Goal: Task Accomplishment & Management: Use online tool/utility

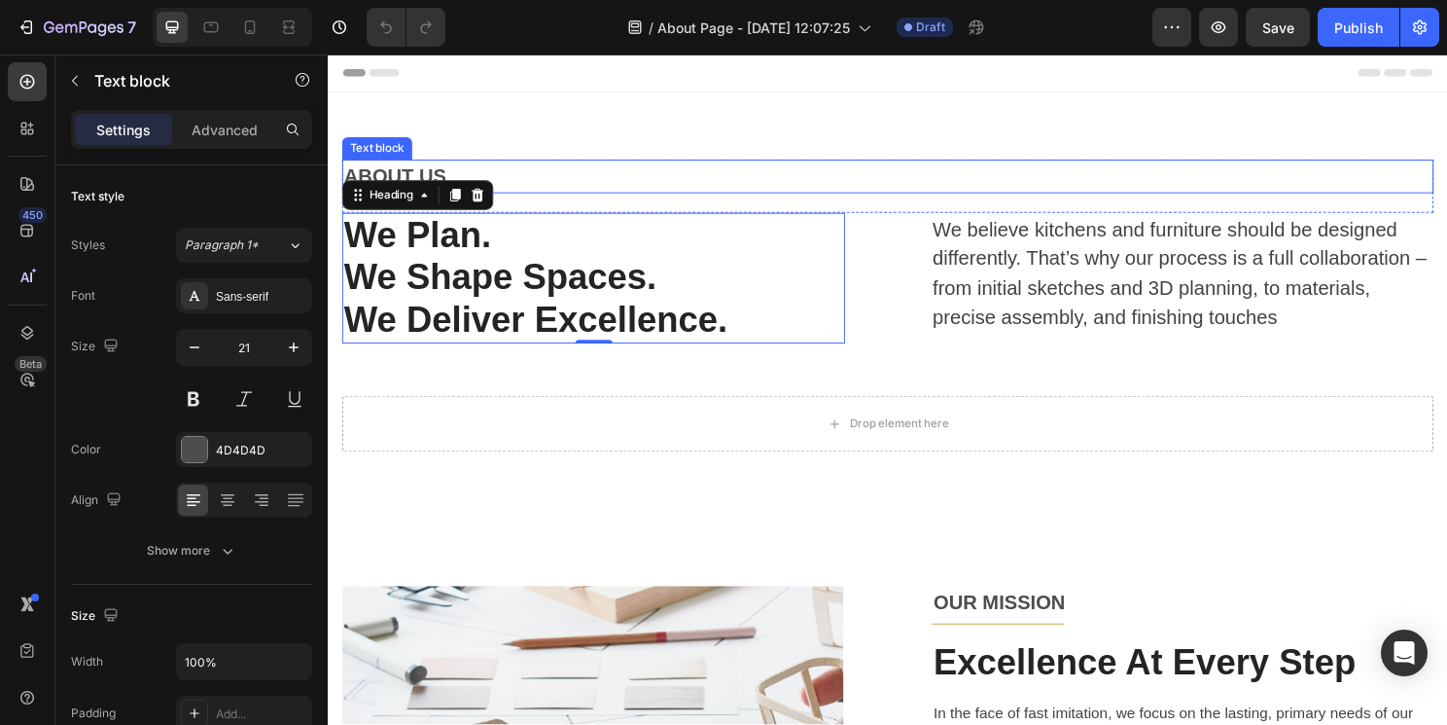
click at [613, 168] on p "ABOUT US" at bounding box center [911, 181] width 1134 height 31
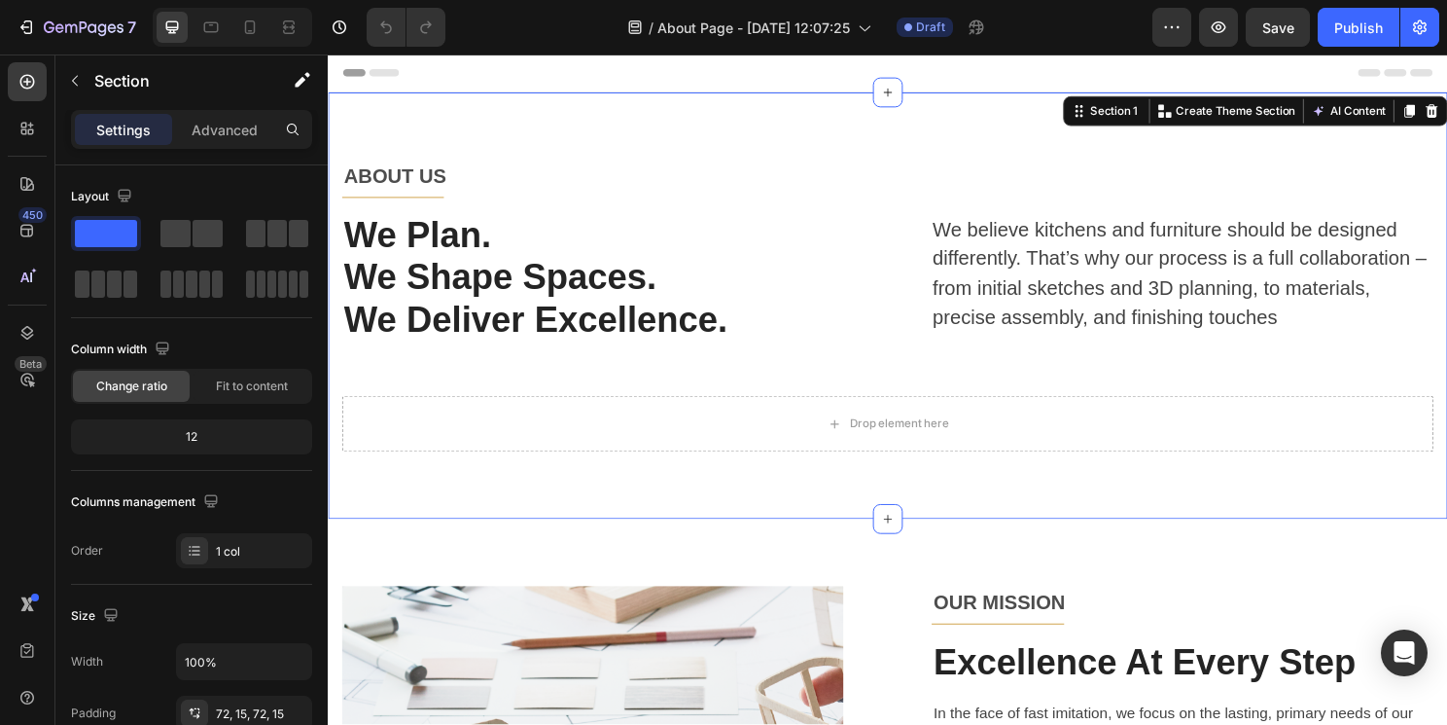
click at [612, 141] on div "ABOUT US Text block Title Line Row We Plan. We Shape Spaces. We Deliver Excelle…" at bounding box center [911, 316] width 1167 height 445
click at [75, 79] on icon "button" at bounding box center [75, 81] width 16 height 16
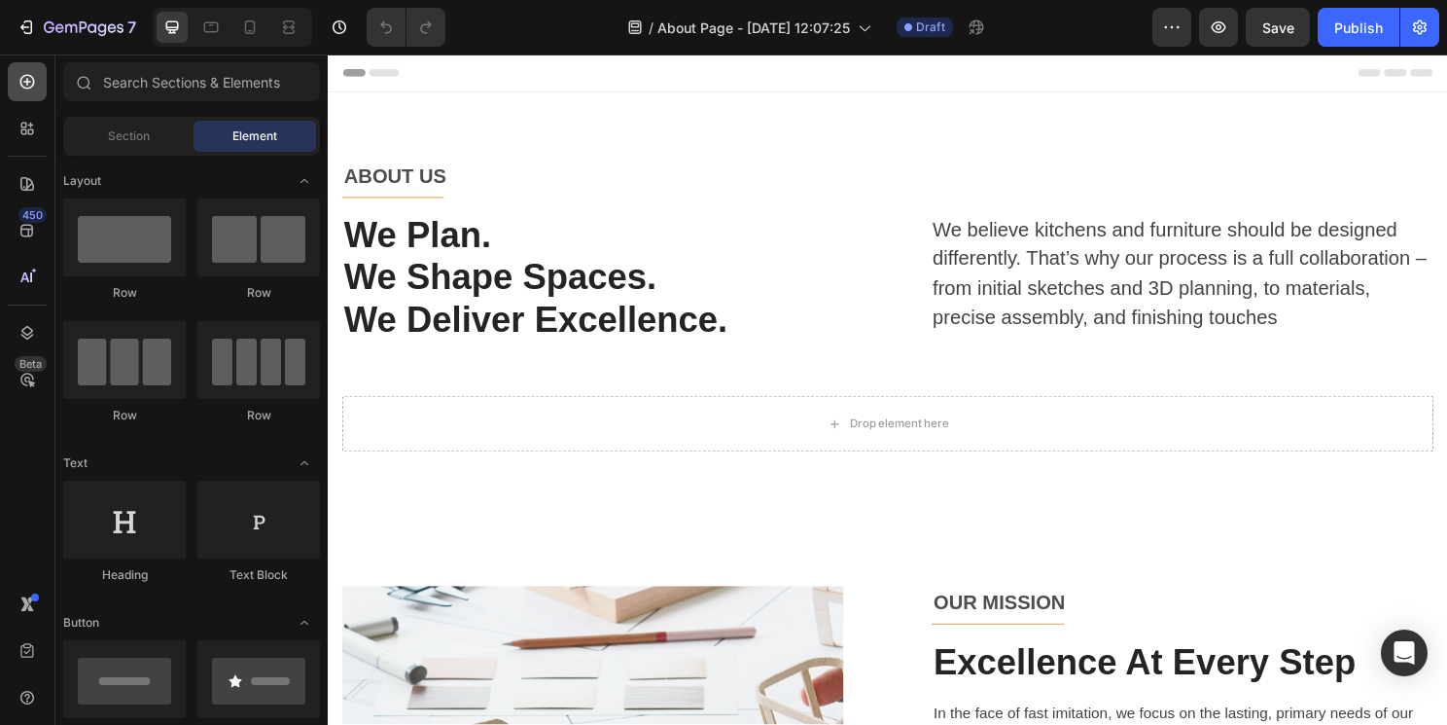
click at [25, 78] on icon at bounding box center [27, 81] width 19 height 19
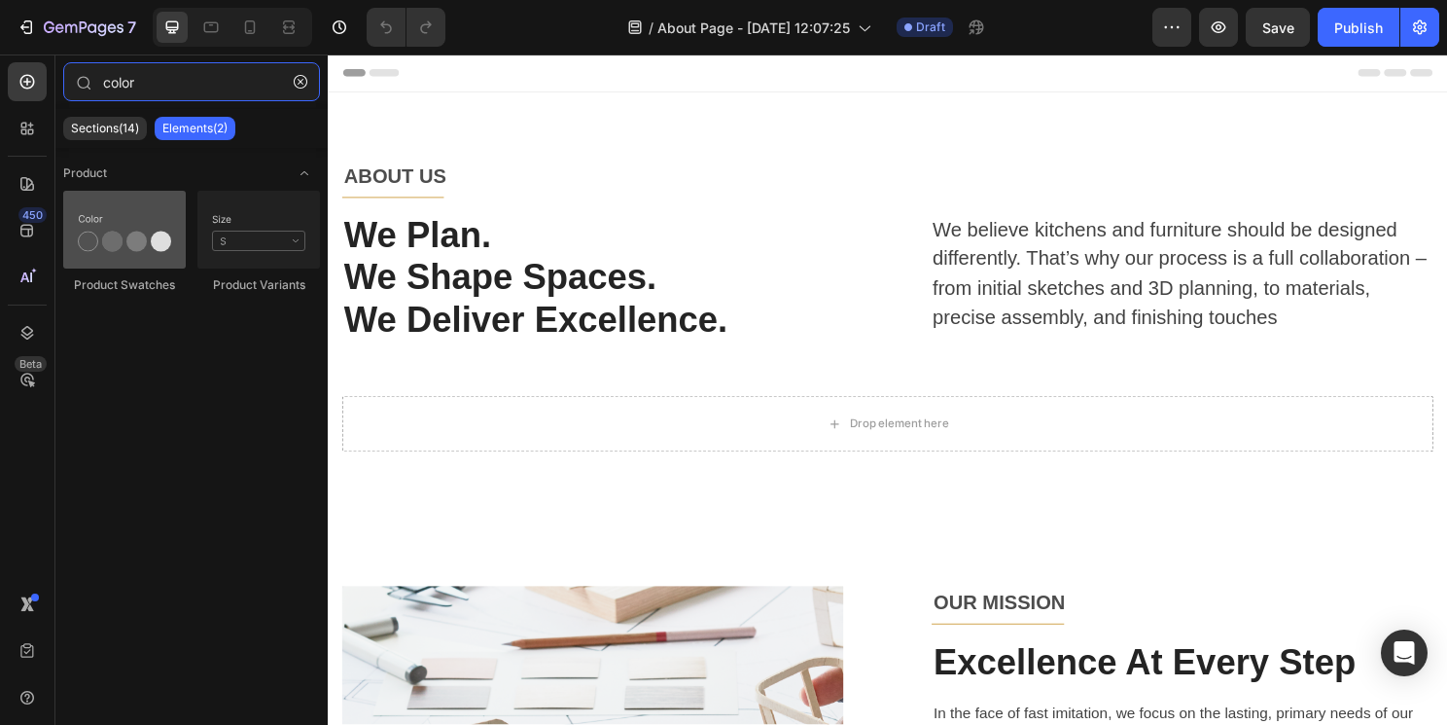
type input "color"
click at [138, 210] on div at bounding box center [124, 230] width 123 height 78
click at [136, 258] on div at bounding box center [124, 230] width 123 height 78
click at [144, 213] on div at bounding box center [124, 230] width 123 height 78
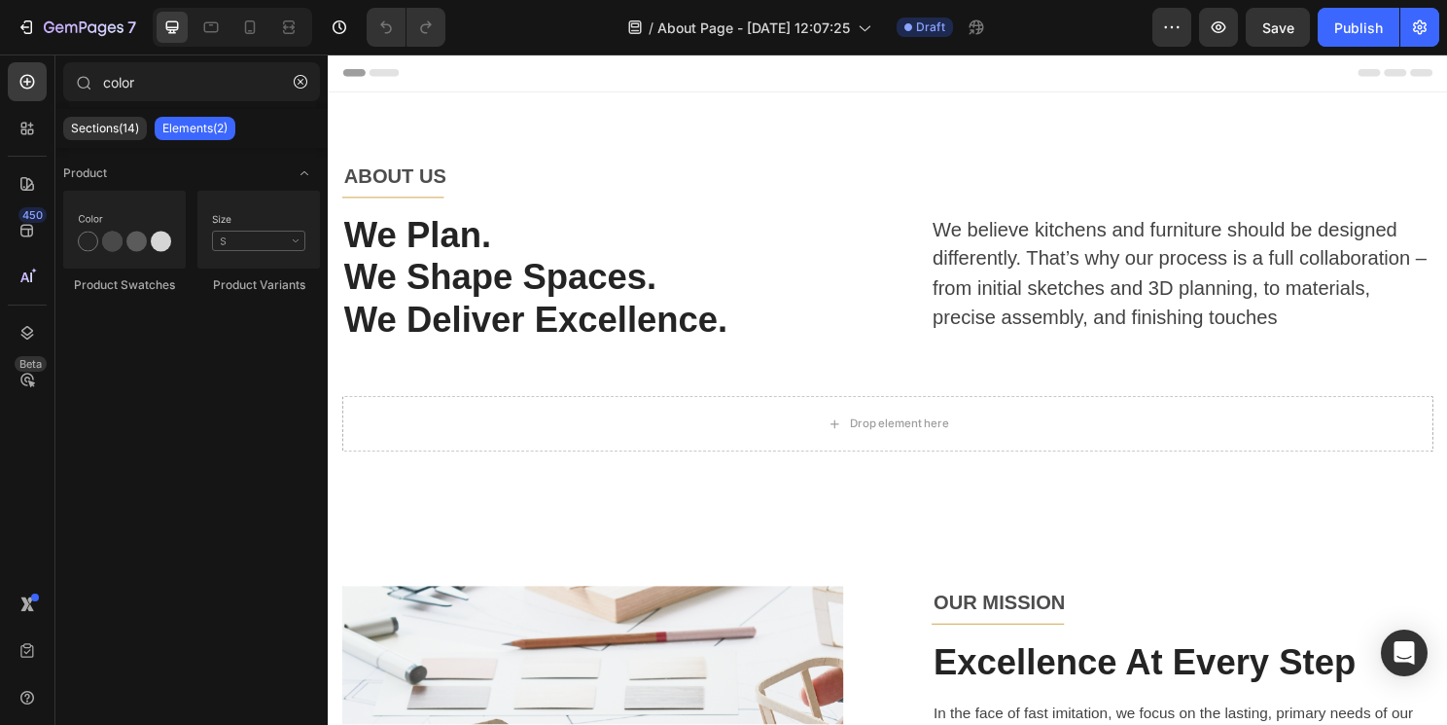
click at [212, 131] on p "Elements(2)" at bounding box center [194, 129] width 65 height 16
click at [123, 126] on p "Sections(14)" at bounding box center [105, 129] width 68 height 16
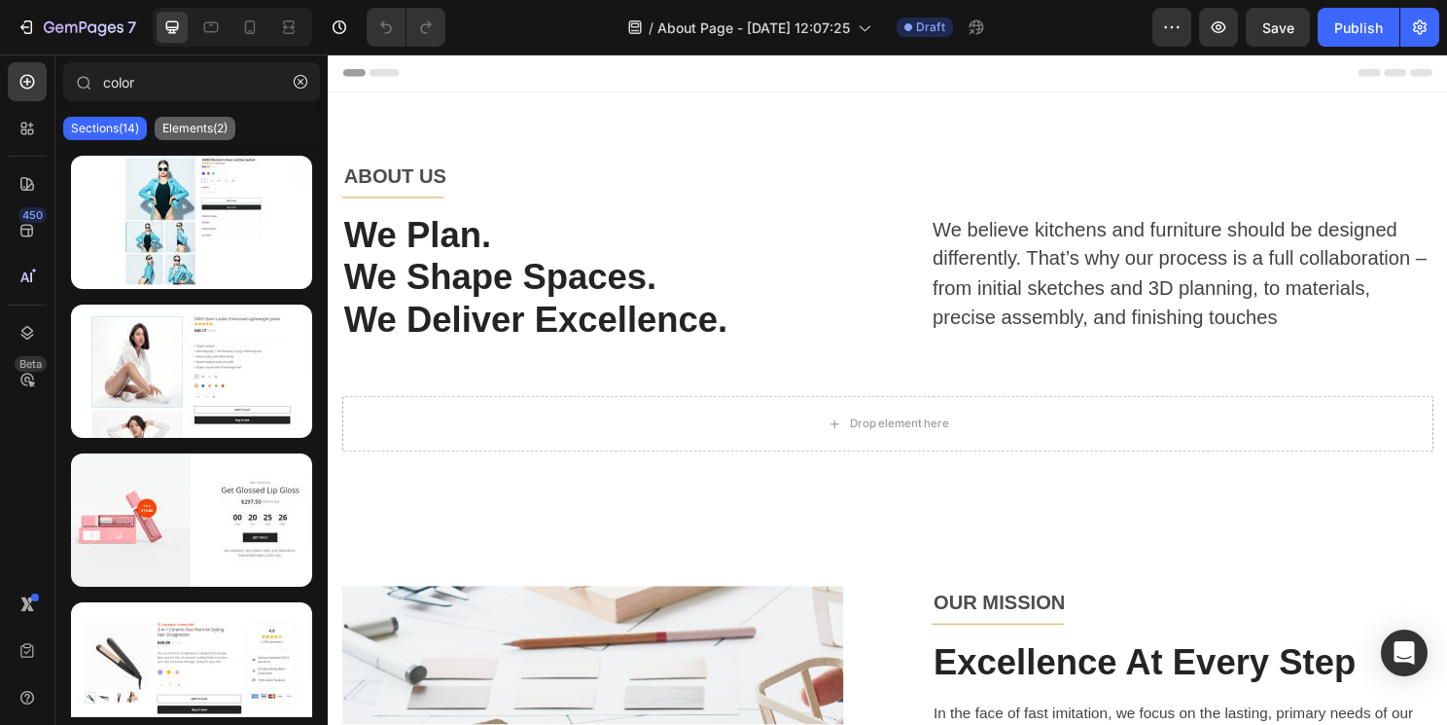
click at [185, 121] on p "Elements(2)" at bounding box center [194, 129] width 65 height 16
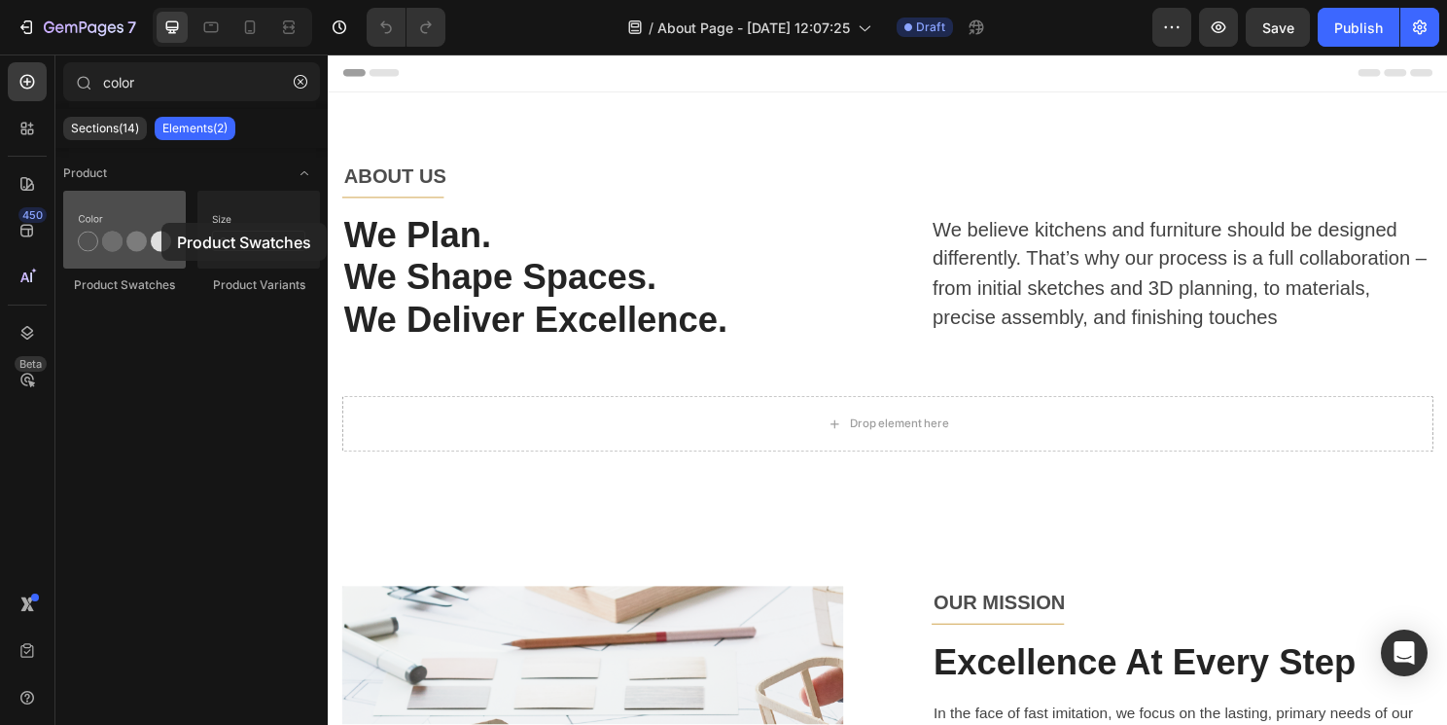
click at [161, 223] on div at bounding box center [124, 230] width 123 height 78
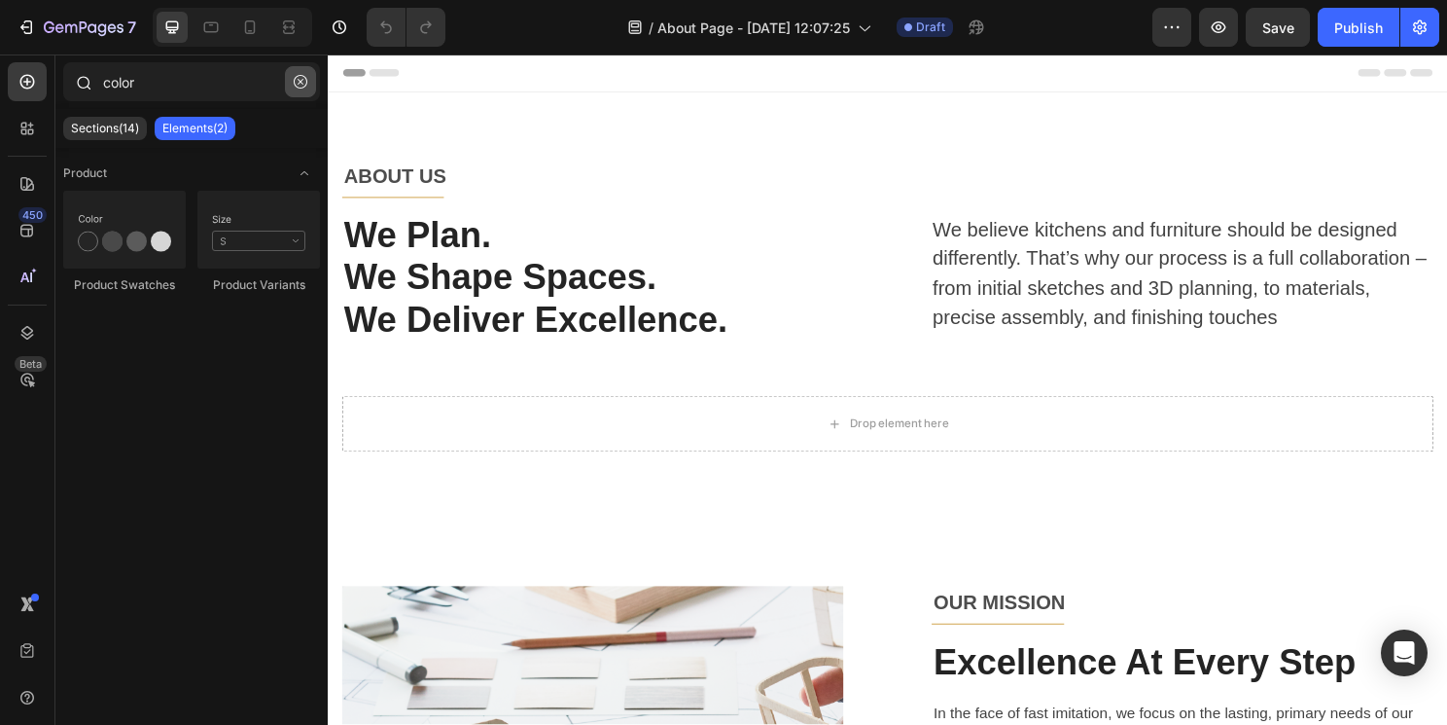
click at [302, 82] on icon "button" at bounding box center [301, 82] width 14 height 14
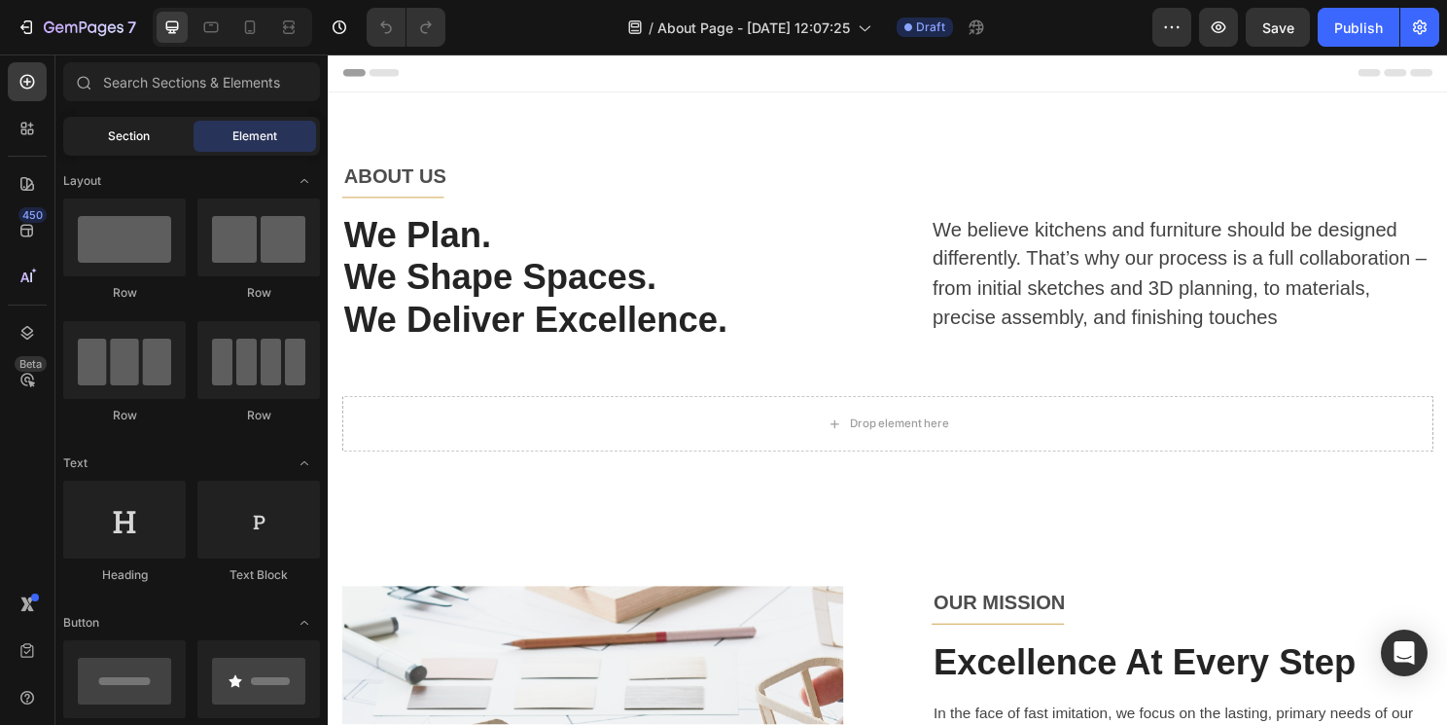
click at [142, 137] on span "Section" at bounding box center [129, 136] width 42 height 18
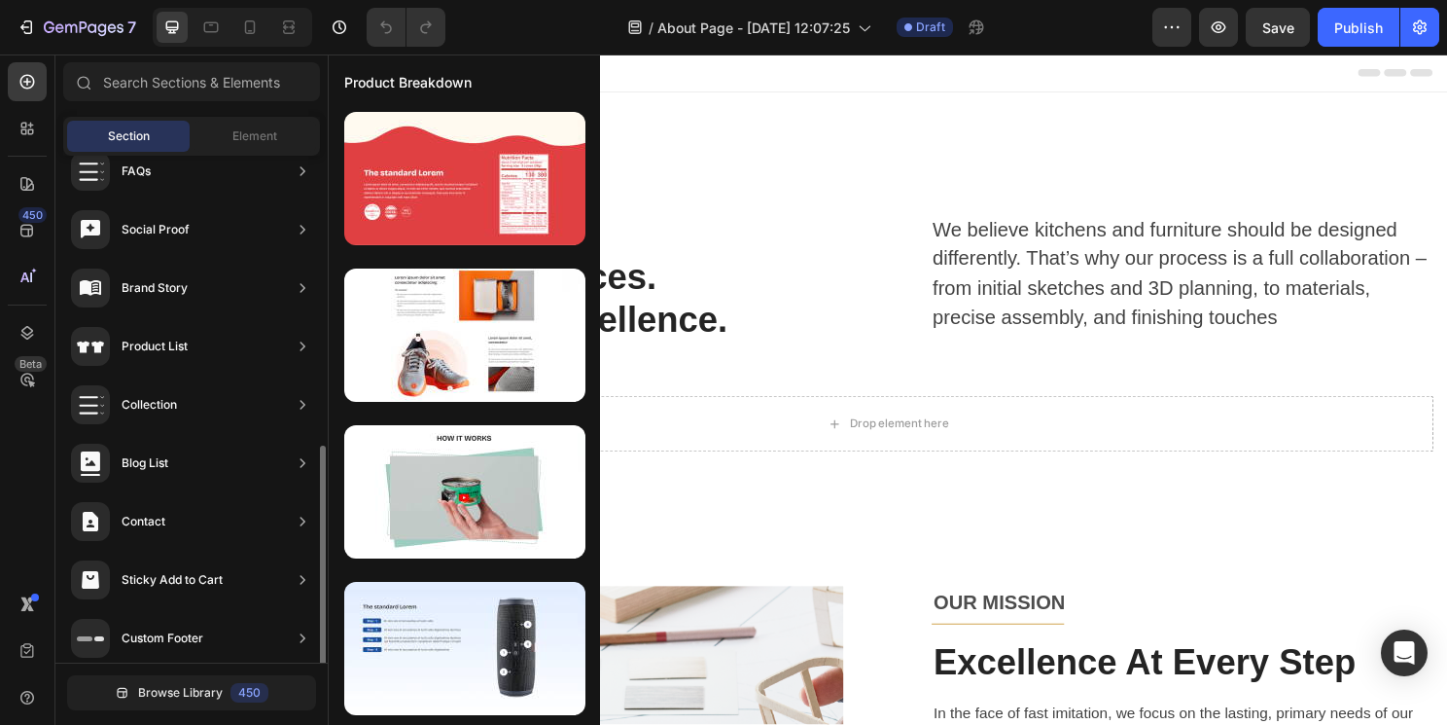
scroll to position [622, 0]
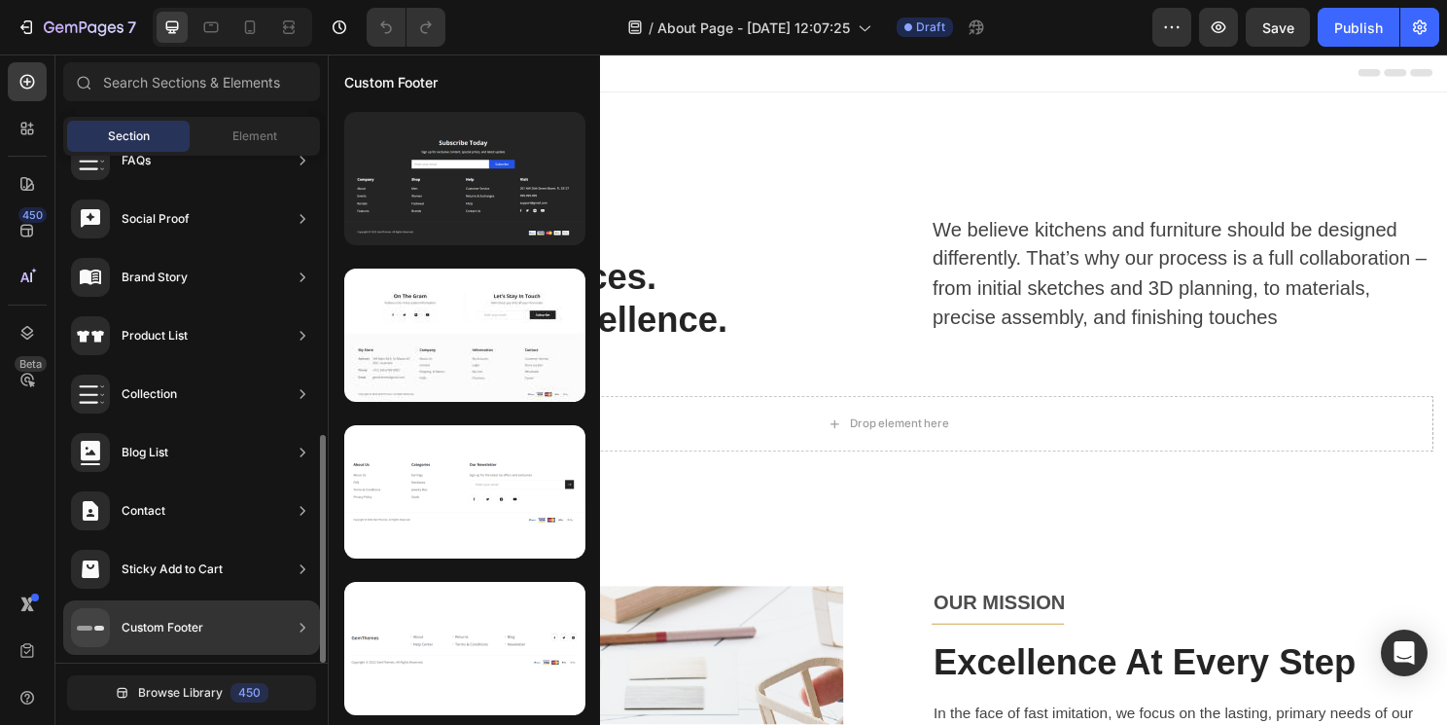
click at [223, 624] on div "Custom Footer" at bounding box center [191, 627] width 257 height 54
click at [306, 622] on icon at bounding box center [302, 627] width 19 height 19
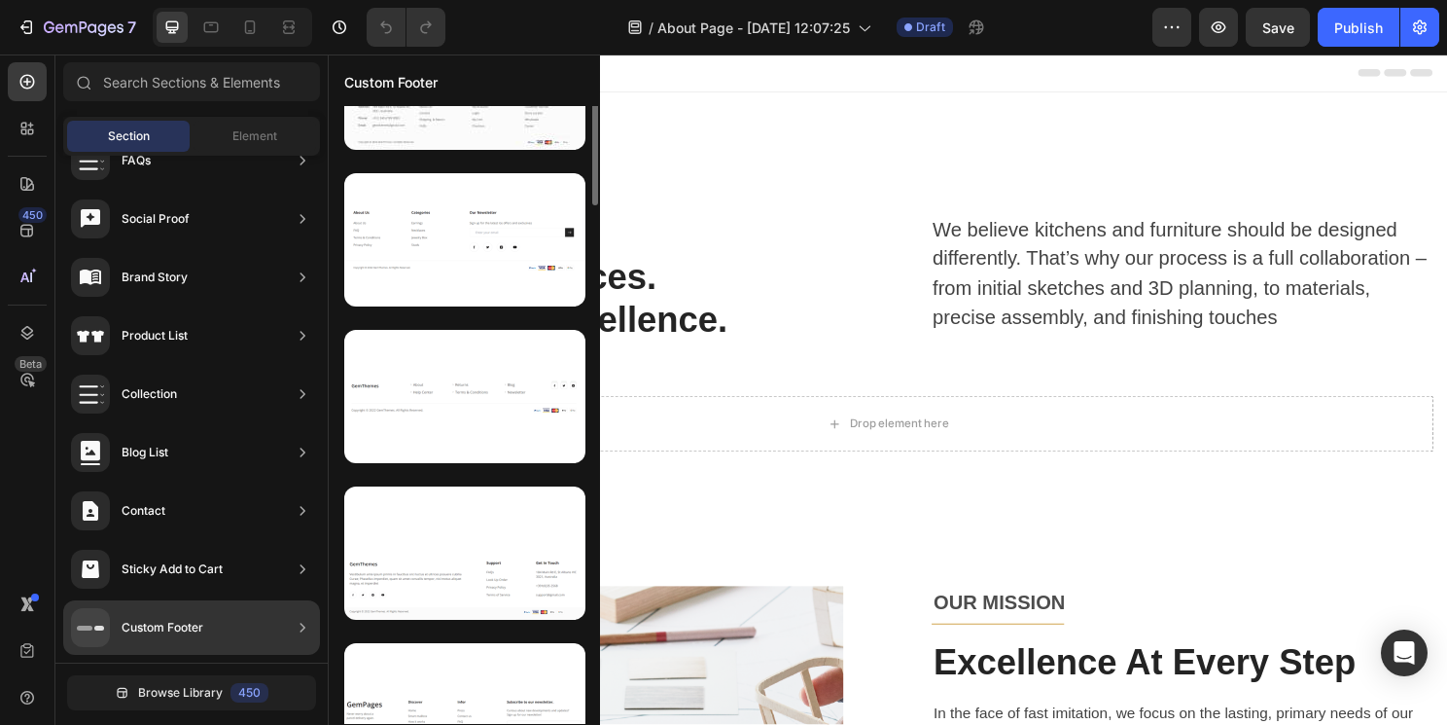
scroll to position [0, 0]
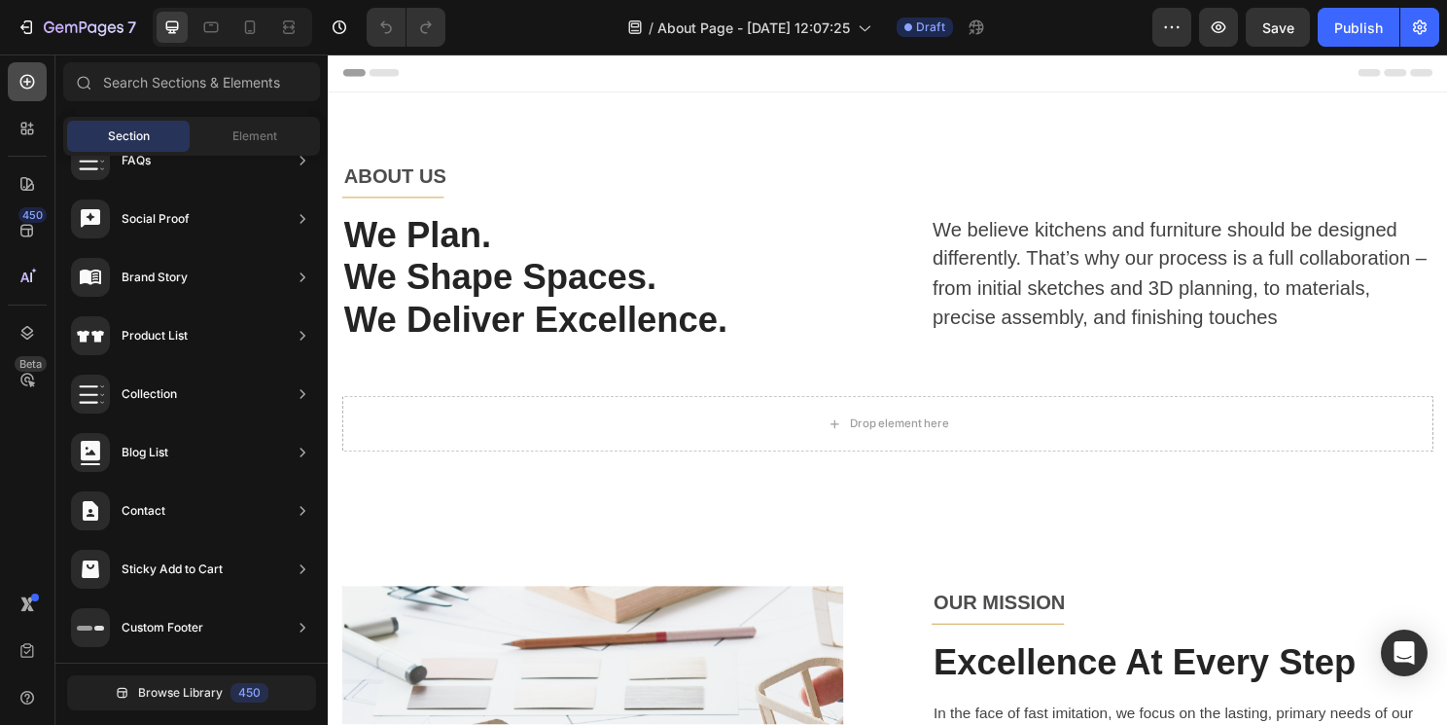
click at [24, 81] on icon at bounding box center [27, 81] width 19 height 19
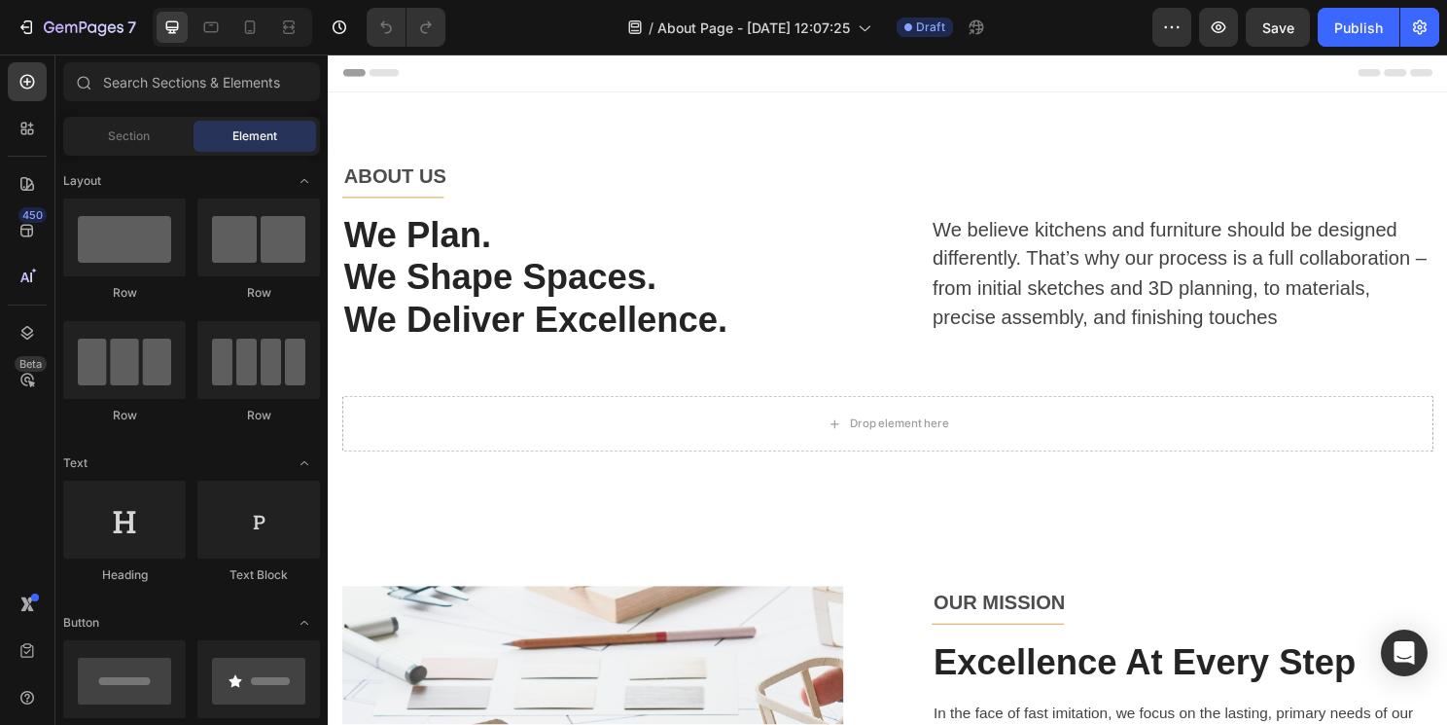
click at [250, 138] on span "Element" at bounding box center [254, 136] width 45 height 18
click at [150, 149] on div "Section" at bounding box center [128, 136] width 123 height 31
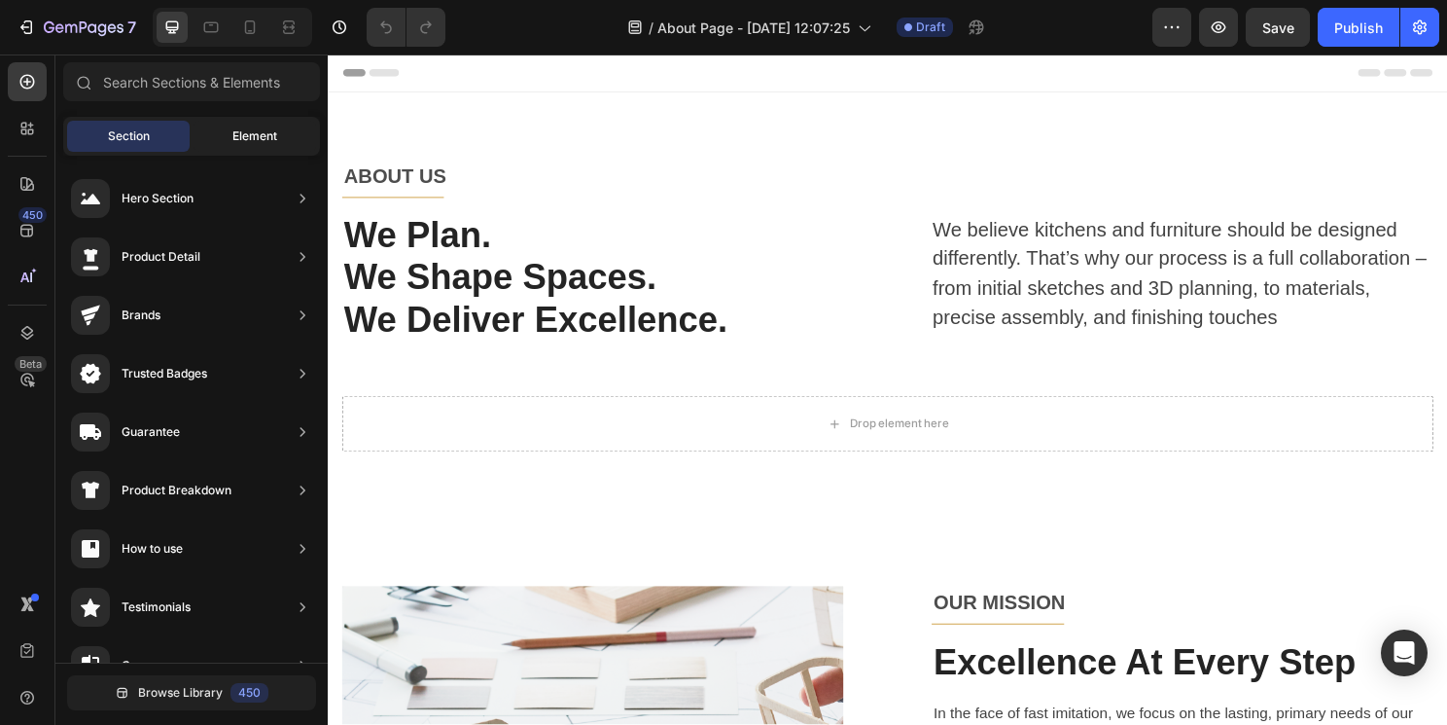
click at [230, 140] on div "Element" at bounding box center [255, 136] width 123 height 31
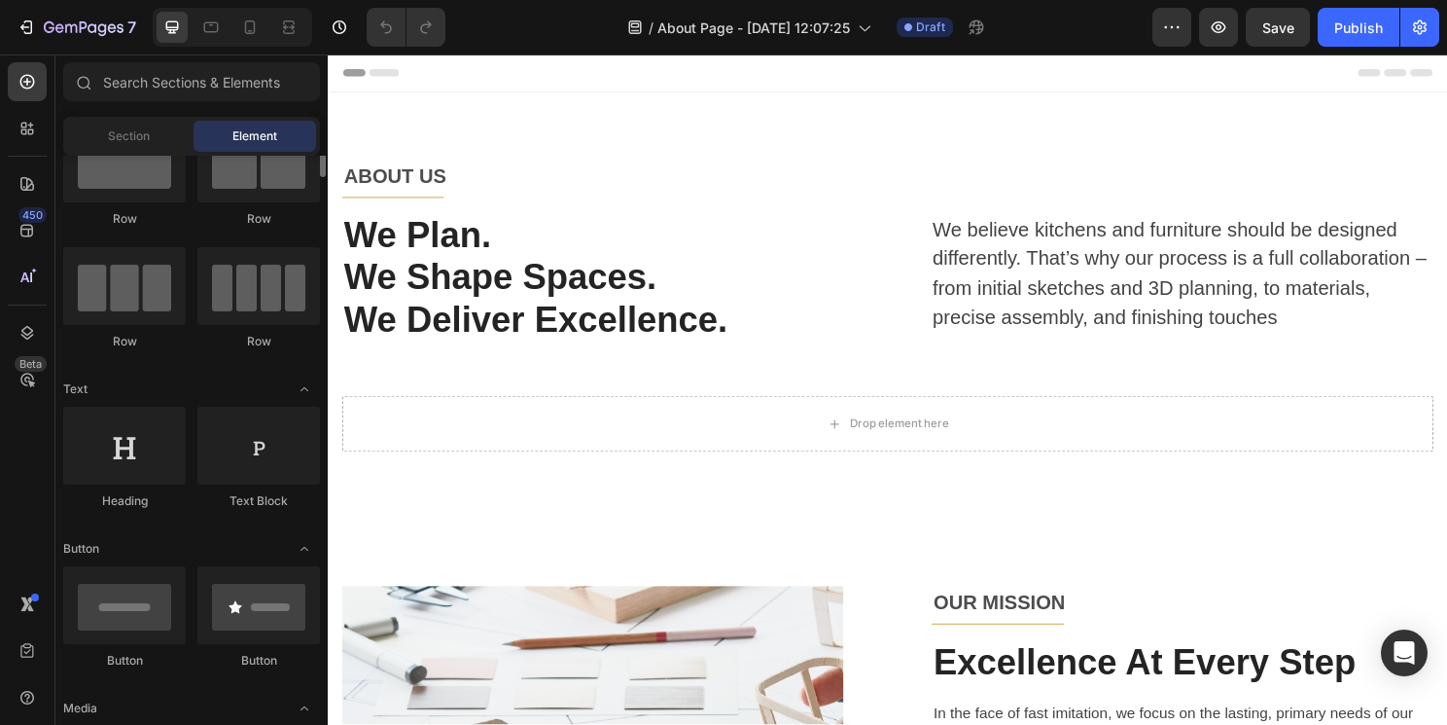
scroll to position [113, 0]
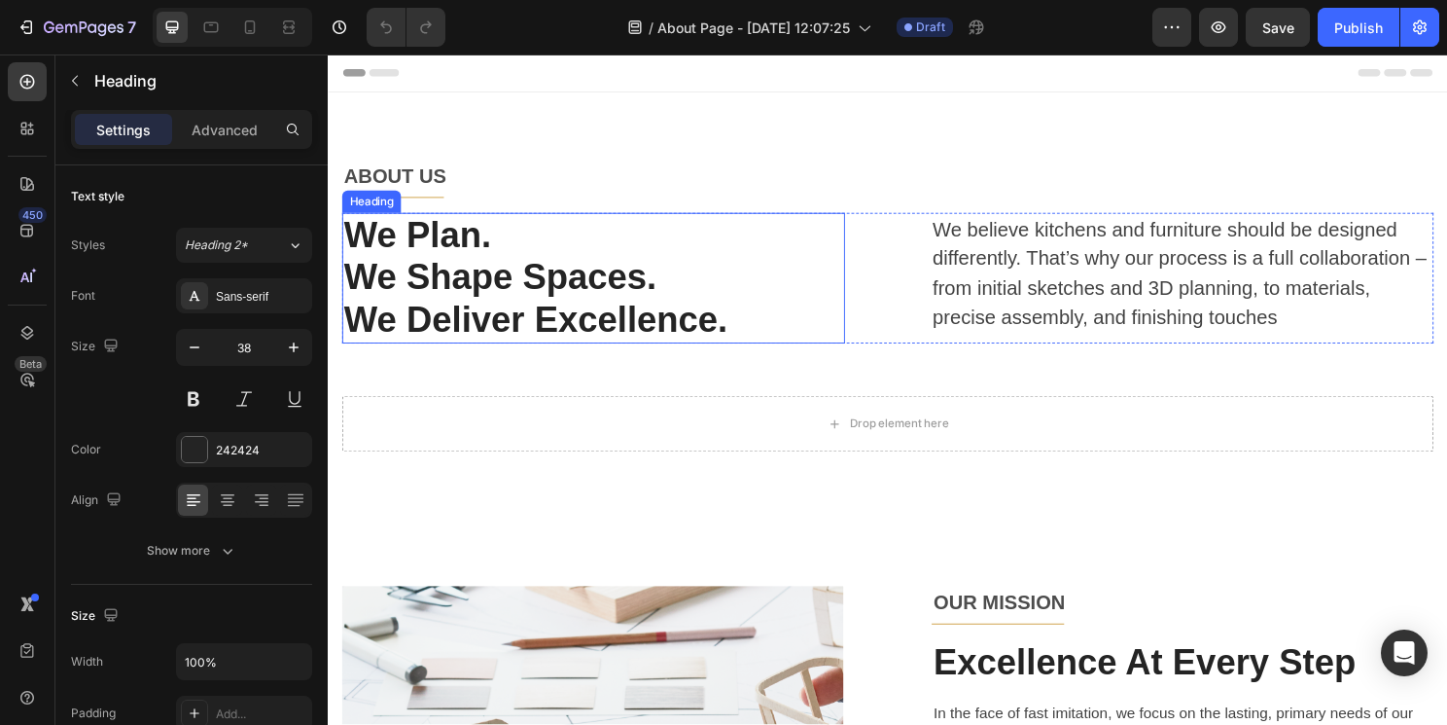
click at [457, 309] on h1 "We Plan. We Shape Spaces. We Deliver Excellence." at bounding box center [604, 288] width 524 height 137
click at [427, 201] on icon at bounding box center [428, 201] width 6 height 4
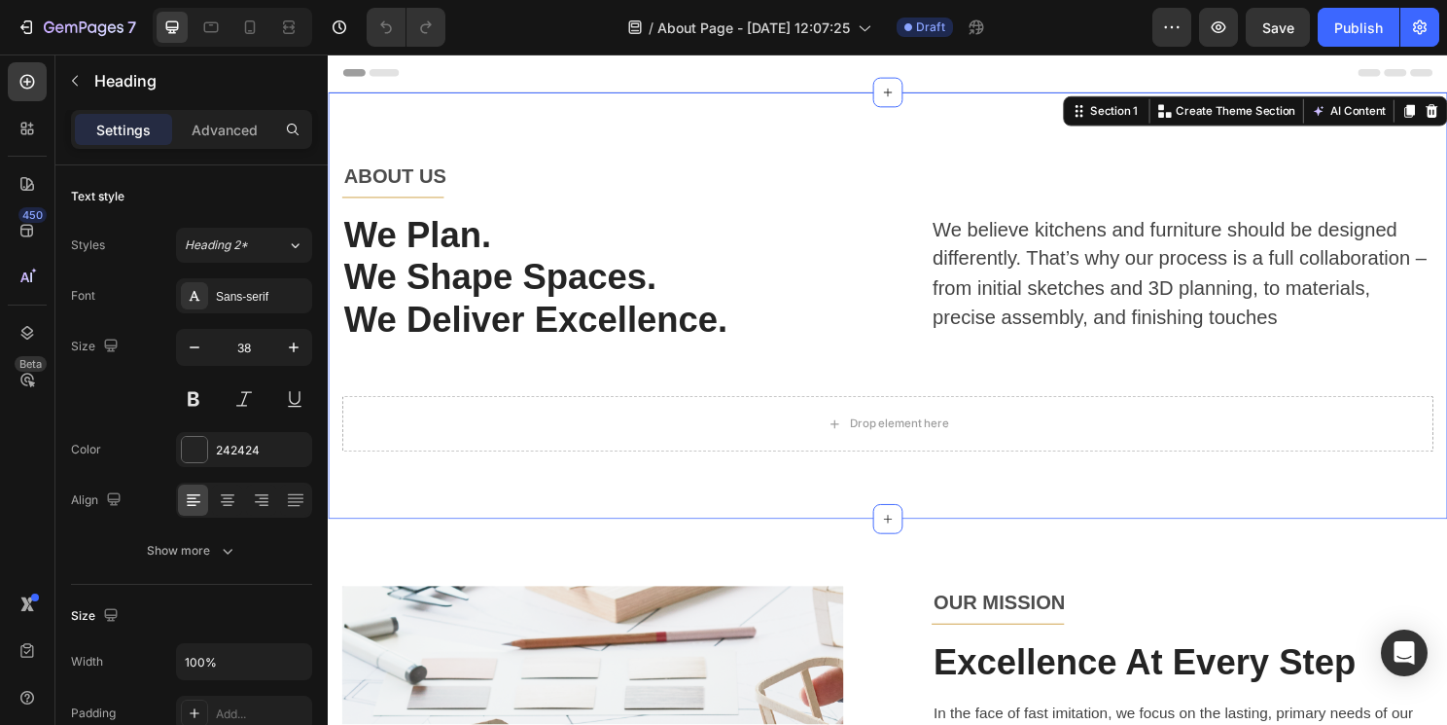
click at [585, 162] on div "ABOUT US Text block Title Line Row We Plan. We Shape Spaces. We Deliver Excelle…" at bounding box center [911, 316] width 1167 height 445
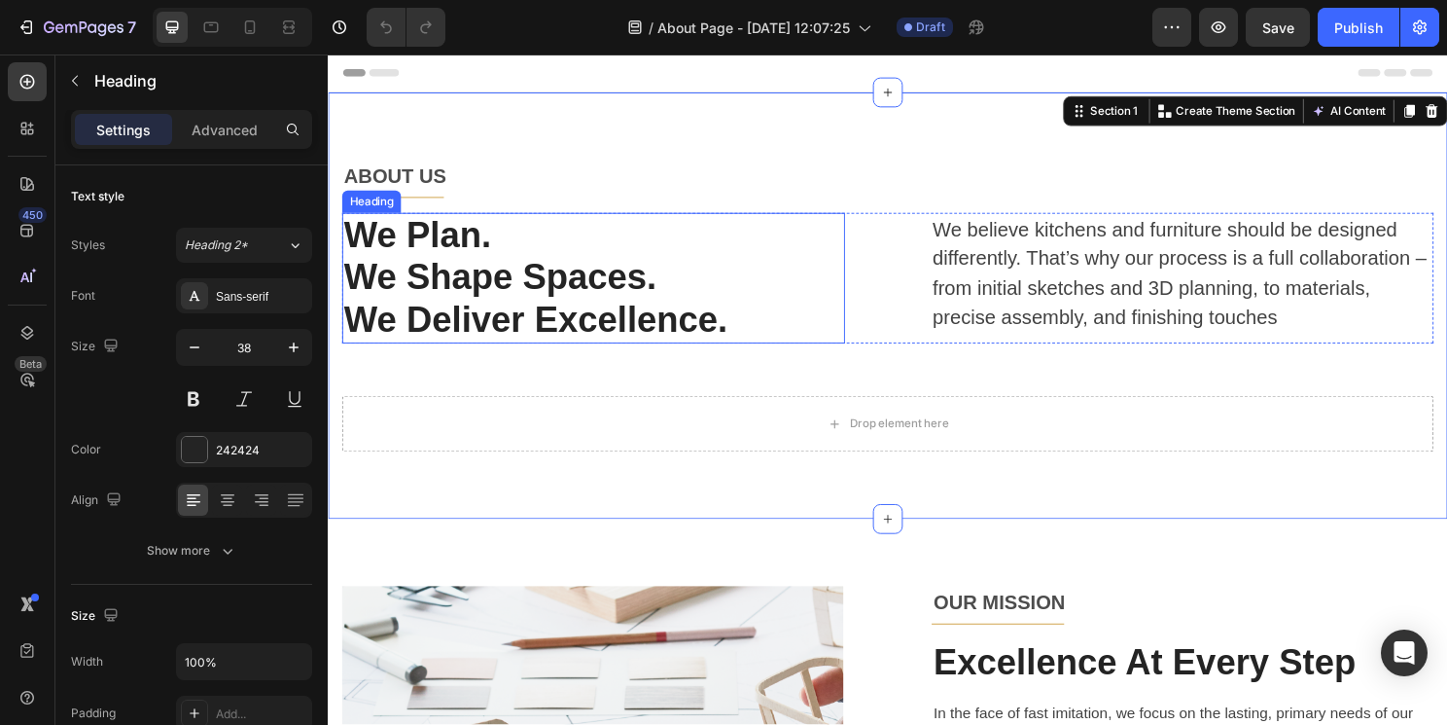
click at [574, 294] on h1 "We Plan. We Shape Spaces. We Deliver Excellence." at bounding box center [604, 288] width 524 height 137
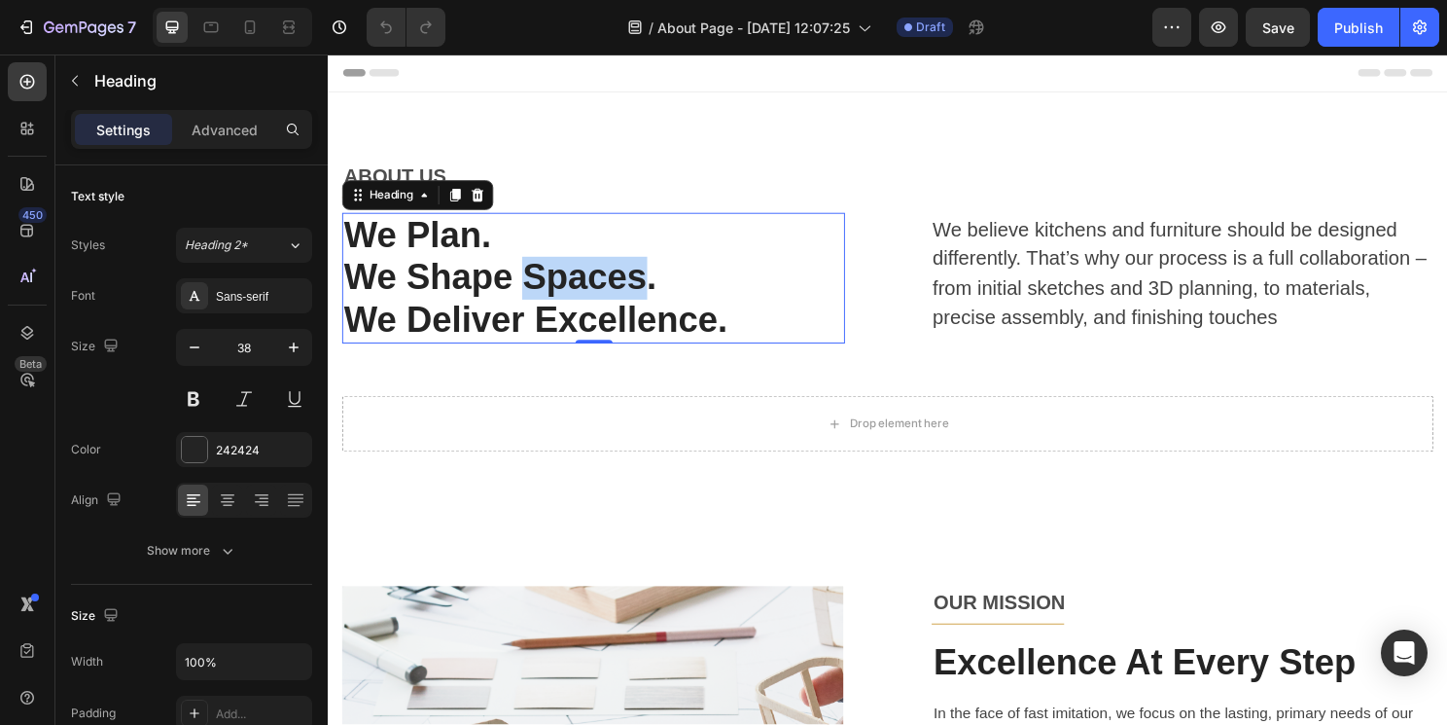
click at [573, 295] on p "We Plan. We Shape Spaces. We Deliver Excellence." at bounding box center [604, 288] width 520 height 133
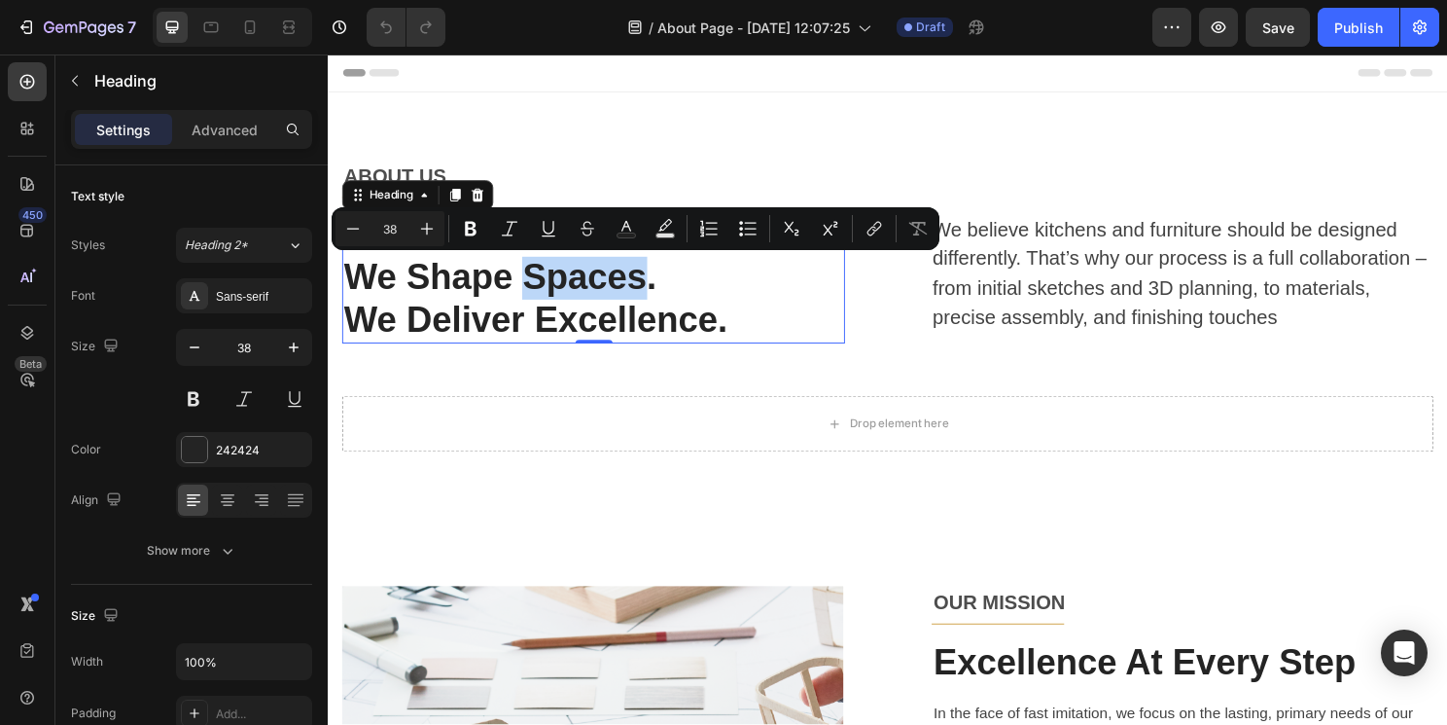
click at [573, 295] on p "We Plan. We Shape Spaces. We Deliver Excellence." at bounding box center [604, 288] width 520 height 133
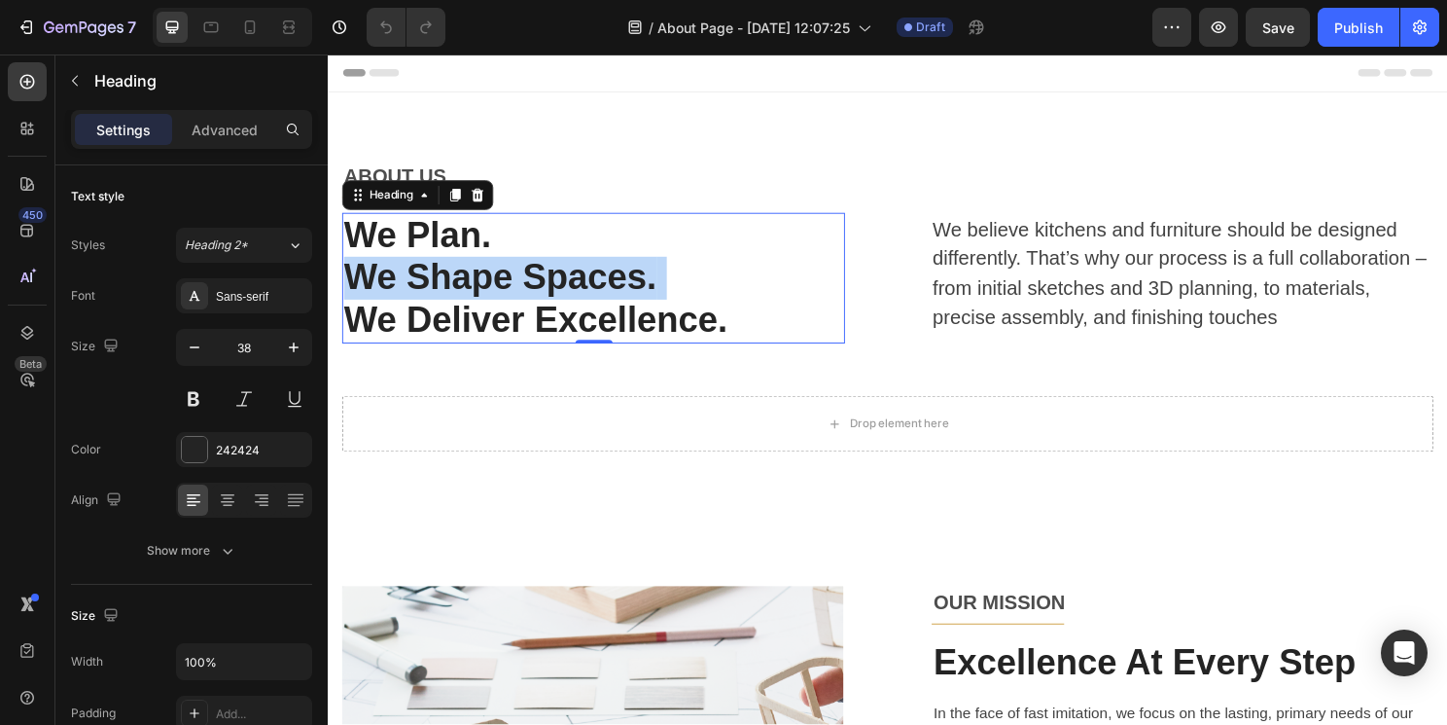
click at [573, 295] on p "We Plan. We Shape Spaces. We Deliver Excellence." at bounding box center [604, 288] width 520 height 133
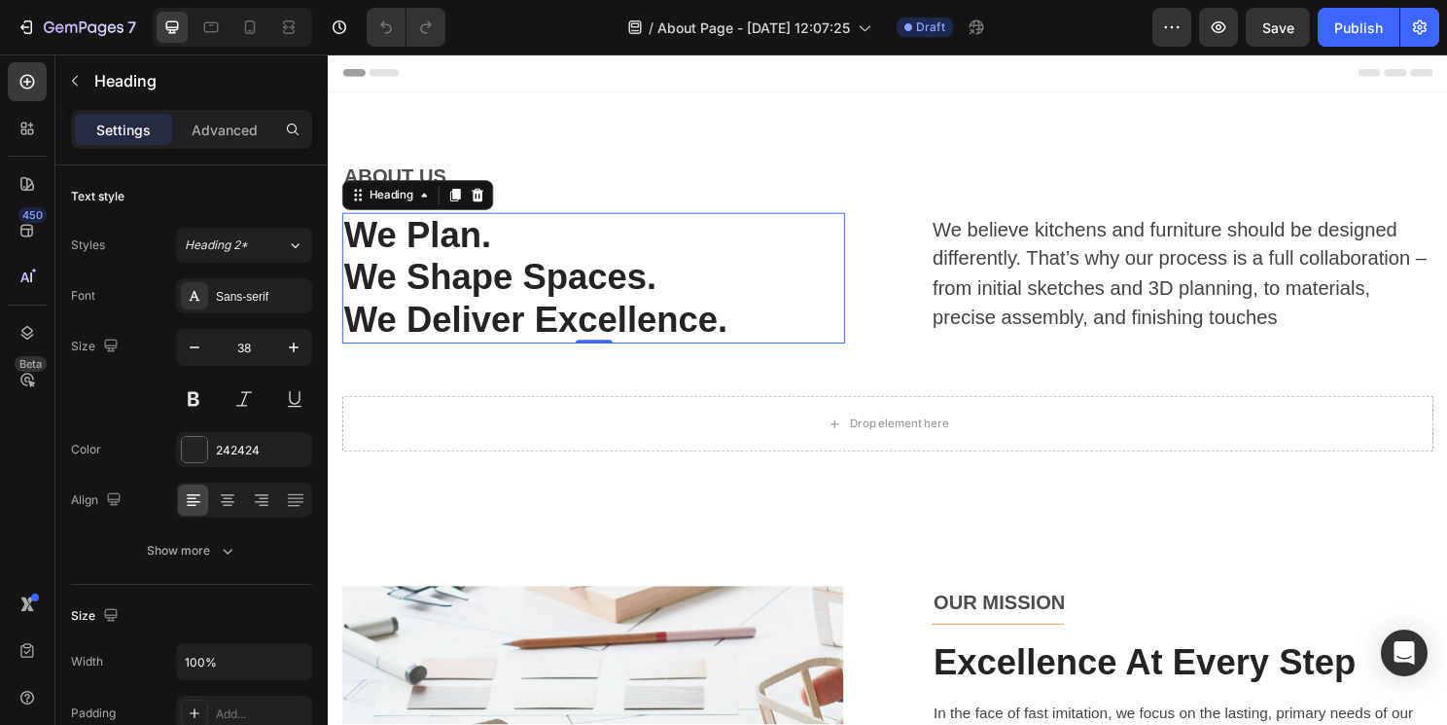
click at [731, 326] on p "We Plan. We Shape Spaces. We Deliver Excellence." at bounding box center [604, 288] width 520 height 133
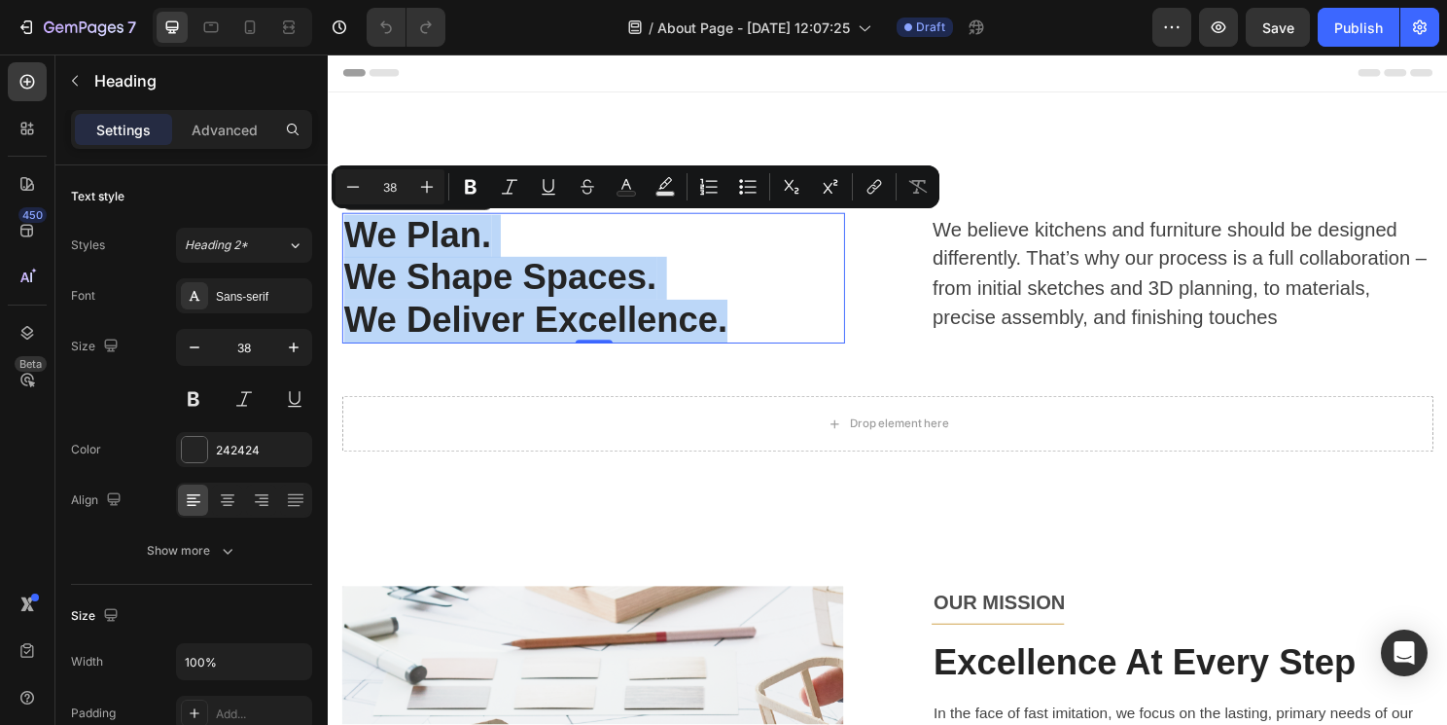
drag, startPoint x: 753, startPoint y: 335, endPoint x: 356, endPoint y: 245, distance: 406.8
click at [356, 245] on p "We Plan. We Shape Spaces. We Deliver Excellence." at bounding box center [604, 288] width 520 height 133
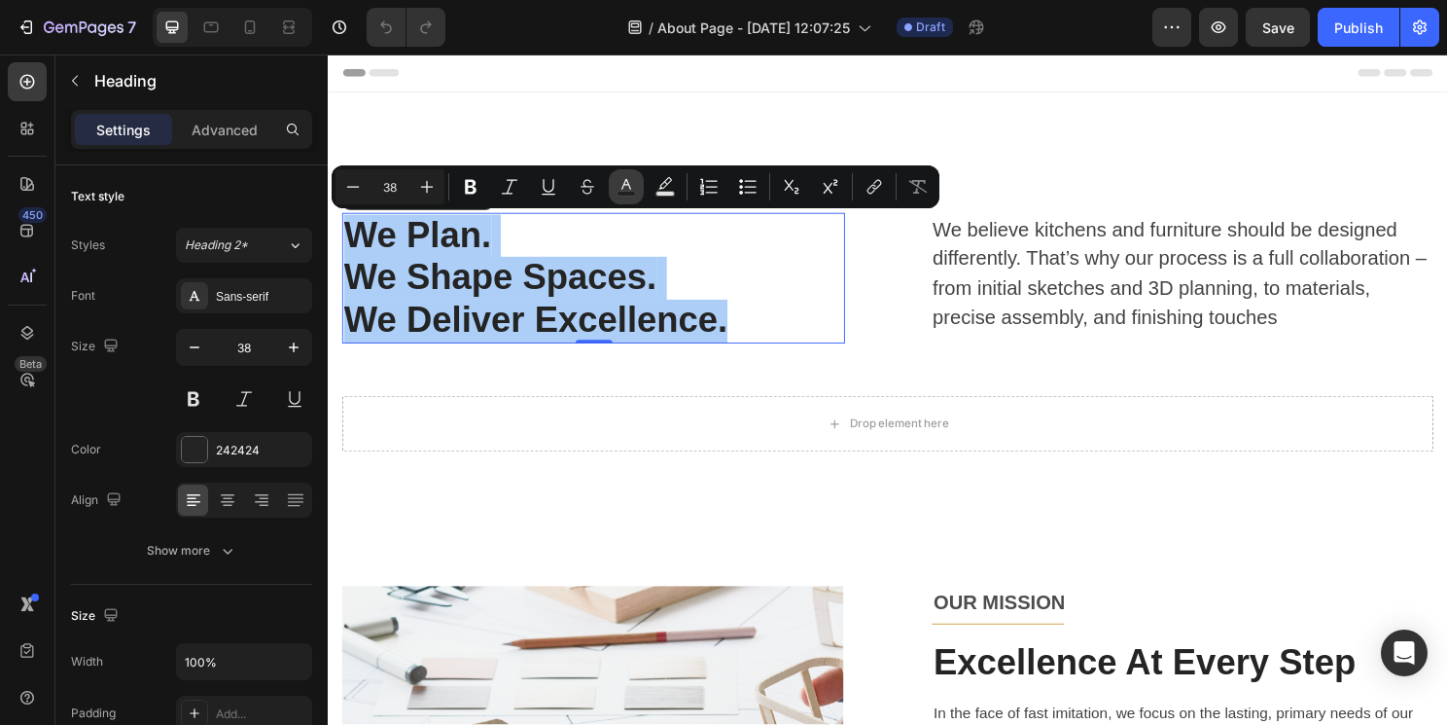
click at [629, 185] on icon "Editor contextual toolbar" at bounding box center [626, 186] width 19 height 19
type input "242424"
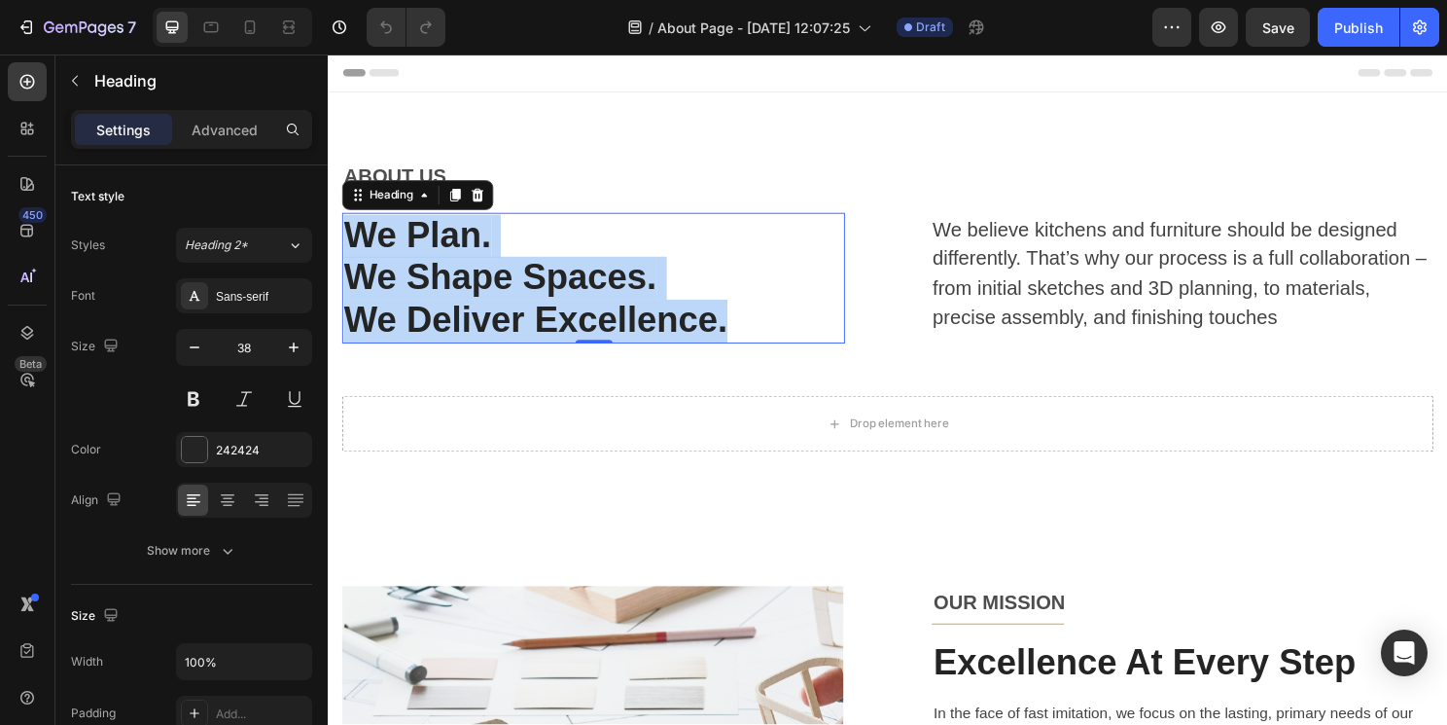
click at [475, 280] on p "We Plan. We Shape Spaces. We Deliver Excellence." at bounding box center [604, 288] width 520 height 133
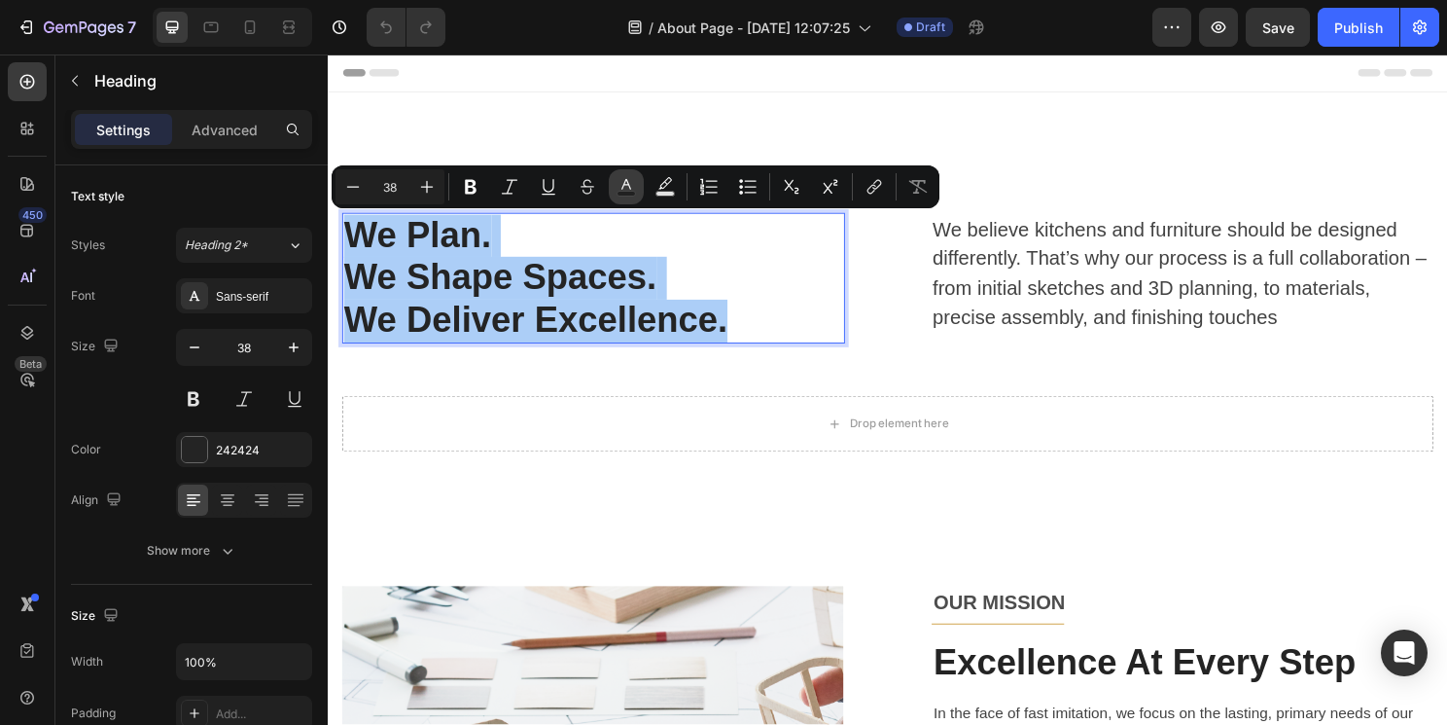
click at [625, 188] on icon "Editor contextual toolbar" at bounding box center [626, 186] width 19 height 19
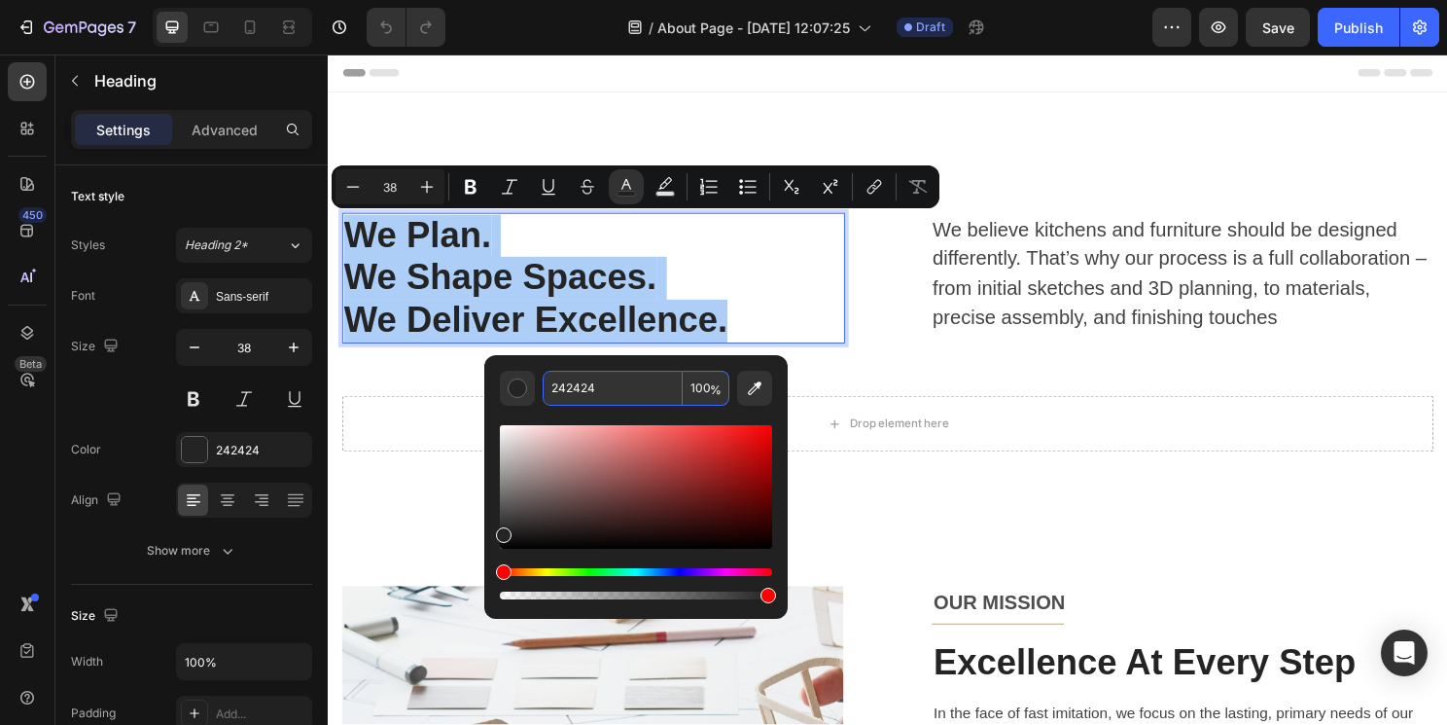
click at [596, 392] on input "242424" at bounding box center [613, 388] width 140 height 35
paste input "19462D"
type input "19462D"
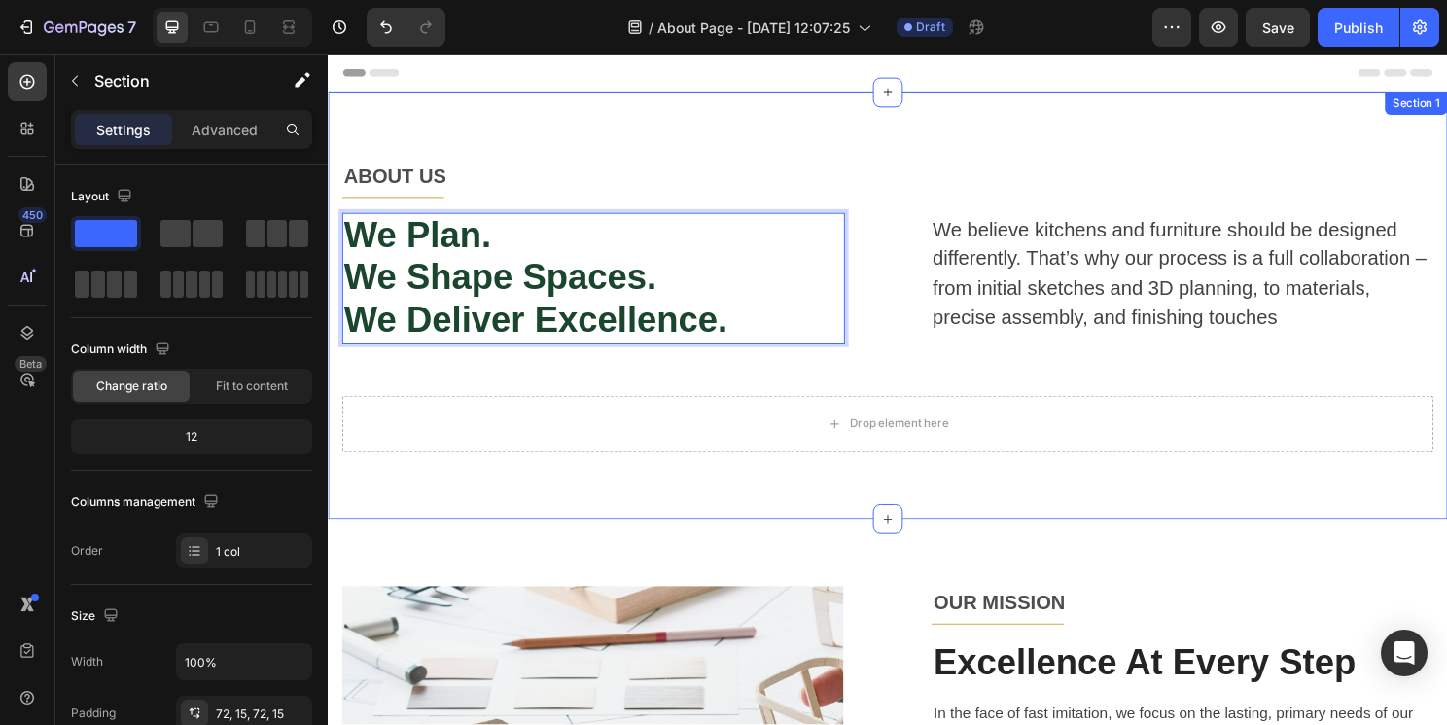
click at [893, 378] on div "ABOUT US Text block Title Line Row We Plan. We Shape Spaces. We Deliver Excelle…" at bounding box center [911, 316] width 1138 height 304
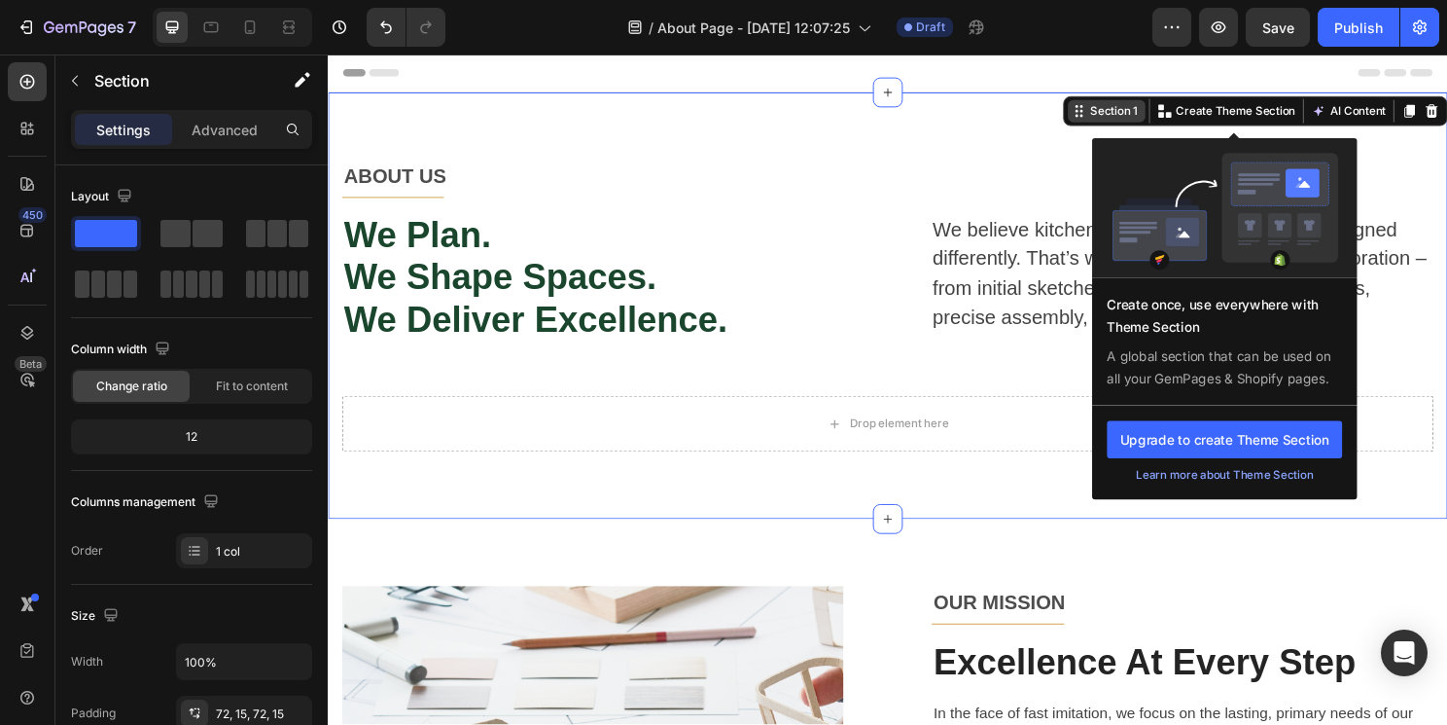
click at [1148, 122] on div "Section 1" at bounding box center [1147, 114] width 57 height 18
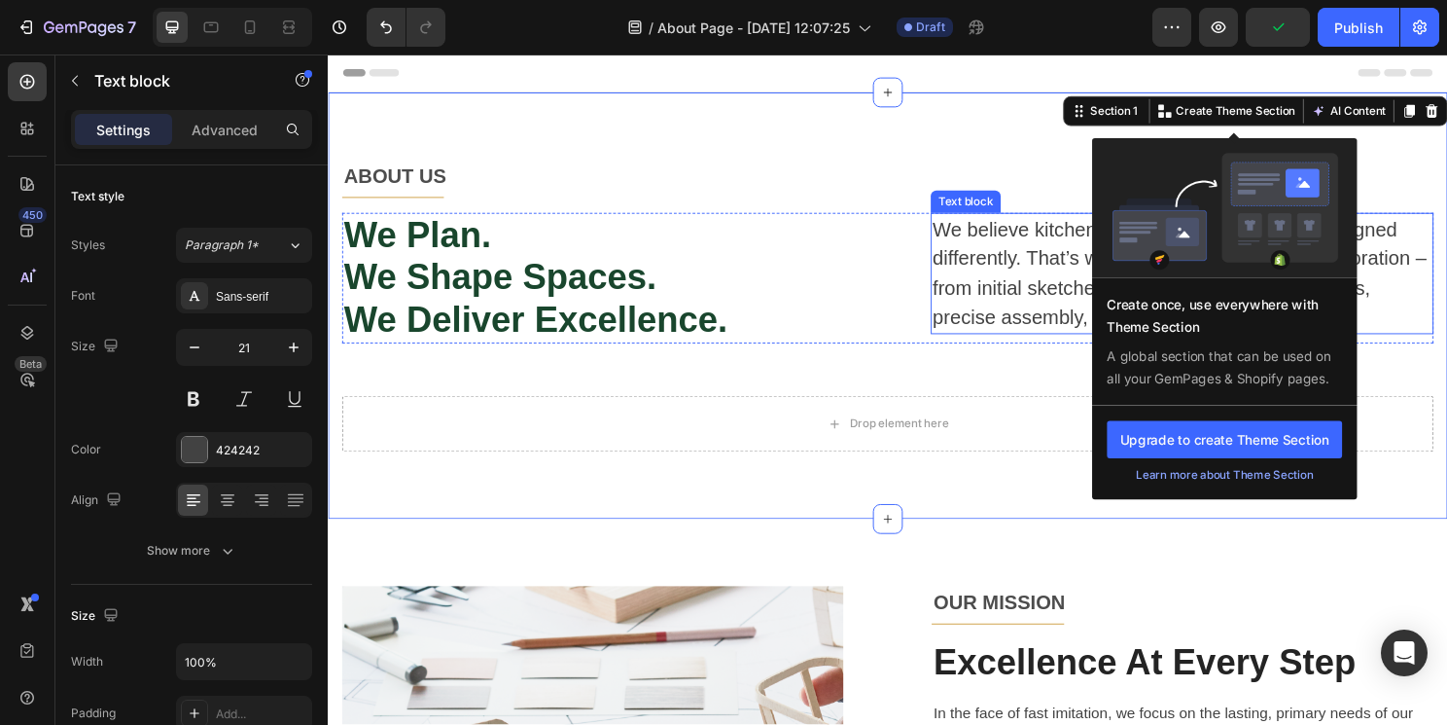
click at [1015, 277] on p "We believe kitchens and furniture should be designed differently. That’s why ou…" at bounding box center [1218, 283] width 520 height 123
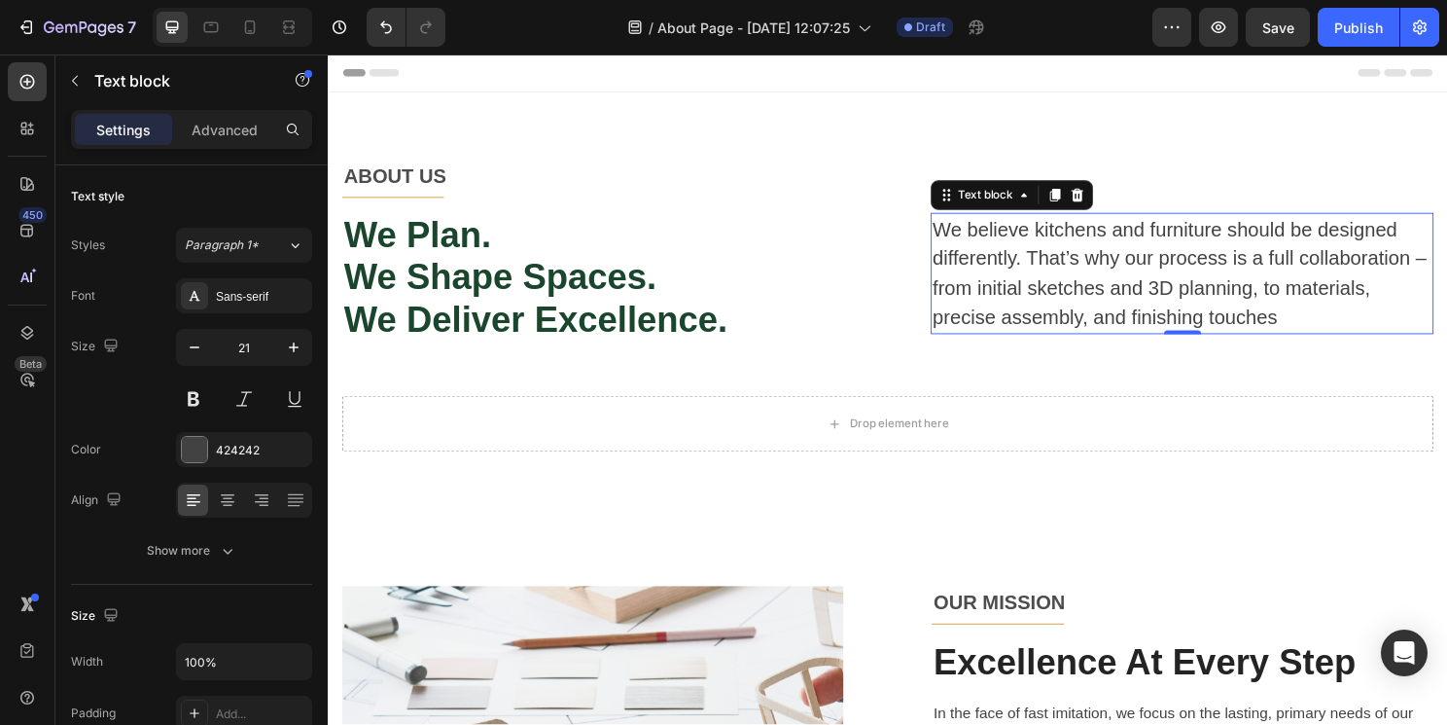
click at [1056, 287] on p "We believe kitchens and furniture should be designed differently. That’s why ou…" at bounding box center [1218, 283] width 520 height 123
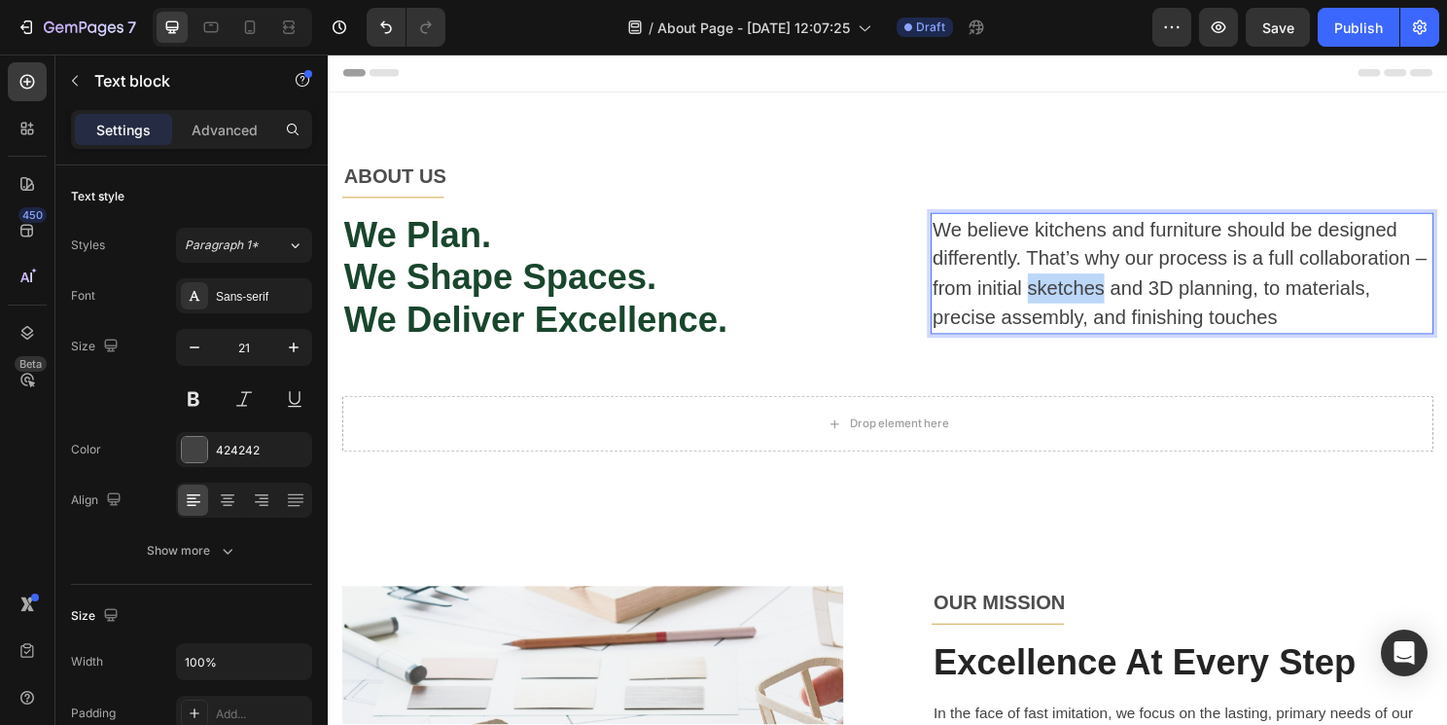
click at [1056, 287] on p "We believe kitchens and furniture should be designed differently. That’s why ou…" at bounding box center [1218, 283] width 520 height 123
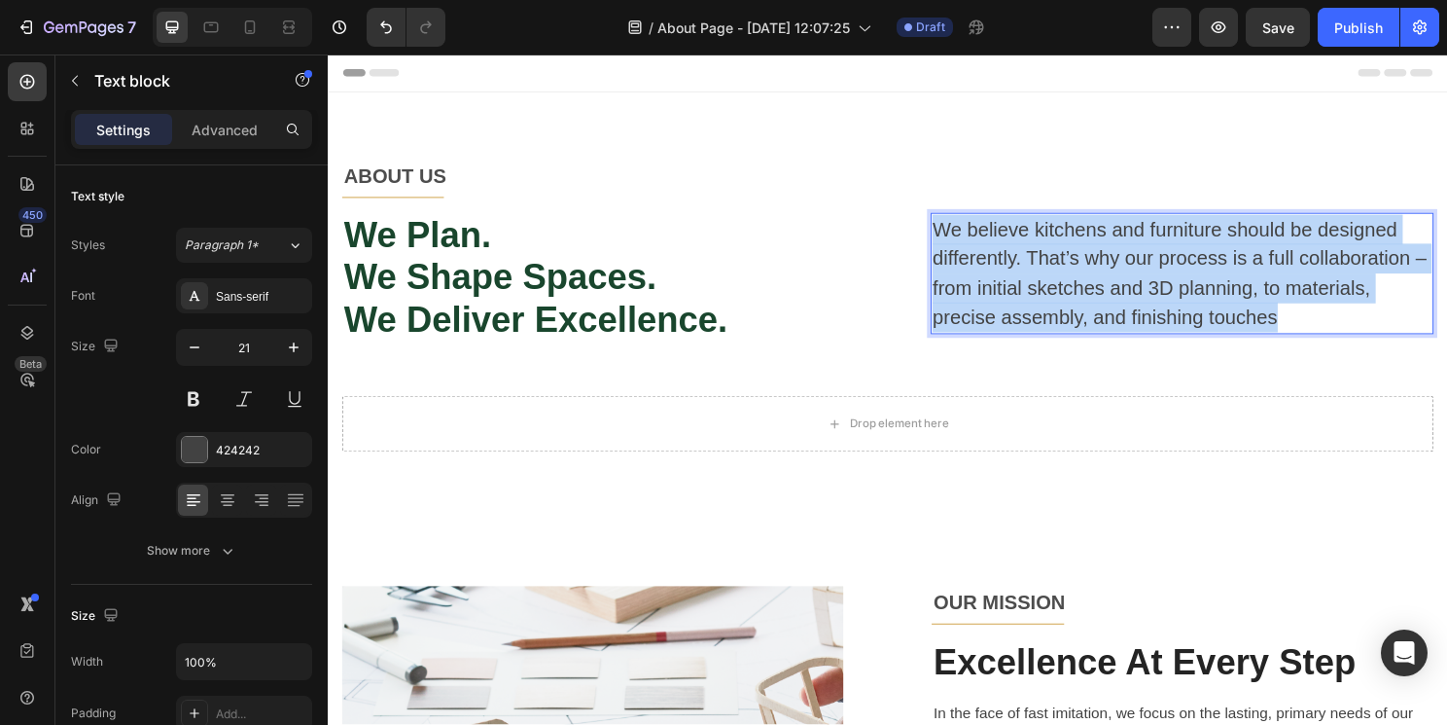
click at [1056, 287] on p "We believe kitchens and furniture should be designed differently. That’s why ou…" at bounding box center [1218, 283] width 520 height 123
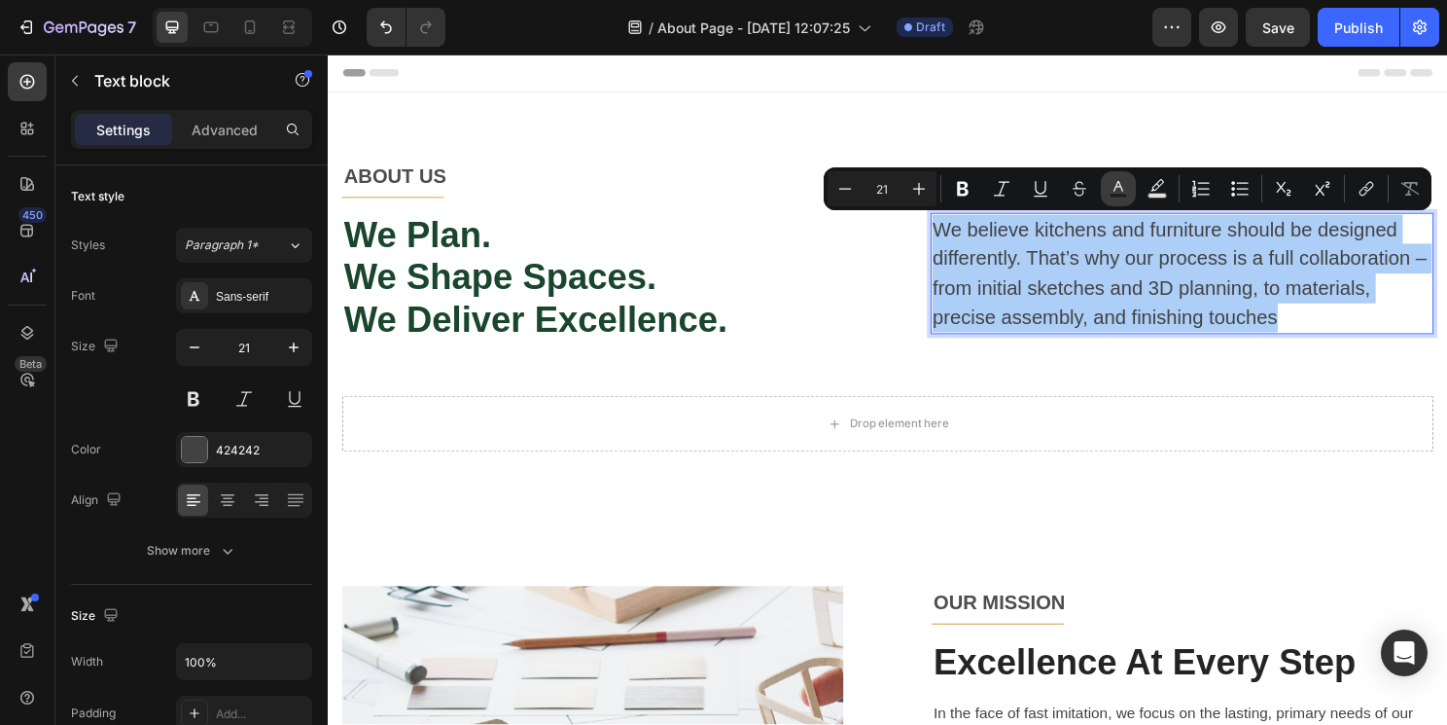
click at [1127, 190] on icon "Editor contextual toolbar" at bounding box center [1118, 188] width 19 height 19
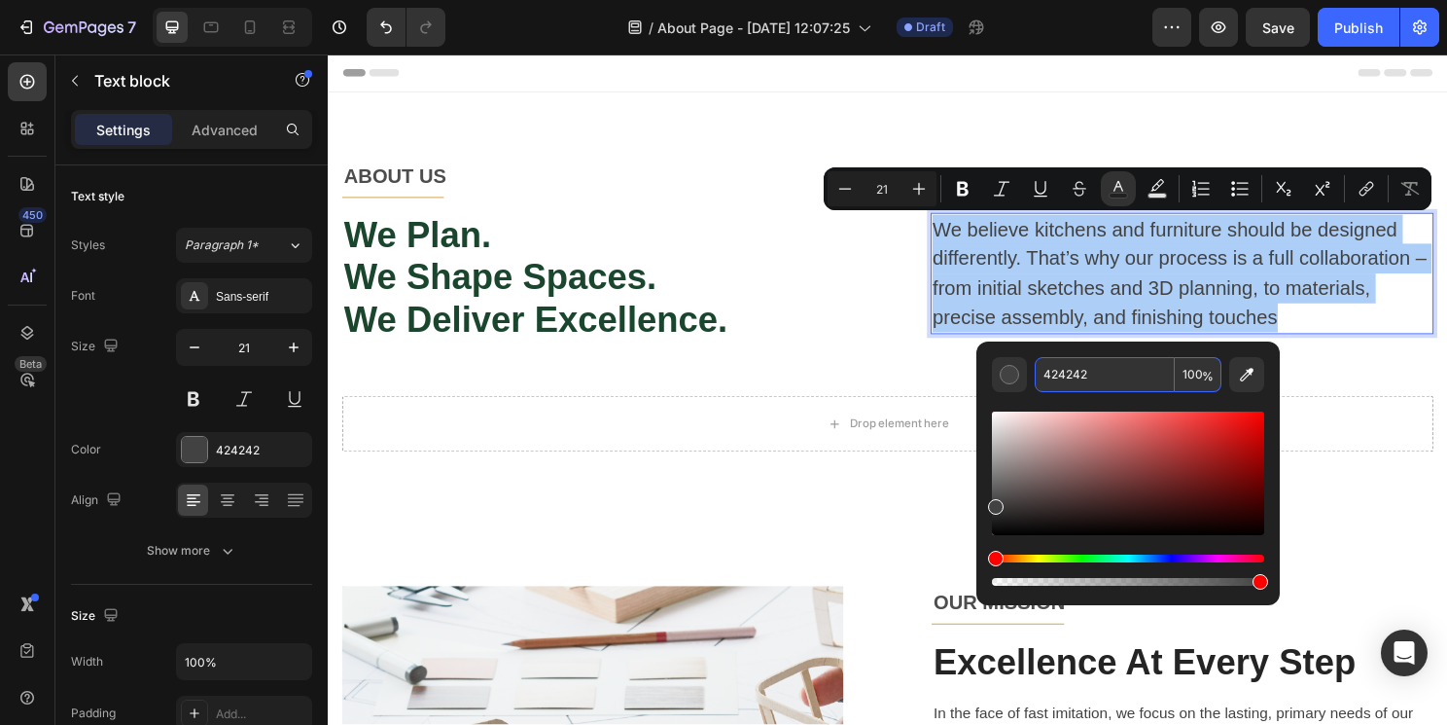
click at [1107, 374] on input "424242" at bounding box center [1105, 374] width 140 height 35
paste input "19462D"
type input "19462D"
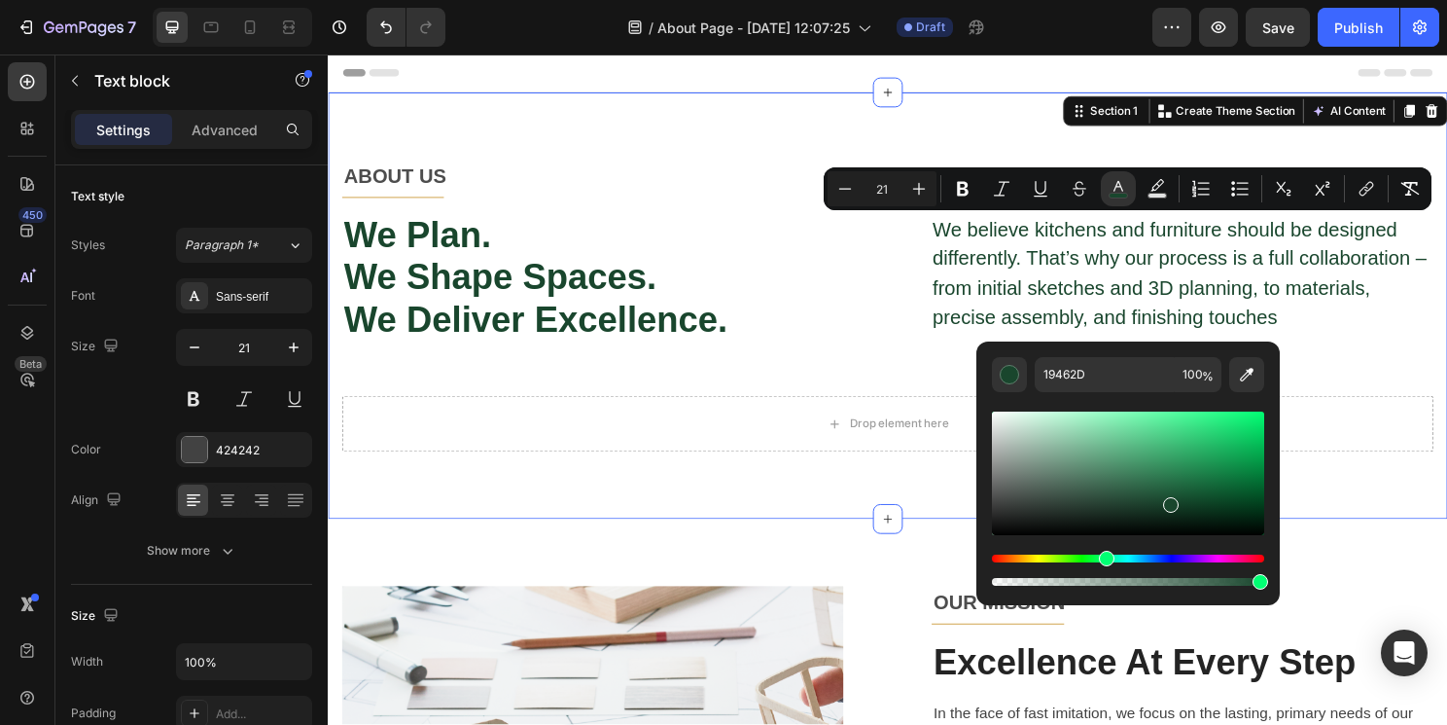
click at [887, 357] on div "ABOUT US Text block Title Line Row ⁠⁠⁠⁠⁠⁠⁠ We Plan. We Shape Spaces. We Deliver…" at bounding box center [911, 316] width 1138 height 304
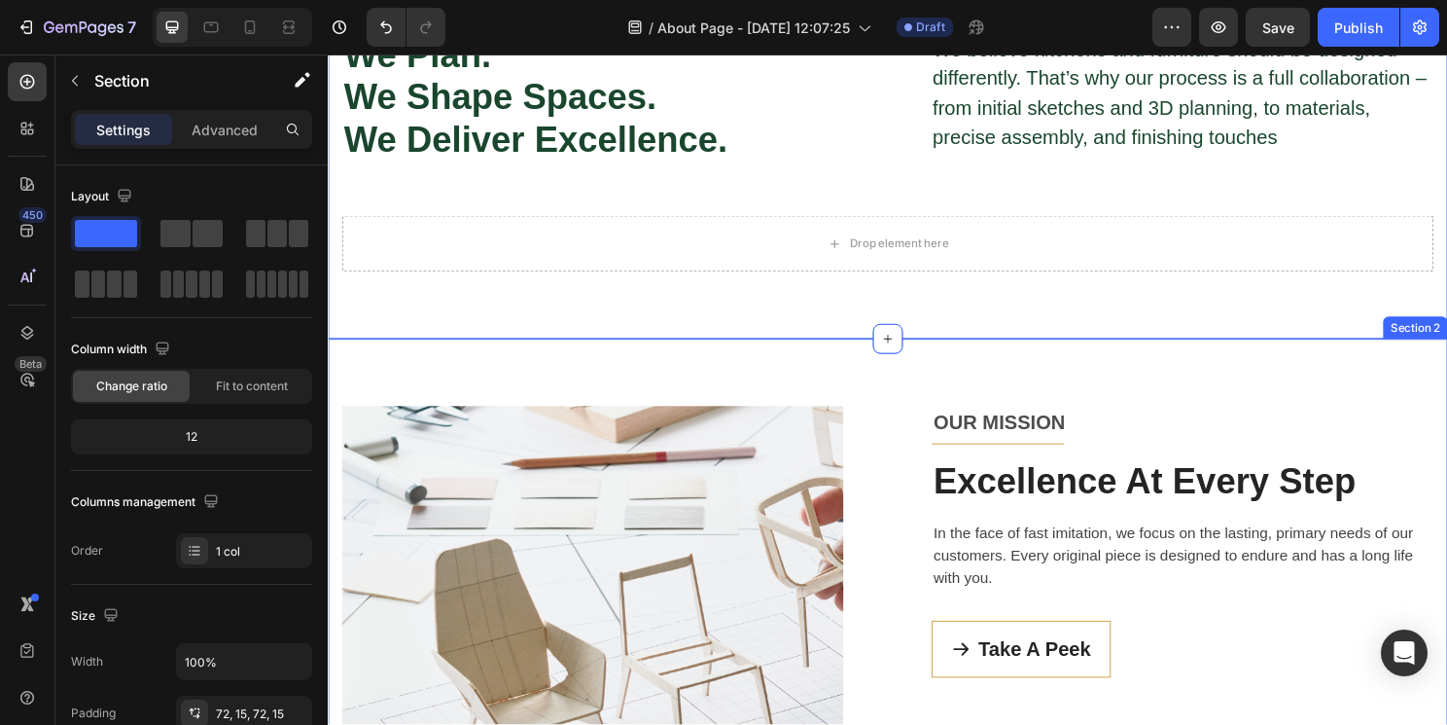
scroll to position [173, 0]
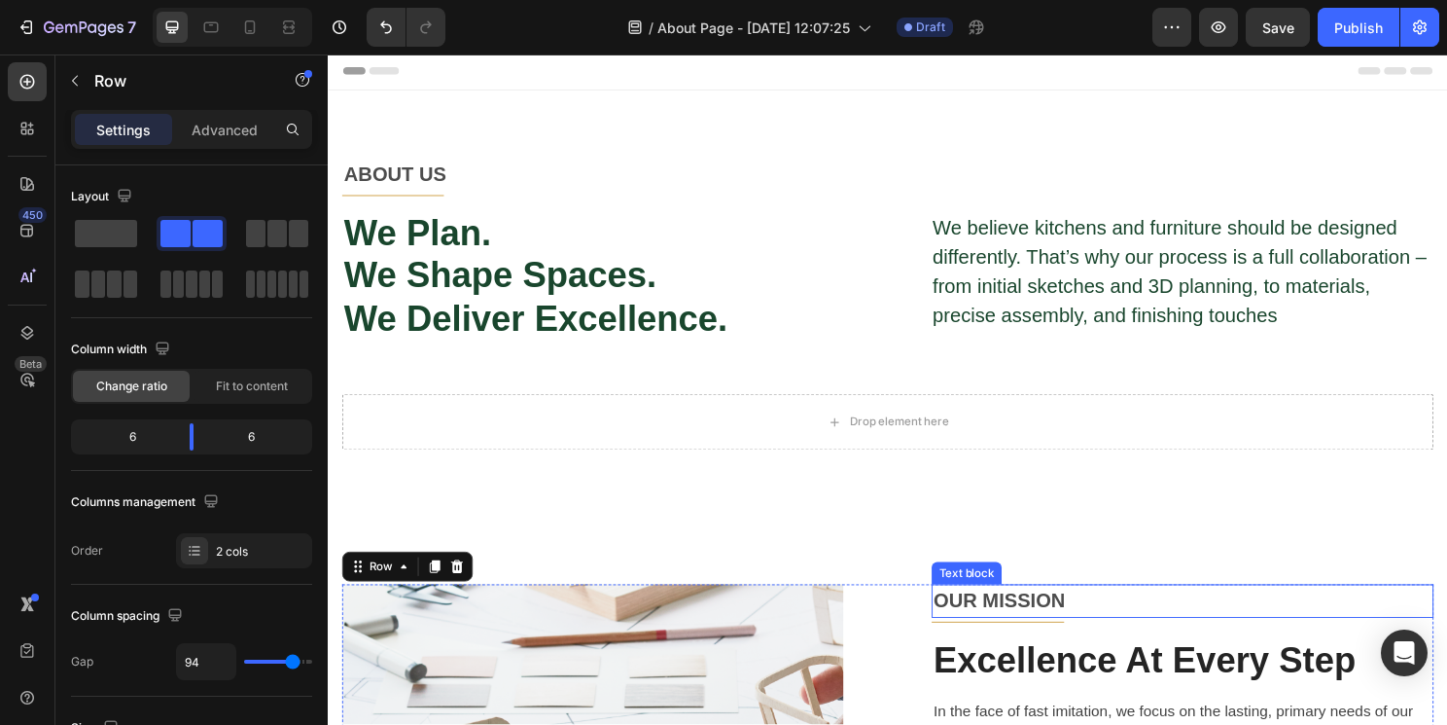
scroll to position [0, 0]
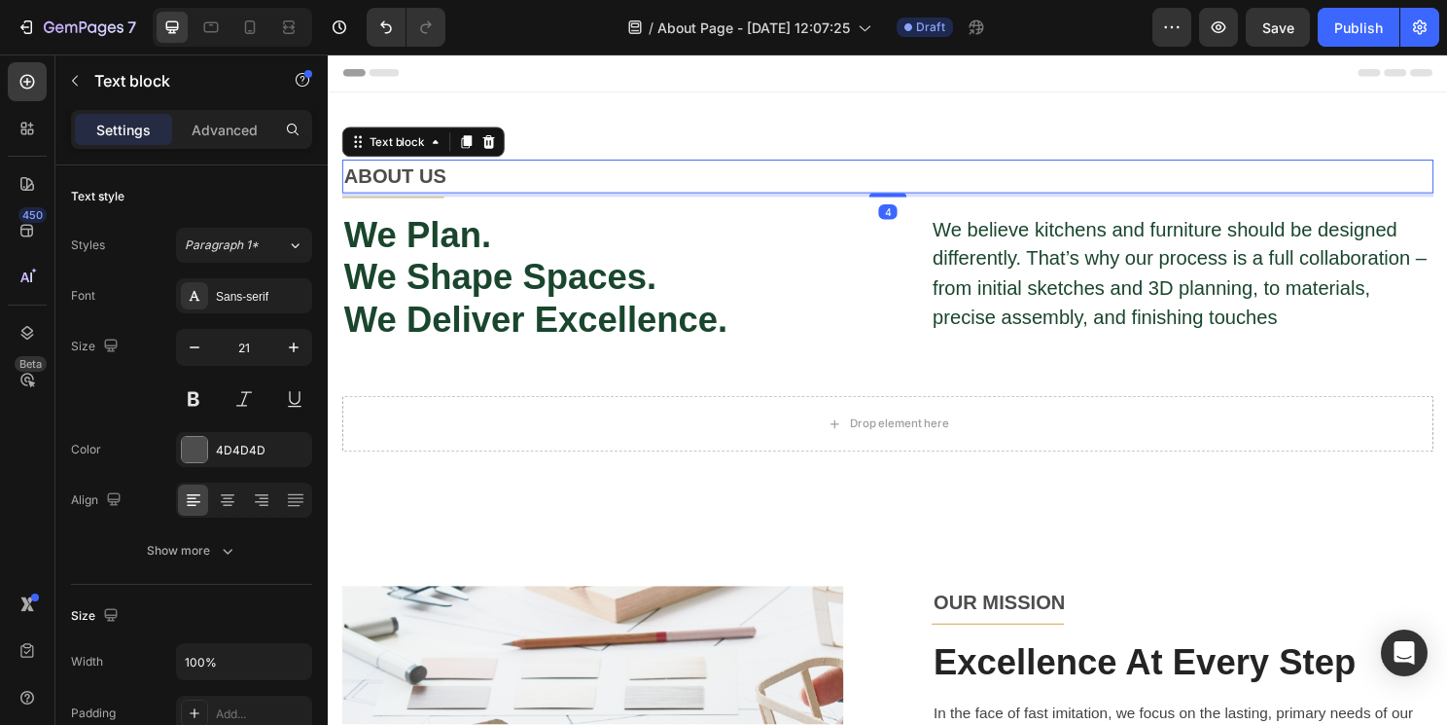
click at [417, 181] on p "ABOUT US" at bounding box center [911, 181] width 1134 height 31
click at [419, 178] on p "ABOUT US" at bounding box center [911, 181] width 1134 height 31
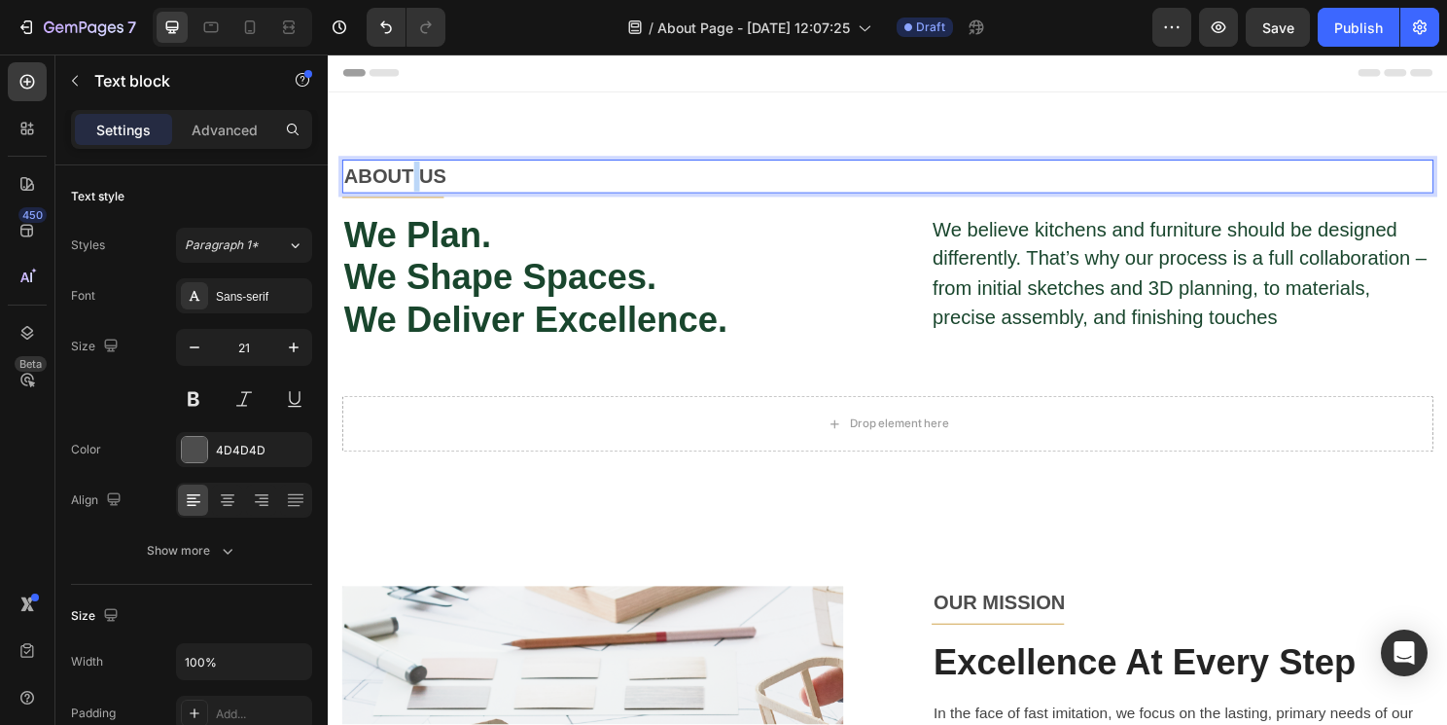
click at [419, 178] on p "ABOUT US" at bounding box center [911, 181] width 1134 height 31
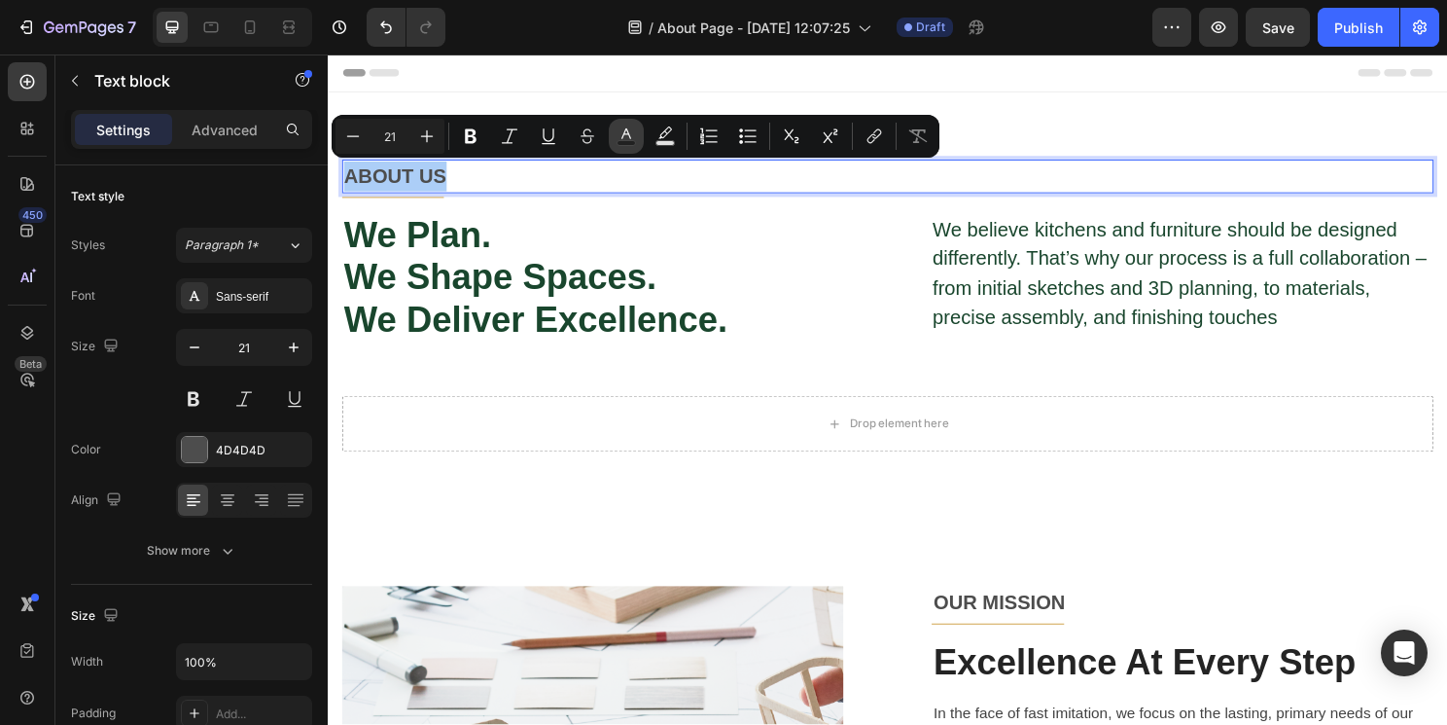
click at [621, 133] on icon "Editor contextual toolbar" at bounding box center [626, 135] width 19 height 19
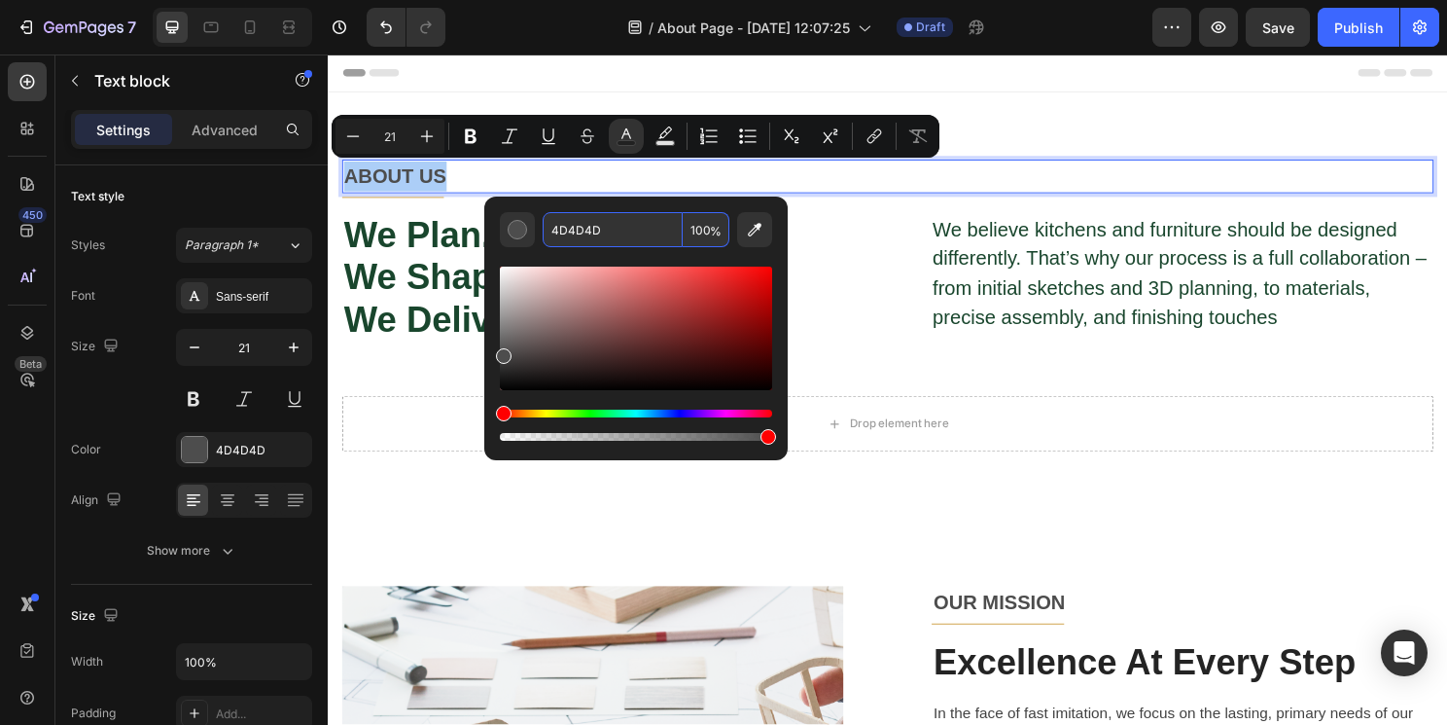
click at [605, 222] on input "4D4D4D" at bounding box center [613, 229] width 140 height 35
paste input "19462"
type input "19462D"
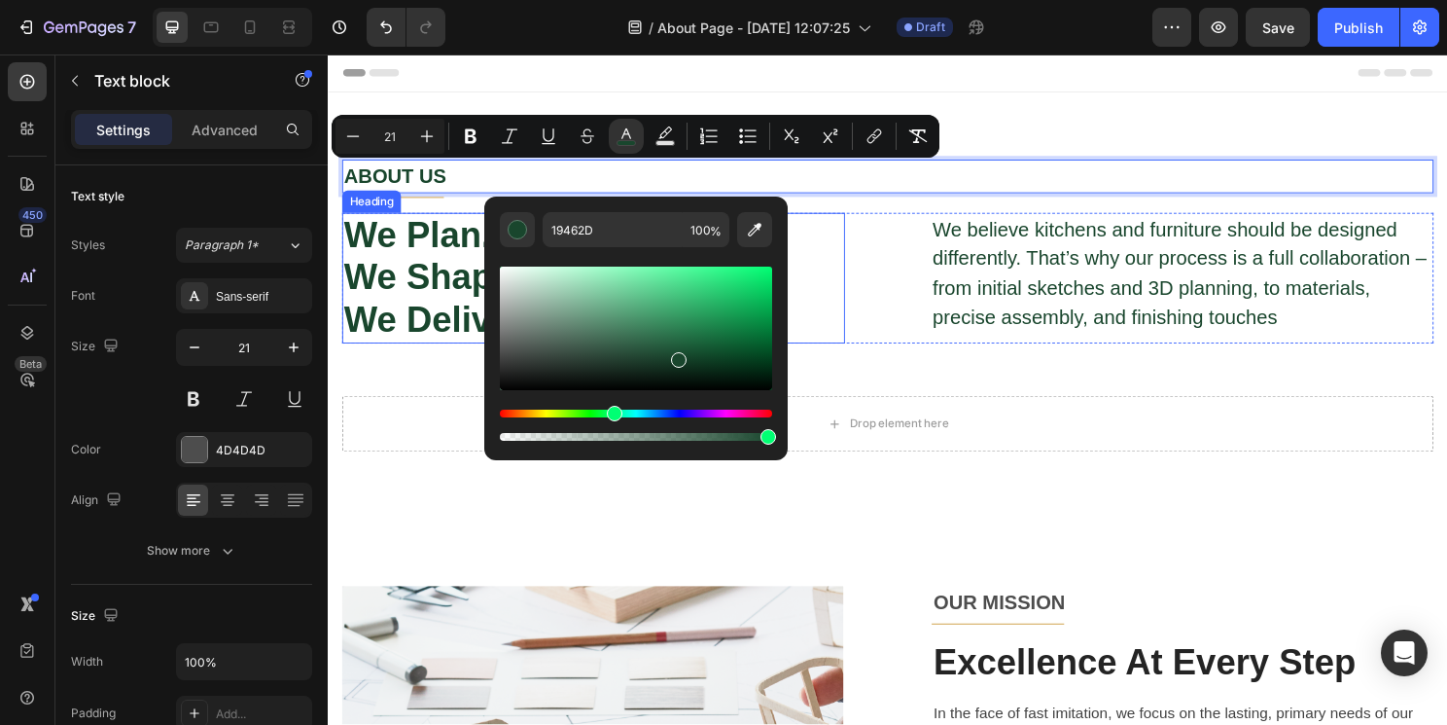
click at [841, 309] on p "⁠⁠⁠⁠⁠⁠⁠ We Plan. We Shape Spaces. We Deliver Excellence." at bounding box center [604, 288] width 520 height 133
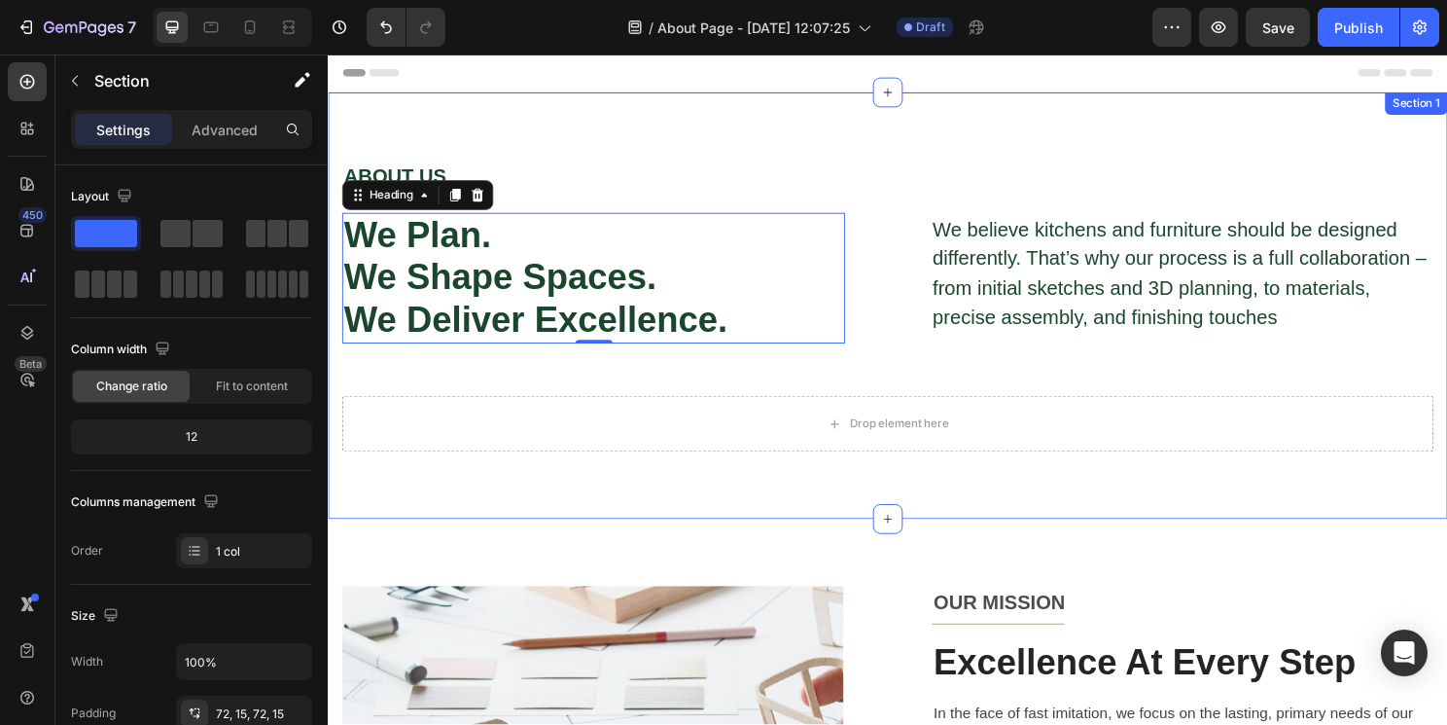
click at [836, 489] on div "ABOUT US Text block Title Line Row ⁠⁠⁠⁠⁠⁠⁠ We Plan. We Shape Spaces. We Deliver…" at bounding box center [911, 316] width 1167 height 445
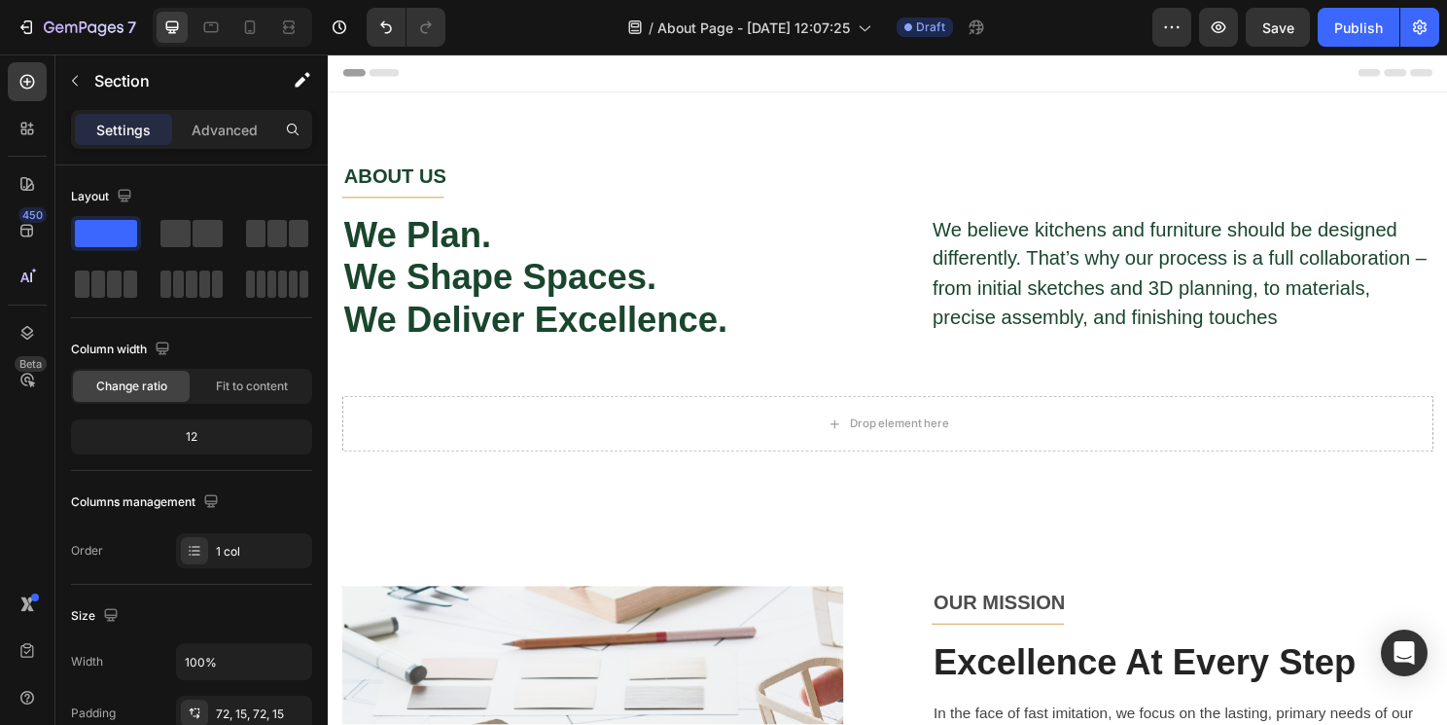
click at [803, 69] on div "Header" at bounding box center [911, 73] width 1136 height 39
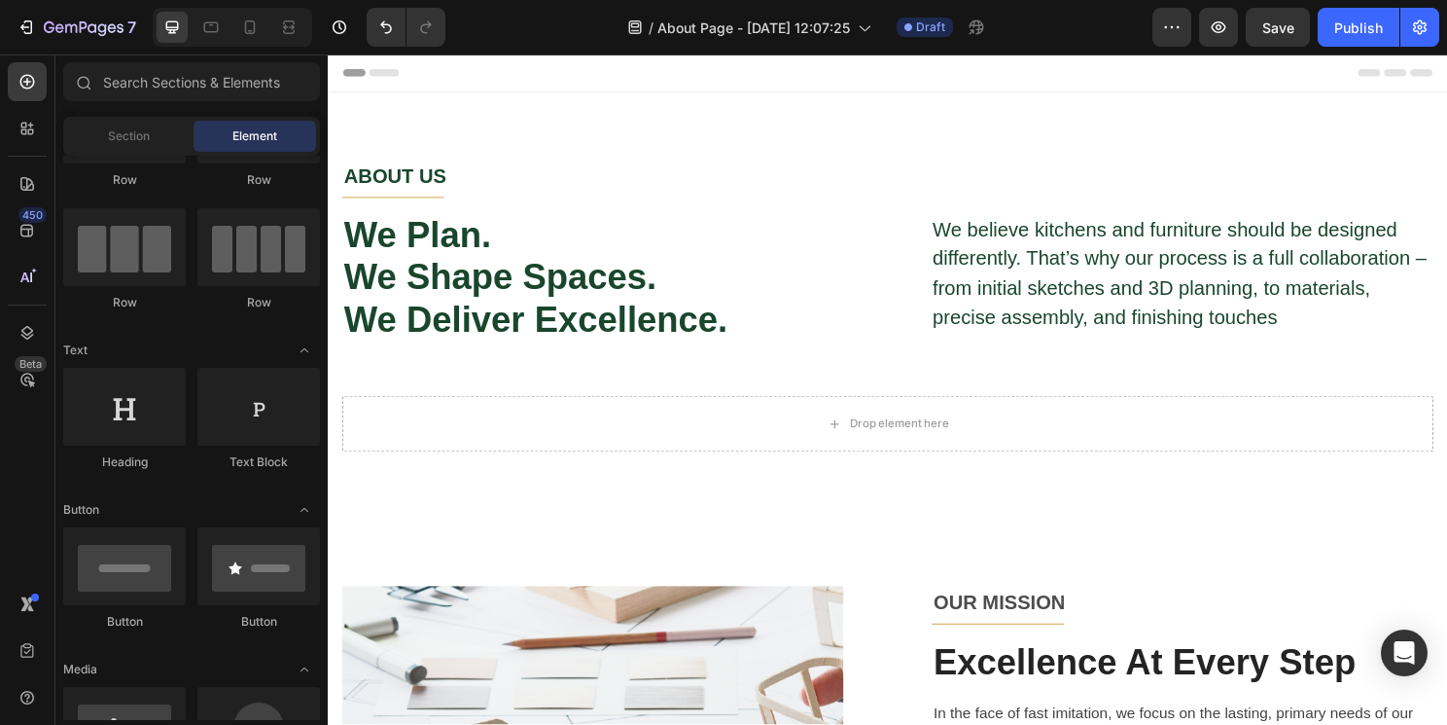
click at [802, 71] on div "Header" at bounding box center [911, 73] width 1136 height 39
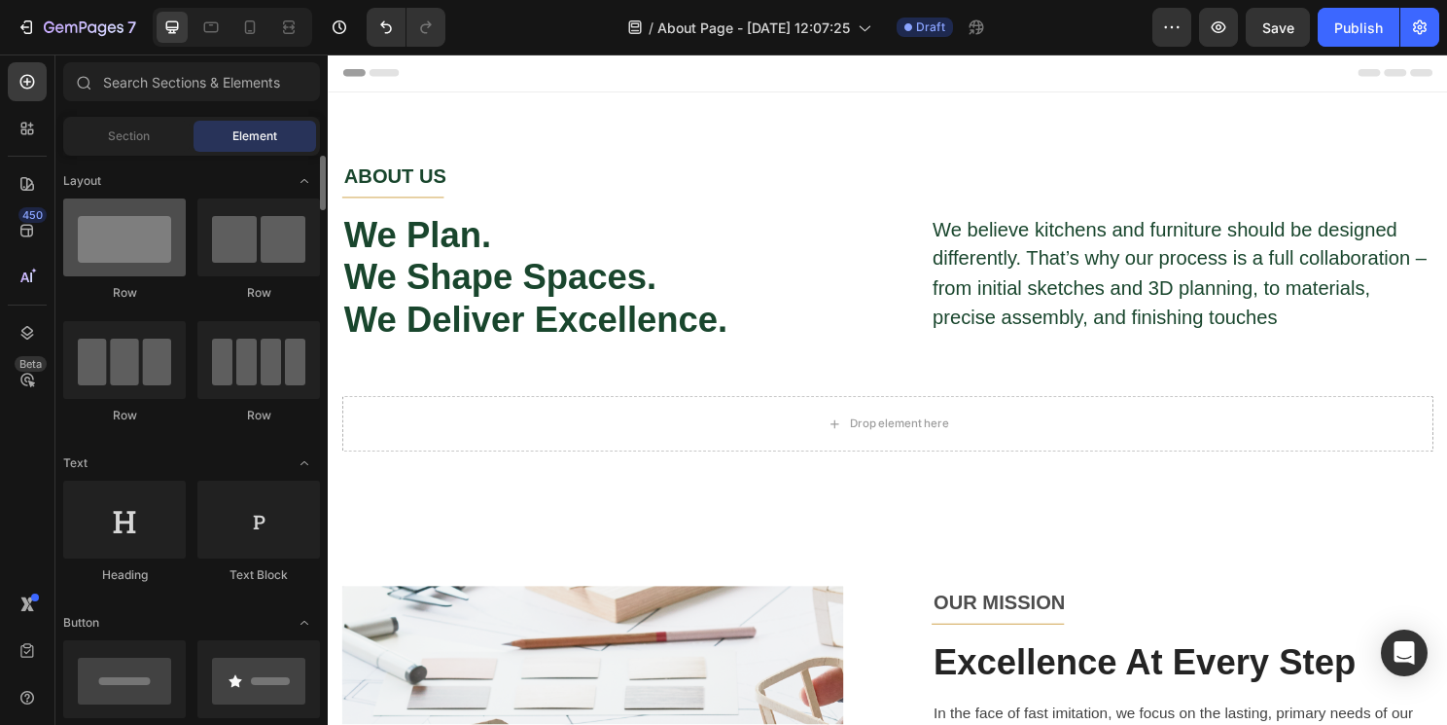
click at [130, 226] on div at bounding box center [124, 237] width 123 height 78
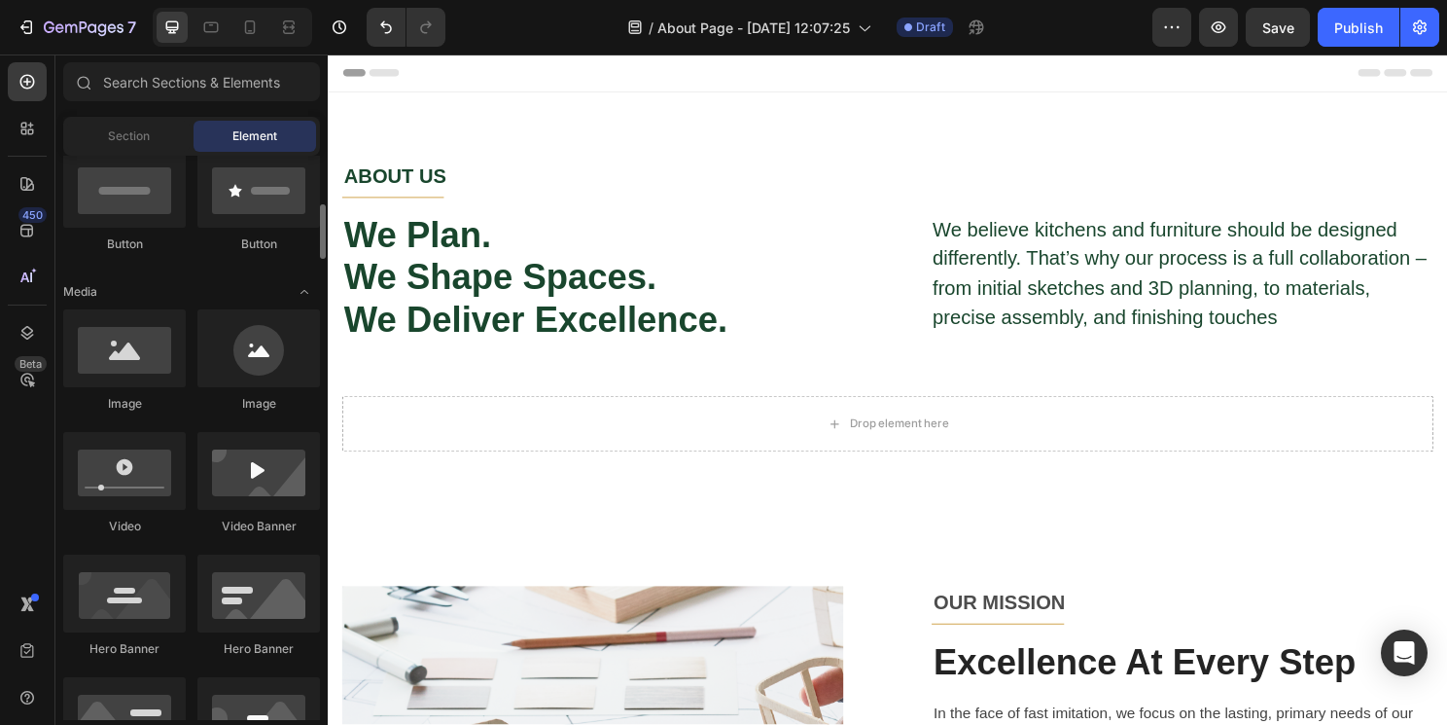
scroll to position [491, 0]
click at [146, 448] on div at bounding box center [124, 470] width 123 height 78
click at [137, 484] on div at bounding box center [124, 470] width 123 height 78
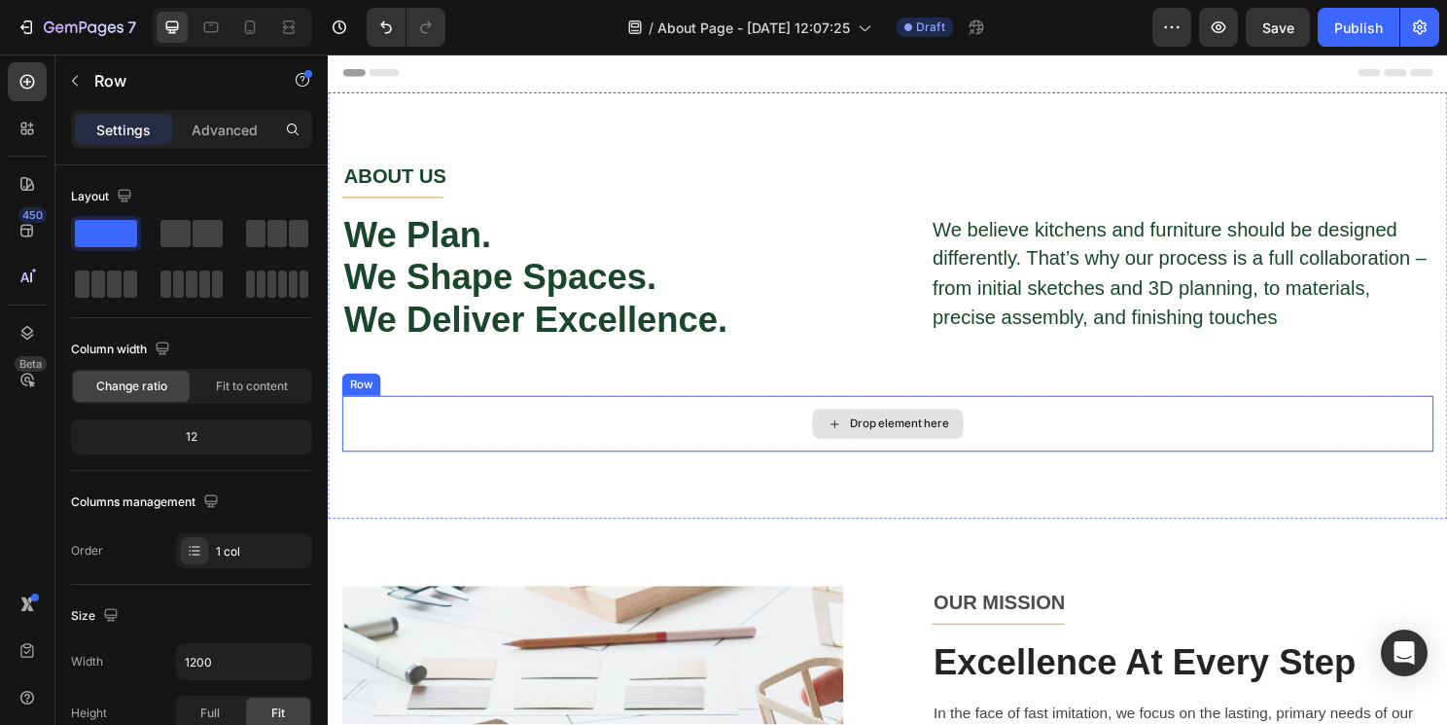
click at [396, 449] on div "Drop element here" at bounding box center [911, 440] width 1138 height 58
click at [212, 141] on div "Advanced" at bounding box center [224, 129] width 97 height 31
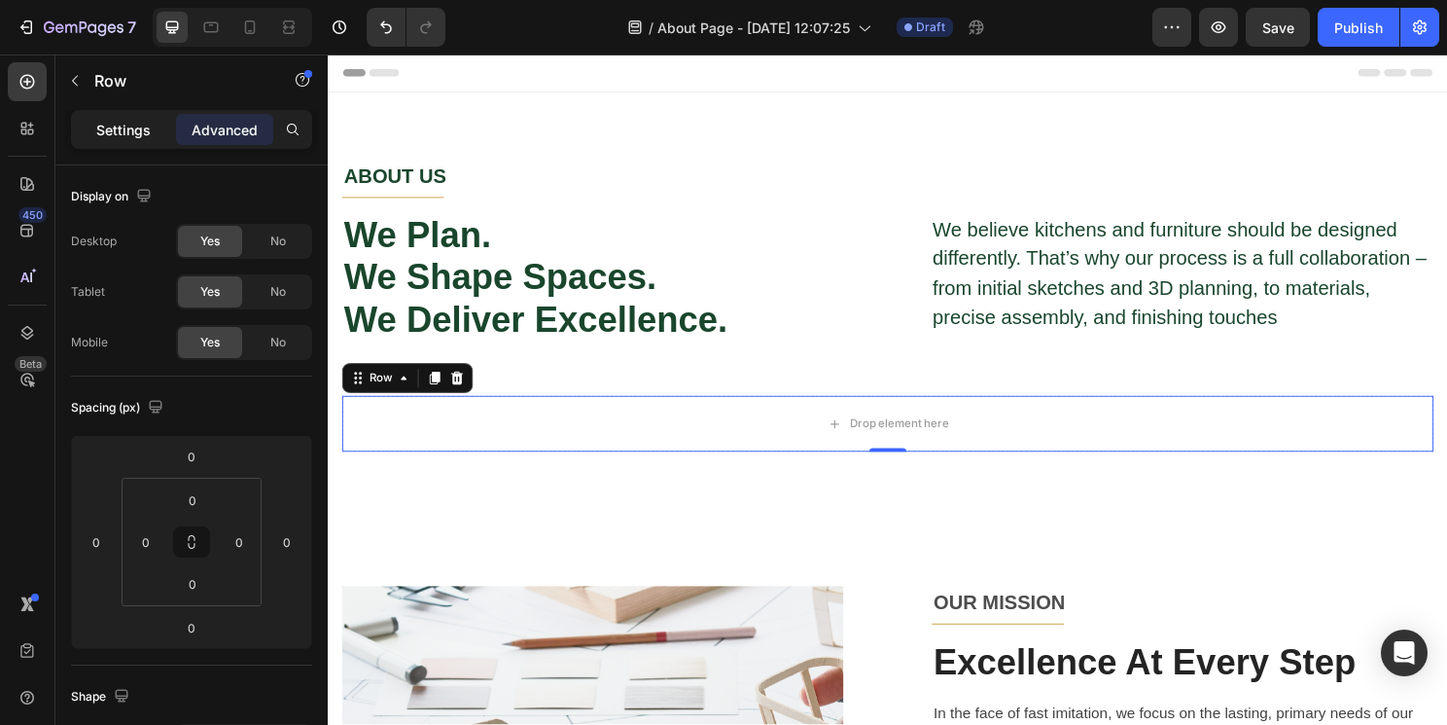
click at [114, 129] on p "Settings" at bounding box center [123, 130] width 54 height 20
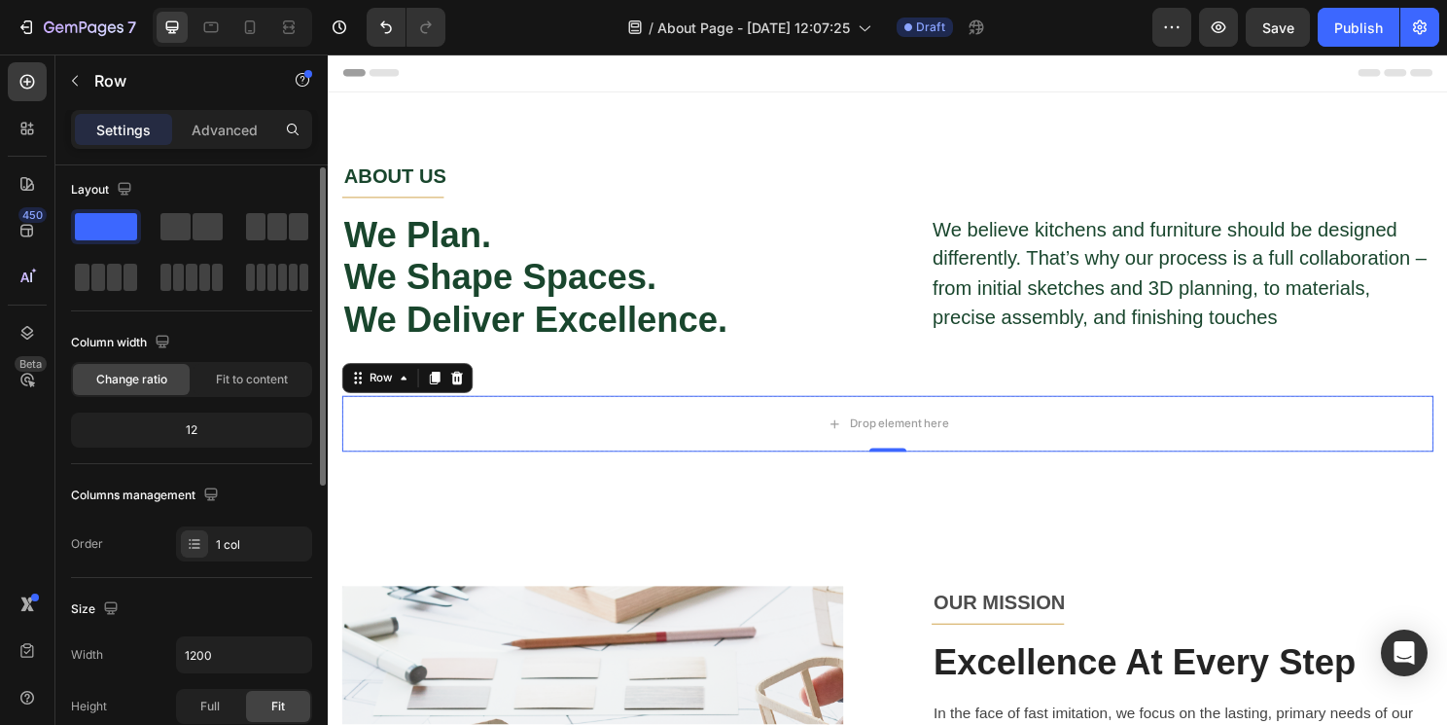
scroll to position [6, 0]
click at [195, 211] on div at bounding box center [192, 227] width 70 height 35
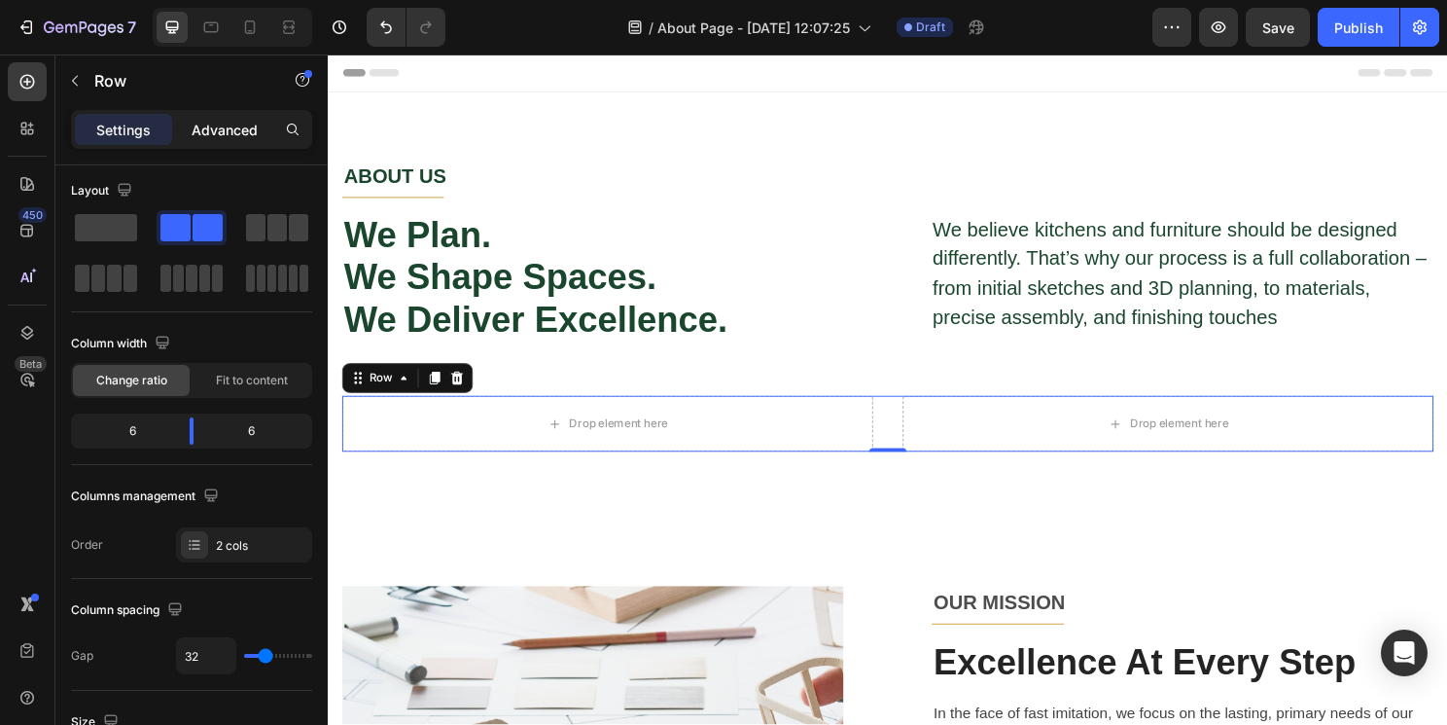
click at [217, 141] on div "Advanced" at bounding box center [224, 129] width 97 height 31
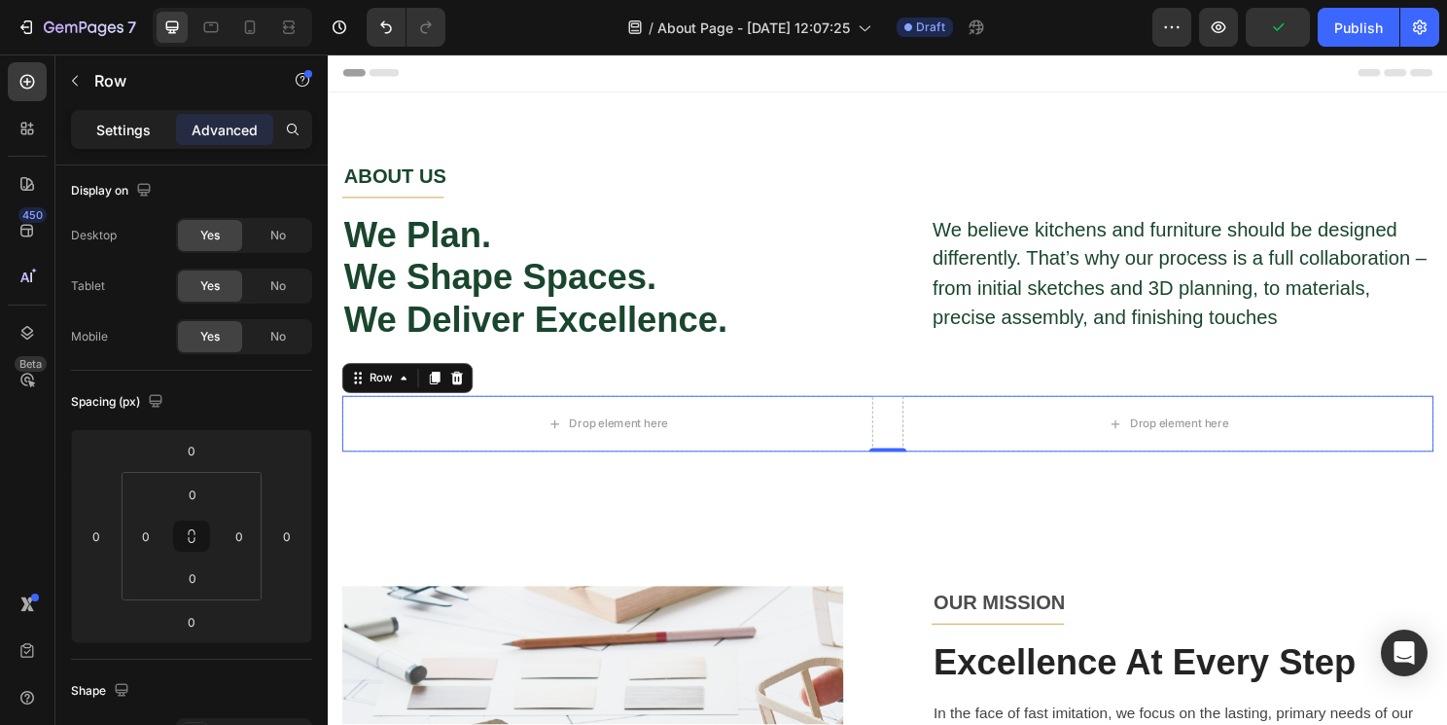
click at [107, 124] on p "Settings" at bounding box center [123, 130] width 54 height 20
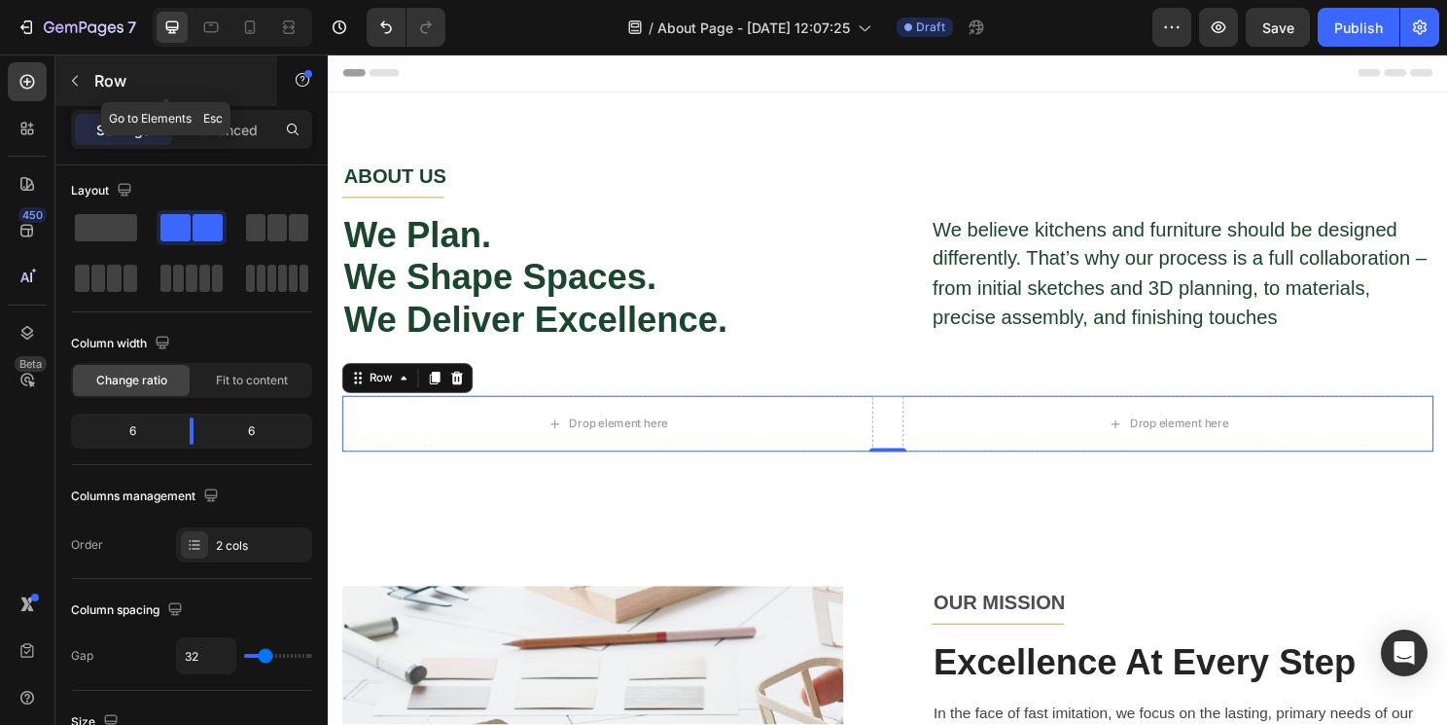
click at [79, 88] on icon "button" at bounding box center [75, 81] width 16 height 16
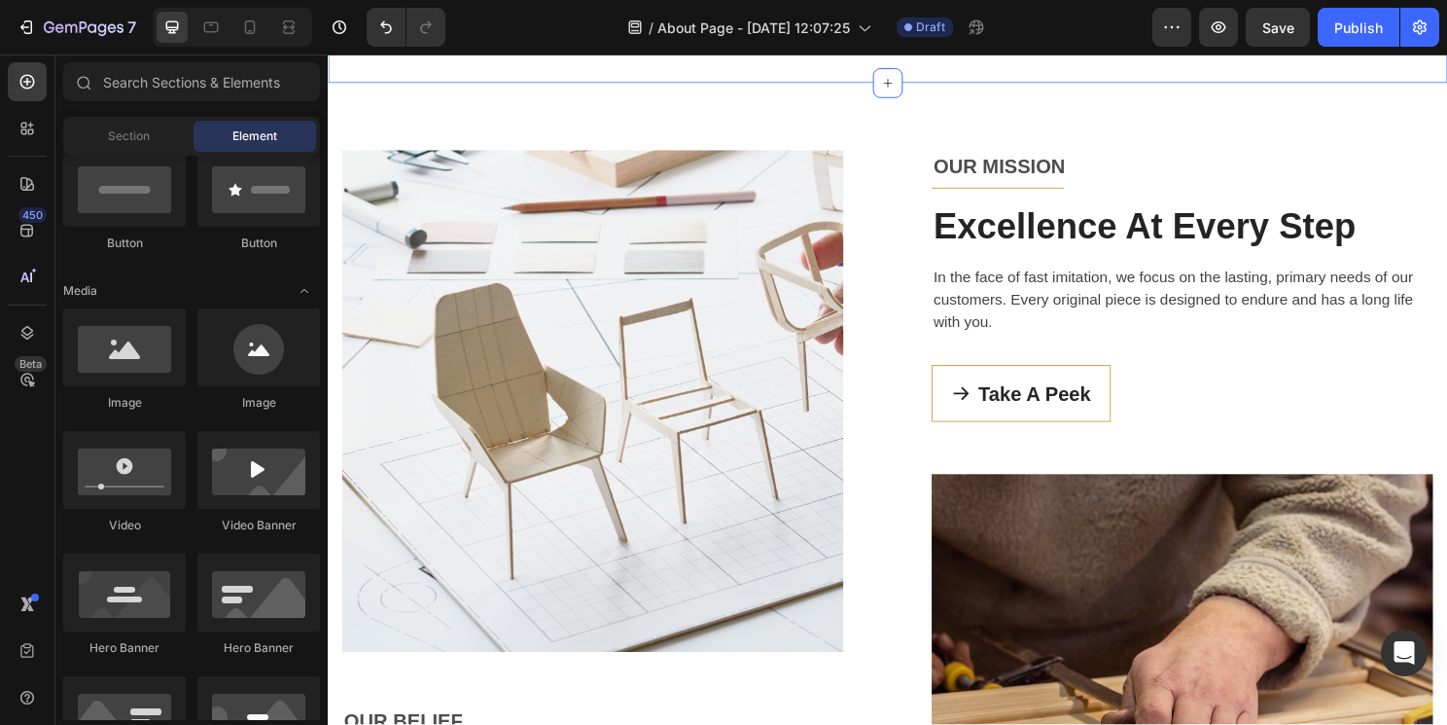
scroll to position [456, 0]
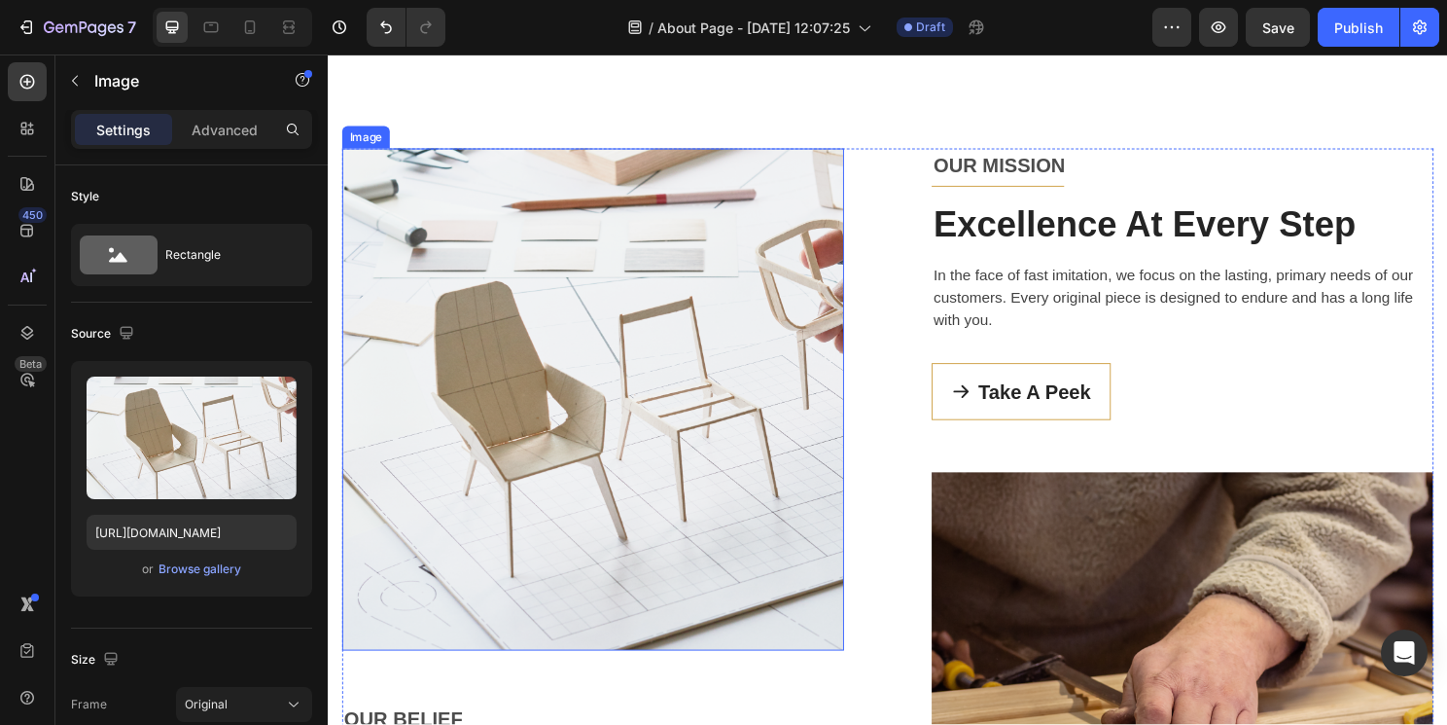
click at [567, 446] on img at bounding box center [603, 414] width 523 height 523
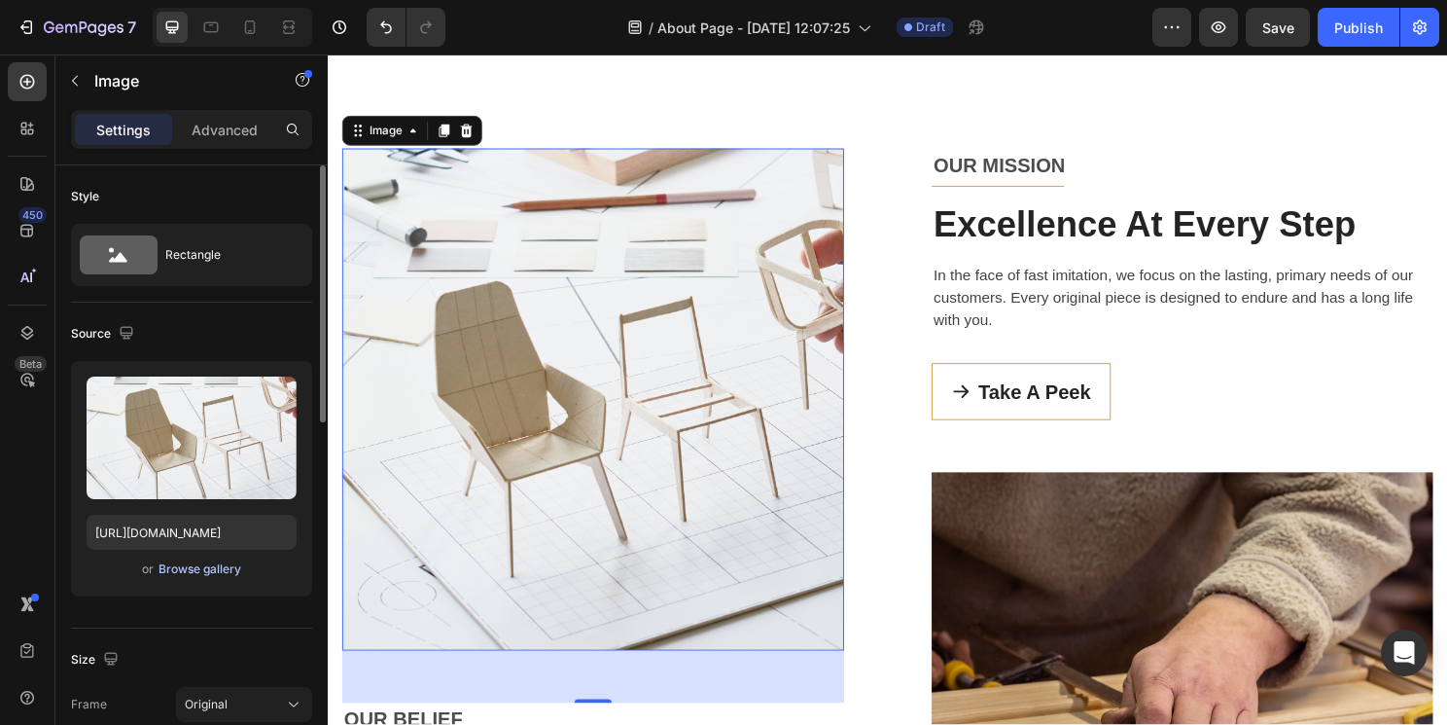
click at [204, 571] on div "Browse gallery" at bounding box center [200, 569] width 83 height 18
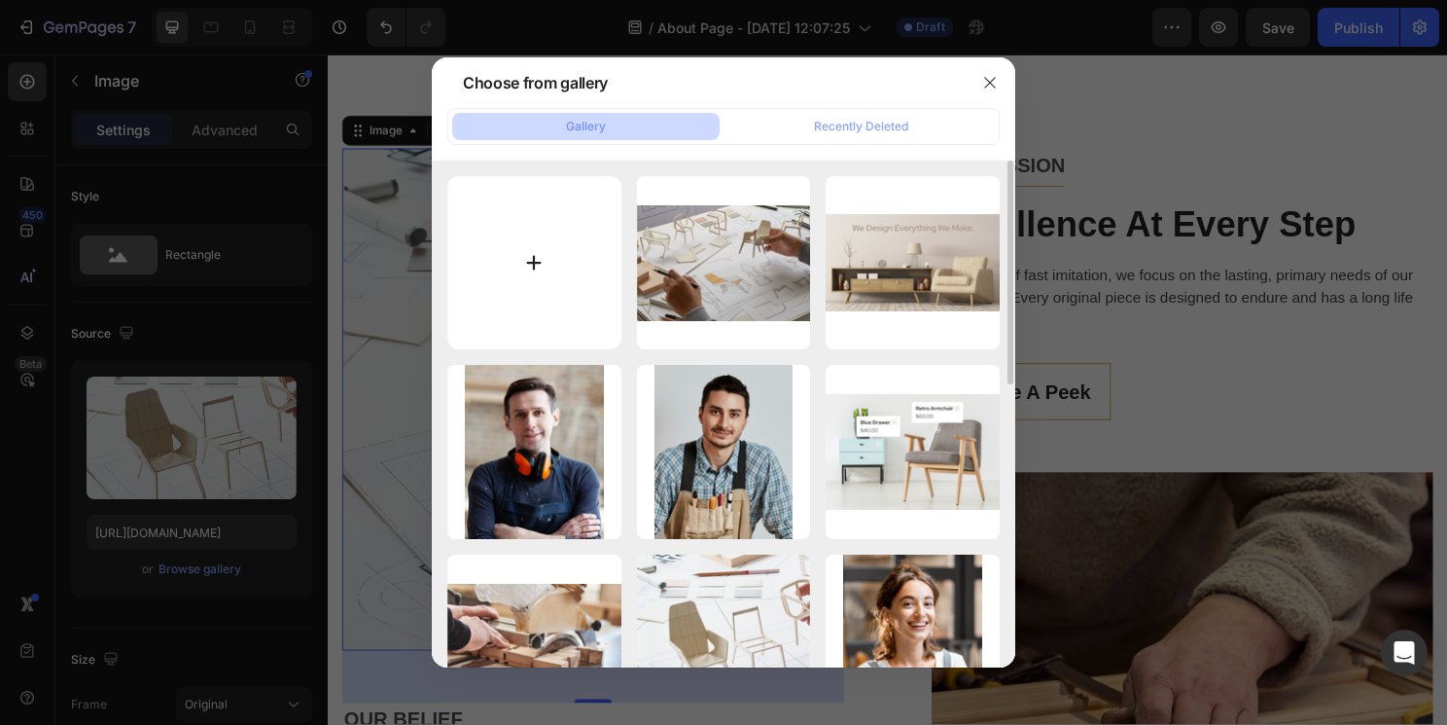
click at [519, 251] on input "file" at bounding box center [534, 263] width 174 height 174
type input "C:\fakepath\Kitchen-Planning-Tool-News-Story.jpg"
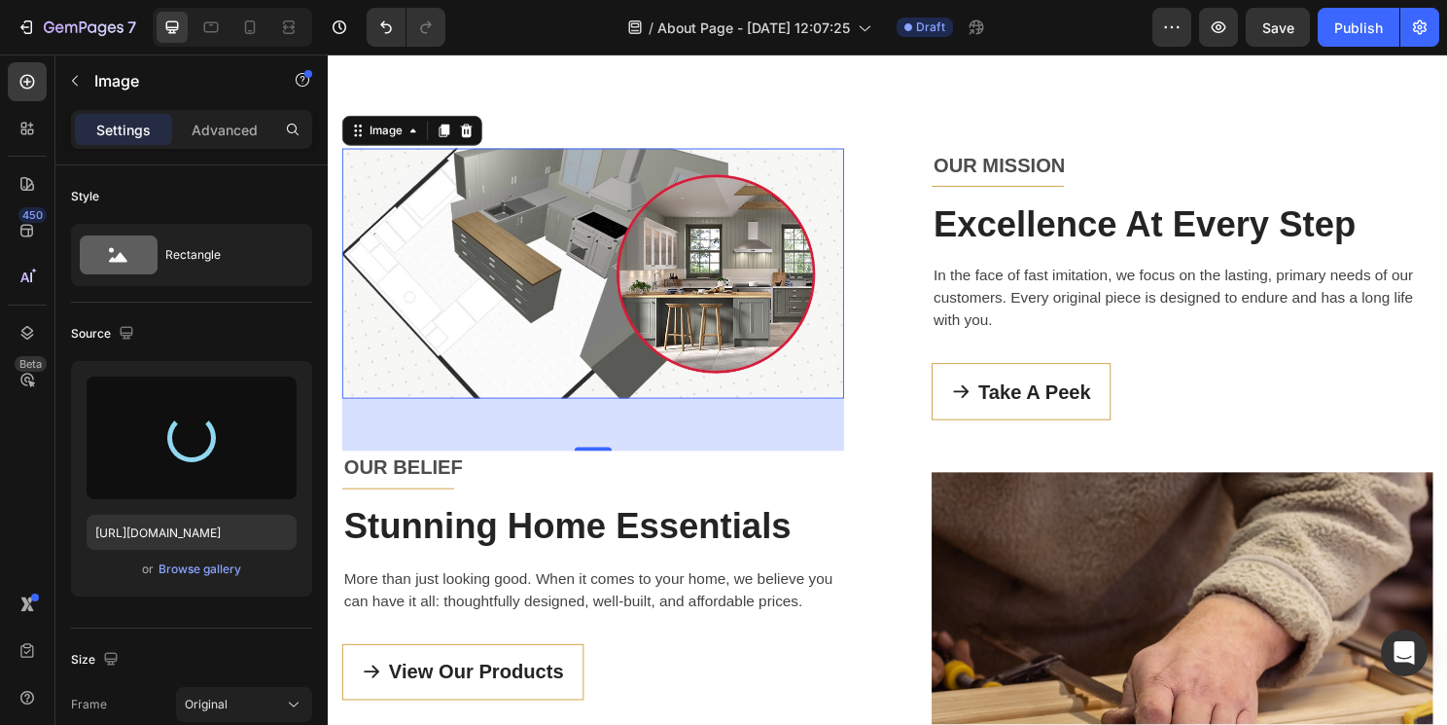
type input "https://cdn.shopify.com/s/files/1/0844/0391/3036/files/gempages_530023557057479…"
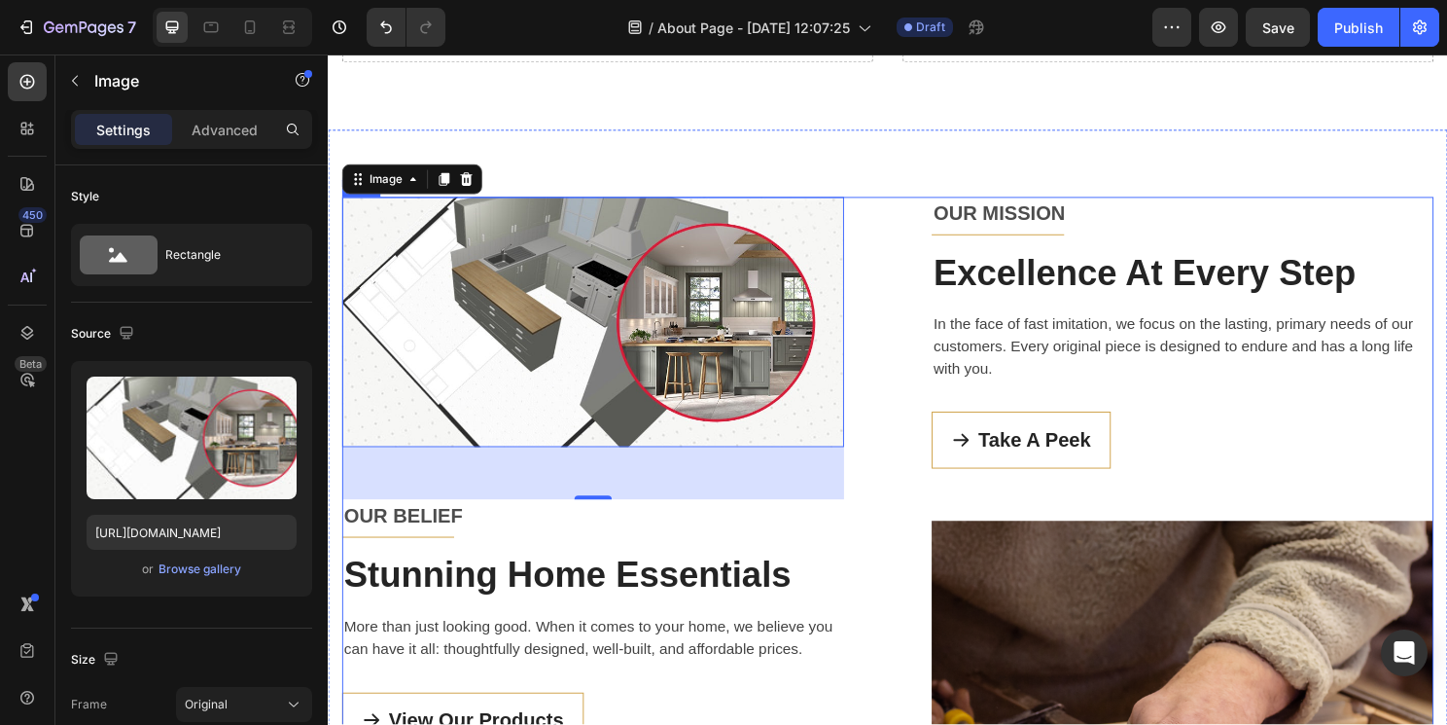
scroll to position [408, 0]
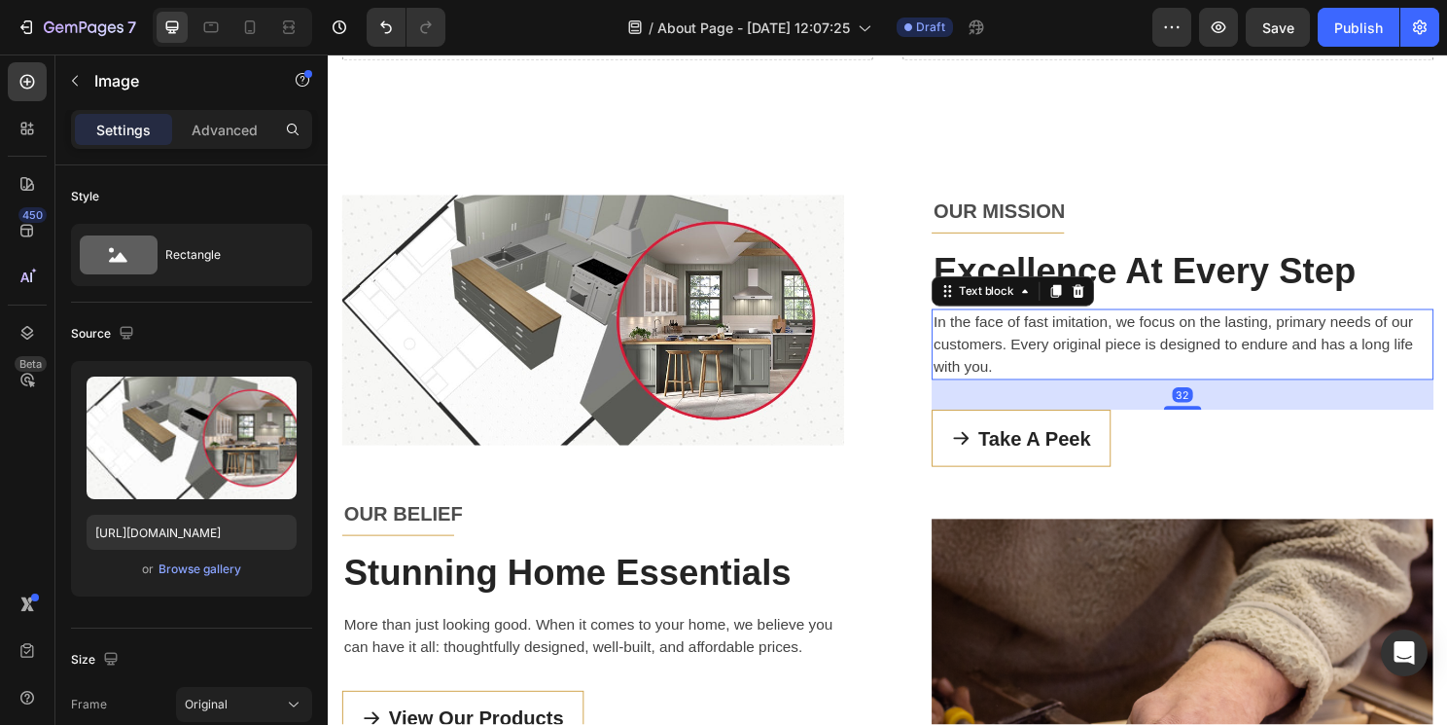
click at [985, 346] on p "In the face of fast imitation, we focus on the lasting, primary needs of our cu…" at bounding box center [1218, 357] width 519 height 70
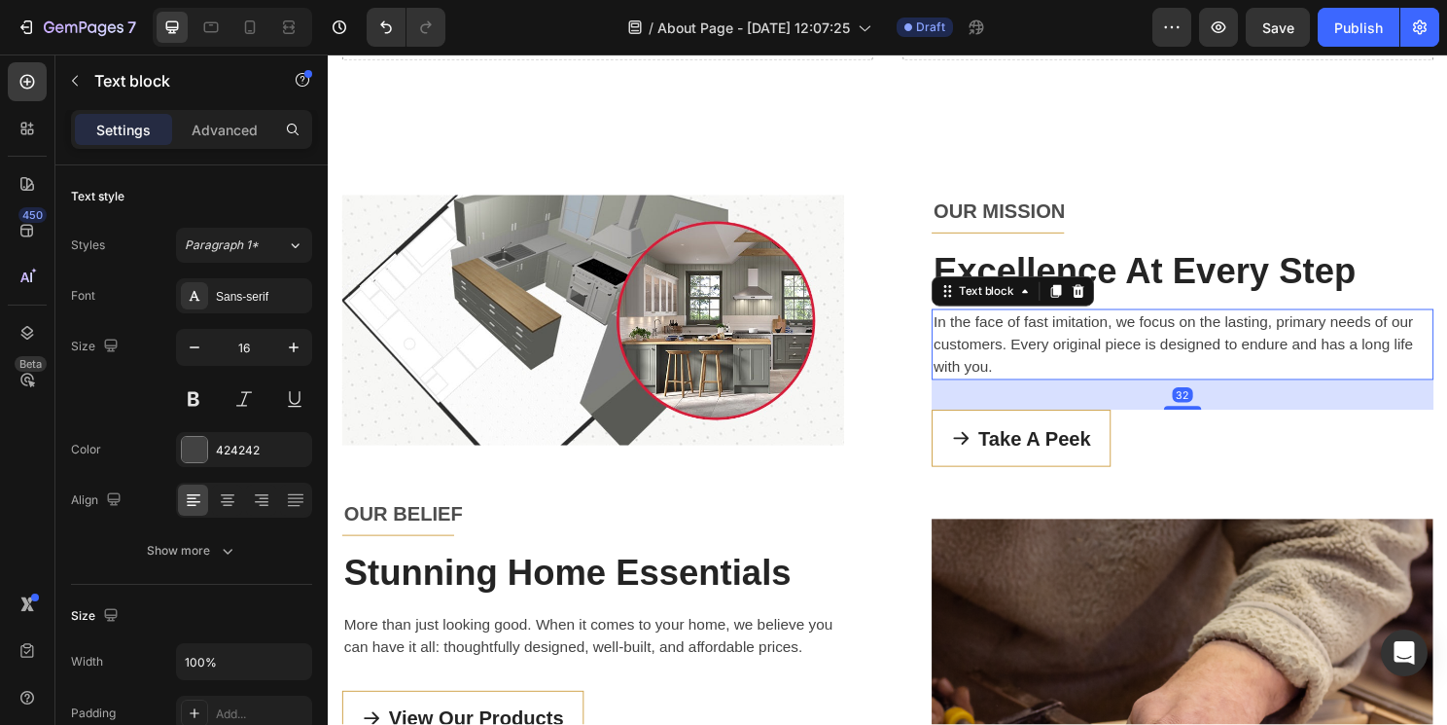
click at [985, 346] on p "In the face of fast imitation, we focus on the lasting, primary needs of our cu…" at bounding box center [1218, 357] width 519 height 70
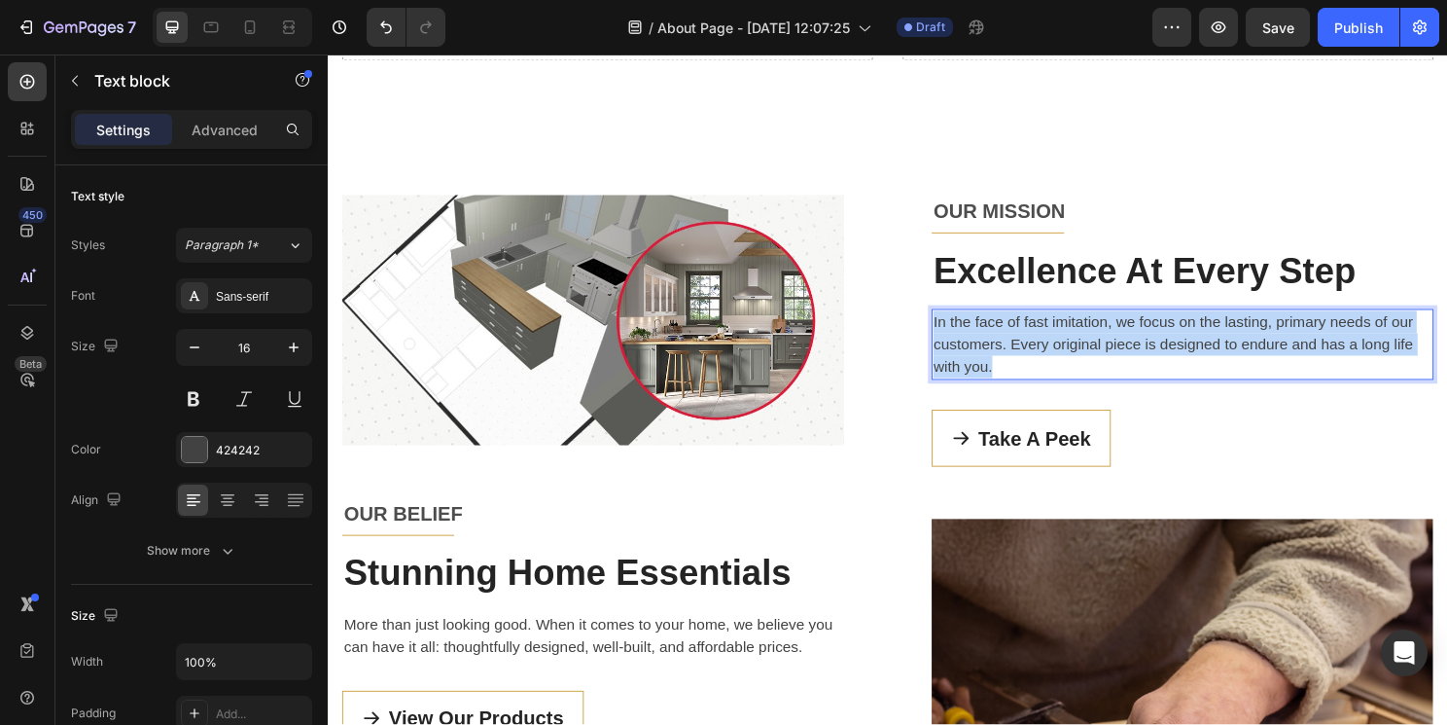
click at [985, 346] on p "In the face of fast imitation, we focus on the lasting, primary needs of our cu…" at bounding box center [1218, 357] width 519 height 70
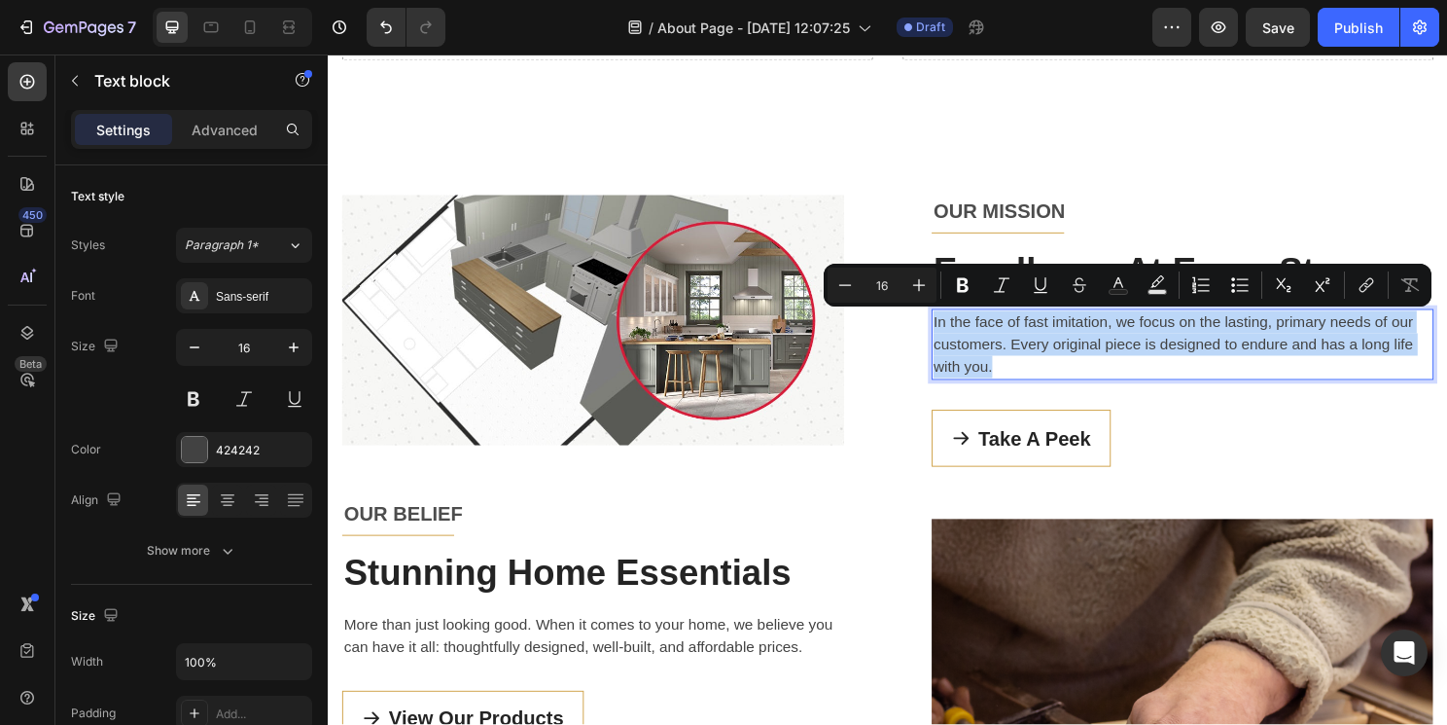
copy p "In the face of fast imitation, we focus on the lasting, primary needs of our cu…"
click at [1038, 351] on p "In the face of fast imitation, we focus on the lasting, primary needs of our cu…" at bounding box center [1218, 357] width 519 height 70
click at [1026, 379] on p "In the face of fast imitation, we focus on the lasting, primary needs of our cu…" at bounding box center [1218, 357] width 519 height 70
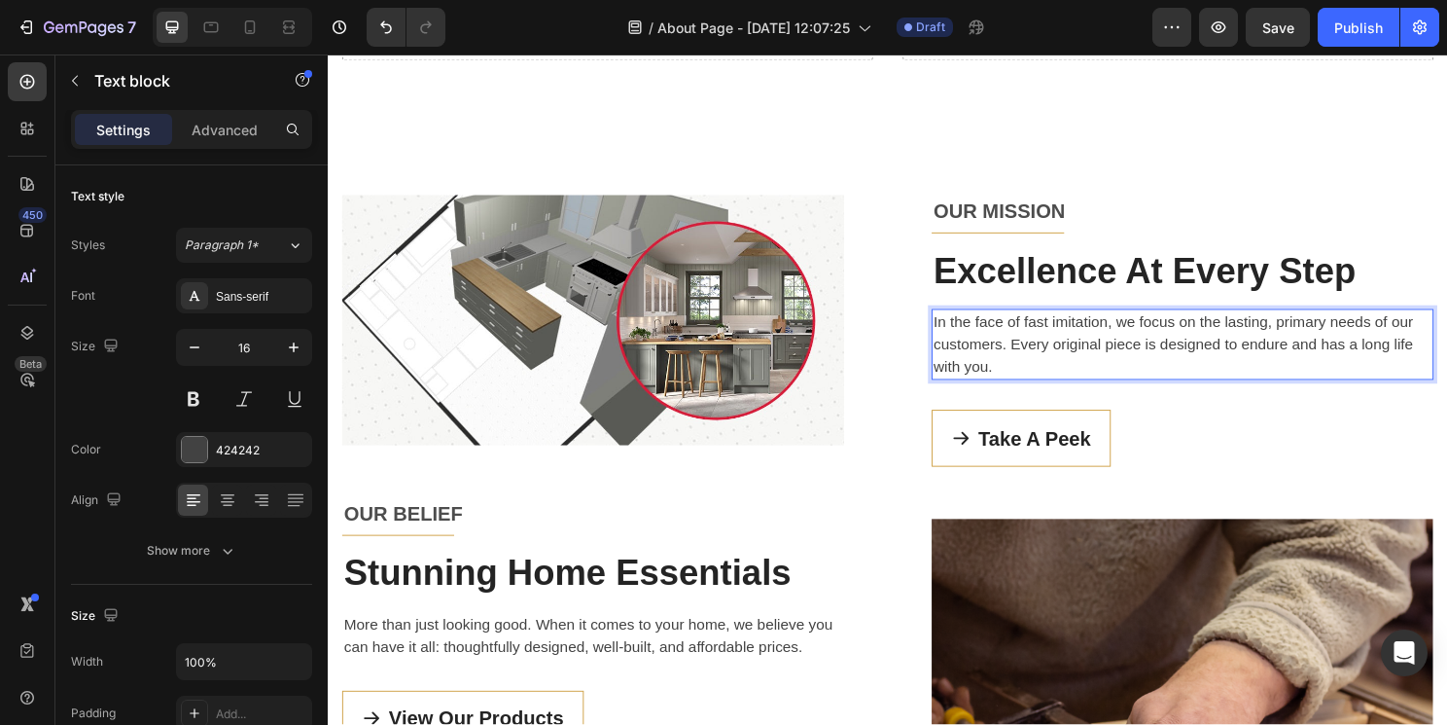
click at [1026, 379] on p "In the face of fast imitation, we focus on the lasting, primary needs of our cu…" at bounding box center [1218, 357] width 519 height 70
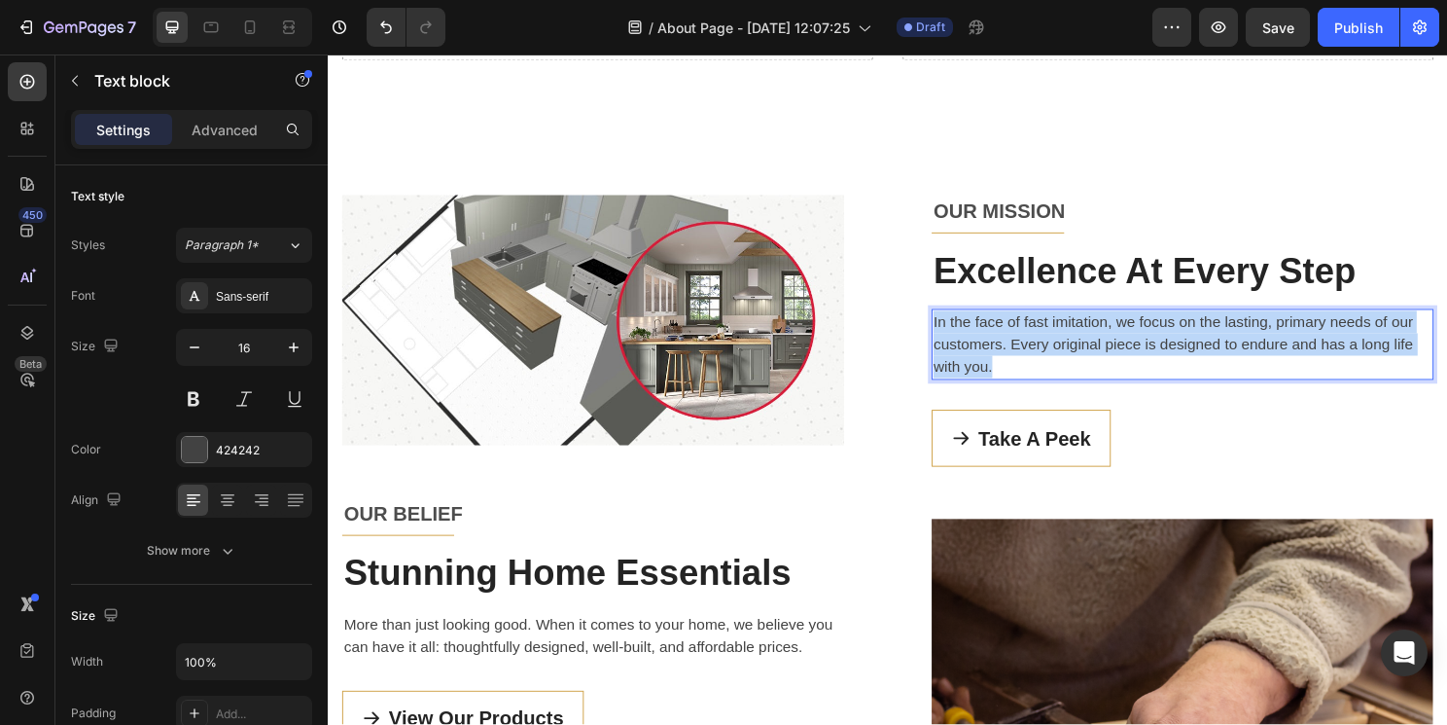
click at [1026, 379] on p "In the face of fast imitation, we focus on the lasting, primary needs of our cu…" at bounding box center [1218, 357] width 519 height 70
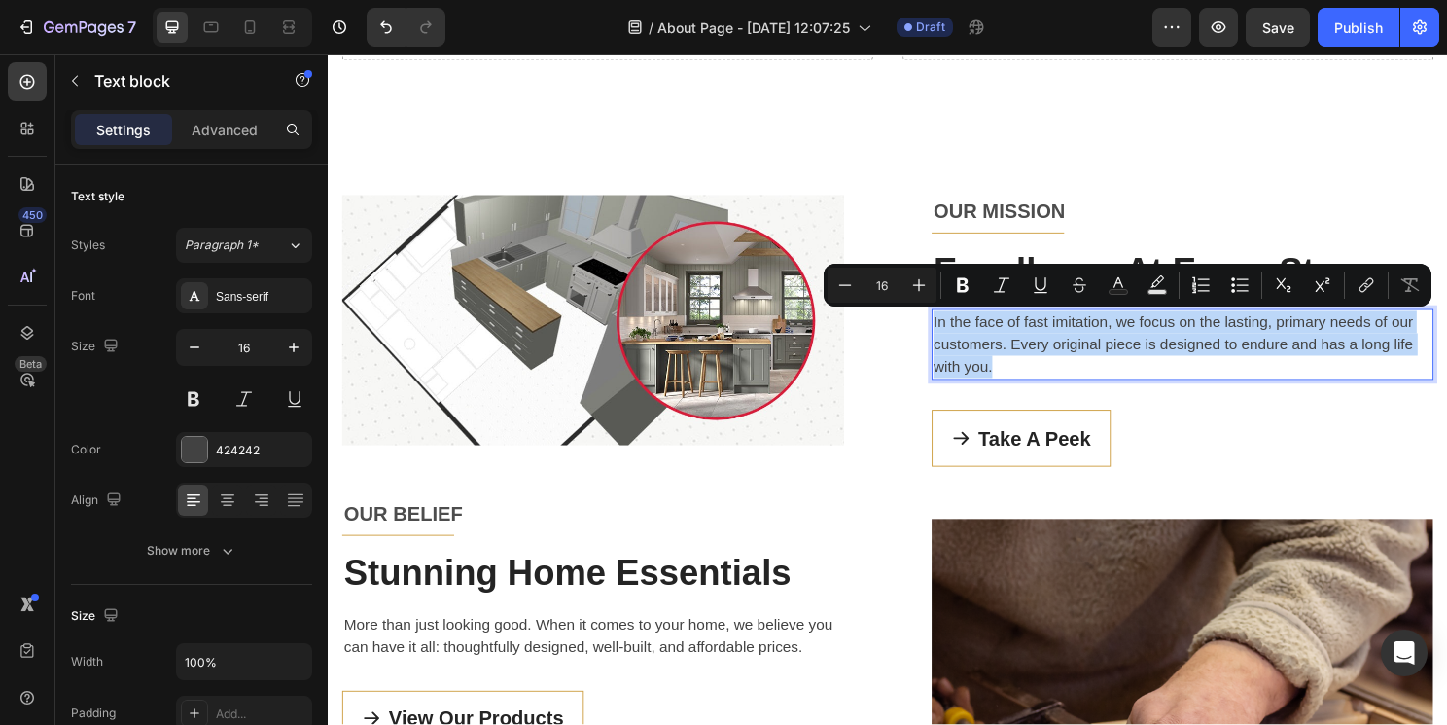
click at [1026, 379] on p "In the face of fast imitation, we focus on the lasting, primary needs of our cu…" at bounding box center [1218, 357] width 519 height 70
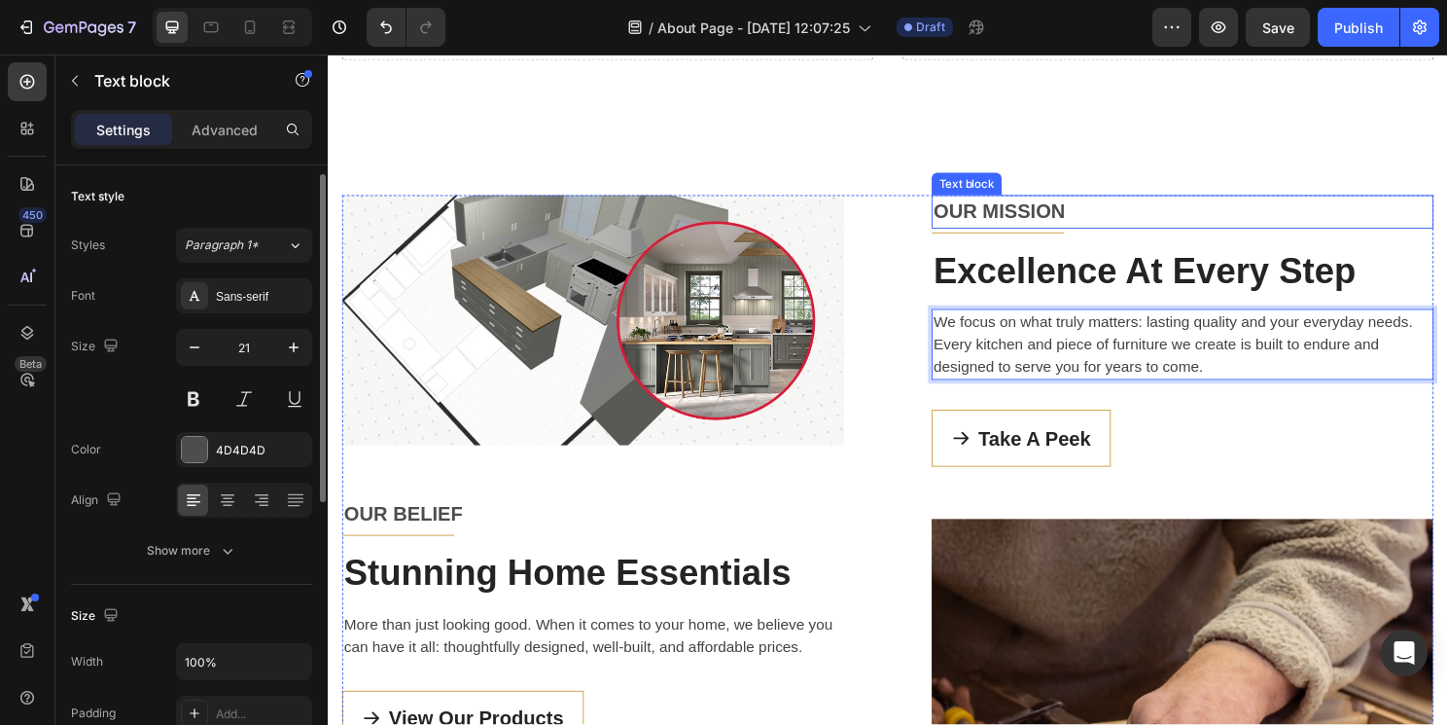
click at [1038, 216] on p "OUR MISSION" at bounding box center [1218, 218] width 519 height 31
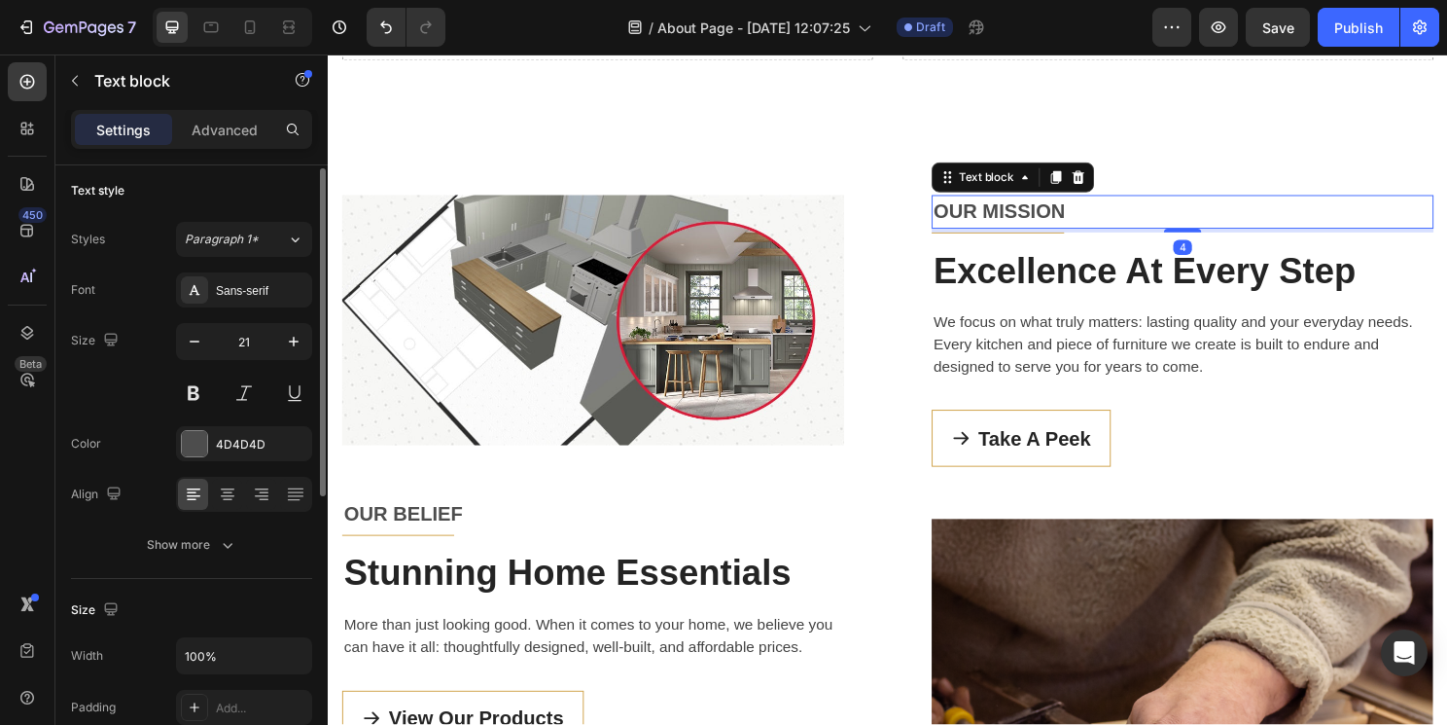
click at [1038, 216] on p "OUR MISSION" at bounding box center [1218, 218] width 519 height 31
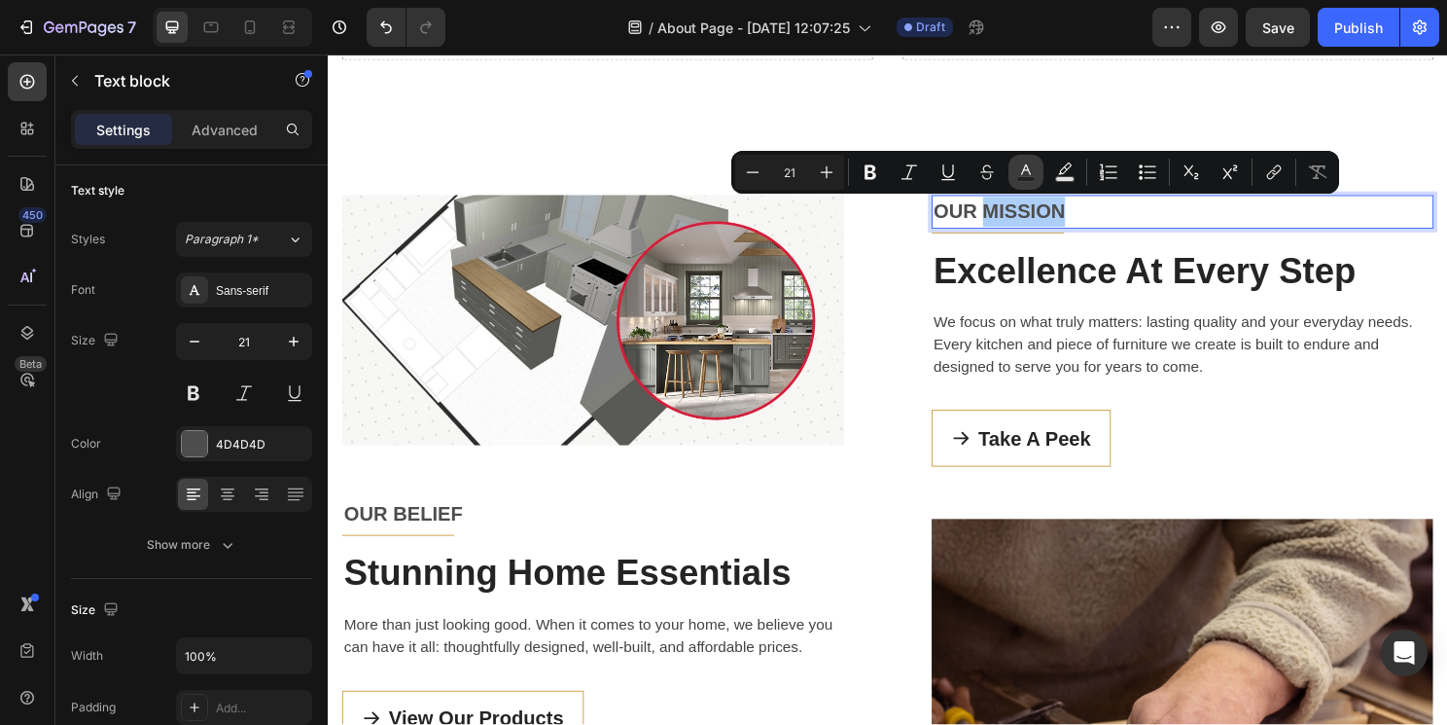
click at [1020, 172] on icon "Editor contextual toolbar" at bounding box center [1026, 171] width 19 height 19
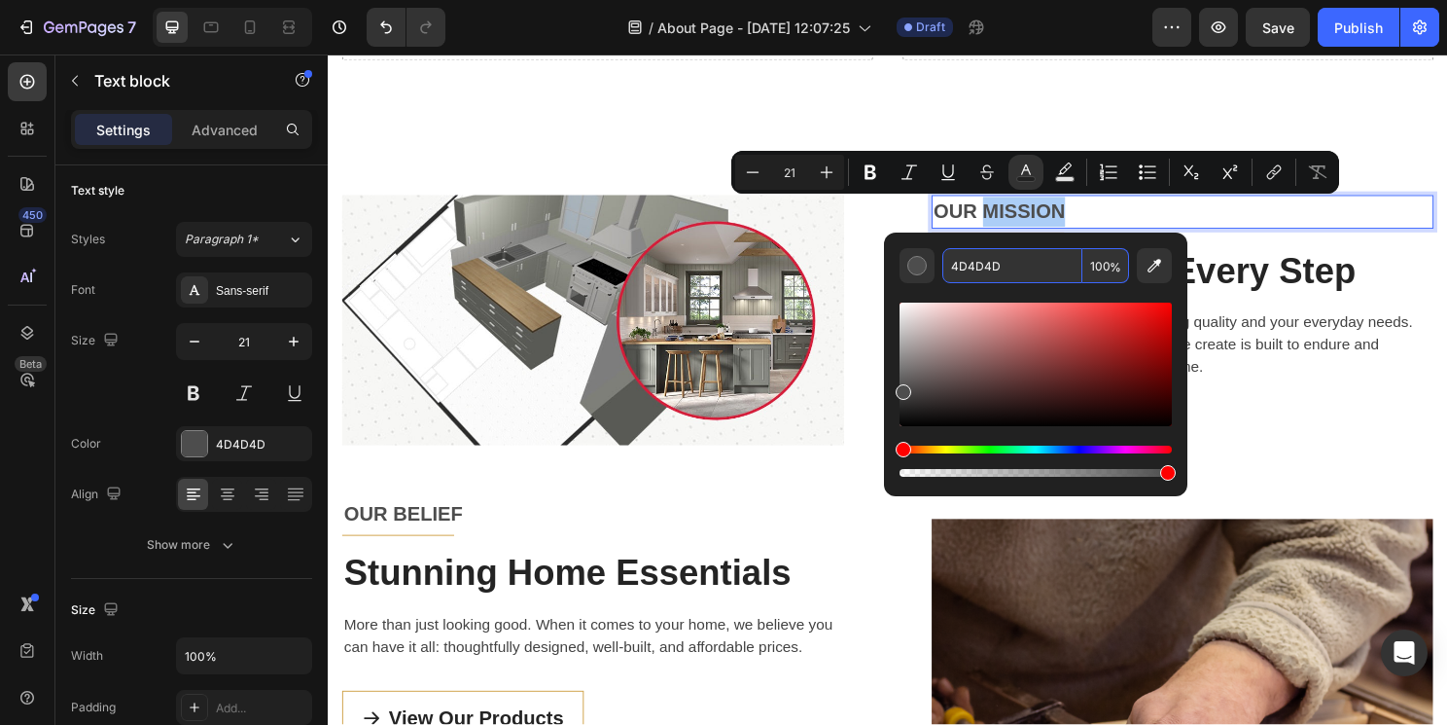
click at [1013, 271] on input "4D4D4D" at bounding box center [1013, 265] width 140 height 35
click at [919, 270] on div "Editor contextual toolbar" at bounding box center [917, 265] width 19 height 19
click at [1010, 269] on input "4D4D4D" at bounding box center [1013, 265] width 140 height 35
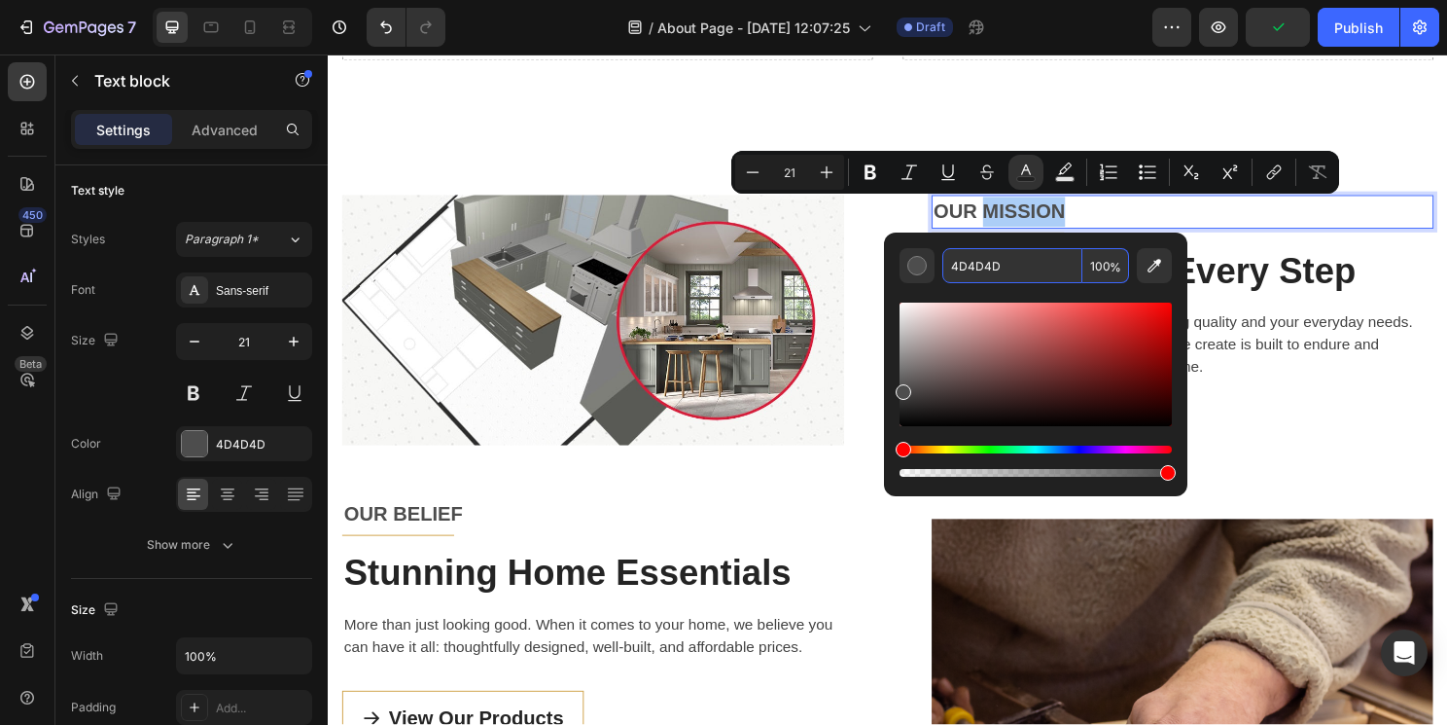
click at [1008, 269] on input "4D4D4D" at bounding box center [1013, 265] width 140 height 35
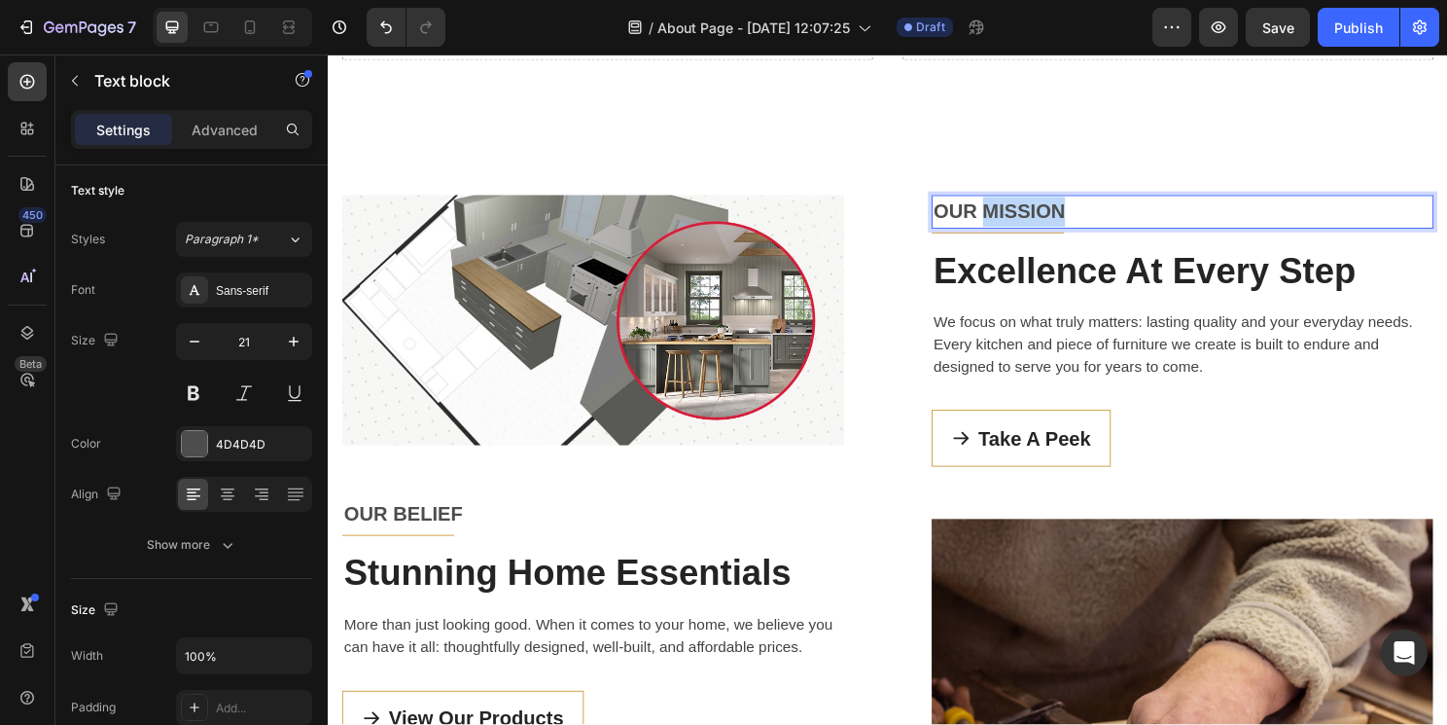
click at [1023, 222] on p "OUR MISSION" at bounding box center [1218, 218] width 519 height 31
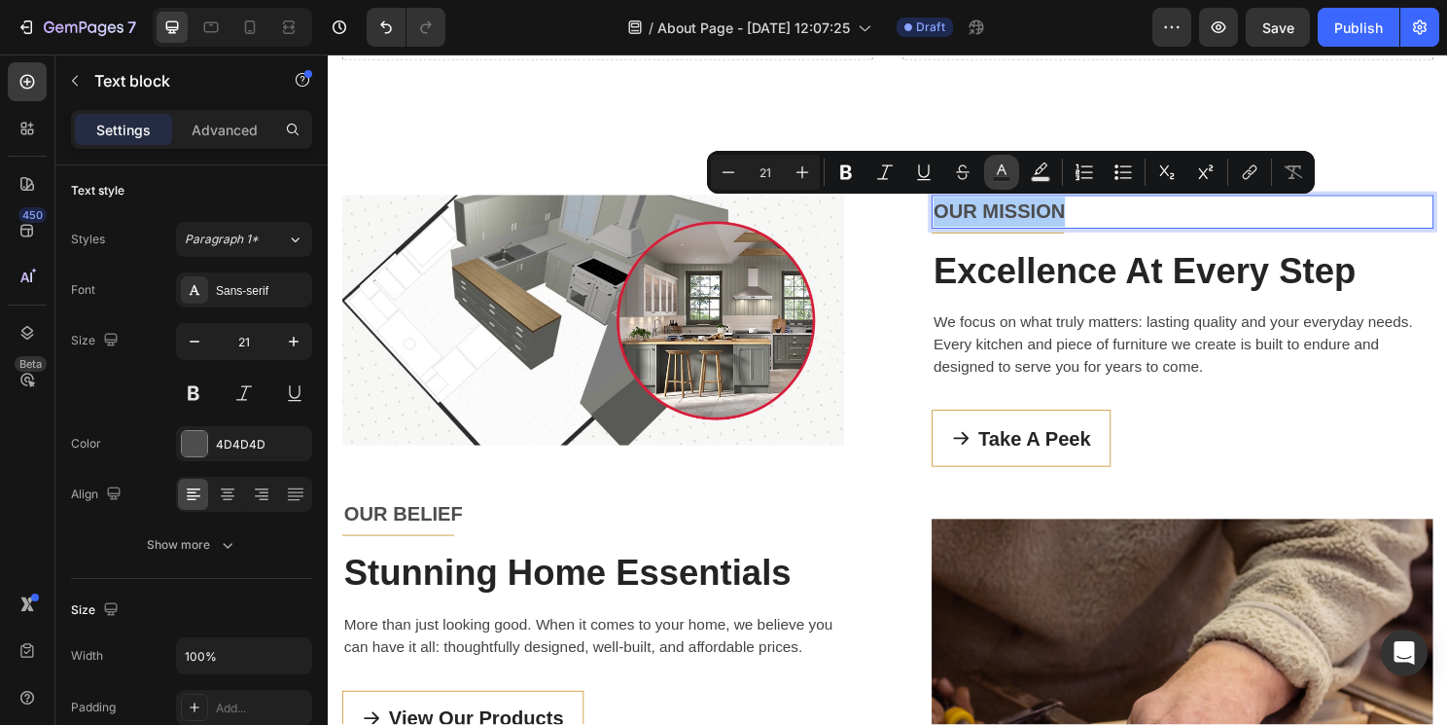
click at [1004, 178] on rect "Editor contextual toolbar" at bounding box center [1002, 179] width 18 height 5
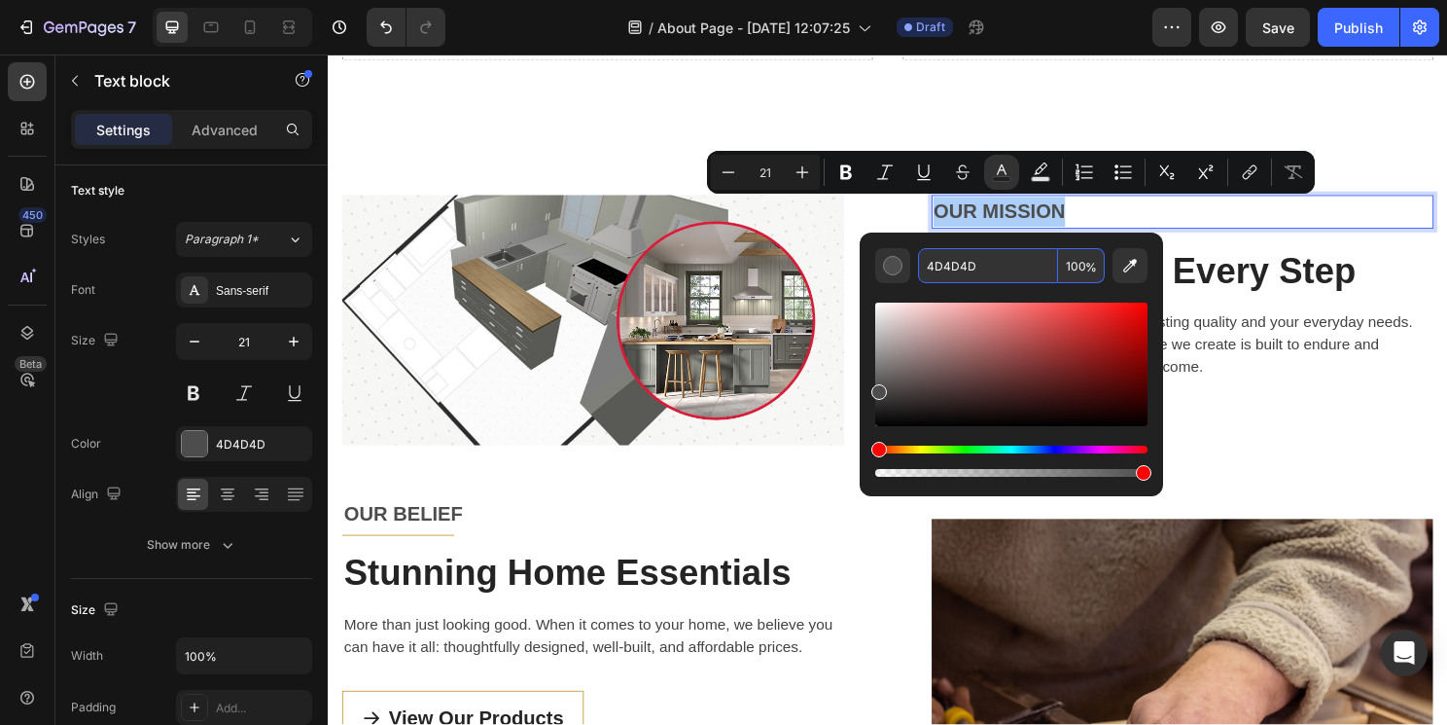
click at [960, 274] on input "4D4D4D" at bounding box center [988, 265] width 140 height 35
paste input "19462"
type input "19462D"
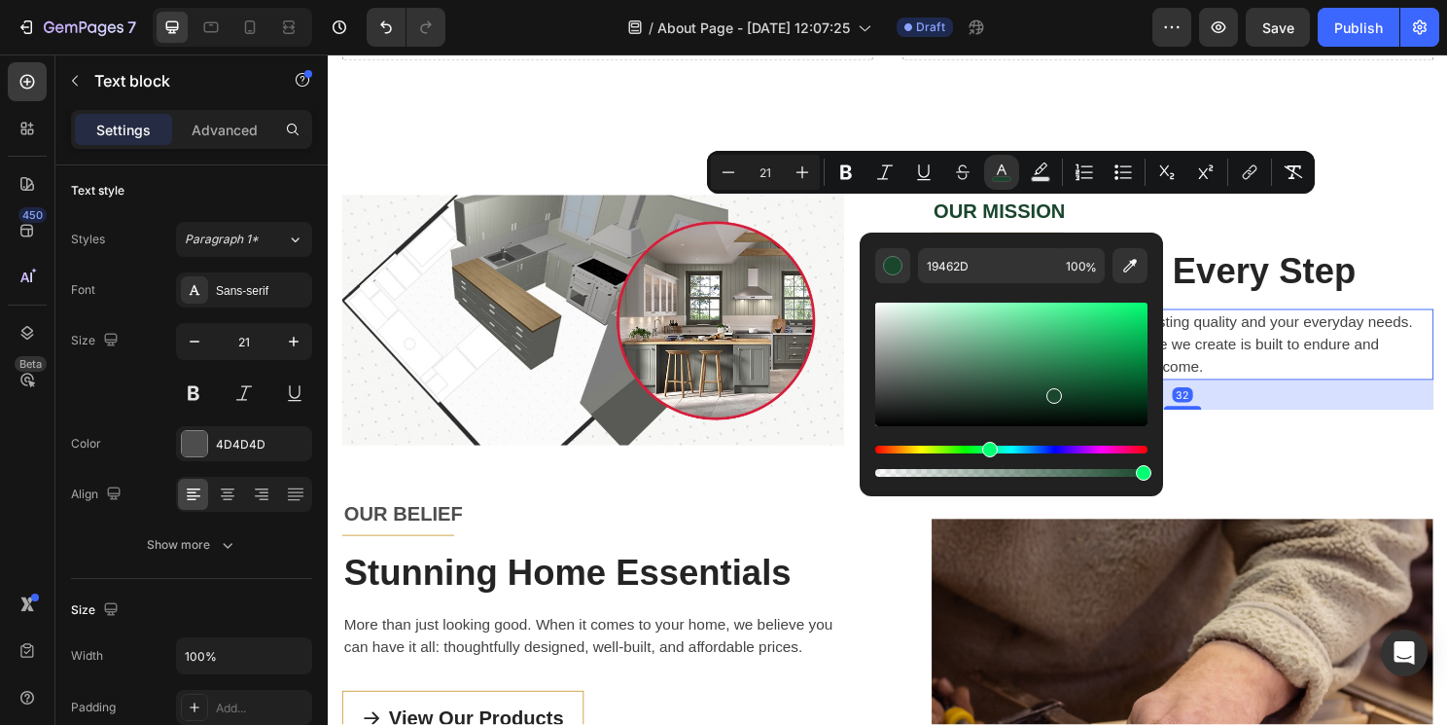
click at [1237, 350] on p "We focus on what truly matters: lasting quality and your everyday needs. Every …" at bounding box center [1218, 357] width 519 height 70
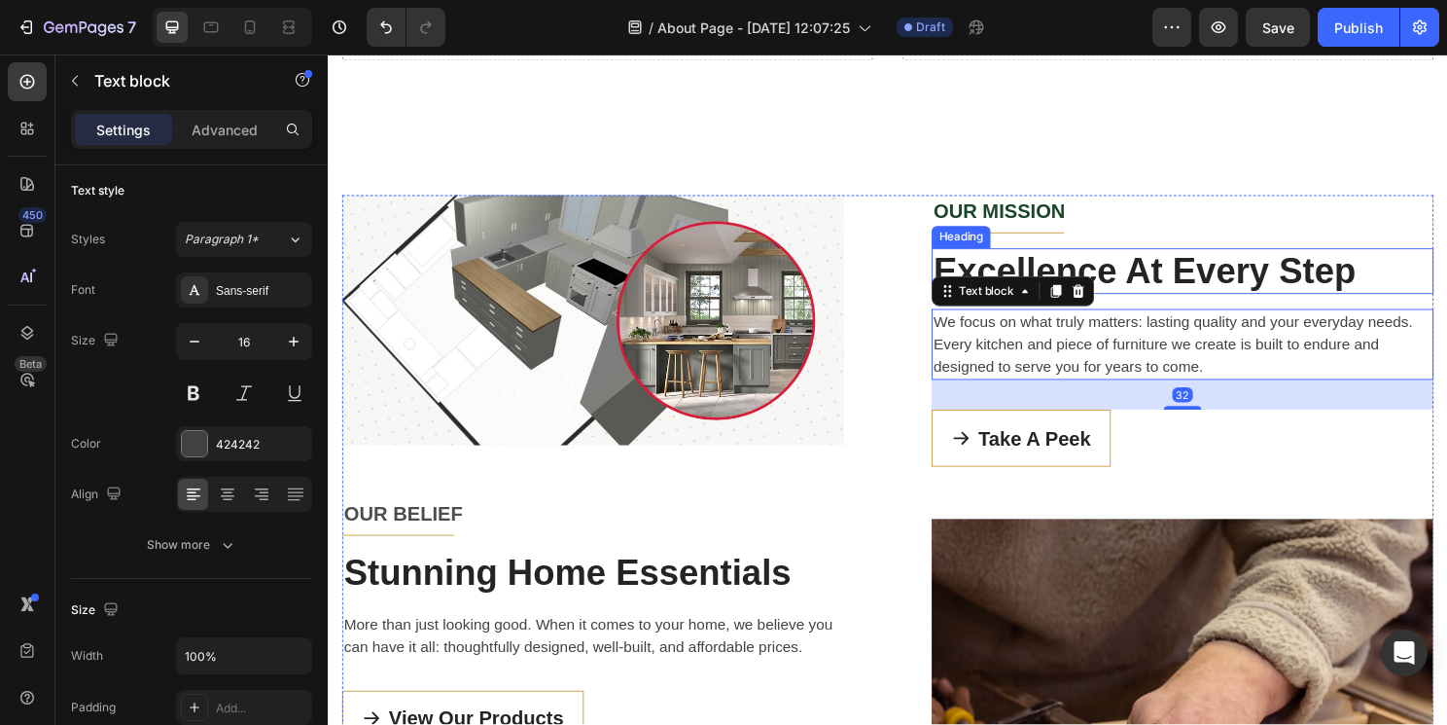
click at [1231, 283] on p "Excellence At Every Step" at bounding box center [1218, 281] width 519 height 45
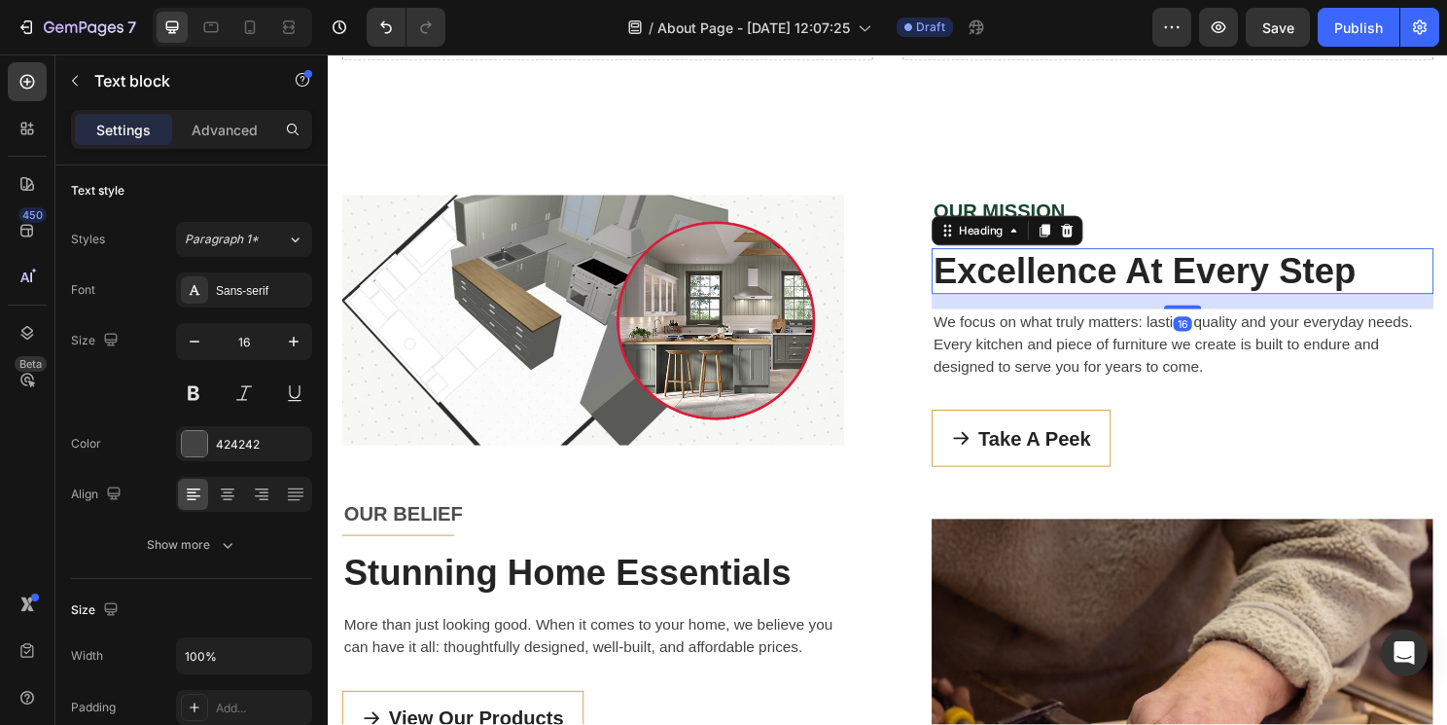
scroll to position [0, 0]
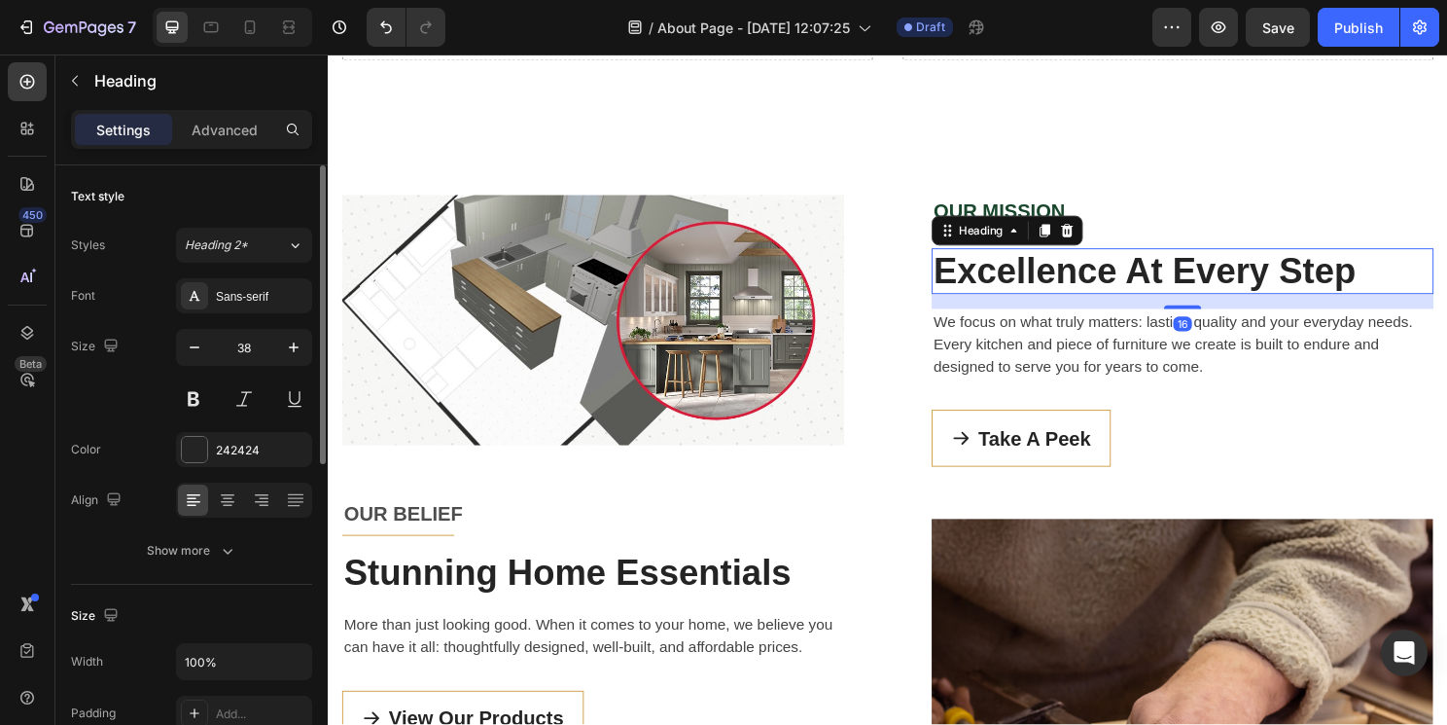
click at [1231, 283] on p "Excellence At Every Step" at bounding box center [1218, 281] width 519 height 45
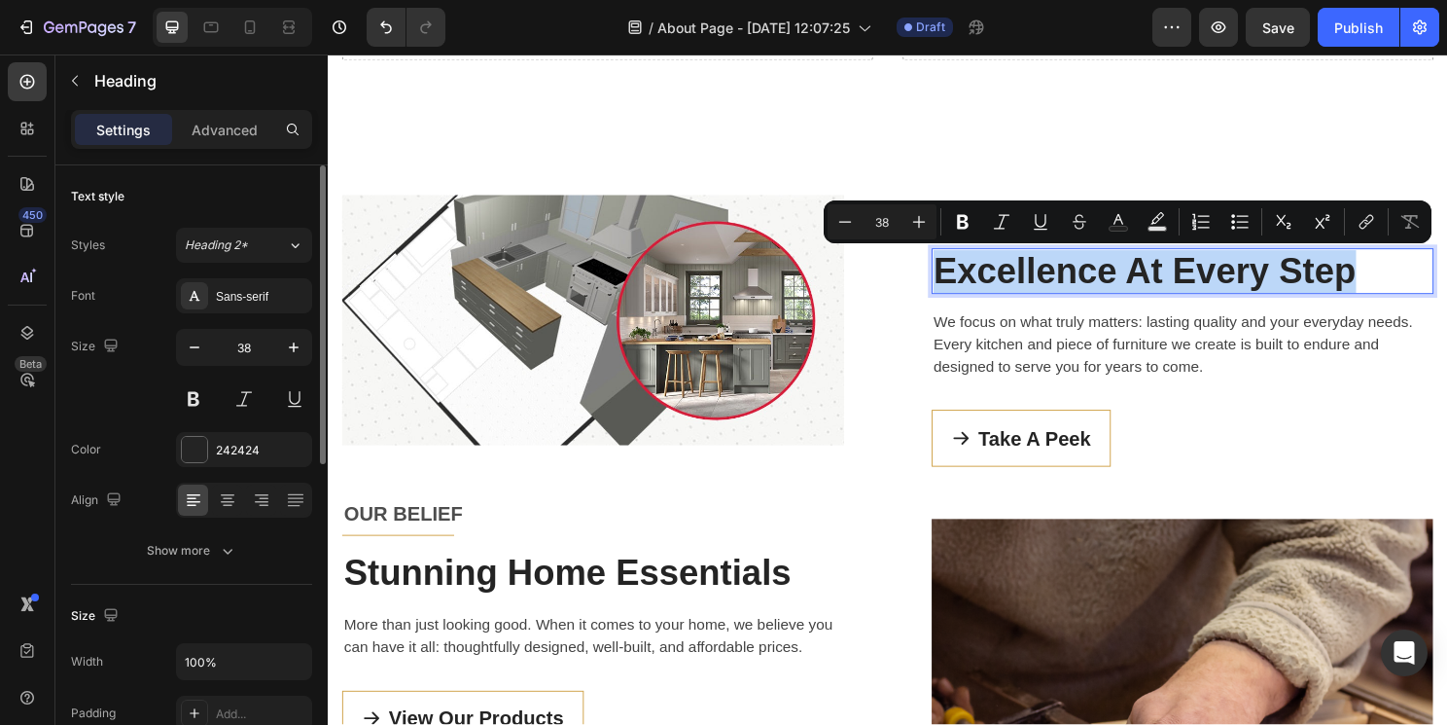
click at [1231, 283] on p "Excellence At Every Step" at bounding box center [1218, 281] width 519 height 45
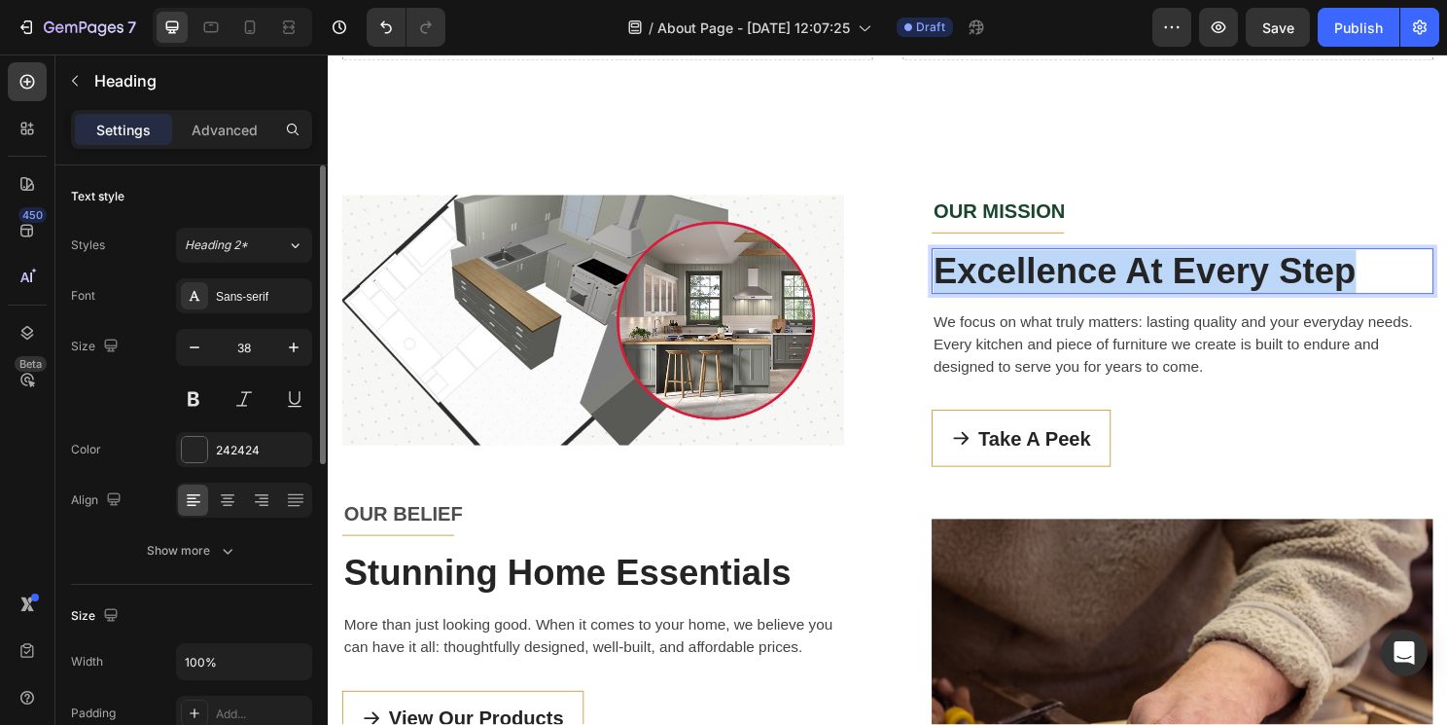
click at [1231, 283] on p "Excellence At Every Step" at bounding box center [1218, 281] width 519 height 45
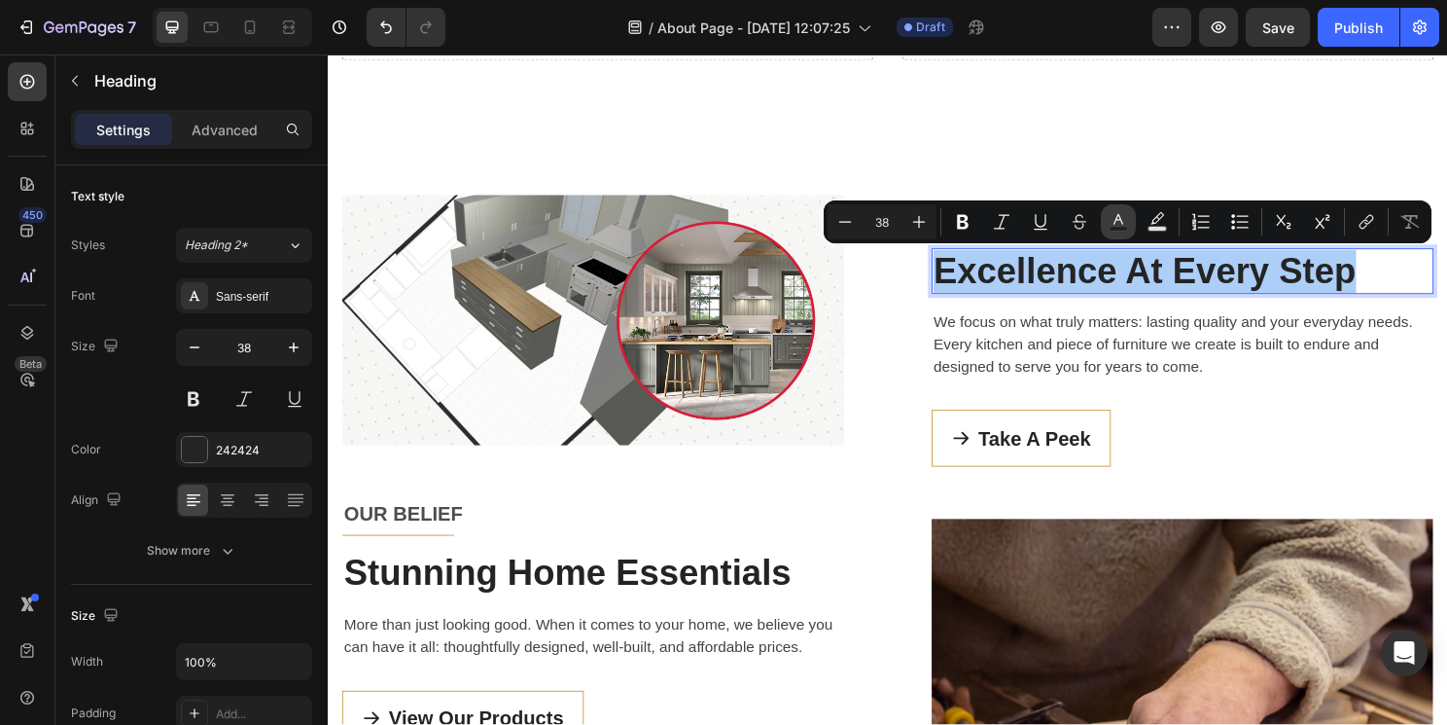
click at [1123, 224] on icon "Editor contextual toolbar" at bounding box center [1118, 221] width 19 height 19
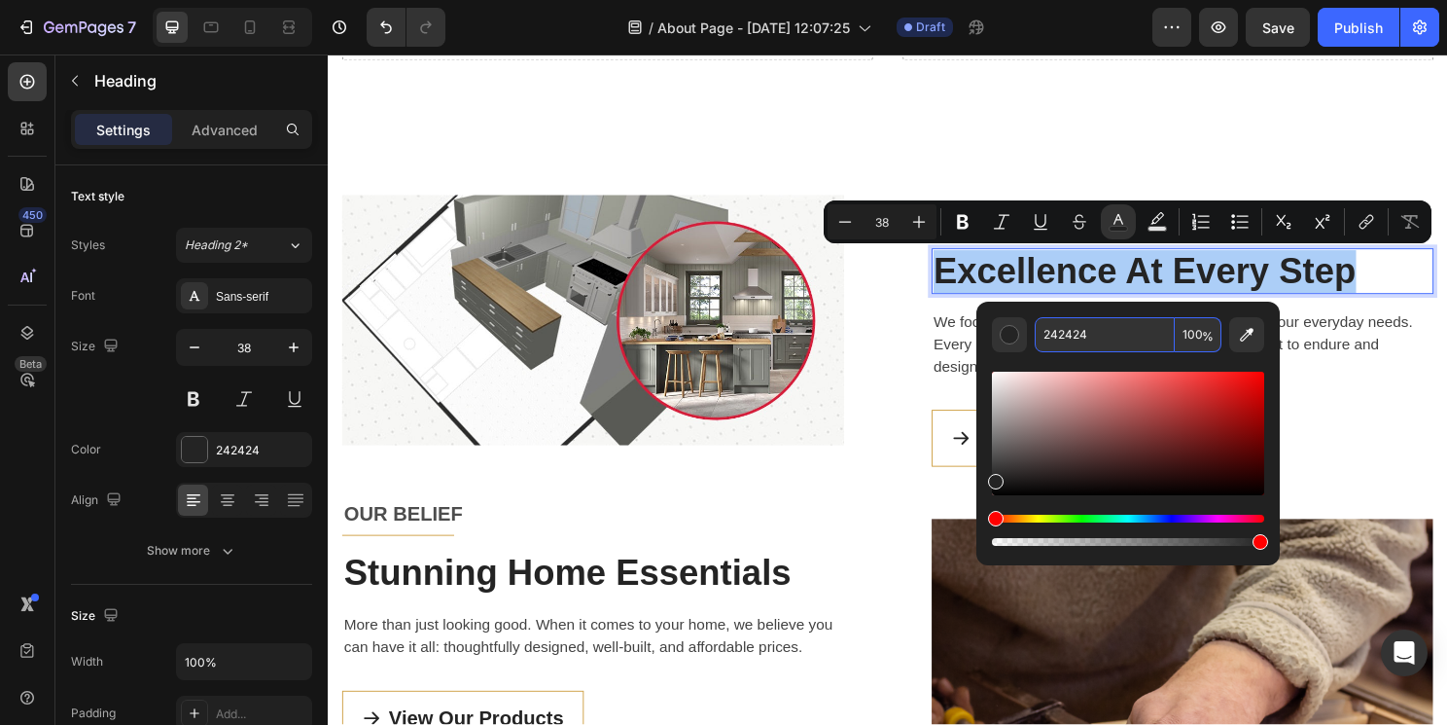
click at [1079, 317] on input "242424" at bounding box center [1105, 334] width 140 height 35
paste input "19462D"
type input "19462D"
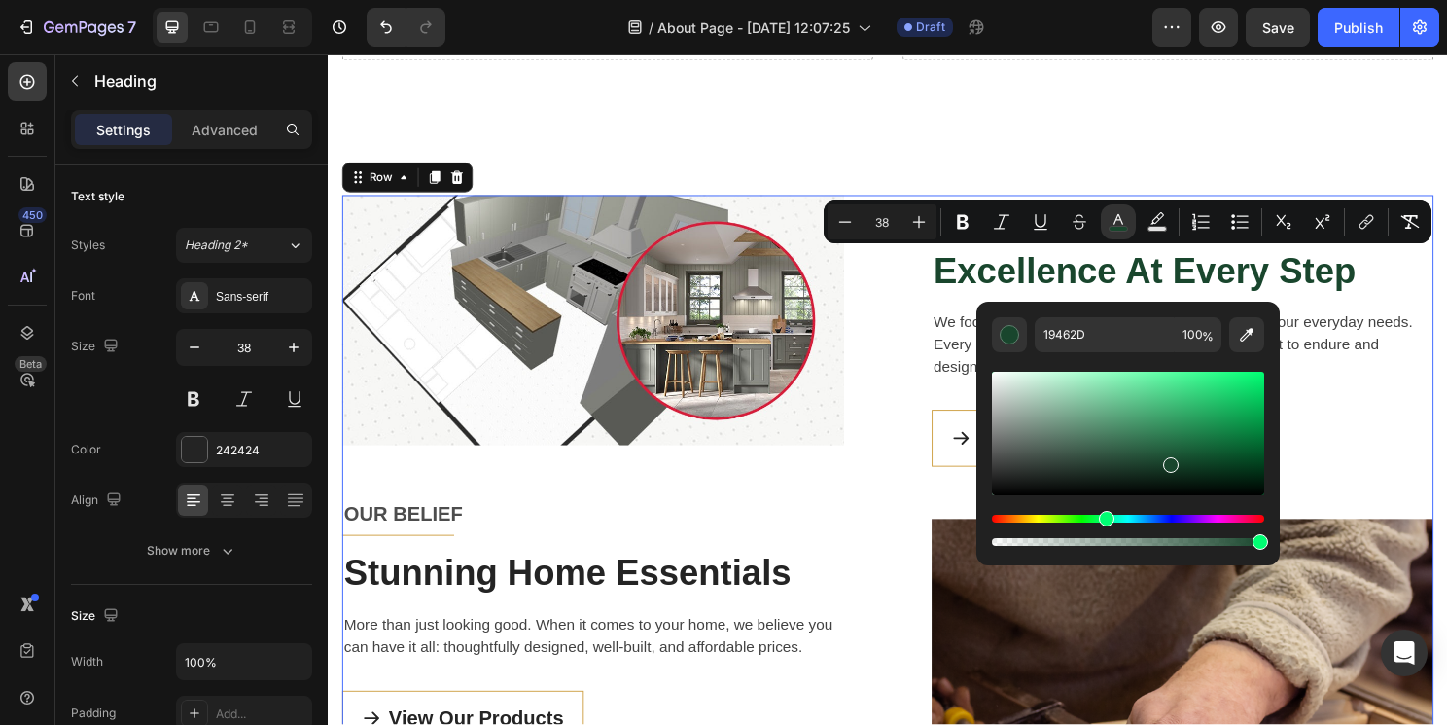
click at [1337, 408] on div "OUR MISSION Text block Title Line ⁠⁠⁠⁠⁠⁠⁠ Excellence At Every Step Heading We f…" at bounding box center [1218, 631] width 523 height 861
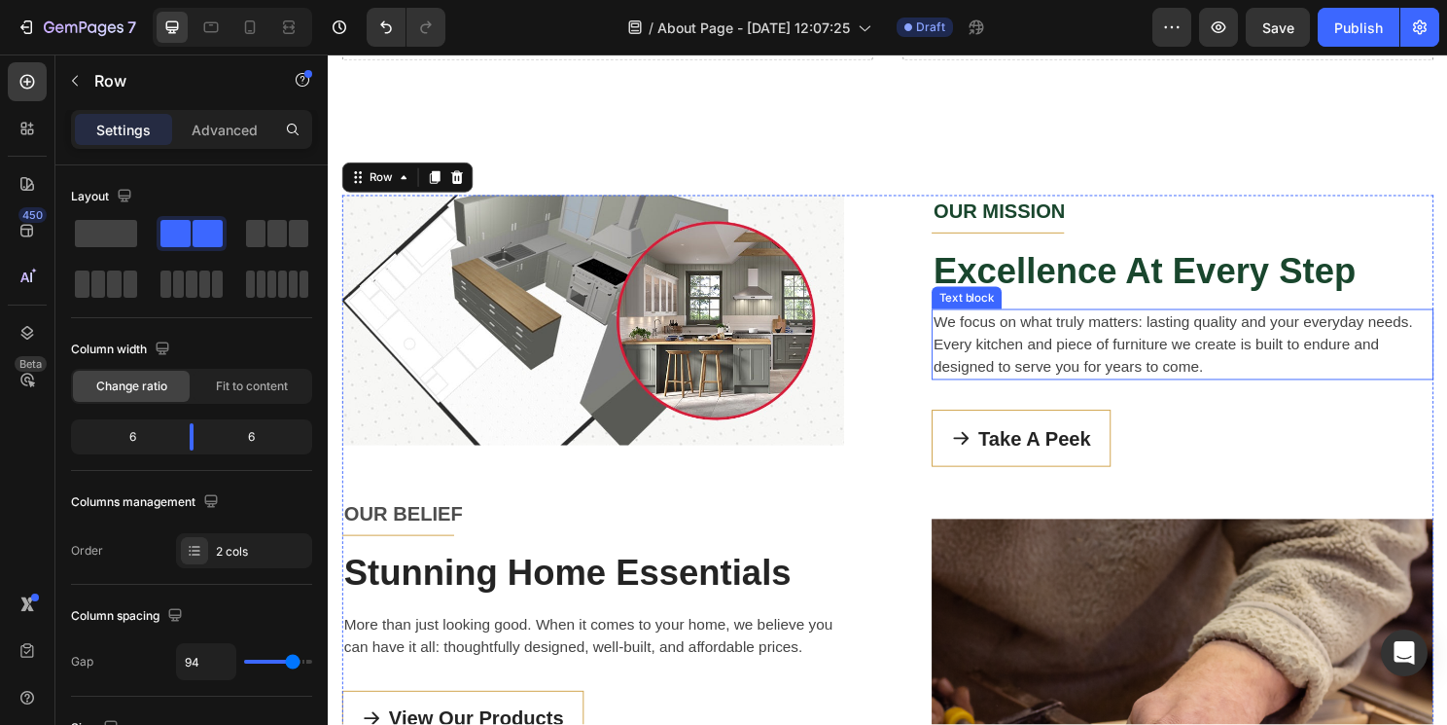
click at [1152, 369] on p "We focus on what truly matters: lasting quality and your everyday needs. Every …" at bounding box center [1218, 357] width 519 height 70
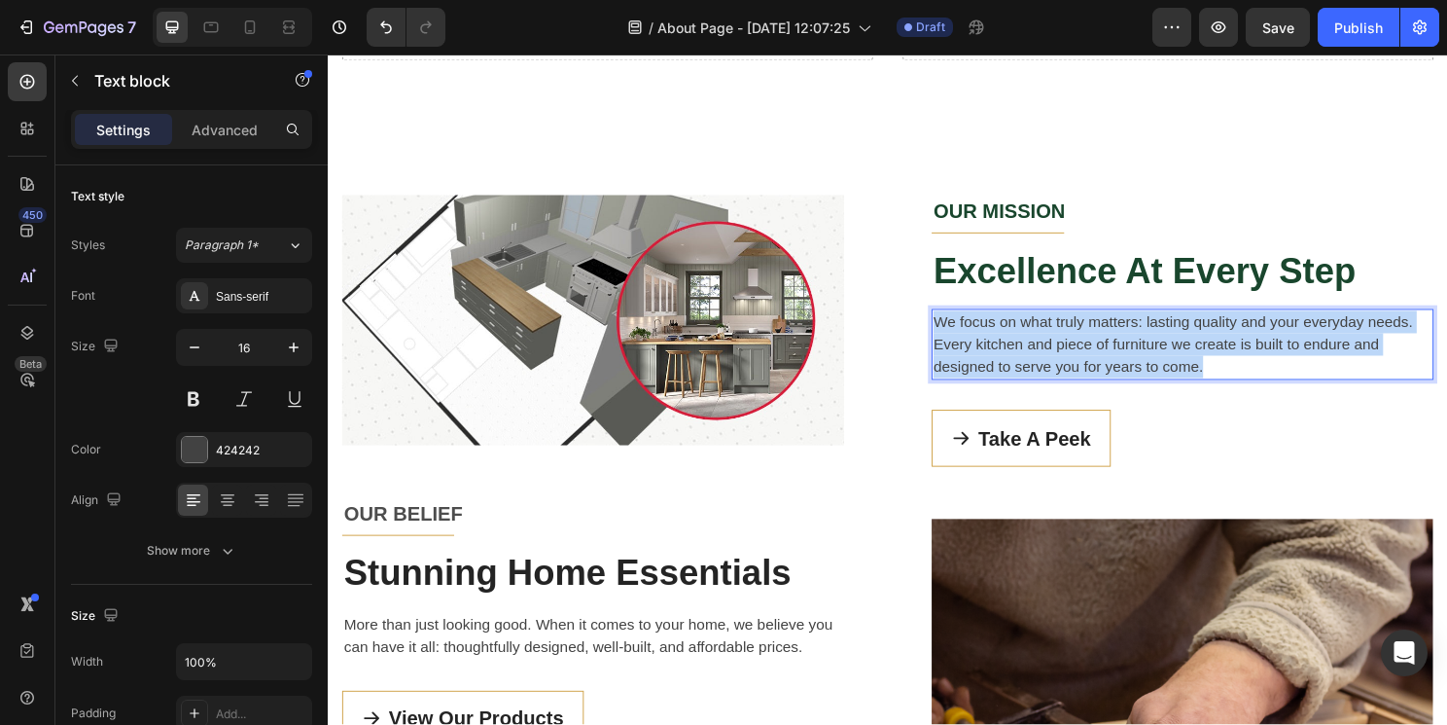
click at [1152, 369] on p "We focus on what truly matters: lasting quality and your everyday needs. Every …" at bounding box center [1218, 357] width 519 height 70
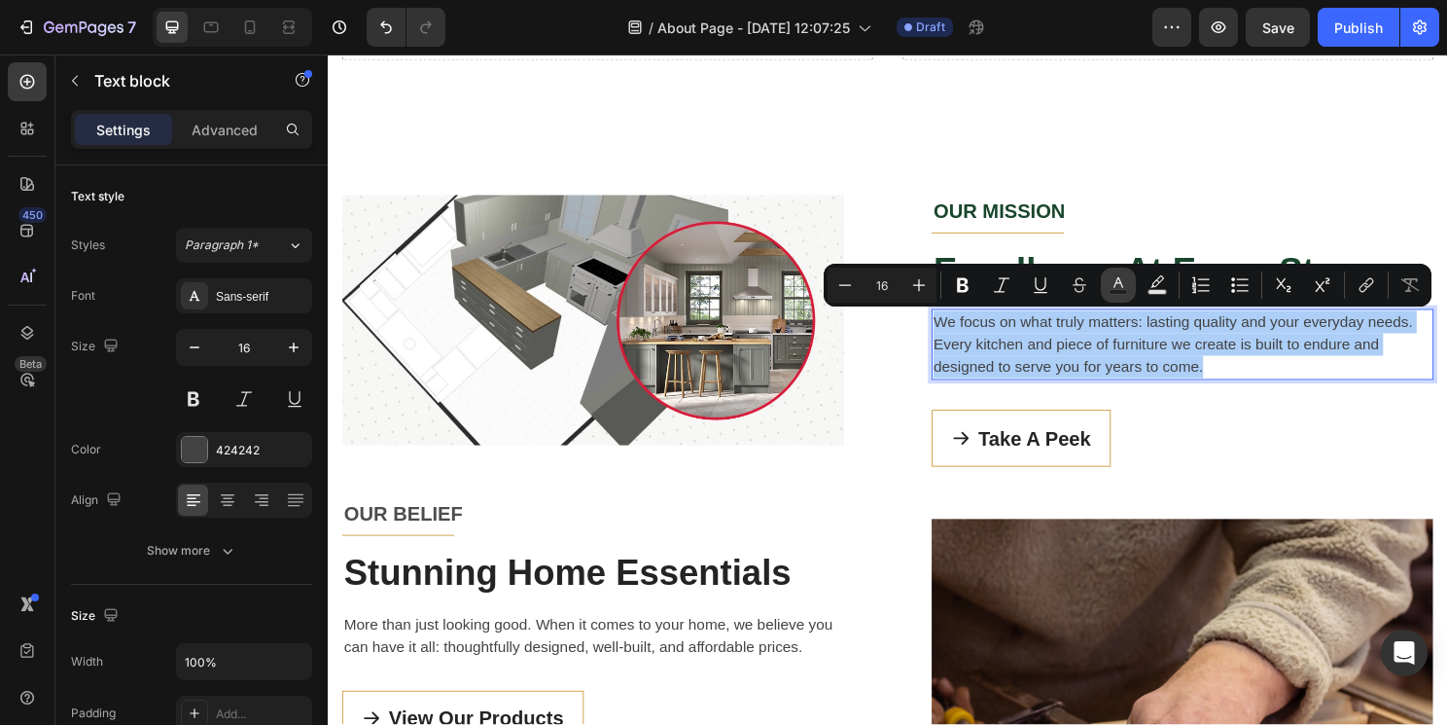
click at [1119, 286] on icon "Editor contextual toolbar" at bounding box center [1118, 284] width 19 height 19
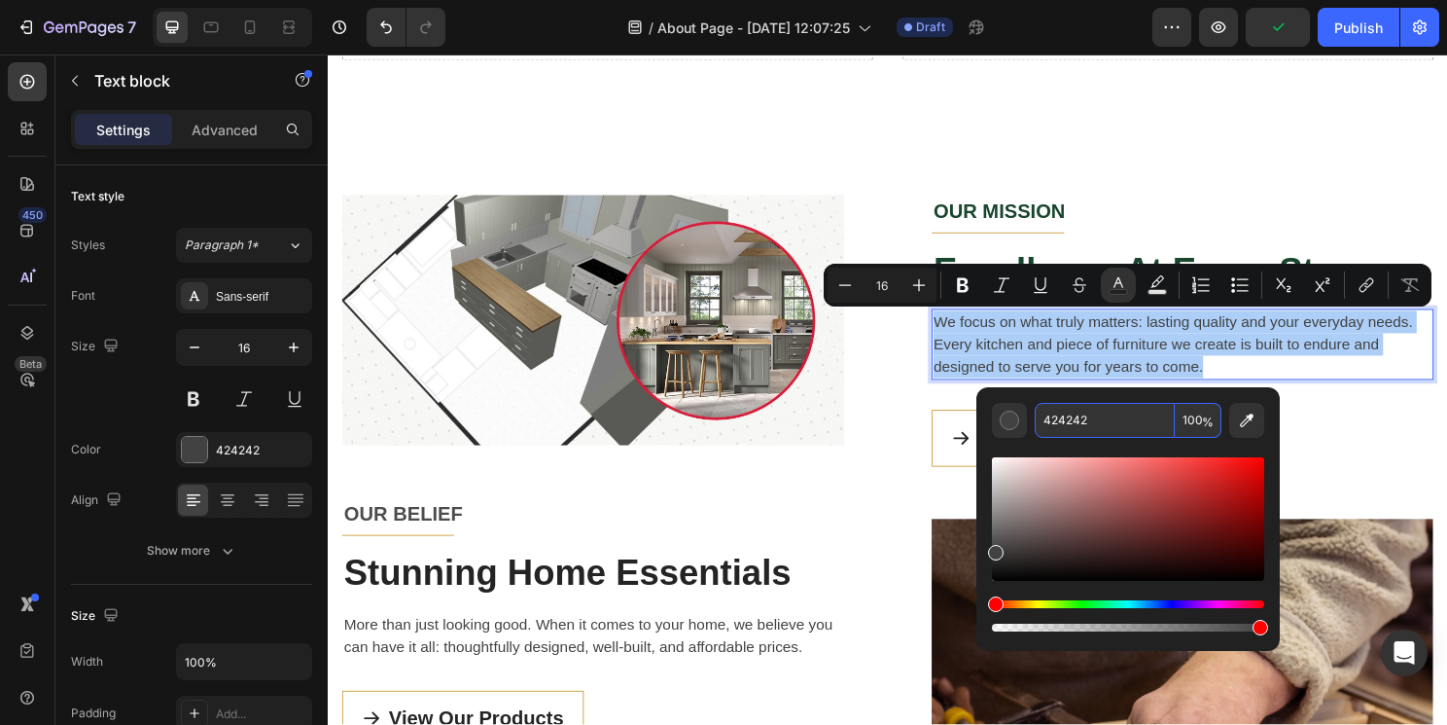
click at [1103, 429] on input "424242" at bounding box center [1105, 420] width 140 height 35
paste input "19462D"
type input "19462D"
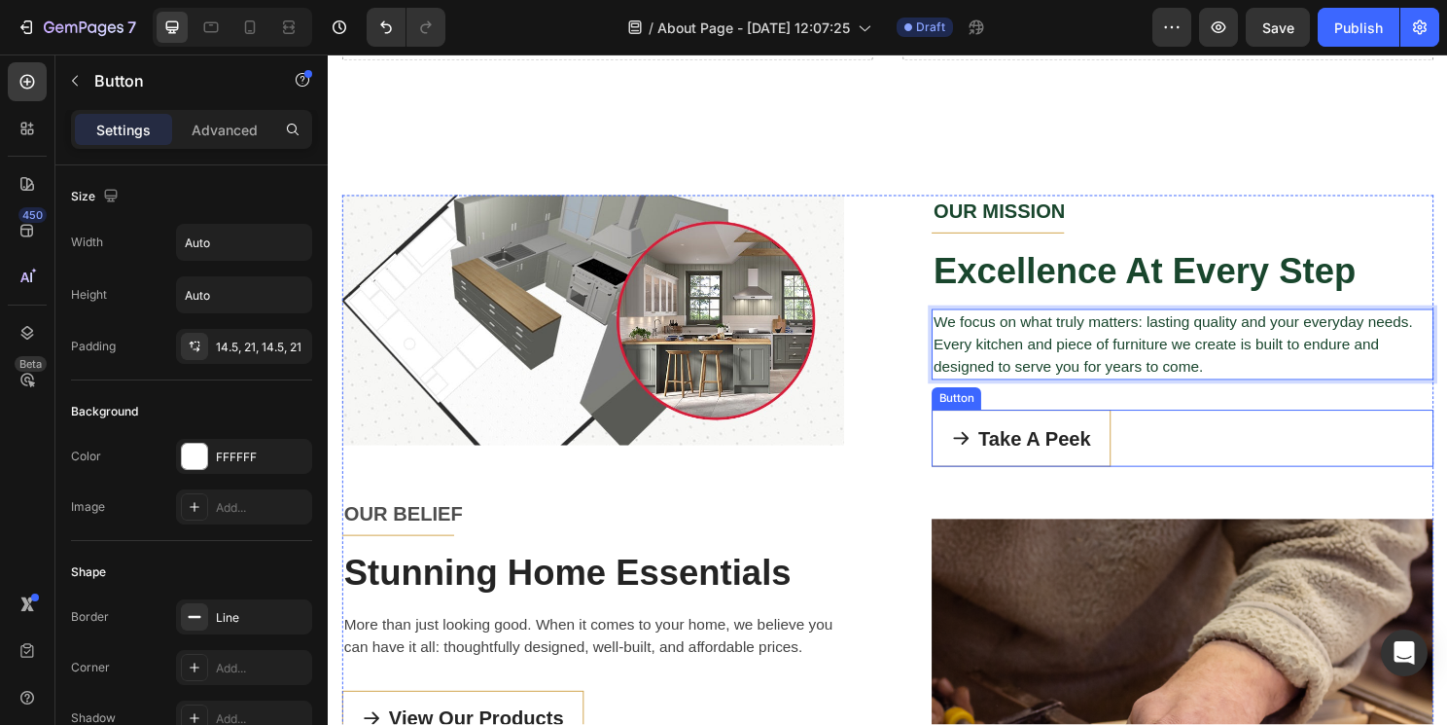
click at [1357, 446] on div "Take A Peek Button" at bounding box center [1218, 454] width 523 height 59
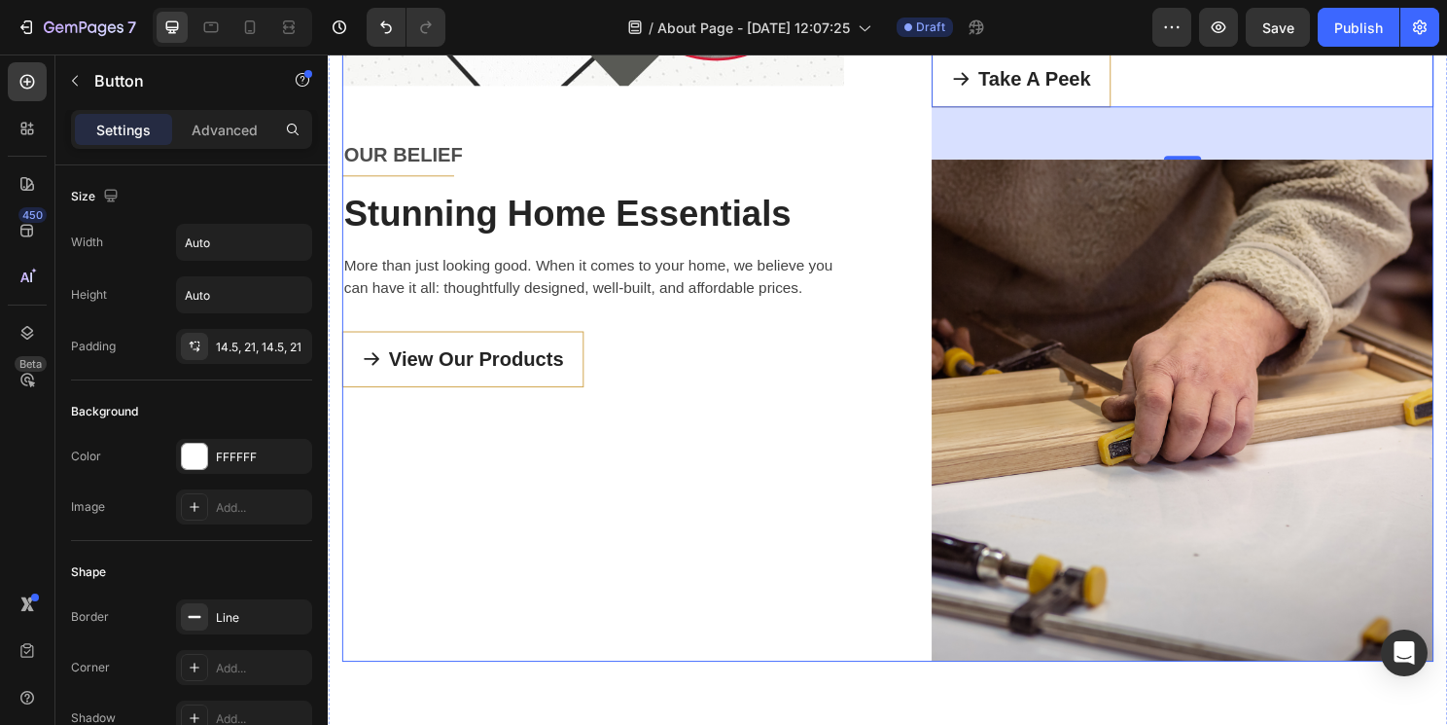
scroll to position [792, 0]
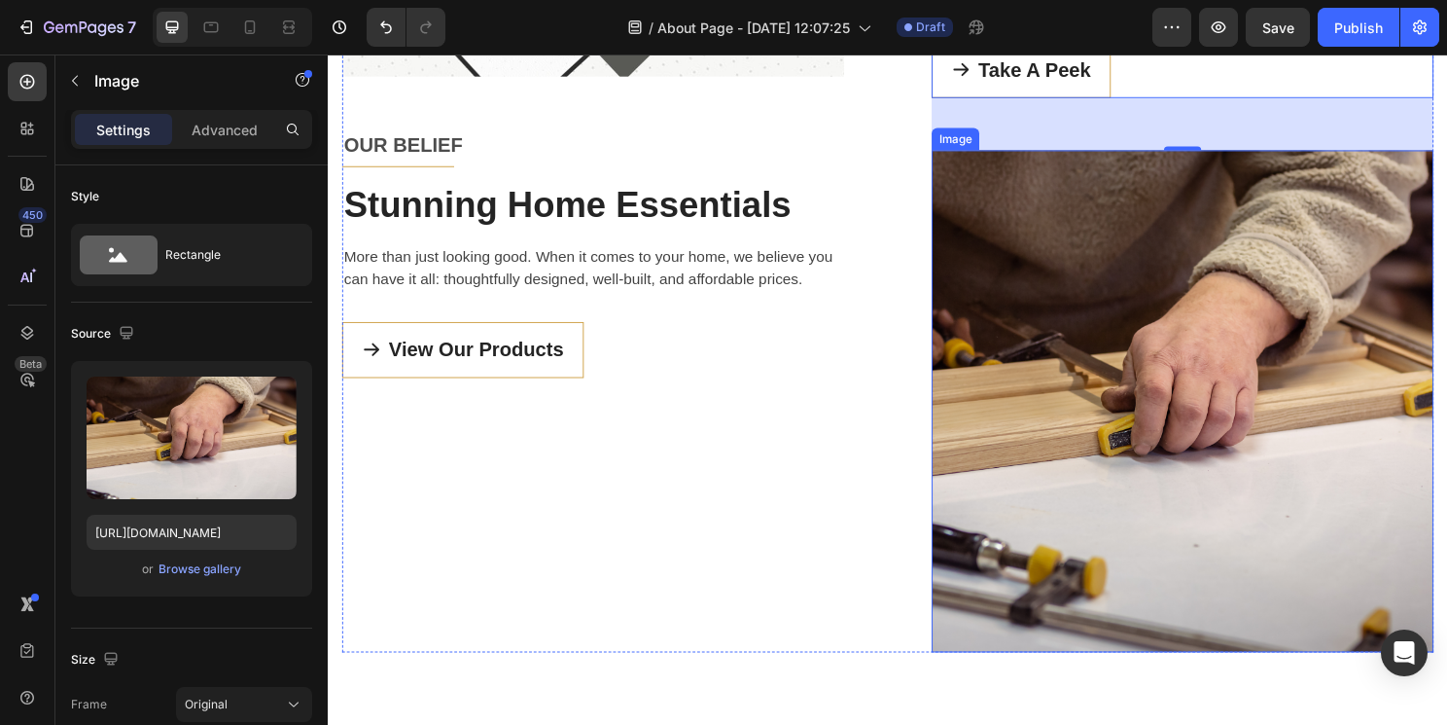
click at [1061, 444] on img at bounding box center [1218, 416] width 523 height 523
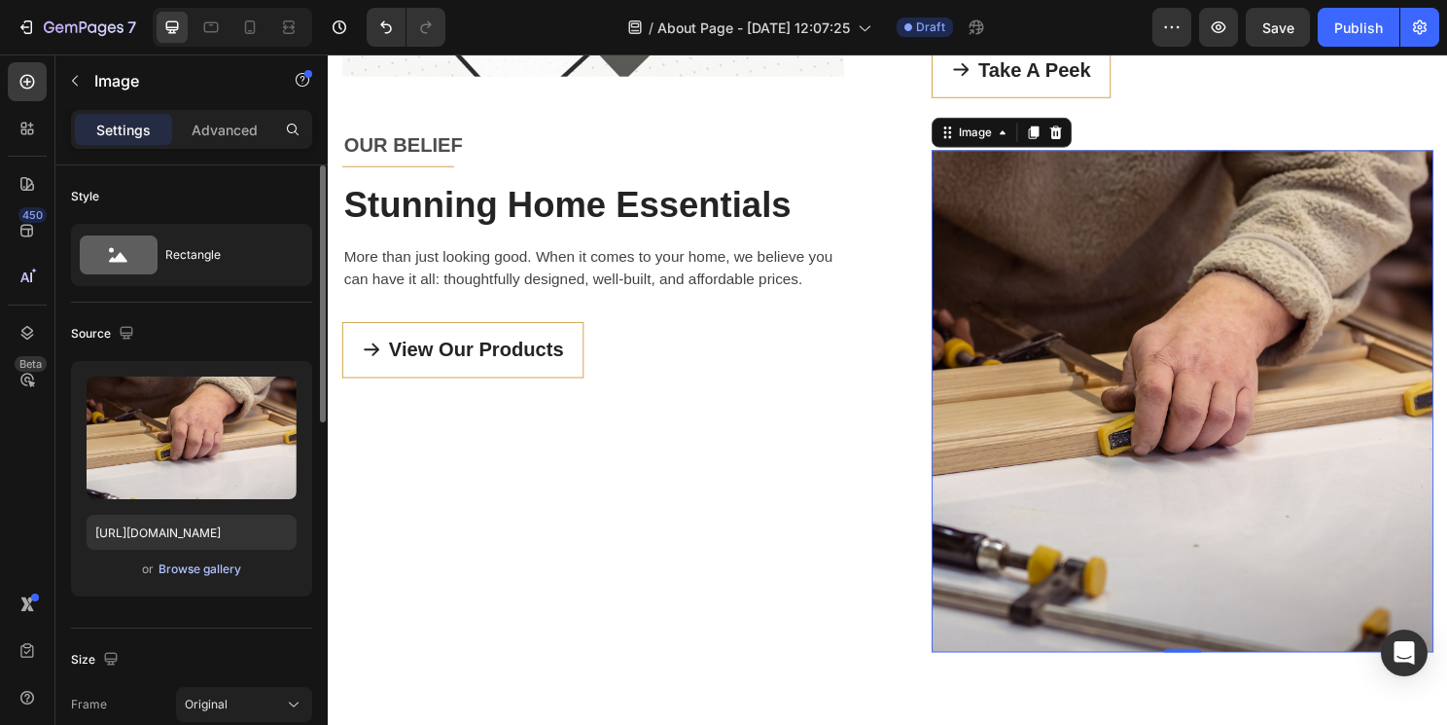
click at [190, 573] on div "Browse gallery" at bounding box center [200, 569] width 83 height 18
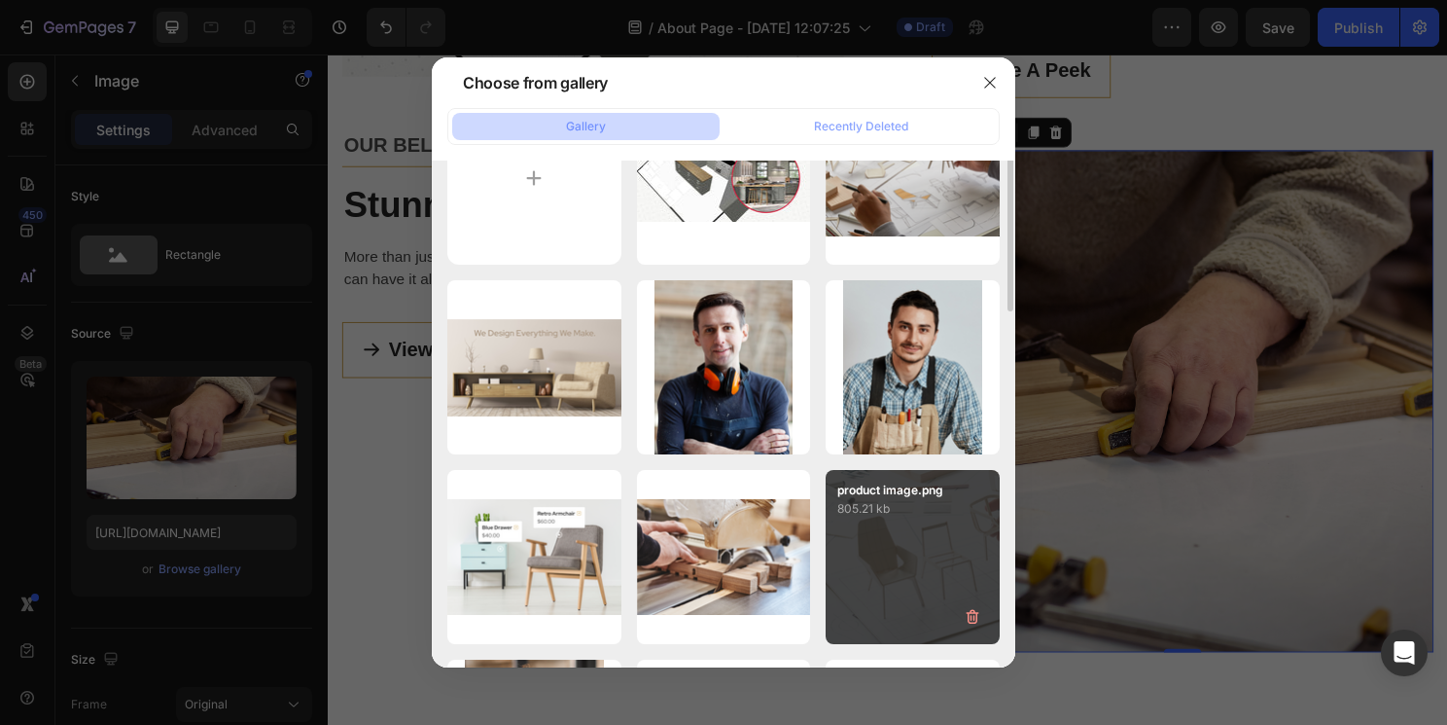
scroll to position [0, 0]
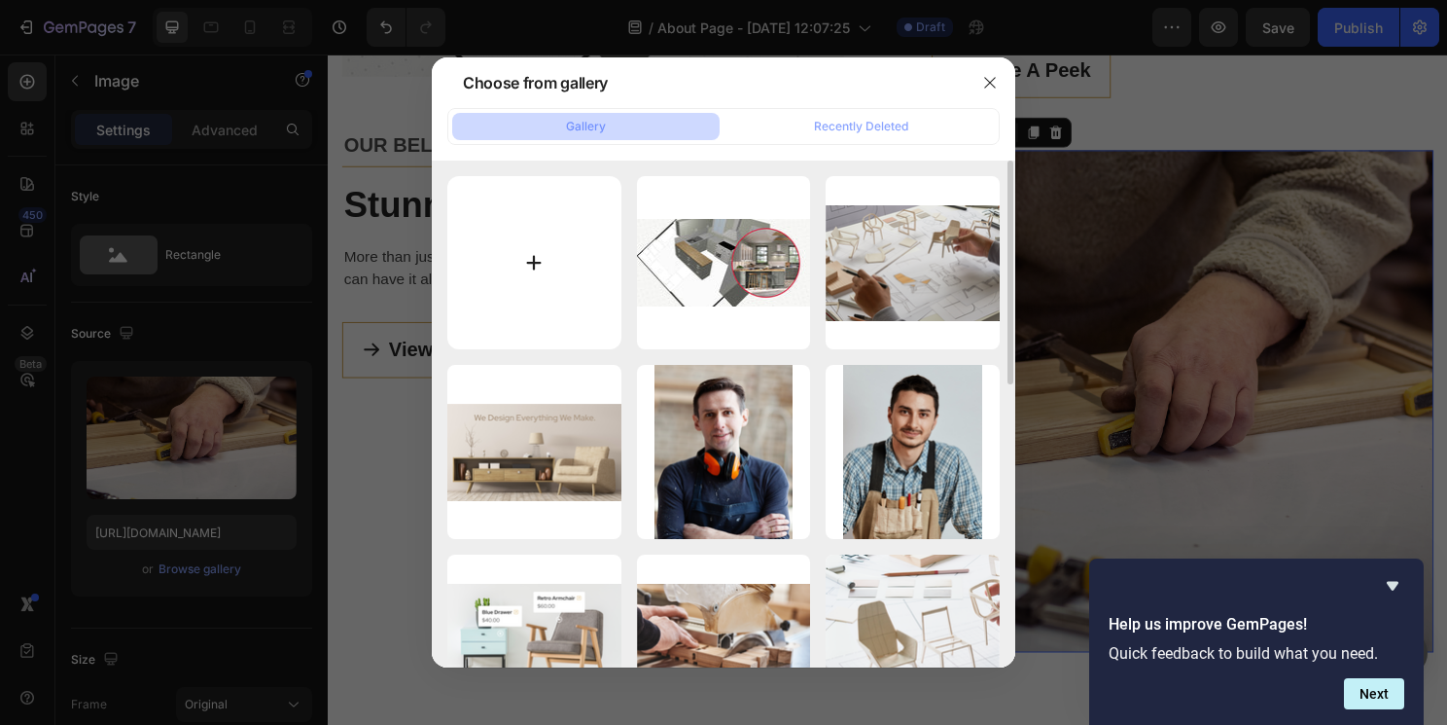
click at [543, 249] on input "file" at bounding box center [534, 263] width 174 height 174
click at [1065, 341] on div at bounding box center [723, 362] width 1447 height 725
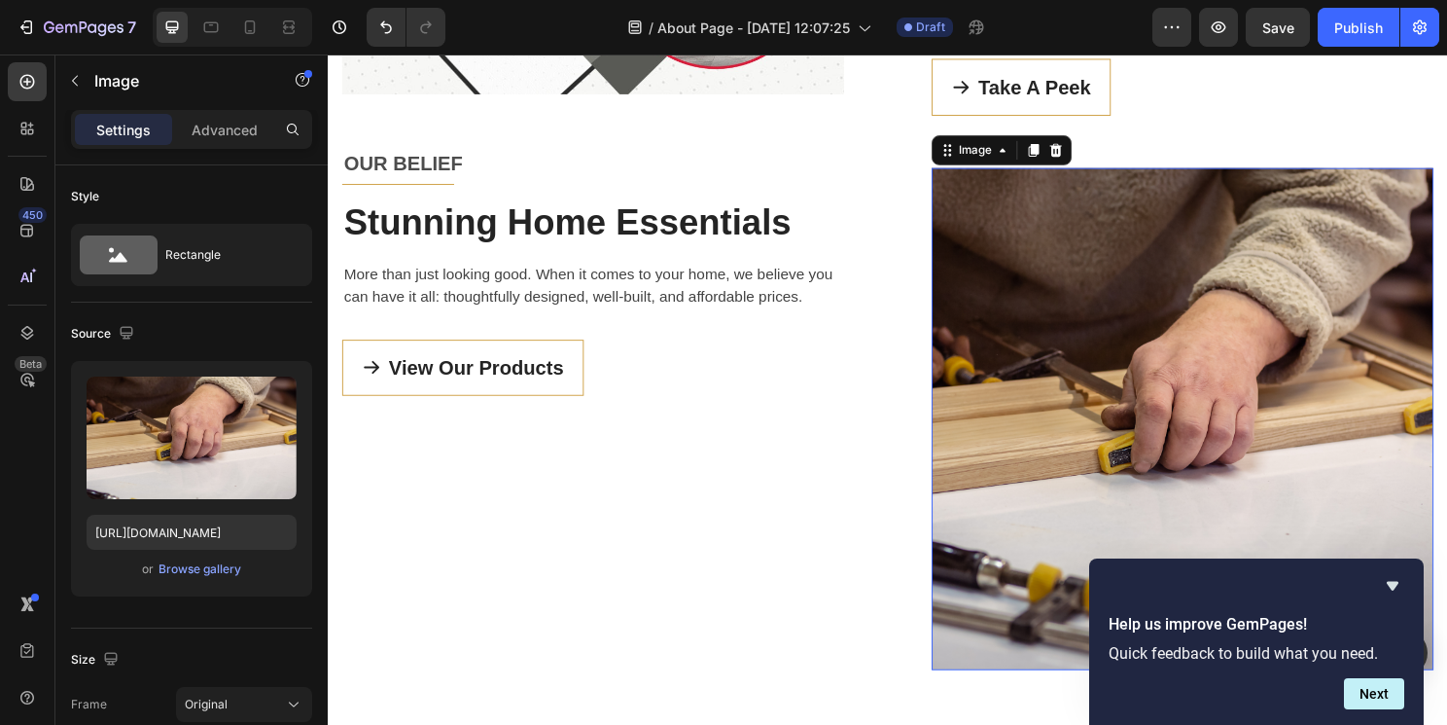
scroll to position [787, 0]
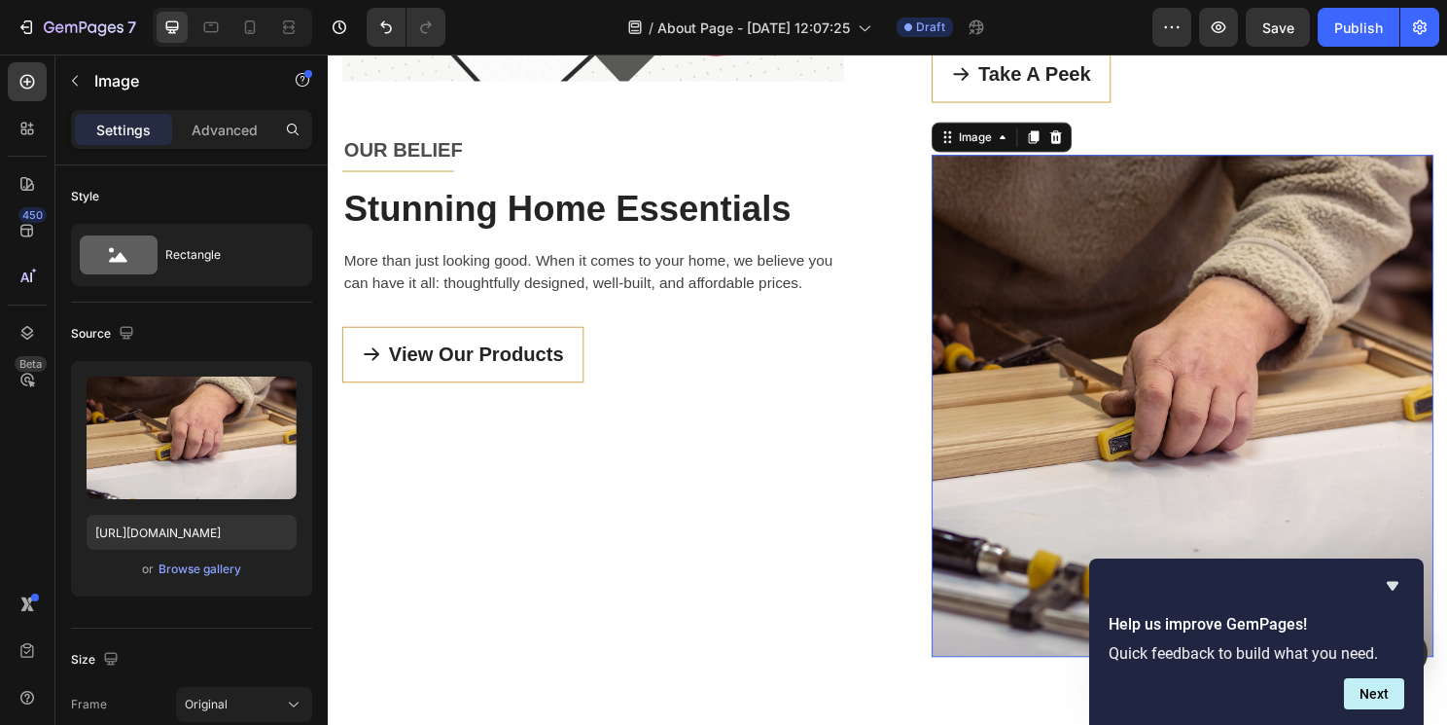
click at [1074, 369] on img at bounding box center [1218, 421] width 523 height 523
click at [1122, 347] on img at bounding box center [1218, 421] width 523 height 523
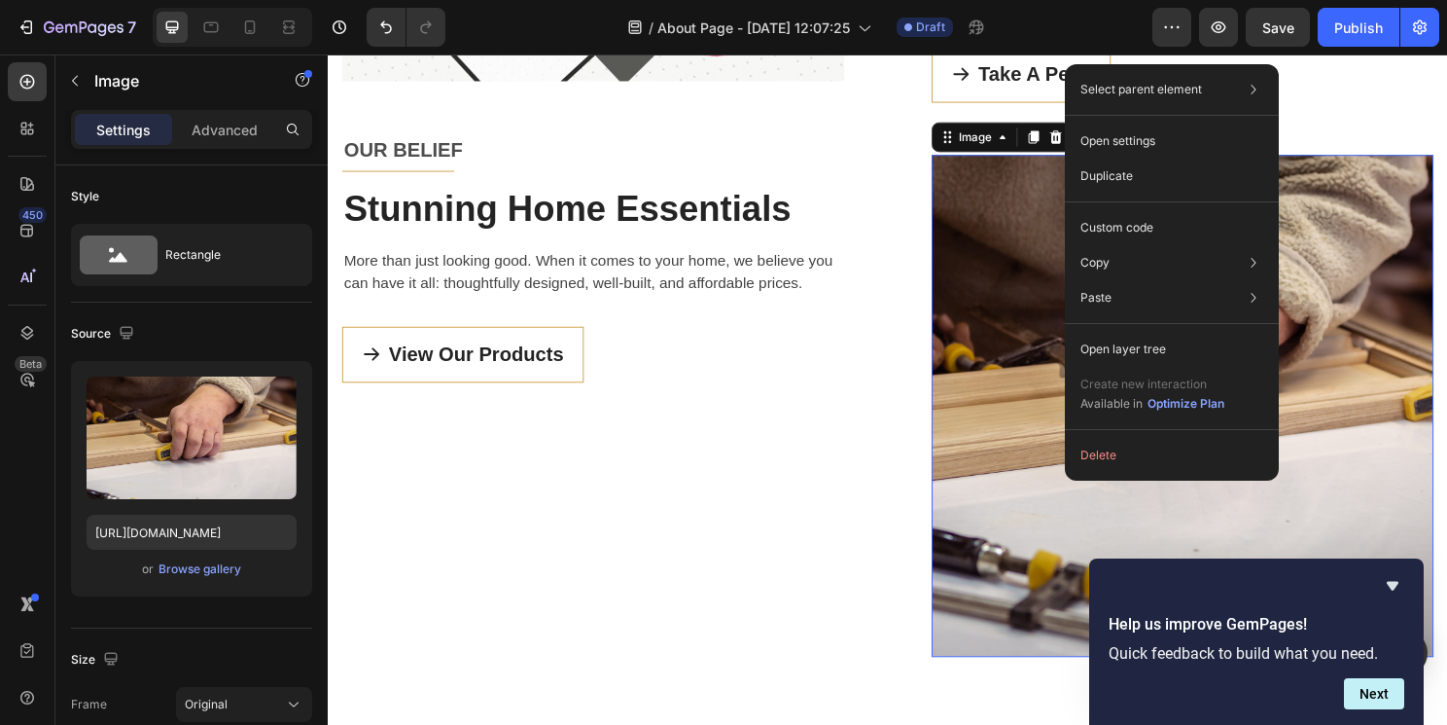
click at [1040, 342] on img at bounding box center [1218, 421] width 523 height 523
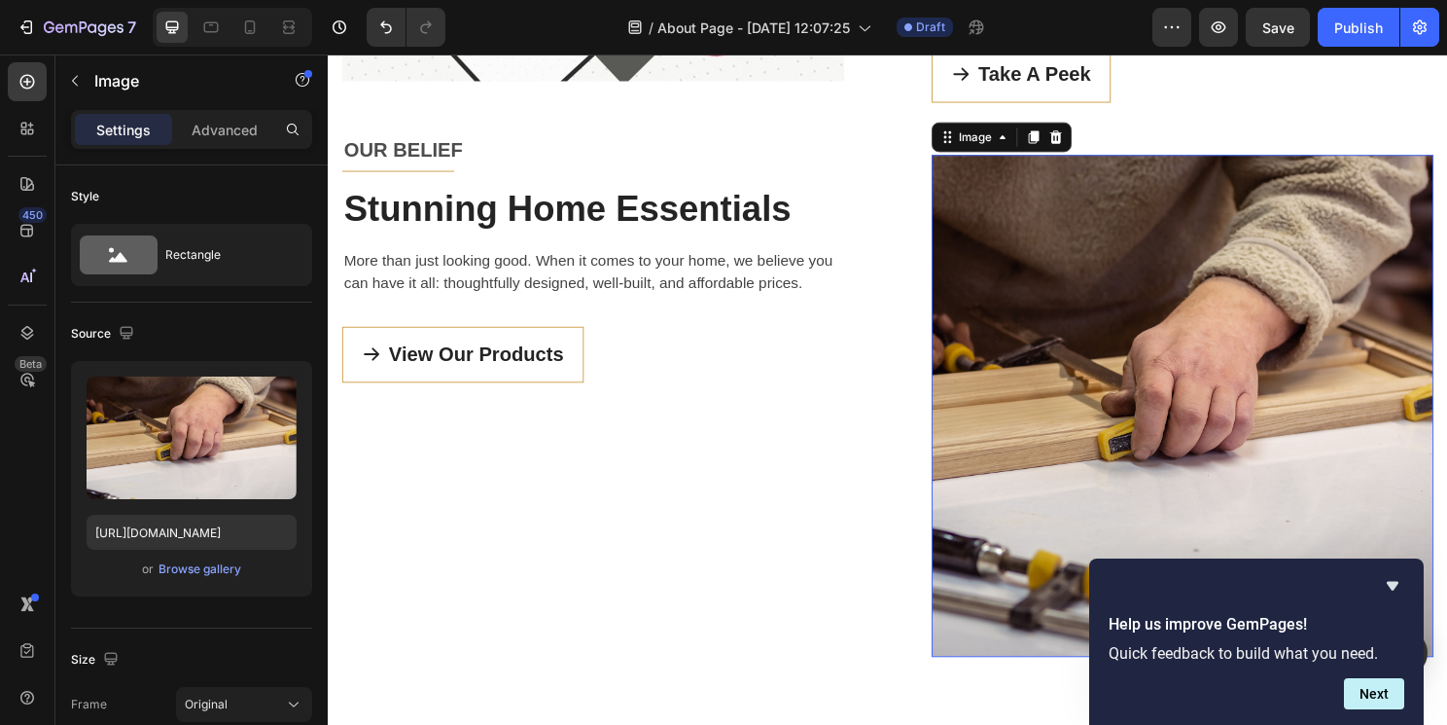
click at [1040, 342] on img at bounding box center [1218, 421] width 523 height 523
click at [1393, 589] on icon "Hide survey" at bounding box center [1393, 586] width 12 height 9
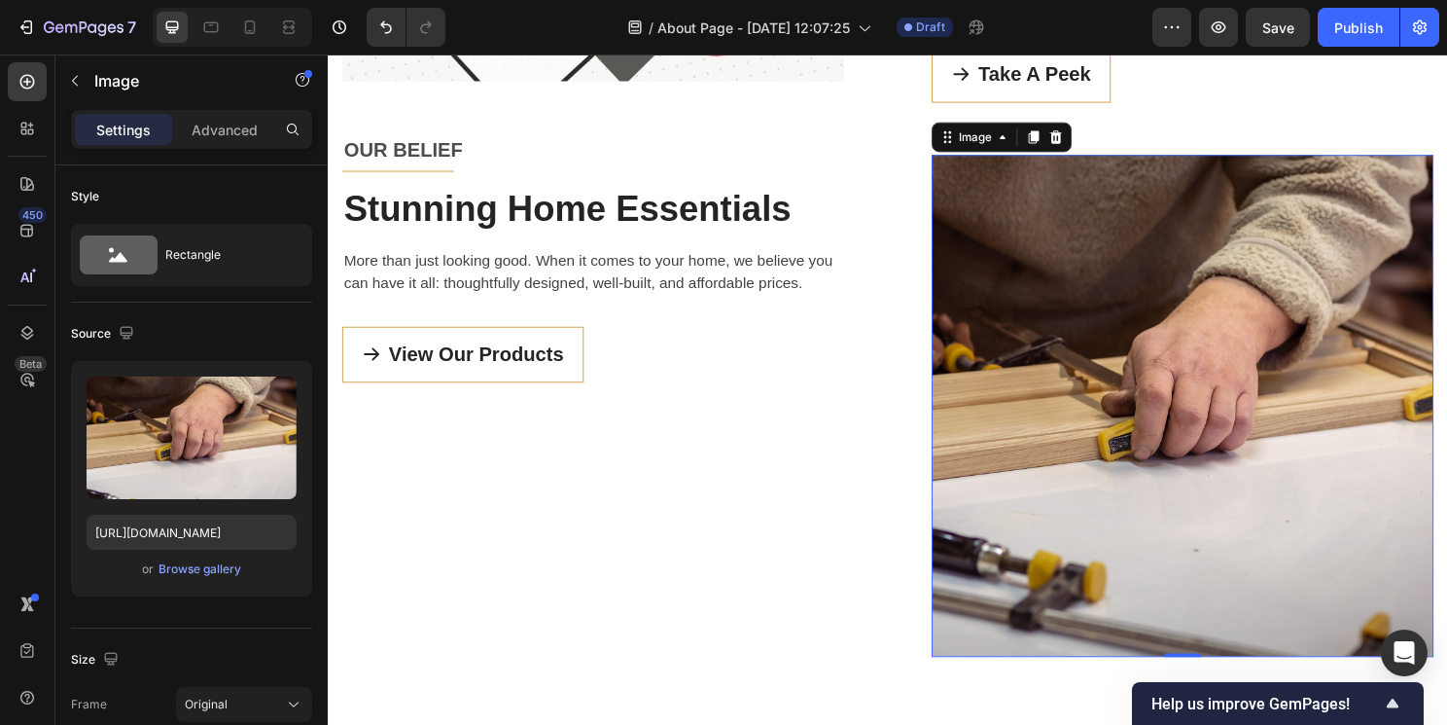
click at [1209, 524] on img at bounding box center [1218, 421] width 523 height 523
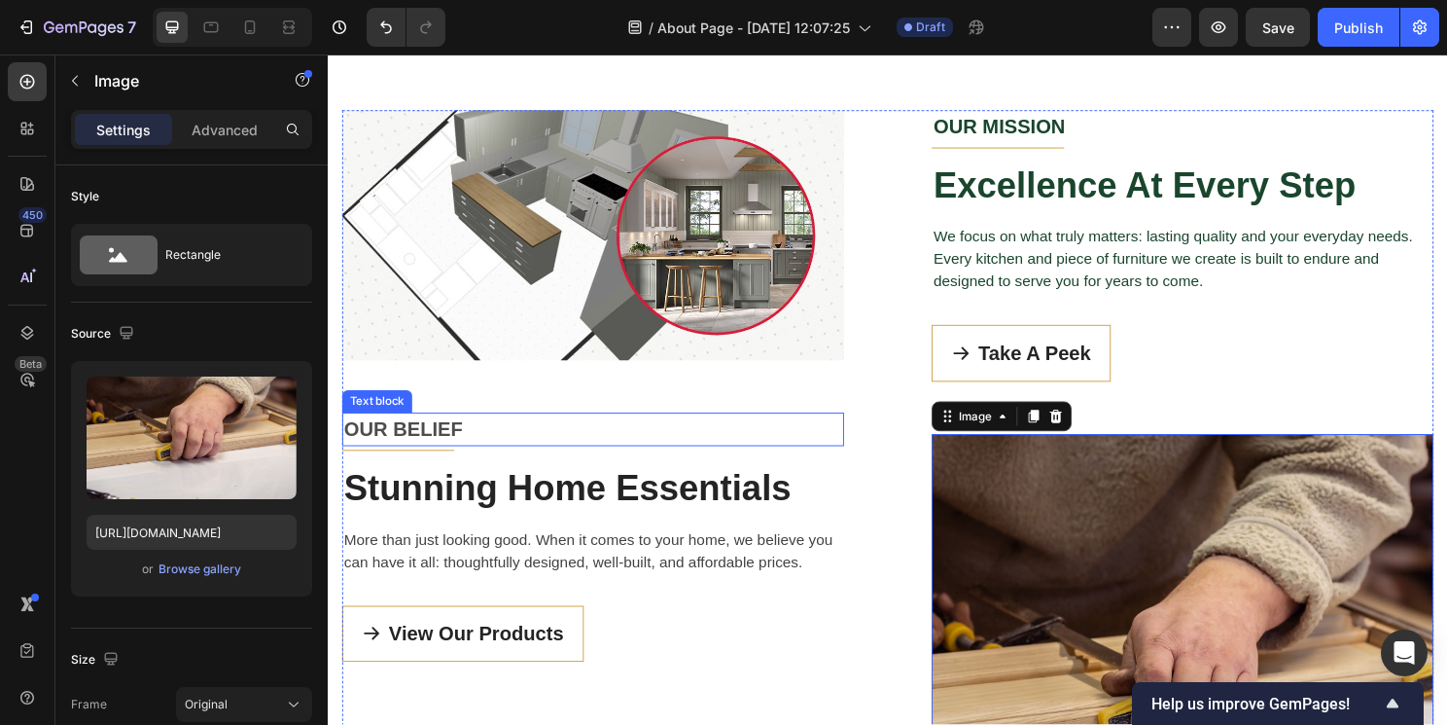
scroll to position [489, 0]
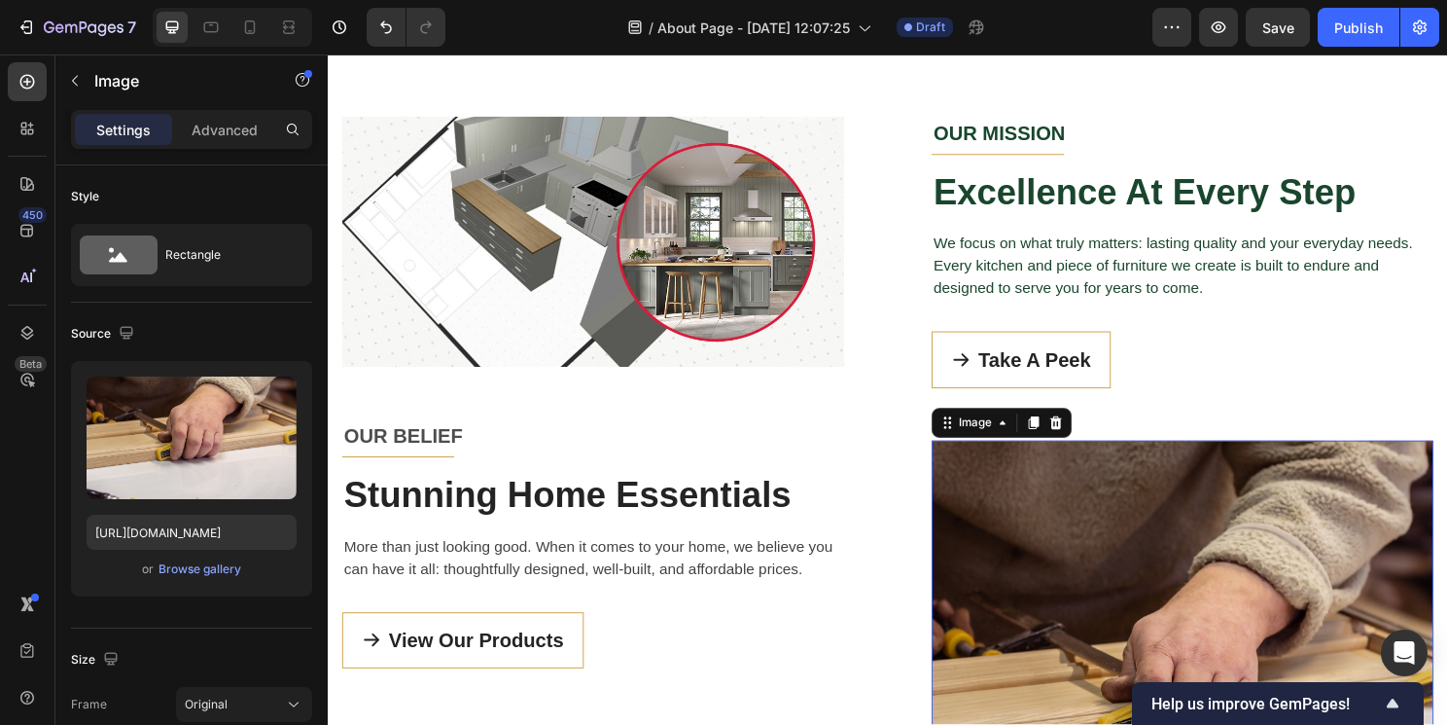
click at [1004, 531] on img at bounding box center [1218, 718] width 523 height 523
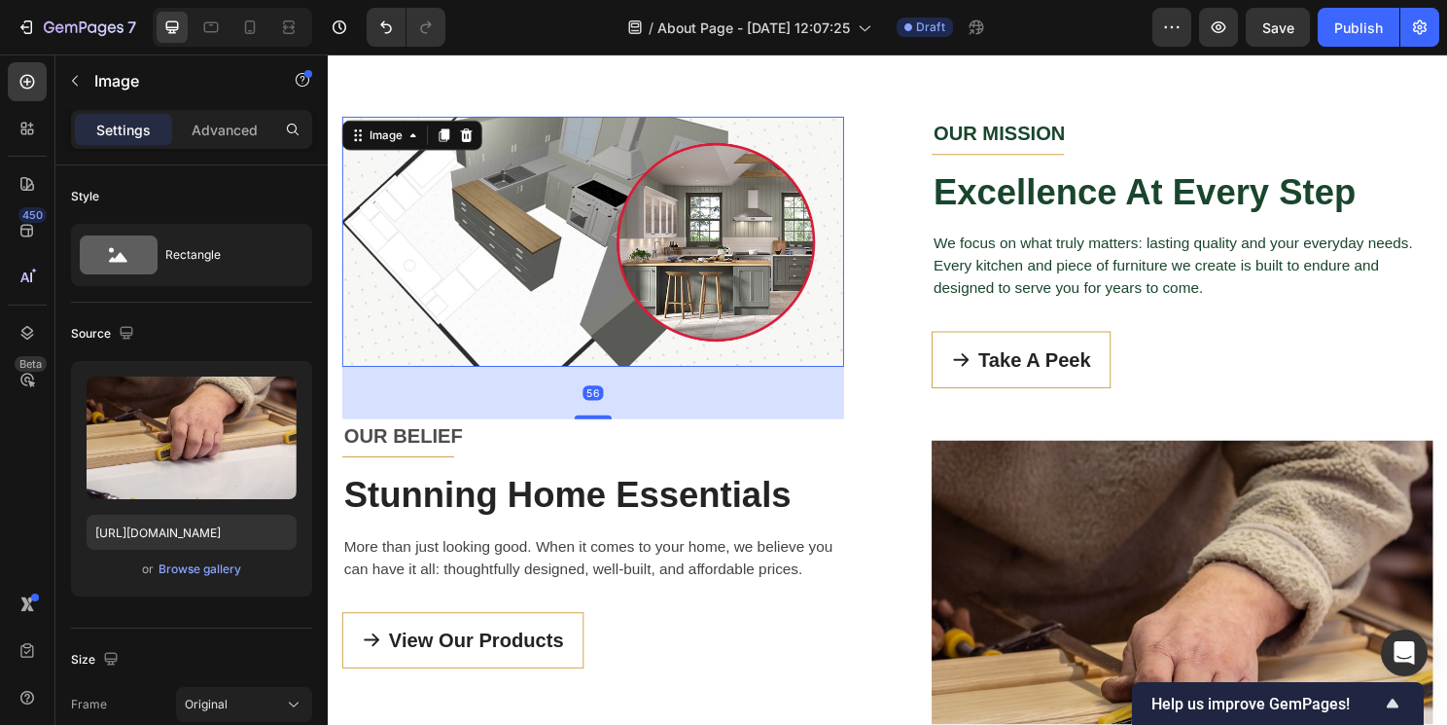
click at [666, 262] on img at bounding box center [603, 250] width 523 height 261
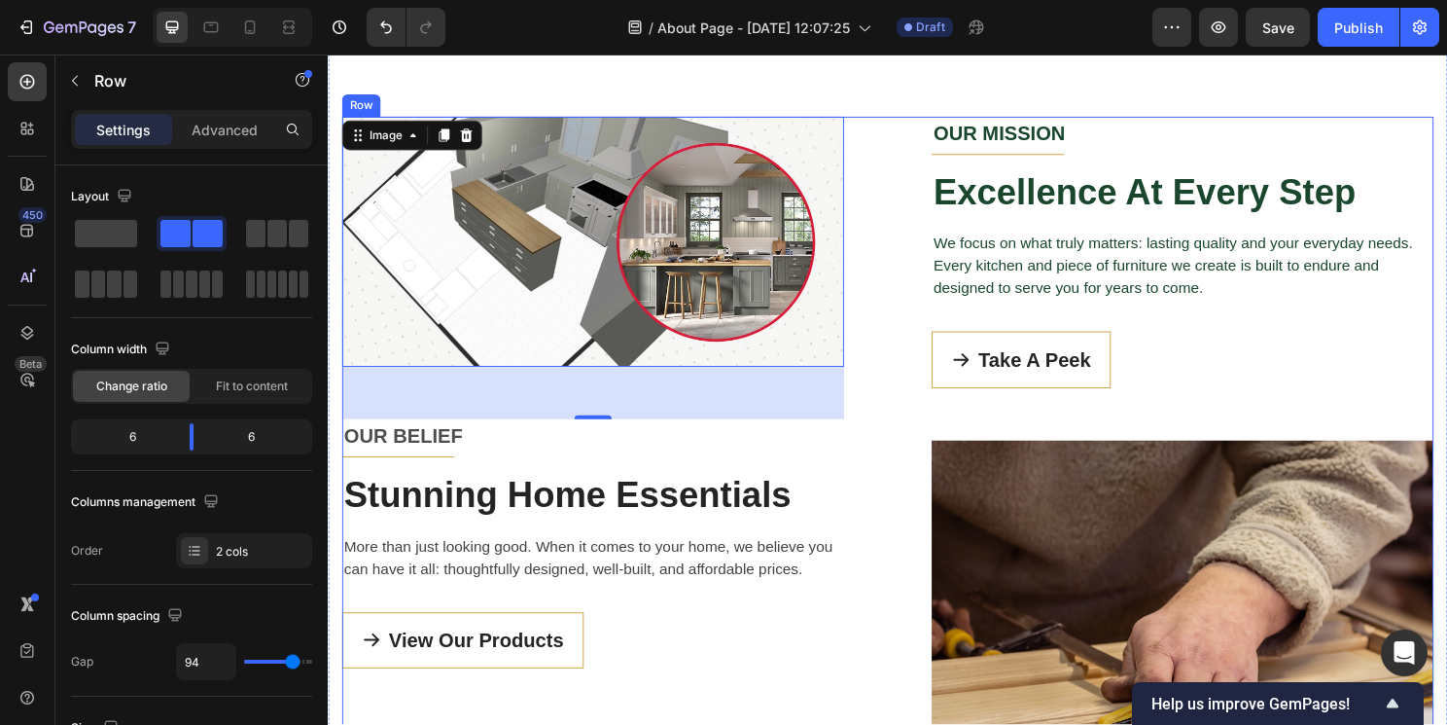
click at [912, 447] on div "Image 56 OUR BELIEF Text block Title Line Stunning Home Essentials Heading More…" at bounding box center [911, 550] width 1138 height 861
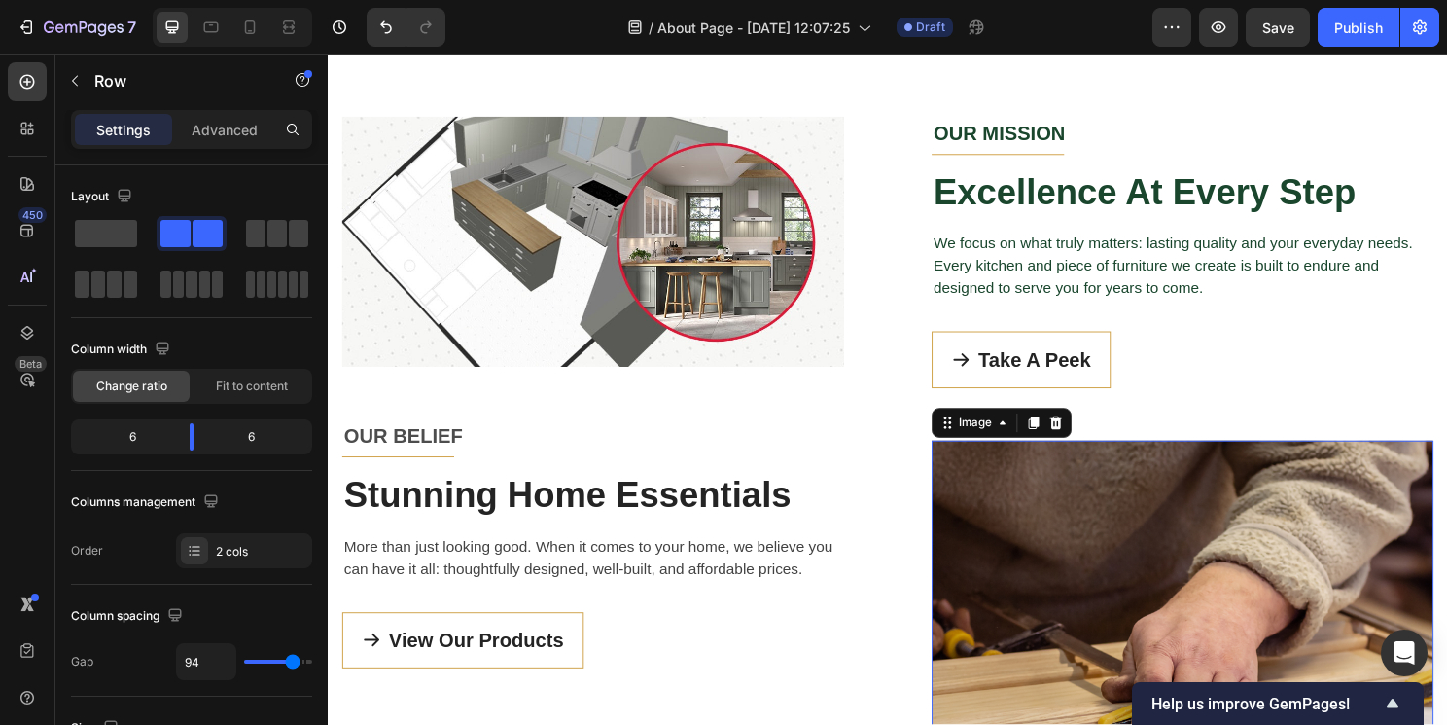
click at [1106, 560] on img at bounding box center [1218, 718] width 523 height 523
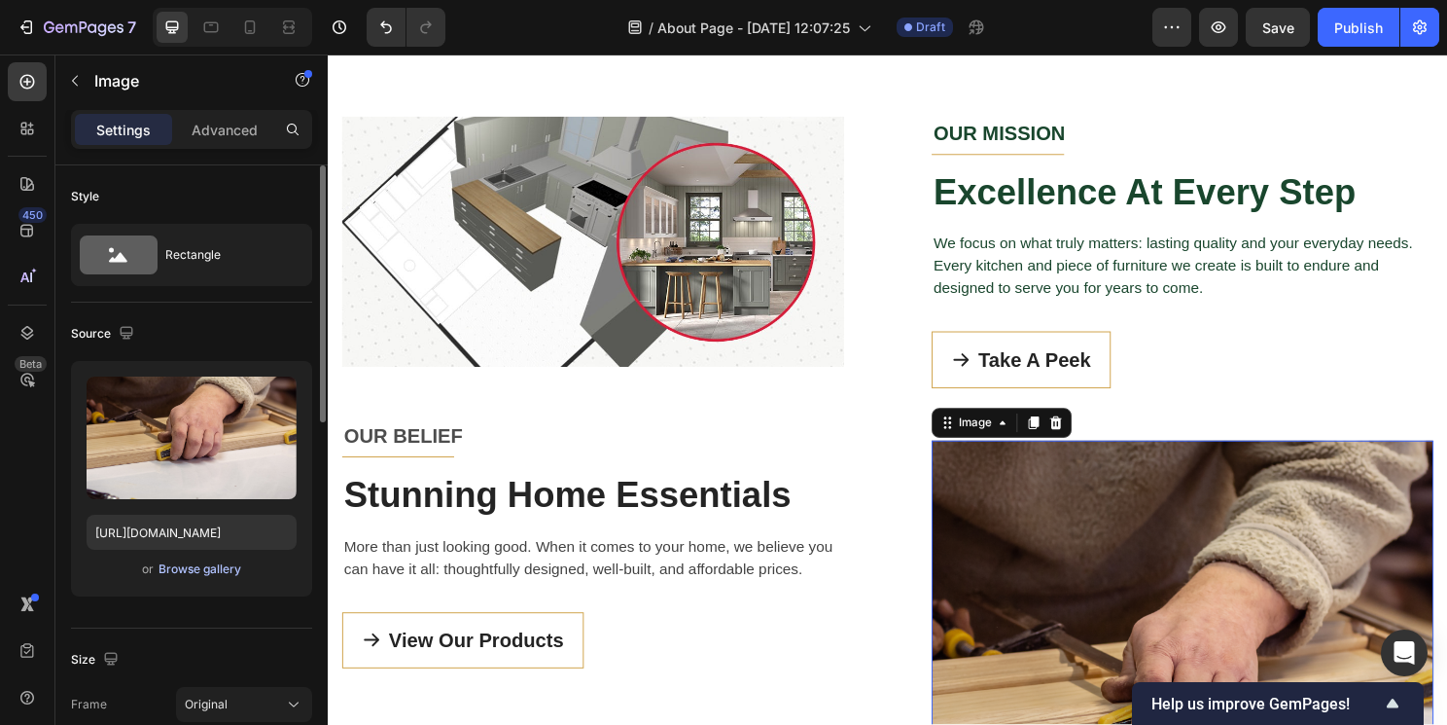
click at [208, 577] on div "Browse gallery" at bounding box center [200, 569] width 83 height 18
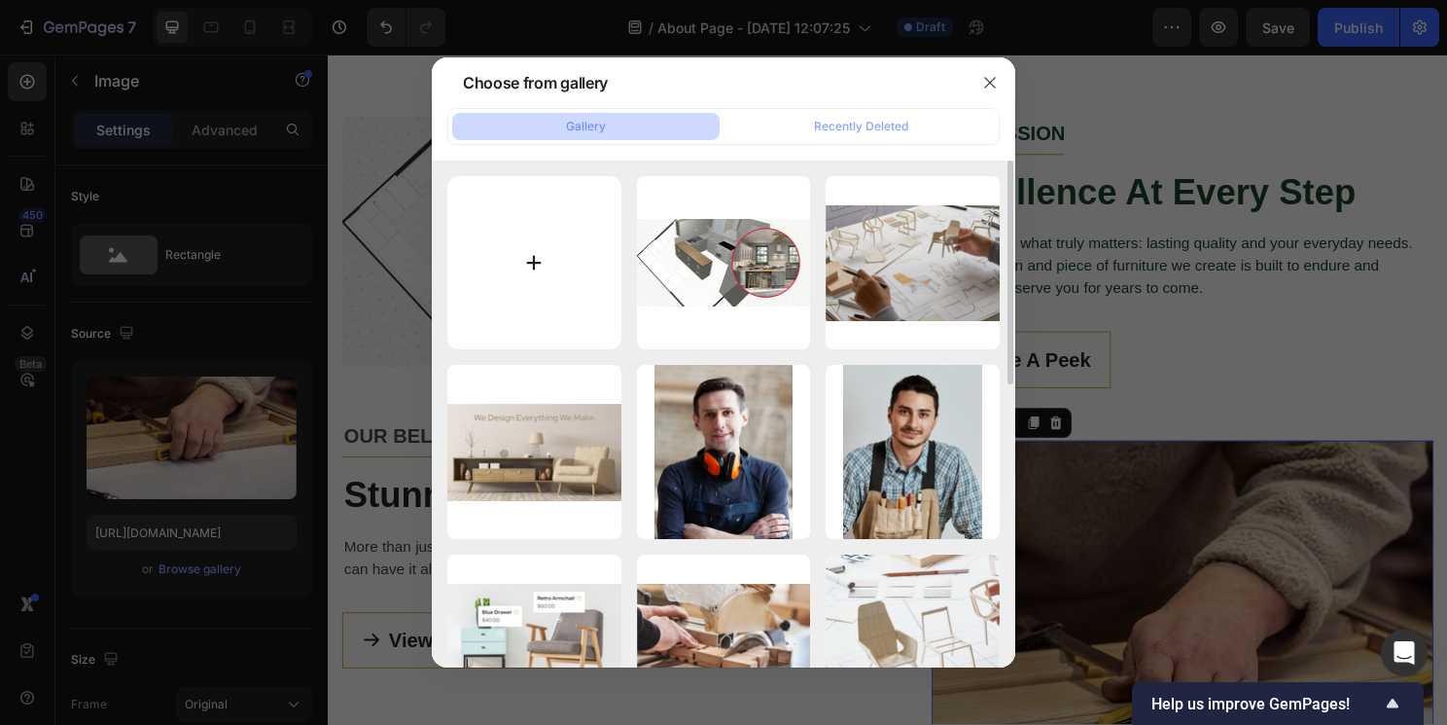
click at [522, 262] on input "file" at bounding box center [534, 263] width 174 height 174
type input "C:\fakepath\istockphoto-1455699508-612x612.jpg"
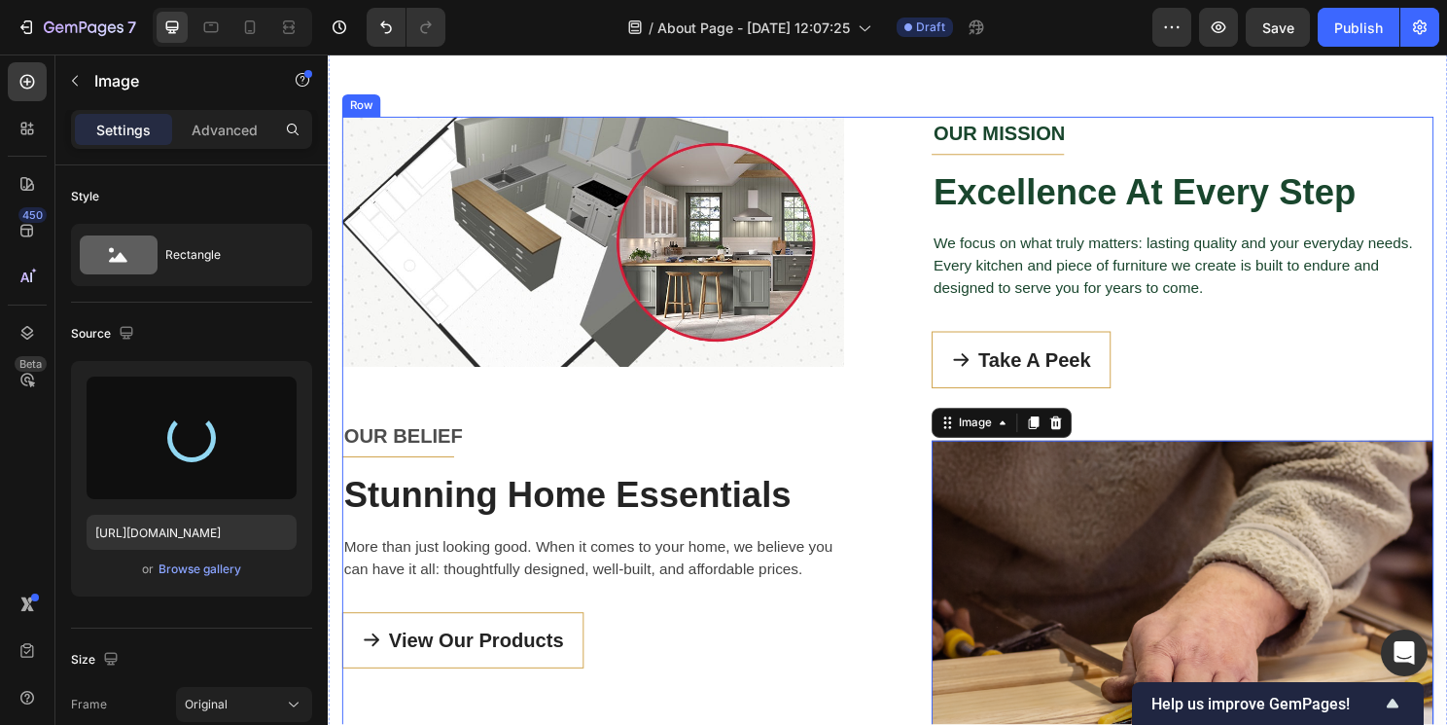
type input "https://cdn.shopify.com/s/files/1/0844/0391/3036/files/gempages_530023557057479…"
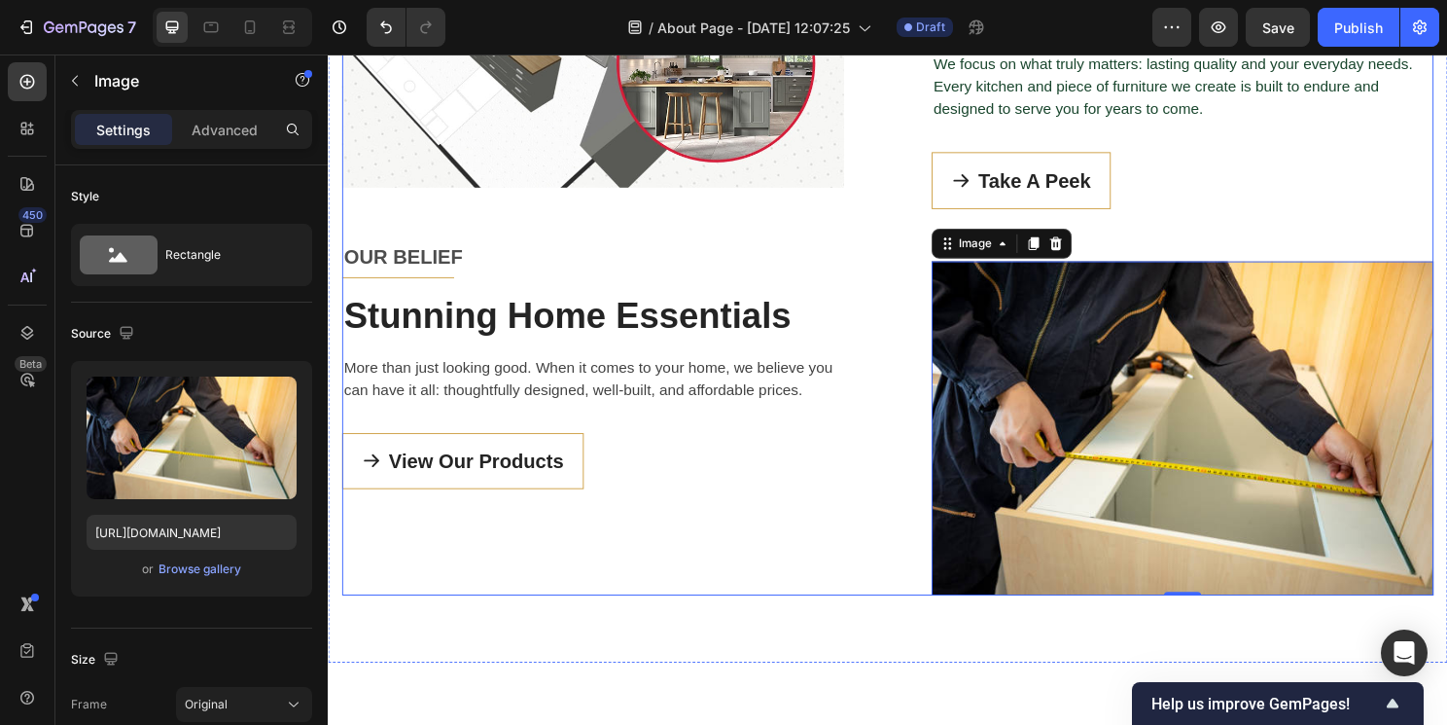
scroll to position [686, 0]
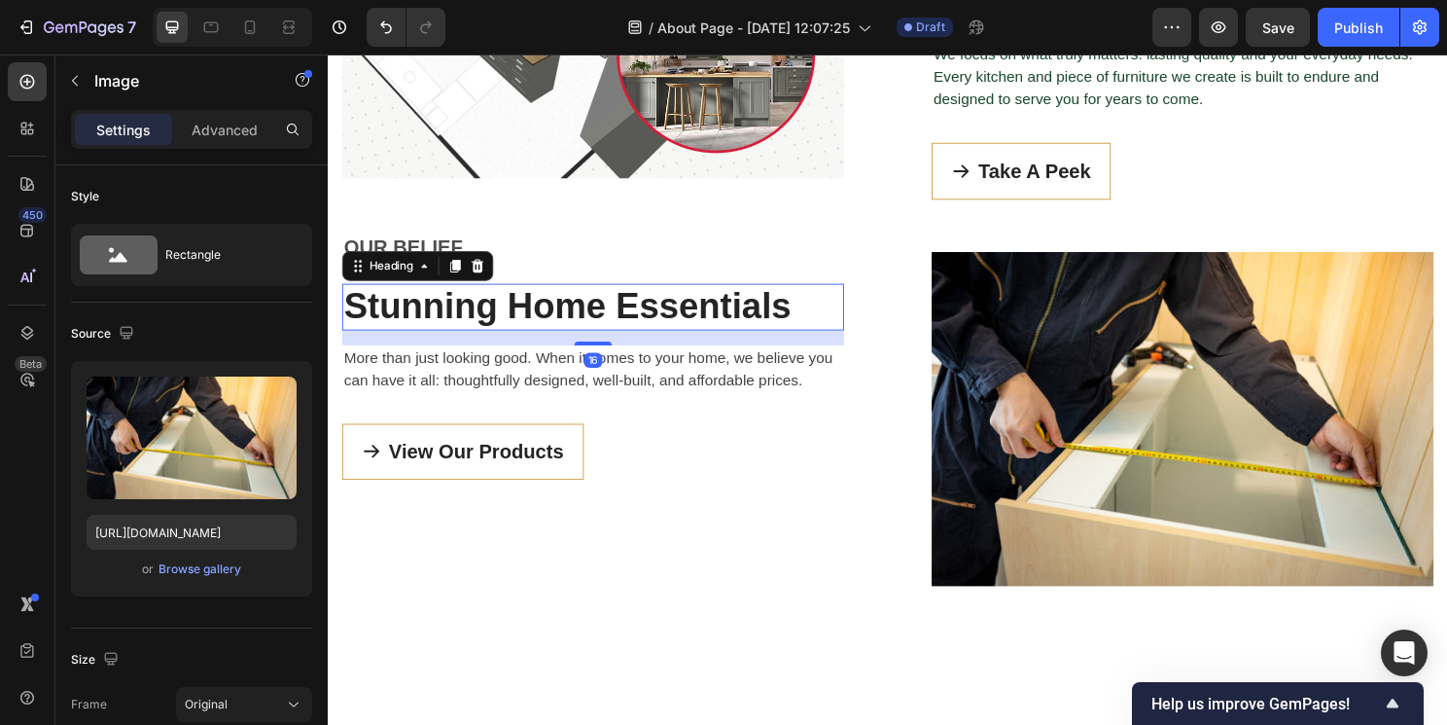
click at [368, 318] on p "Stunning Home Essentials" at bounding box center [603, 318] width 519 height 45
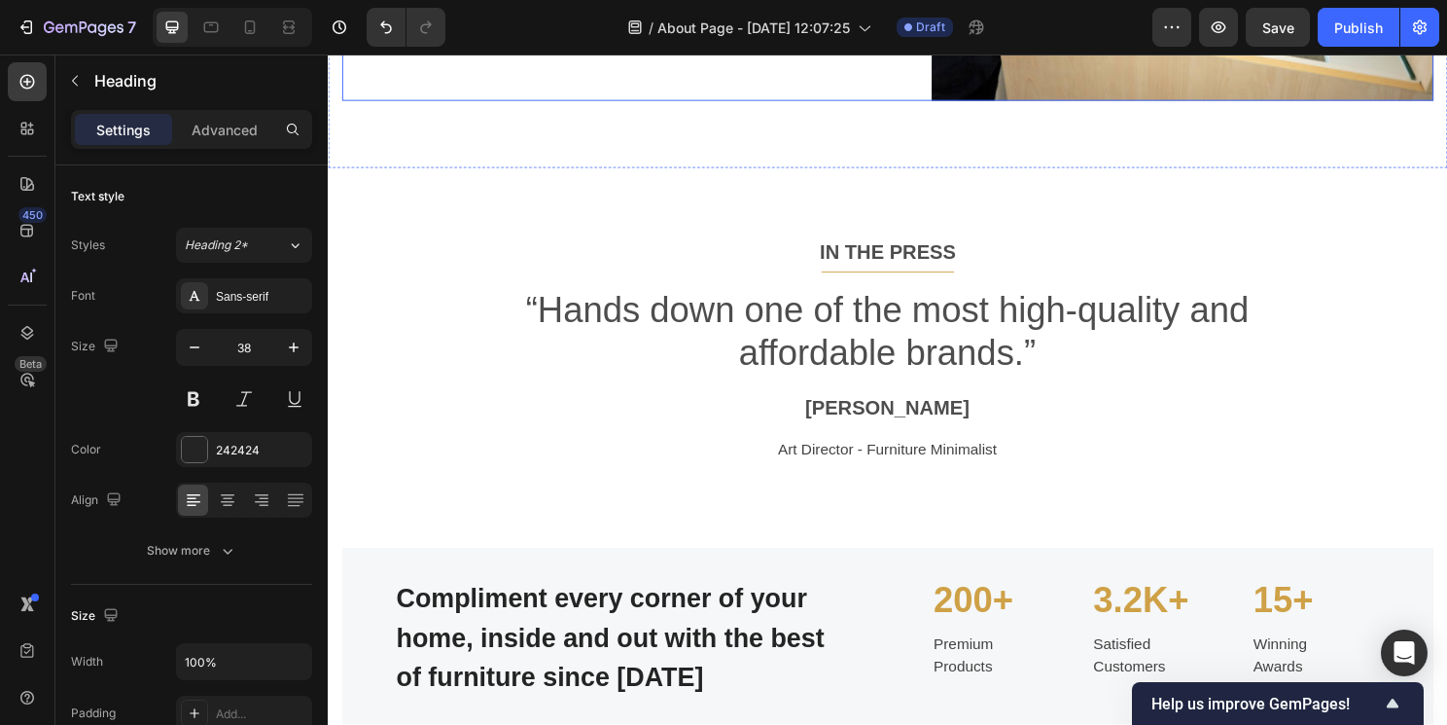
scroll to position [1206, 0]
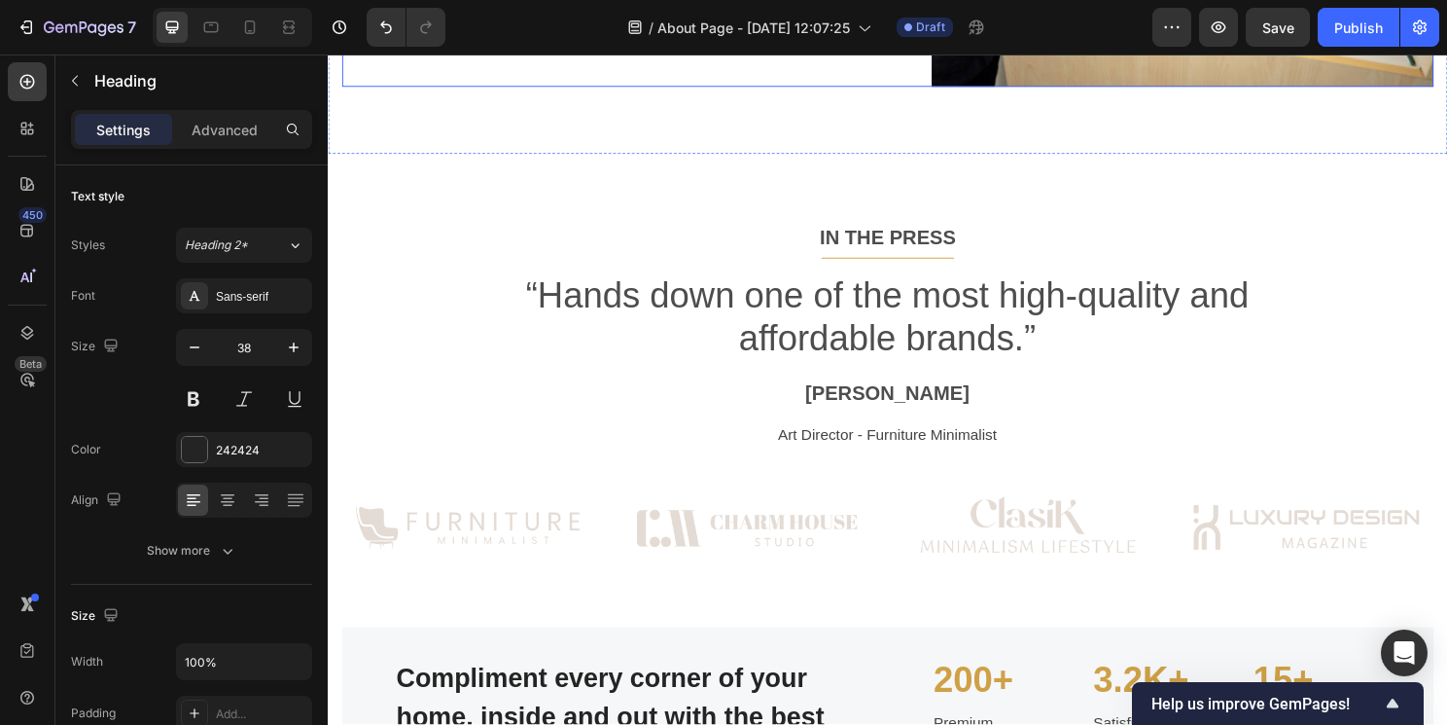
click at [670, 534] on img at bounding box center [765, 548] width 263 height 97
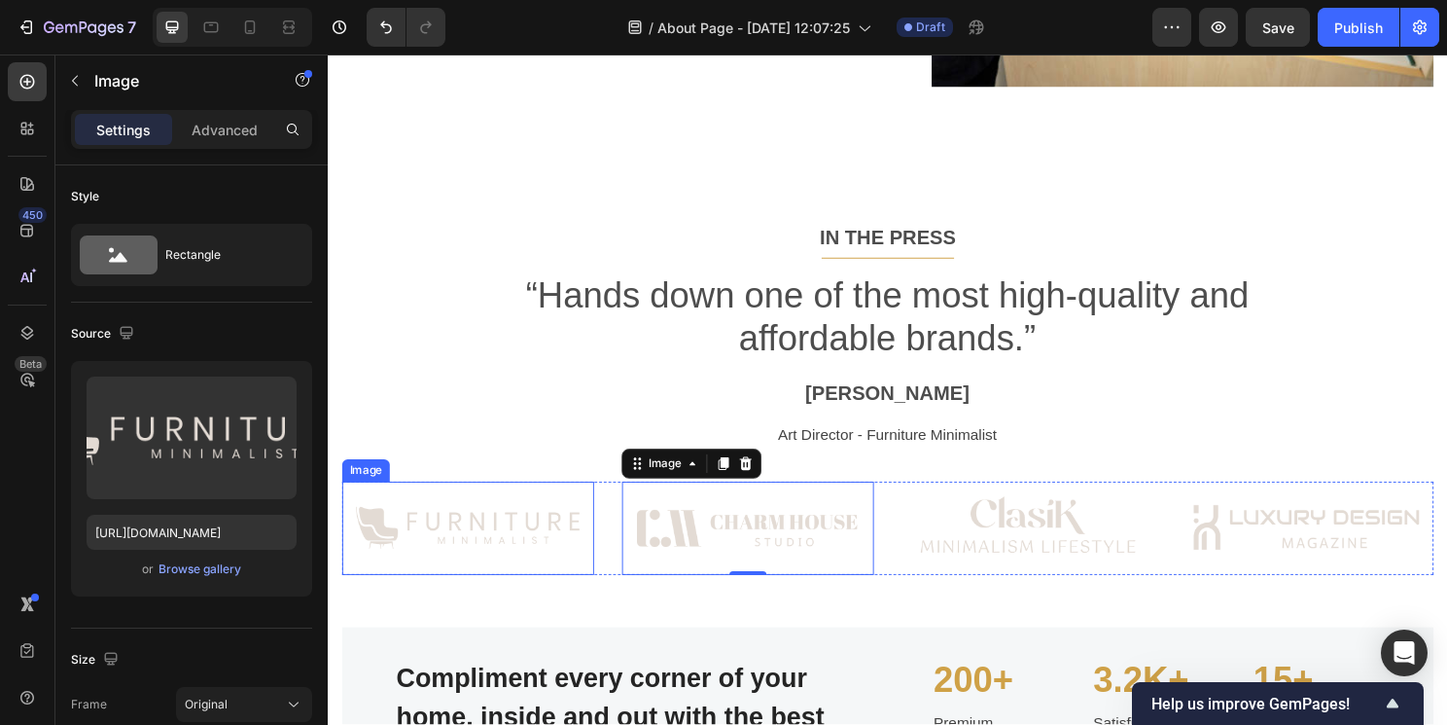
click at [519, 543] on img at bounding box center [473, 548] width 263 height 97
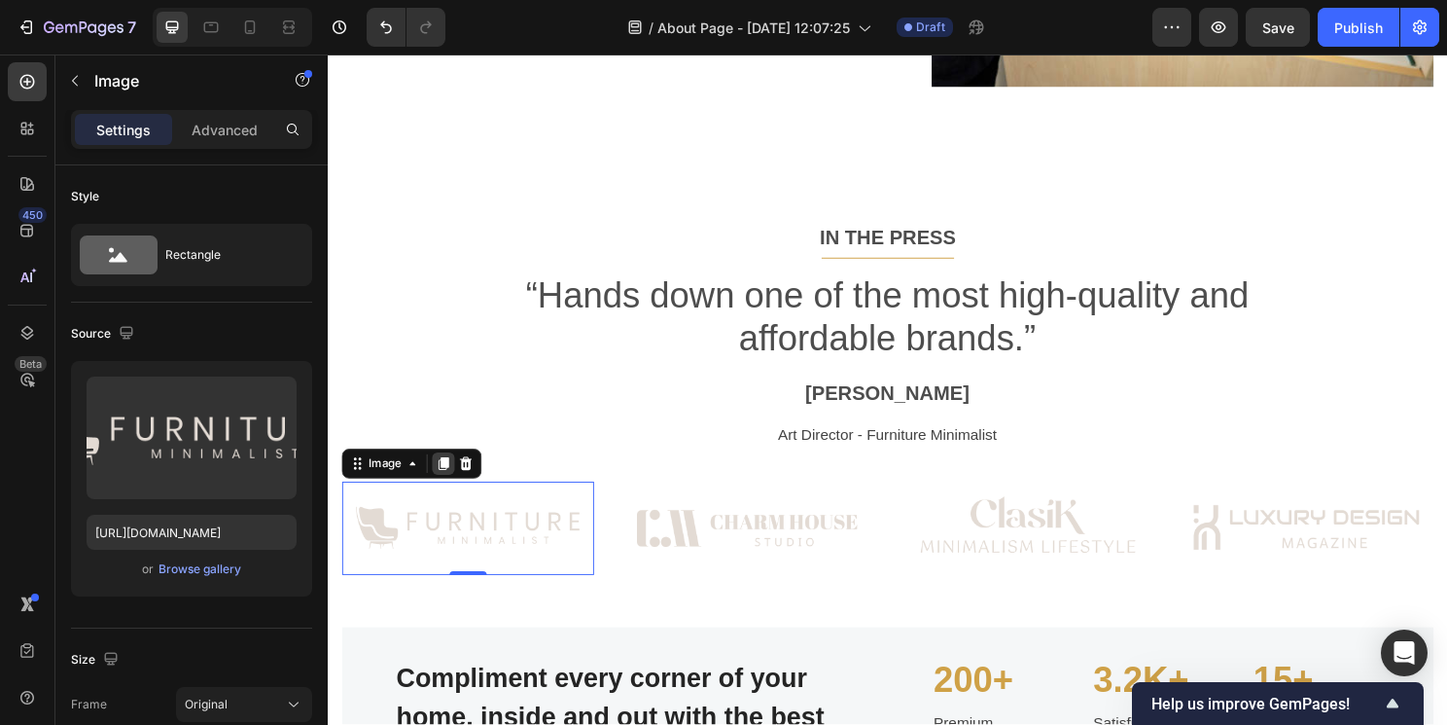
click at [446, 483] on icon at bounding box center [449, 482] width 11 height 14
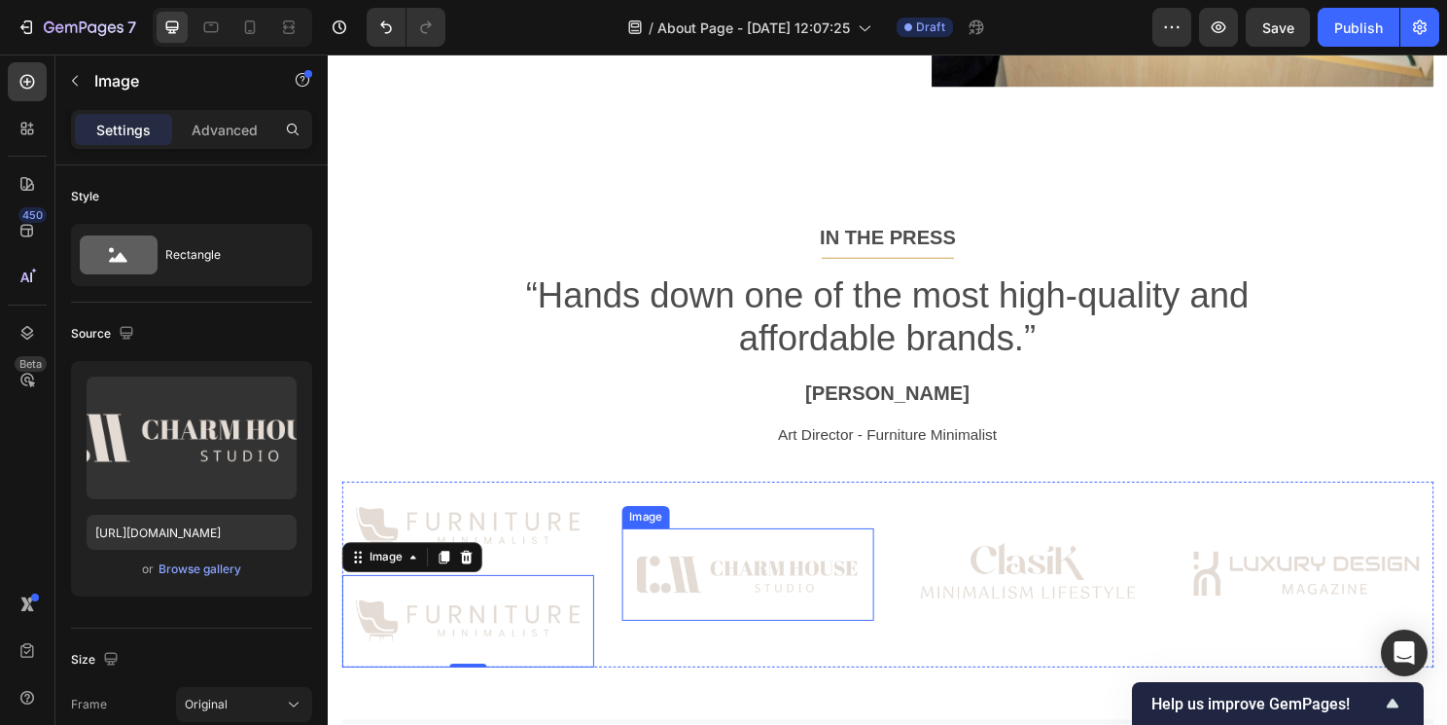
click at [824, 589] on img at bounding box center [765, 597] width 263 height 97
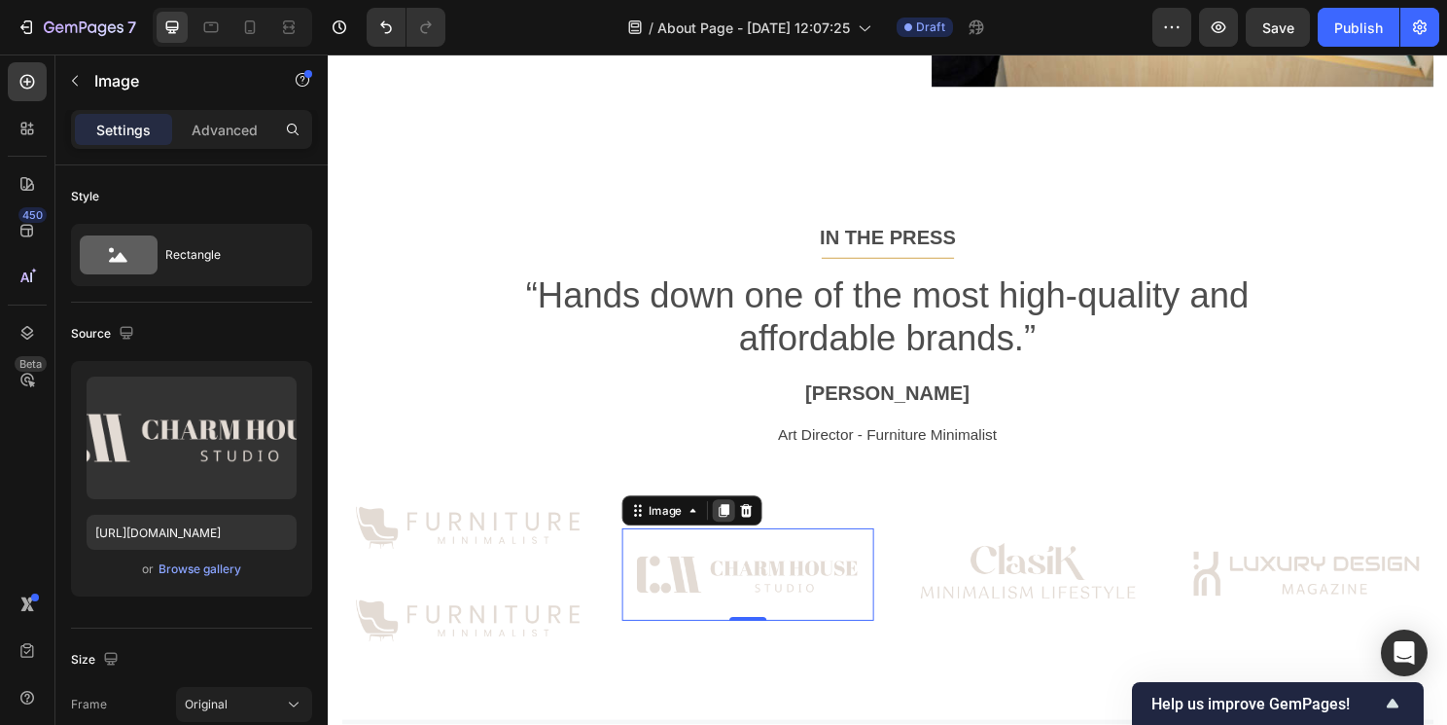
click at [741, 530] on icon at bounding box center [740, 530] width 11 height 14
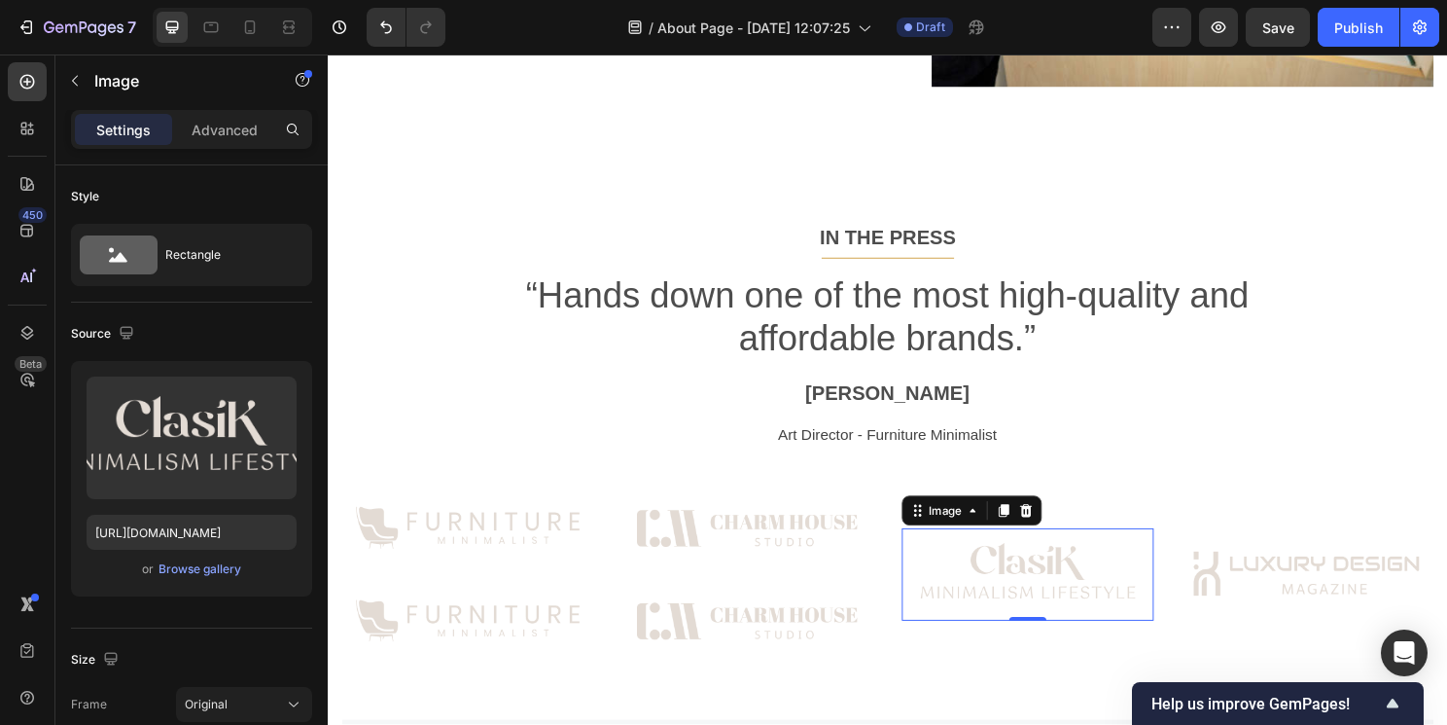
click at [1075, 571] on img at bounding box center [1057, 597] width 263 height 97
click at [1028, 531] on icon at bounding box center [1032, 530] width 16 height 16
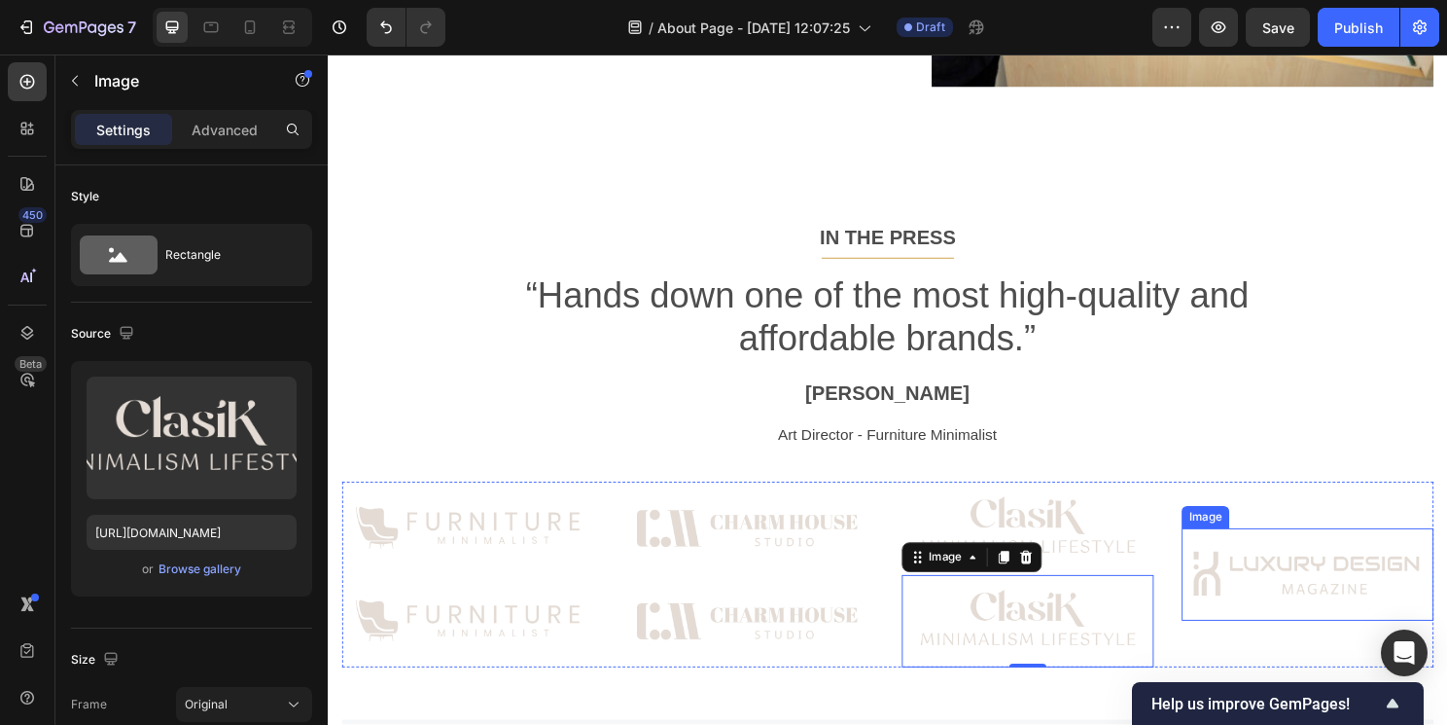
click at [1288, 588] on img at bounding box center [1349, 597] width 263 height 97
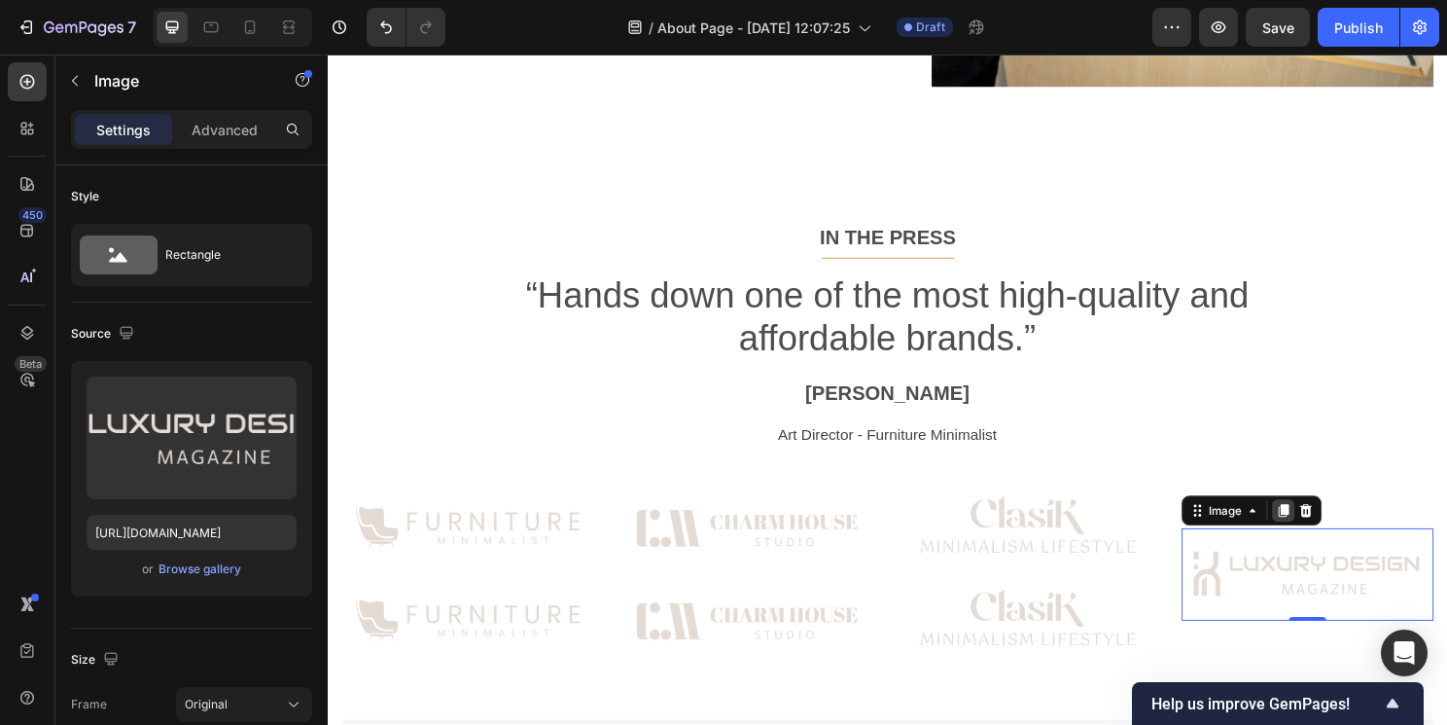
click at [1321, 528] on icon at bounding box center [1324, 530] width 11 height 14
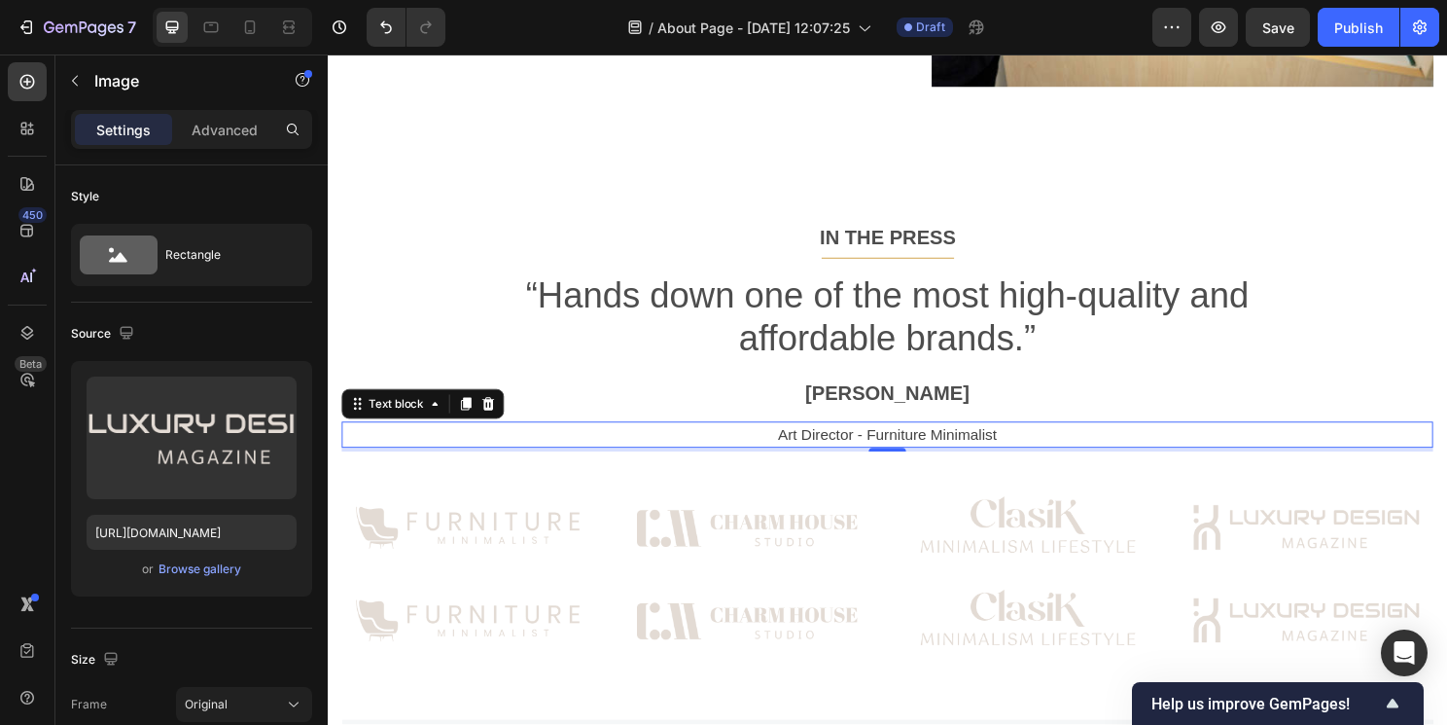
click at [1264, 462] on div "Art Director - Furniture Minimalist" at bounding box center [911, 451] width 1138 height 27
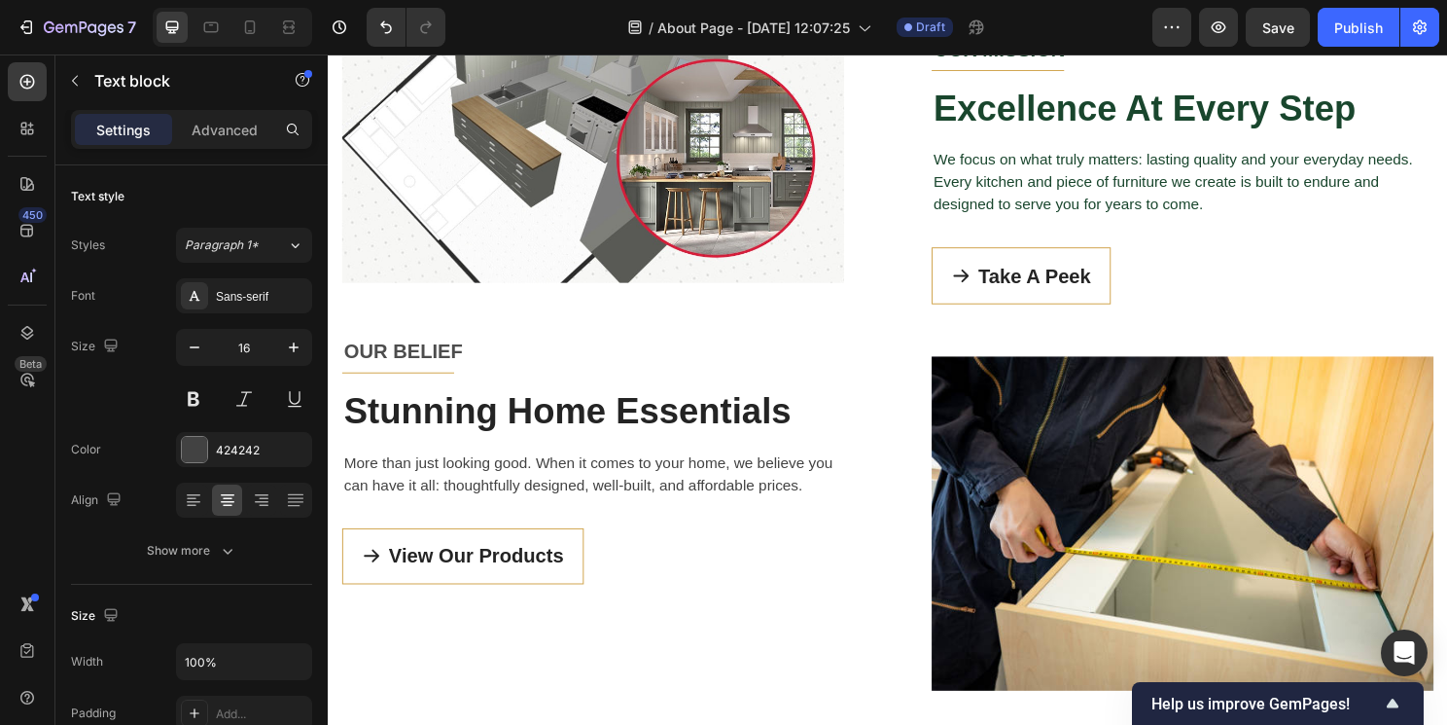
scroll to position [578, 0]
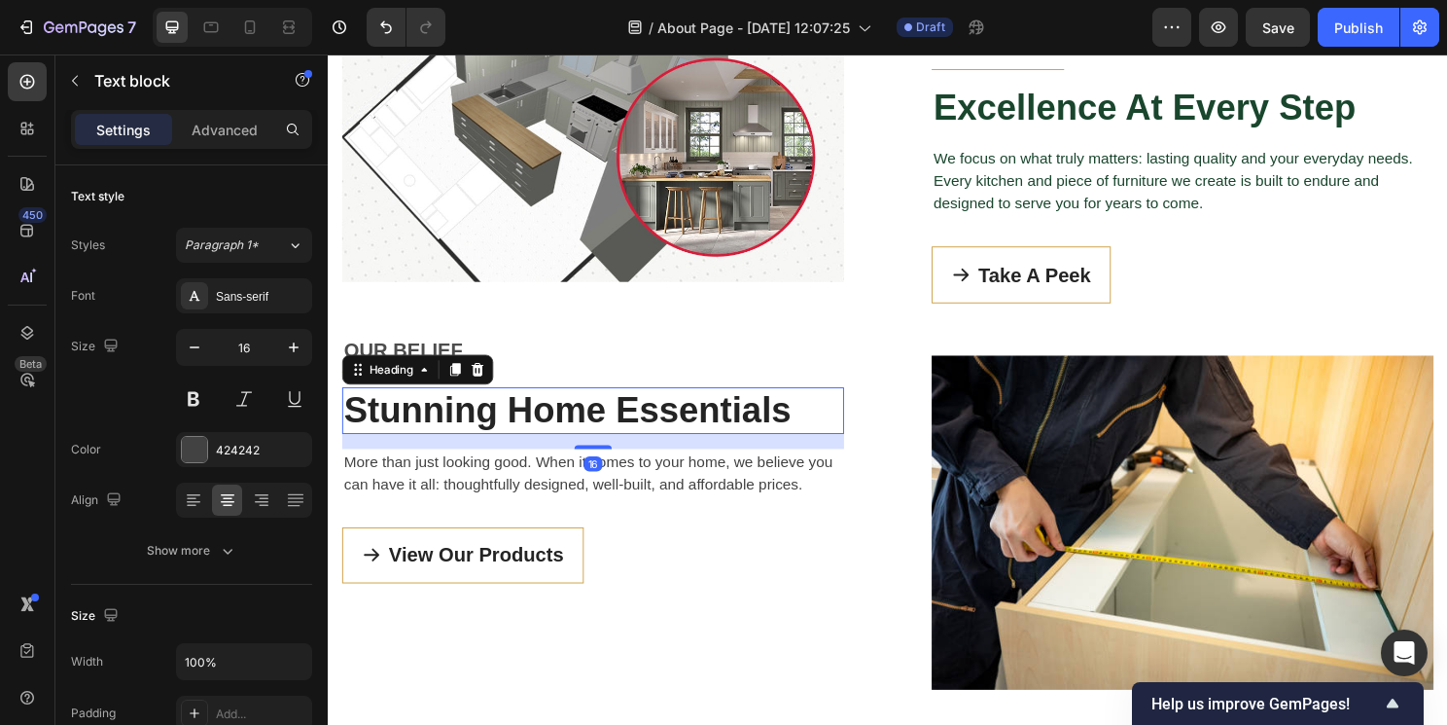
click at [434, 436] on p "Stunning Home Essentials" at bounding box center [603, 426] width 519 height 45
click at [436, 433] on p "Stunning Home Essentials" at bounding box center [603, 426] width 519 height 45
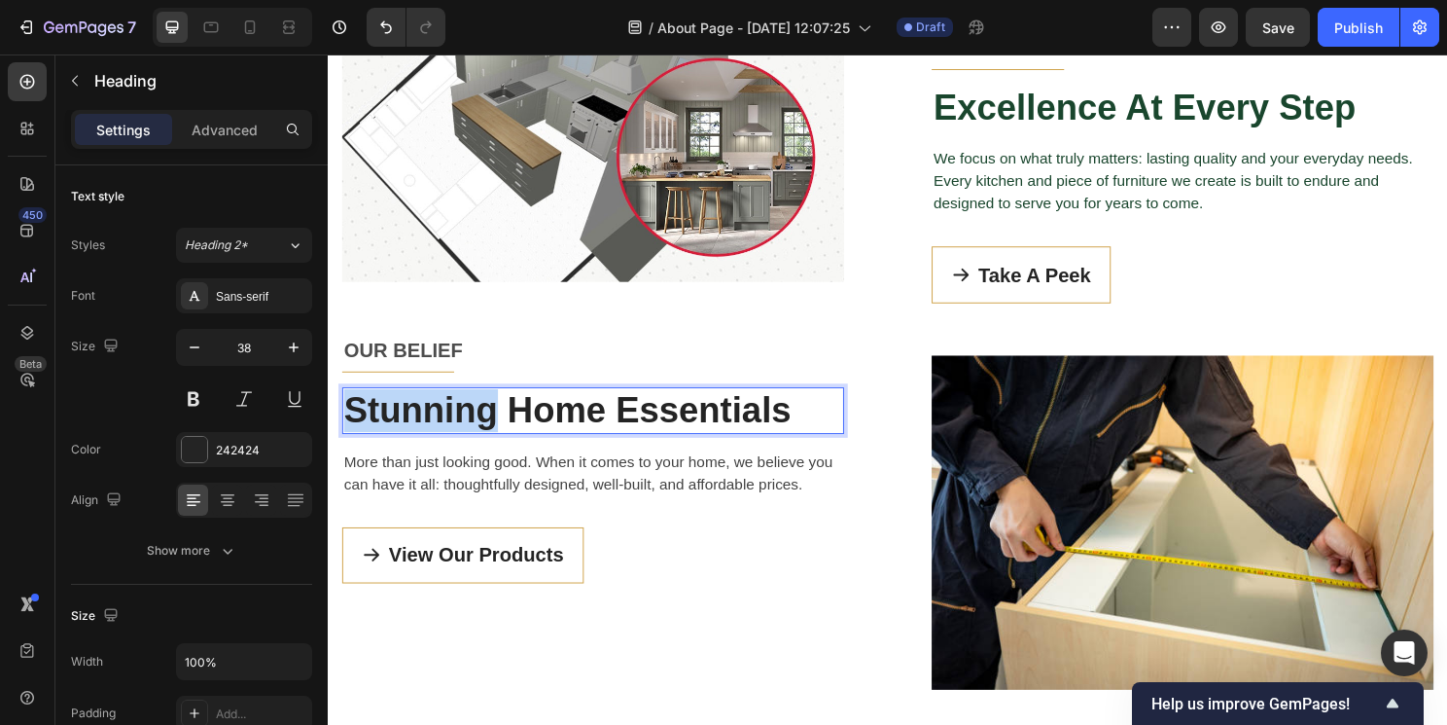
click at [436, 433] on p "Stunning Home Essentials" at bounding box center [603, 426] width 519 height 45
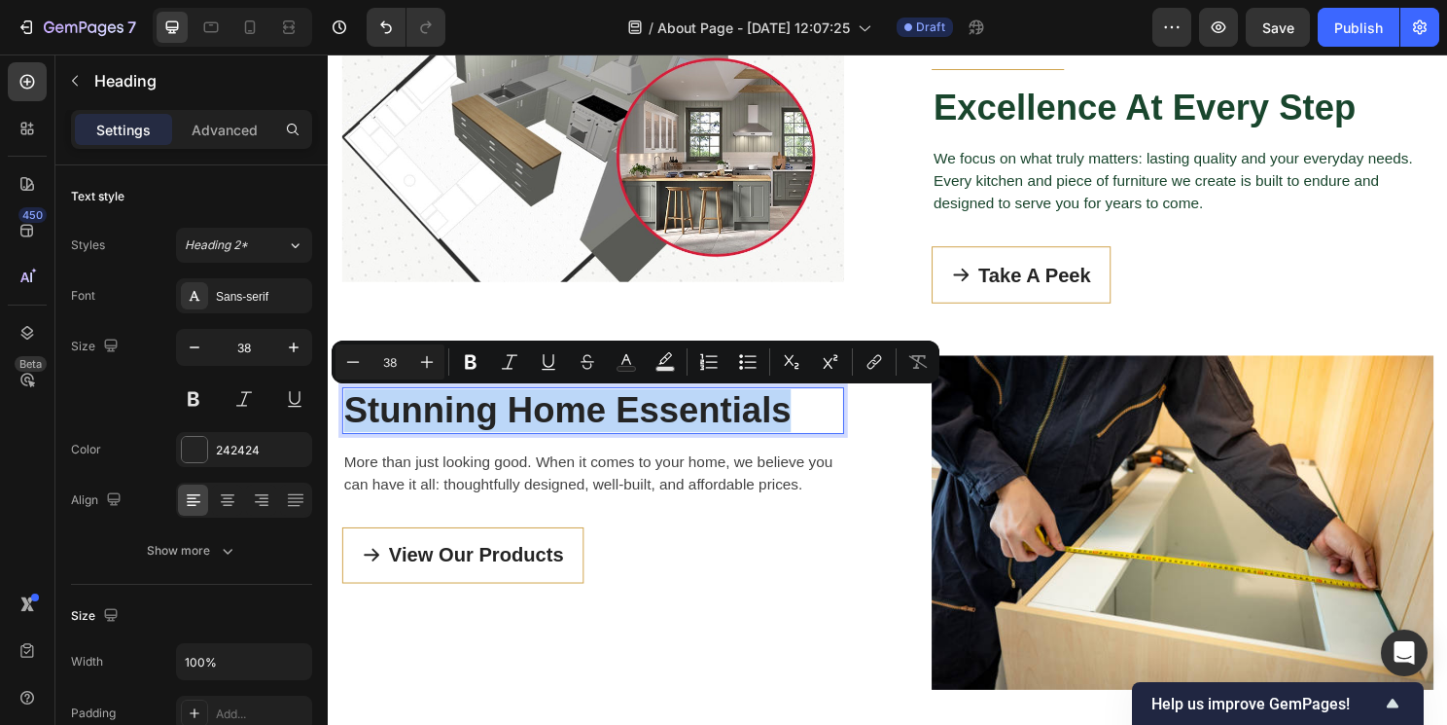
click at [436, 433] on p "Stunning Home Essentials" at bounding box center [603, 426] width 519 height 45
copy p "Stunning Home Essentials"
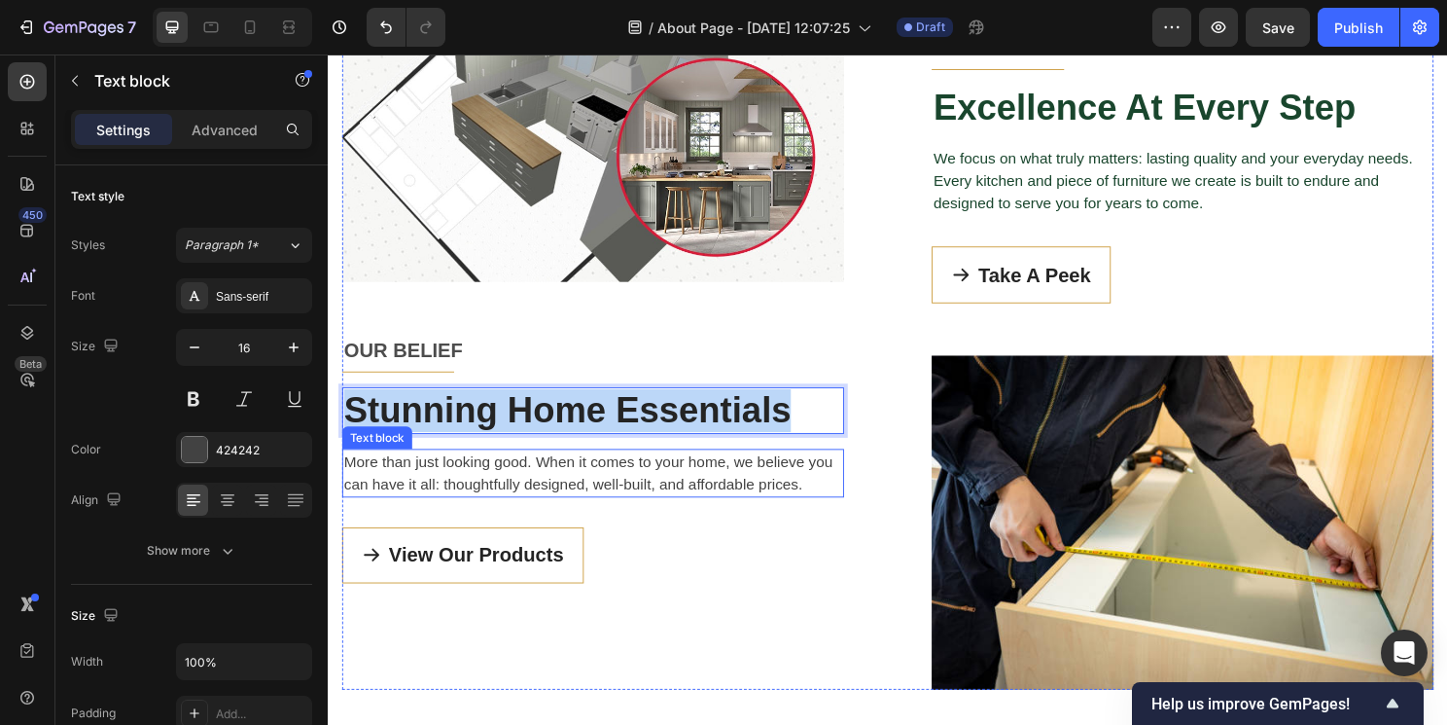
click at [516, 482] on p "More than just looking good. When it comes to your home, we believe you can hav…" at bounding box center [603, 491] width 519 height 47
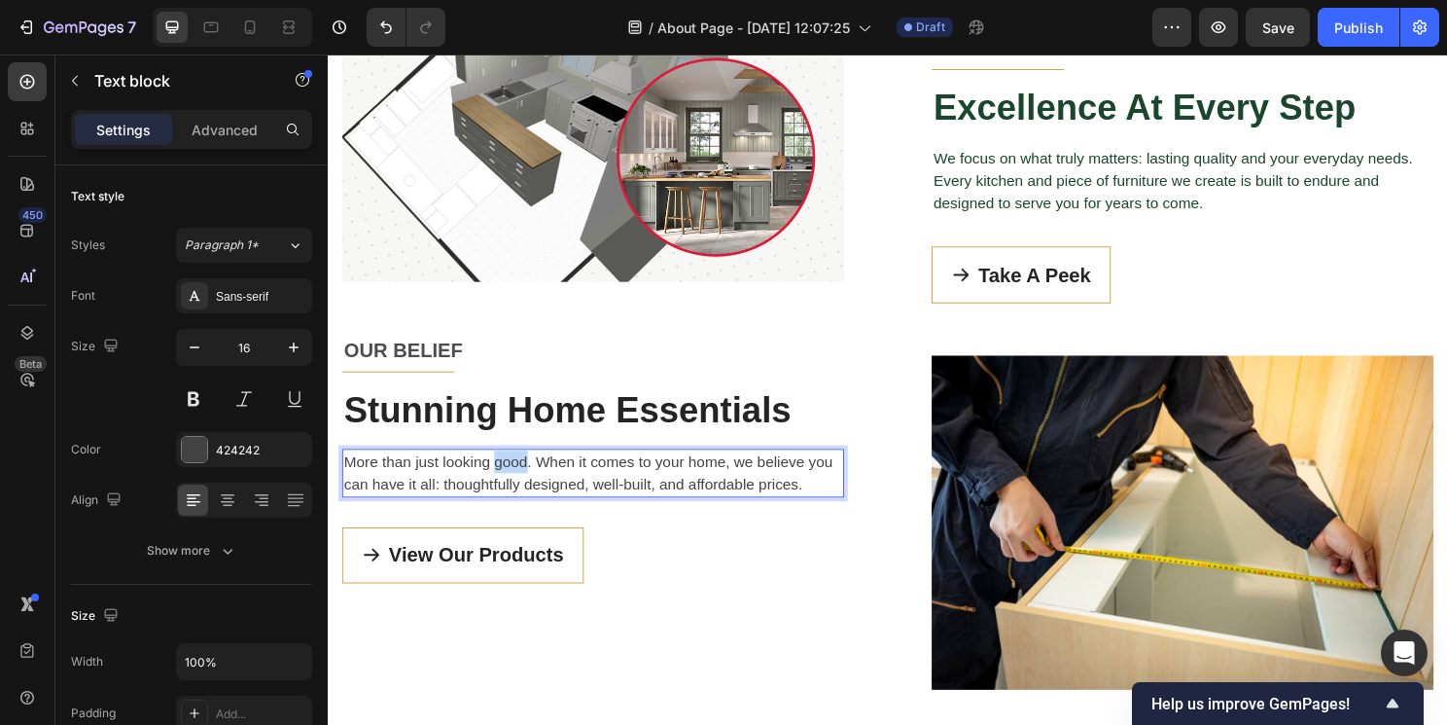
click at [516, 482] on p "More than just looking good. When it comes to your home, we believe you can hav…" at bounding box center [603, 491] width 519 height 47
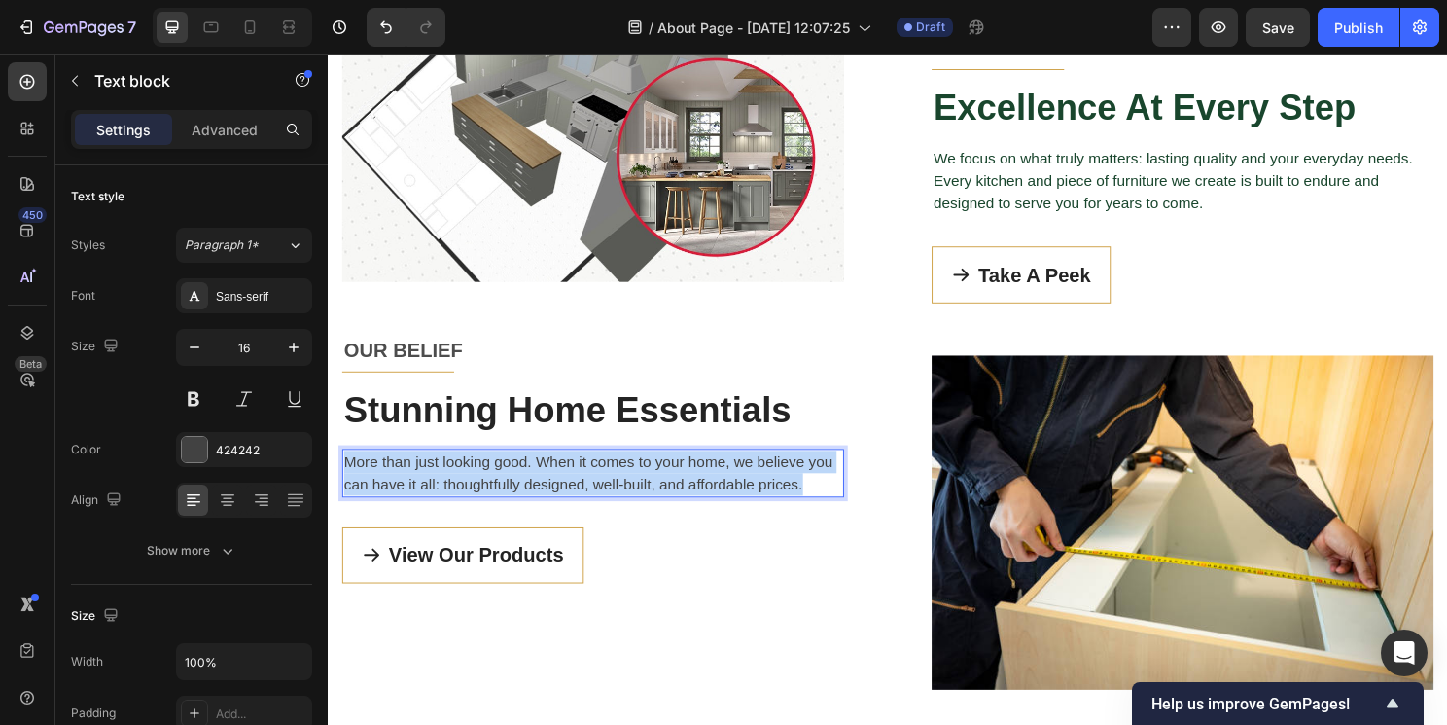
click at [516, 482] on p "More than just looking good. When it comes to your home, we believe you can hav…" at bounding box center [603, 491] width 519 height 47
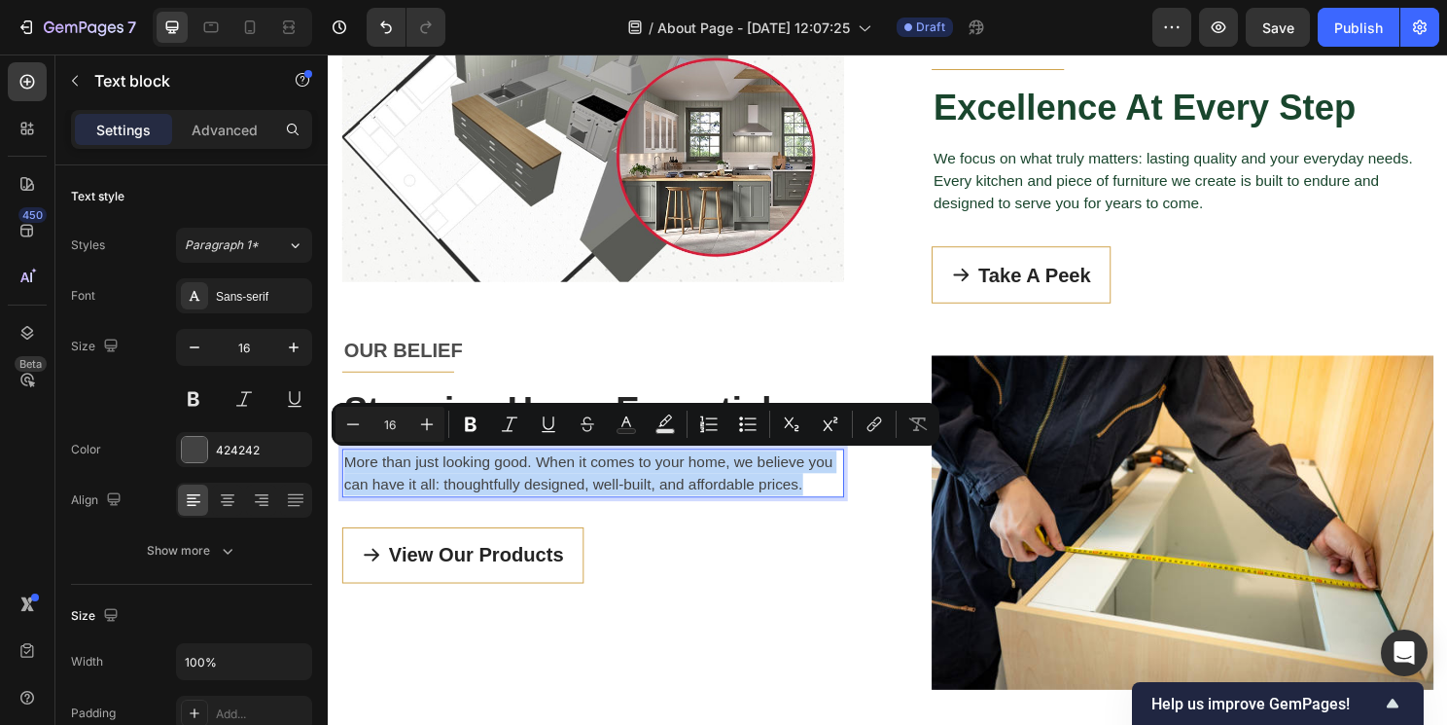
copy p "More than just looking good. When it comes to your home, we believe you can hav…"
click at [618, 445] on div "Minus 16 Plus Bold Italic Underline Strikethrough Text Color Text Background Co…" at bounding box center [636, 424] width 608 height 43
click at [625, 484] on p "More than just looking good. When it comes to your home, we believe you can hav…" at bounding box center [603, 491] width 519 height 47
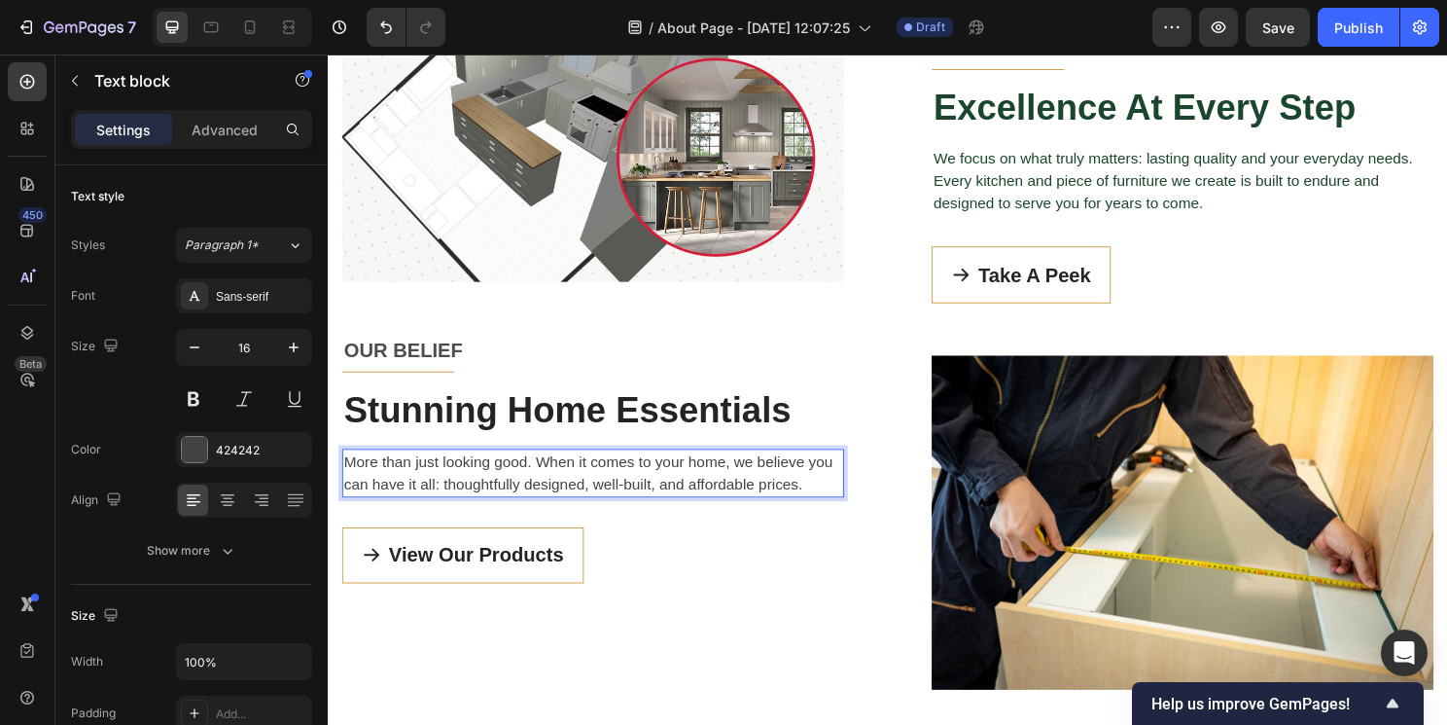
click at [583, 499] on p "More than just looking good. When it comes to your home, we believe you can hav…" at bounding box center [603, 491] width 519 height 47
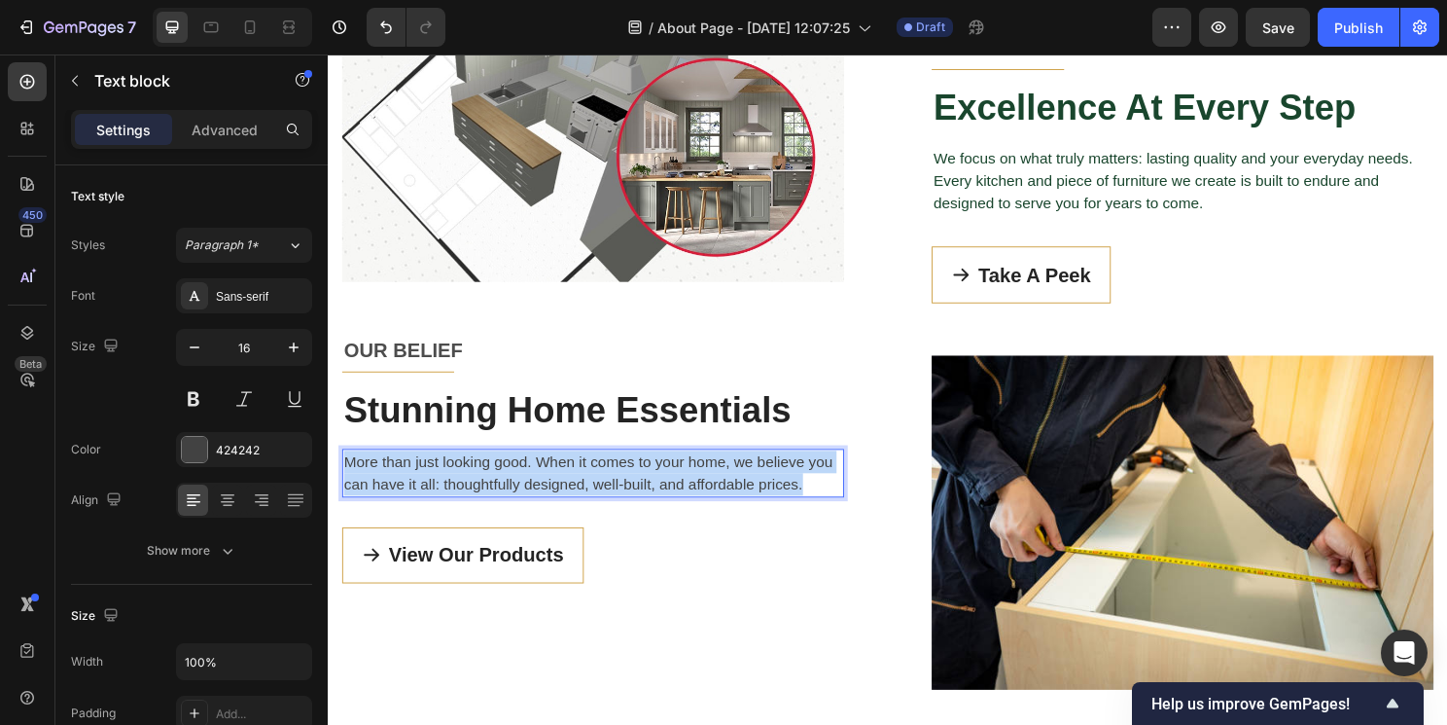
click at [583, 499] on p "More than just looking good. When it comes to your home, we believe you can hav…" at bounding box center [603, 491] width 519 height 47
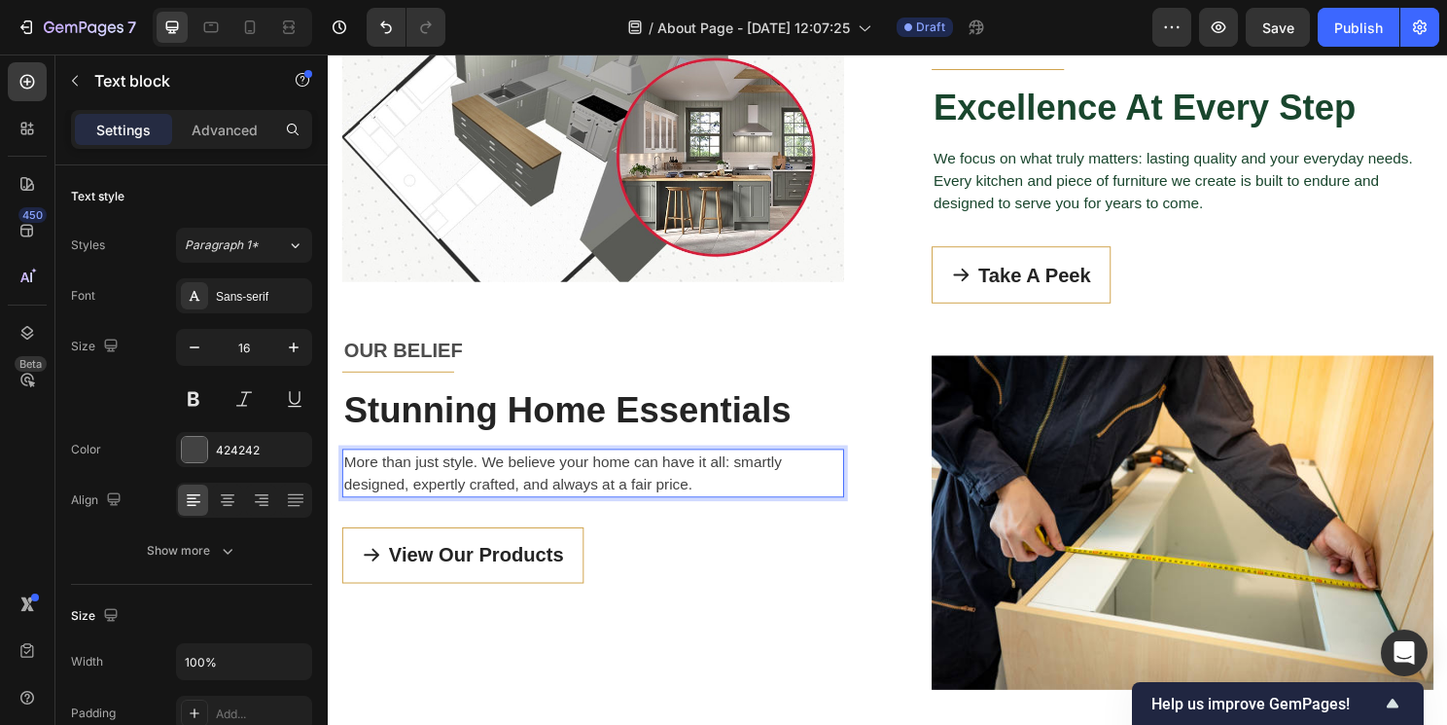
click at [717, 503] on p "More than just style. We believe your home can have it all: smartly designed, e…" at bounding box center [603, 491] width 519 height 47
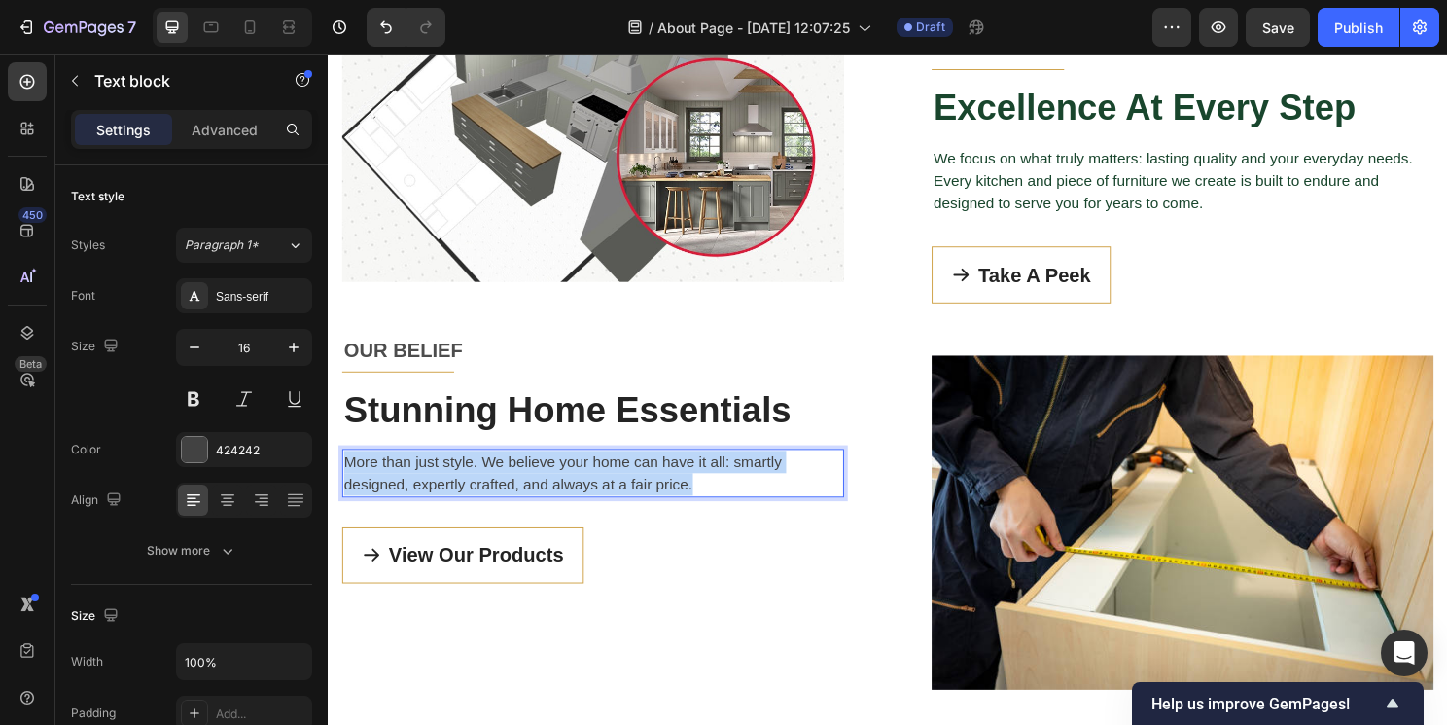
click at [717, 503] on p "More than just style. We believe your home can have it all: smartly designed, e…" at bounding box center [603, 491] width 519 height 47
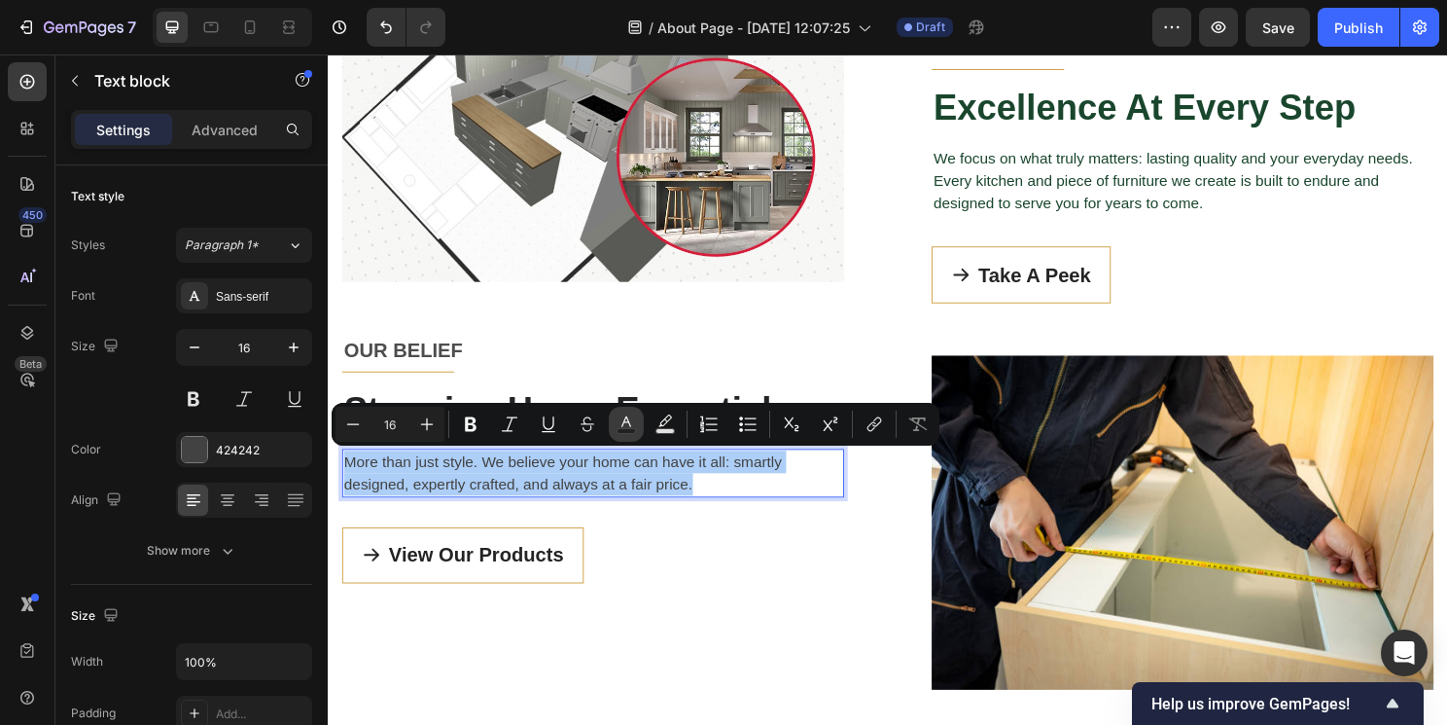
click at [628, 432] on rect "Editor contextual toolbar" at bounding box center [627, 431] width 18 height 5
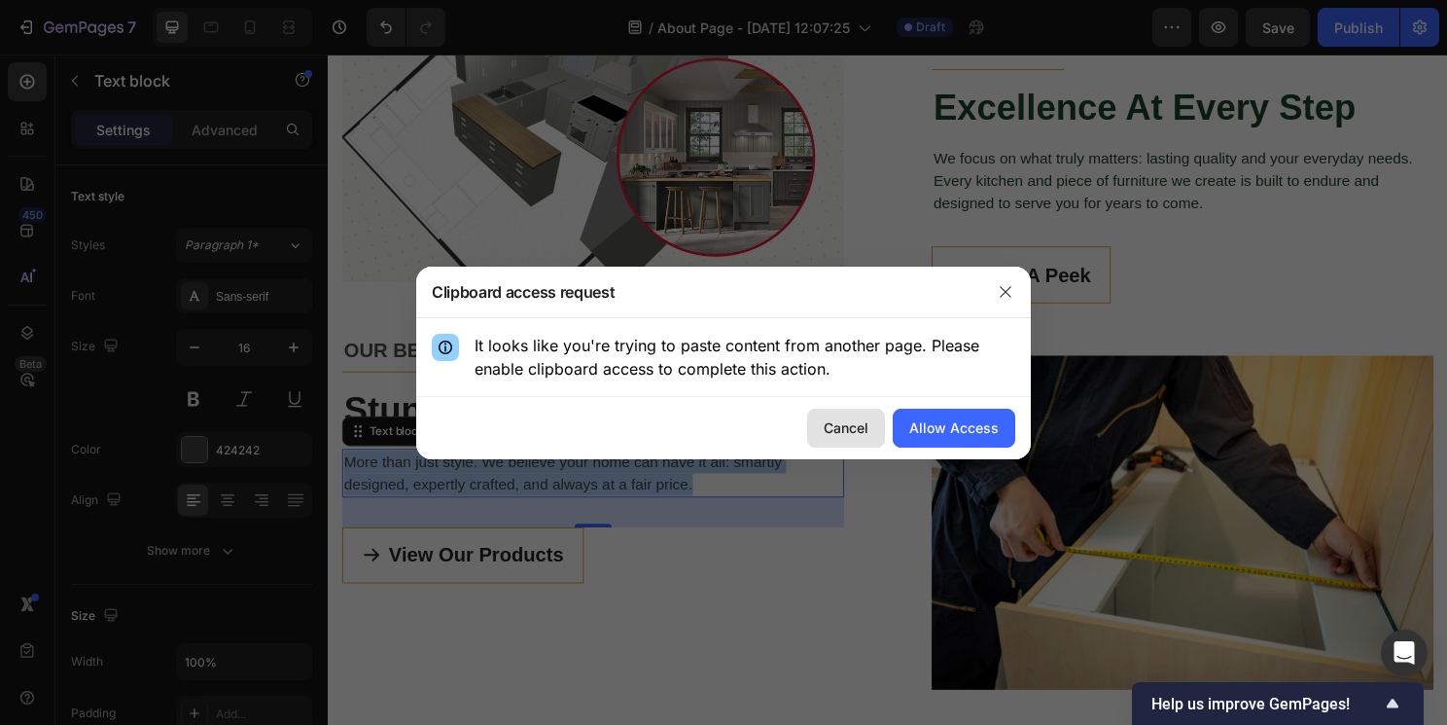
click at [831, 426] on div "Cancel" at bounding box center [846, 427] width 45 height 20
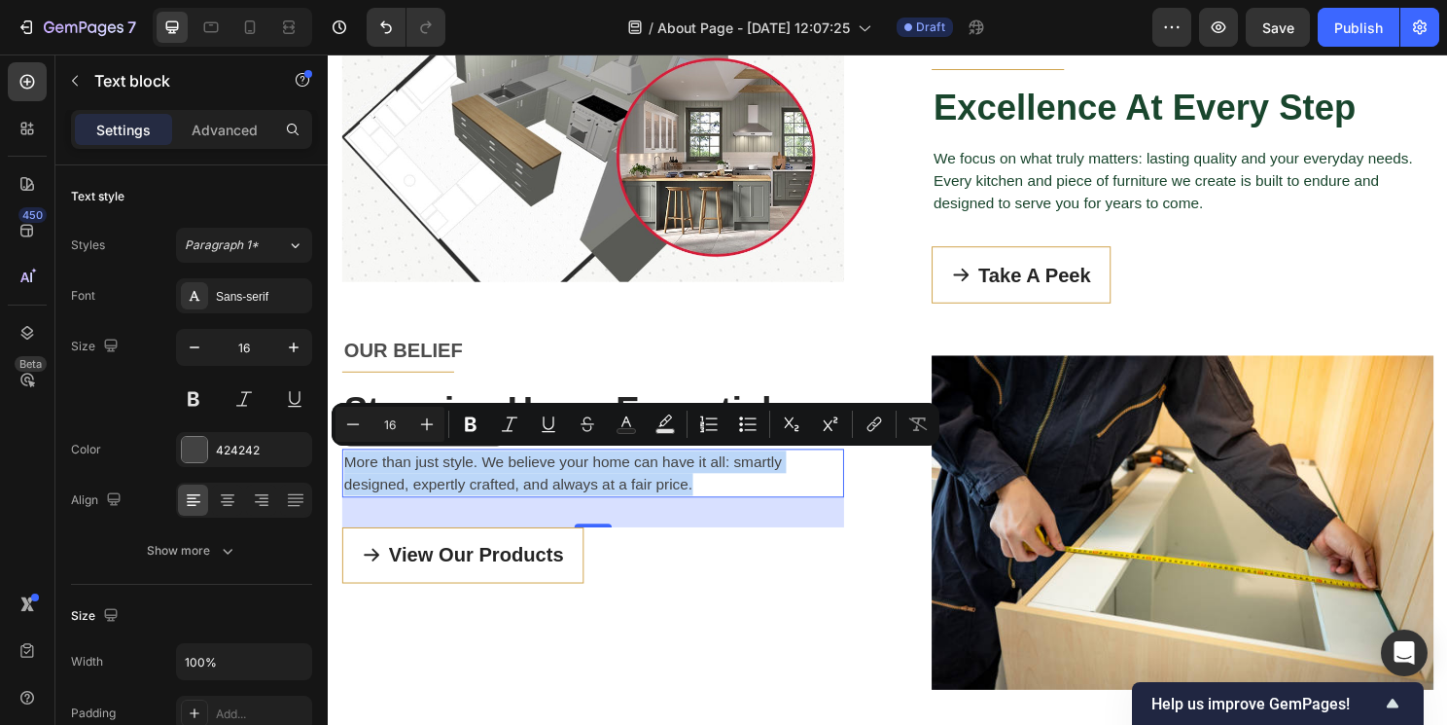
click at [614, 510] on p "More than just style. We believe your home can have it all: smartly designed, e…" at bounding box center [603, 491] width 519 height 47
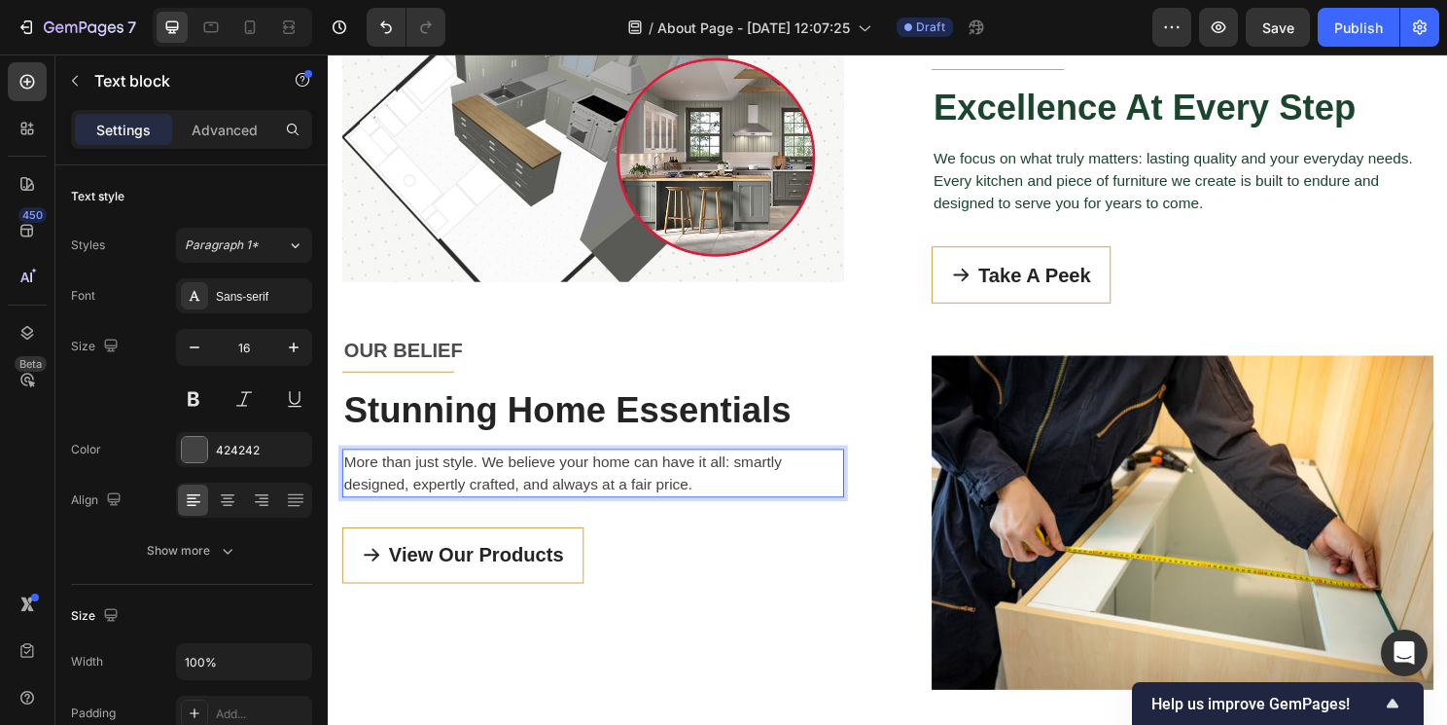
click at [620, 496] on p "More than just style. We believe your home can have it all: smartly designed, e…" at bounding box center [603, 491] width 519 height 47
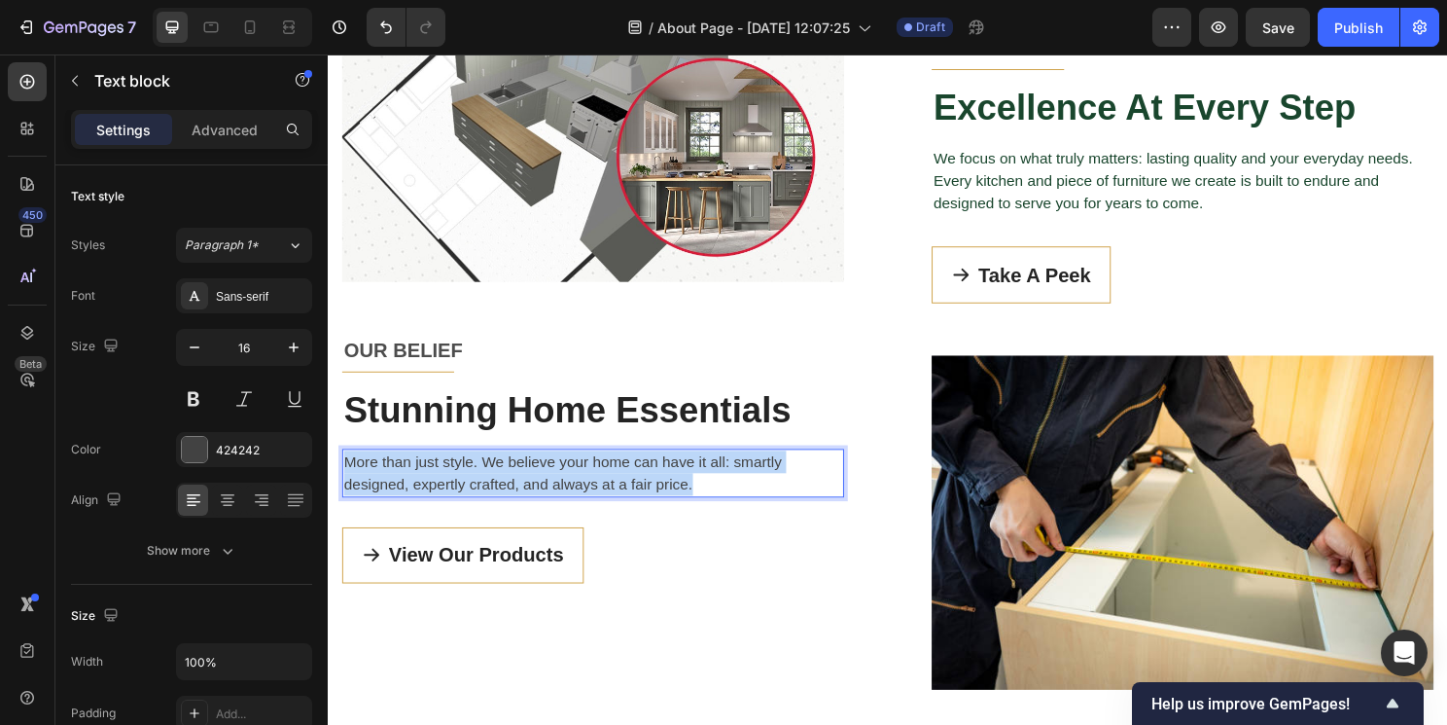
click at [620, 496] on p "More than just style. We believe your home can have it all: smartly designed, e…" at bounding box center [603, 491] width 519 height 47
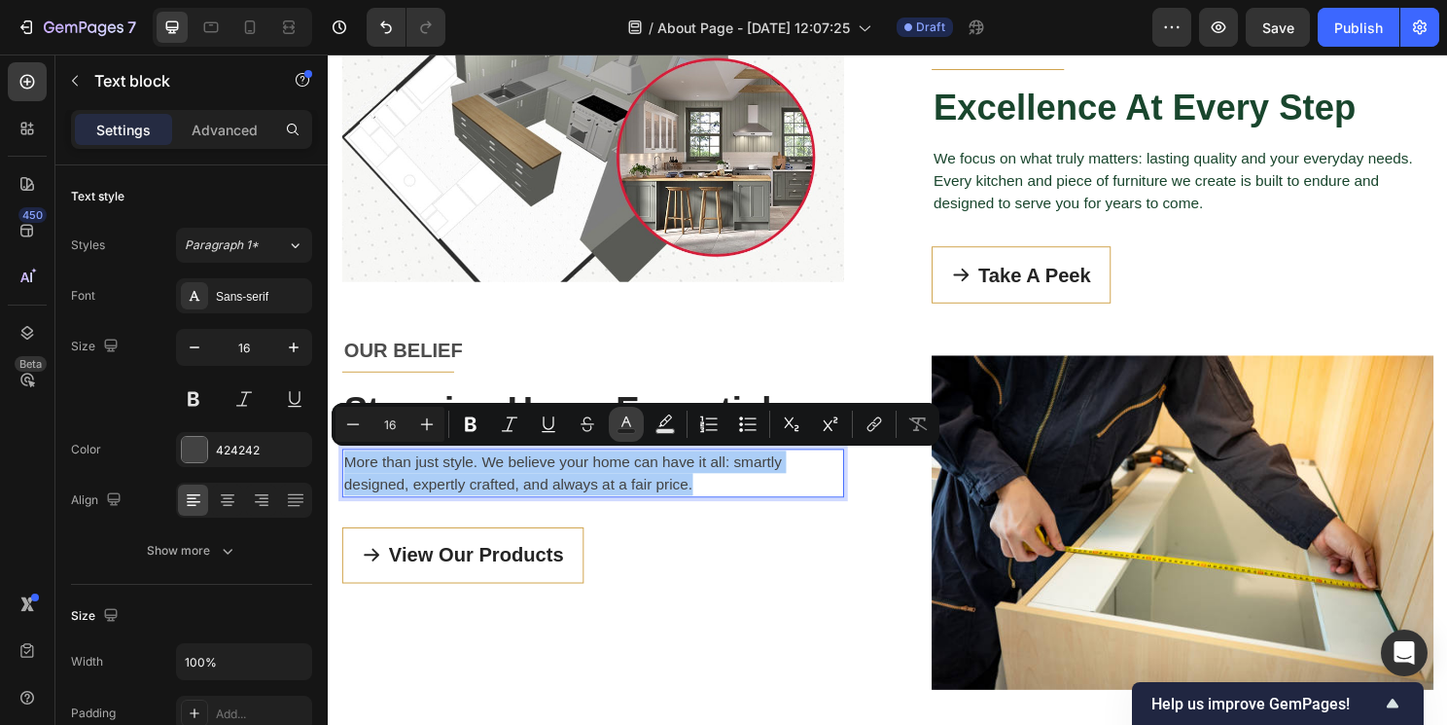
click at [626, 429] on rect "Editor contextual toolbar" at bounding box center [627, 431] width 18 height 5
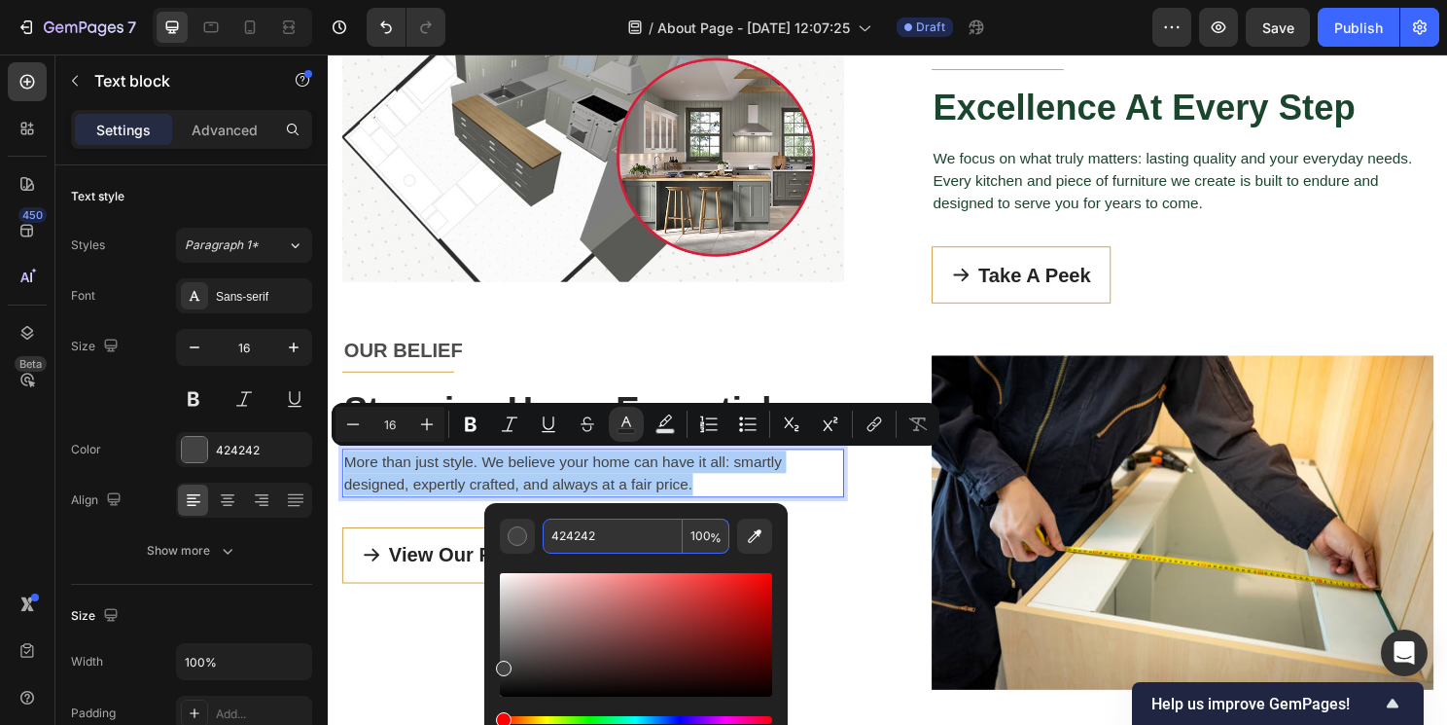
click at [608, 535] on input "424242" at bounding box center [613, 535] width 140 height 35
paste input "19462D"
type input "19462D"
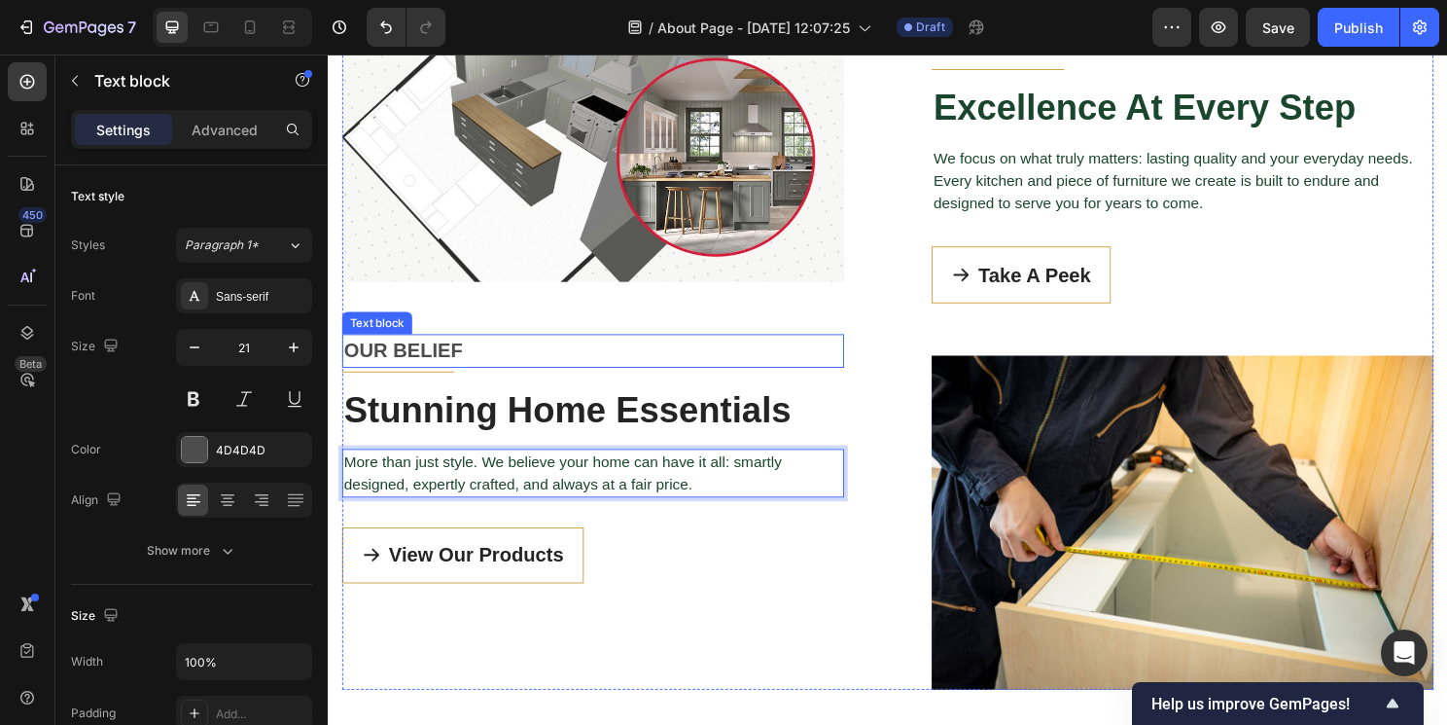
click at [403, 362] on p "OUR BELIEF" at bounding box center [603, 363] width 519 height 31
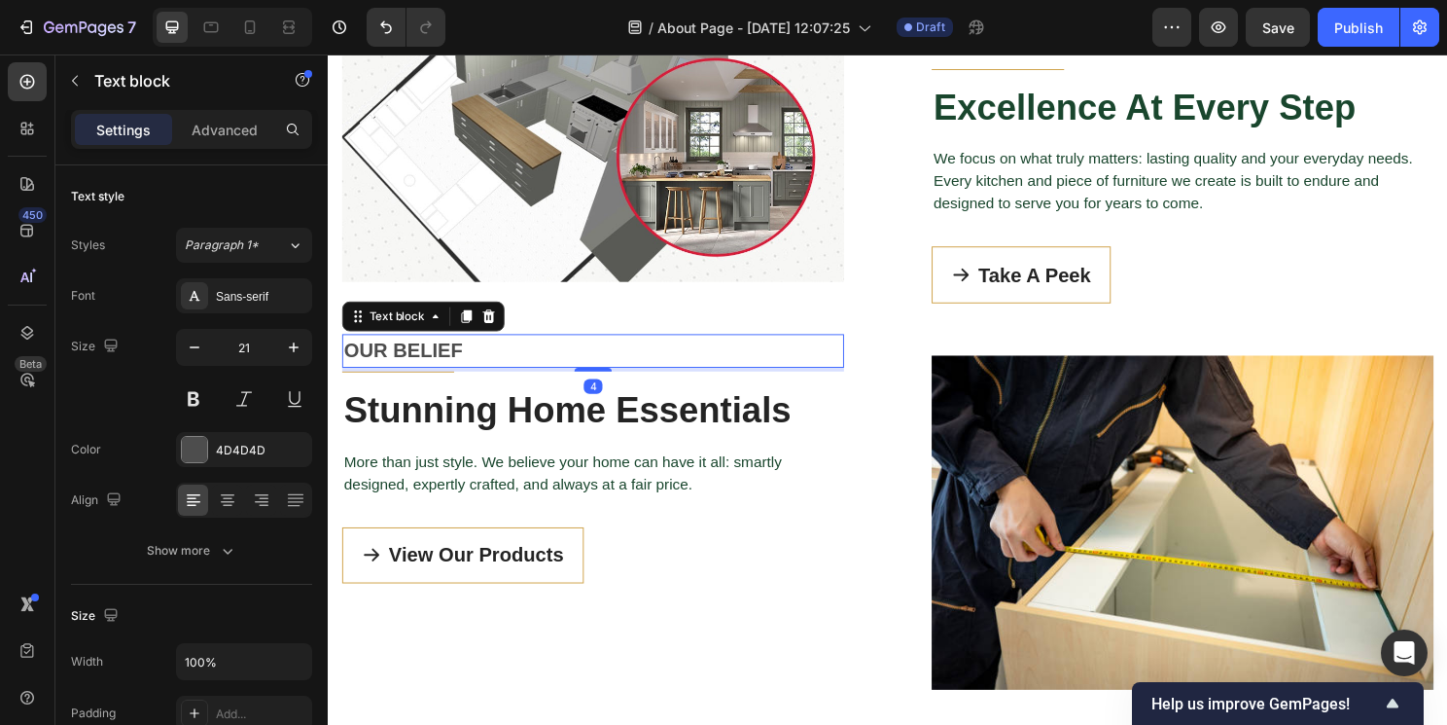
click at [402, 363] on p "OUR BELIEF" at bounding box center [603, 363] width 519 height 31
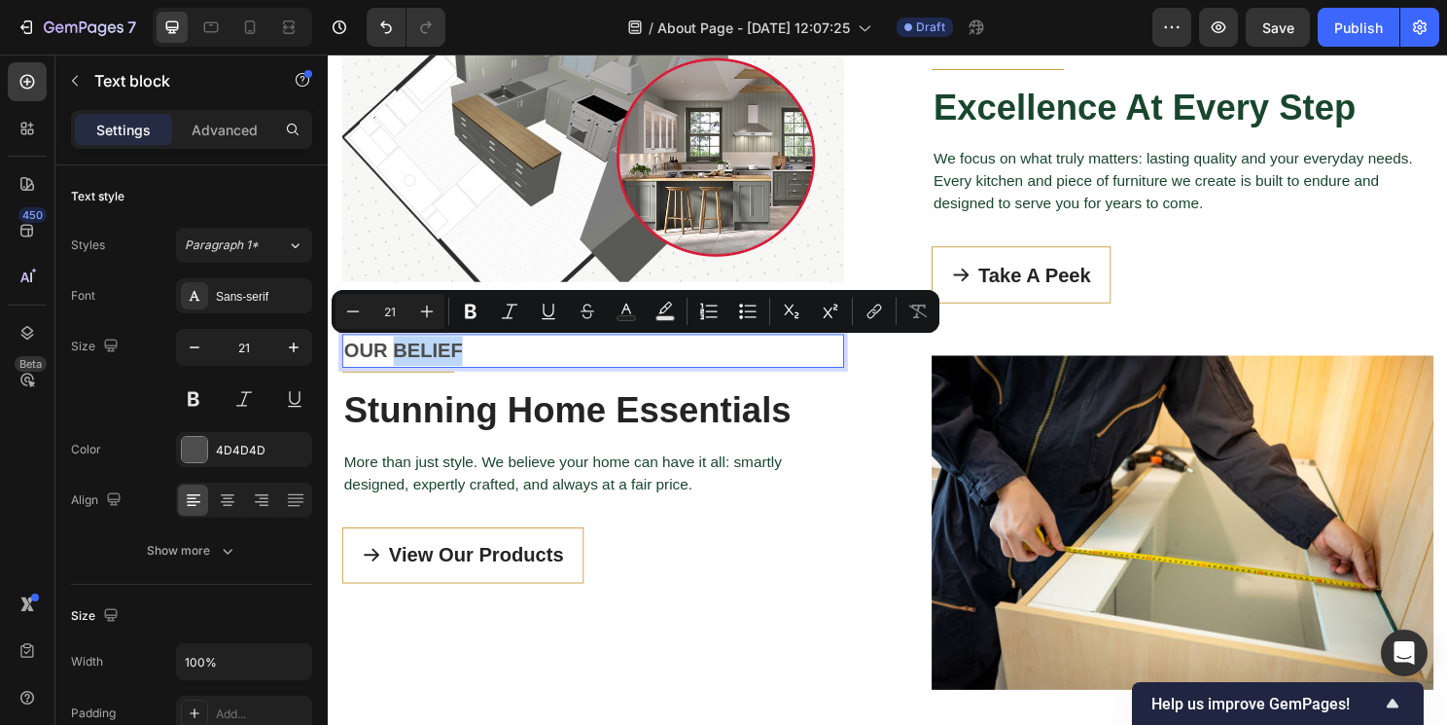
click at [402, 363] on p "OUR BELIEF" at bounding box center [603, 363] width 519 height 31
click at [621, 304] on icon "Editor contextual toolbar" at bounding box center [626, 311] width 19 height 19
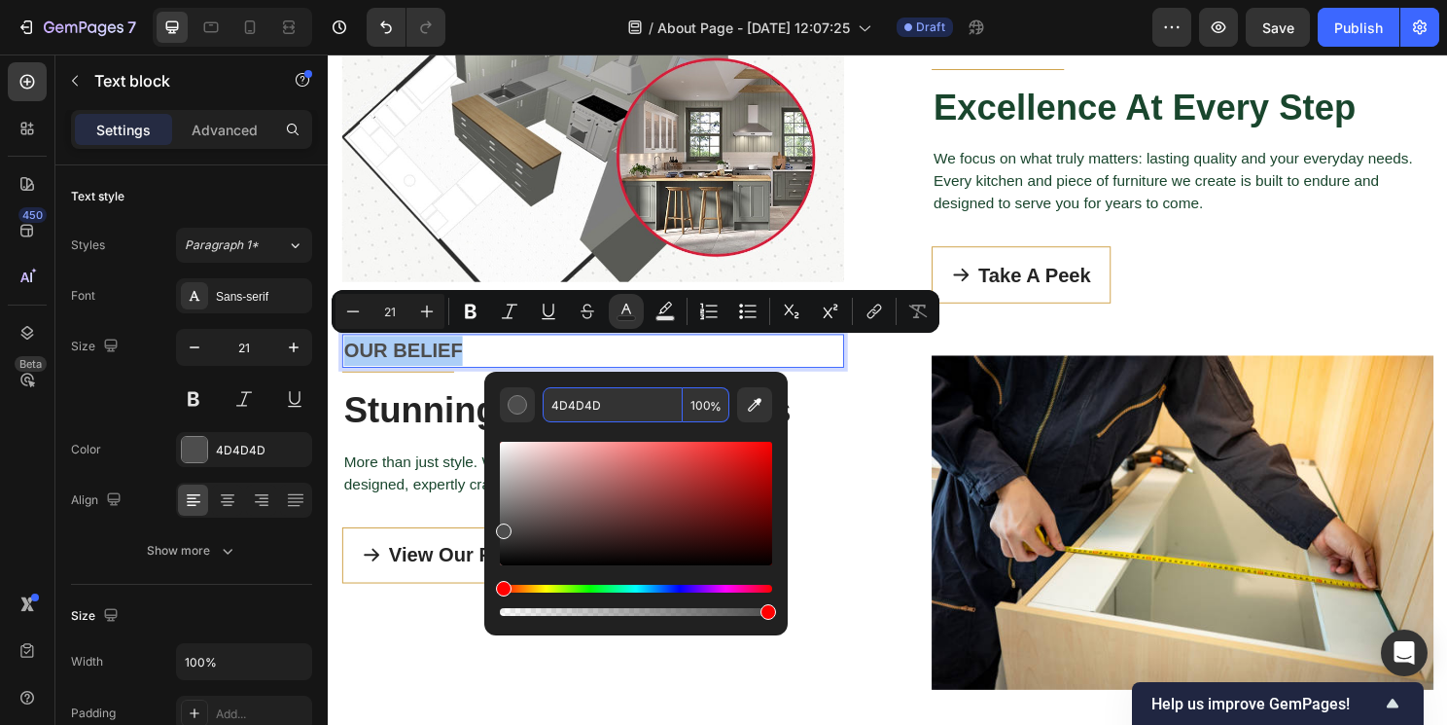
click at [583, 412] on input "4D4D4D" at bounding box center [613, 404] width 140 height 35
paste input "19462"
type input "19462D"
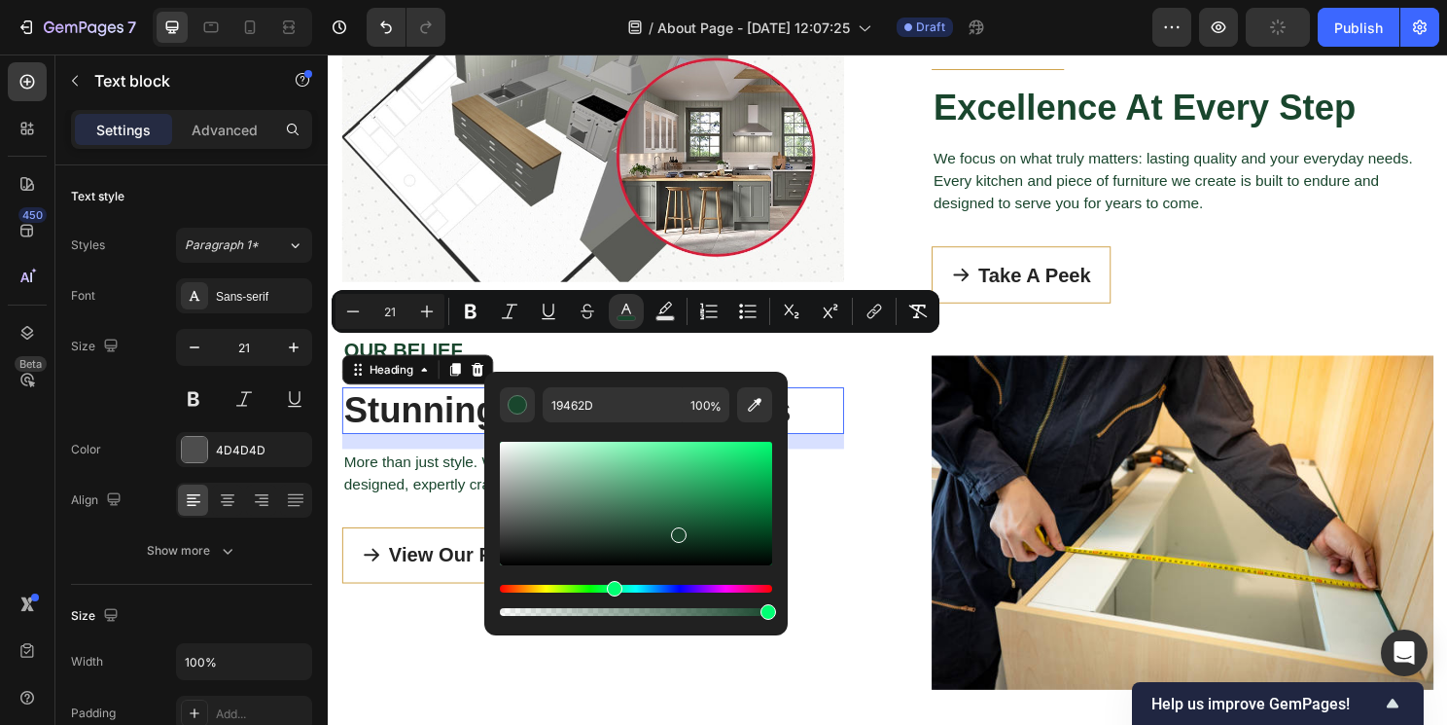
click at [427, 418] on p "Stunning Home Essentials" at bounding box center [603, 426] width 519 height 45
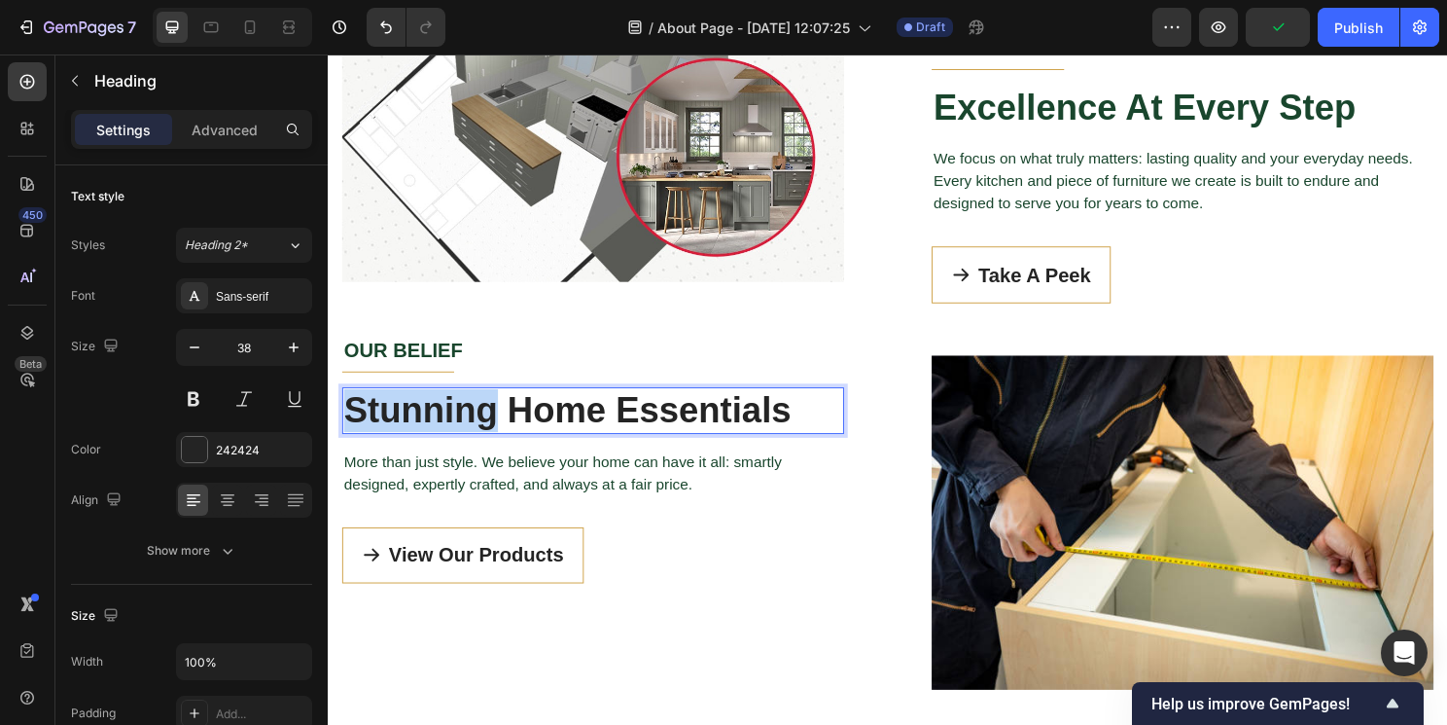
click at [426, 419] on p "Stunning Home Essentials" at bounding box center [603, 426] width 519 height 45
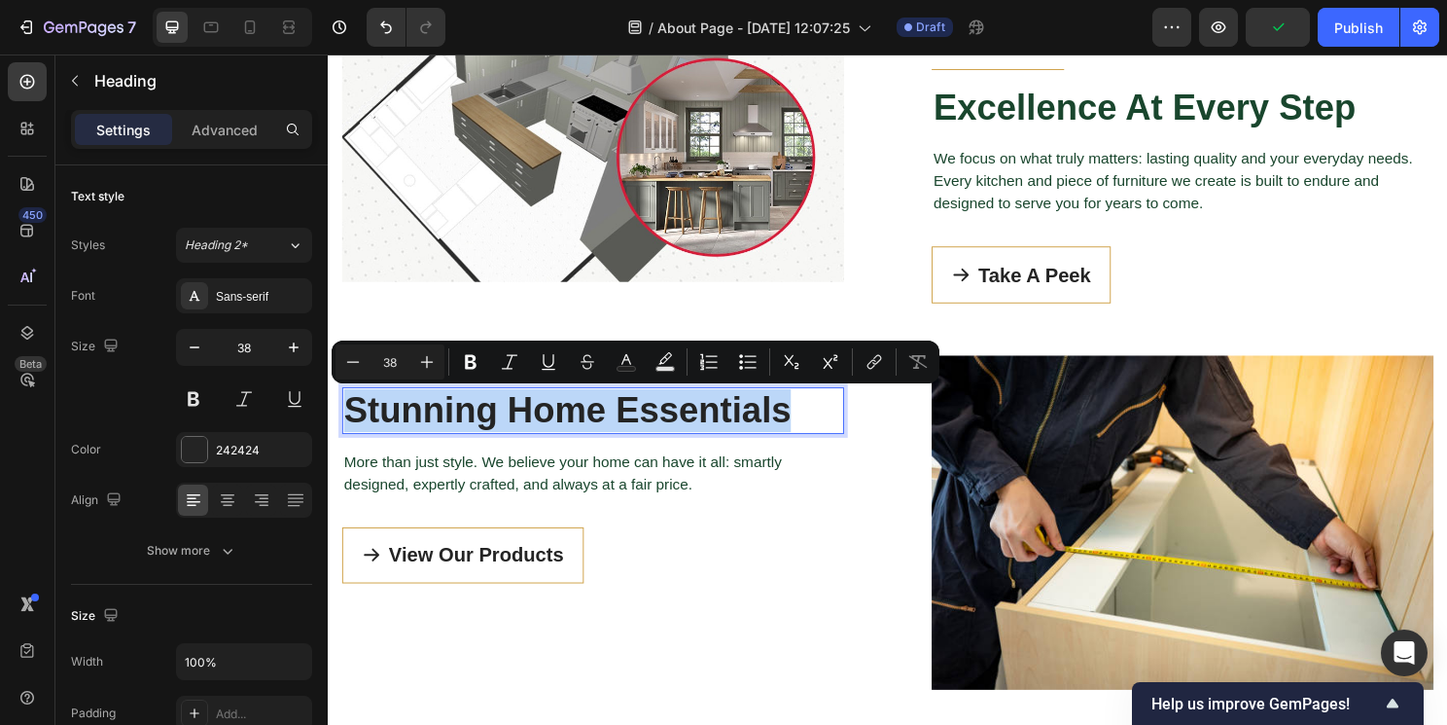
click at [426, 419] on p "Stunning Home Essentials" at bounding box center [603, 426] width 519 height 45
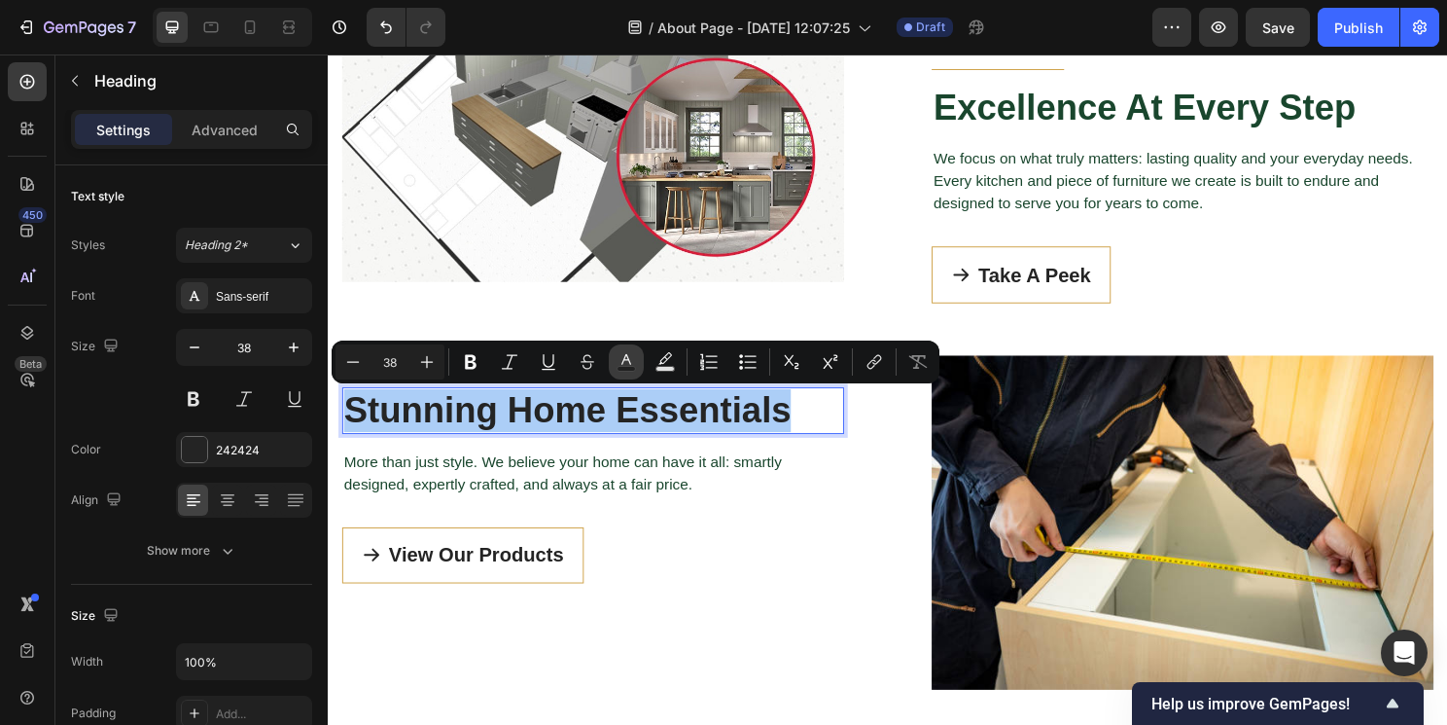
click at [625, 362] on icon "Editor contextual toolbar" at bounding box center [626, 361] width 19 height 19
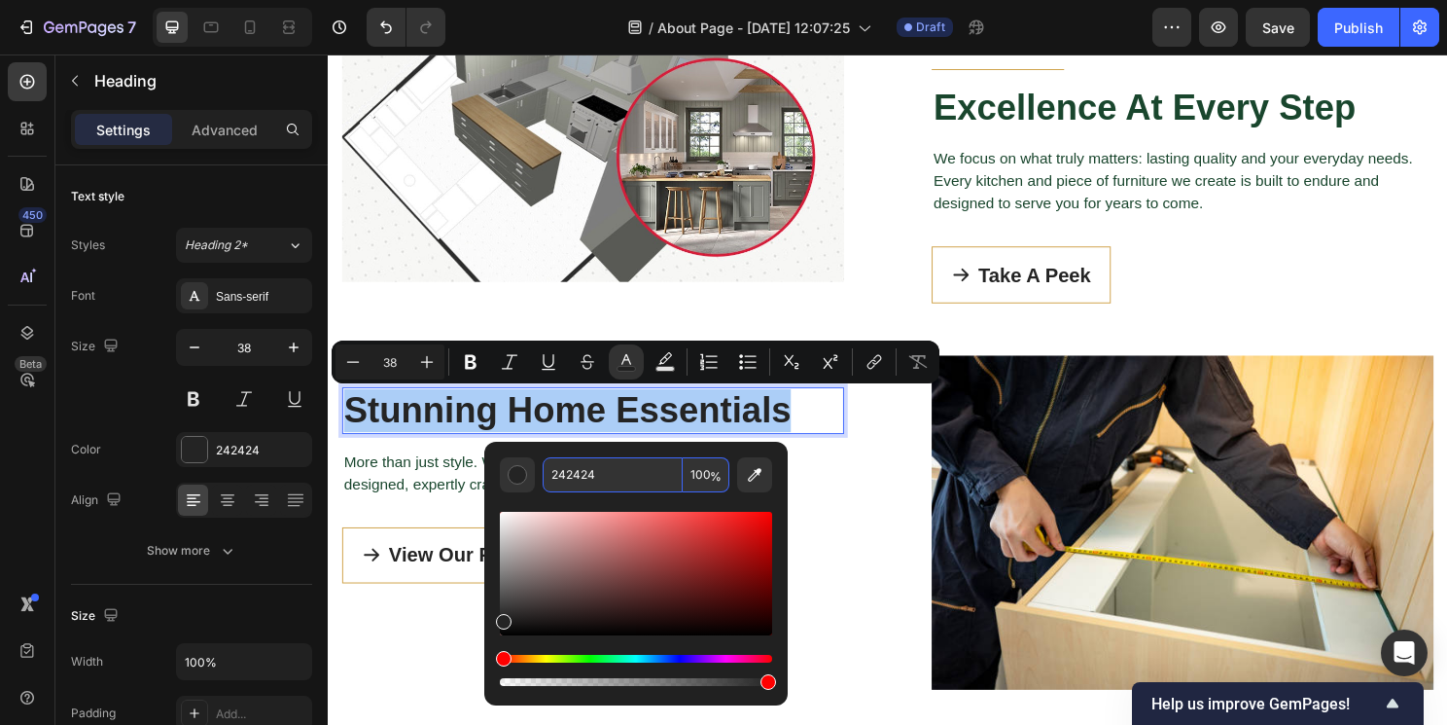
click at [589, 481] on input "242424" at bounding box center [613, 474] width 140 height 35
paste input "19462D"
type input "19462D"
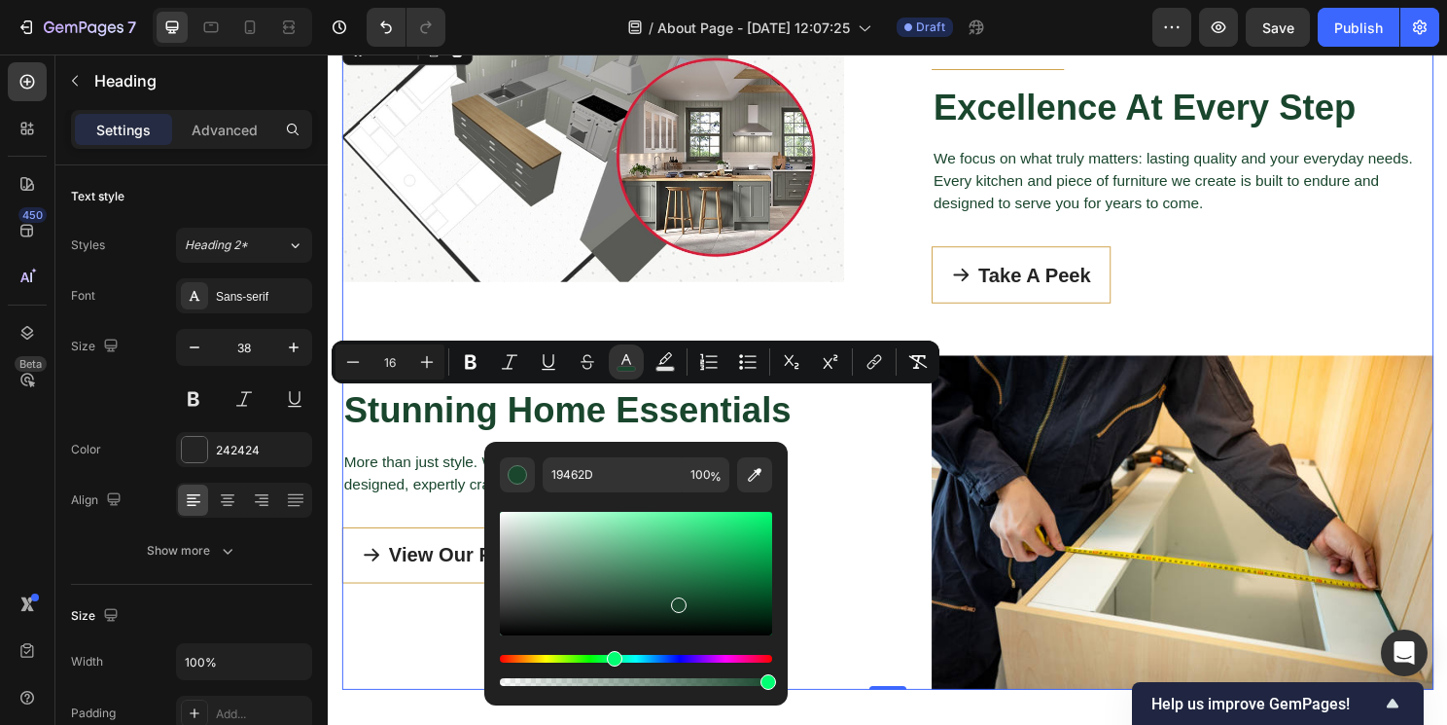
click at [448, 660] on div "Image OUR BELIEF Text block Title Line ⁠⁠⁠⁠⁠⁠⁠ Stunning Home Essentials Heading…" at bounding box center [603, 373] width 523 height 685
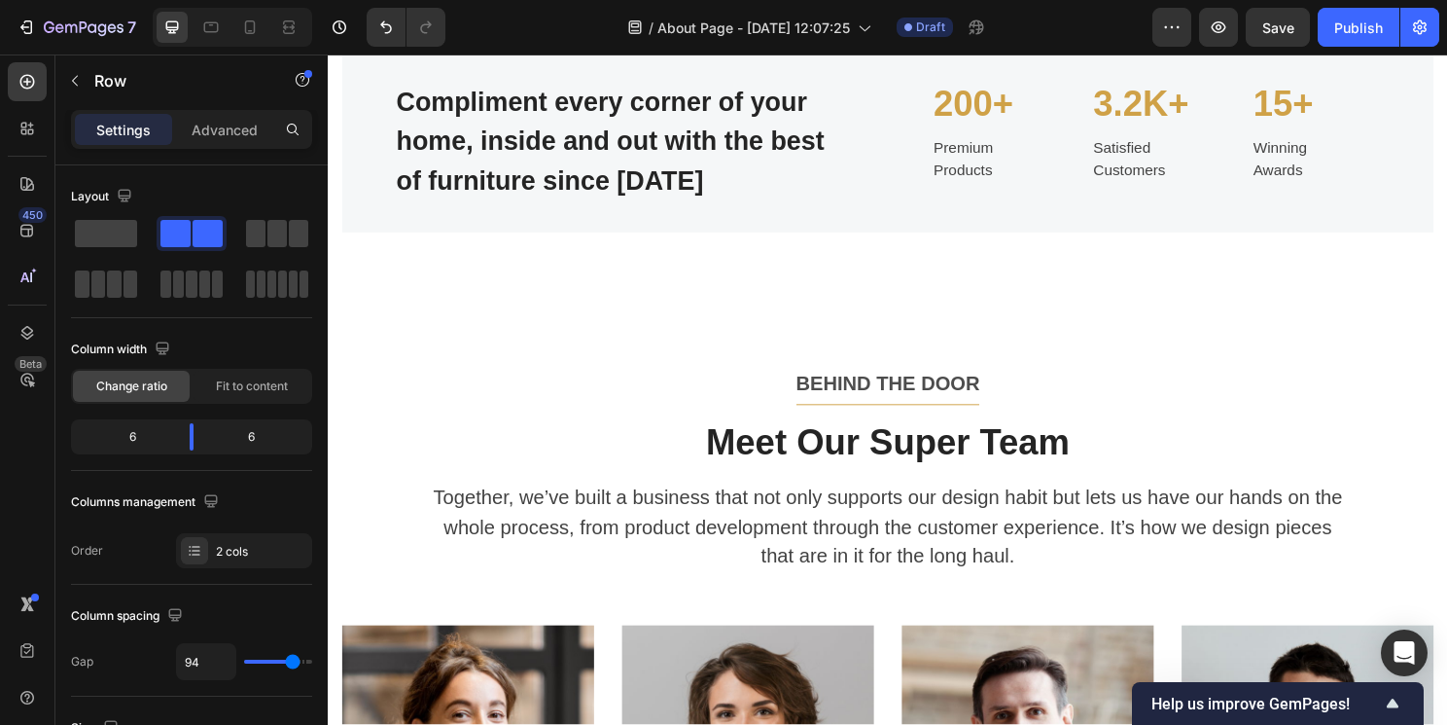
scroll to position [1905, 0]
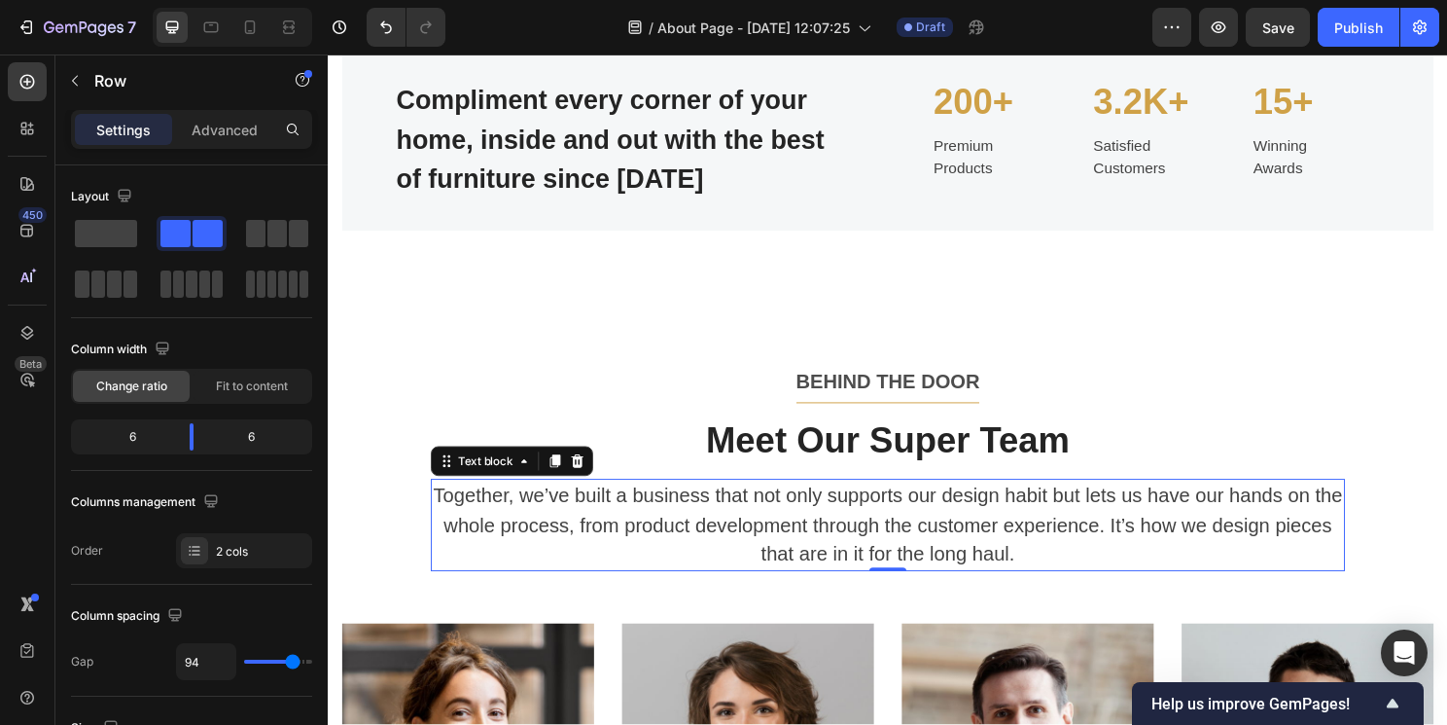
click at [613, 517] on p "Together, we’ve built a business that not only supports our design habit but le…" at bounding box center [911, 545] width 949 height 92
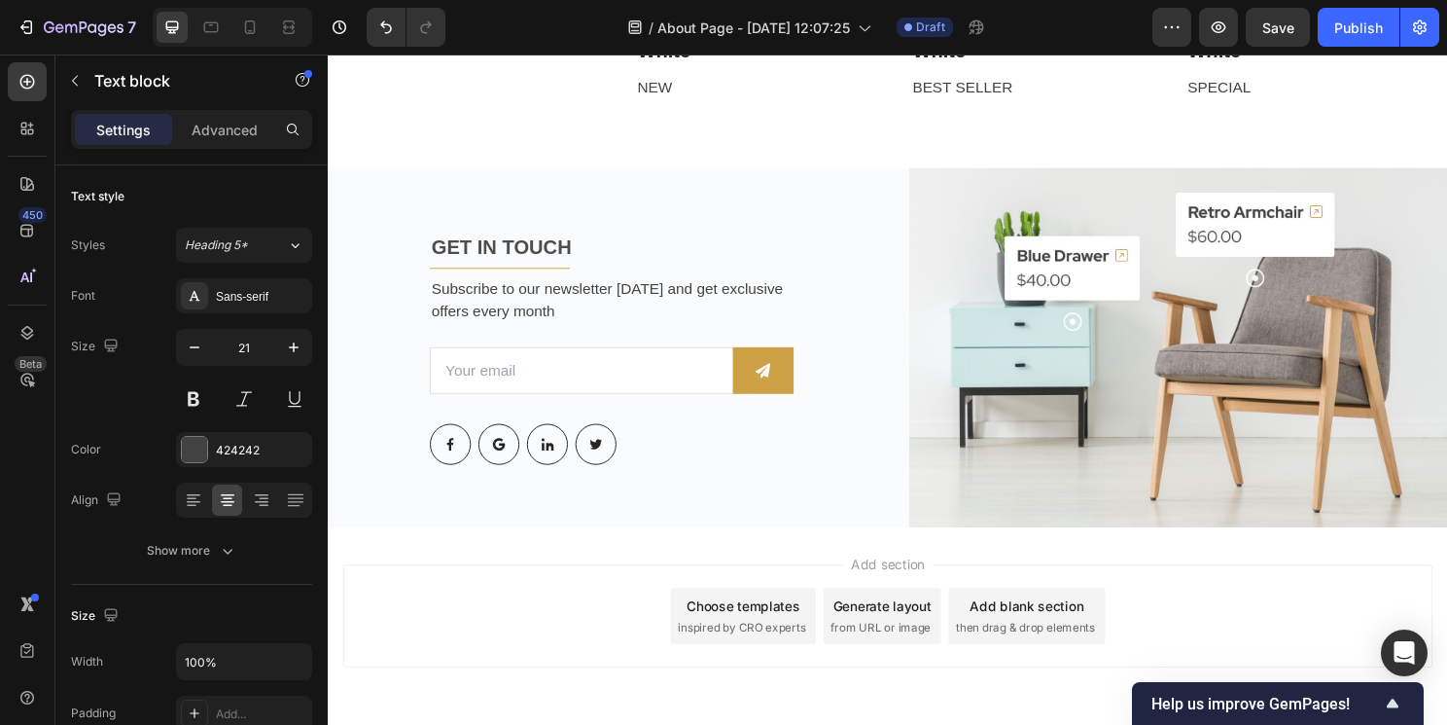
scroll to position [4141, 0]
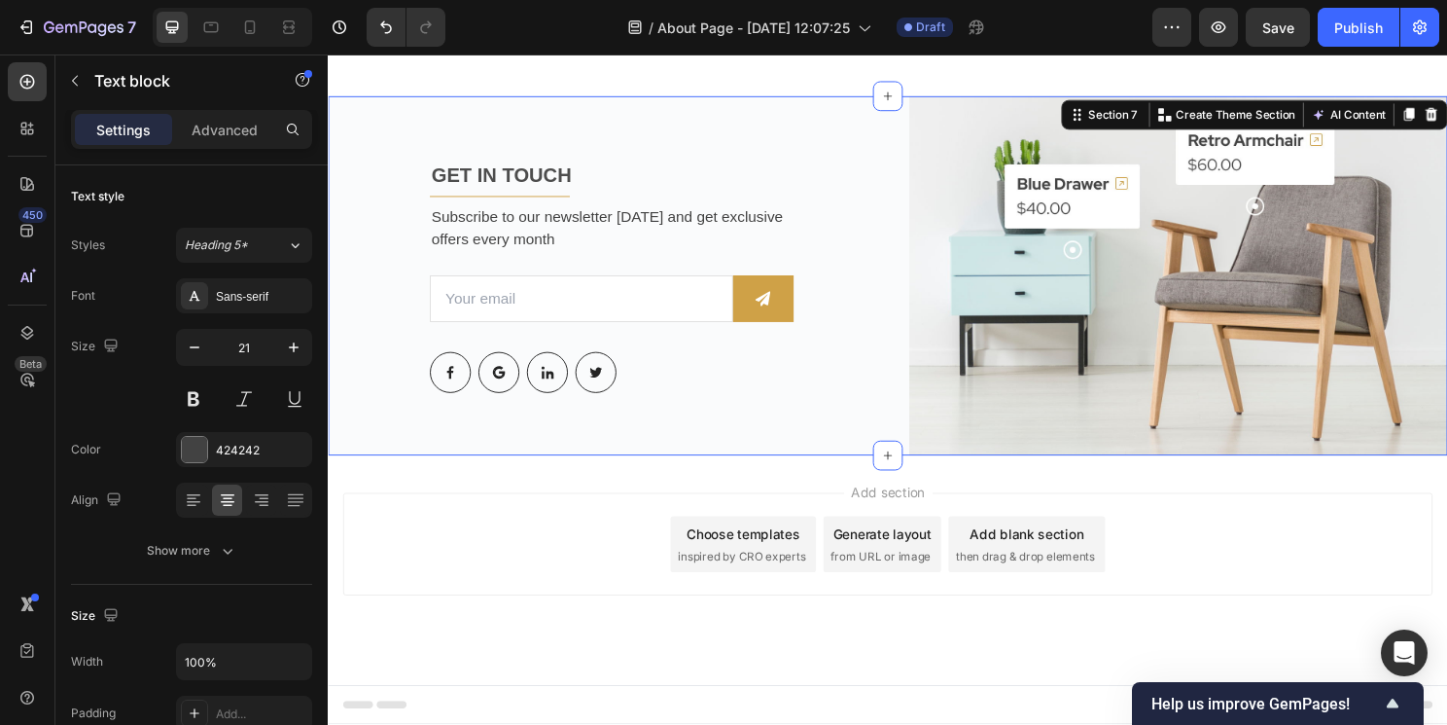
click at [724, 418] on div "GET IN TOUCH Text block Title Line Subscribe to our newsletter today and get ex…" at bounding box center [623, 285] width 562 height 375
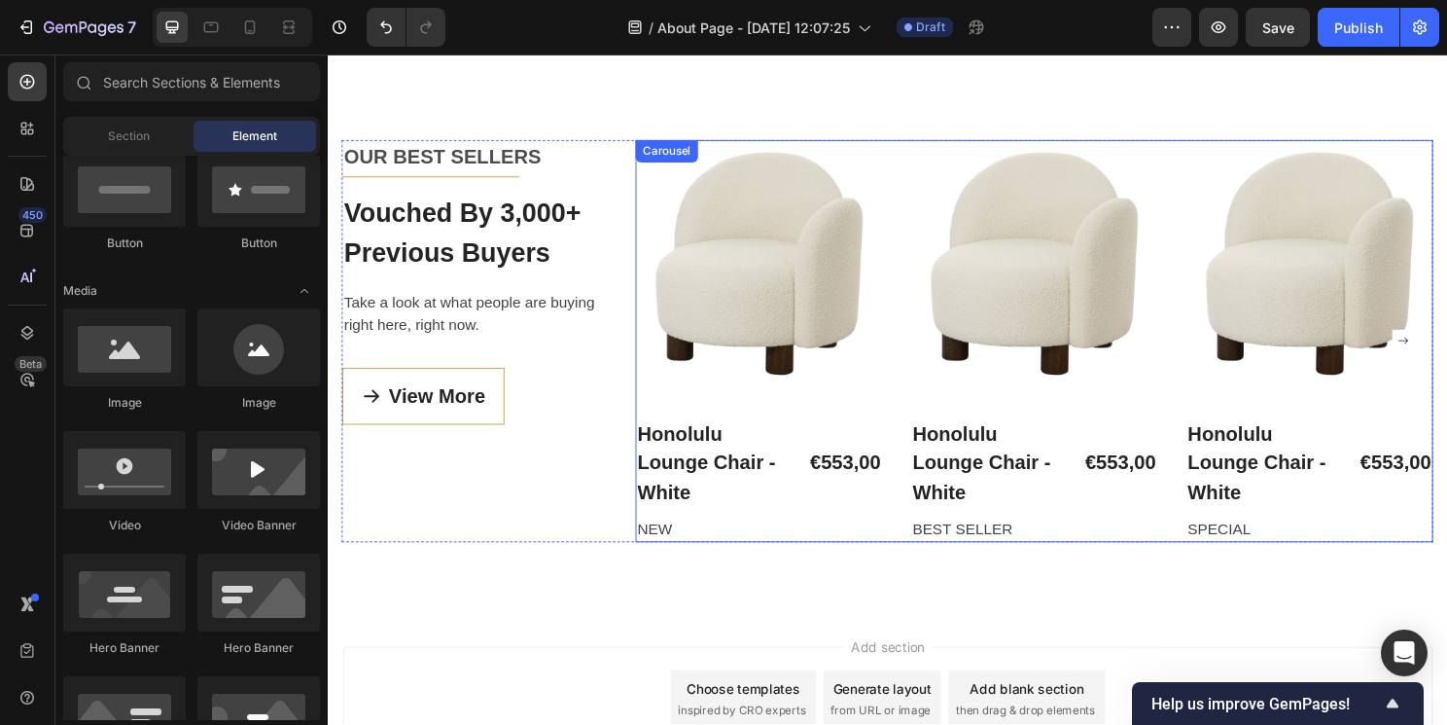
scroll to position [3596, 0]
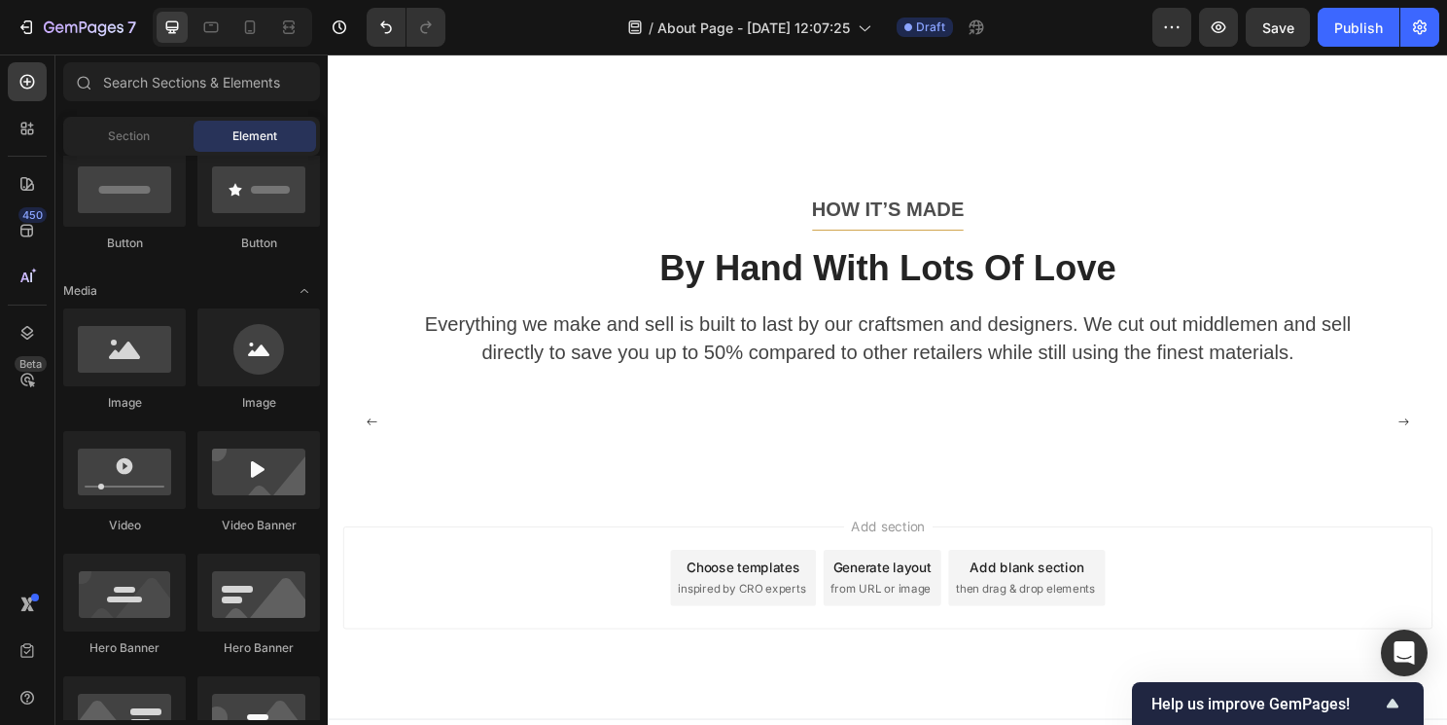
scroll to position [2904, 0]
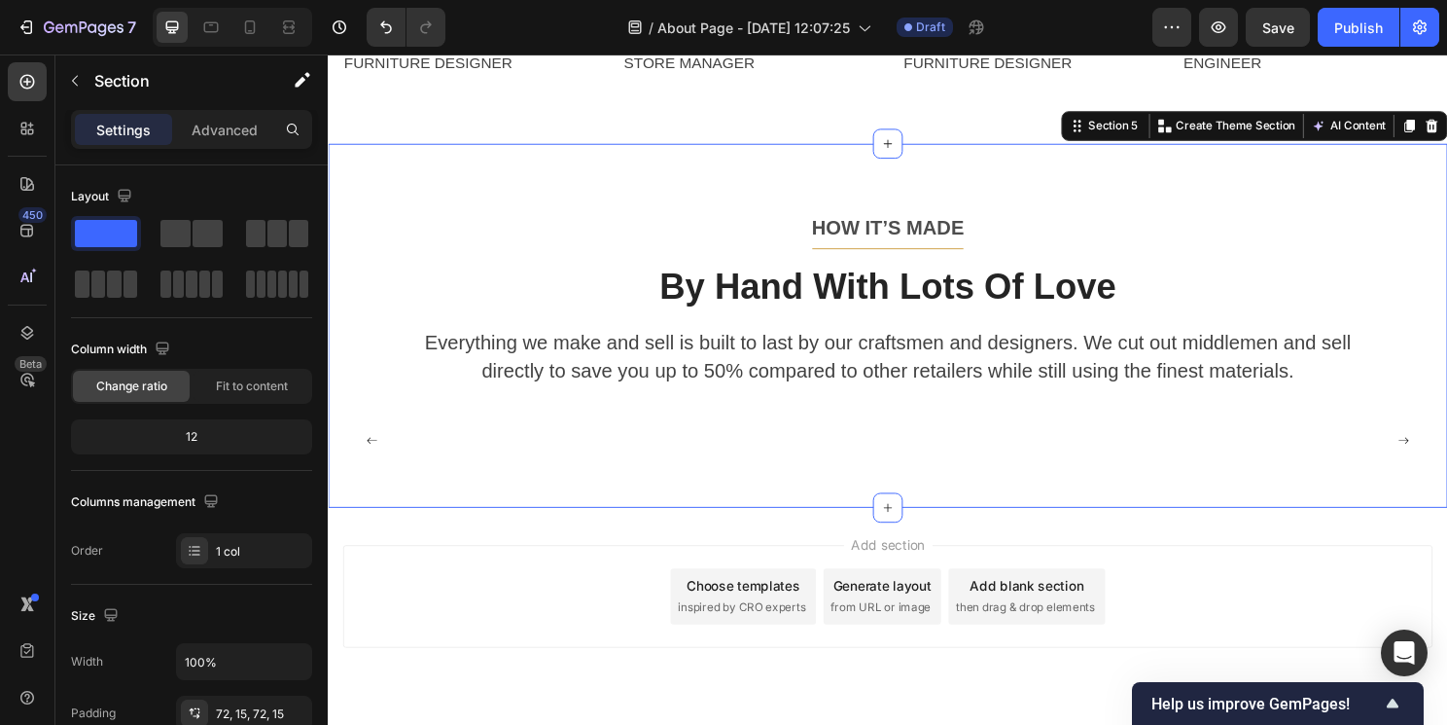
click at [1282, 175] on div "HOW IT’S MADE Text block Title Line By Hand With Lots Of Love Heading Everythin…" at bounding box center [911, 337] width 1167 height 378
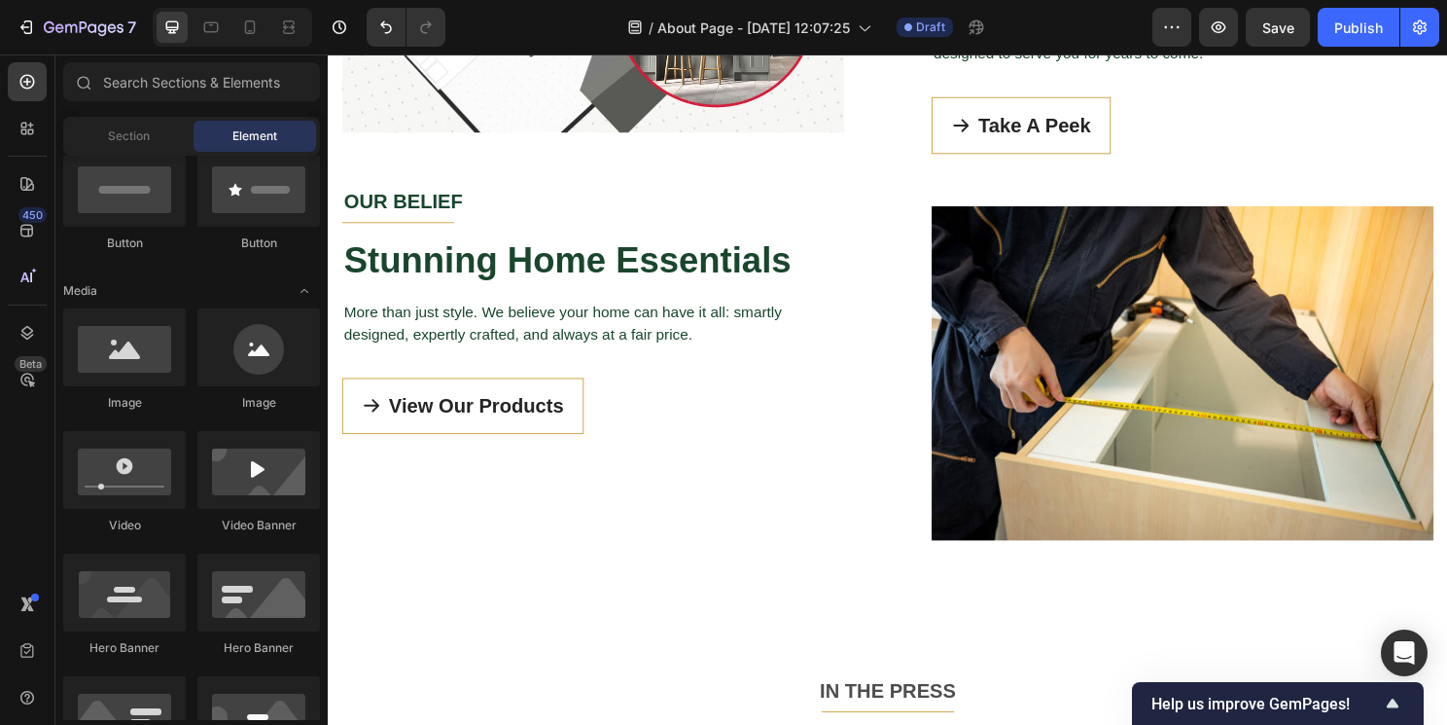
scroll to position [705, 0]
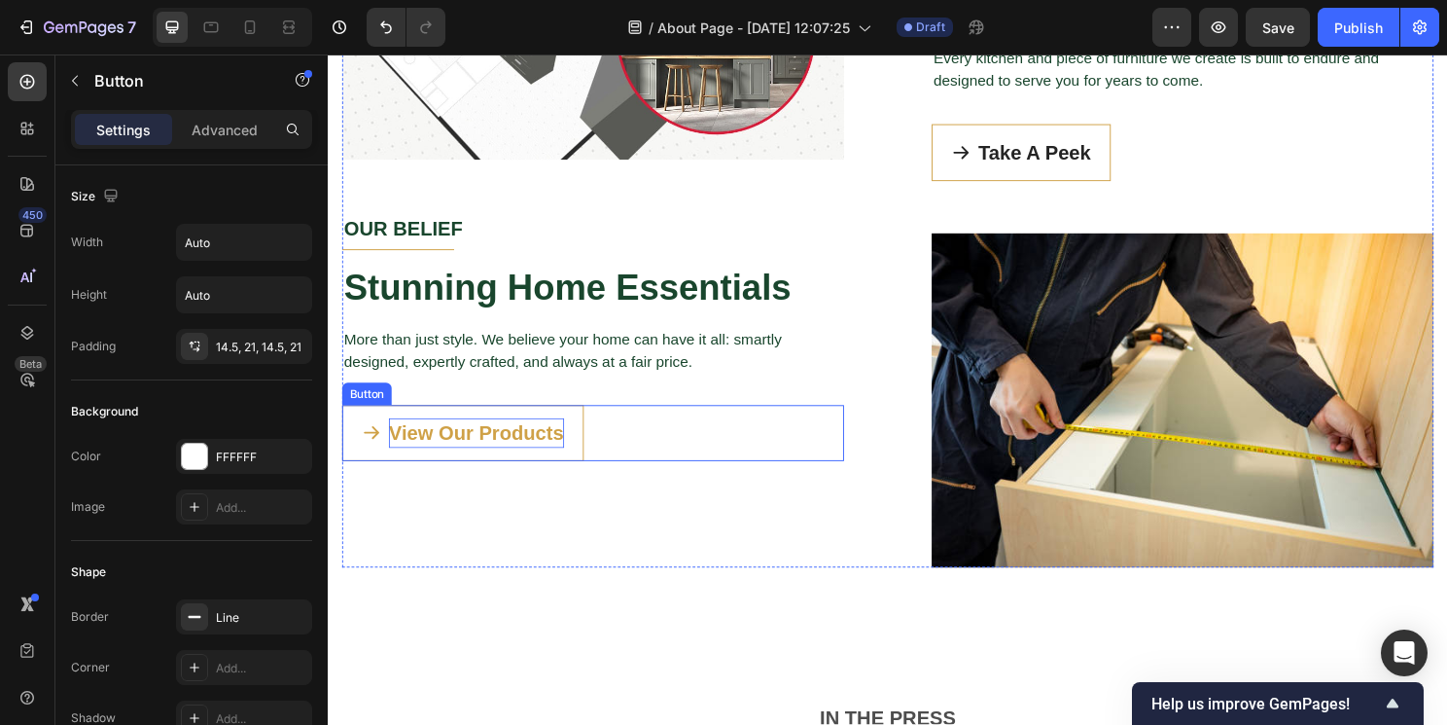
click at [530, 457] on div "View Our Products" at bounding box center [482, 449] width 183 height 31
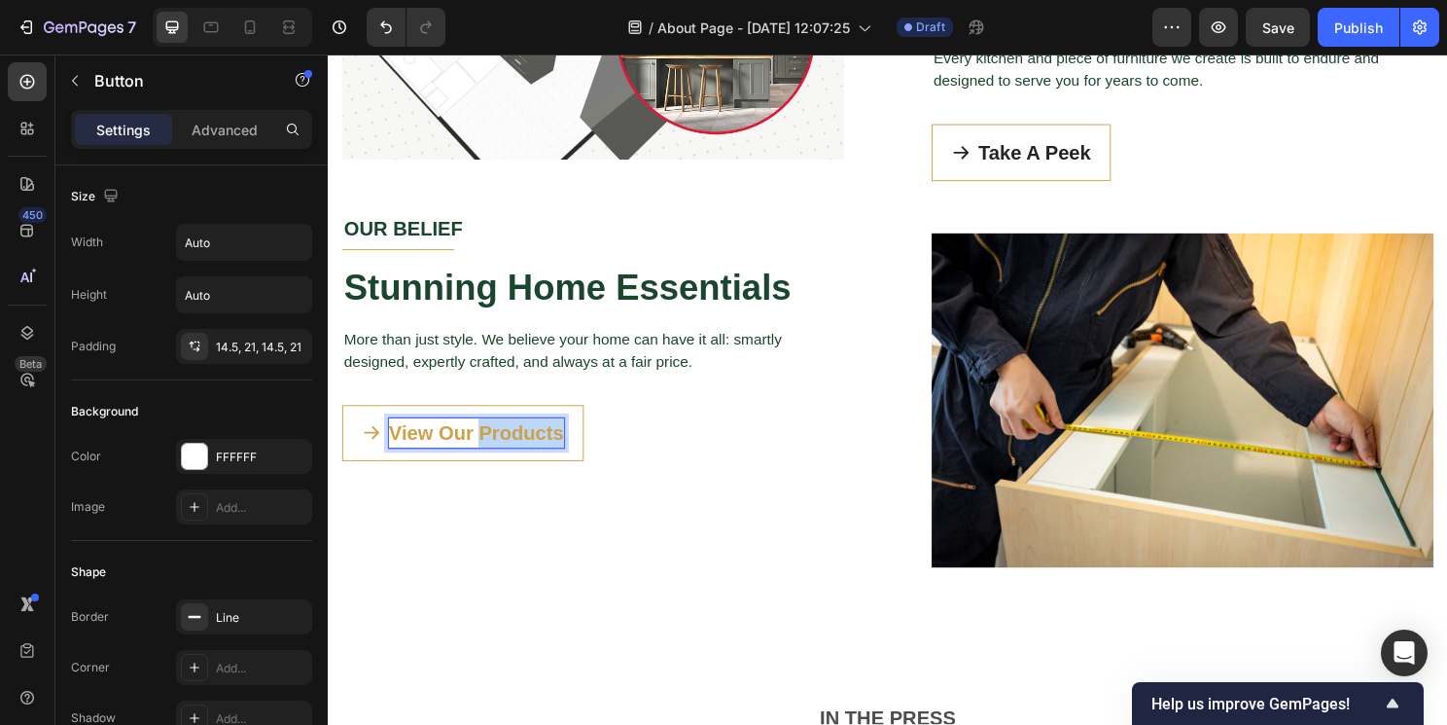
click at [530, 457] on p "View Our Products" at bounding box center [482, 449] width 183 height 31
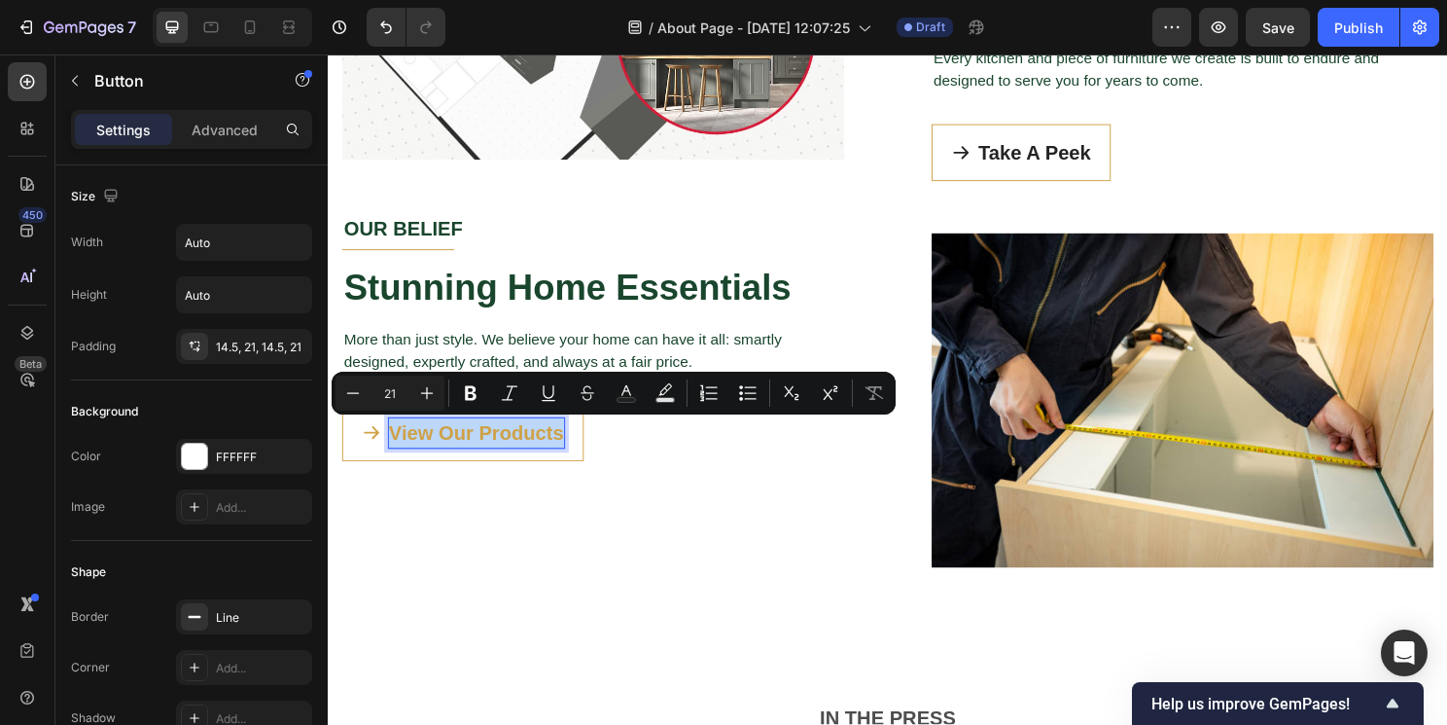
click at [530, 457] on p "View Our Products" at bounding box center [482, 449] width 183 height 31
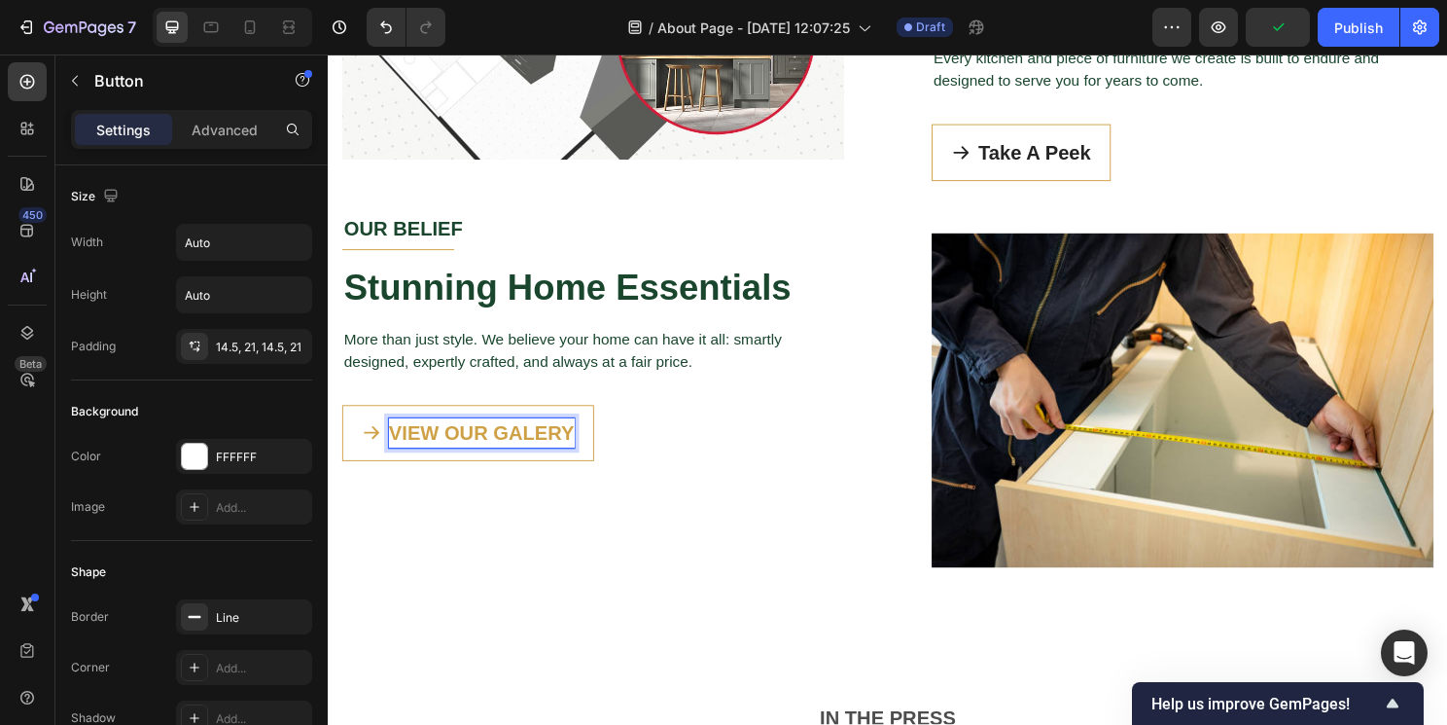
click at [481, 461] on p "VIEW OUR GALERY" at bounding box center [488, 449] width 194 height 31
click at [499, 448] on p "VIEW OUR GALERY" at bounding box center [488, 449] width 194 height 31
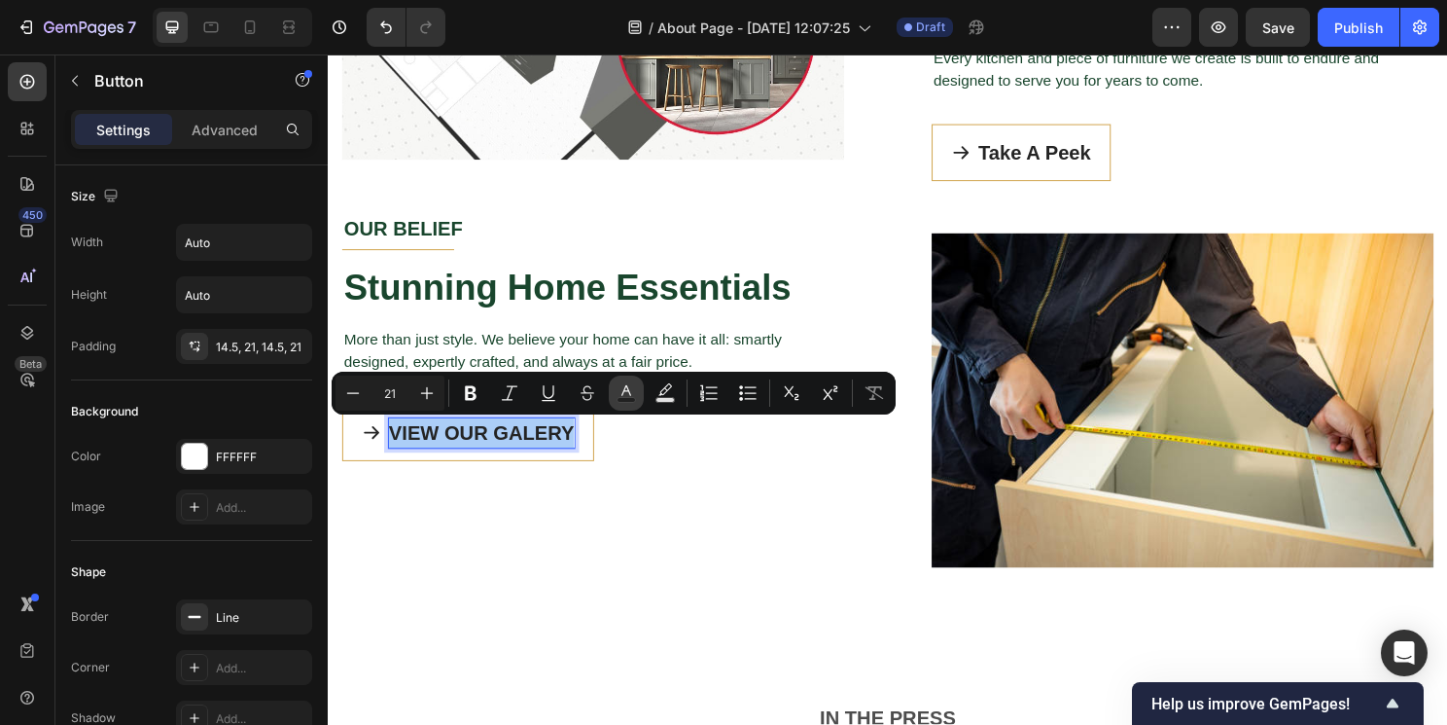
click at [621, 398] on rect "Editor contextual toolbar" at bounding box center [627, 400] width 18 height 5
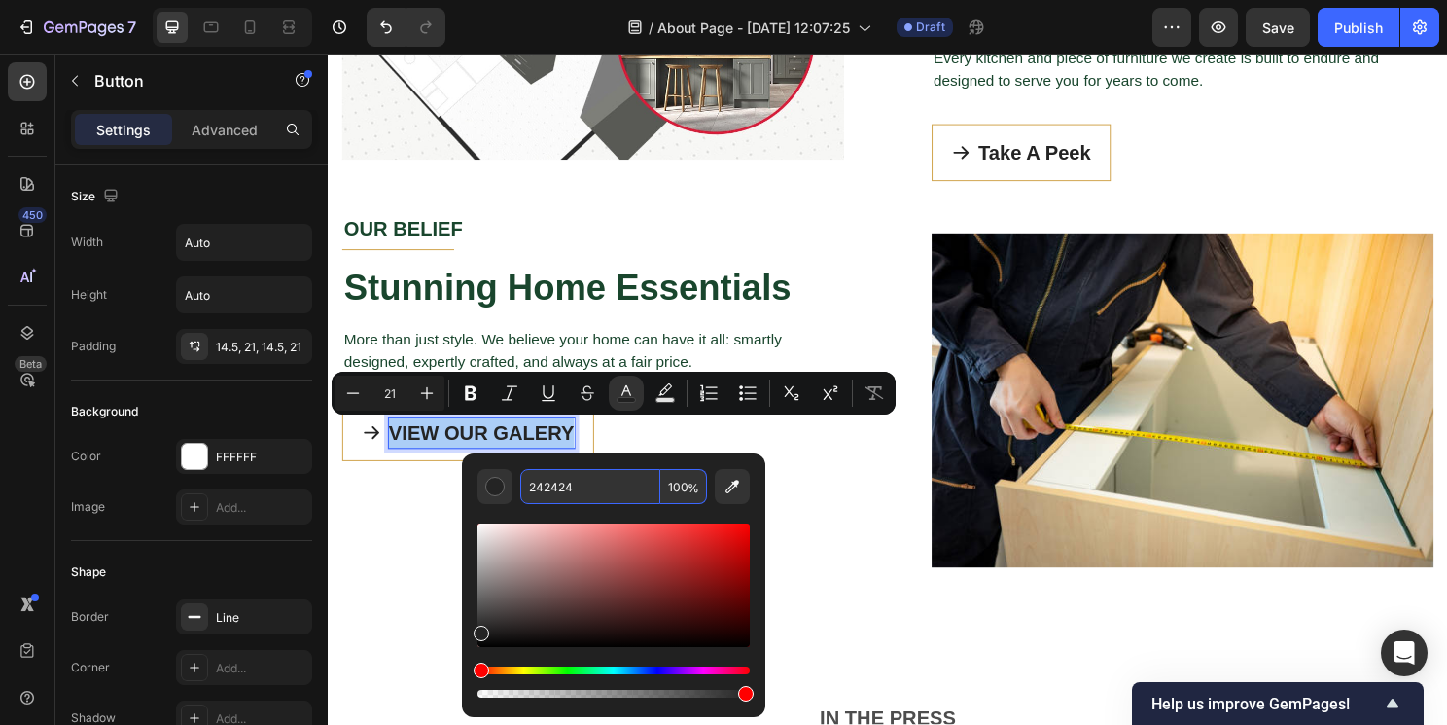
click at [569, 488] on input "242424" at bounding box center [590, 486] width 140 height 35
paste input "19462D"
type input "19462D"
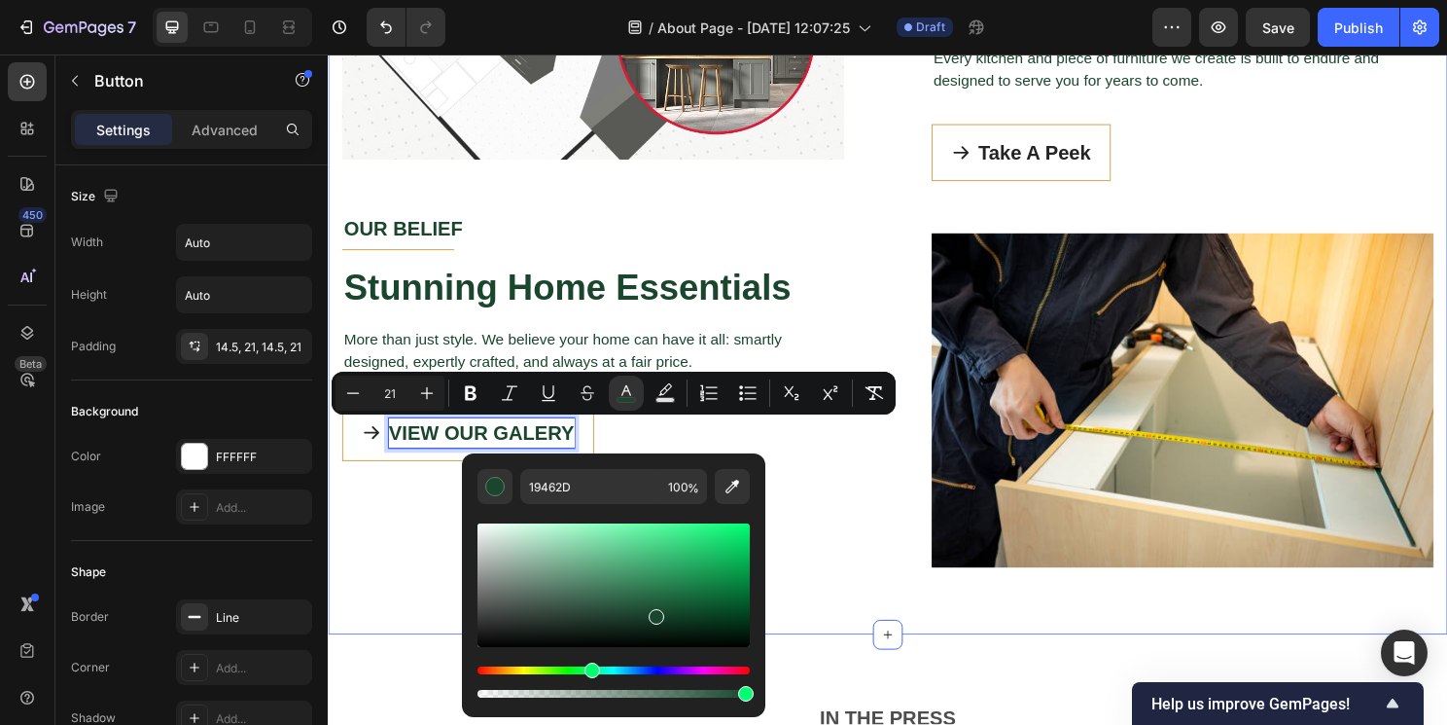
click at [384, 598] on div "Image OUR BELIEF Text block Title Line Stunning Home Essentials Heading More th…" at bounding box center [911, 246] width 1167 height 825
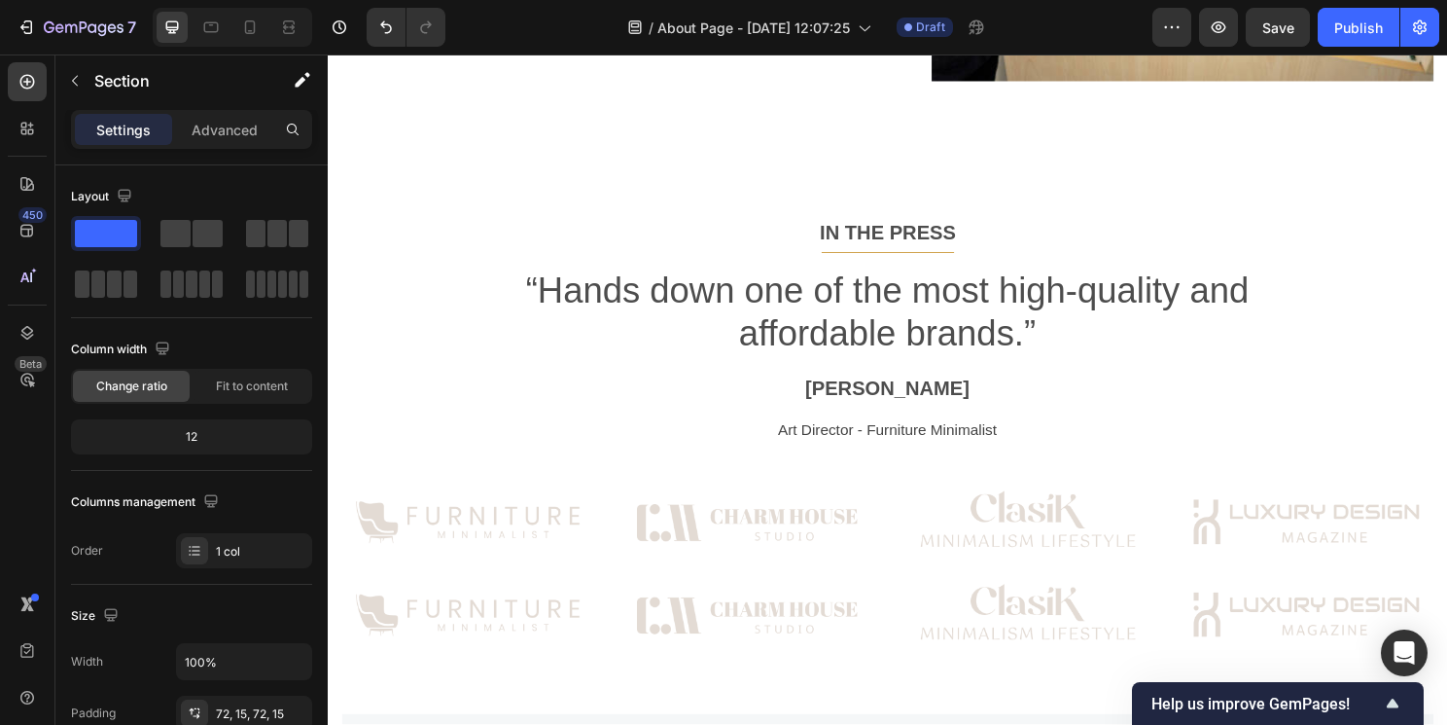
scroll to position [1173, 0]
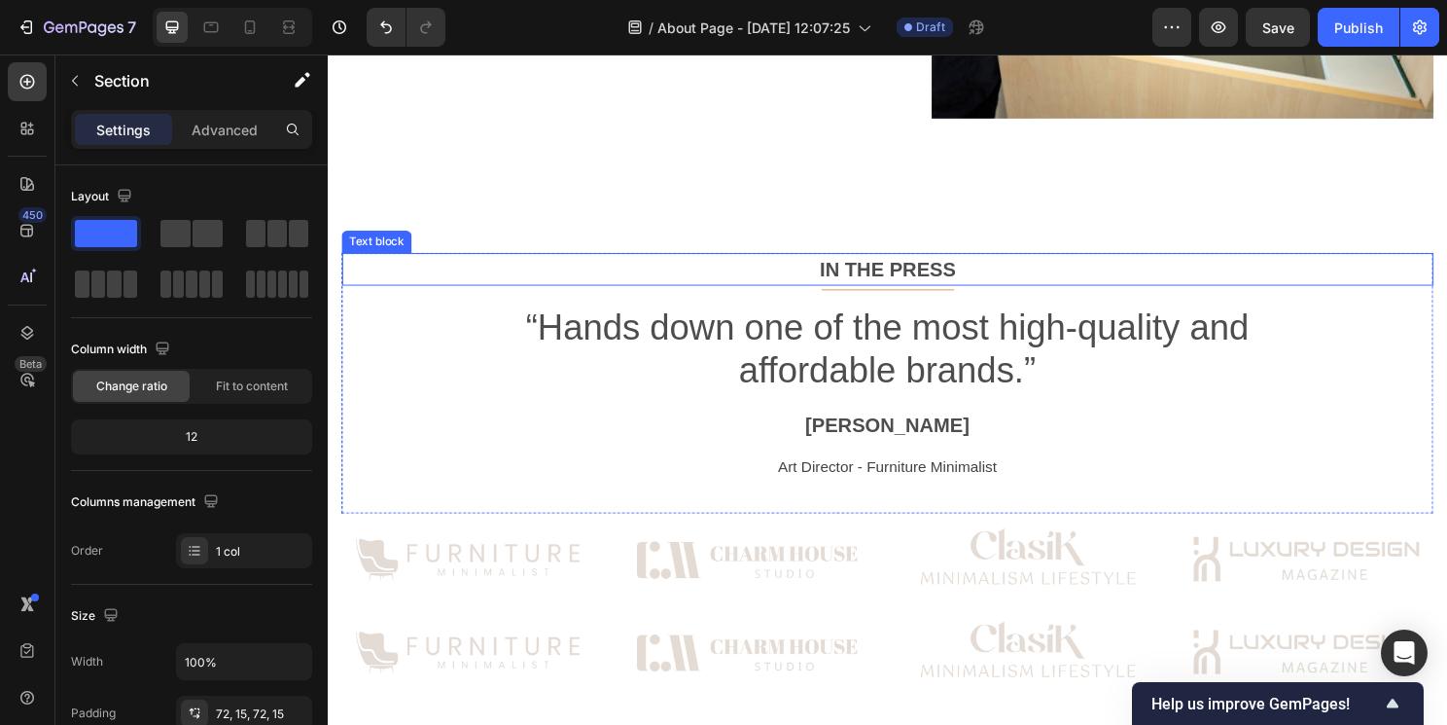
click at [882, 277] on p "IN THE PRESS" at bounding box center [911, 279] width 1134 height 31
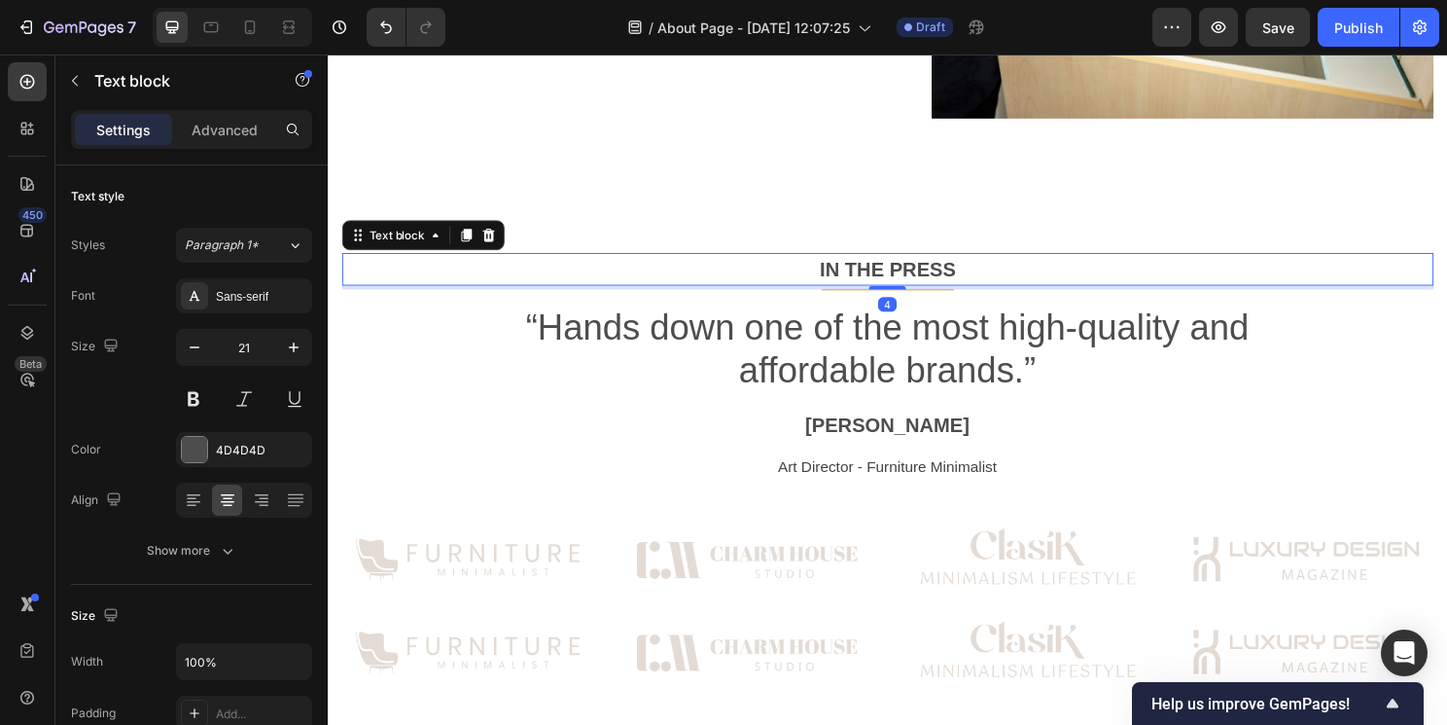
click at [882, 277] on p "IN THE PRESS" at bounding box center [911, 279] width 1134 height 31
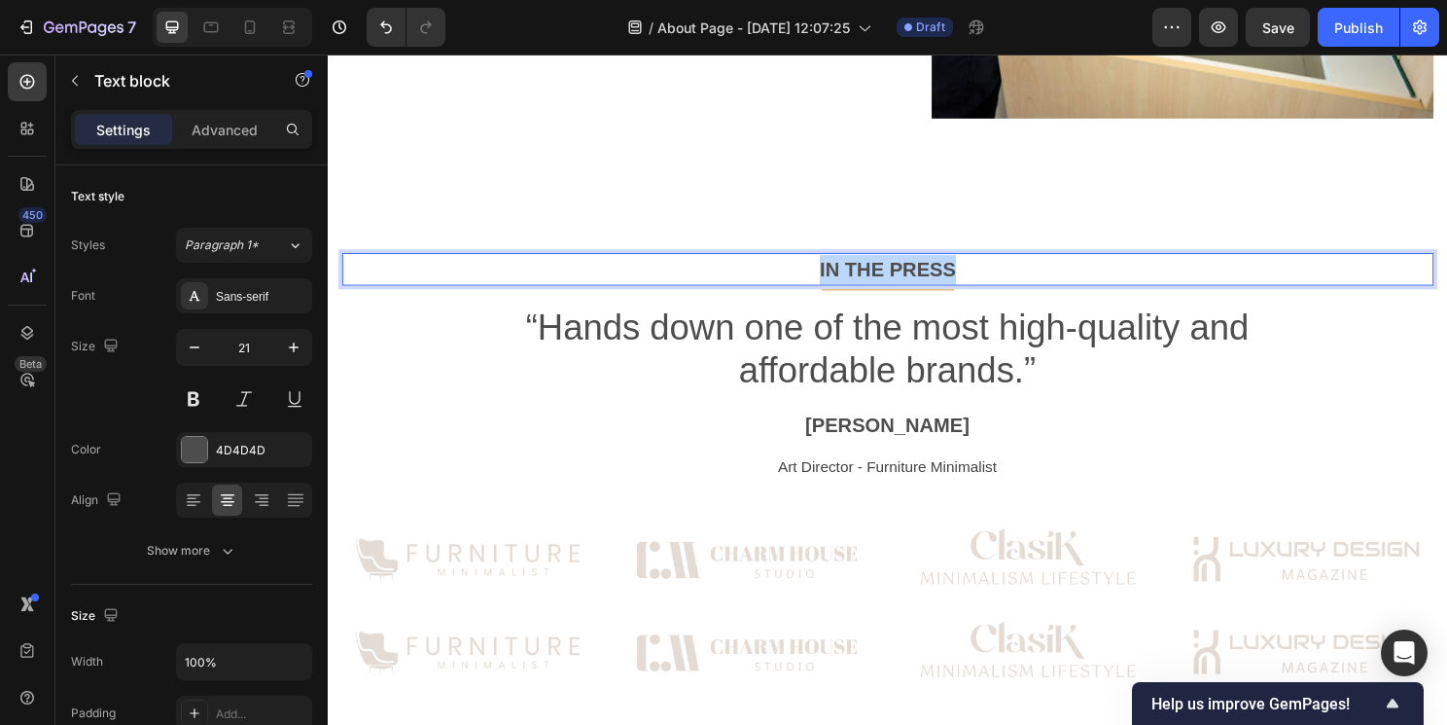
click at [882, 277] on p "IN THE PRESS" at bounding box center [911, 279] width 1134 height 31
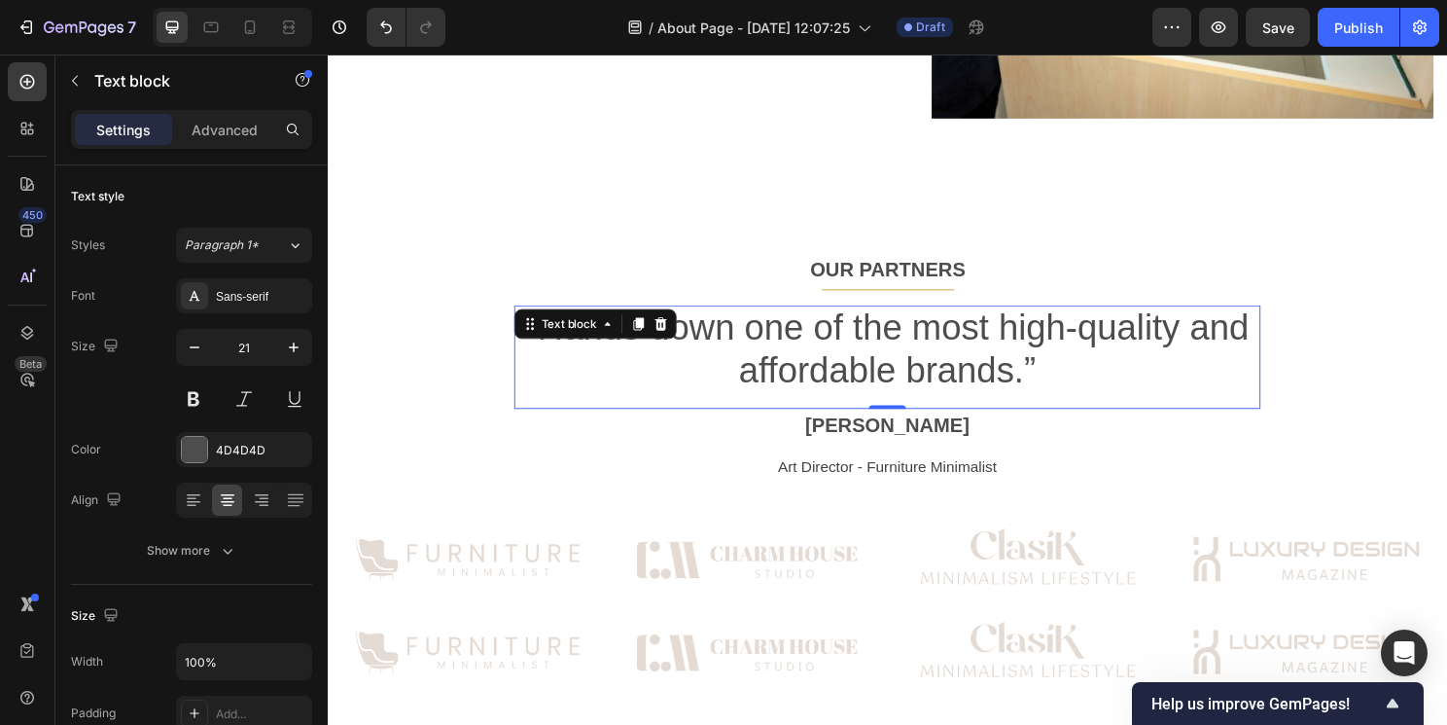
click at [874, 369] on p "“Hands down one of the most high-quality and affordable brands.”" at bounding box center [911, 362] width 774 height 89
click at [676, 340] on icon at bounding box center [675, 336] width 13 height 14
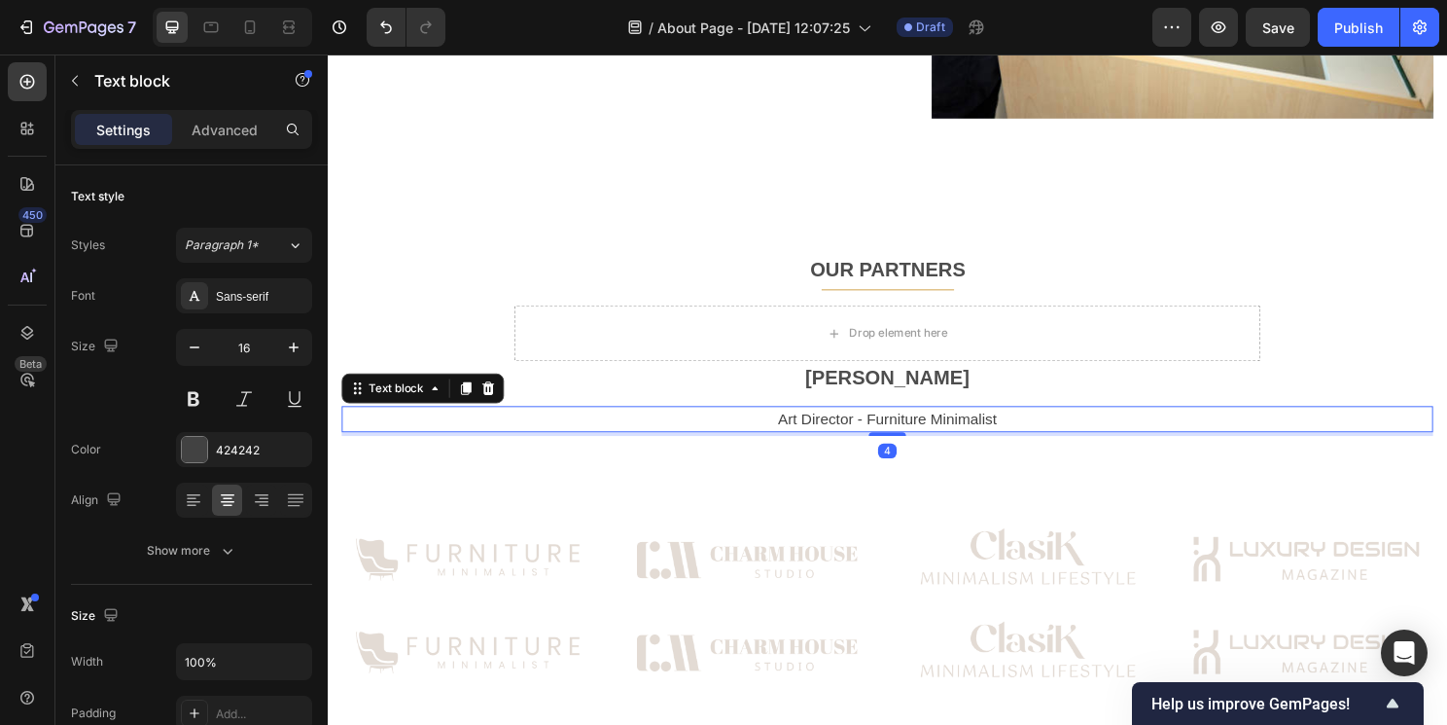
click at [1142, 423] on p "Art Director - Furniture Minimalist" at bounding box center [911, 434] width 1134 height 23
click at [493, 405] on icon at bounding box center [495, 403] width 16 height 16
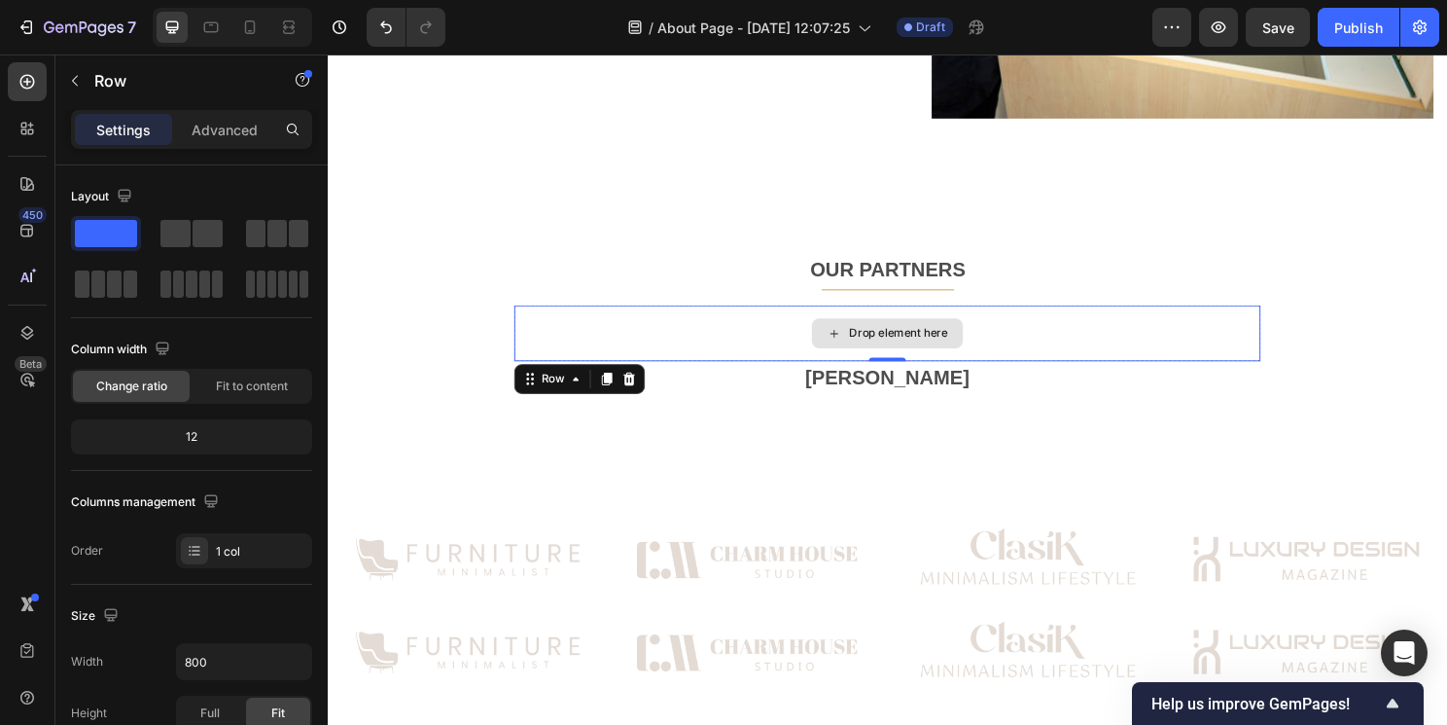
click at [1146, 353] on div "Drop element here" at bounding box center [911, 345] width 778 height 58
click at [641, 393] on icon at bounding box center [642, 393] width 13 height 14
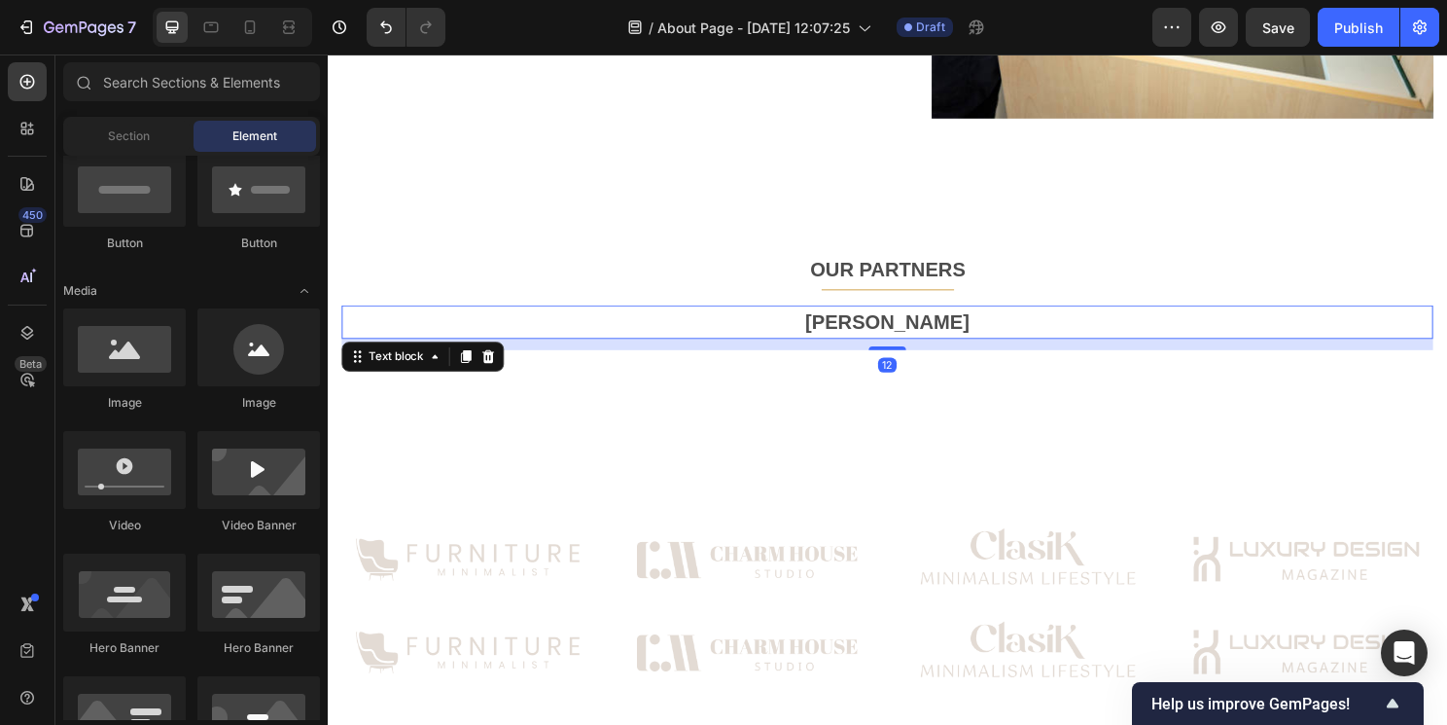
click at [875, 331] on p "Anna Simpson" at bounding box center [911, 333] width 1134 height 31
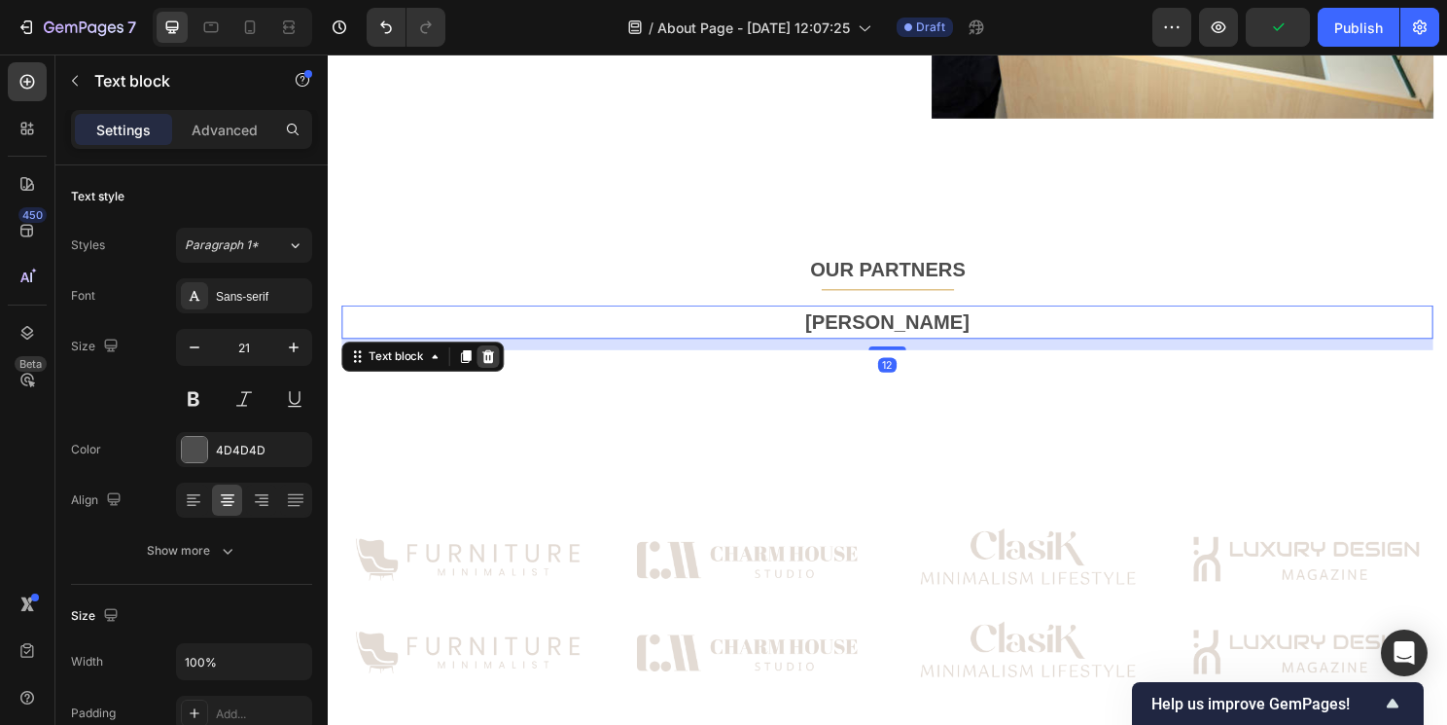
click at [493, 372] on icon at bounding box center [495, 370] width 16 height 16
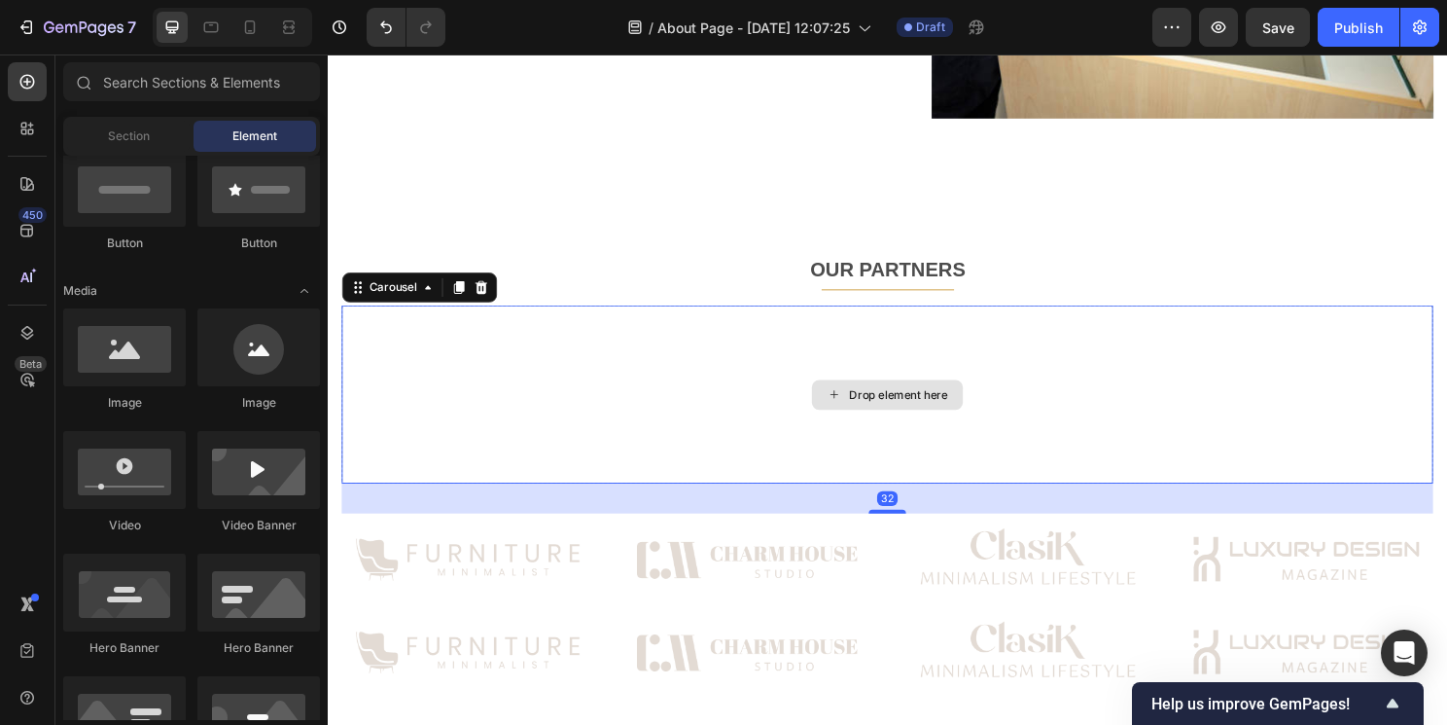
click at [728, 357] on div "Drop element here" at bounding box center [911, 409] width 1138 height 186
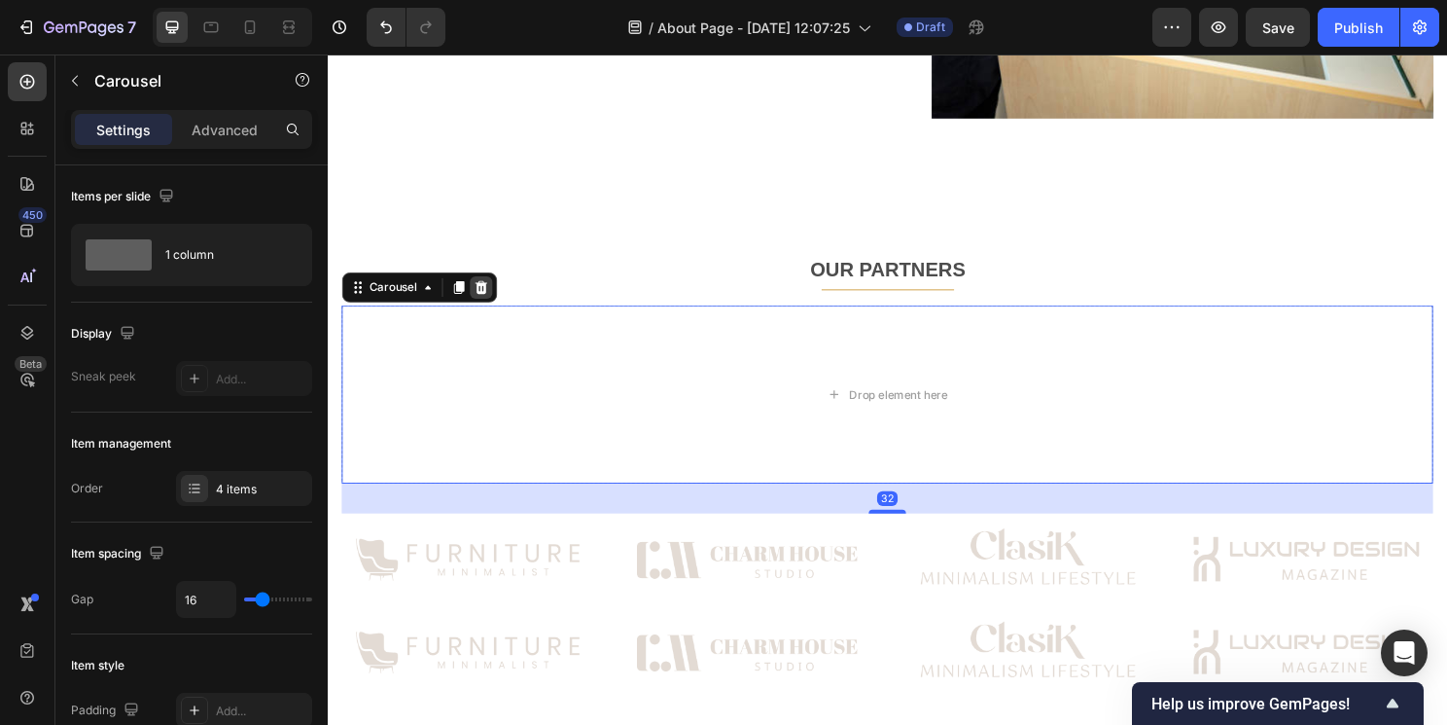
click at [484, 301] on icon at bounding box center [488, 298] width 13 height 14
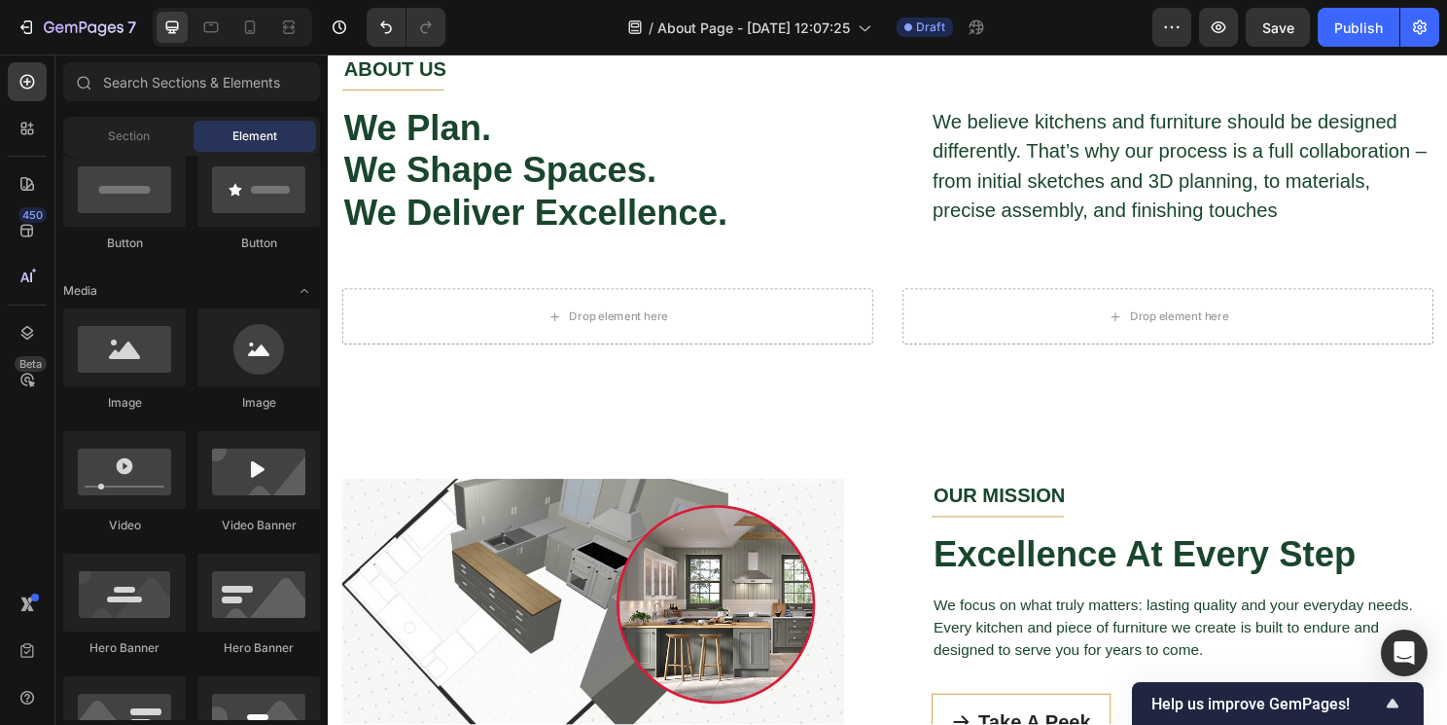
scroll to position [116, 0]
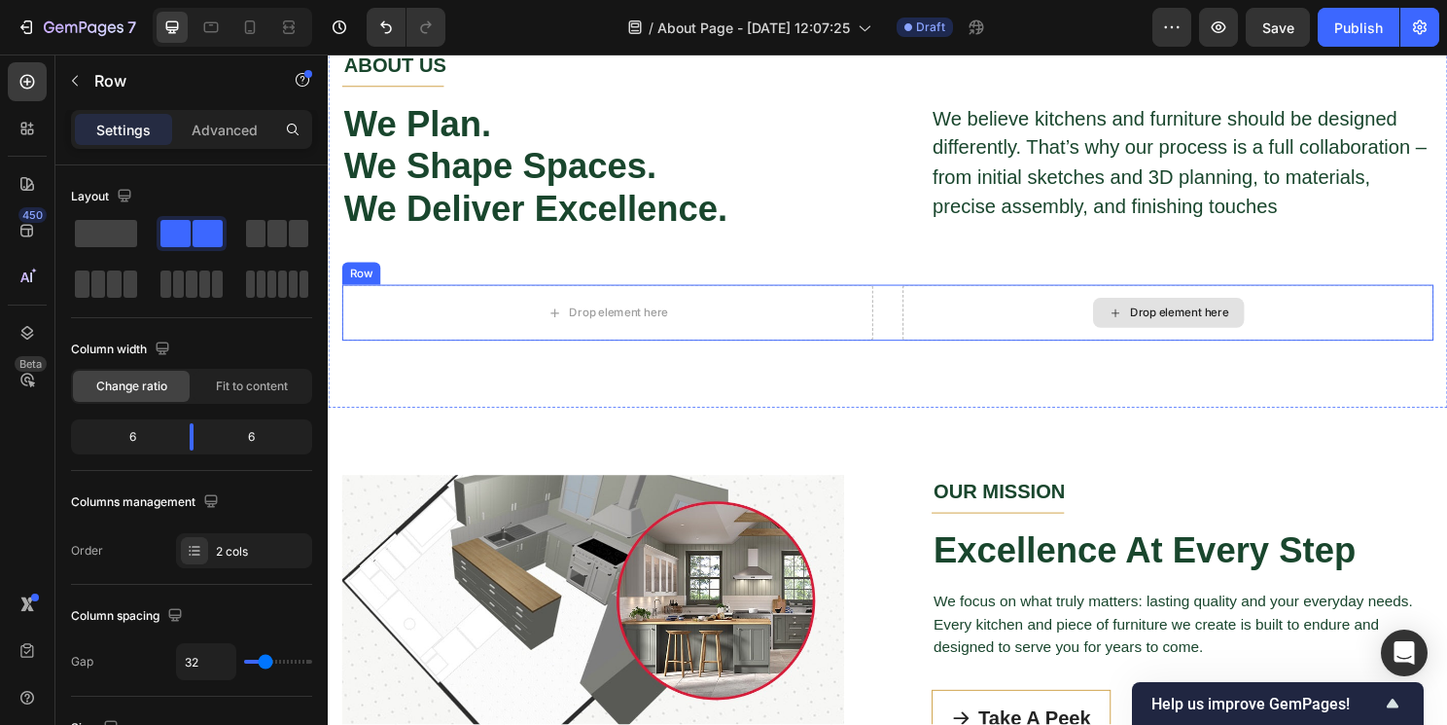
click at [990, 328] on div "Drop element here" at bounding box center [1203, 324] width 553 height 58
click at [460, 281] on icon at bounding box center [462, 276] width 13 height 14
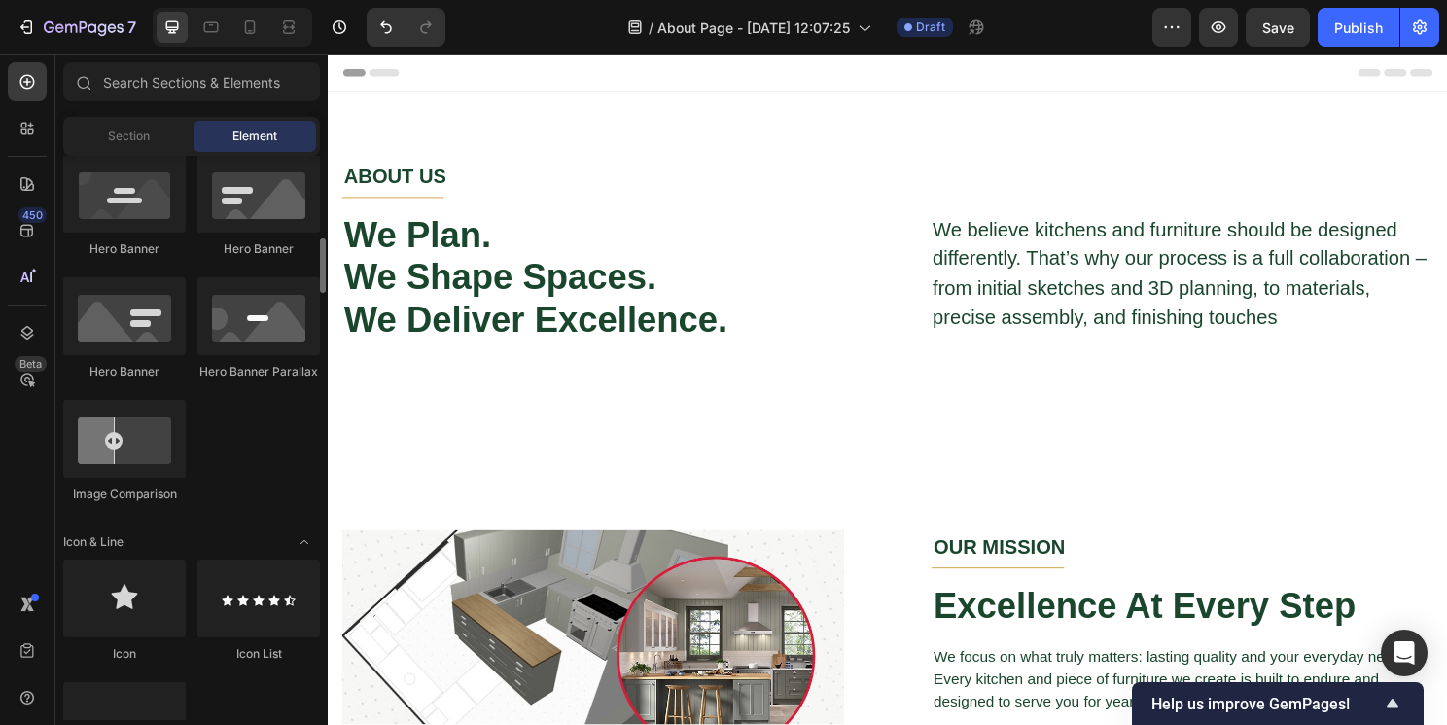
scroll to position [899, 0]
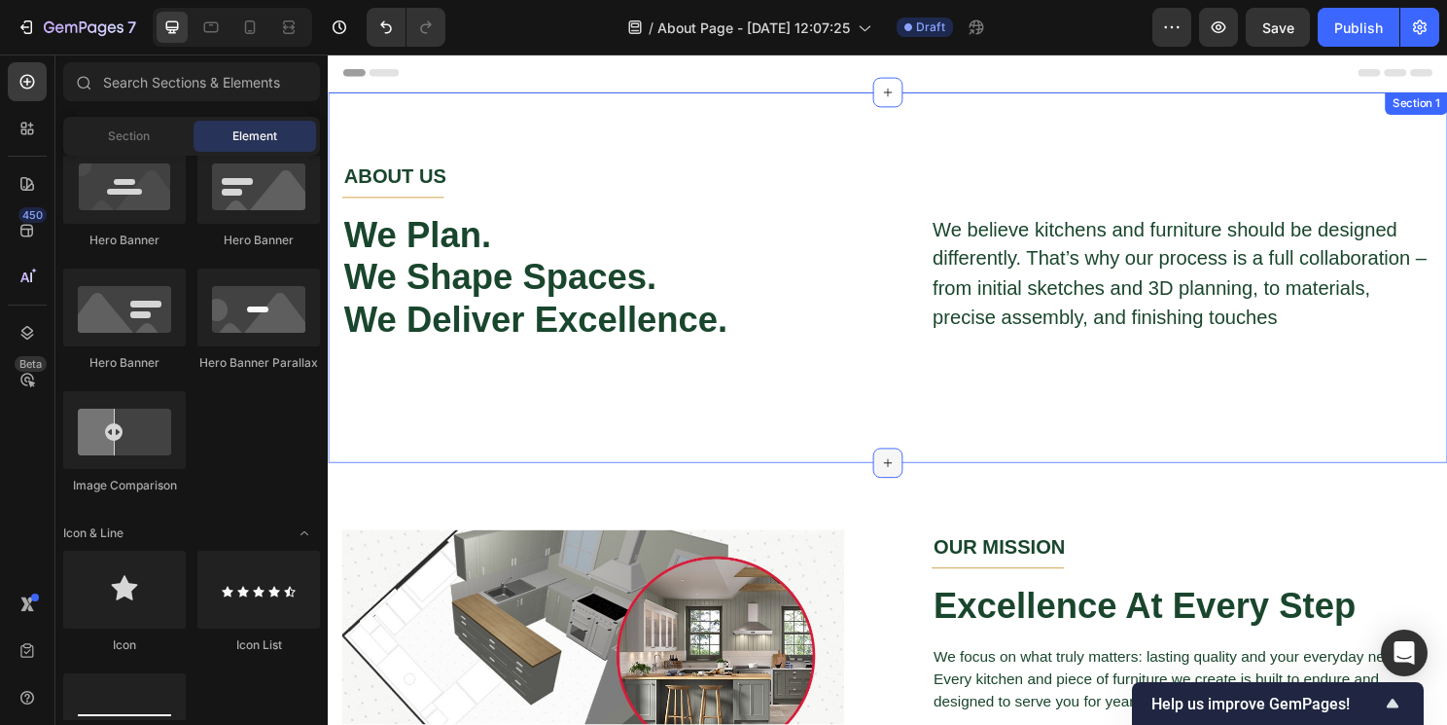
click at [912, 482] on icon at bounding box center [912, 481] width 16 height 16
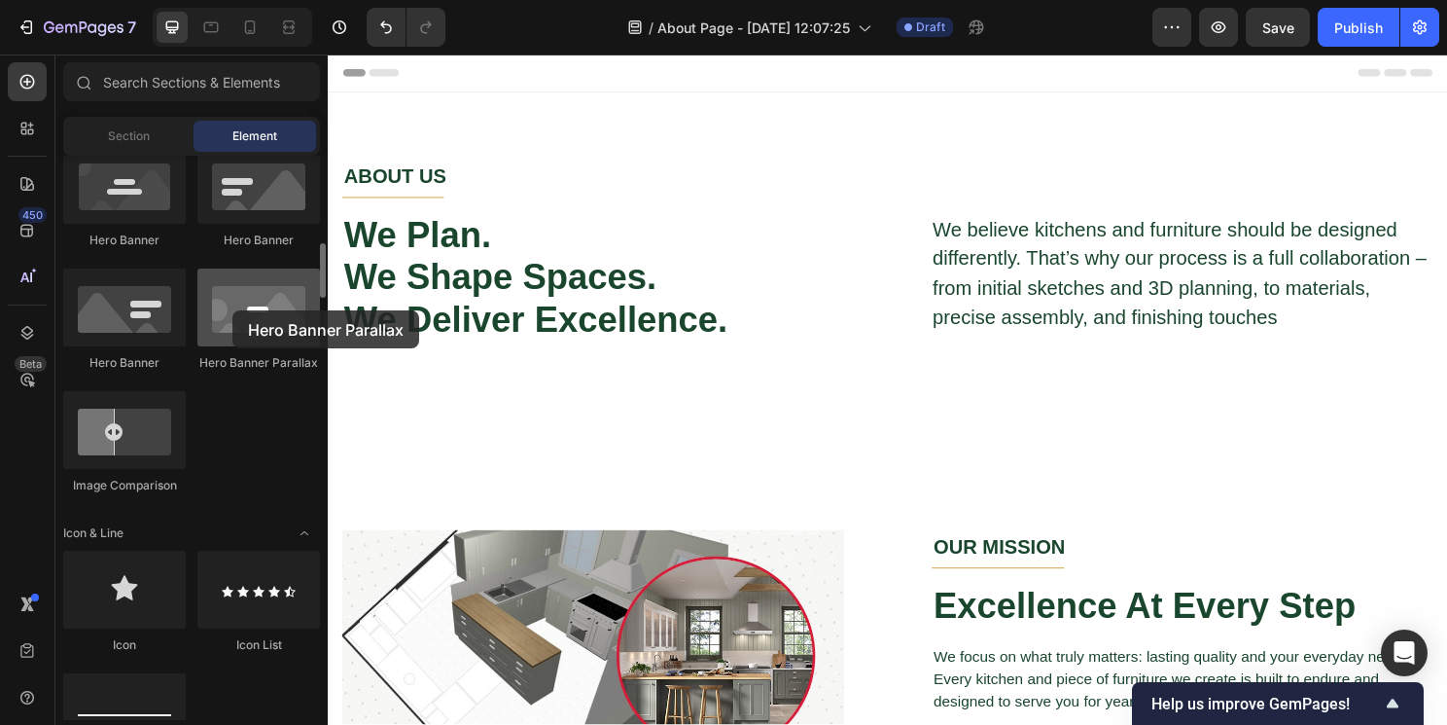
drag, startPoint x: 251, startPoint y: 299, endPoint x: 220, endPoint y: 305, distance: 31.9
click at [219, 308] on div at bounding box center [258, 307] width 123 height 78
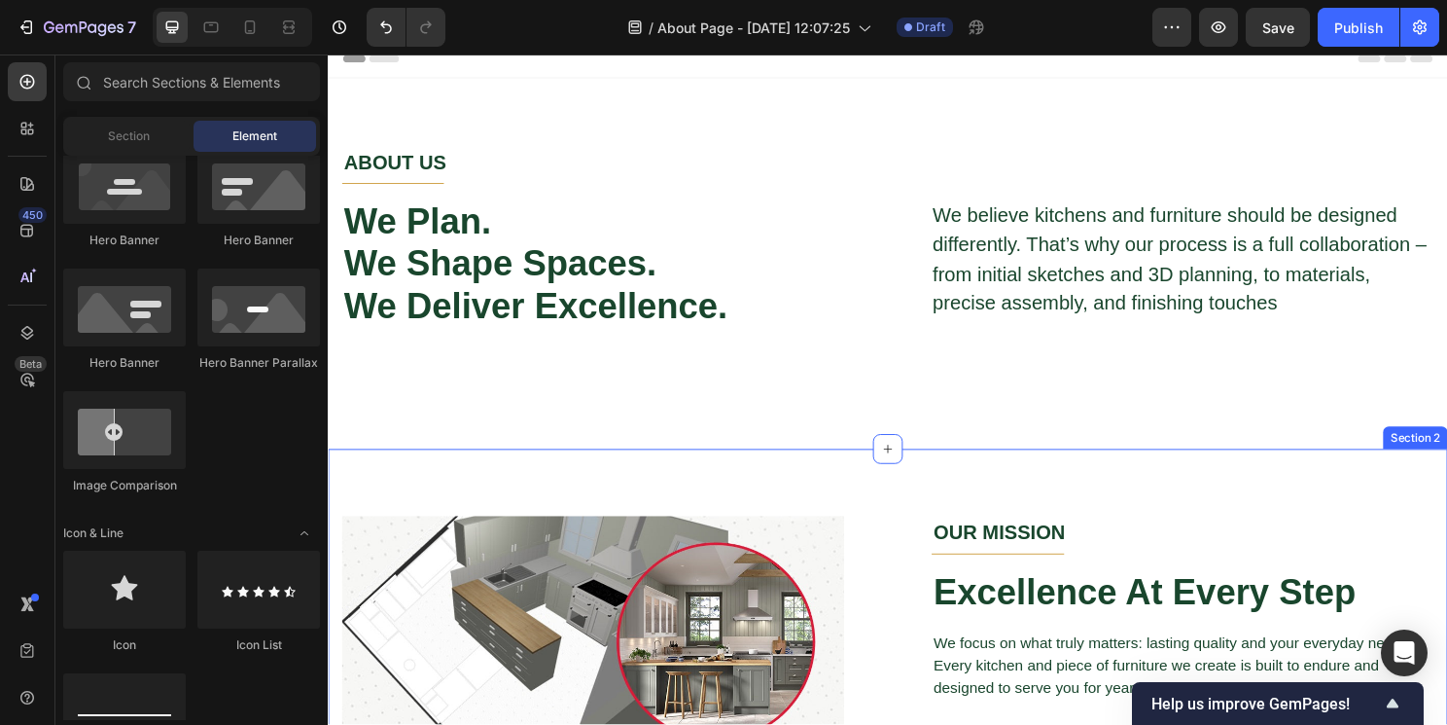
scroll to position [0, 0]
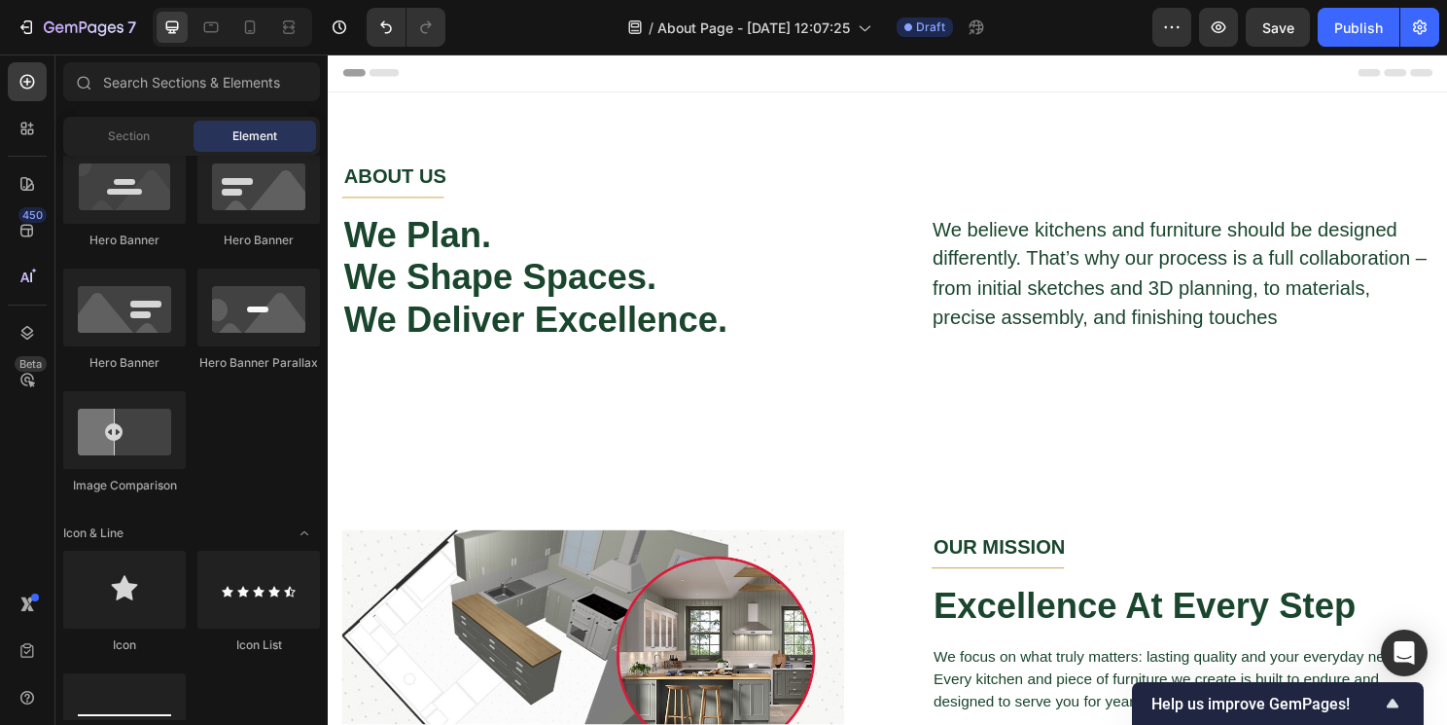
click at [606, 78] on div "Header" at bounding box center [911, 73] width 1136 height 39
click at [368, 75] on span "Header" at bounding box center [386, 73] width 43 height 19
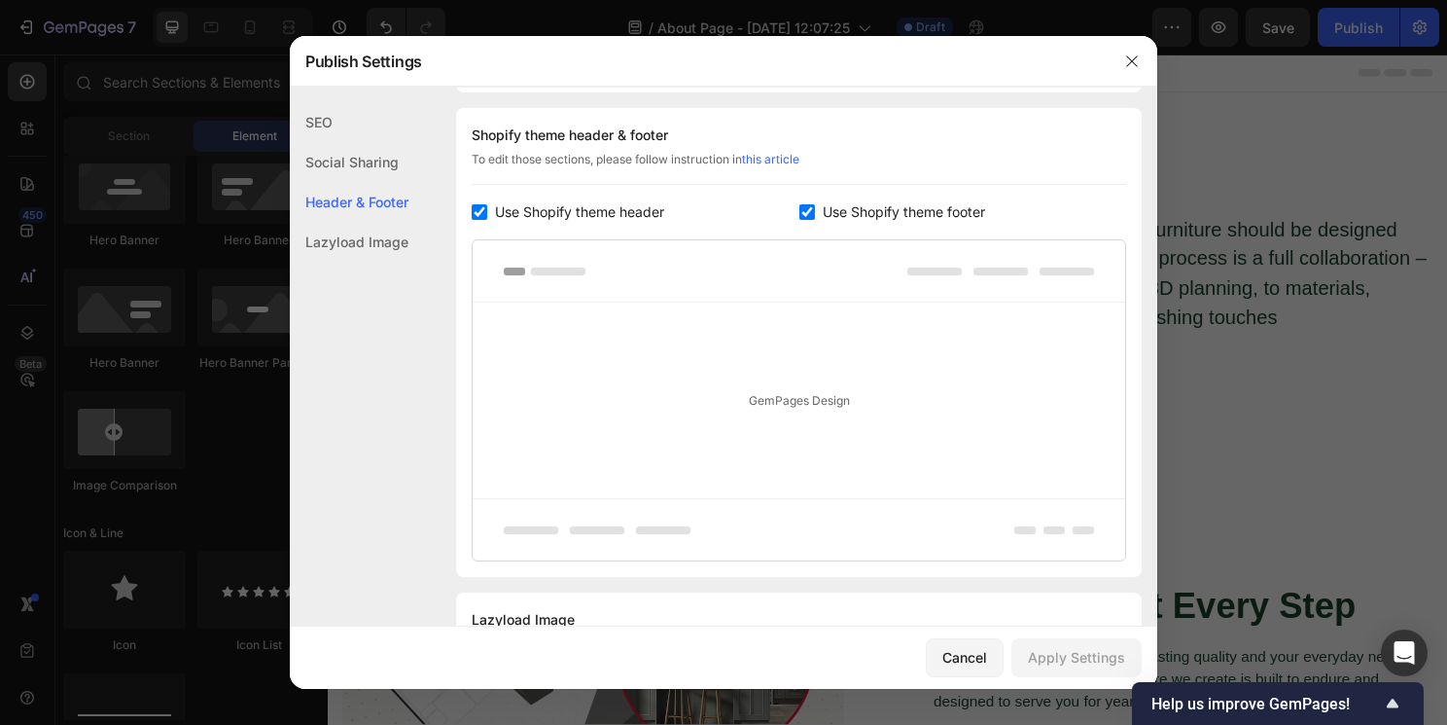
scroll to position [911, 0]
click at [797, 411] on div "GemPages Design" at bounding box center [799, 399] width 653 height 196
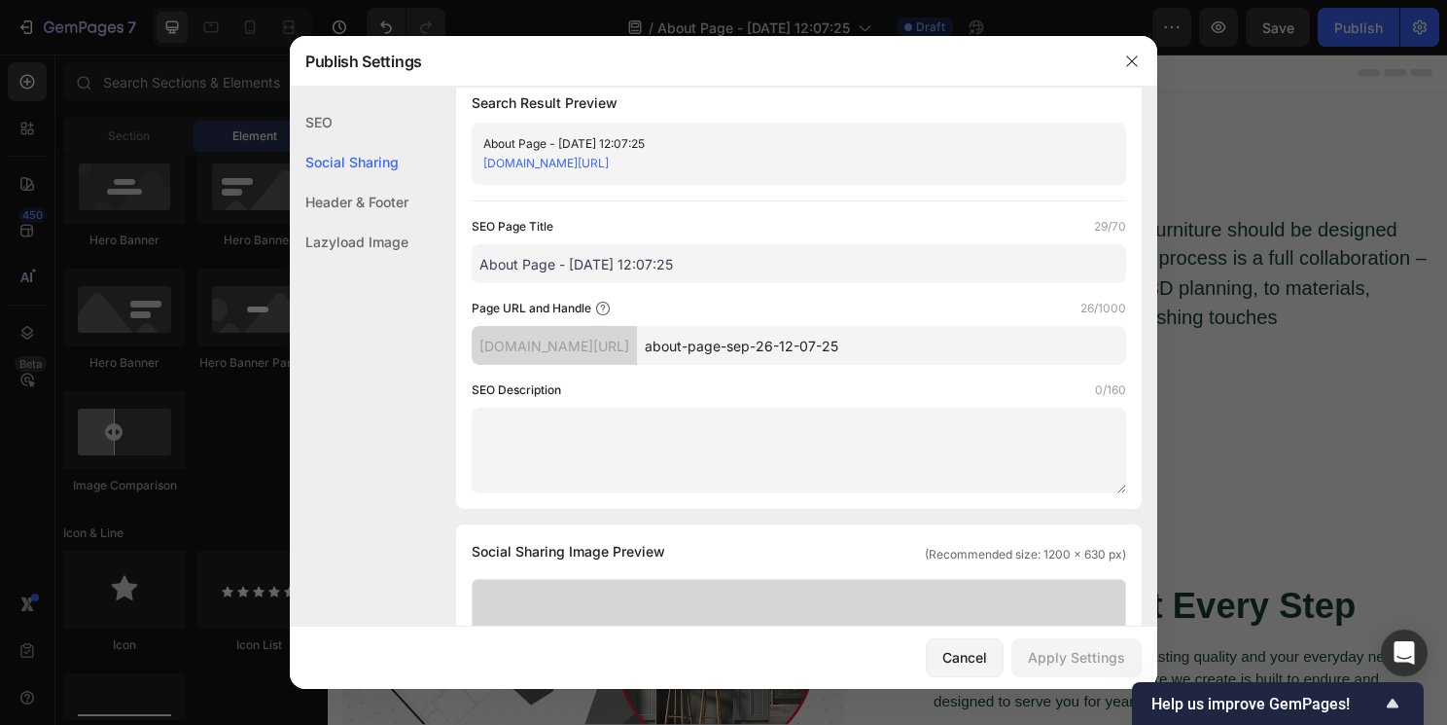
scroll to position [0, 0]
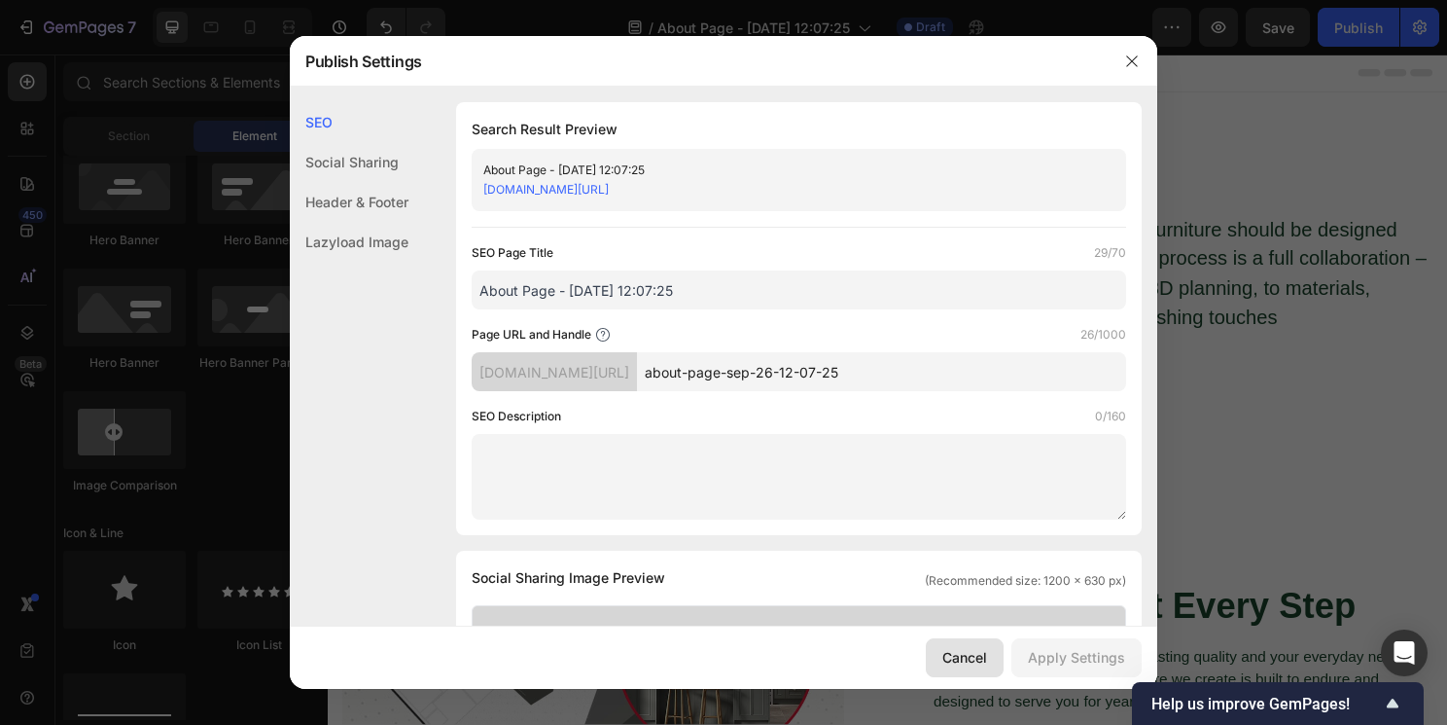
click at [977, 654] on div "Cancel" at bounding box center [965, 657] width 45 height 20
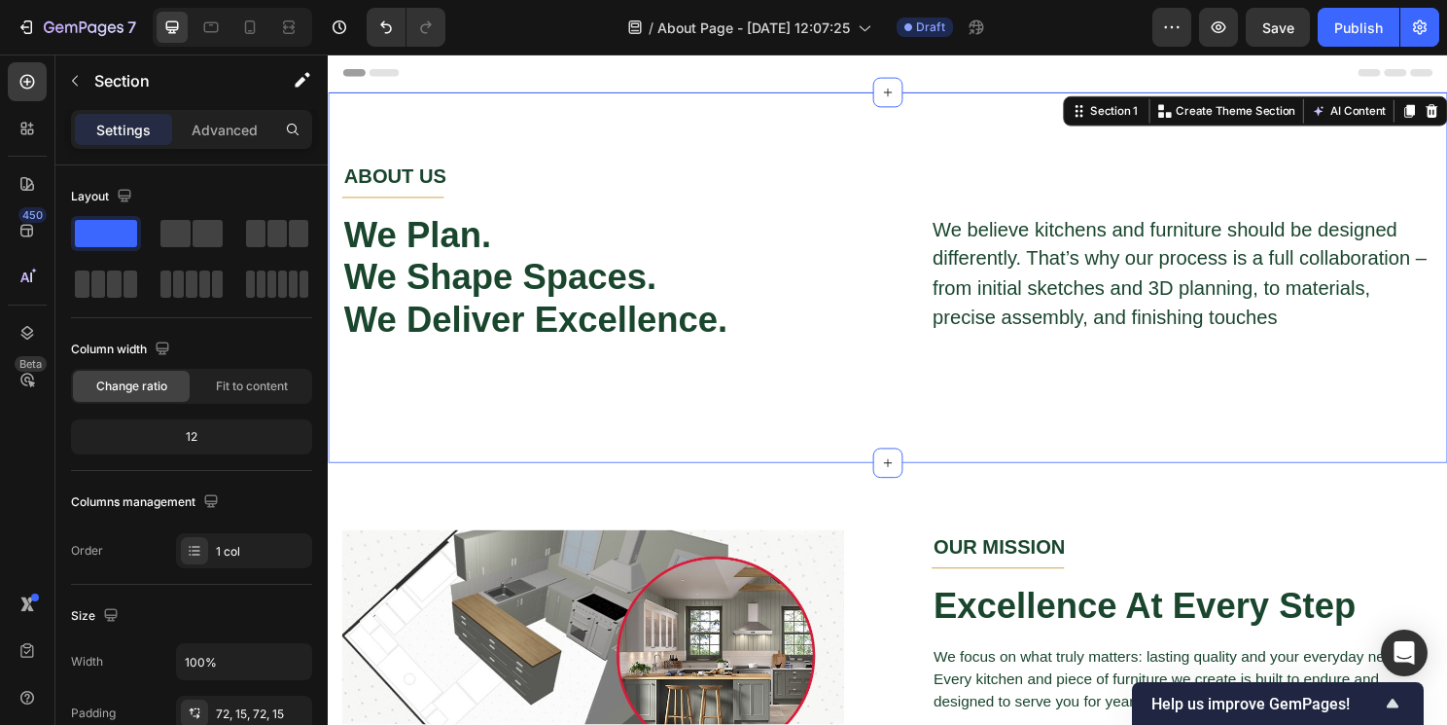
click at [742, 406] on div "ABOUT US Text block Title Line Row We Plan. We Shape Spaces. We Deliver Excelle…" at bounding box center [911, 287] width 1138 height 246
click at [1171, 38] on button "button" at bounding box center [1172, 27] width 39 height 39
click at [1219, 26] on icon "button" at bounding box center [1218, 27] width 19 height 19
click at [1426, 25] on icon "button" at bounding box center [1420, 27] width 14 height 15
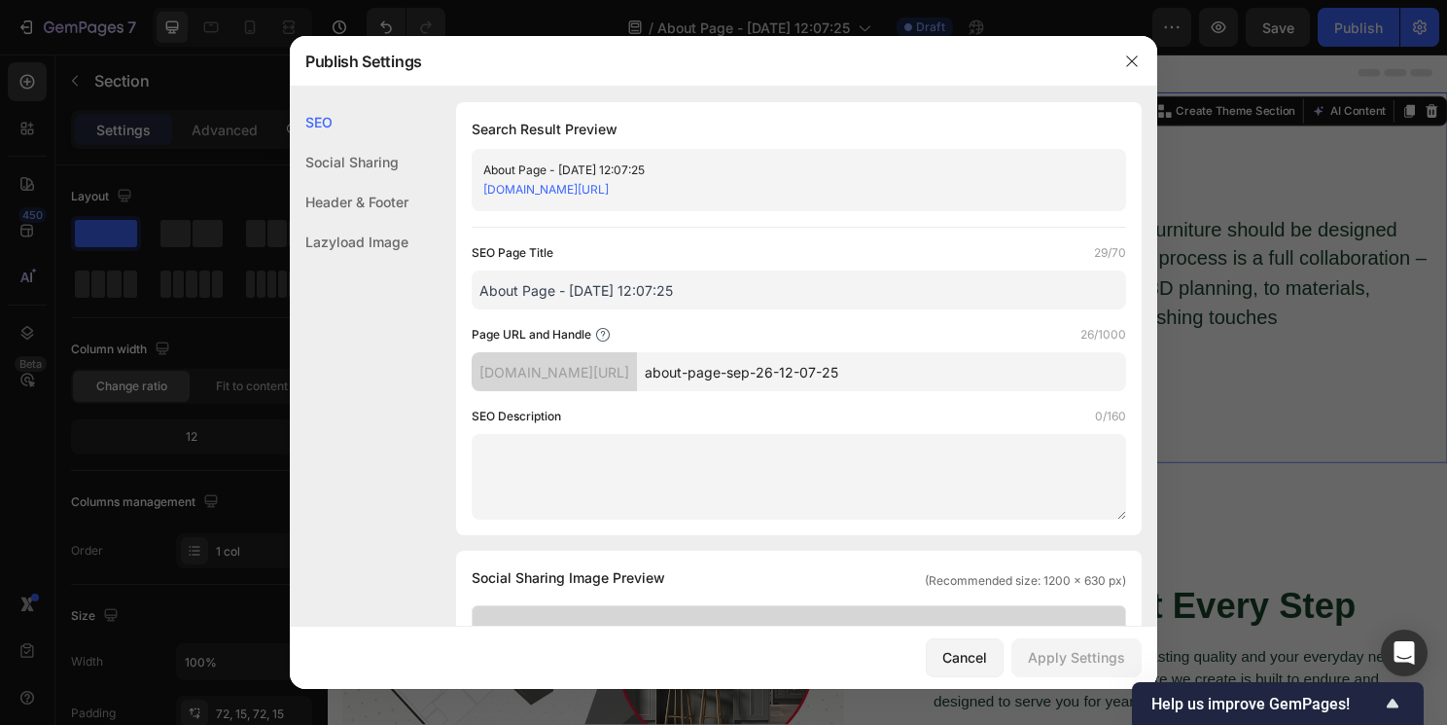
click at [707, 297] on input "About Page - Sep 26, 12:07:25" at bounding box center [799, 289] width 655 height 39
type input "ABOUT US"
click at [364, 166] on div "Social Sharing" at bounding box center [349, 162] width 119 height 40
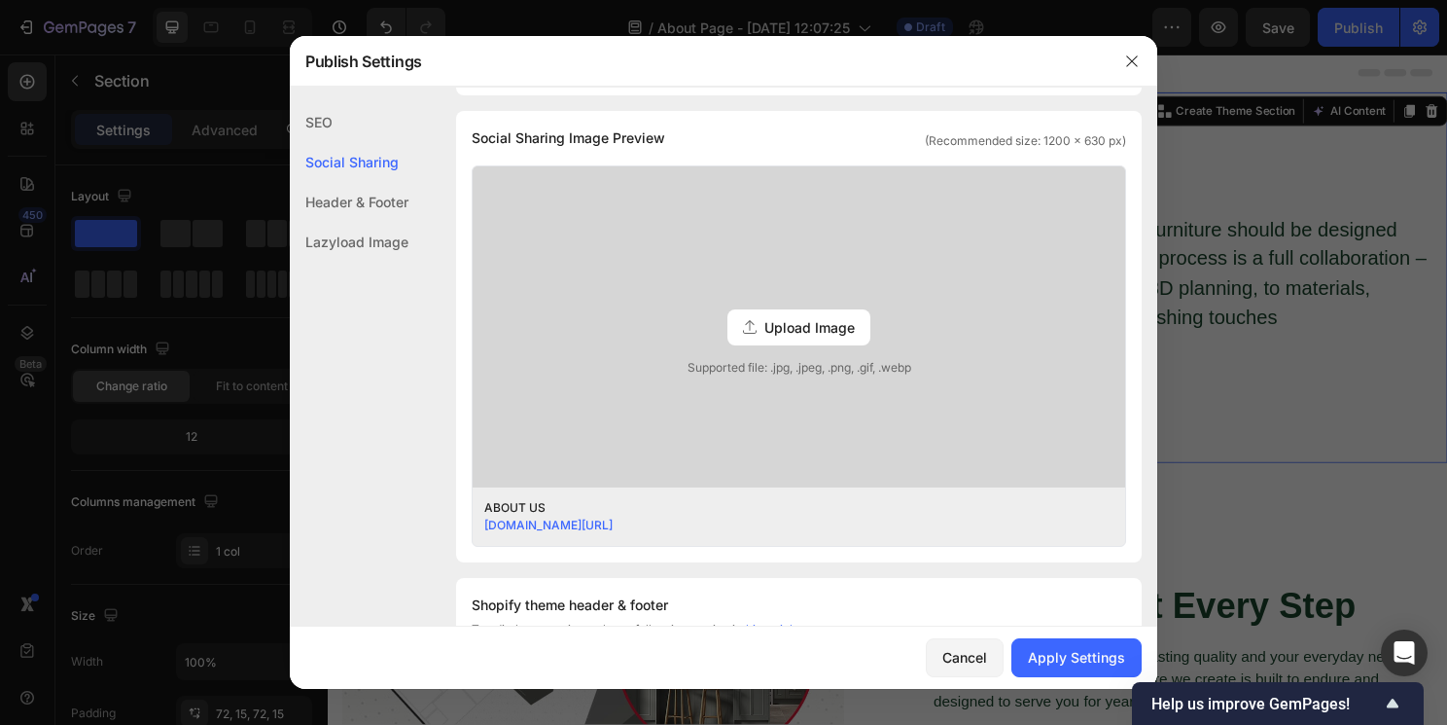
scroll to position [445, 0]
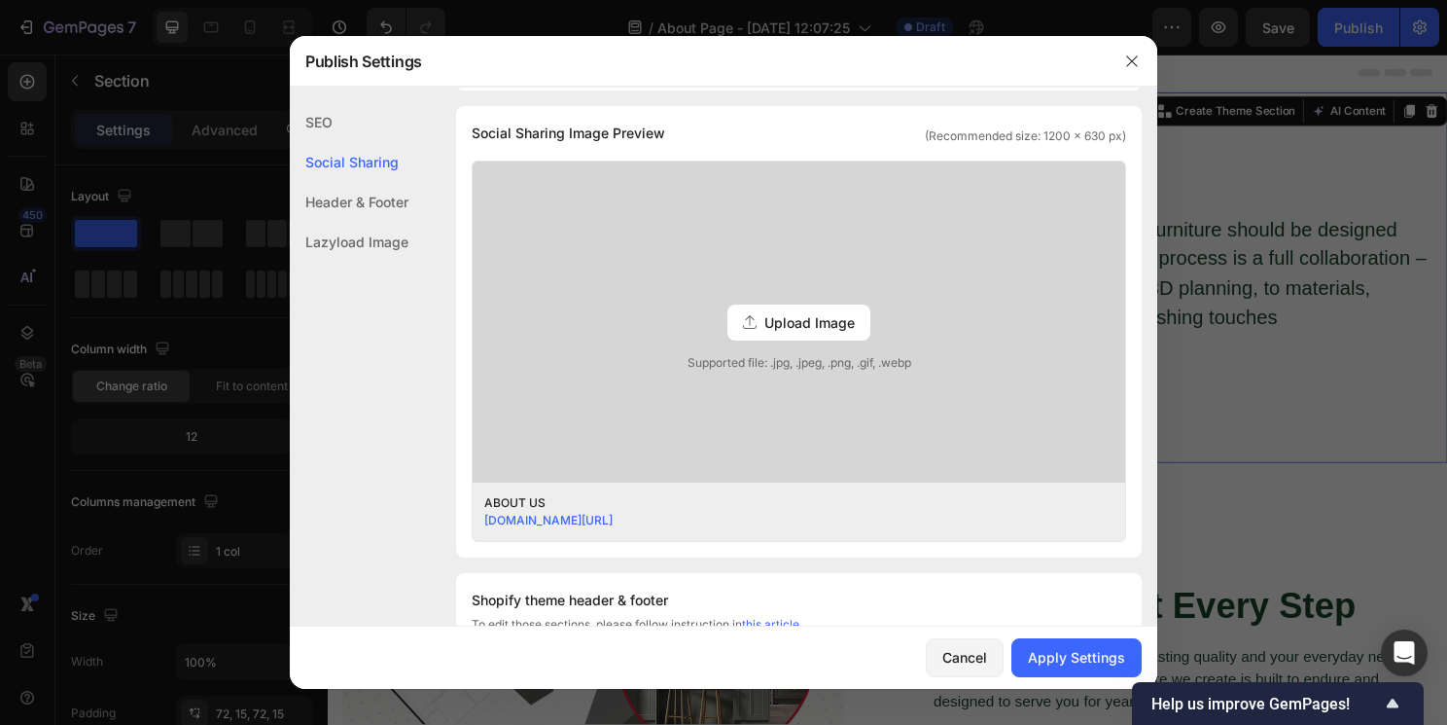
click at [341, 199] on div "Header & Footer" at bounding box center [349, 202] width 119 height 40
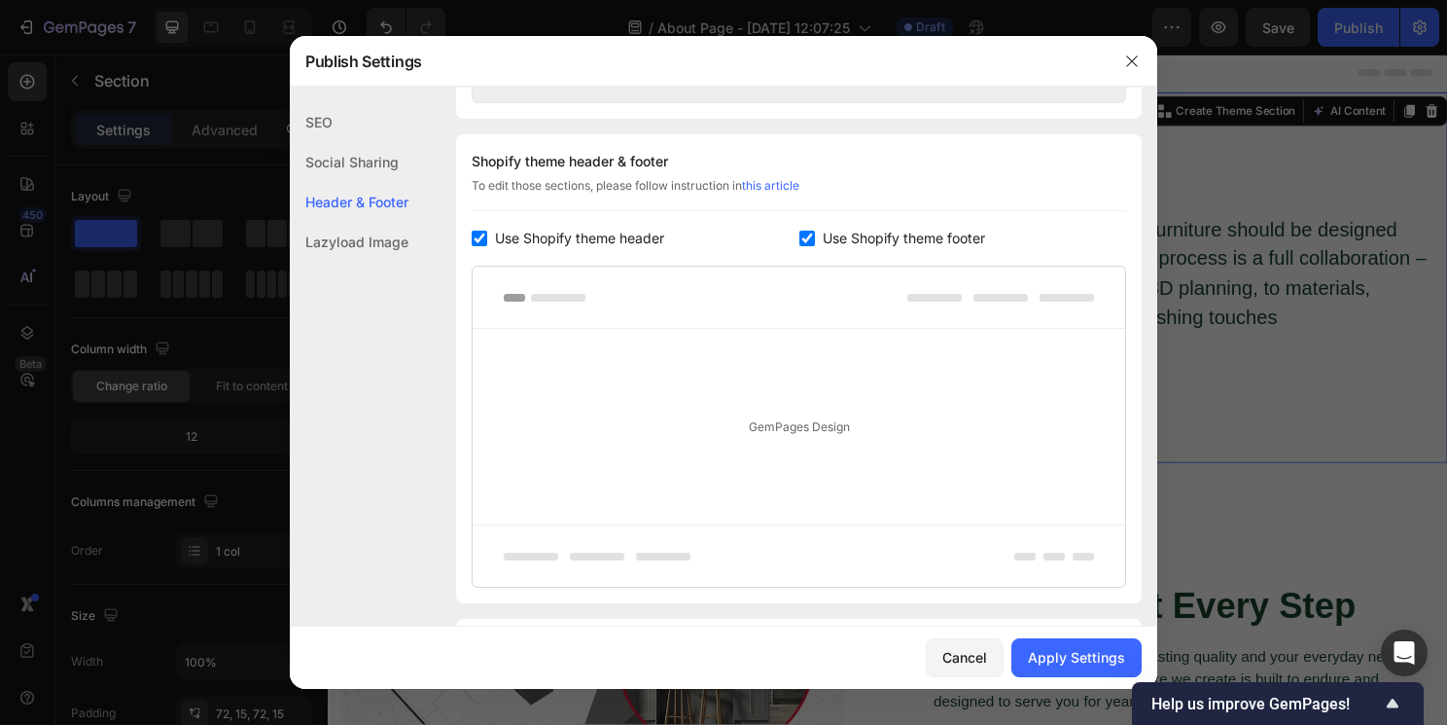
scroll to position [911, 0]
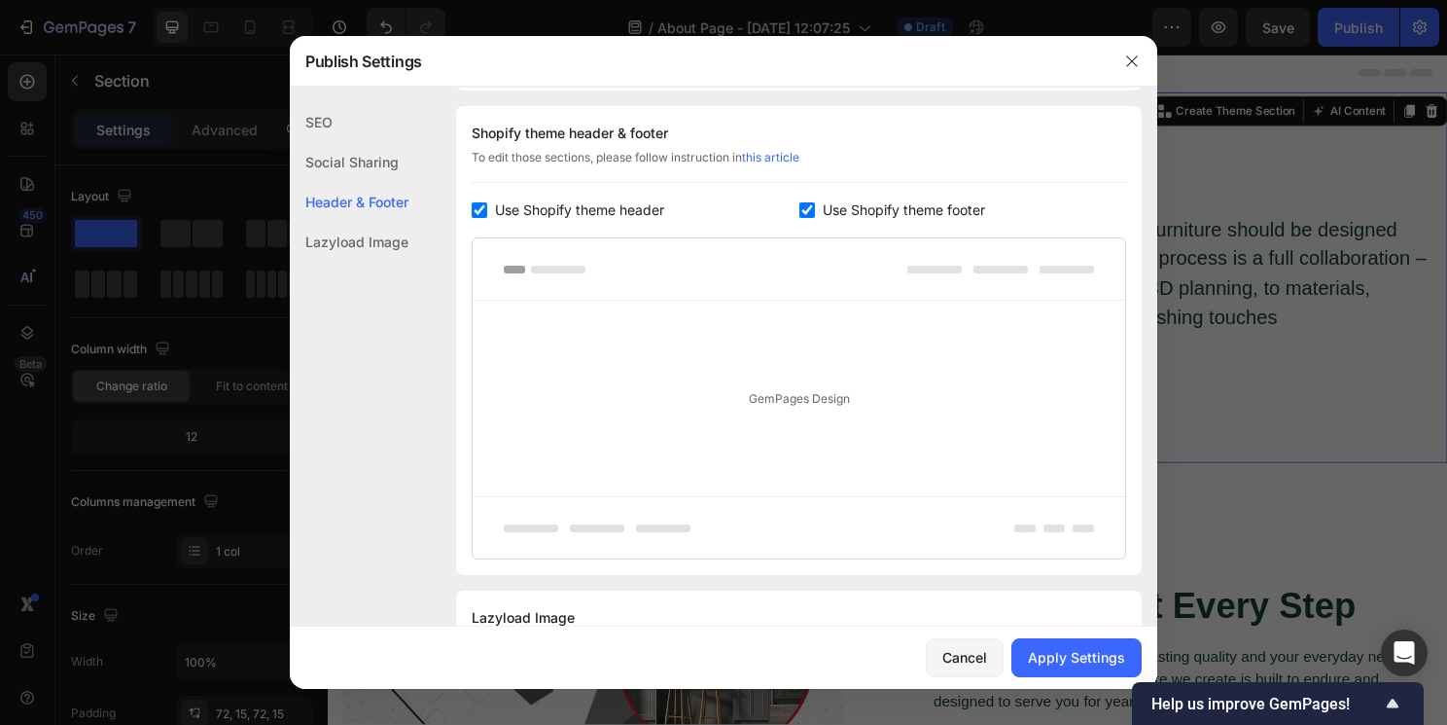
click at [343, 165] on div "Social Sharing" at bounding box center [349, 162] width 119 height 40
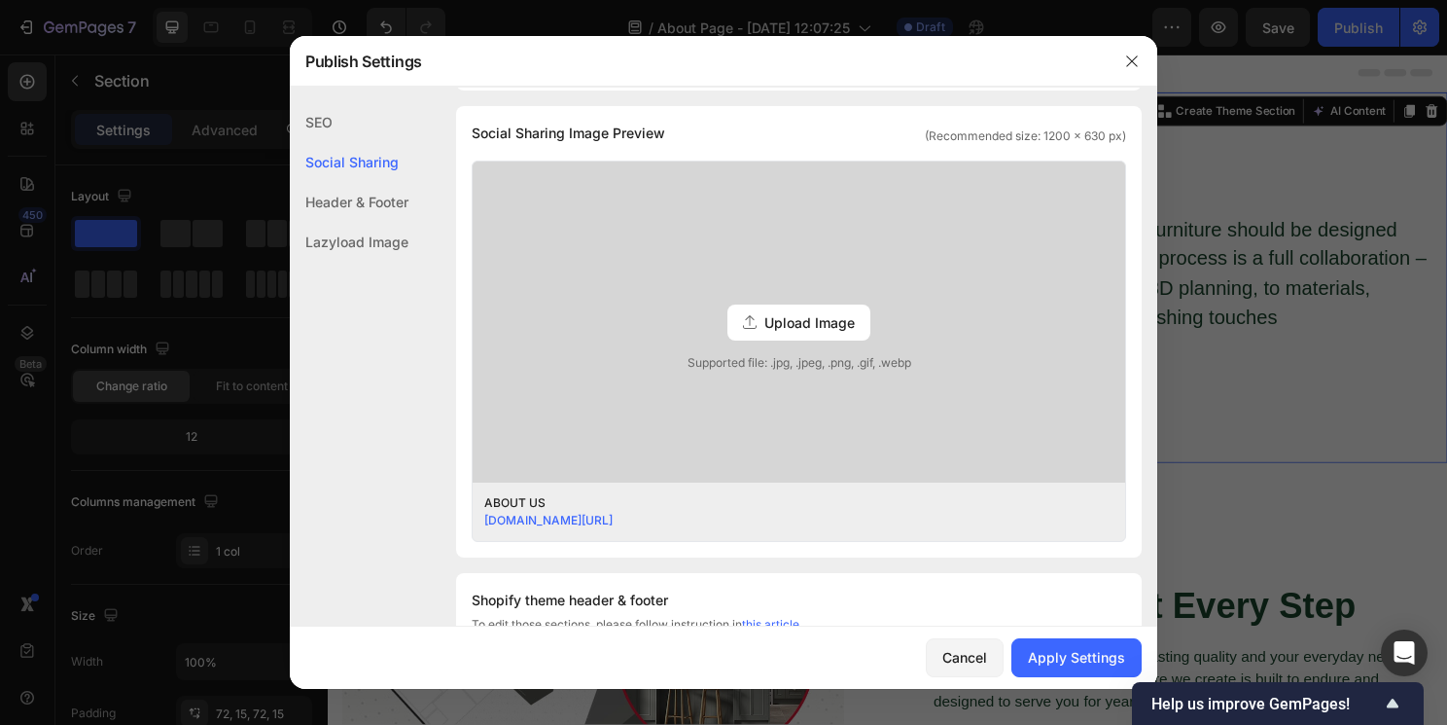
click at [329, 126] on div "SEO" at bounding box center [349, 122] width 119 height 40
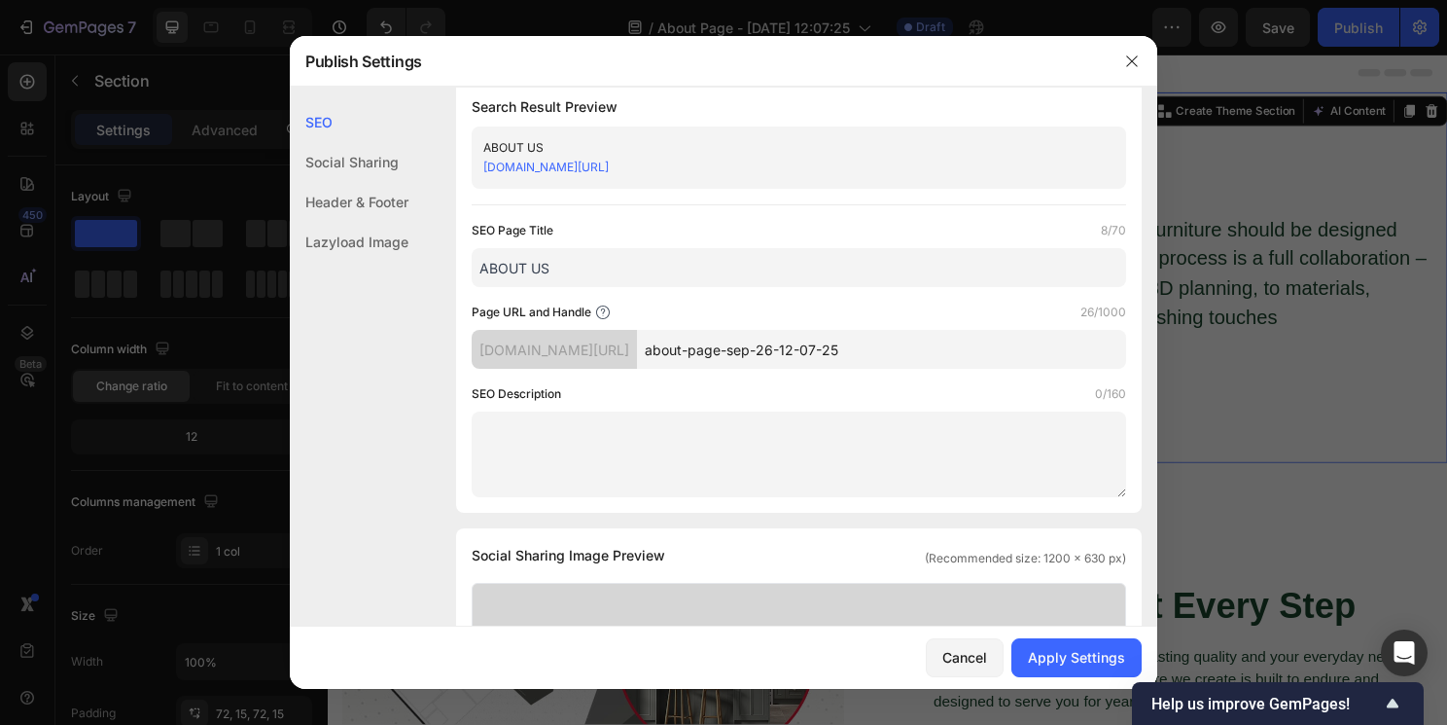
scroll to position [0, 0]
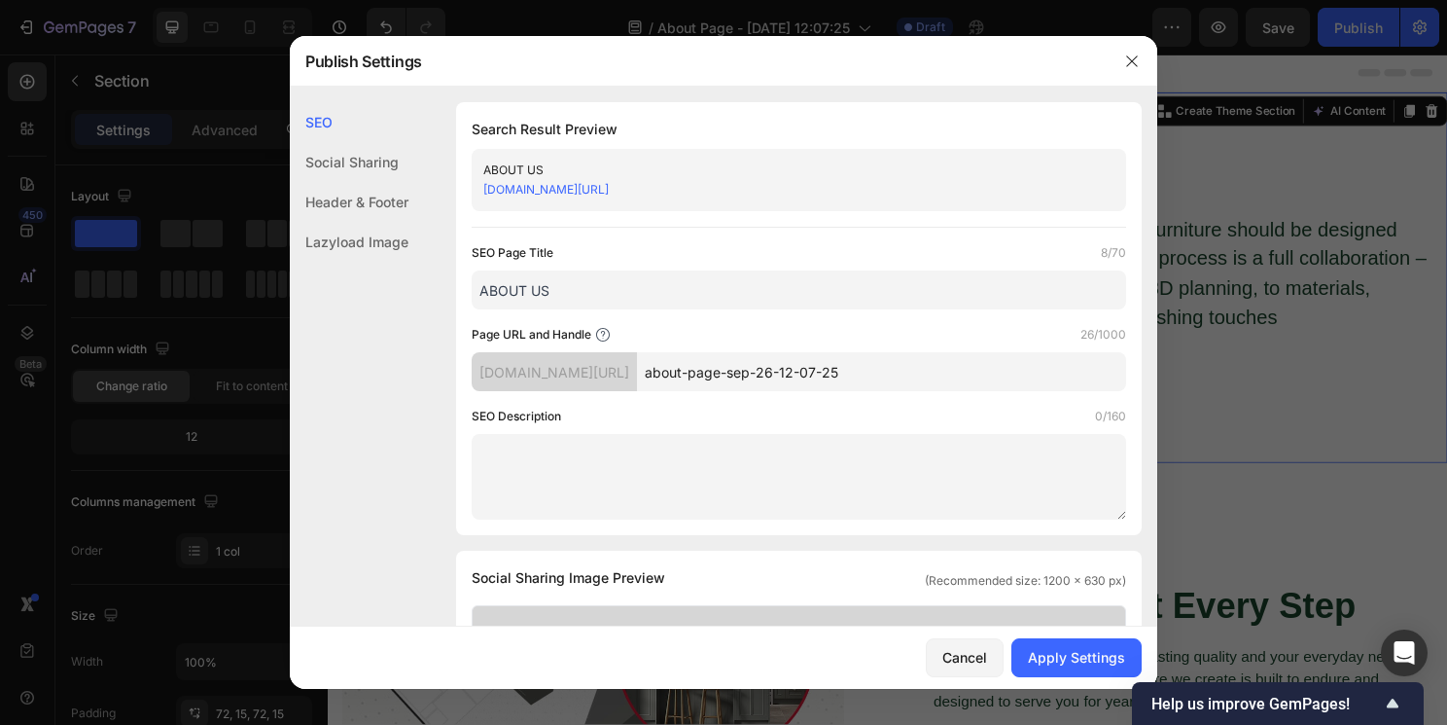
click at [781, 375] on input "about-page-sep-26-12-07-25" at bounding box center [881, 371] width 489 height 39
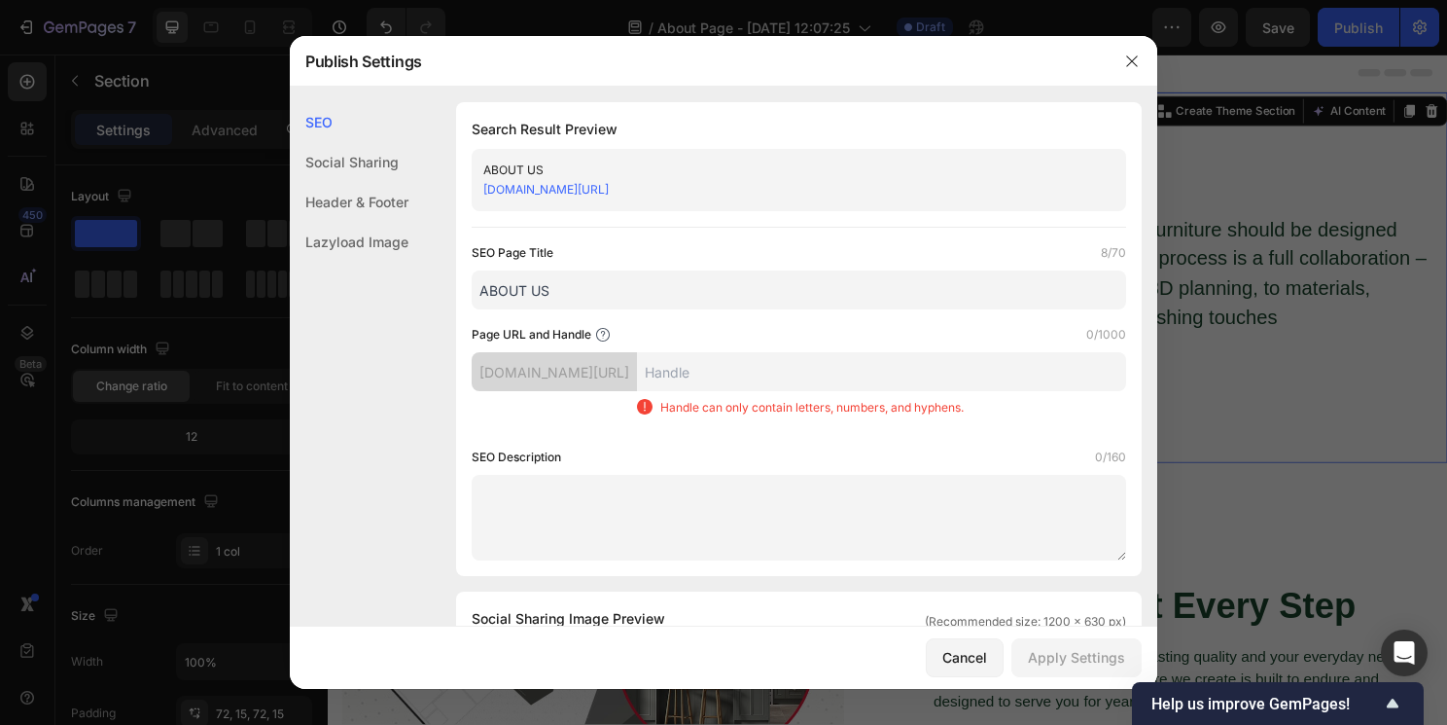
paste input "https://all-in-living.lu/pages/what-sets-us-apart"
type input "https---all-in-living-lu-pages-what-sets-us-apart"
click at [779, 463] on div "SEO Description 0/160" at bounding box center [799, 456] width 655 height 19
click at [637, 362] on div "f1f8b5-cb.myshopify.com/pages/" at bounding box center [554, 371] width 165 height 39
click at [637, 375] on div "f1f8b5-cb.myshopify.com/pages/" at bounding box center [554, 371] width 165 height 39
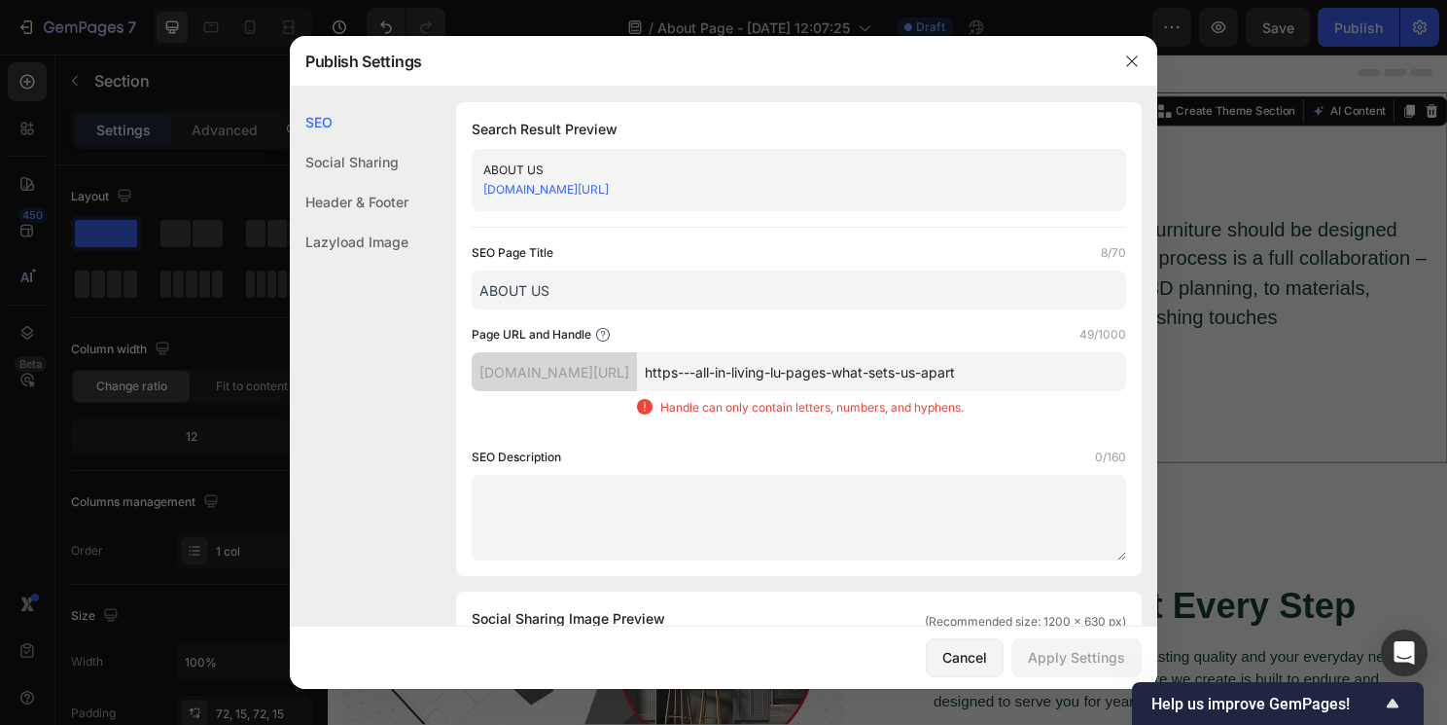
click at [914, 196] on div "f1f8b5-cb.myshopify.com/pages/https---all-in-living-lu-pages-what-sets-us-apart" at bounding box center [782, 189] width 599 height 19
click at [609, 192] on link "f1f8b5-cb.myshopify.com/pages/https---all-in-living-lu-pages-what-sets-us-apart" at bounding box center [545, 189] width 125 height 15
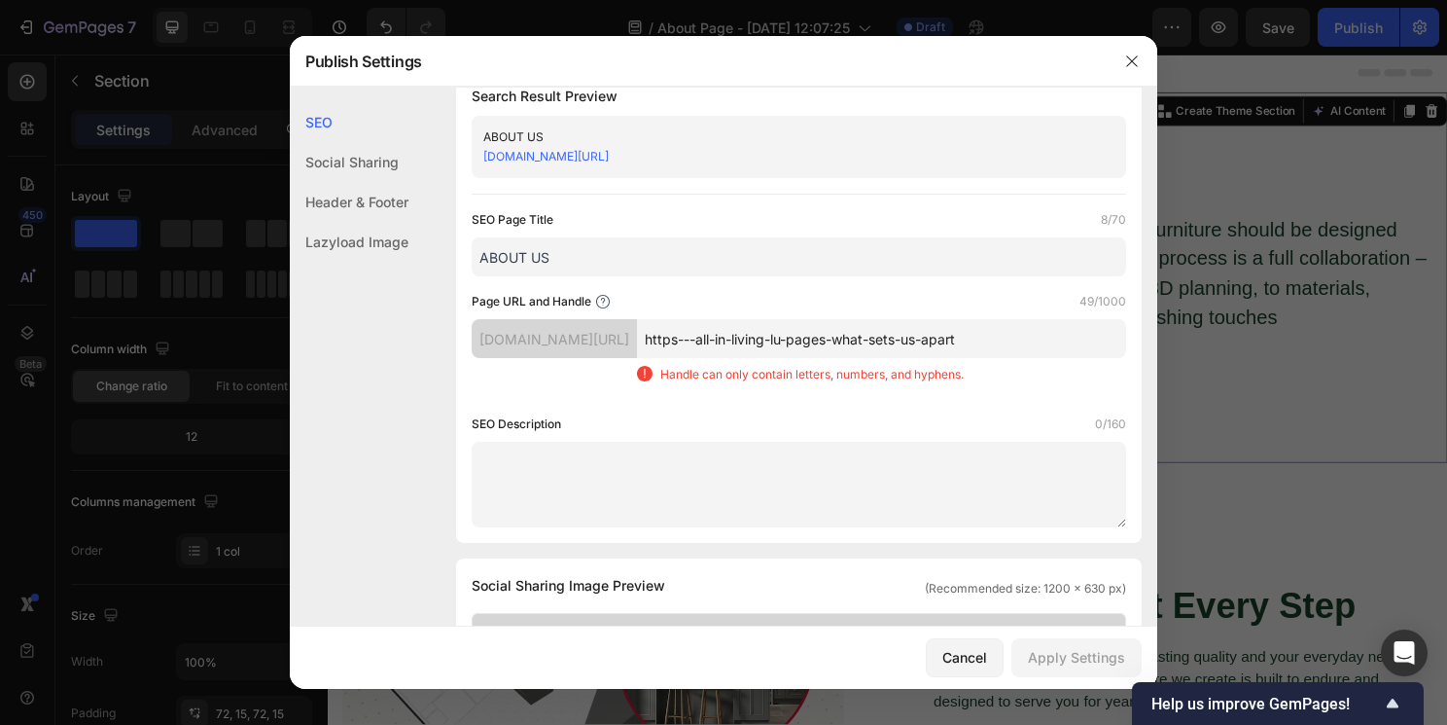
scroll to position [15, 0]
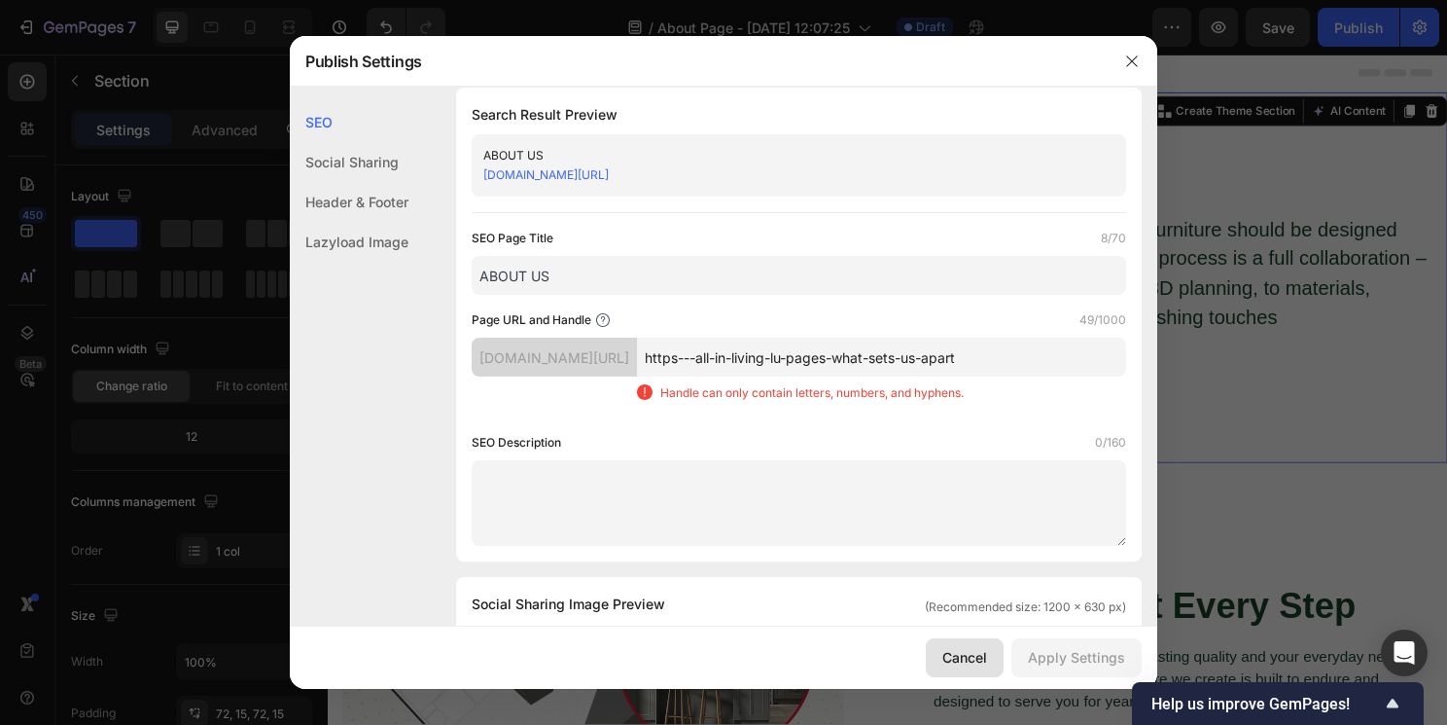
click at [961, 653] on div "Cancel" at bounding box center [965, 657] width 45 height 20
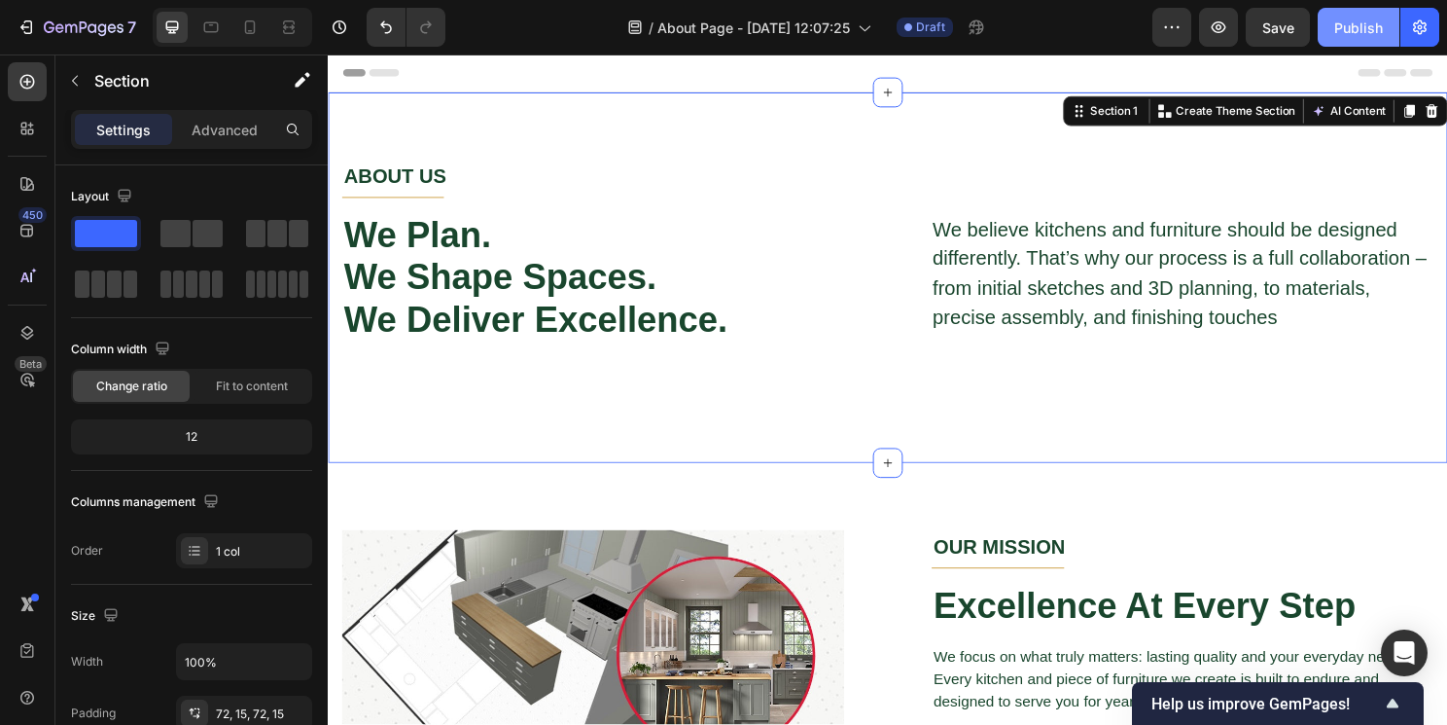
click at [1360, 23] on div "Publish" at bounding box center [1359, 28] width 49 height 20
click at [1163, 28] on icon "button" at bounding box center [1171, 27] width 19 height 19
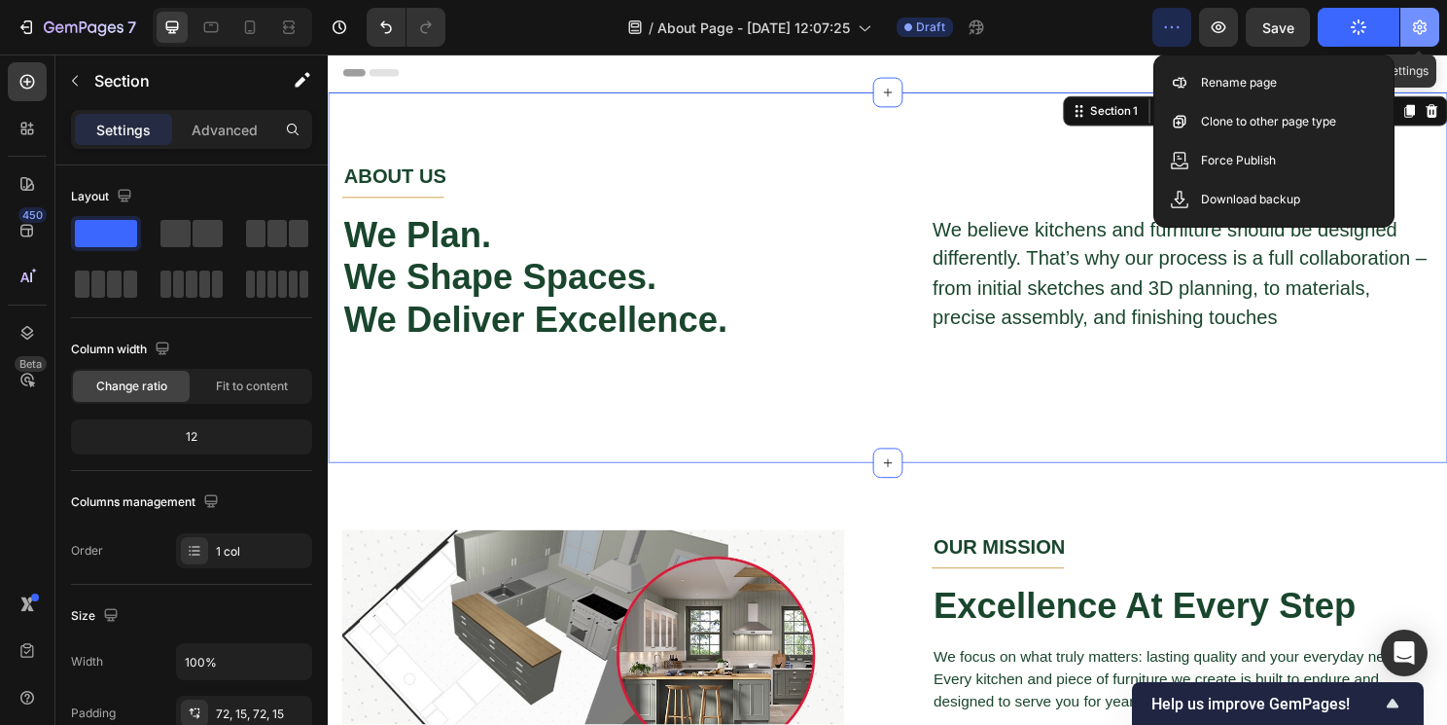
click at [1424, 24] on icon "button" at bounding box center [1419, 27] width 19 height 19
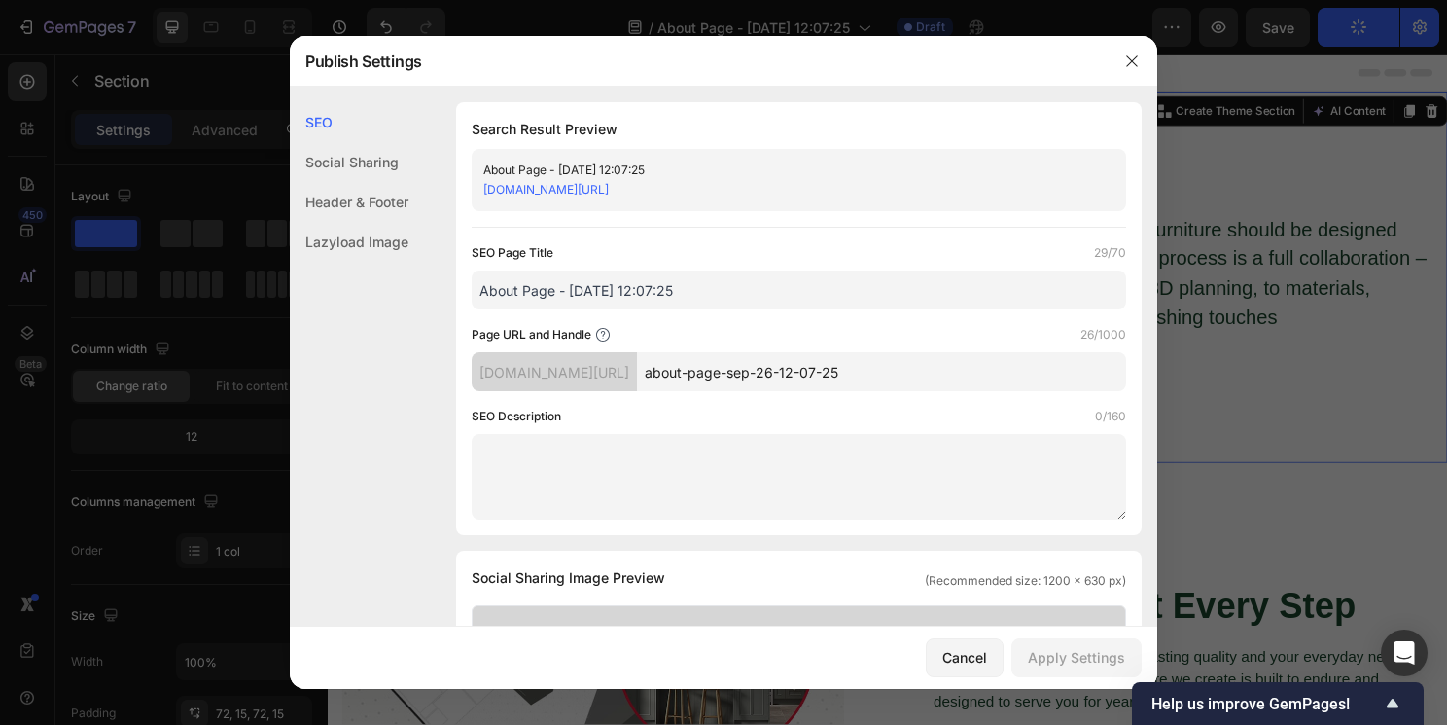
click at [1424, 25] on div at bounding box center [723, 362] width 1447 height 725
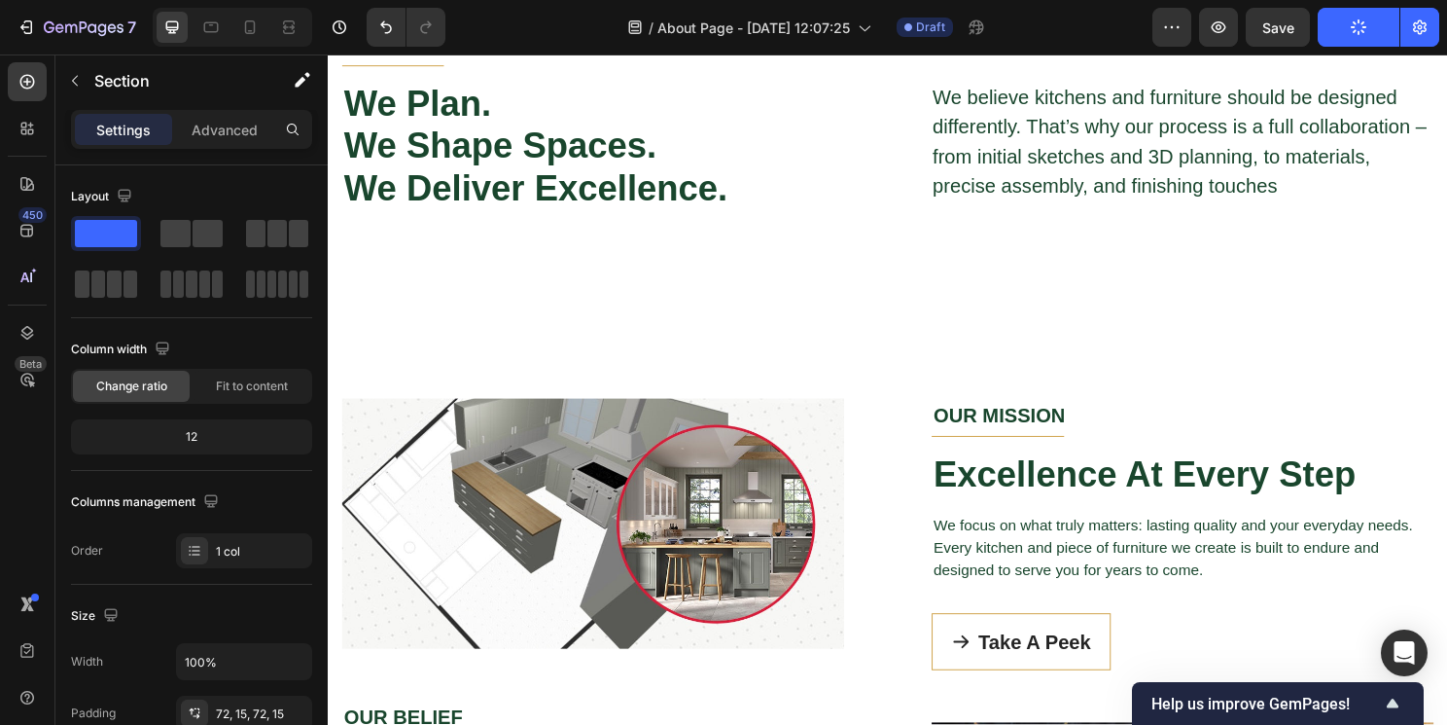
scroll to position [0, 0]
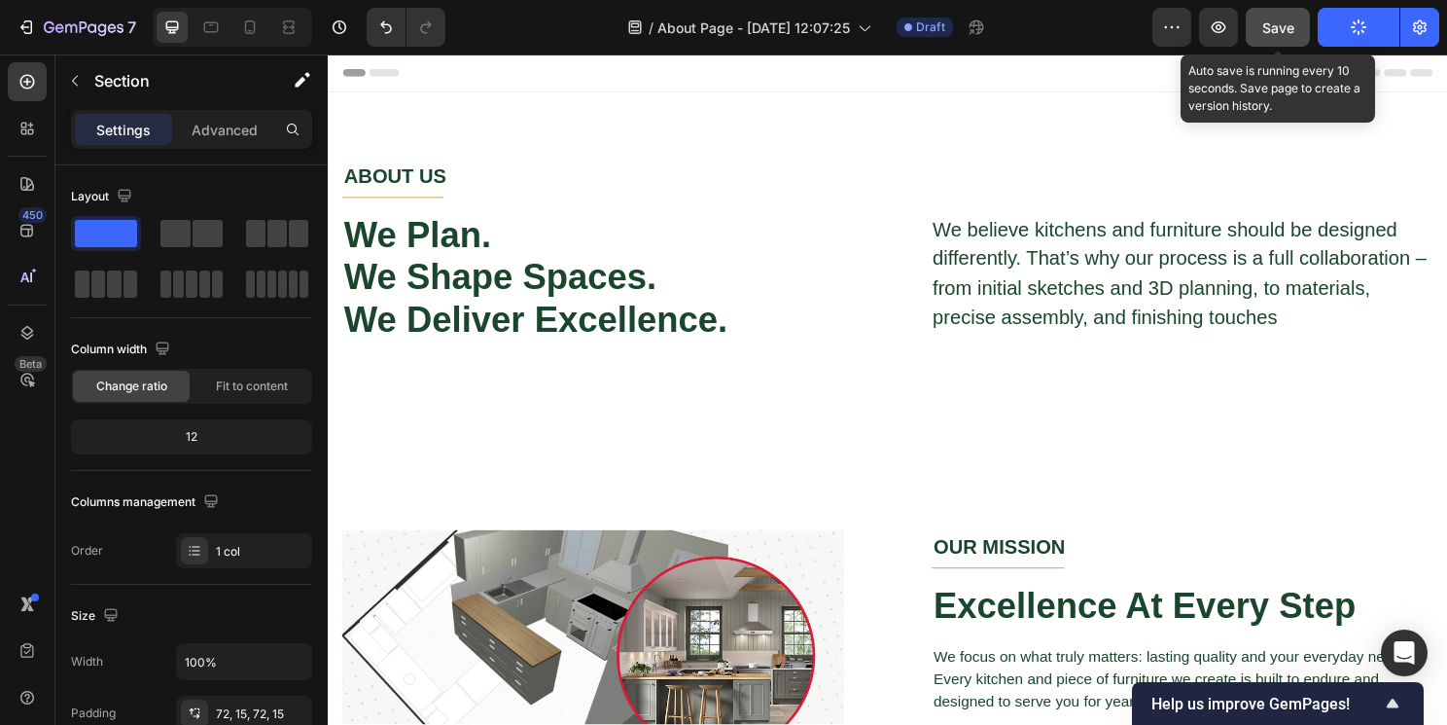
click at [1271, 20] on span "Save" at bounding box center [1279, 27] width 32 height 17
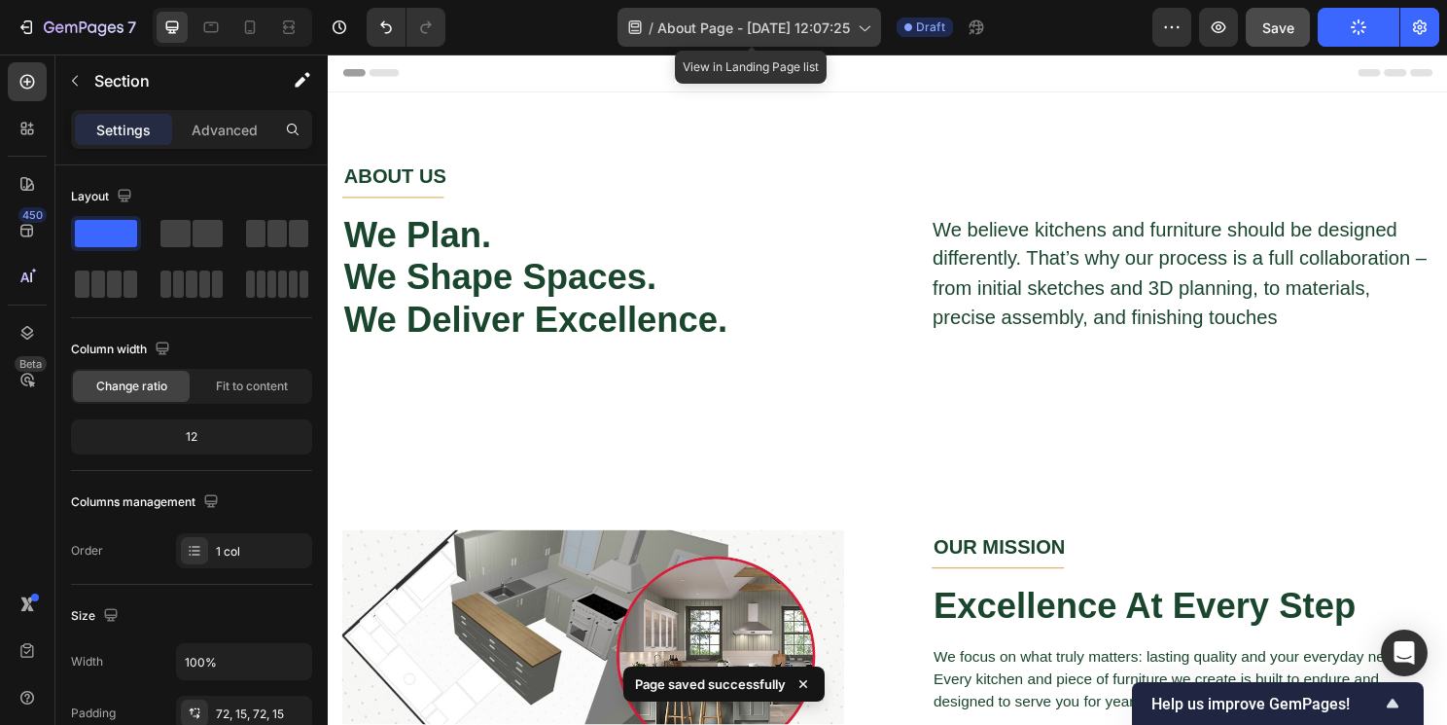
click at [871, 30] on icon at bounding box center [863, 27] width 19 height 19
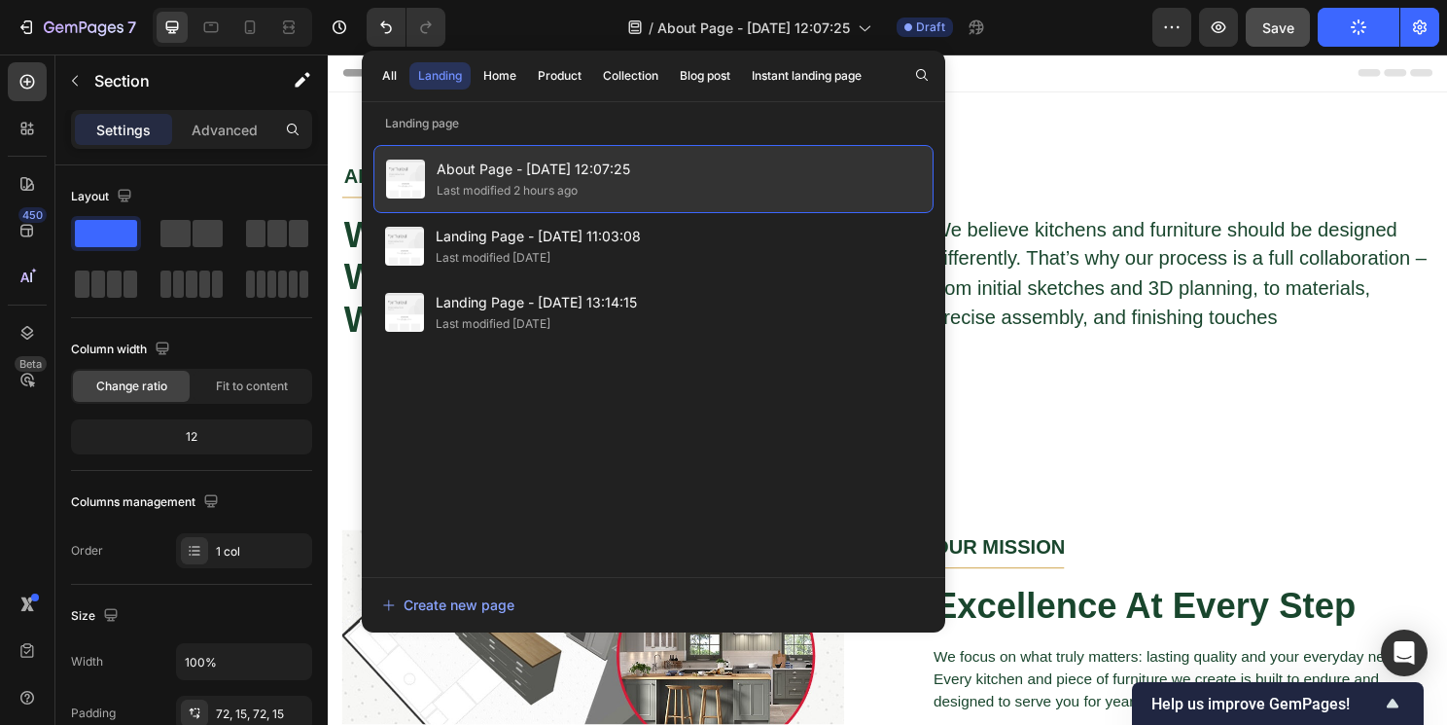
click at [635, 186] on div "About Page - Sep 26, 12:07:25 Last modified 2 hours ago" at bounding box center [654, 179] width 560 height 68
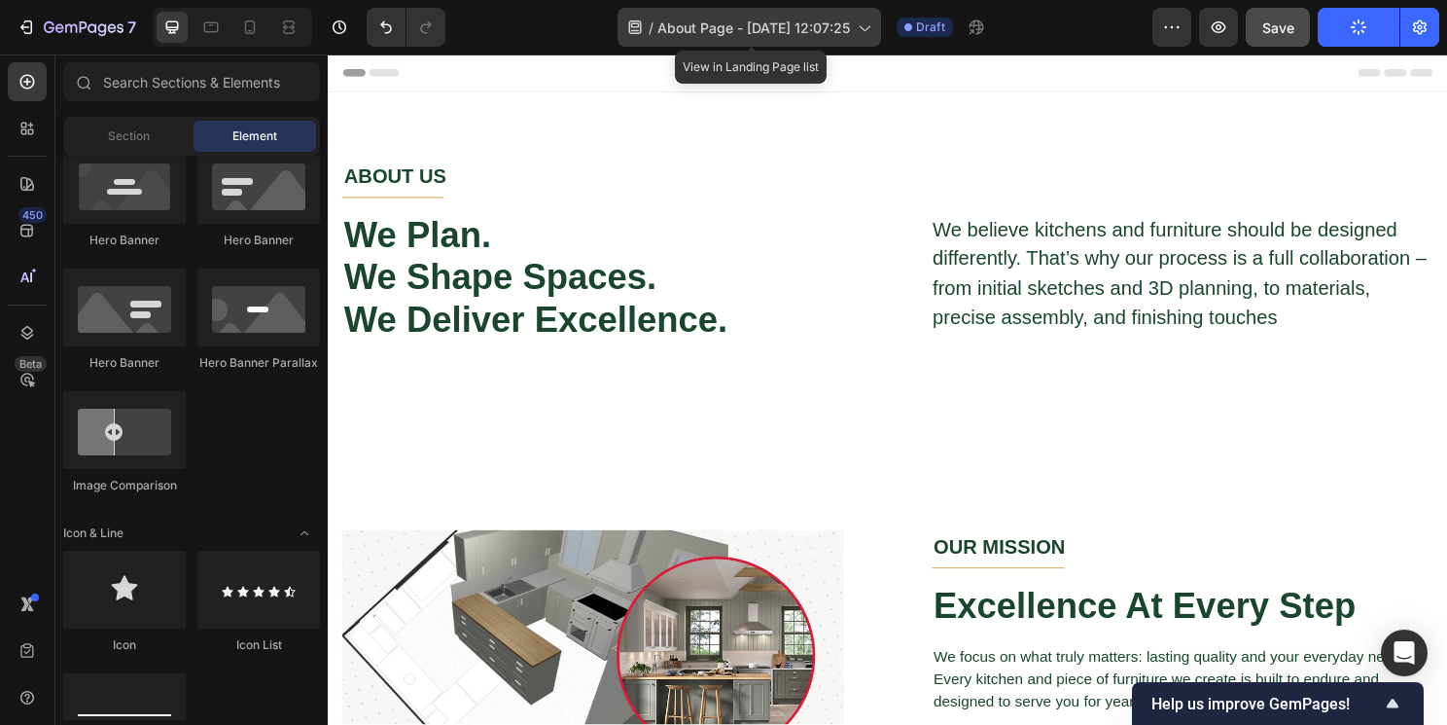
click at [865, 30] on icon at bounding box center [863, 27] width 19 height 19
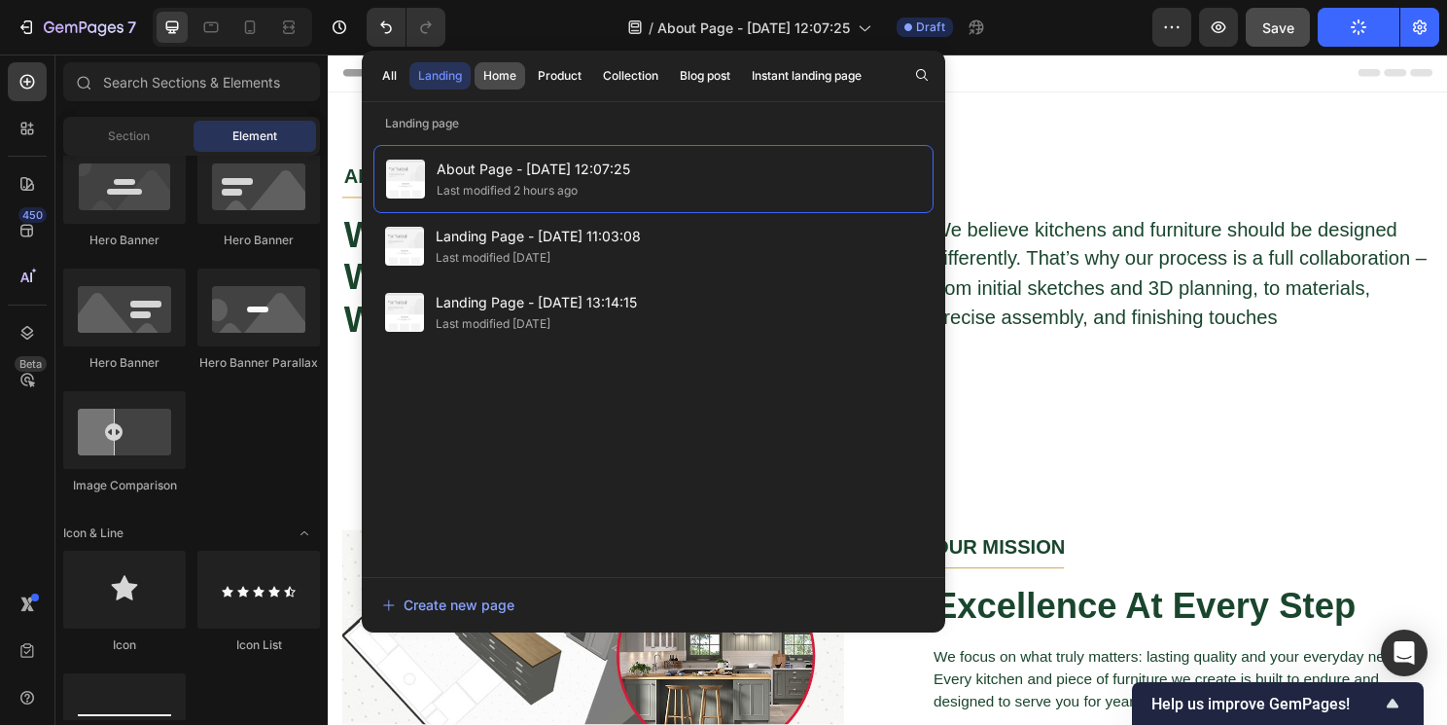
click at [496, 83] on div "Home" at bounding box center [499, 76] width 33 height 18
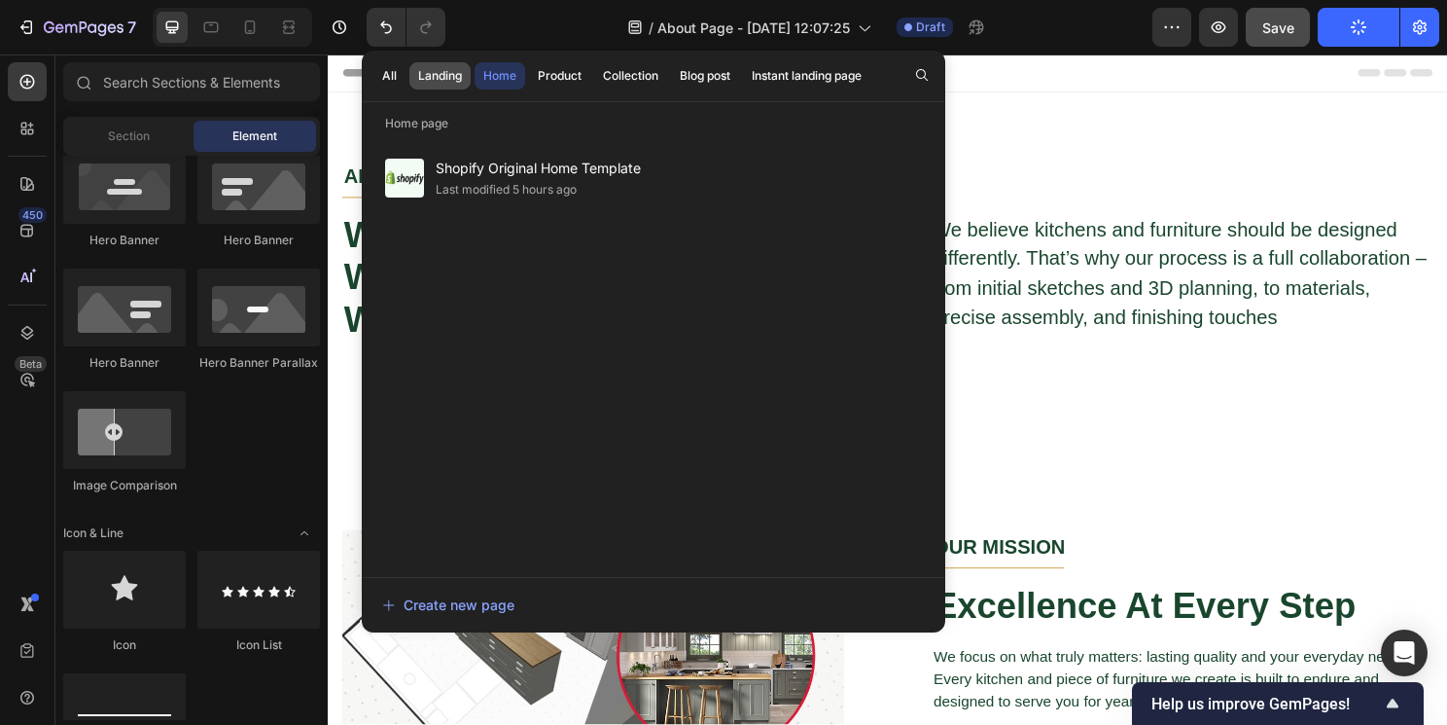
click at [440, 84] on div "Landing" at bounding box center [440, 76] width 44 height 18
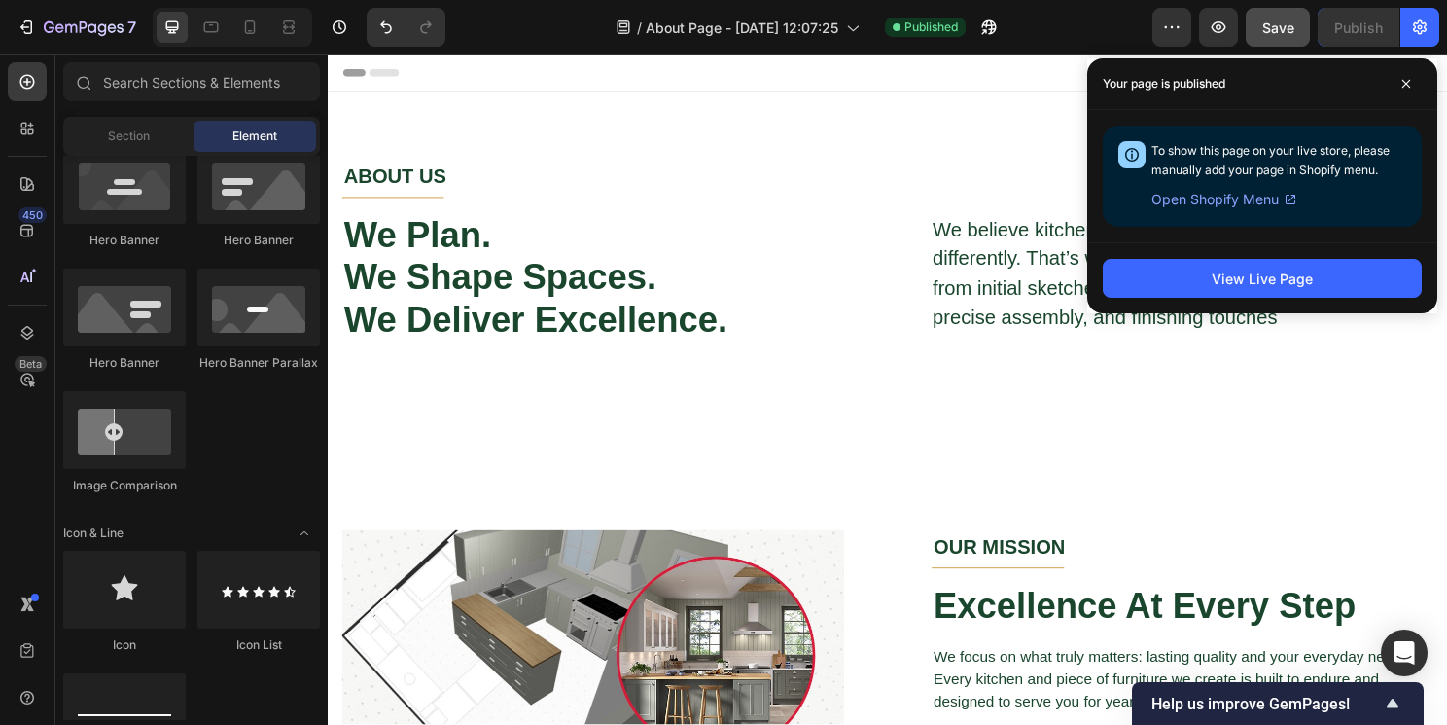
click at [1206, 198] on span "Open Shopify Menu" at bounding box center [1215, 199] width 127 height 23
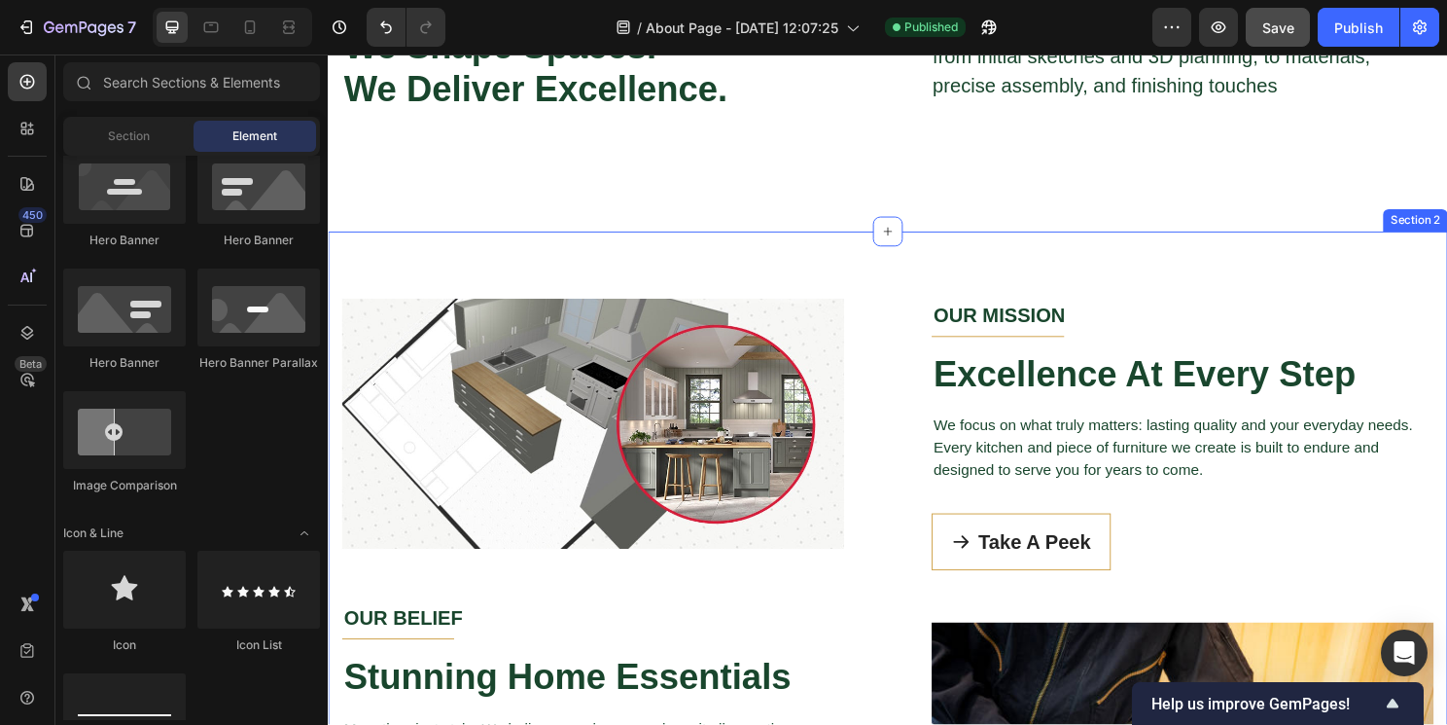
scroll to position [249, 0]
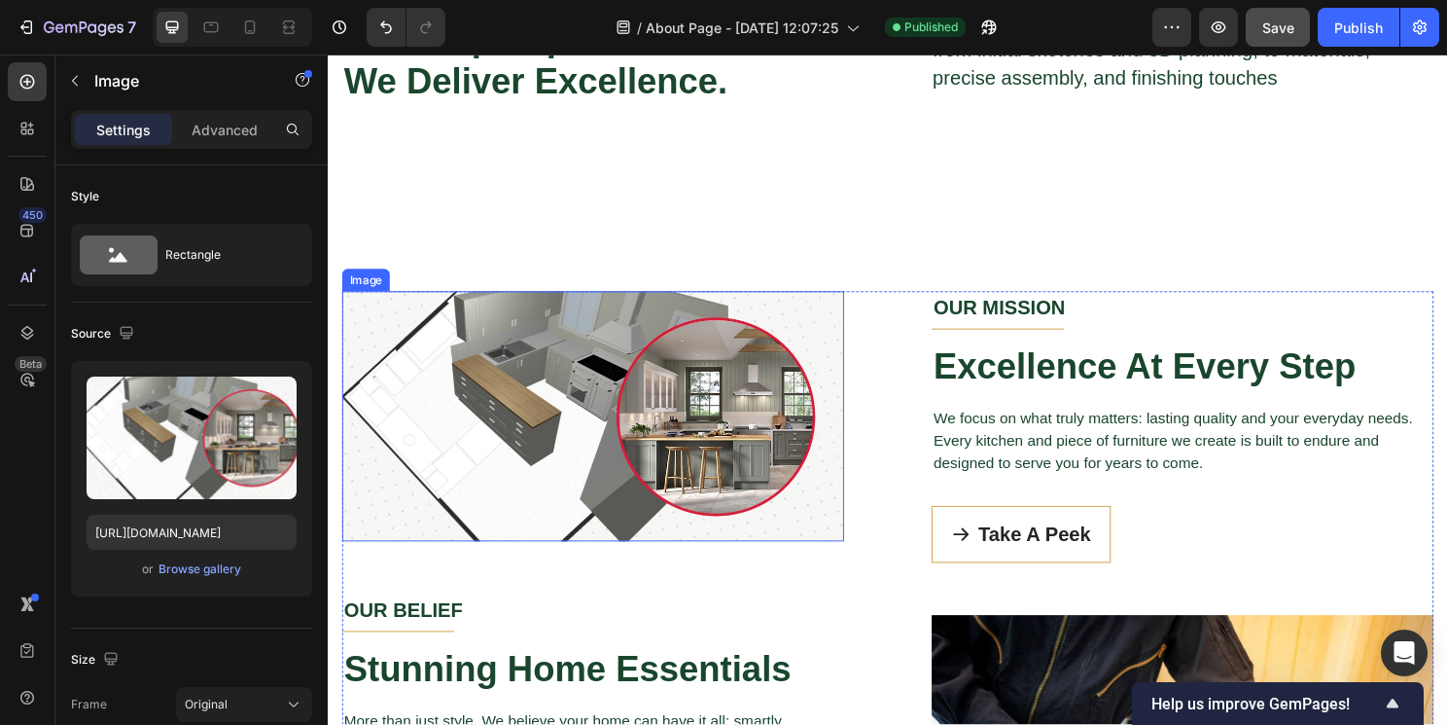
click at [766, 489] on img at bounding box center [603, 432] width 523 height 261
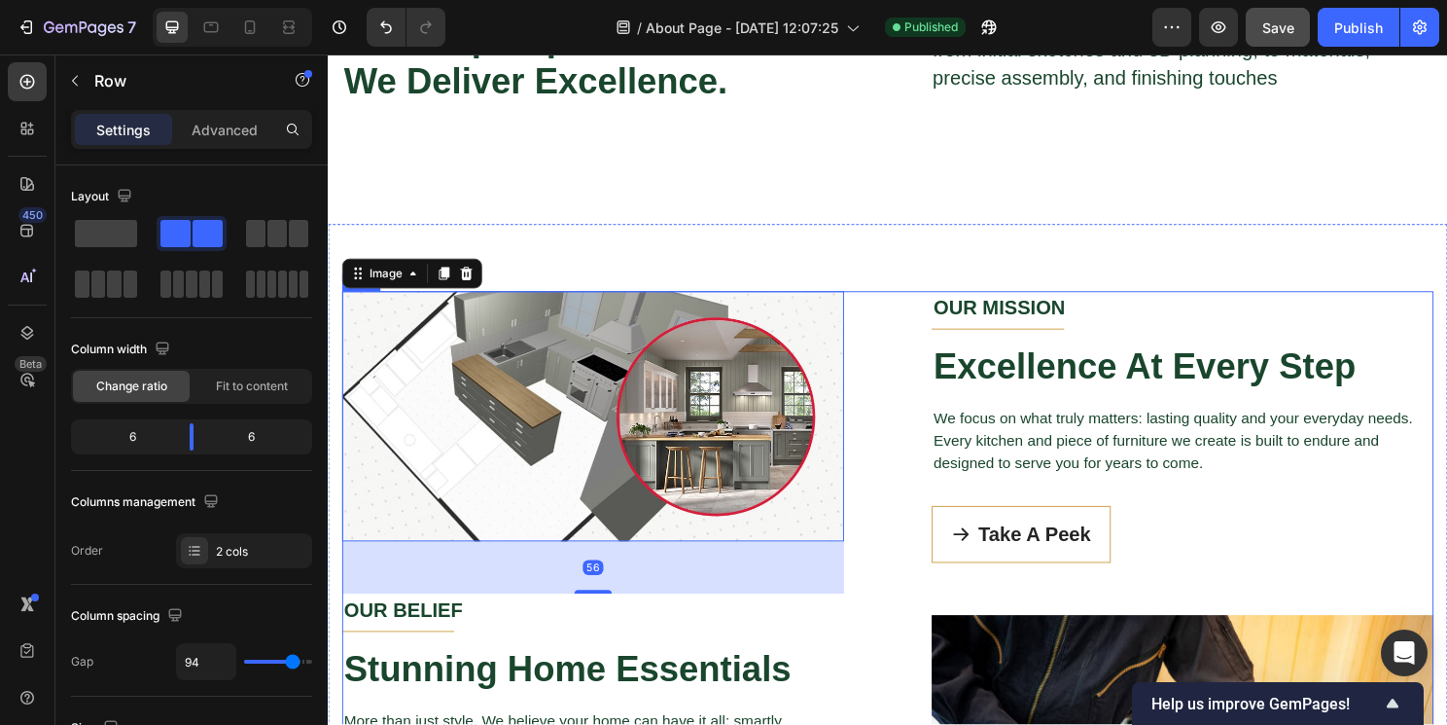
click at [919, 482] on div "Image 56 OUR BELIEF Text block Title Line Stunning Home Essentials Heading More…" at bounding box center [911, 644] width 1138 height 685
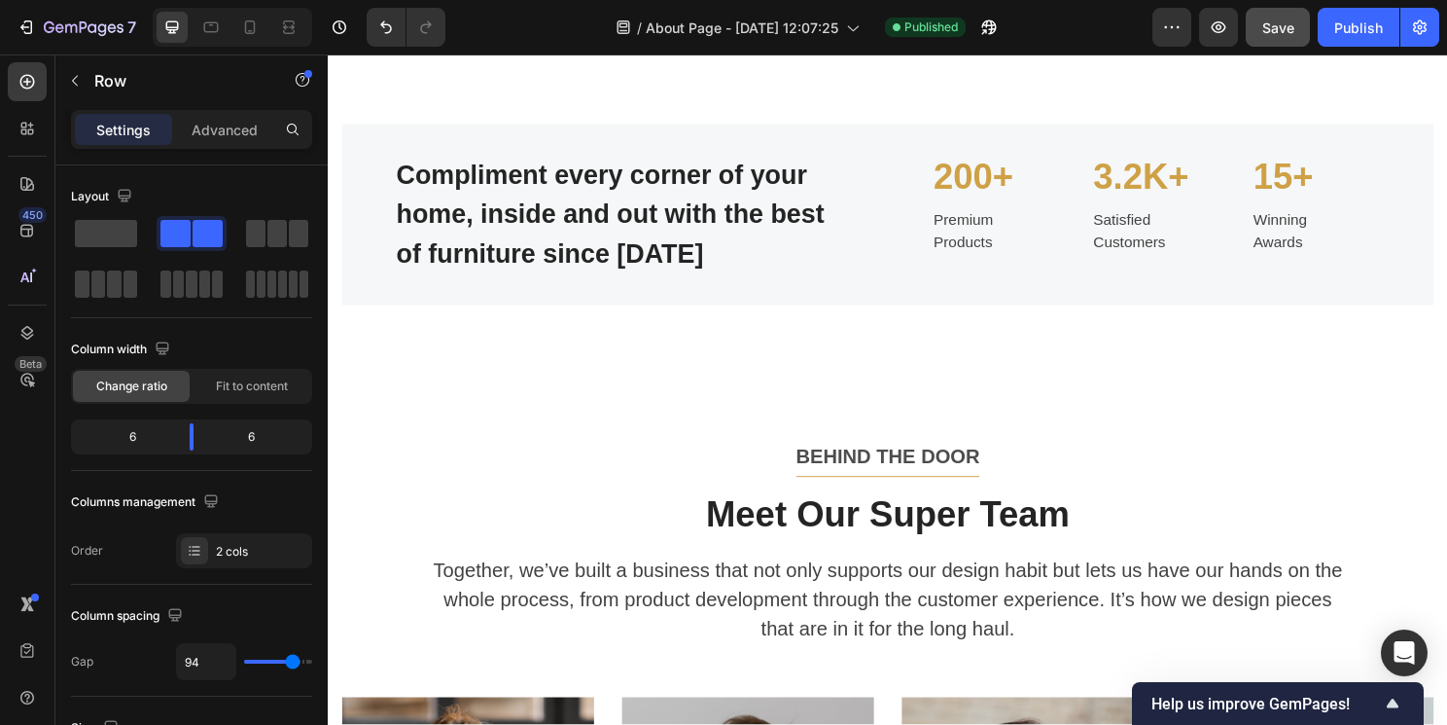
scroll to position [1540, 0]
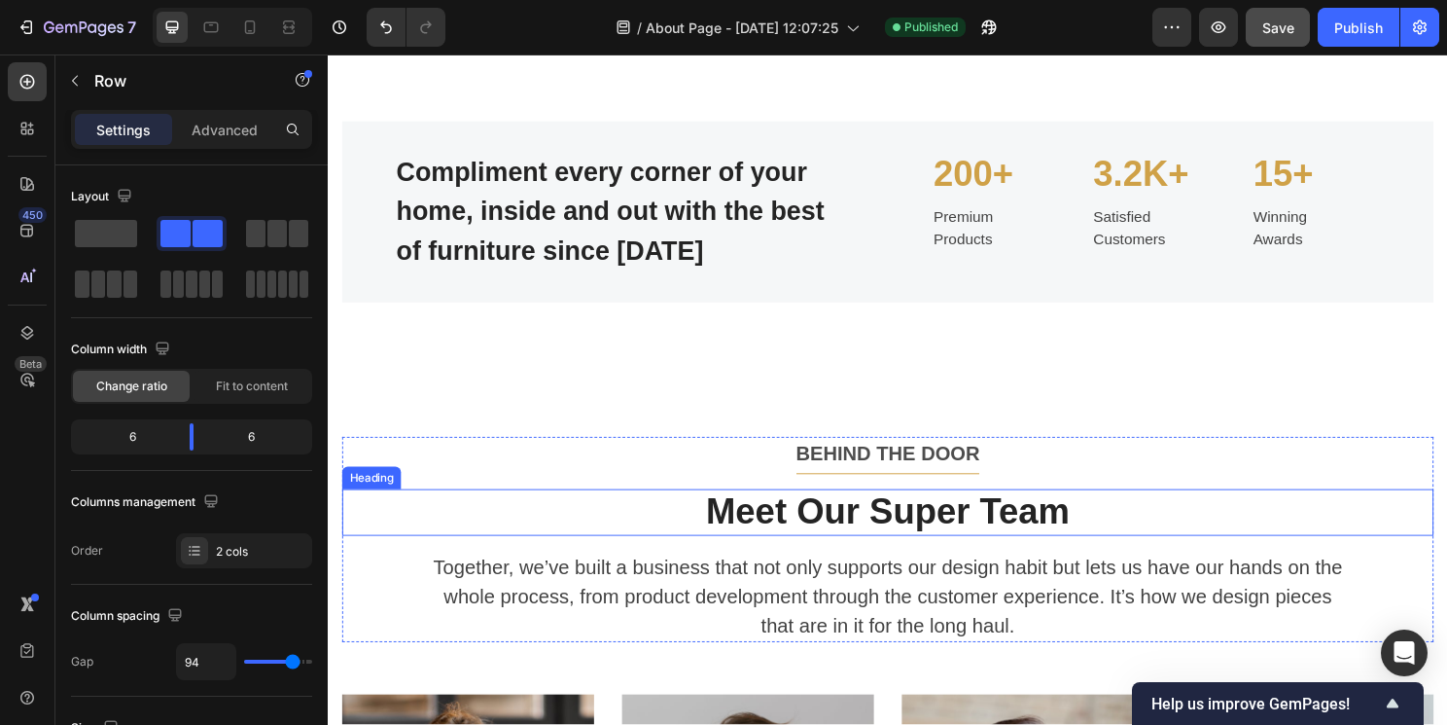
click at [709, 522] on p "Meet Our Super Team" at bounding box center [911, 532] width 1134 height 45
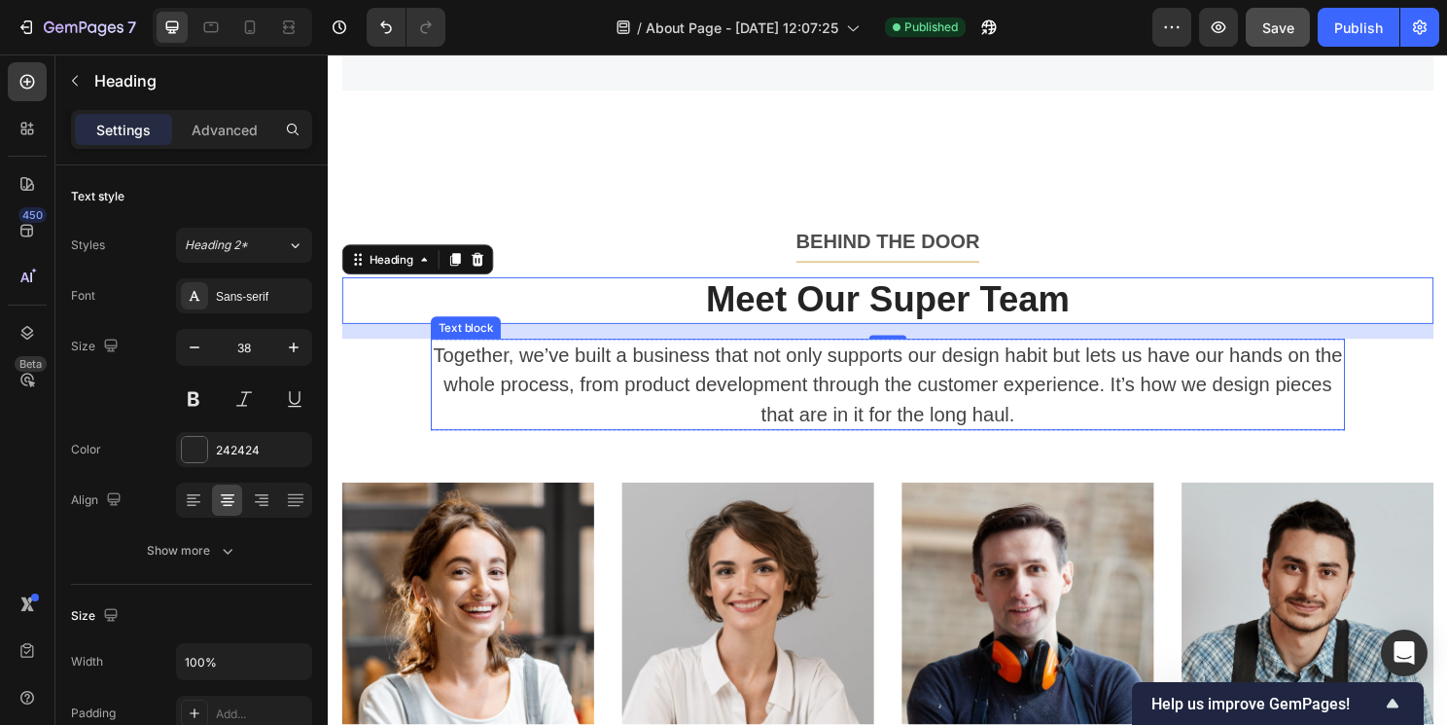
scroll to position [1783, 0]
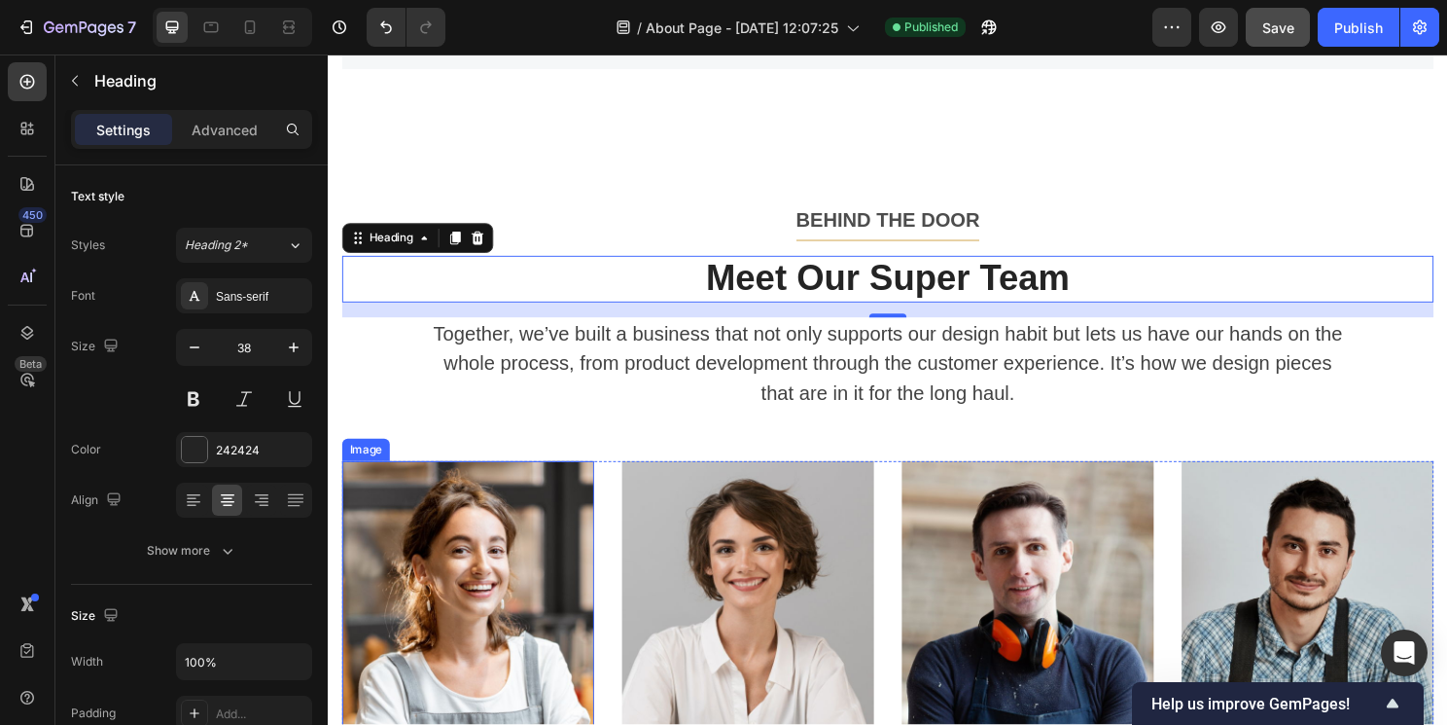
click at [473, 590] on img at bounding box center [473, 643] width 263 height 329
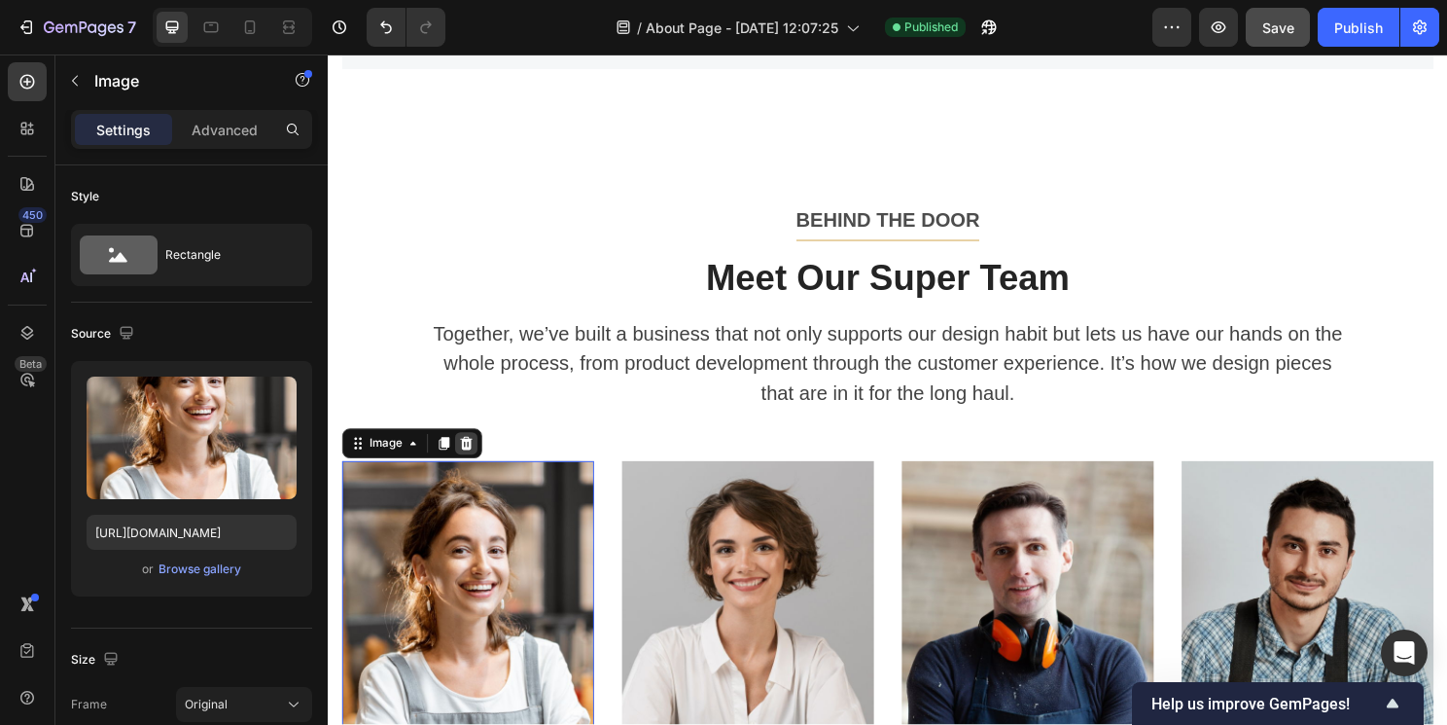
click at [467, 459] on icon at bounding box center [472, 460] width 13 height 14
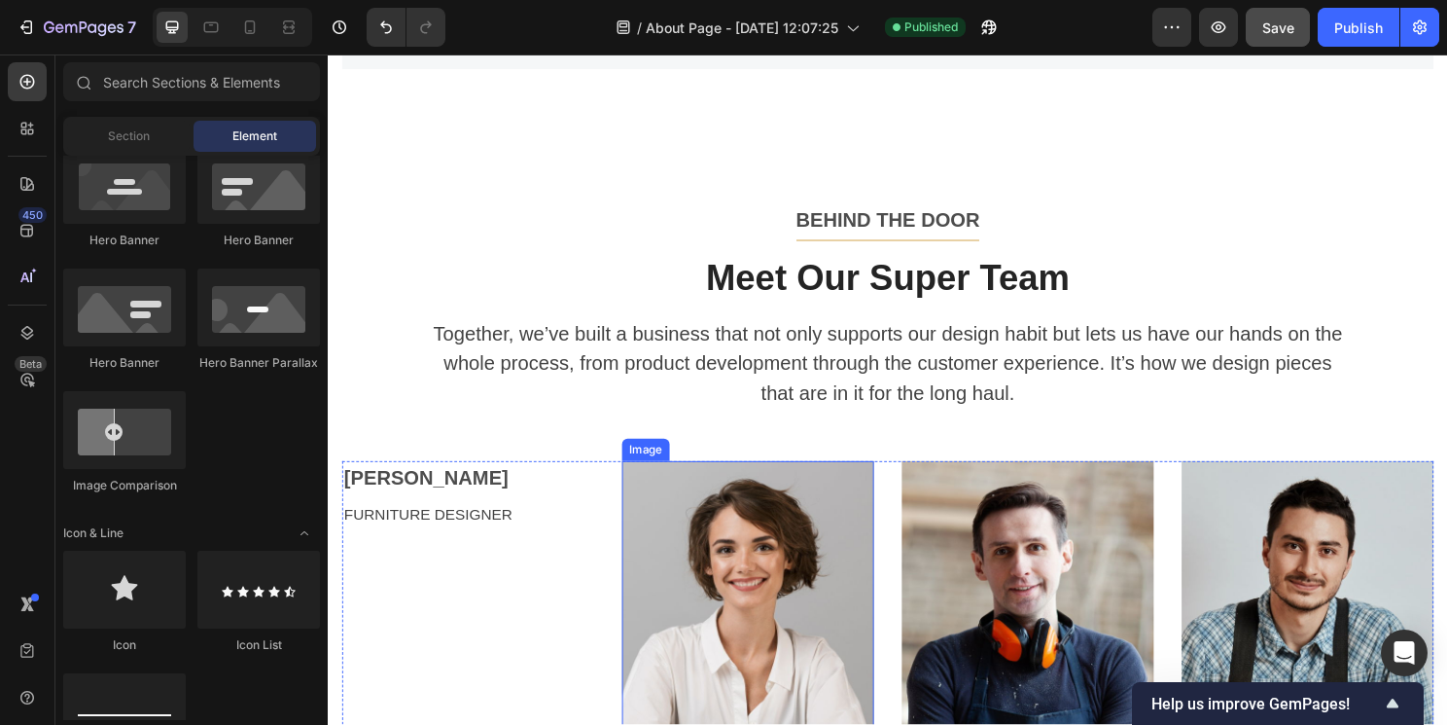
click at [786, 566] on img at bounding box center [765, 643] width 263 height 329
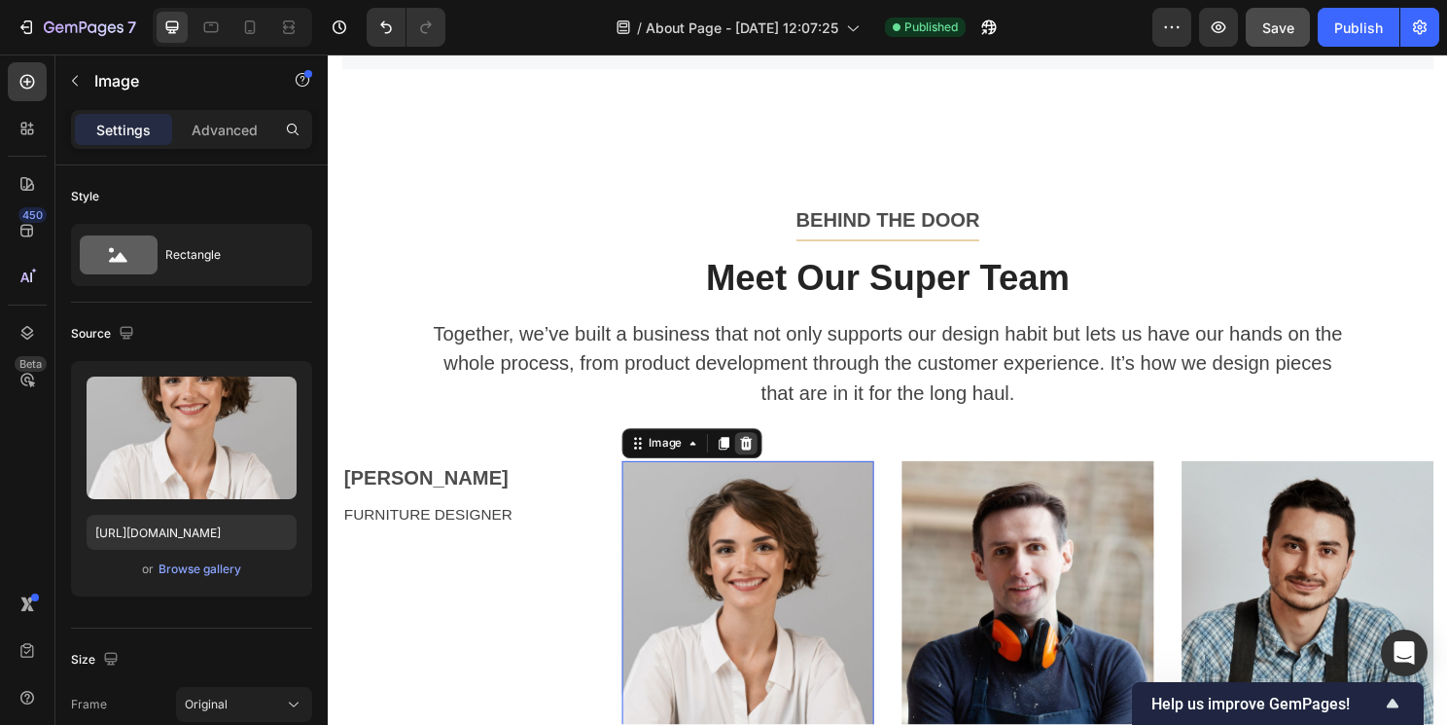
click at [768, 457] on icon at bounding box center [764, 460] width 13 height 14
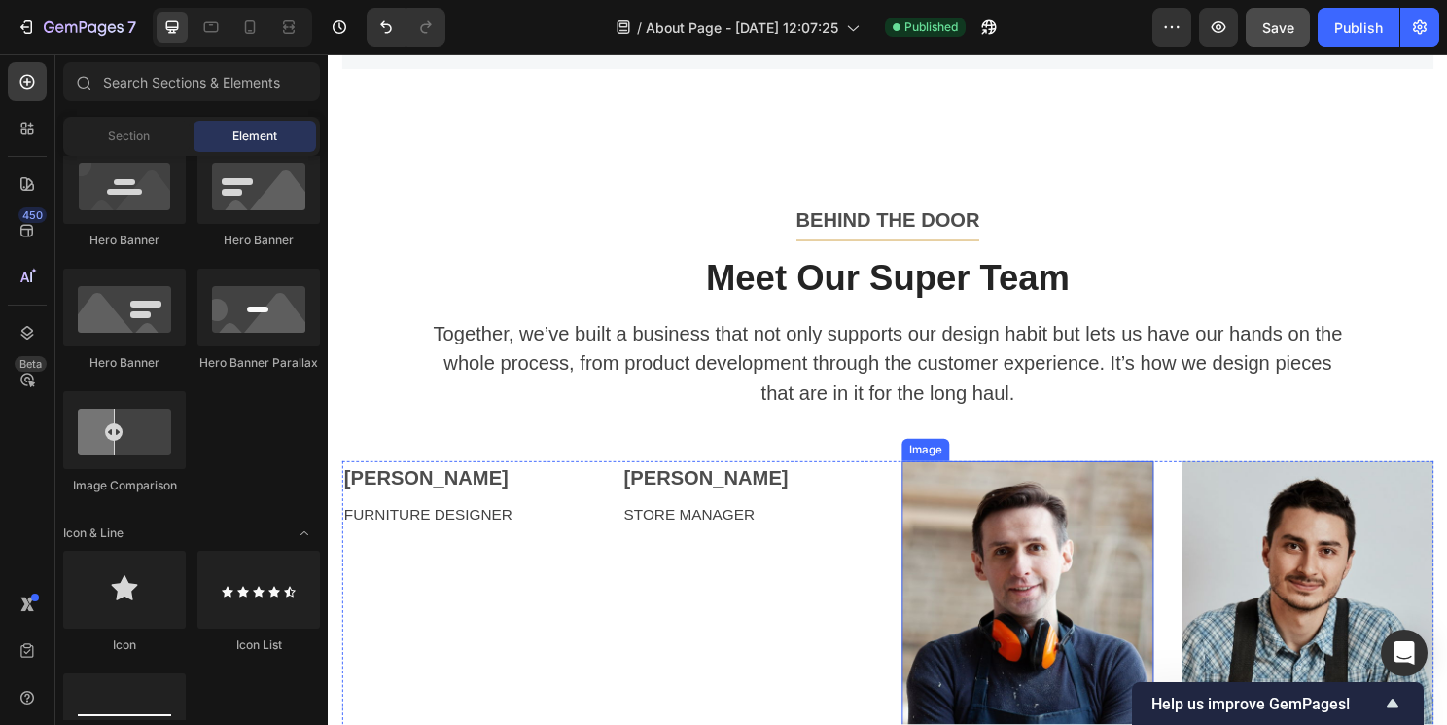
click at [1102, 551] on img at bounding box center [1057, 643] width 263 height 329
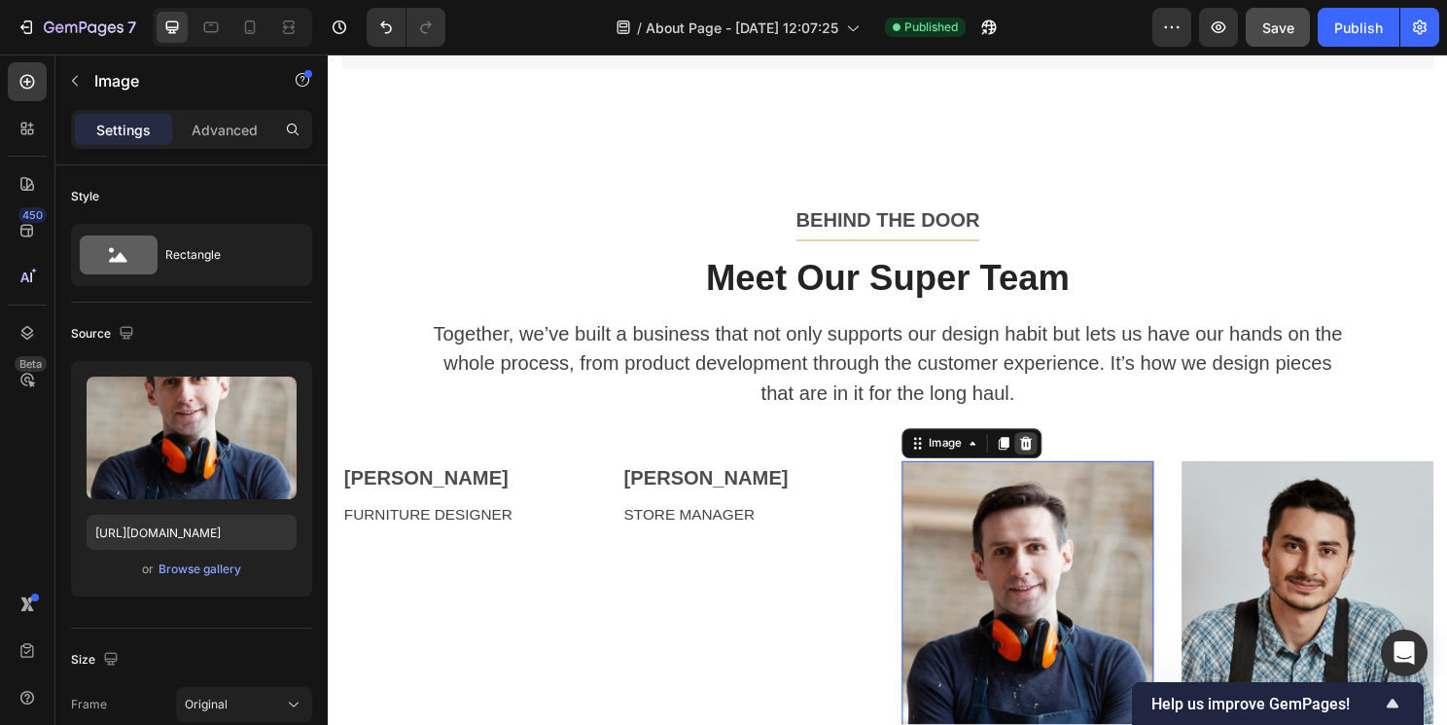
click at [1058, 460] on icon at bounding box center [1056, 460] width 13 height 14
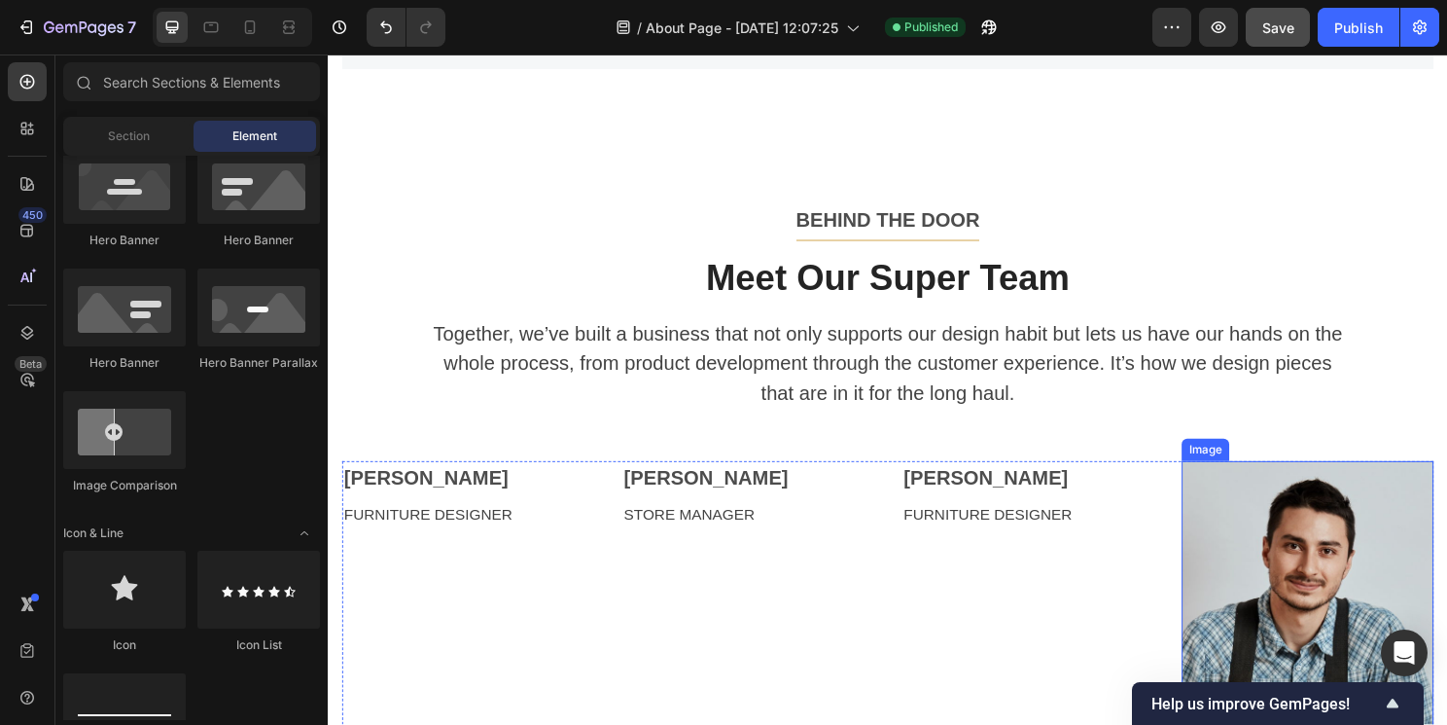
click at [1331, 537] on img at bounding box center [1349, 643] width 263 height 329
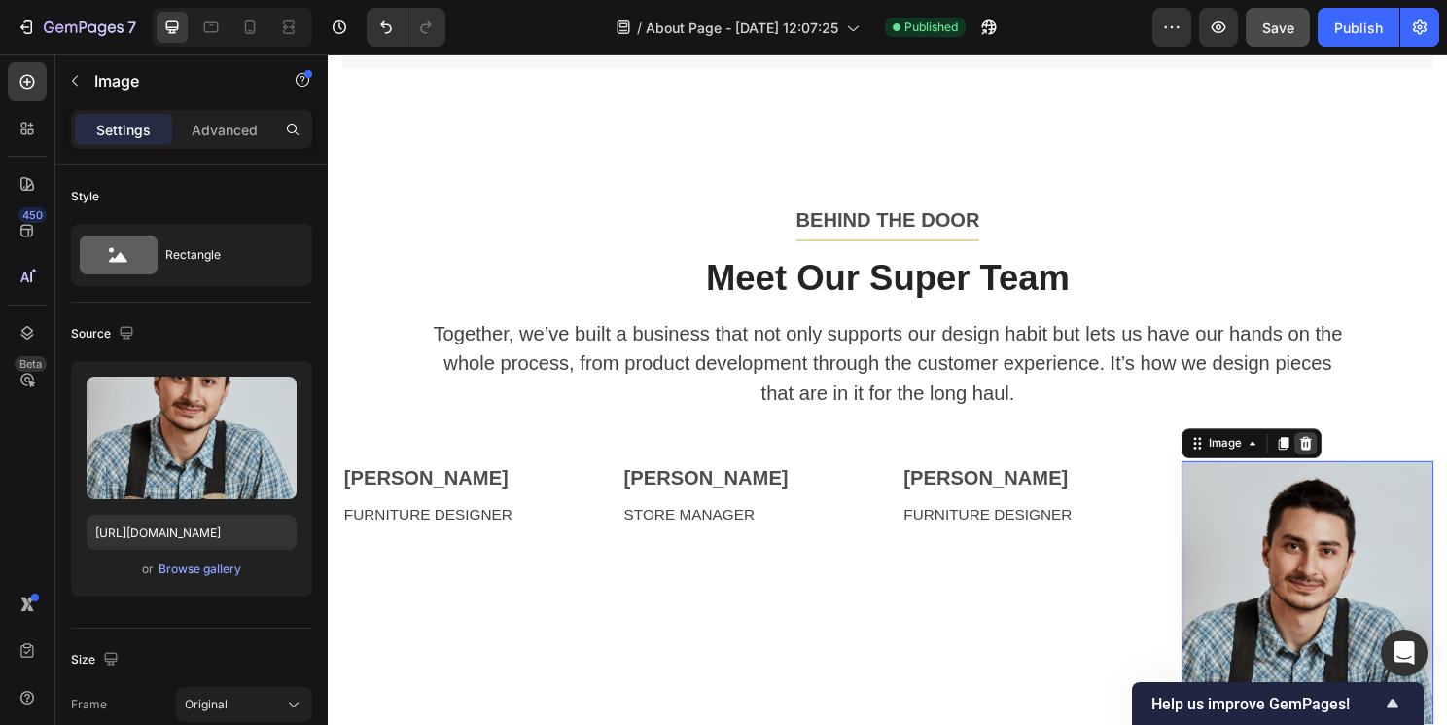
click at [1348, 462] on icon at bounding box center [1347, 460] width 13 height 14
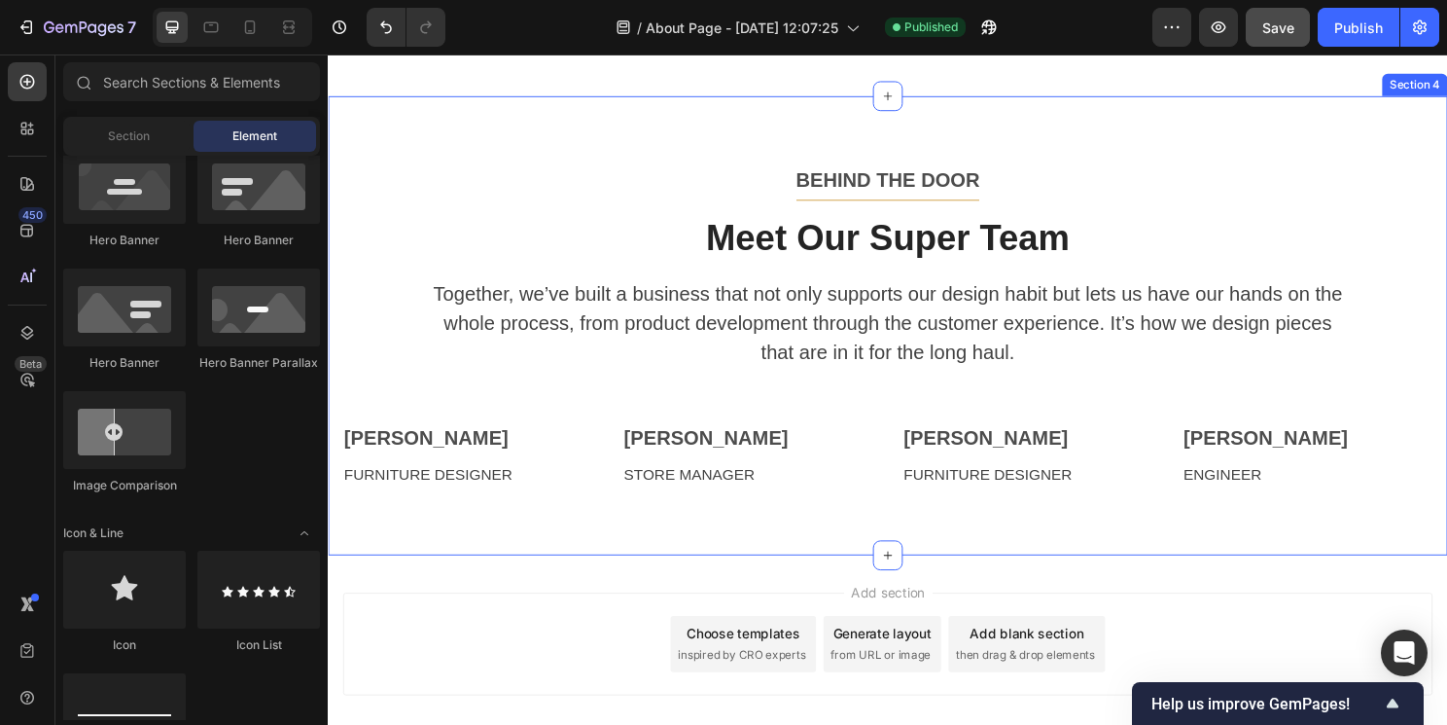
scroll to position [1837, 0]
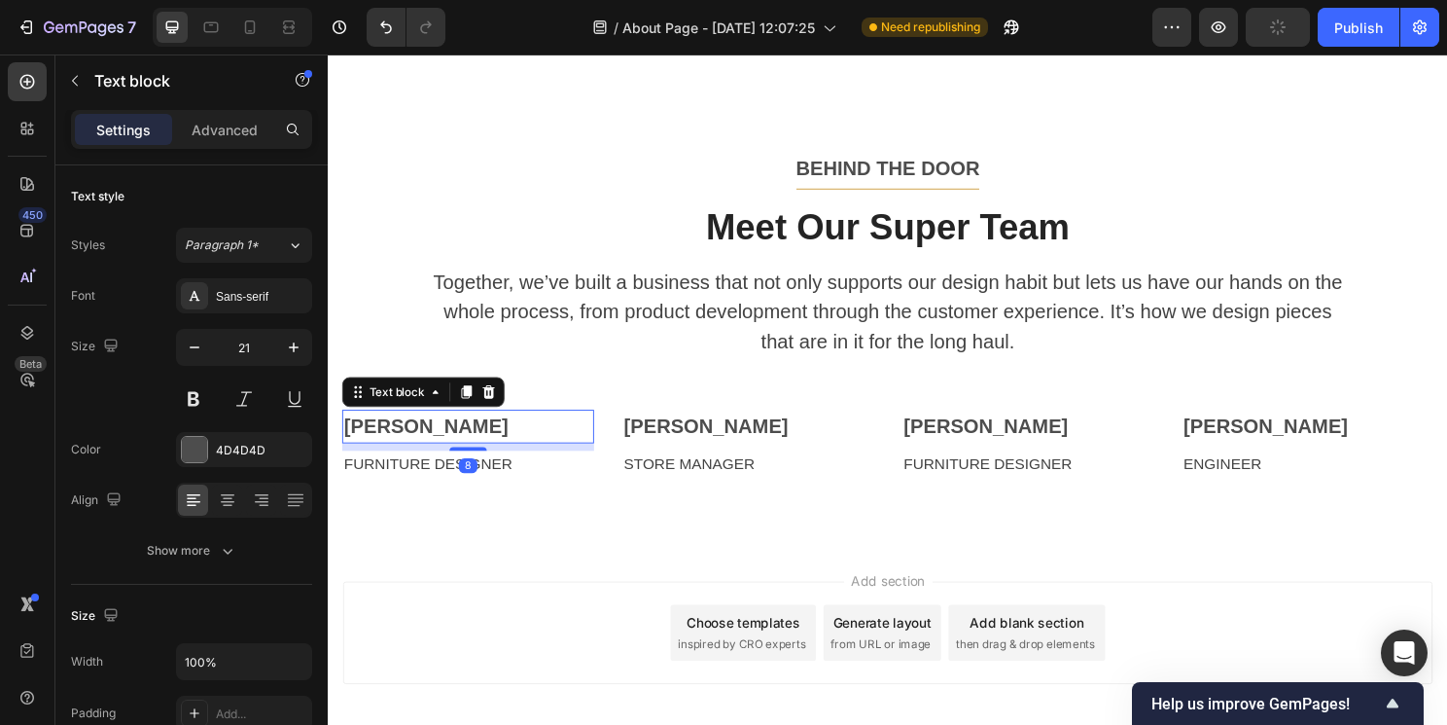
click at [380, 418] on div "Text block" at bounding box center [426, 406] width 169 height 31
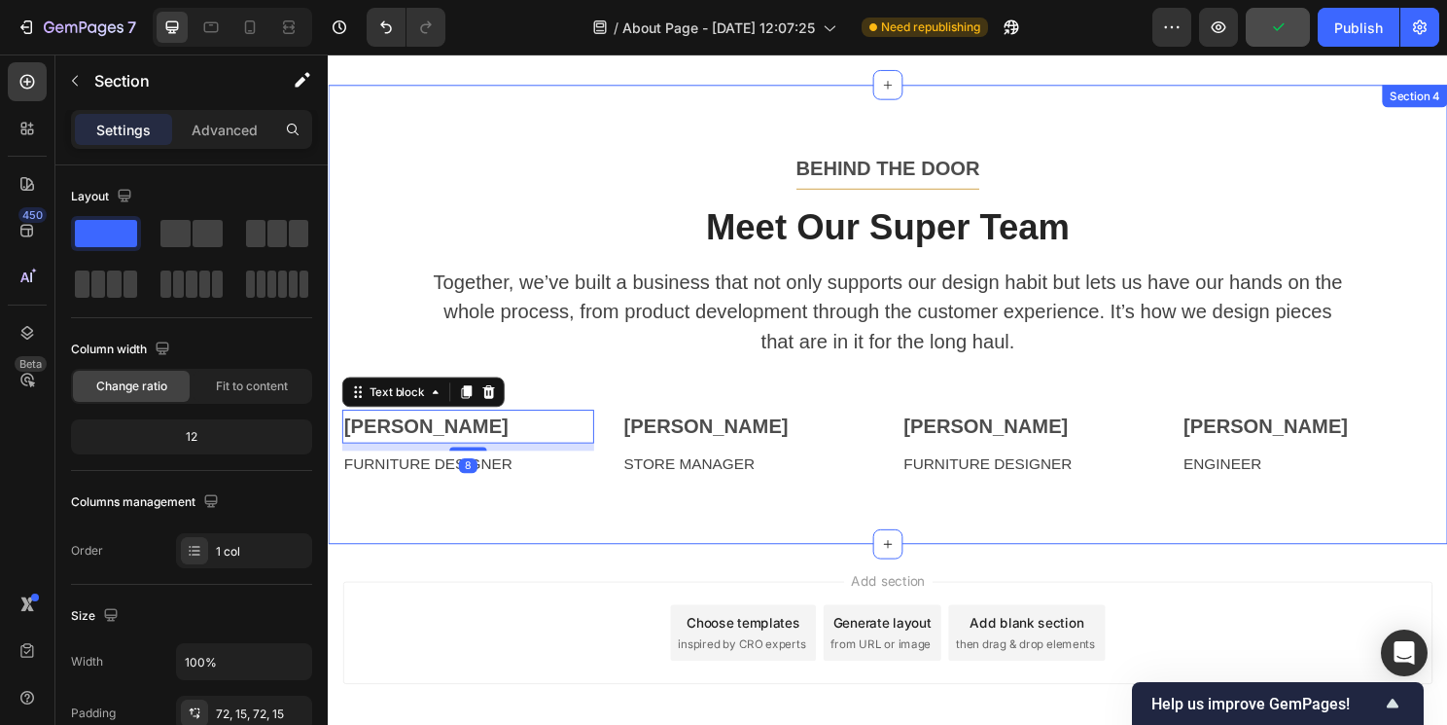
click at [623, 499] on div "BEHIND THE DOOR Text block Title Line Meet Our Super Team Heading Together, we’…" at bounding box center [911, 326] width 1167 height 479
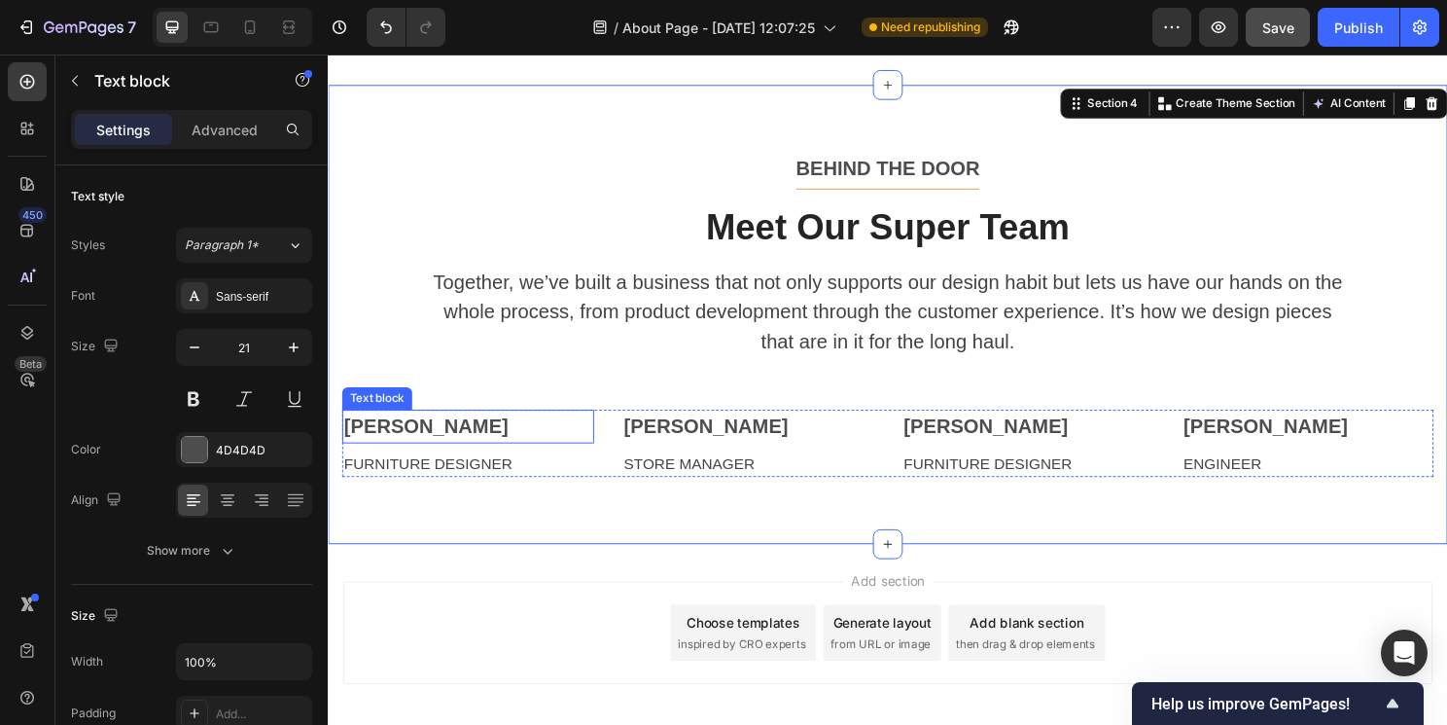
click at [427, 444] on p "Karen Hill" at bounding box center [473, 442] width 259 height 31
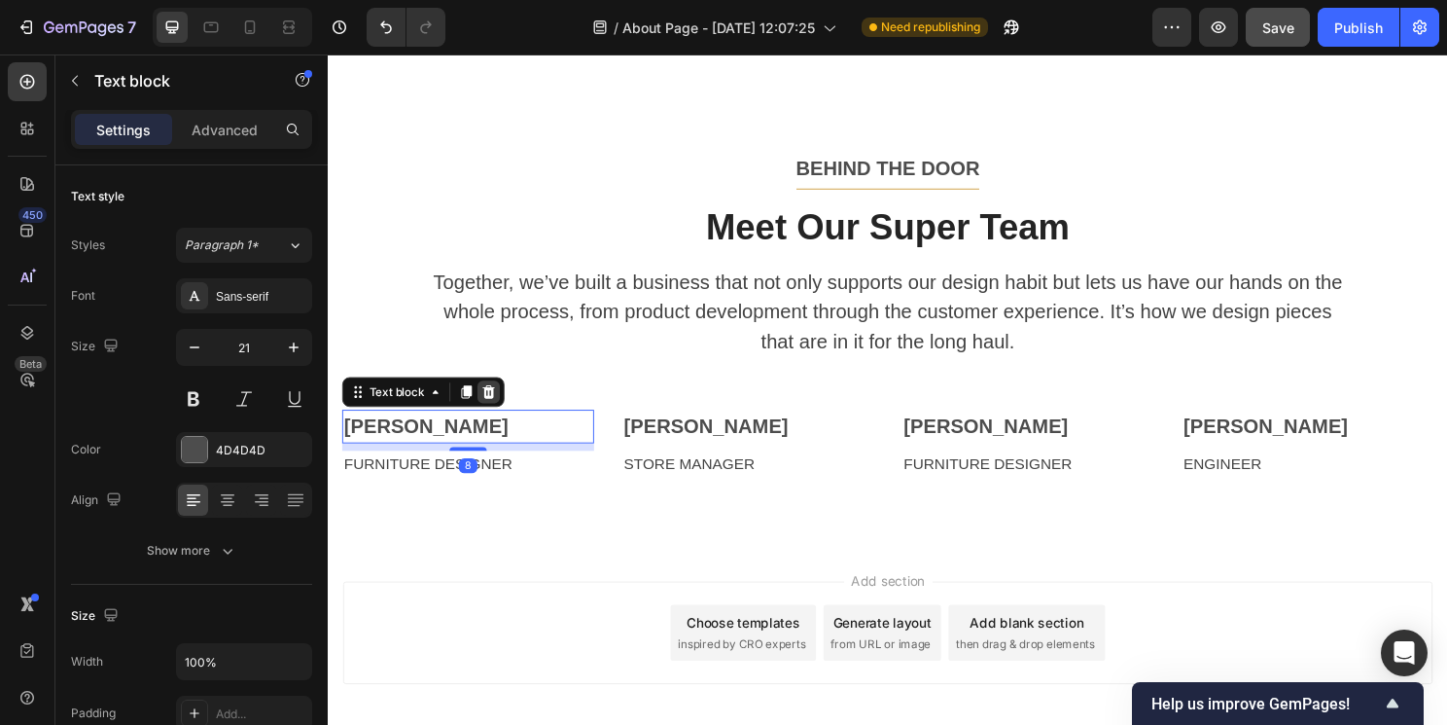
click at [495, 413] on icon at bounding box center [495, 407] width 16 height 16
click at [498, 443] on p "FURNITURE DESIGNER" at bounding box center [473, 438] width 259 height 23
click at [501, 404] on icon at bounding box center [495, 407] width 16 height 16
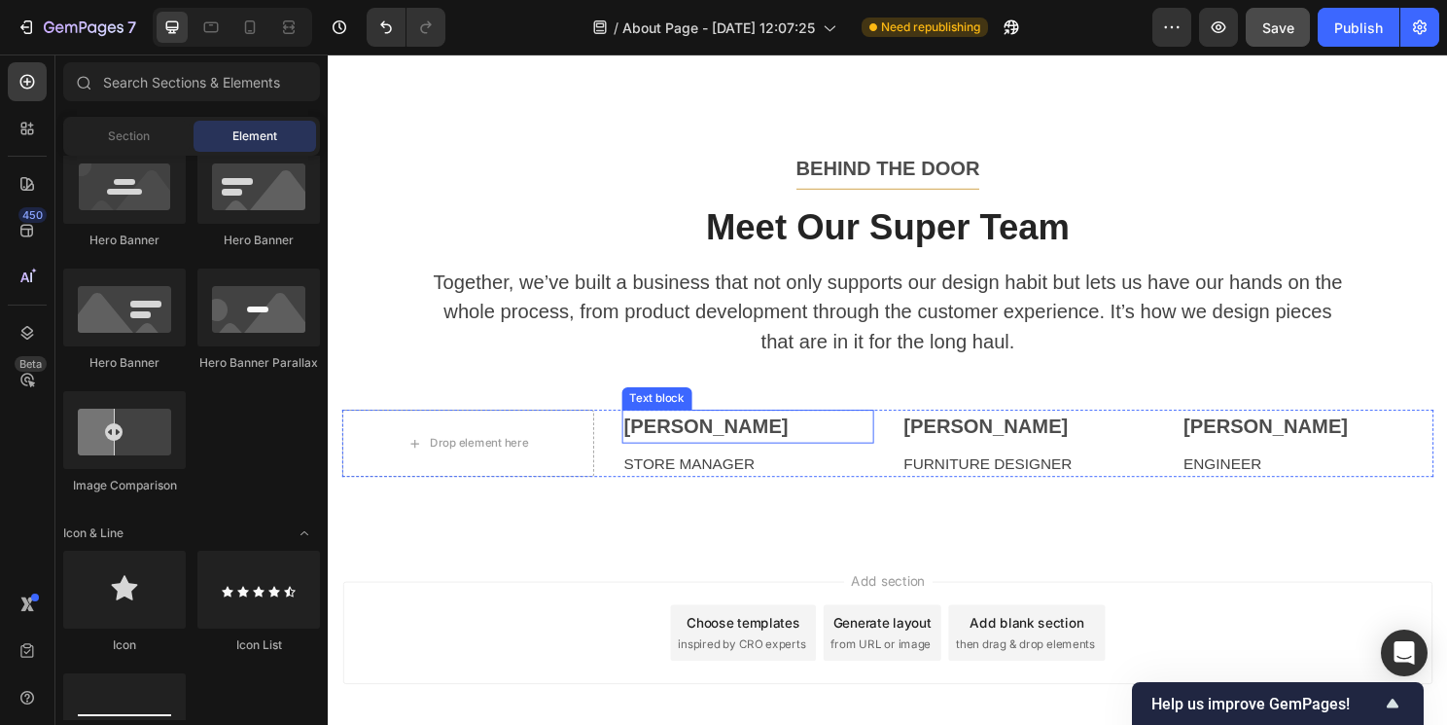
click at [743, 433] on p "Alice Lawson" at bounding box center [765, 442] width 259 height 31
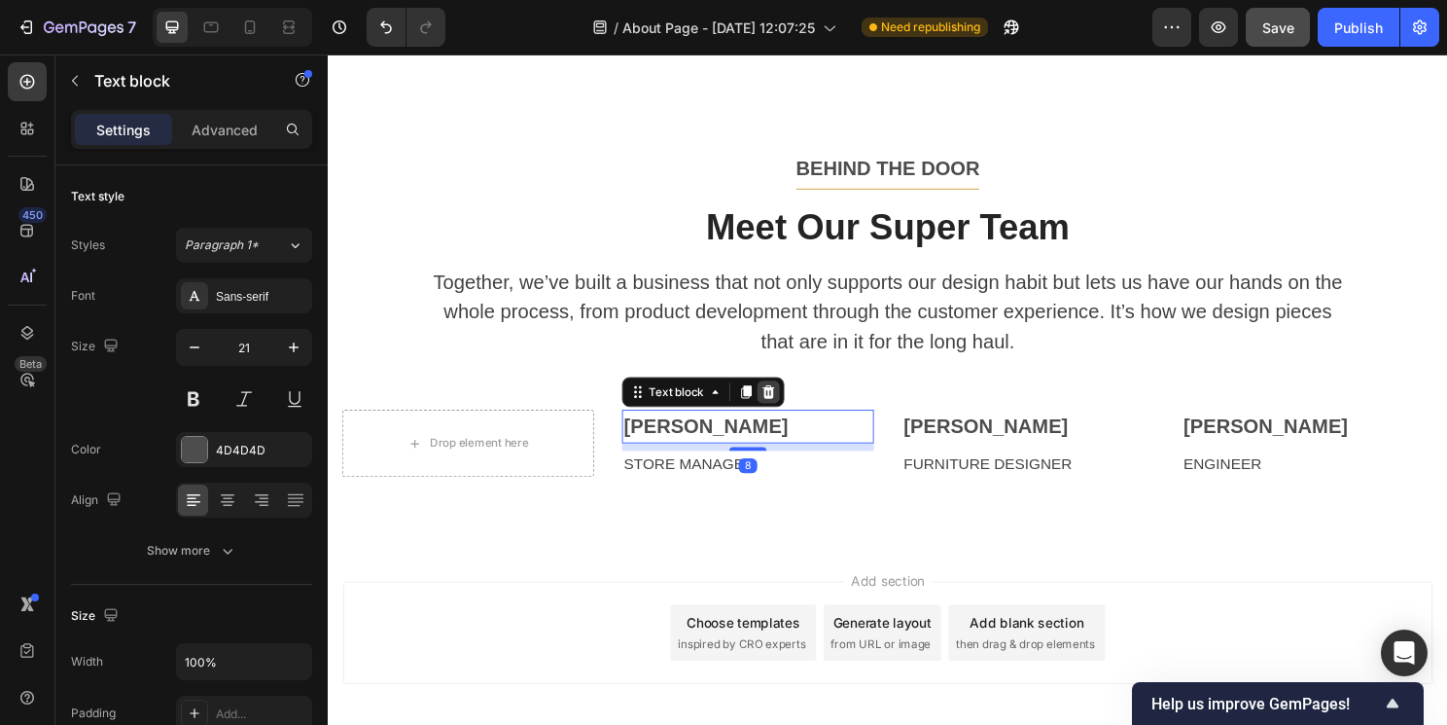
click at [789, 405] on icon at bounding box center [787, 407] width 13 height 14
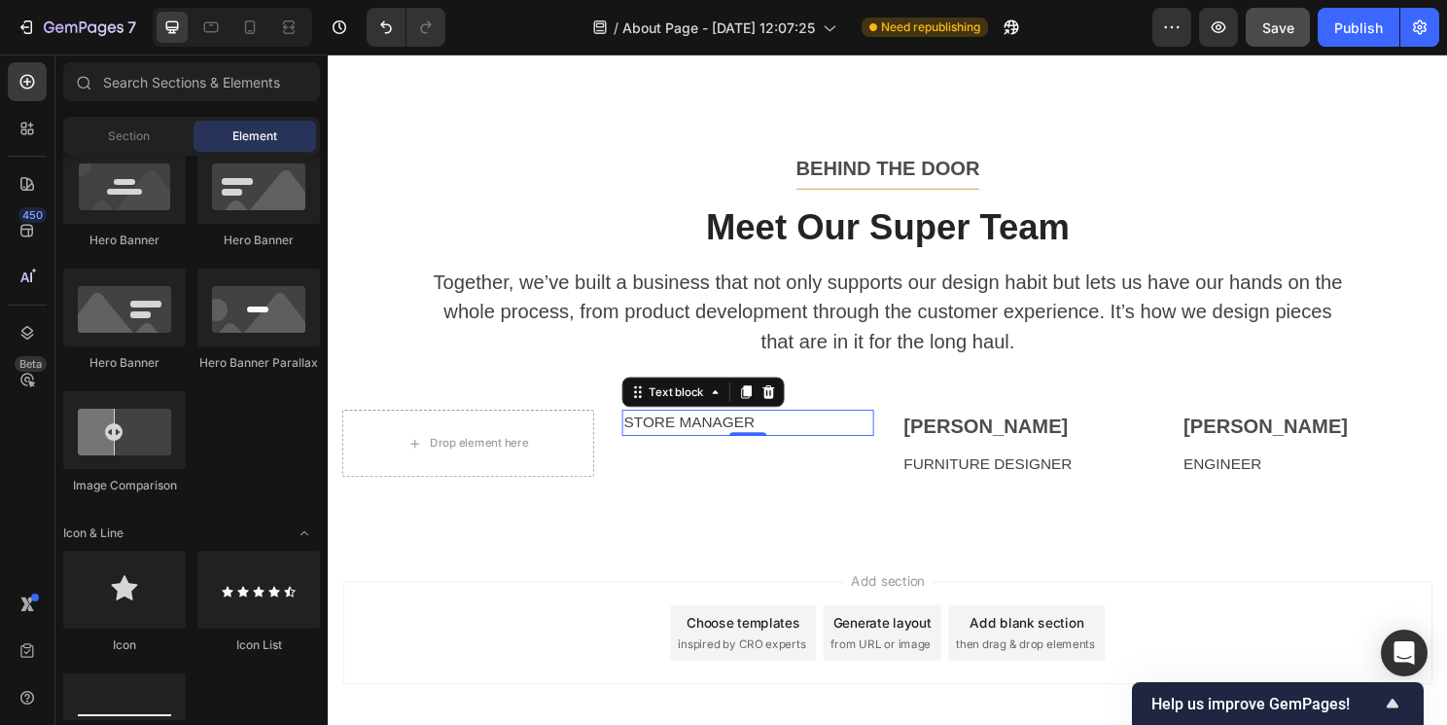
click at [792, 440] on p "STORE MANAGER" at bounding box center [765, 438] width 259 height 23
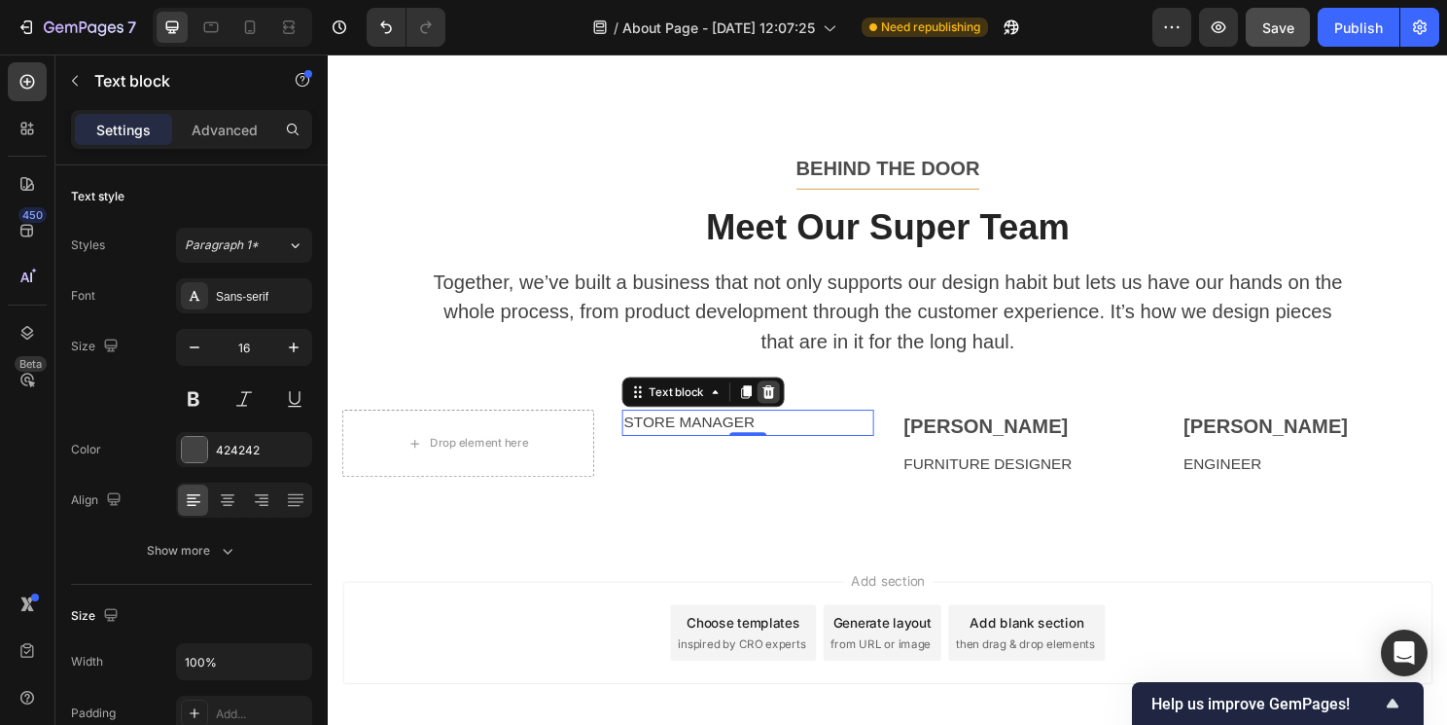
click at [779, 404] on icon at bounding box center [787, 407] width 16 height 16
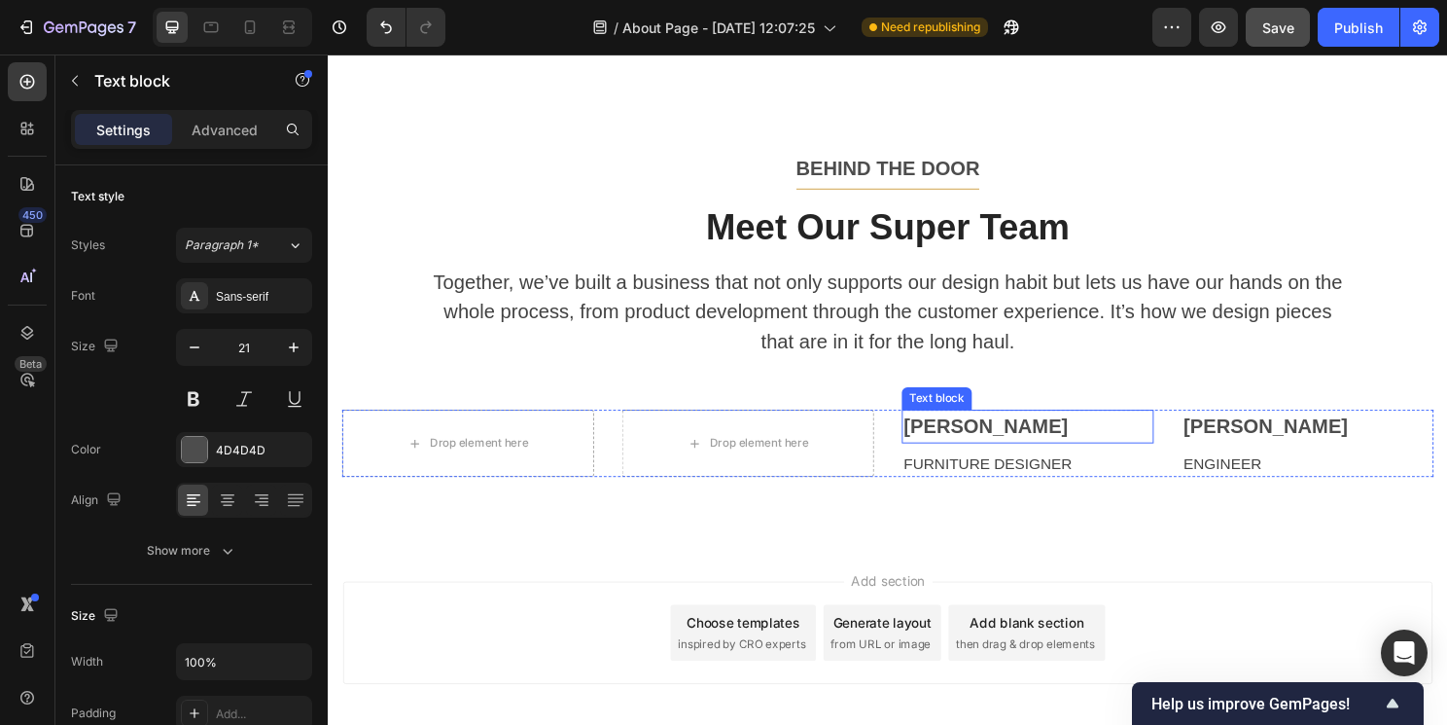
click at [954, 448] on p "Bruno George" at bounding box center [1057, 442] width 259 height 31
click at [1087, 409] on div at bounding box center [1078, 406] width 23 height 23
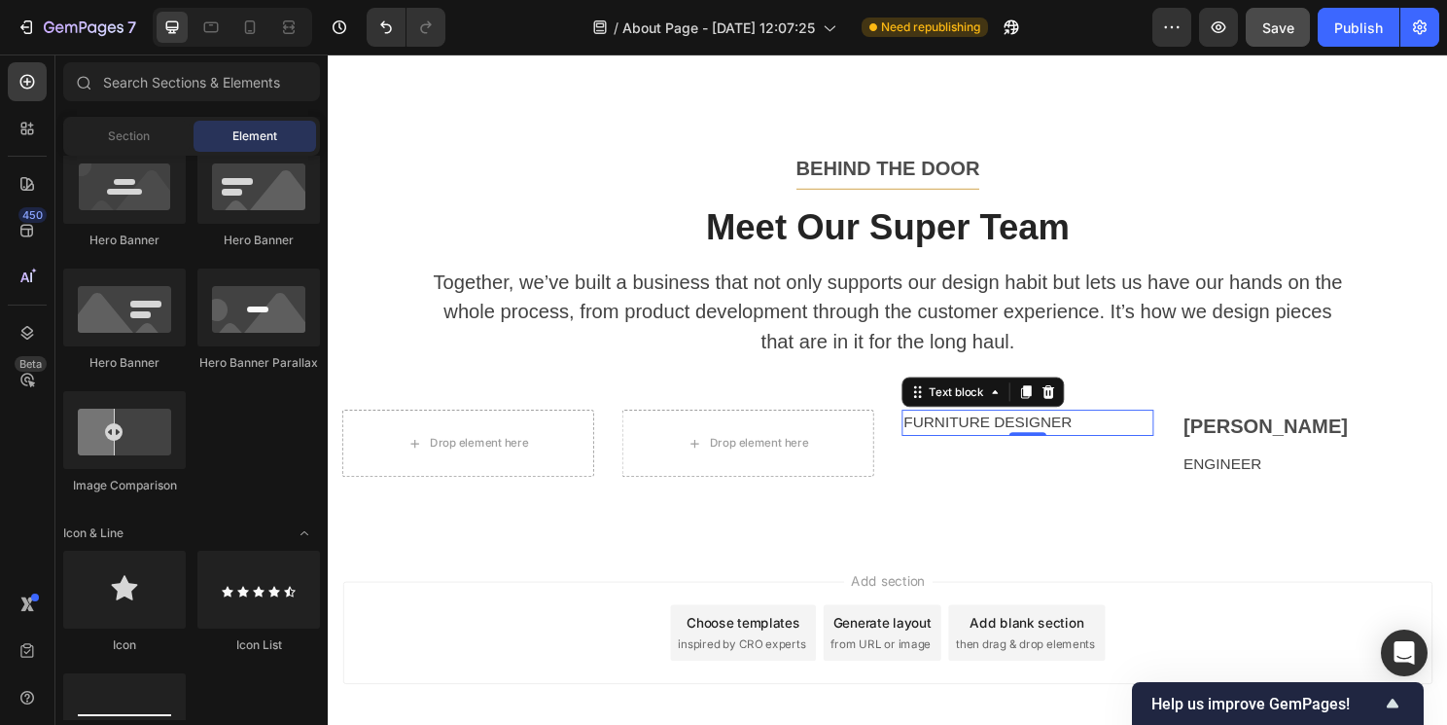
click at [1091, 435] on p "FURNITURE DESIGNER" at bounding box center [1057, 438] width 259 height 23
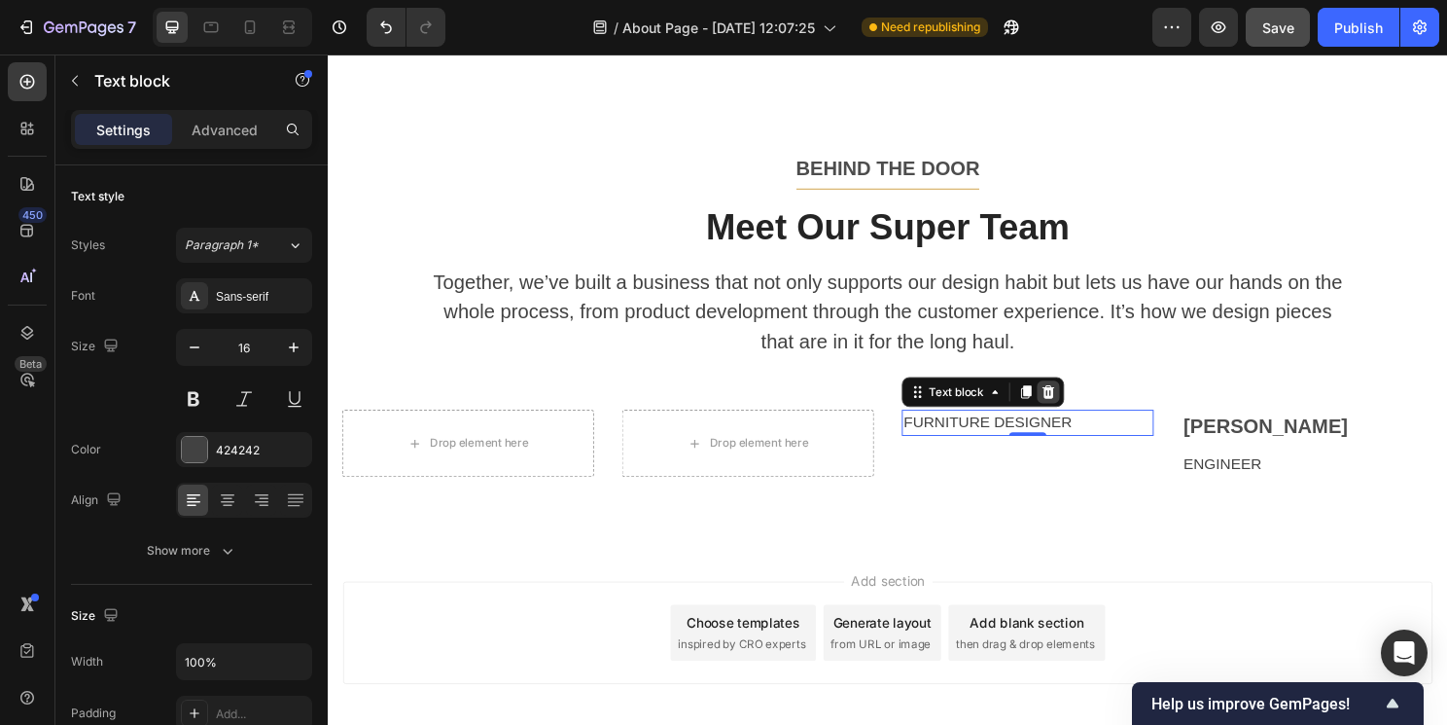
click at [1085, 403] on icon at bounding box center [1079, 407] width 16 height 16
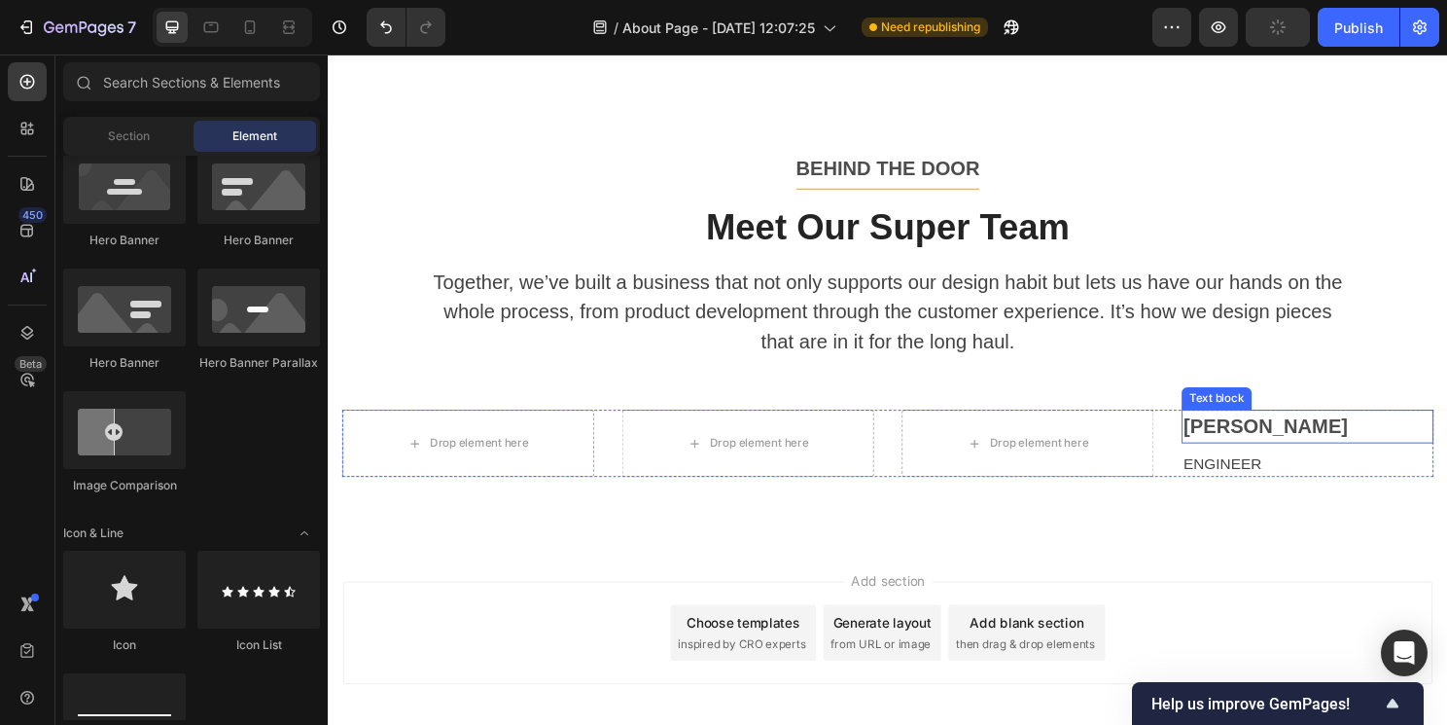
click at [1242, 439] on p "Peter Hale" at bounding box center [1349, 442] width 259 height 31
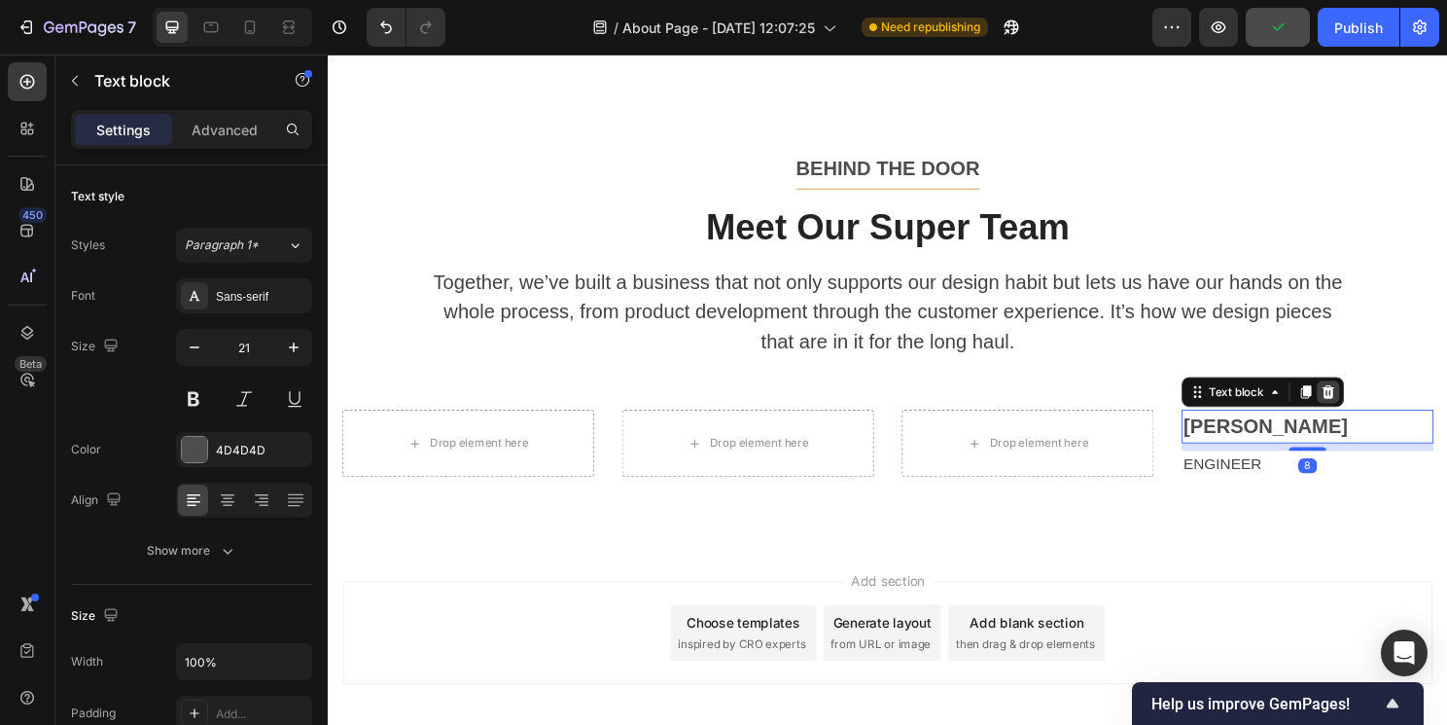
click at [1373, 409] on icon at bounding box center [1371, 407] width 16 height 16
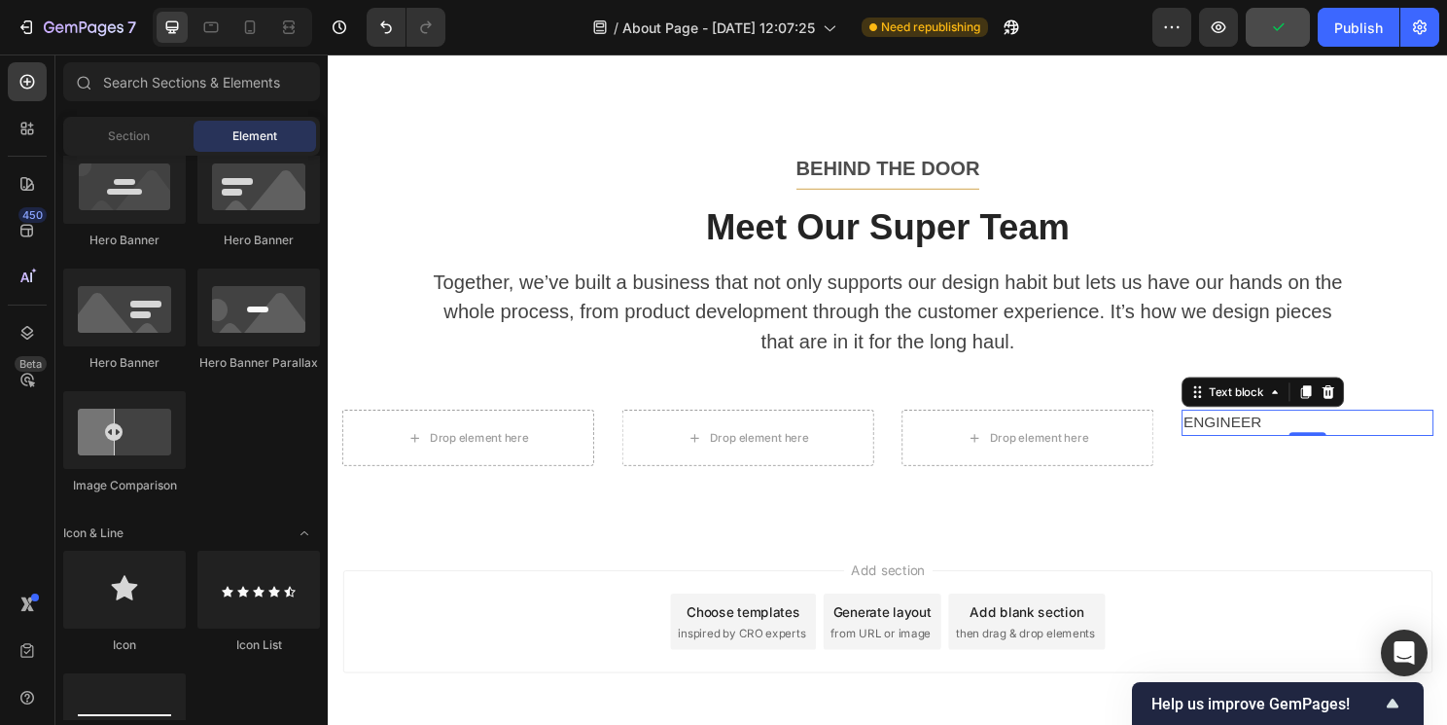
click at [1365, 441] on p "ENGINEER" at bounding box center [1349, 438] width 259 height 23
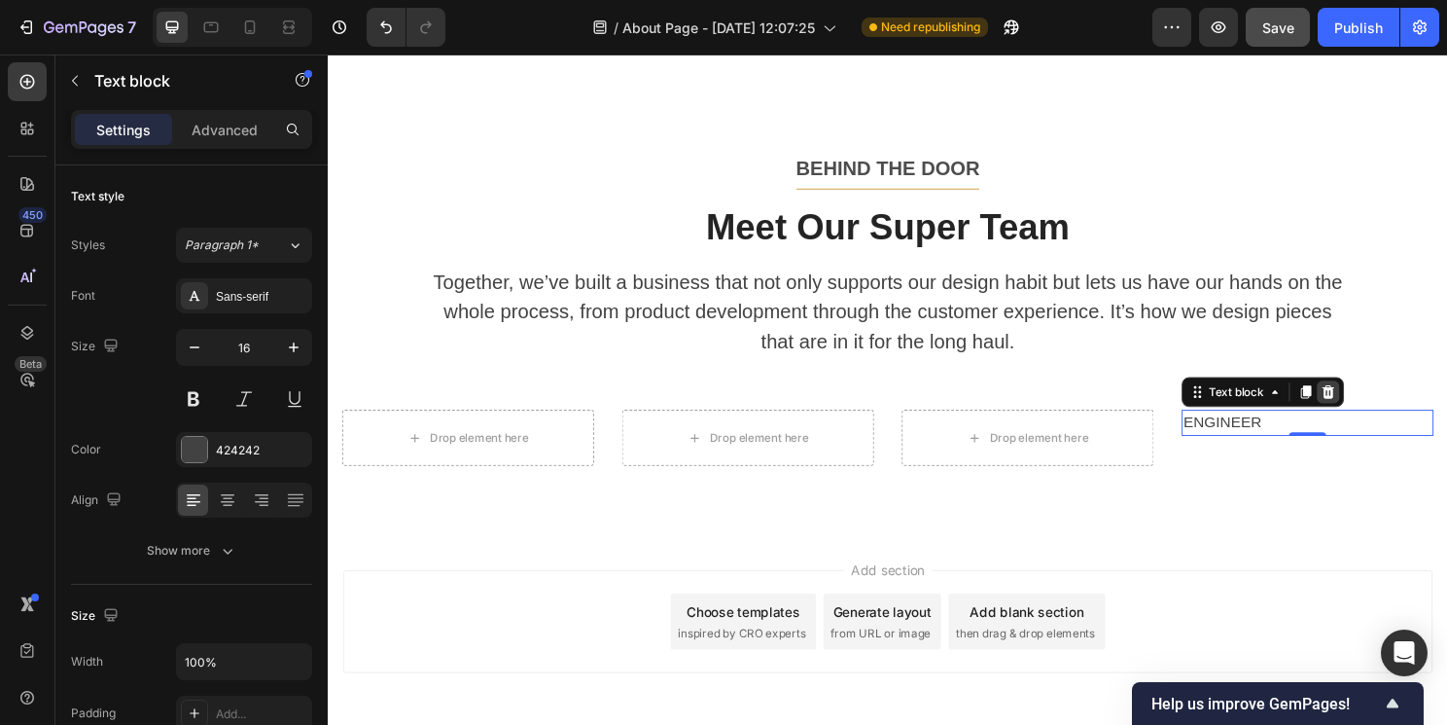
click at [1374, 412] on icon at bounding box center [1371, 407] width 13 height 14
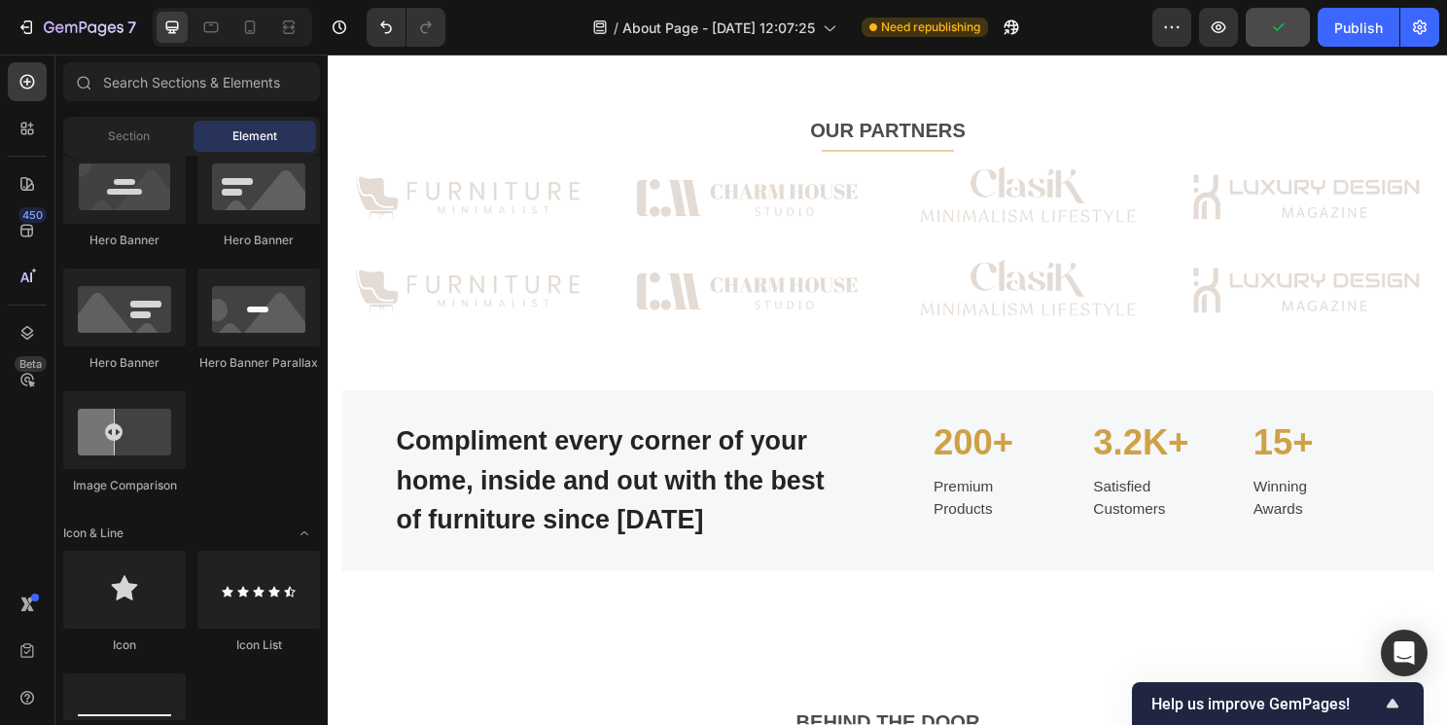
scroll to position [1255, 0]
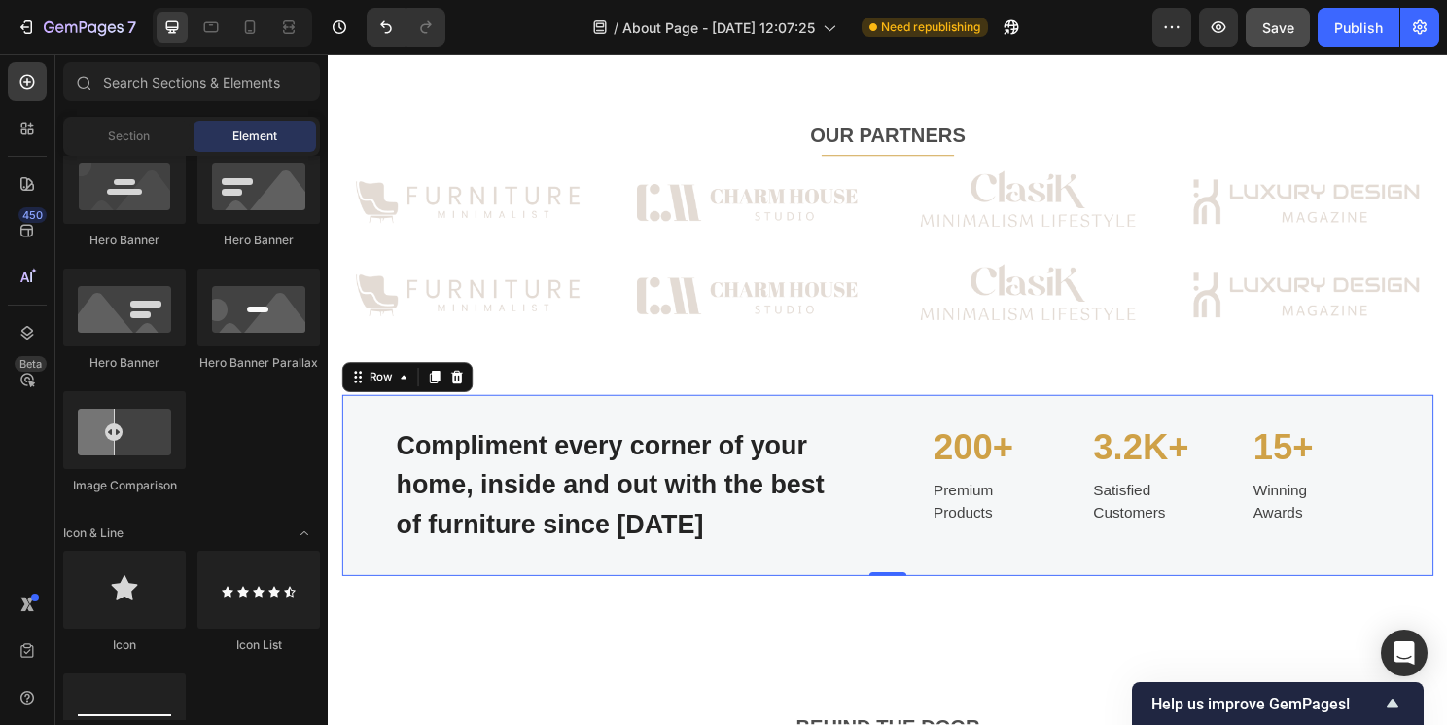
click at [876, 571] on div "Compliment every corner of your home, inside and out with the best of furniture…" at bounding box center [911, 504] width 1138 height 189
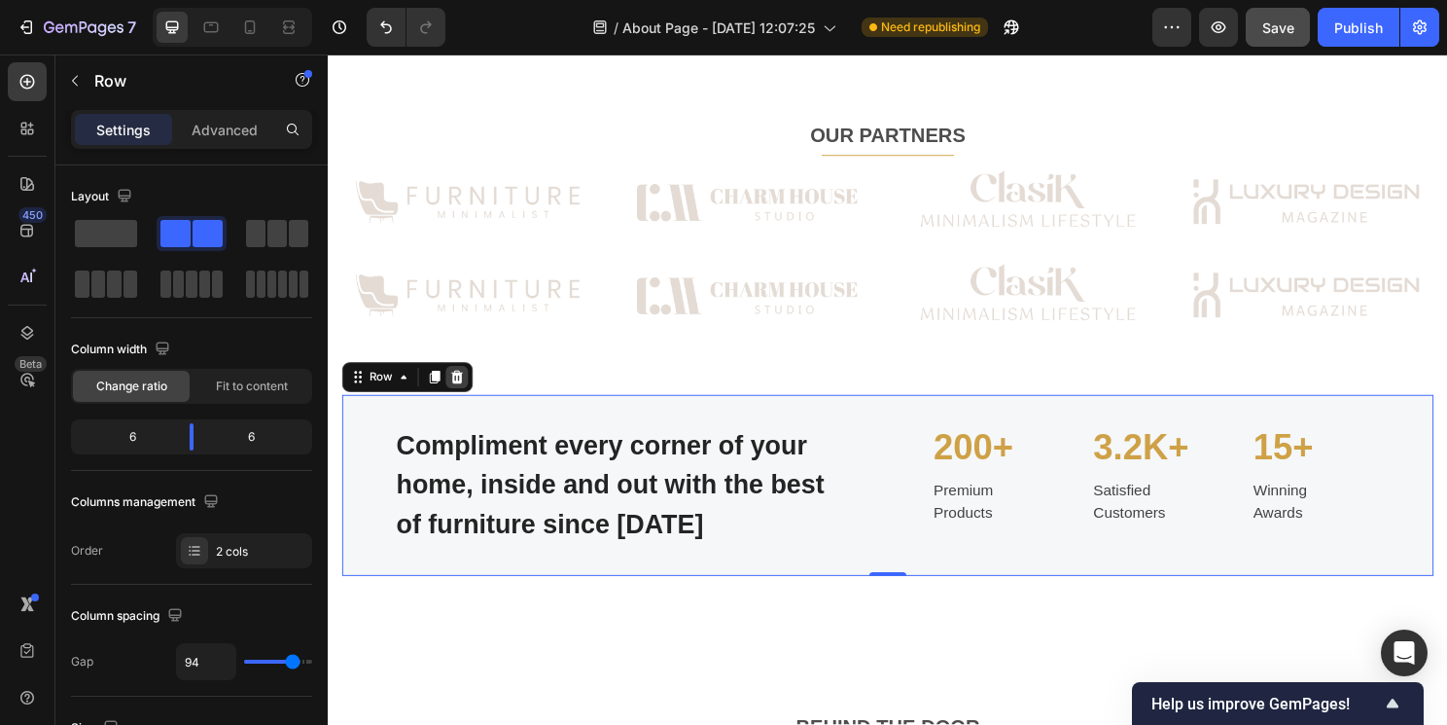
click at [465, 393] on icon at bounding box center [462, 391] width 13 height 14
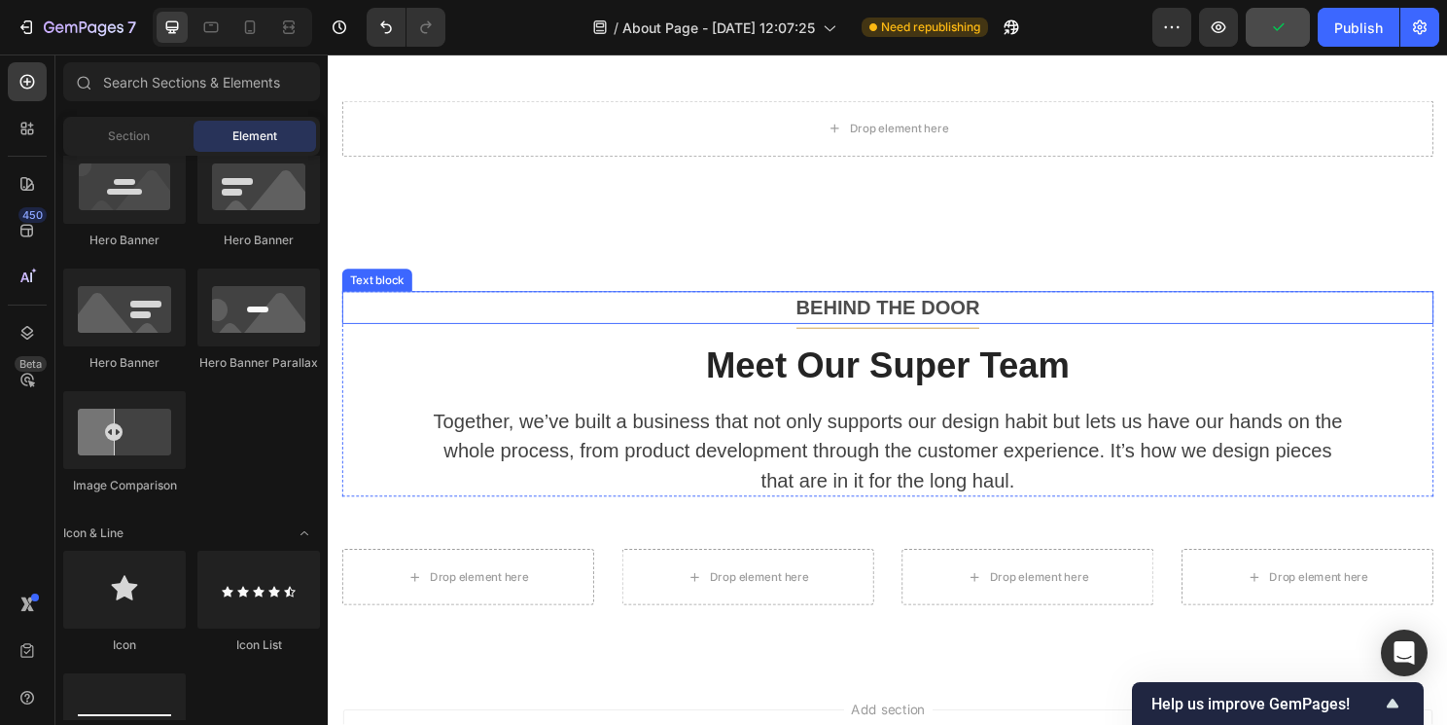
scroll to position [1556, 0]
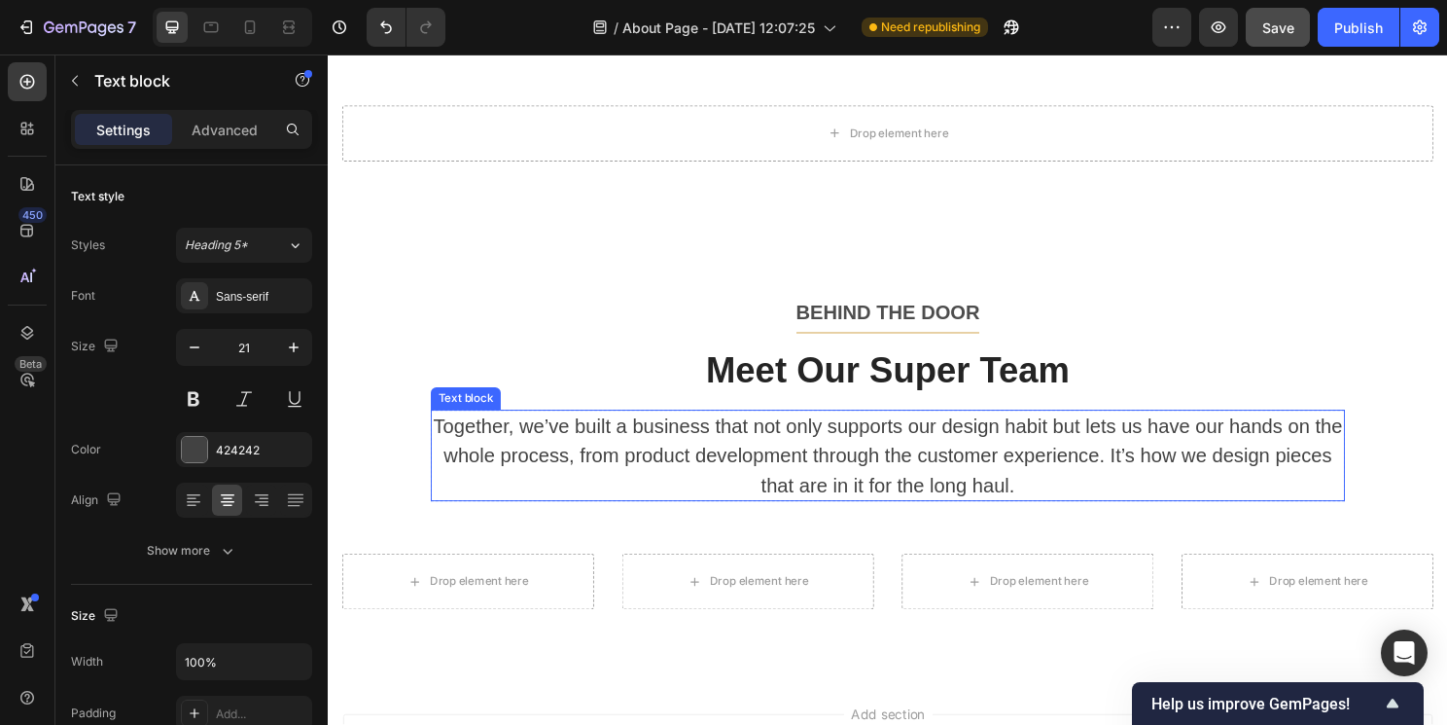
click at [785, 465] on p "Together, we’ve built a business that not only supports our design habit but le…" at bounding box center [911, 473] width 949 height 92
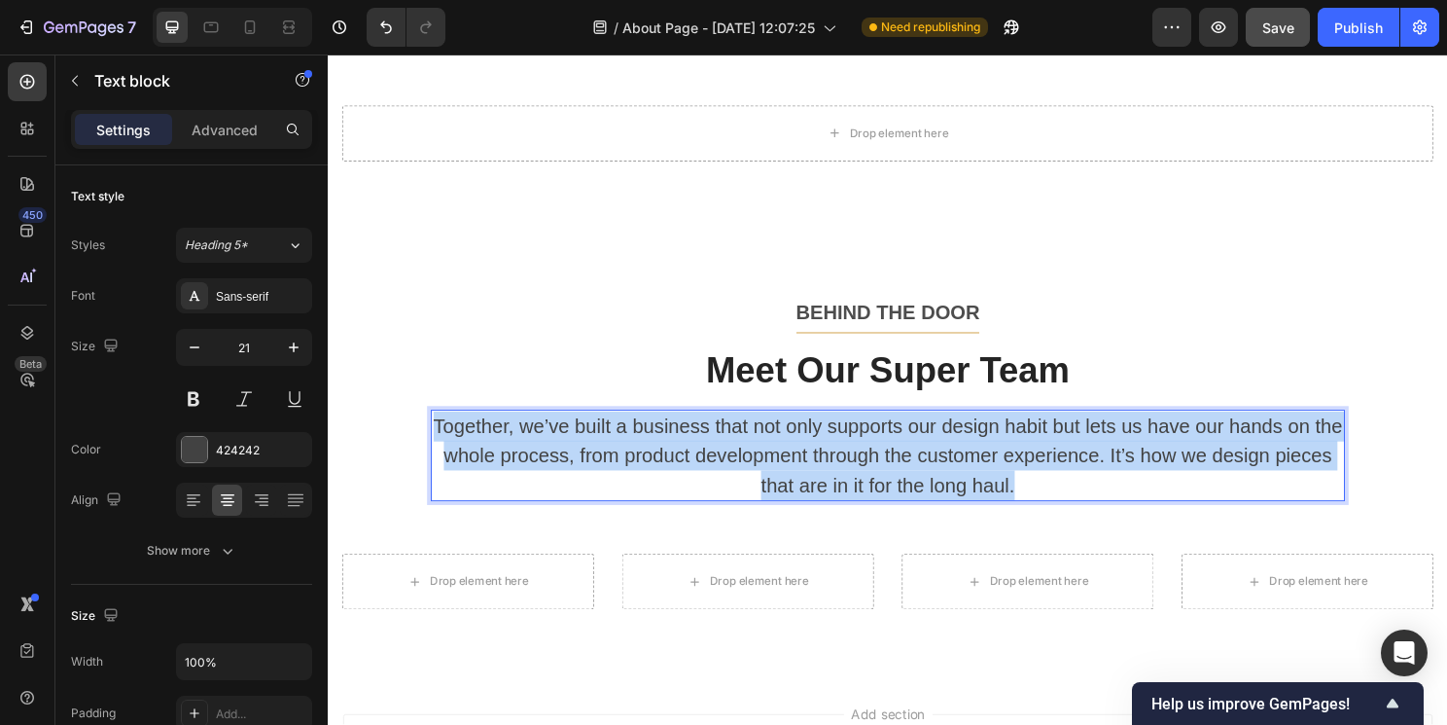
click at [683, 467] on p "Together, we’ve built a business that not only supports our design habit but le…" at bounding box center [911, 473] width 949 height 92
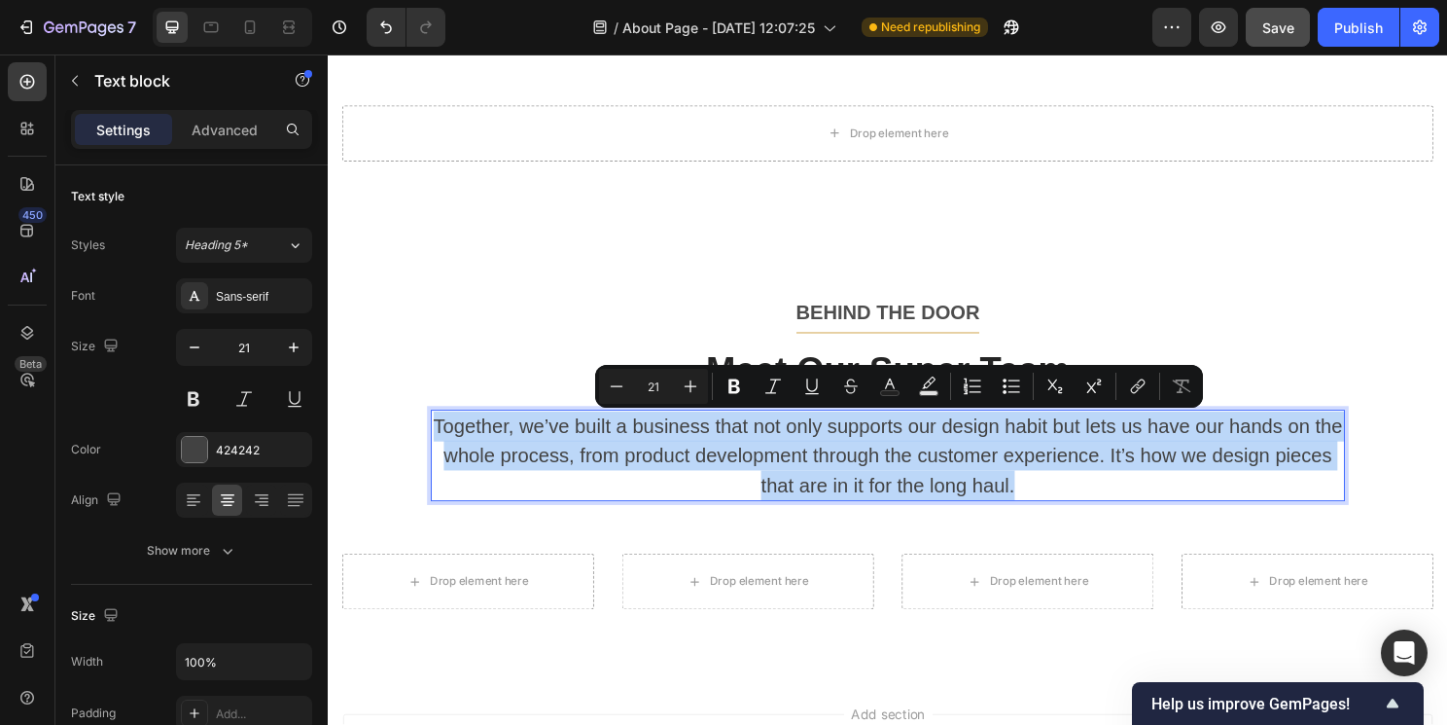
click at [683, 467] on p "Together, we’ve built a business that not only supports our design habit but le…" at bounding box center [911, 473] width 949 height 92
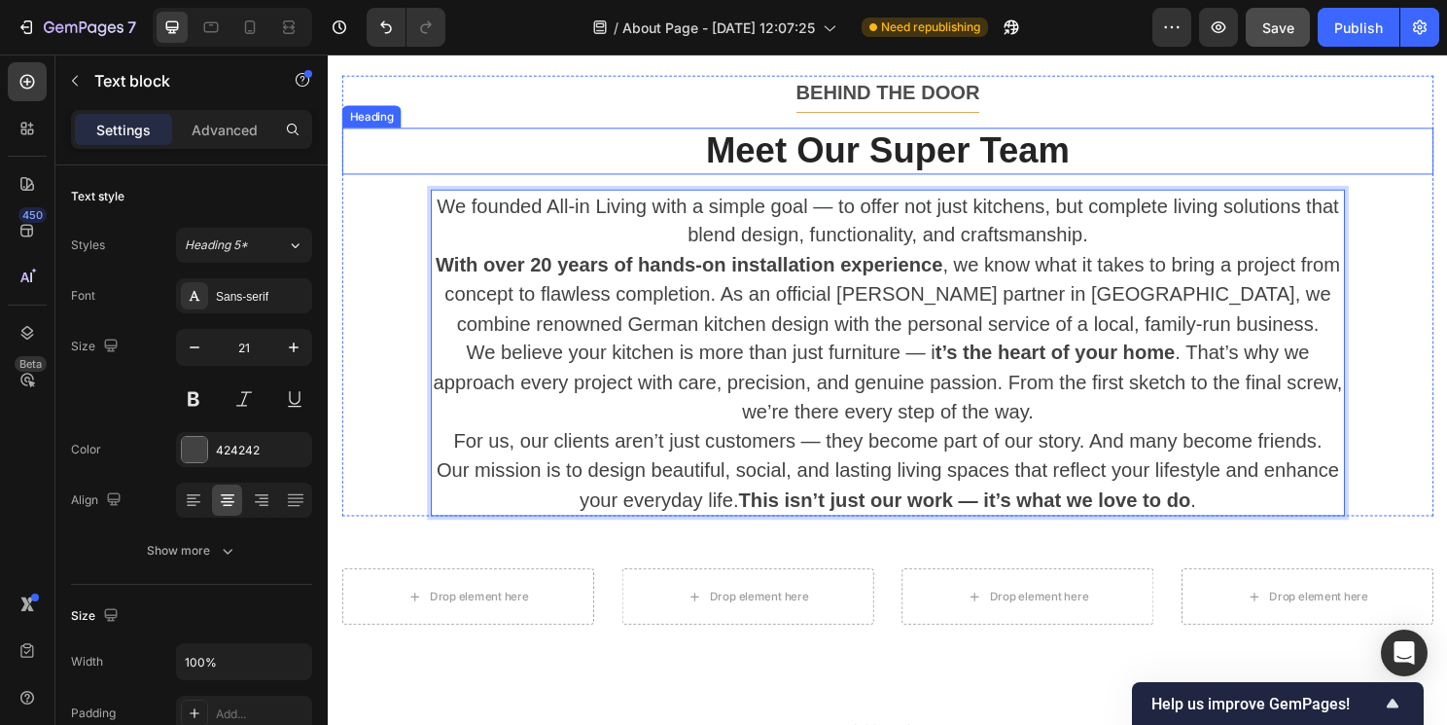
scroll to position [1788, 0]
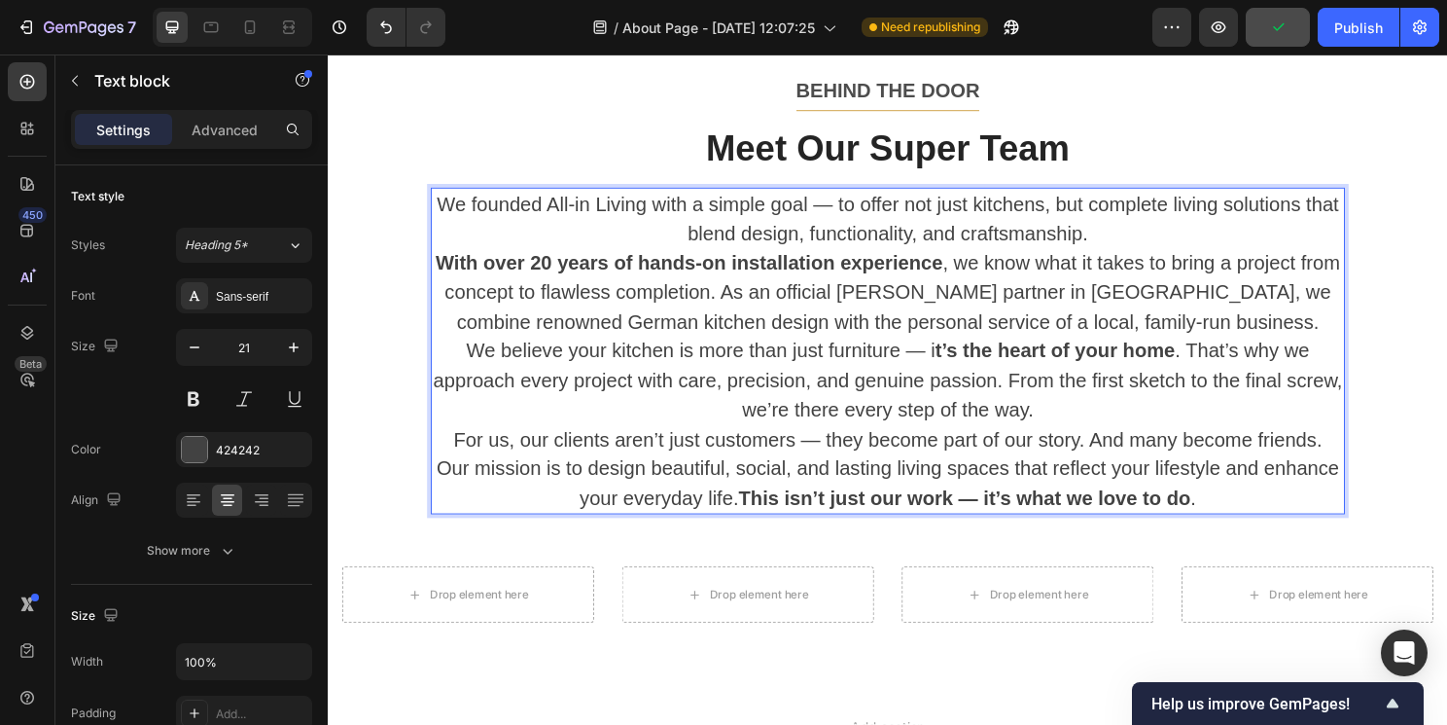
click at [580, 210] on p "We founded All-in Living with a simple goal — to offer not just kitchens, but c…" at bounding box center [911, 226] width 949 height 61
click at [658, 210] on p "We founded ALL in Living with a simple goal — to offer not just kitchens, but c…" at bounding box center [911, 226] width 949 height 61
click at [639, 351] on p "We believe your kitchen is more than just furniture — i t’s the heart of your h…" at bounding box center [911, 394] width 949 height 92
click at [641, 351] on p "We believe your kitchen is more than just furniture — i t’s the heart of your h…" at bounding box center [911, 394] width 949 height 92
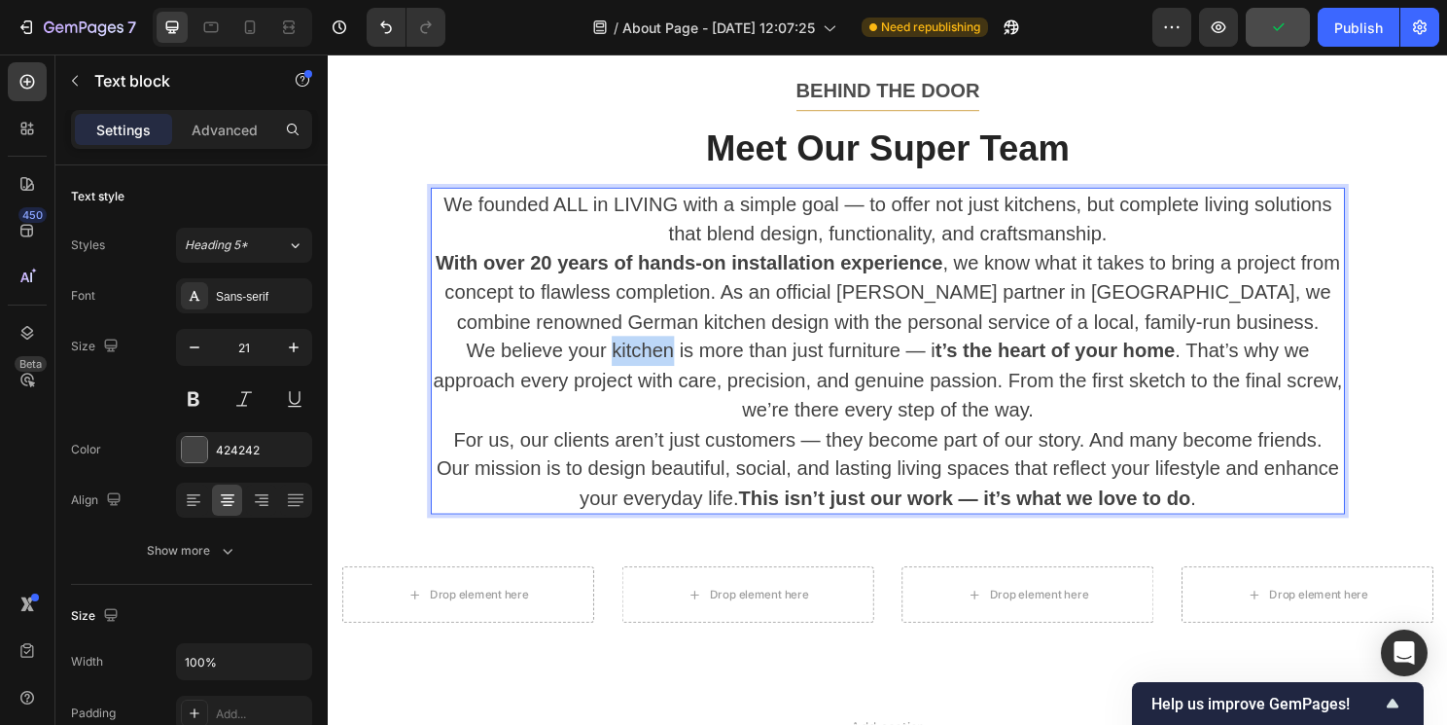
click at [641, 351] on p "We believe your kitchen is more than just furniture — i t’s the heart of your h…" at bounding box center [911, 394] width 949 height 92
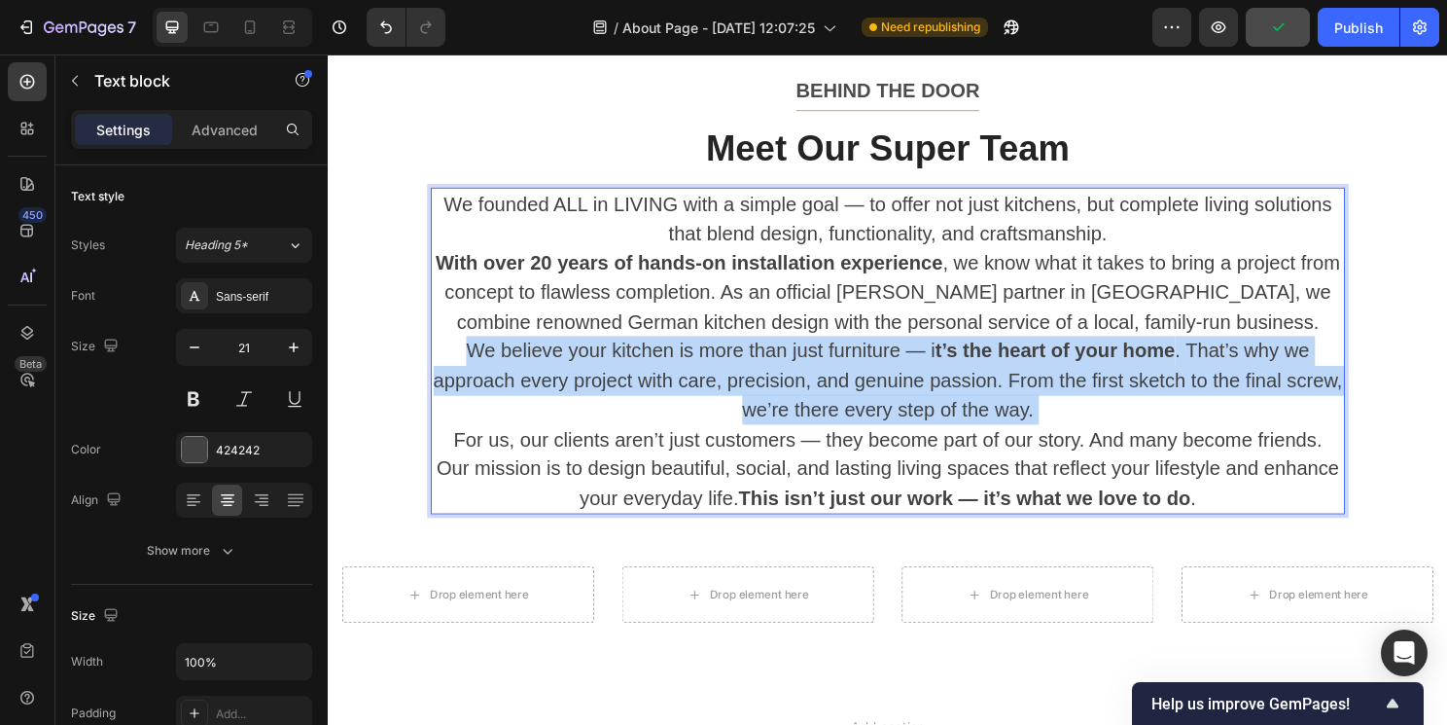
click at [641, 351] on p "We believe your kitchen is more than just furniture — i t’s the heart of your h…" at bounding box center [911, 394] width 949 height 92
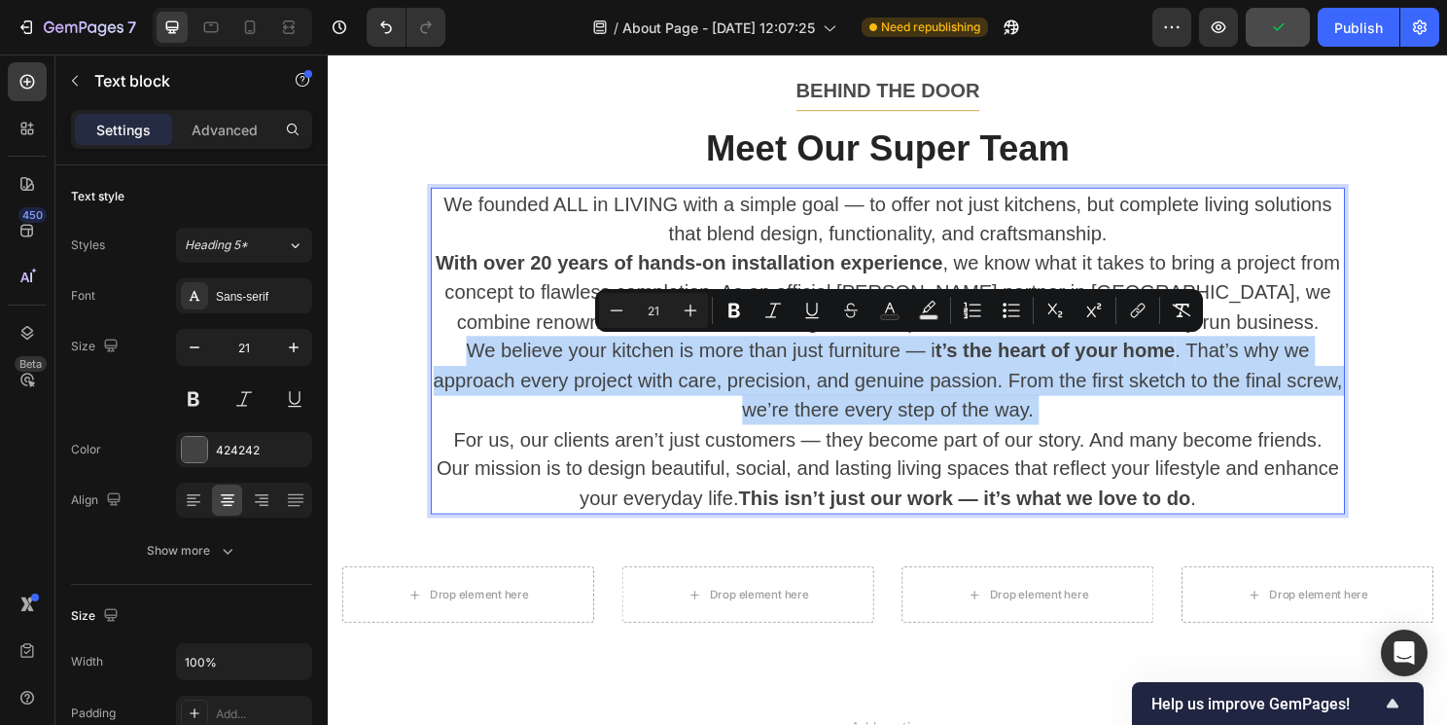
click at [641, 351] on p "We believe your kitchen is more than just furniture — i t’s the heart of your h…" at bounding box center [911, 394] width 949 height 92
click at [641, 350] on p "We believe your kitchen is more than just furniture — i t’s the heart of your h…" at bounding box center [911, 394] width 949 height 92
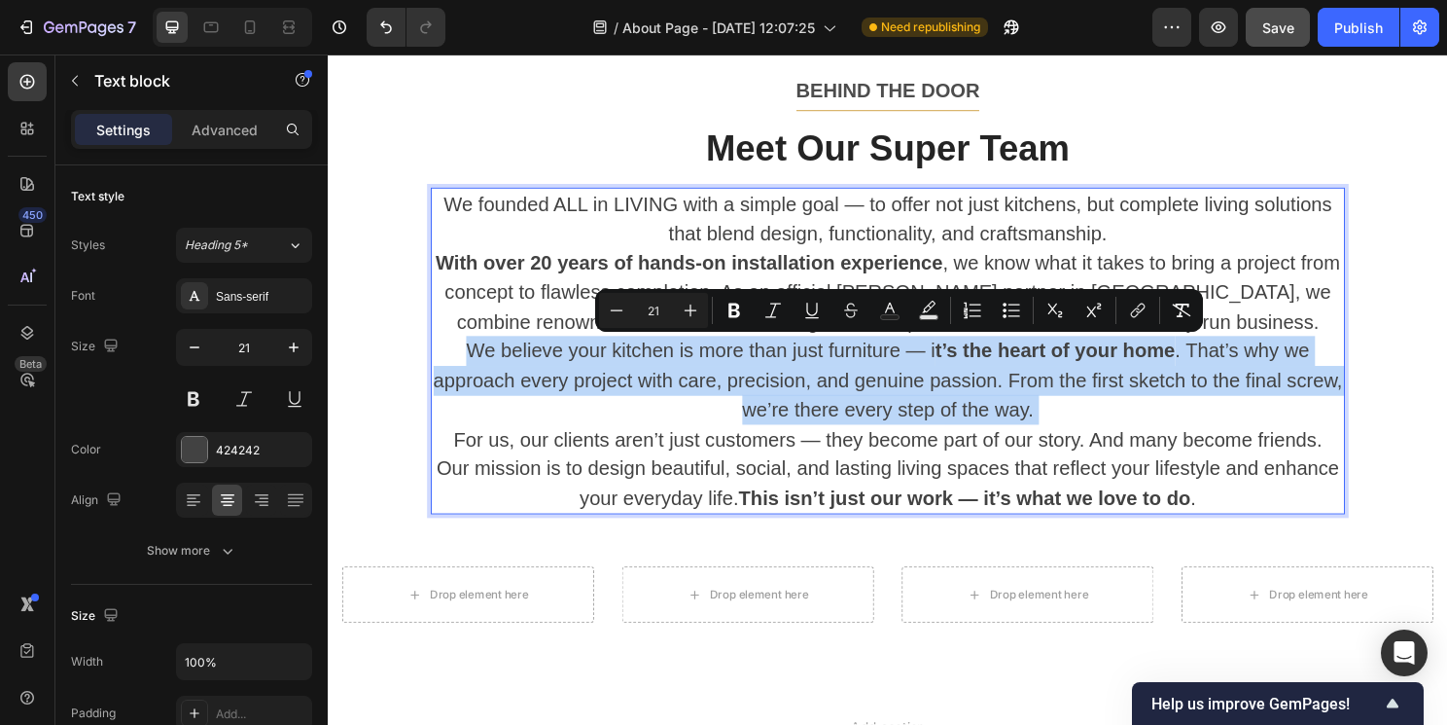
click at [641, 350] on p "We believe your kitchen is more than just furniture — i t’s the heart of your h…" at bounding box center [911, 394] width 949 height 92
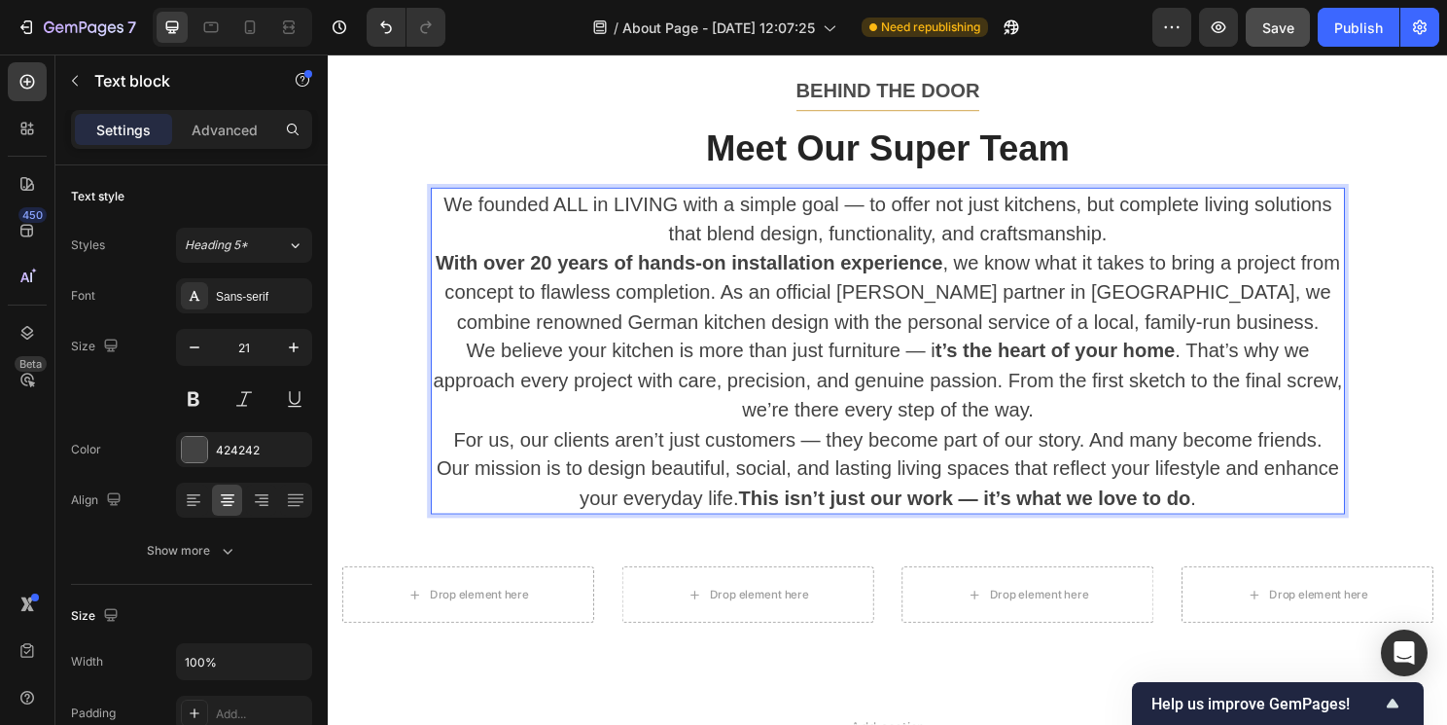
click at [696, 442] on p "For us, our clients aren’t just customers — they become part of our story. And …" at bounding box center [911, 456] width 949 height 31
click at [1244, 505] on p "Our mission is to design beautiful, social, and lasting living spaces that refl…" at bounding box center [911, 501] width 949 height 61
click at [1244, 514] on p "Our mission is to design beautiful, social, and lasting living spaces that refl…" at bounding box center [911, 501] width 949 height 61
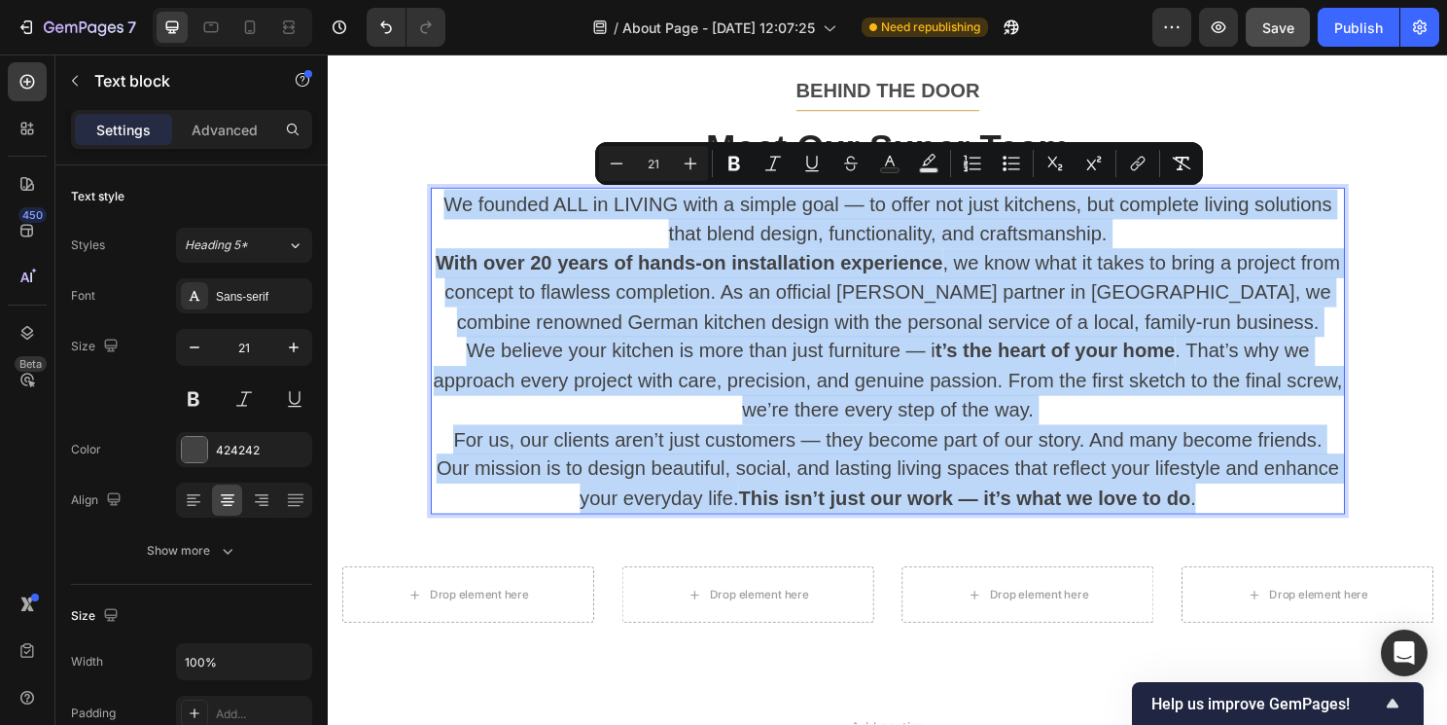
drag, startPoint x: 1244, startPoint y: 514, endPoint x: 446, endPoint y: 209, distance: 853.8
click at [446, 209] on div "We founded ALL in LIVING with a simple goal — to offer not just kitchens, but c…" at bounding box center [911, 364] width 953 height 341
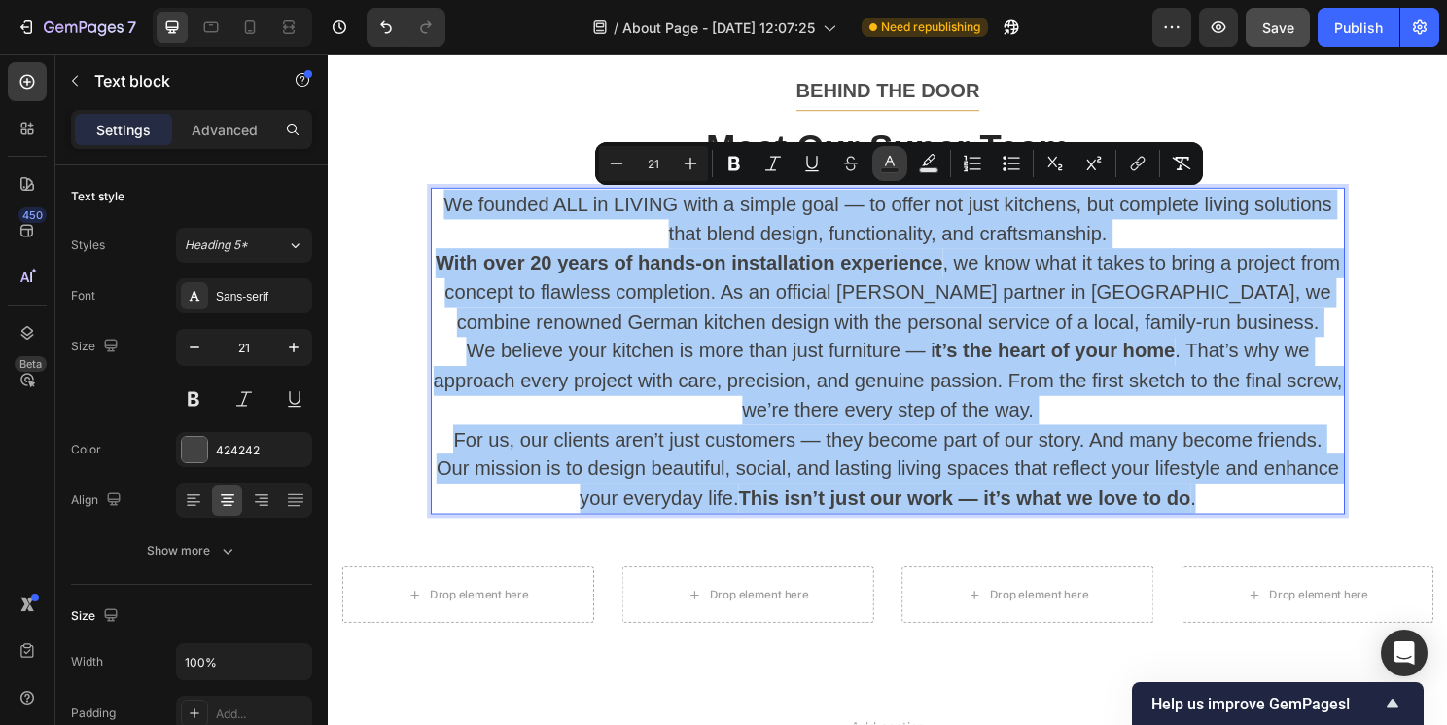
click at [890, 168] on rect "Editor contextual toolbar" at bounding box center [890, 170] width 18 height 5
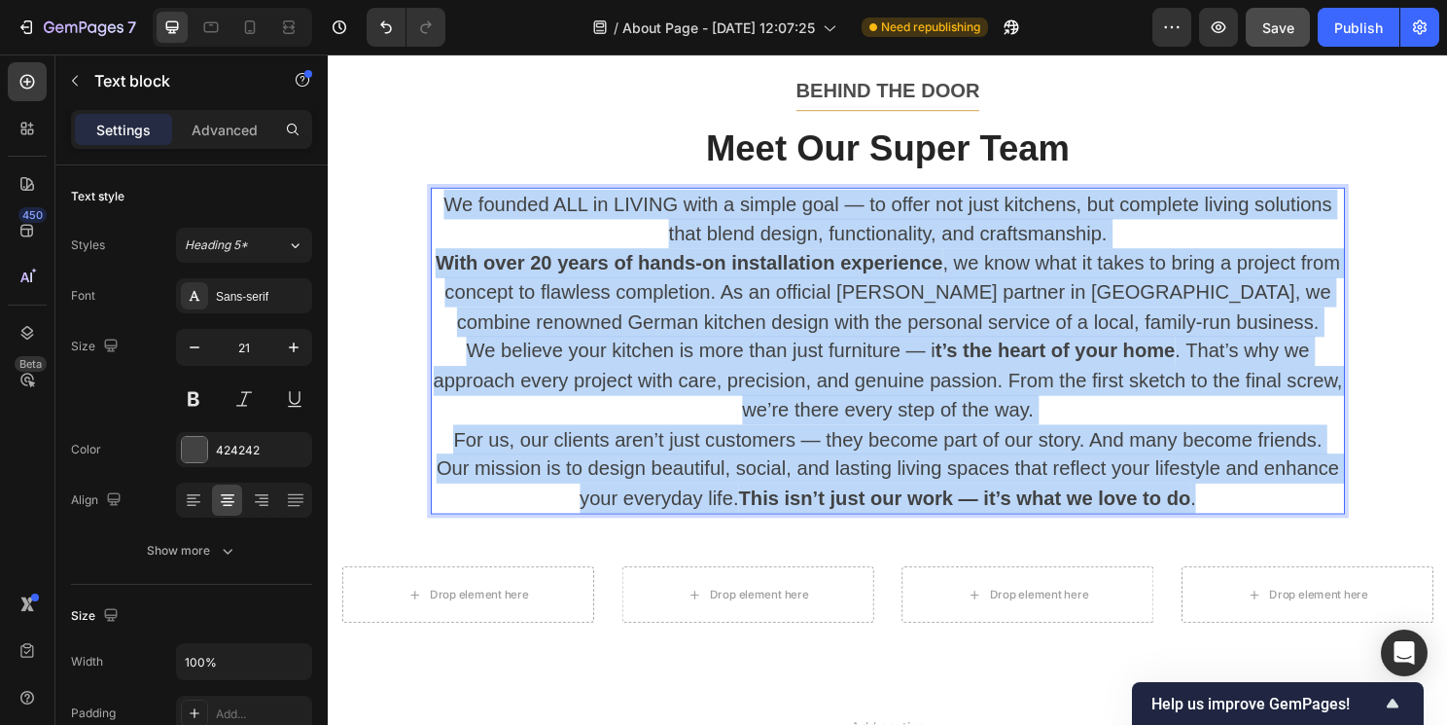
click at [611, 304] on p "With over 20 years of hands-on installation experience , we know what it takes …" at bounding box center [911, 303] width 949 height 92
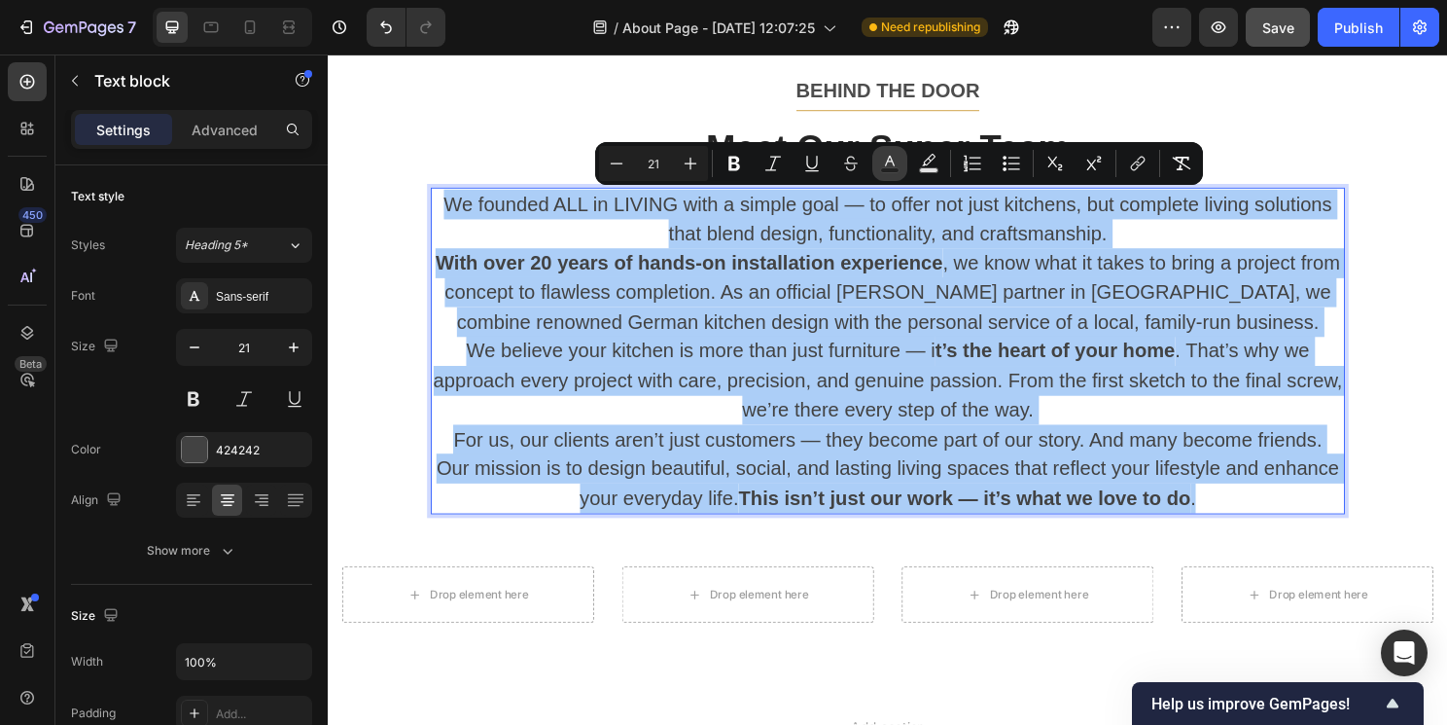
click at [892, 165] on icon "Editor contextual toolbar" at bounding box center [889, 163] width 19 height 19
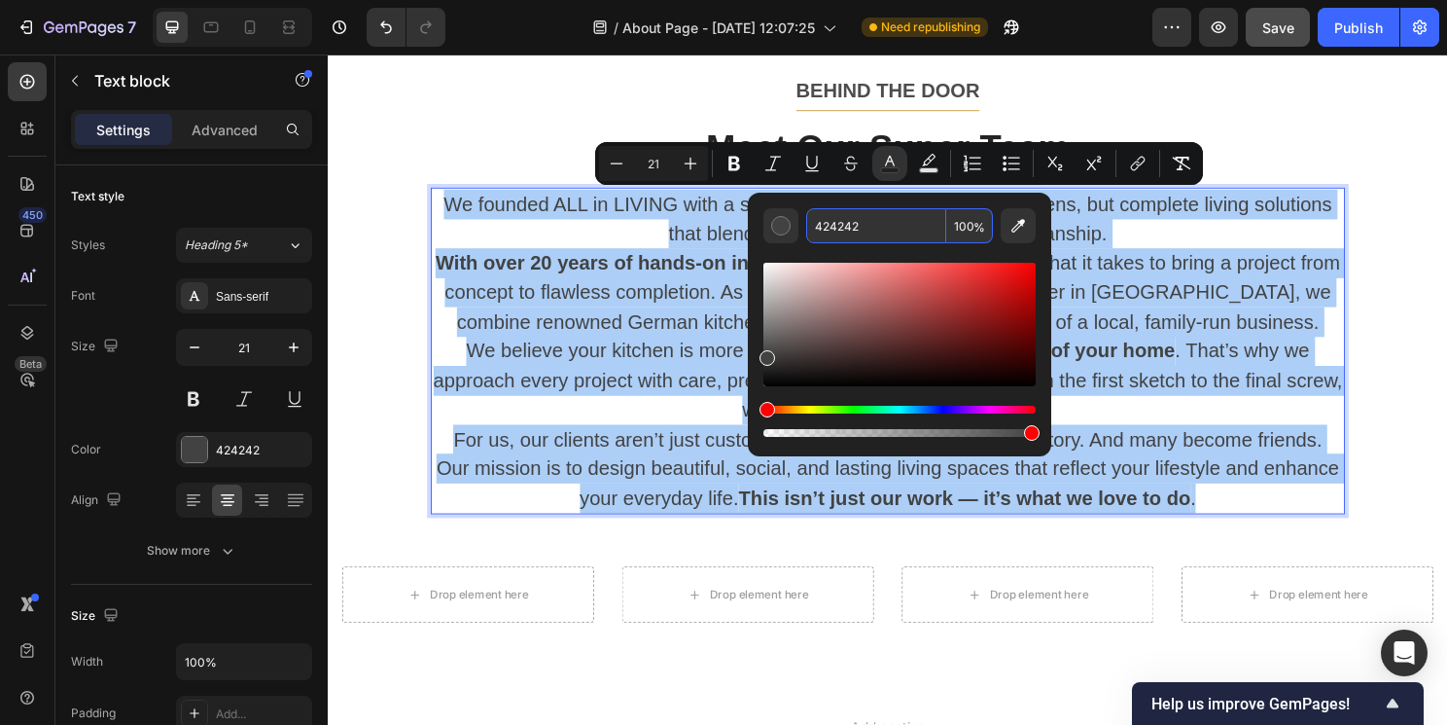
click at [859, 232] on input "424242" at bounding box center [876, 225] width 140 height 35
paste input "19462D"
type input "19462D"
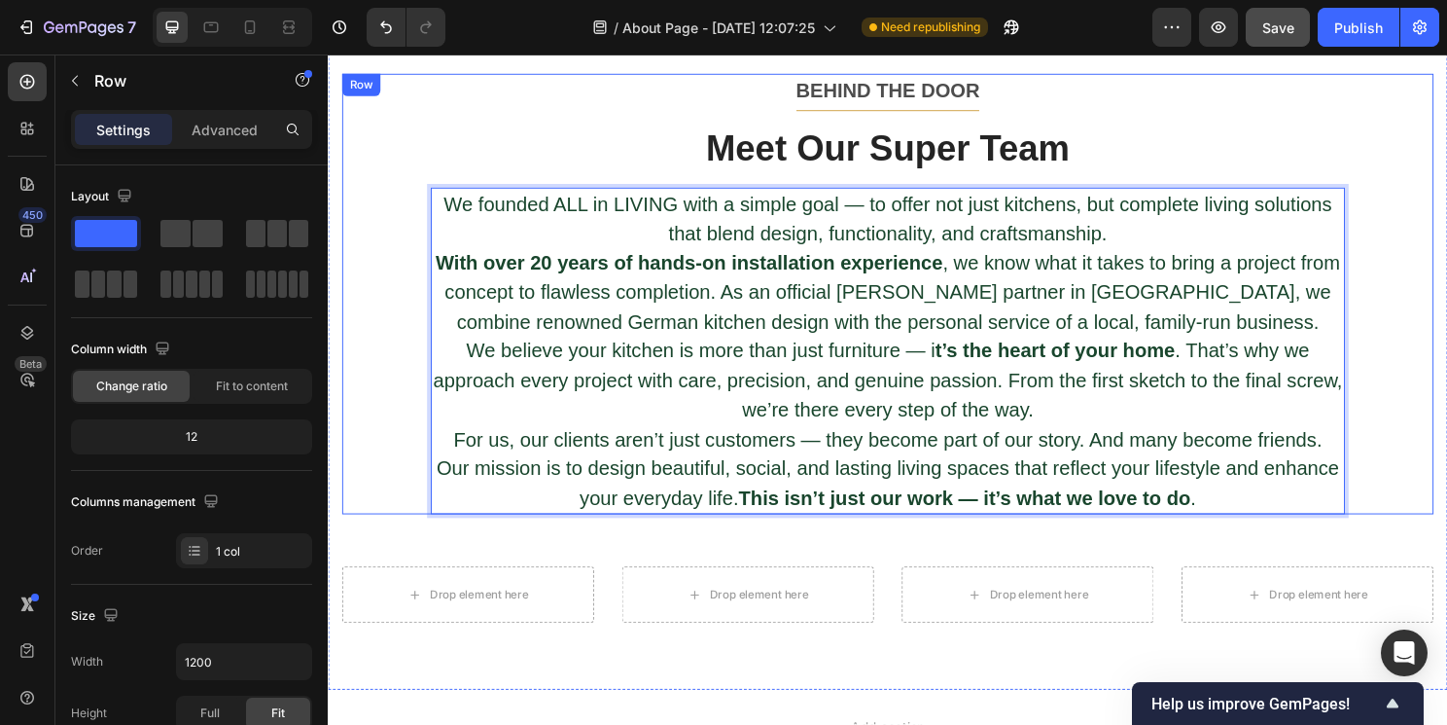
click at [357, 417] on div "BEHIND THE DOOR Text block Title Line Meet Our Super Team Heading We founded AL…" at bounding box center [911, 305] width 1138 height 460
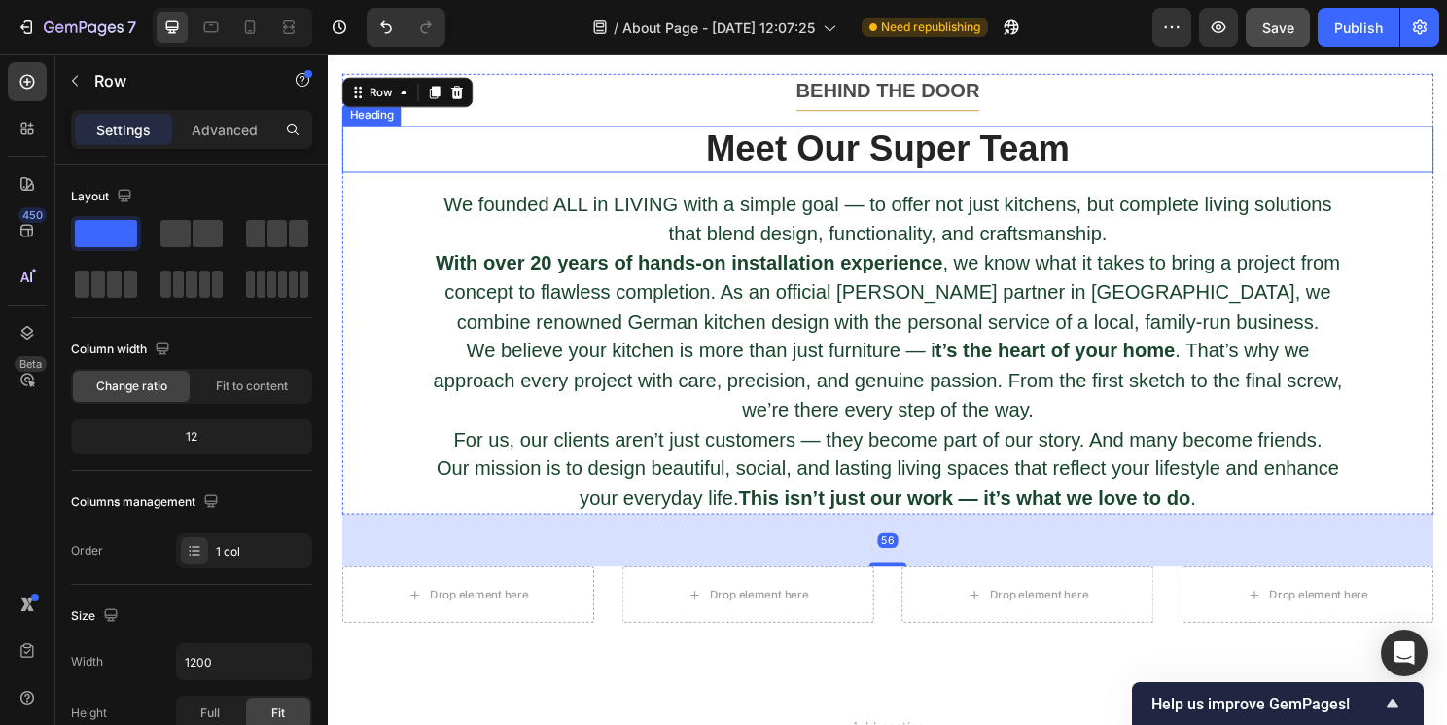
click at [858, 147] on p "Meet Our Super Team" at bounding box center [911, 153] width 1134 height 45
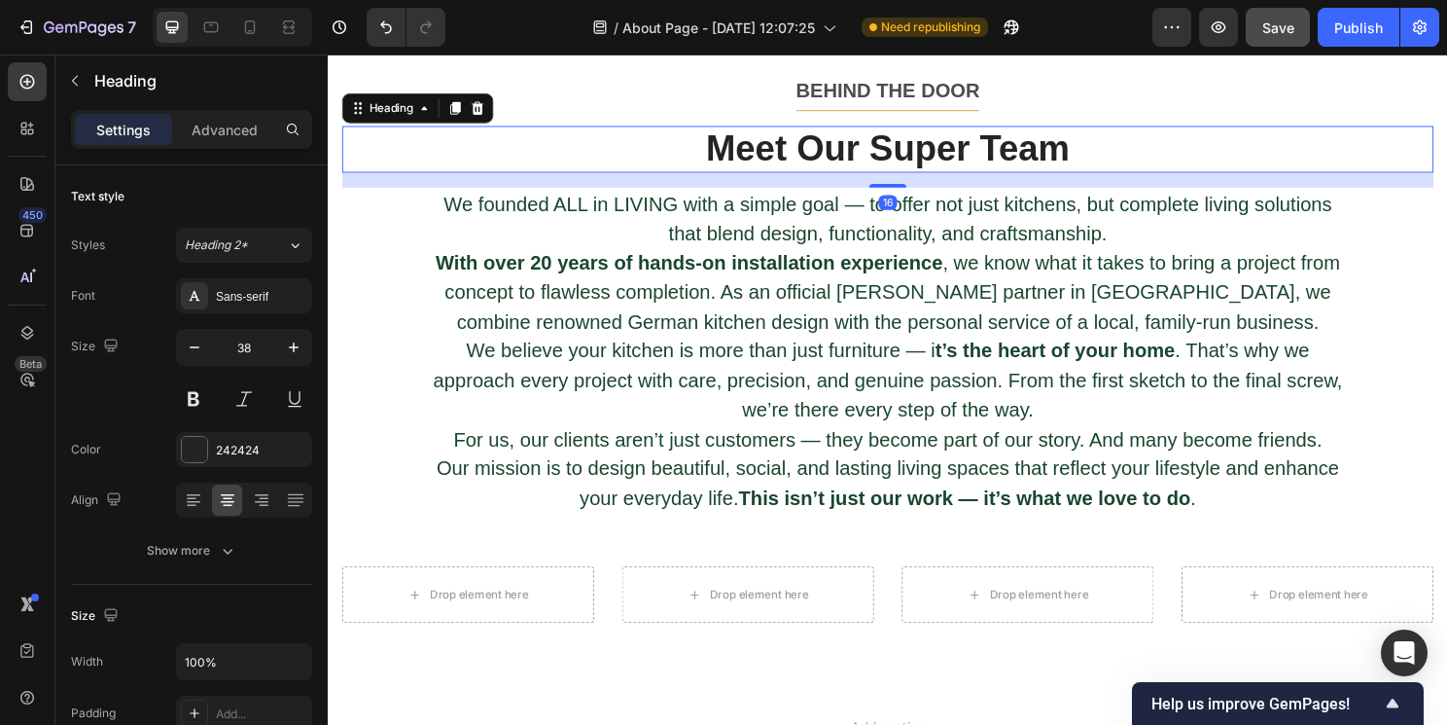
click at [858, 147] on p "Meet Our Super Team" at bounding box center [911, 153] width 1134 height 45
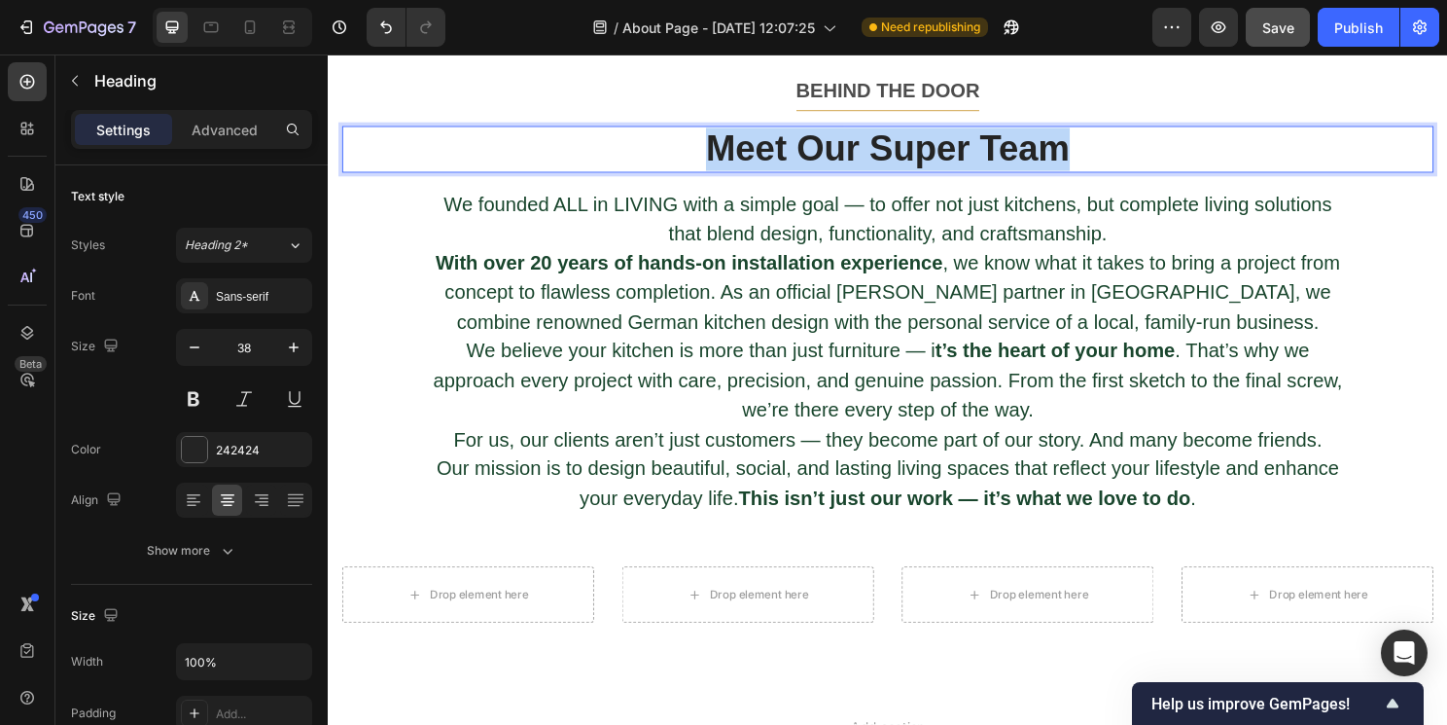
click at [858, 147] on p "Meet Our Super Team" at bounding box center [911, 153] width 1134 height 45
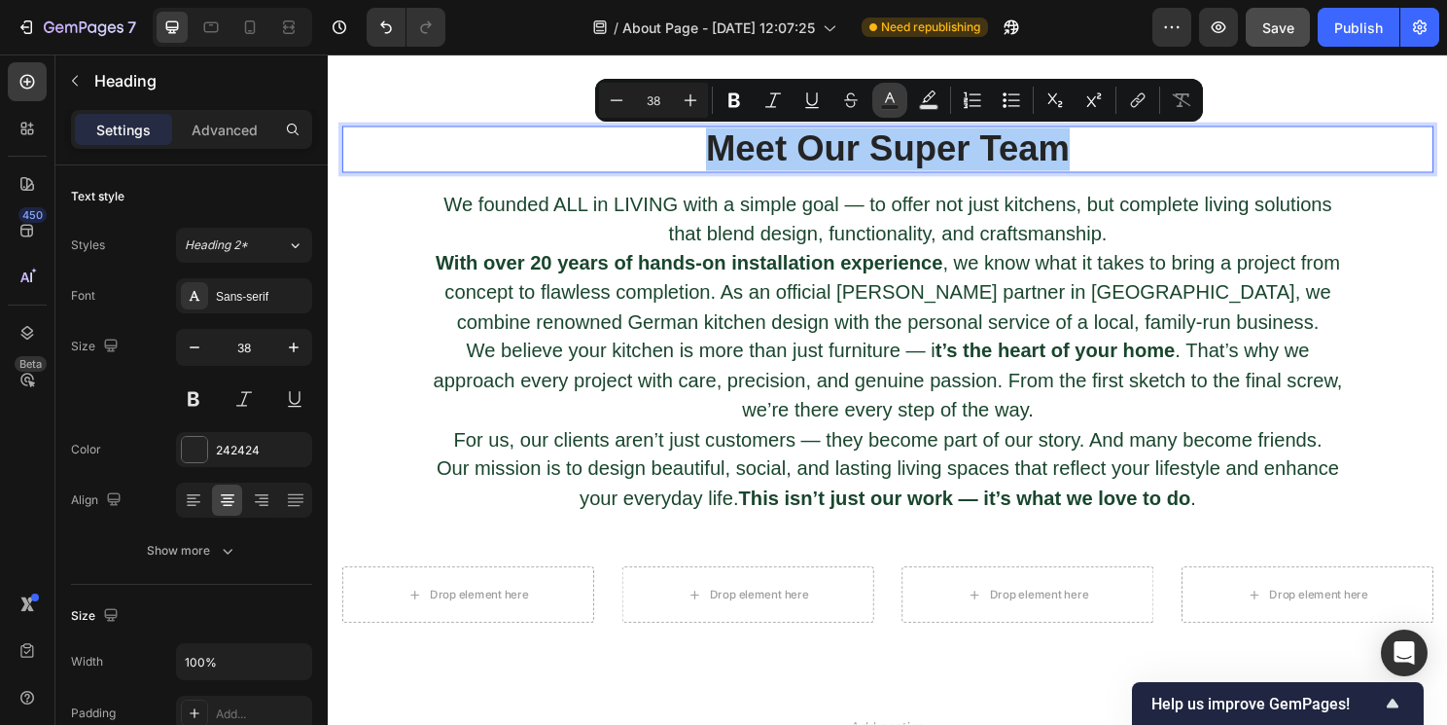
click at [894, 108] on rect "Editor contextual toolbar" at bounding box center [890, 107] width 18 height 5
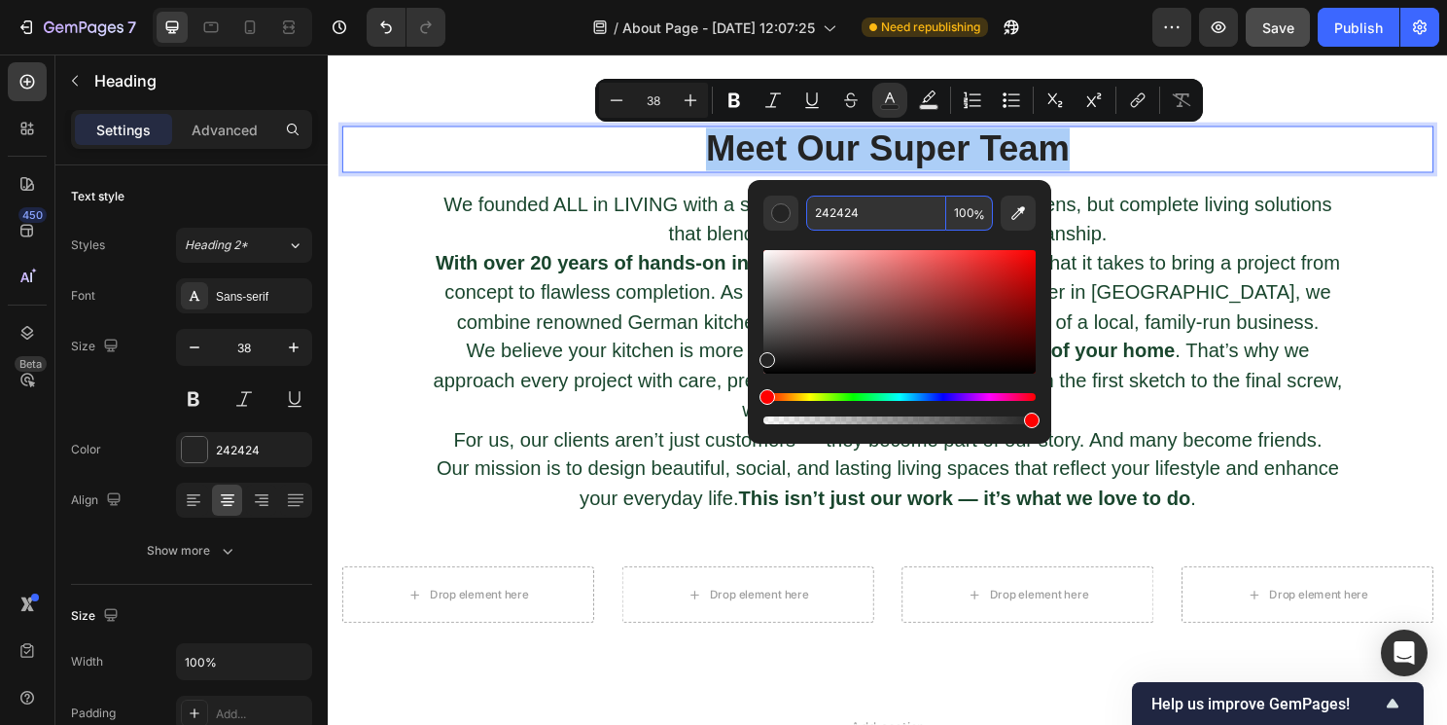
click at [875, 216] on input "242424" at bounding box center [876, 213] width 140 height 35
paste input "19462D"
type input "19462D"
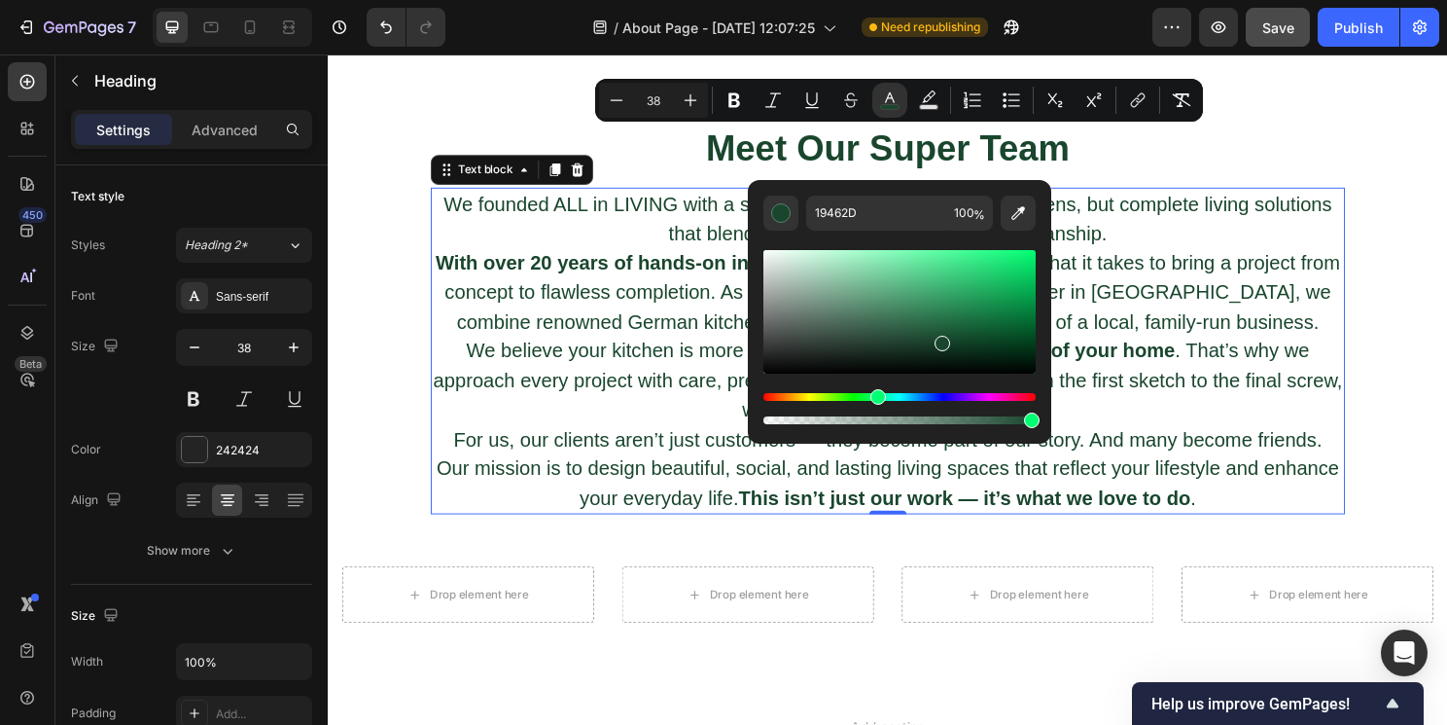
click at [652, 312] on span "With over 20 years of hands-on installation experience , we know what it takes …" at bounding box center [912, 303] width 944 height 84
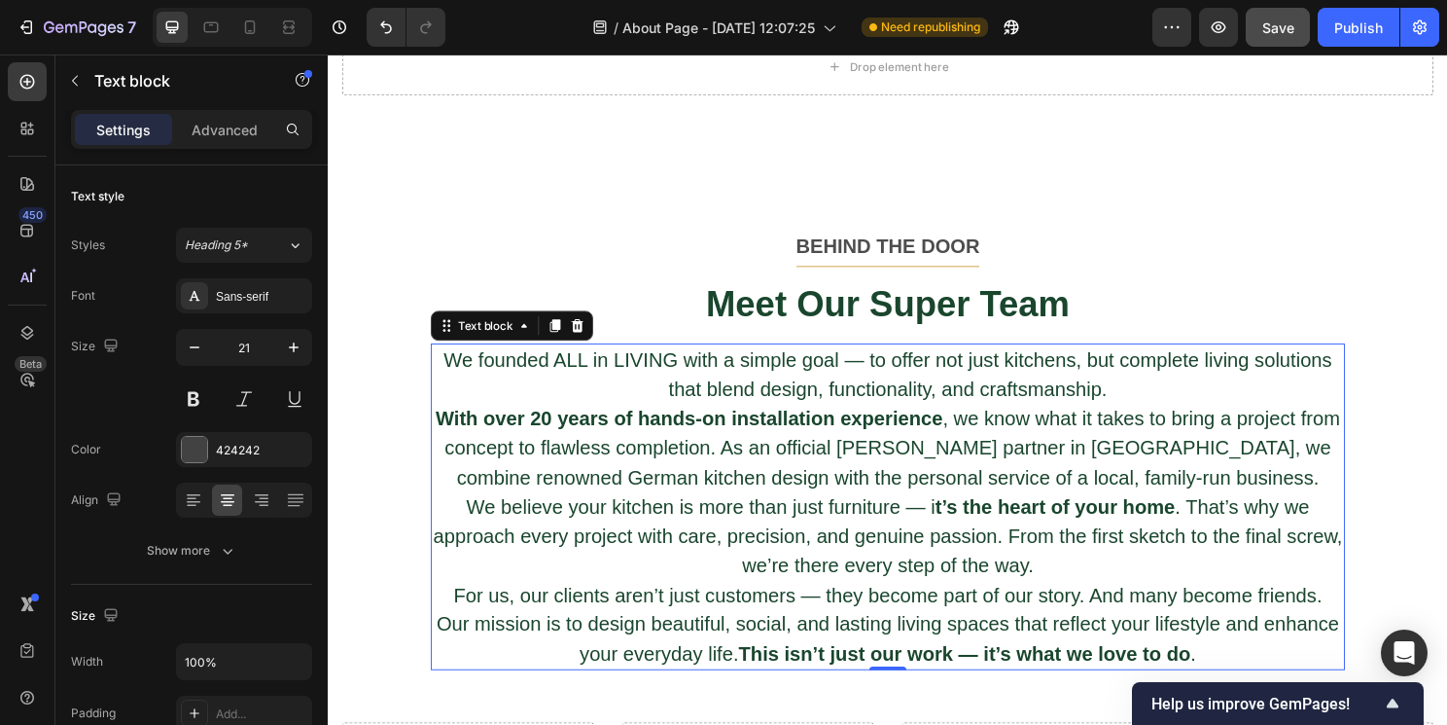
scroll to position [1590, 0]
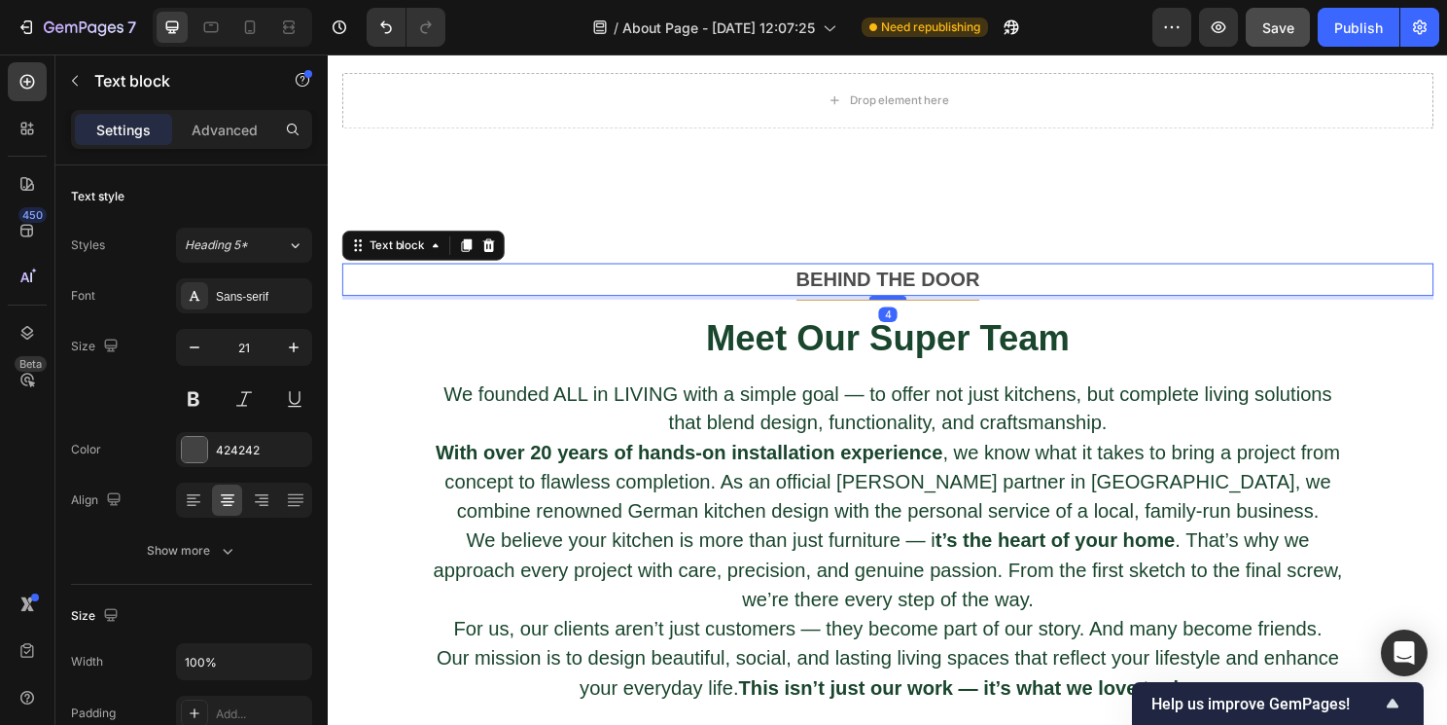
click at [896, 281] on p "BEHIND THE DOOR" at bounding box center [911, 289] width 1134 height 31
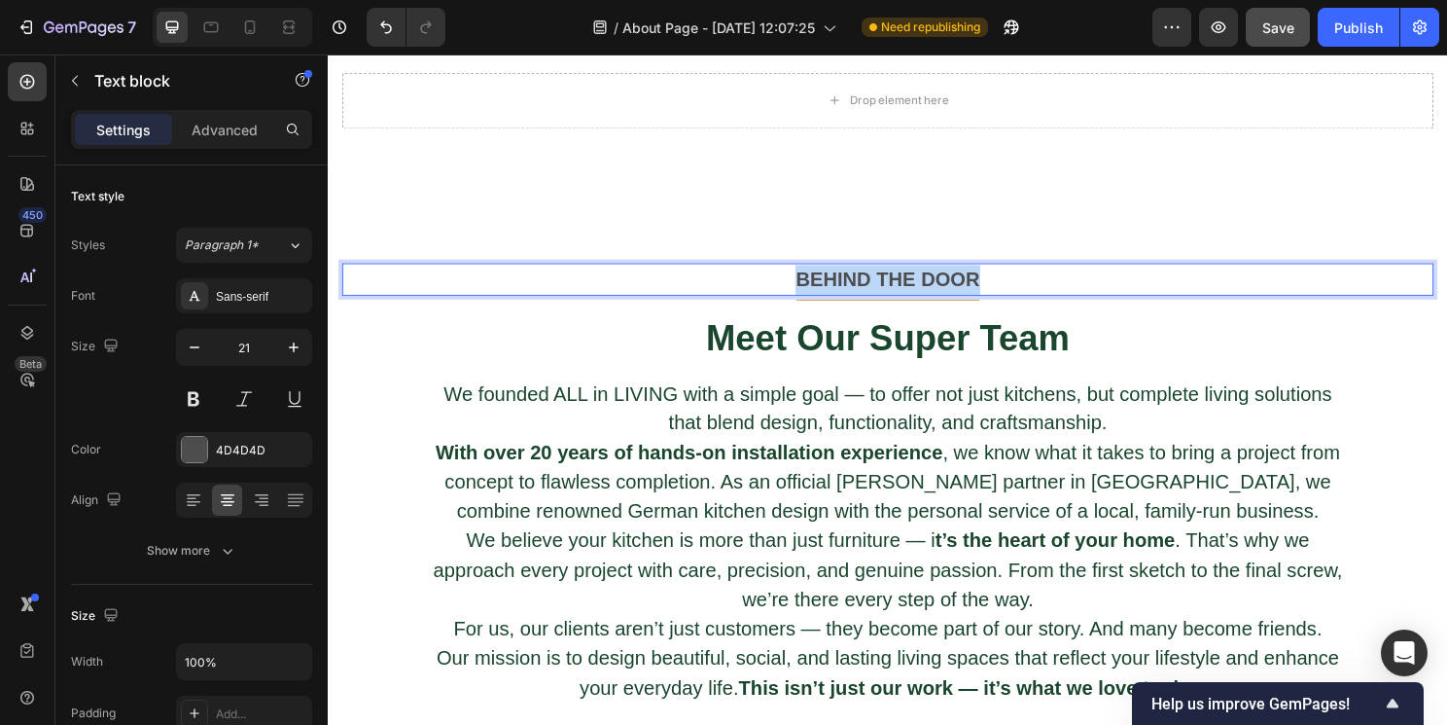
click at [896, 281] on p "BEHIND THE DOOR" at bounding box center [911, 289] width 1134 height 31
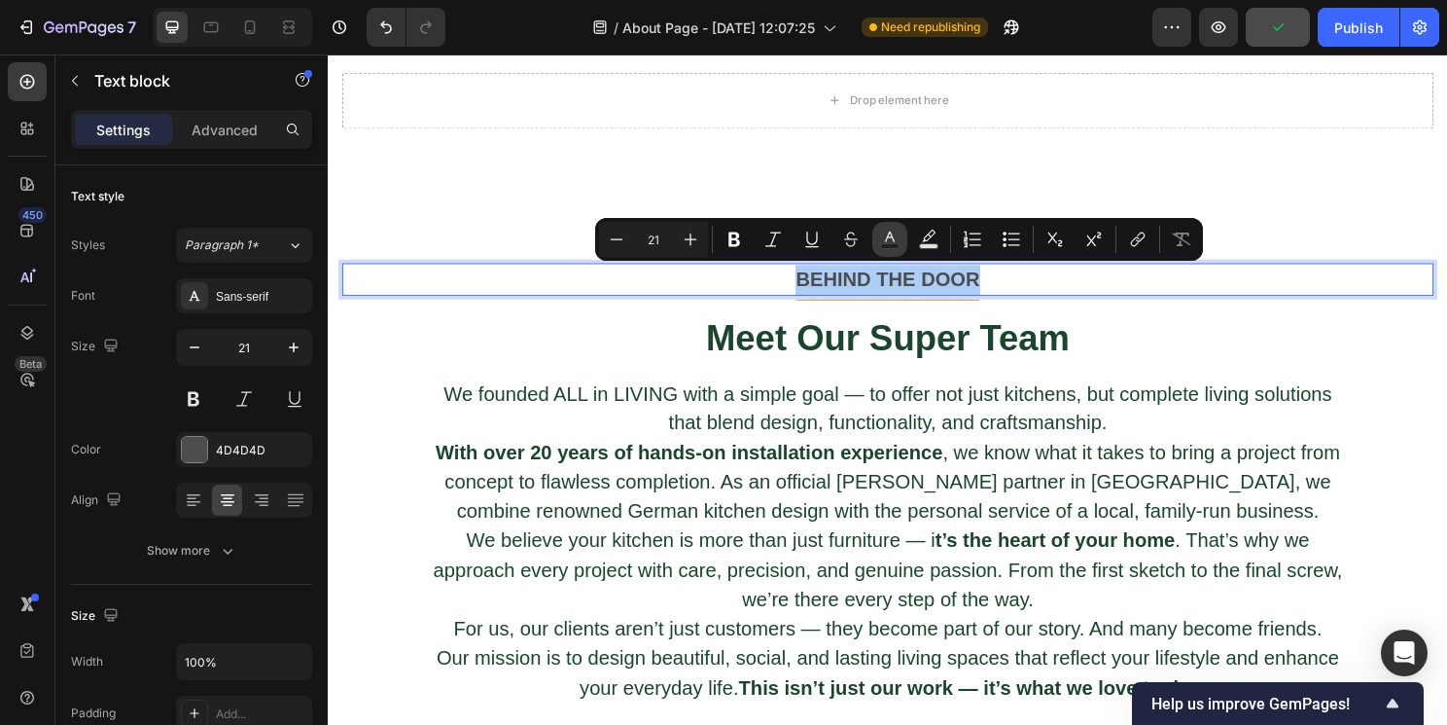
click at [887, 244] on rect "Editor contextual toolbar" at bounding box center [890, 246] width 18 height 5
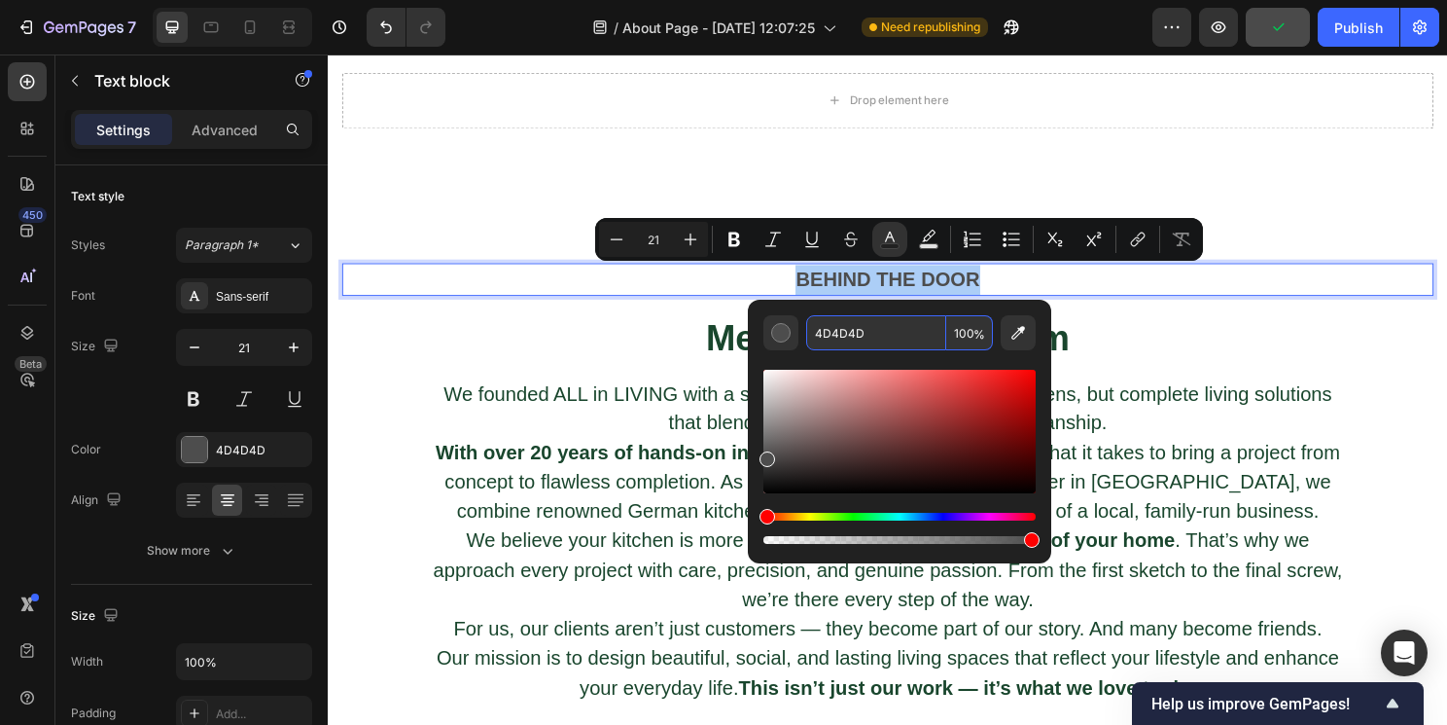
click at [844, 330] on input "4D4D4D" at bounding box center [876, 332] width 140 height 35
paste input "19462"
type input "19462D"
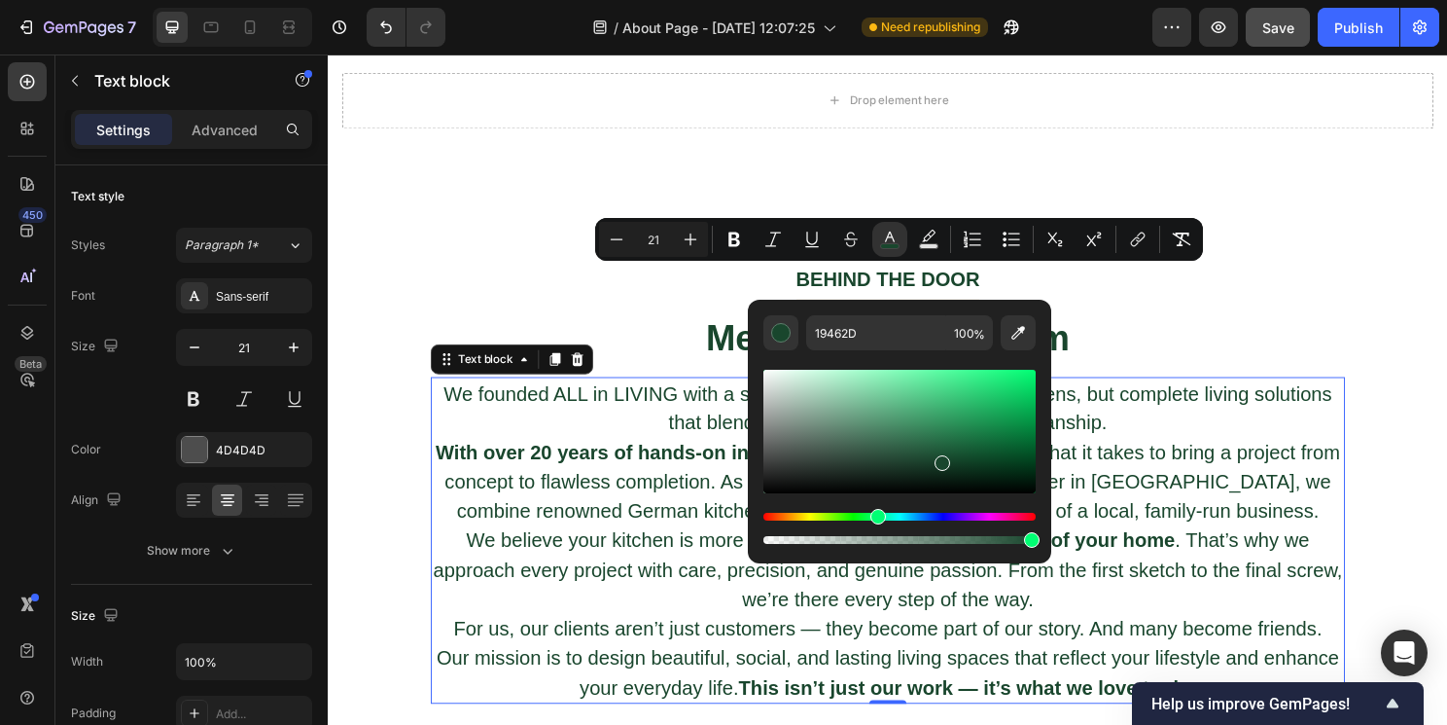
click at [1173, 447] on p "We founded ALL in LIVING with a simple goal — to offer not just kitchens, but c…" at bounding box center [911, 423] width 949 height 61
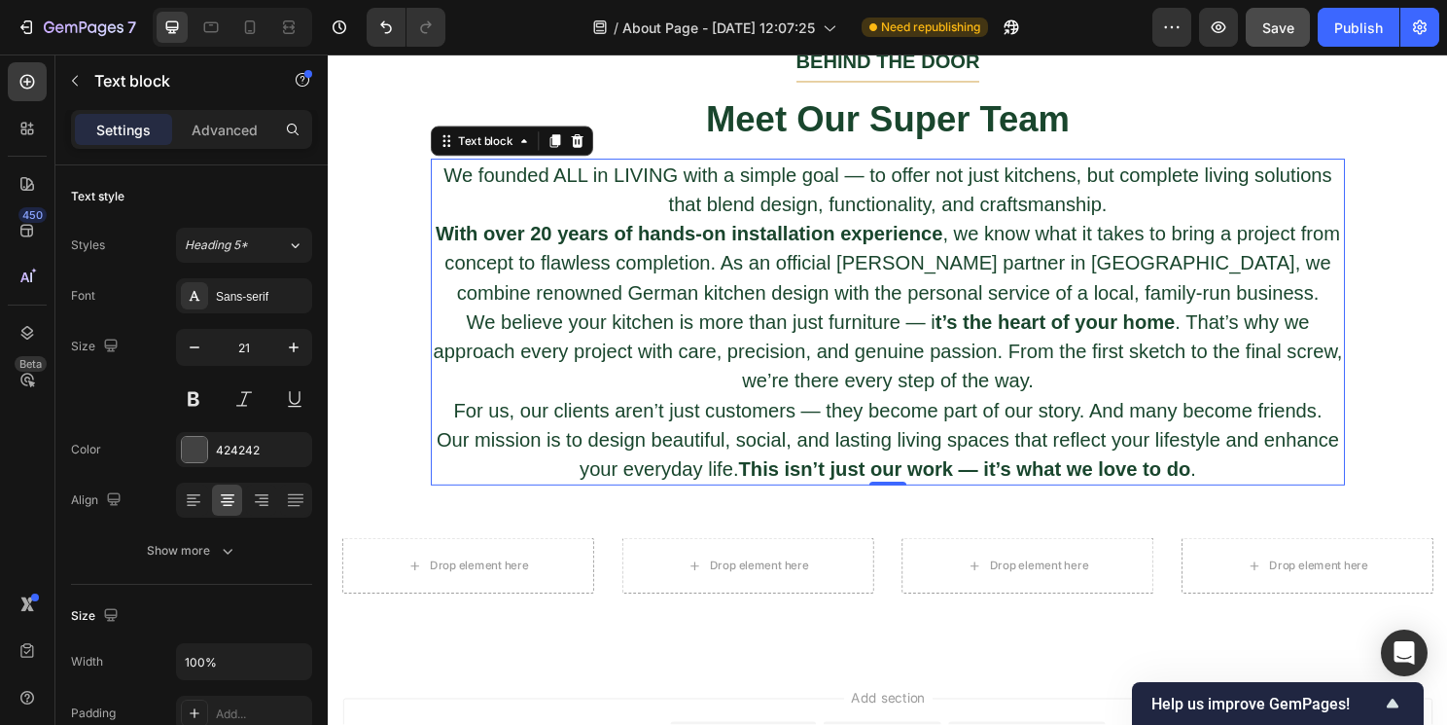
scroll to position [1820, 0]
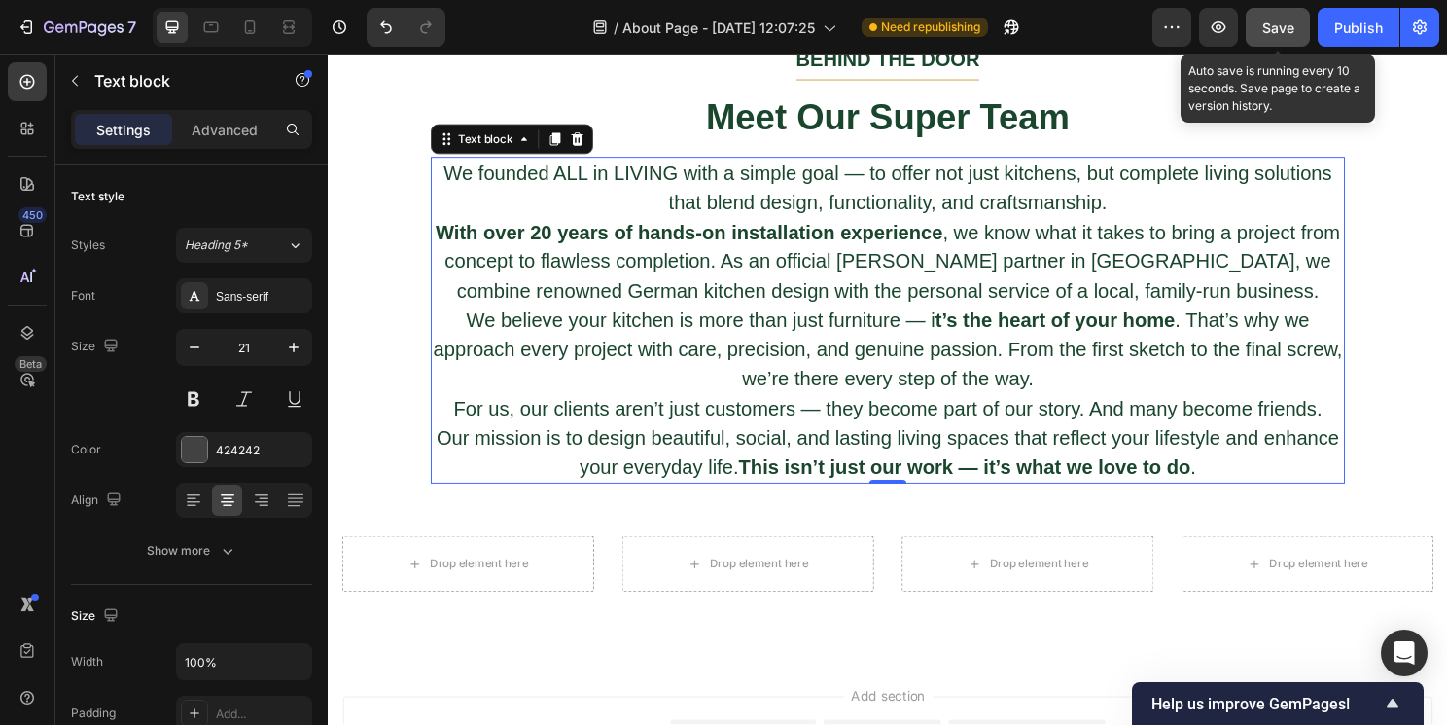
click at [1274, 34] on span "Save" at bounding box center [1279, 27] width 32 height 17
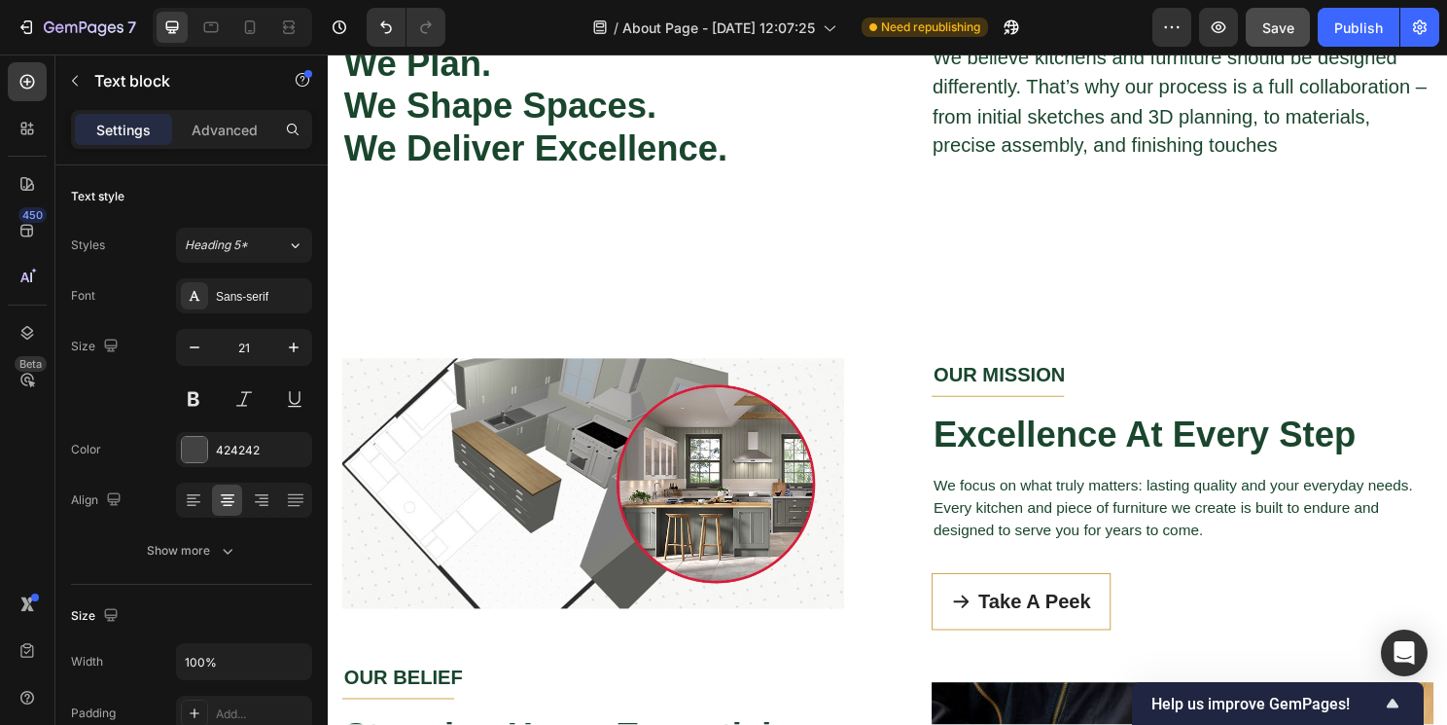
scroll to position [172, 0]
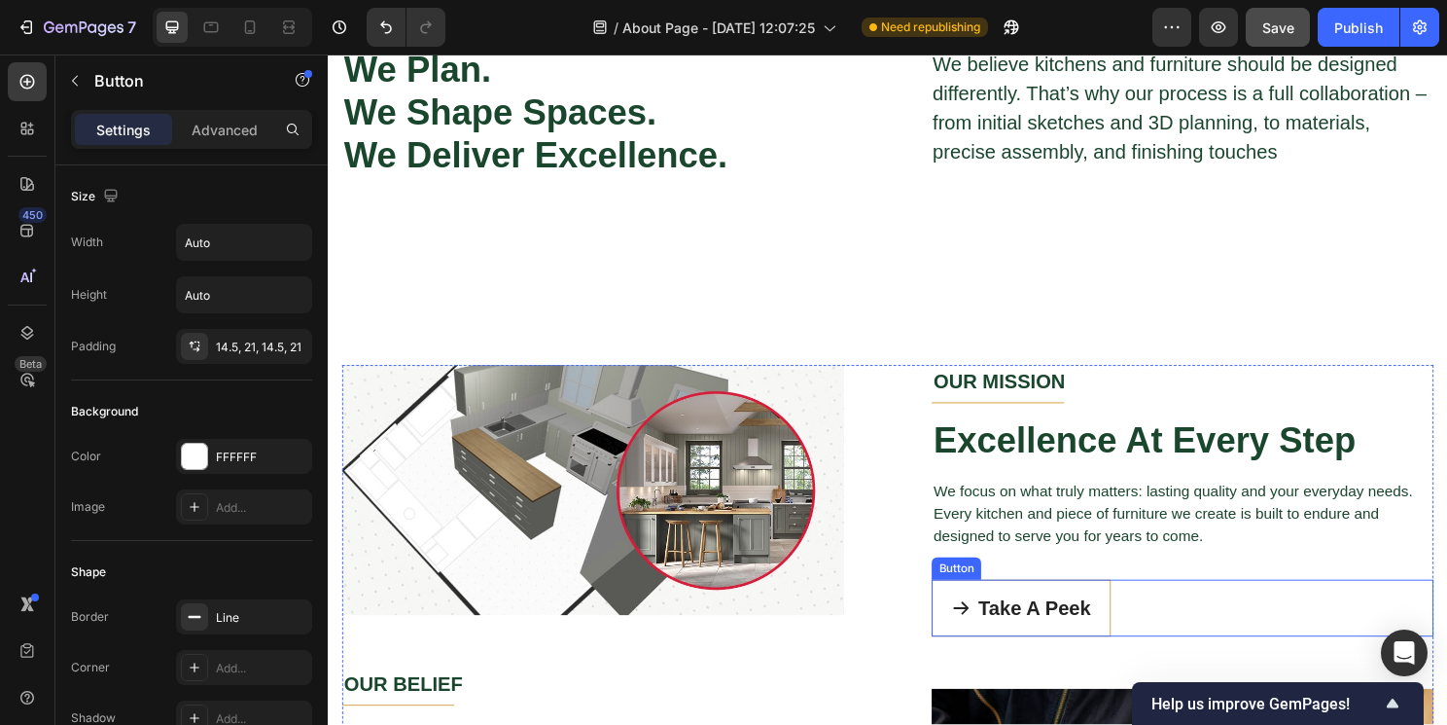
click at [1174, 636] on div "Take A Peek Button" at bounding box center [1218, 631] width 523 height 59
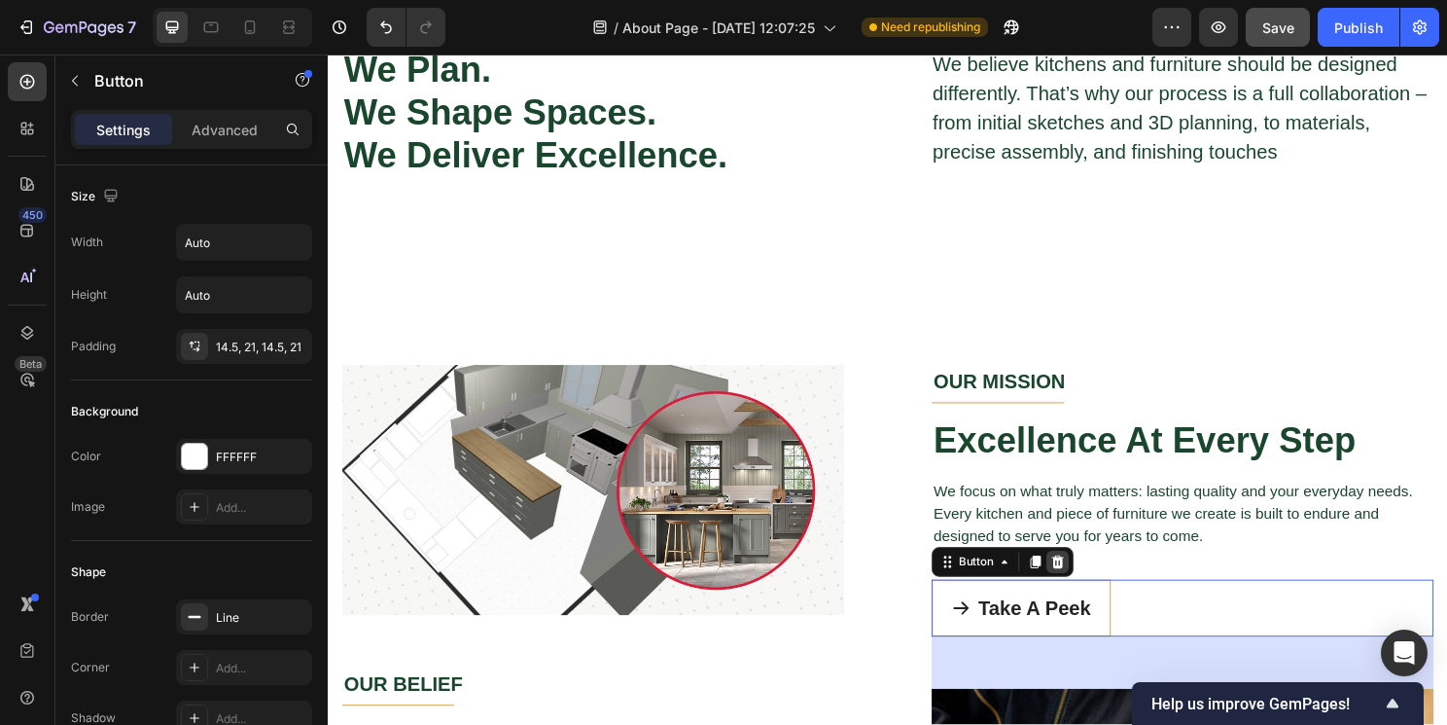
click at [1089, 581] on icon at bounding box center [1089, 584] width 13 height 14
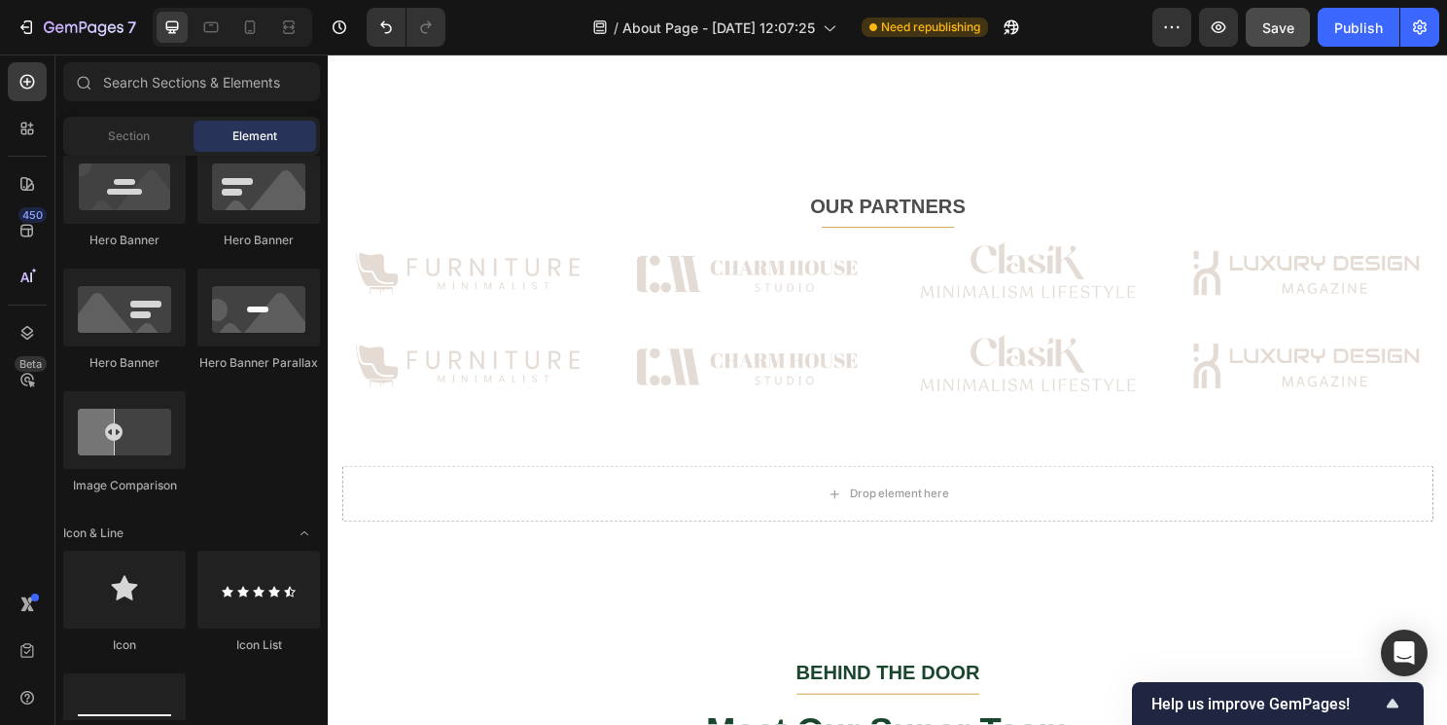
scroll to position [1039, 0]
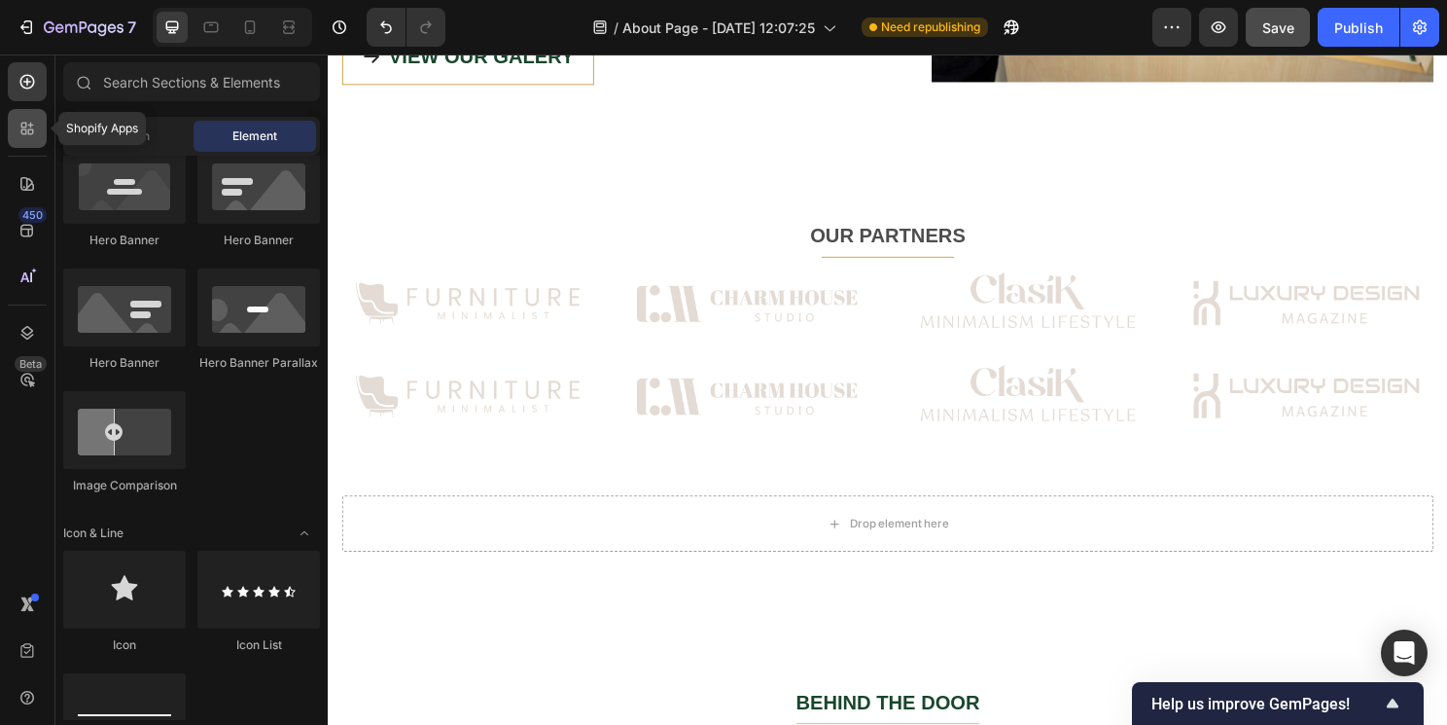
click at [34, 126] on icon at bounding box center [27, 128] width 19 height 19
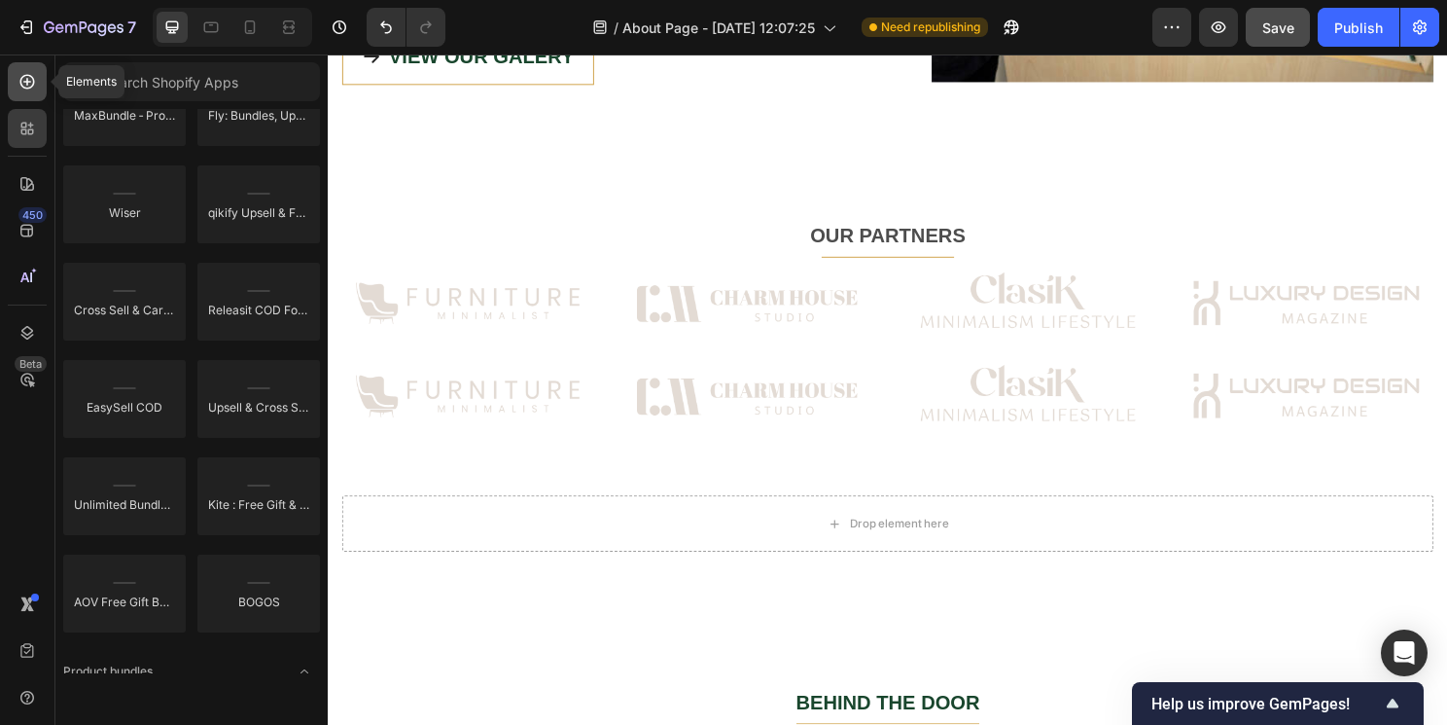
click at [33, 89] on icon at bounding box center [27, 81] width 19 height 19
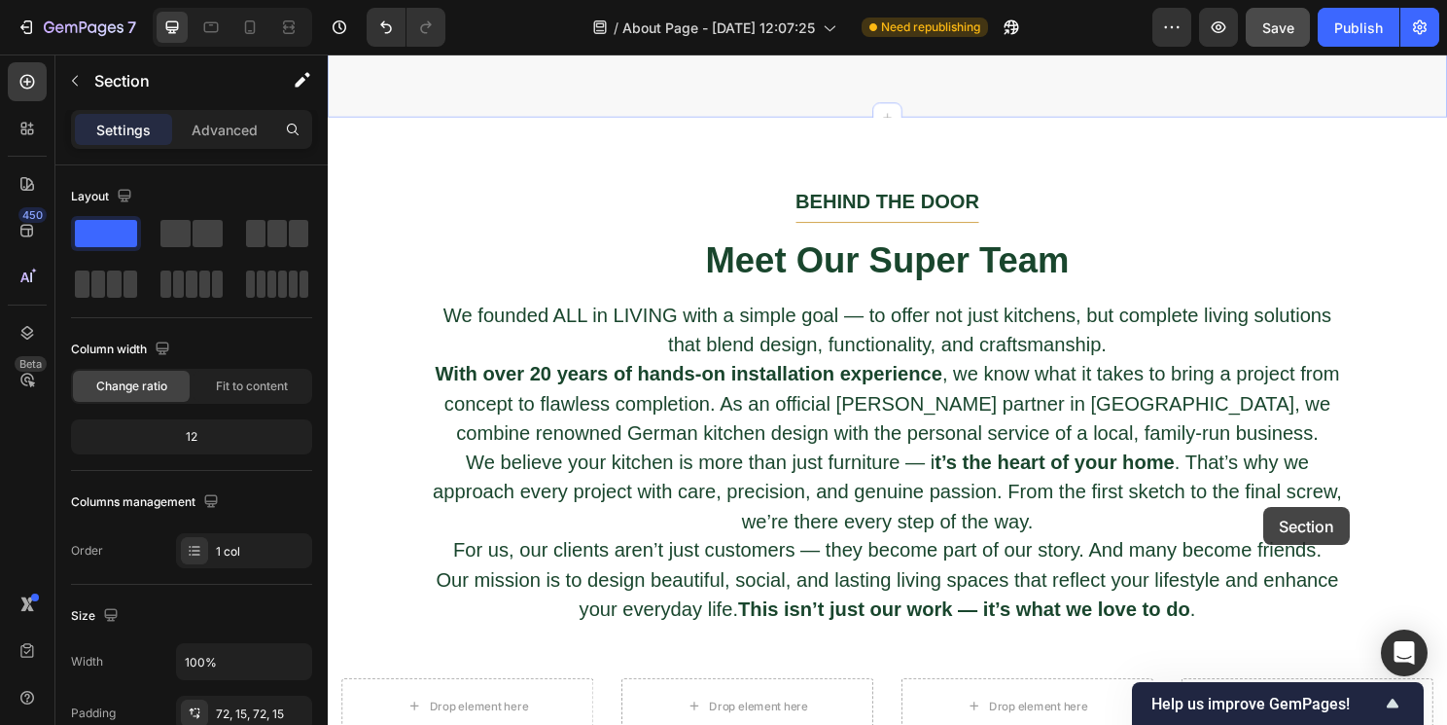
drag, startPoint x: 1453, startPoint y: 147, endPoint x: 1303, endPoint y: 526, distance: 407.9
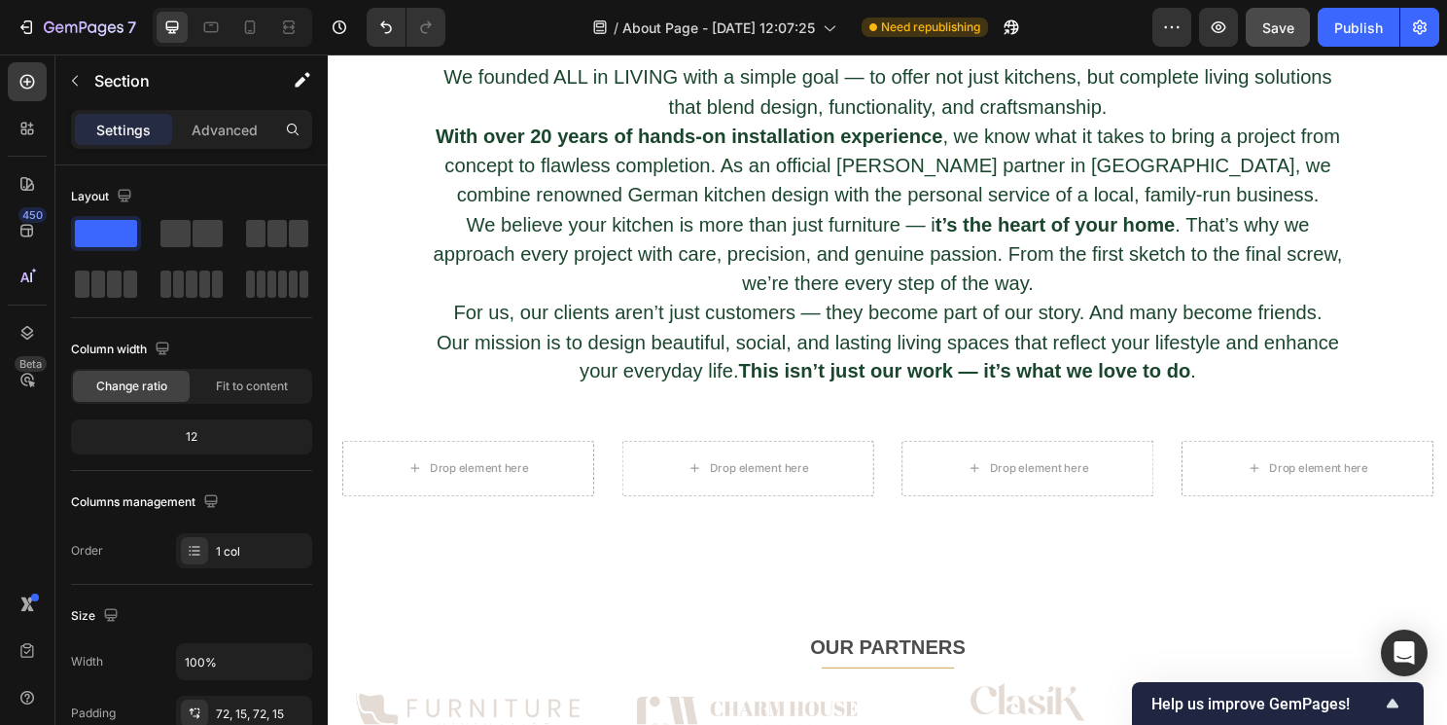
scroll to position [1320, 0]
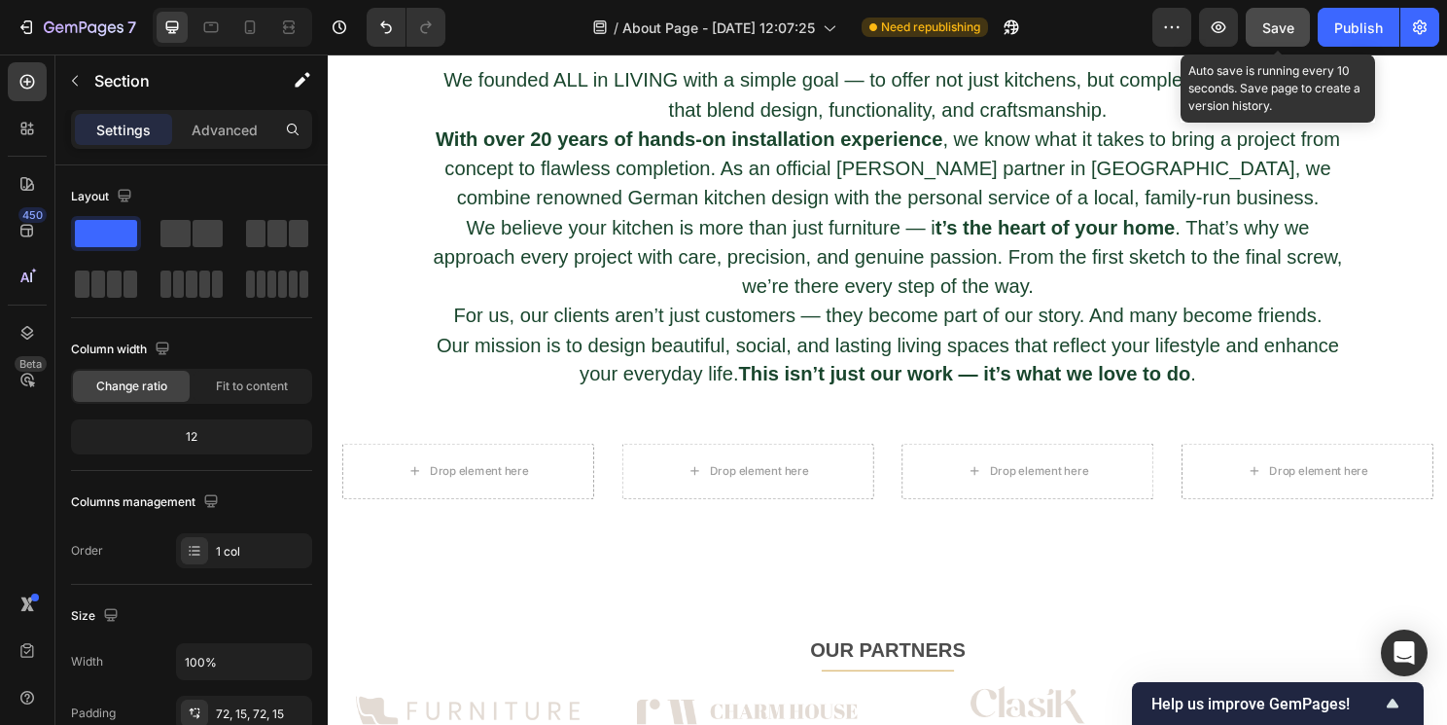
click at [1273, 30] on span "Save" at bounding box center [1279, 27] width 32 height 17
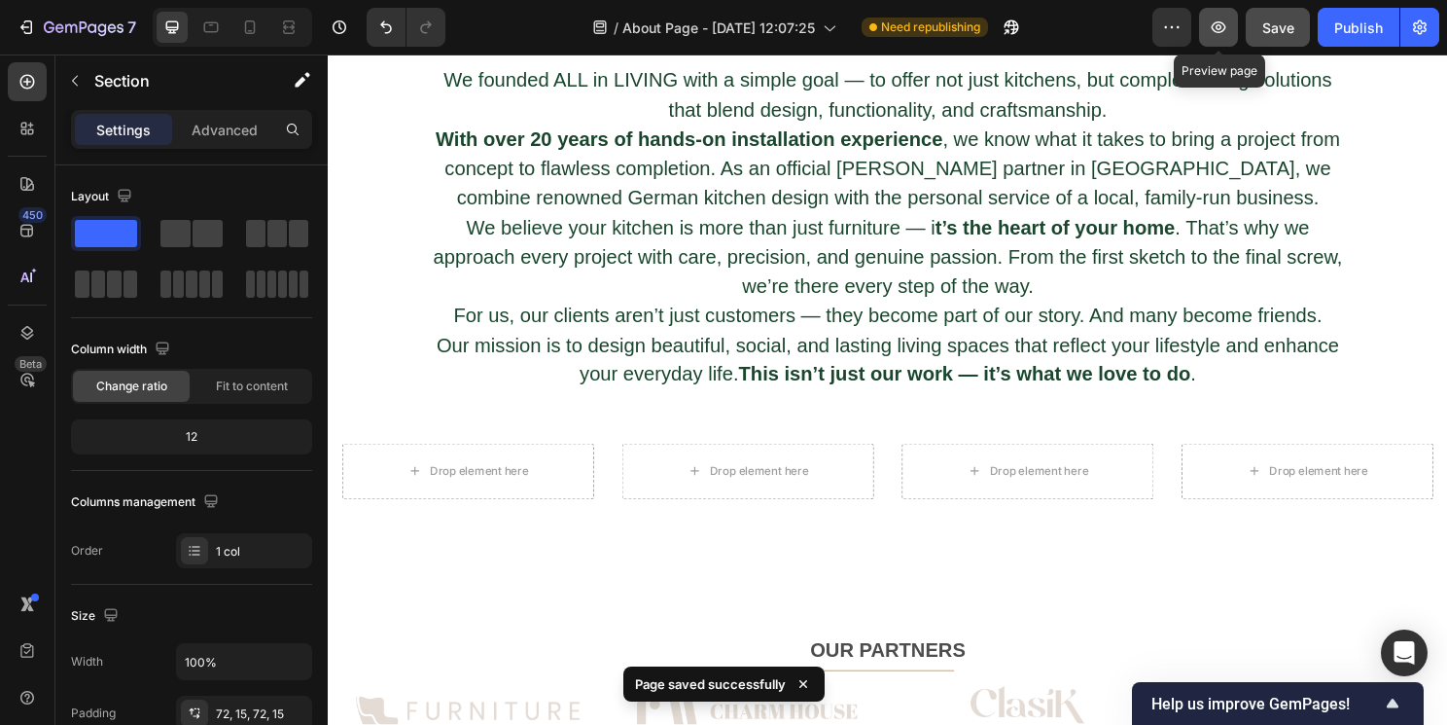
click at [1222, 28] on icon "button" at bounding box center [1219, 27] width 6 height 6
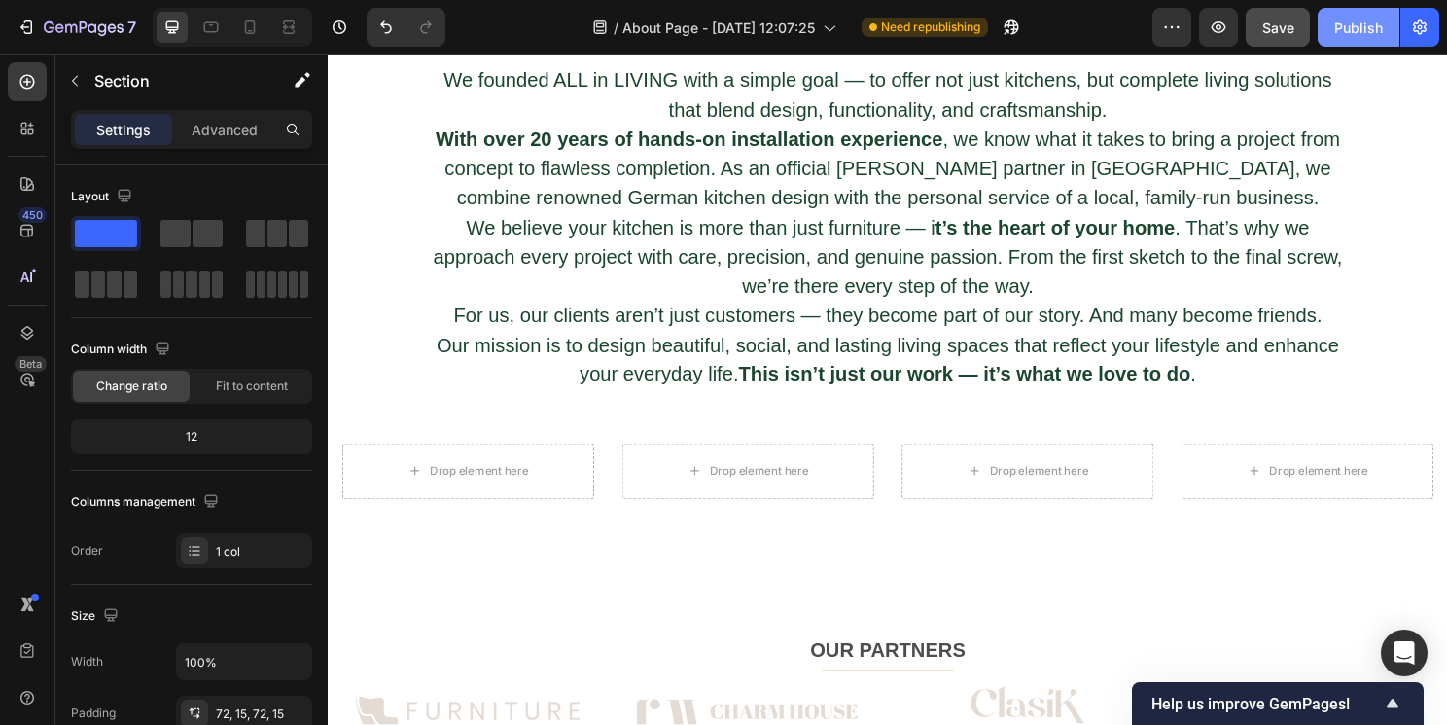
click at [1348, 32] on div "Publish" at bounding box center [1359, 28] width 49 height 20
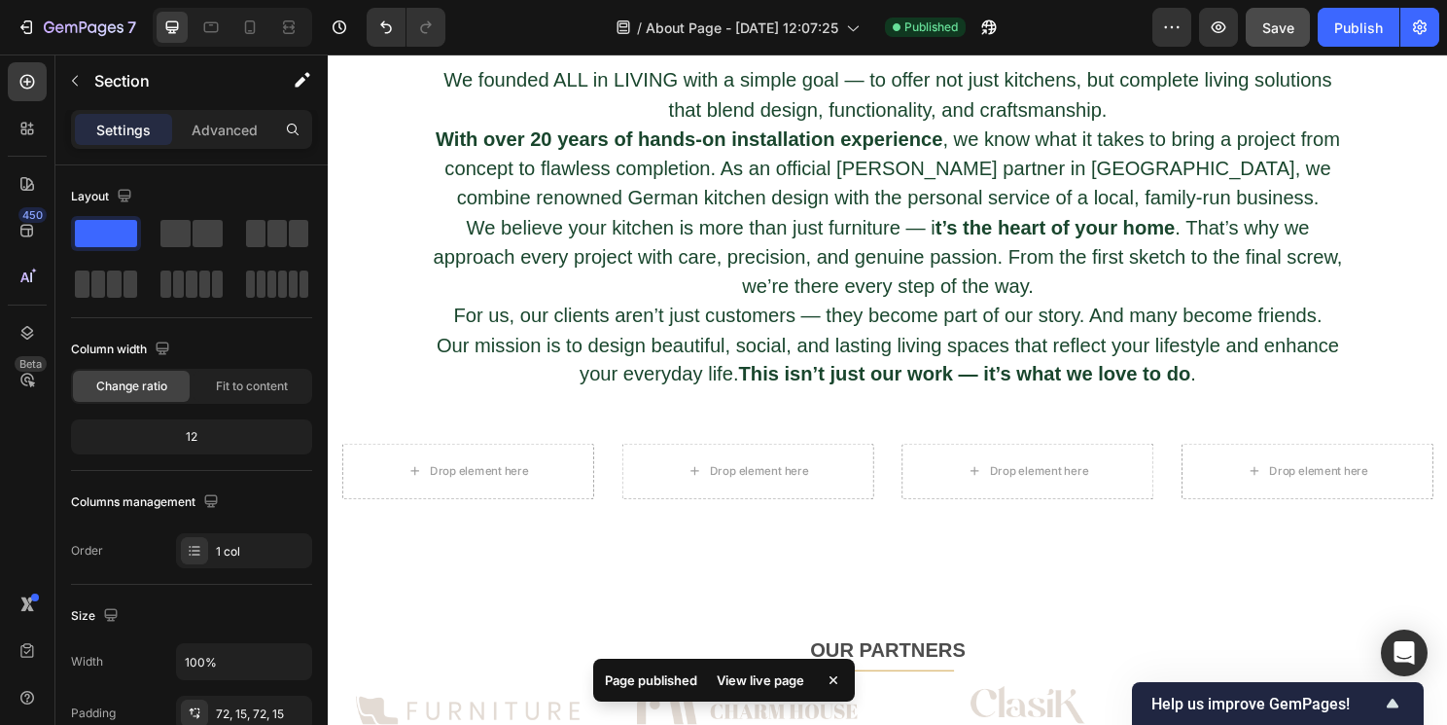
click at [760, 685] on div "View live page" at bounding box center [760, 679] width 111 height 27
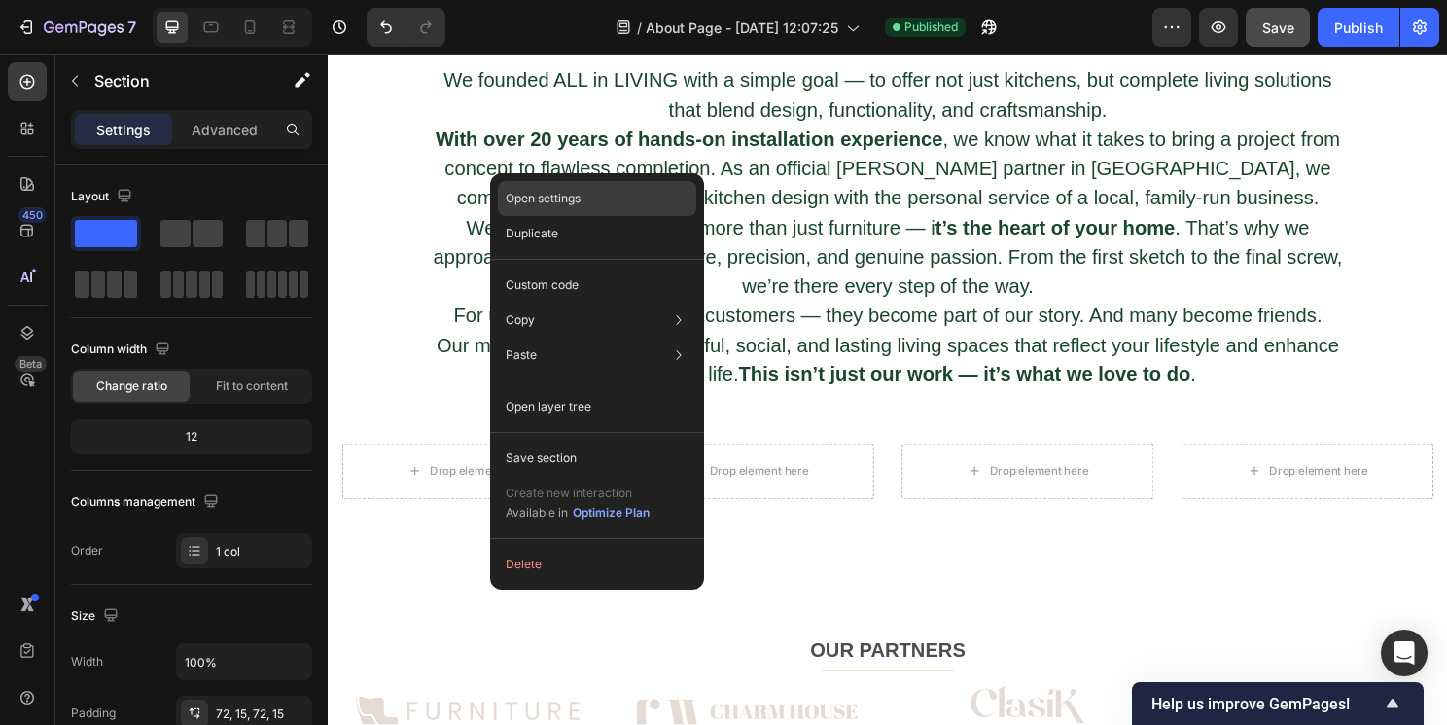
click at [567, 198] on p "Open settings" at bounding box center [543, 199] width 75 height 18
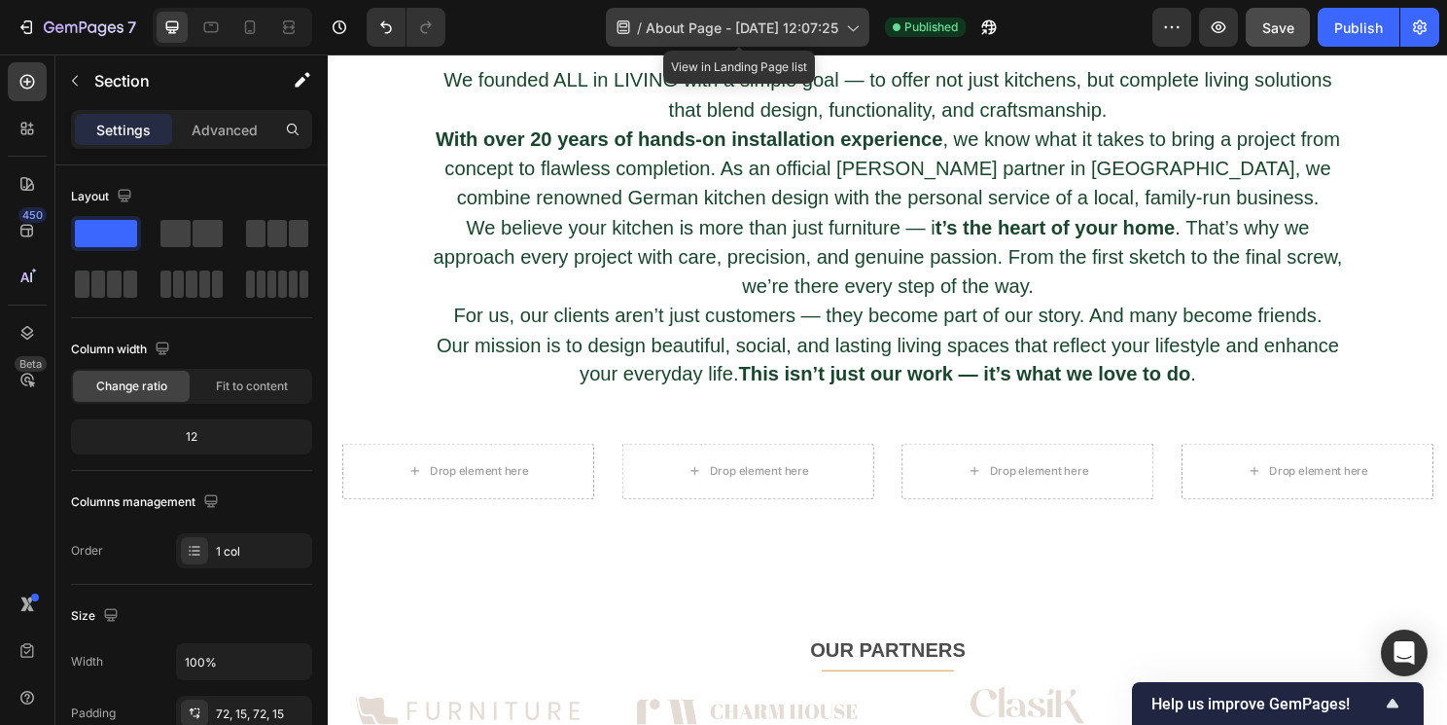
click at [856, 30] on icon at bounding box center [851, 27] width 19 height 19
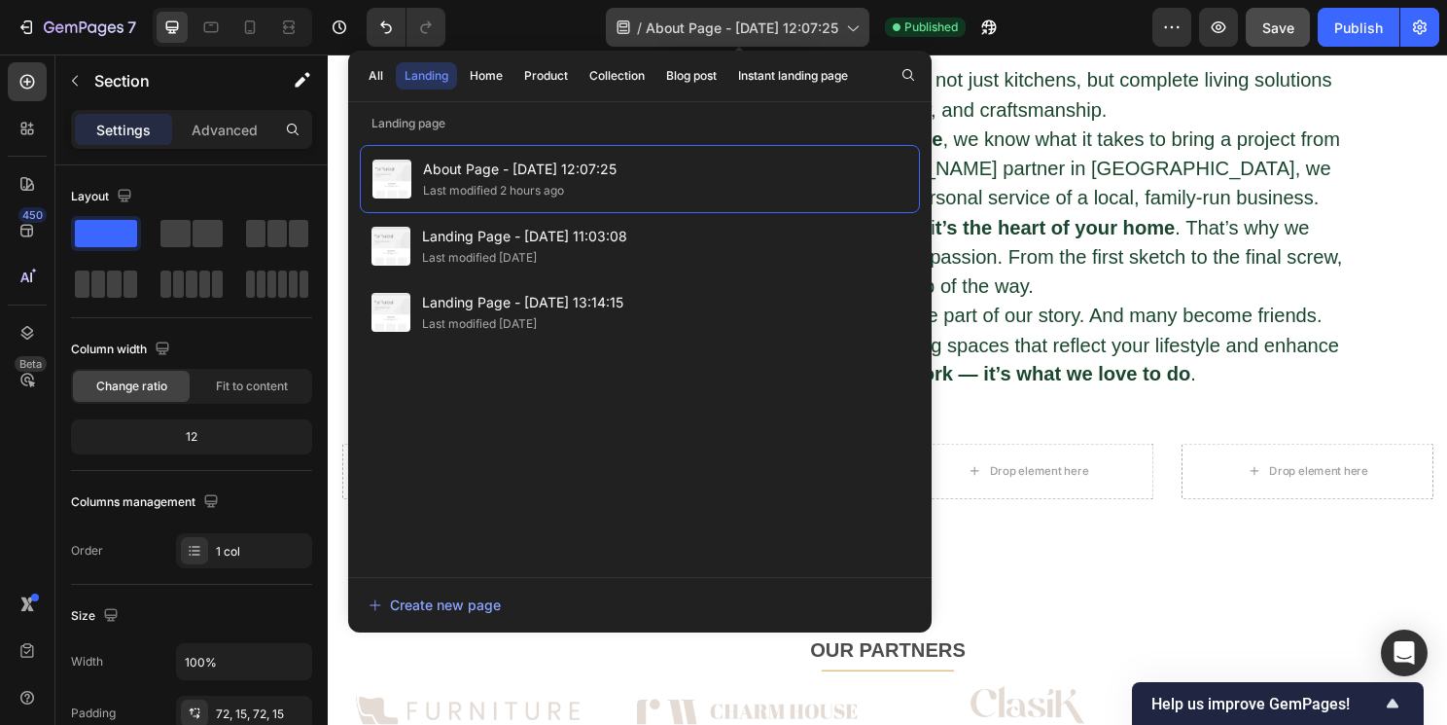
click at [853, 28] on icon at bounding box center [851, 27] width 19 height 19
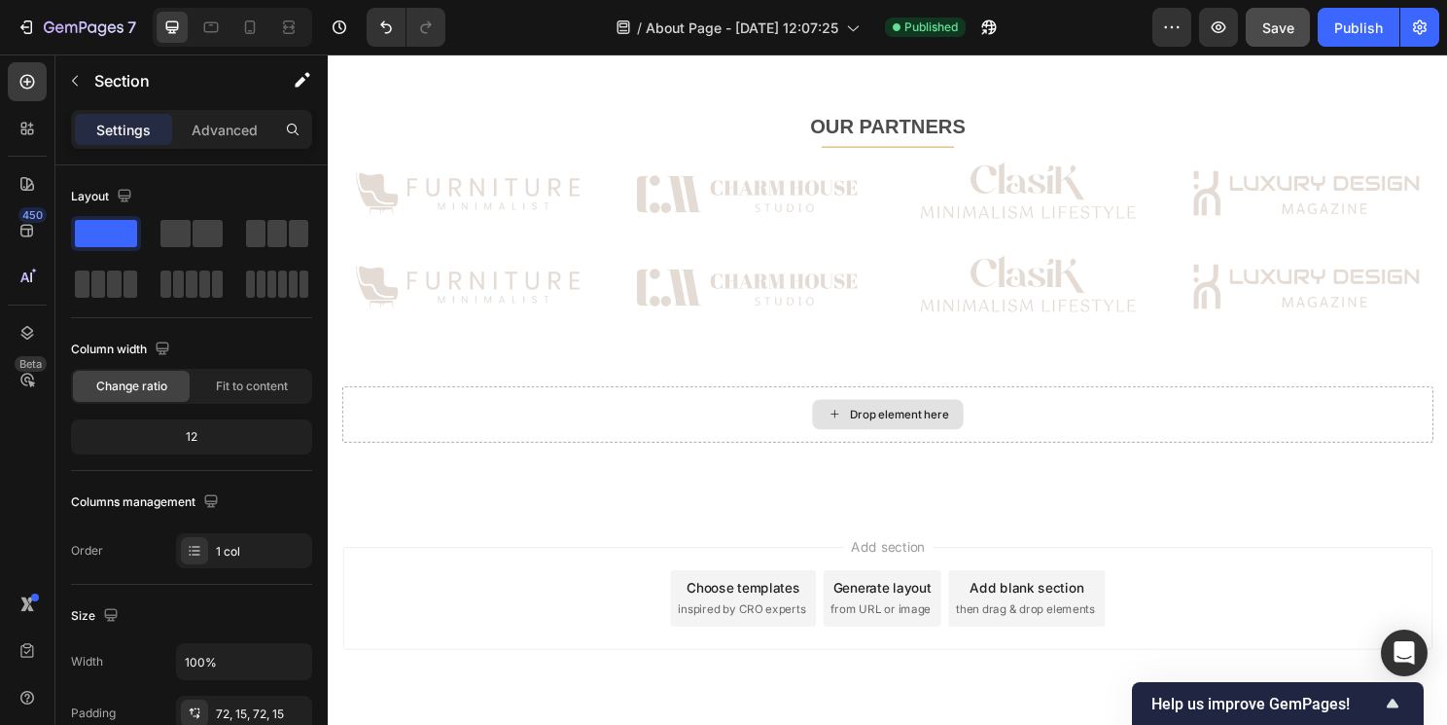
scroll to position [1882, 0]
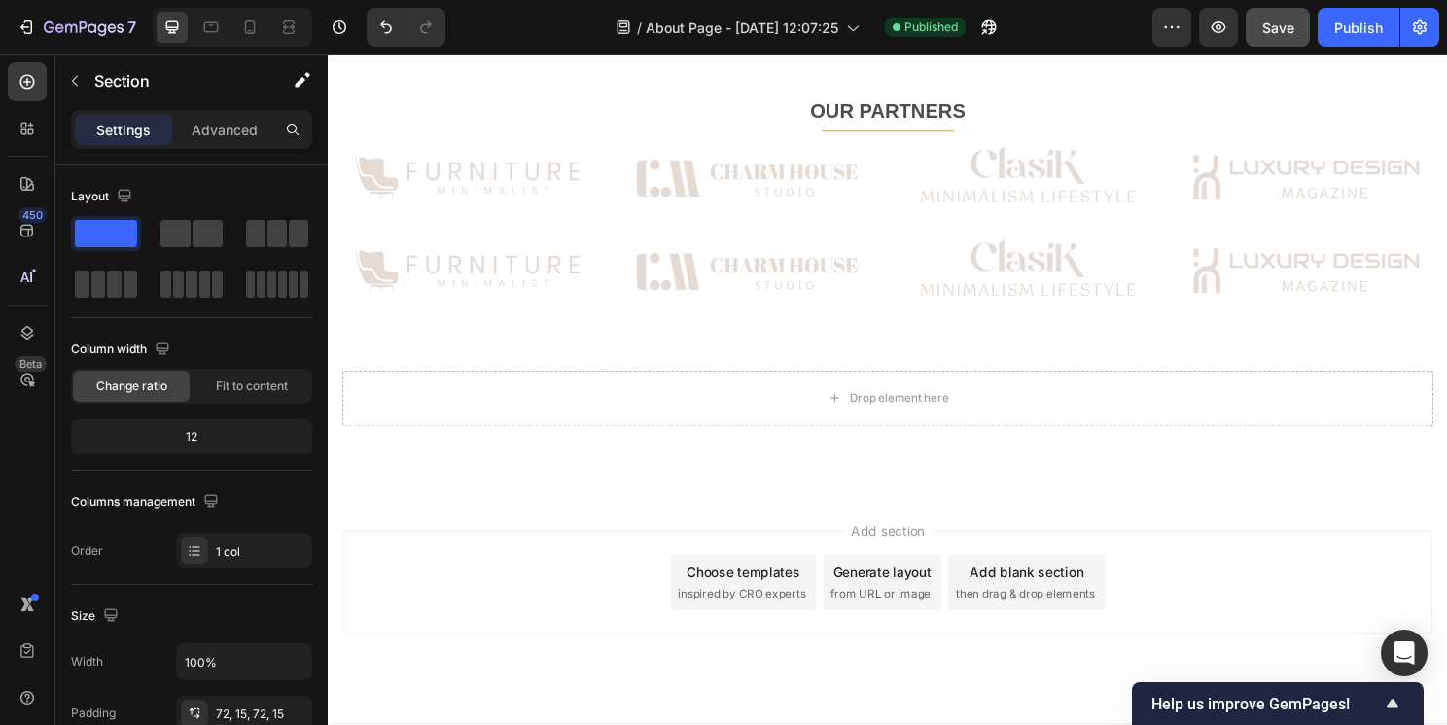
click at [453, 696] on div "Add section Choose templates inspired by CRO experts Generate layout from URL o…" at bounding box center [911, 632] width 1167 height 239
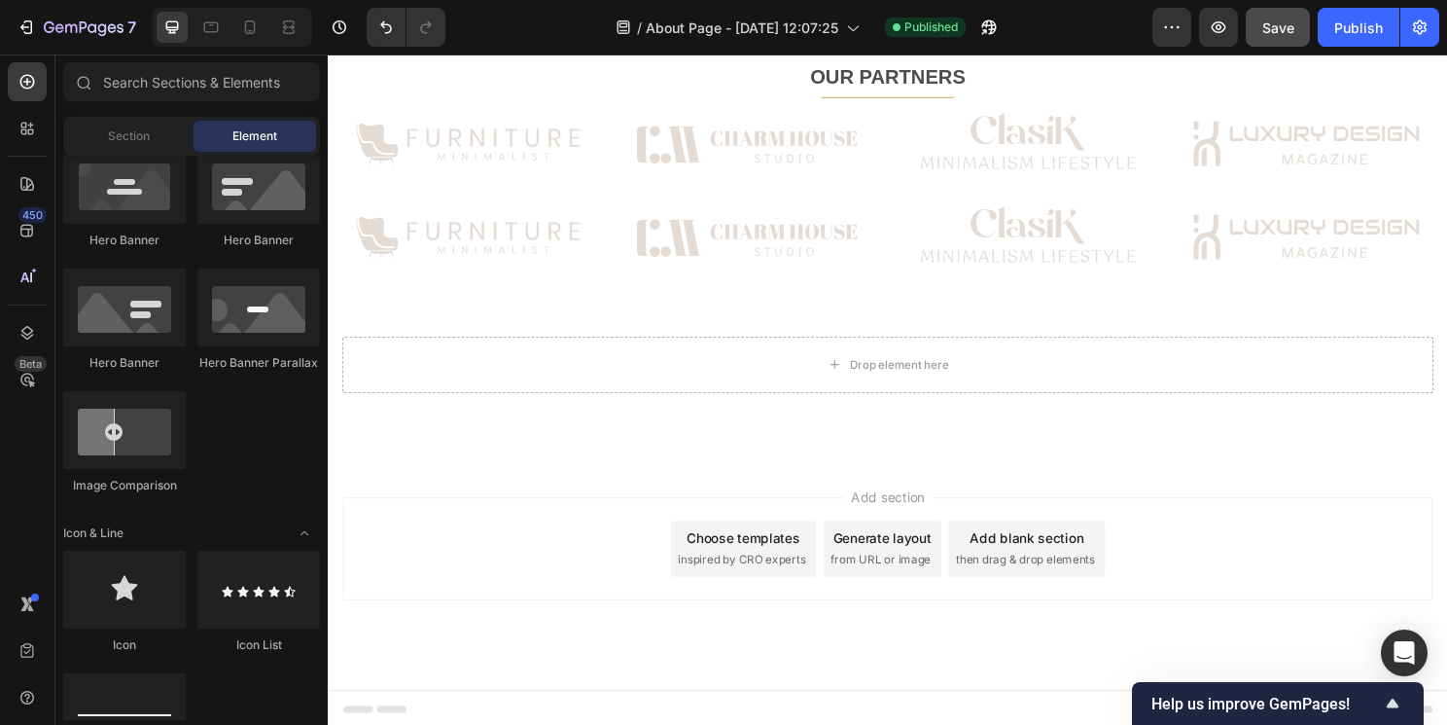
scroll to position [1921, 0]
click at [1165, 29] on icon "button" at bounding box center [1171, 27] width 19 height 19
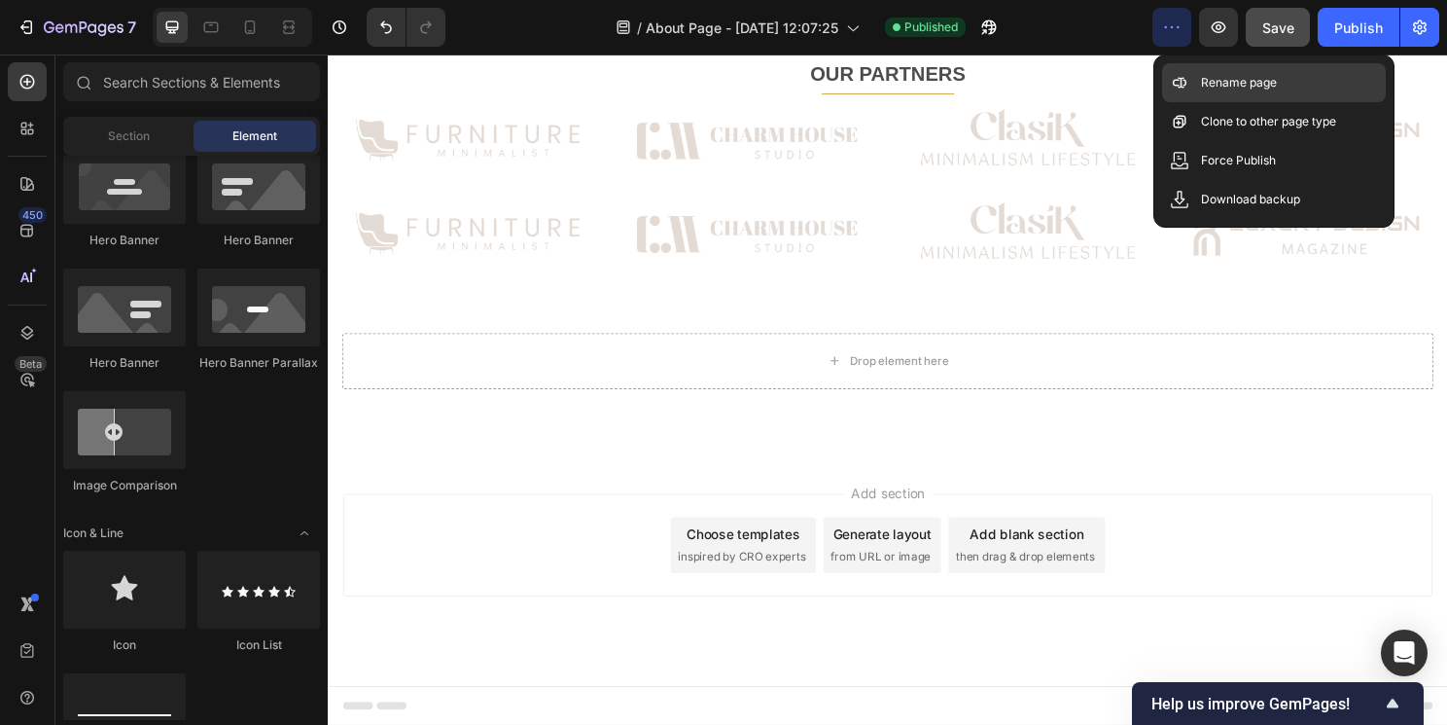
click at [1240, 84] on p "Rename page" at bounding box center [1239, 82] width 76 height 19
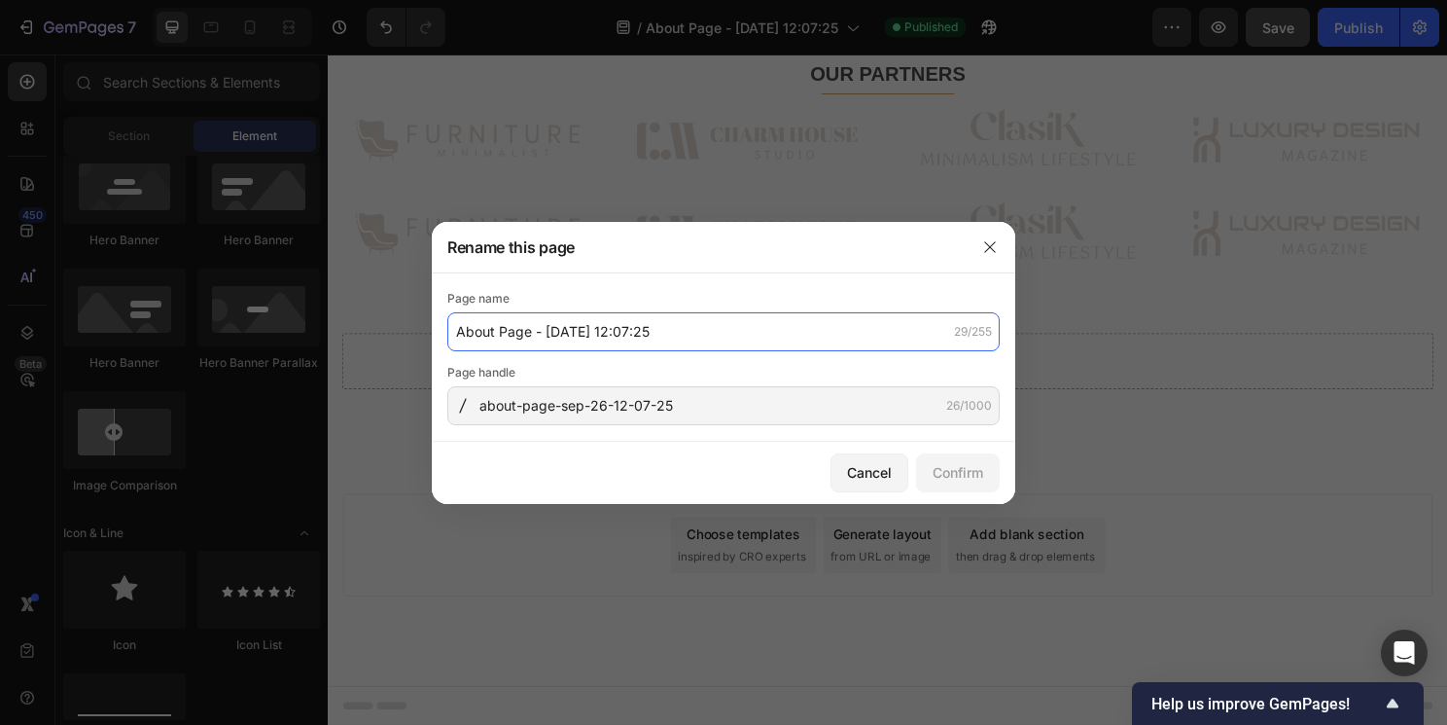
click at [680, 326] on input "About Page - Sep 26, 12:07:25" at bounding box center [723, 331] width 553 height 39
type input "About Us"
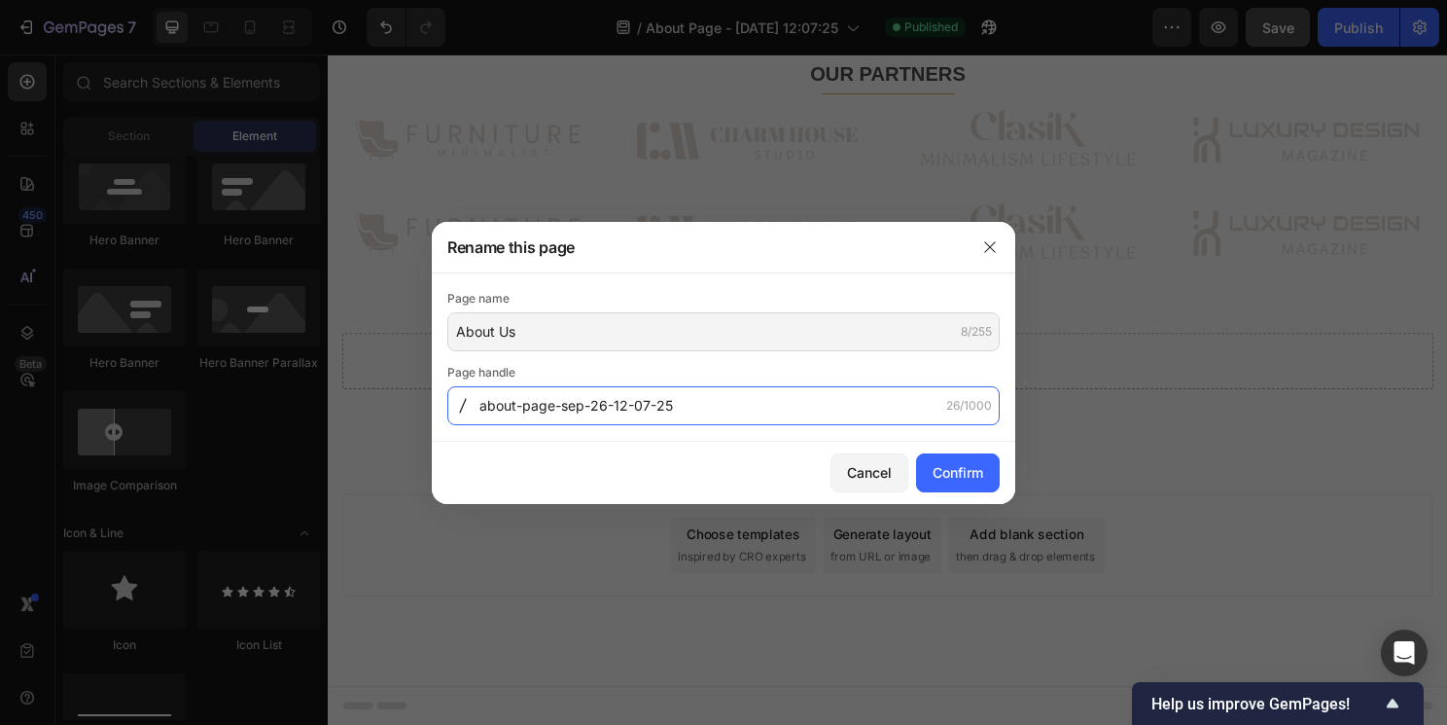
click at [679, 401] on input "about-page-sep-26-12-07-25" at bounding box center [723, 405] width 553 height 39
click at [685, 407] on input "about-page-sep-26-12-07-25" at bounding box center [723, 405] width 553 height 39
type input "about-us"
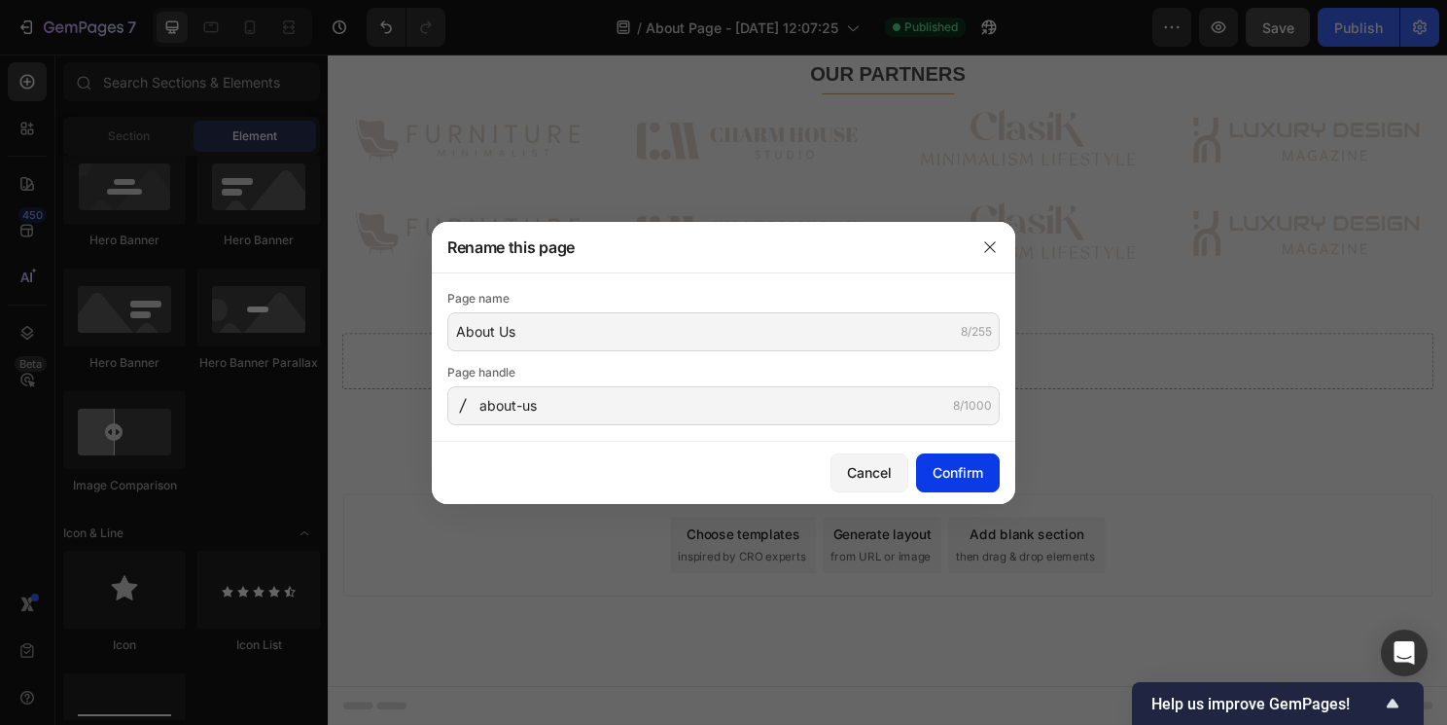
click at [956, 471] on div "Confirm" at bounding box center [958, 472] width 51 height 20
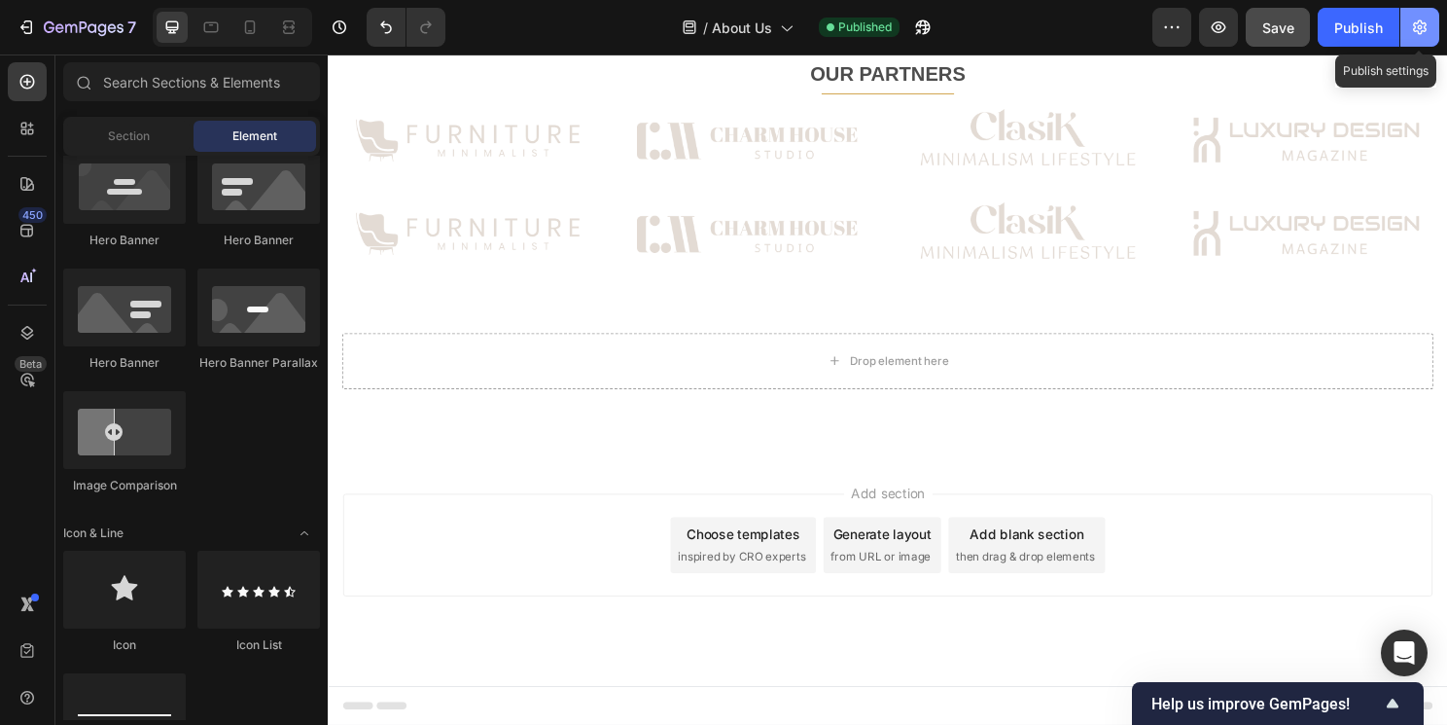
click at [1418, 35] on icon "button" at bounding box center [1419, 27] width 19 height 19
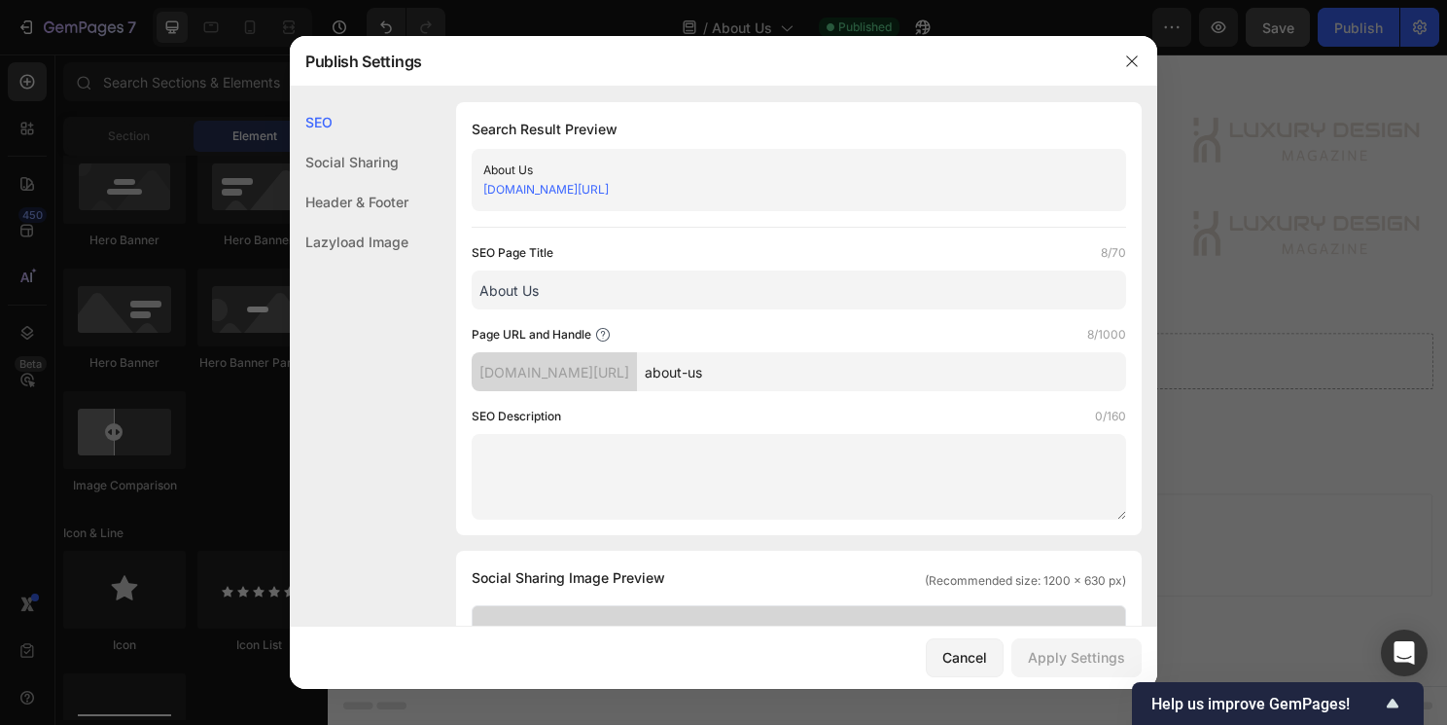
click at [346, 170] on div "Social Sharing" at bounding box center [349, 162] width 119 height 40
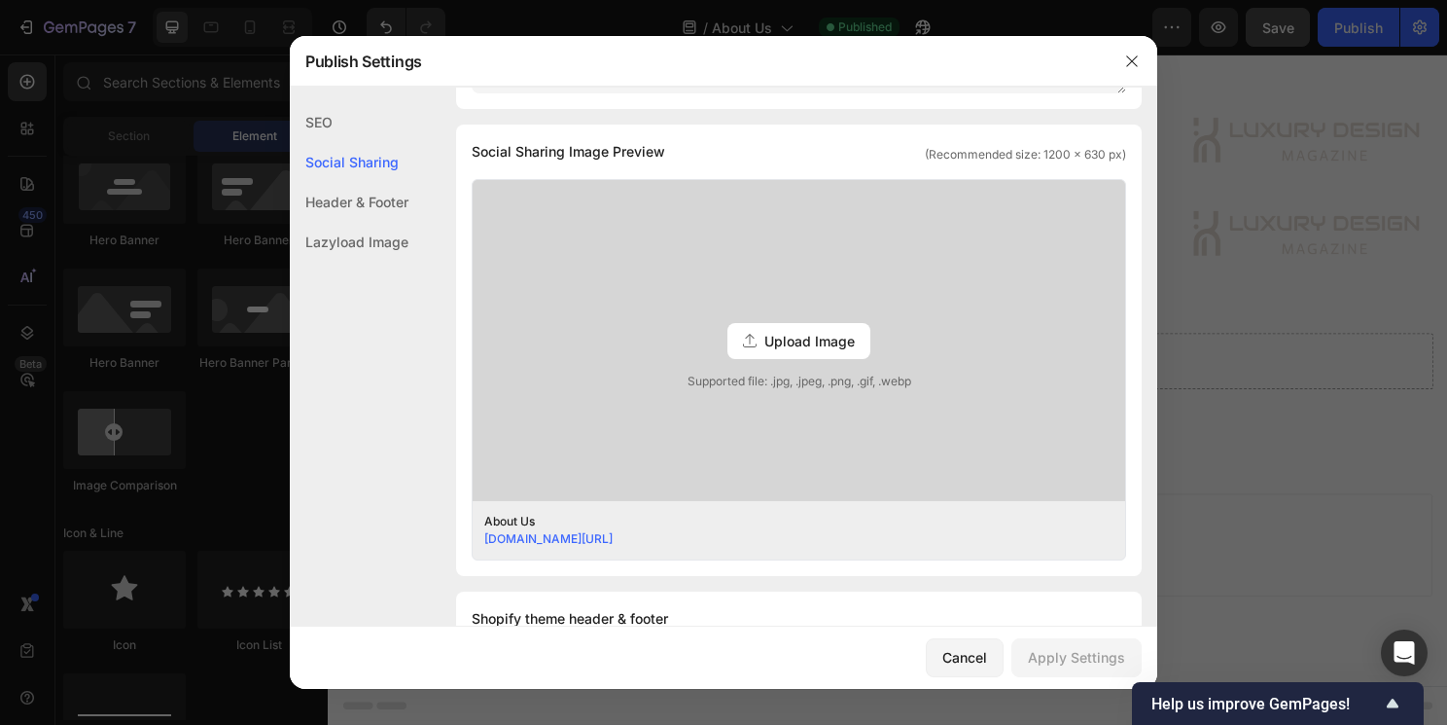
scroll to position [445, 0]
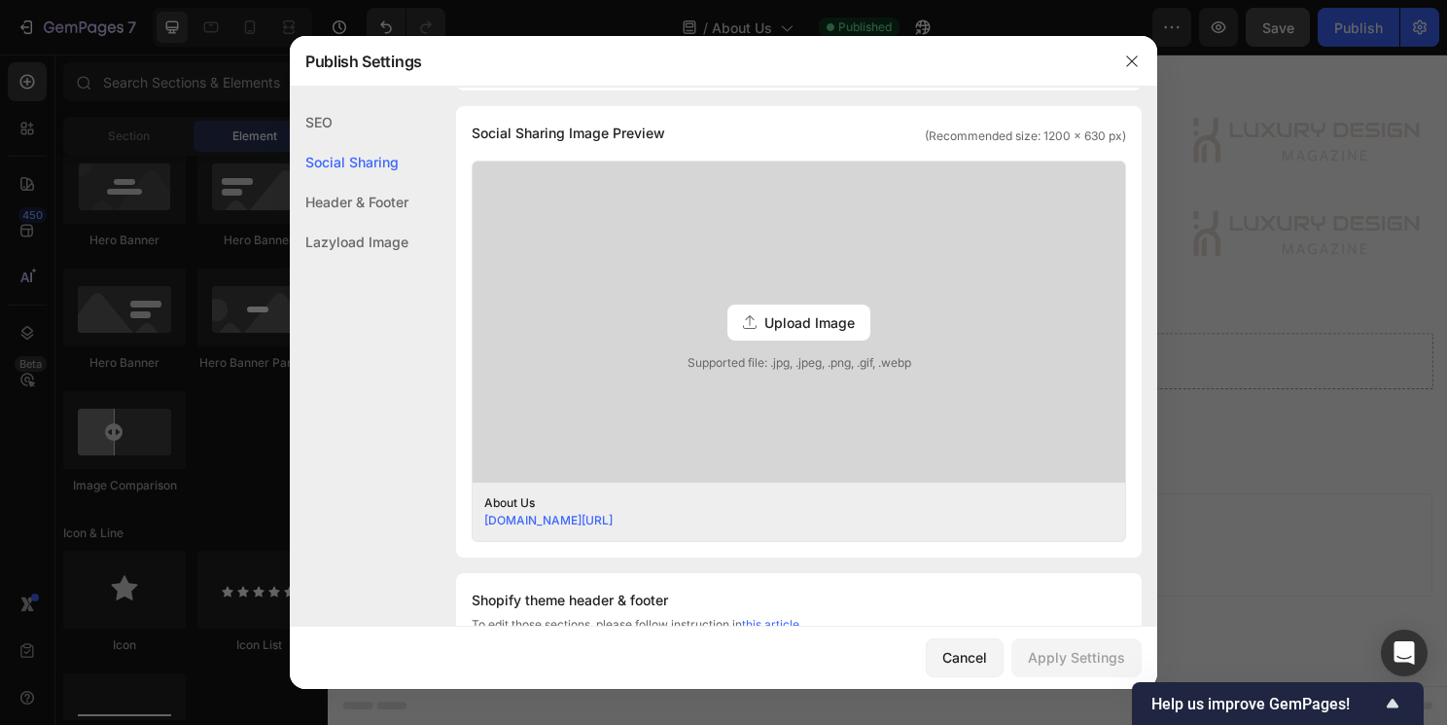
click at [332, 202] on div "Header & Footer" at bounding box center [349, 202] width 119 height 40
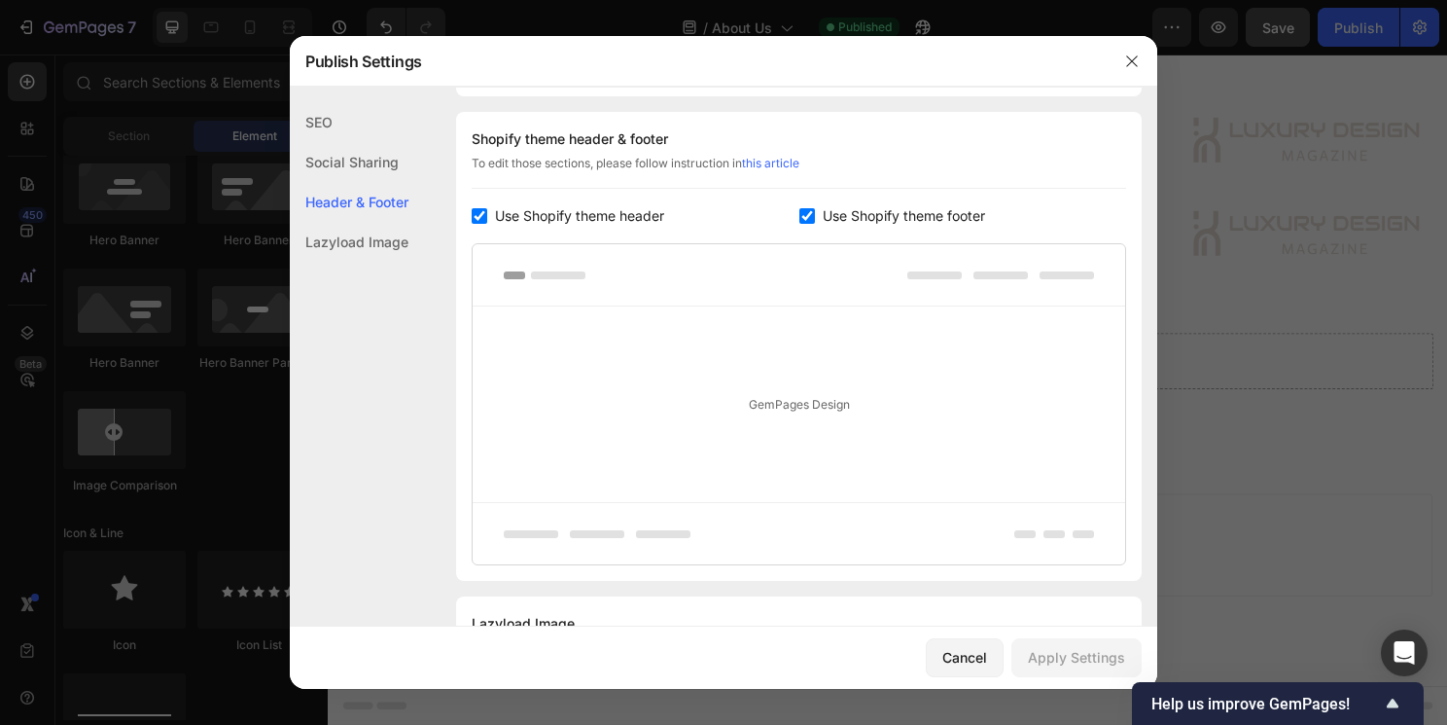
scroll to position [911, 0]
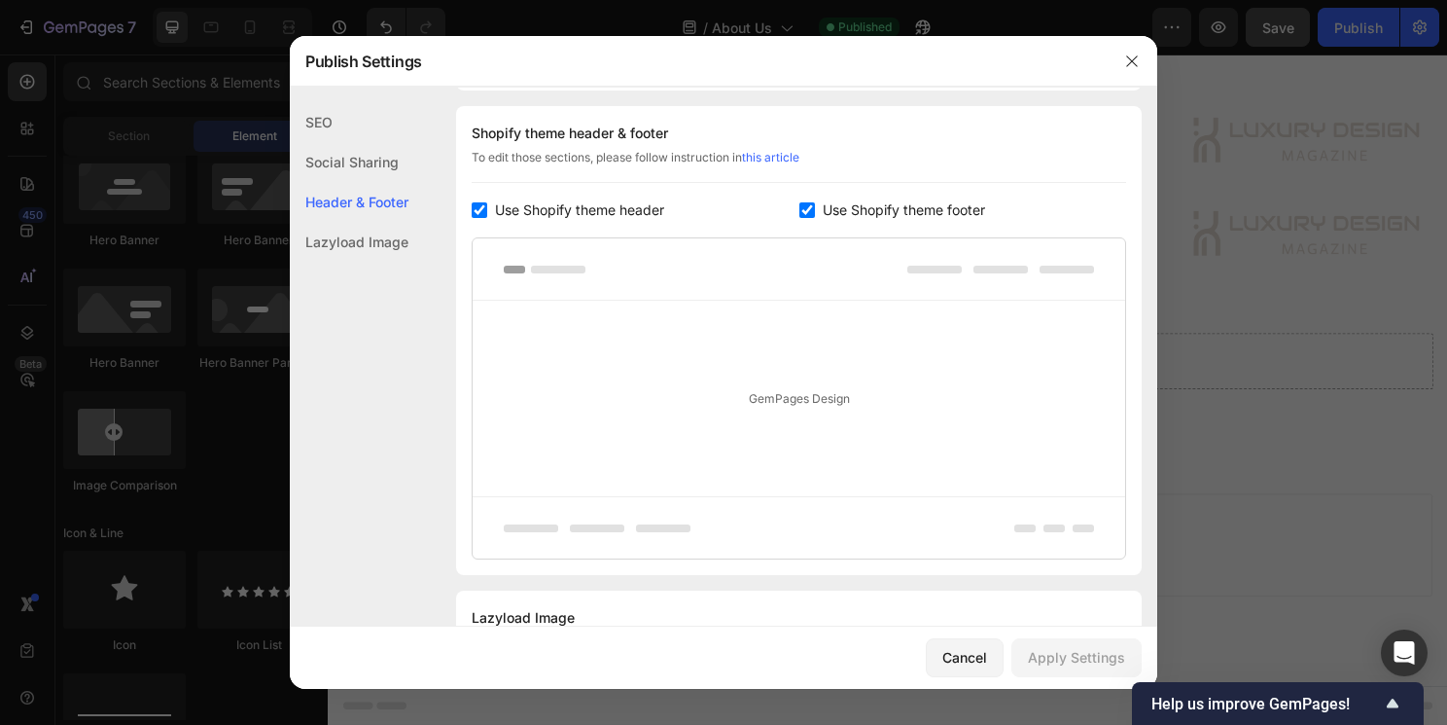
click at [325, 243] on div "Lazyload Image" at bounding box center [349, 242] width 119 height 40
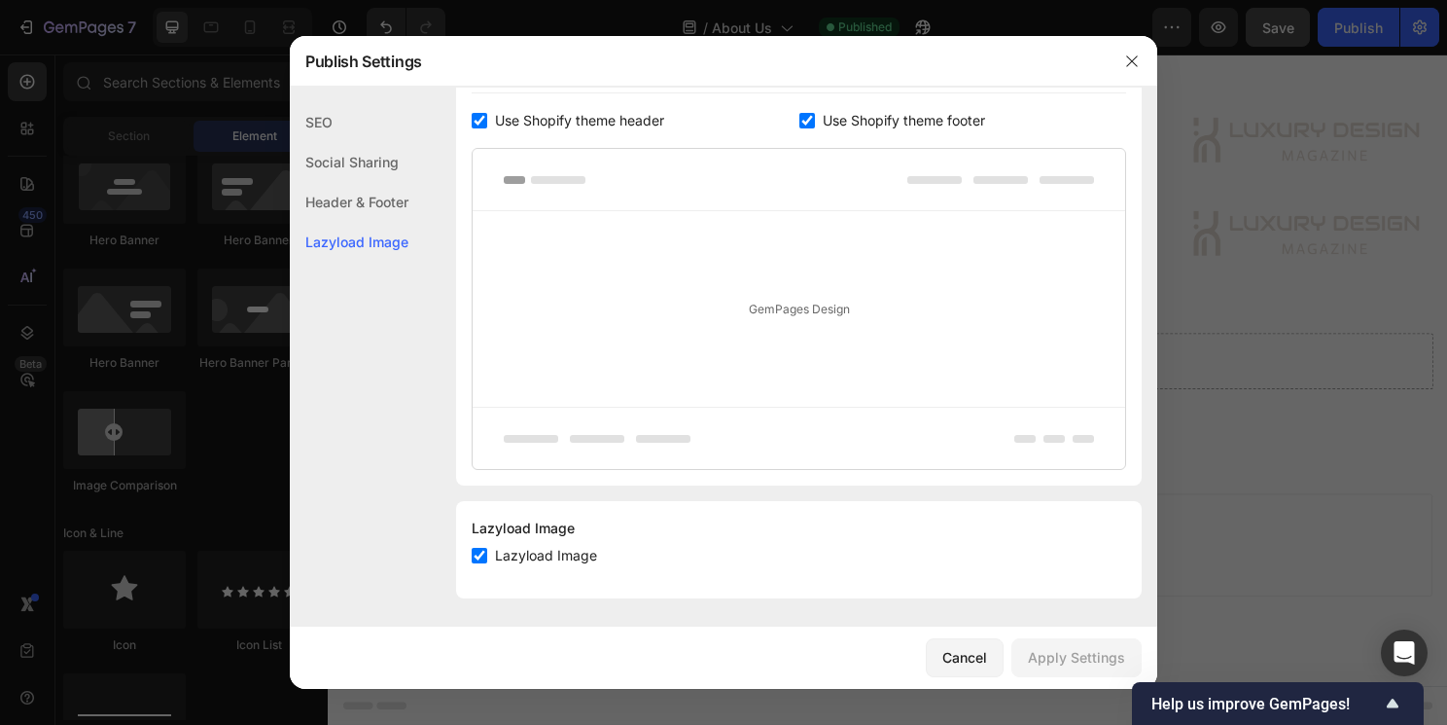
scroll to position [1004, 0]
click at [946, 661] on div "Cancel" at bounding box center [965, 657] width 45 height 20
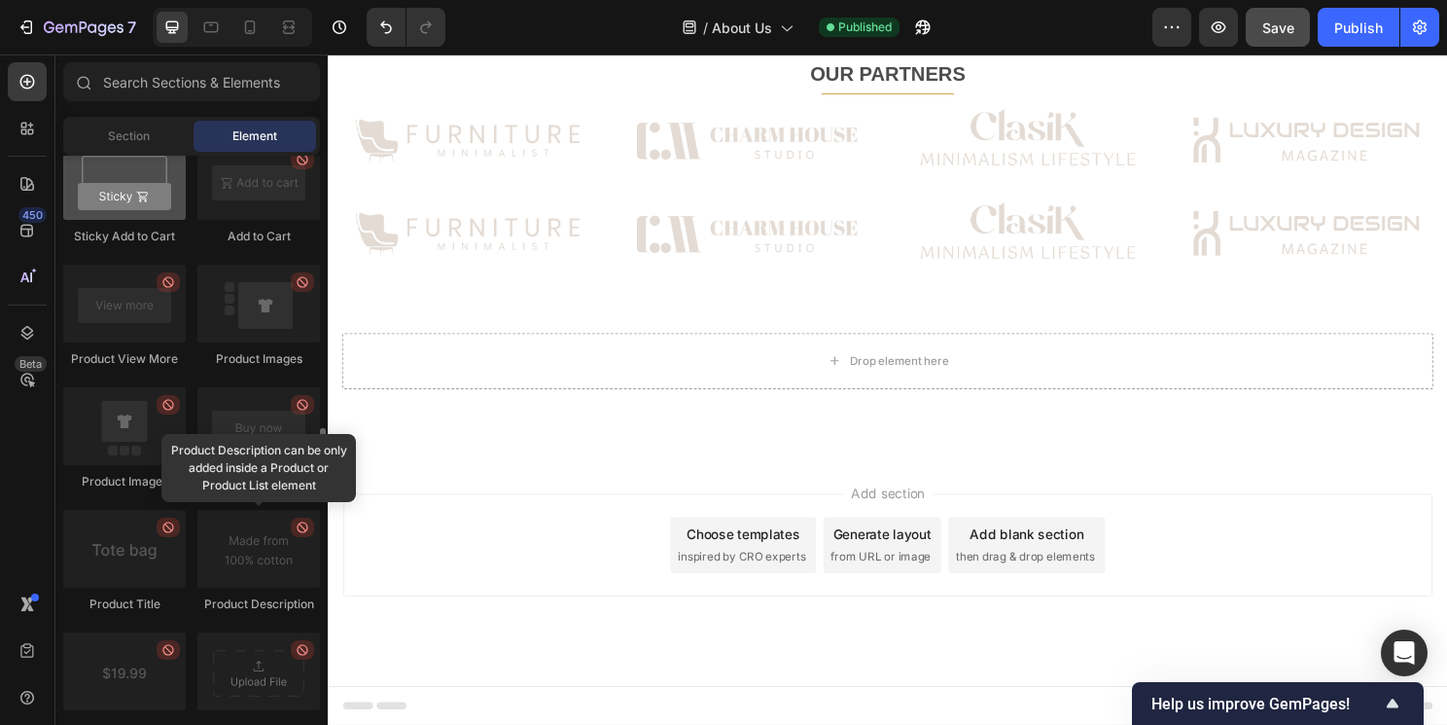
scroll to position [2779, 0]
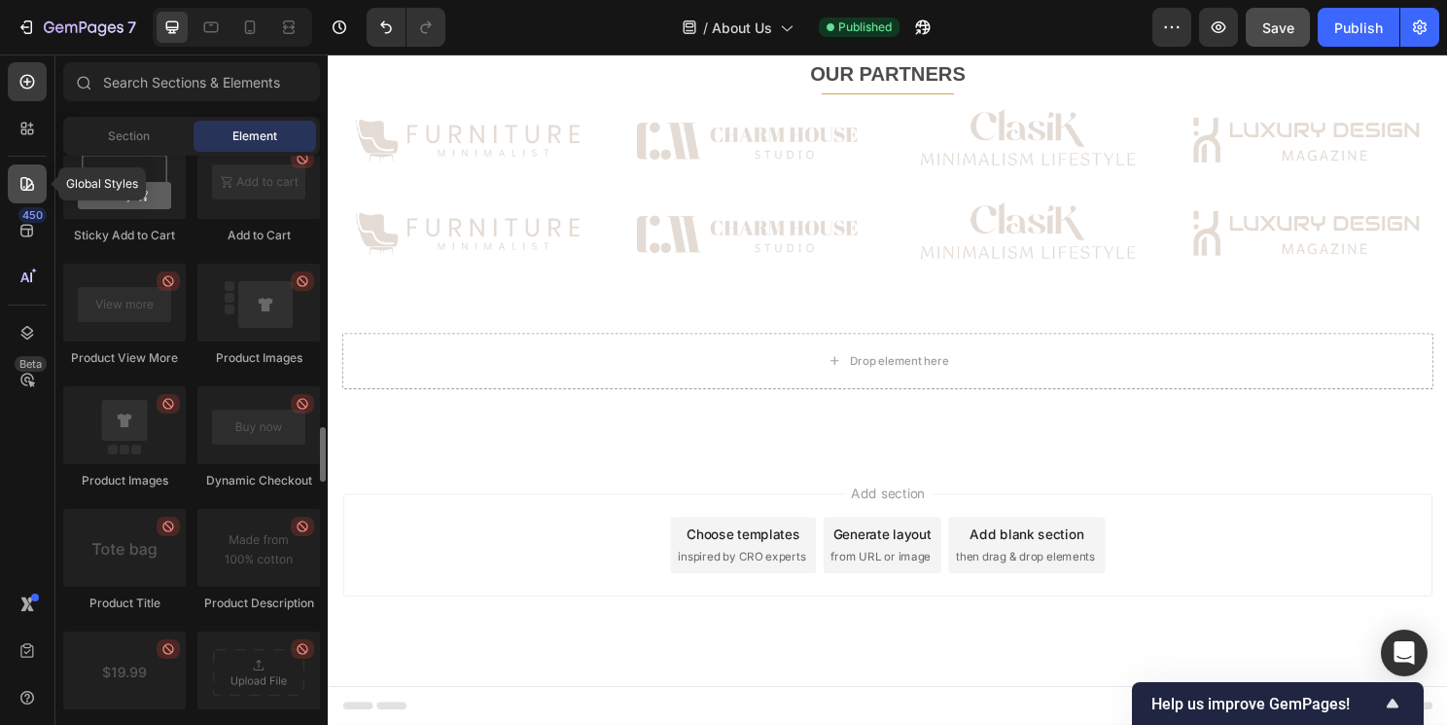
click at [25, 190] on icon at bounding box center [27, 184] width 14 height 14
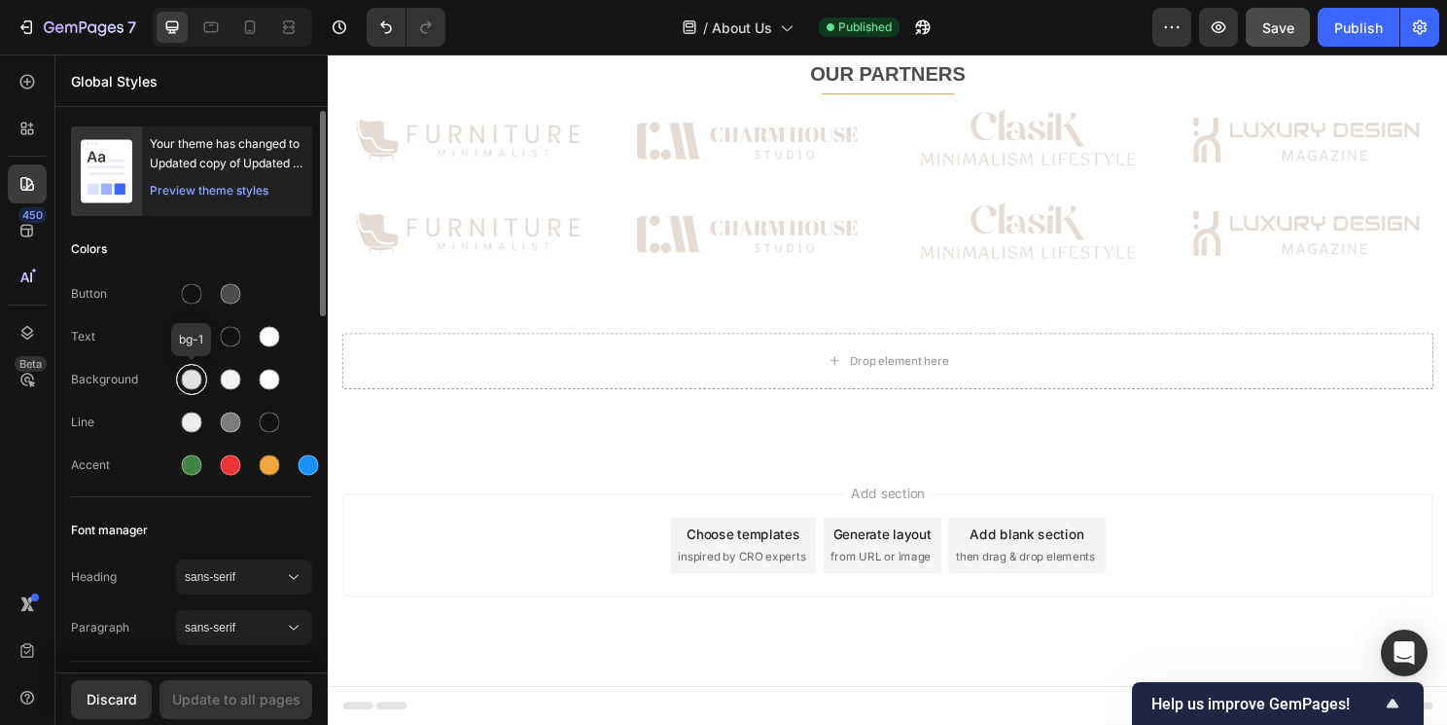
click at [195, 384] on div at bounding box center [192, 380] width 20 height 20
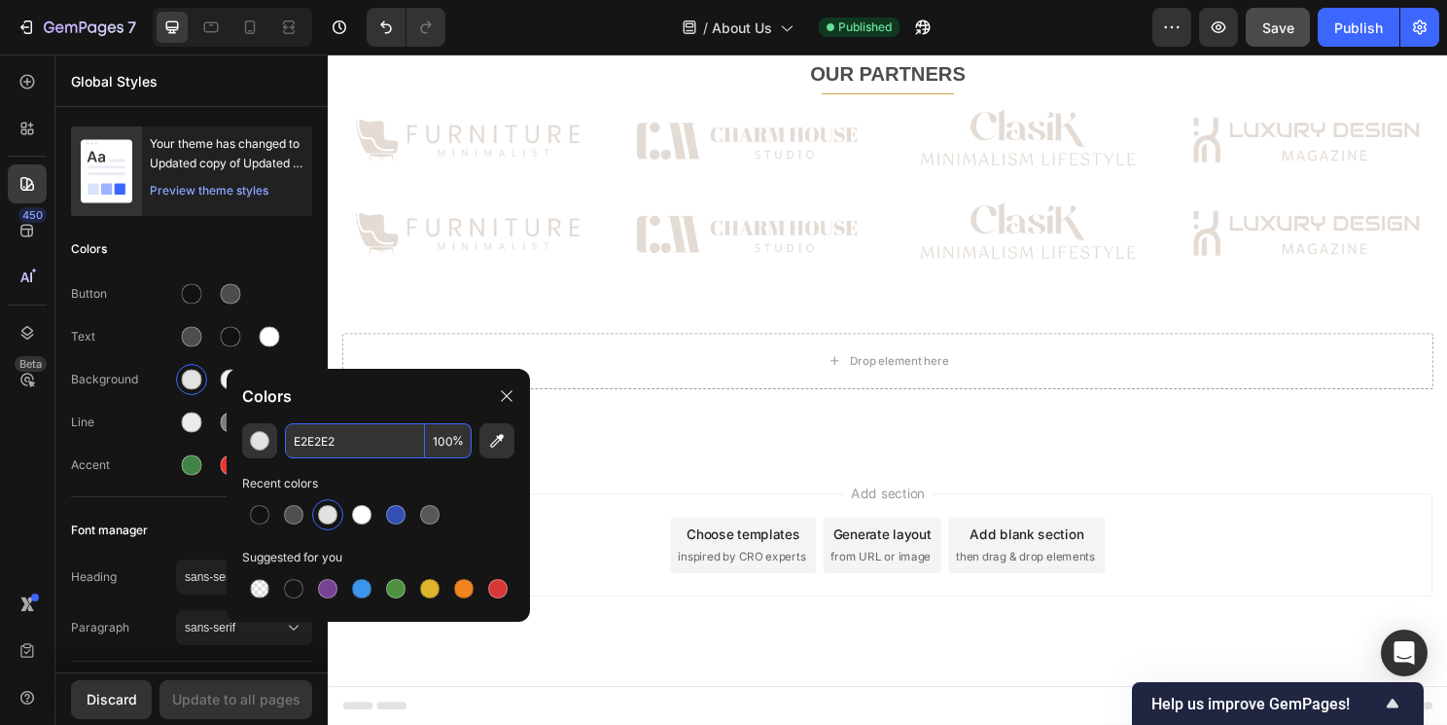
click at [364, 443] on input "E2E2E2" at bounding box center [355, 440] width 140 height 35
paste input "F9F8F6"
type input "F9F8F6"
click at [484, 503] on div at bounding box center [378, 514] width 272 height 35
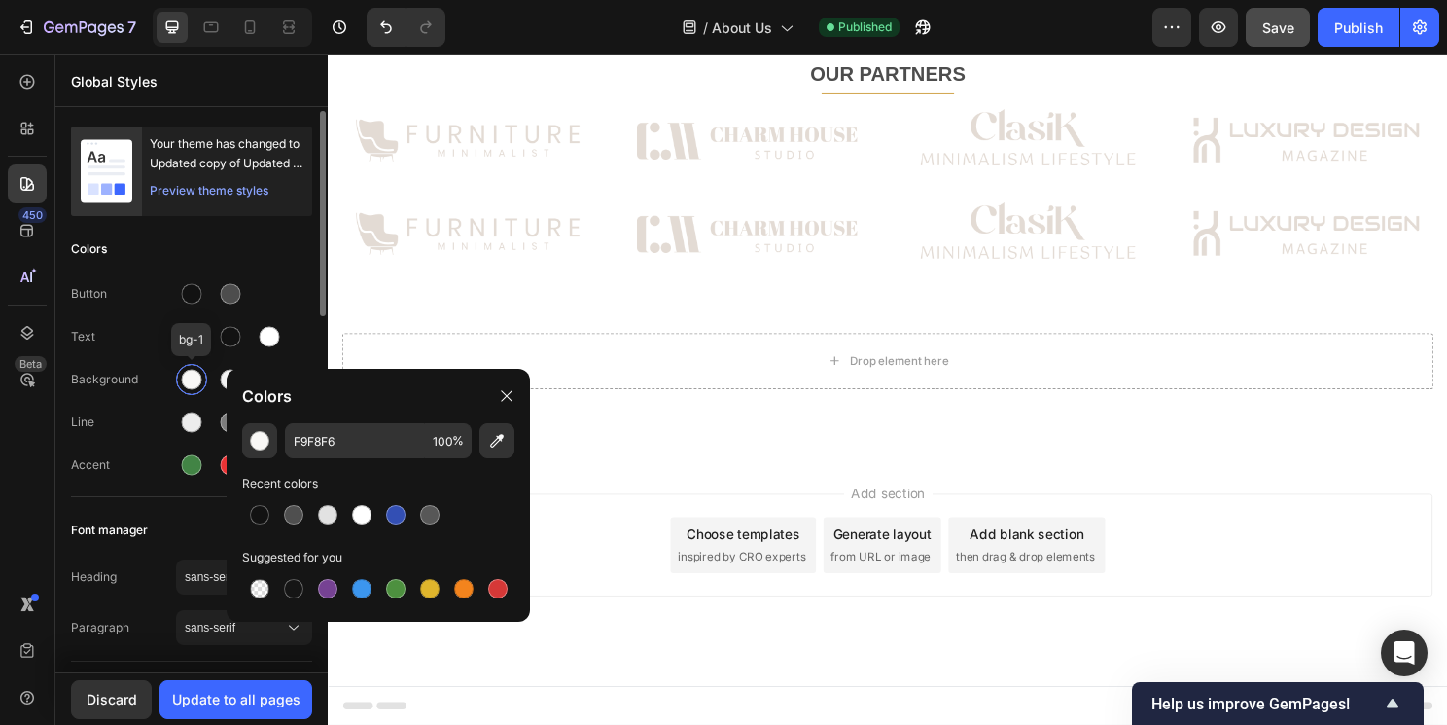
click at [185, 381] on div at bounding box center [192, 380] width 20 height 20
click at [220, 375] on div at bounding box center [230, 379] width 23 height 23
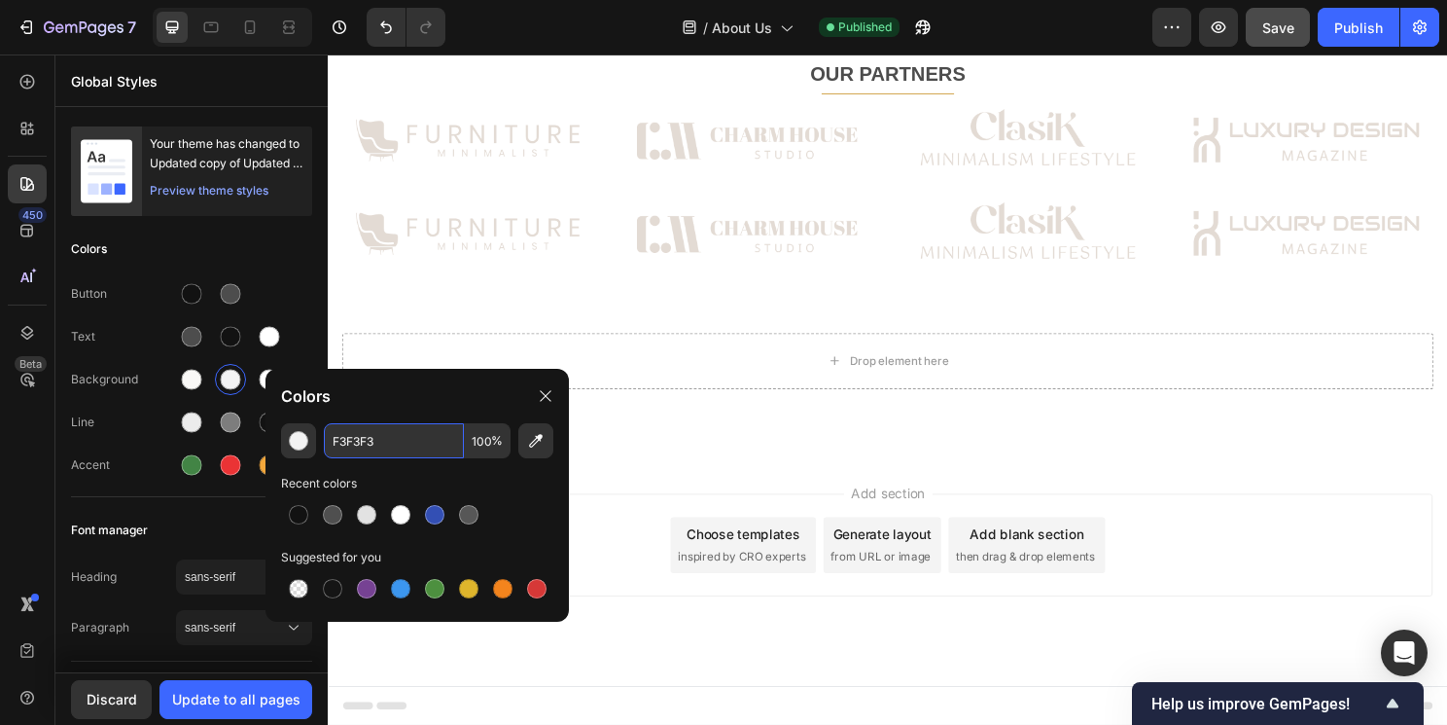
click at [404, 442] on input "F3F3F3" at bounding box center [394, 440] width 140 height 35
paste input "9F8F6"
type input "F9F8F6"
click at [503, 487] on div "Recent colors" at bounding box center [417, 483] width 272 height 19
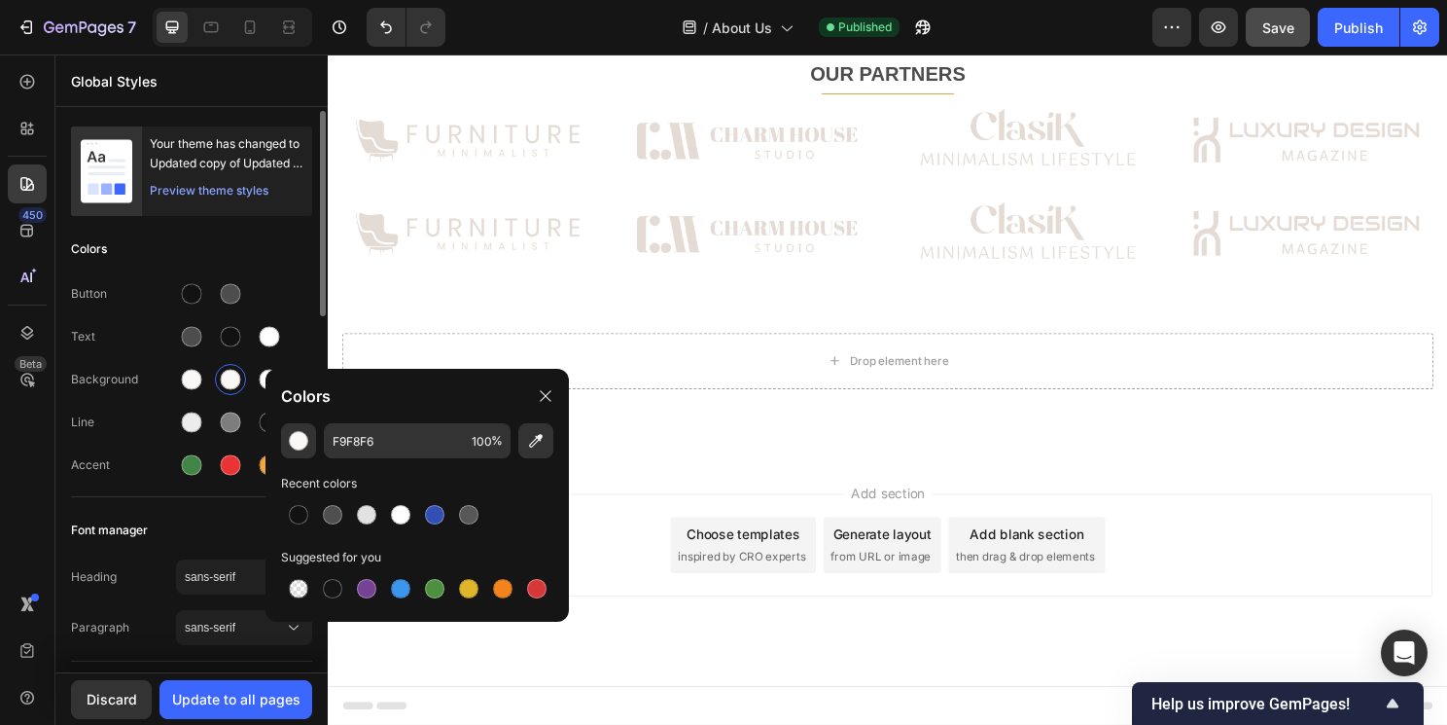
click at [136, 394] on div "Background" at bounding box center [191, 379] width 241 height 31
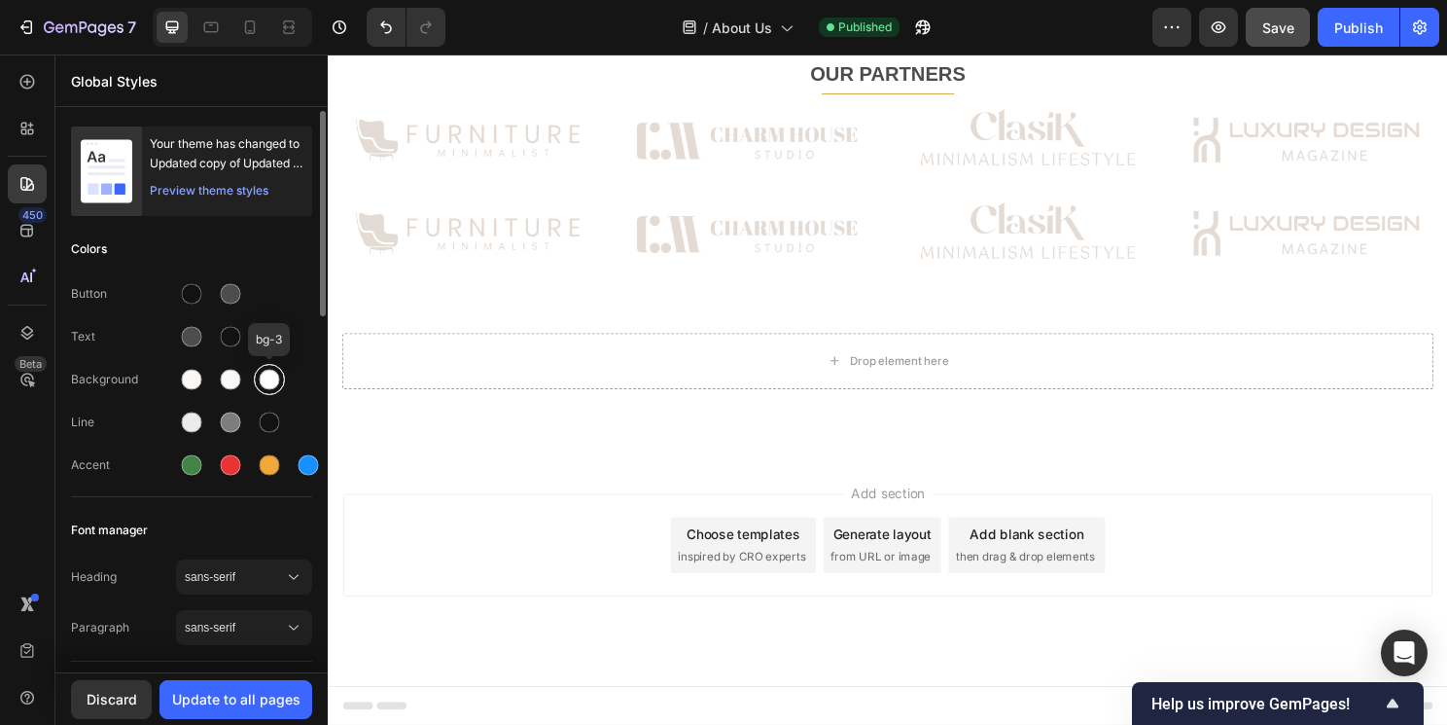
click at [269, 382] on div at bounding box center [270, 380] width 20 height 20
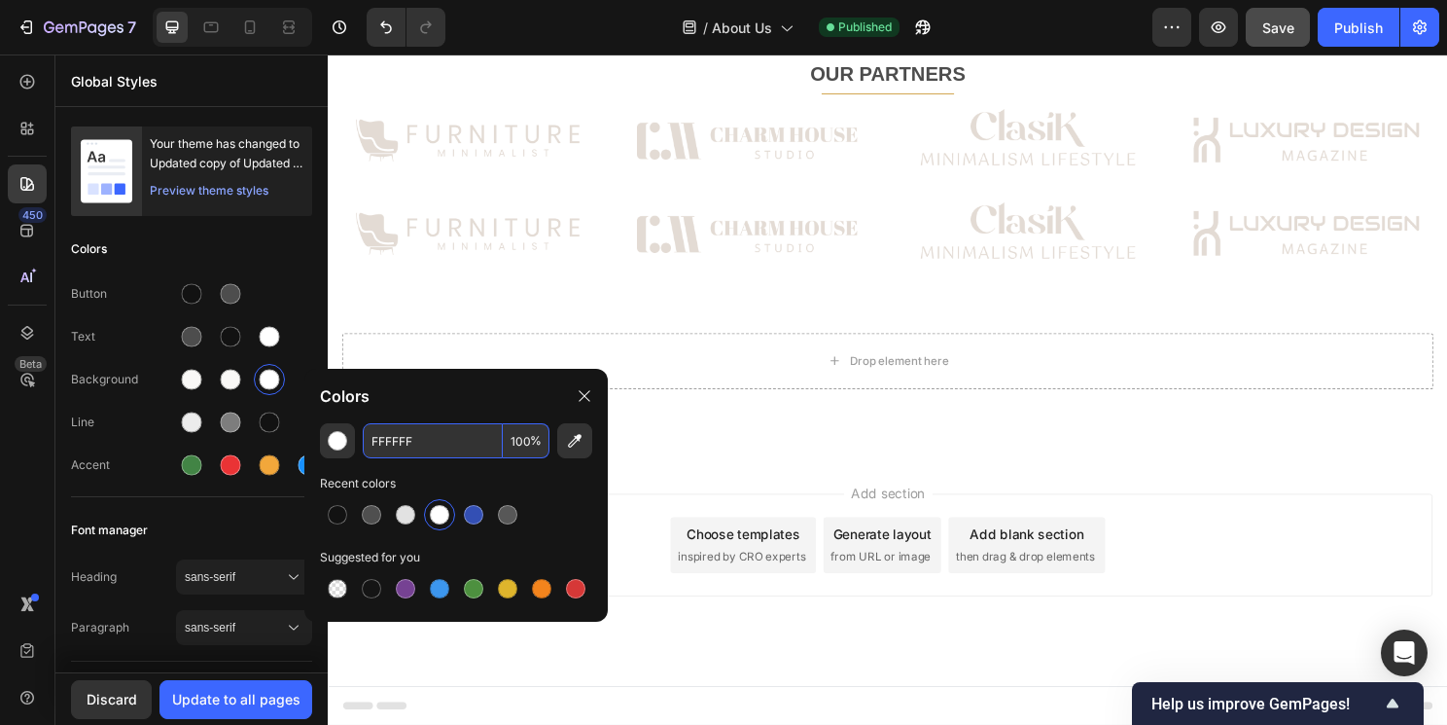
click at [425, 443] on input "FFFFFF" at bounding box center [433, 440] width 140 height 35
paste input "9F8F6"
type input "F9F8F6"
click at [232, 701] on div "Update to all pages" at bounding box center [236, 699] width 128 height 20
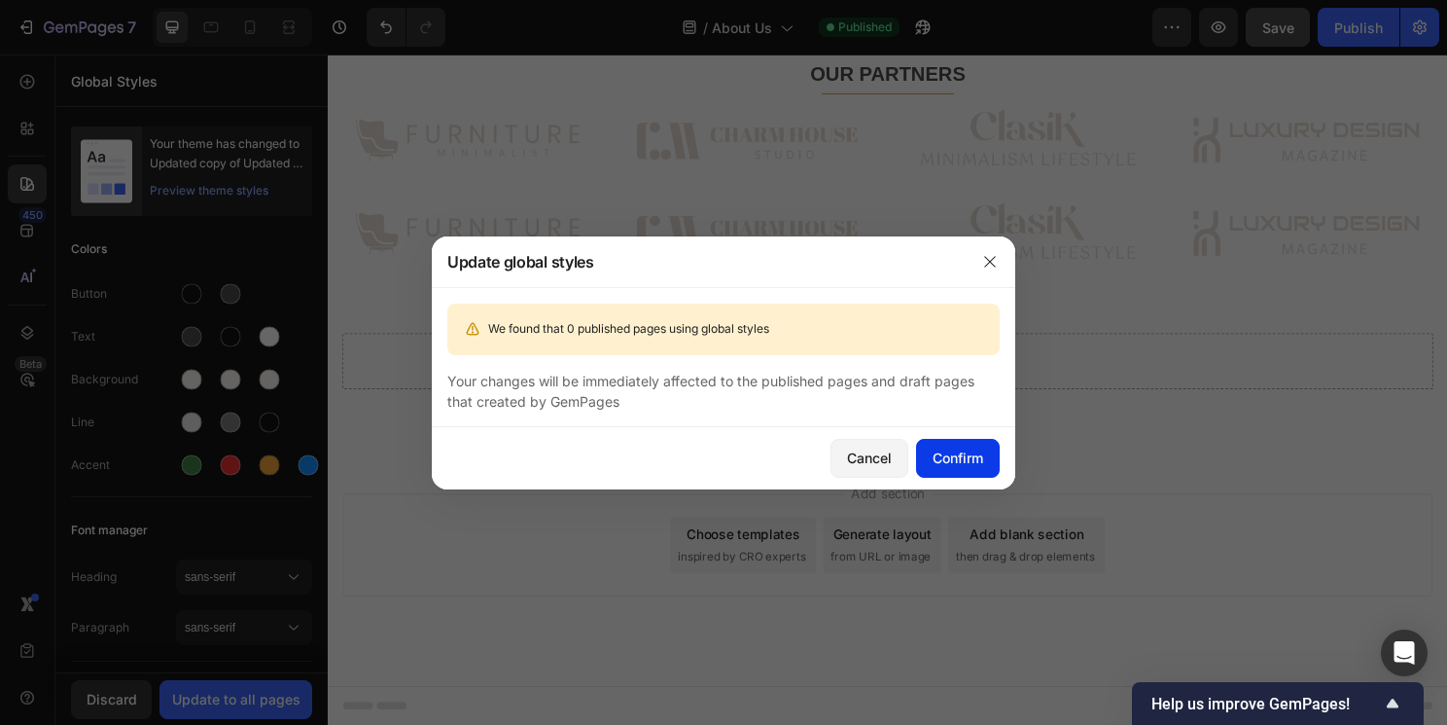
click at [936, 457] on div "Confirm" at bounding box center [958, 457] width 51 height 20
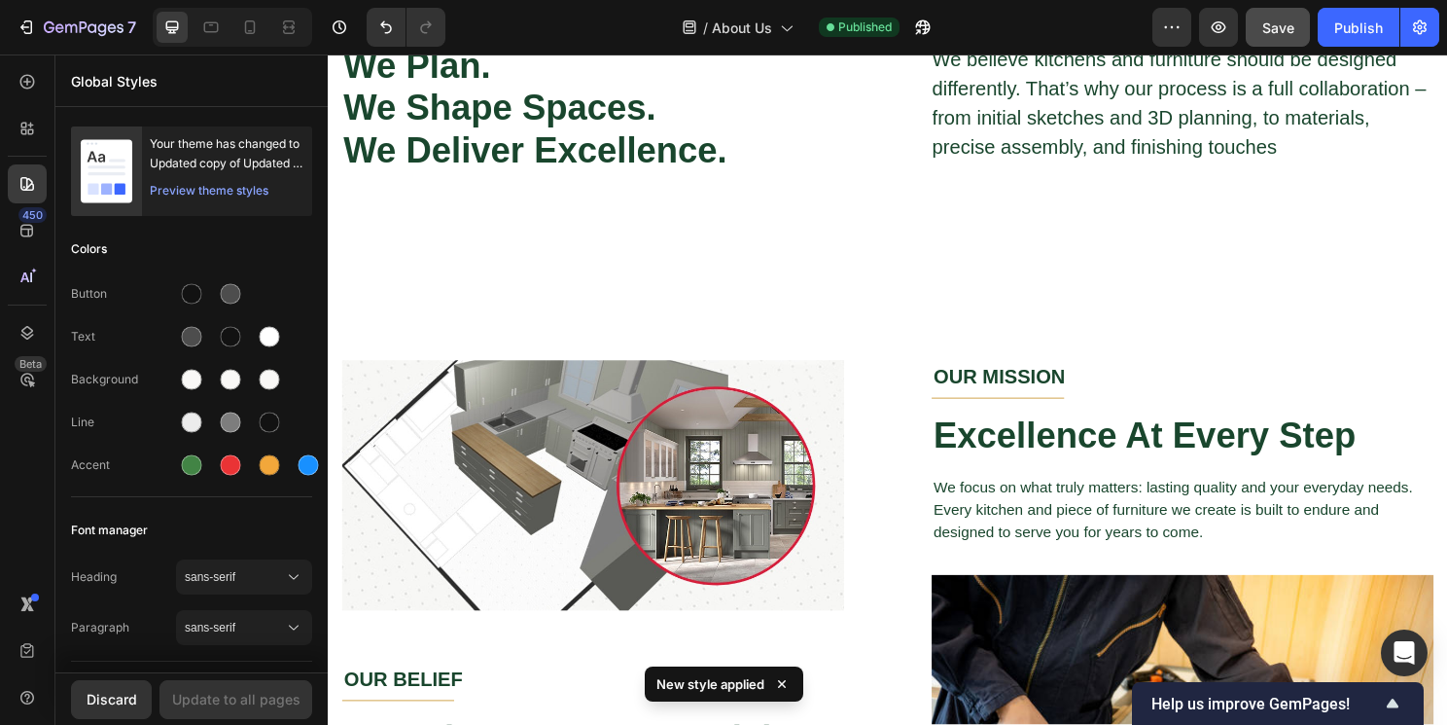
scroll to position [0, 0]
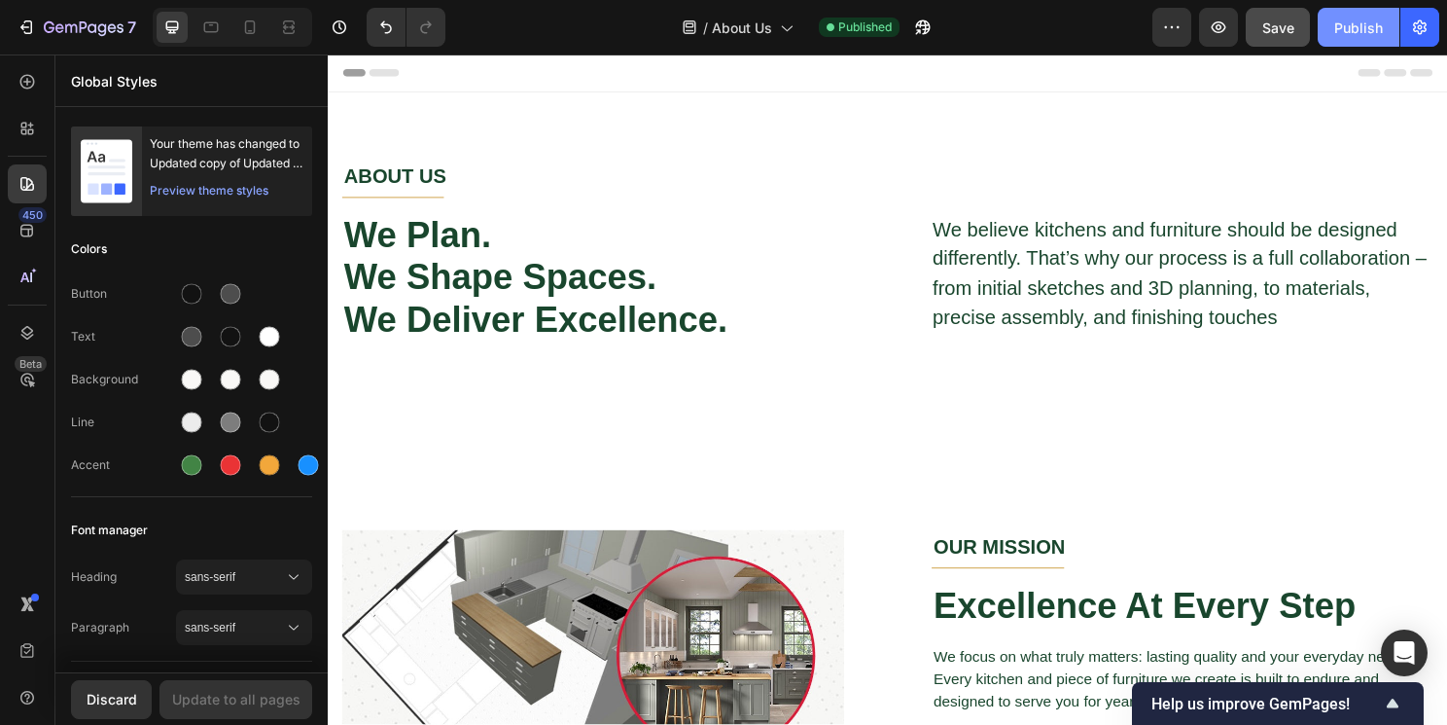
click at [1348, 33] on div "Publish" at bounding box center [1359, 28] width 49 height 20
click at [1350, 36] on div "Publish" at bounding box center [1359, 28] width 49 height 20
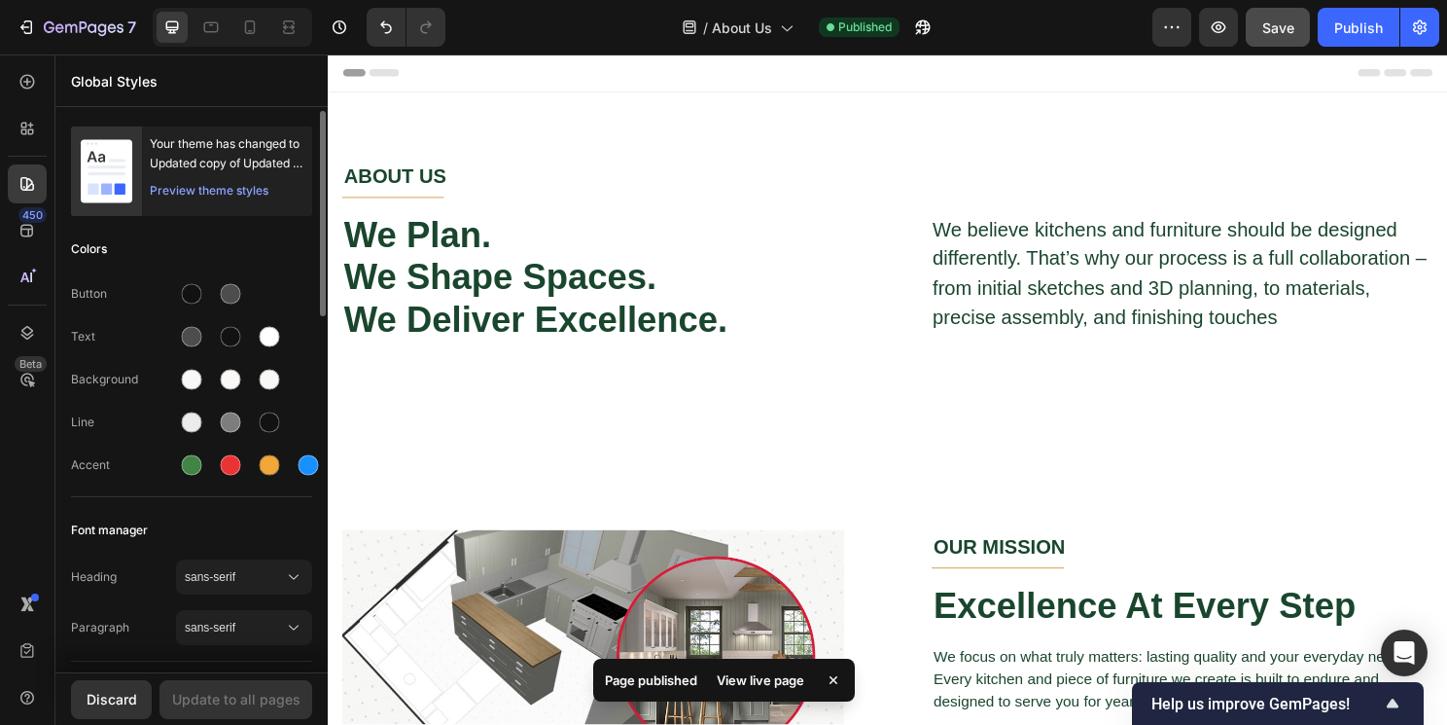
click at [191, 196] on div "Preview theme styles" at bounding box center [209, 190] width 119 height 19
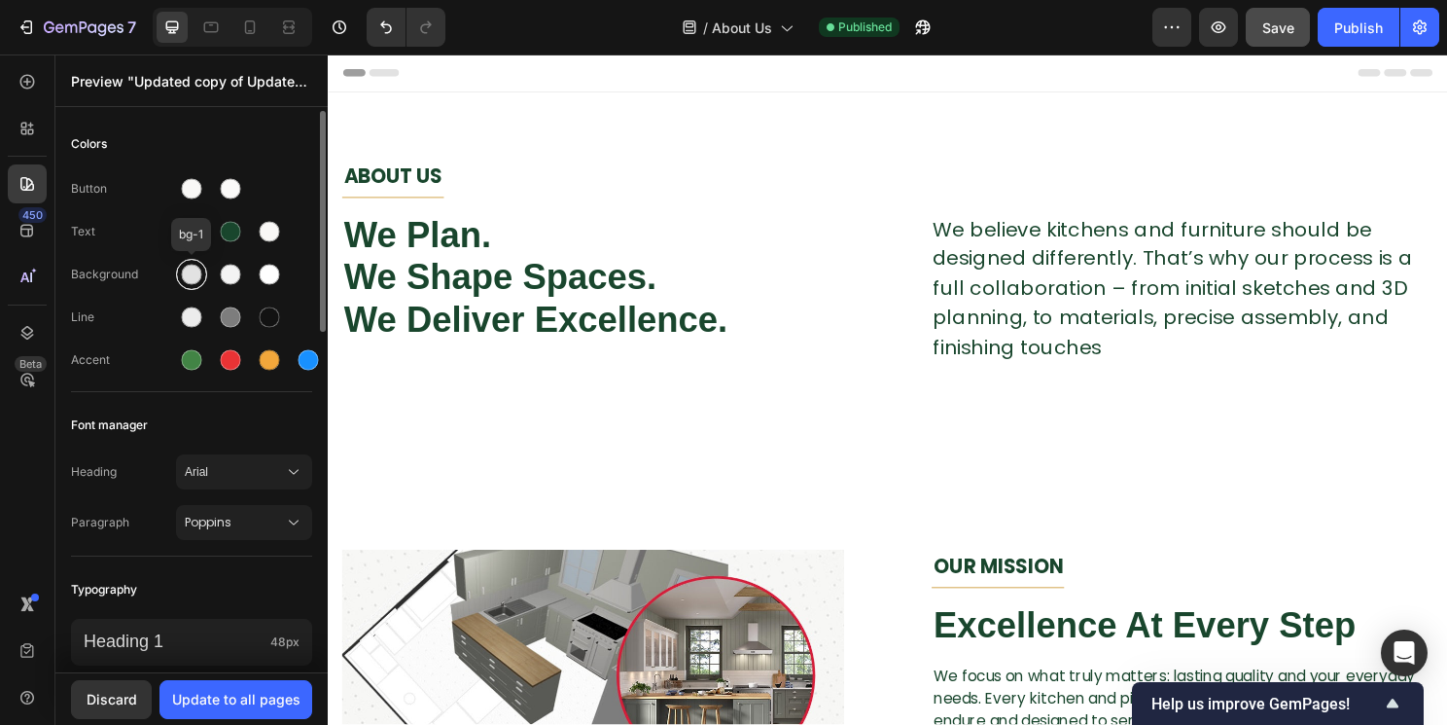
click at [186, 277] on div at bounding box center [192, 275] width 20 height 20
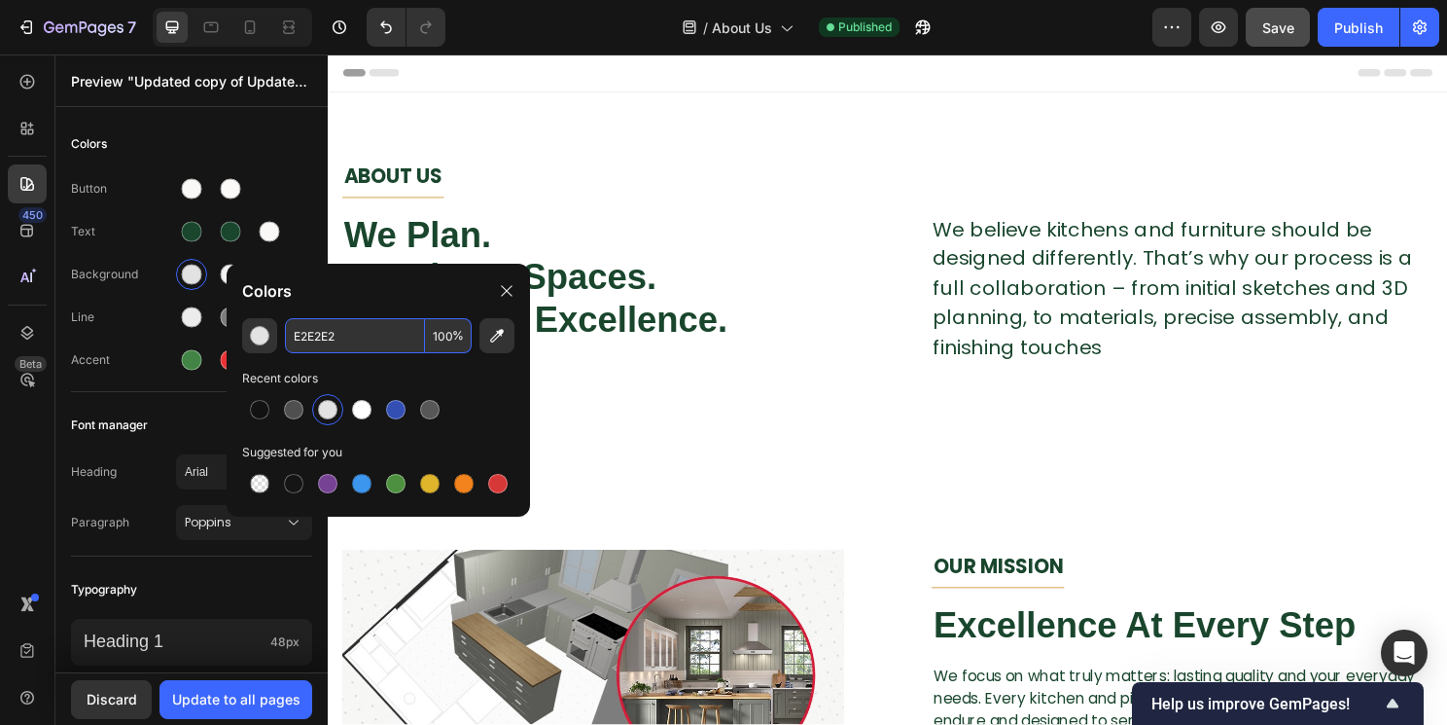
click at [353, 351] on input "E2E2E2" at bounding box center [355, 335] width 140 height 35
paste input "F9F8F6"
click at [325, 411] on div at bounding box center [327, 409] width 19 height 19
click at [352, 411] on div at bounding box center [361, 409] width 19 height 19
click at [329, 413] on div at bounding box center [327, 409] width 19 height 19
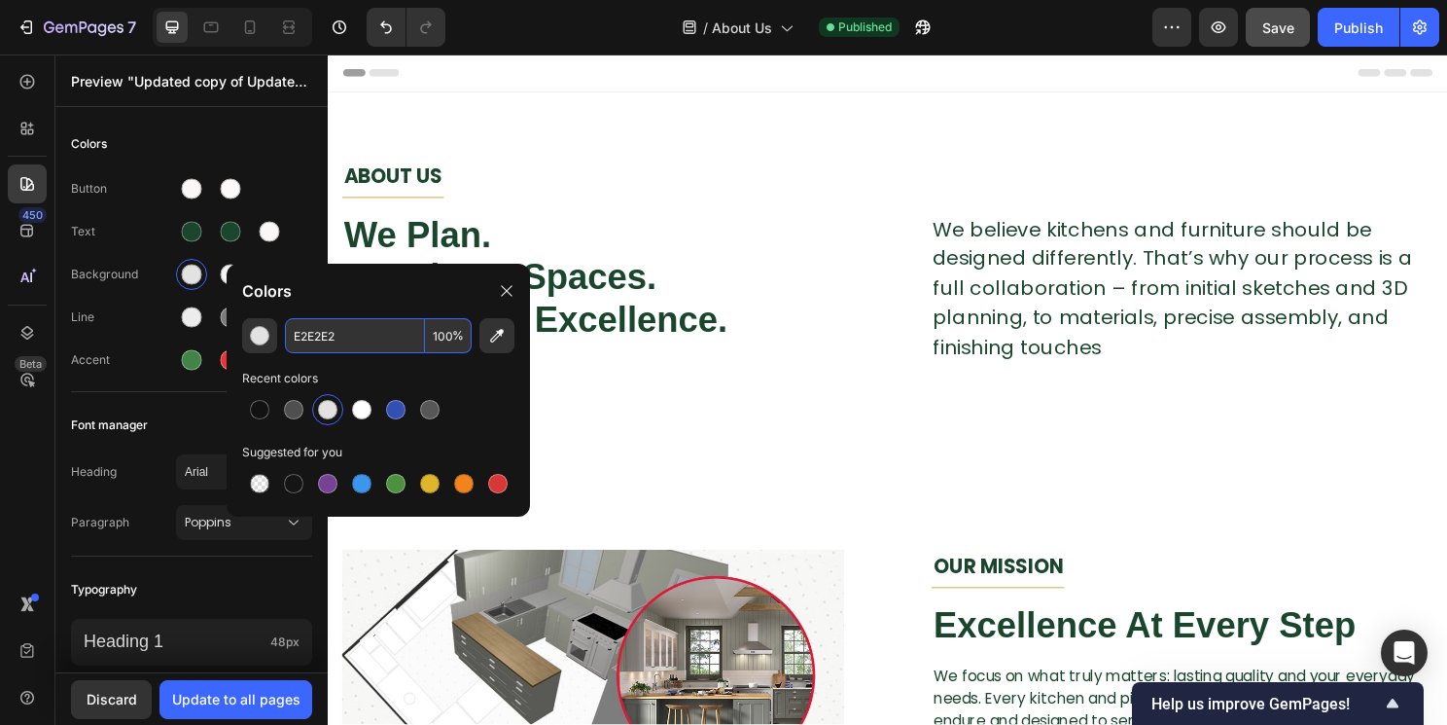
click at [345, 339] on input "E2E2E2" at bounding box center [355, 335] width 140 height 35
paste input "F9F8F6"
click at [372, 325] on input "F9F8F6" at bounding box center [355, 335] width 140 height 35
type input "F9F8F6"
click at [493, 397] on div at bounding box center [378, 409] width 272 height 35
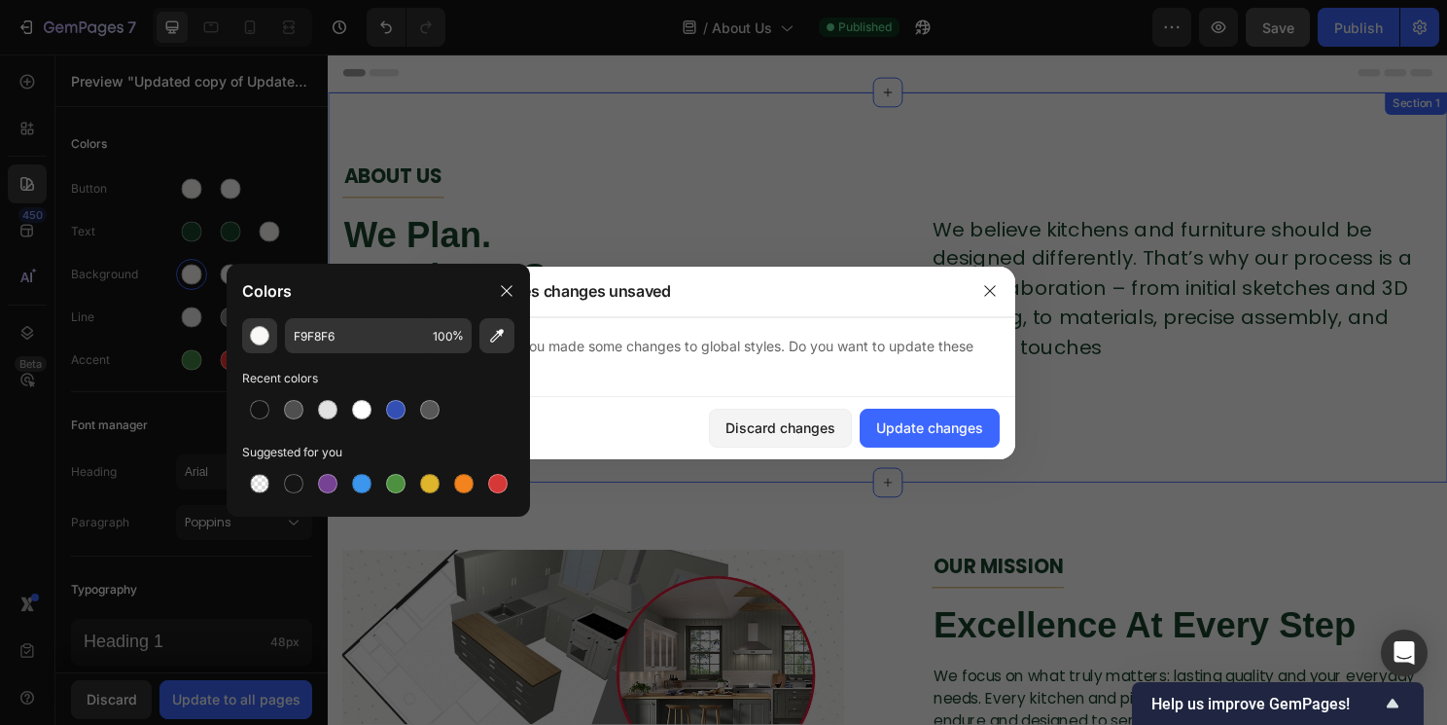
click at [621, 430] on div "ABOUT US Text block Title Line Row We Plan. We Shape Spaces. We Deliver Excelle…" at bounding box center [911, 297] width 1138 height 267
click at [876, 417] on div "Update changes" at bounding box center [929, 427] width 107 height 20
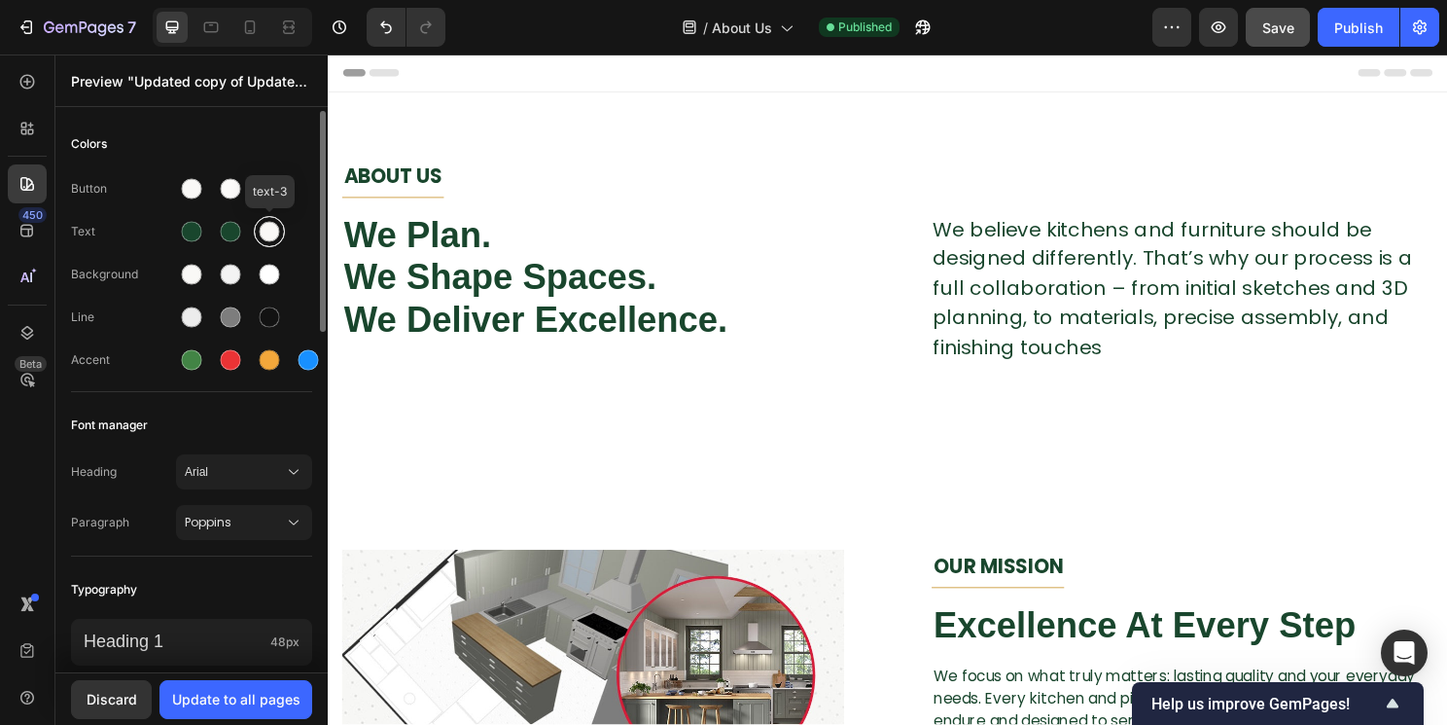
click at [269, 234] on div at bounding box center [270, 232] width 20 height 20
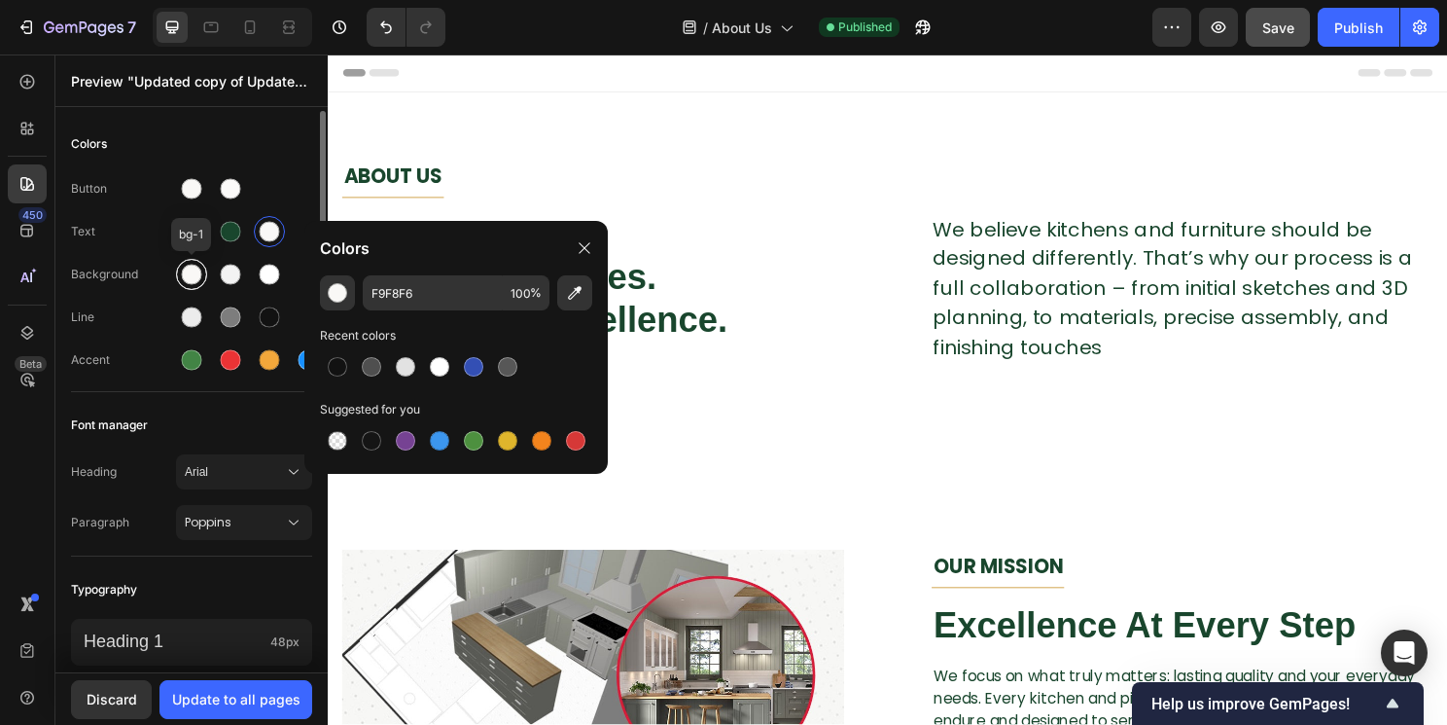
click at [187, 279] on div at bounding box center [192, 275] width 20 height 20
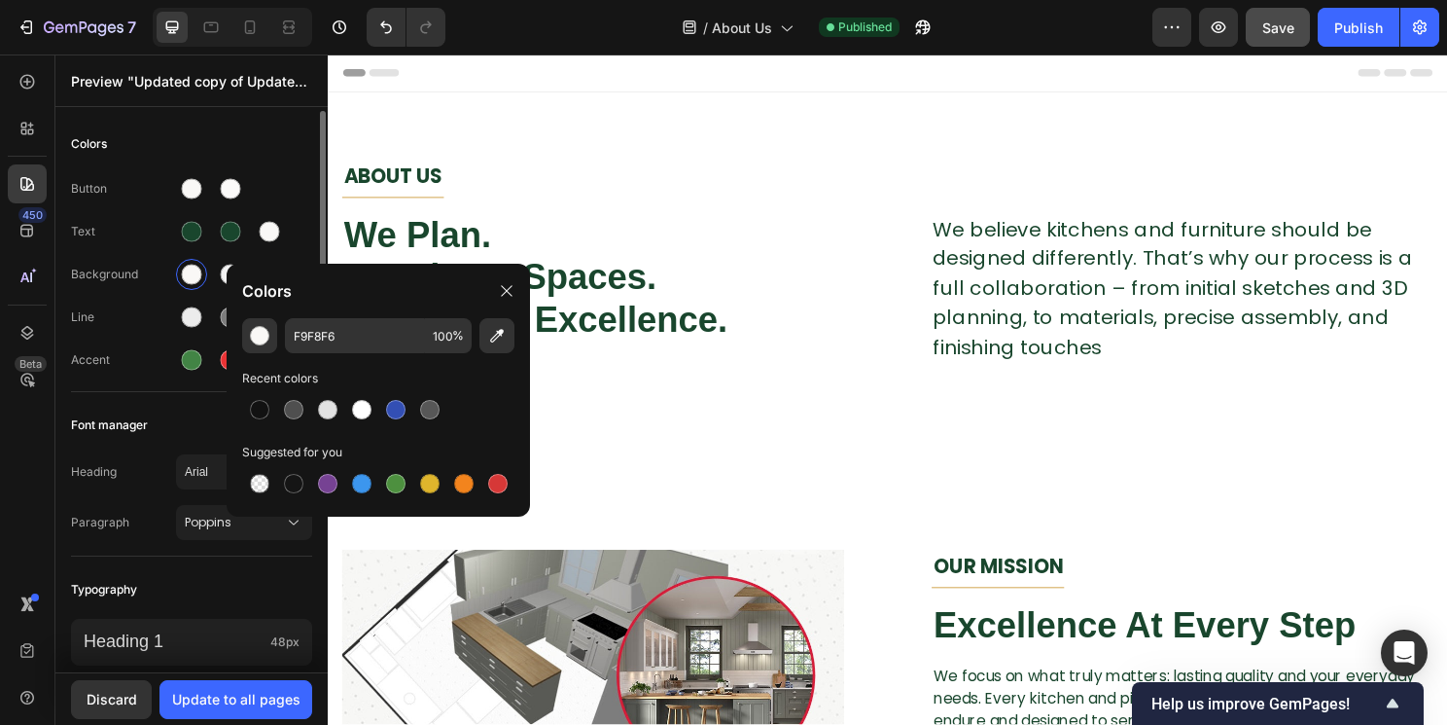
click at [296, 159] on div "Colors" at bounding box center [191, 143] width 241 height 35
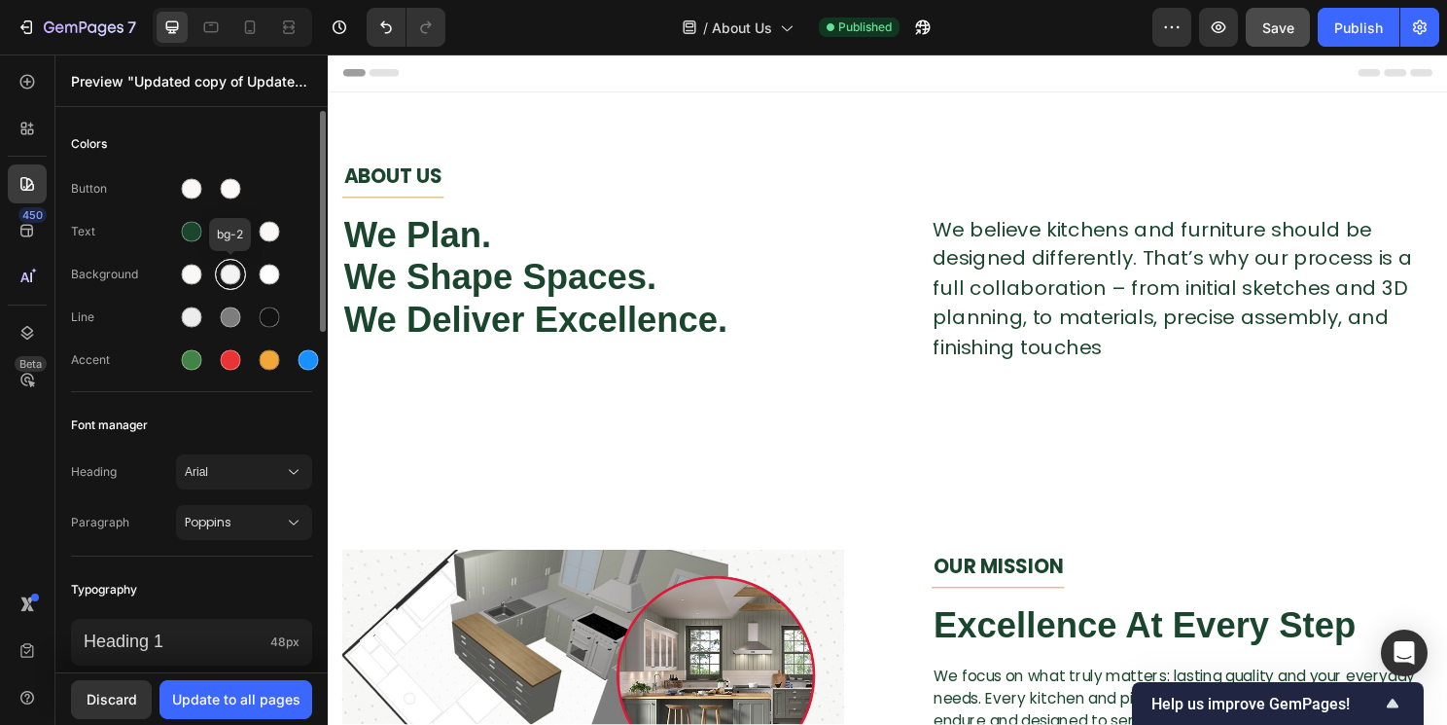
click at [232, 289] on div at bounding box center [230, 274] width 31 height 31
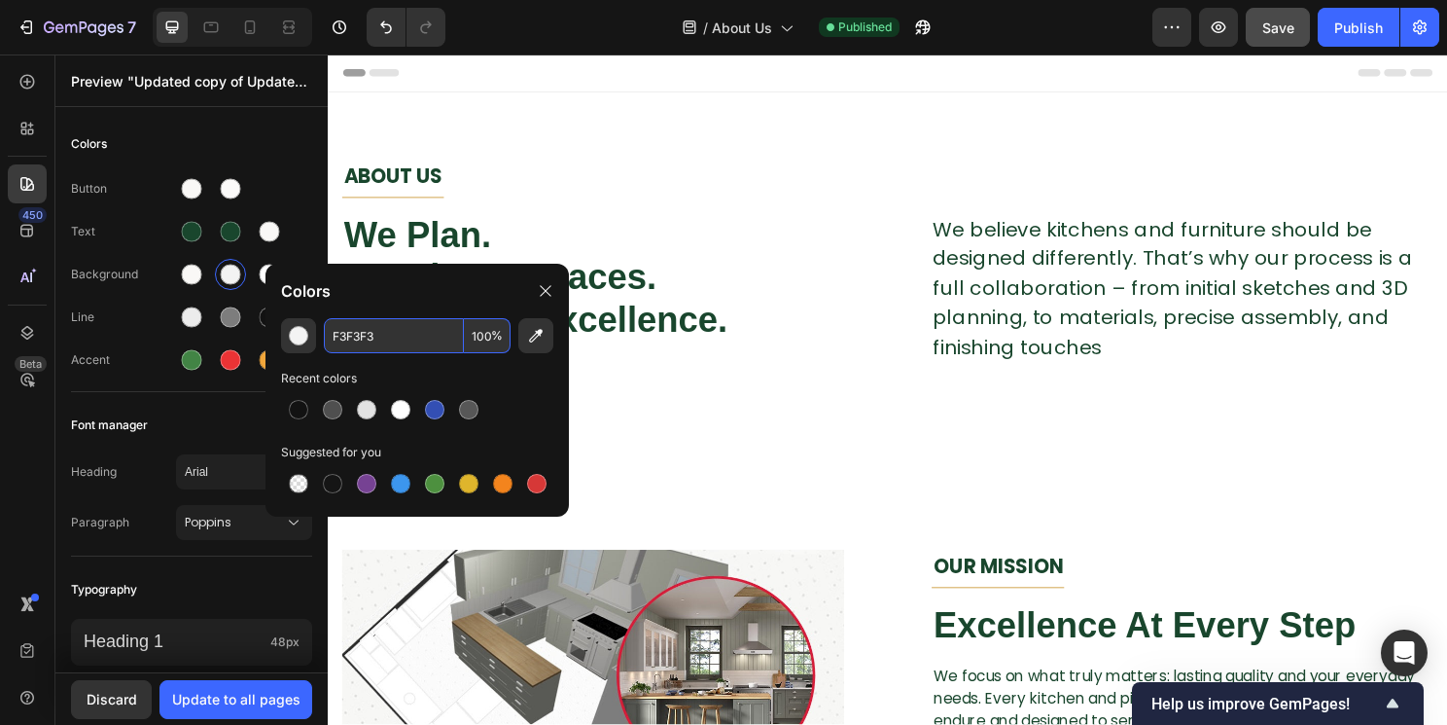
click at [387, 337] on input "F3F3F3" at bounding box center [394, 335] width 140 height 35
paste input "9F8F6"
type input "F9F8F6"
click at [264, 274] on div at bounding box center [270, 275] width 20 height 20
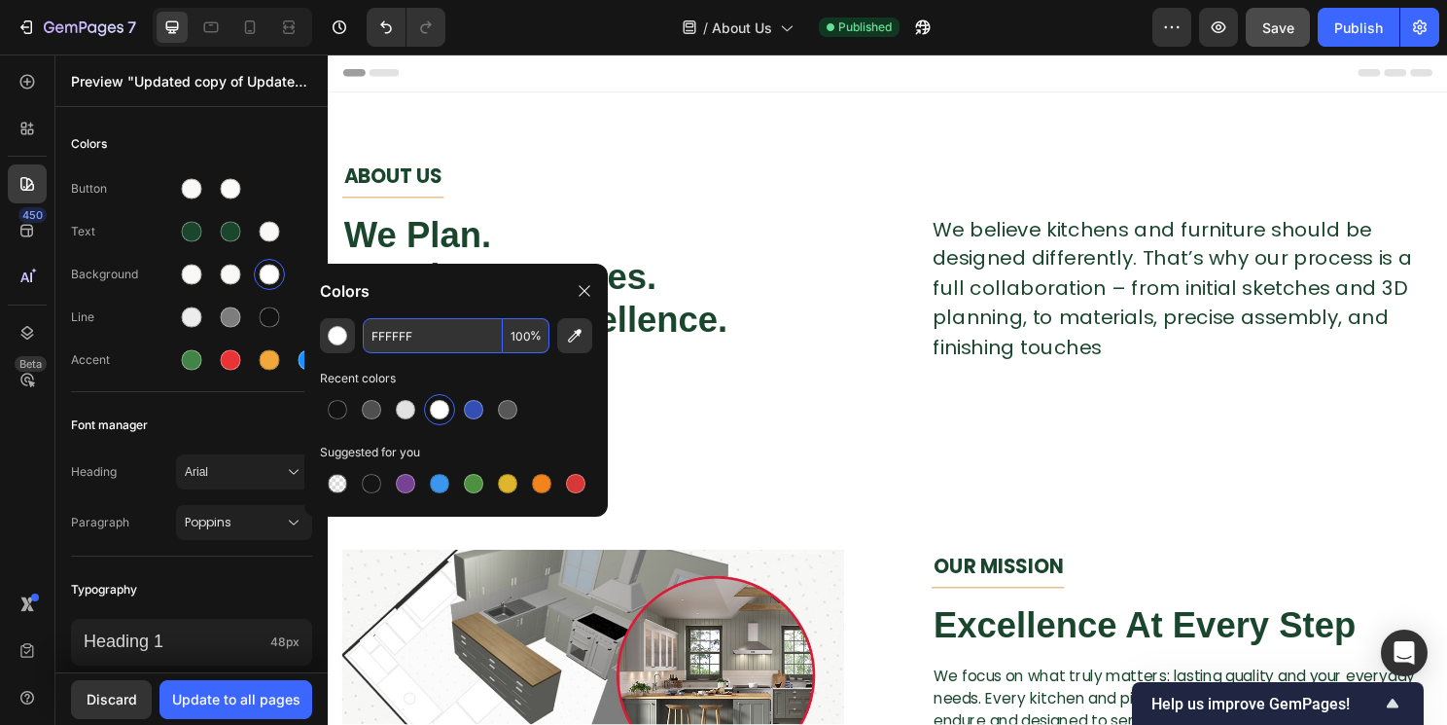
click at [427, 342] on input "FFFFFF" at bounding box center [433, 335] width 140 height 35
paste input "9F8F6"
type input "F9F8F6"
click at [254, 408] on div "Font manager" at bounding box center [191, 425] width 241 height 35
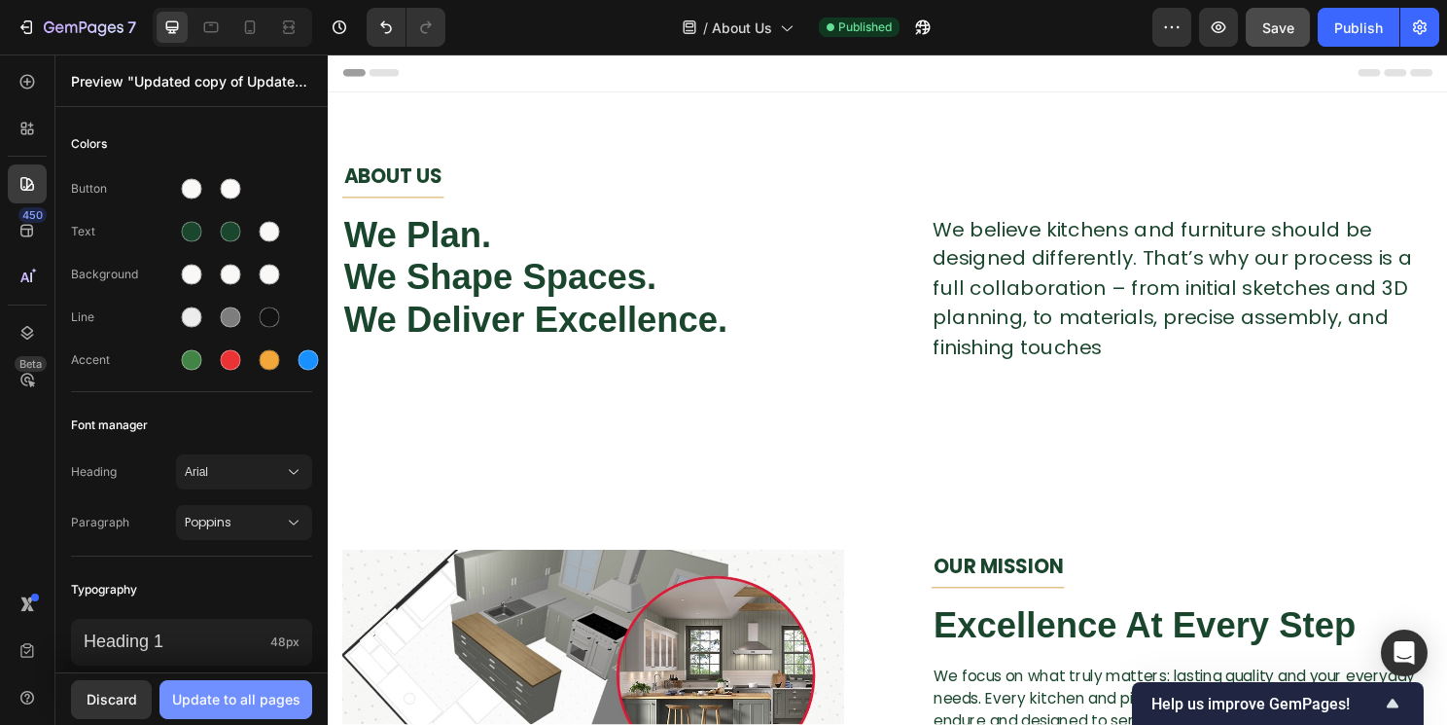
click at [268, 699] on div "Update to all pages" at bounding box center [236, 699] width 128 height 20
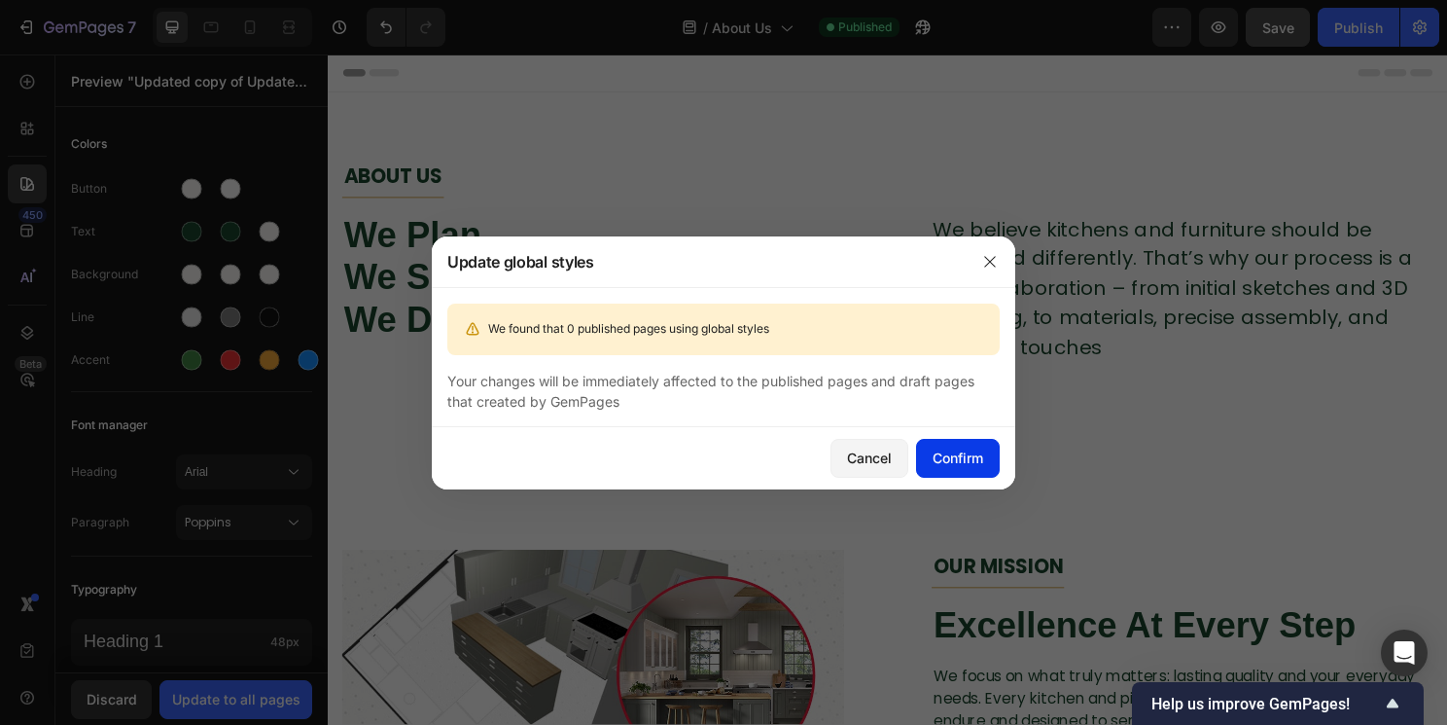
click at [967, 458] on div "Confirm" at bounding box center [958, 457] width 51 height 20
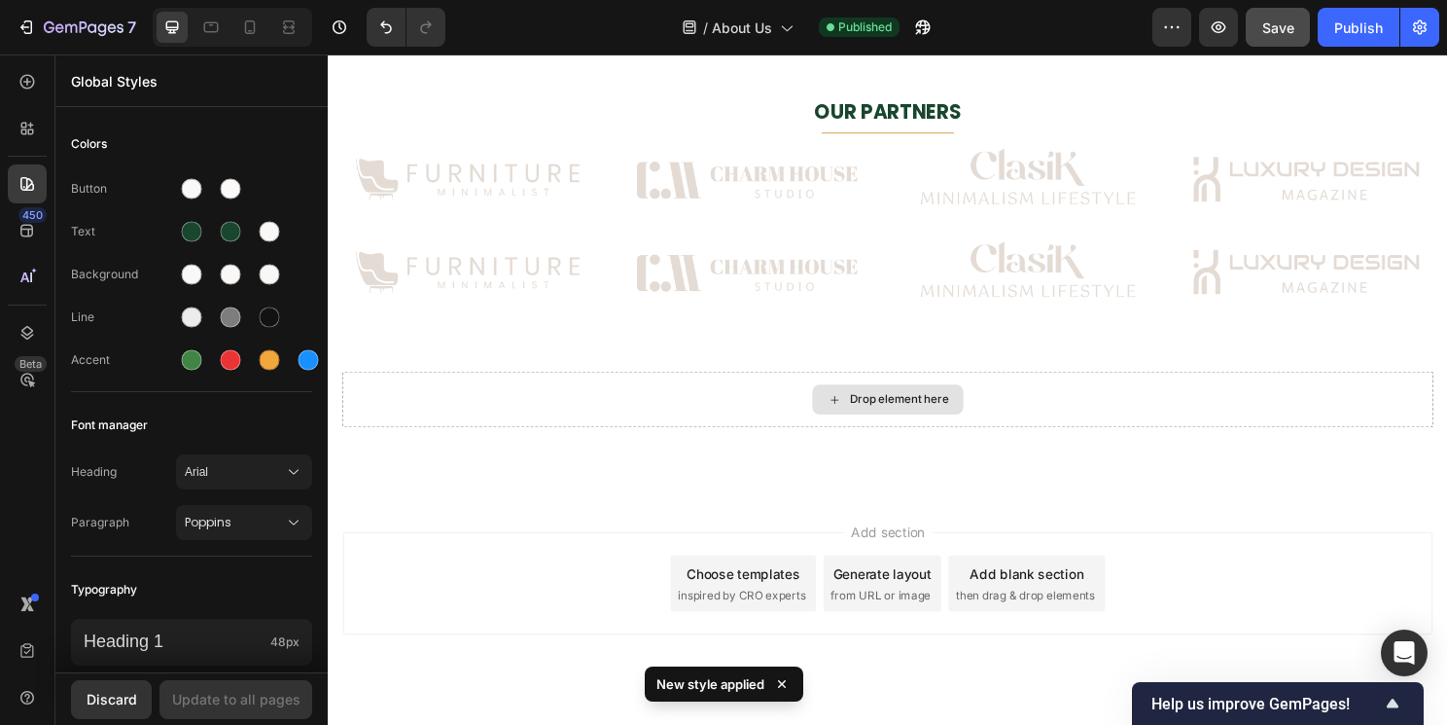
scroll to position [1942, 0]
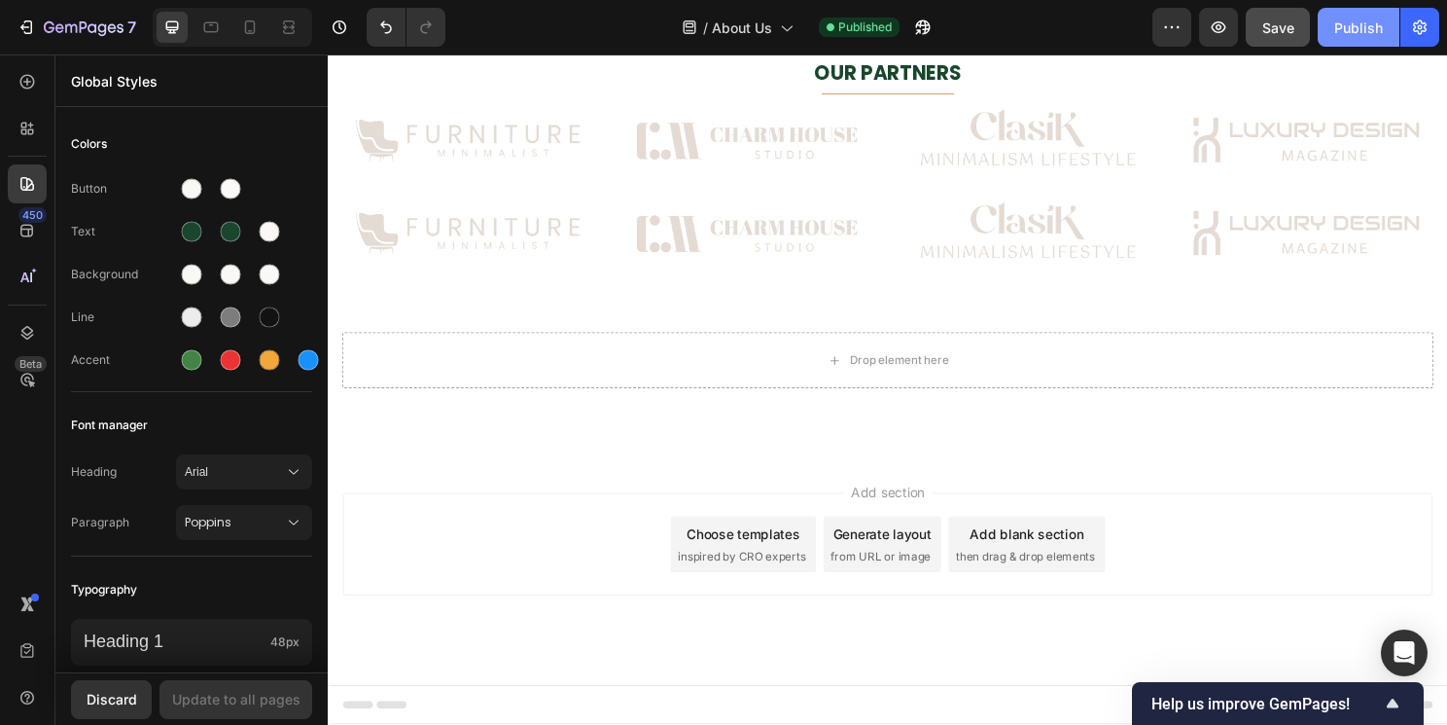
click at [1352, 18] on div "Publish" at bounding box center [1359, 28] width 49 height 20
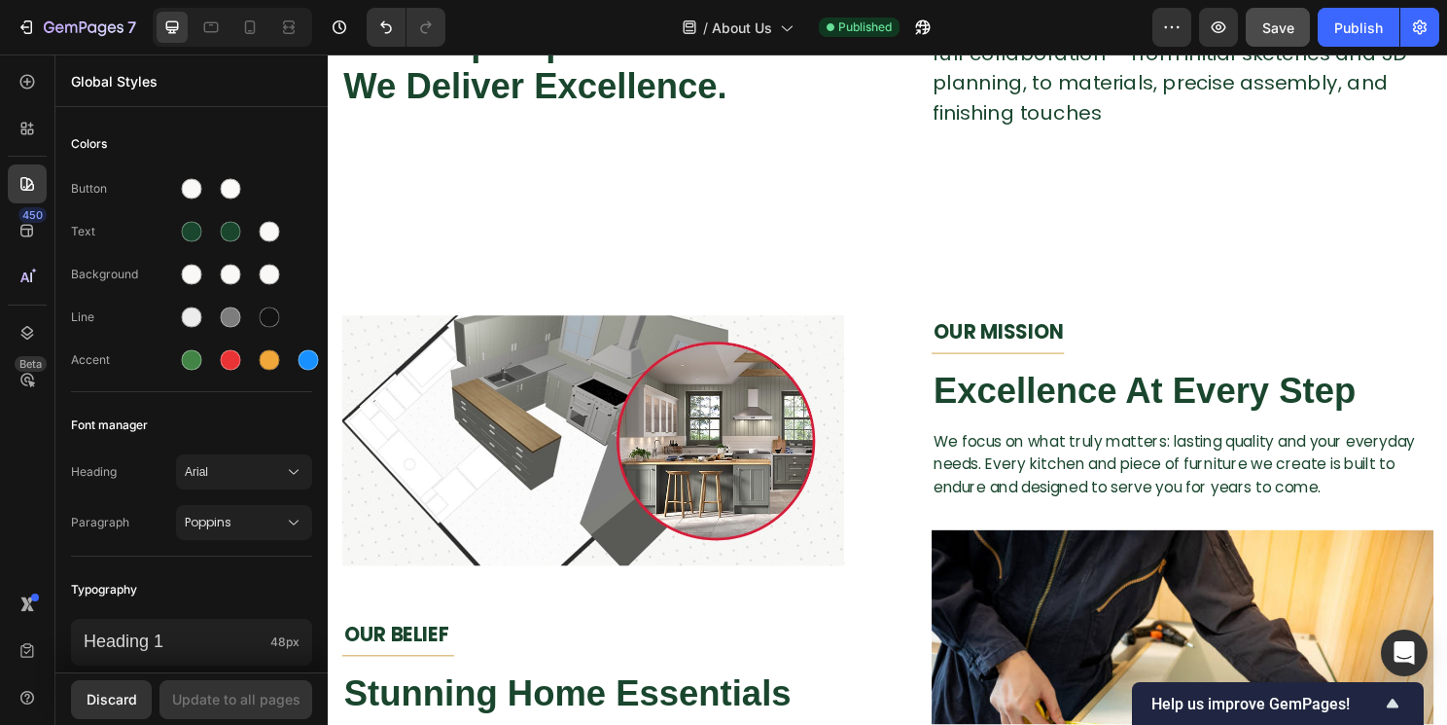
scroll to position [231, 0]
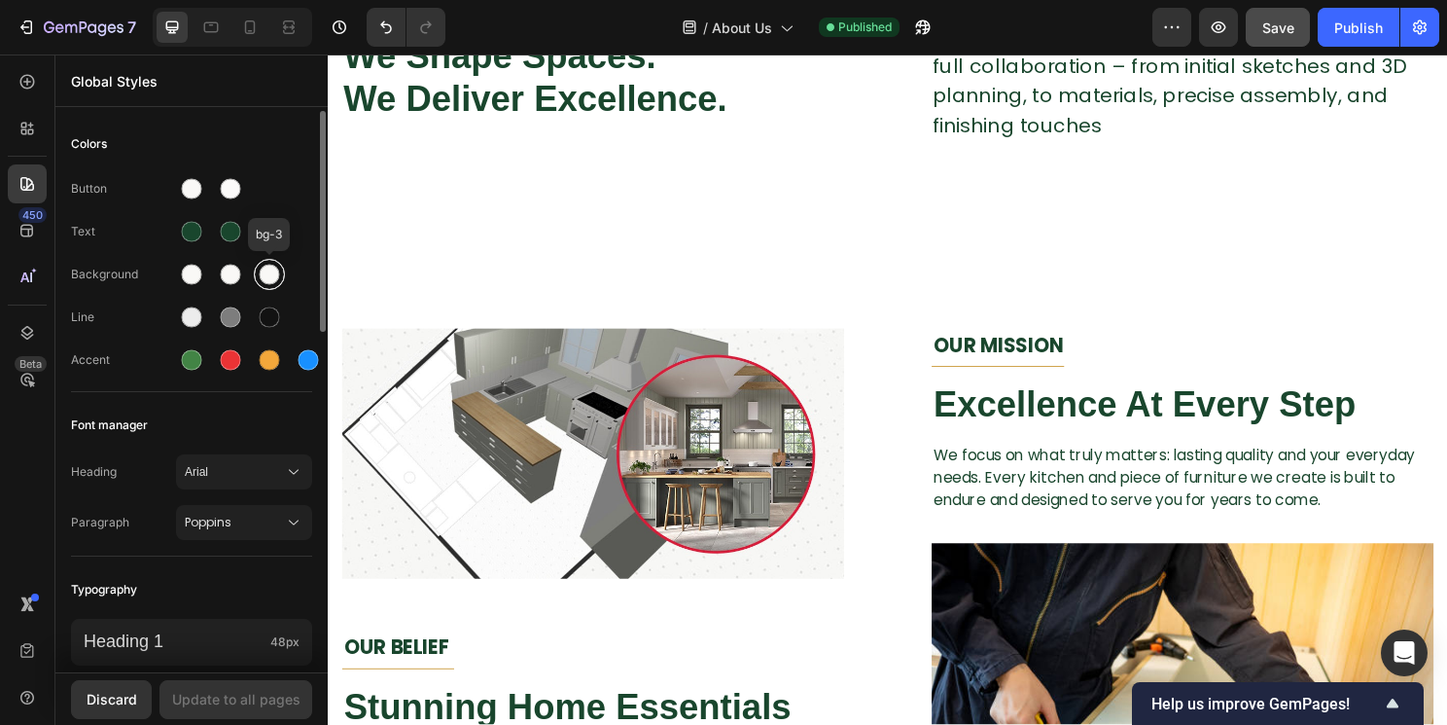
click at [269, 268] on div at bounding box center [270, 275] width 20 height 20
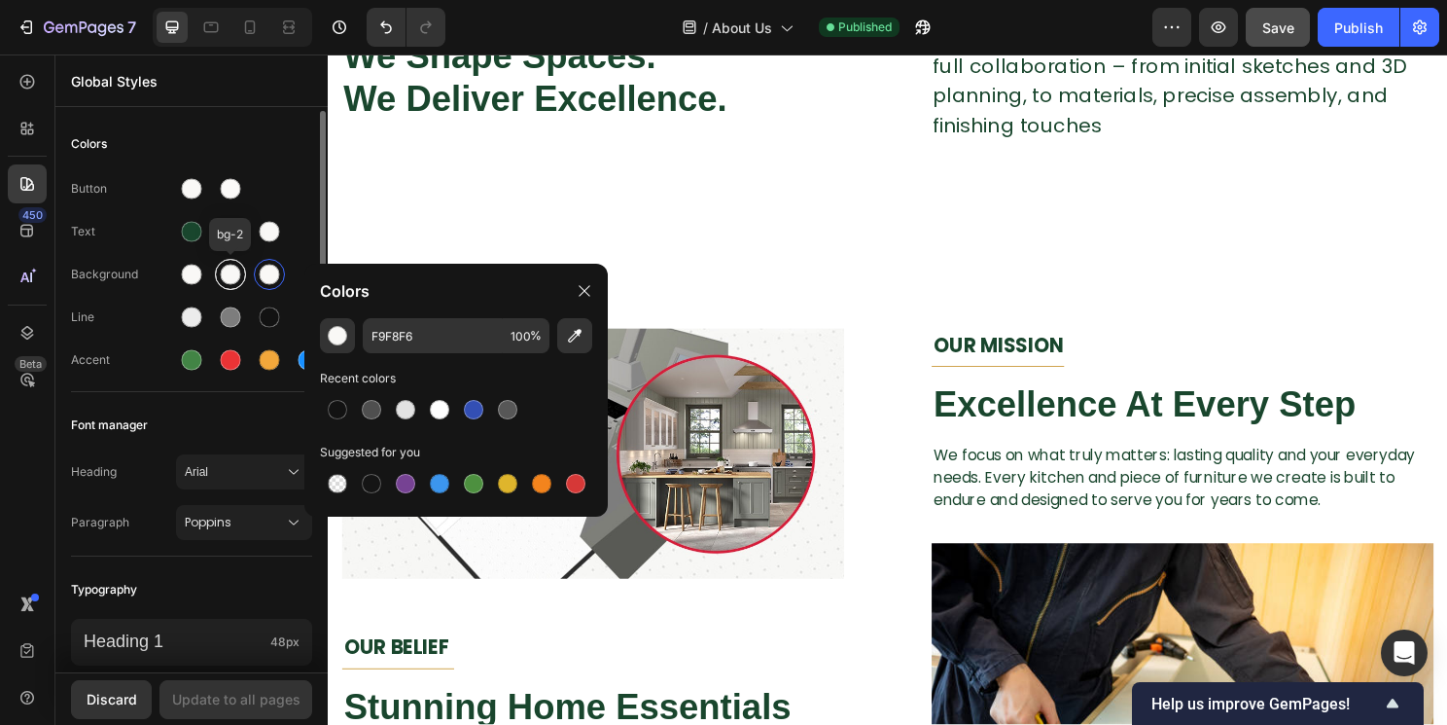
click at [229, 275] on div at bounding box center [231, 275] width 20 height 20
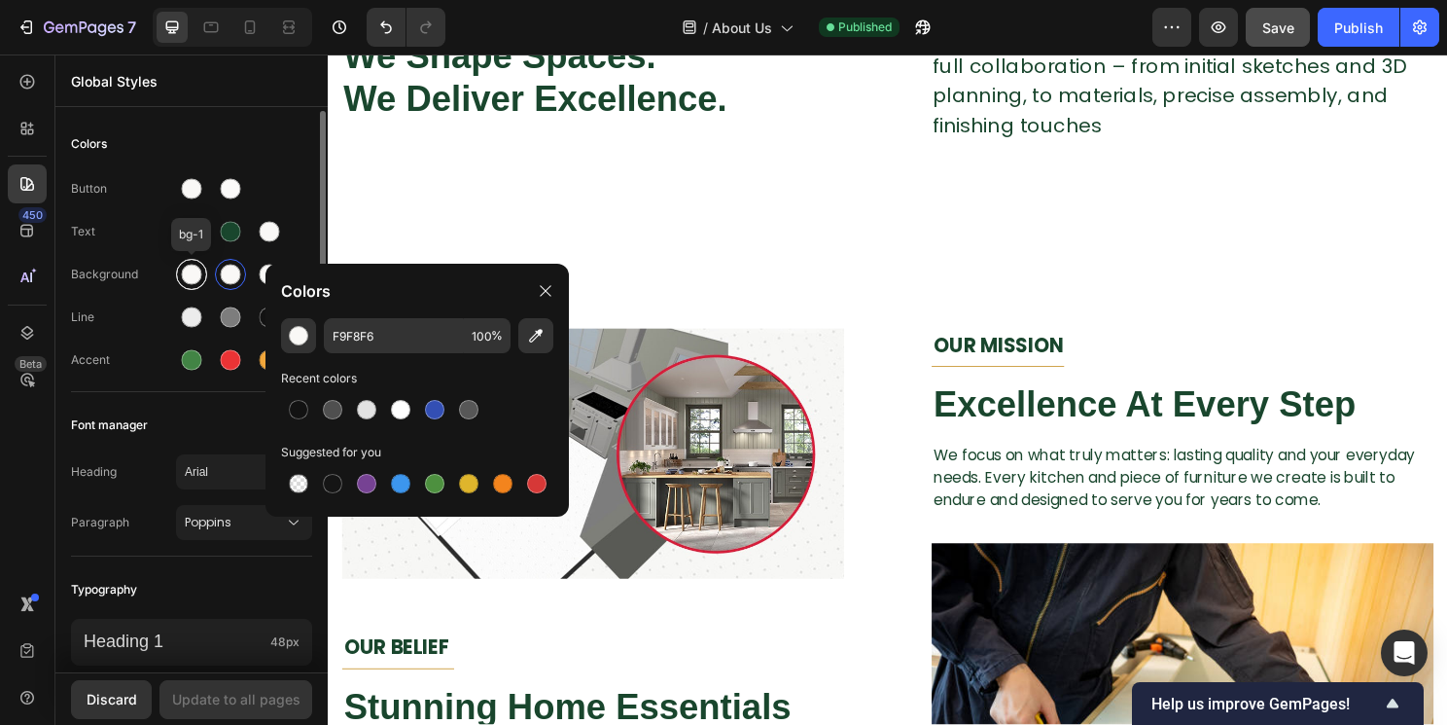
click at [187, 274] on div at bounding box center [192, 275] width 20 height 20
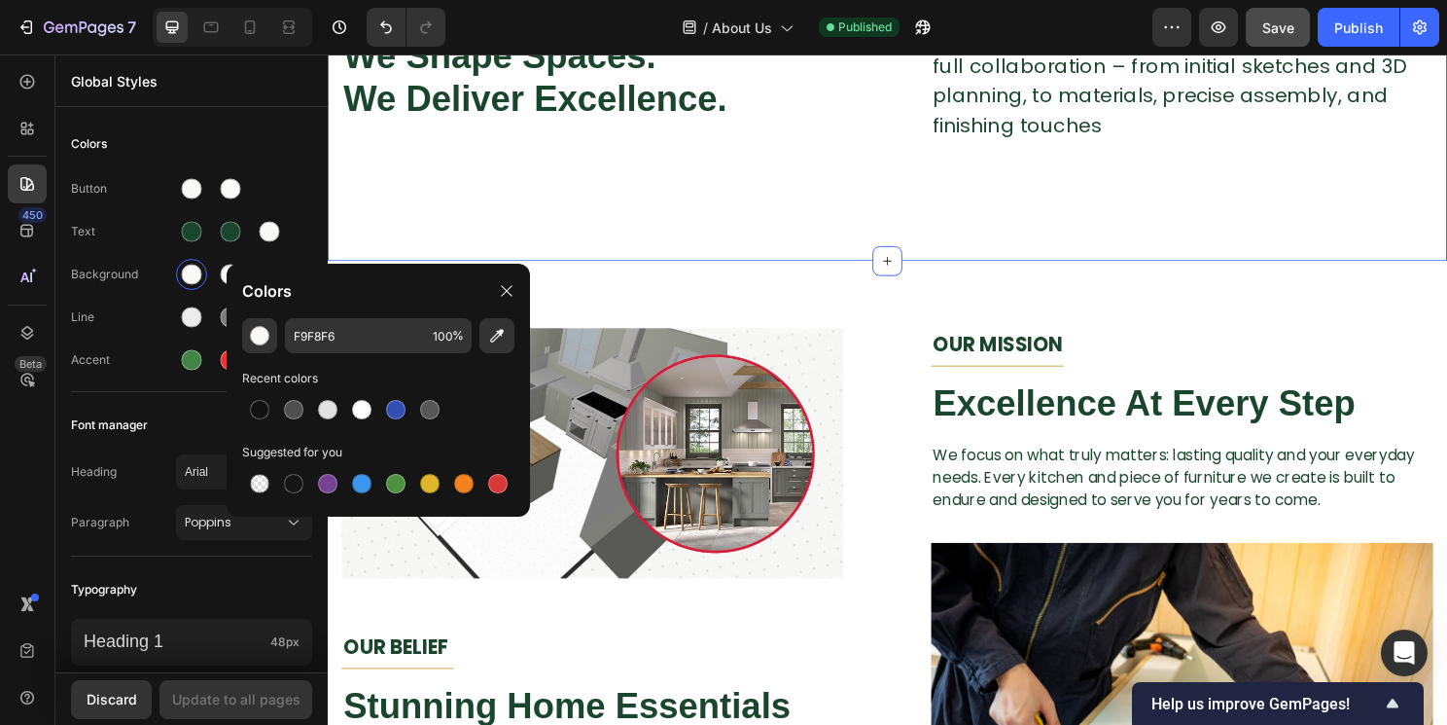
click at [534, 199] on div "ABOUT US Text block Title Line Row We Plan. We Shape Spaces. We Deliver Excelle…" at bounding box center [911, 67] width 1138 height 267
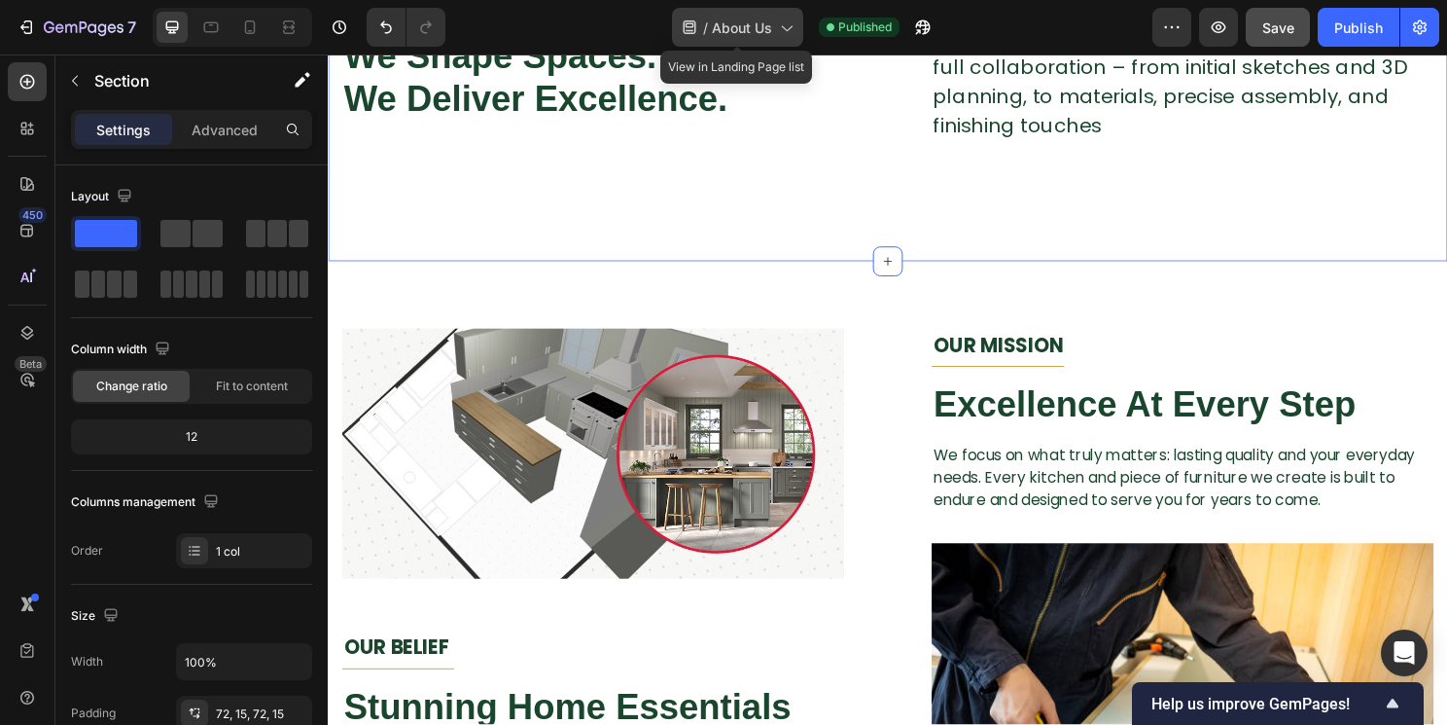
click at [784, 36] on icon at bounding box center [785, 27] width 19 height 19
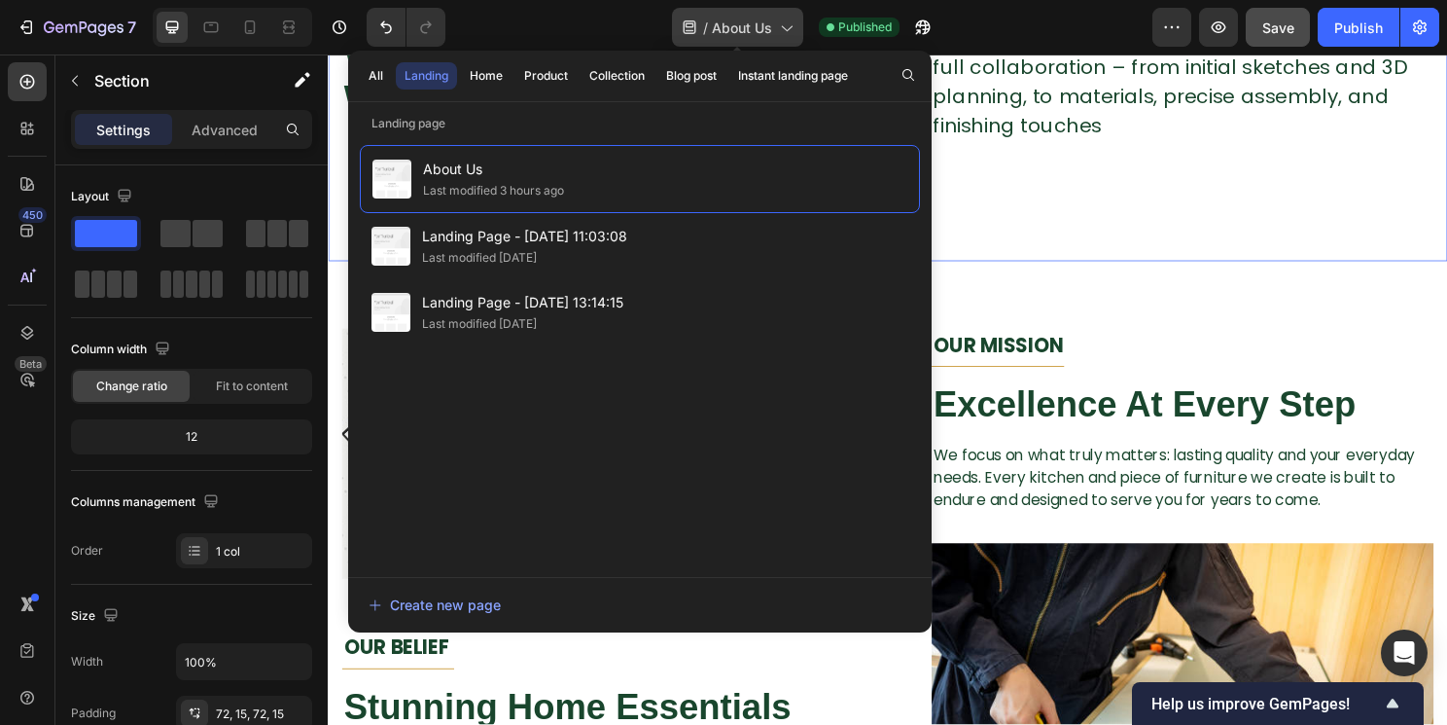
click at [784, 36] on icon at bounding box center [785, 27] width 19 height 19
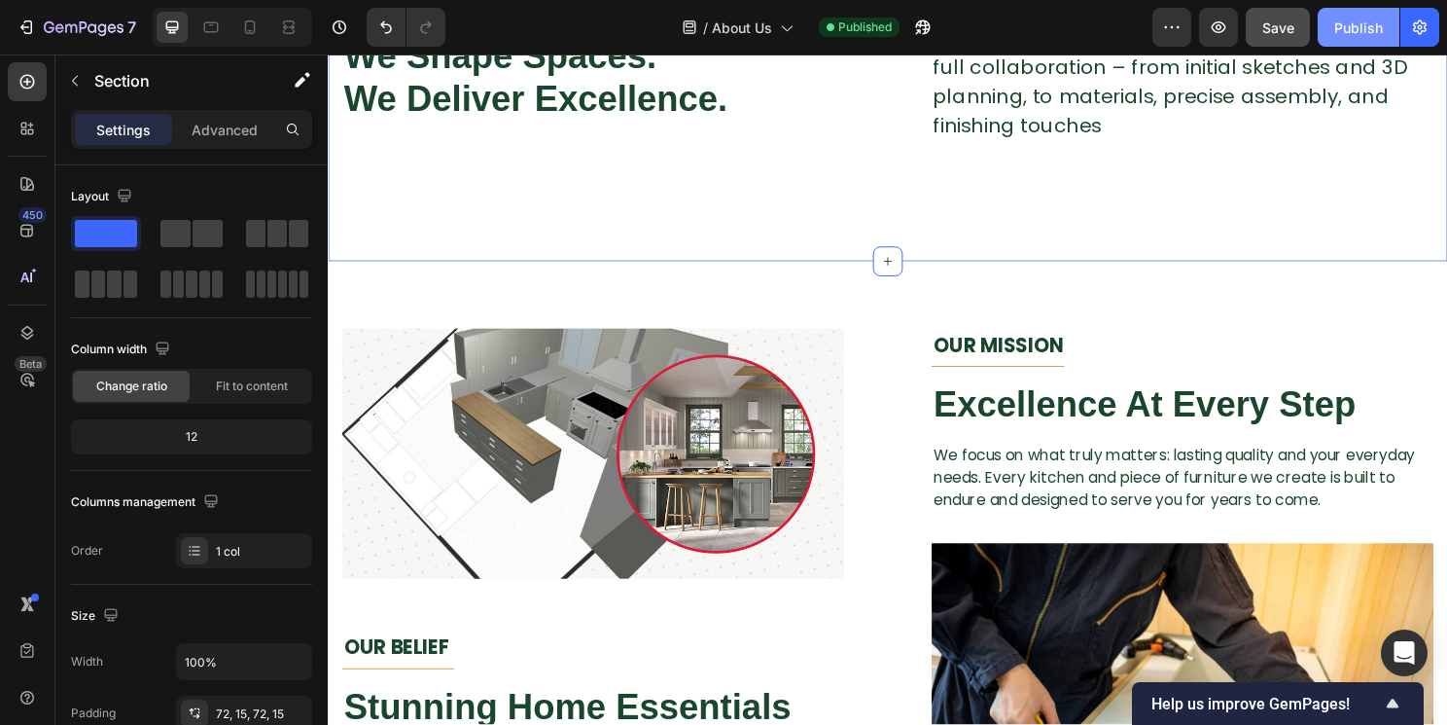
click at [1347, 32] on div "Publish" at bounding box center [1359, 28] width 49 height 20
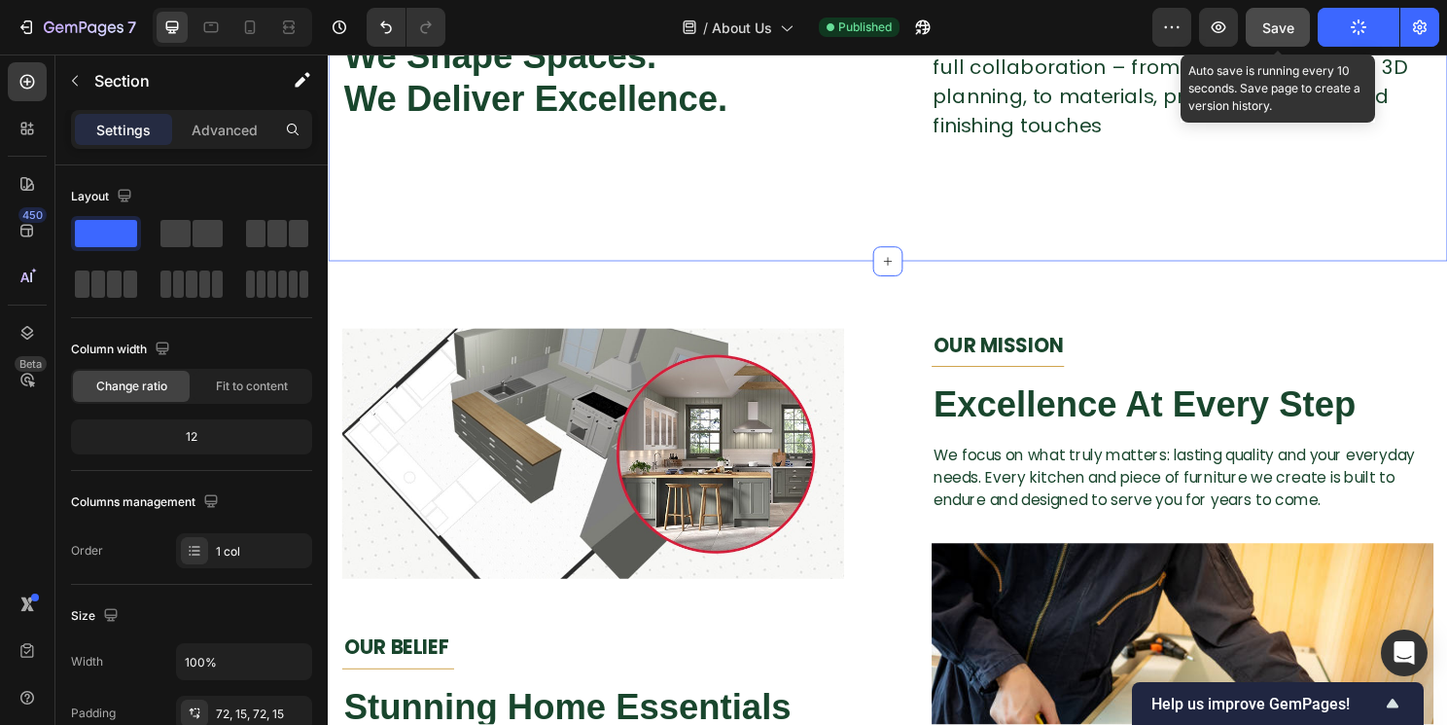
click at [1285, 30] on span "Save" at bounding box center [1279, 27] width 32 height 17
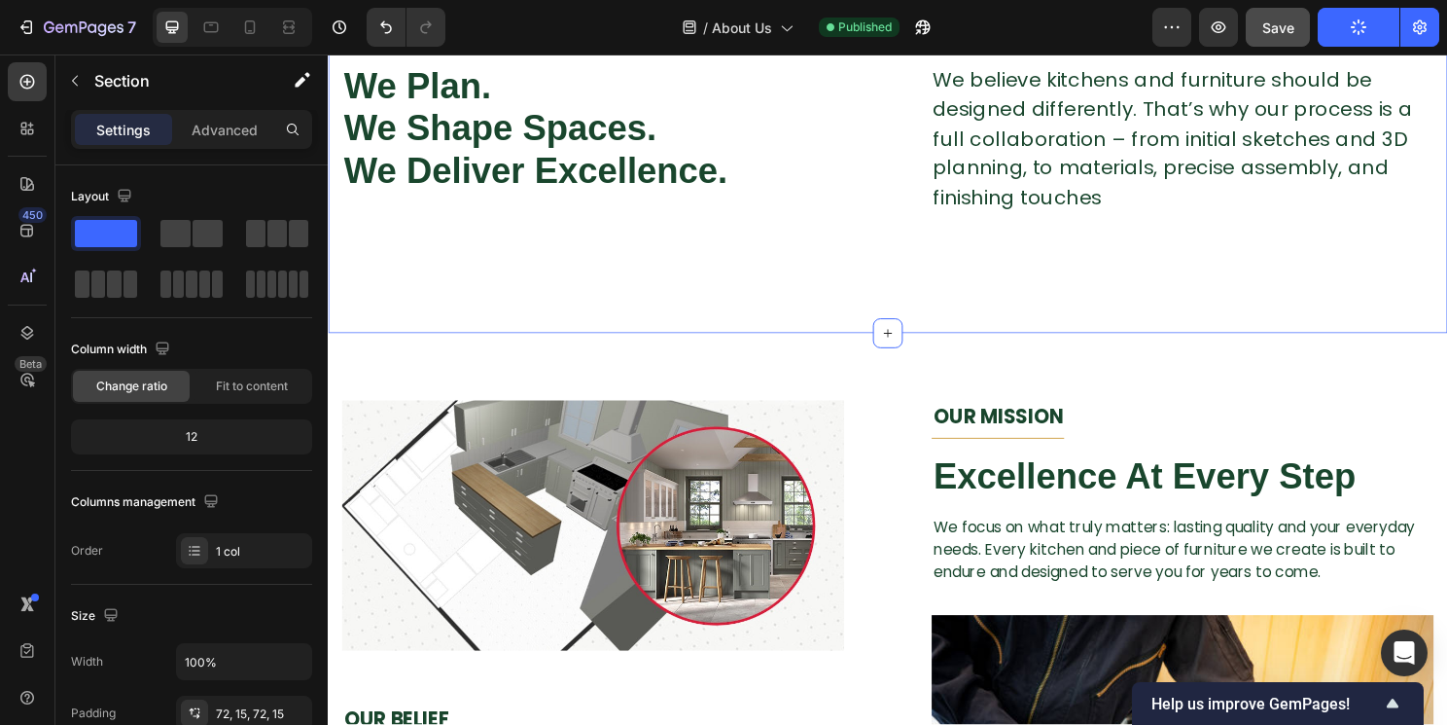
scroll to position [0, 0]
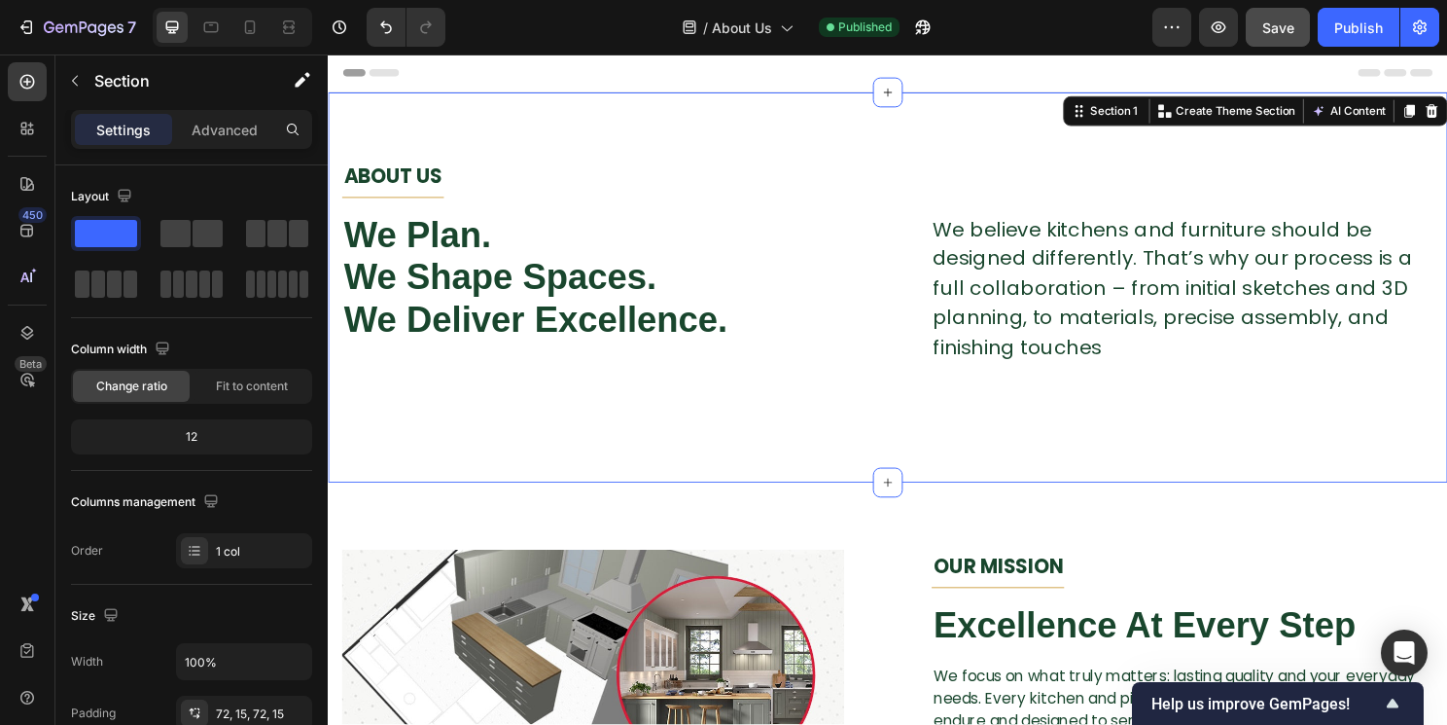
click at [431, 408] on div "ABOUT US Text block Title Line Row We Plan. We Shape Spaces. We Deliver Excelle…" at bounding box center [911, 297] width 1138 height 267
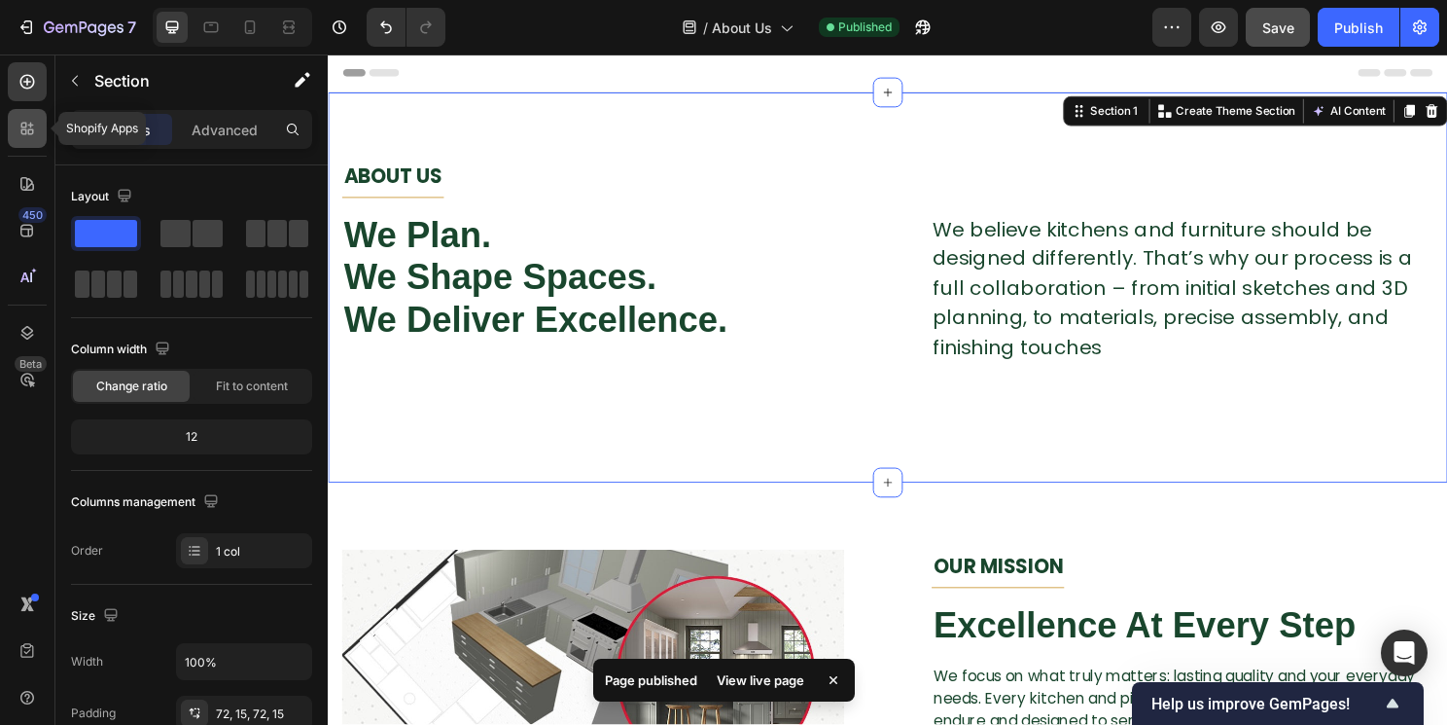
click at [26, 133] on icon at bounding box center [24, 132] width 6 height 6
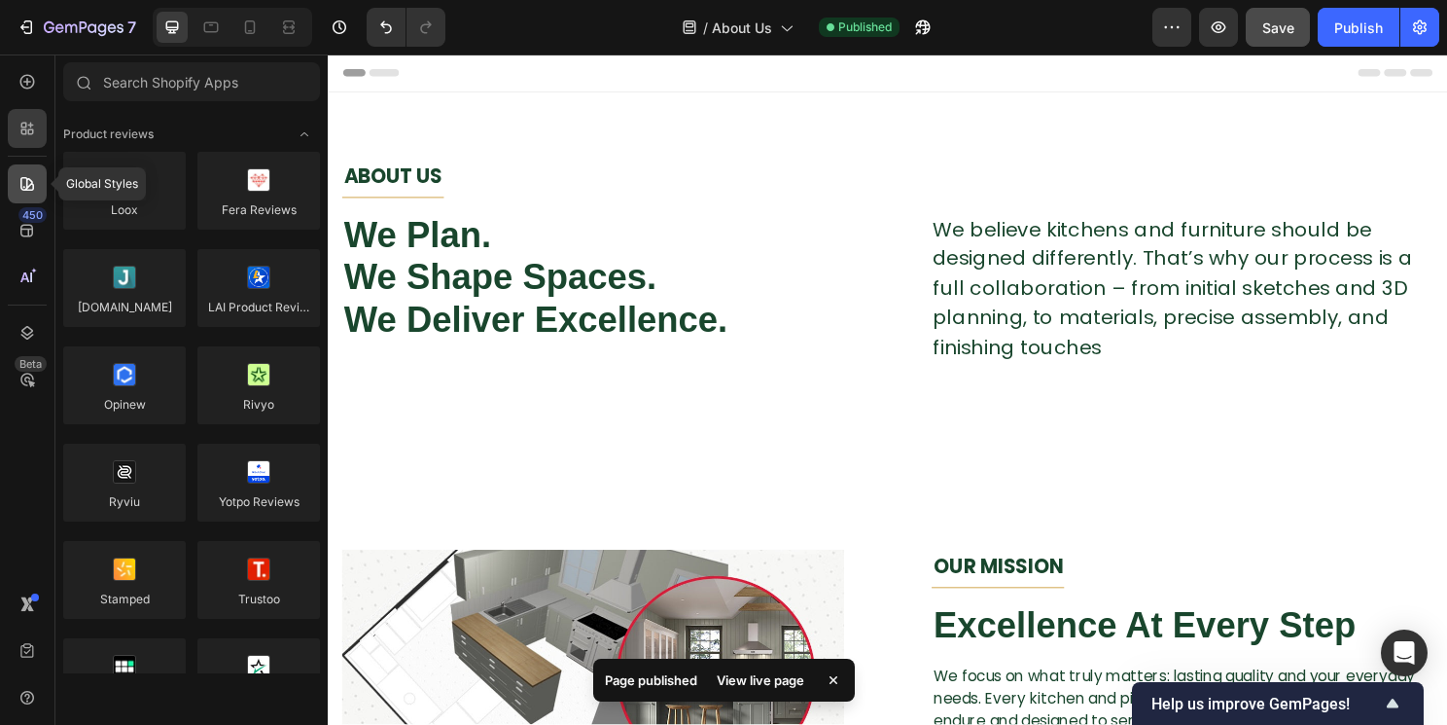
click at [23, 187] on icon at bounding box center [24, 187] width 2 height 2
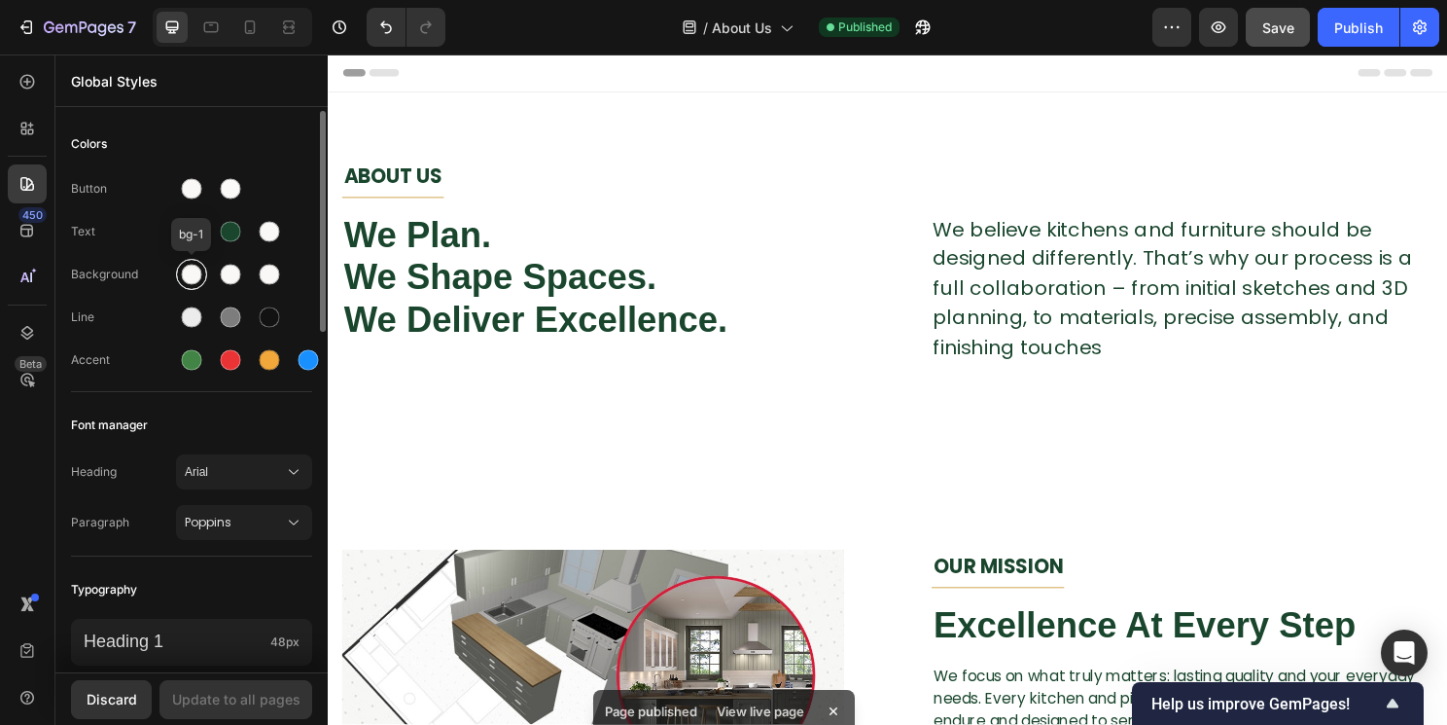
click at [190, 281] on div at bounding box center [192, 275] width 20 height 20
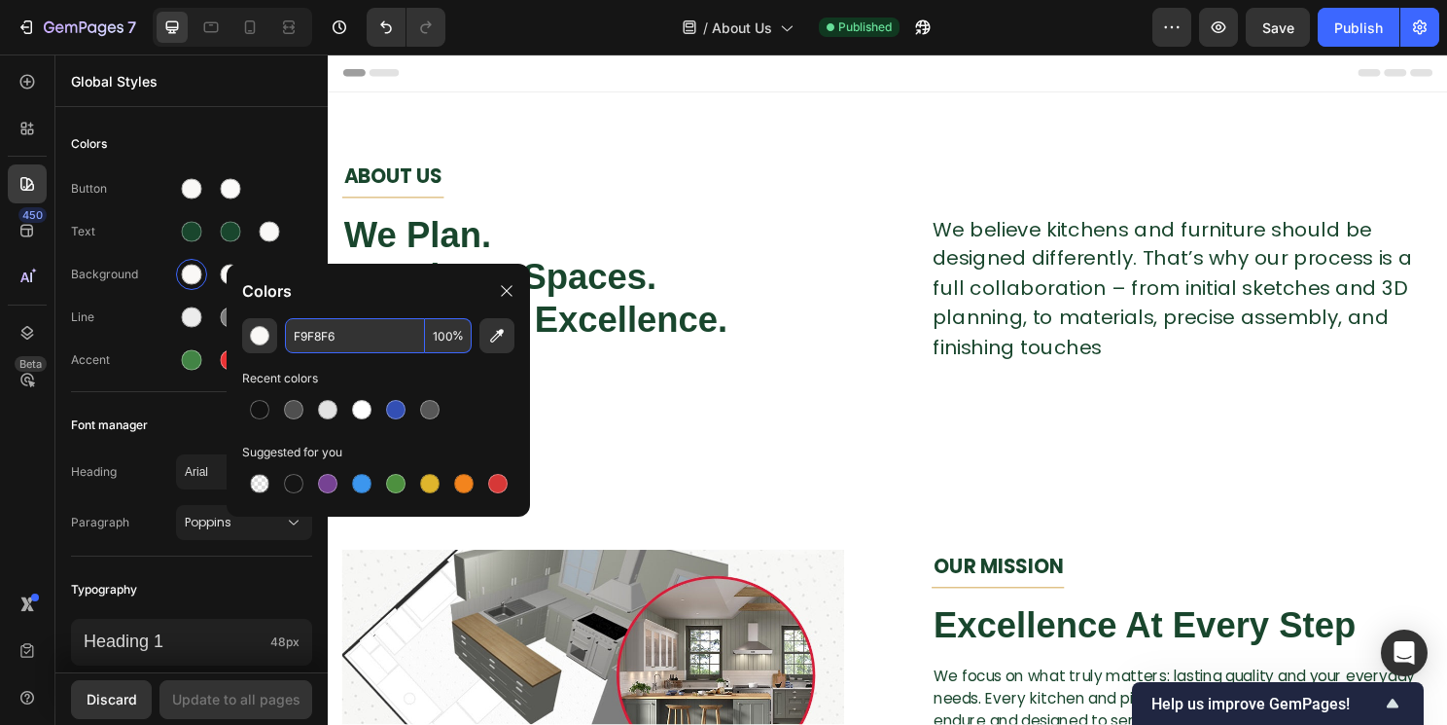
click at [358, 339] on input "F9F8F6" at bounding box center [355, 335] width 140 height 35
click at [252, 335] on div "button" at bounding box center [259, 335] width 19 height 19
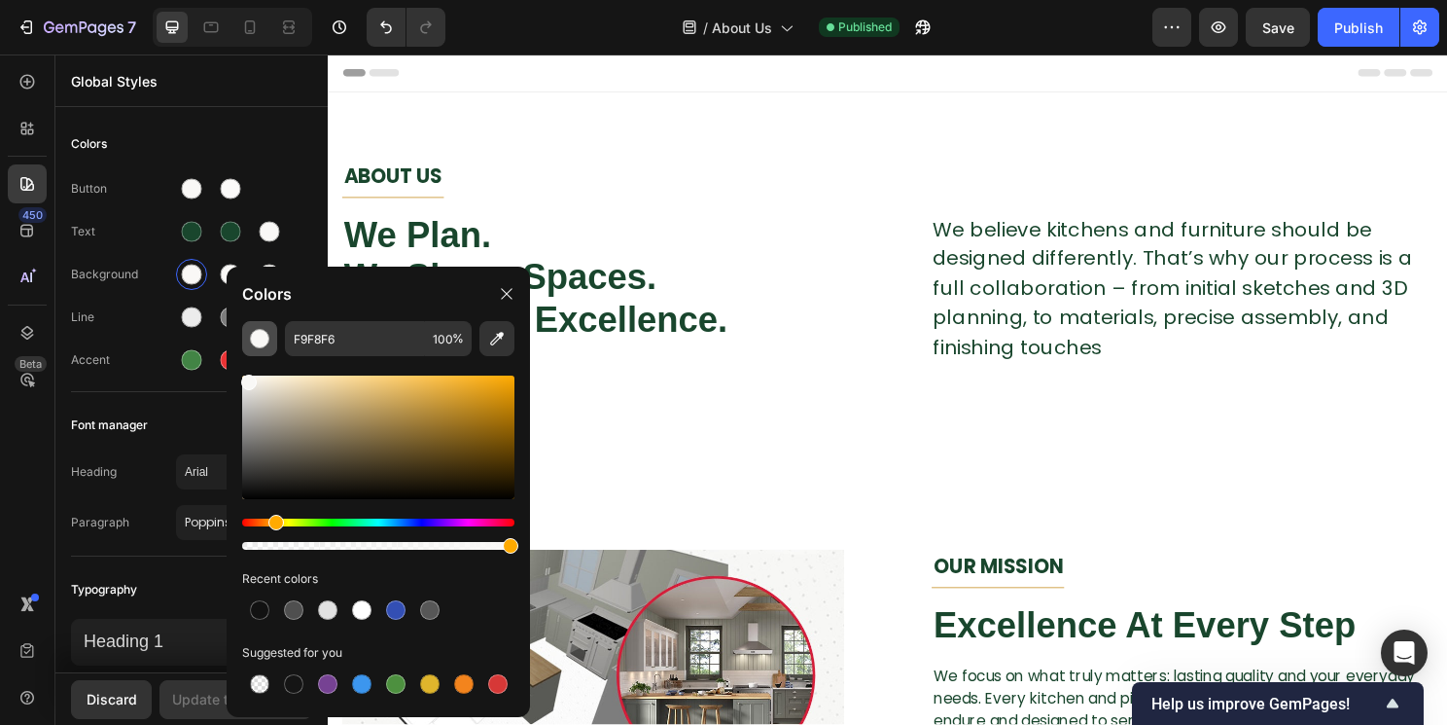
click at [252, 335] on div "button" at bounding box center [259, 338] width 19 height 19
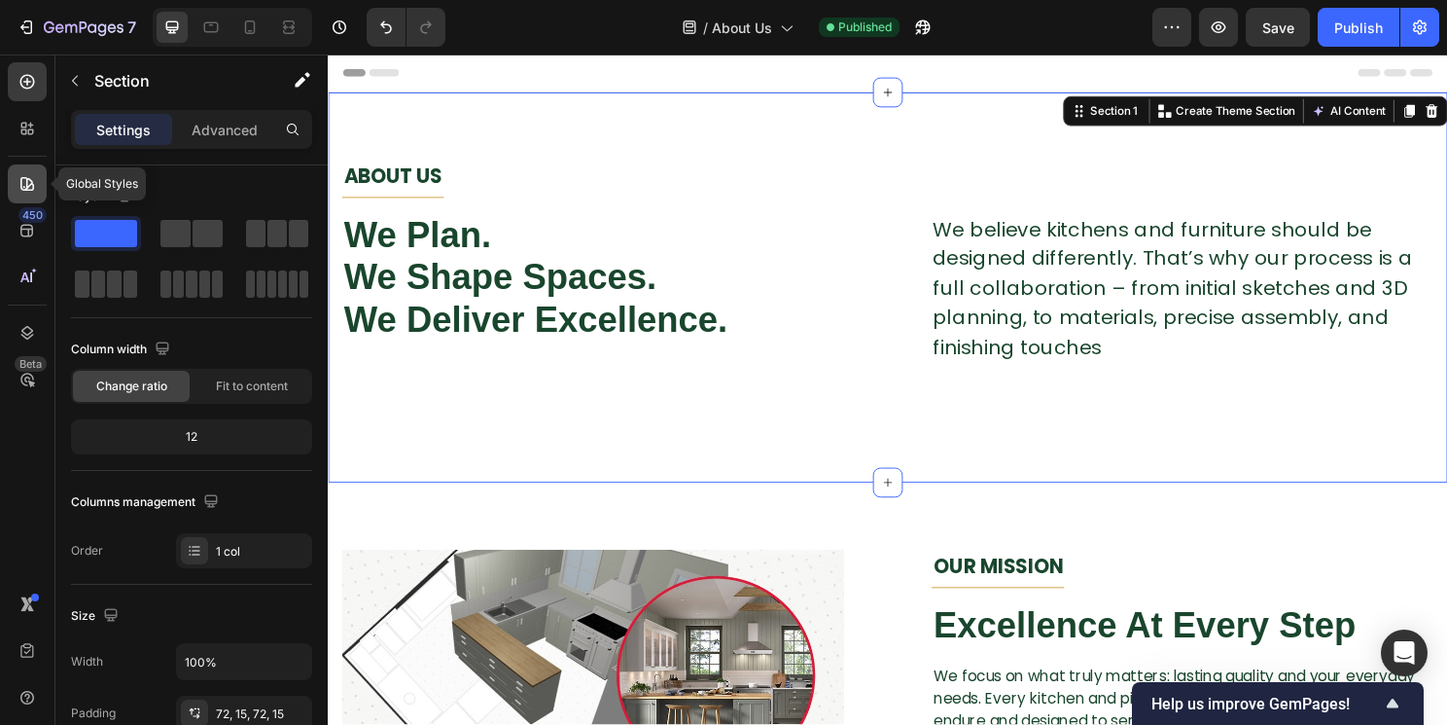
click at [18, 176] on icon at bounding box center [27, 183] width 19 height 19
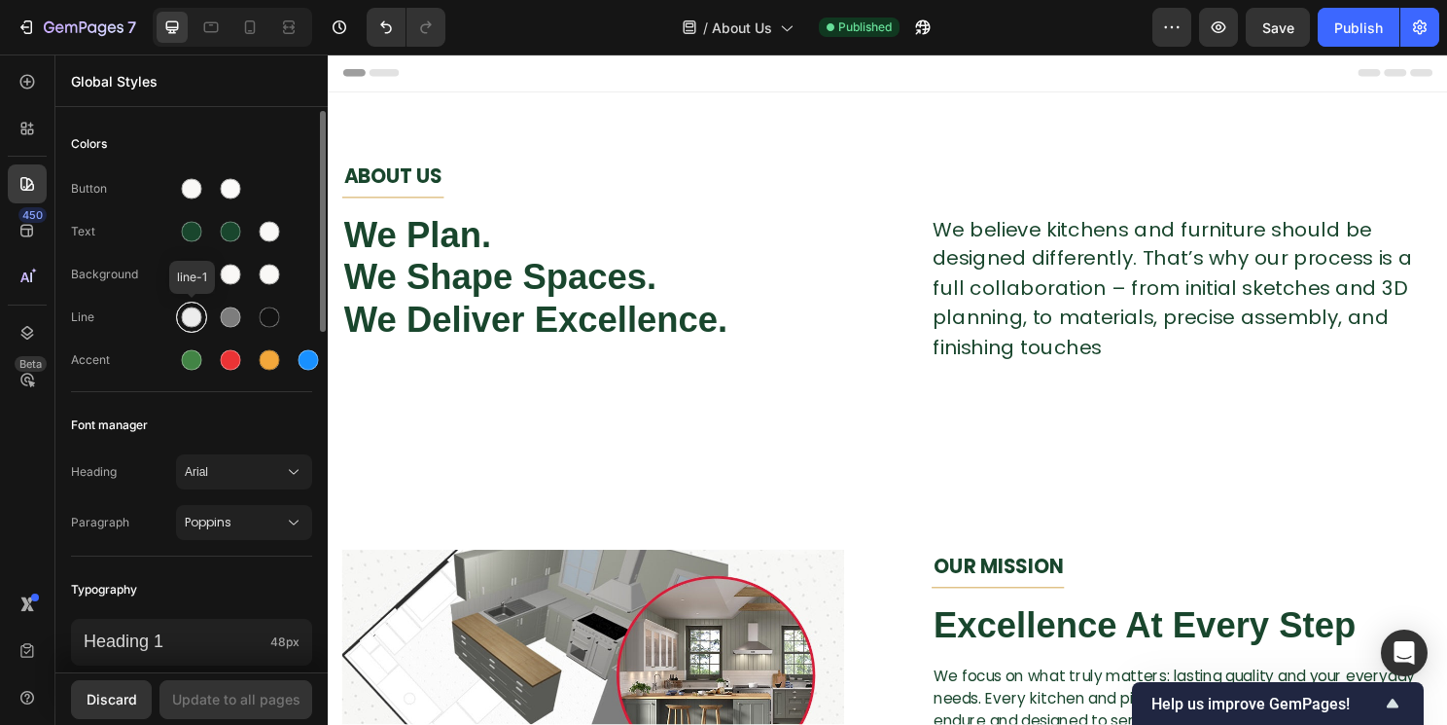
click at [191, 318] on div at bounding box center [192, 317] width 20 height 20
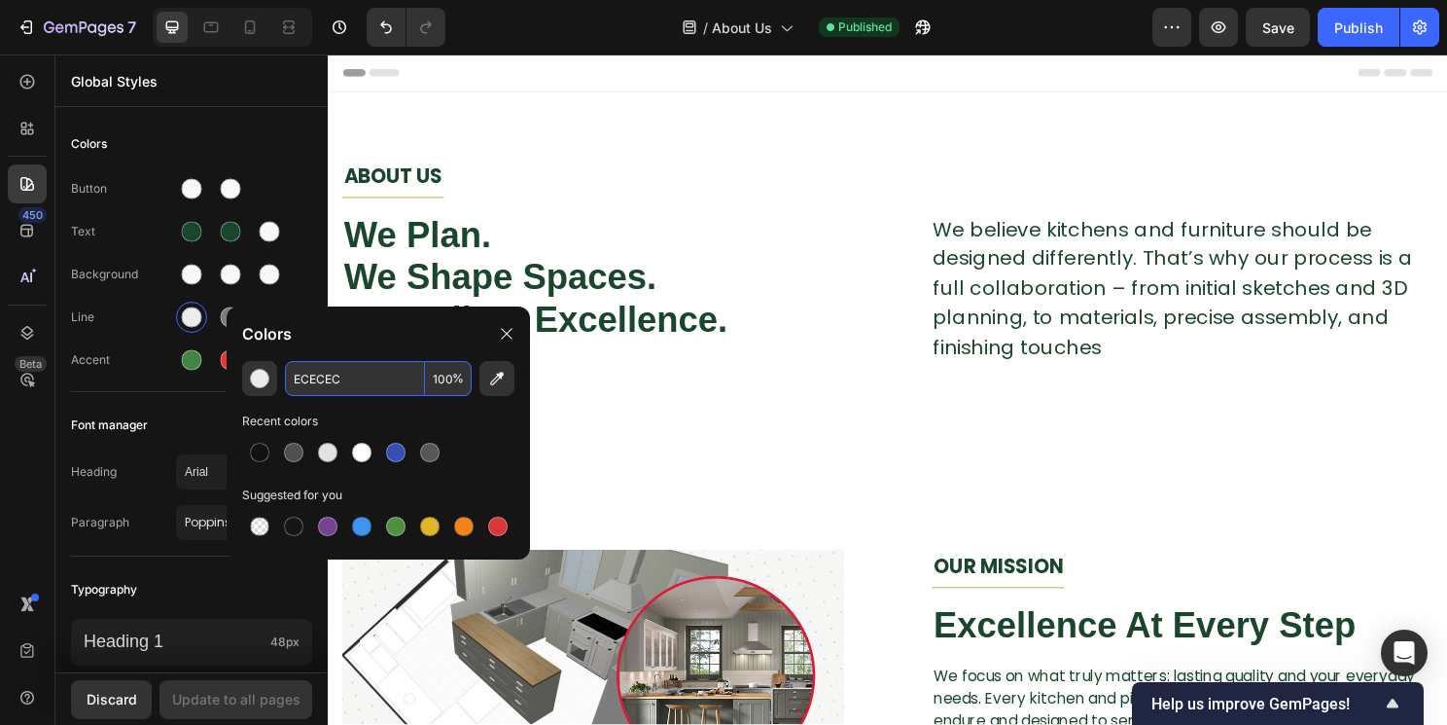
click at [363, 379] on input "ECECEC" at bounding box center [355, 378] width 140 height 35
paste input "F9F8F6"
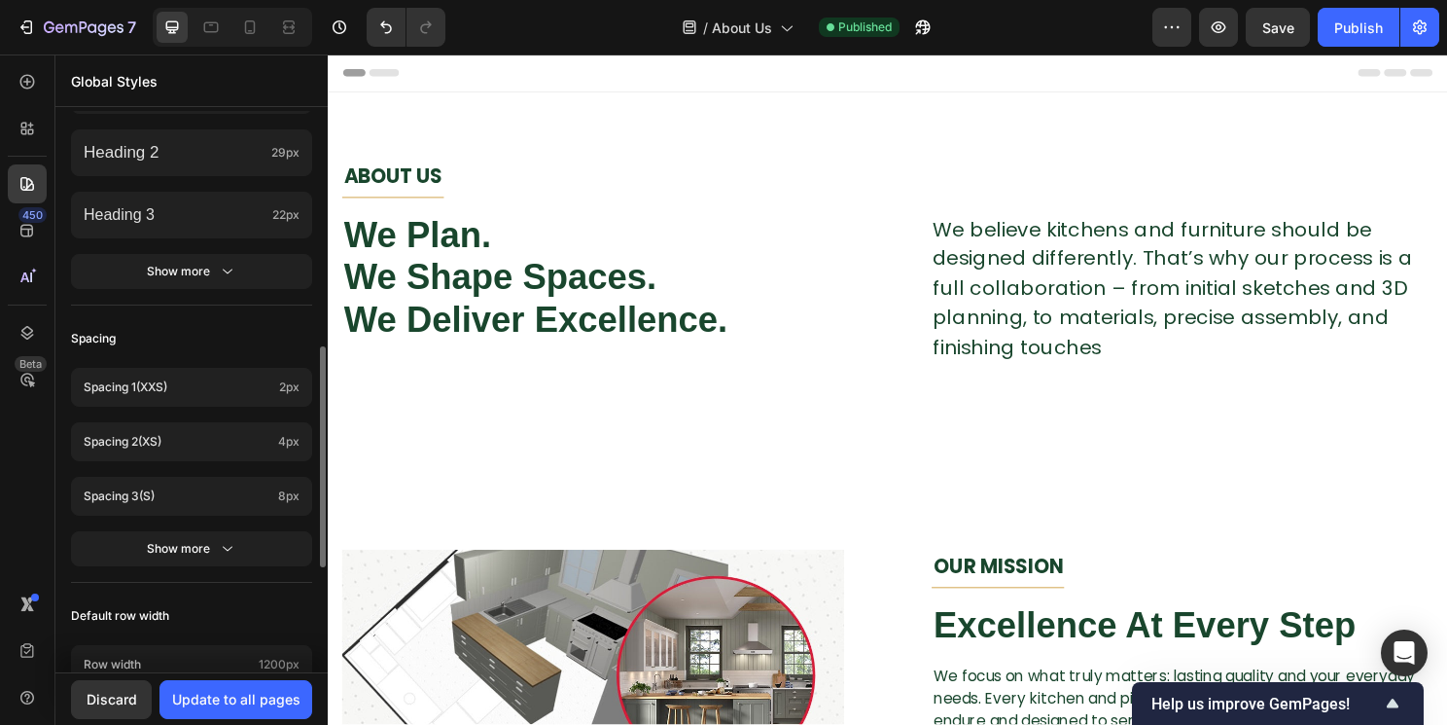
scroll to position [575, 0]
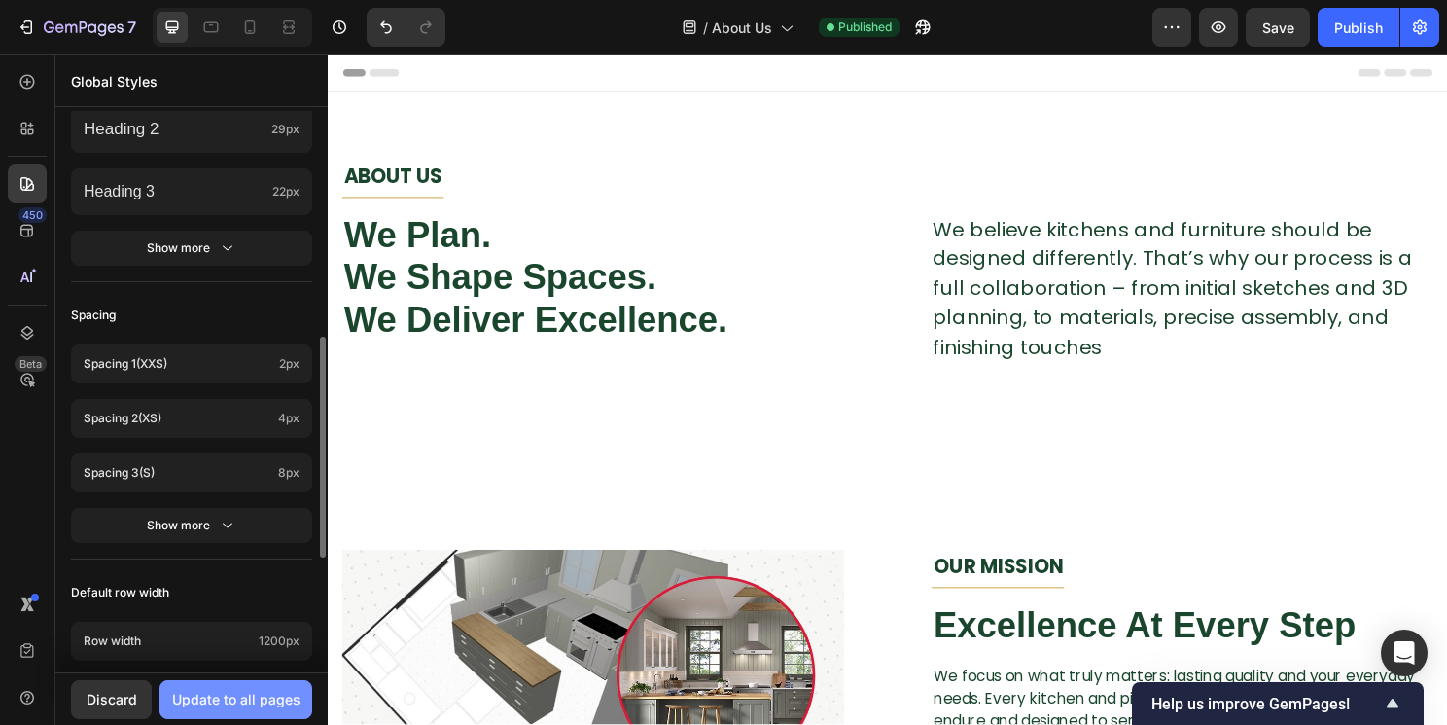
type input "F9F8F6"
click at [230, 709] on button "Update to all pages" at bounding box center [236, 699] width 153 height 39
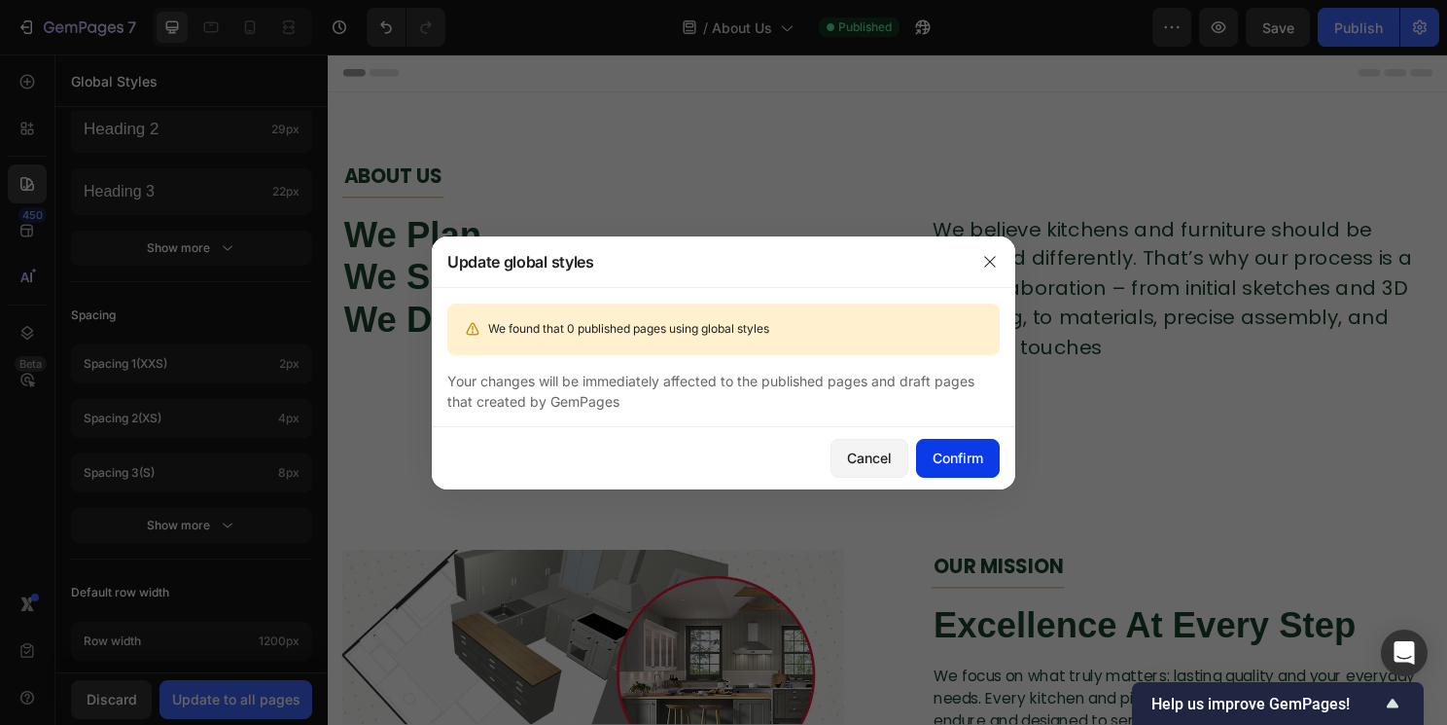
click at [962, 456] on div "Confirm" at bounding box center [958, 457] width 51 height 20
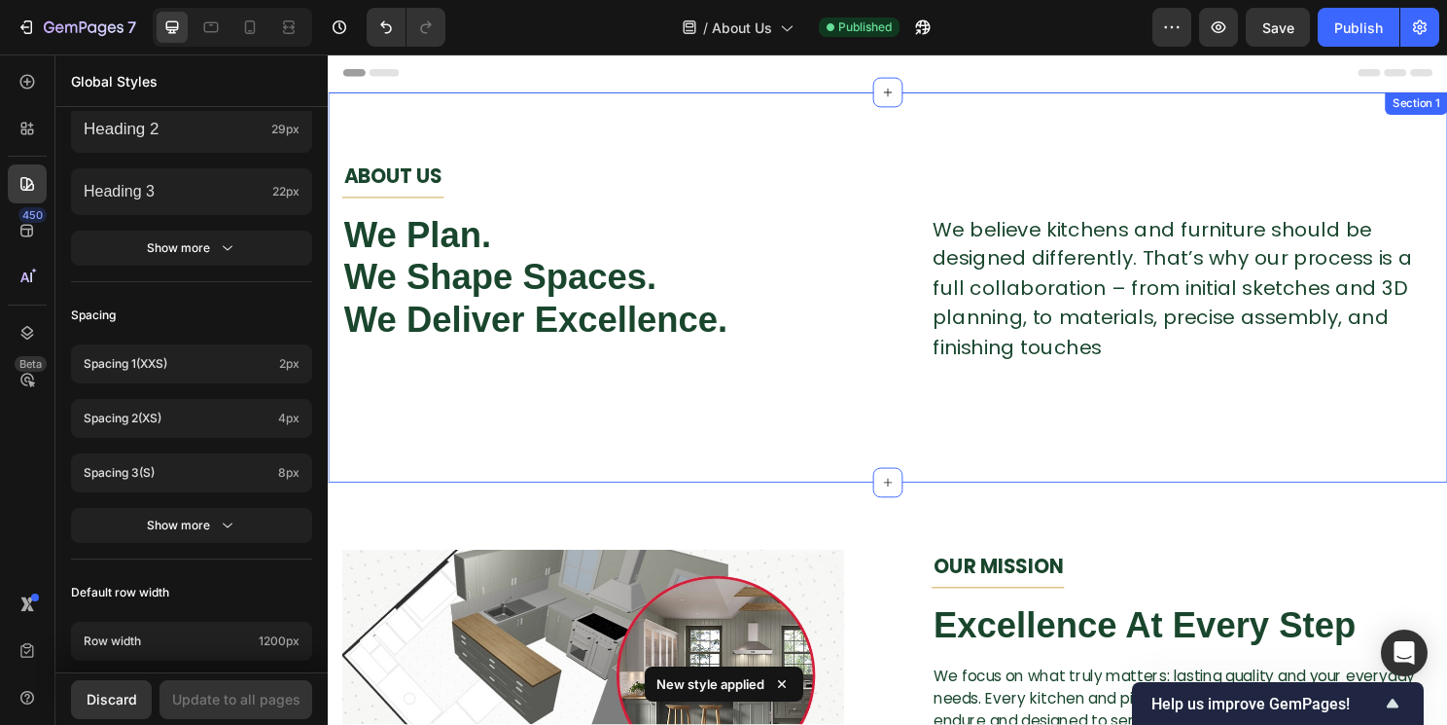
scroll to position [37, 0]
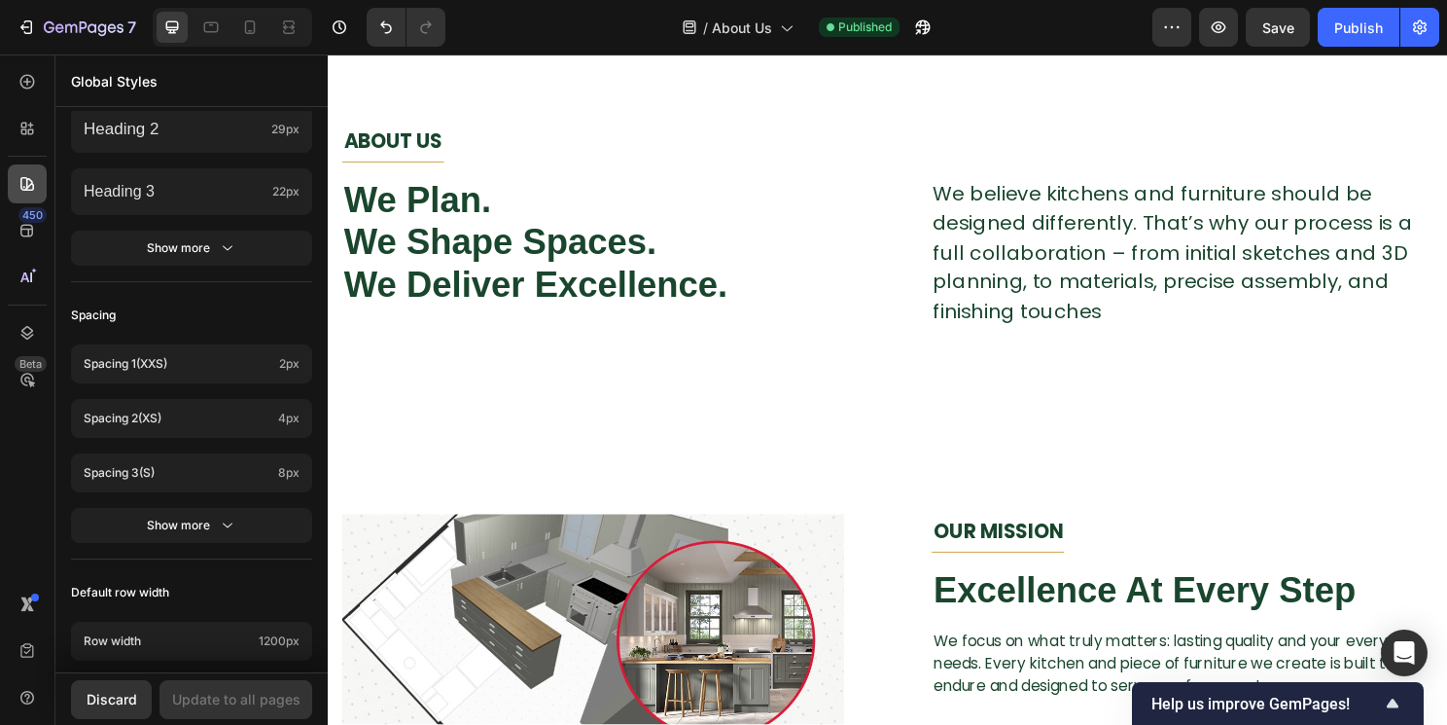
click at [23, 179] on icon at bounding box center [27, 183] width 19 height 19
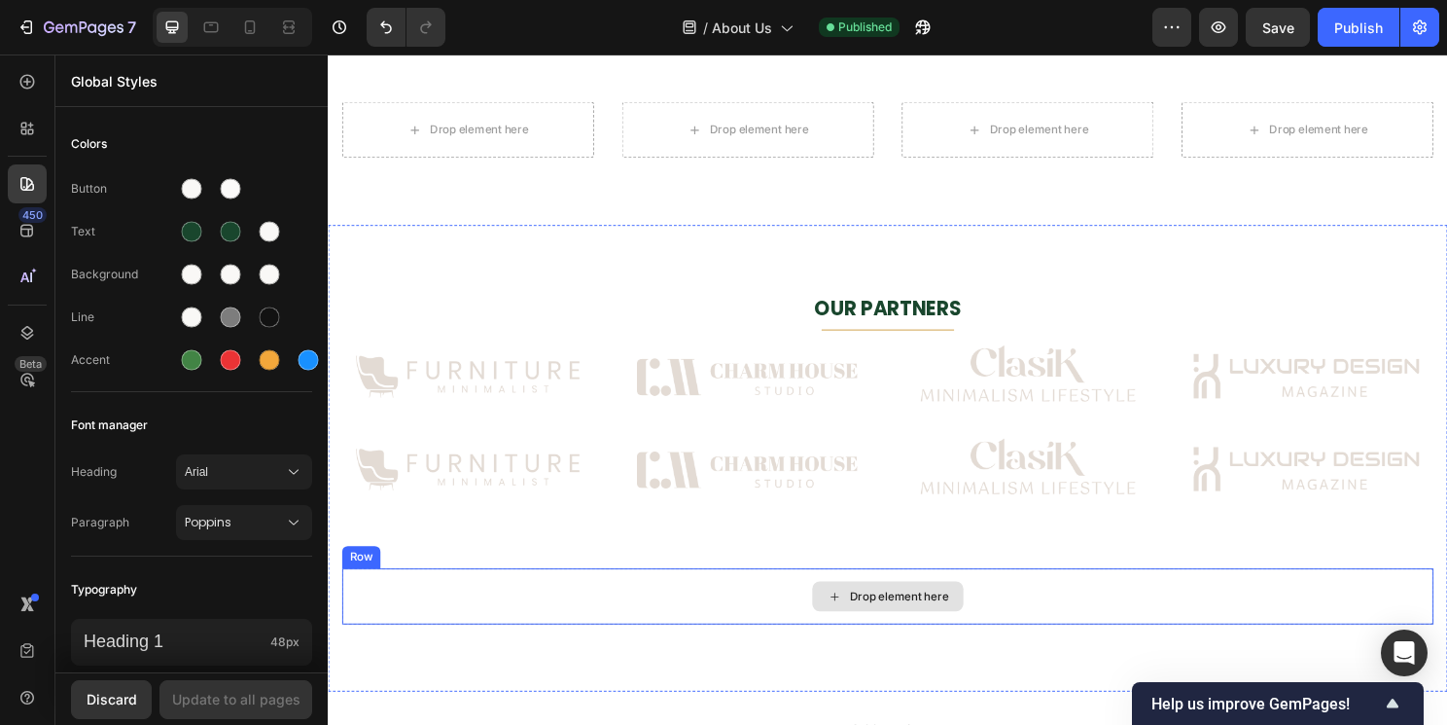
scroll to position [1709, 0]
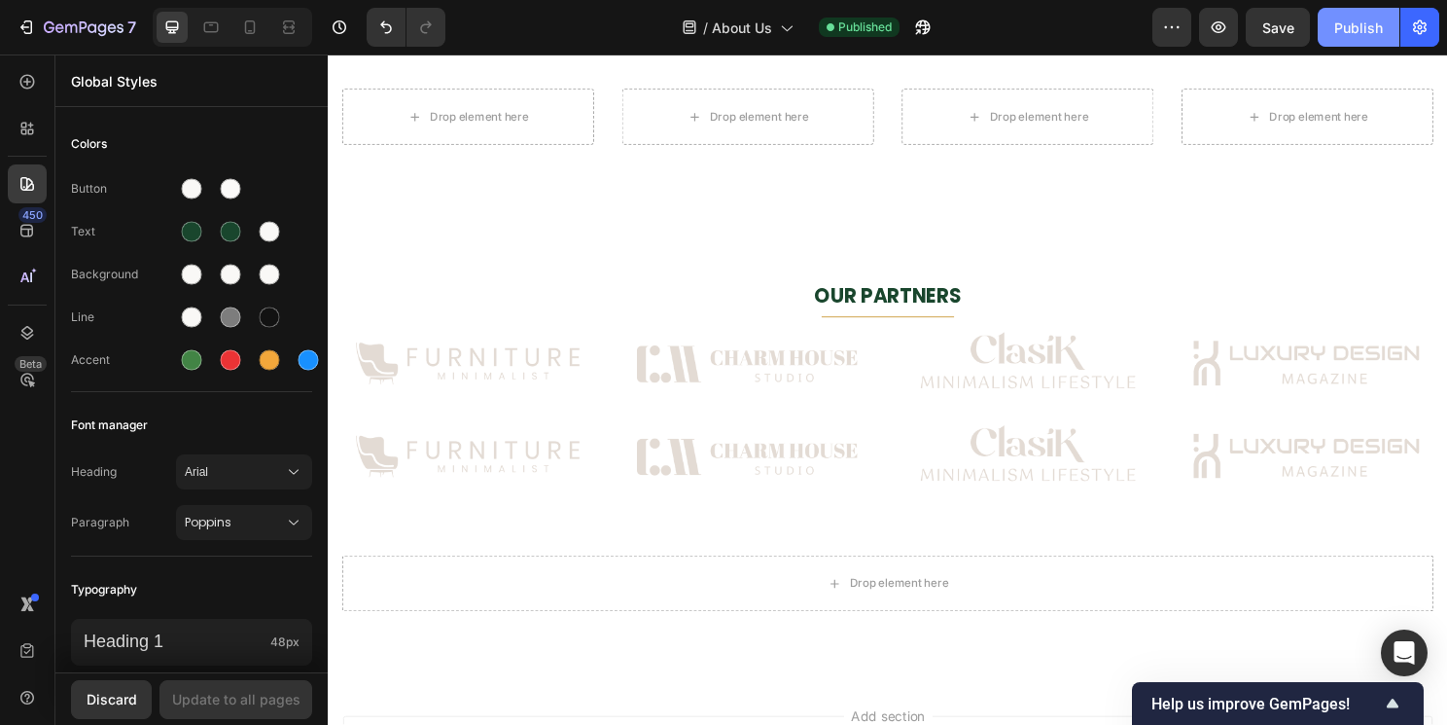
click at [1362, 22] on div "Publish" at bounding box center [1359, 28] width 49 height 20
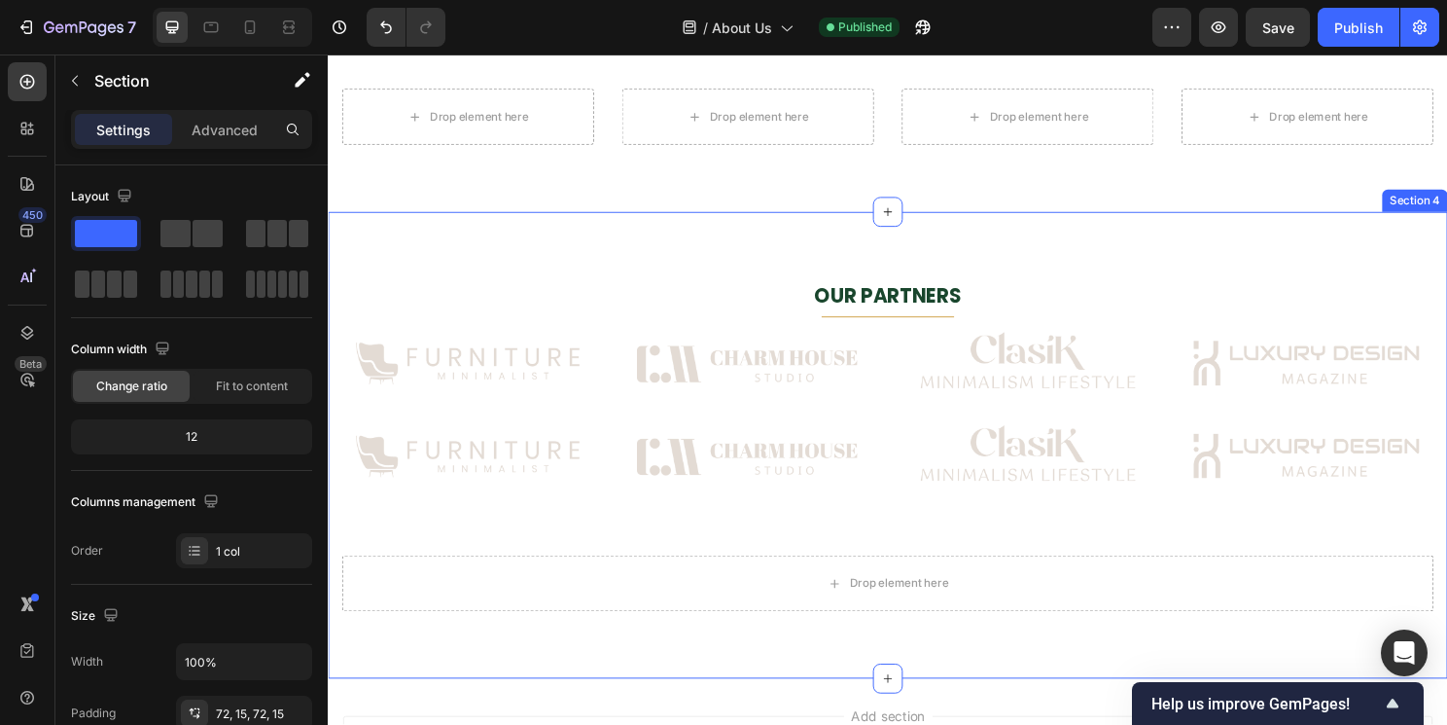
click at [543, 247] on div "OUR PARTNERS Text block Title Line Row Image Image Image Image Image Image Imag…" at bounding box center [911, 462] width 1167 height 486
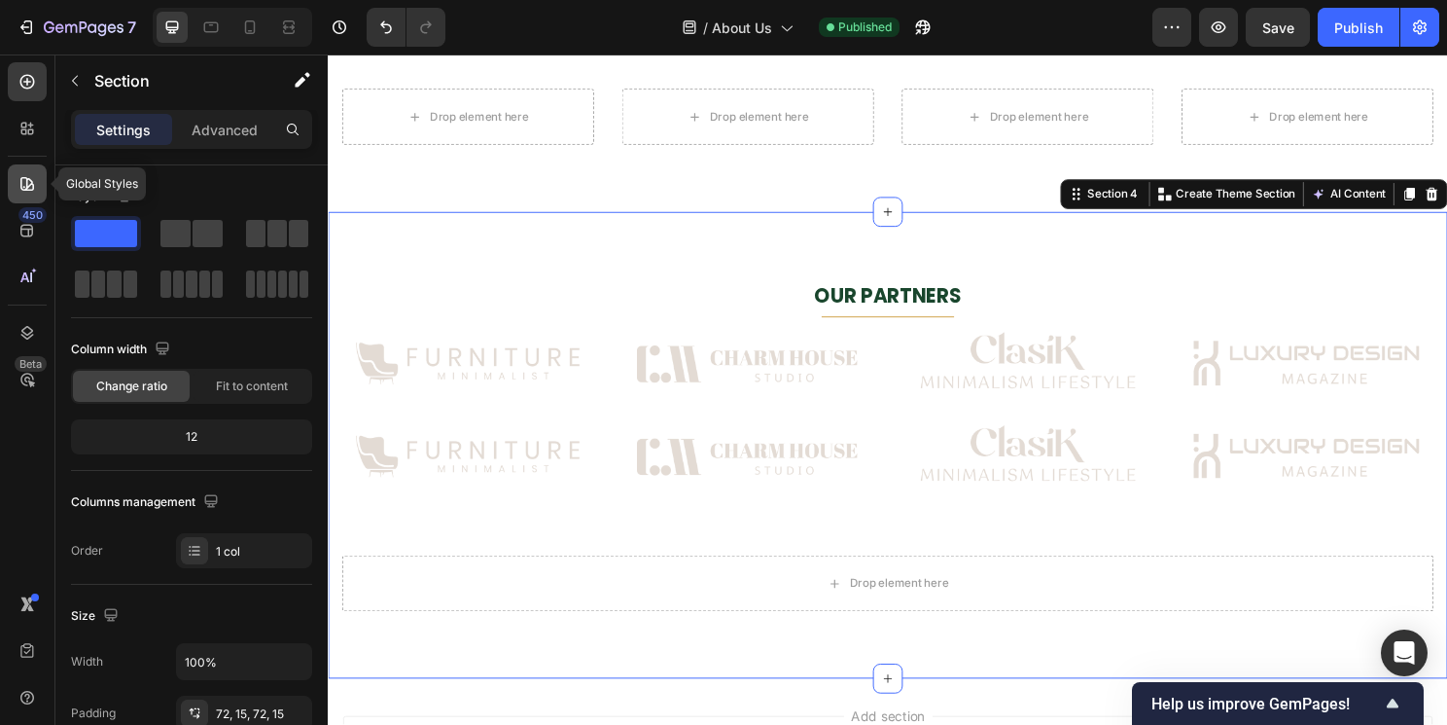
click at [34, 182] on icon at bounding box center [27, 183] width 19 height 19
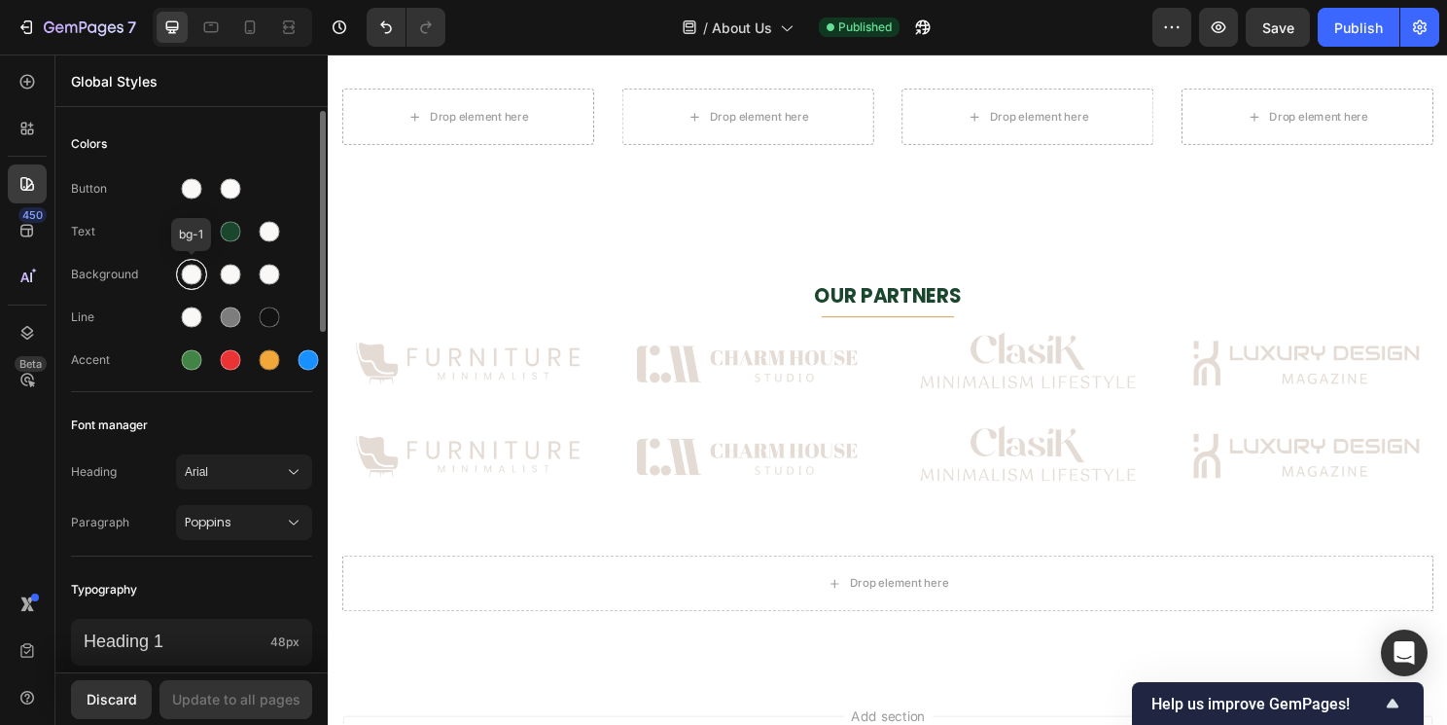
click at [190, 282] on div at bounding box center [192, 275] width 20 height 20
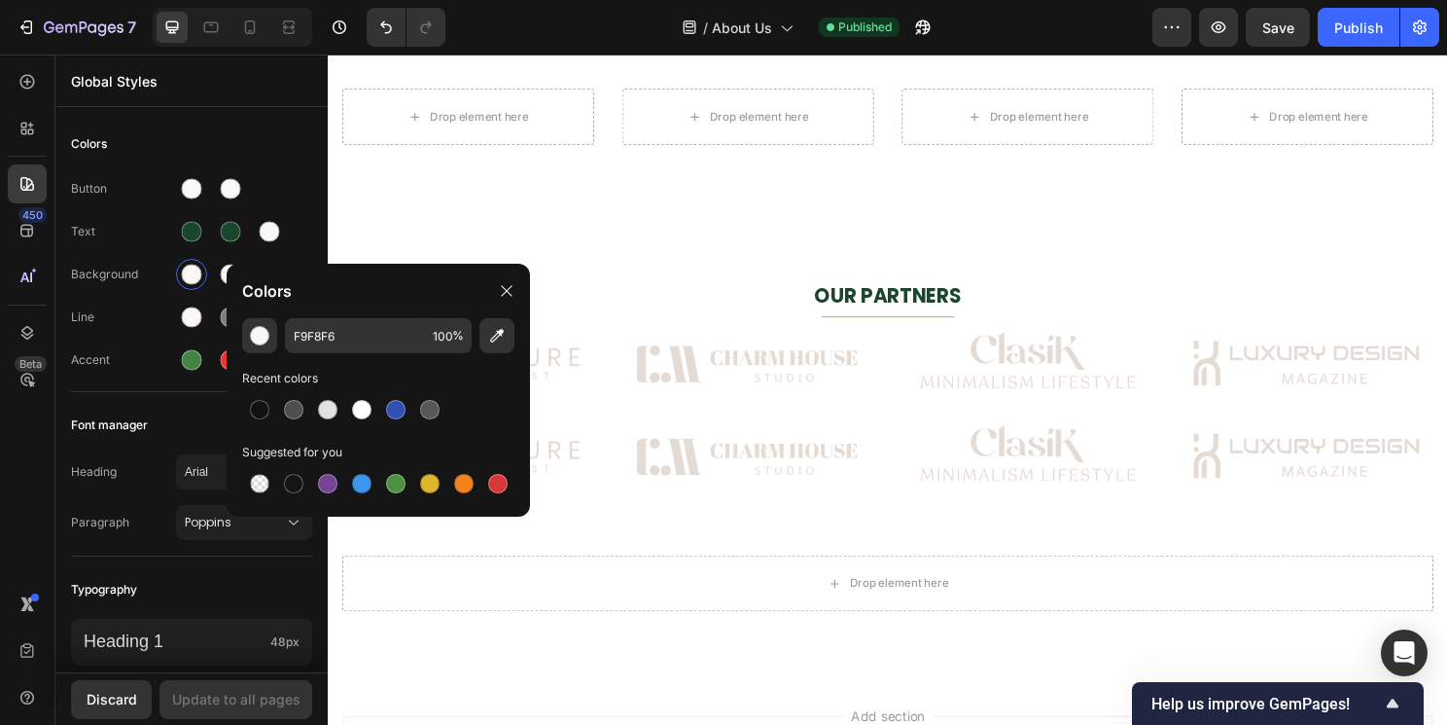
click at [341, 367] on div "F9F8F6 100 % Recent colors Suggested for you" at bounding box center [378, 409] width 303 height 183
click at [259, 336] on div "button" at bounding box center [259, 335] width 19 height 19
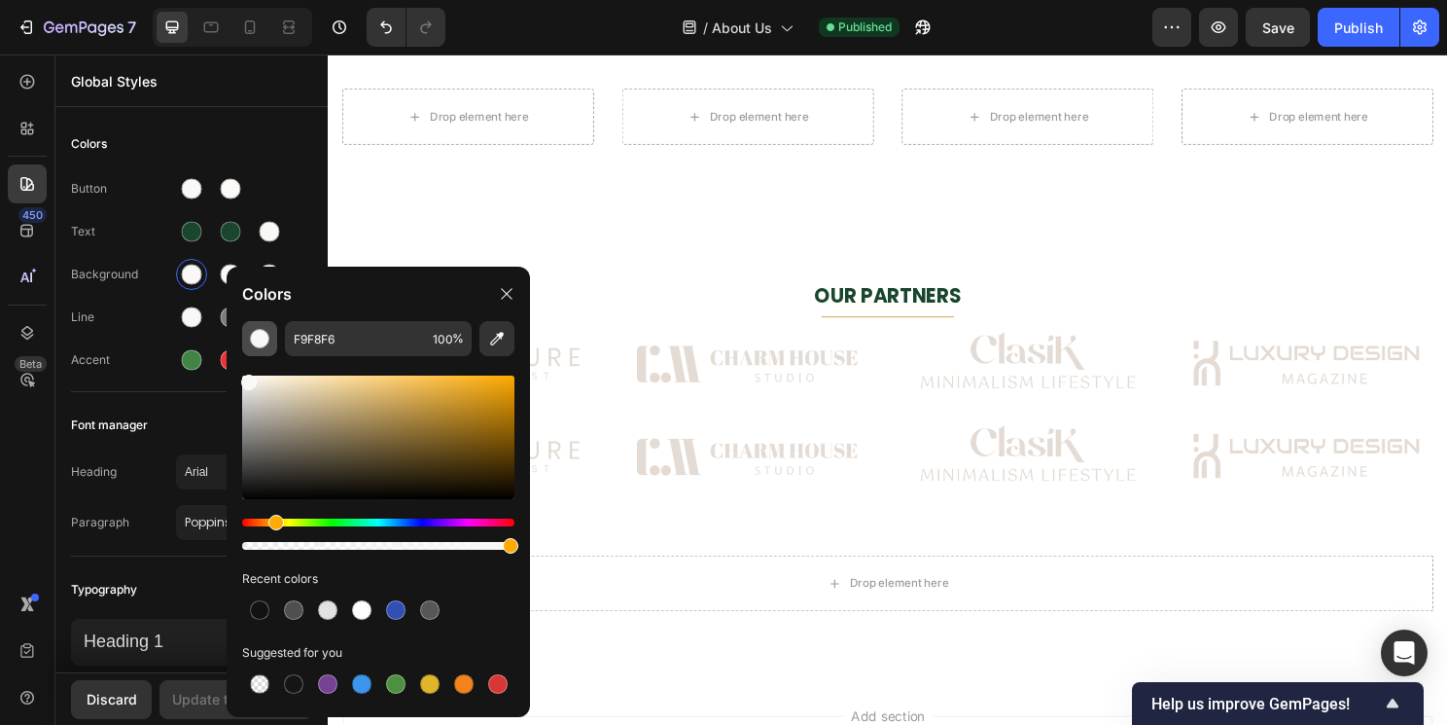
click at [259, 336] on div "button" at bounding box center [259, 338] width 19 height 19
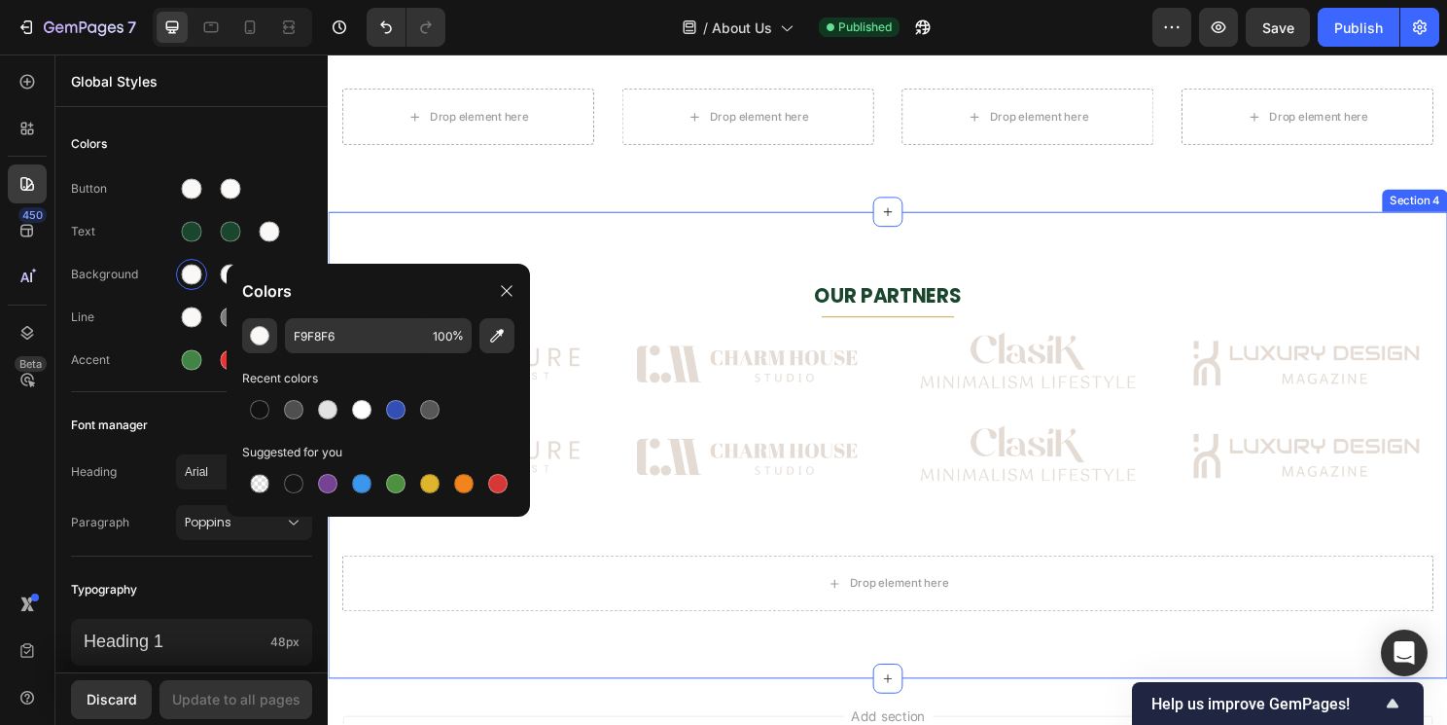
click at [412, 225] on div "OUR PARTNERS Text block Title Line Row Image Image Image Image Image Image Imag…" at bounding box center [911, 462] width 1167 height 486
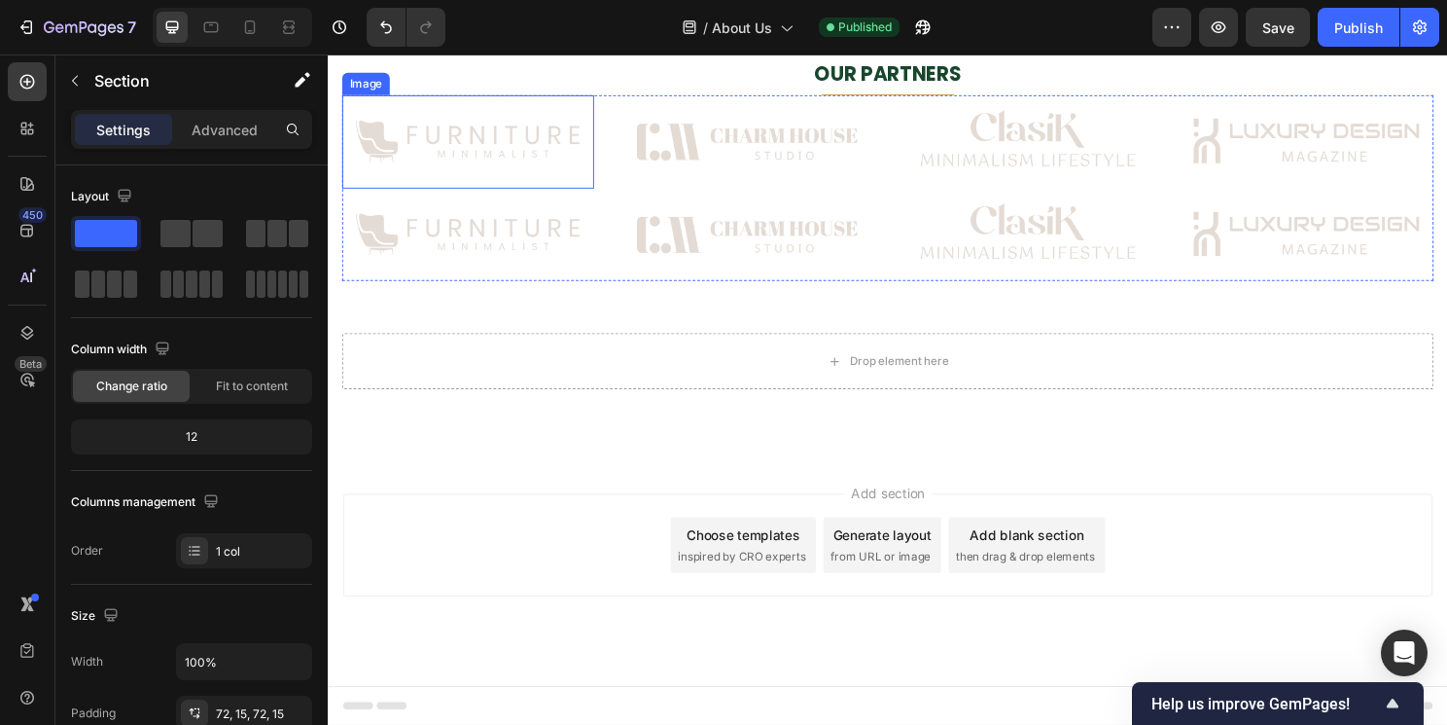
scroll to position [1942, 0]
click at [431, 450] on div "OUR PARTNERS Text block Title Line Row Image Image Image Image Image Image Imag…" at bounding box center [911, 229] width 1167 height 486
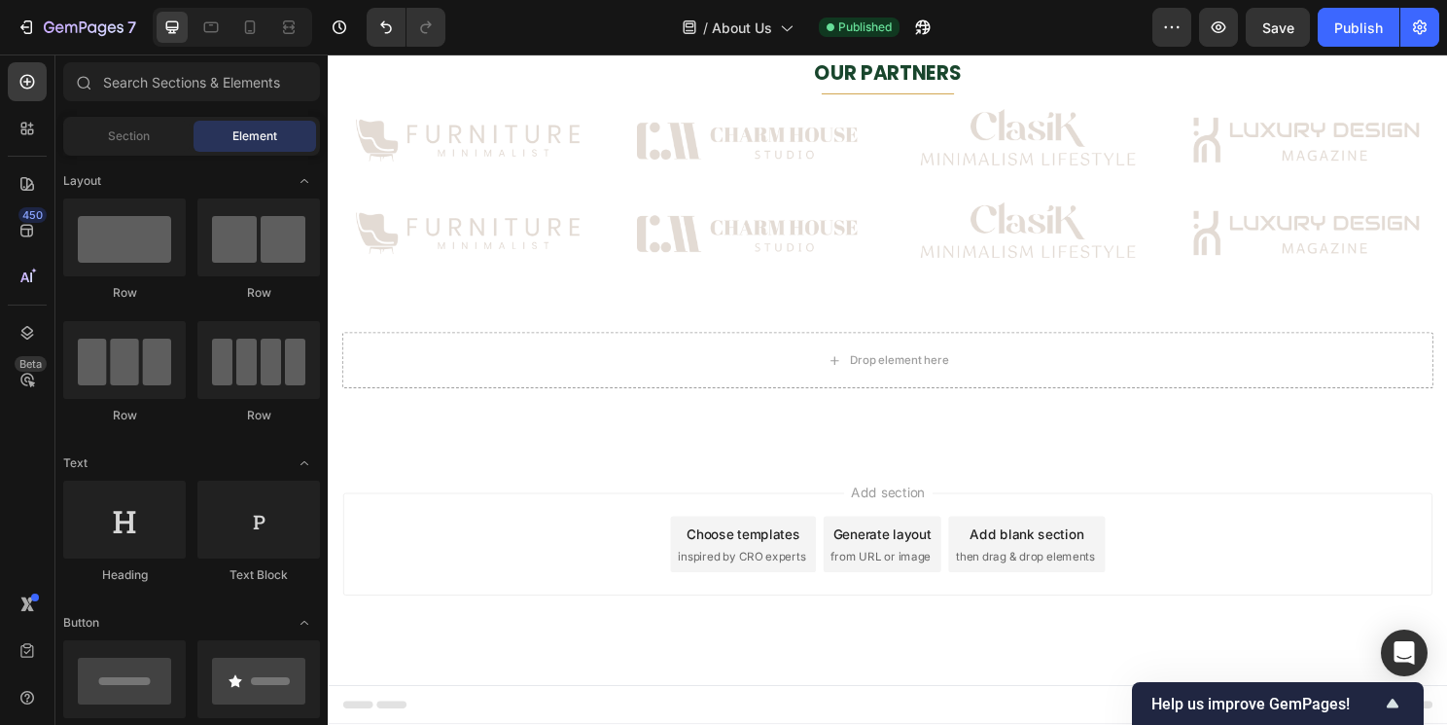
click at [437, 506] on div "Add section Choose templates inspired by CRO experts Generate layout from URL o…" at bounding box center [911, 592] width 1167 height 239
click at [114, 145] on div "Section" at bounding box center [128, 136] width 123 height 31
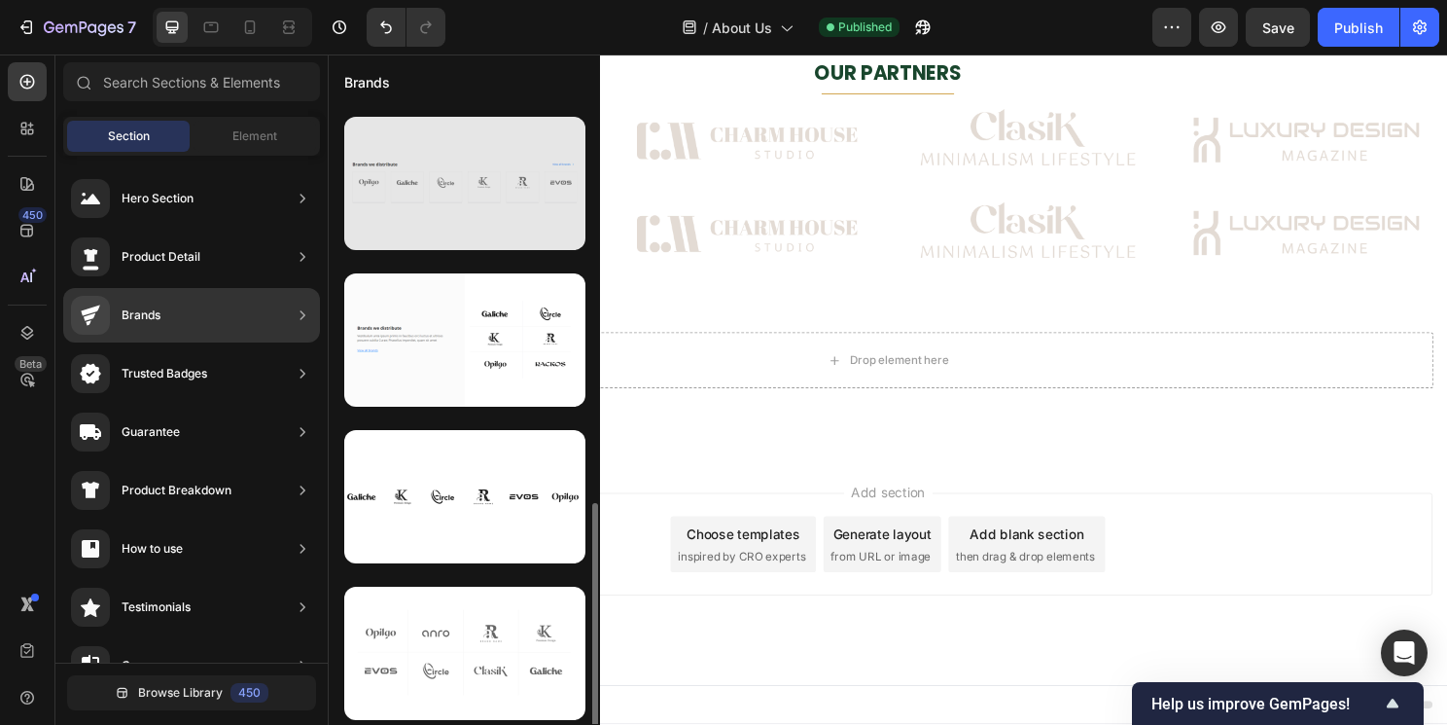
scroll to position [1093, 0]
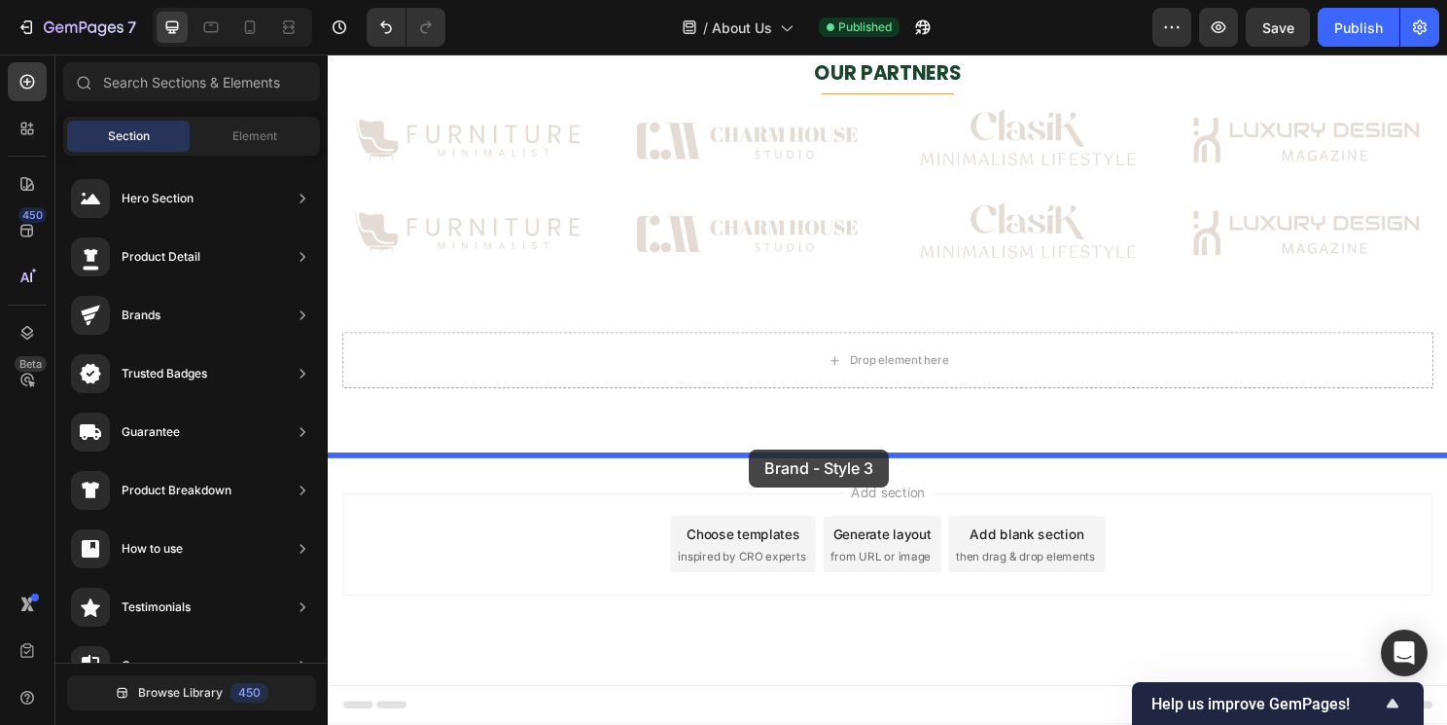
drag, startPoint x: 766, startPoint y: 553, endPoint x: 767, endPoint y: 463, distance: 90.5
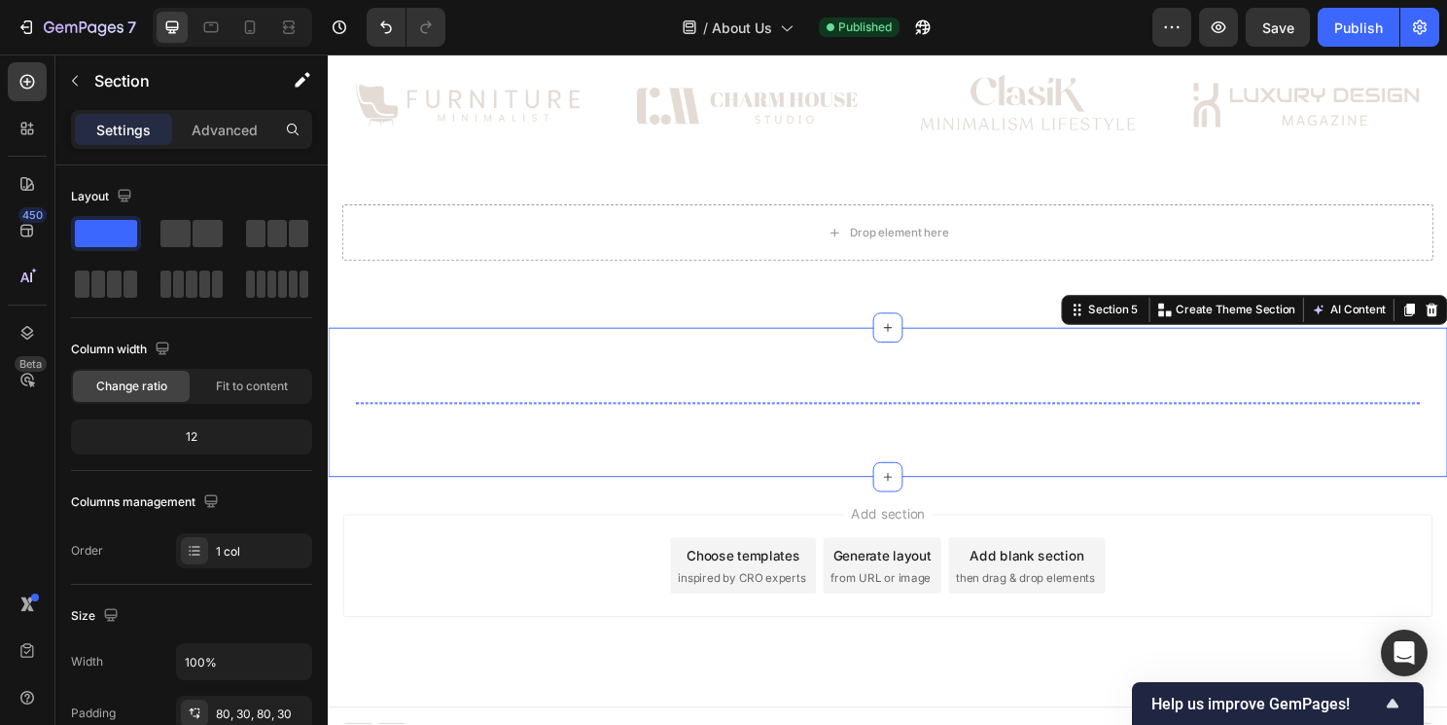
scroll to position [2076, 0]
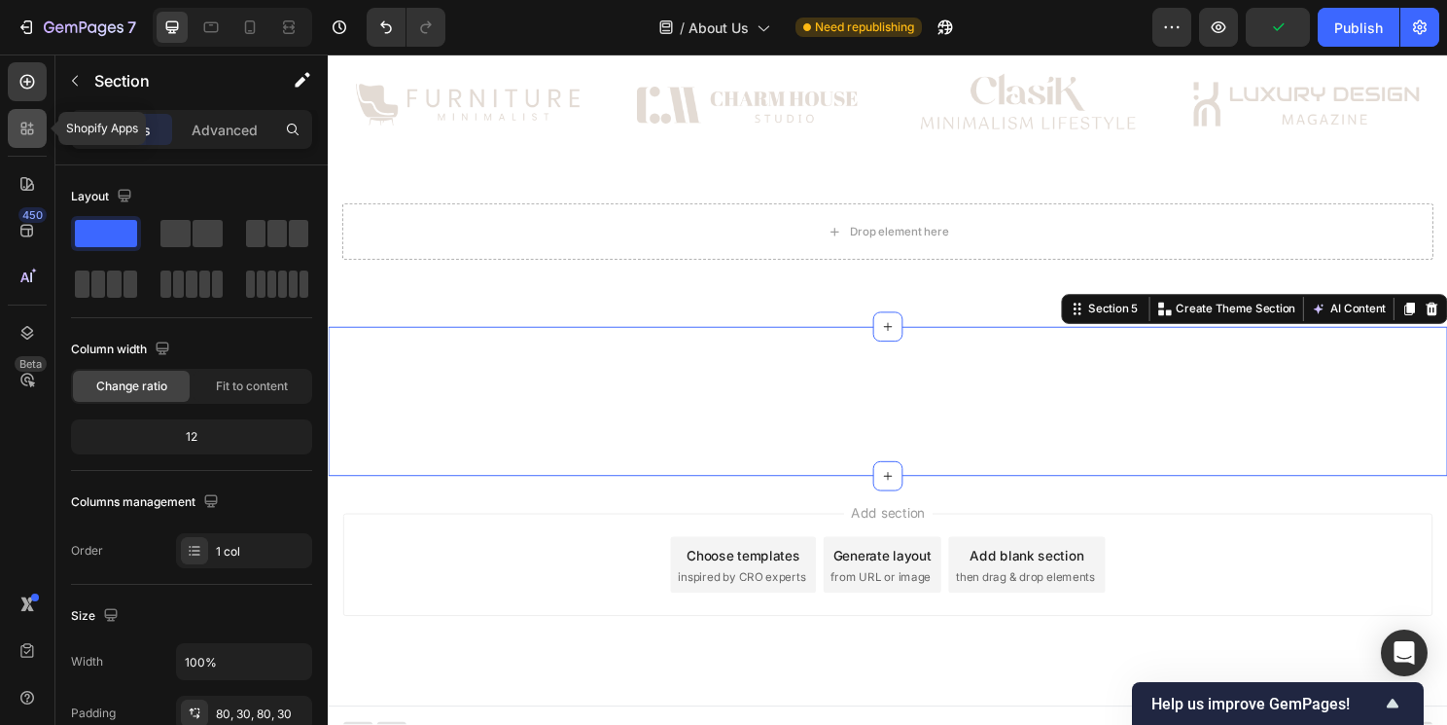
click at [30, 134] on icon at bounding box center [31, 132] width 6 height 6
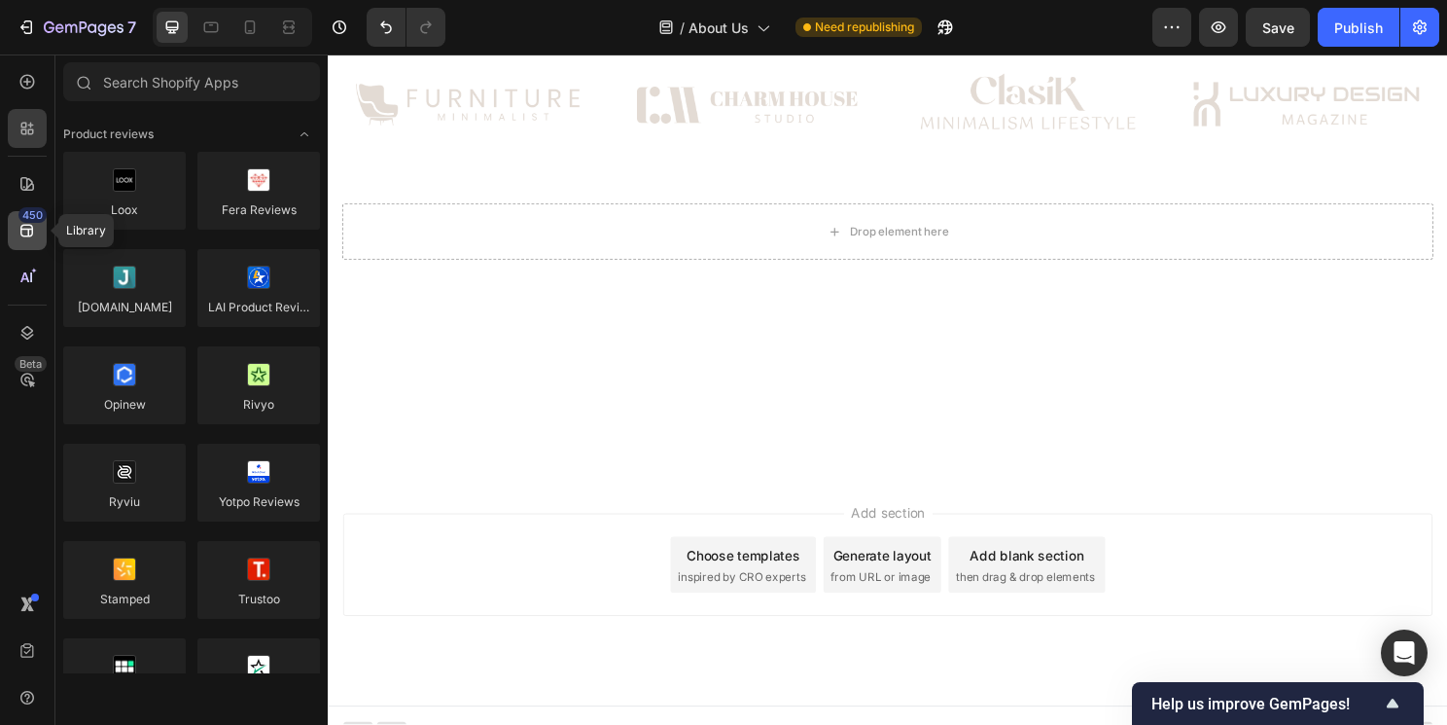
click at [26, 227] on icon at bounding box center [27, 230] width 19 height 19
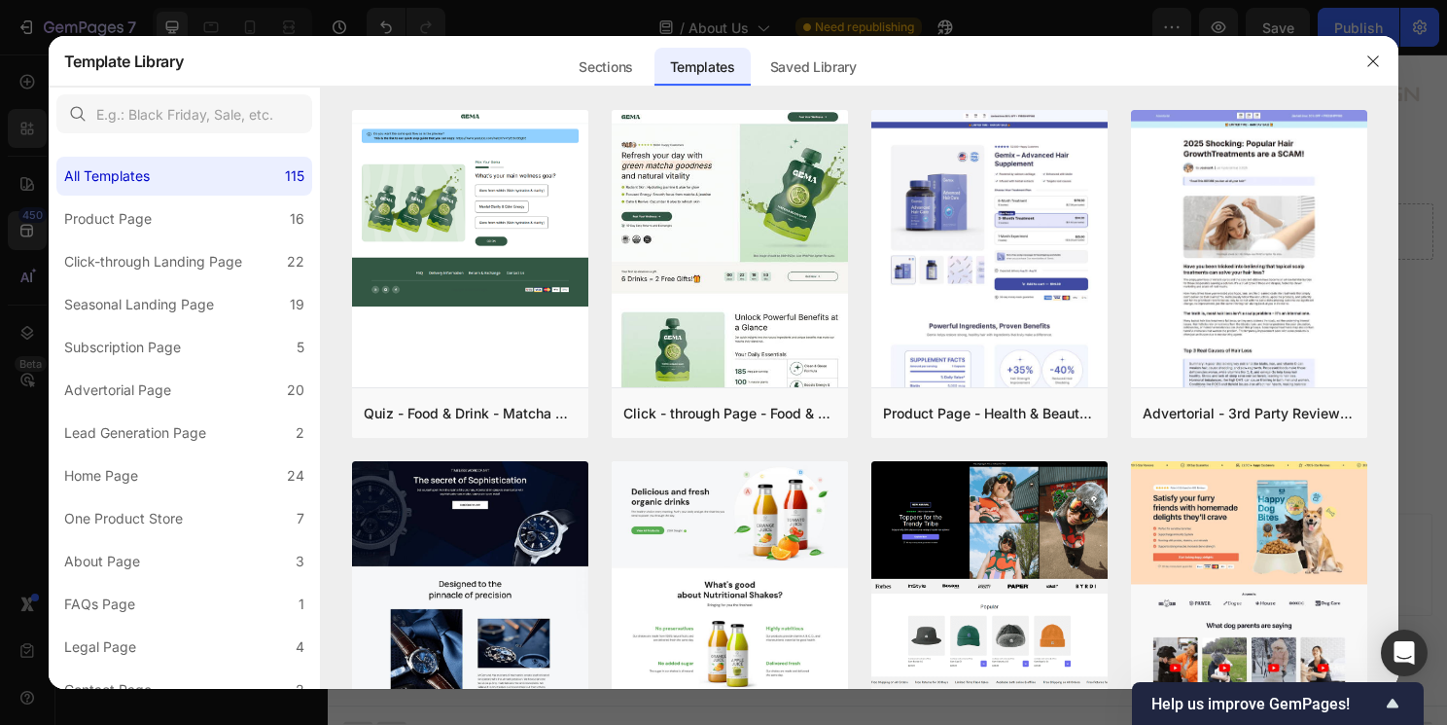
click at [26, 184] on div at bounding box center [723, 362] width 1447 height 725
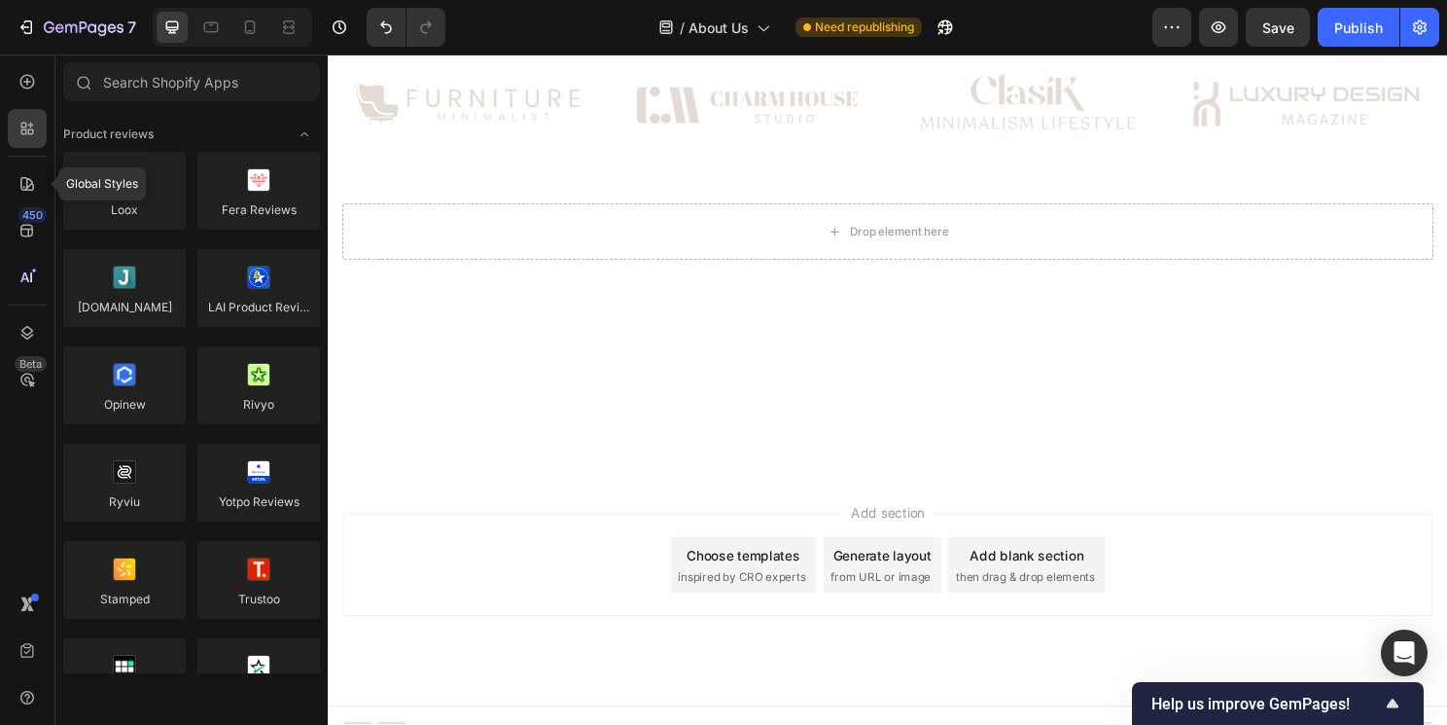
click at [26, 184] on icon at bounding box center [27, 184] width 14 height 14
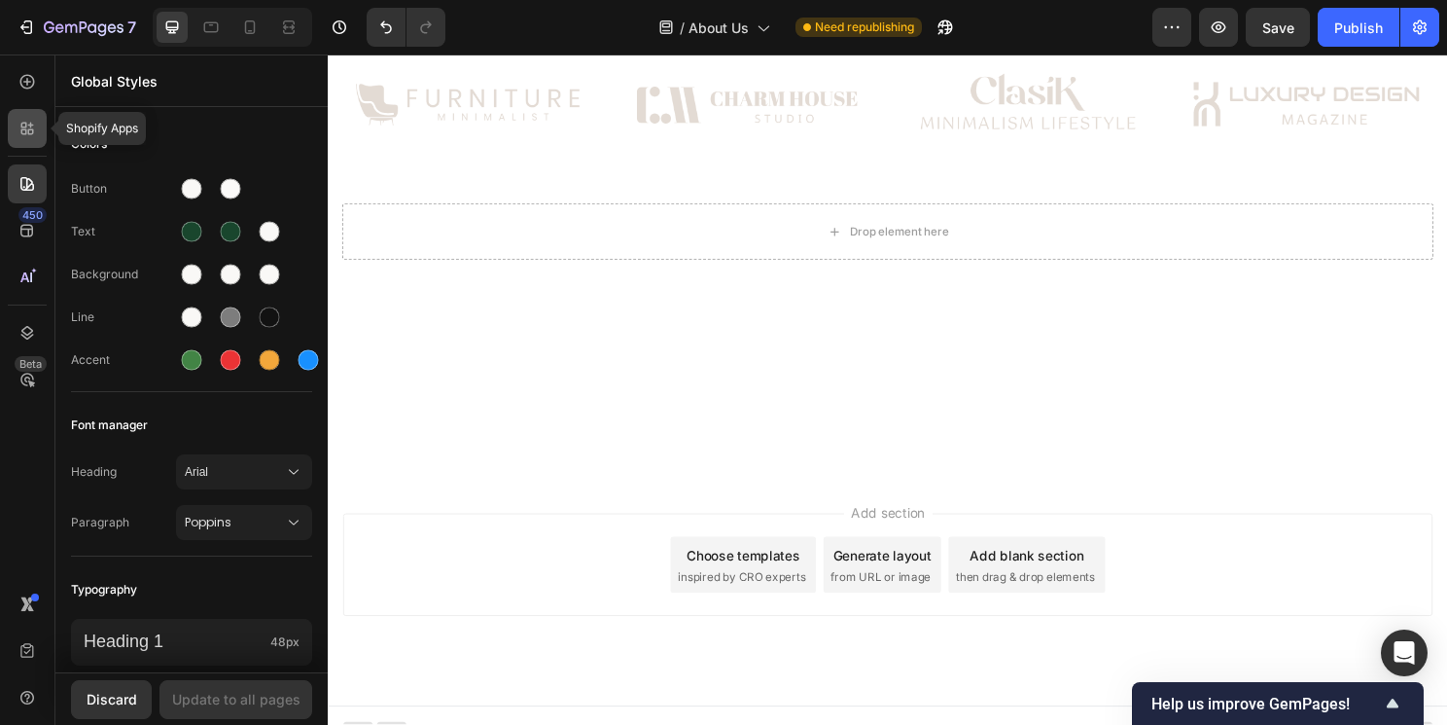
click at [27, 124] on icon at bounding box center [27, 128] width 19 height 19
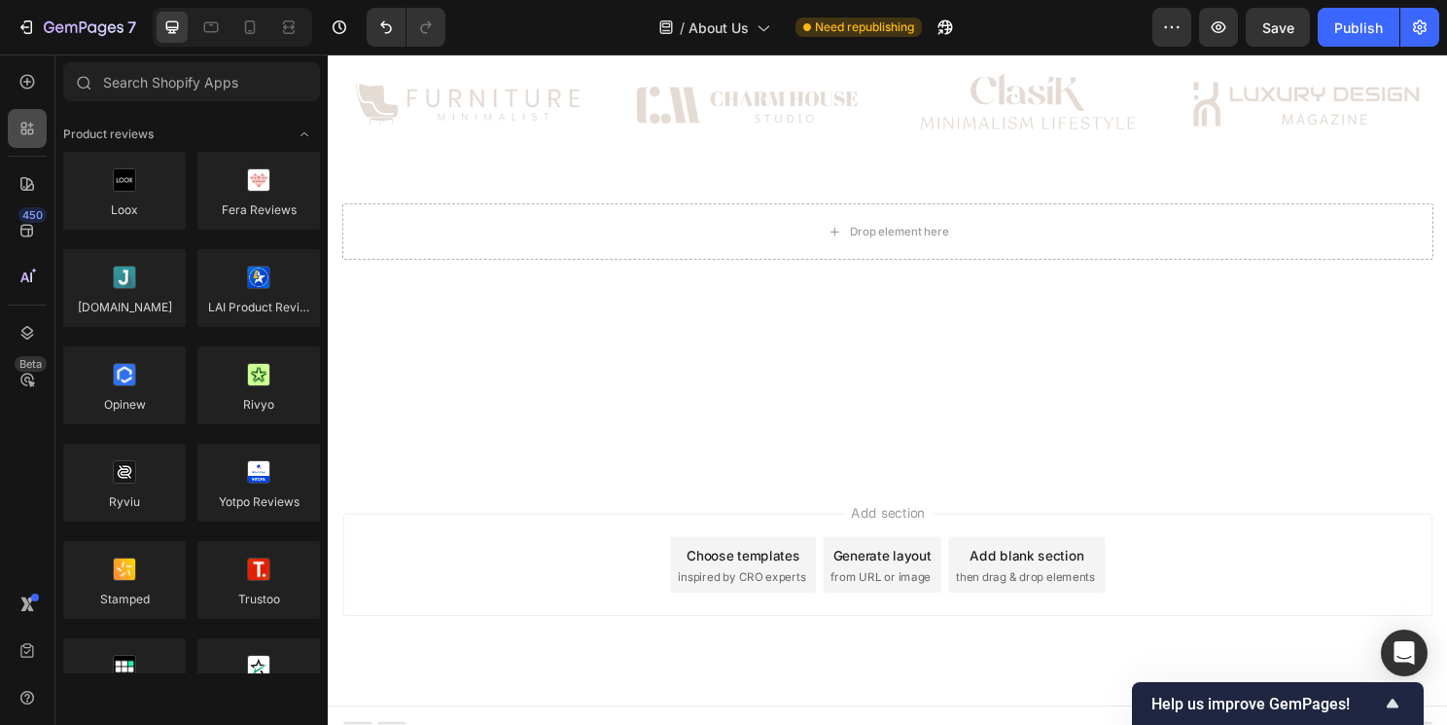
scroll to position [2779, 0]
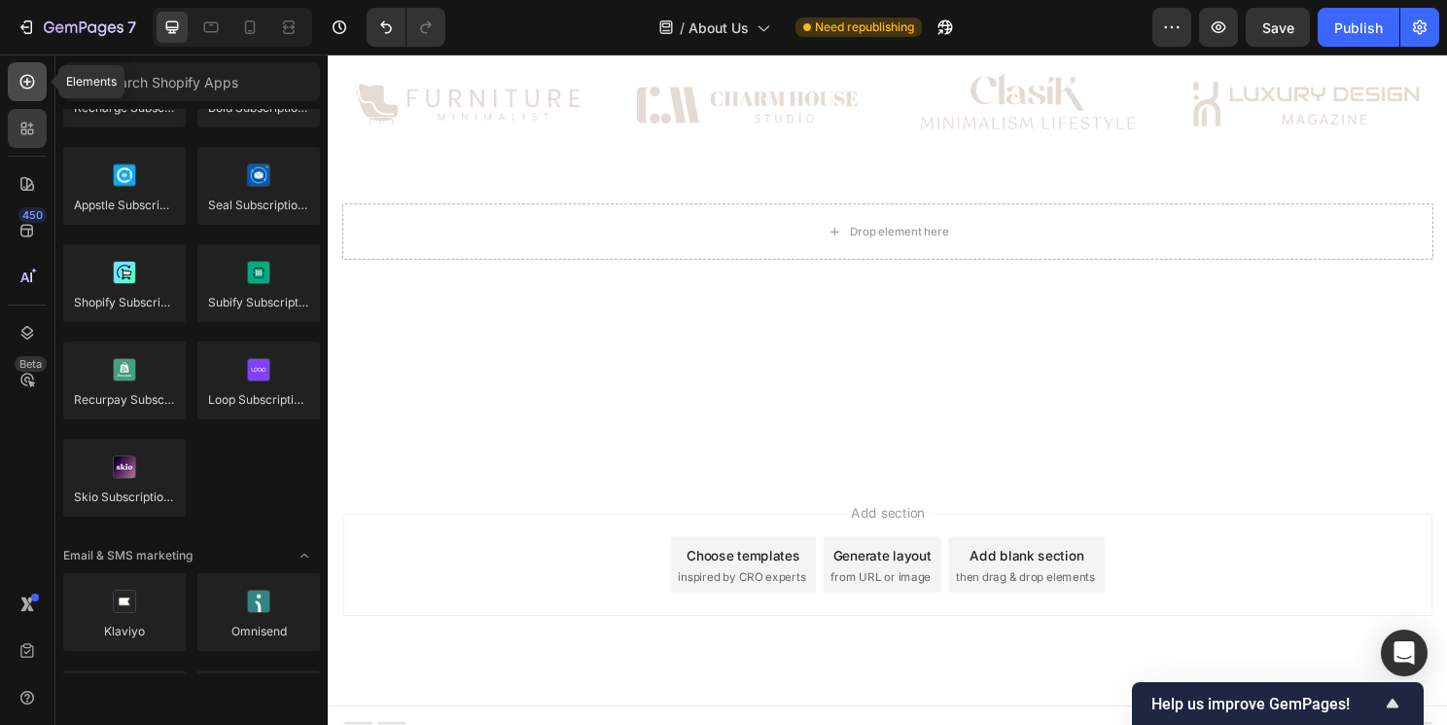
click at [26, 83] on icon at bounding box center [27, 82] width 8 height 8
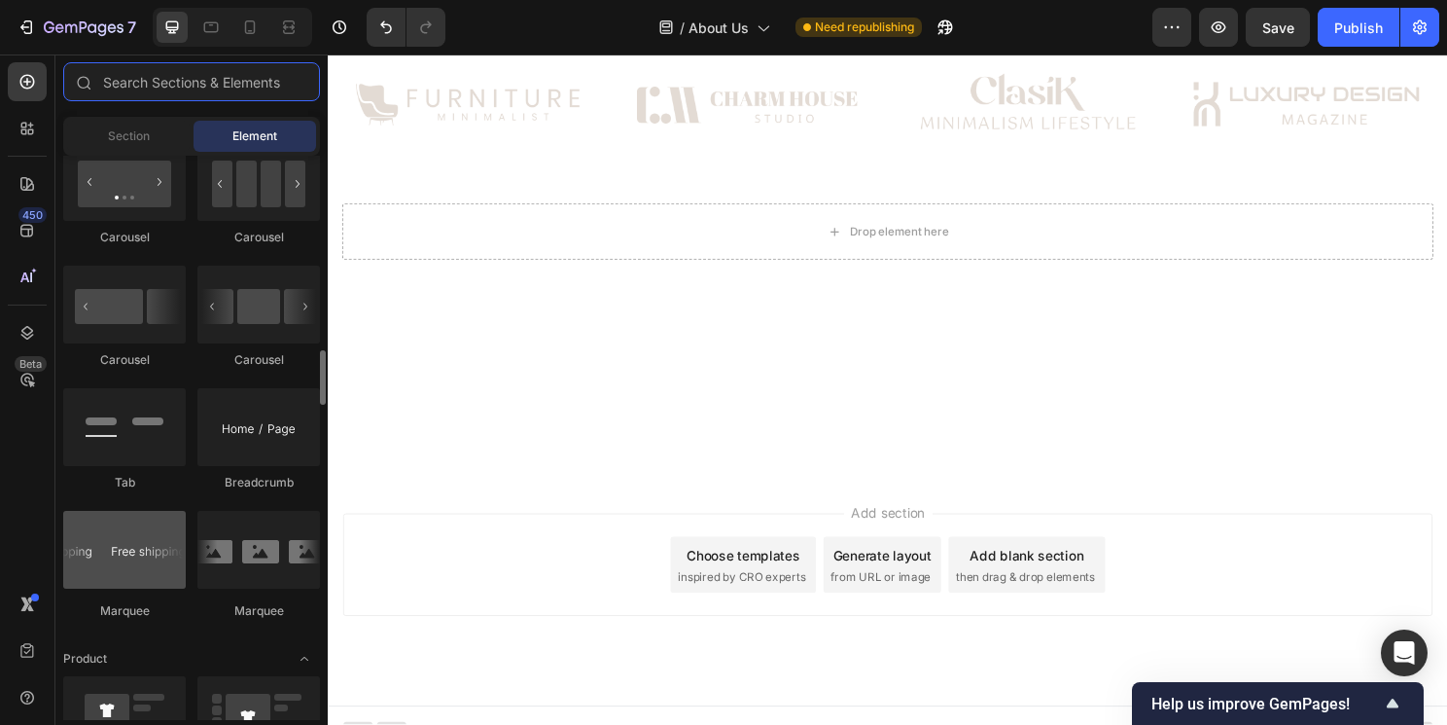
scroll to position [1996, 0]
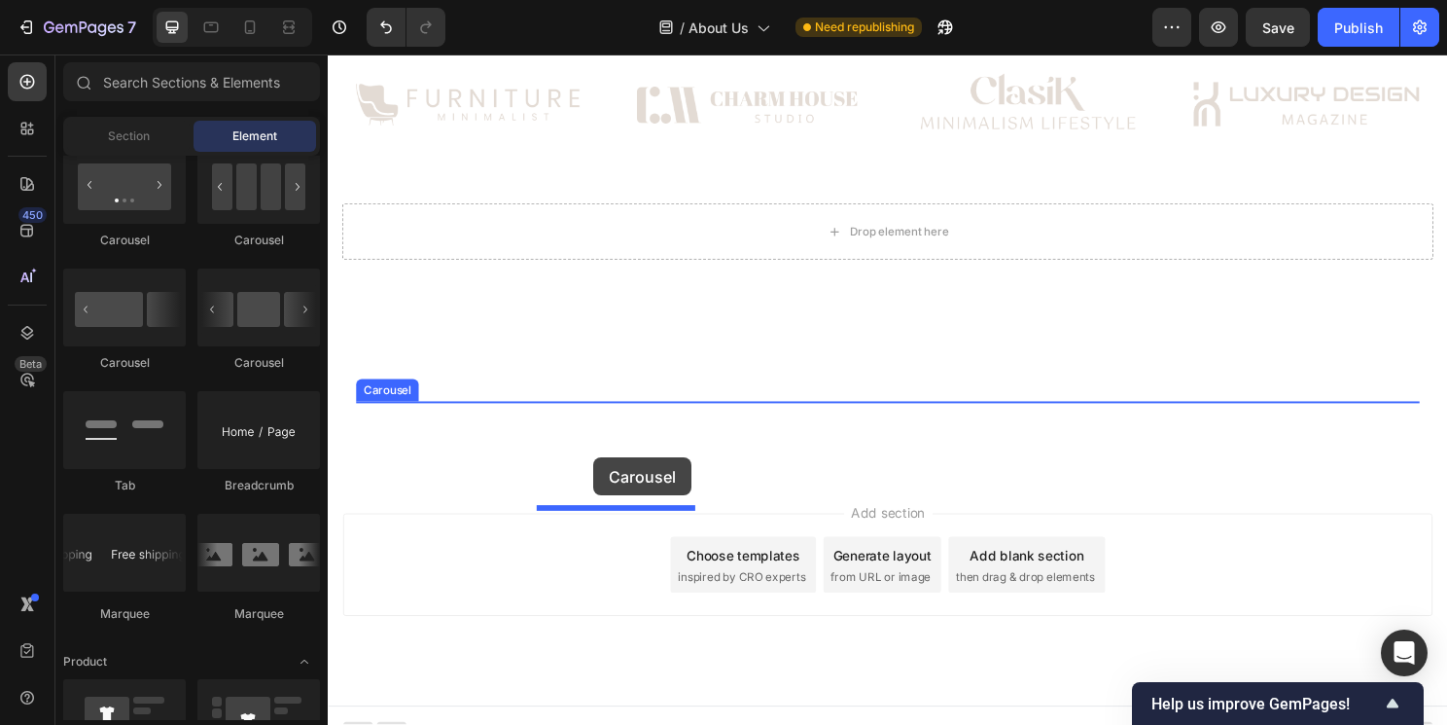
drag, startPoint x: 576, startPoint y: 377, endPoint x: 605, endPoint y: 474, distance: 100.6
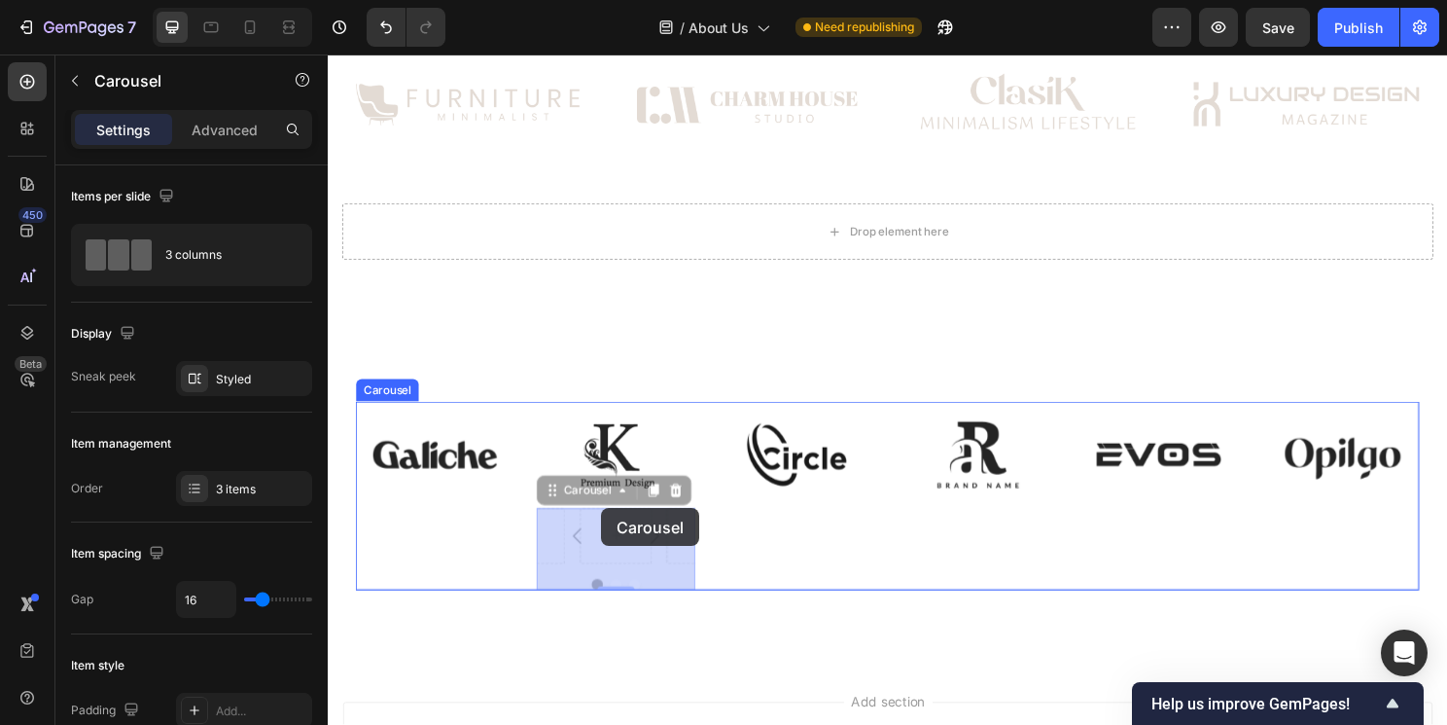
drag, startPoint x: 605, startPoint y: 594, endPoint x: 613, endPoint y: 527, distance: 67.6
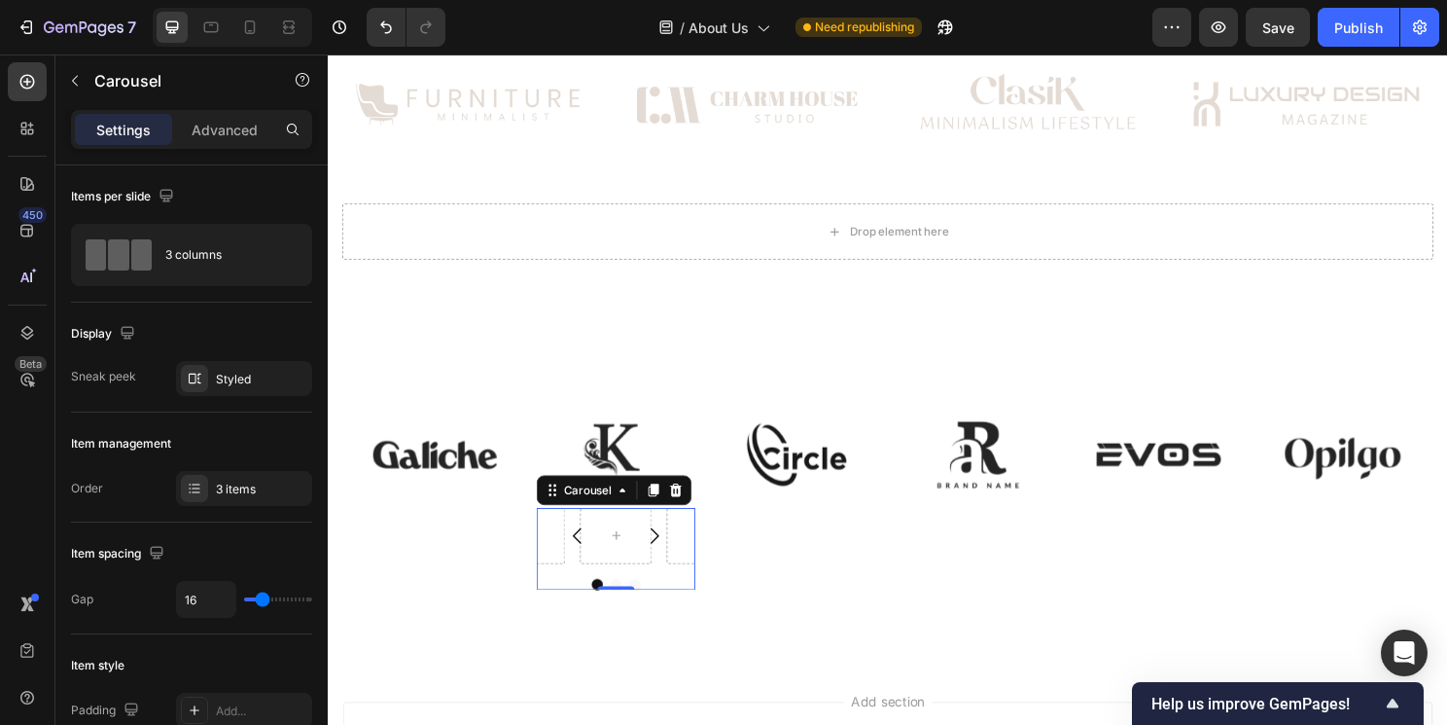
click at [574, 598] on div "Carousel 0" at bounding box center [628, 570] width 165 height 86
drag, startPoint x: 658, startPoint y: 596, endPoint x: 754, endPoint y: 595, distance: 96.3
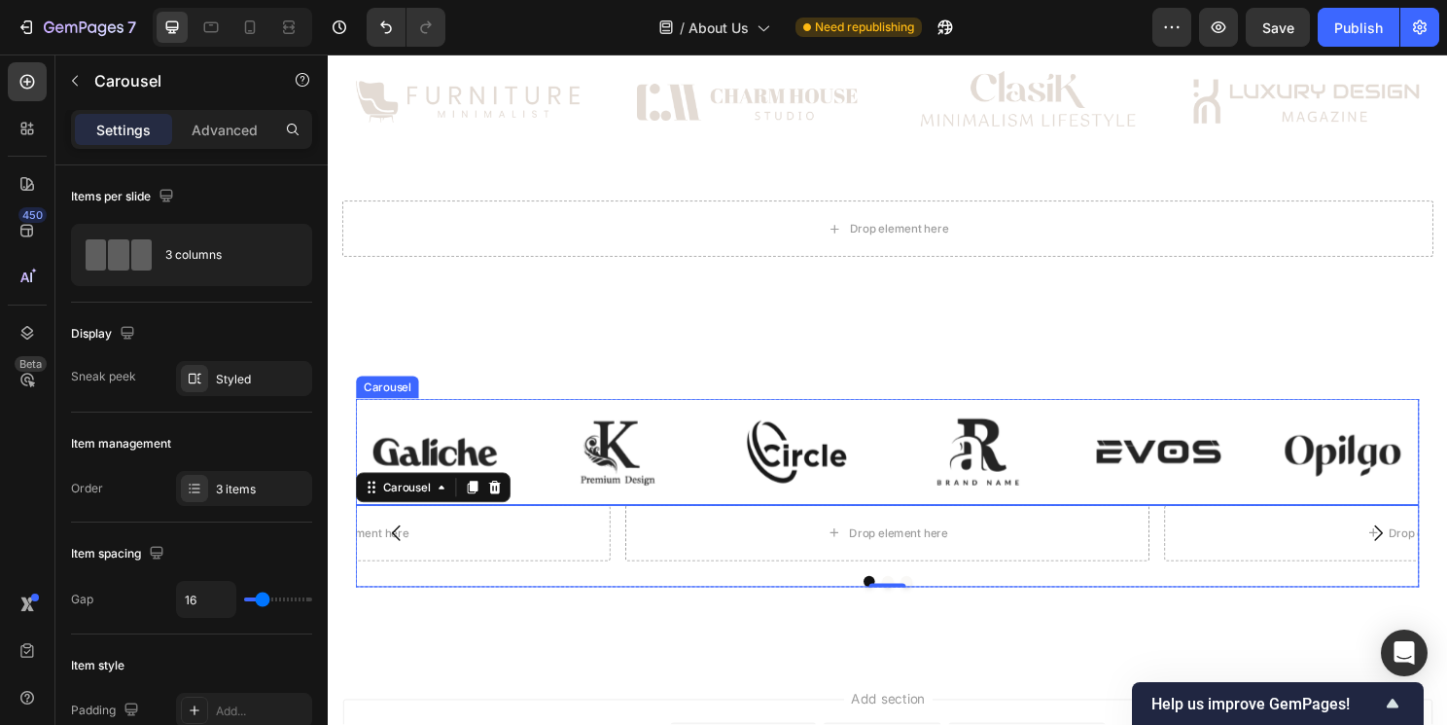
scroll to position [2078, 0]
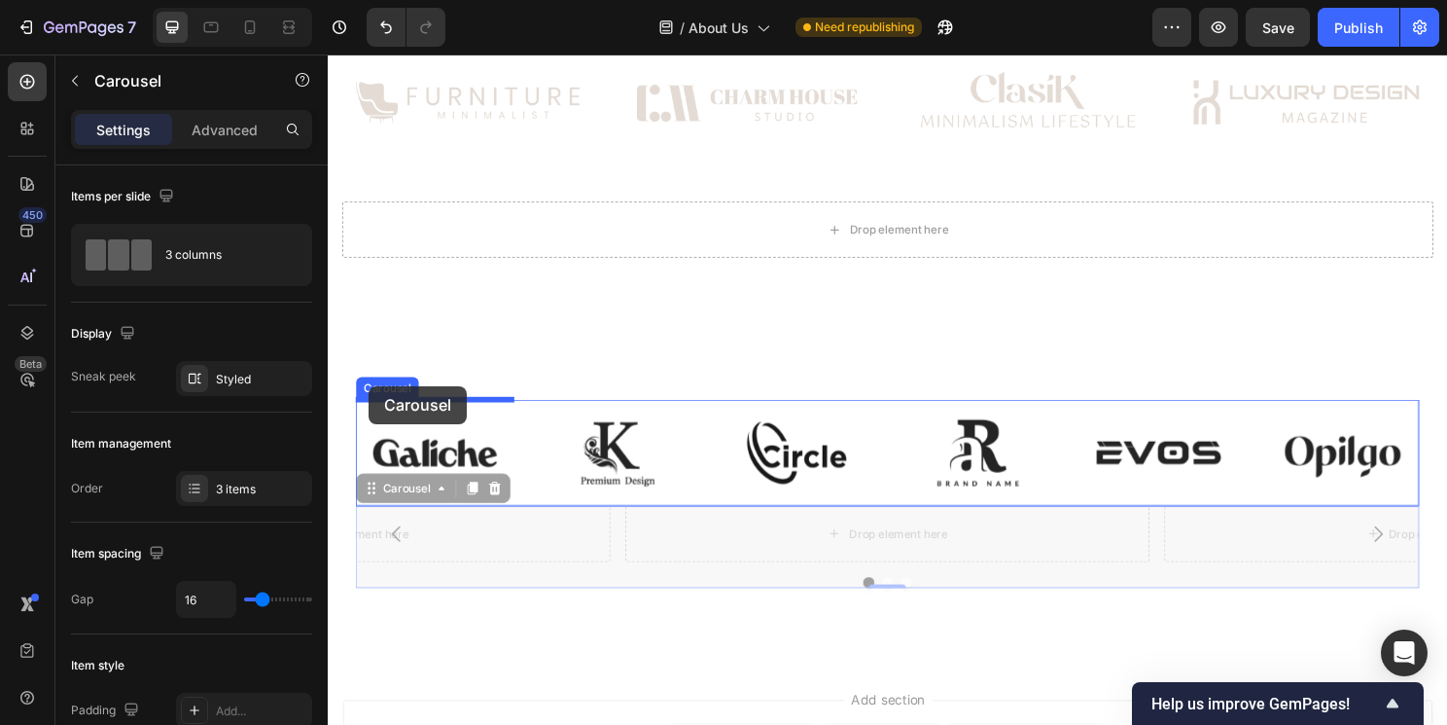
drag, startPoint x: 368, startPoint y: 508, endPoint x: 374, endPoint y: 395, distance: 113.0
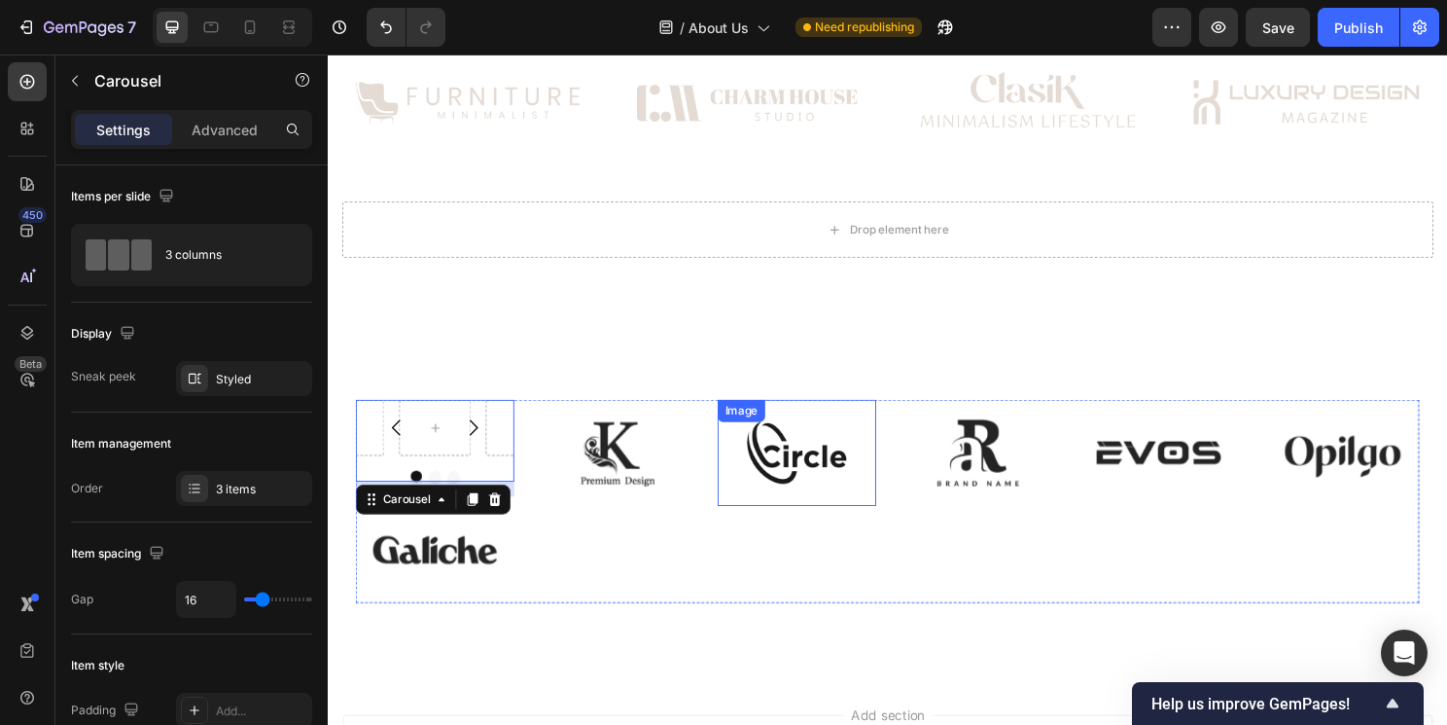
click at [808, 474] on img at bounding box center [816, 469] width 165 height 110
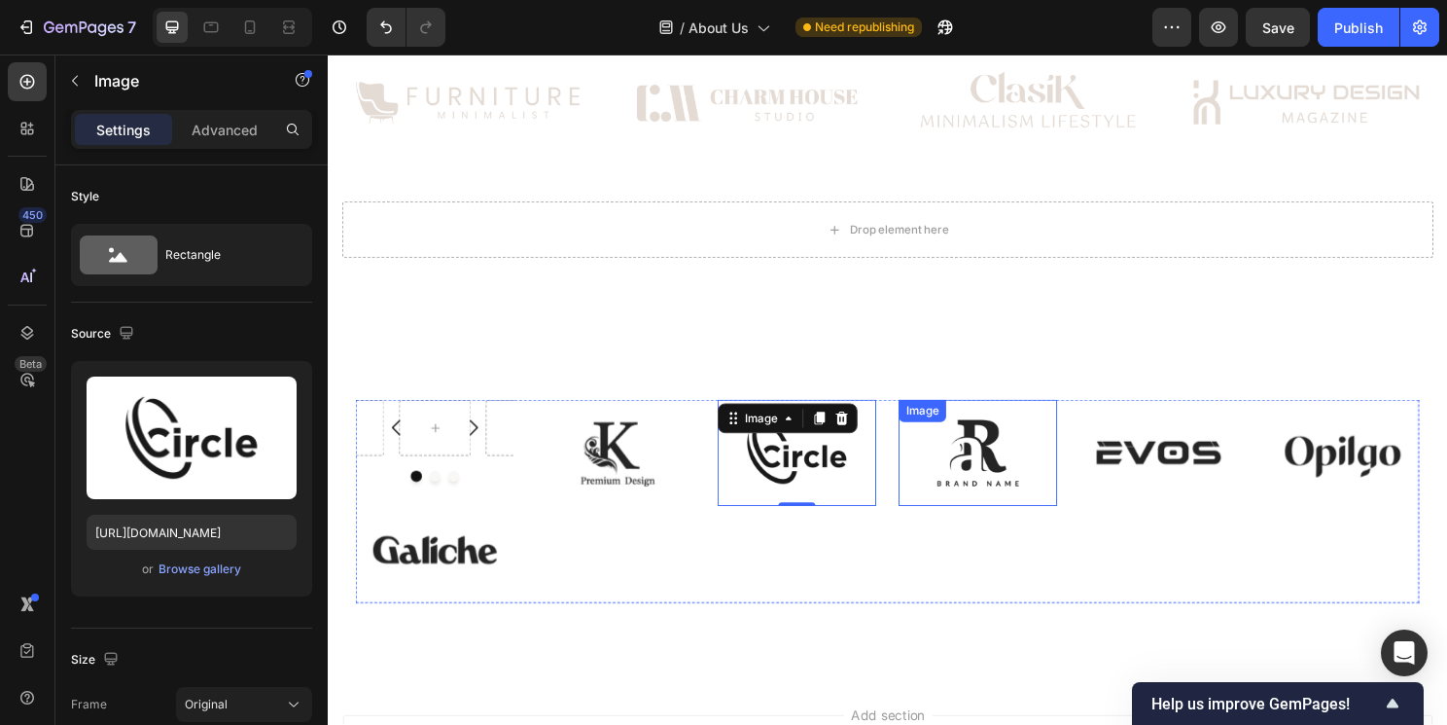
click at [987, 480] on img at bounding box center [1005, 469] width 165 height 110
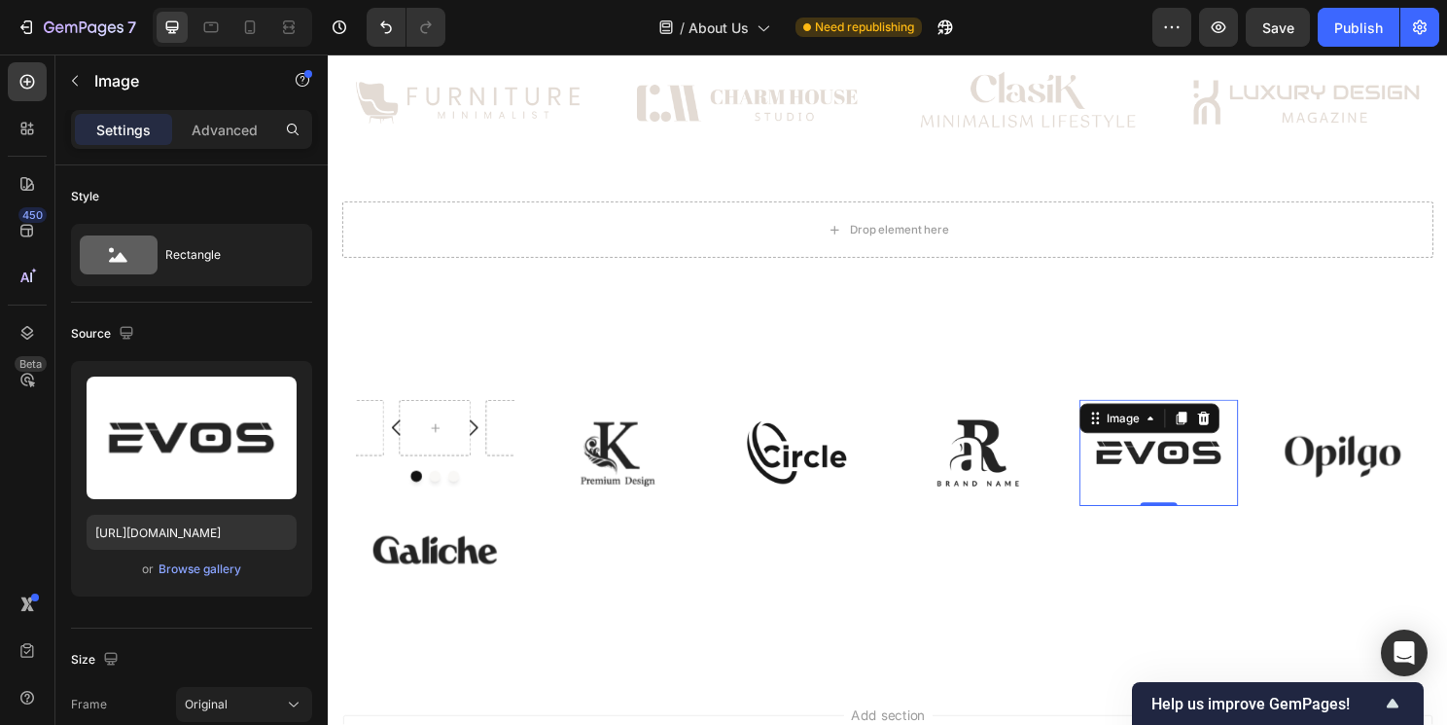
click at [1191, 472] on img at bounding box center [1194, 469] width 165 height 110
click at [1380, 470] on img at bounding box center [1383, 469] width 165 height 110
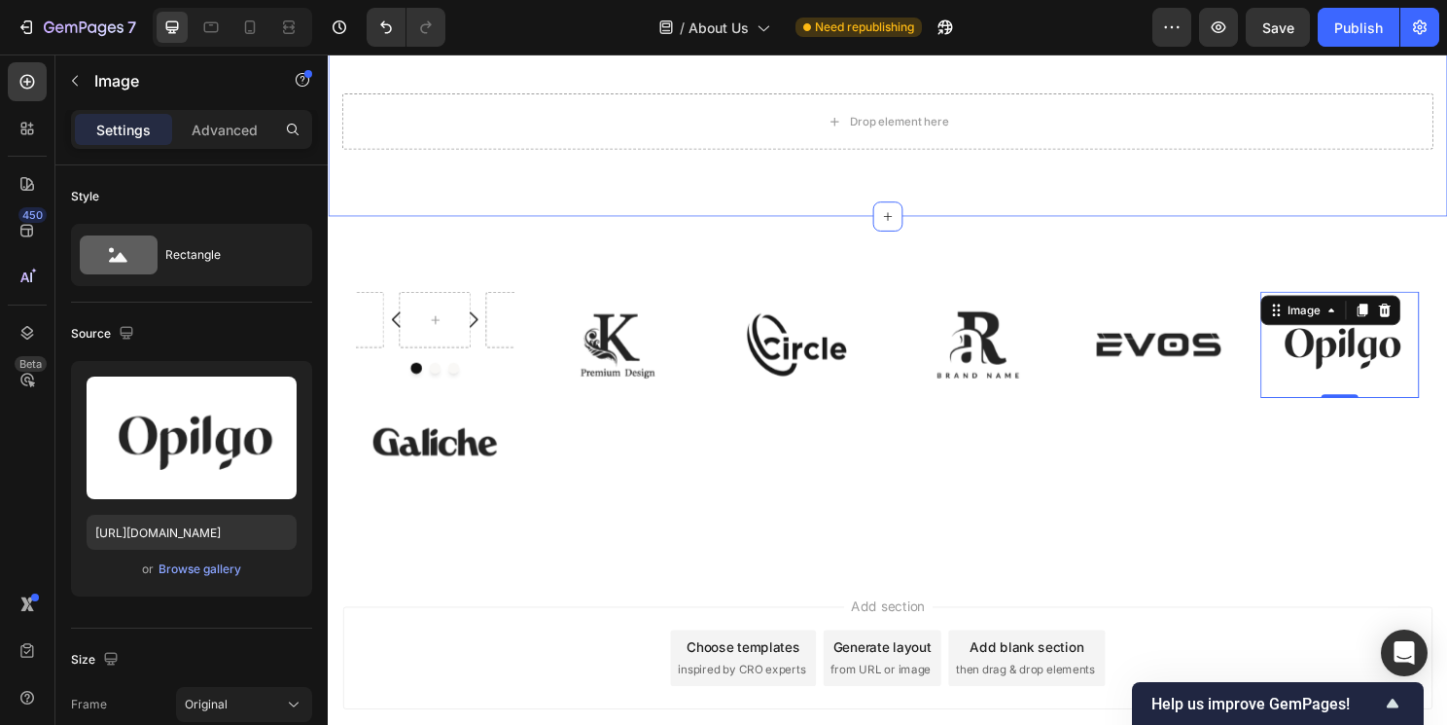
scroll to position [2185, 0]
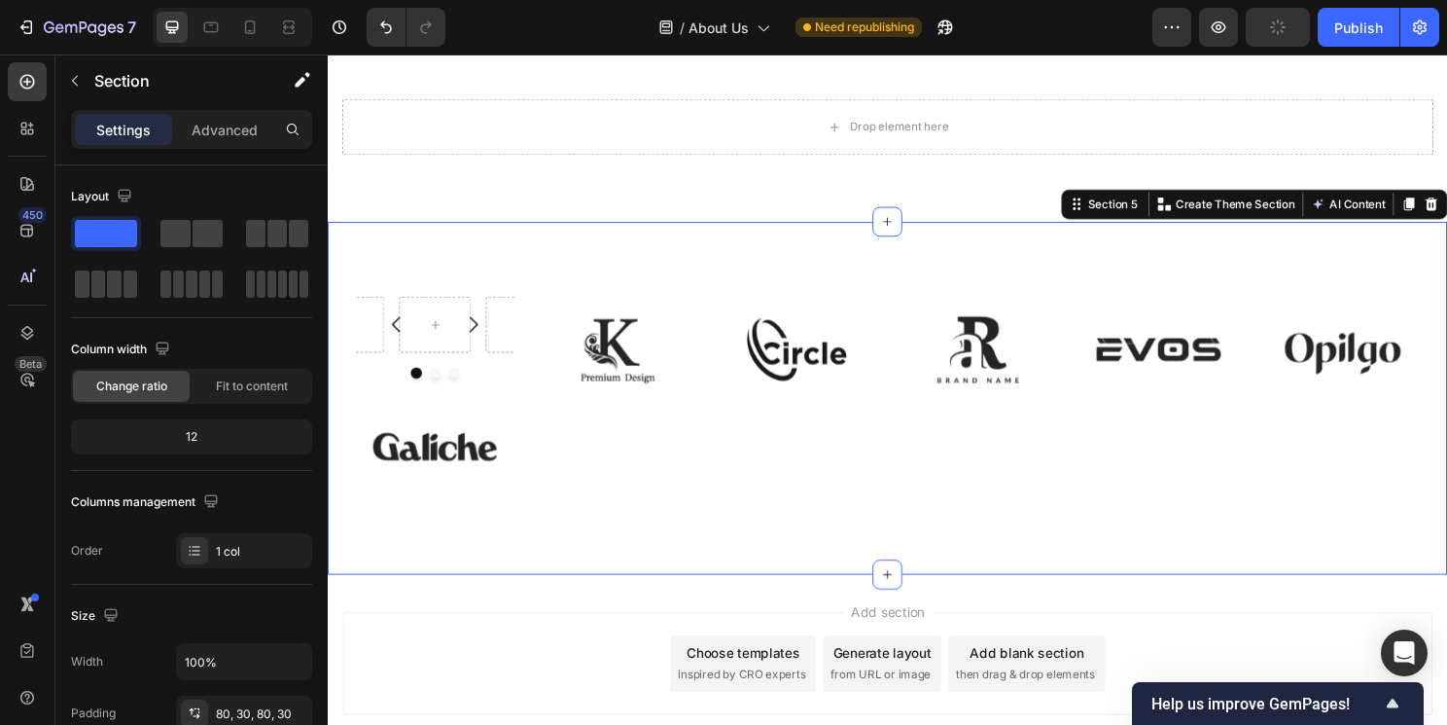
click at [474, 554] on div "Carousel Image Image Image Image Image Image Image Image Image Image Image Imag…" at bounding box center [911, 413] width 1167 height 367
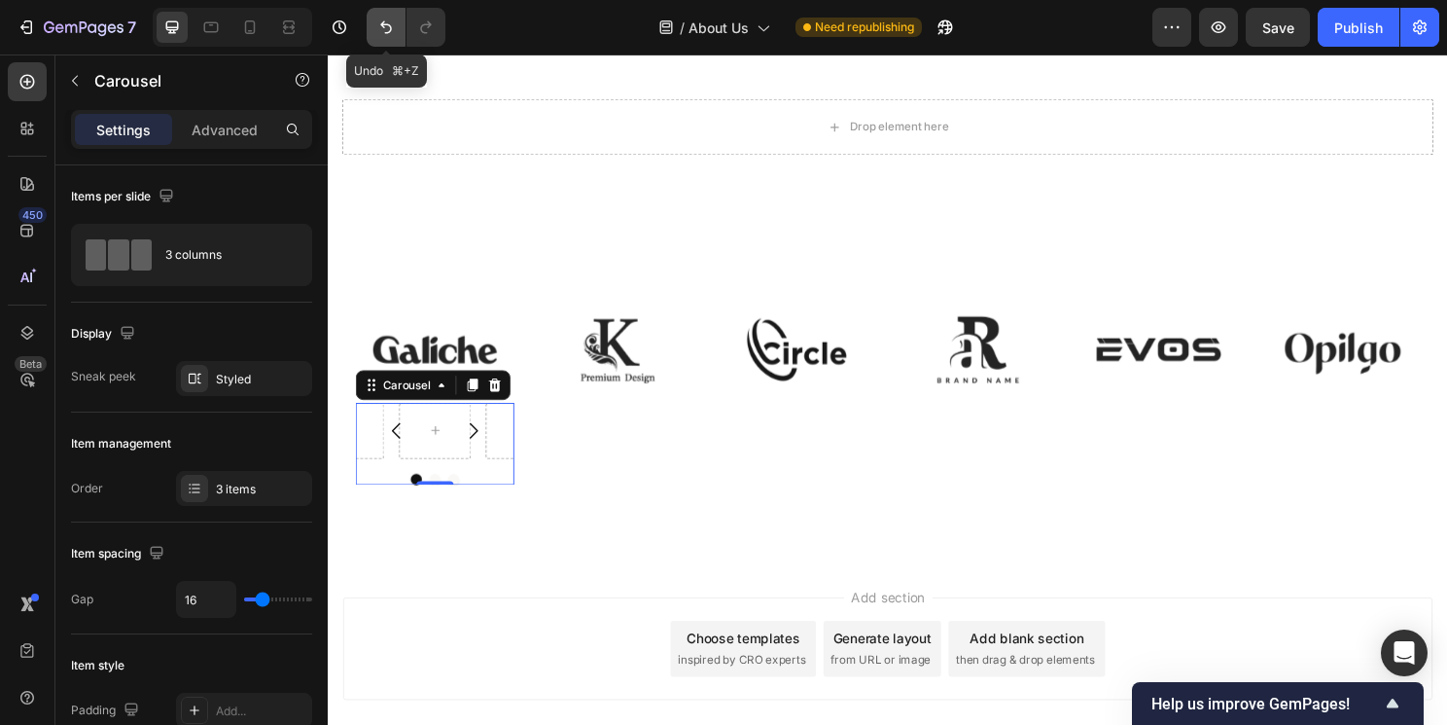
click at [379, 25] on icon "Undo/Redo" at bounding box center [385, 27] width 19 height 19
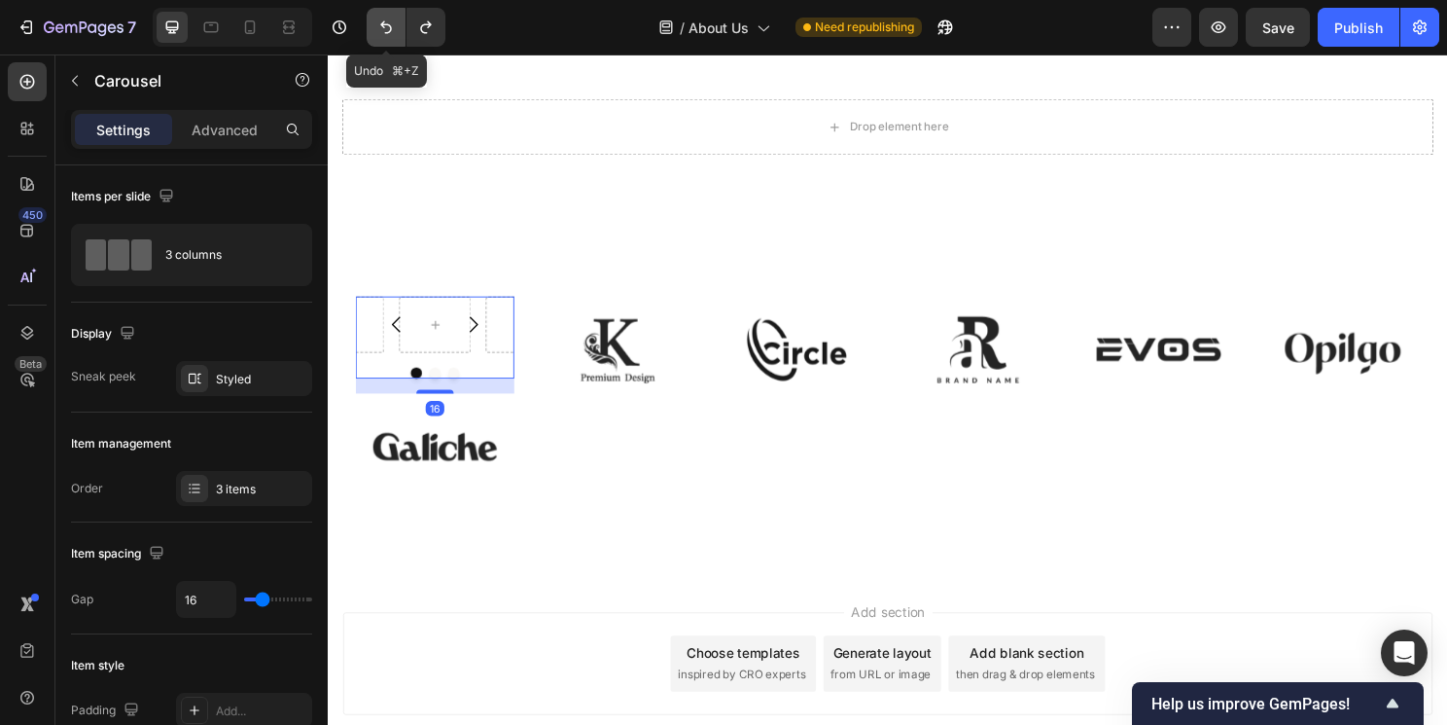
click at [379, 26] on icon "Undo/Redo" at bounding box center [385, 27] width 19 height 19
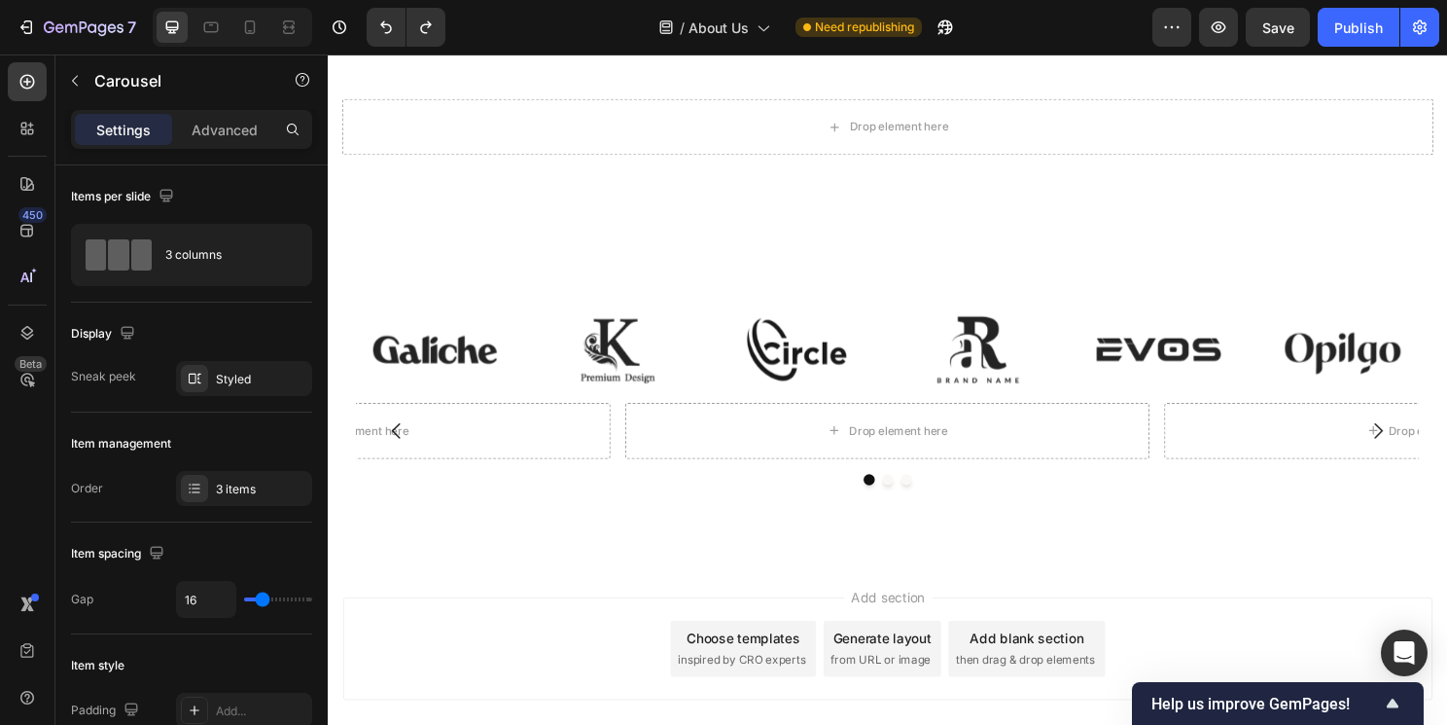
click at [405, 450] on icon "Carousel Back Arrow" at bounding box center [399, 447] width 23 height 23
click at [405, 451] on icon "Carousel Back Arrow" at bounding box center [399, 447] width 23 height 23
click at [404, 451] on icon "Carousel Back Arrow" at bounding box center [399, 447] width 23 height 23
click at [404, 452] on icon "Carousel Back Arrow" at bounding box center [399, 447] width 23 height 23
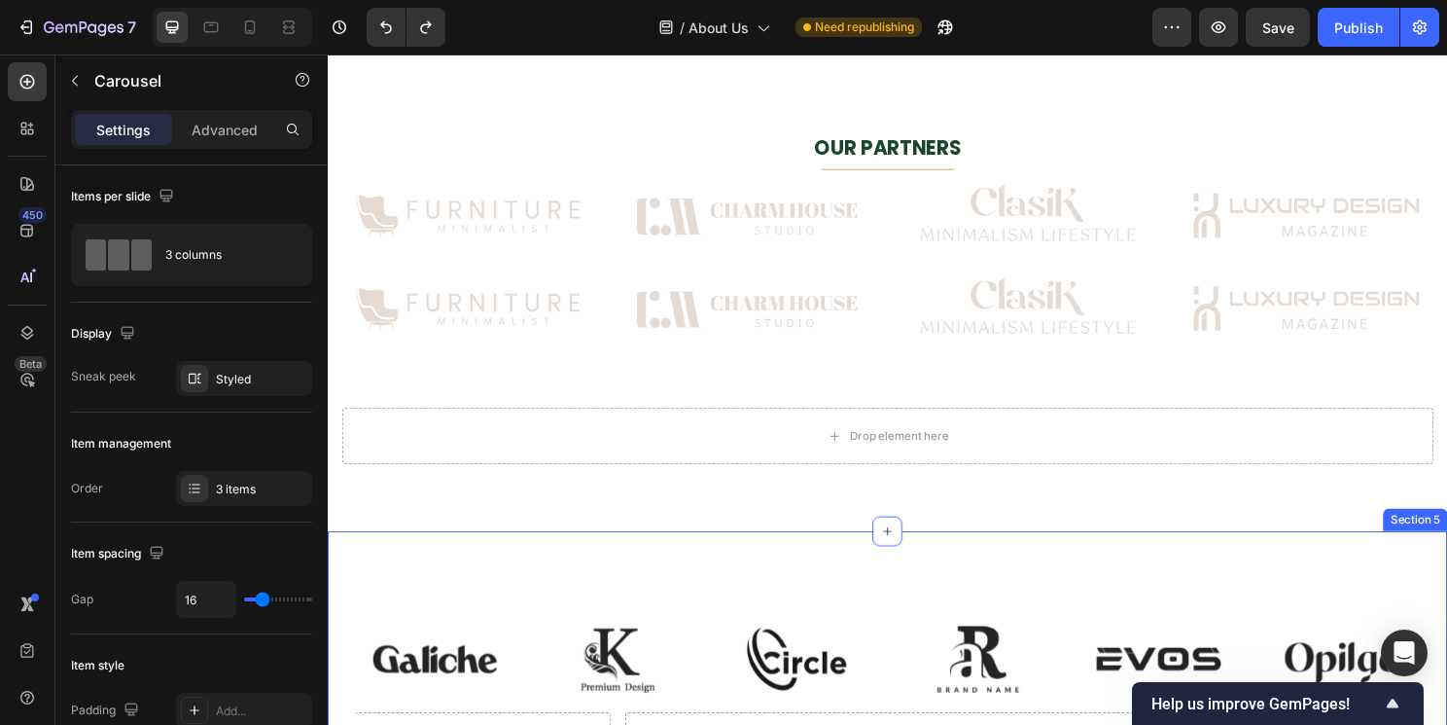
scroll to position [1833, 0]
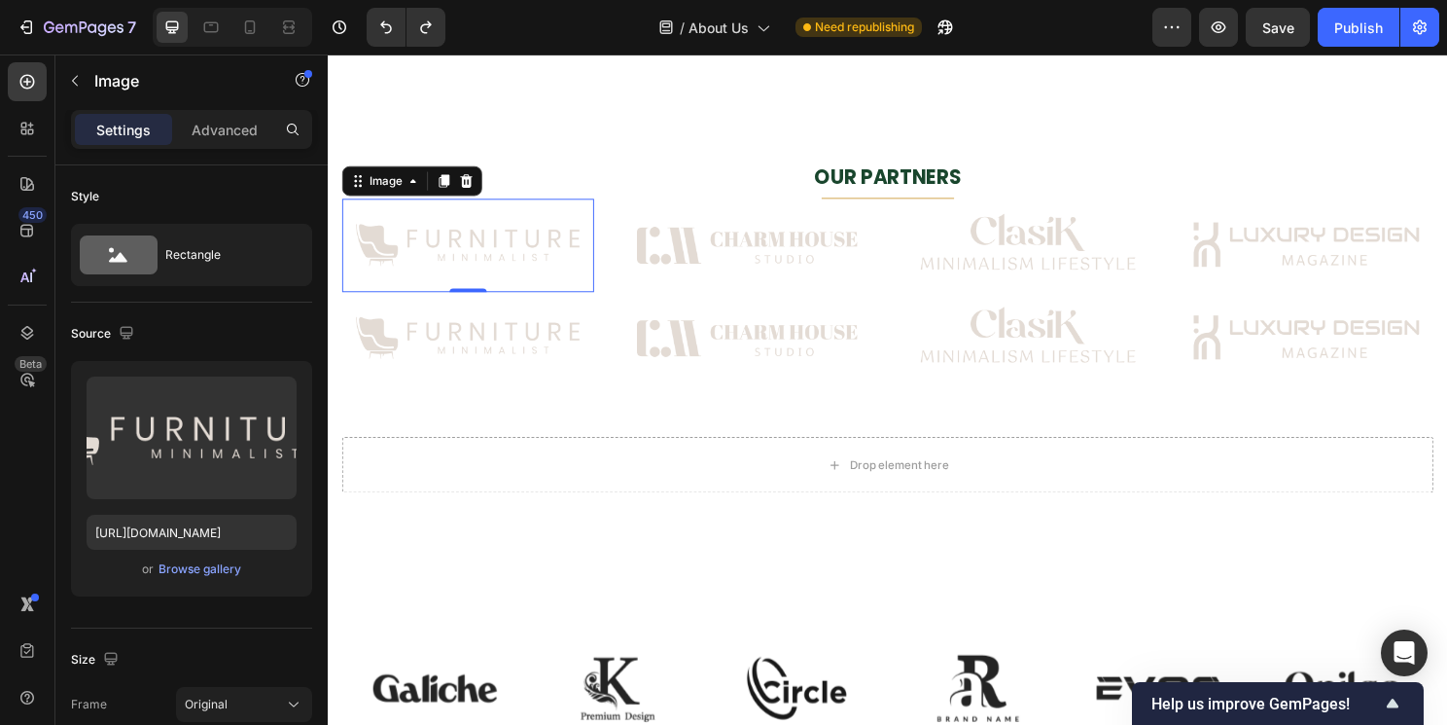
click at [476, 257] on img at bounding box center [473, 253] width 263 height 97
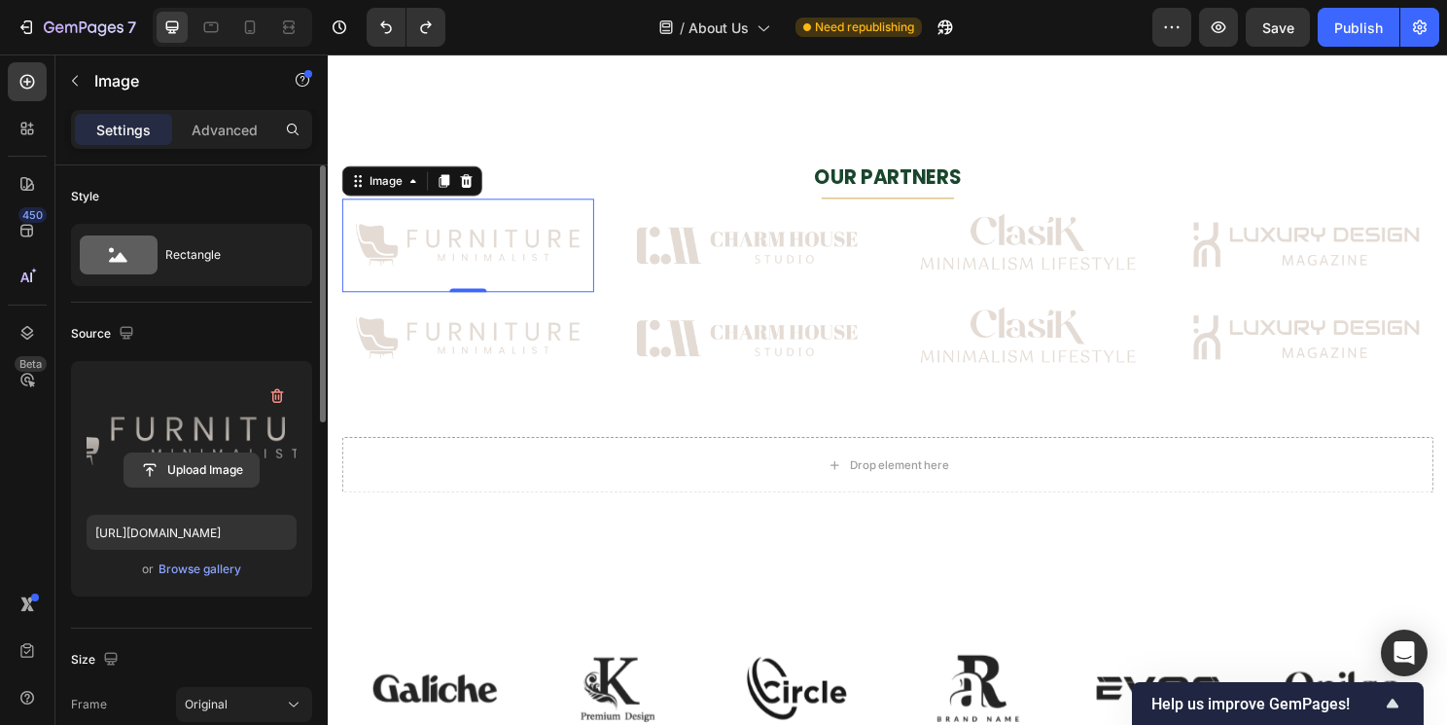
click at [203, 473] on input "file" at bounding box center [192, 469] width 134 height 33
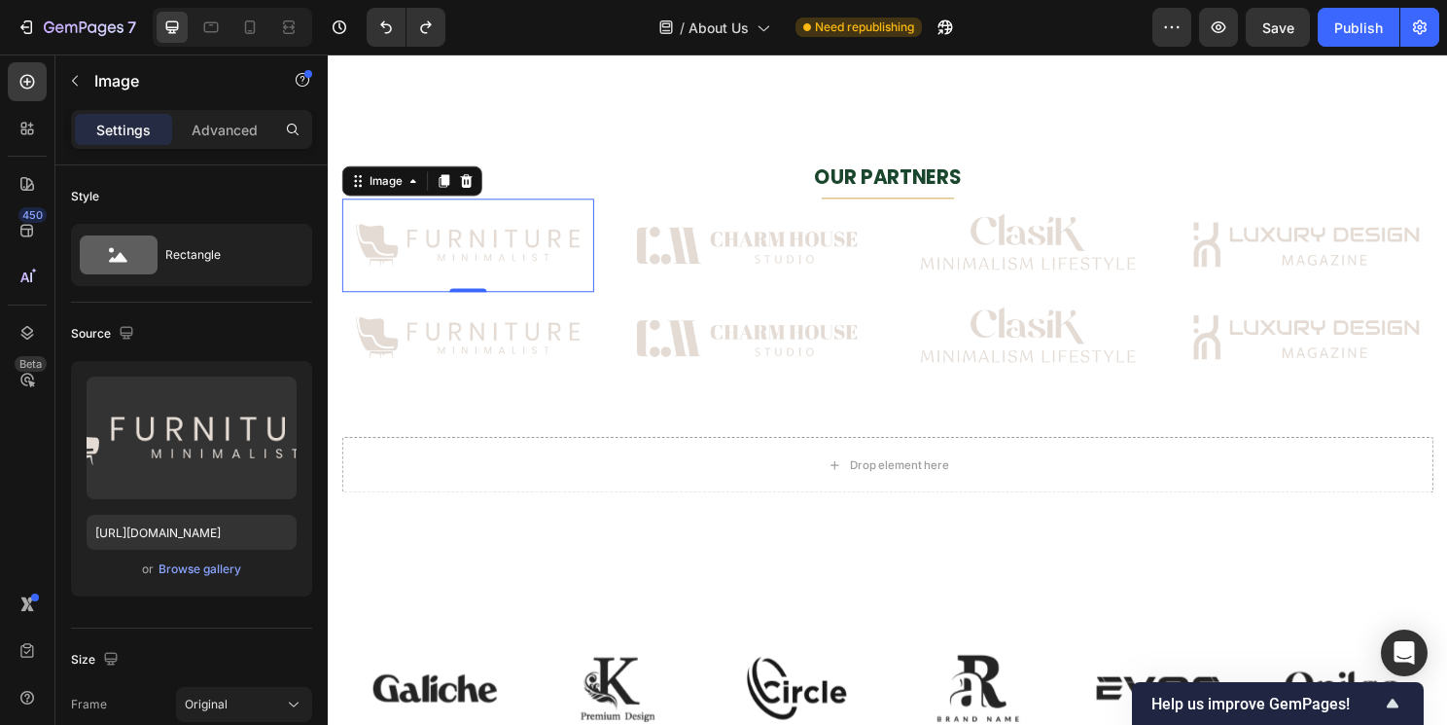
click at [454, 257] on img at bounding box center [473, 253] width 263 height 97
click at [181, 571] on div "Browse gallery" at bounding box center [200, 569] width 83 height 18
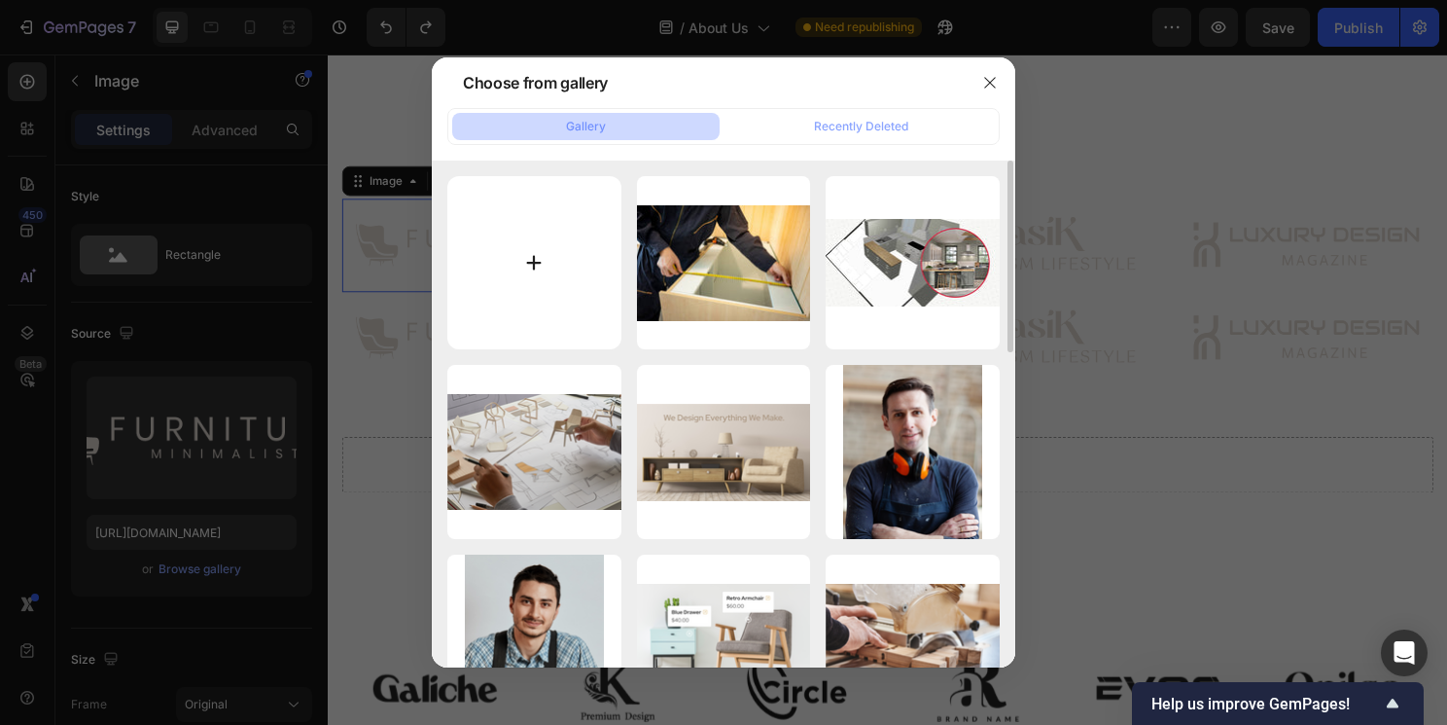
click at [508, 245] on input "file" at bounding box center [534, 263] width 174 height 174
type input "C:\fakepath\[PERSON_NAME].png"
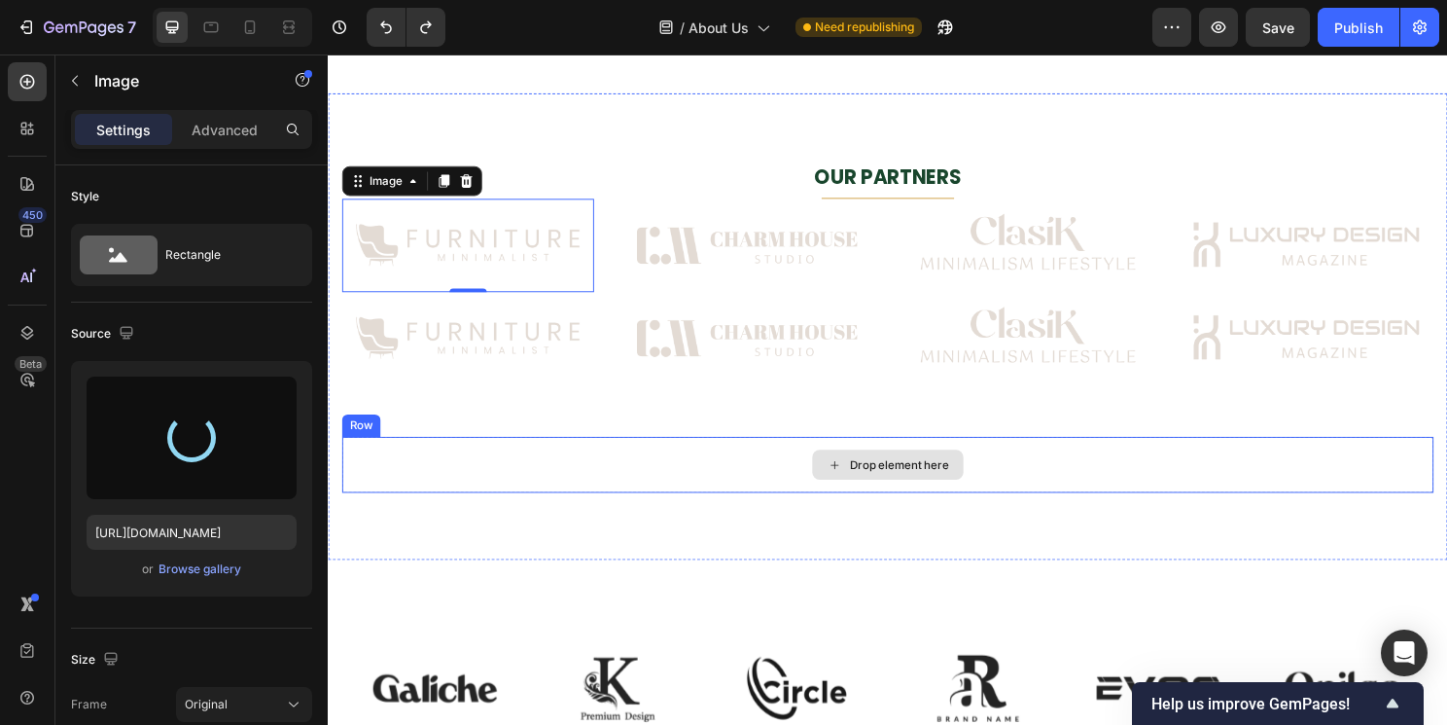
type input "[URL][DOMAIN_NAME]"
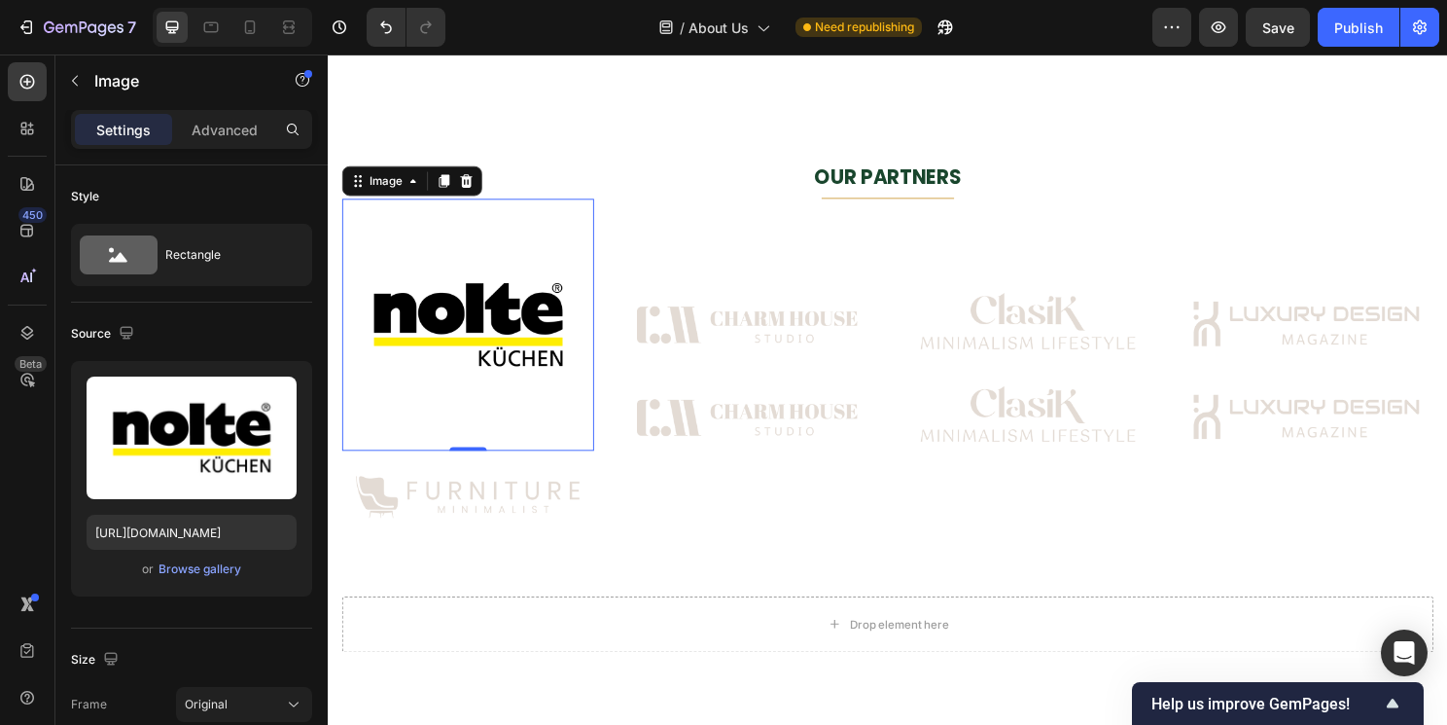
click at [577, 425] on img at bounding box center [473, 336] width 263 height 263
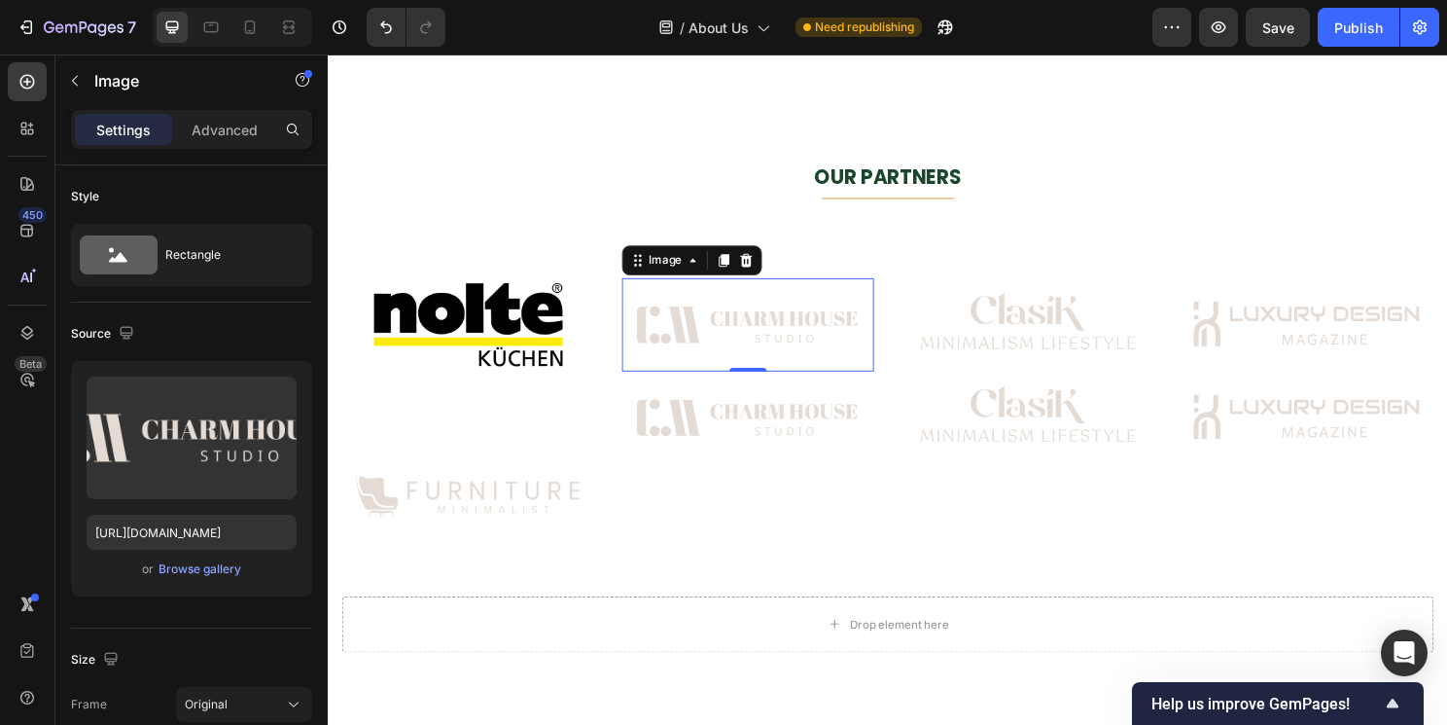
click at [732, 325] on img at bounding box center [765, 336] width 263 height 97
click at [203, 570] on div "Browse gallery" at bounding box center [200, 569] width 83 height 18
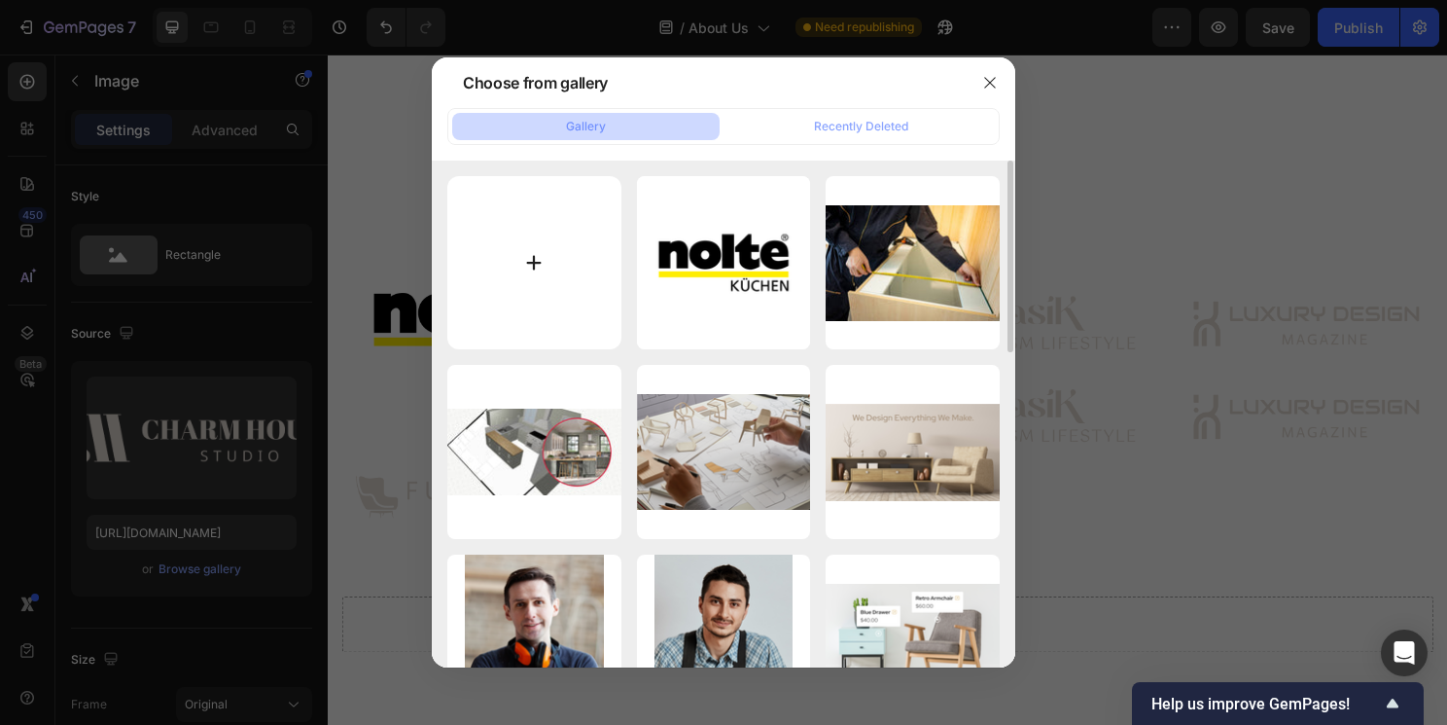
click at [542, 262] on input "file" at bounding box center [534, 263] width 174 height 174
type input "C:\fakepath\Miele.png"
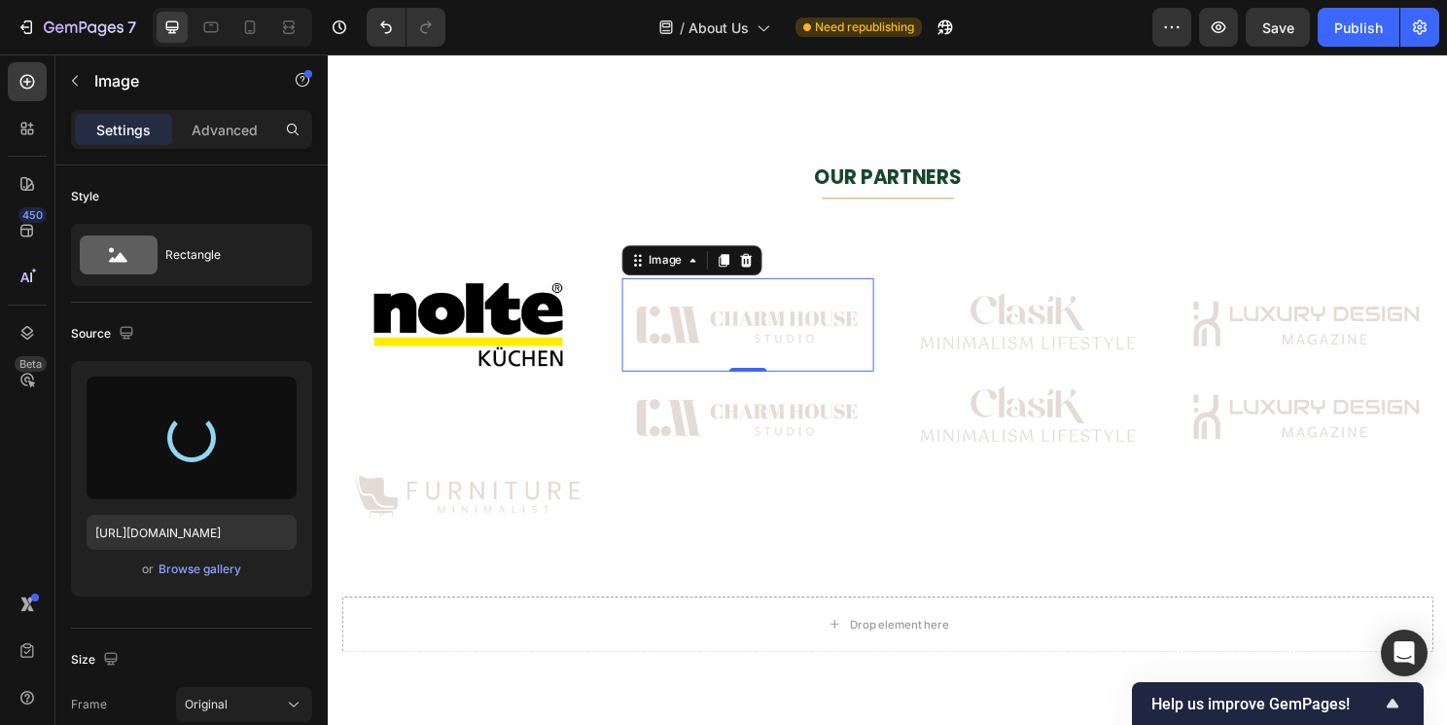
type input "[URL][DOMAIN_NAME]"
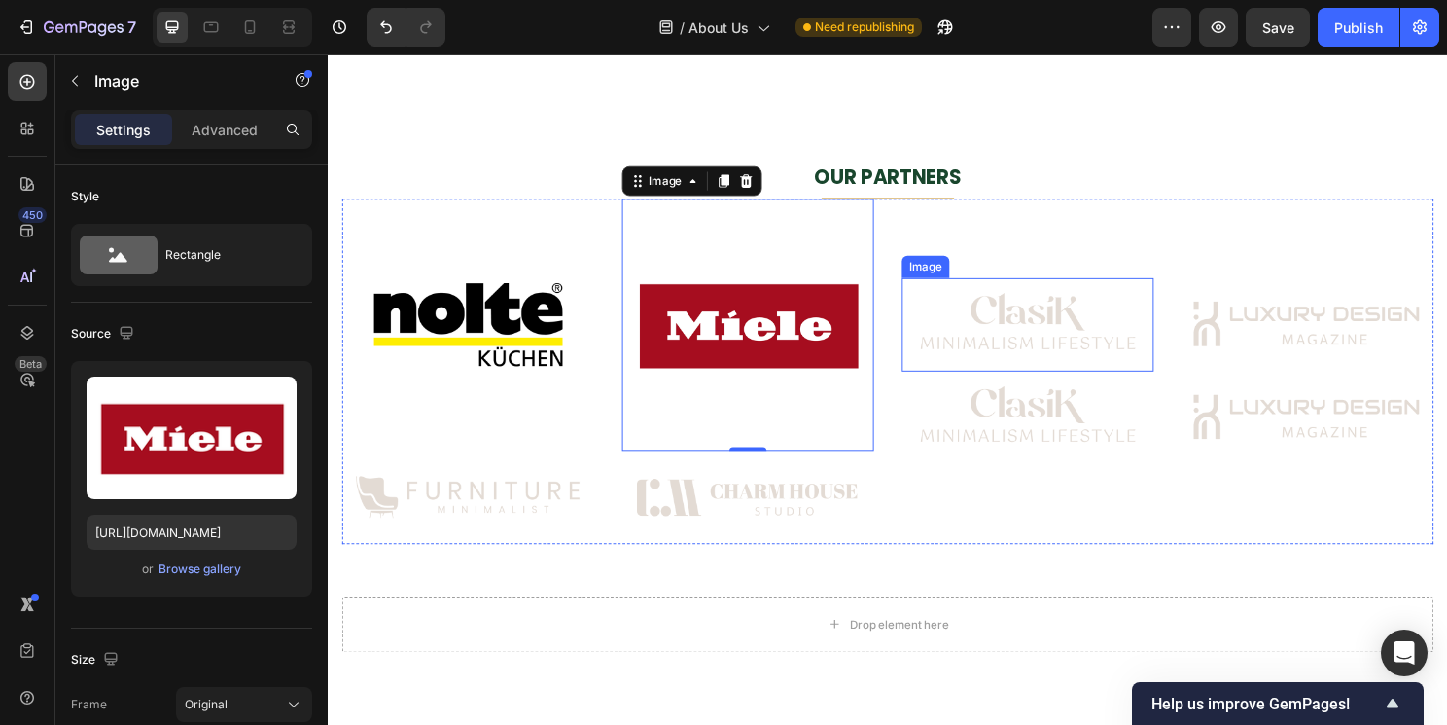
click at [1041, 337] on img at bounding box center [1057, 336] width 263 height 97
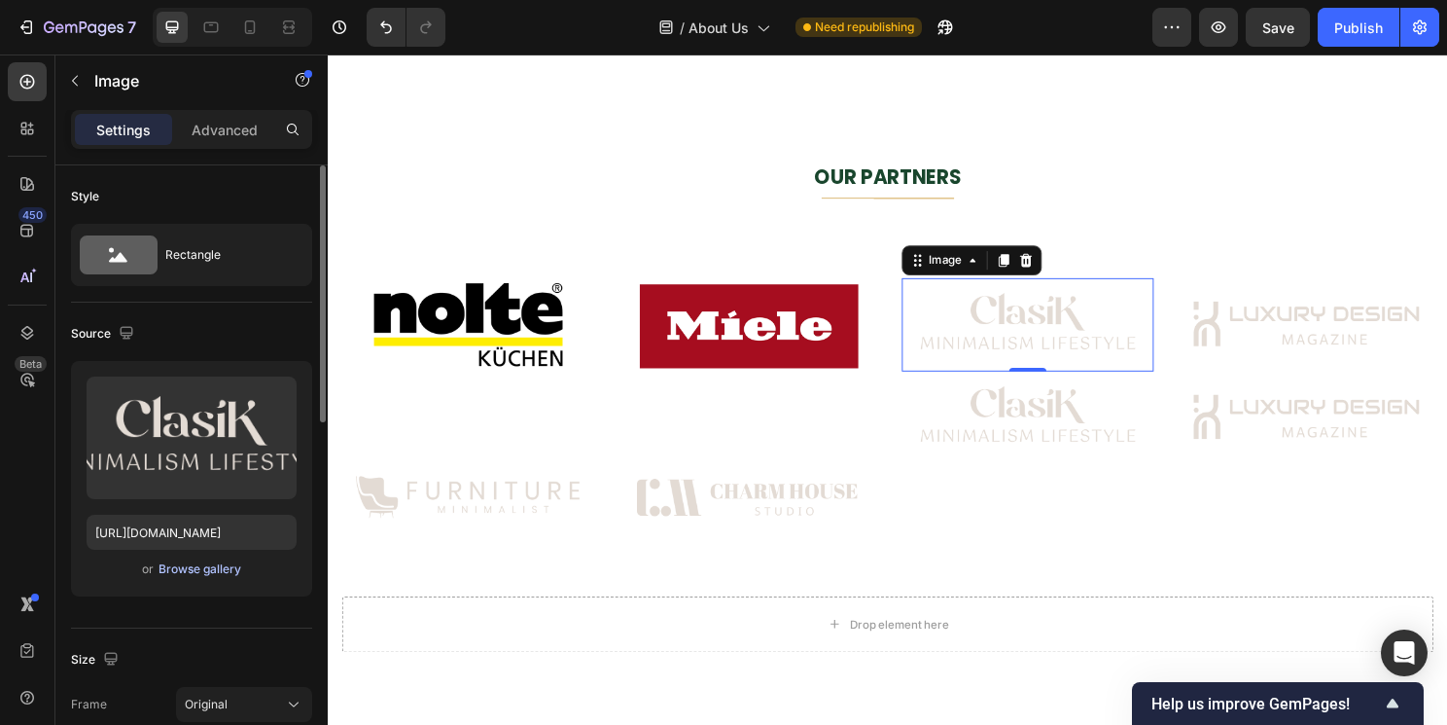
click at [192, 578] on button "Browse gallery" at bounding box center [200, 568] width 85 height 19
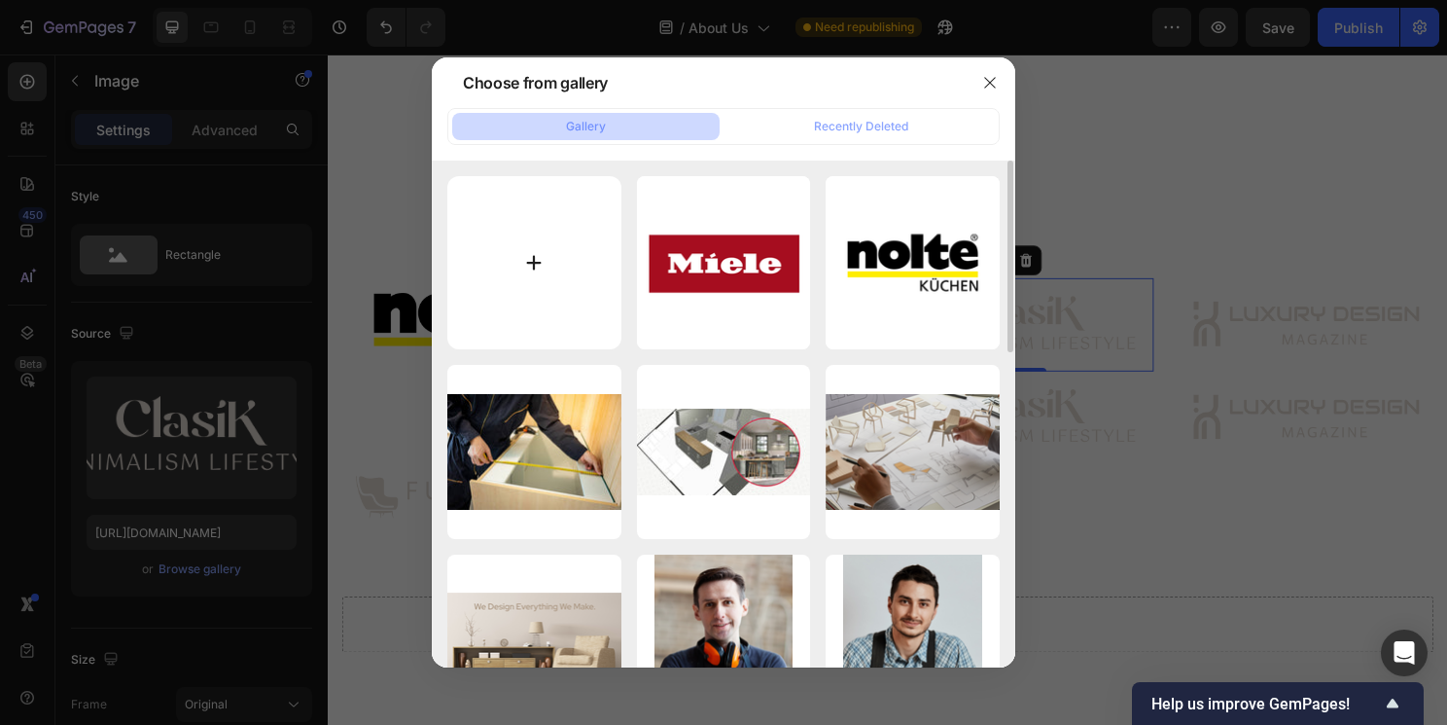
click at [529, 272] on input "file" at bounding box center [534, 263] width 174 height 174
type input "C:\fakepath\Siemens.png"
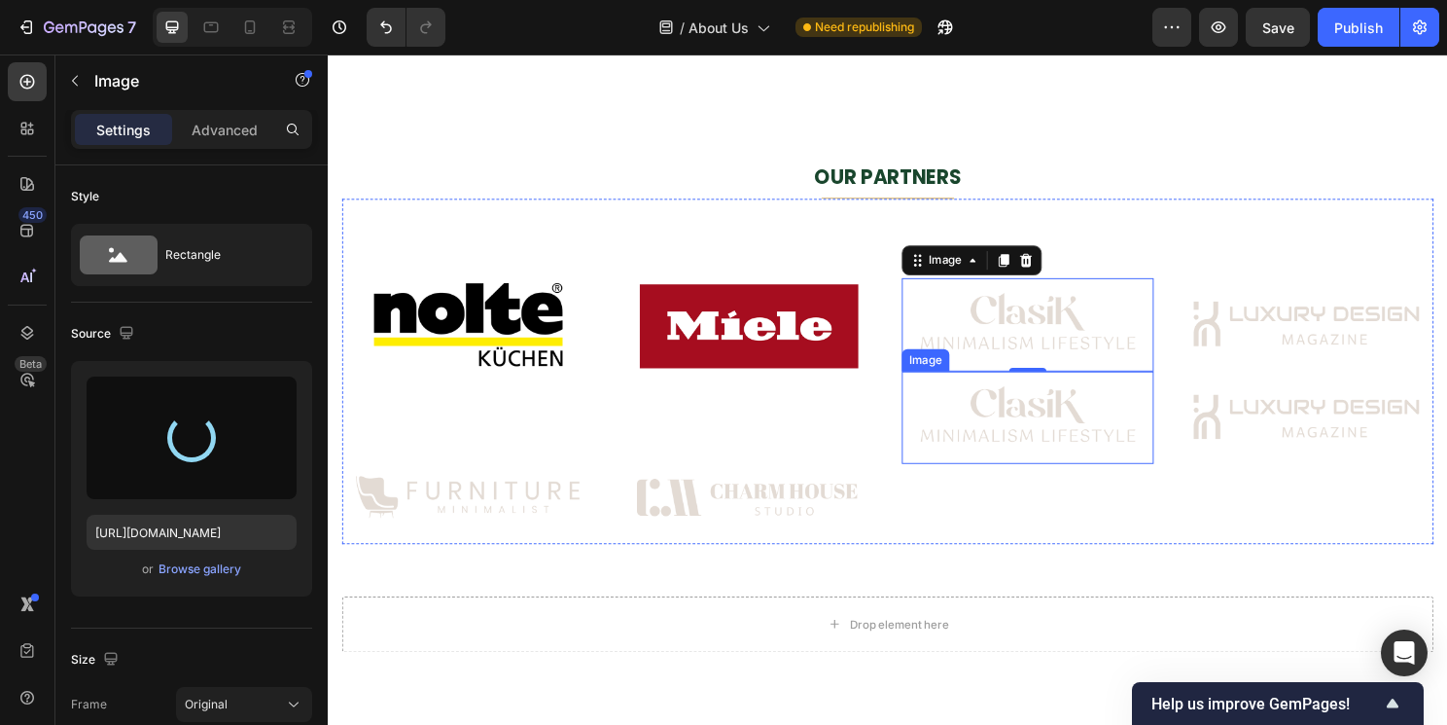
type input "[URL][DOMAIN_NAME]"
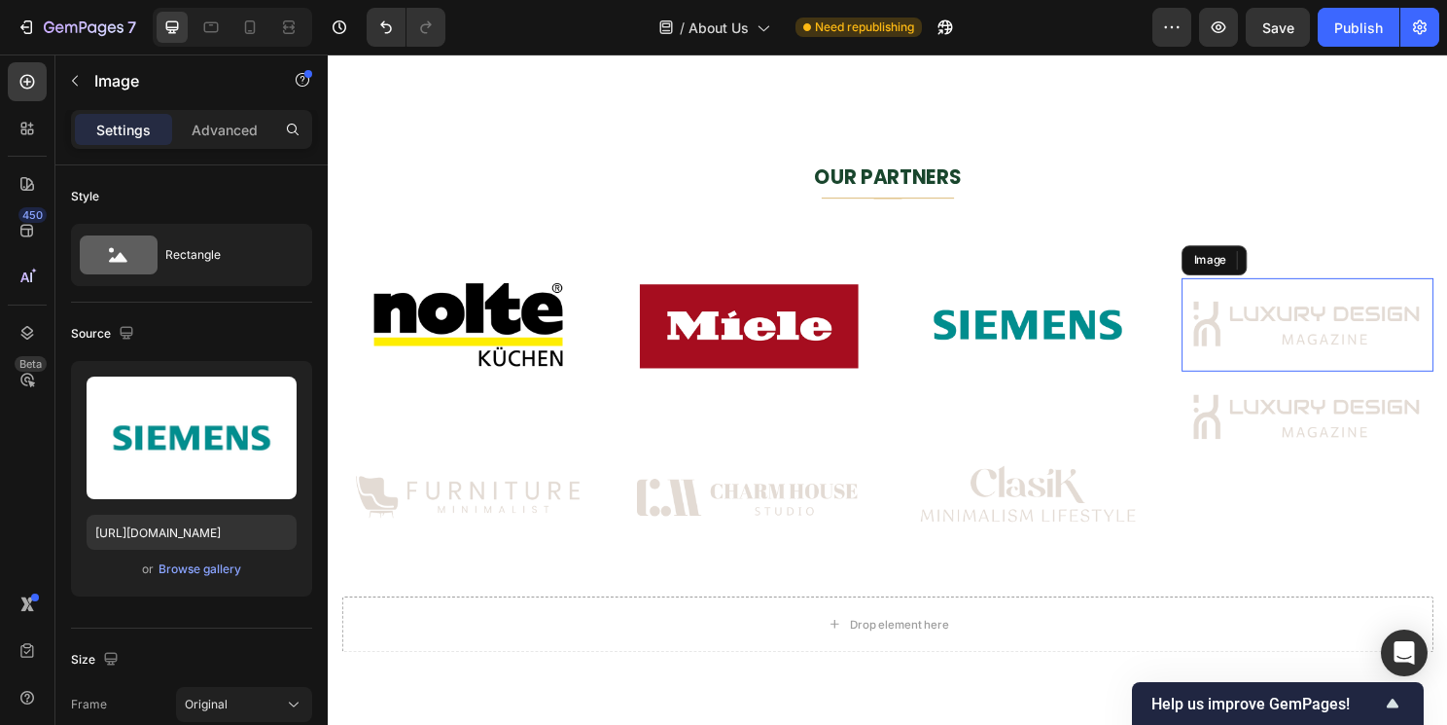
click at [1270, 339] on img at bounding box center [1349, 336] width 263 height 97
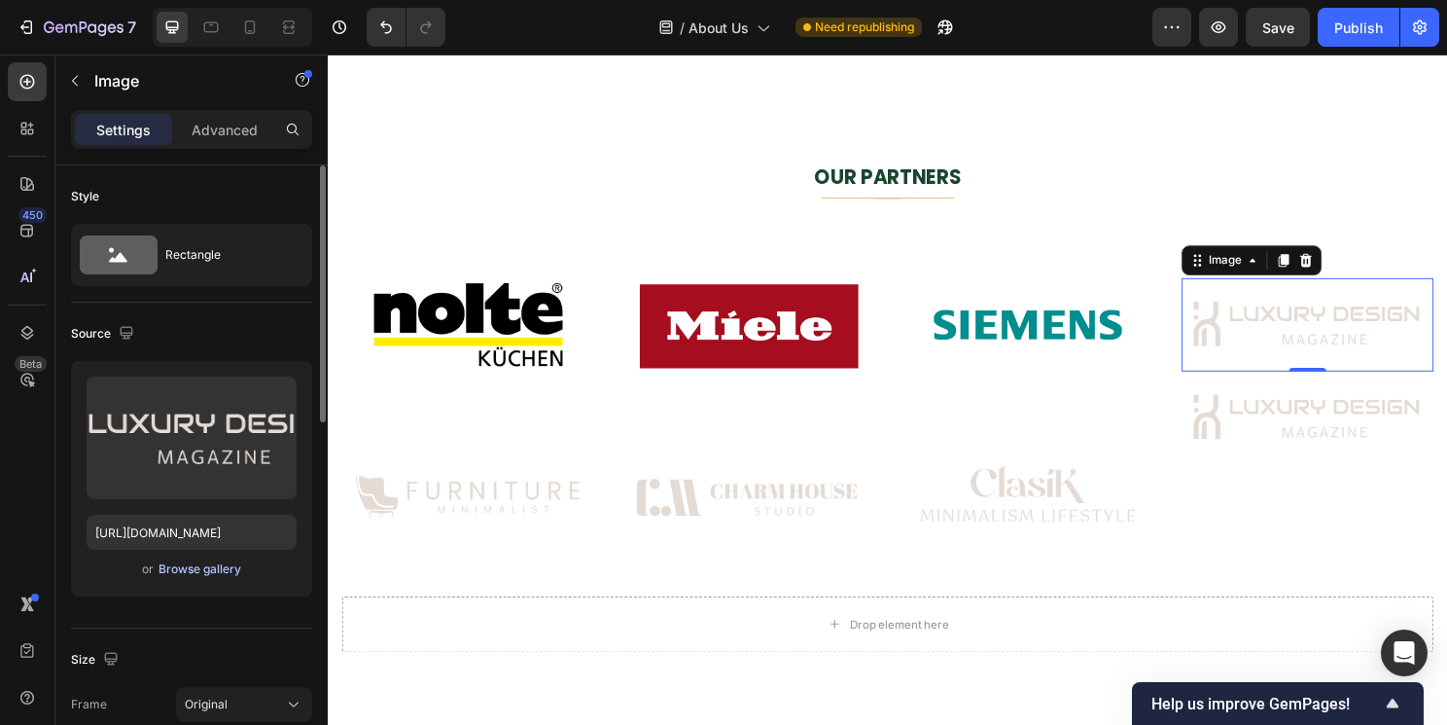
click at [196, 571] on div "Browse gallery" at bounding box center [200, 569] width 83 height 18
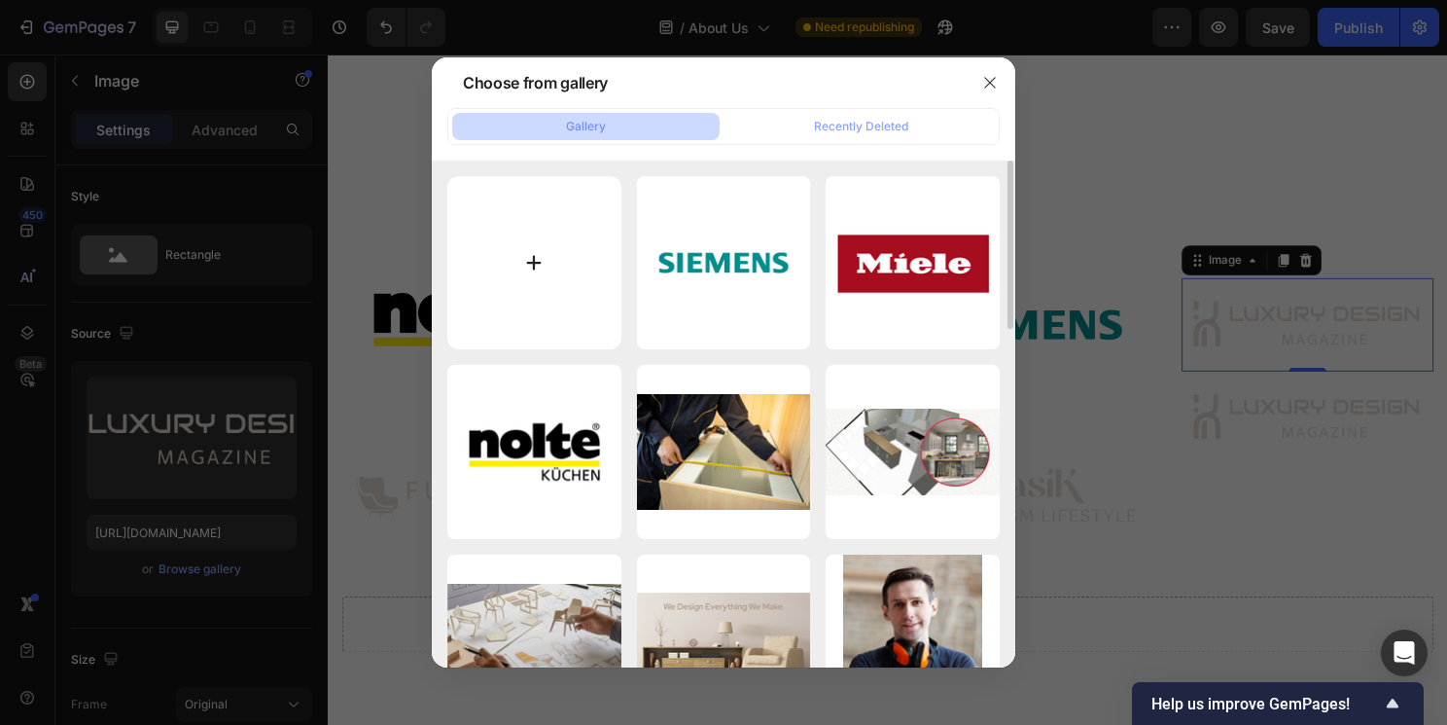
click at [520, 258] on input "file" at bounding box center [534, 263] width 174 height 174
type input "C:\fakepath\systemceram.png"
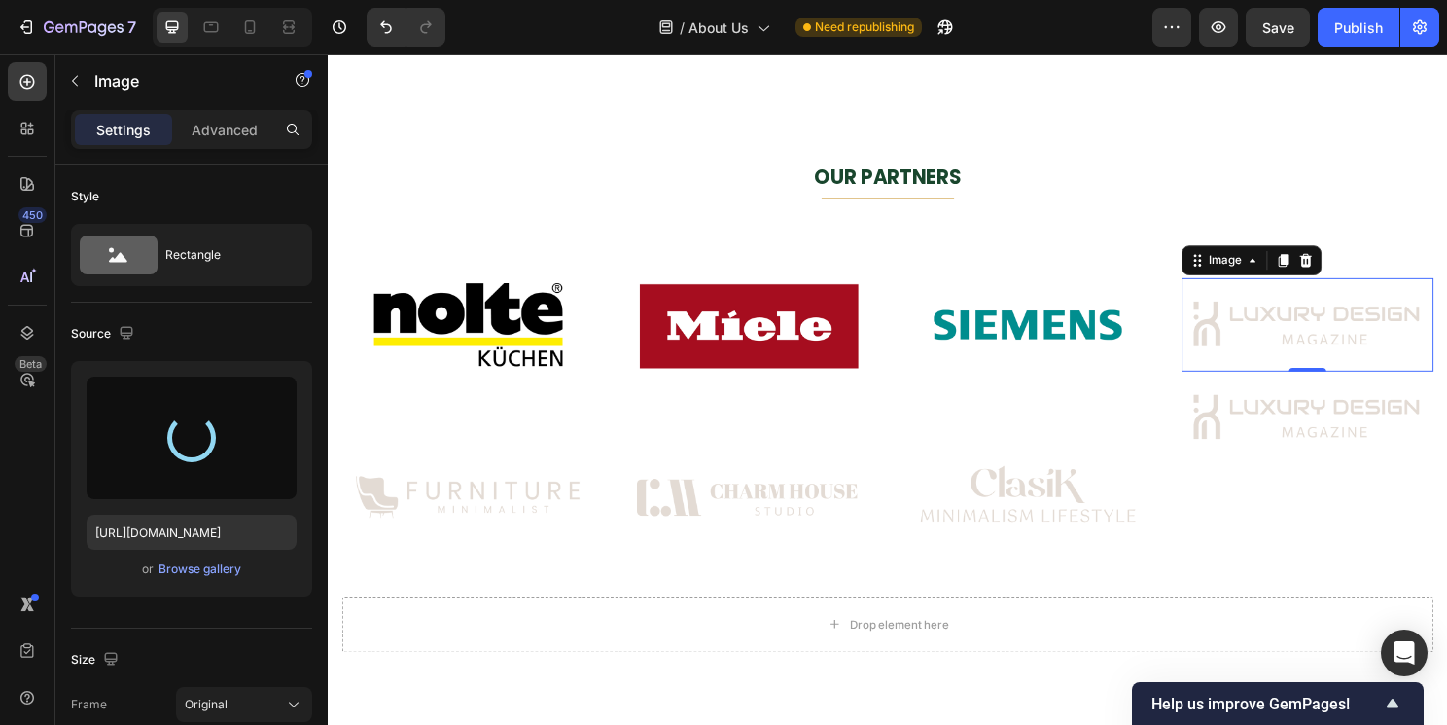
type input "[URL][DOMAIN_NAME]"
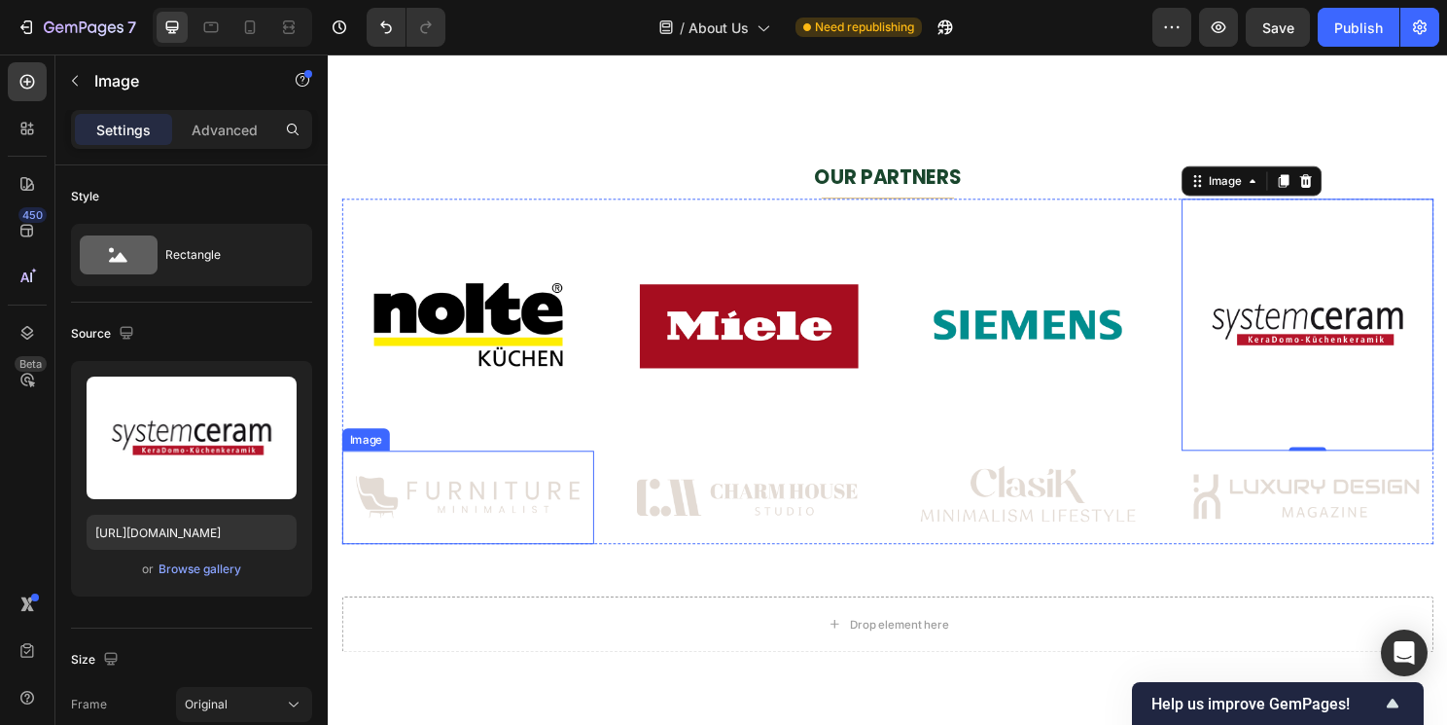
click at [504, 527] on img at bounding box center [473, 516] width 263 height 97
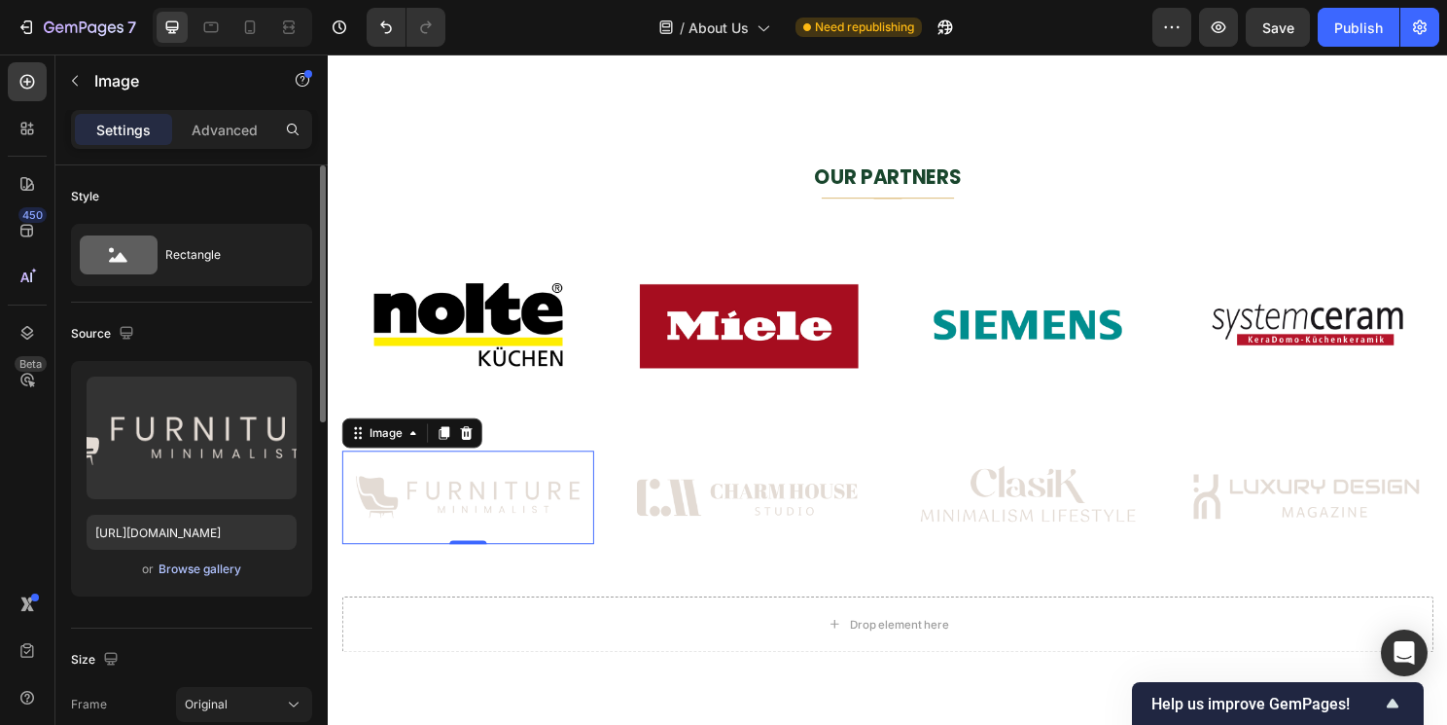
click at [210, 571] on div "Browse gallery" at bounding box center [200, 569] width 83 height 18
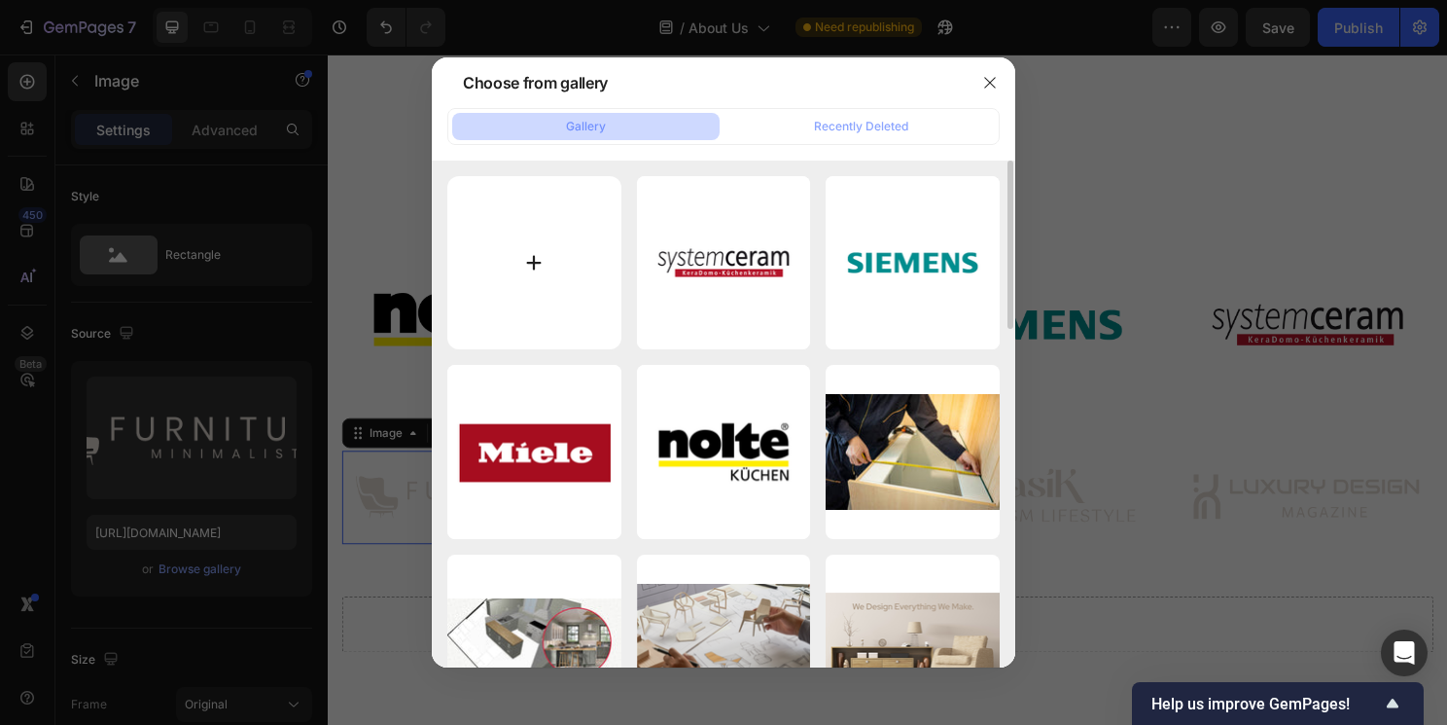
click at [530, 285] on input "file" at bounding box center [534, 263] width 174 height 174
type input "C:\fakepath\AEG.png"
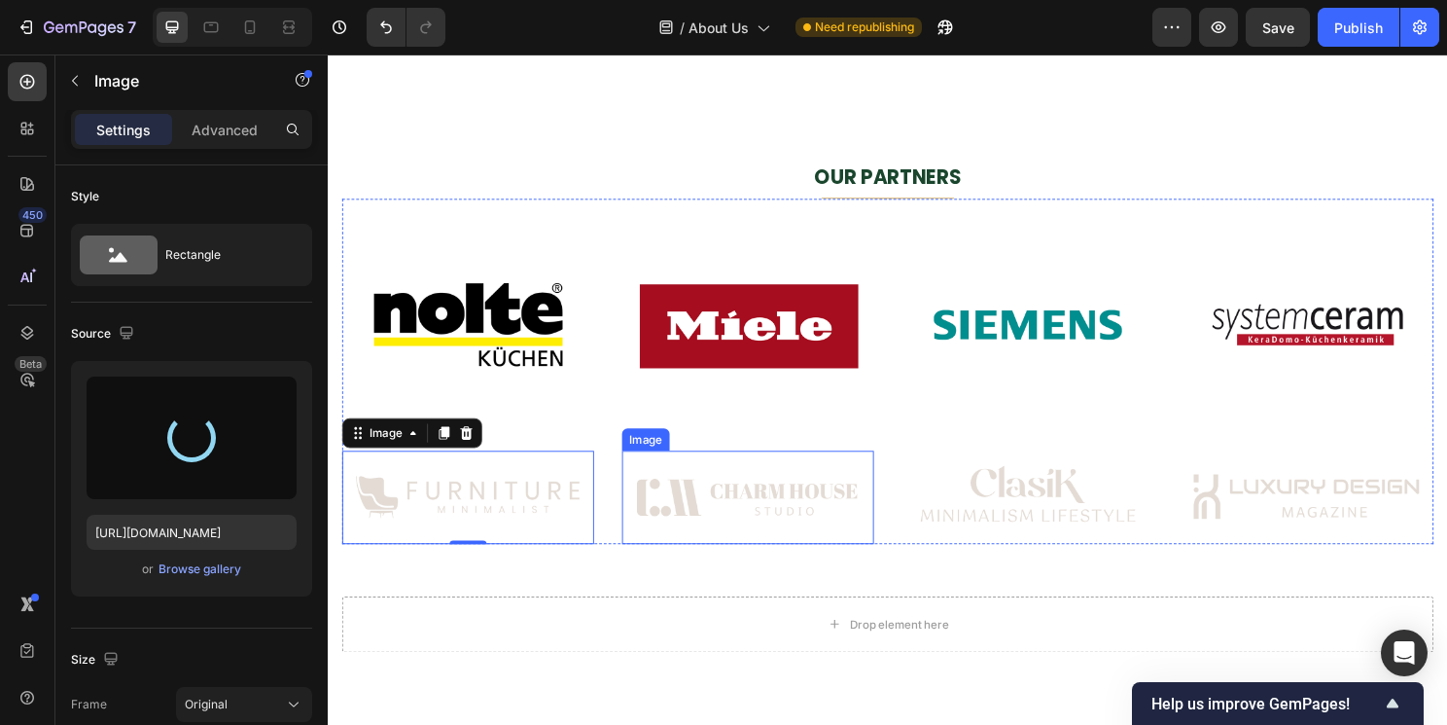
click at [754, 510] on img at bounding box center [765, 516] width 263 height 97
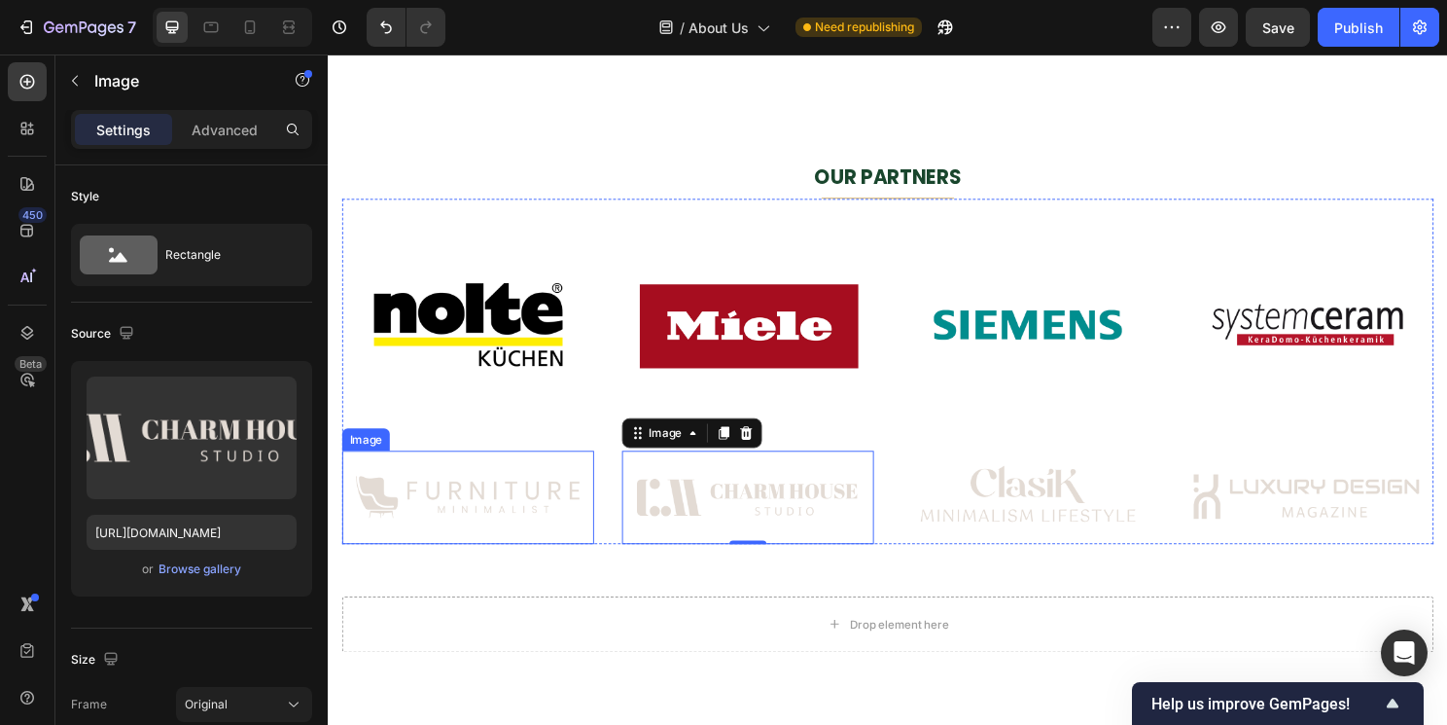
click at [468, 511] on img at bounding box center [473, 516] width 263 height 97
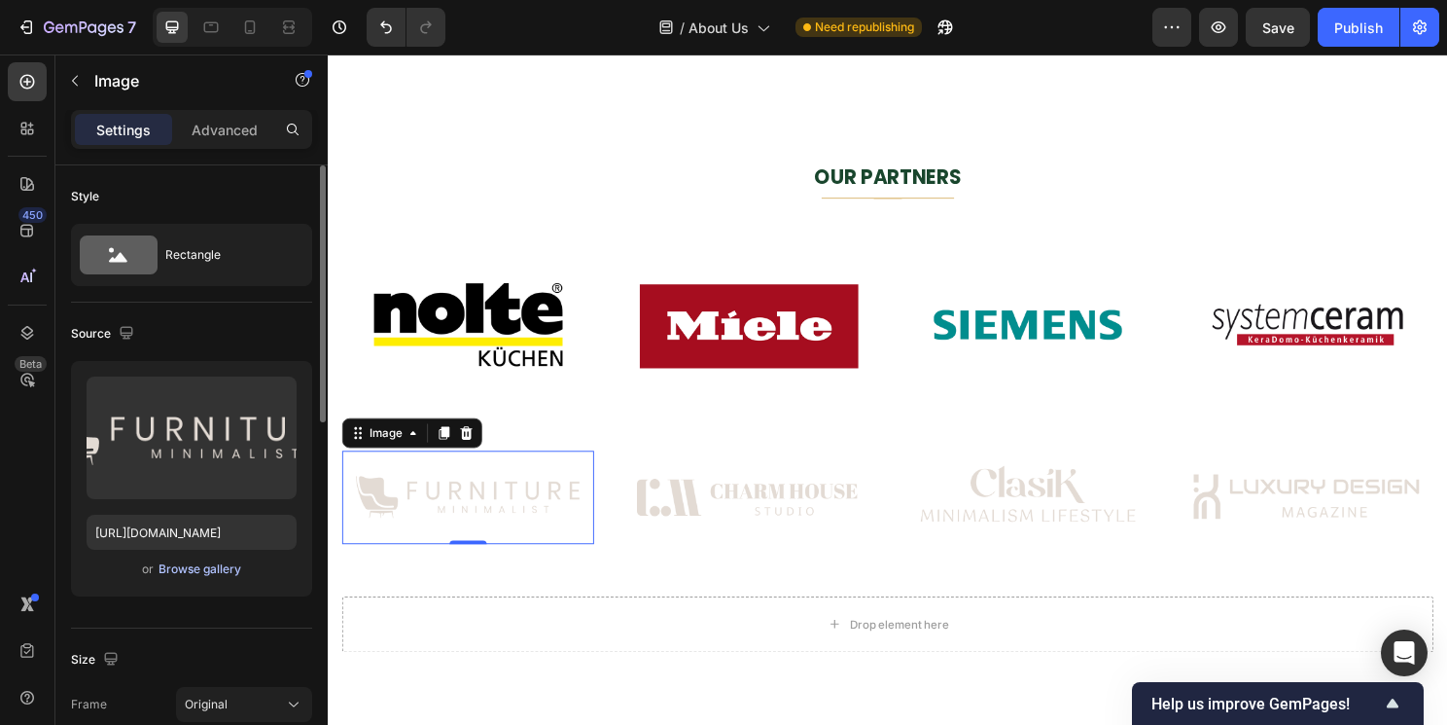
click at [193, 570] on div "Browse gallery" at bounding box center [200, 569] width 83 height 18
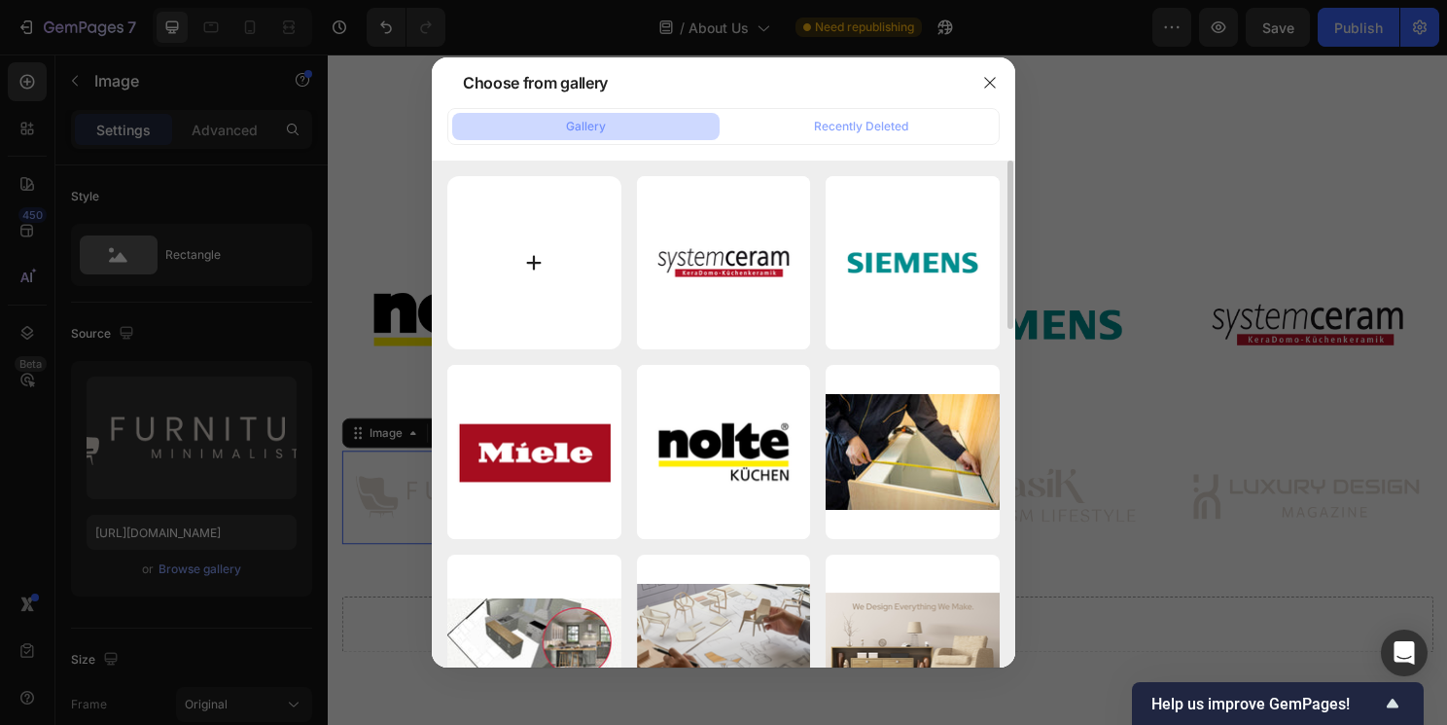
click at [521, 261] on input "file" at bounding box center [534, 263] width 174 height 174
type input "C:\fakepath\AEG.png"
type input "[URL][DOMAIN_NAME]"
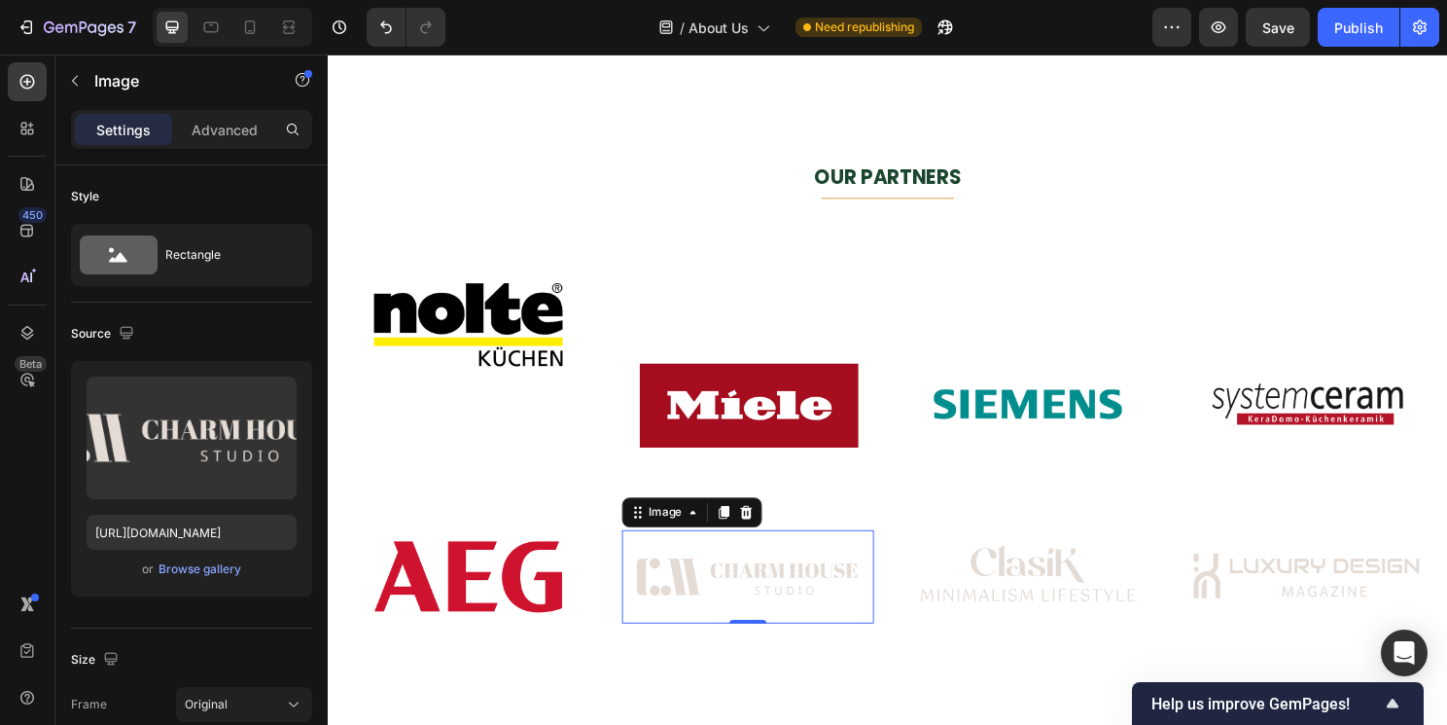
click at [746, 571] on img at bounding box center [765, 599] width 263 height 97
click at [192, 573] on div "Browse gallery" at bounding box center [200, 569] width 83 height 18
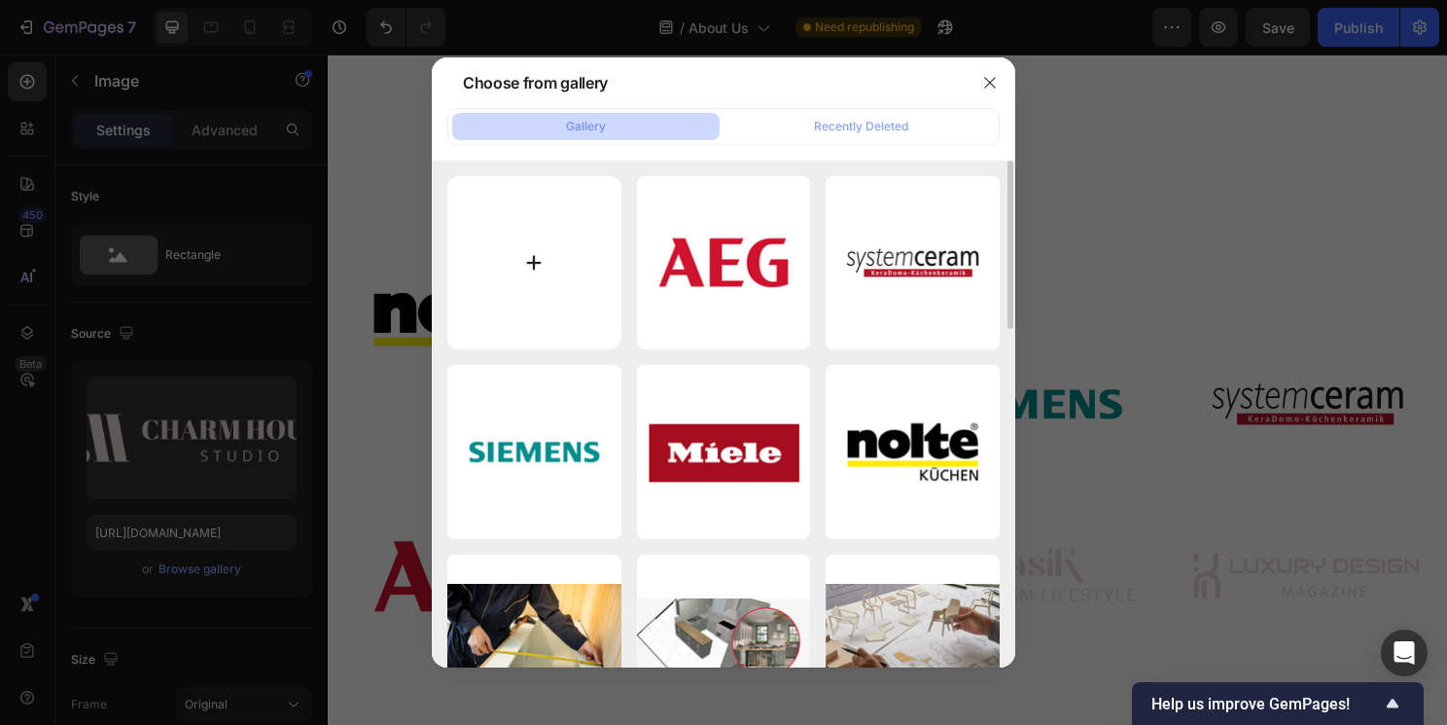
click at [518, 282] on input "file" at bounding box center [534, 263] width 174 height 174
type input "C:\fakepath\berbel.png"
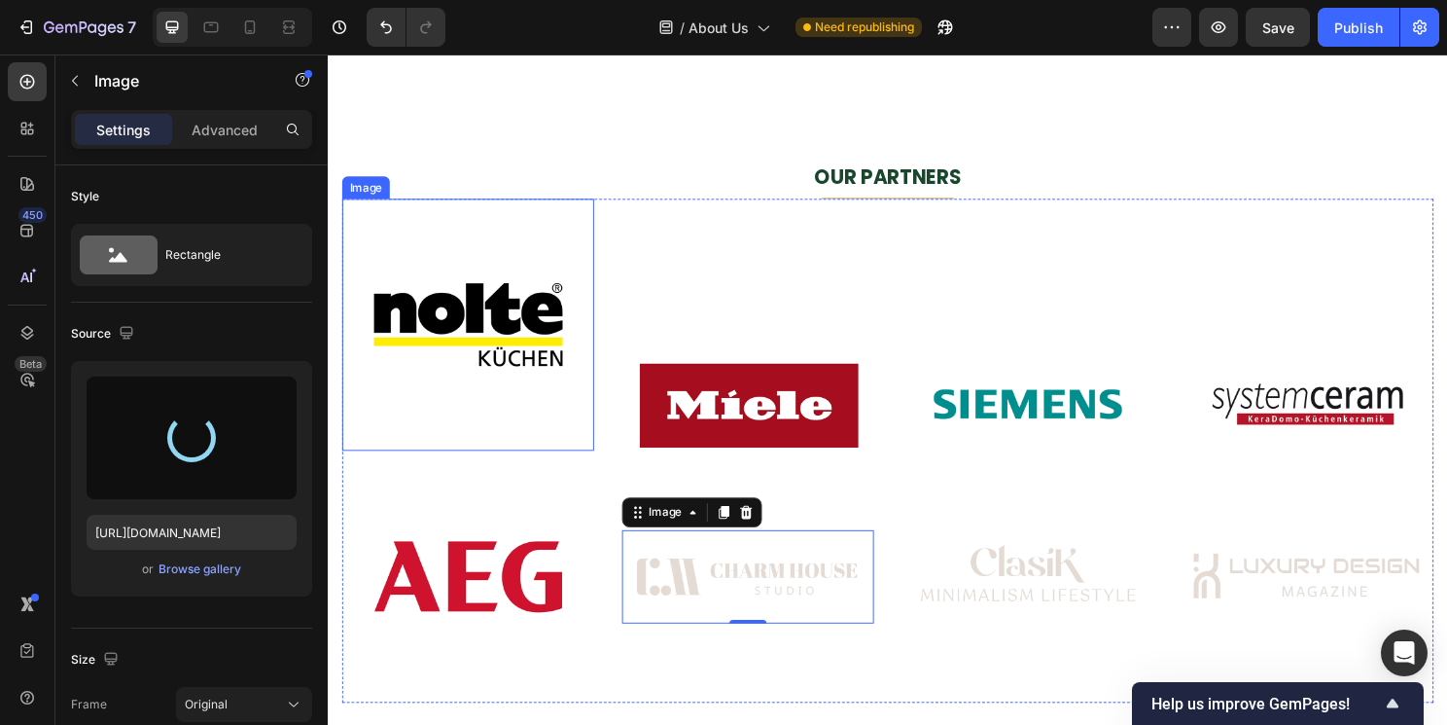
type input "[URL][DOMAIN_NAME]"
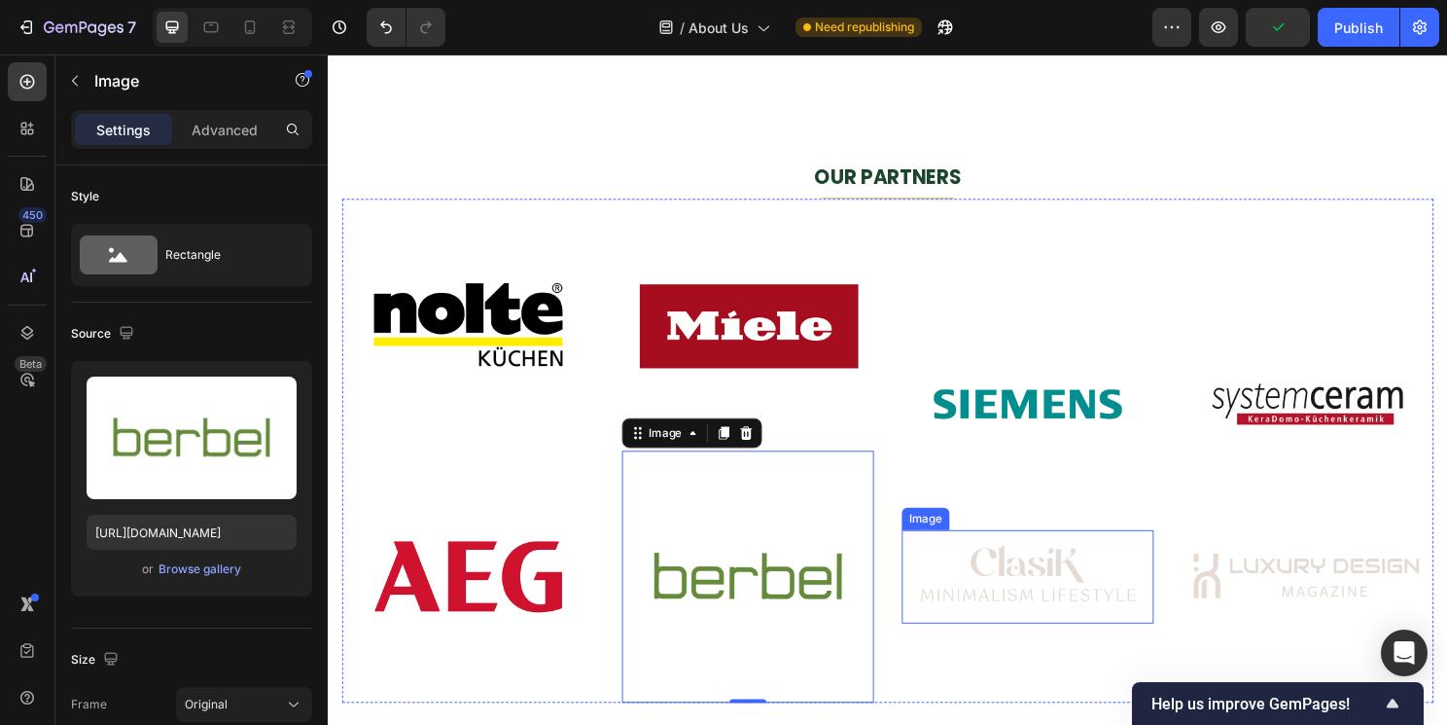
click at [1046, 589] on img at bounding box center [1057, 599] width 263 height 97
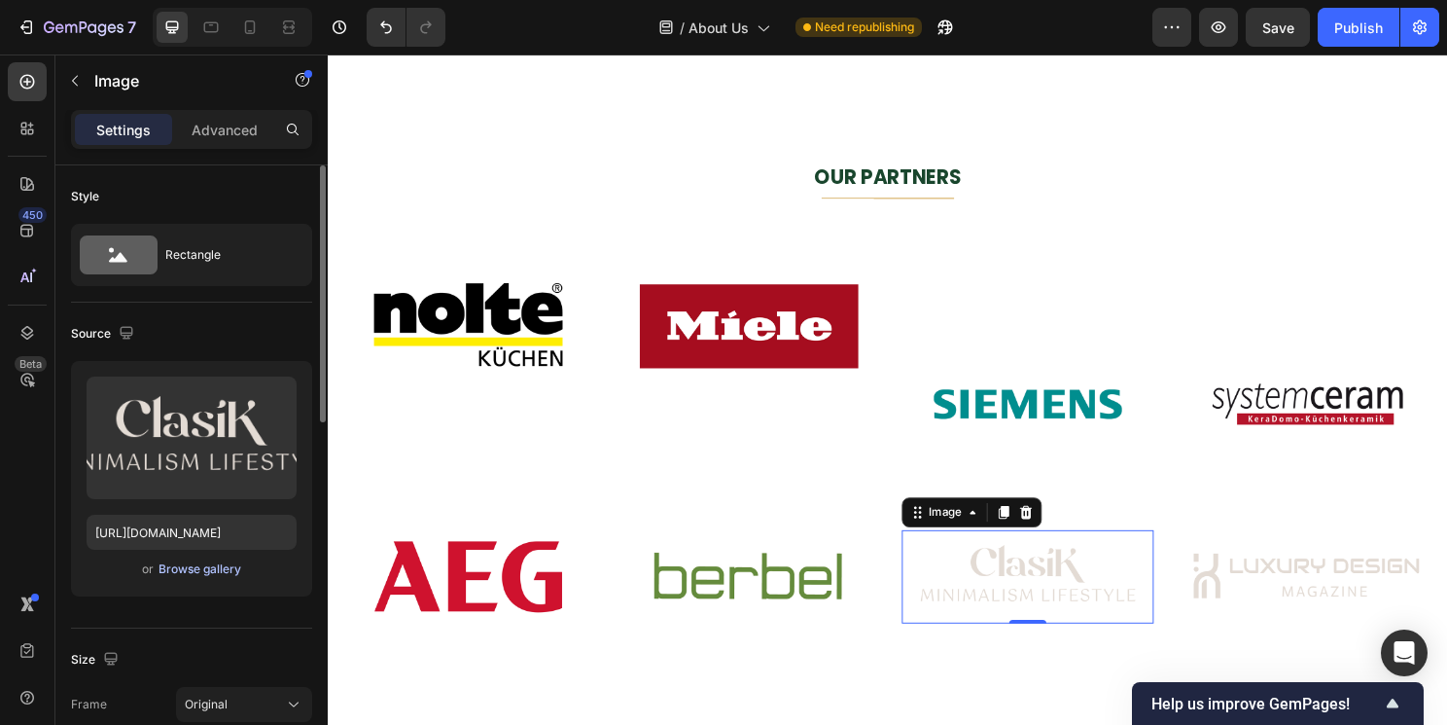
click at [202, 569] on div "Browse gallery" at bounding box center [200, 569] width 83 height 18
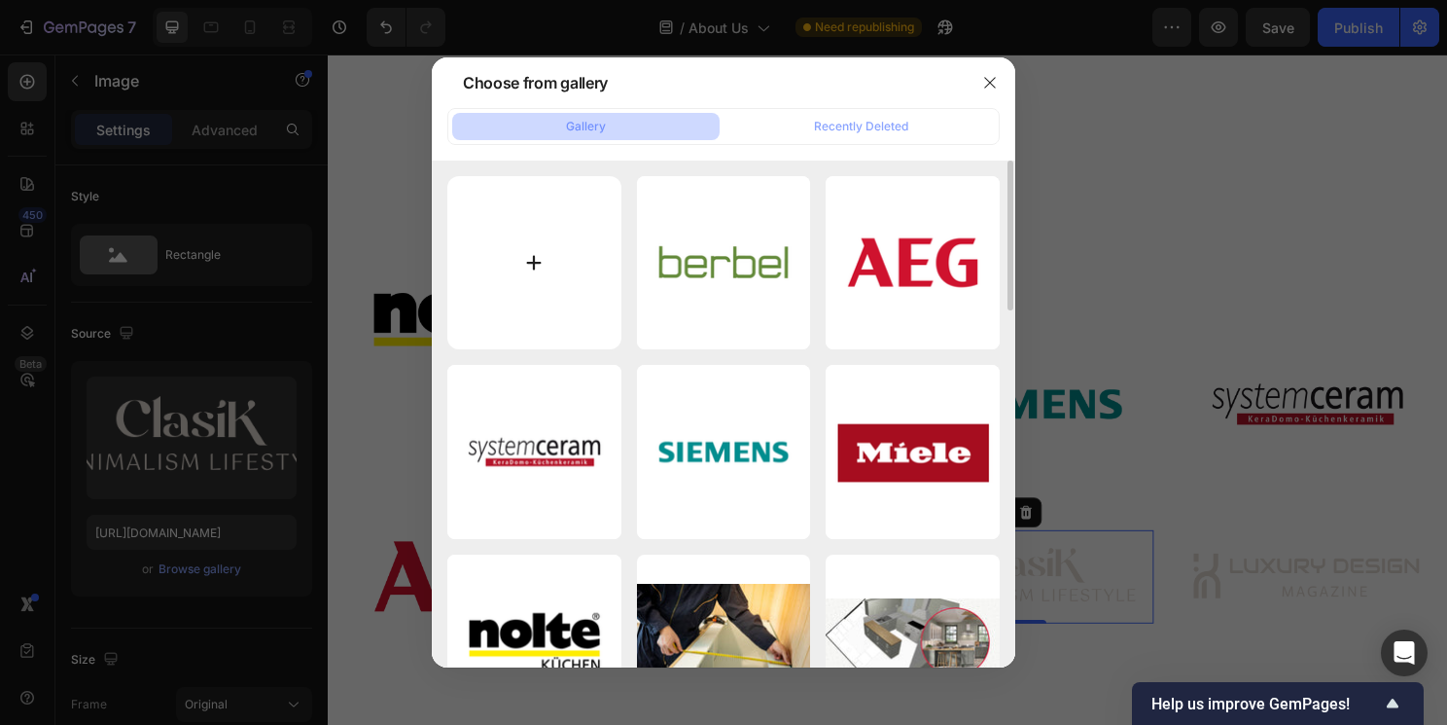
click at [507, 277] on input "file" at bounding box center [534, 263] width 174 height 174
type input "C:\fakepath\[PERSON_NAME].png"
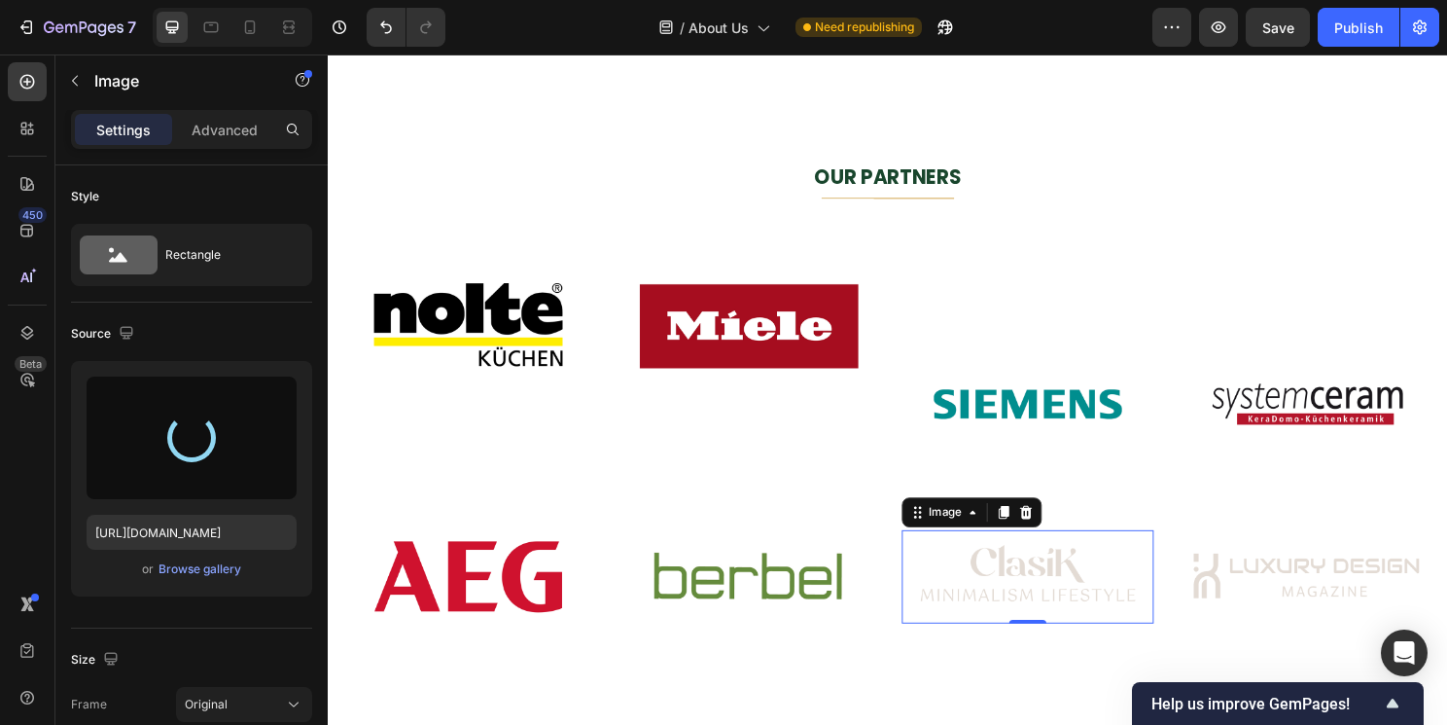
type input "[URL][DOMAIN_NAME]"
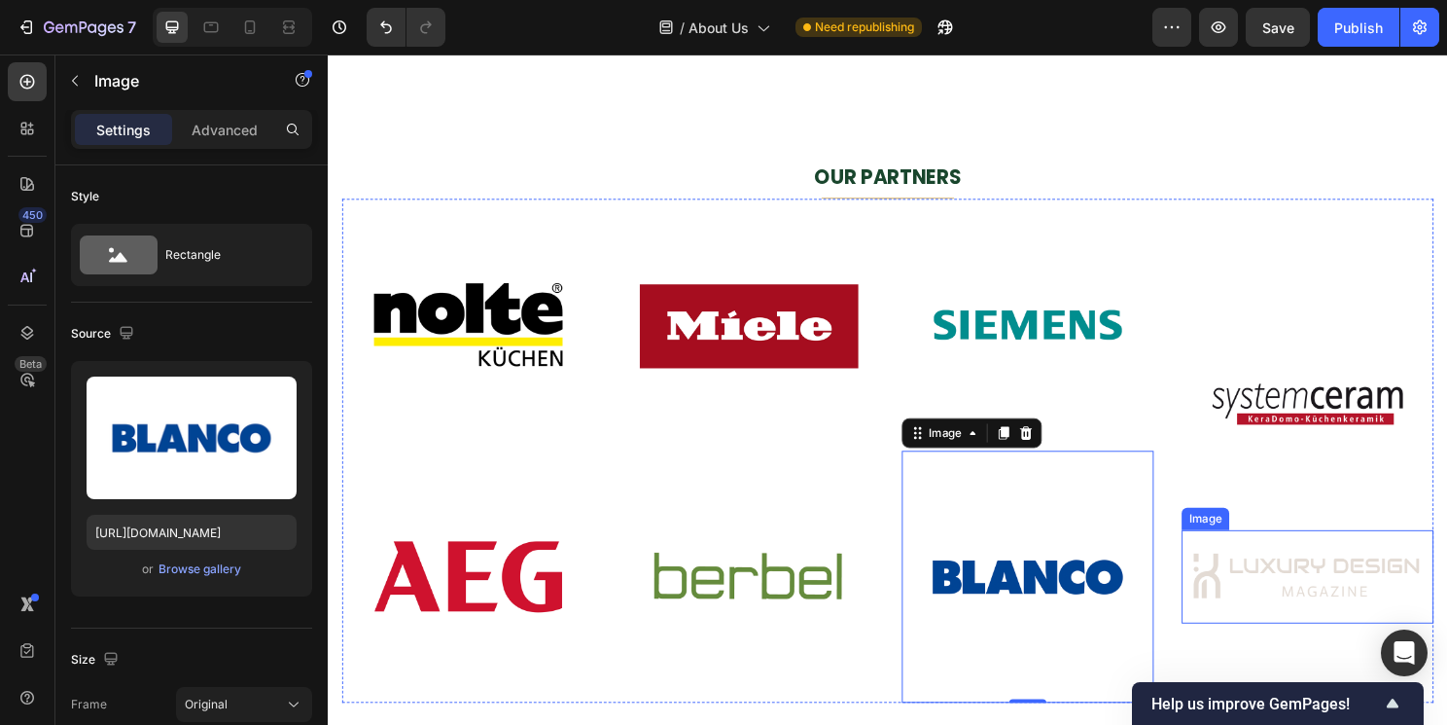
click at [1296, 587] on img at bounding box center [1349, 599] width 263 height 97
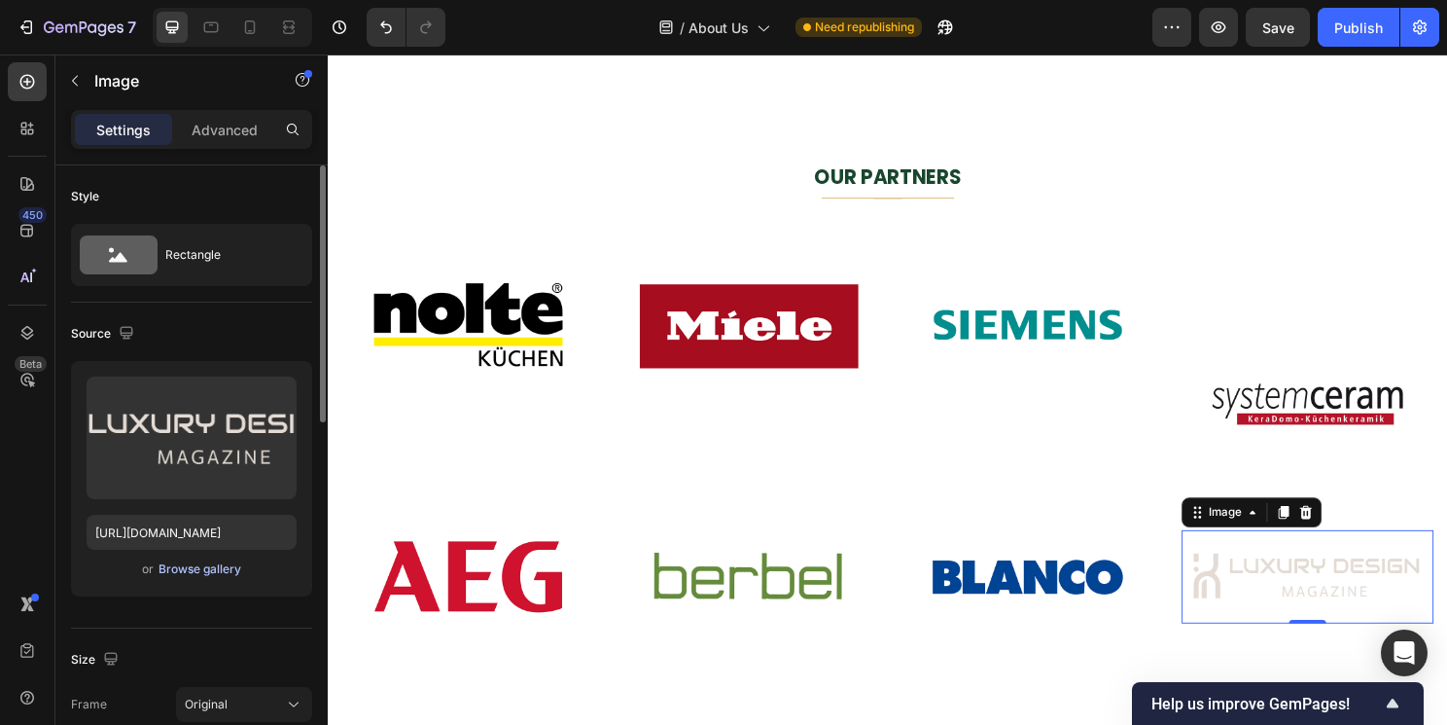
click at [210, 571] on div "Browse gallery" at bounding box center [200, 569] width 83 height 18
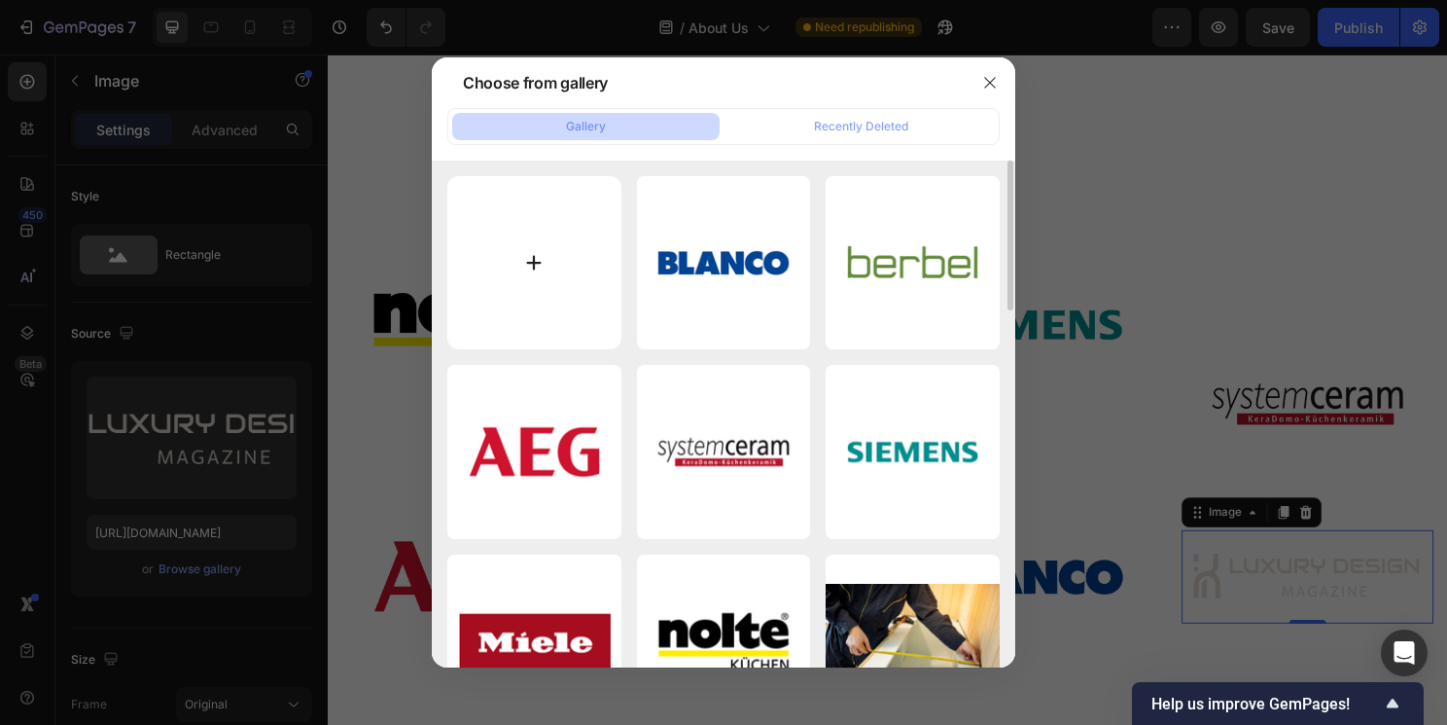
click at [493, 260] on input "file" at bounding box center [534, 263] width 174 height 174
type input "C:\fakepath\Bosch_Logo_800x800.png"
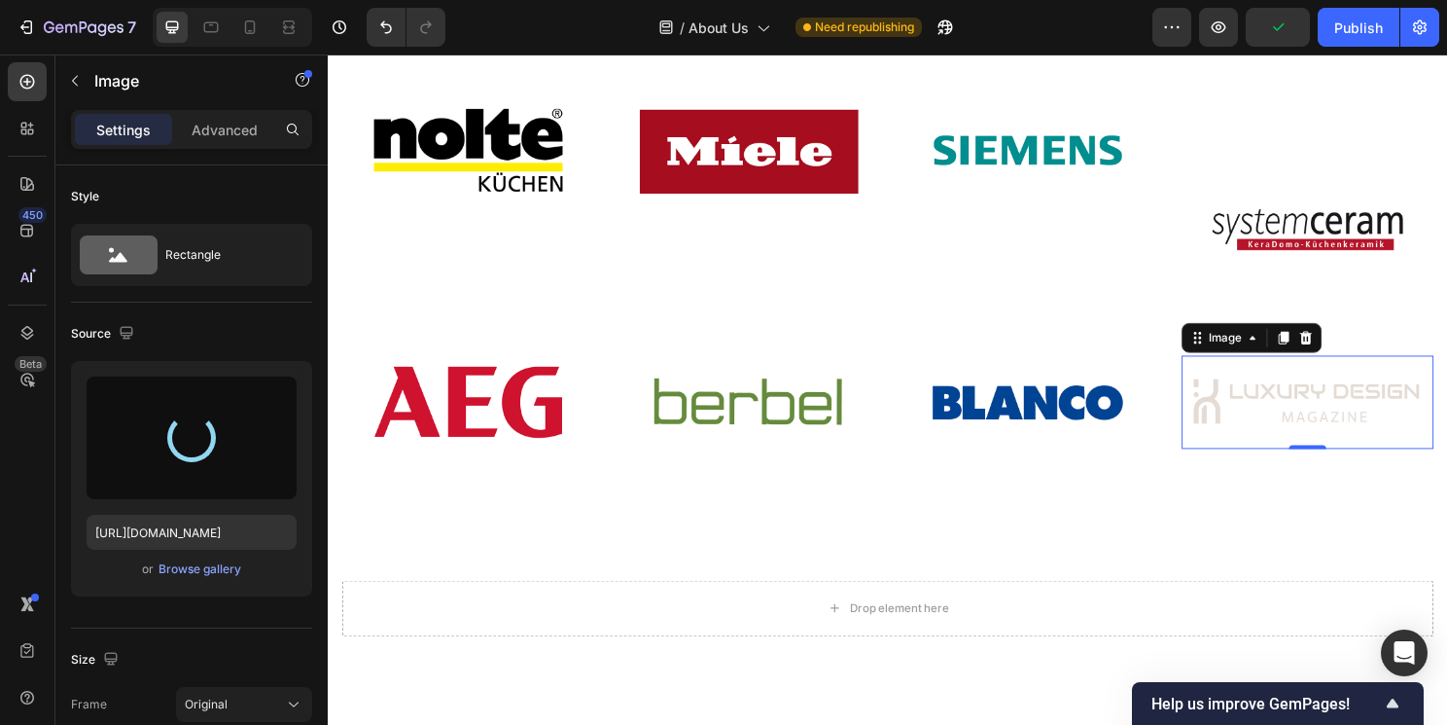
scroll to position [2020, 0]
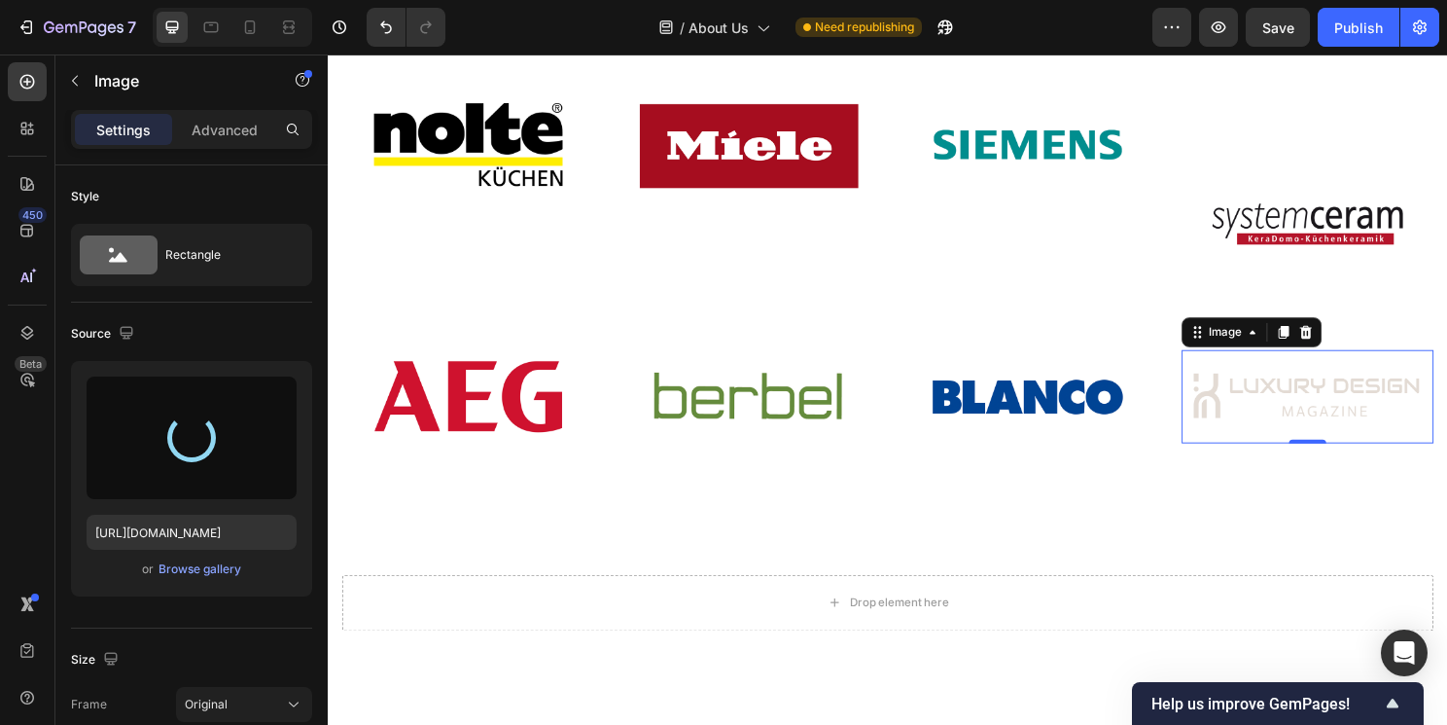
type input "[URL][DOMAIN_NAME]"
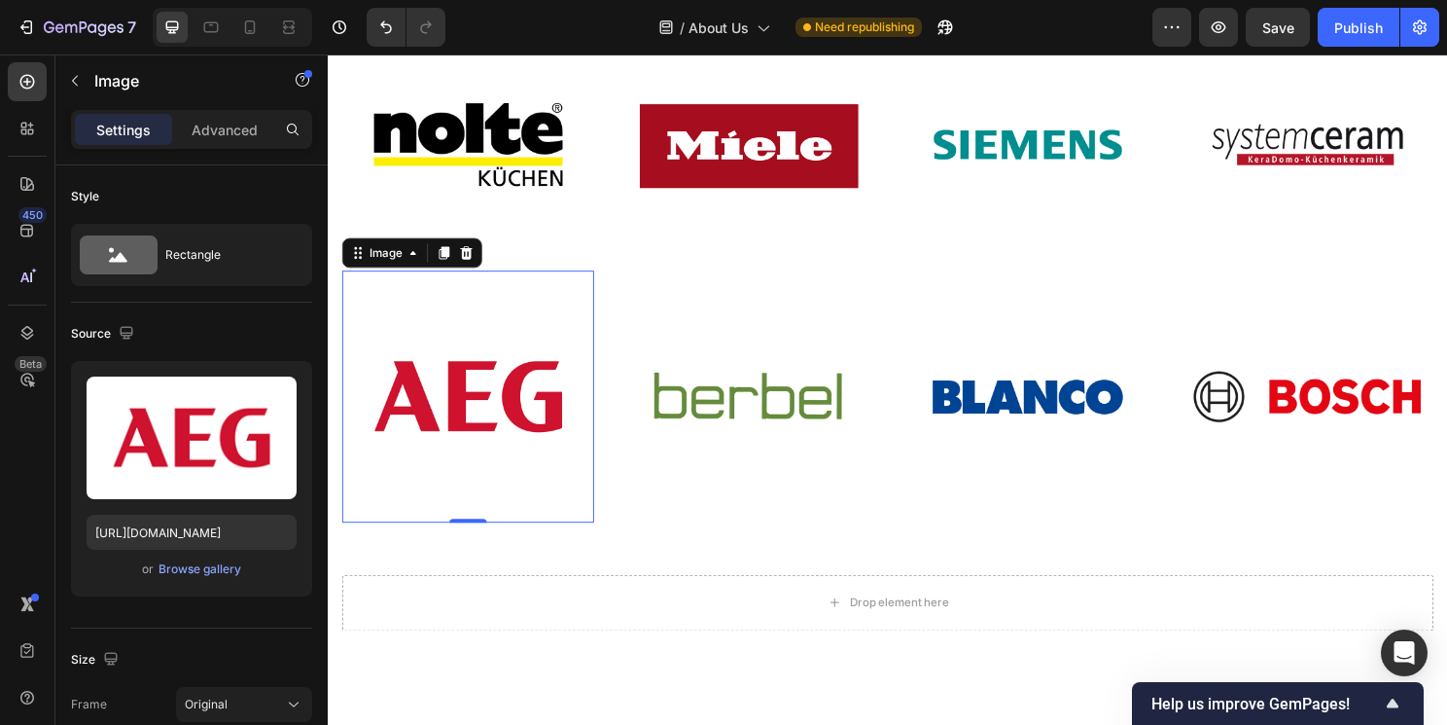
click at [447, 384] on img at bounding box center [473, 411] width 263 height 263
click at [448, 254] on icon at bounding box center [449, 262] width 16 height 16
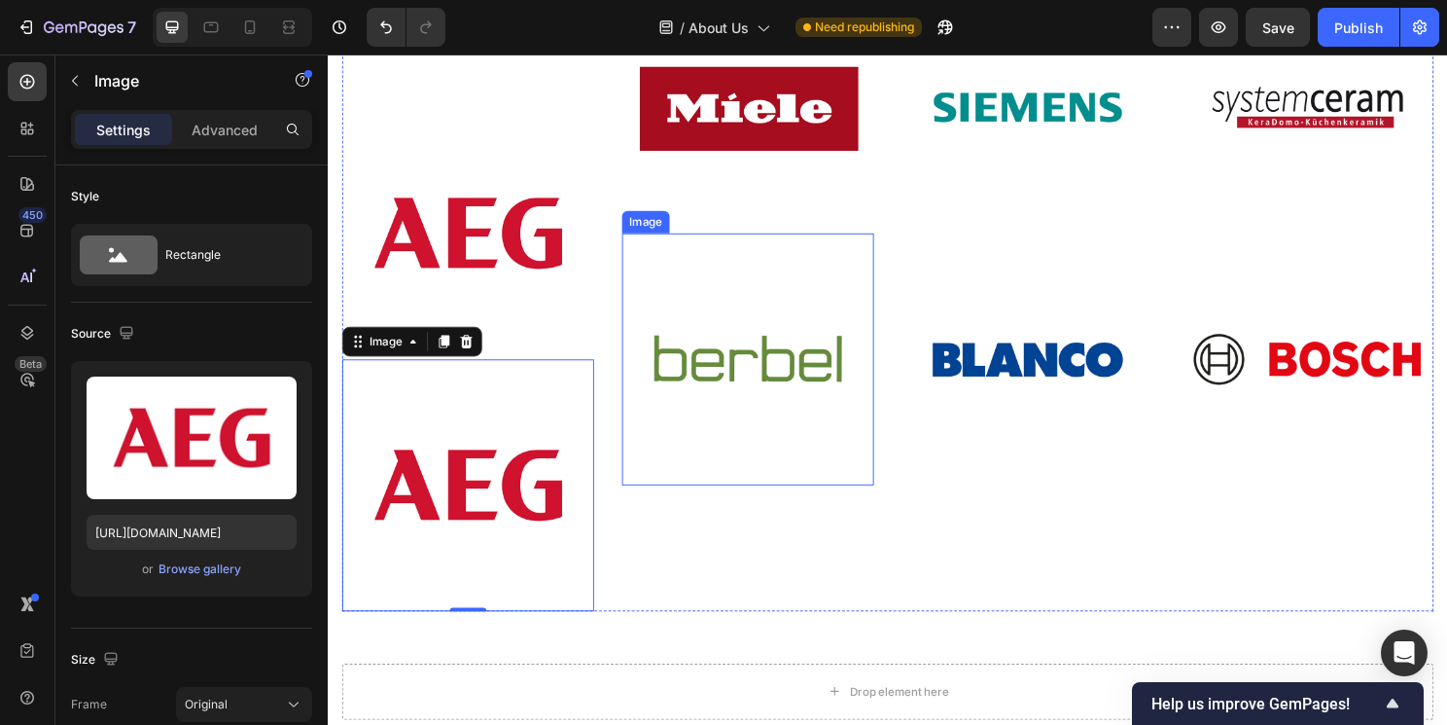
scroll to position [2196, 0]
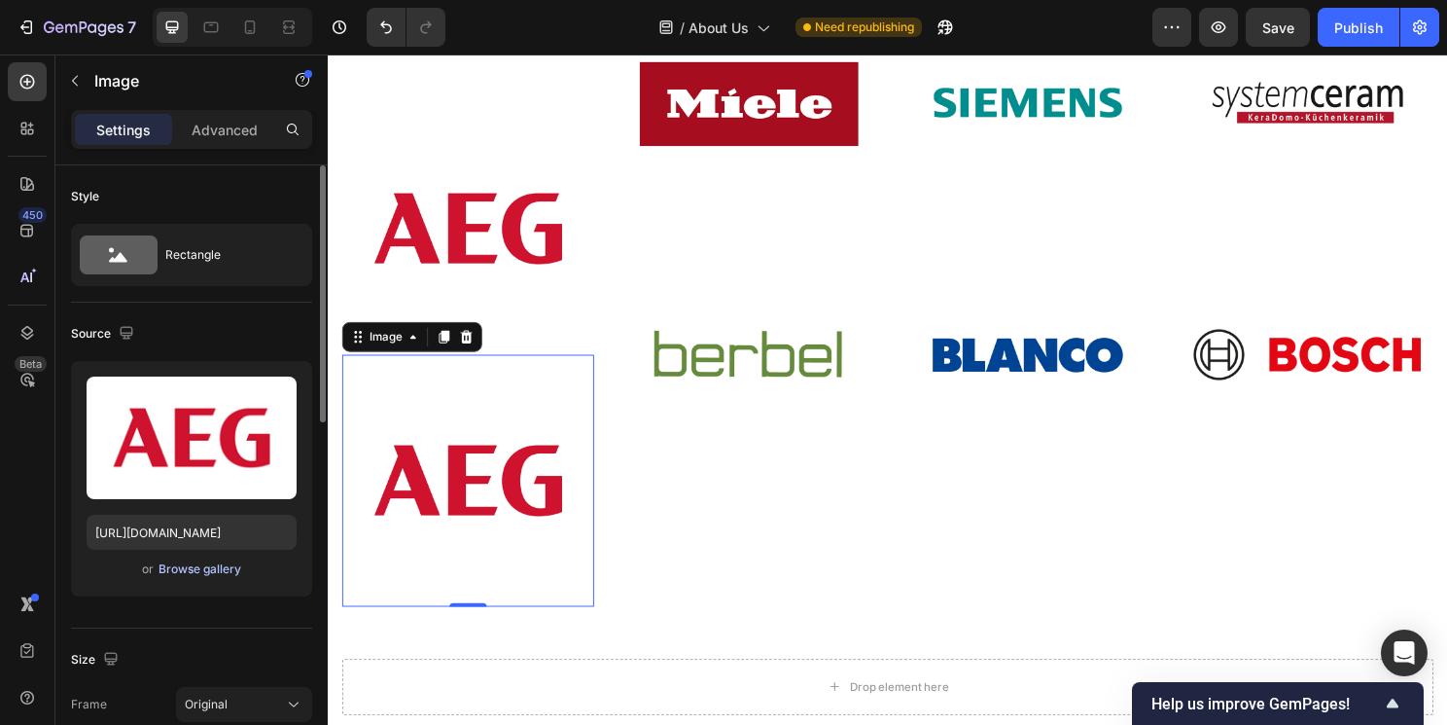
click at [214, 575] on div "Browse gallery" at bounding box center [200, 569] width 83 height 18
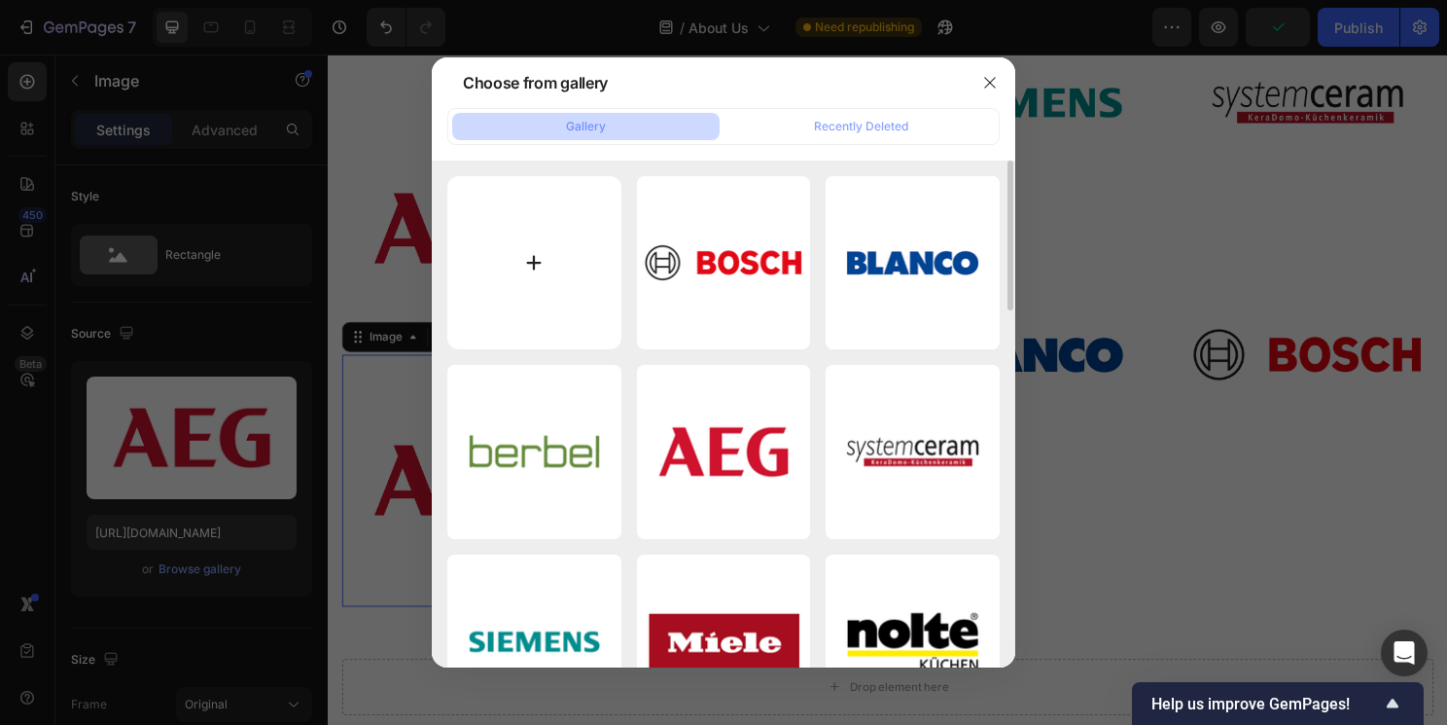
click at [541, 275] on input "file" at bounding box center [534, 263] width 174 height 174
type input "C:\fakepath\eOpus-Logo_800x800.png"
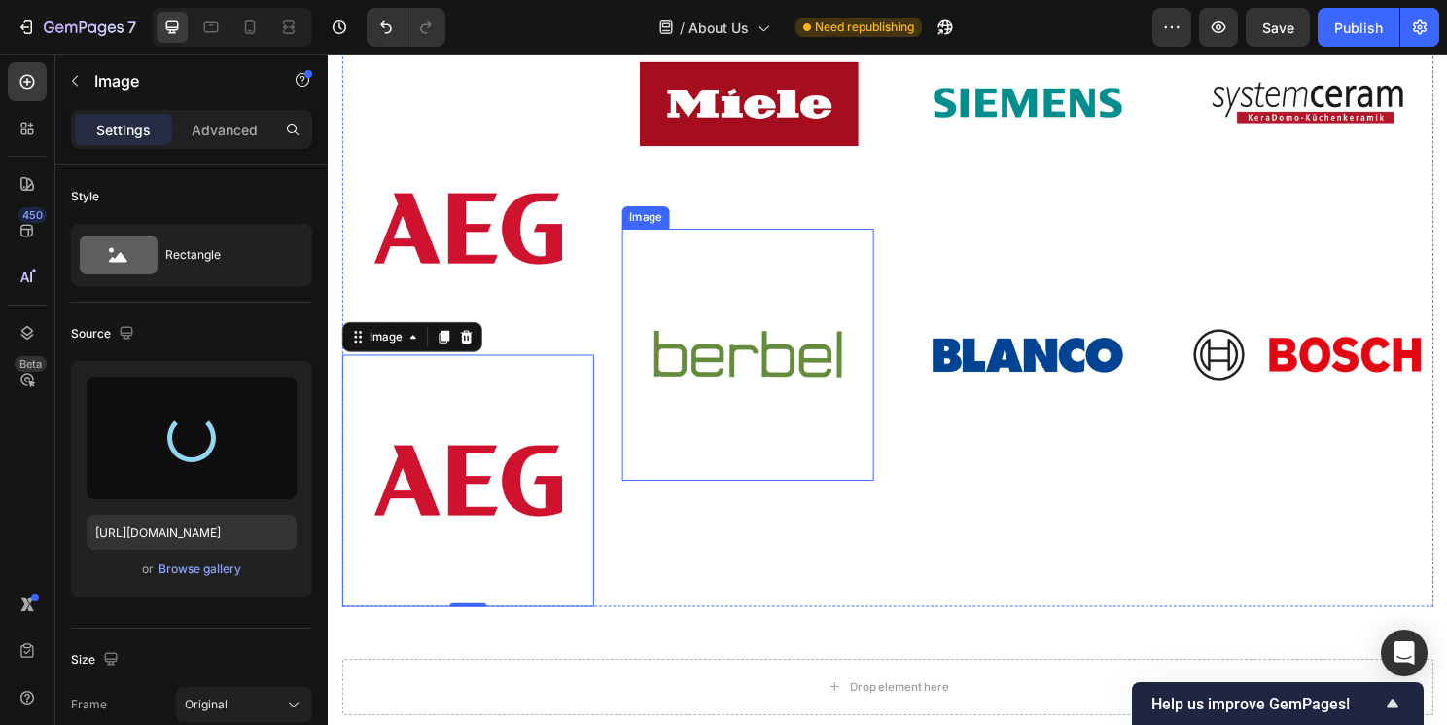
type input "[URL][DOMAIN_NAME]"
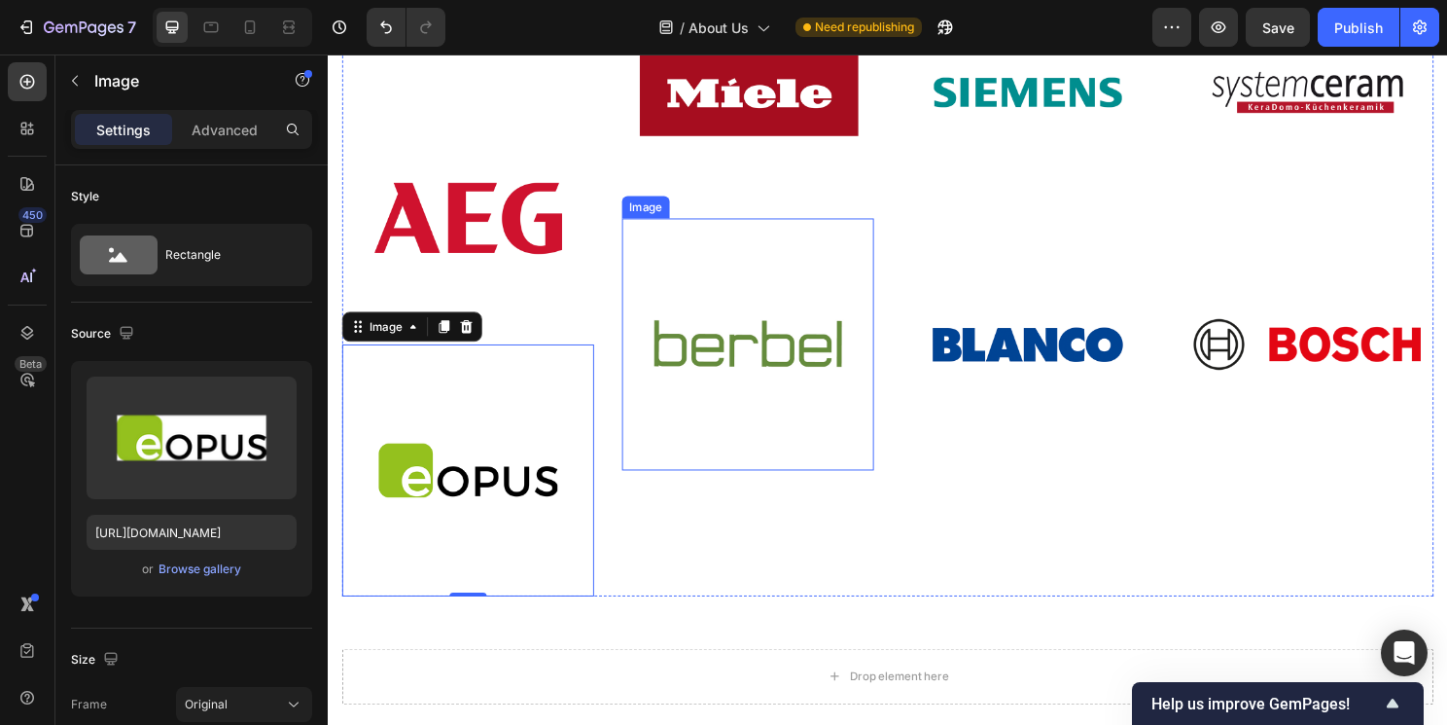
scroll to position [2223, 0]
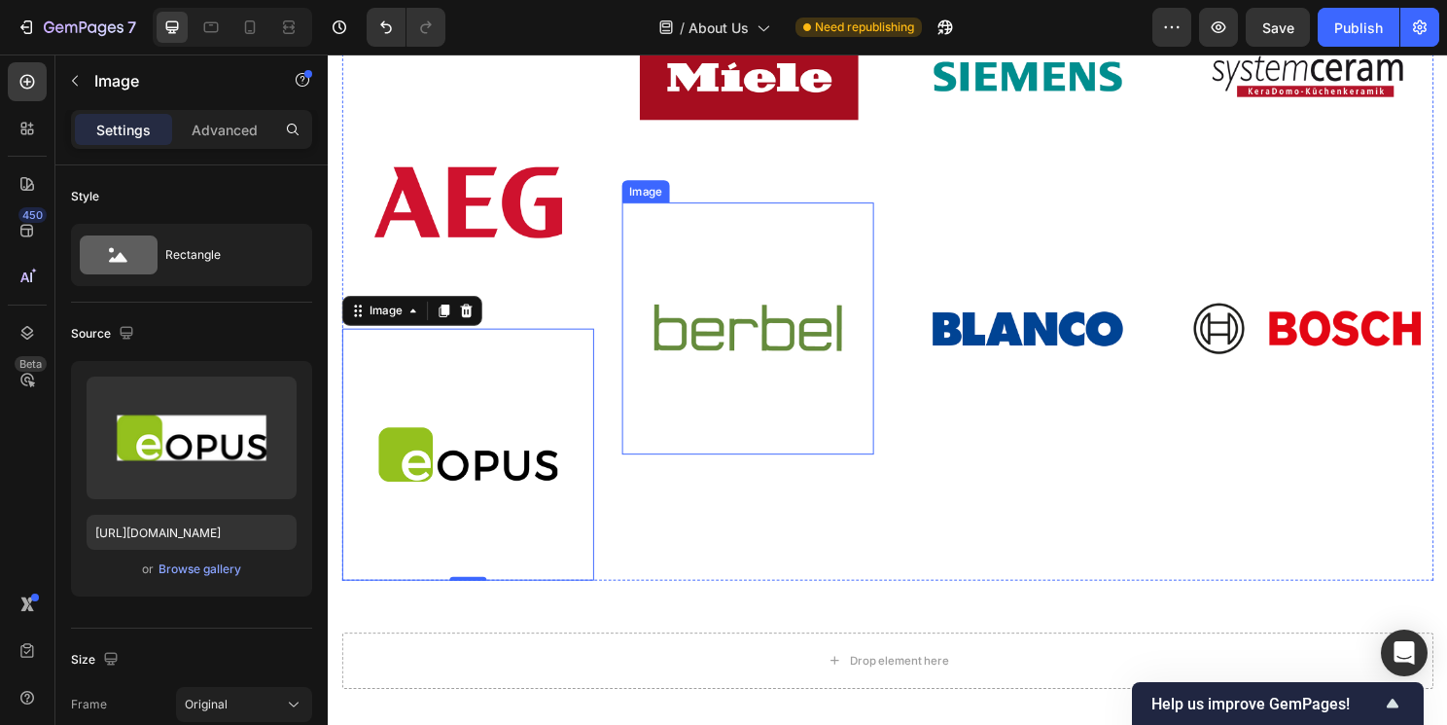
click at [744, 339] on img at bounding box center [765, 340] width 263 height 263
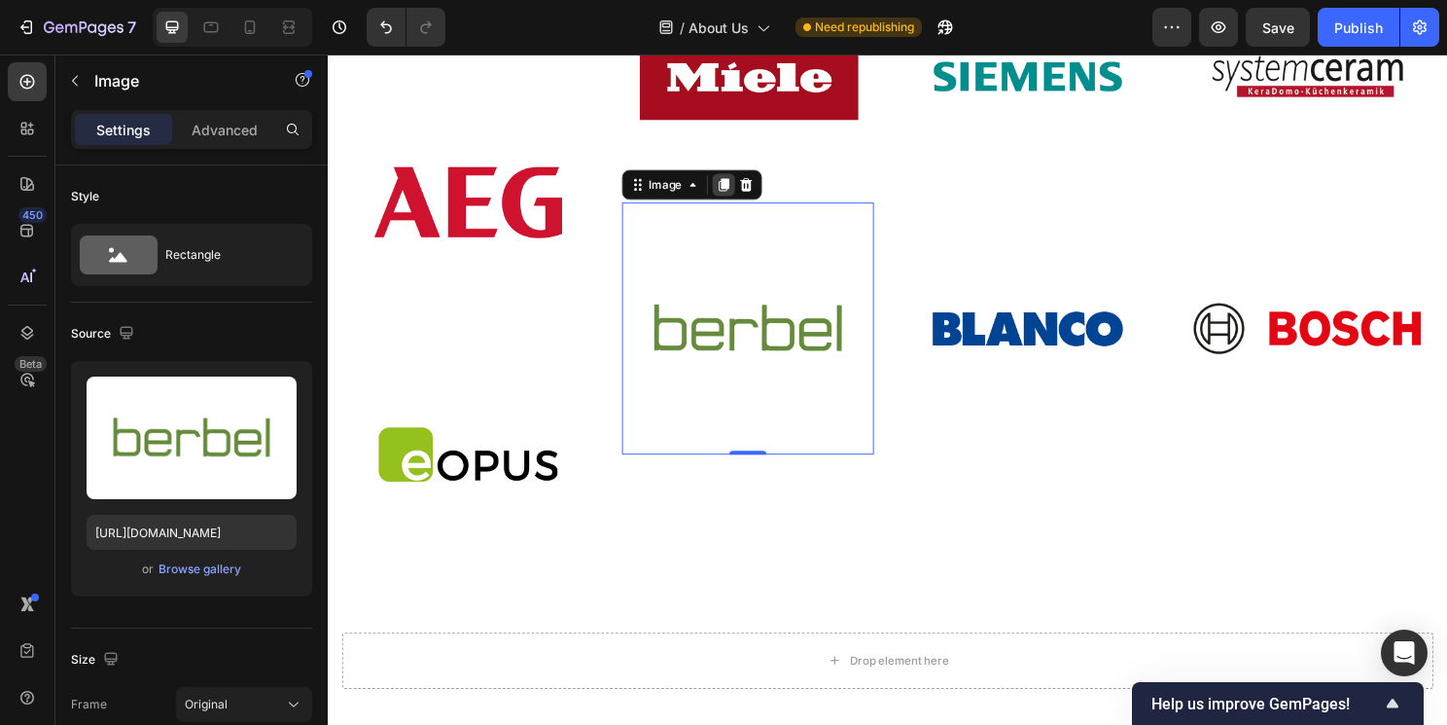
click at [741, 190] on icon at bounding box center [740, 191] width 11 height 14
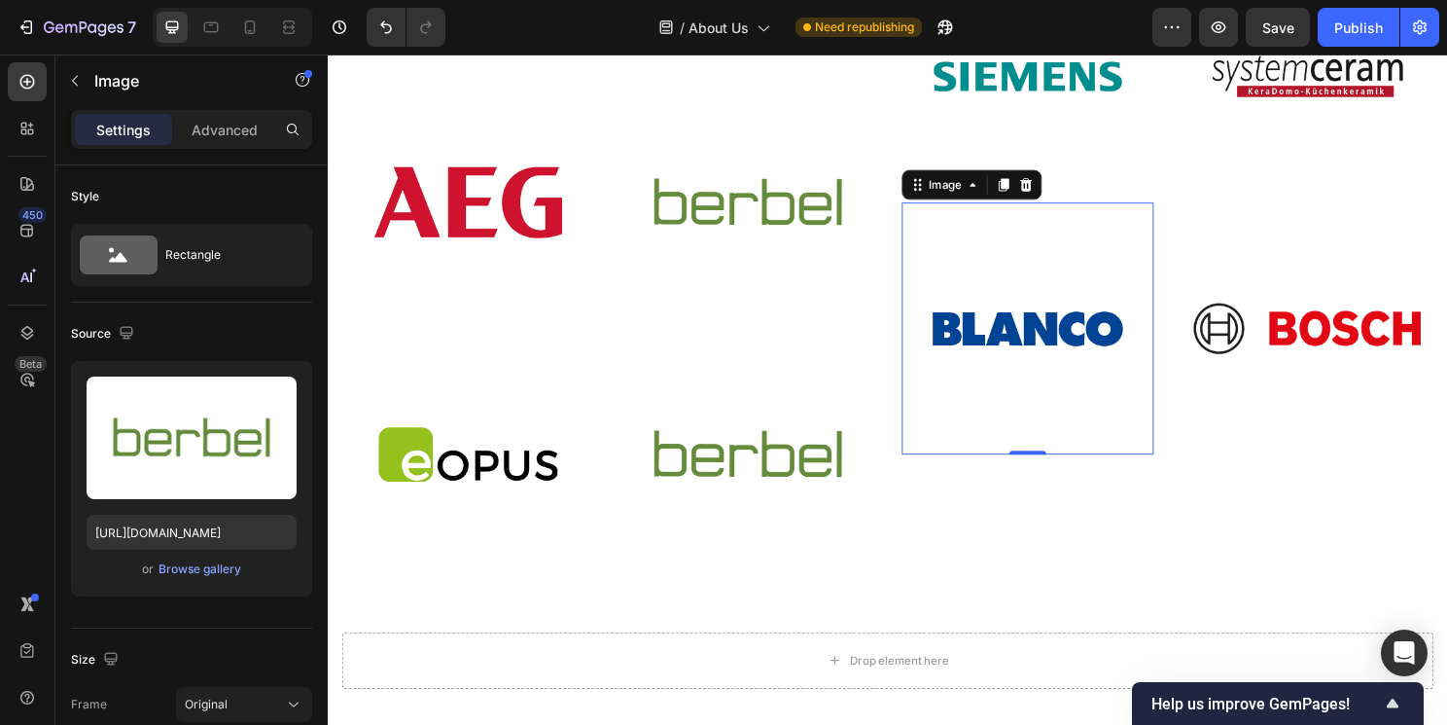
click at [1090, 323] on img at bounding box center [1057, 340] width 263 height 263
click at [1029, 188] on icon at bounding box center [1032, 191] width 16 height 16
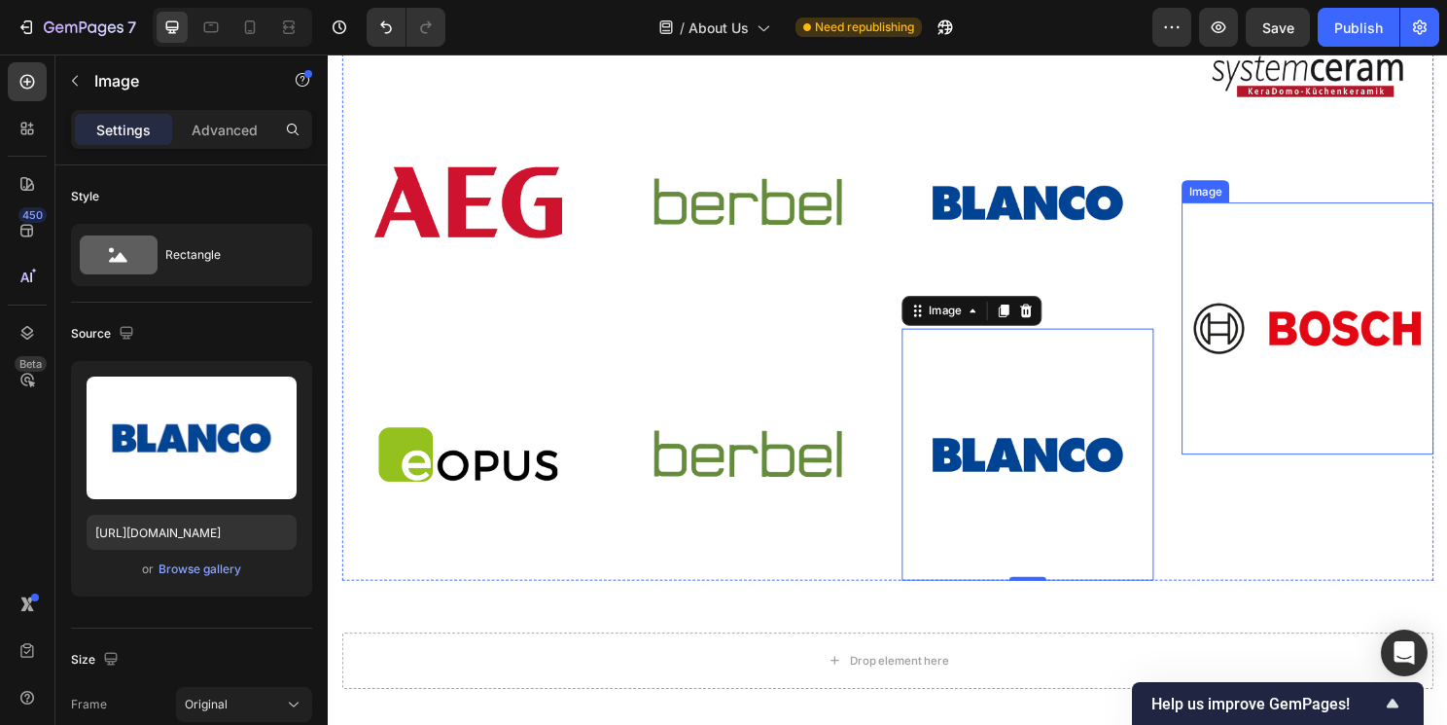
click at [1334, 351] on img at bounding box center [1349, 340] width 263 height 263
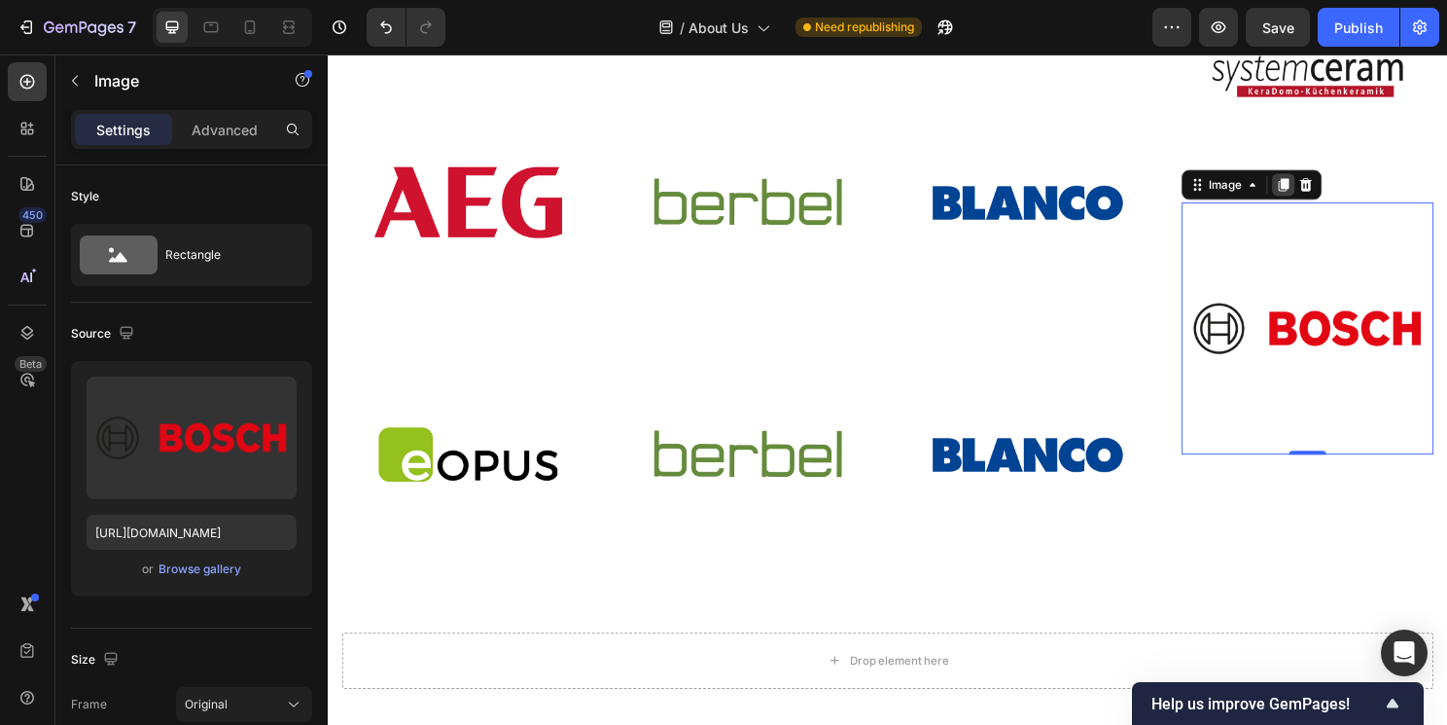
click at [1326, 180] on div at bounding box center [1323, 190] width 23 height 23
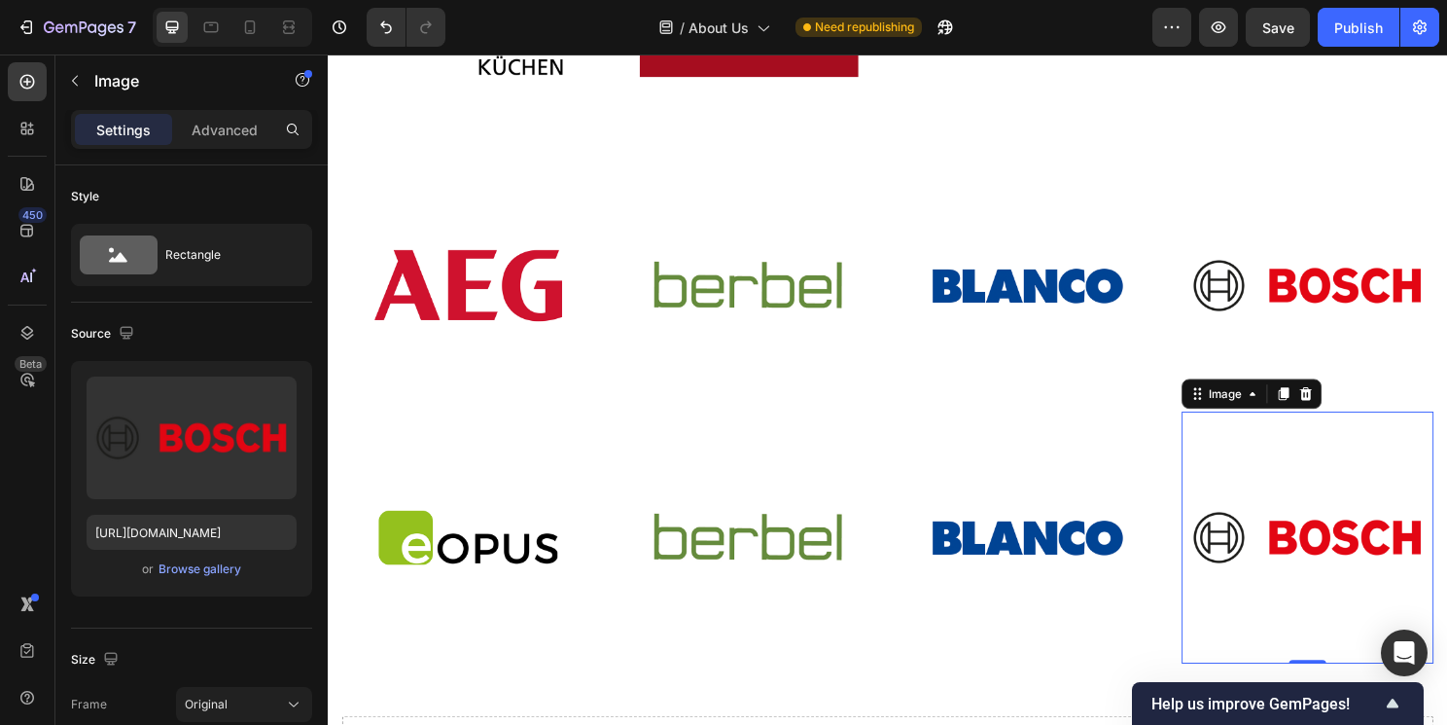
scroll to position [2138, 0]
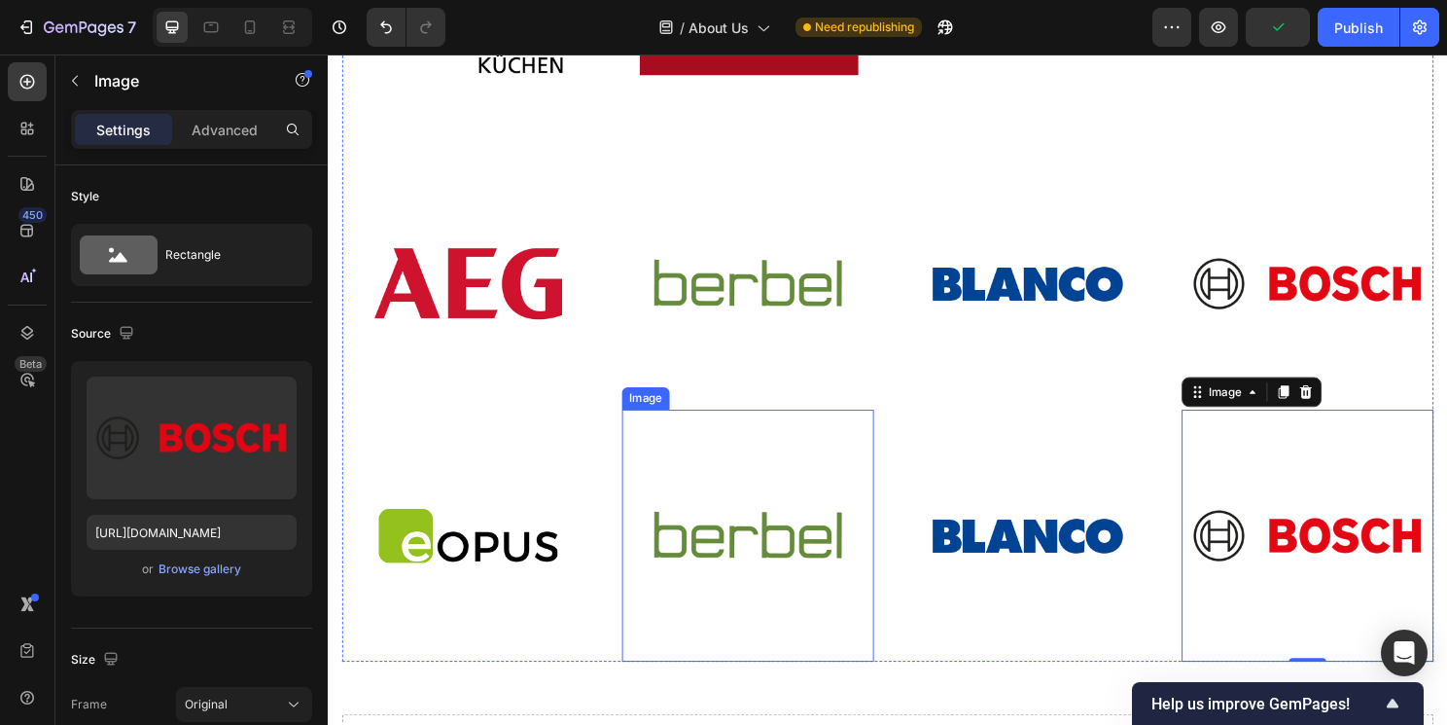
click at [761, 530] on img at bounding box center [765, 556] width 263 height 263
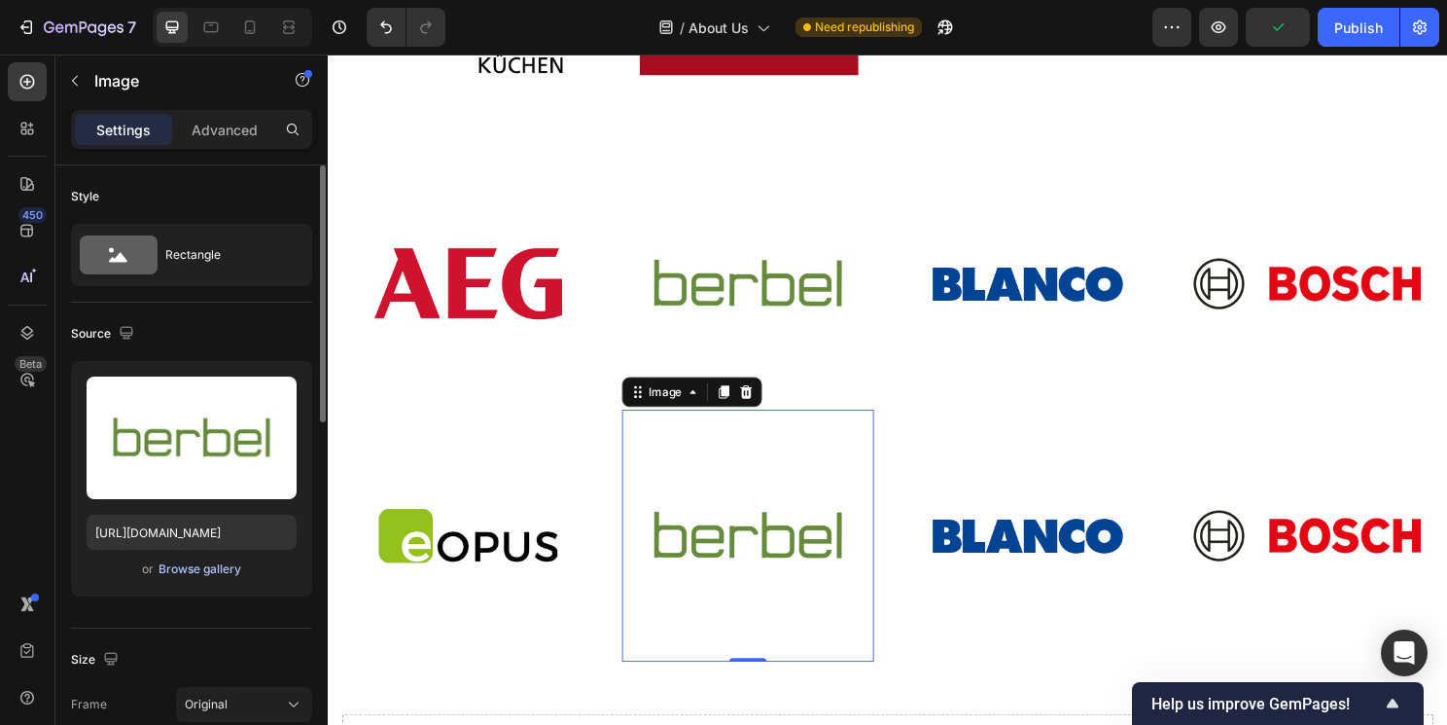
click at [188, 576] on div "Browse gallery" at bounding box center [200, 569] width 83 height 18
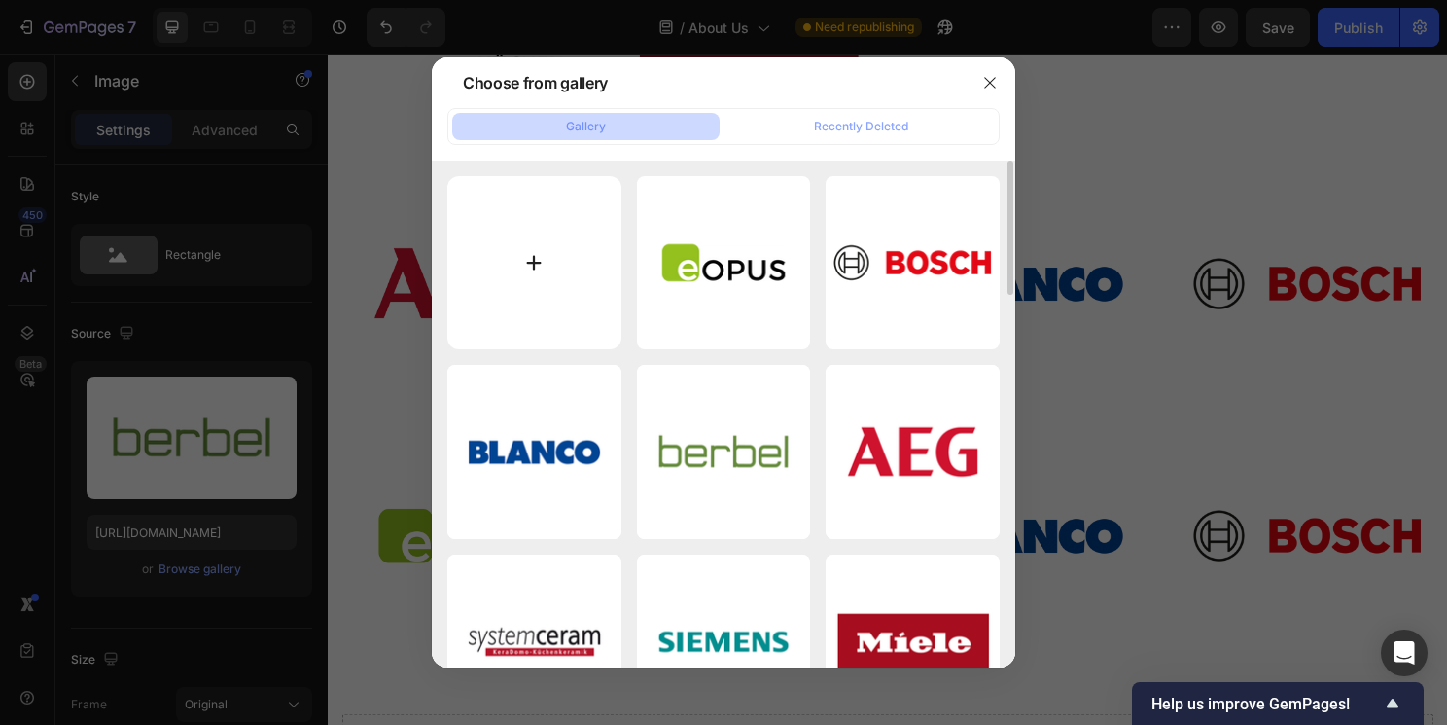
click at [518, 258] on input "file" at bounding box center [534, 263] width 174 height 174
type input "C:\fakepath\Gaggenau.png"
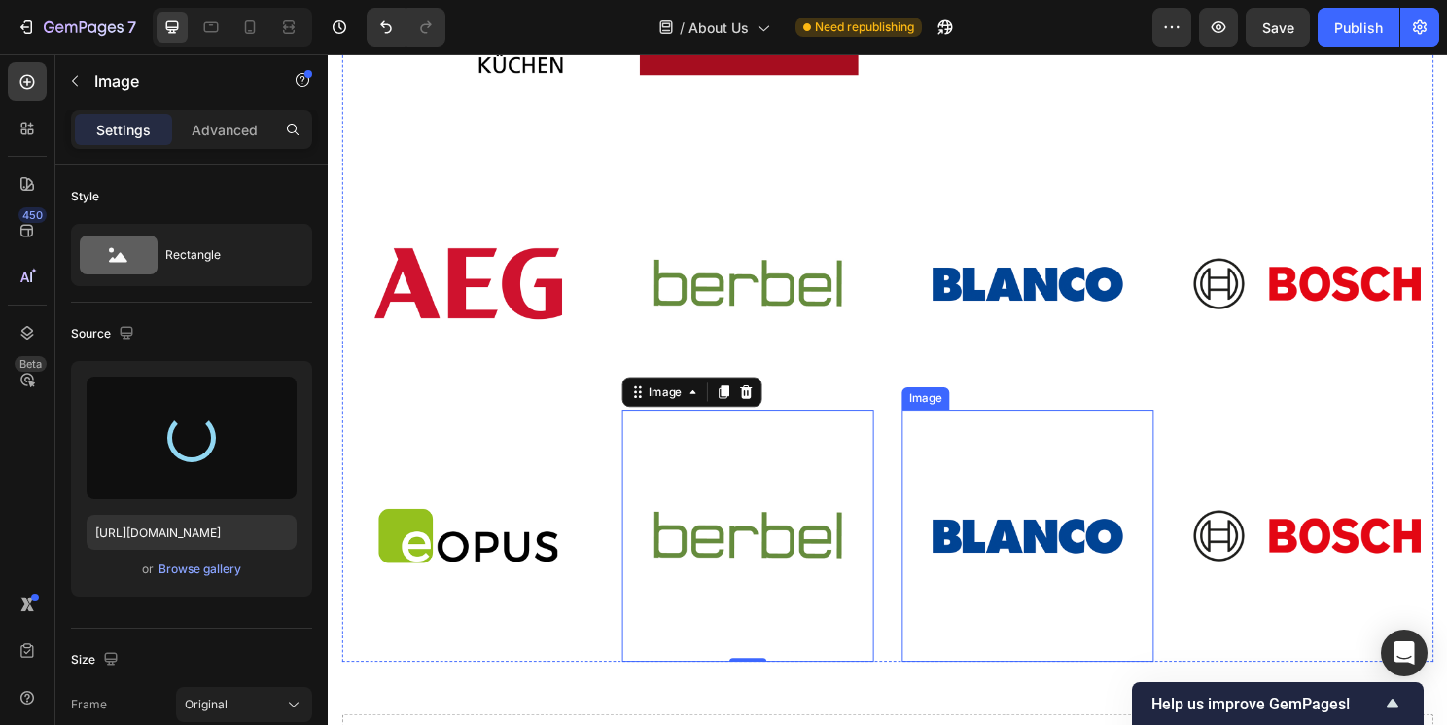
type input "[URL][DOMAIN_NAME]"
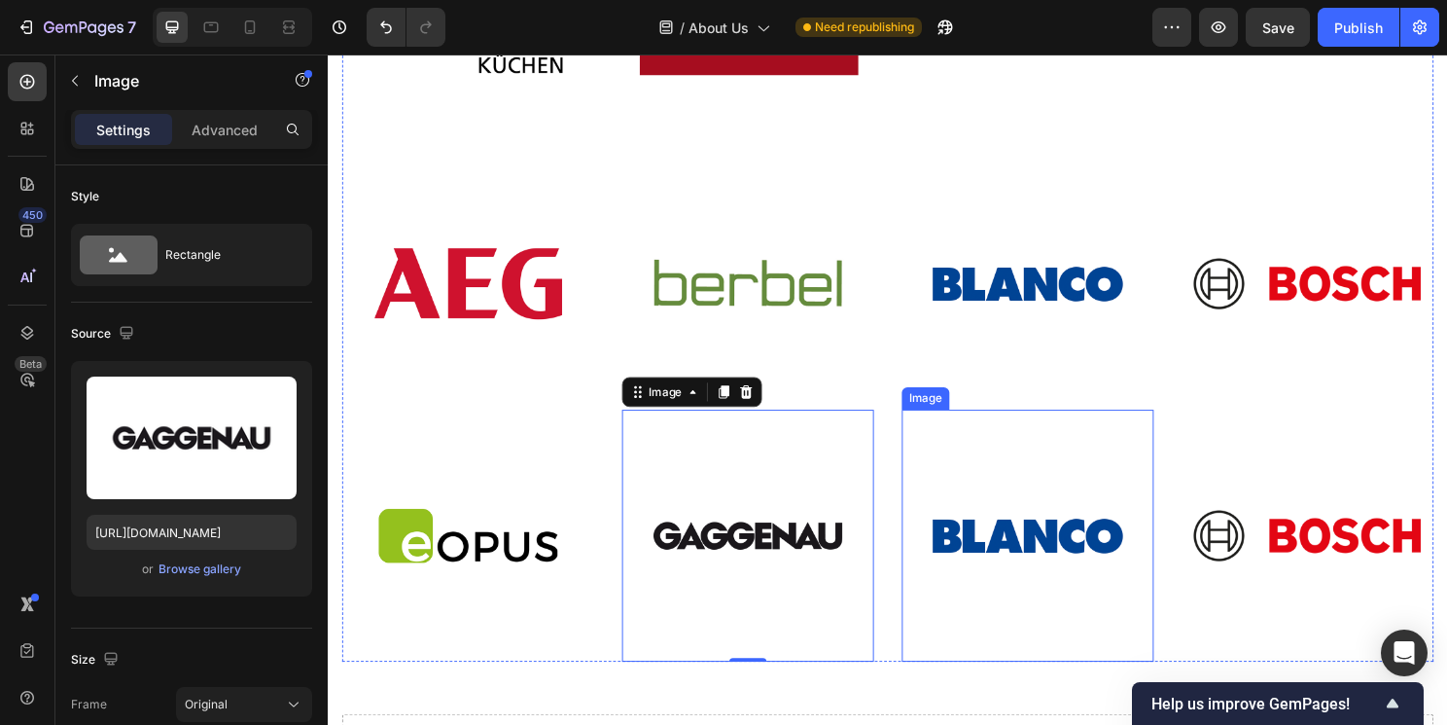
click at [1074, 528] on img at bounding box center [1057, 556] width 263 height 263
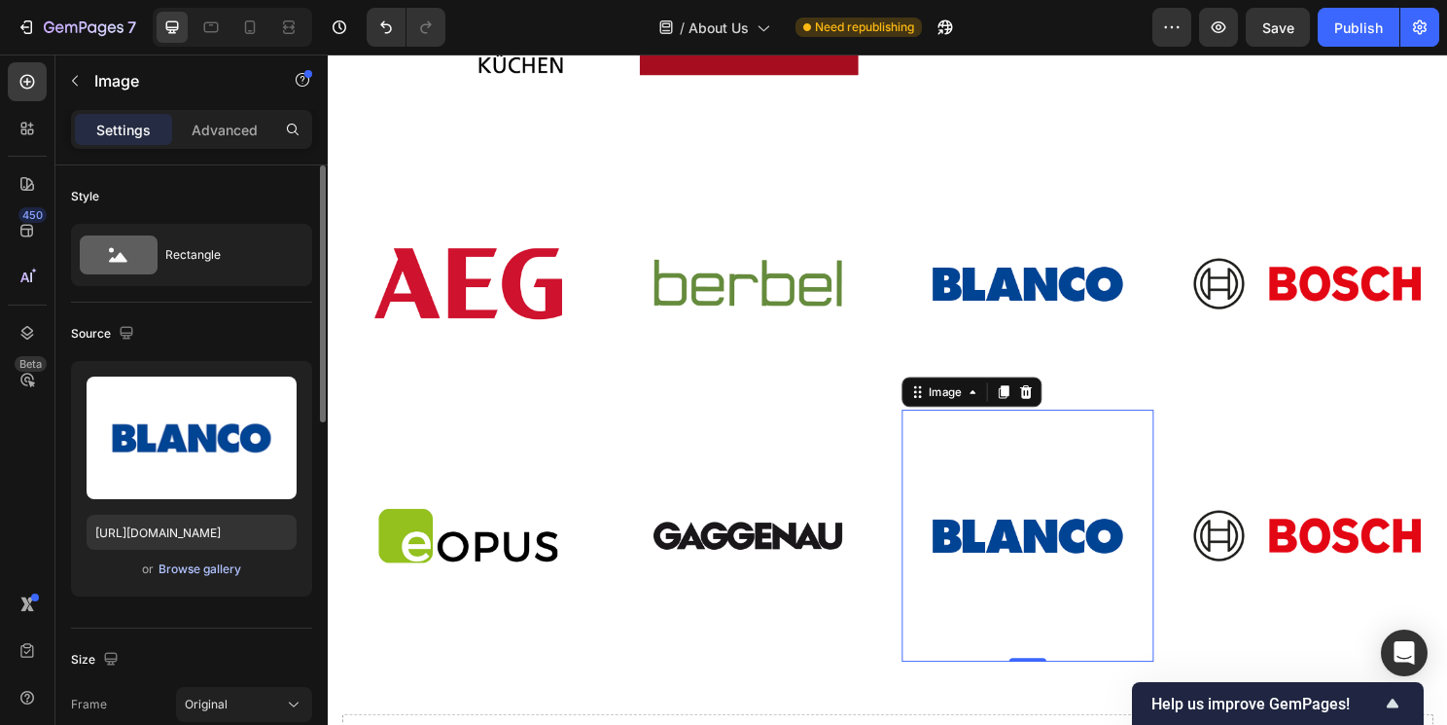
click at [189, 573] on div "Browse gallery" at bounding box center [200, 569] width 83 height 18
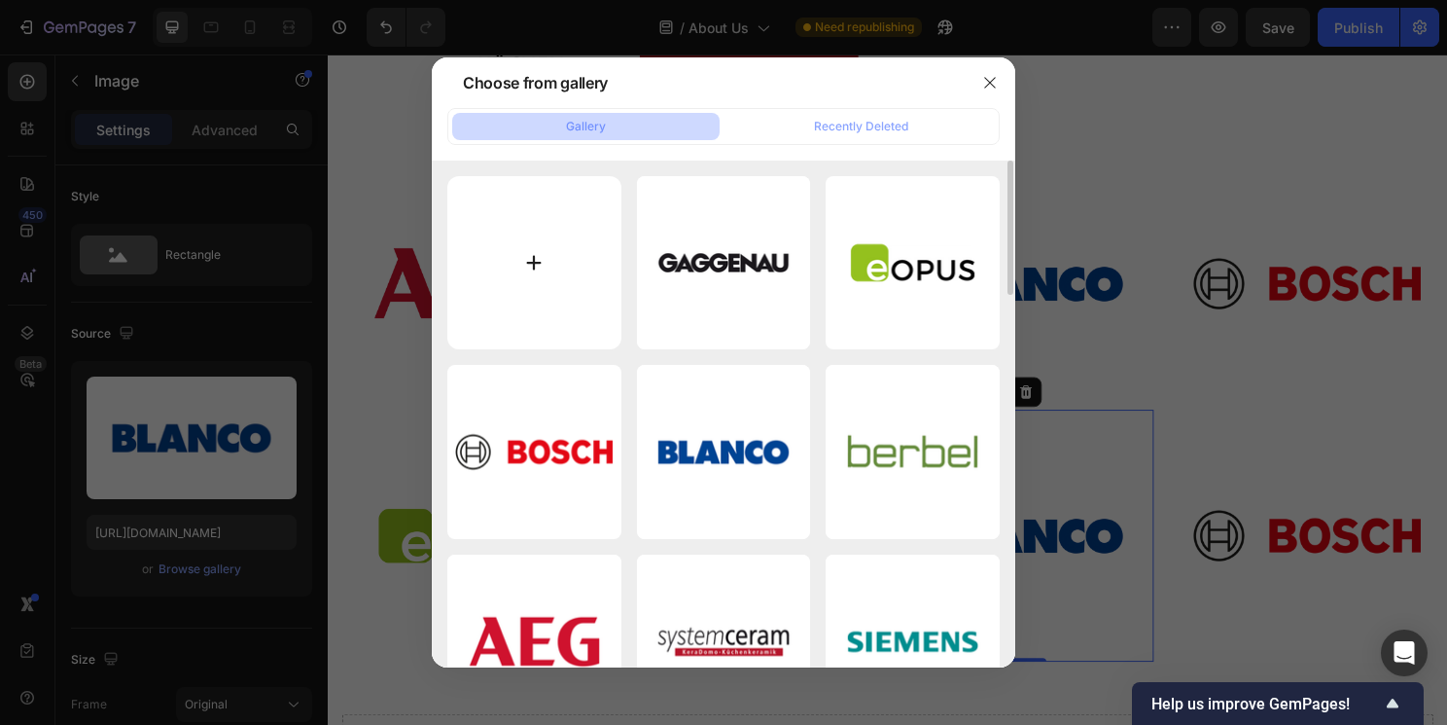
click at [501, 303] on input "file" at bounding box center [534, 263] width 174 height 174
type input "C:\fakepath\[PERSON_NAME].png"
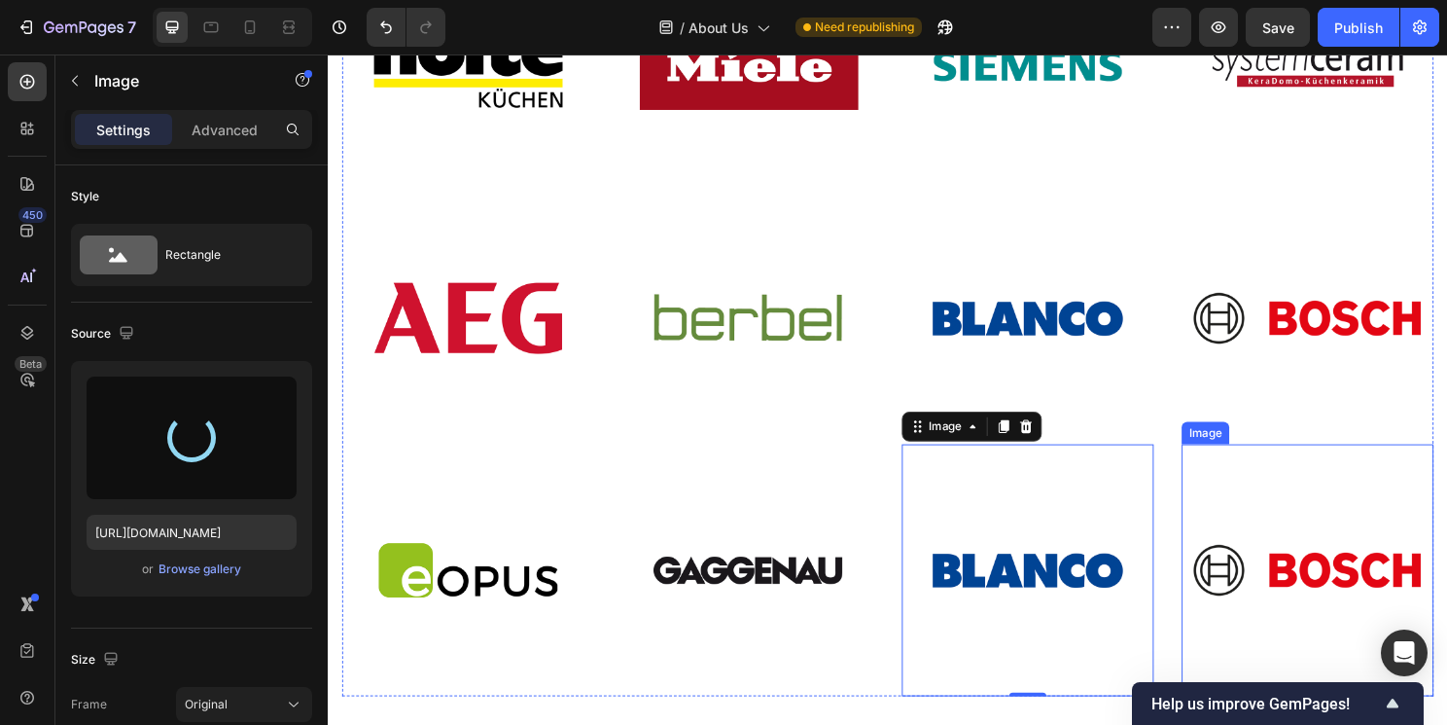
type input "[URL][DOMAIN_NAME]"
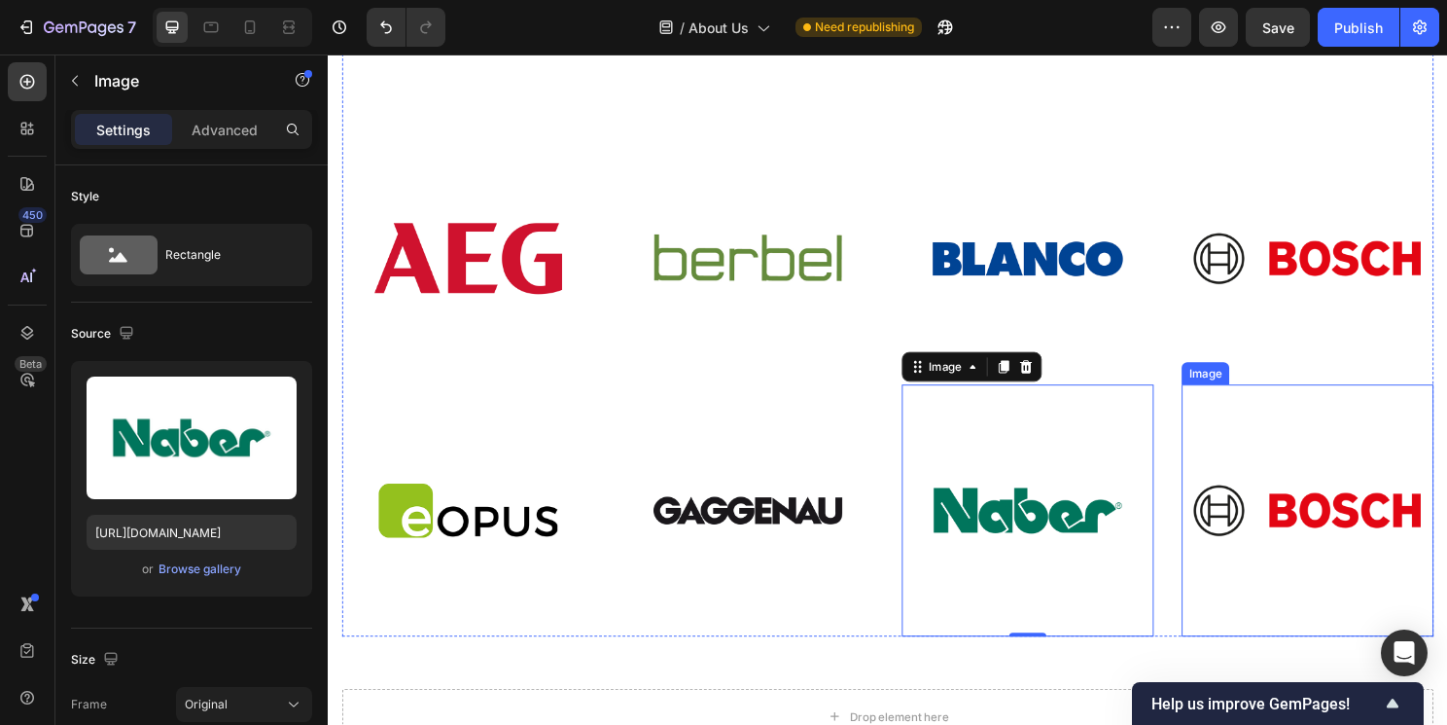
scroll to position [2184, 0]
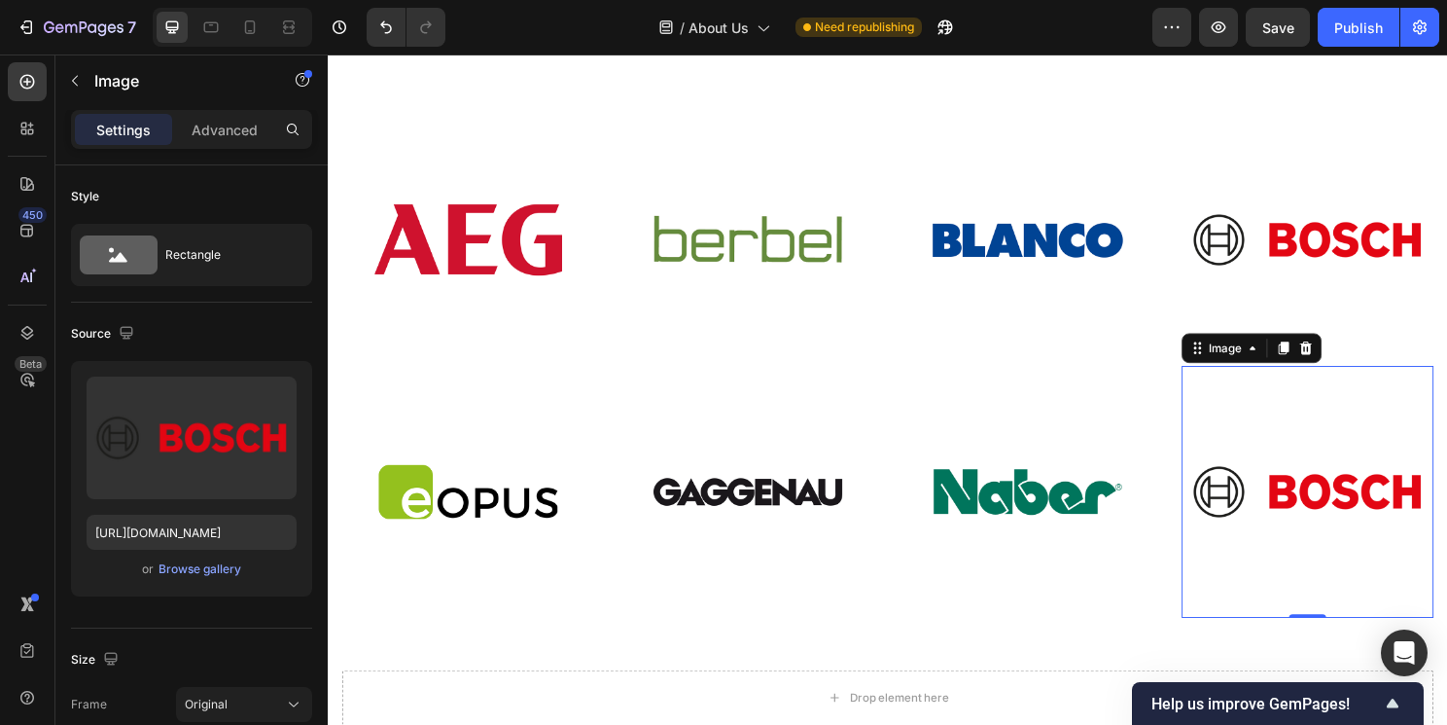
click at [1350, 510] on img at bounding box center [1349, 510] width 263 height 263
click at [209, 572] on div "Browse gallery" at bounding box center [200, 569] width 83 height 18
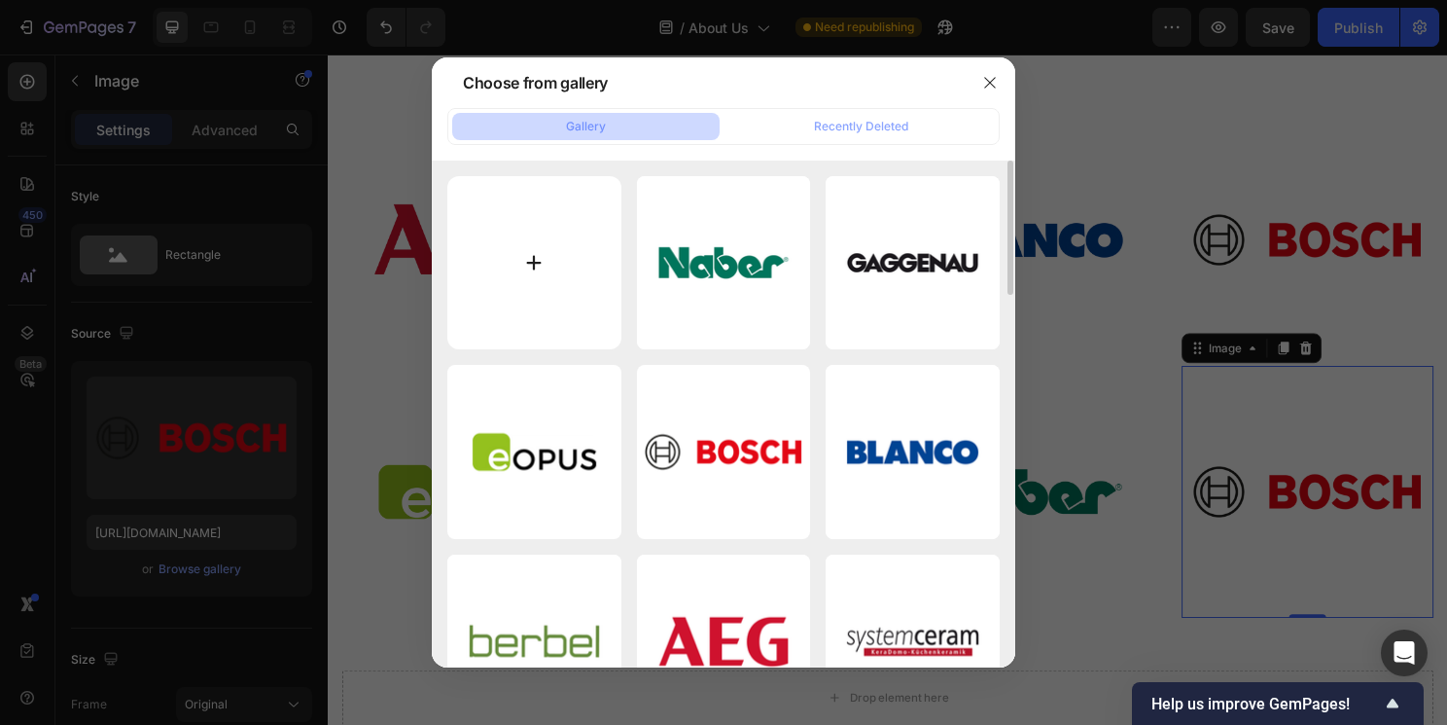
click at [534, 255] on input "file" at bounding box center [534, 263] width 174 height 174
type input "C:\fakepath\[PERSON_NAME].png"
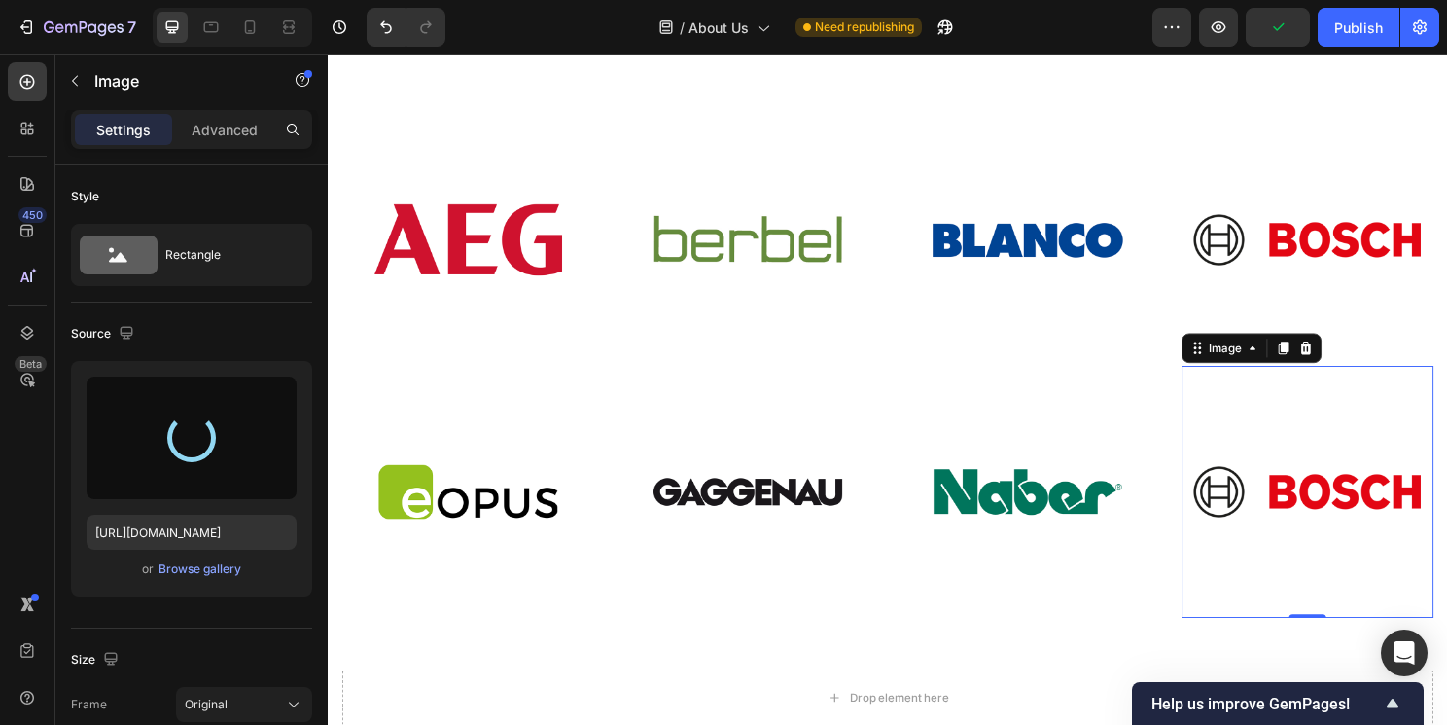
type input "[URL][DOMAIN_NAME]"
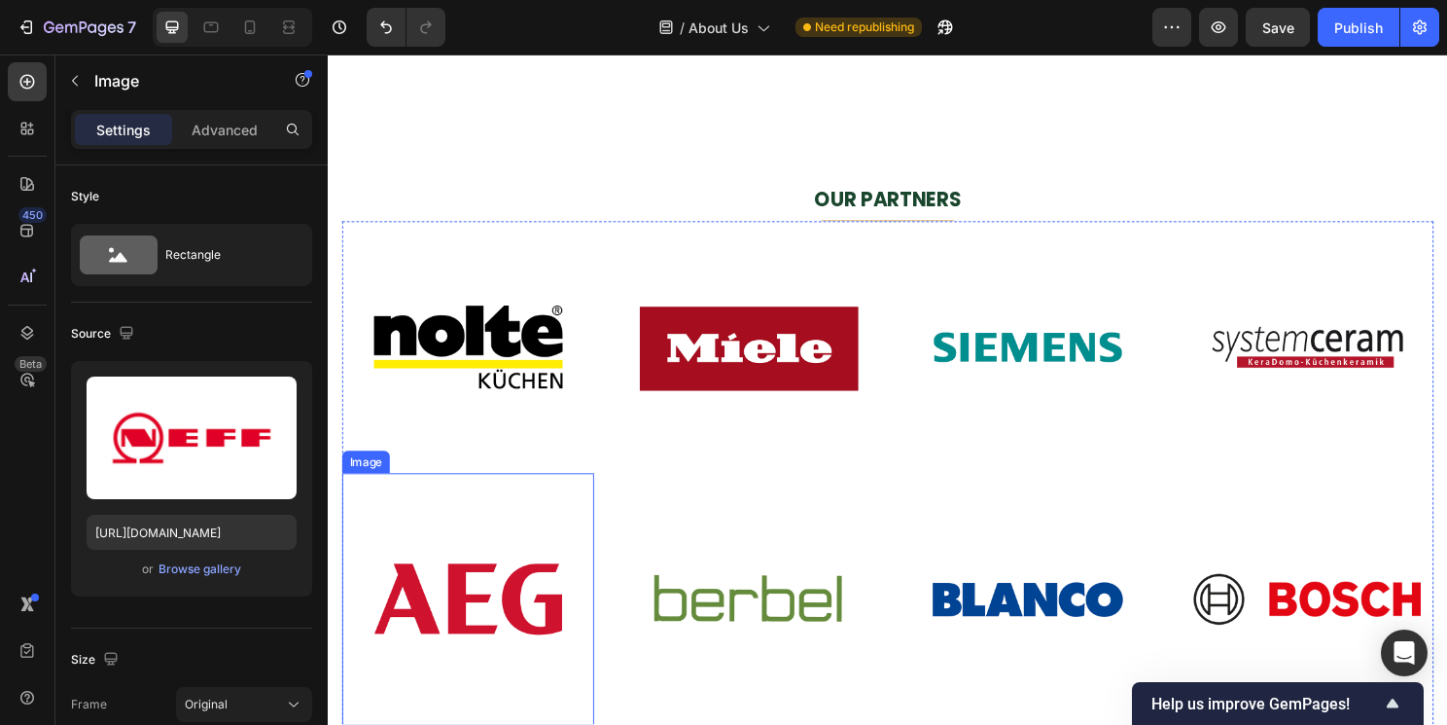
scroll to position [1785, 0]
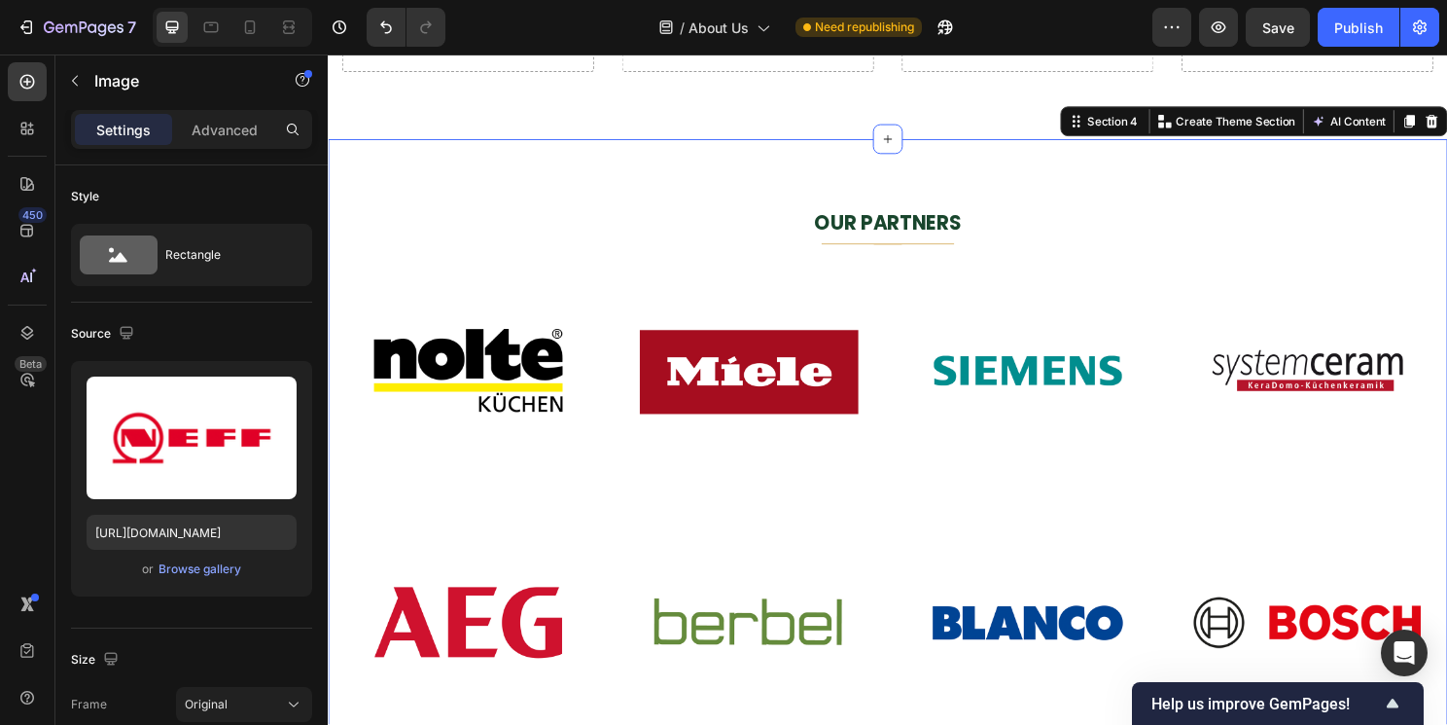
click at [337, 266] on div "OUR PARTNERS Text block Title Line Row Image Image Image Image Image Image Imag…" at bounding box center [911, 683] width 1167 height 1081
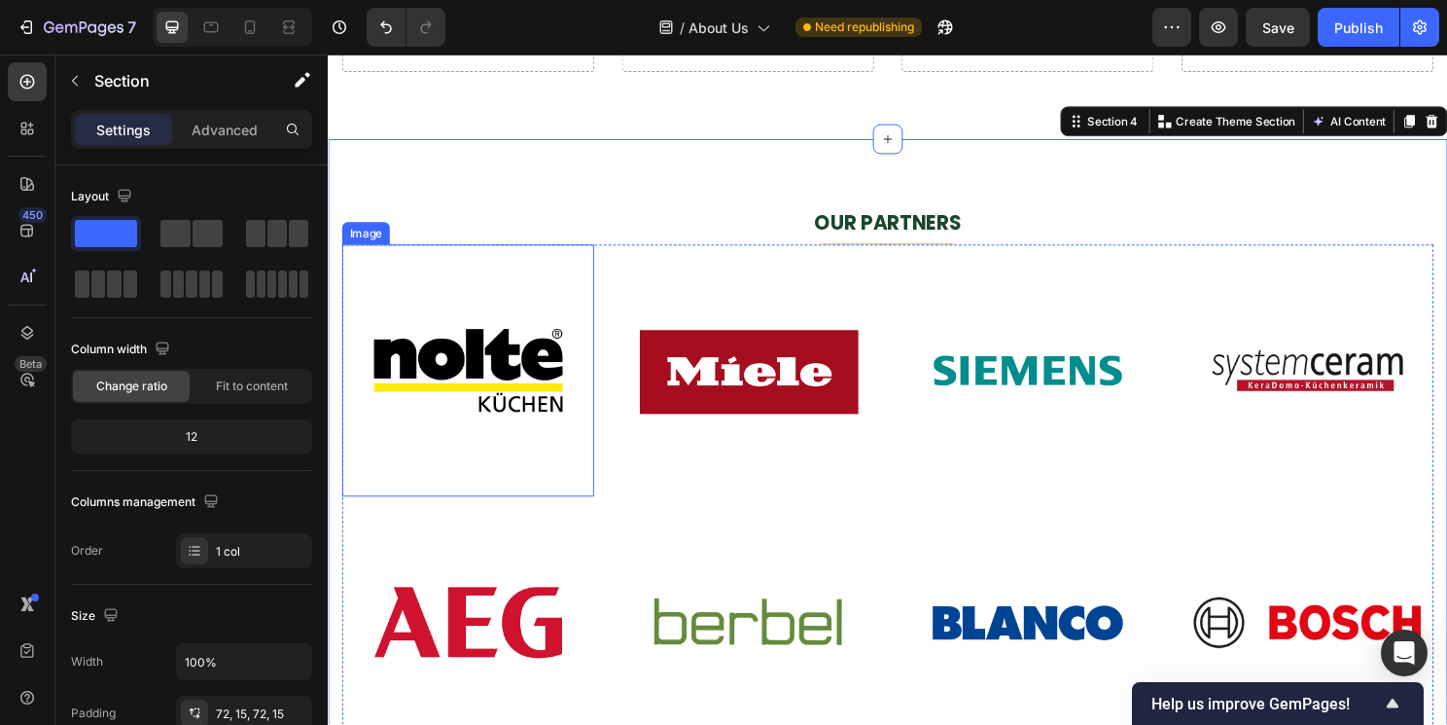
click at [386, 299] on img at bounding box center [473, 384] width 263 height 263
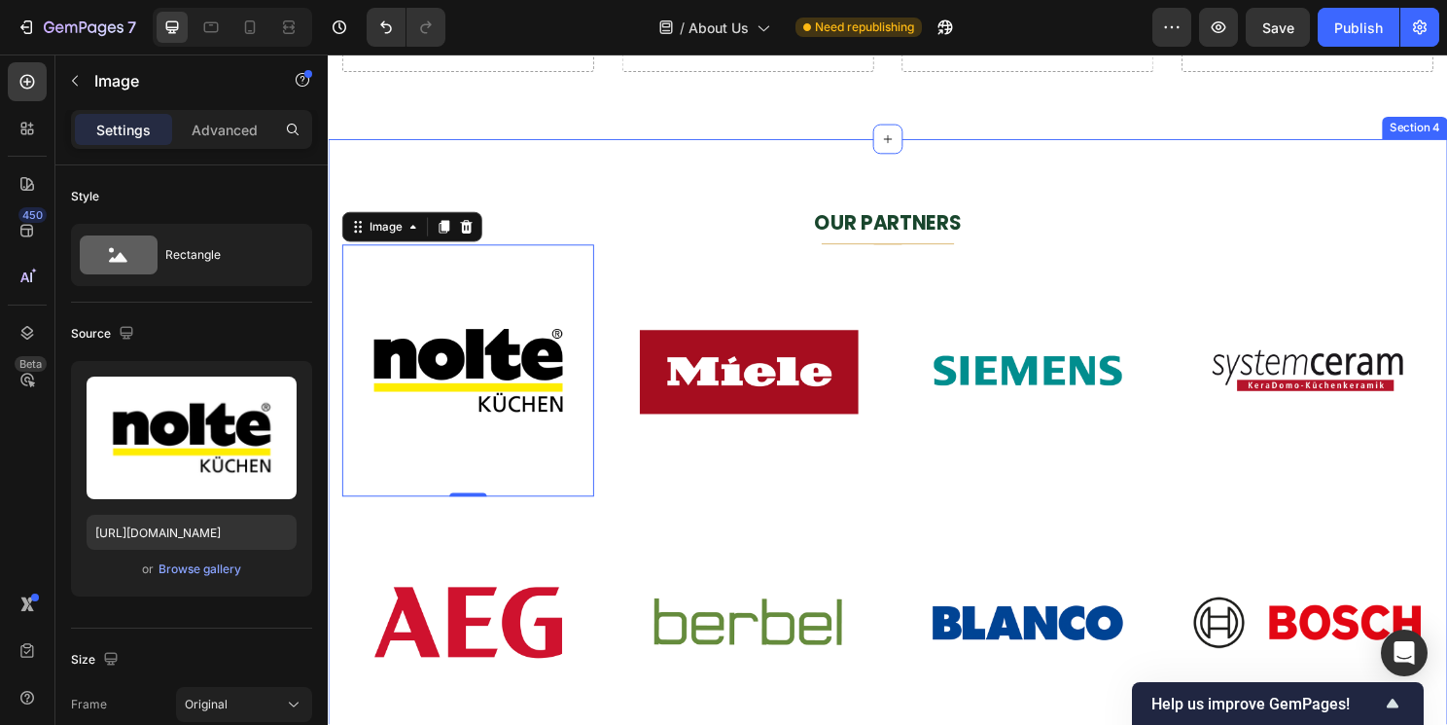
click at [460, 150] on div "OUR PARTNERS Text block Title Line Row Image 0 Image Image Image Image Image Im…" at bounding box center [911, 683] width 1167 height 1081
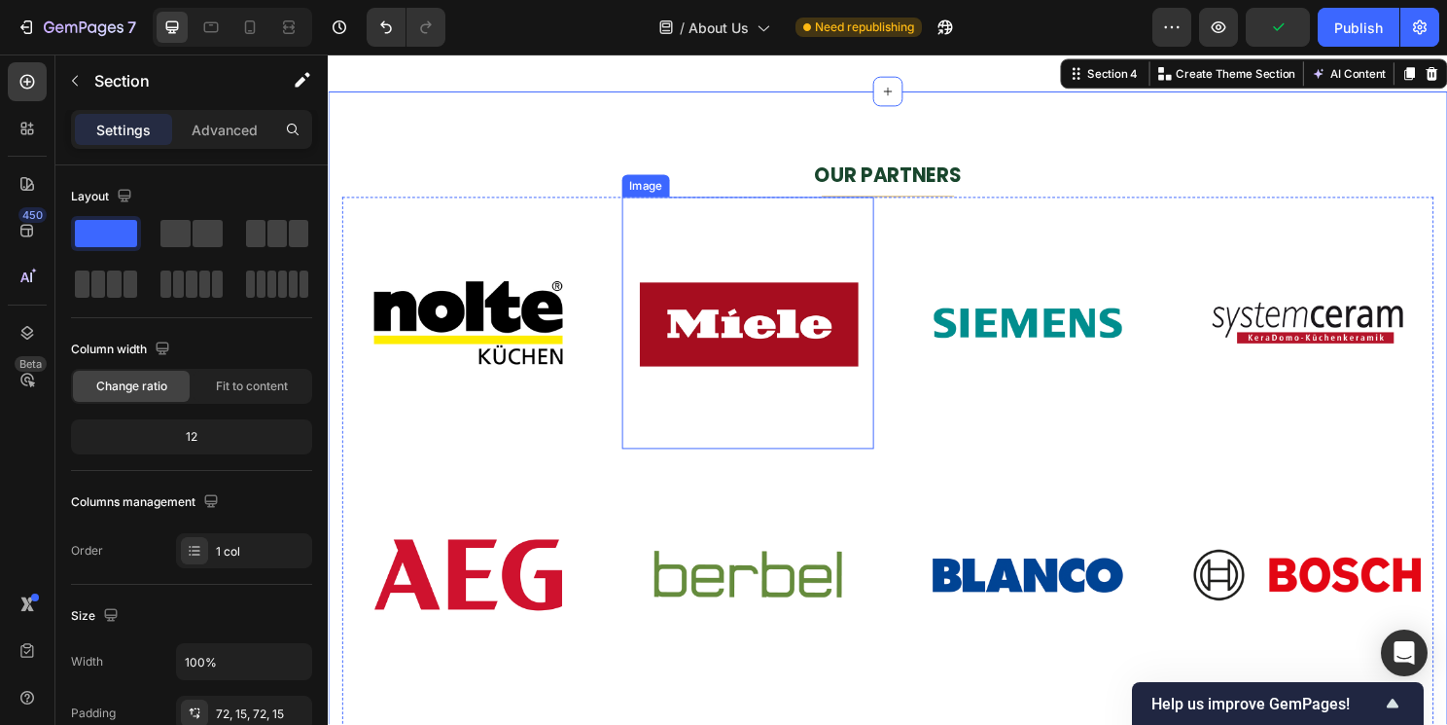
scroll to position [1852, 0]
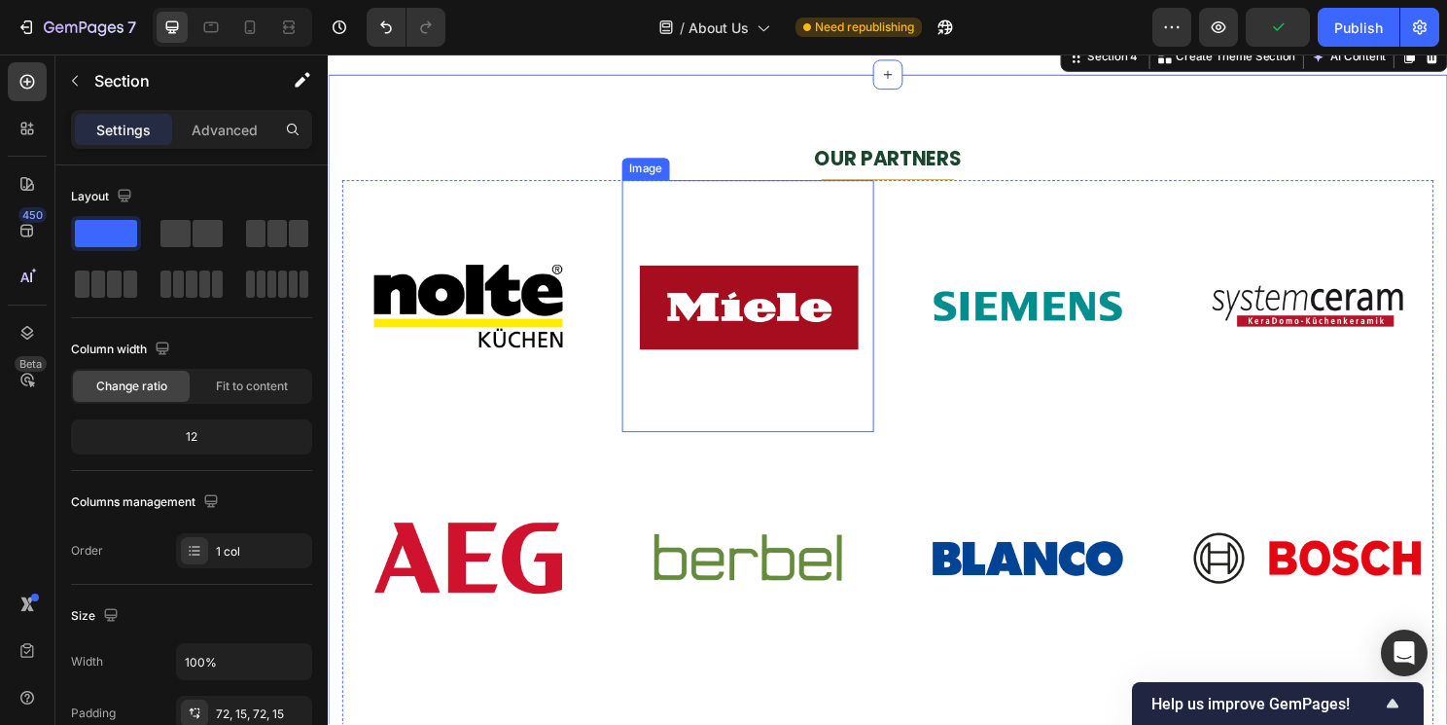
click at [885, 443] on img at bounding box center [765, 317] width 263 height 263
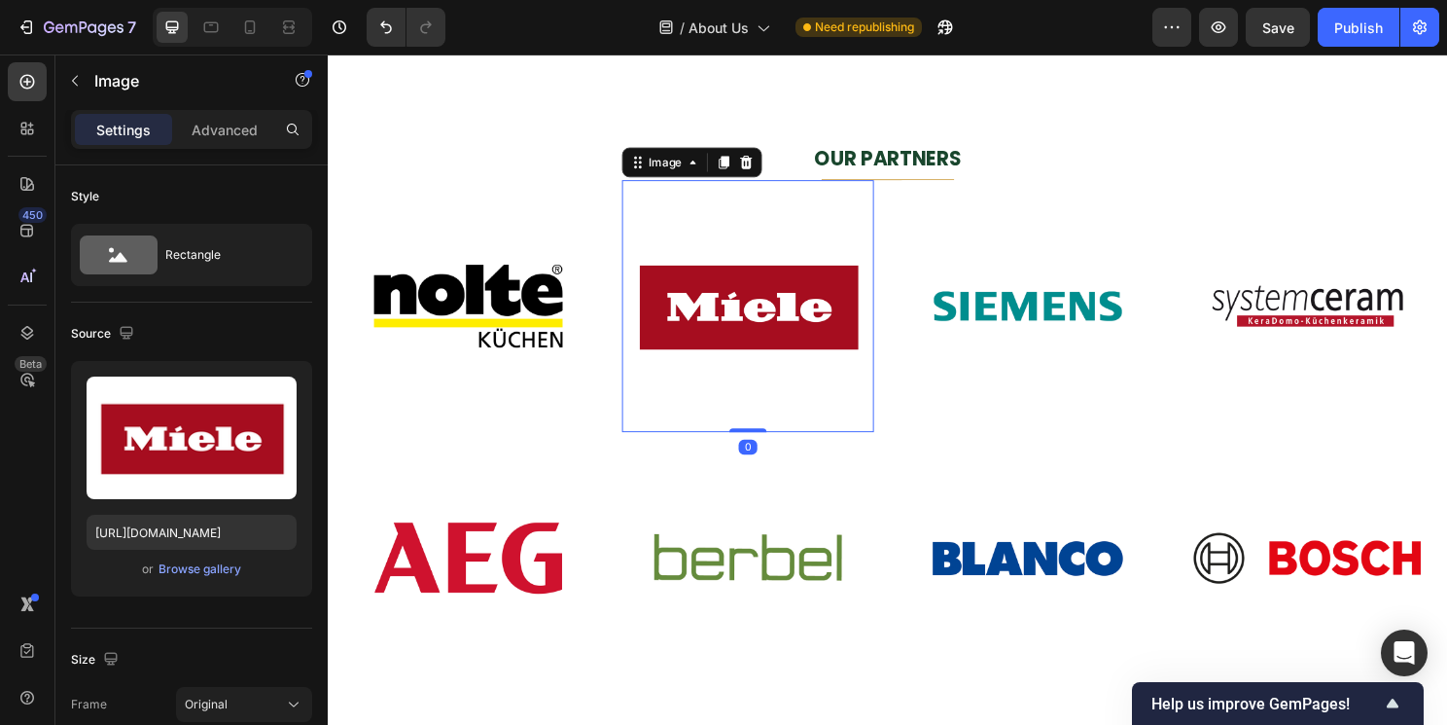
drag, startPoint x: 764, startPoint y: 444, endPoint x: 756, endPoint y: 400, distance: 44.5
click at [756, 400] on div "Image 0" at bounding box center [765, 317] width 263 height 263
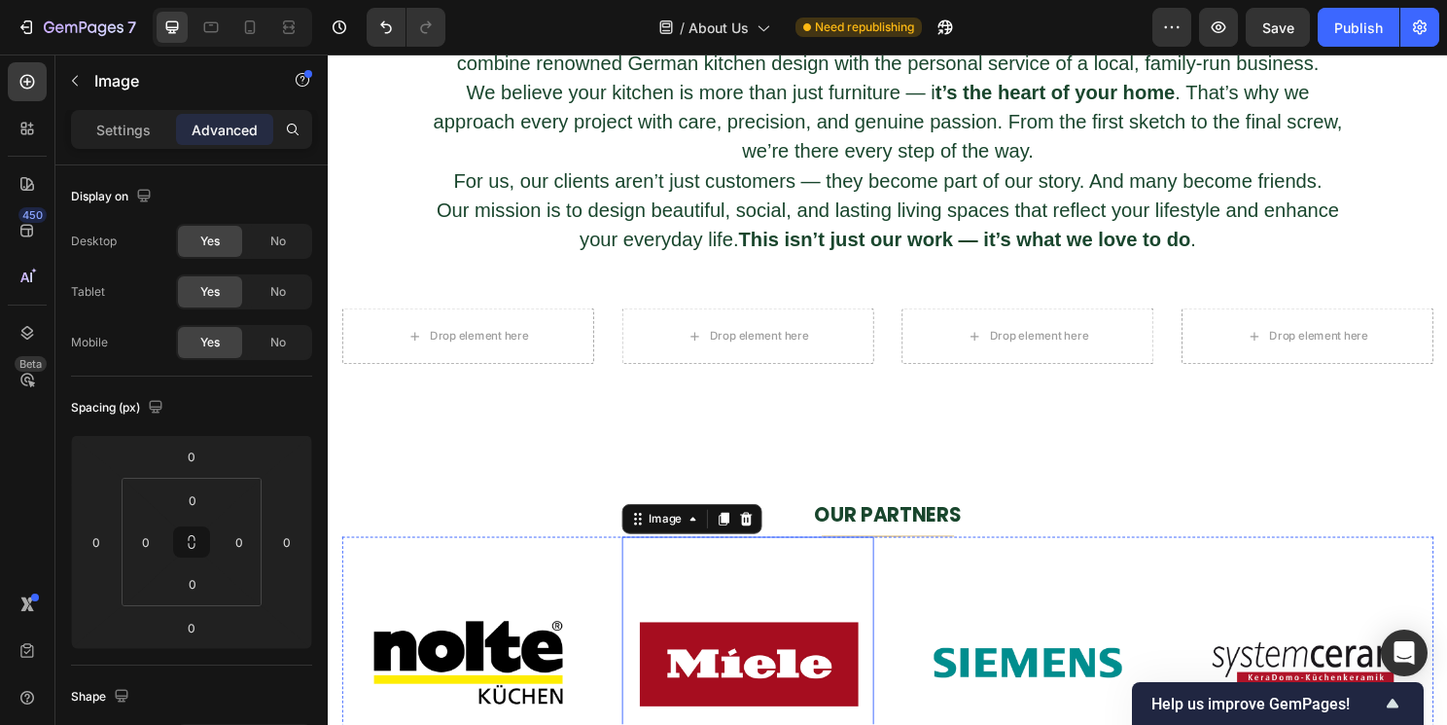
scroll to position [1486, 0]
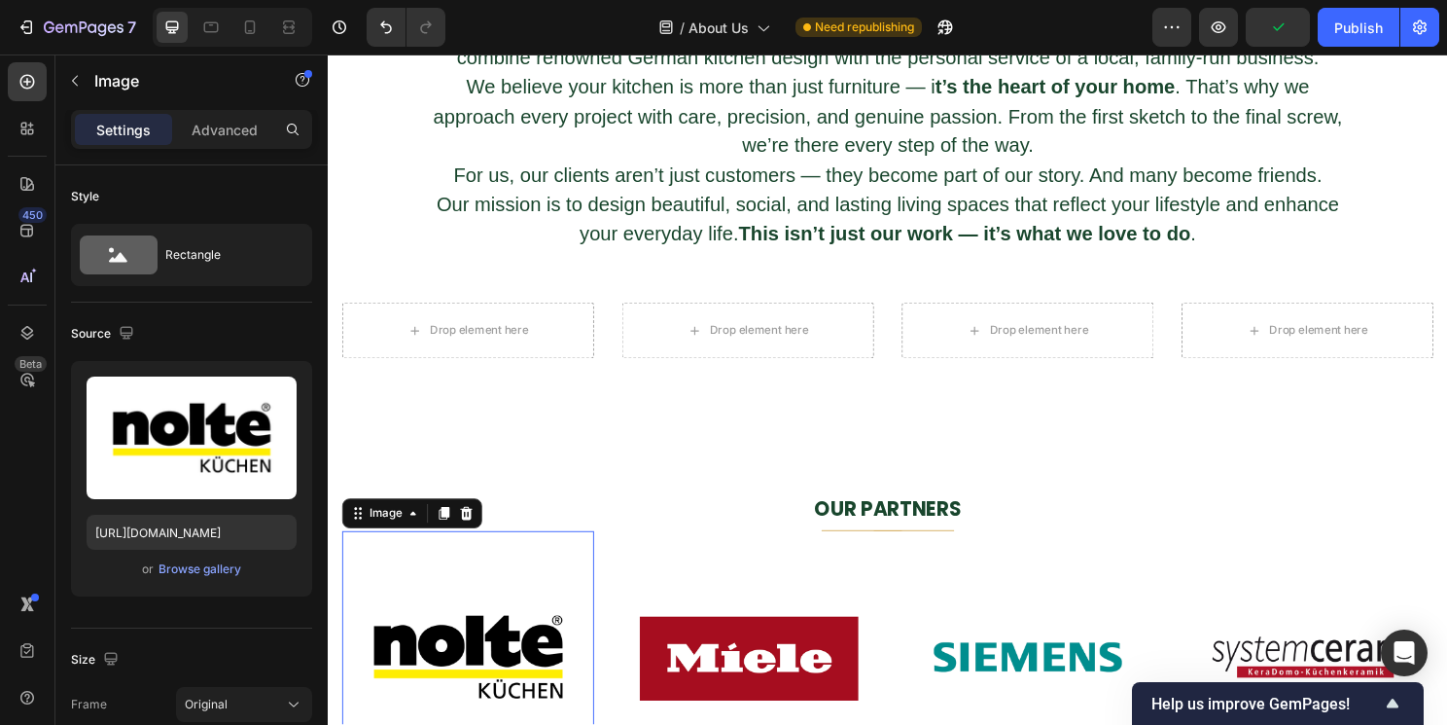
click at [447, 572] on img at bounding box center [473, 683] width 263 height 263
click at [113, 659] on icon "button" at bounding box center [110, 658] width 13 height 13
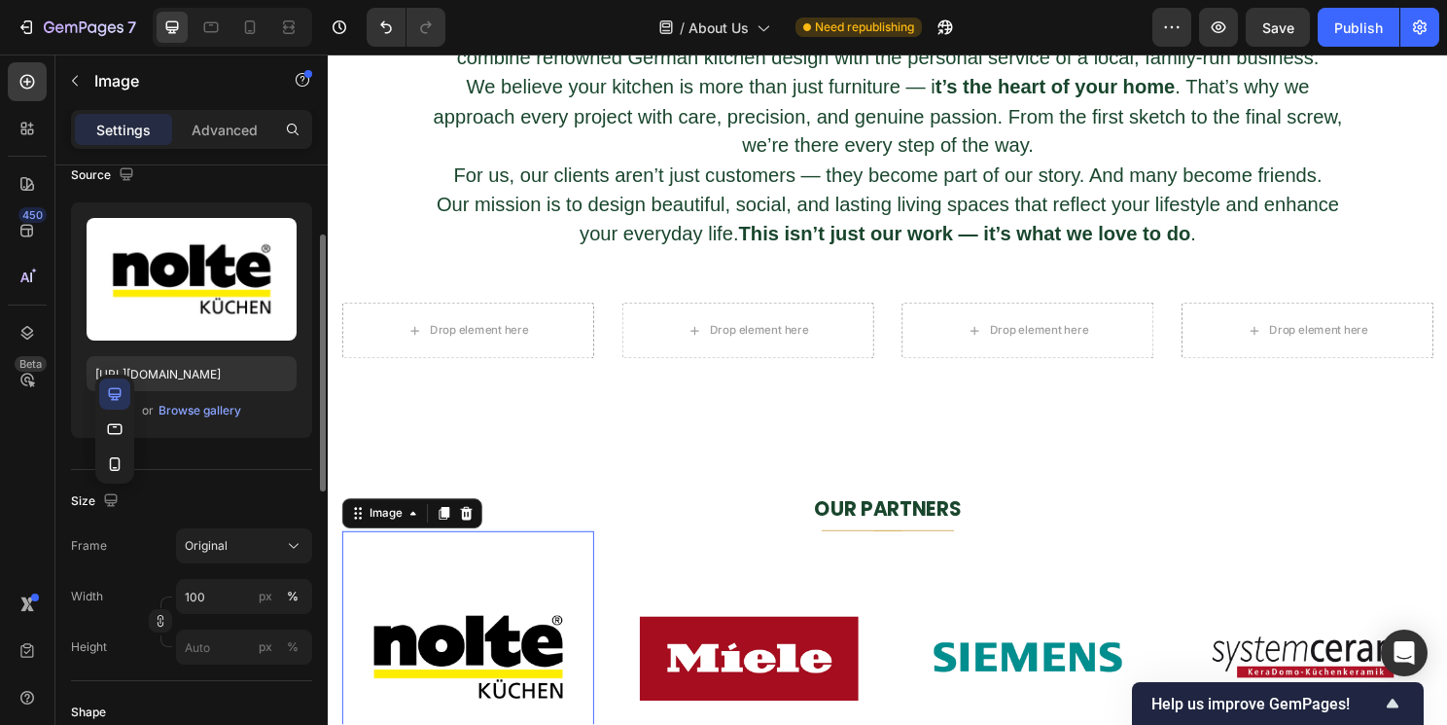
scroll to position [162, 0]
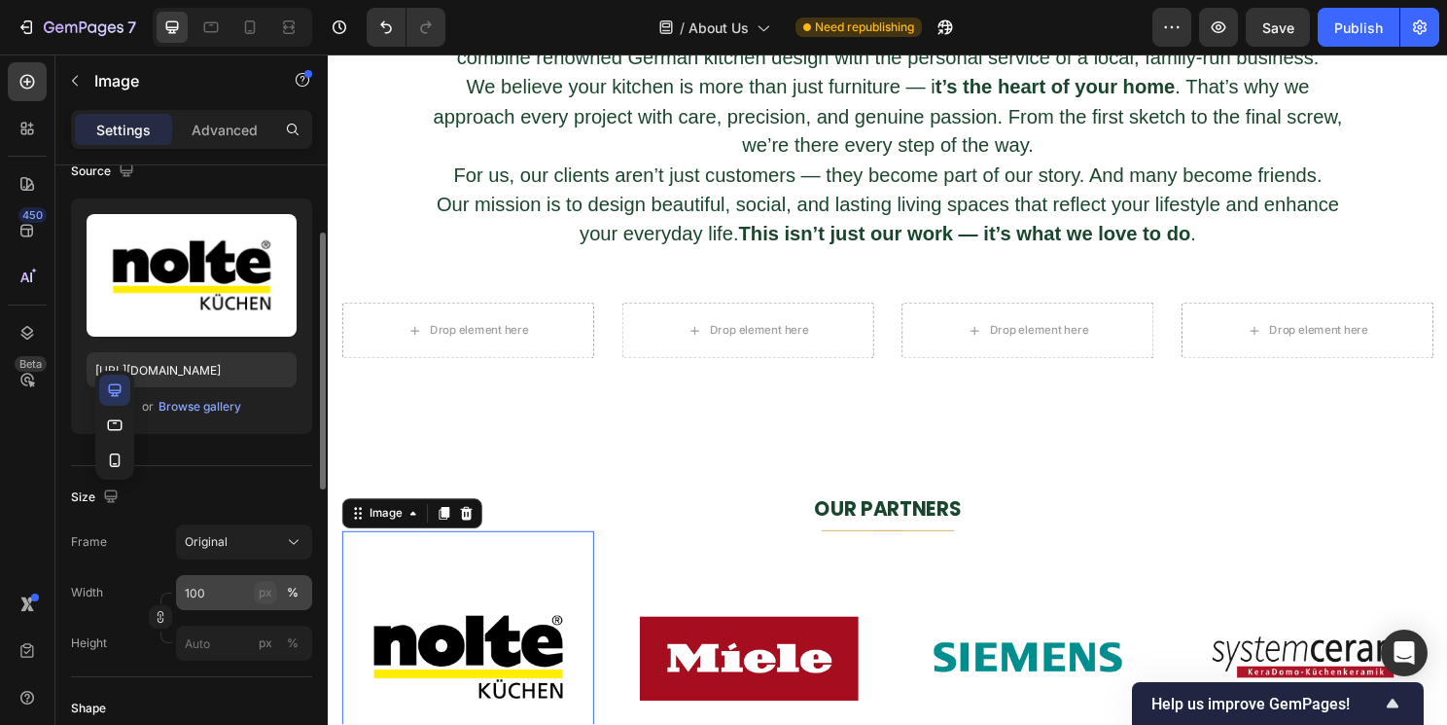
click at [267, 597] on div "px" at bounding box center [266, 593] width 14 height 18
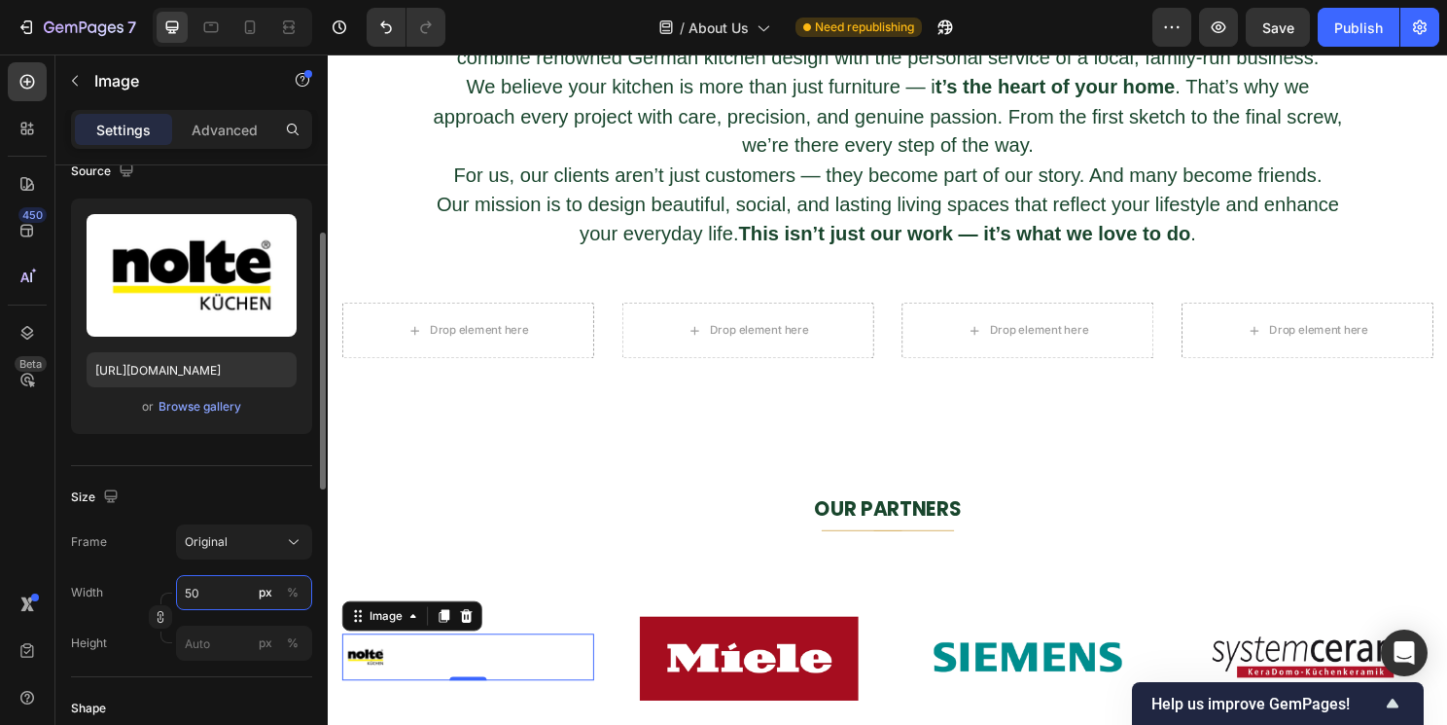
click at [239, 595] on input "50" at bounding box center [244, 592] width 136 height 35
type input "5"
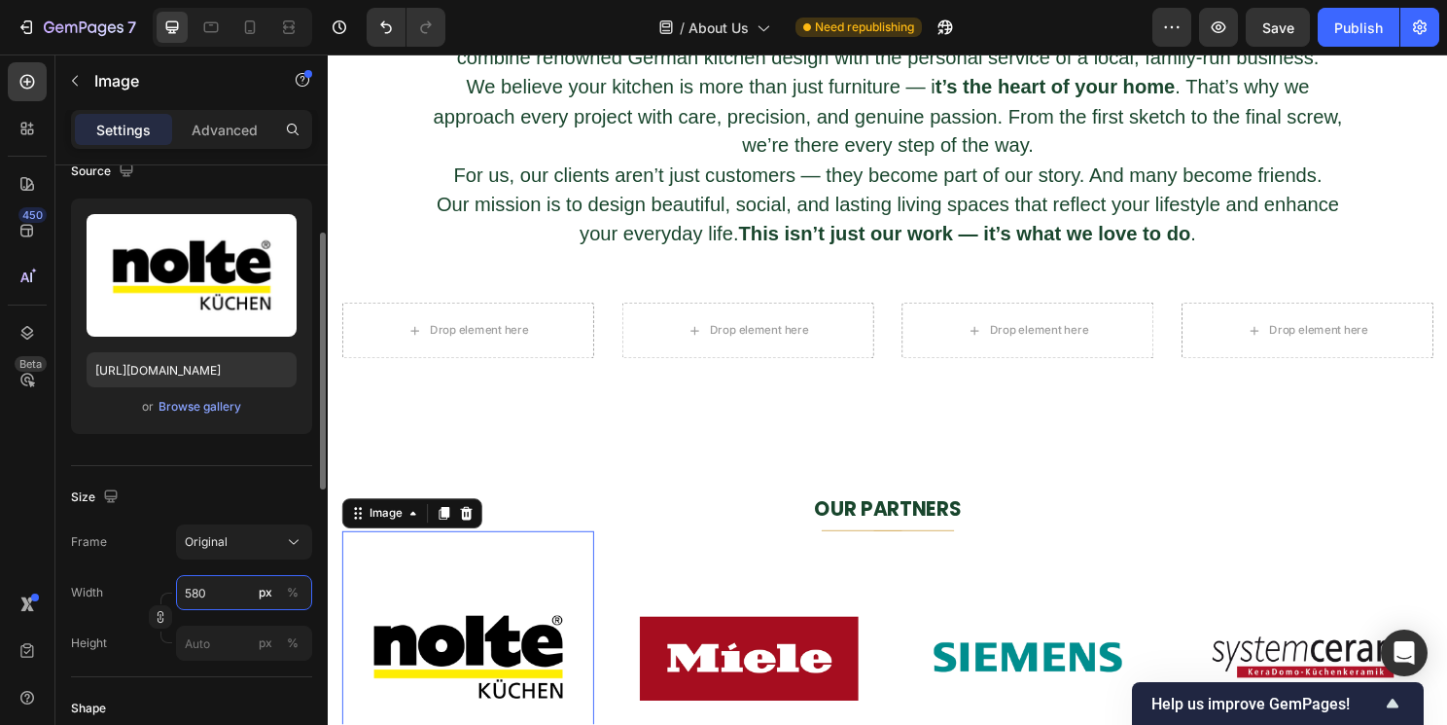
click at [229, 589] on input "580" at bounding box center [244, 592] width 136 height 35
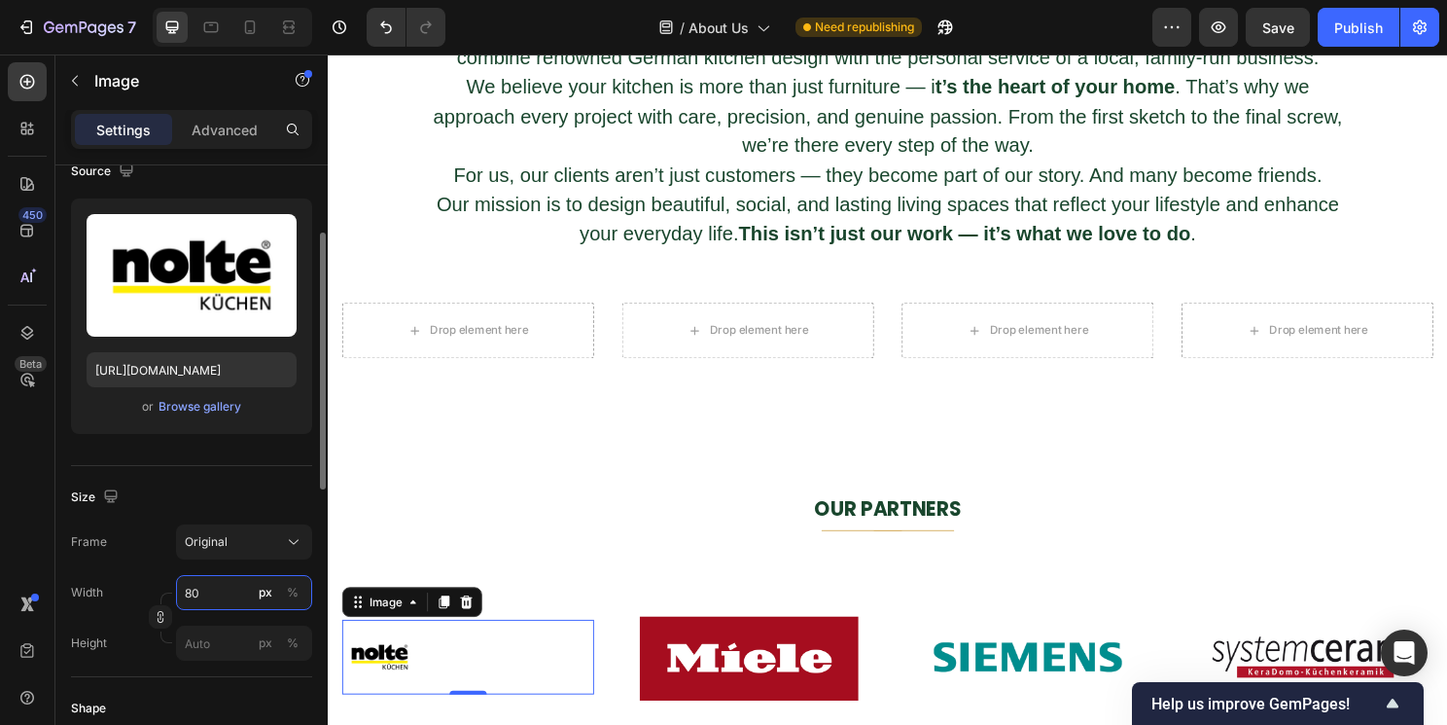
type input "8"
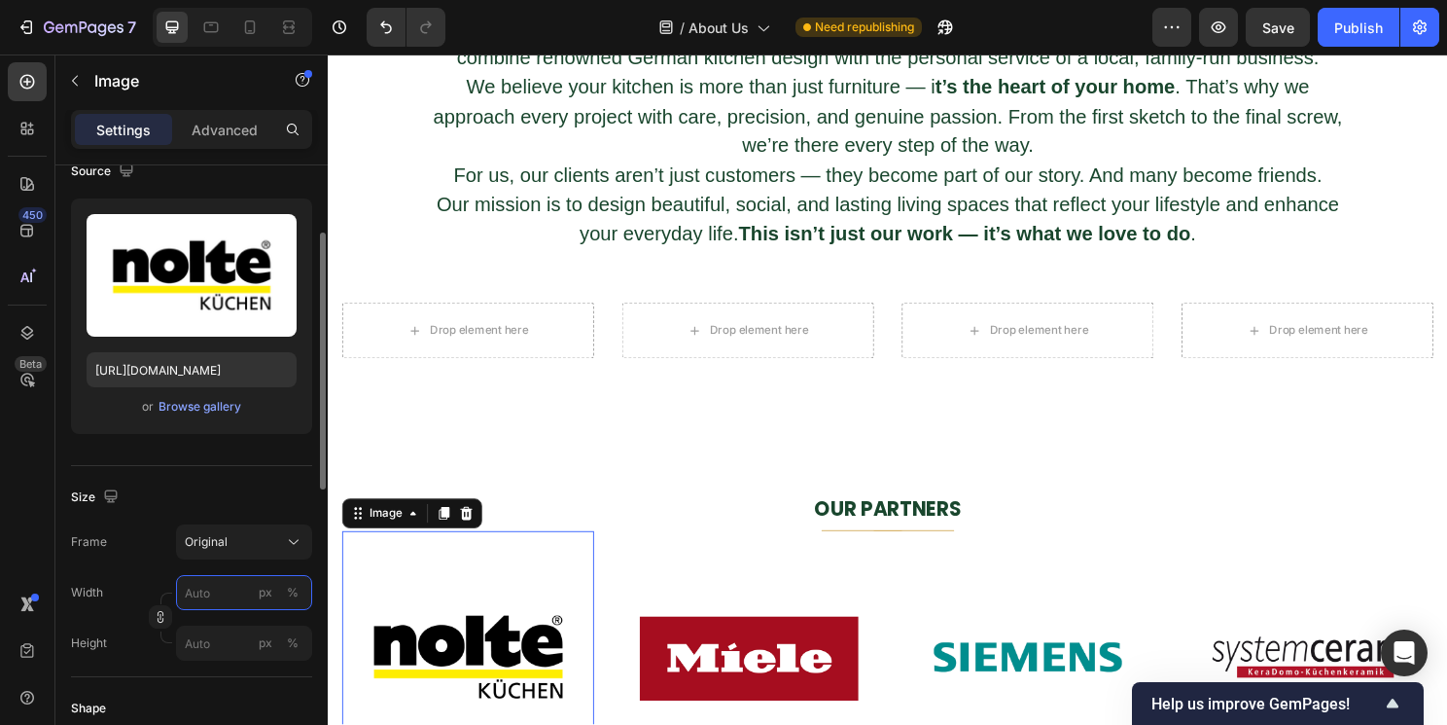
type input "8"
click at [229, 593] on input "px %" at bounding box center [244, 592] width 136 height 35
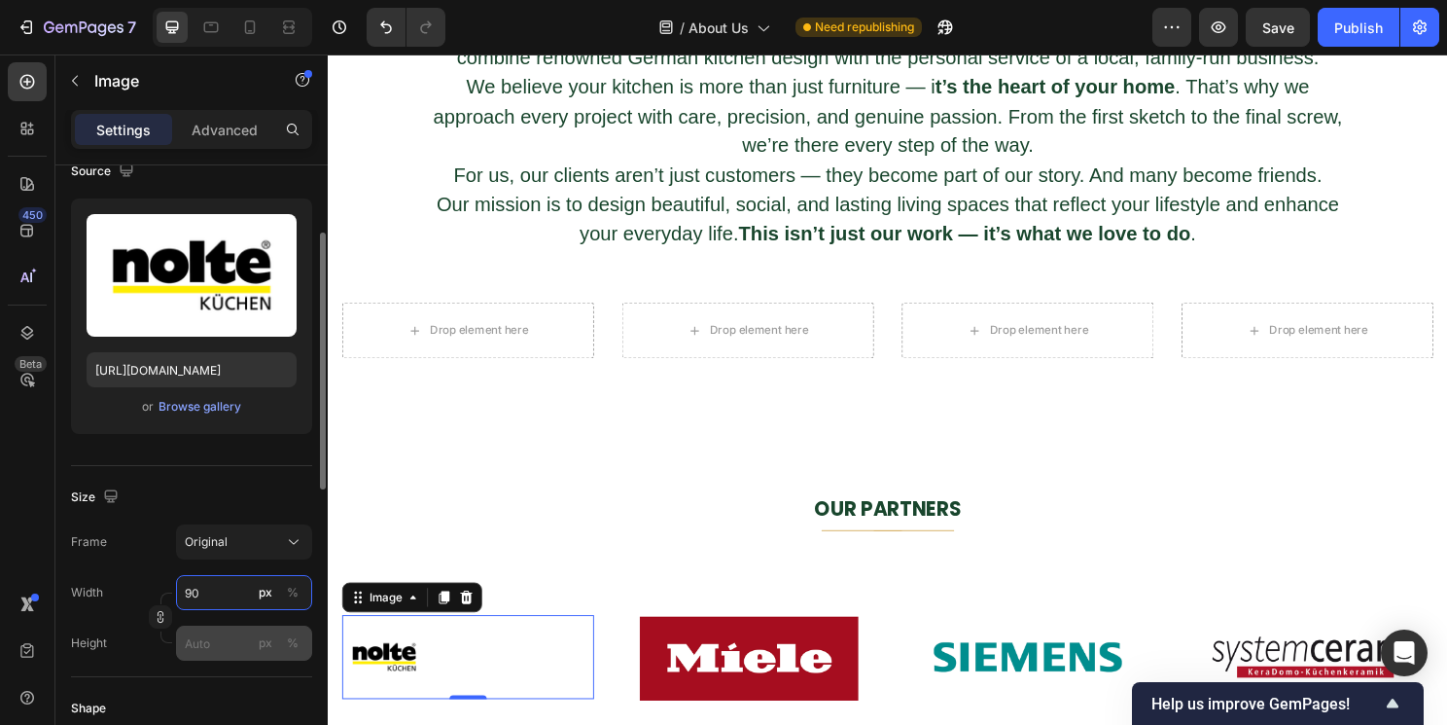
type input "90"
click at [219, 641] on input "px %" at bounding box center [244, 642] width 136 height 35
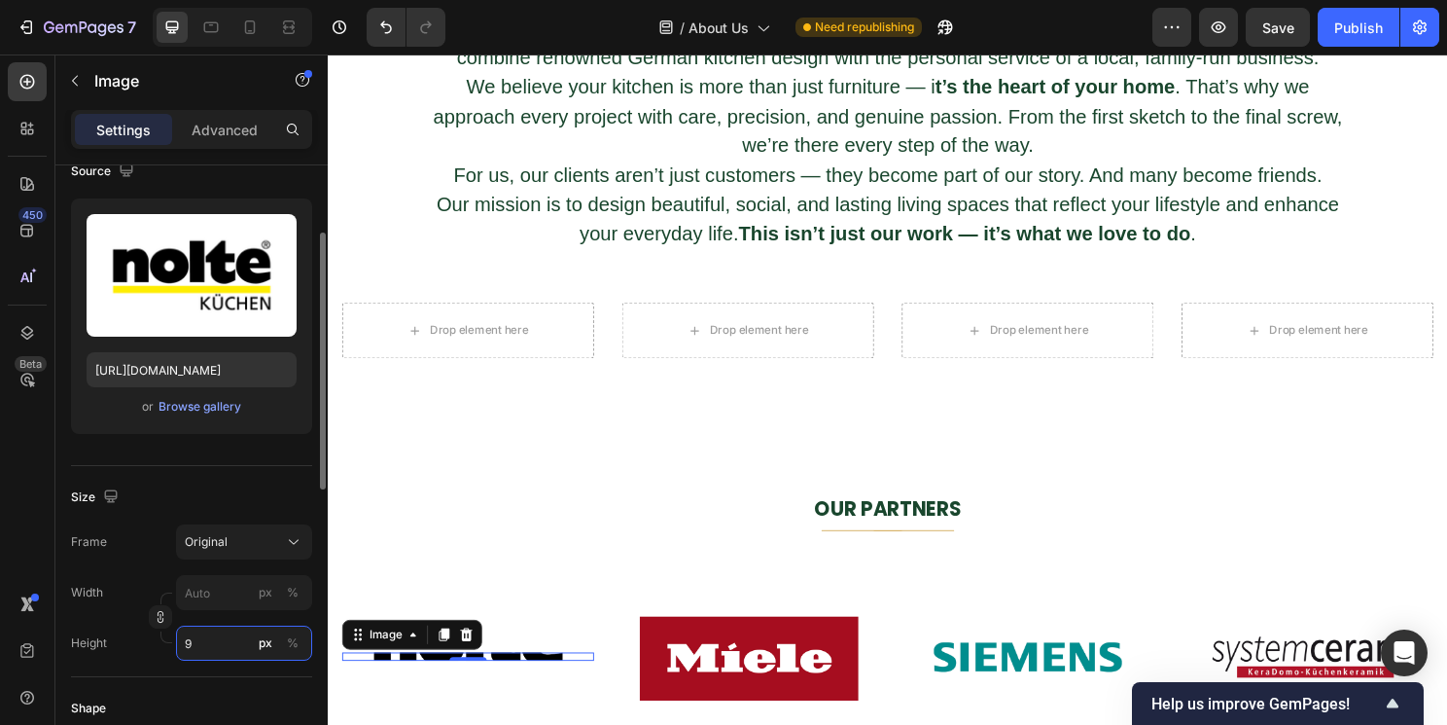
type input "90"
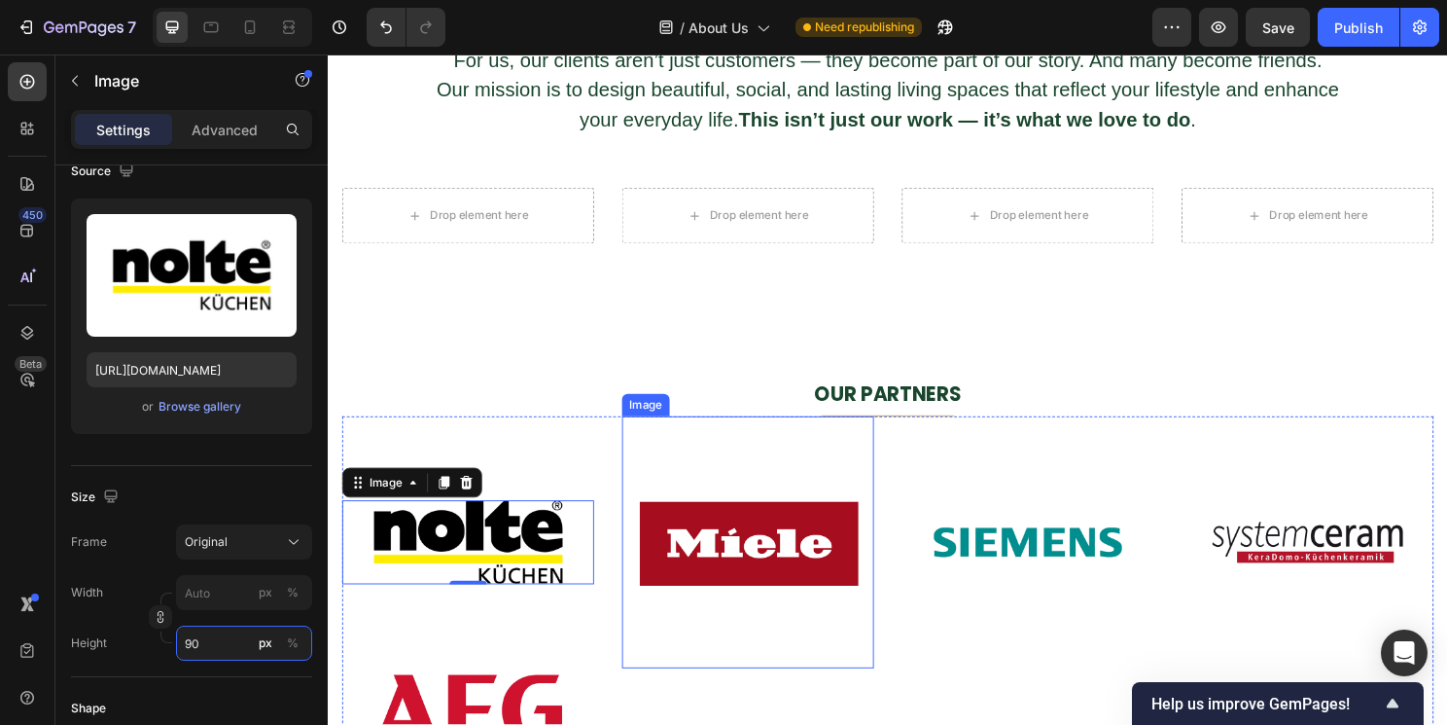
scroll to position [1608, 0]
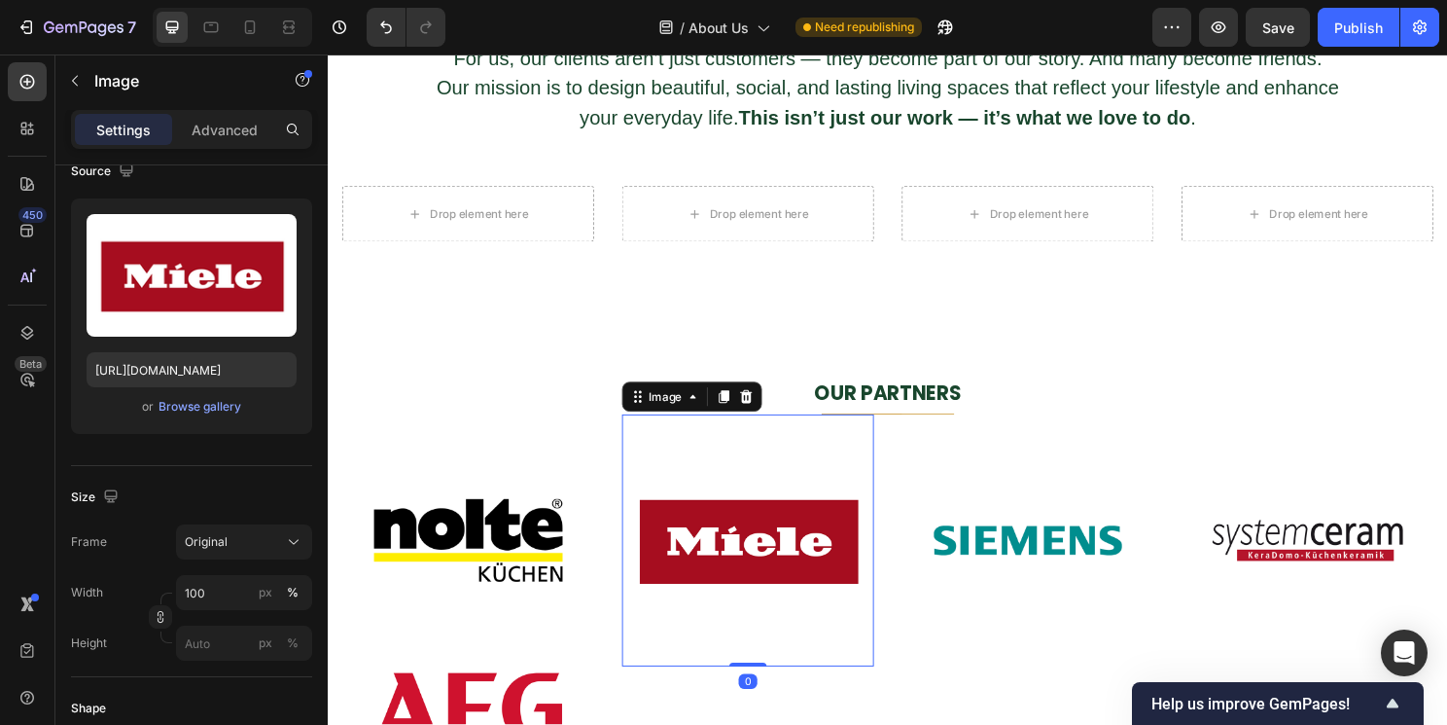
click at [771, 581] on img at bounding box center [765, 561] width 263 height 263
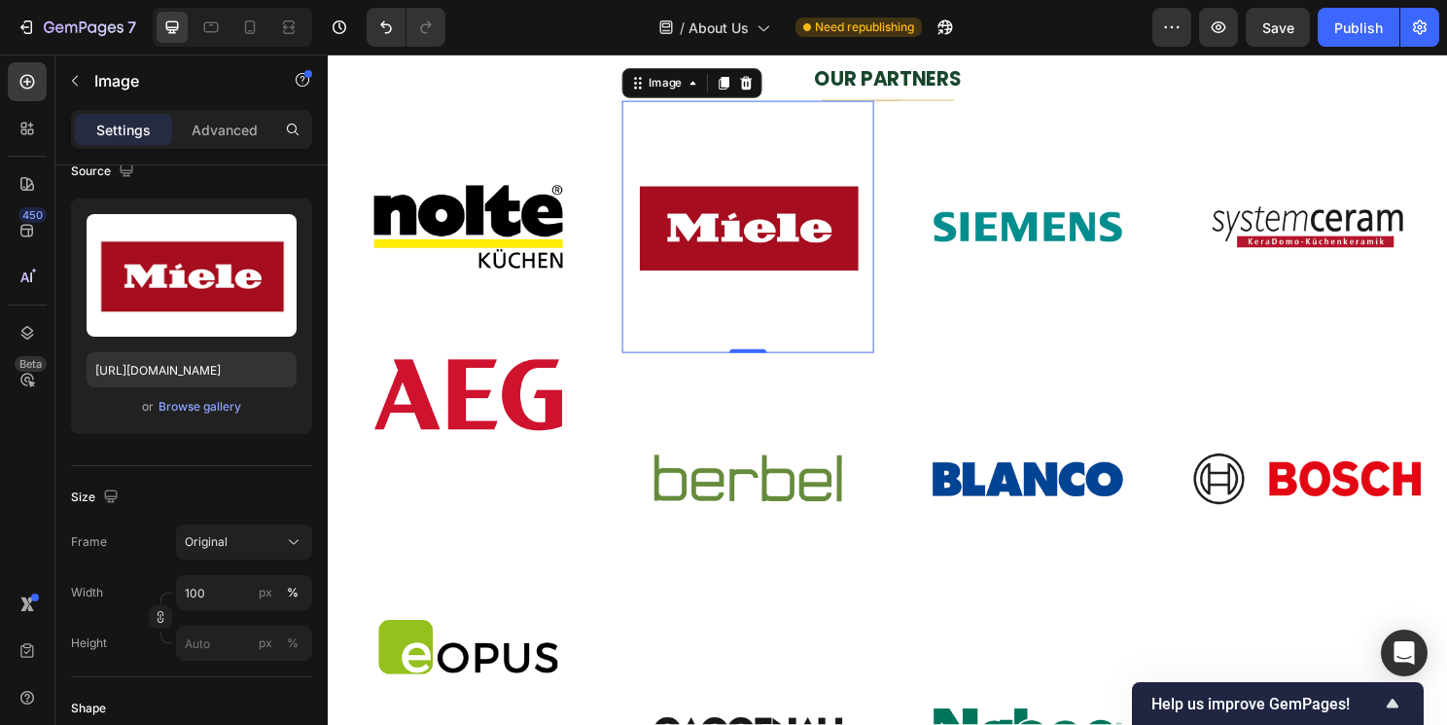
scroll to position [1938, 0]
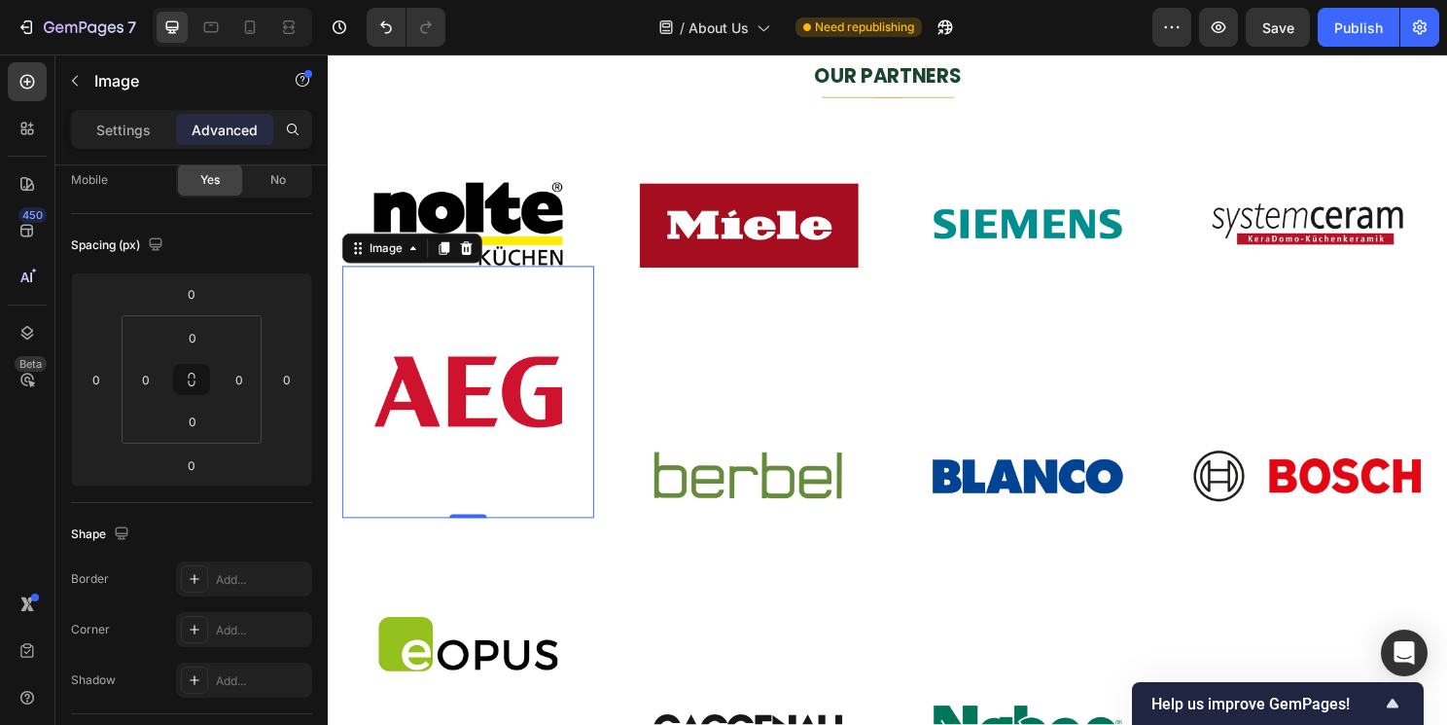
click at [472, 407] on img at bounding box center [473, 406] width 263 height 263
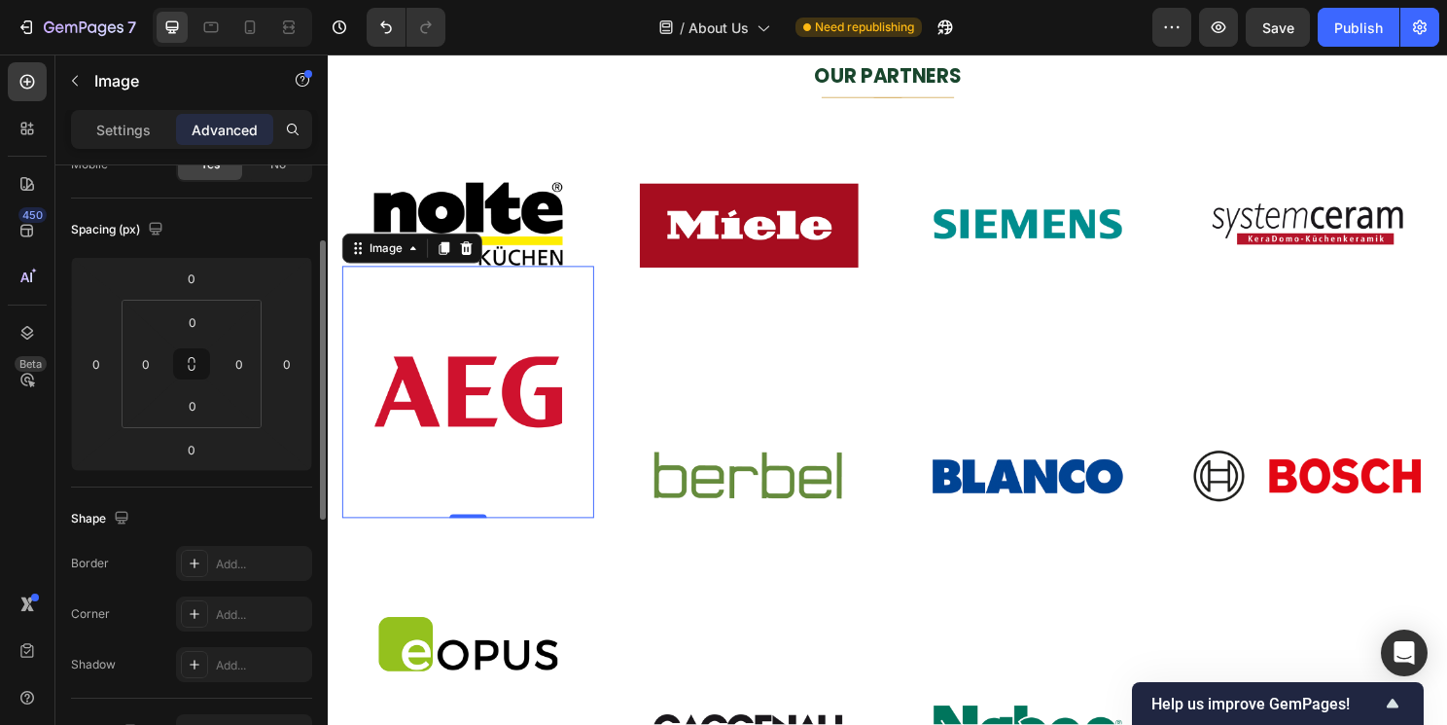
scroll to position [210, 0]
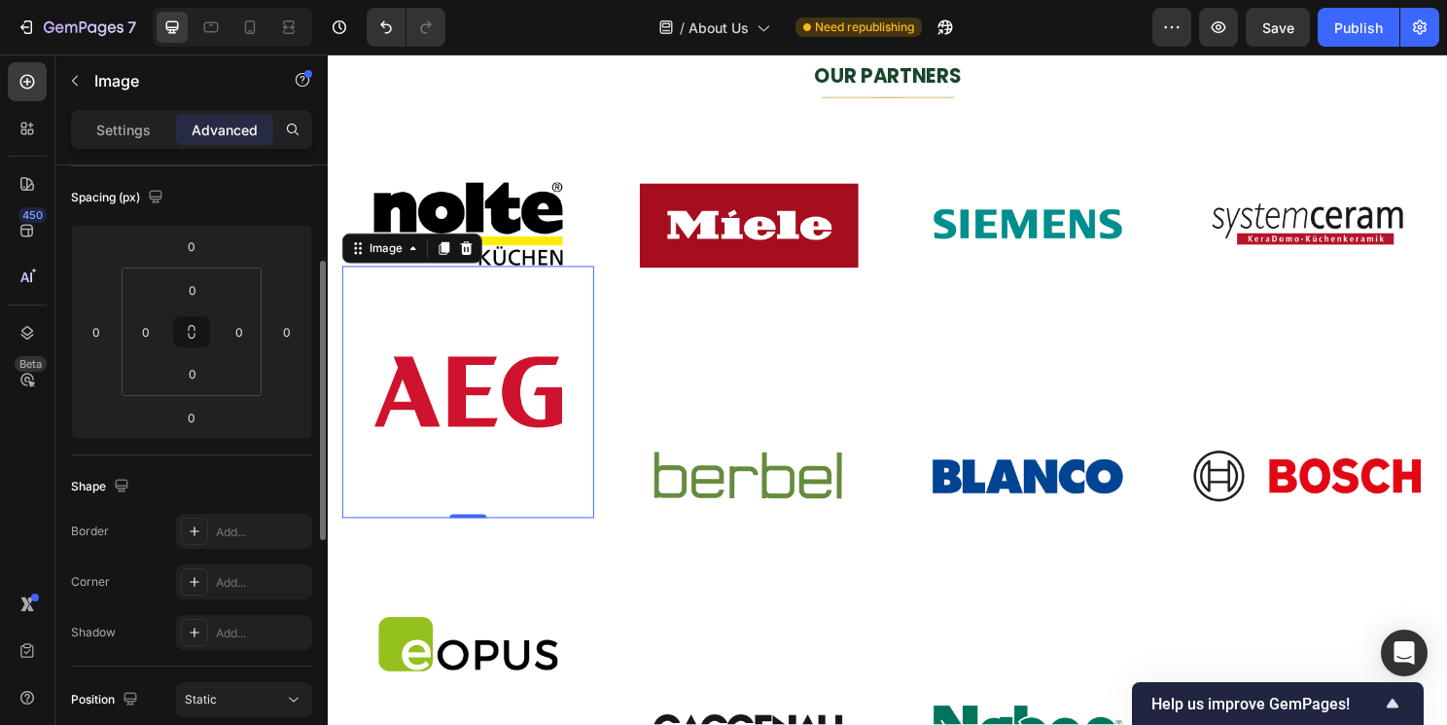
click at [466, 461] on img at bounding box center [473, 406] width 263 height 263
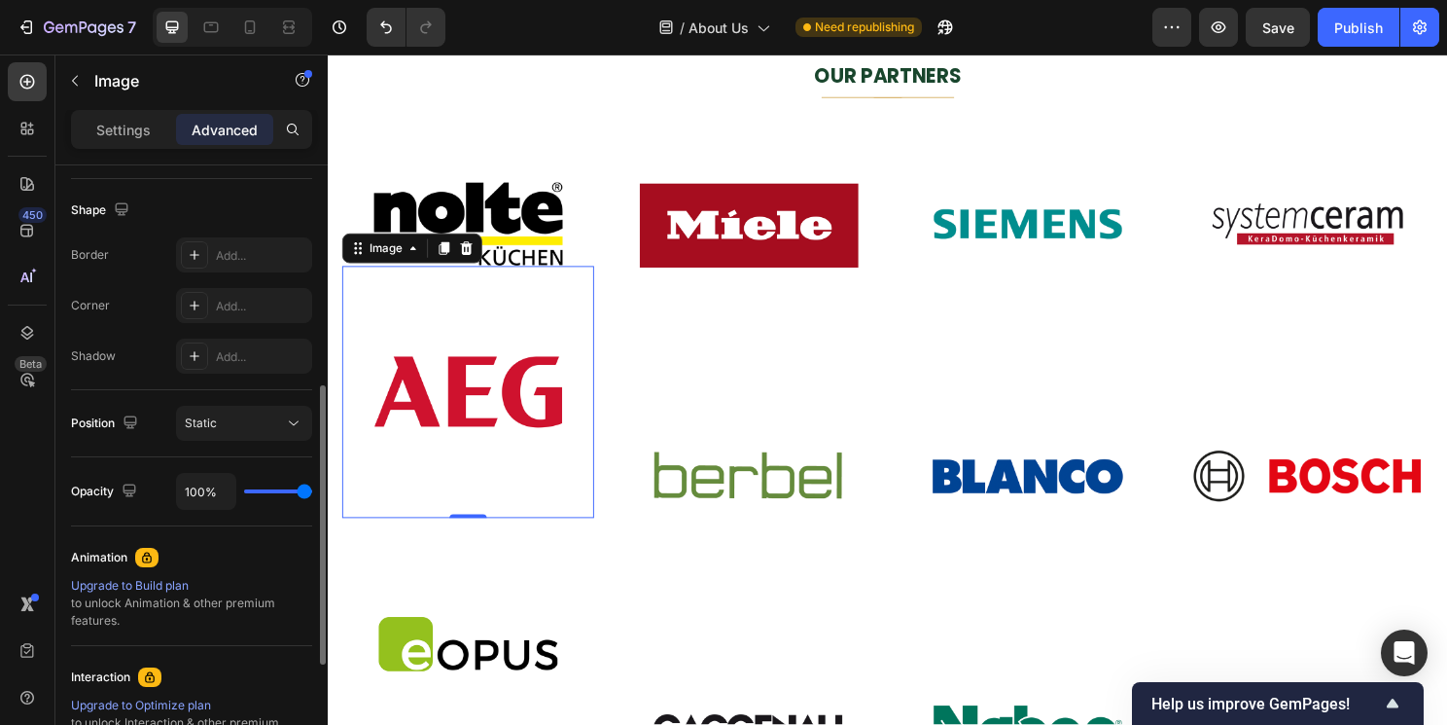
scroll to position [487, 0]
click at [410, 420] on img at bounding box center [473, 406] width 263 height 263
click at [131, 135] on p "Settings" at bounding box center [123, 130] width 54 height 20
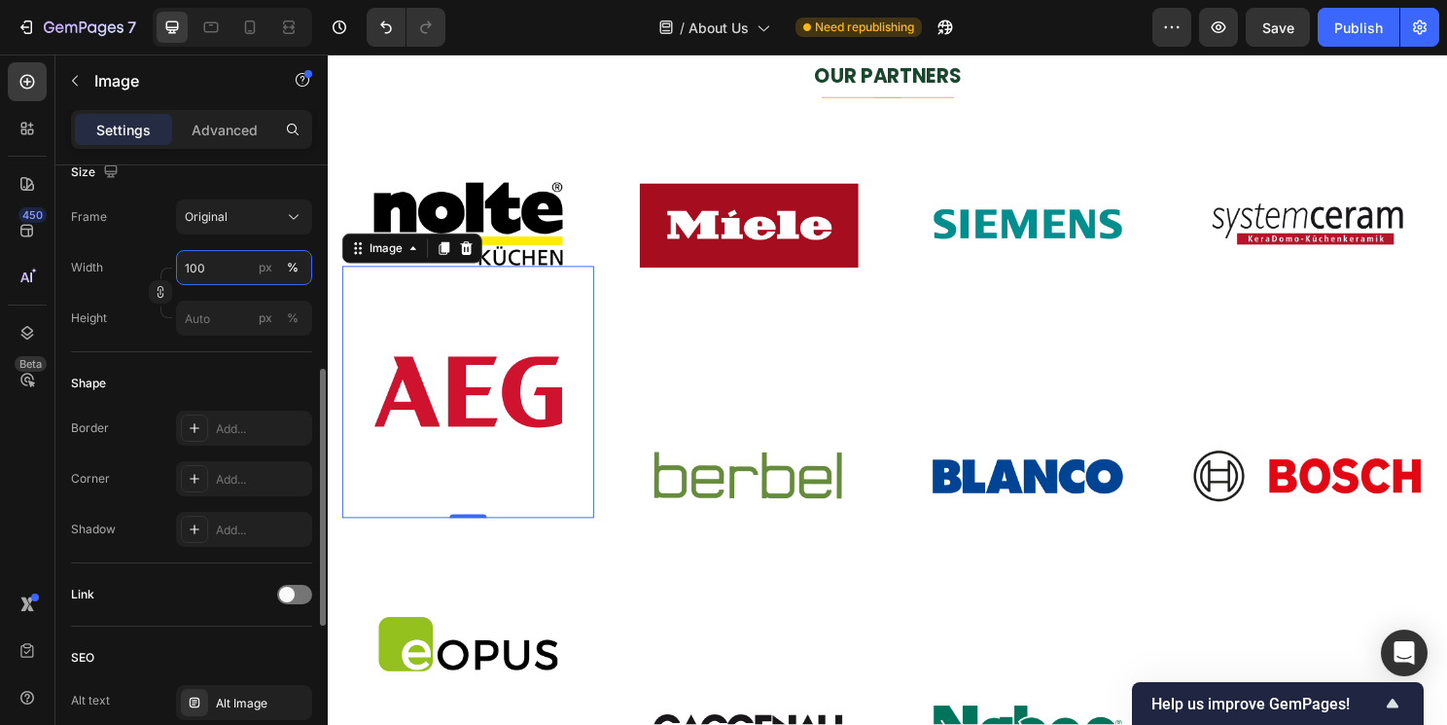
click at [241, 269] on input "100" at bounding box center [244, 267] width 136 height 35
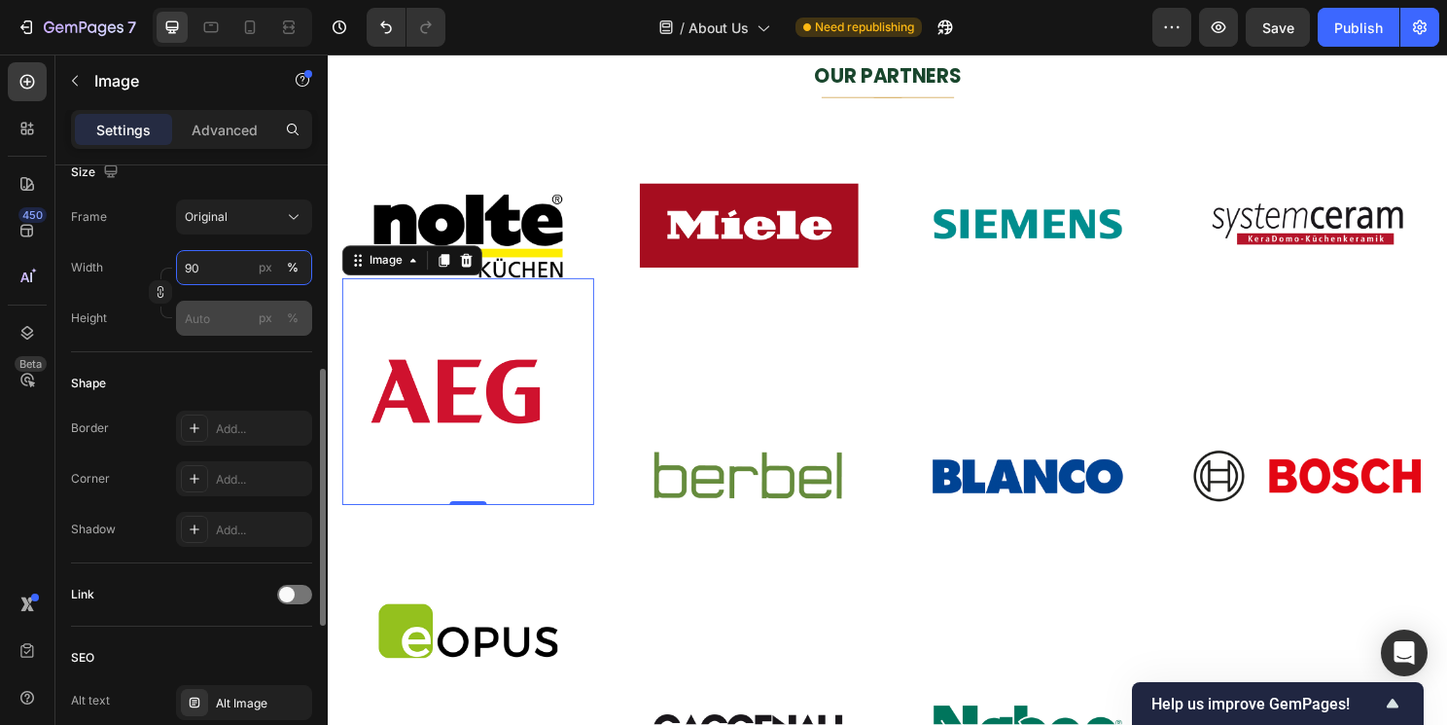
type input "90"
click at [207, 315] on input "px %" at bounding box center [244, 318] width 136 height 35
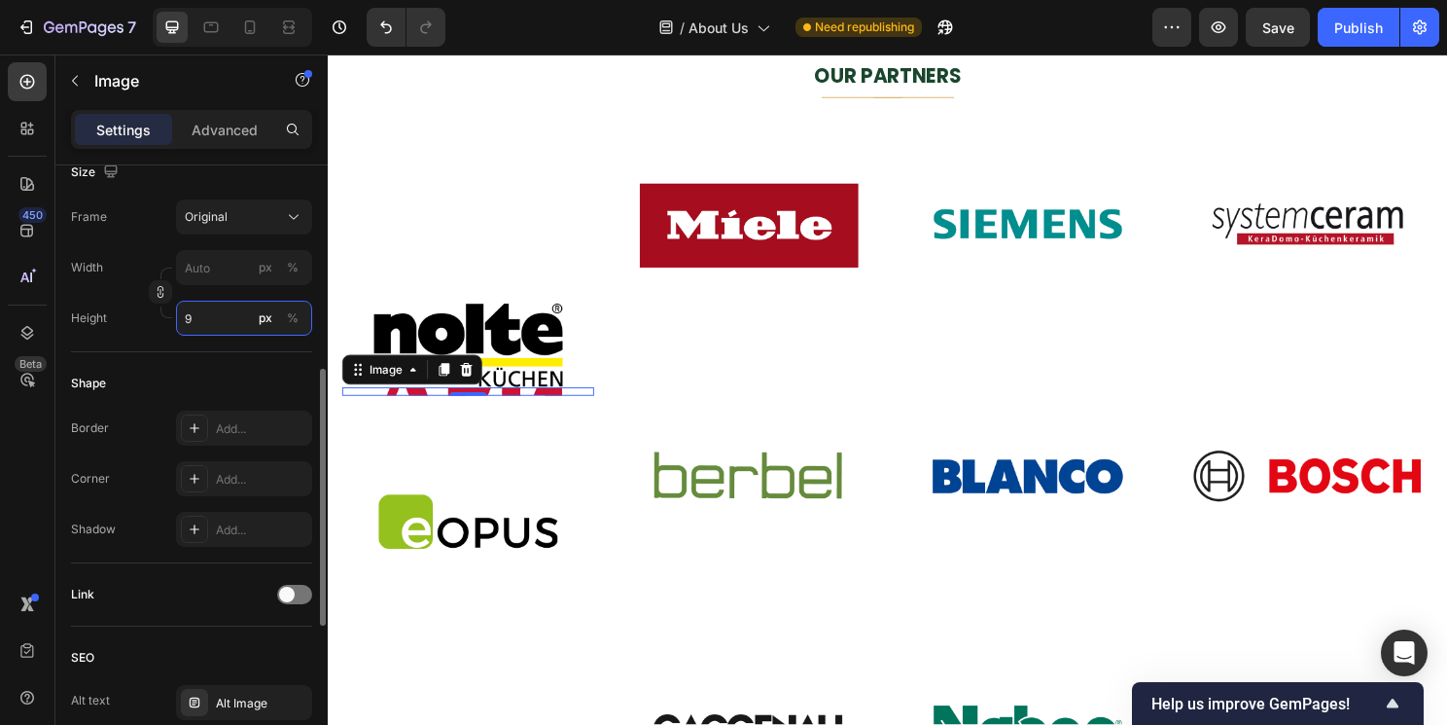
type input "90"
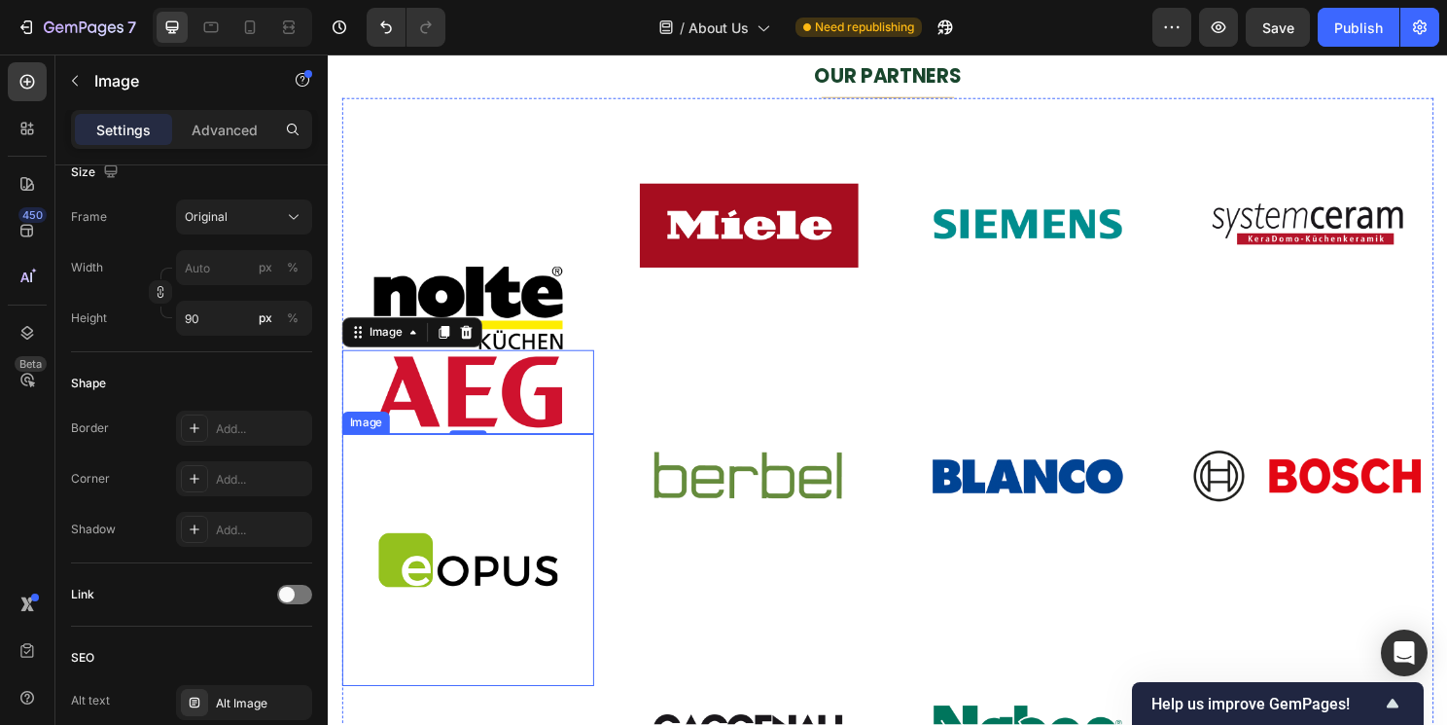
click at [553, 554] on img at bounding box center [473, 581] width 263 height 263
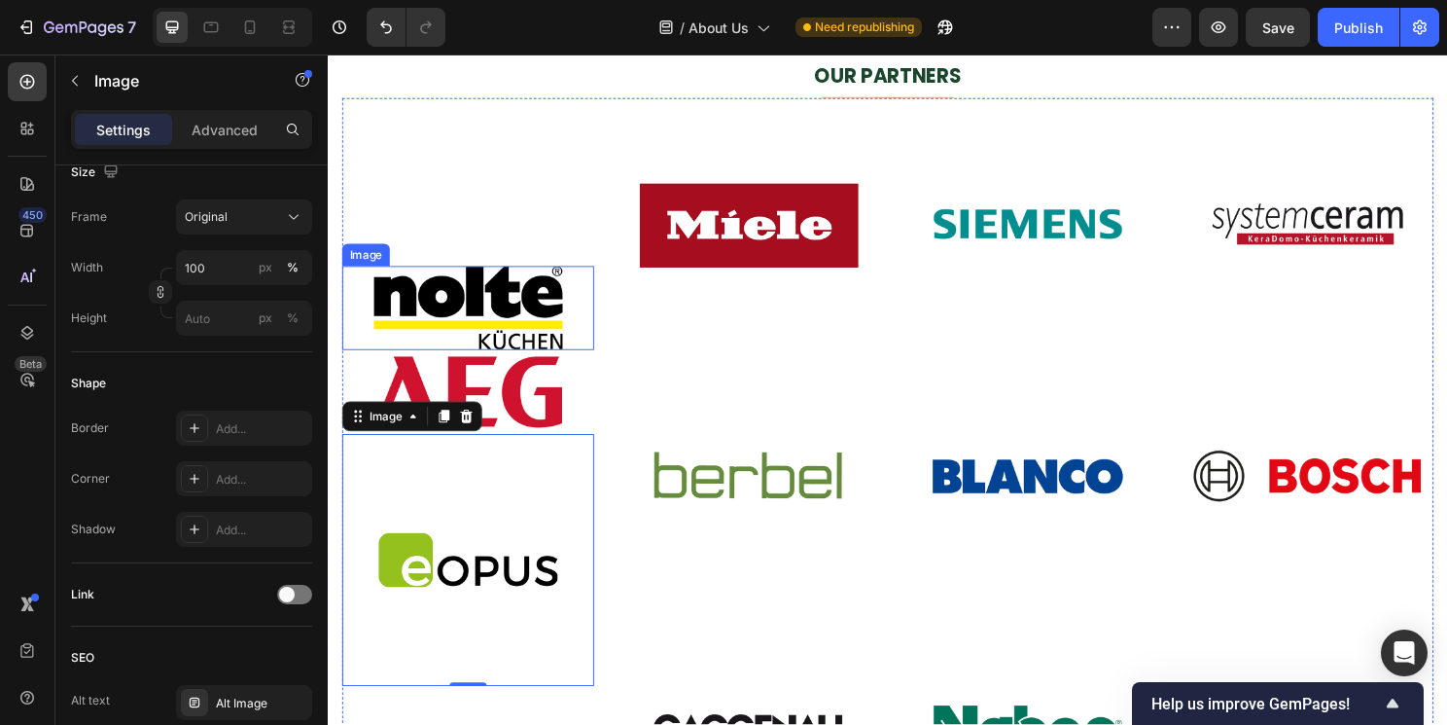
click at [453, 297] on img at bounding box center [473, 319] width 263 height 88
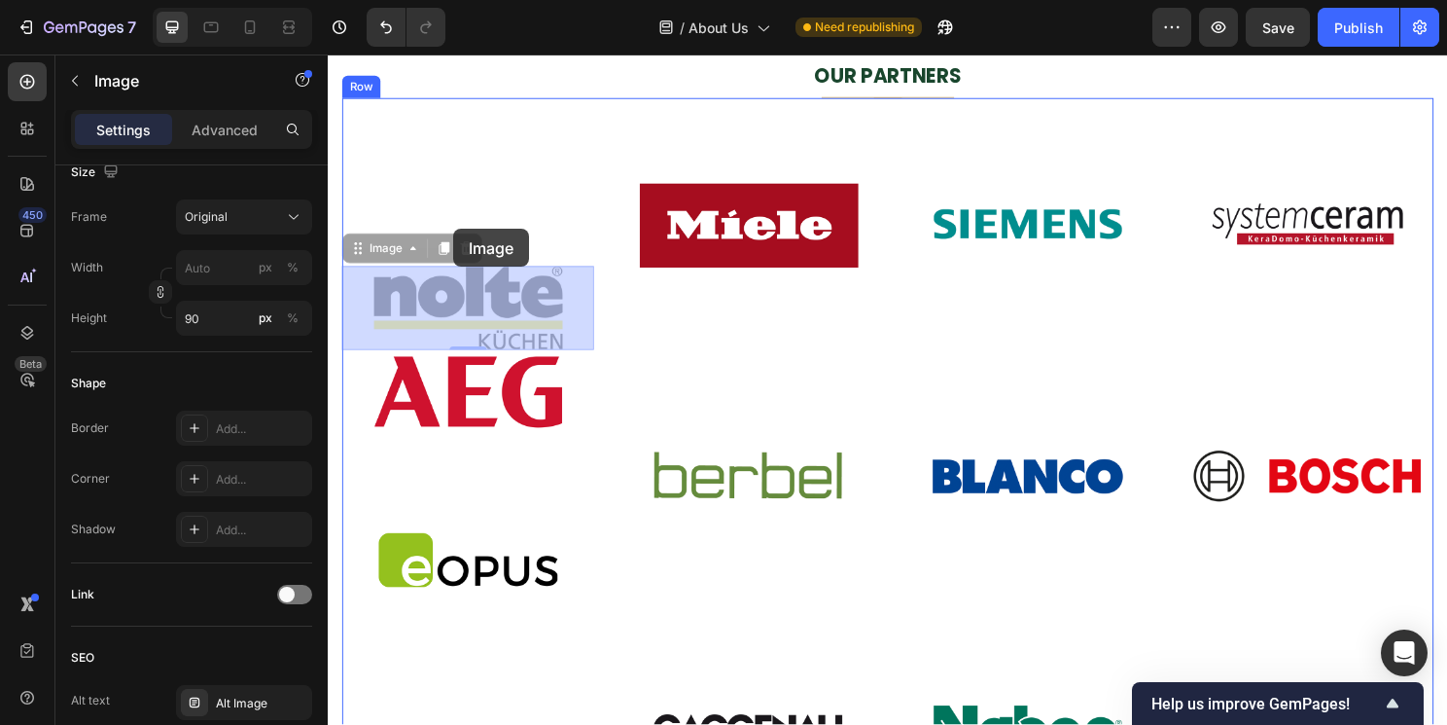
drag, startPoint x: 457, startPoint y: 303, endPoint x: 459, endPoint y: 236, distance: 66.2
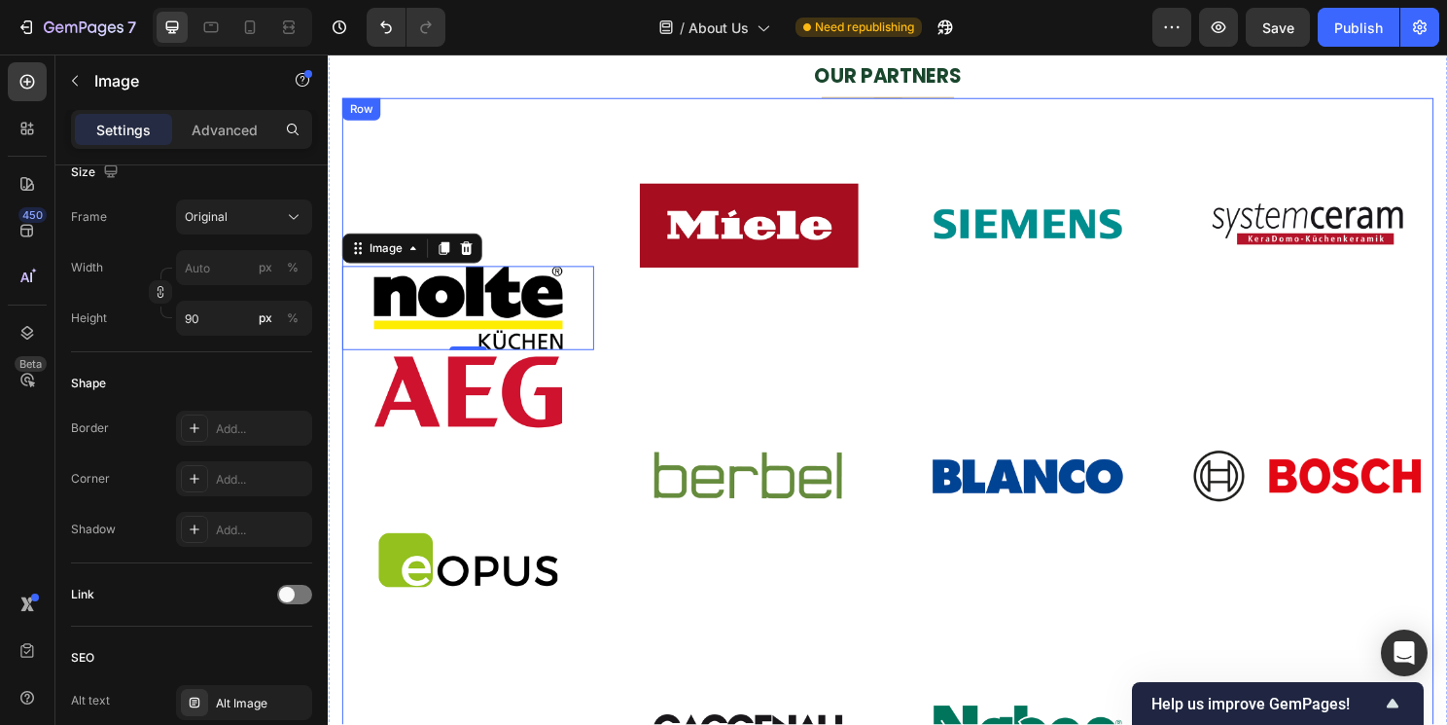
click at [384, 158] on div "Image 0 Image Image" at bounding box center [473, 494] width 263 height 788
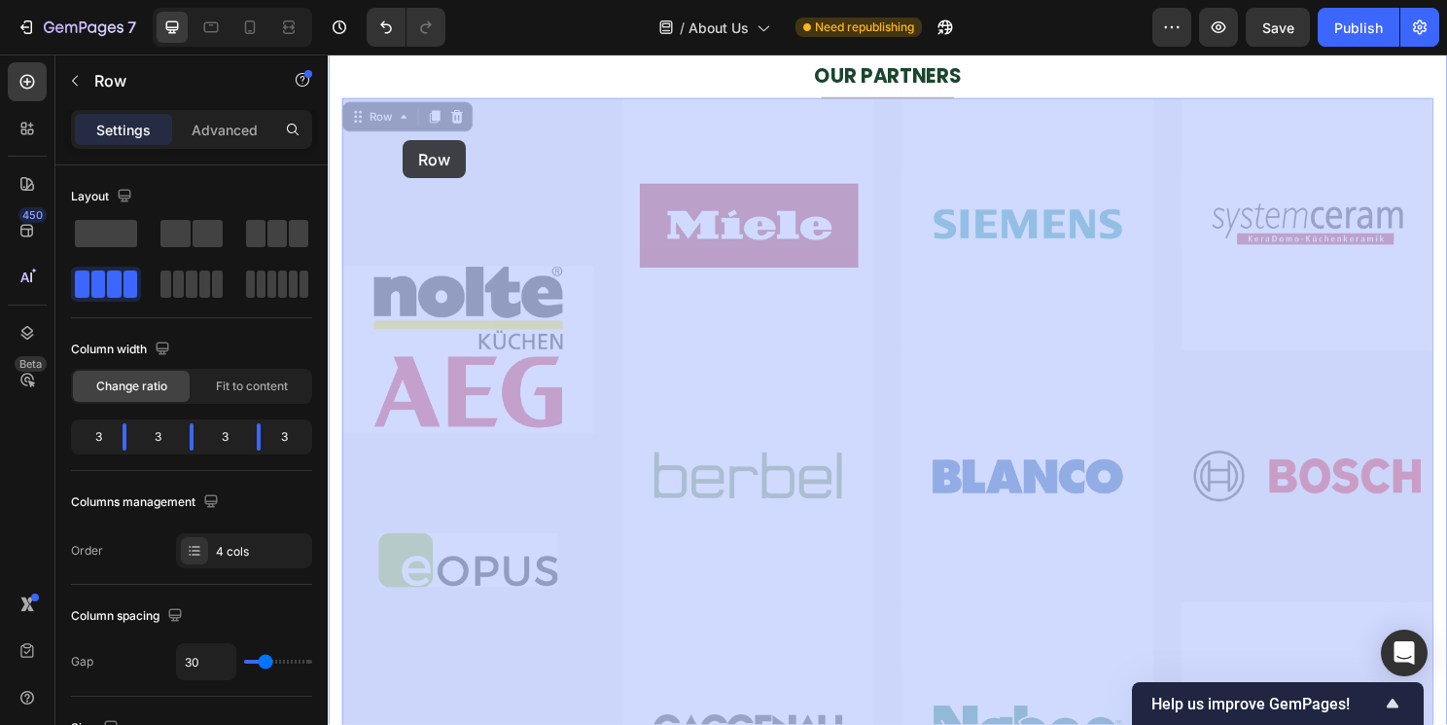
drag, startPoint x: 361, startPoint y: 118, endPoint x: 406, endPoint y: 143, distance: 51.4
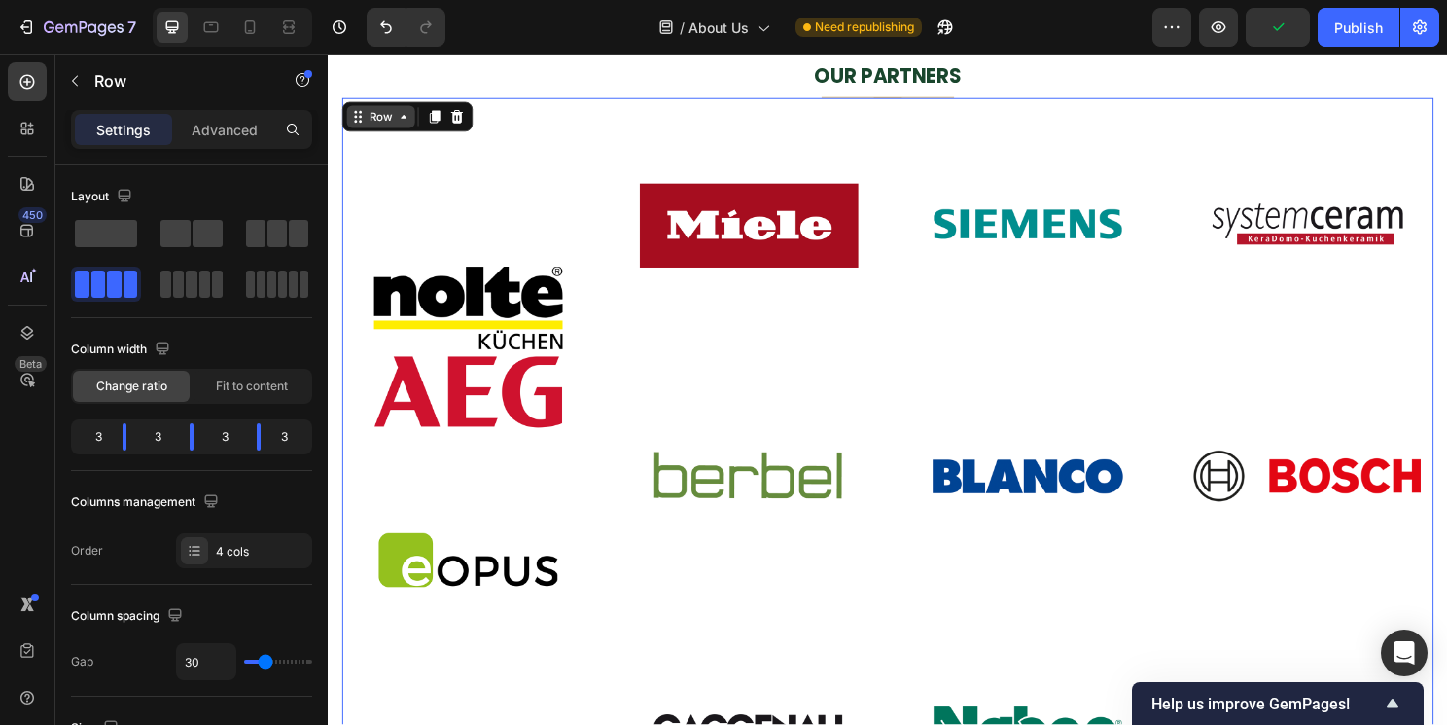
click at [412, 127] on div "Row" at bounding box center [382, 119] width 71 height 23
click at [468, 303] on img at bounding box center [473, 319] width 263 height 88
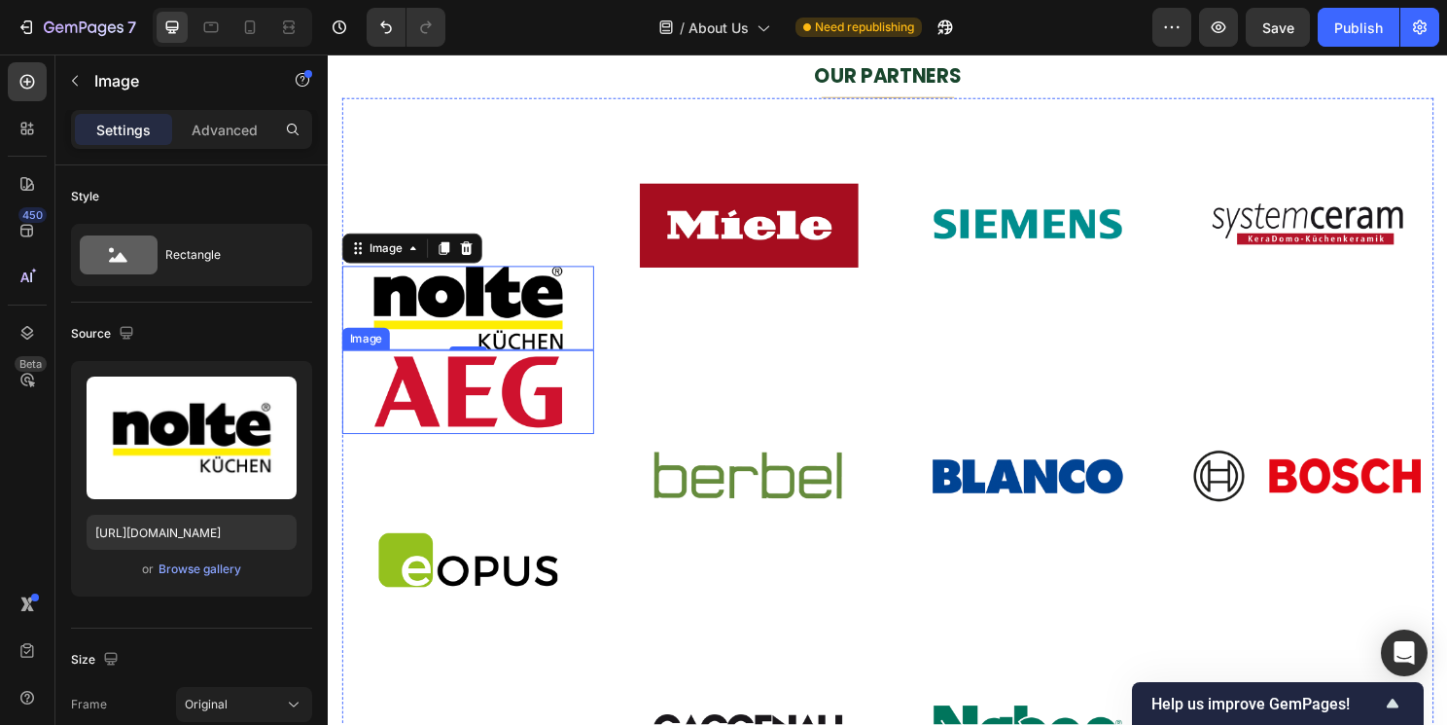
click at [476, 403] on img at bounding box center [473, 407] width 263 height 88
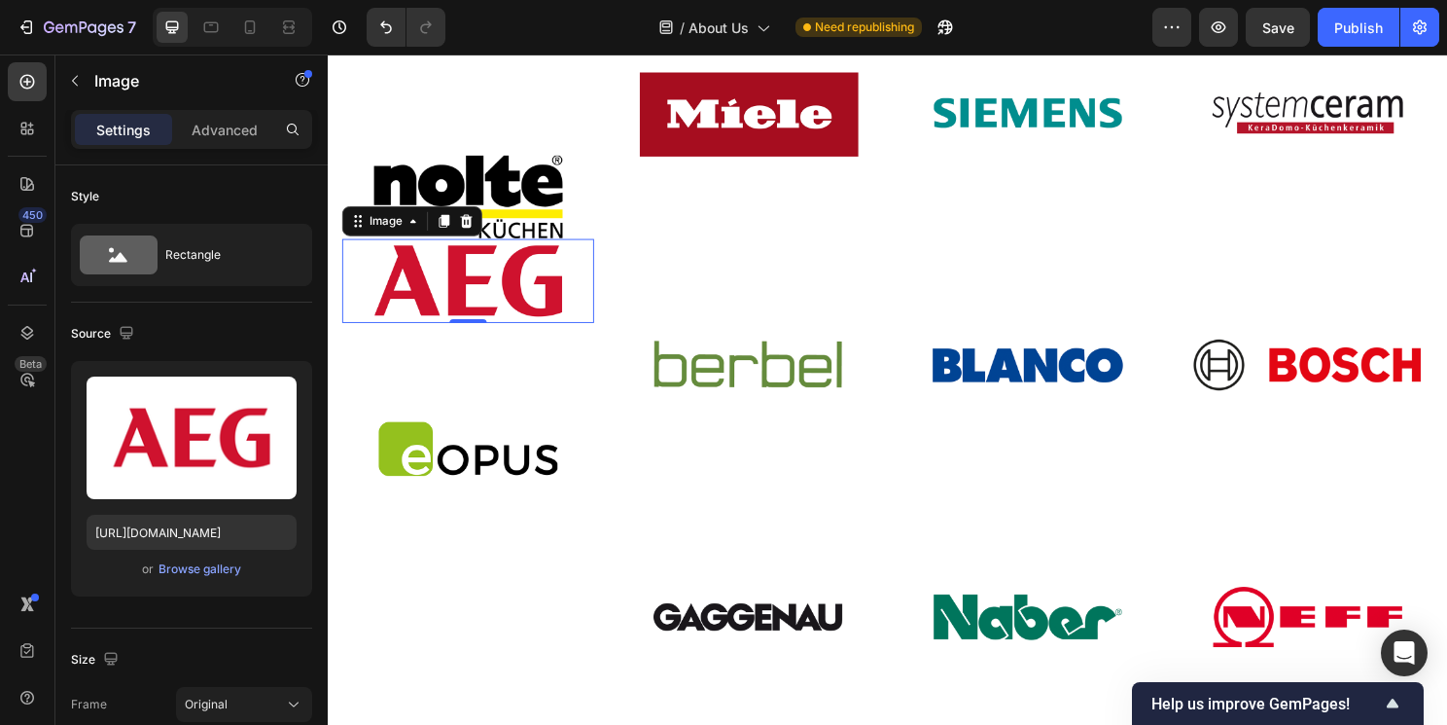
scroll to position [2036, 0]
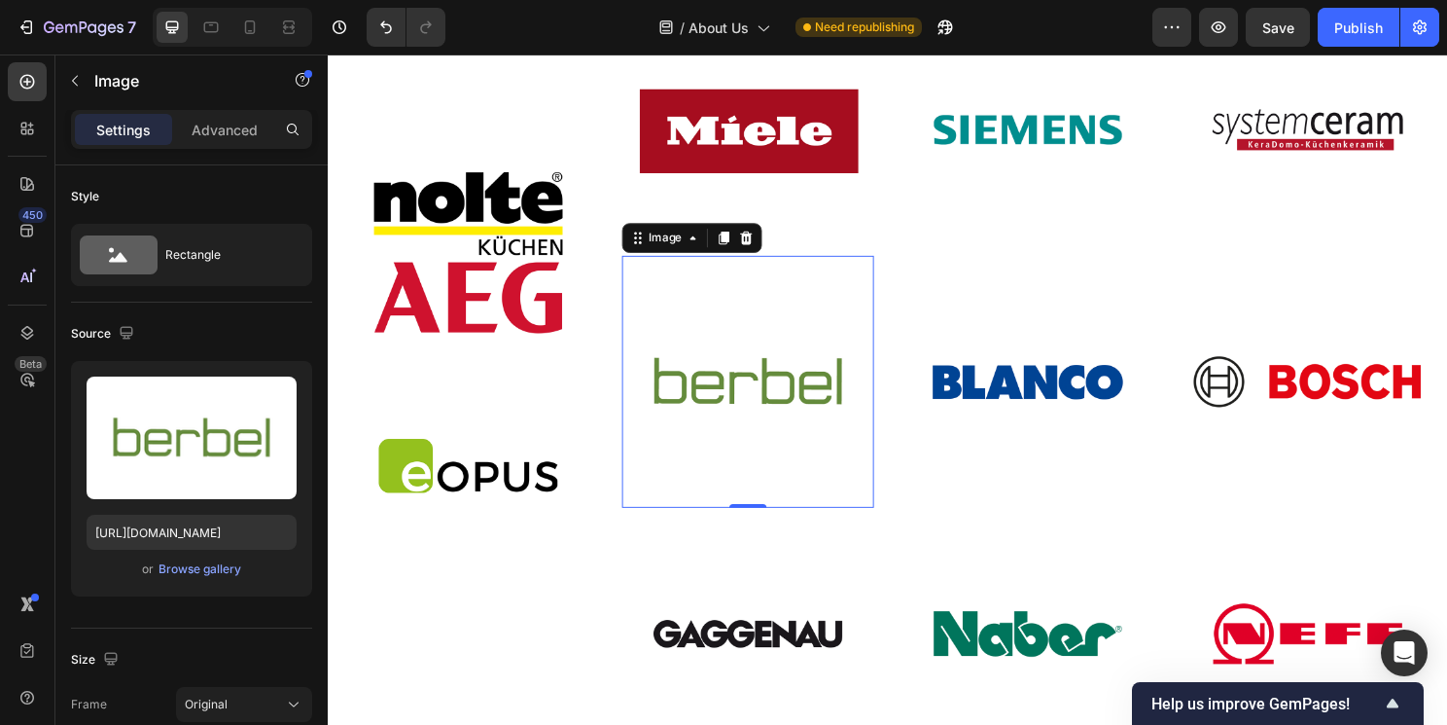
click at [743, 403] on img at bounding box center [765, 396] width 263 height 263
click at [120, 140] on div "Settings" at bounding box center [123, 129] width 97 height 31
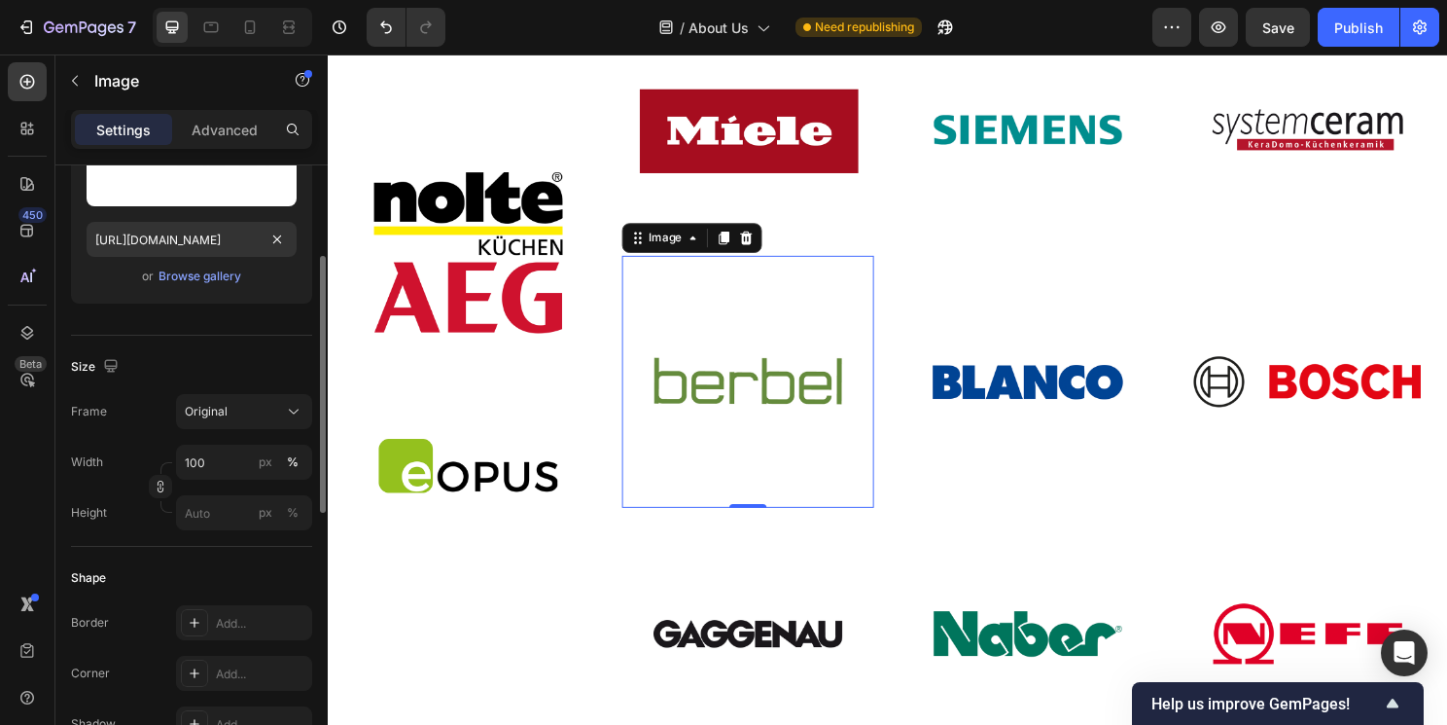
scroll to position [303, 0]
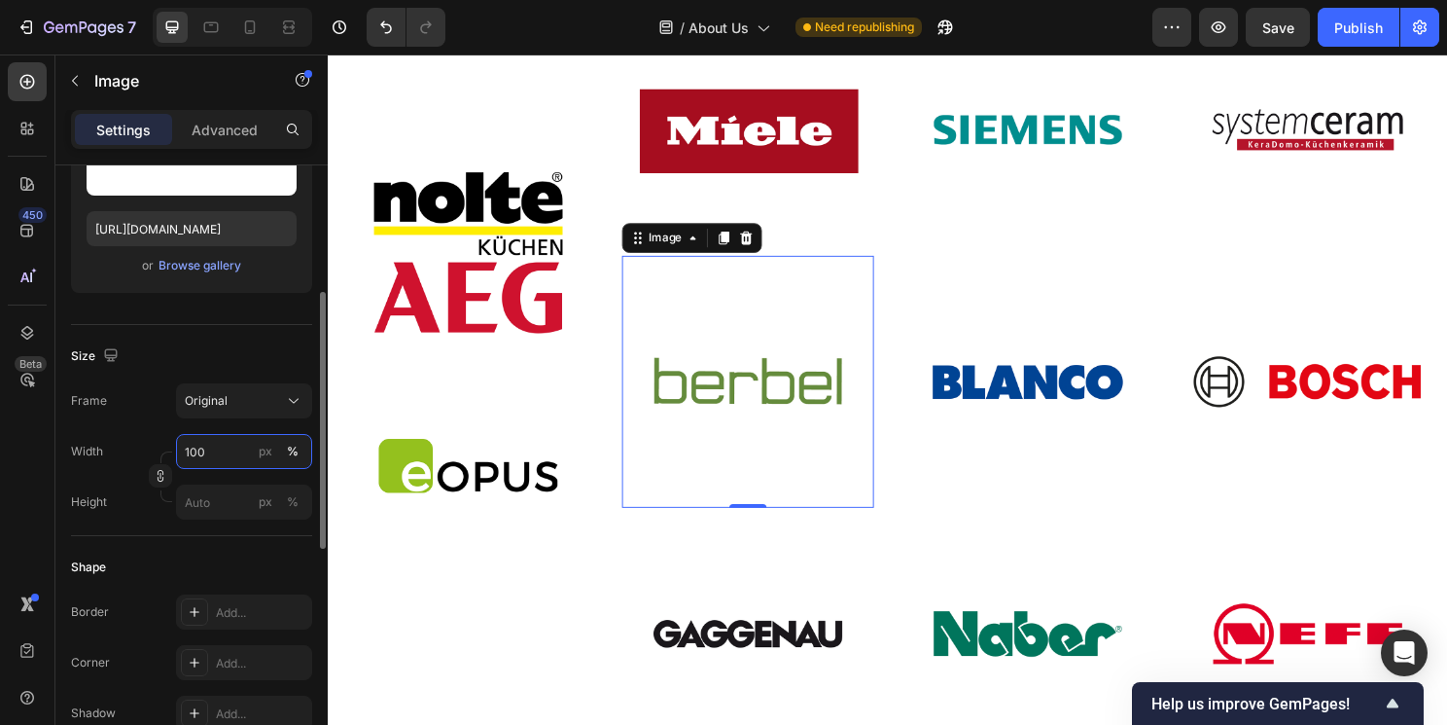
click at [238, 449] on input "100" at bounding box center [244, 451] width 136 height 35
type input "90"
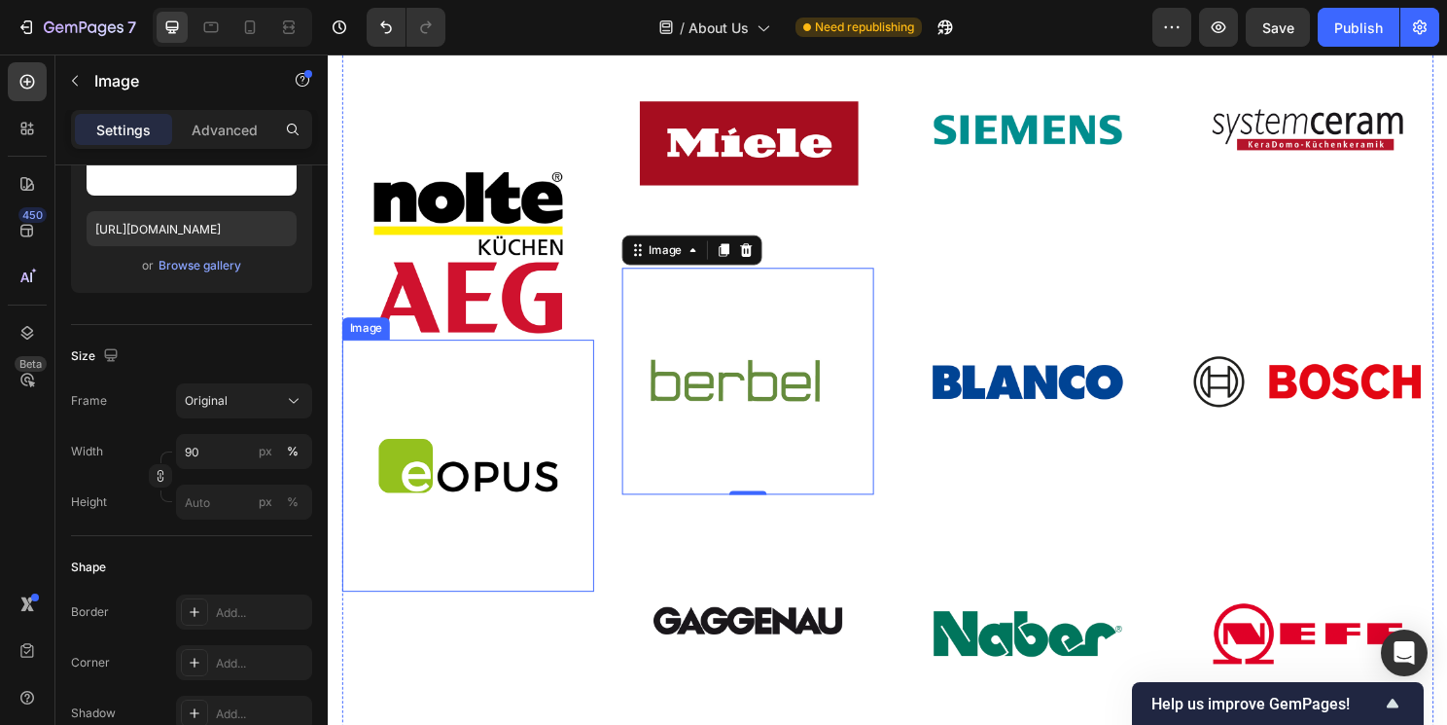
click at [428, 566] on img at bounding box center [473, 483] width 263 height 263
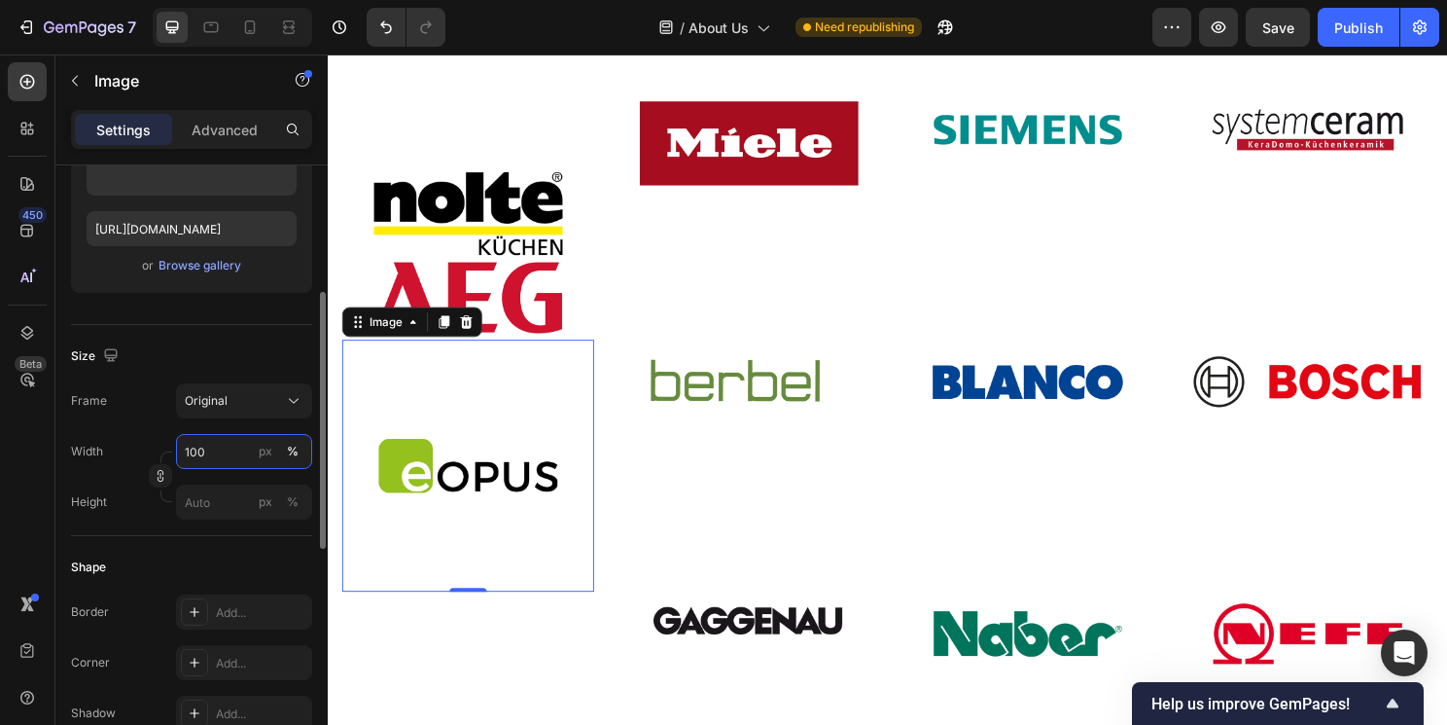
click at [229, 456] on input "100" at bounding box center [244, 451] width 136 height 35
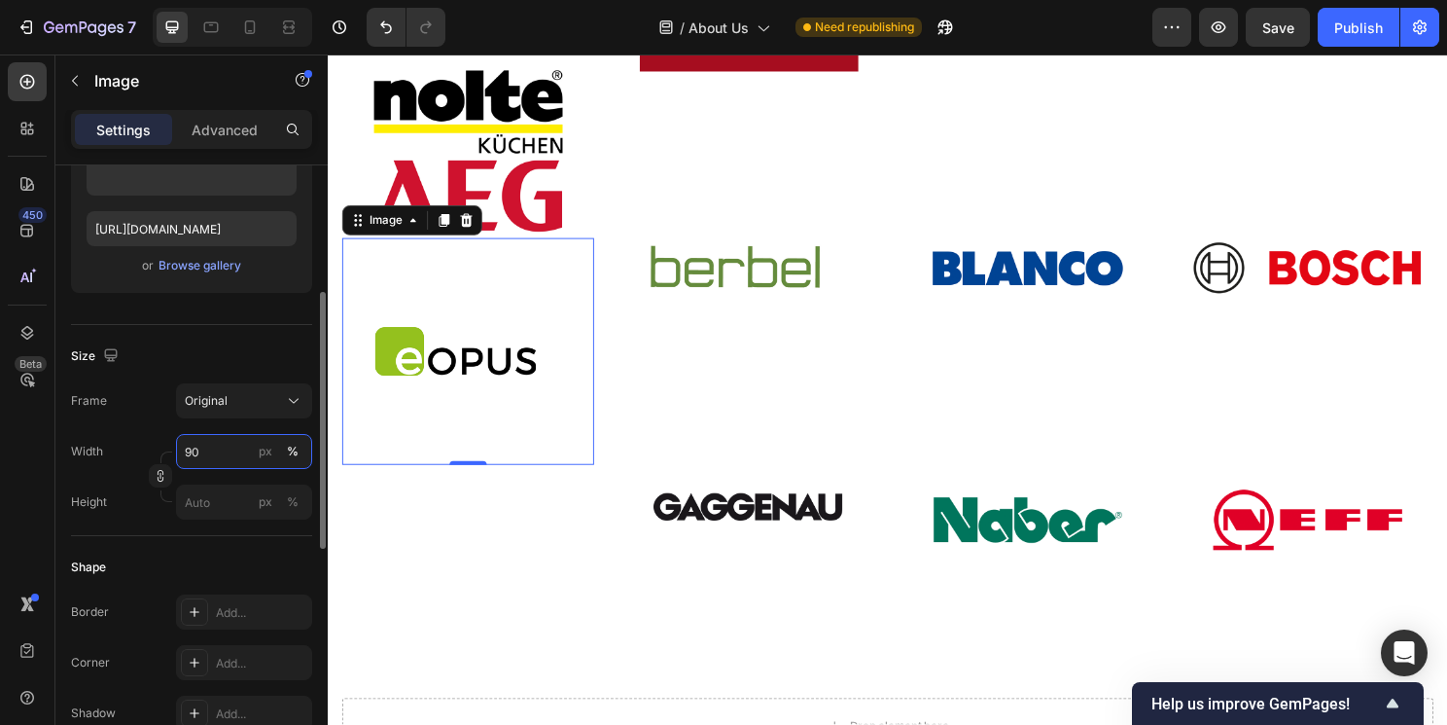
scroll to position [2049, 0]
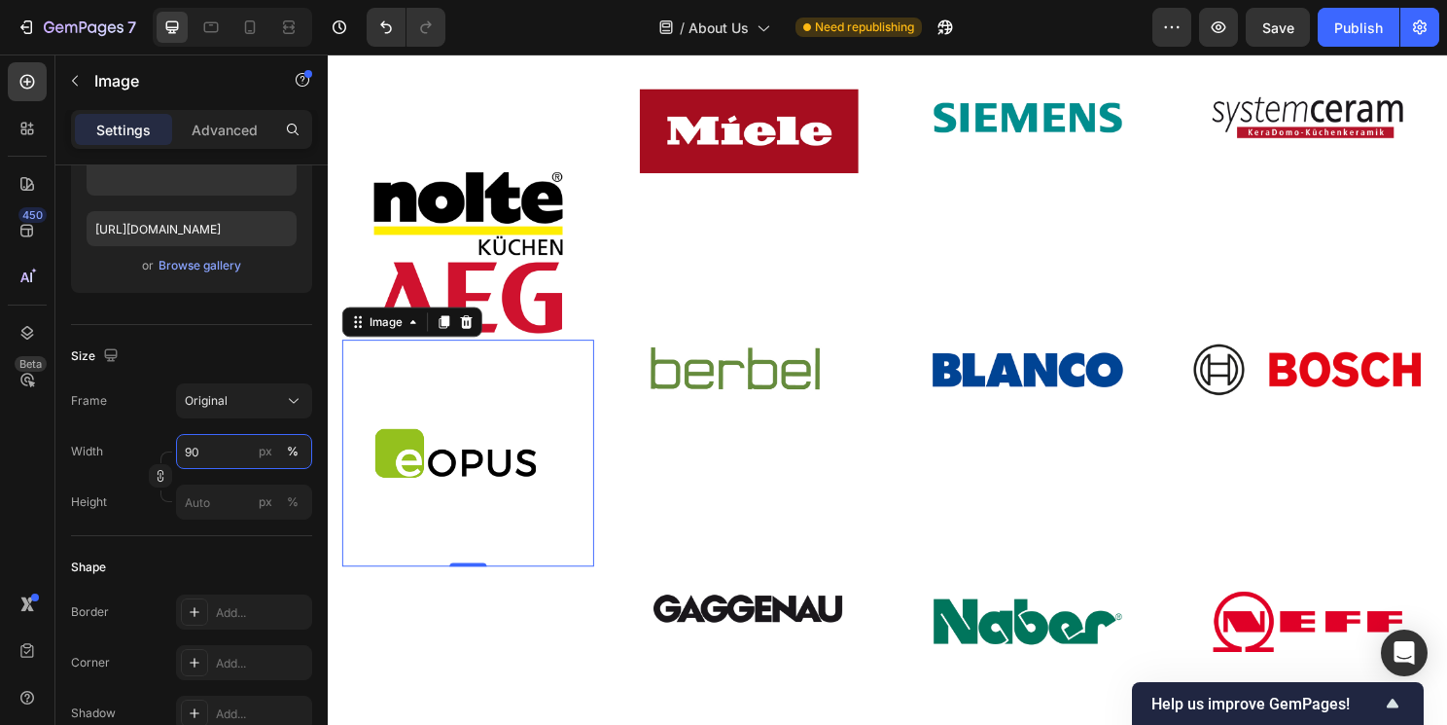
type input "90"
click at [402, 448] on img at bounding box center [460, 470] width 236 height 236
click at [717, 366] on img at bounding box center [752, 383] width 236 height 236
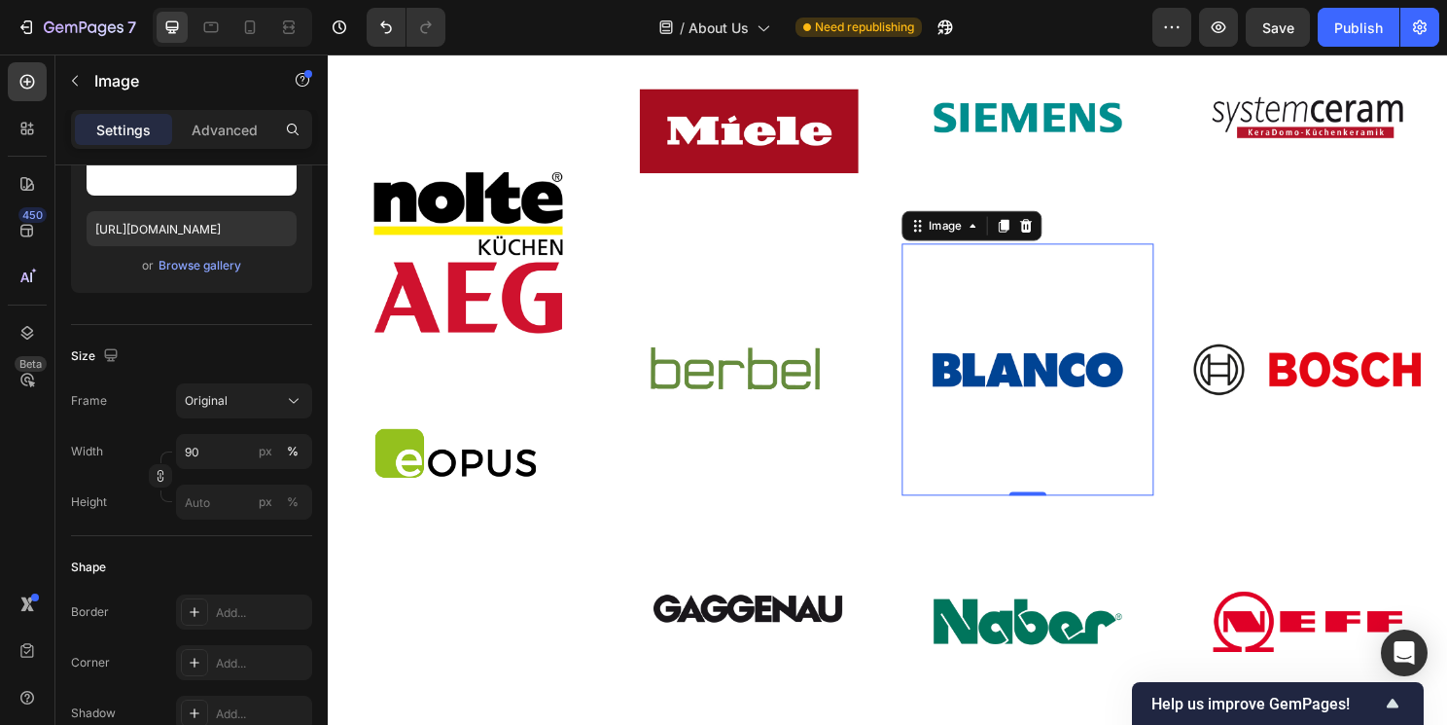
click at [985, 392] on img at bounding box center [1057, 383] width 263 height 263
click at [226, 456] on input "100" at bounding box center [244, 451] width 136 height 35
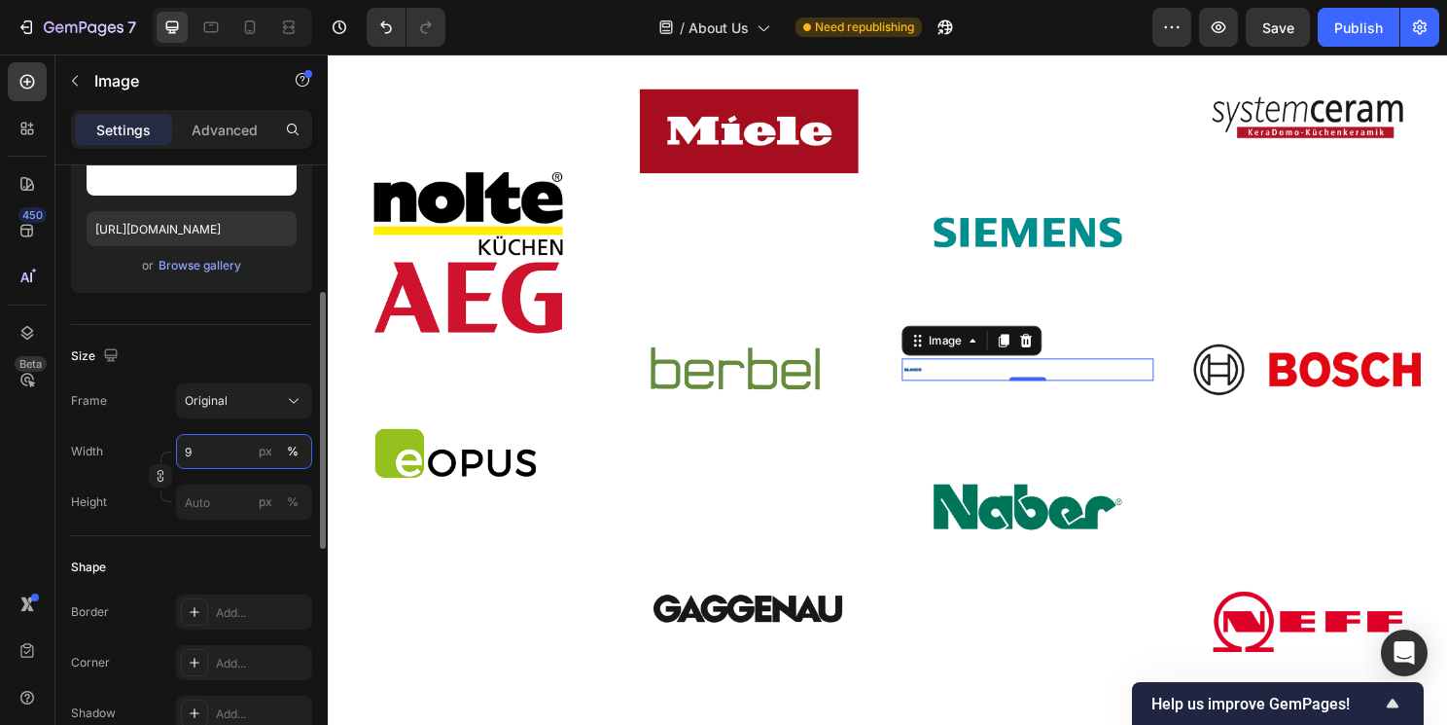
type input "90"
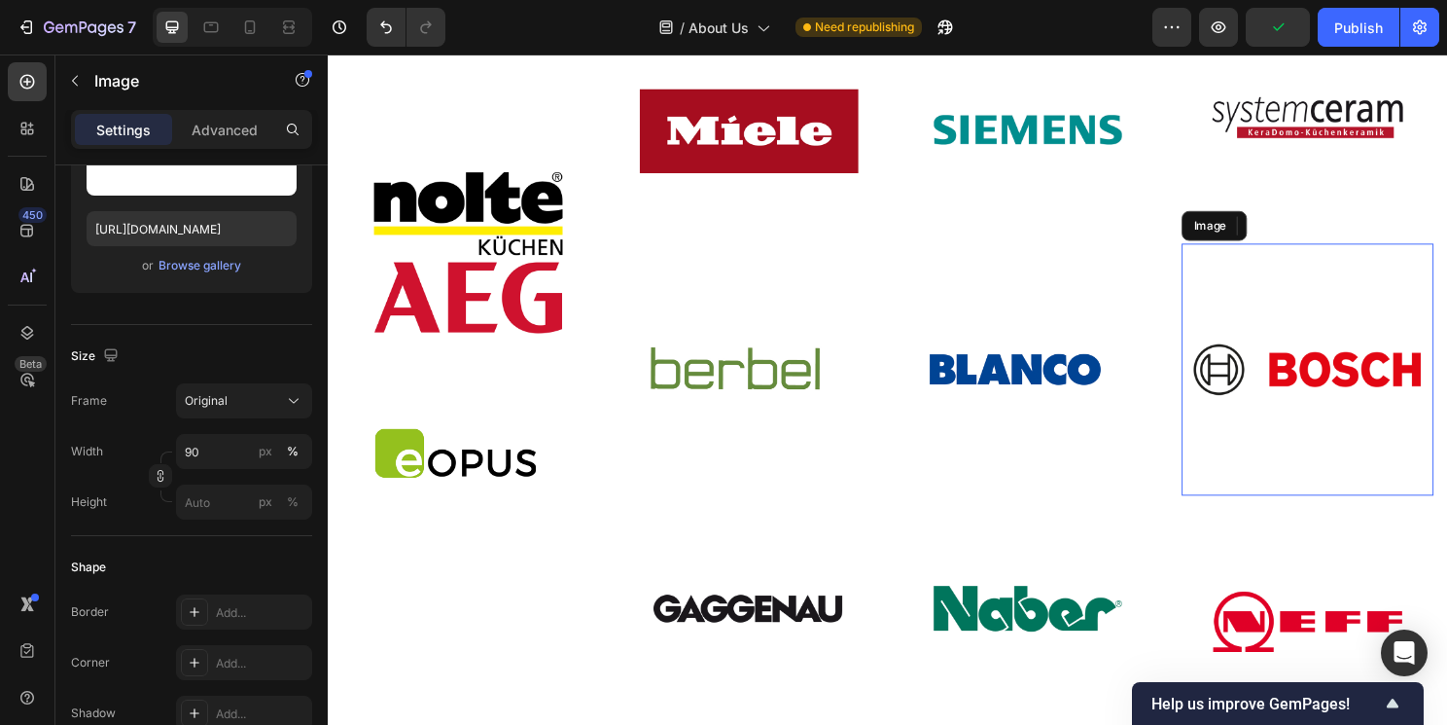
click at [1262, 399] on img at bounding box center [1349, 383] width 263 height 263
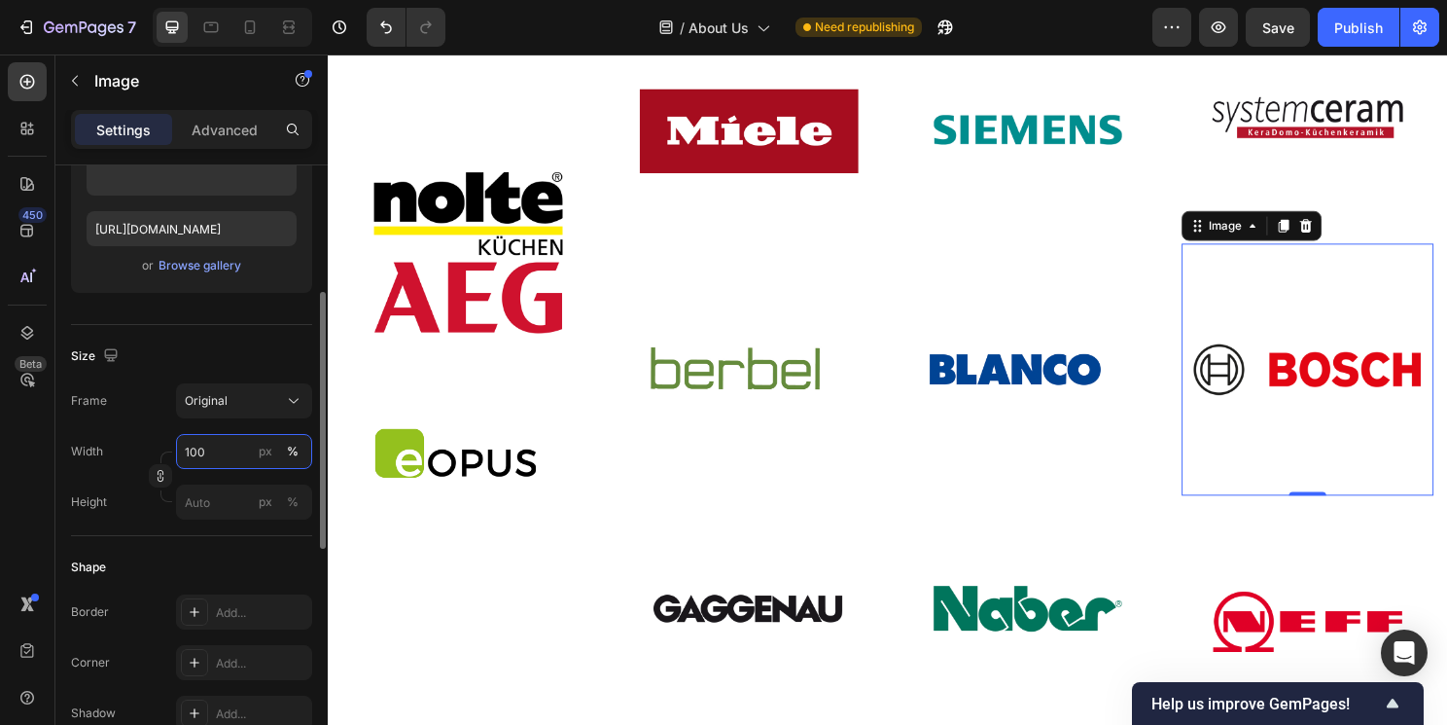
click at [210, 451] on input "100" at bounding box center [244, 451] width 136 height 35
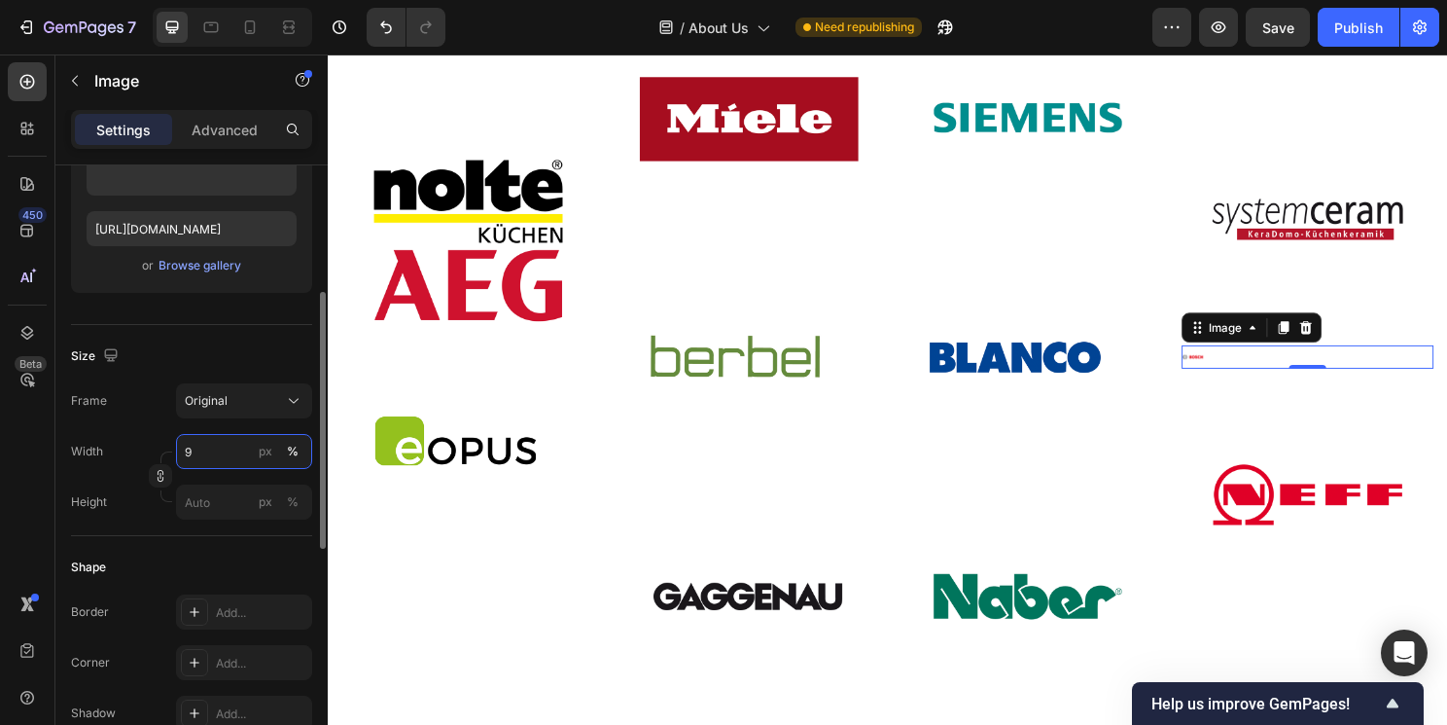
scroll to position [2036, 0]
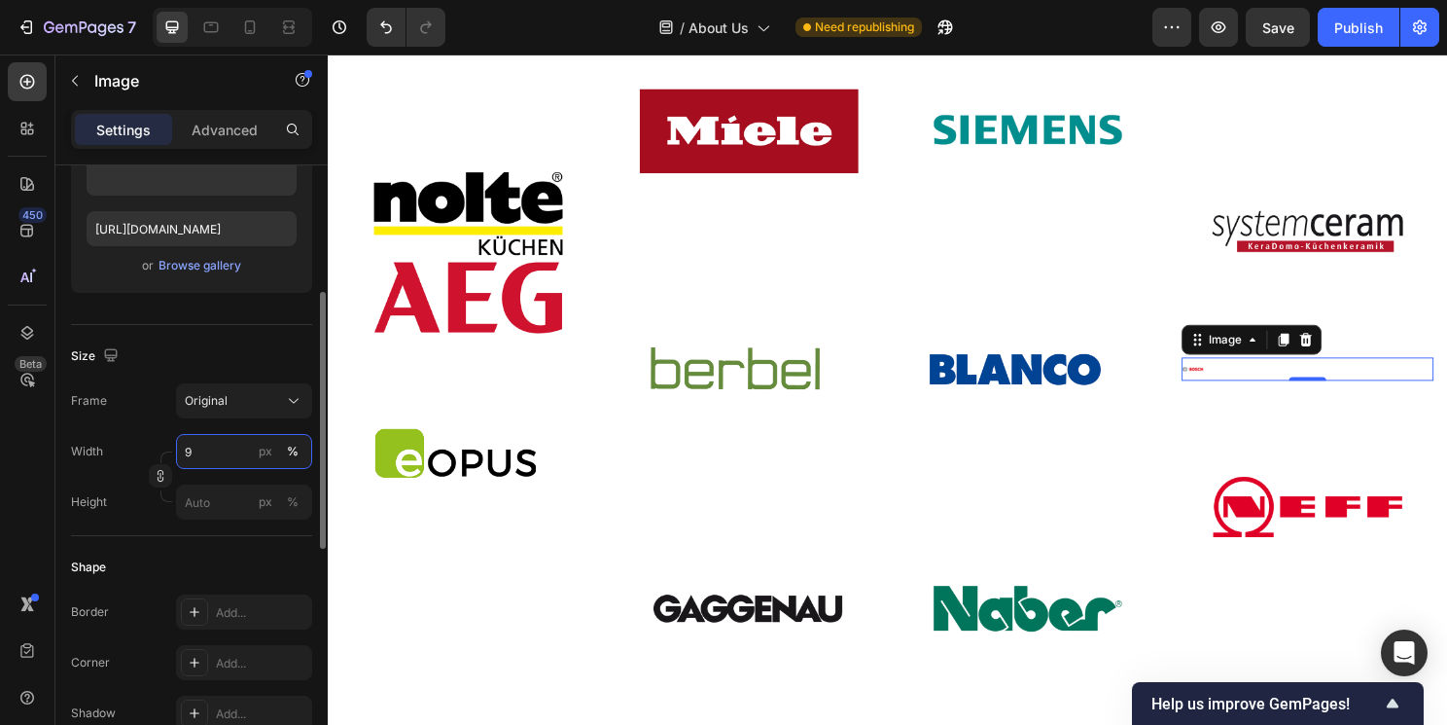
type input "90"
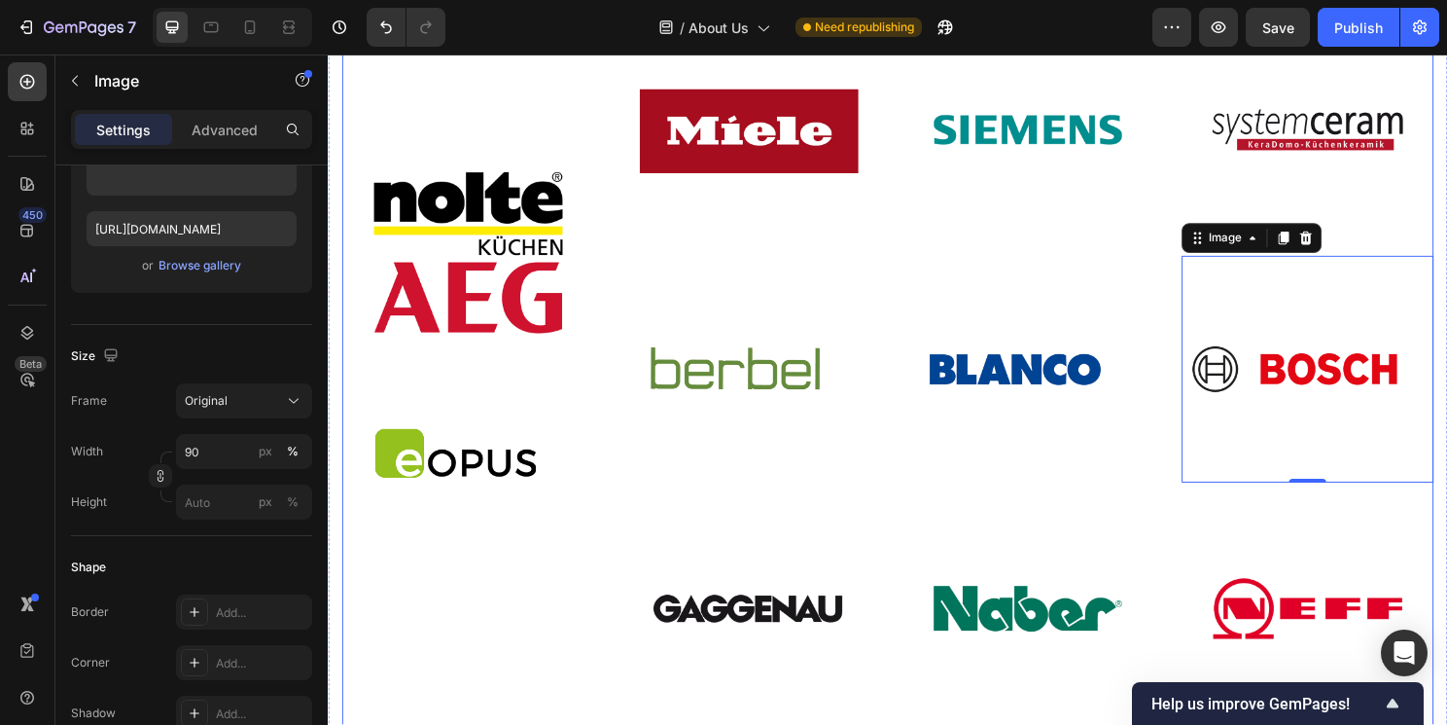
click at [445, 647] on div "Image Image Image" at bounding box center [473, 383] width 263 height 762
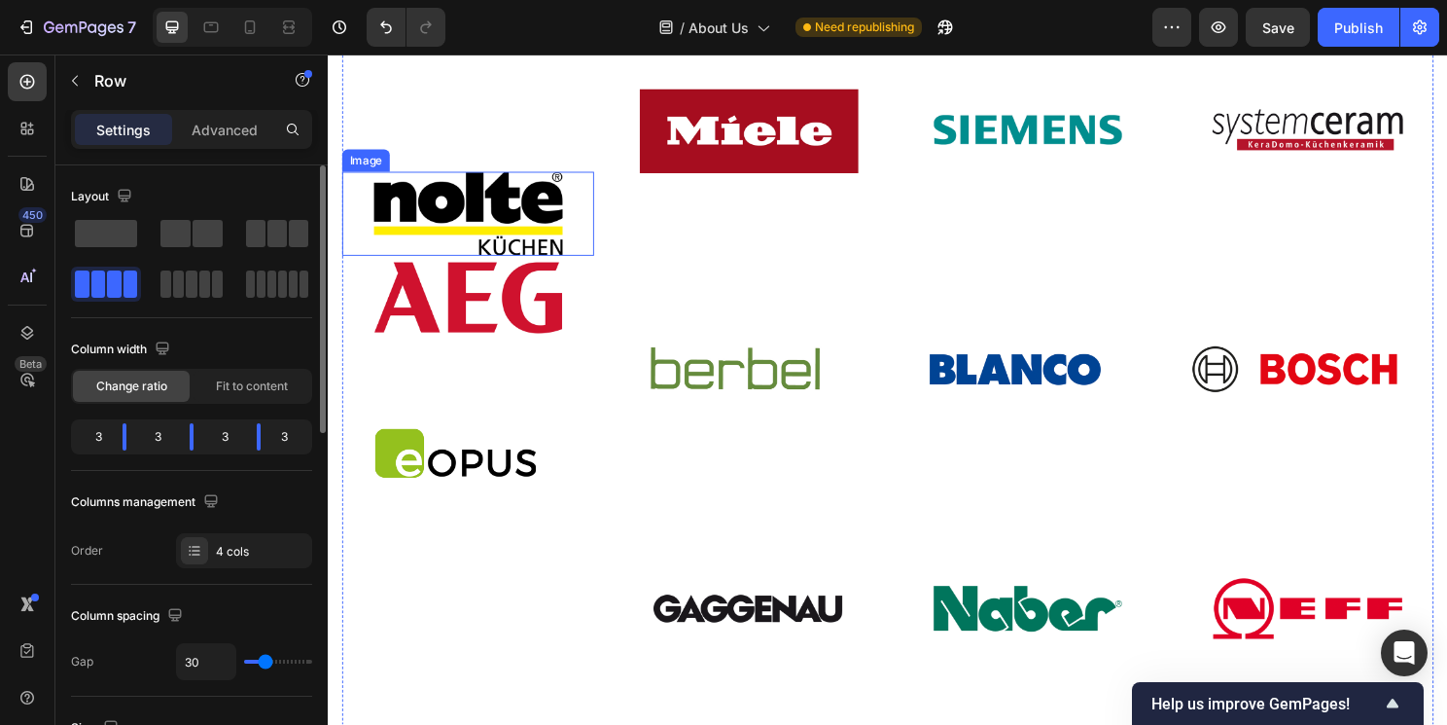
click at [451, 205] on img at bounding box center [473, 221] width 263 height 88
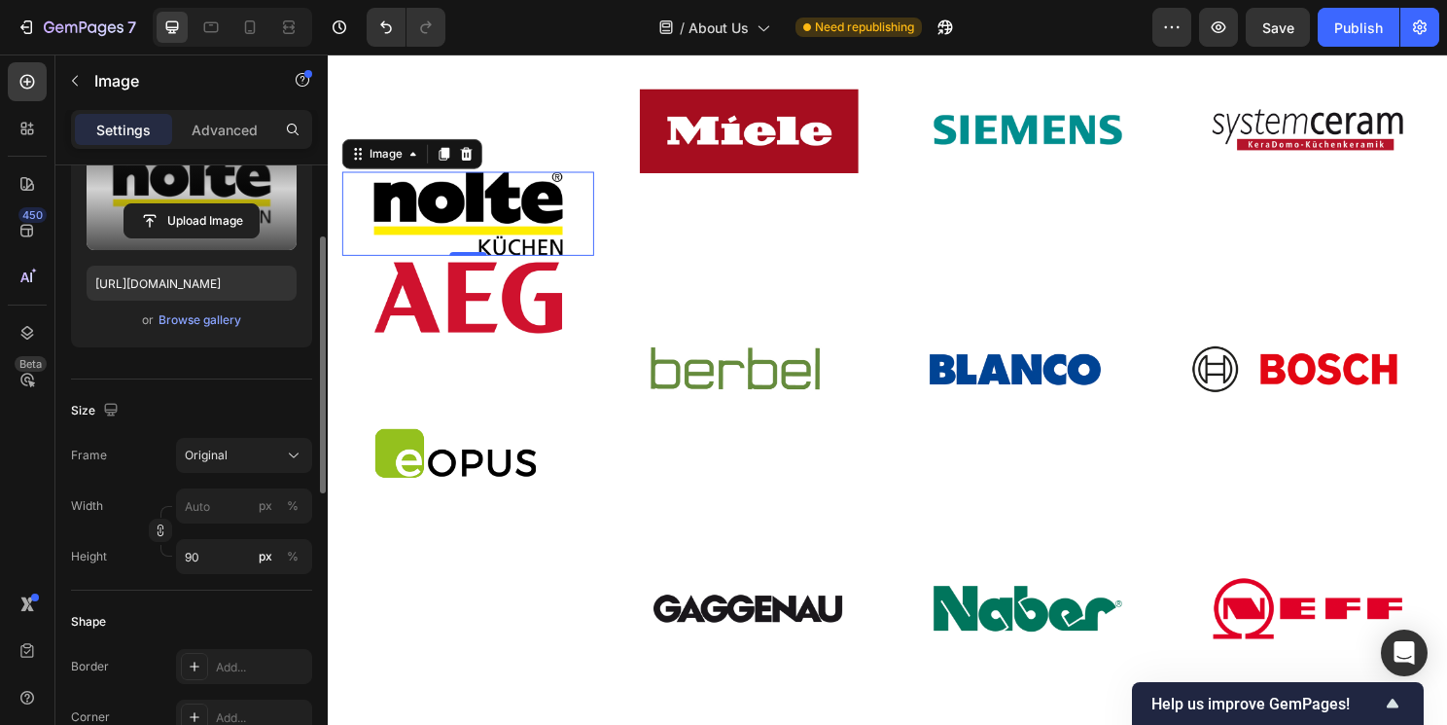
scroll to position [263, 0]
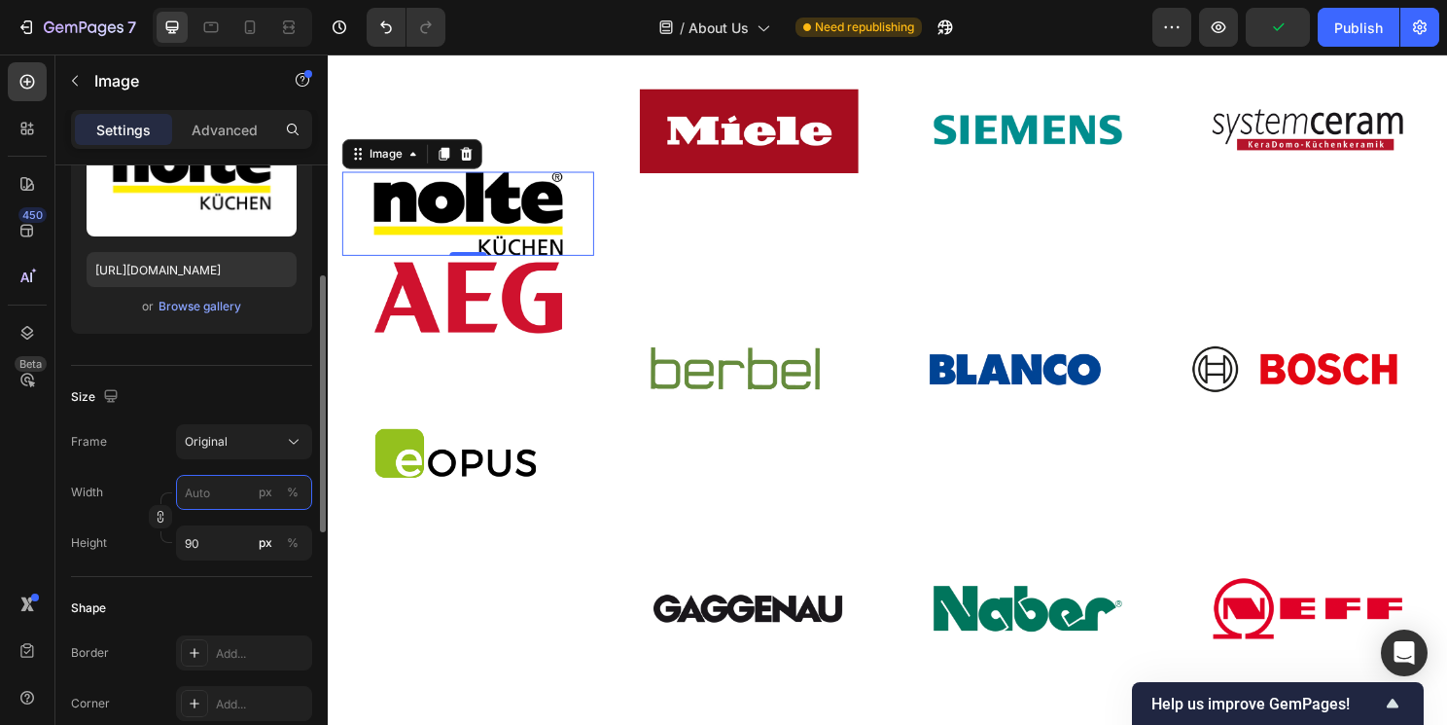
click at [225, 495] on input "px %" at bounding box center [244, 492] width 136 height 35
type input "9"
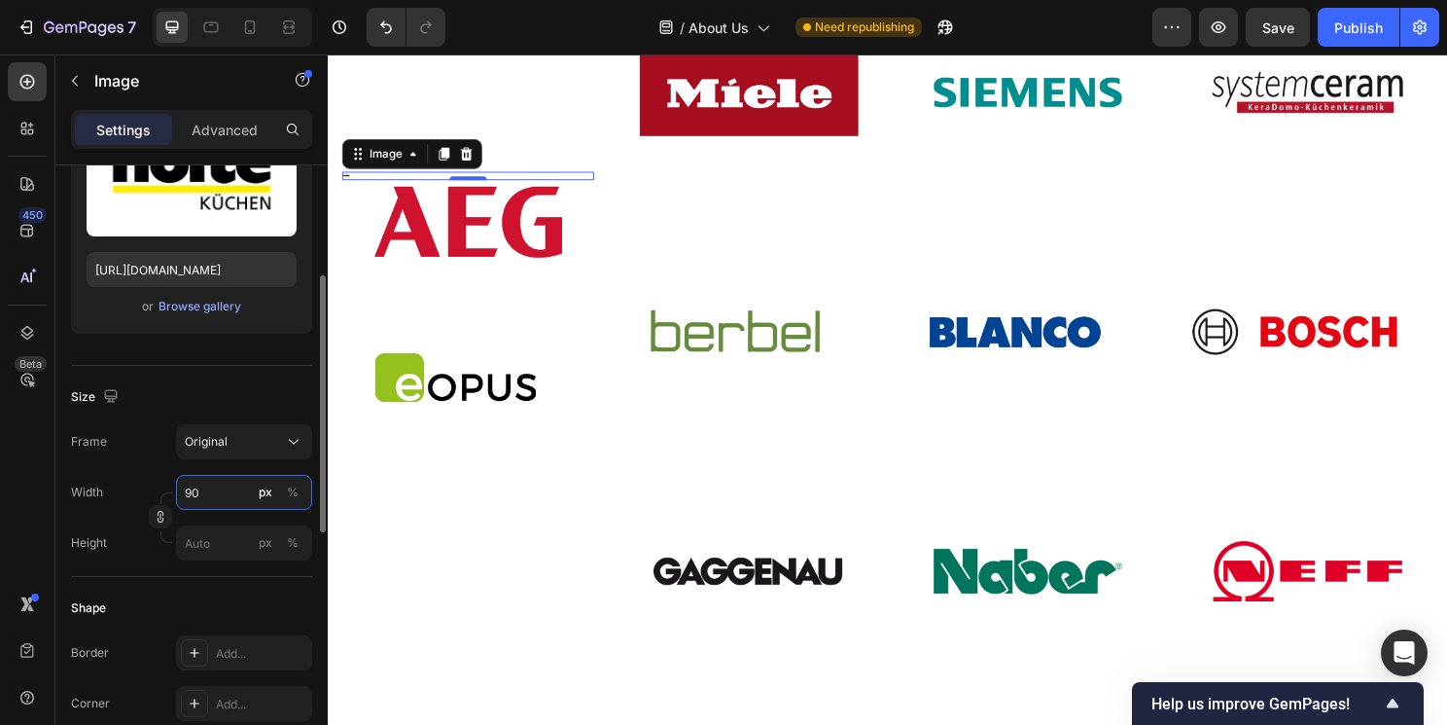
scroll to position [2036, 0]
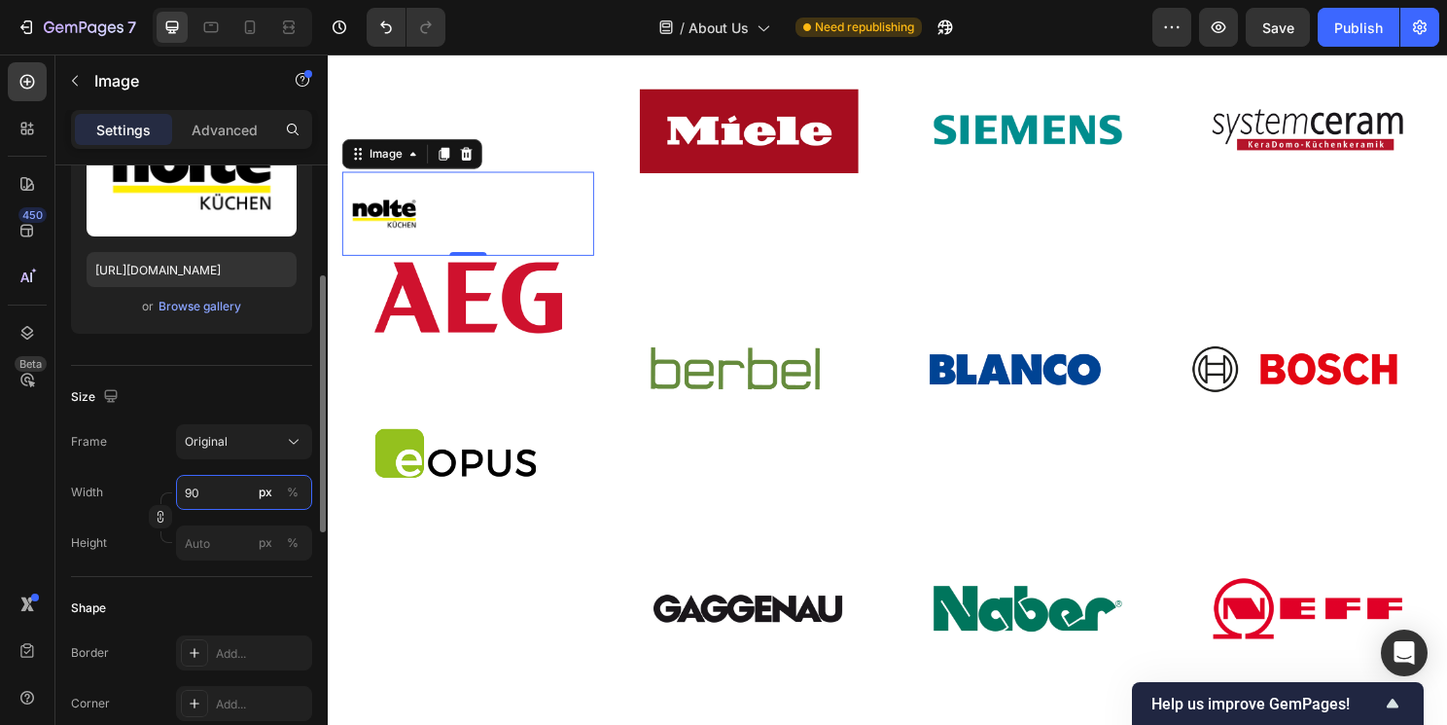
type input "90"
click at [195, 596] on div "Shape" at bounding box center [191, 607] width 241 height 31
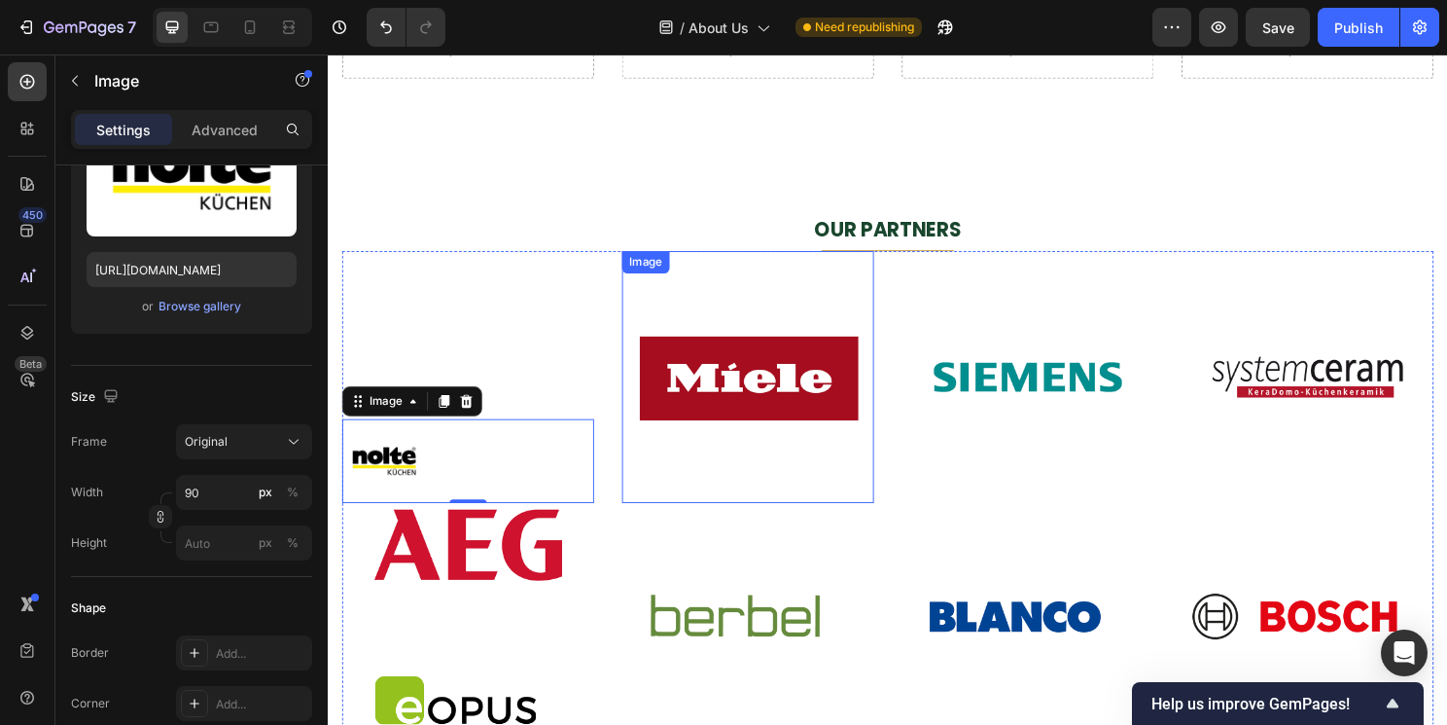
scroll to position [1753, 0]
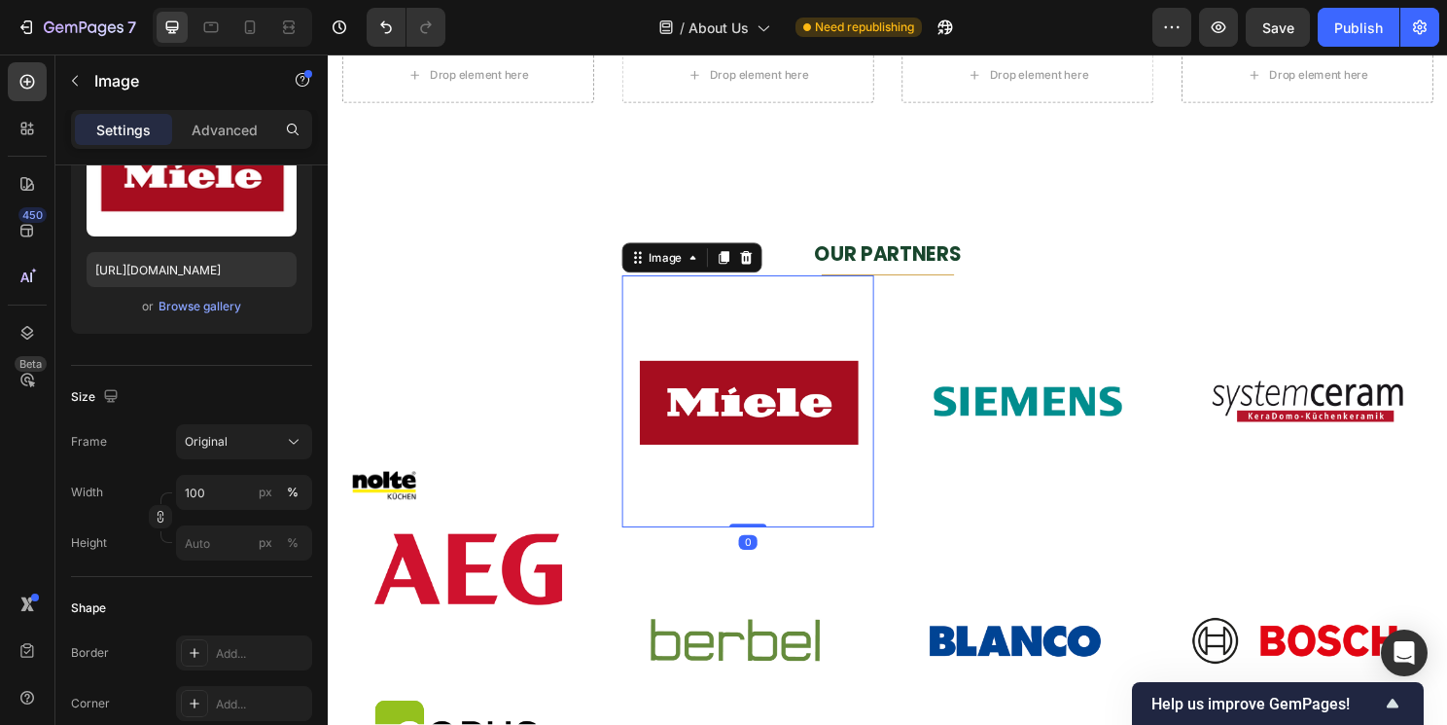
click at [722, 365] on img at bounding box center [765, 416] width 263 height 263
click at [256, 435] on div "Original" at bounding box center [232, 442] width 95 height 18
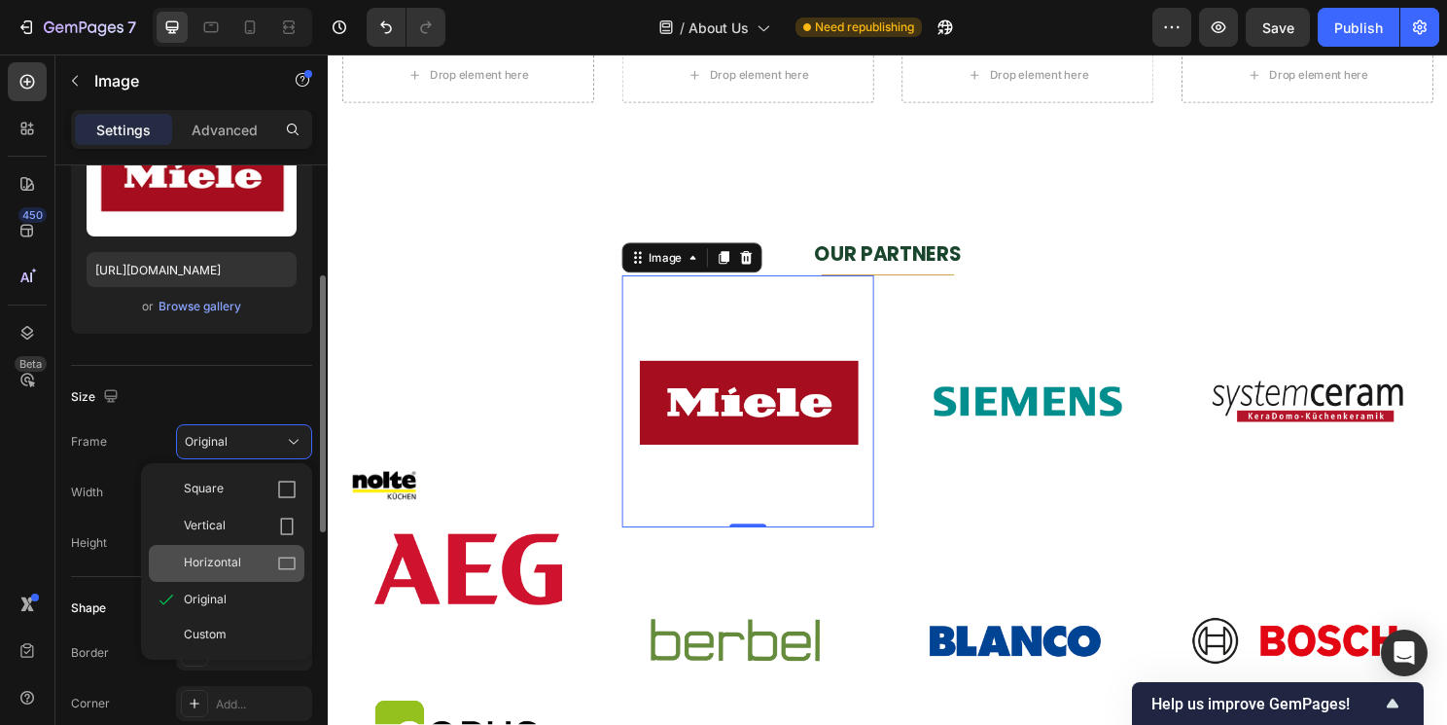
click at [270, 563] on div "Horizontal" at bounding box center [240, 562] width 113 height 19
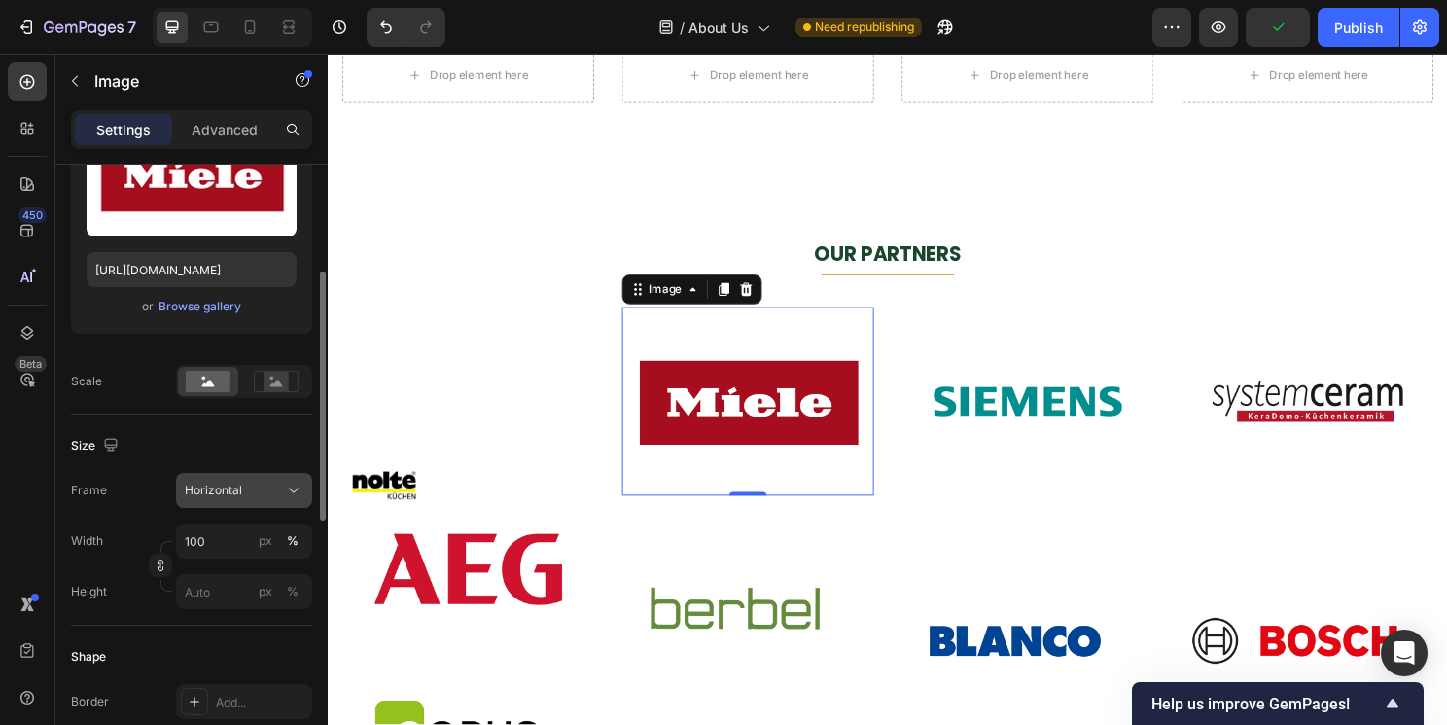
click at [292, 490] on icon at bounding box center [294, 490] width 10 height 5
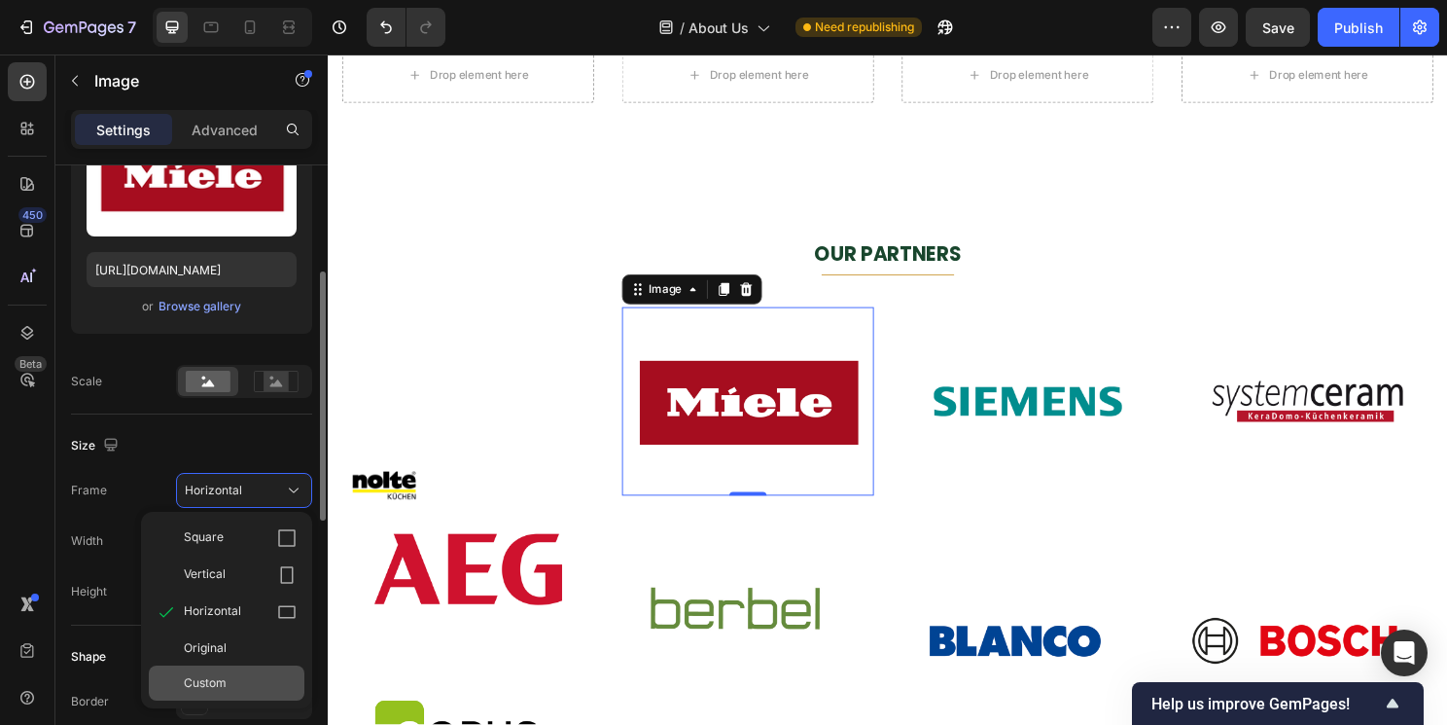
click at [219, 673] on div "Custom" at bounding box center [227, 682] width 156 height 35
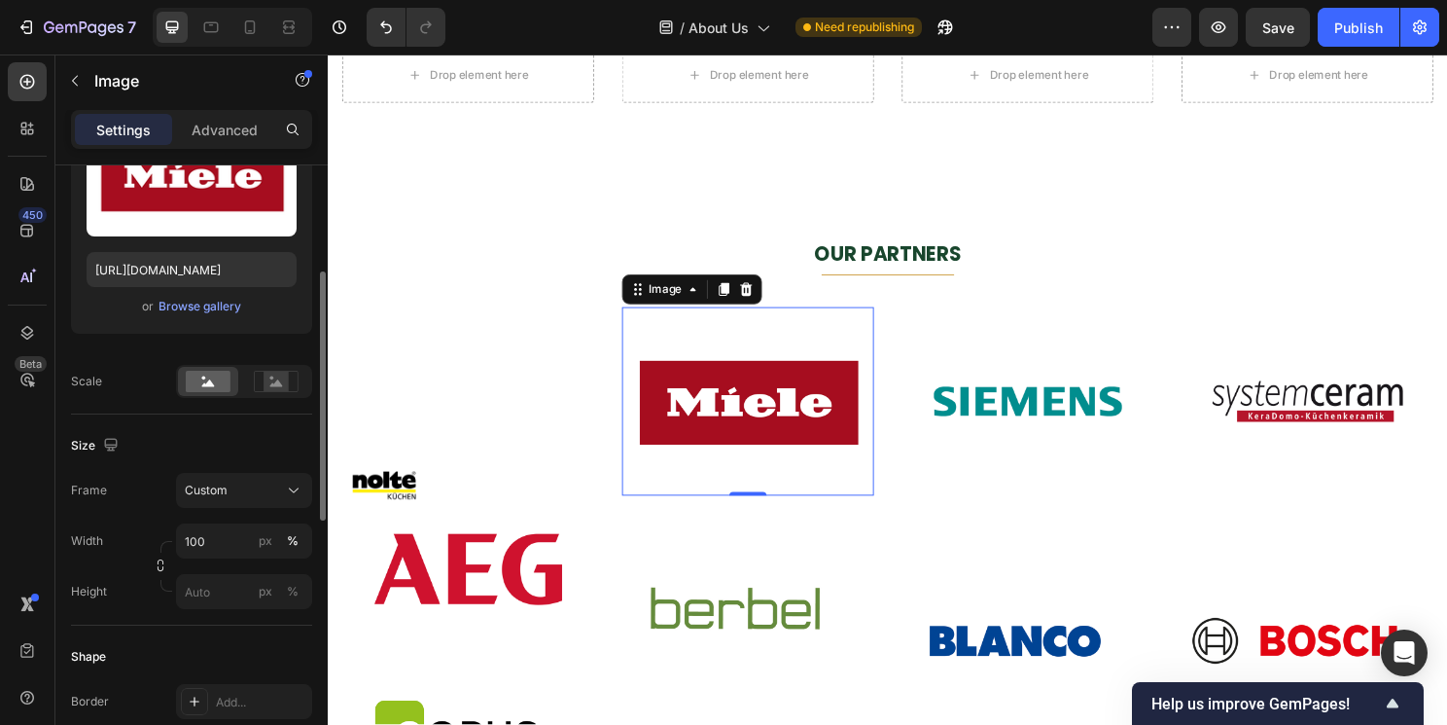
click at [669, 477] on img at bounding box center [765, 416] width 263 height 197
drag, startPoint x: 766, startPoint y: 511, endPoint x: 764, endPoint y: 449, distance: 61.3
click at [764, 449] on div "Image 0" at bounding box center [765, 416] width 263 height 197
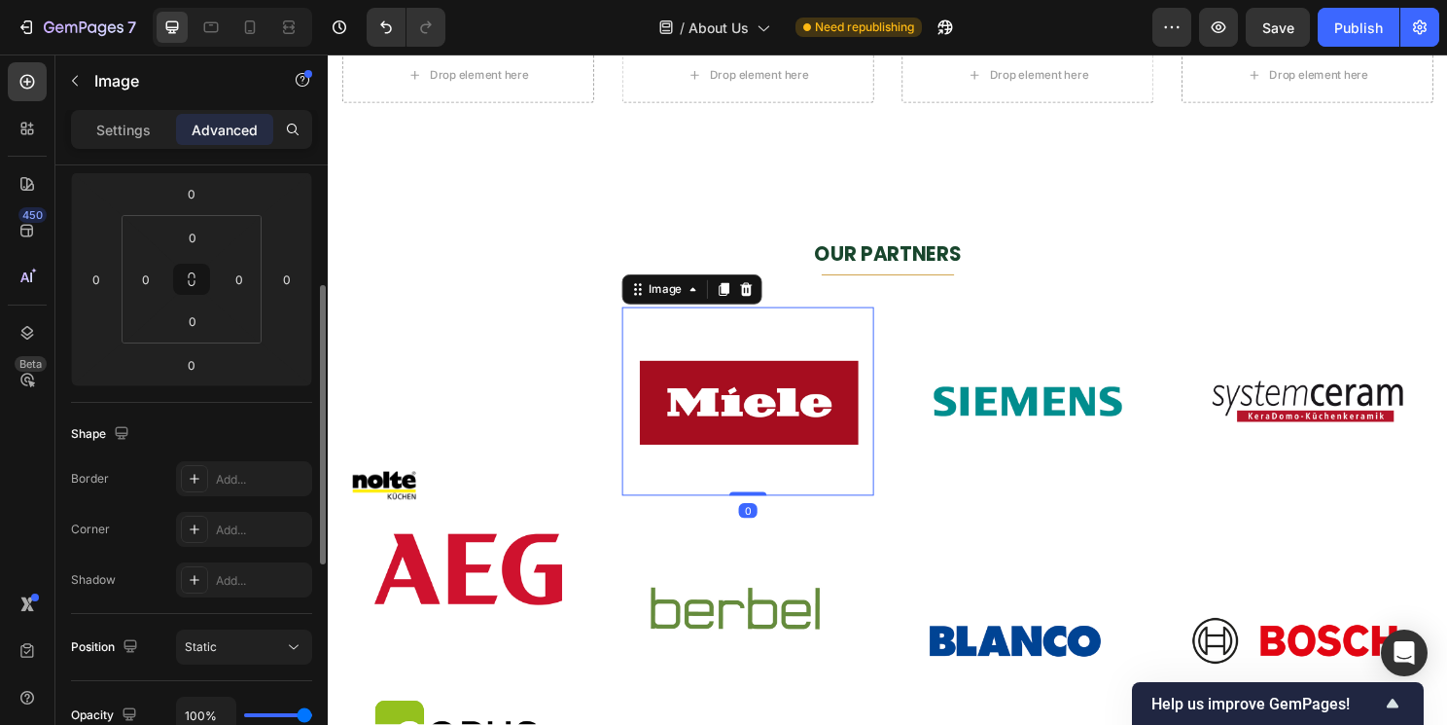
click at [821, 370] on img at bounding box center [765, 416] width 263 height 197
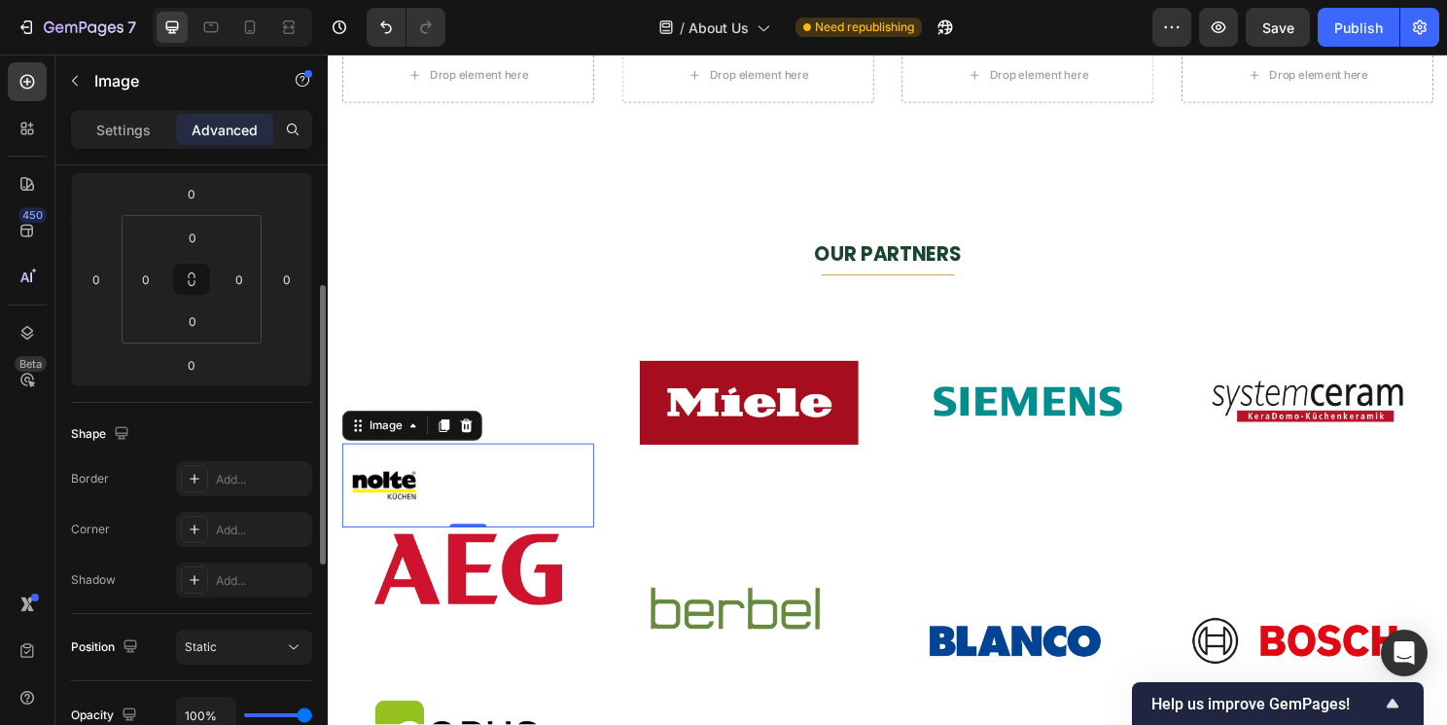
click at [405, 460] on img at bounding box center [386, 504] width 88 height 88
click at [115, 126] on p "Settings" at bounding box center [123, 130] width 54 height 20
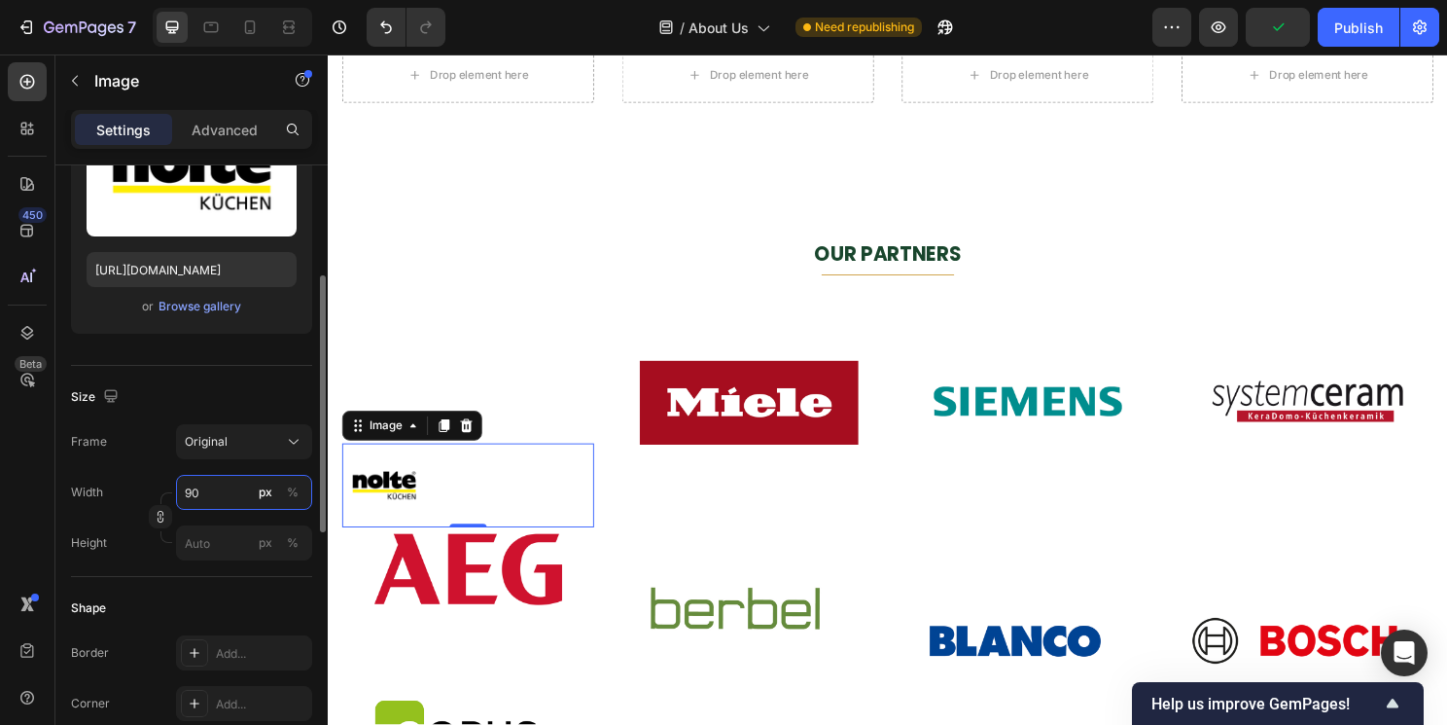
click at [224, 482] on input "90" at bounding box center [244, 492] width 136 height 35
type input "9"
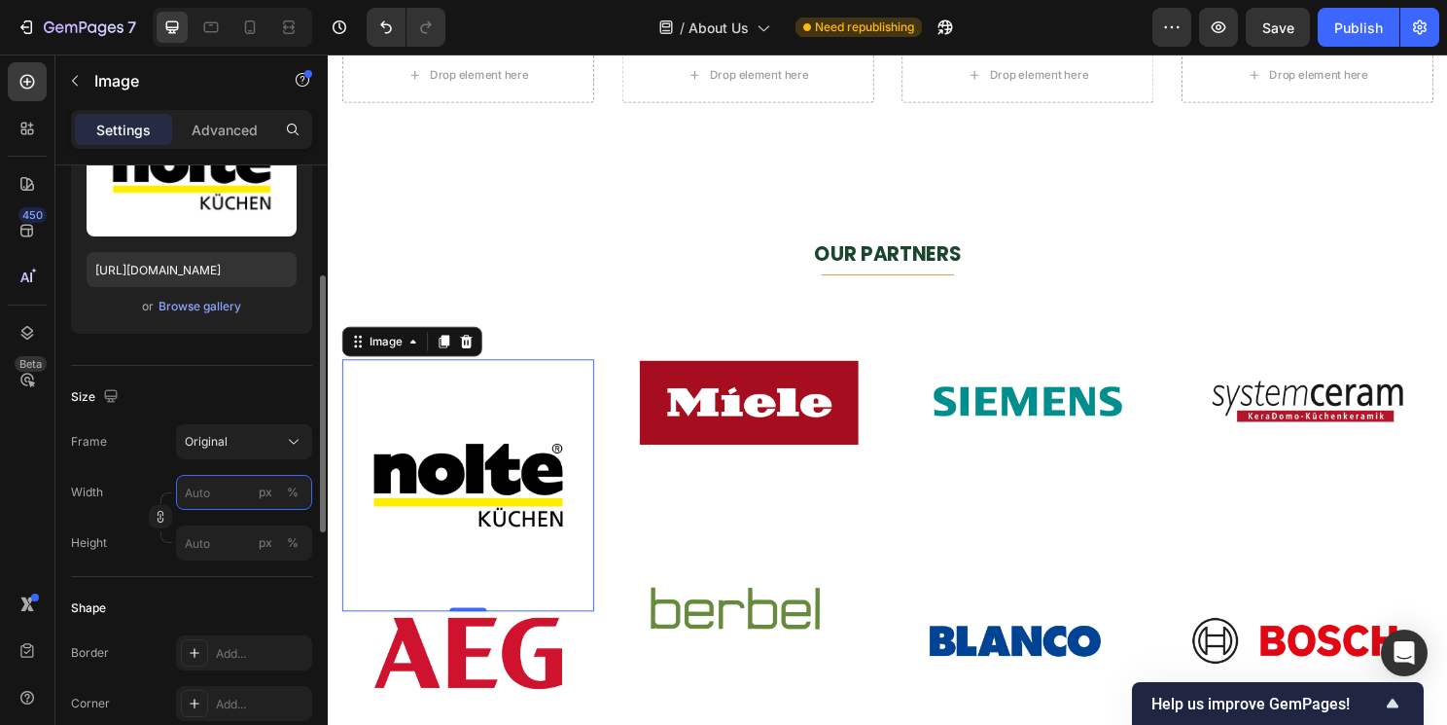
type input "9"
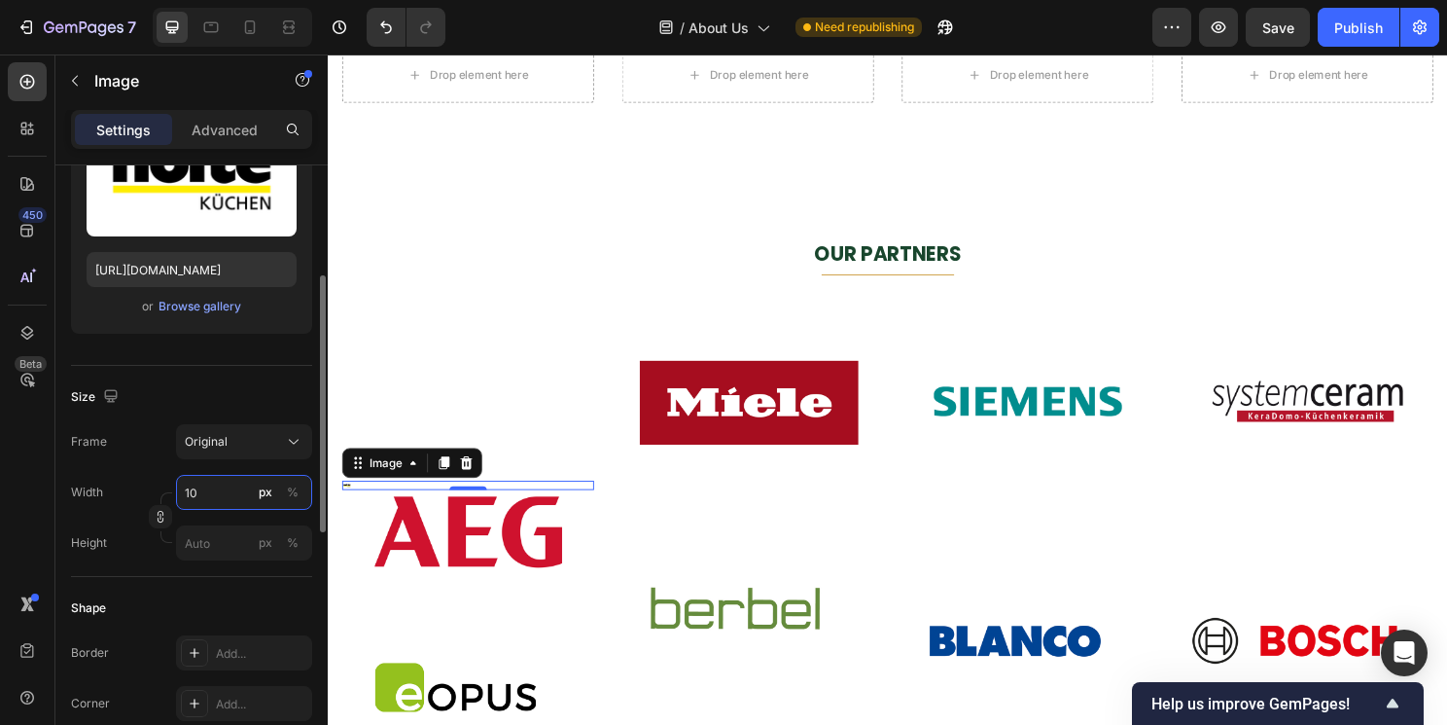
type input "100"
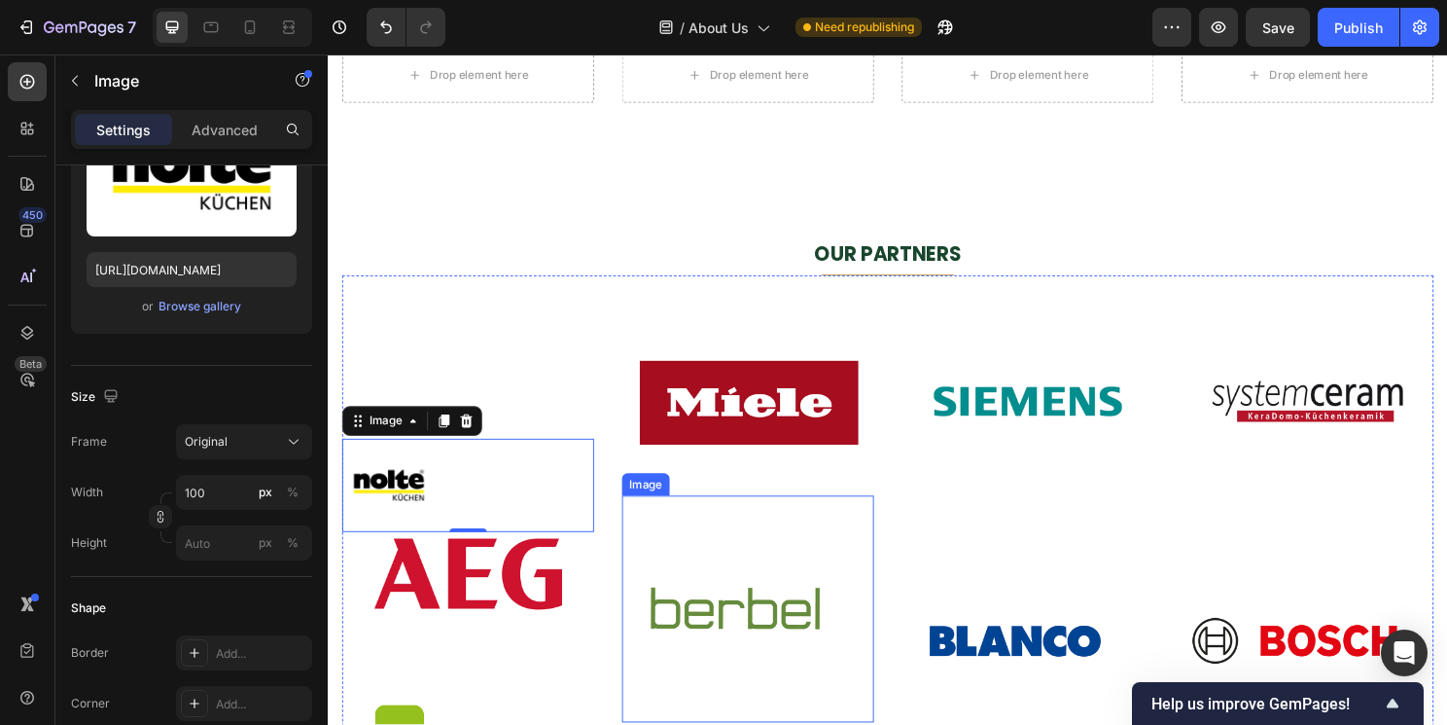
click at [650, 615] on img at bounding box center [752, 633] width 236 height 236
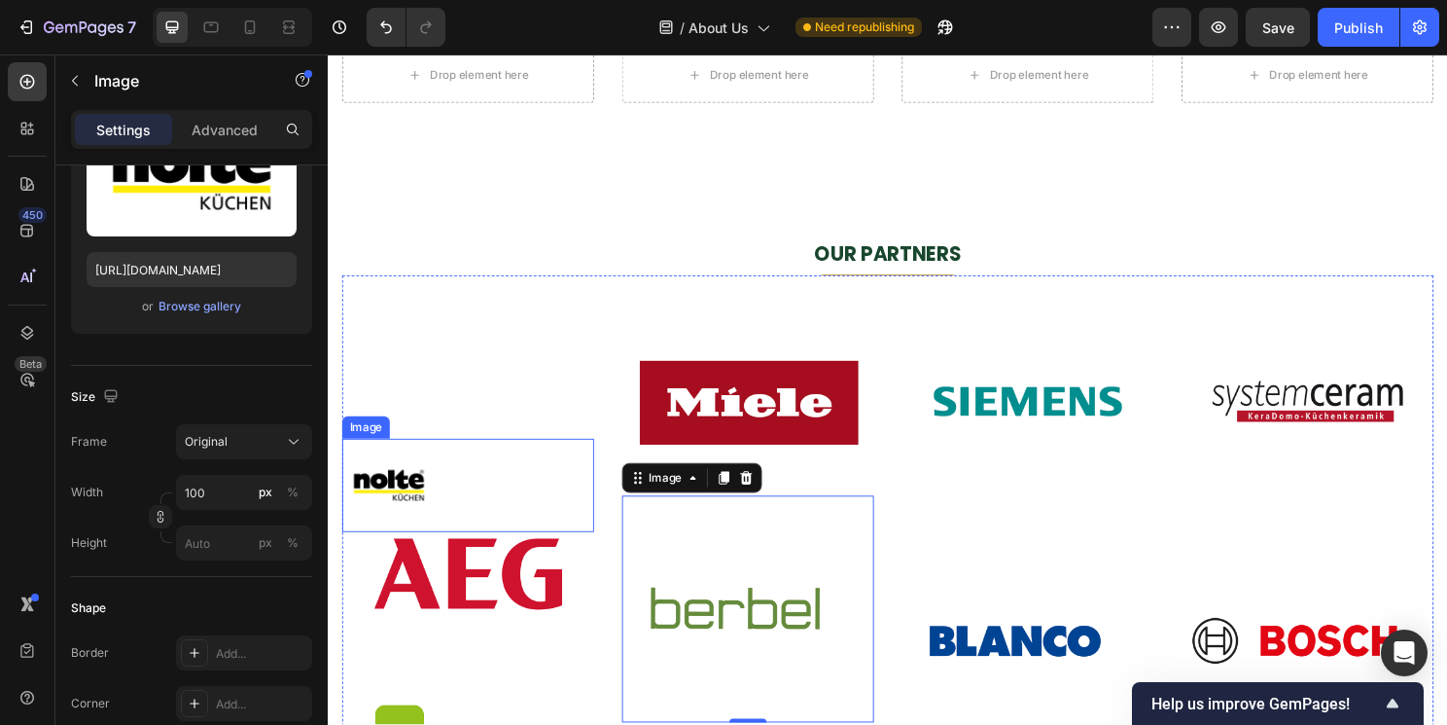
click at [435, 505] on img at bounding box center [390, 503] width 97 height 97
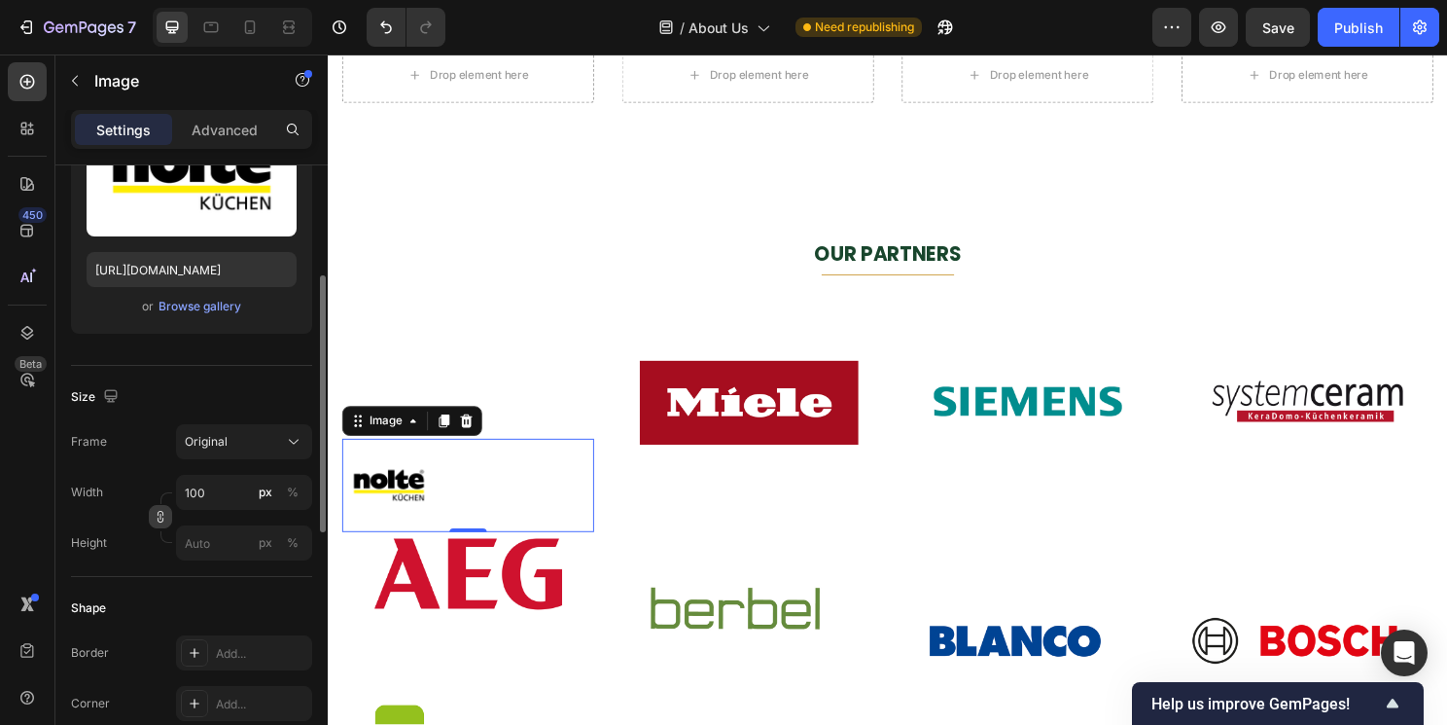
click at [158, 517] on icon "button" at bounding box center [161, 517] width 14 height 14
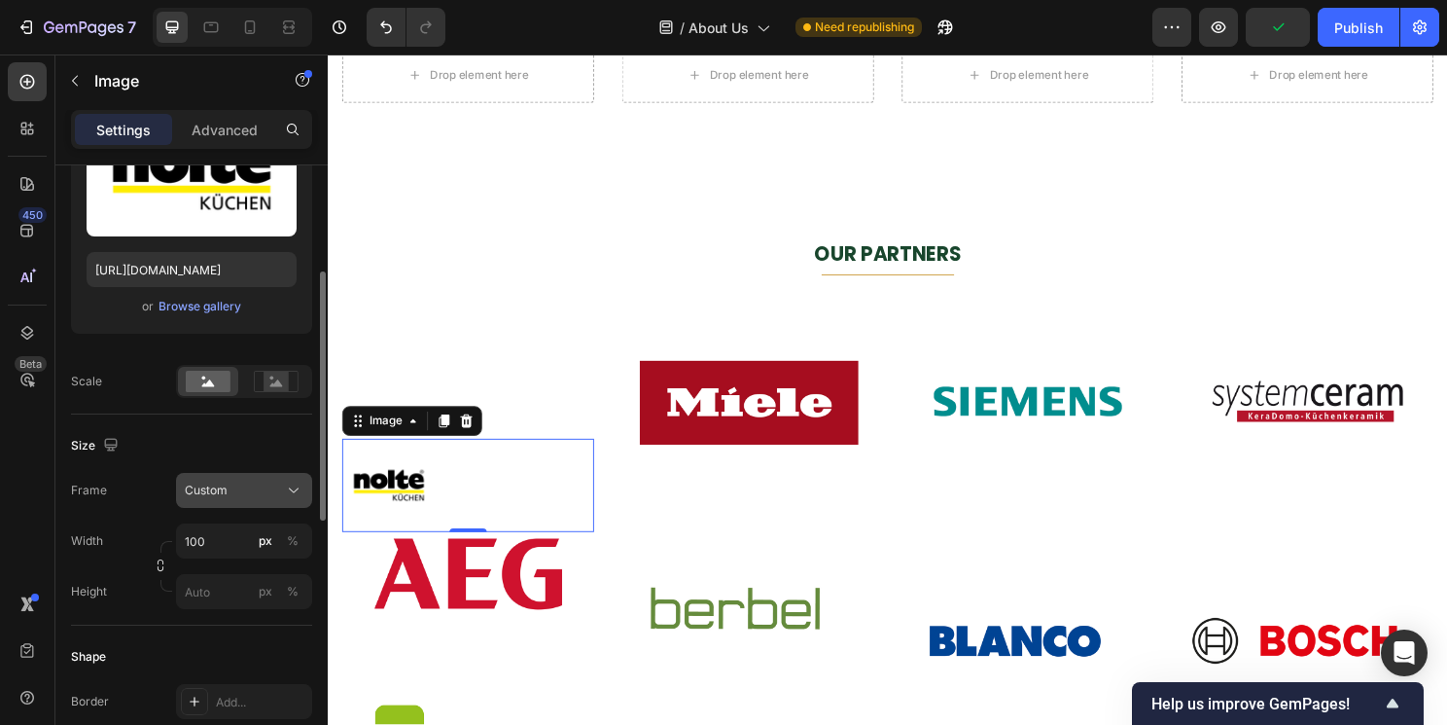
click at [217, 490] on span "Custom" at bounding box center [206, 491] width 43 height 18
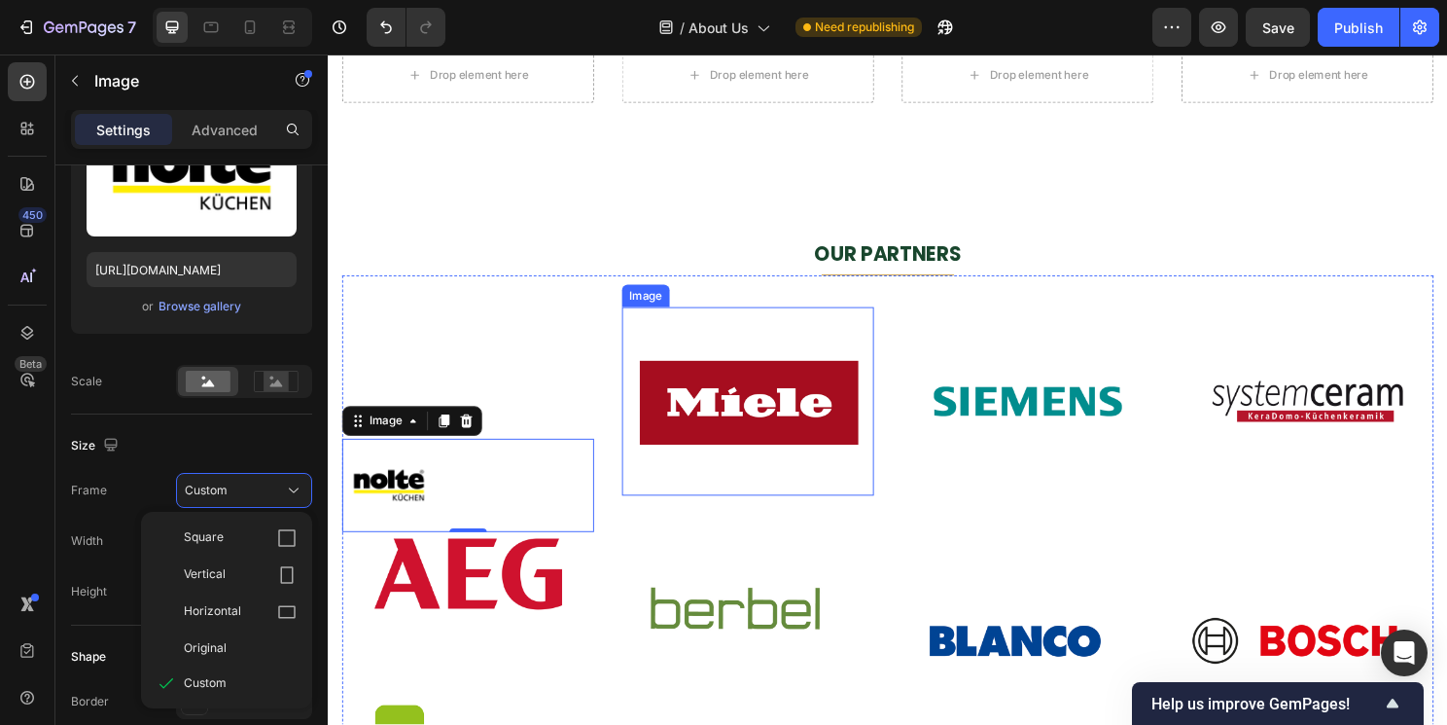
click at [716, 404] on img at bounding box center [765, 416] width 263 height 197
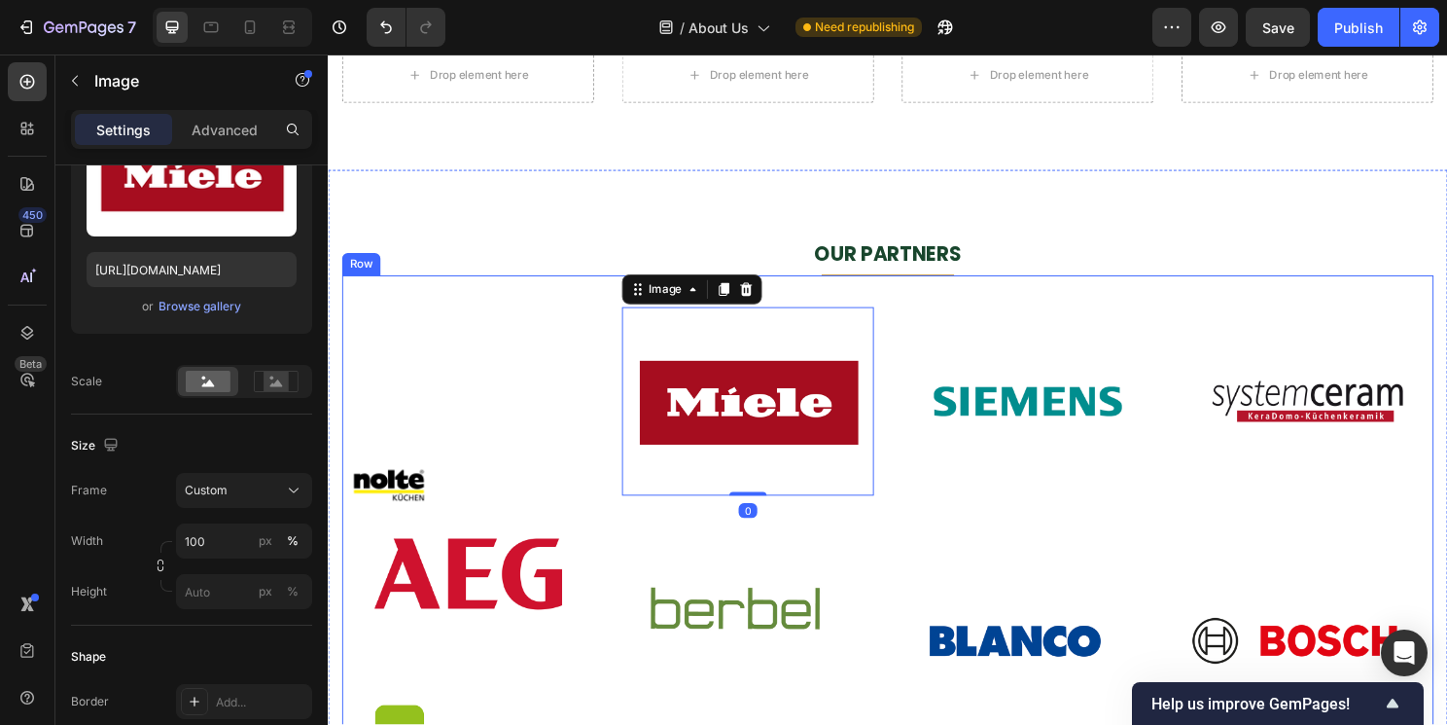
scroll to position [0, 0]
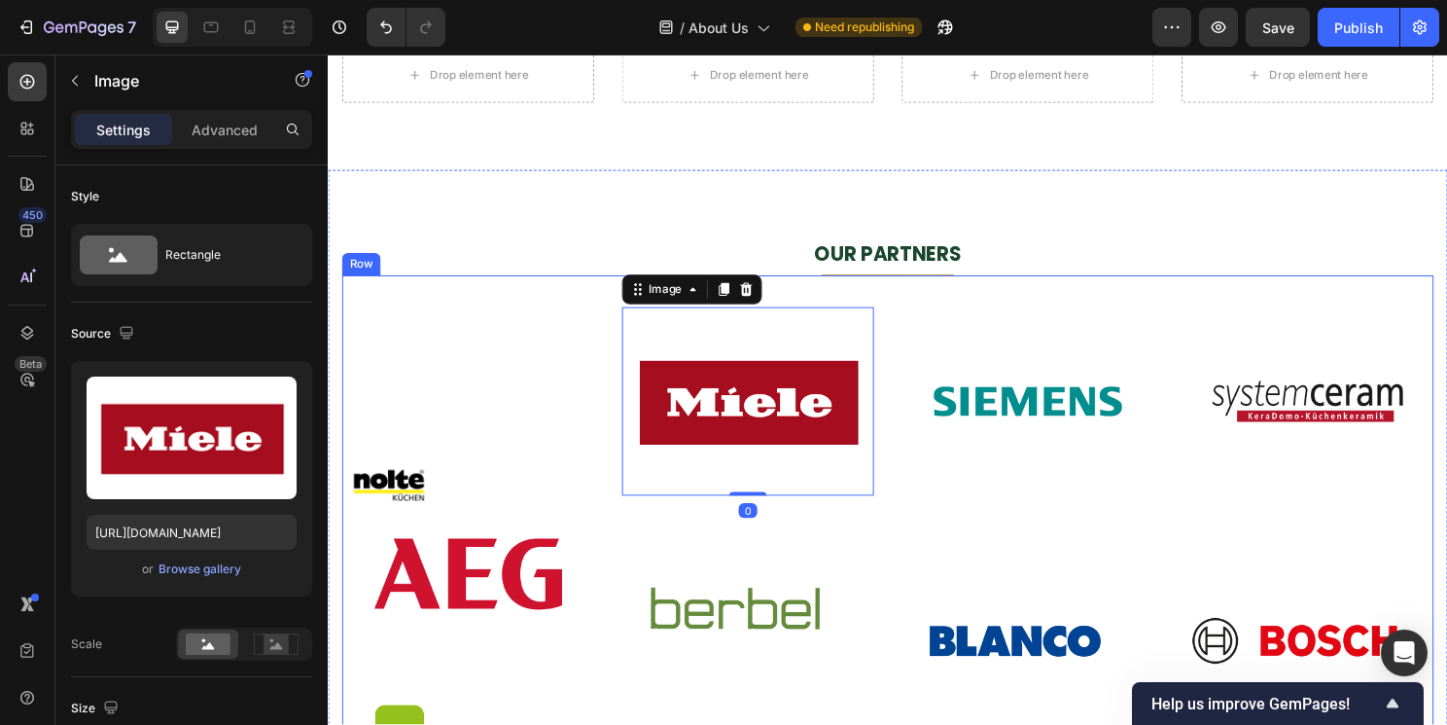
click at [449, 432] on div "Image Image Image" at bounding box center [473, 666] width 263 height 762
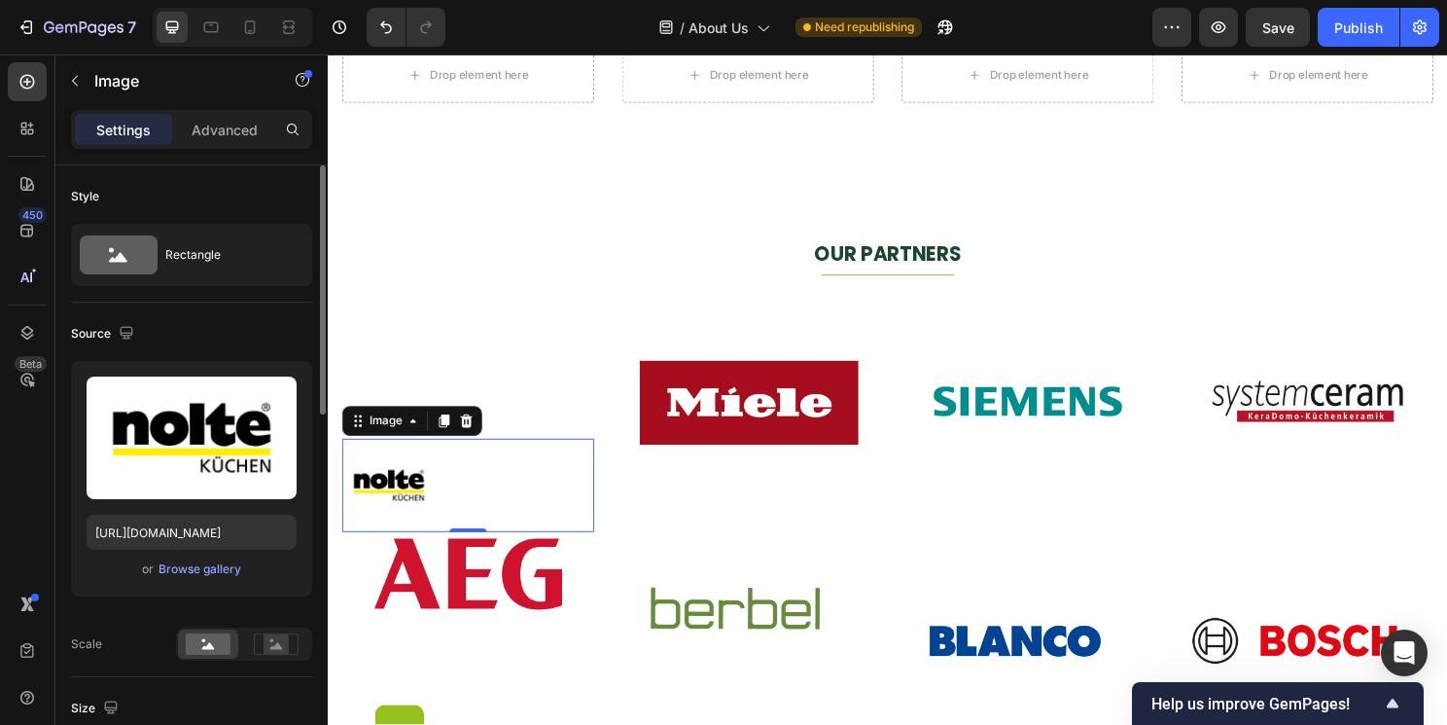
click at [421, 502] on img at bounding box center [390, 503] width 97 height 97
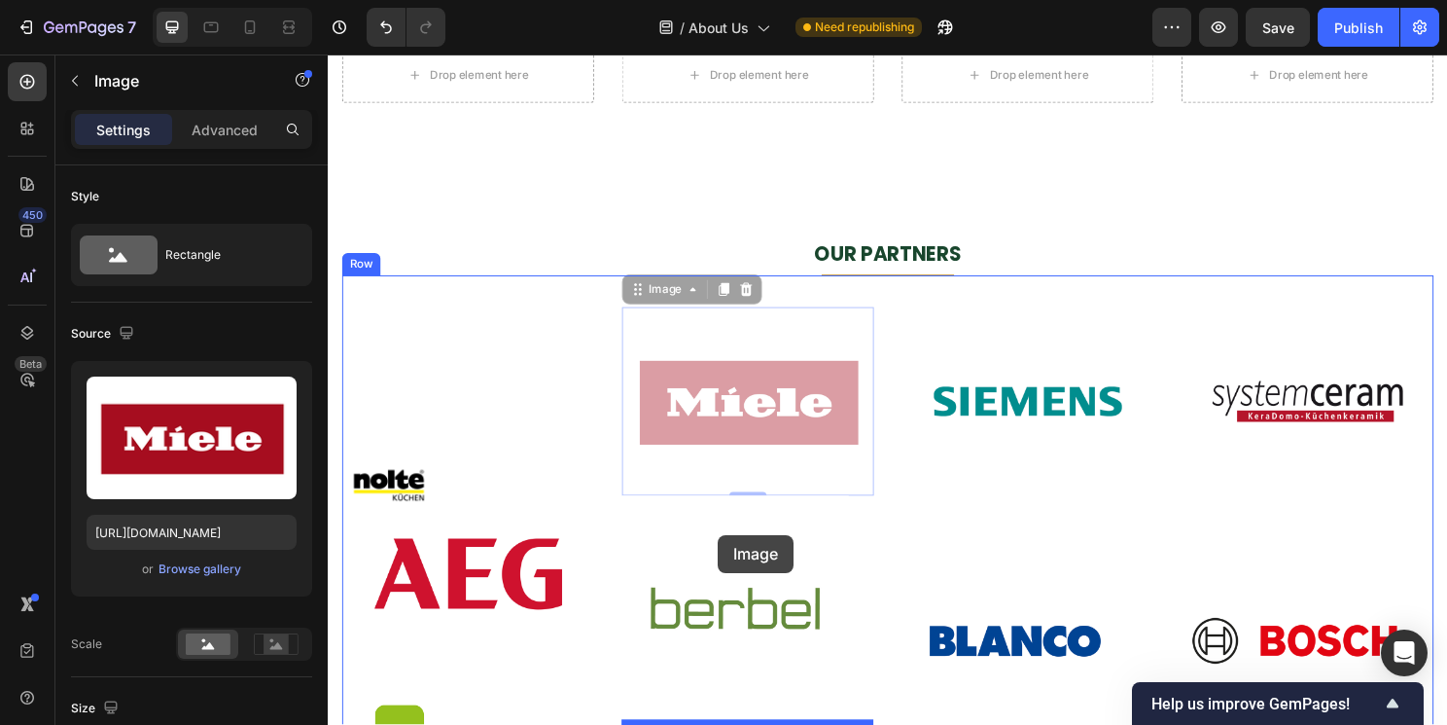
drag, startPoint x: 734, startPoint y: 437, endPoint x: 736, endPoint y: 553, distance: 115.8
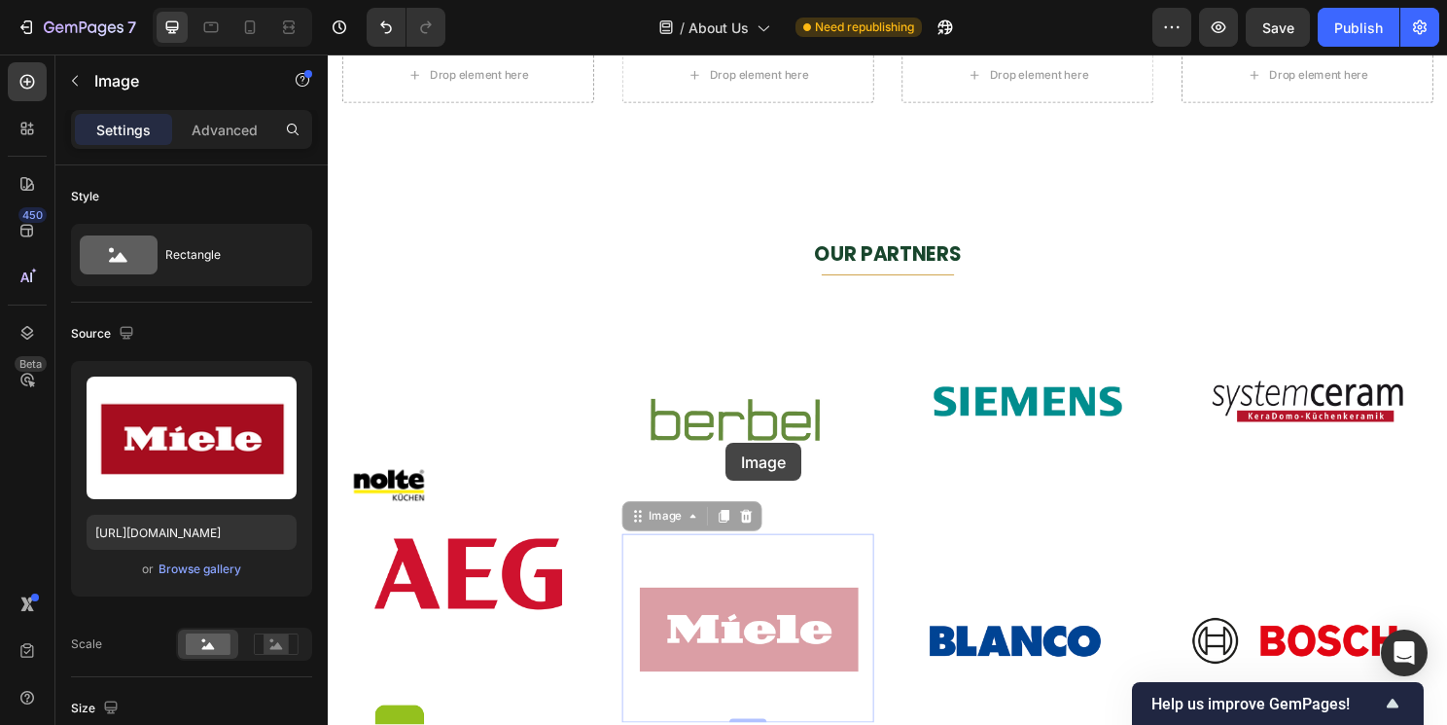
drag, startPoint x: 745, startPoint y: 659, endPoint x: 742, endPoint y: 442, distance: 216.9
click at [741, 442] on div "Image Image 0 Image 0 Image" at bounding box center [765, 666] width 263 height 762
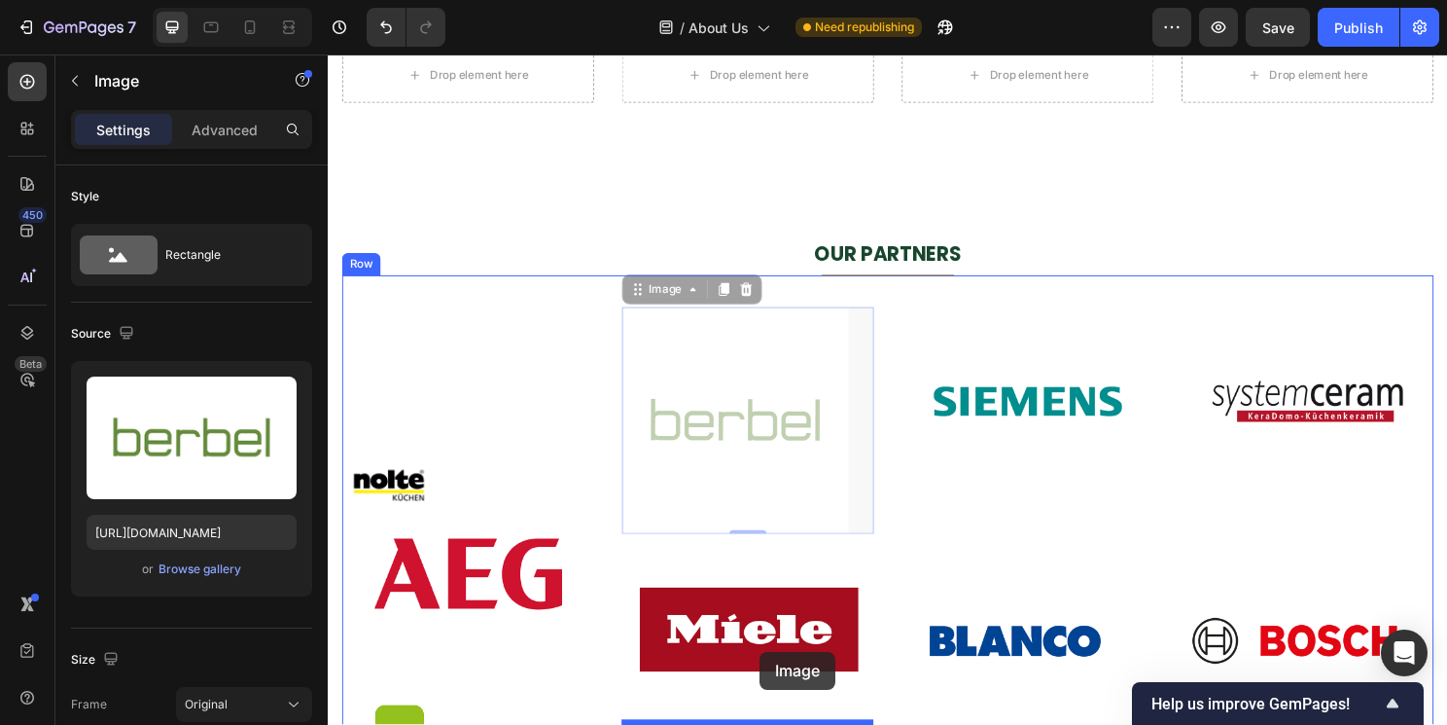
drag, startPoint x: 742, startPoint y: 442, endPoint x: 781, endPoint y: 672, distance: 233.8
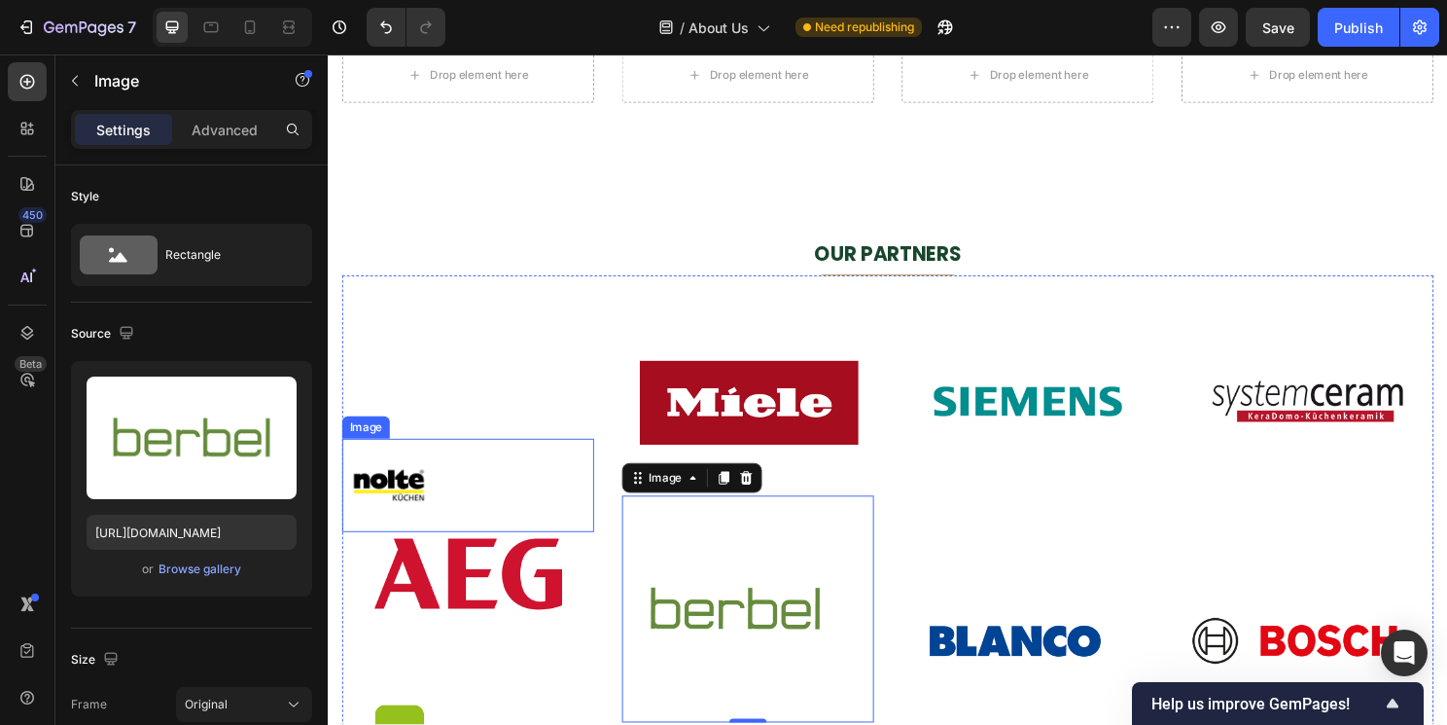
click at [421, 498] on img at bounding box center [390, 503] width 97 height 97
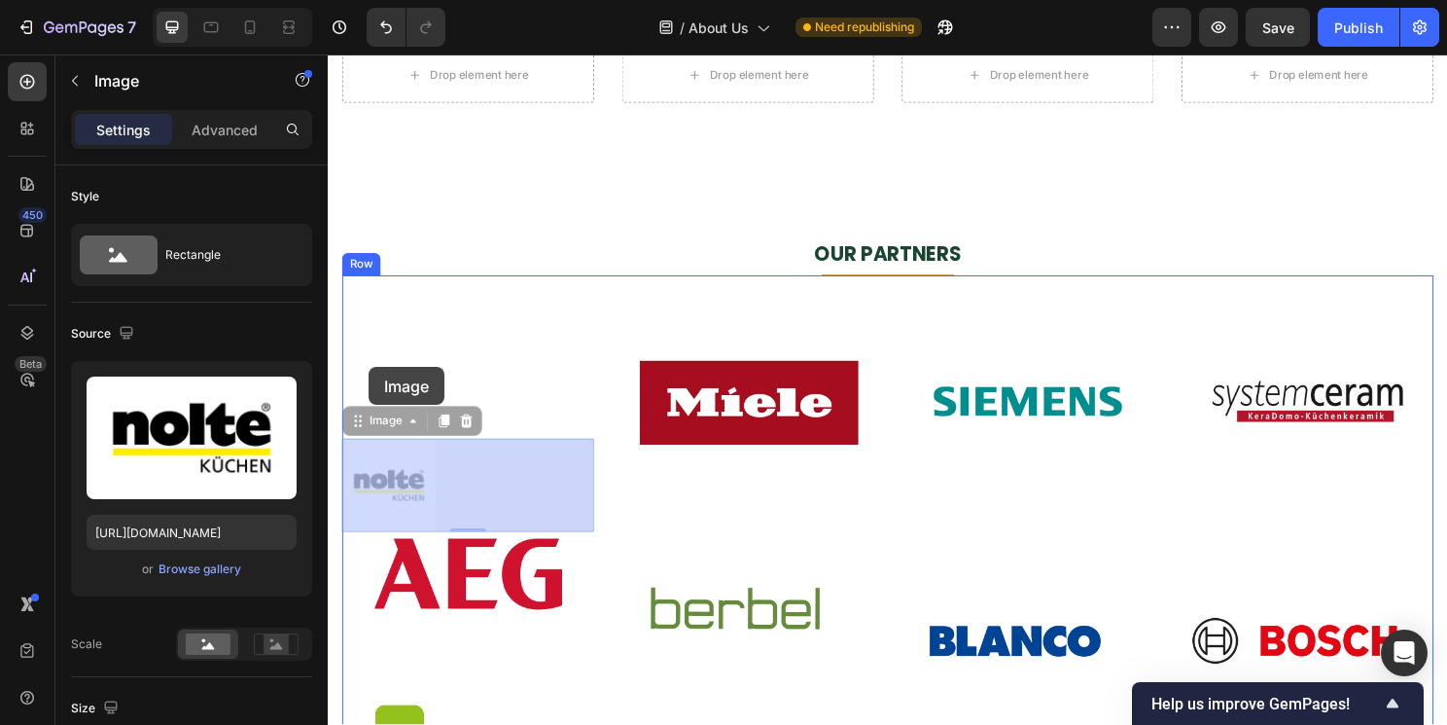
drag, startPoint x: 359, startPoint y: 438, endPoint x: 373, endPoint y: 375, distance: 63.7
click at [373, 375] on div "Header BEHIND THE DOOR Text block Title Line Meet Our Super Team Heading We fou…" at bounding box center [911, 81] width 1167 height 3559
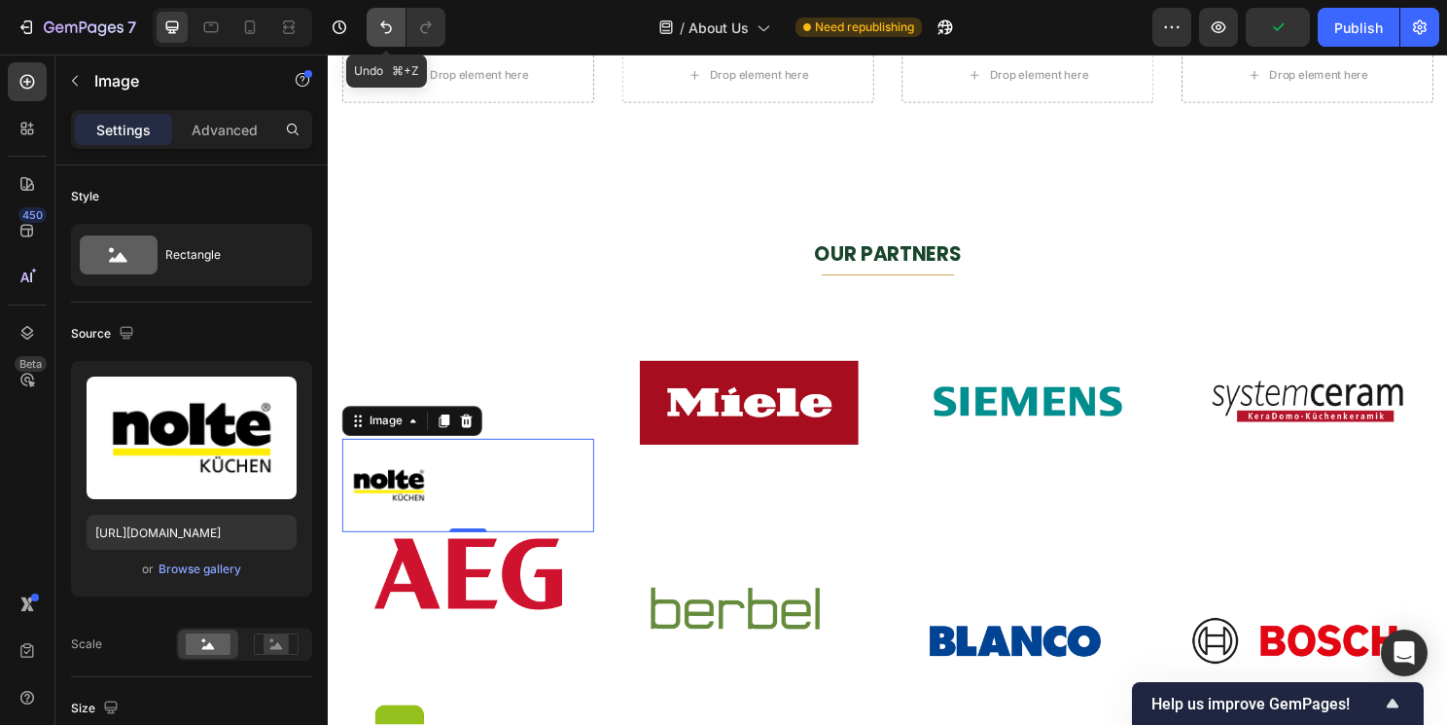
click at [387, 26] on icon "Undo/Redo" at bounding box center [385, 27] width 19 height 19
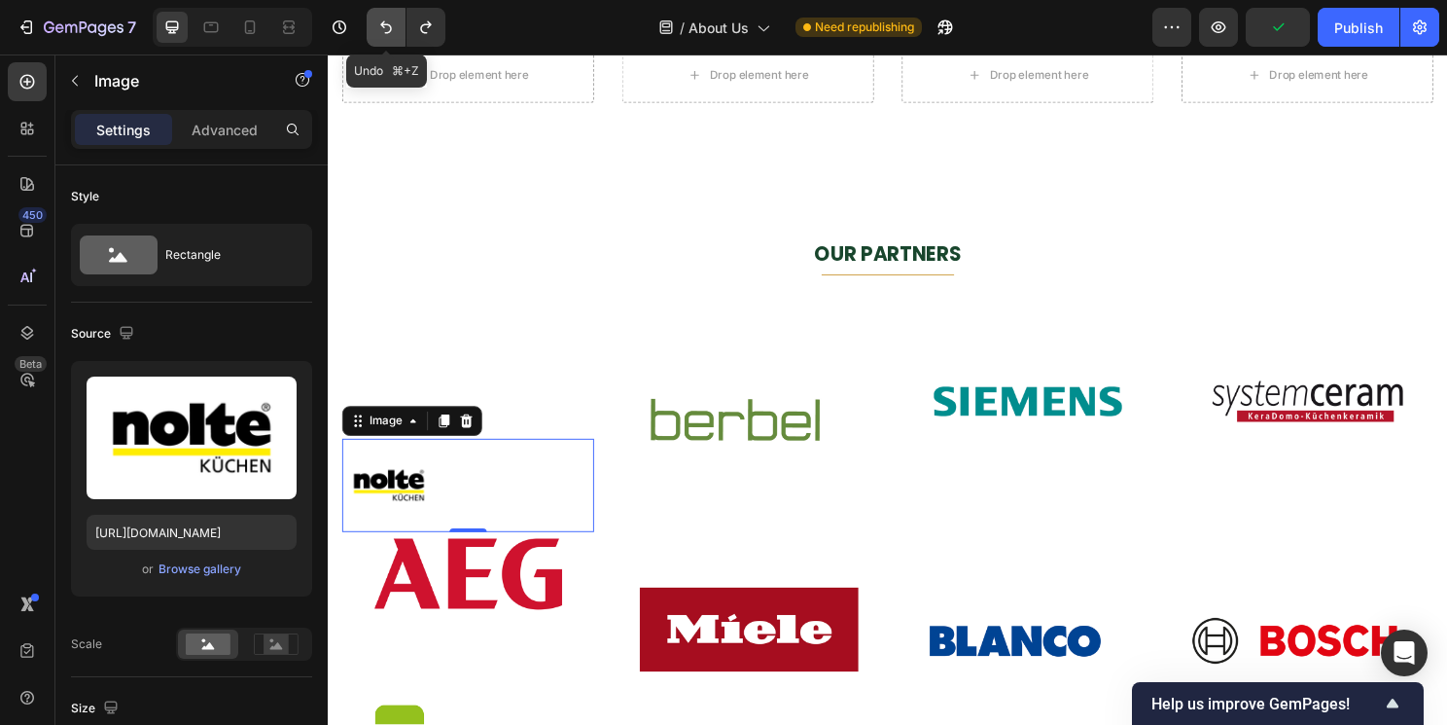
click at [387, 26] on icon "Undo/Redo" at bounding box center [385, 27] width 19 height 19
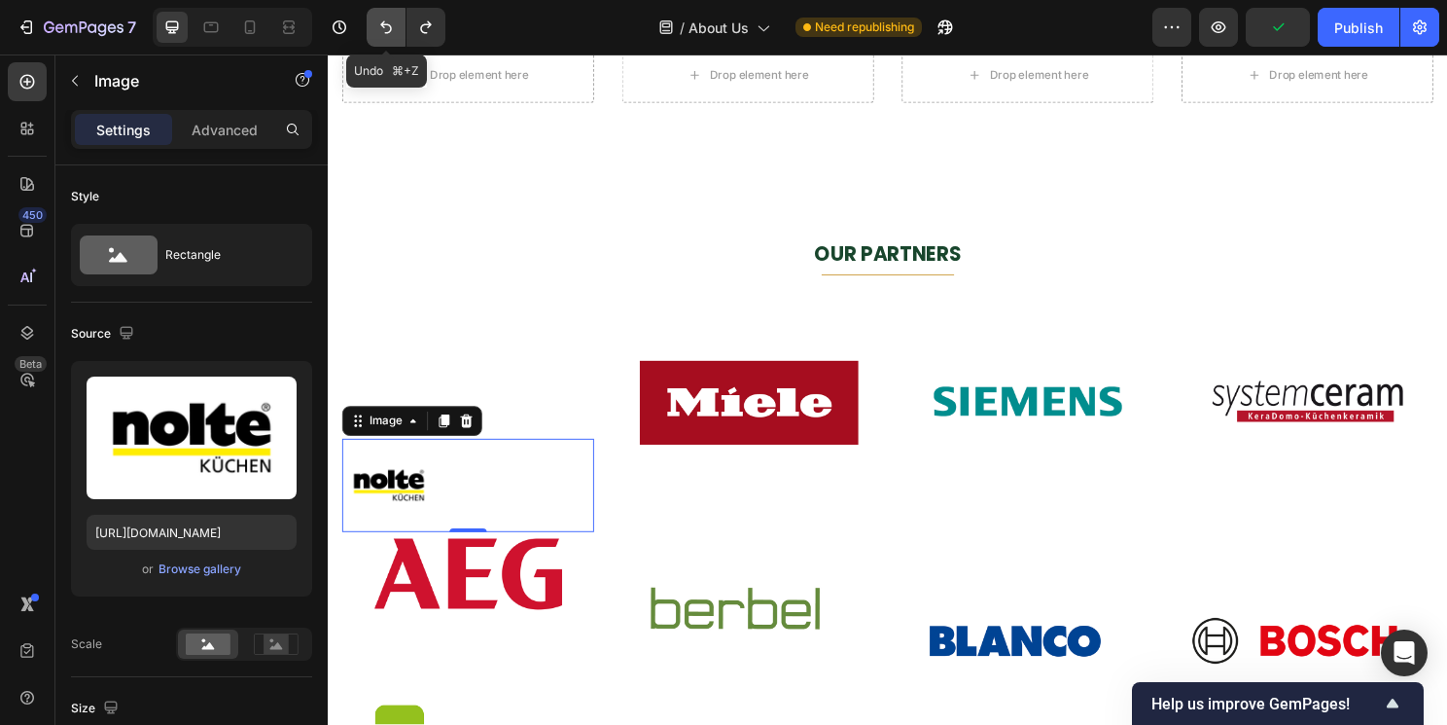
click at [387, 26] on icon "Undo/Redo" at bounding box center [385, 27] width 19 height 19
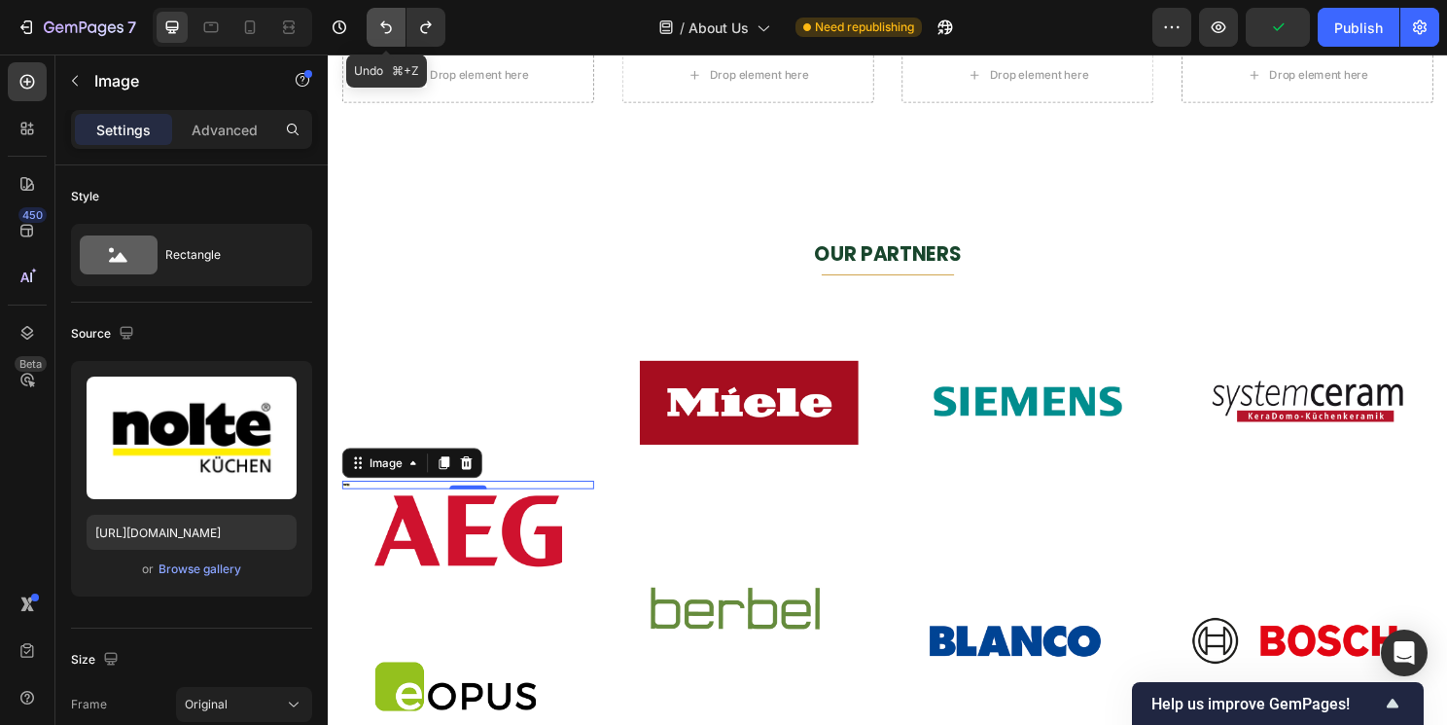
click at [387, 26] on icon "Undo/Redo" at bounding box center [385, 27] width 19 height 19
type input "90"
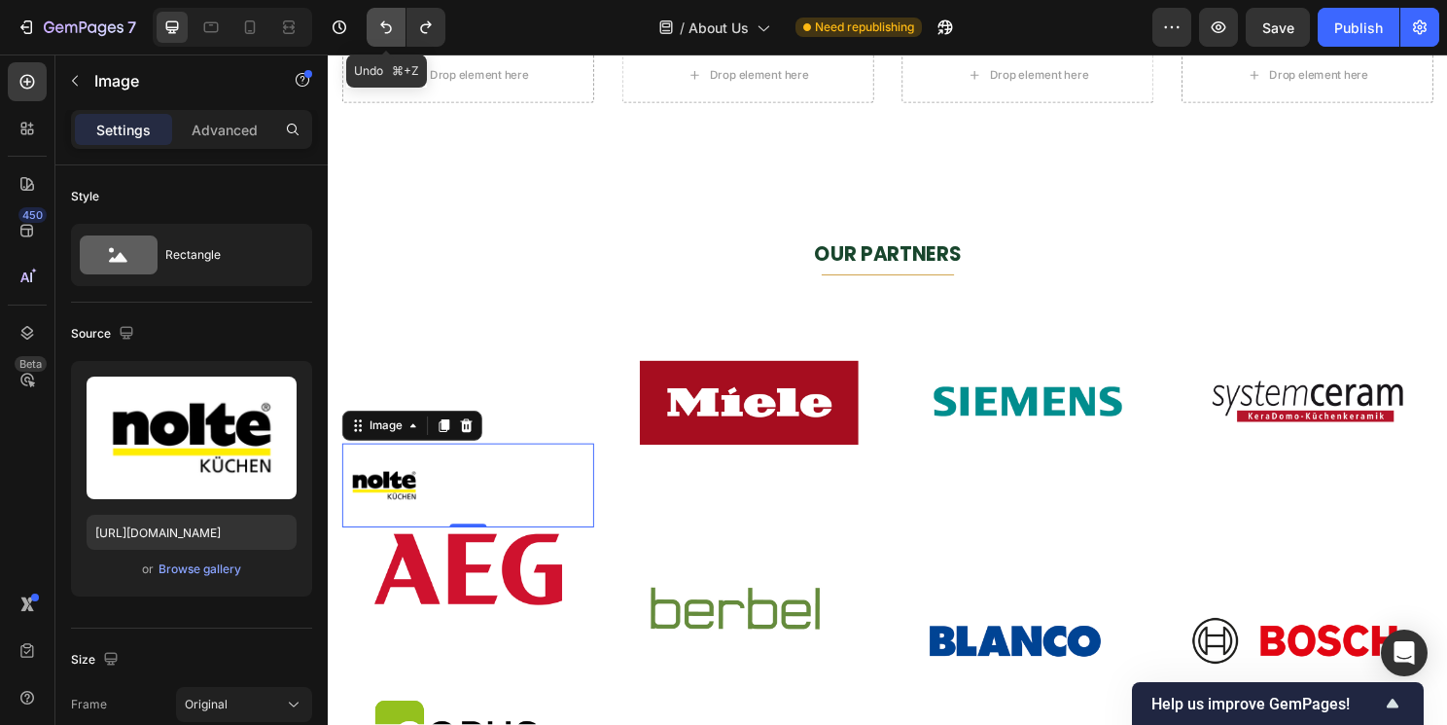
click at [387, 26] on icon "Undo/Redo" at bounding box center [385, 27] width 19 height 19
click at [371, 26] on button "Undo/Redo" at bounding box center [386, 27] width 39 height 39
click at [380, 27] on icon "Undo/Redo" at bounding box center [385, 27] width 19 height 19
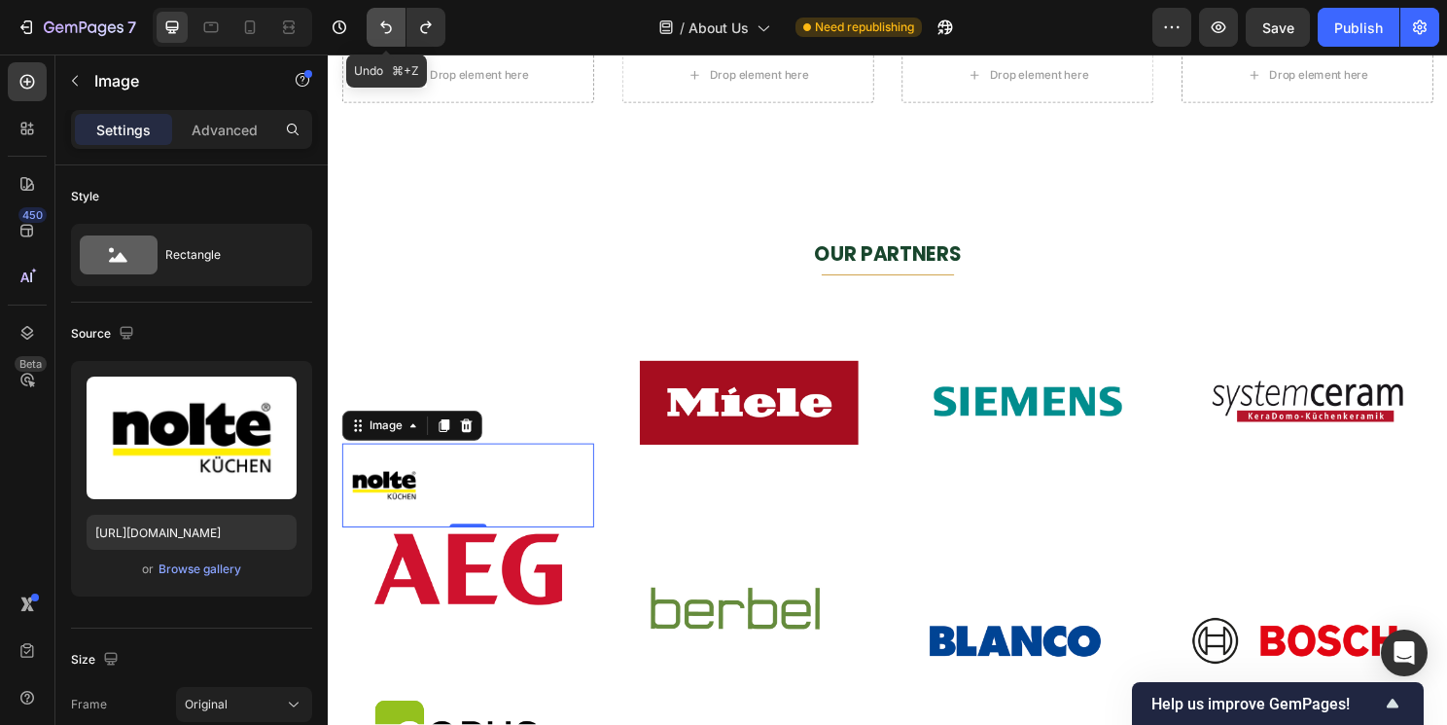
click at [380, 27] on icon "Undo/Redo" at bounding box center [385, 27] width 19 height 19
type input "90"
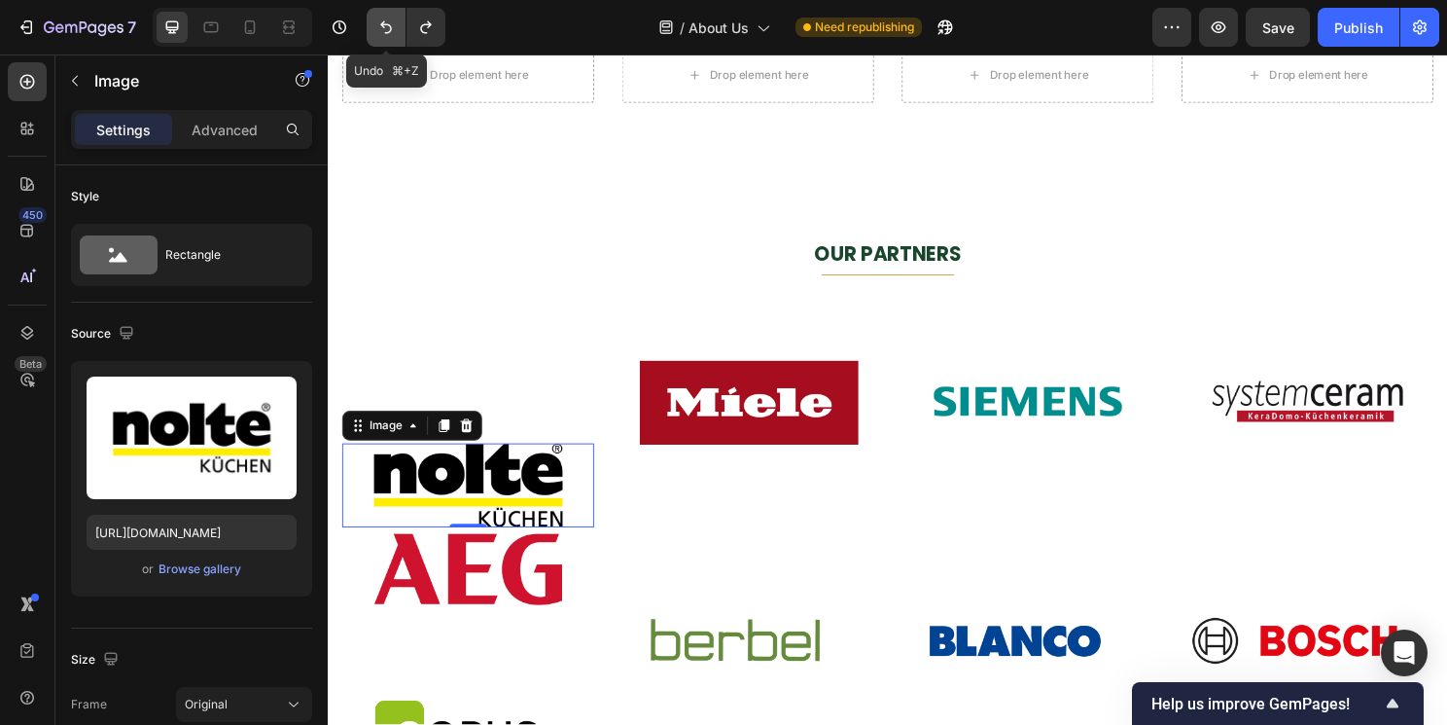
click at [380, 27] on icon "Undo/Redo" at bounding box center [385, 27] width 19 height 19
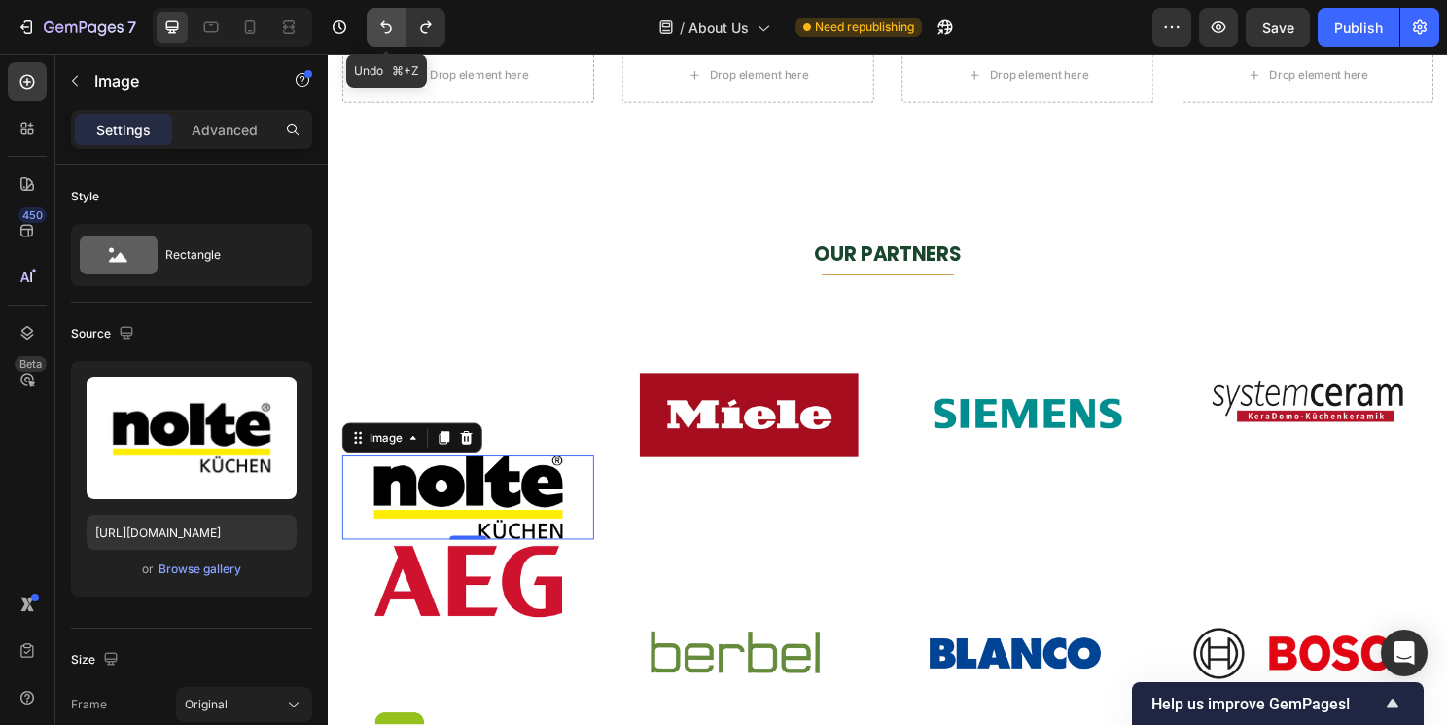
click at [380, 27] on icon "Undo/Redo" at bounding box center [385, 27] width 19 height 19
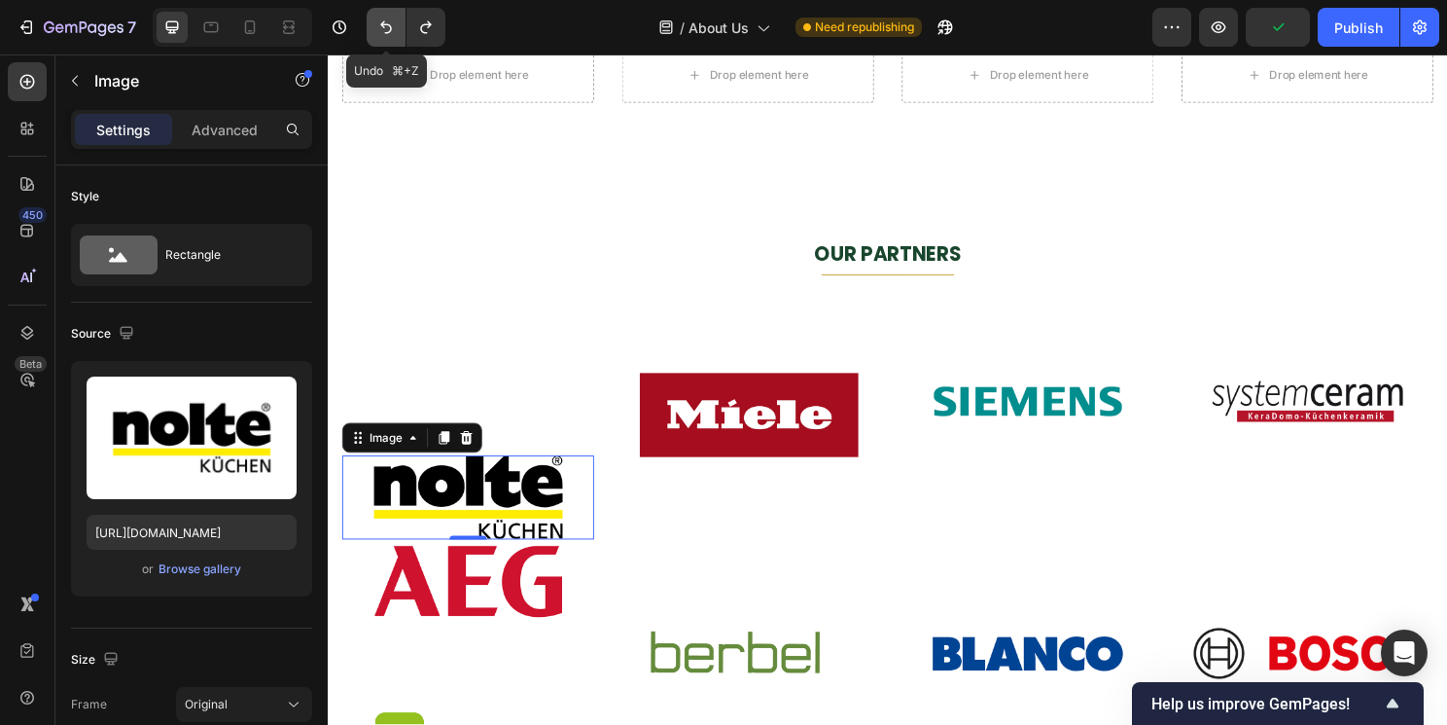
click at [380, 27] on icon "Undo/Redo" at bounding box center [385, 27] width 19 height 19
click at [380, 28] on icon "Undo/Redo" at bounding box center [385, 27] width 19 height 19
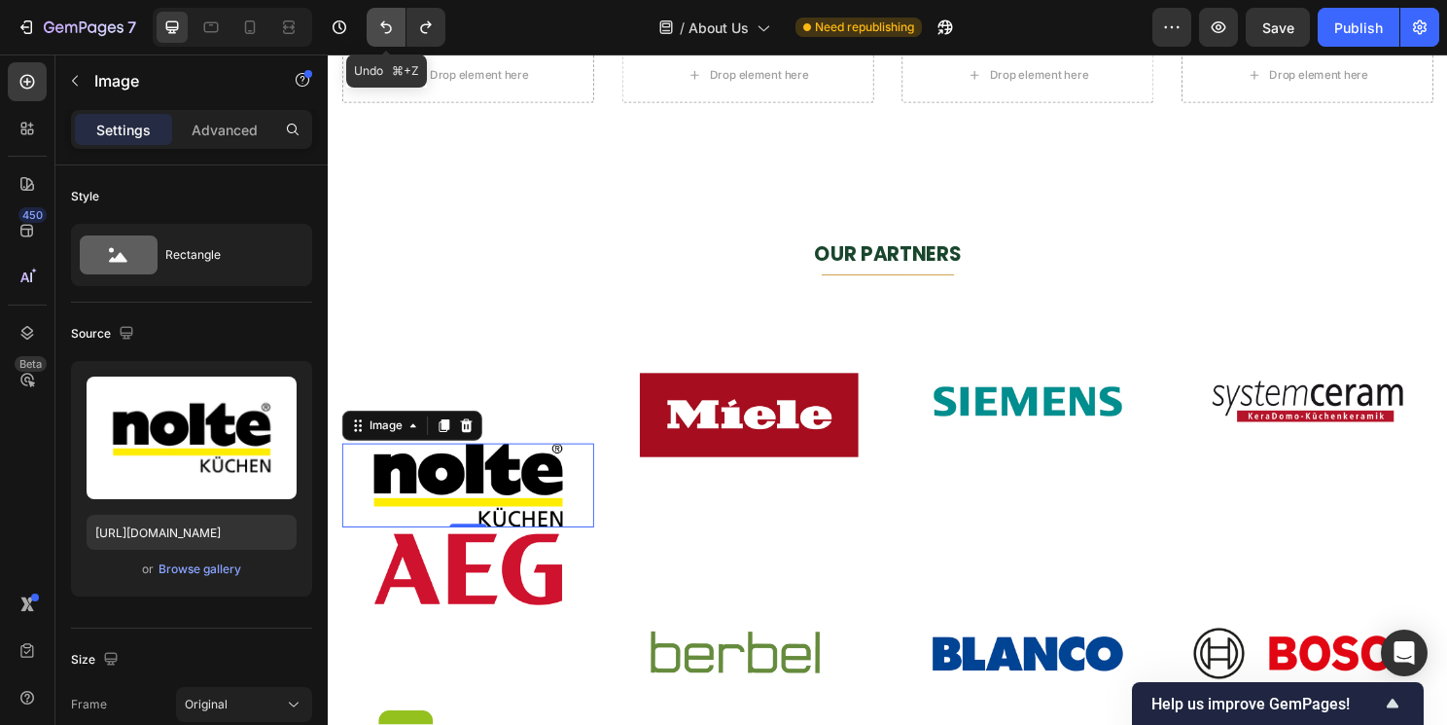
click at [380, 28] on icon "Undo/Redo" at bounding box center [385, 27] width 19 height 19
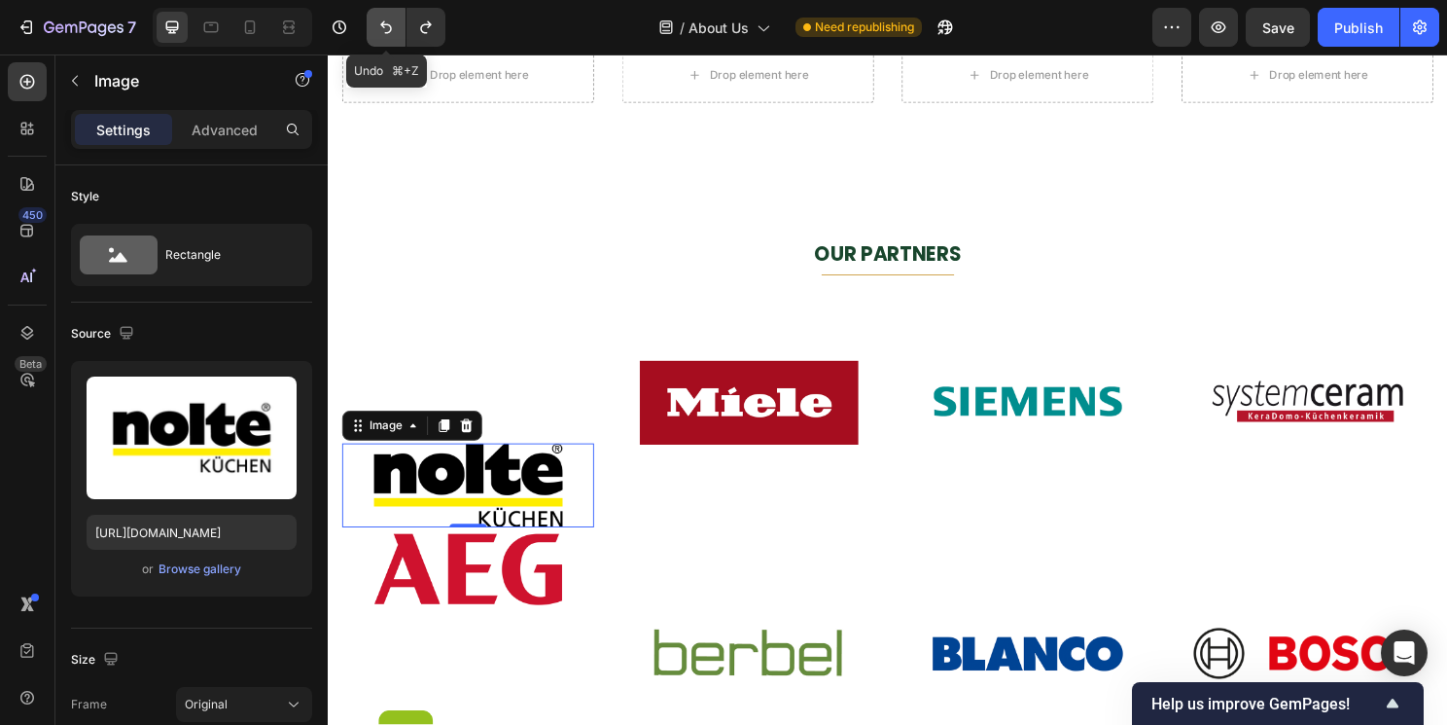
click at [380, 28] on icon "Undo/Redo" at bounding box center [385, 27] width 19 height 19
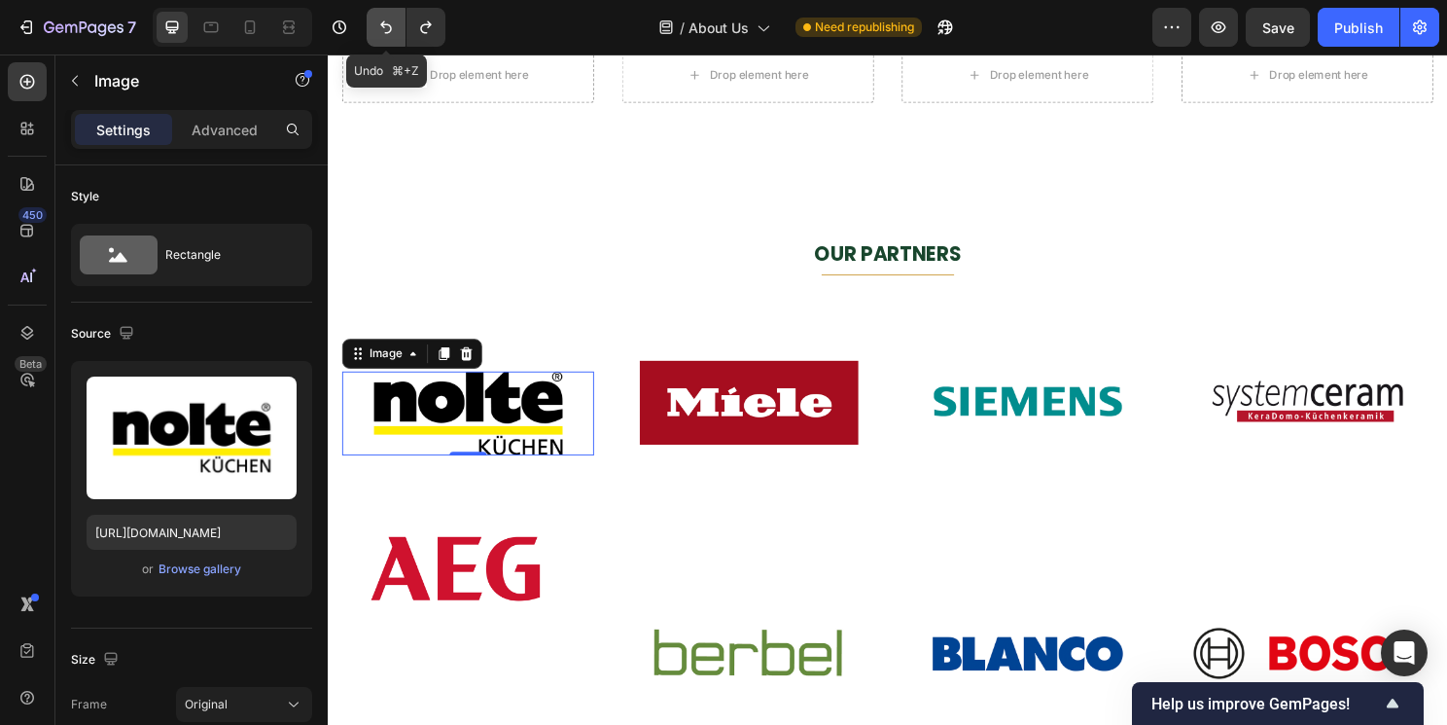
click at [380, 28] on icon "Undo/Redo" at bounding box center [385, 27] width 19 height 19
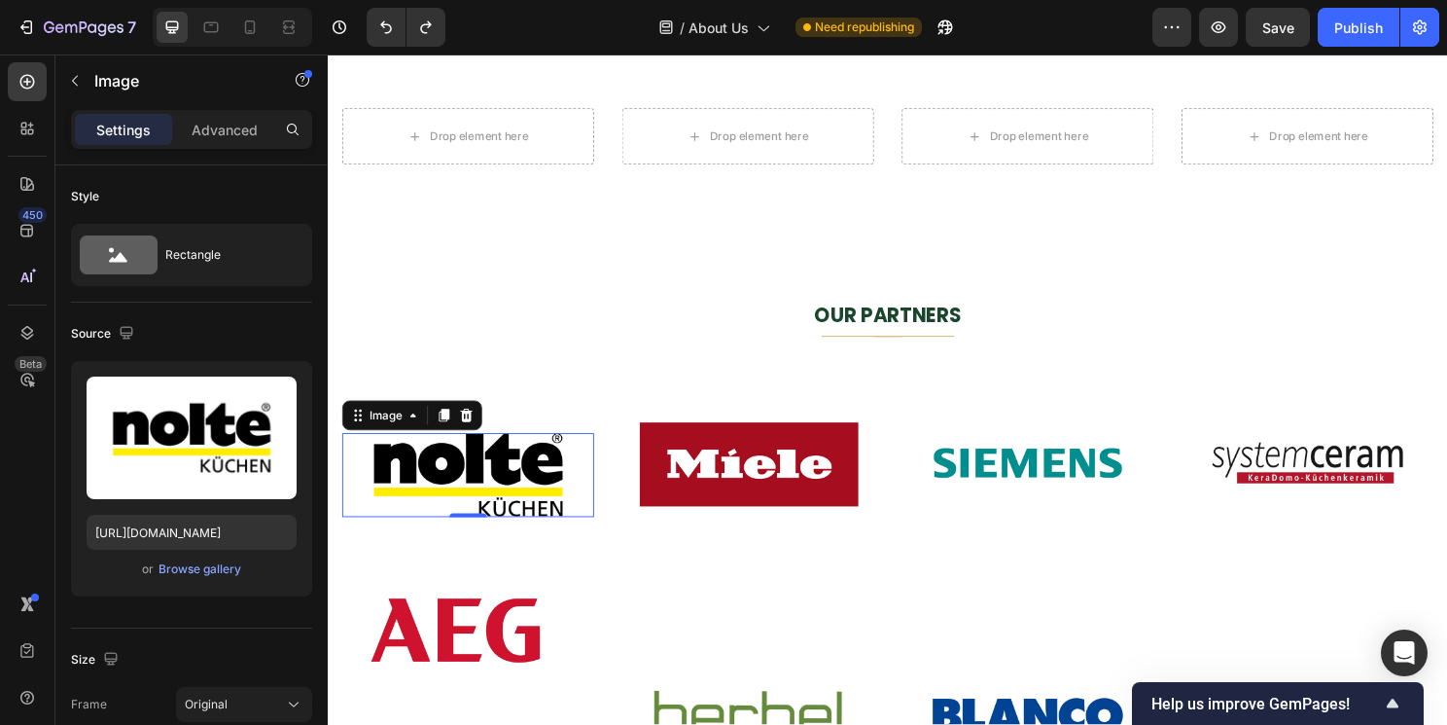
scroll to position [1677, 0]
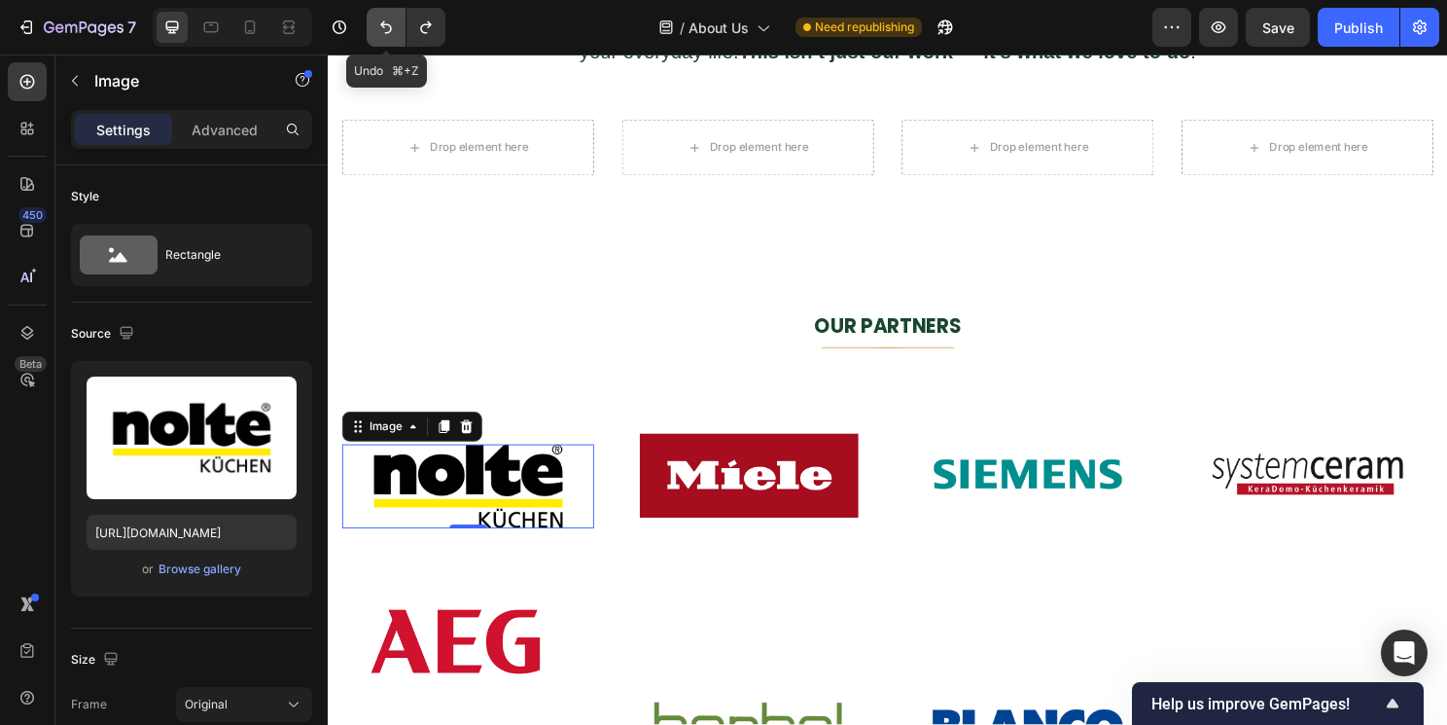
click at [390, 30] on icon "Undo/Redo" at bounding box center [386, 27] width 12 height 13
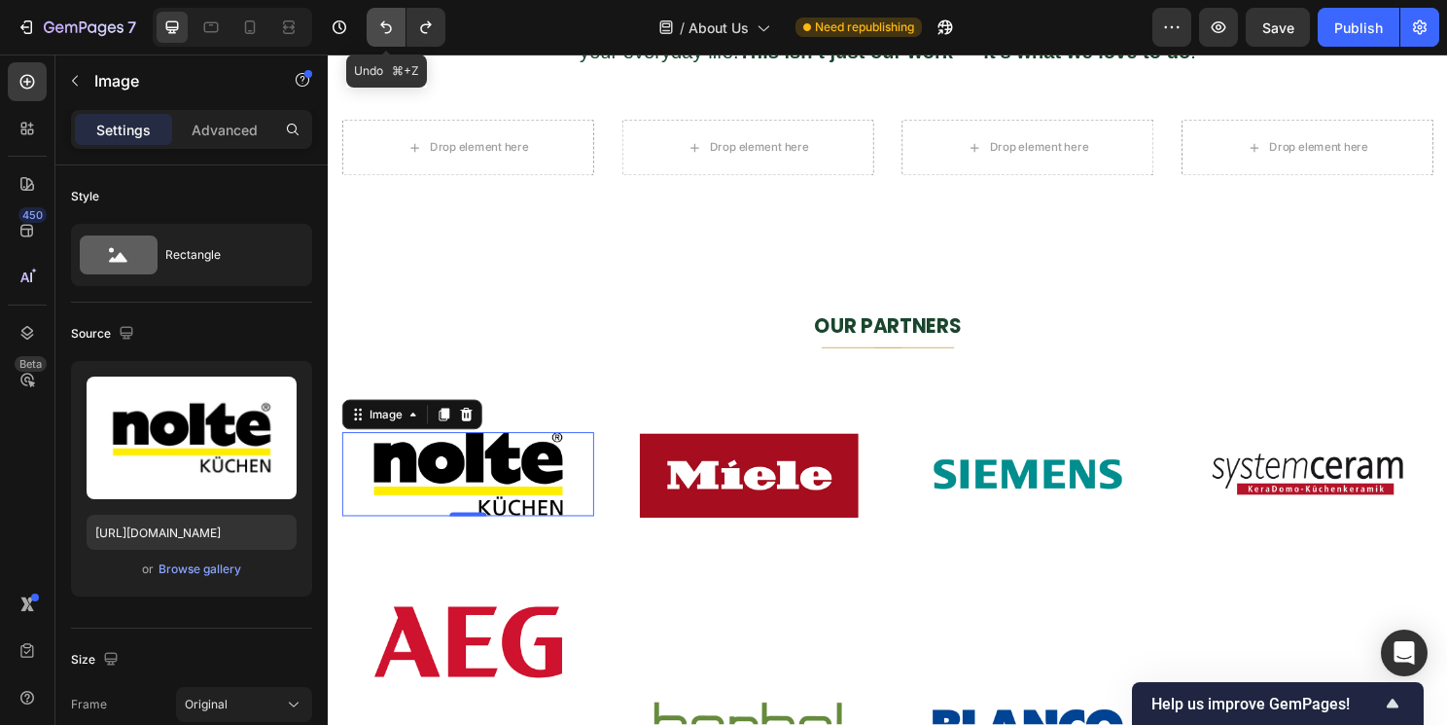
click at [390, 30] on icon "Undo/Redo" at bounding box center [386, 27] width 12 height 13
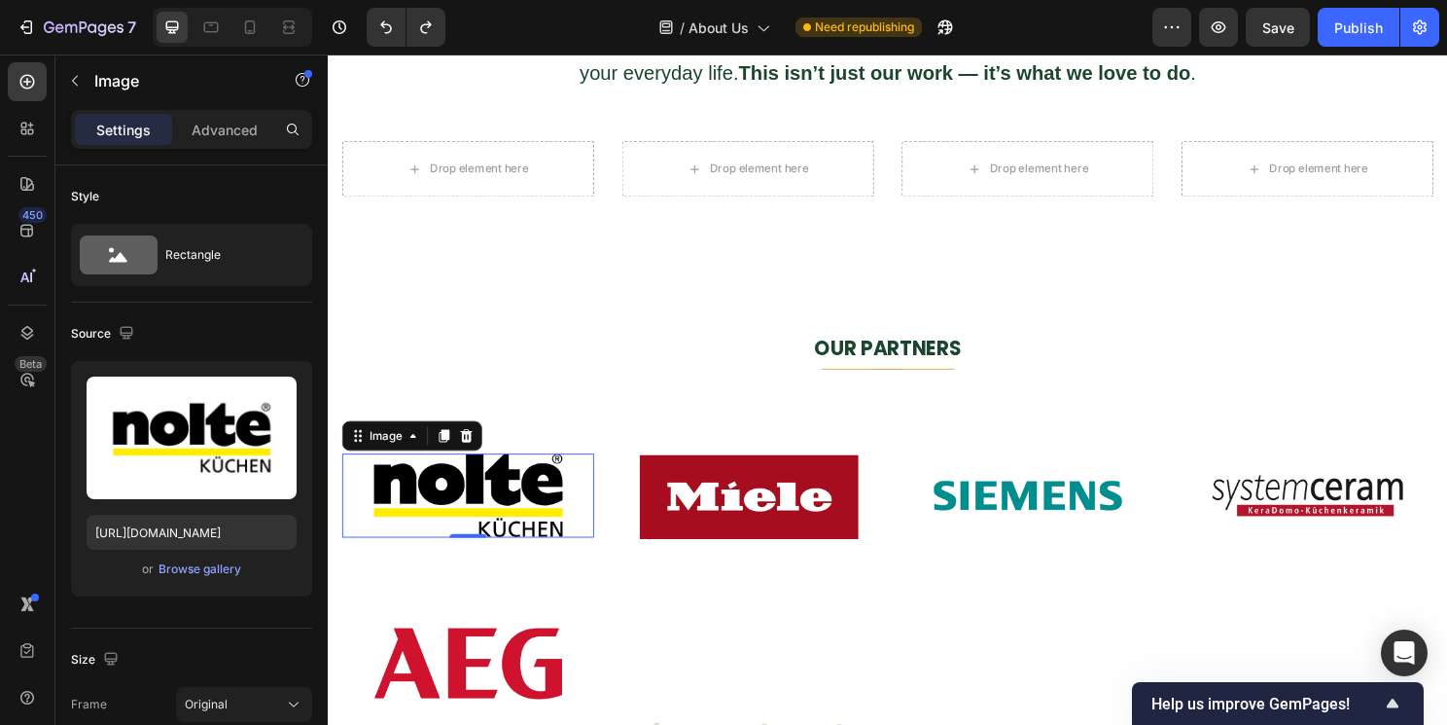
scroll to position [1640, 0]
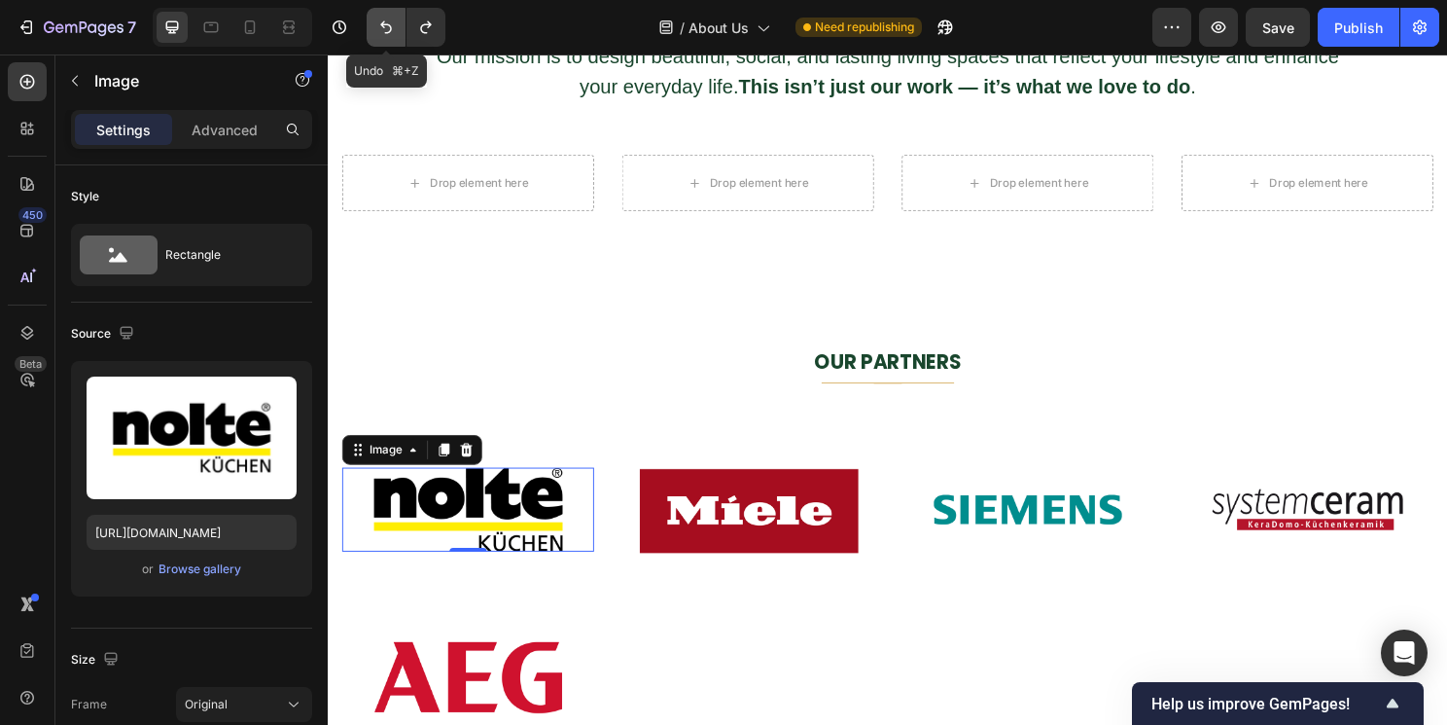
click at [374, 20] on button "Undo/Redo" at bounding box center [386, 27] width 39 height 39
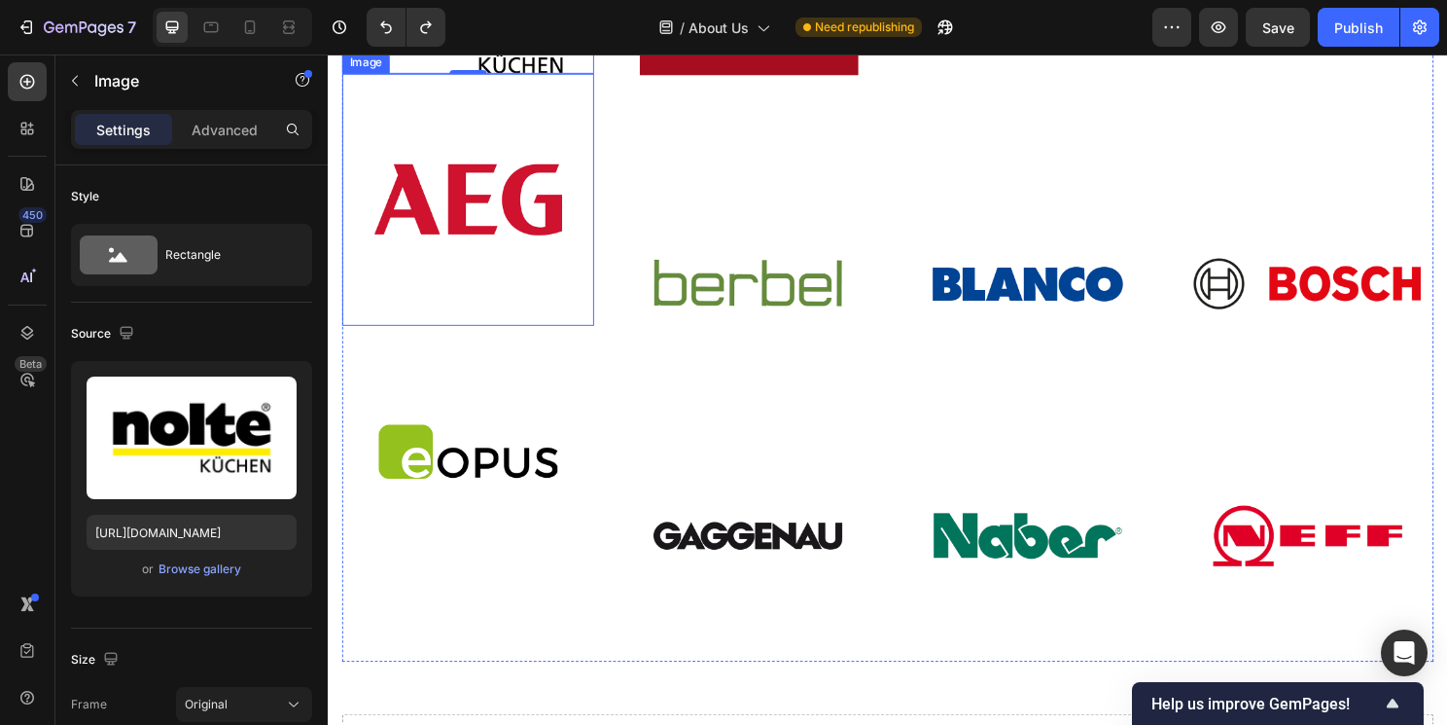
scroll to position [2148, 0]
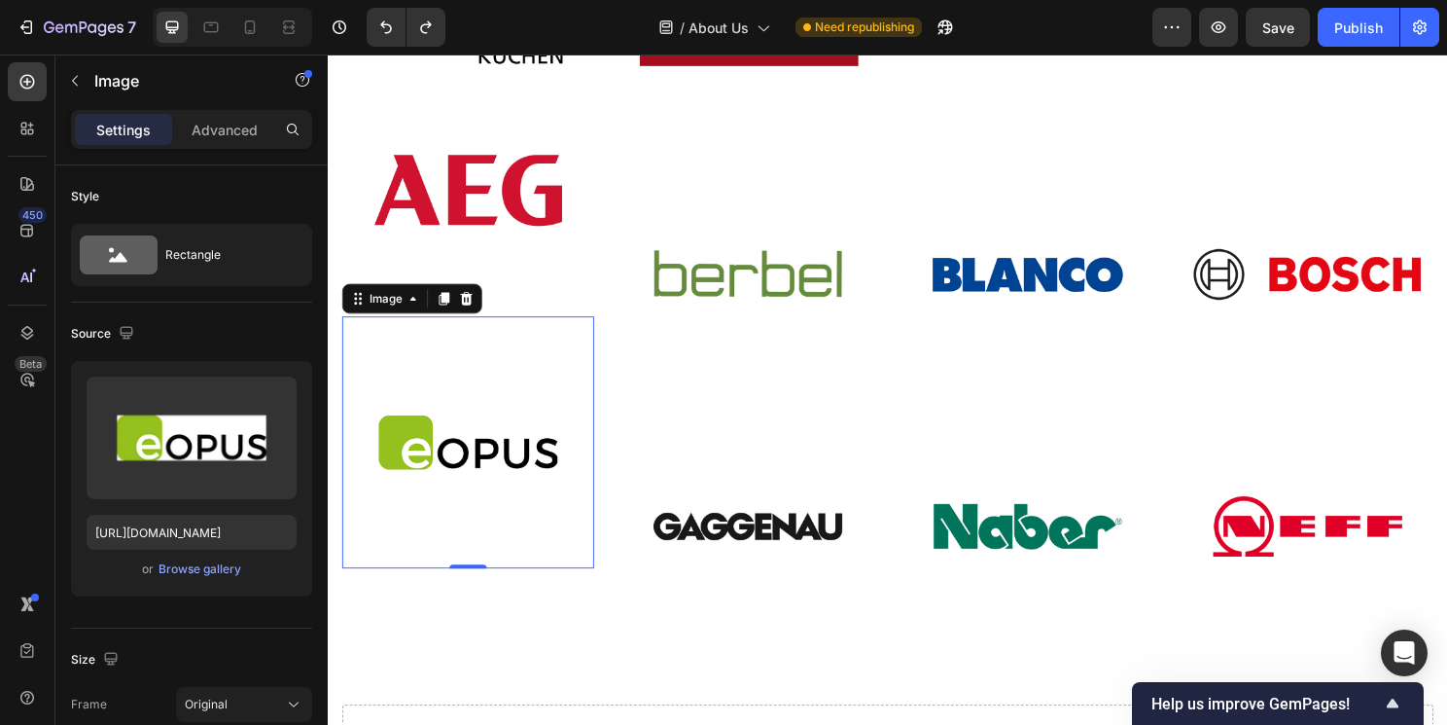
click at [525, 508] on img at bounding box center [473, 459] width 263 height 263
click at [750, 557] on img at bounding box center [765, 546] width 263 height 263
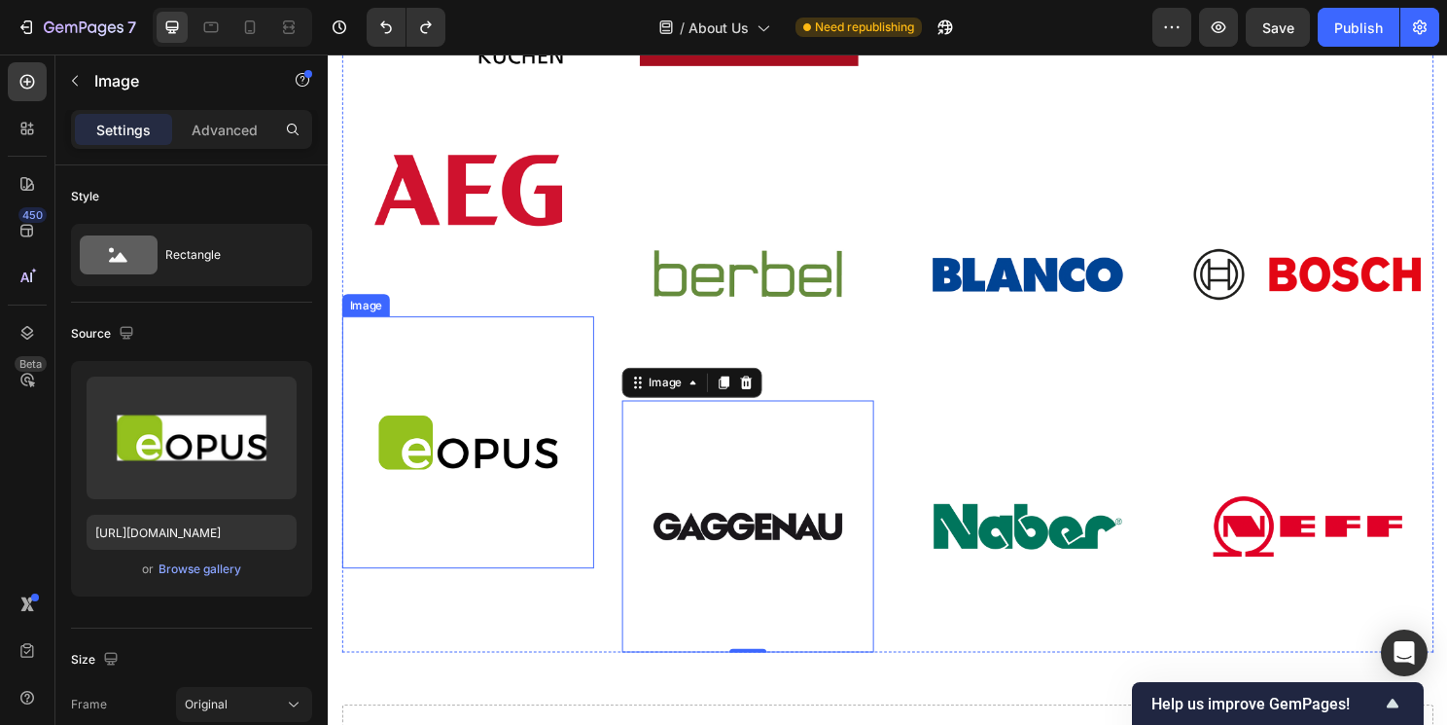
click at [443, 494] on img at bounding box center [473, 459] width 263 height 263
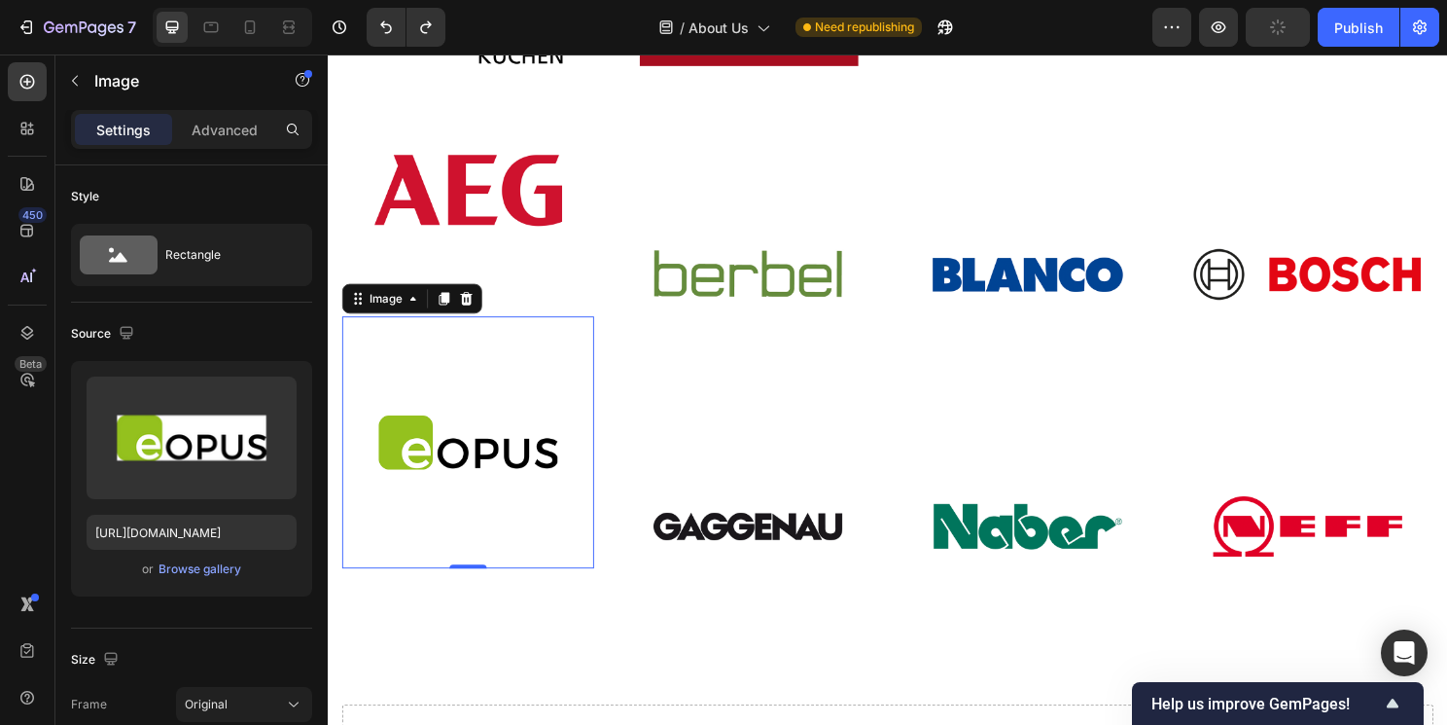
scroll to position [2141, 0]
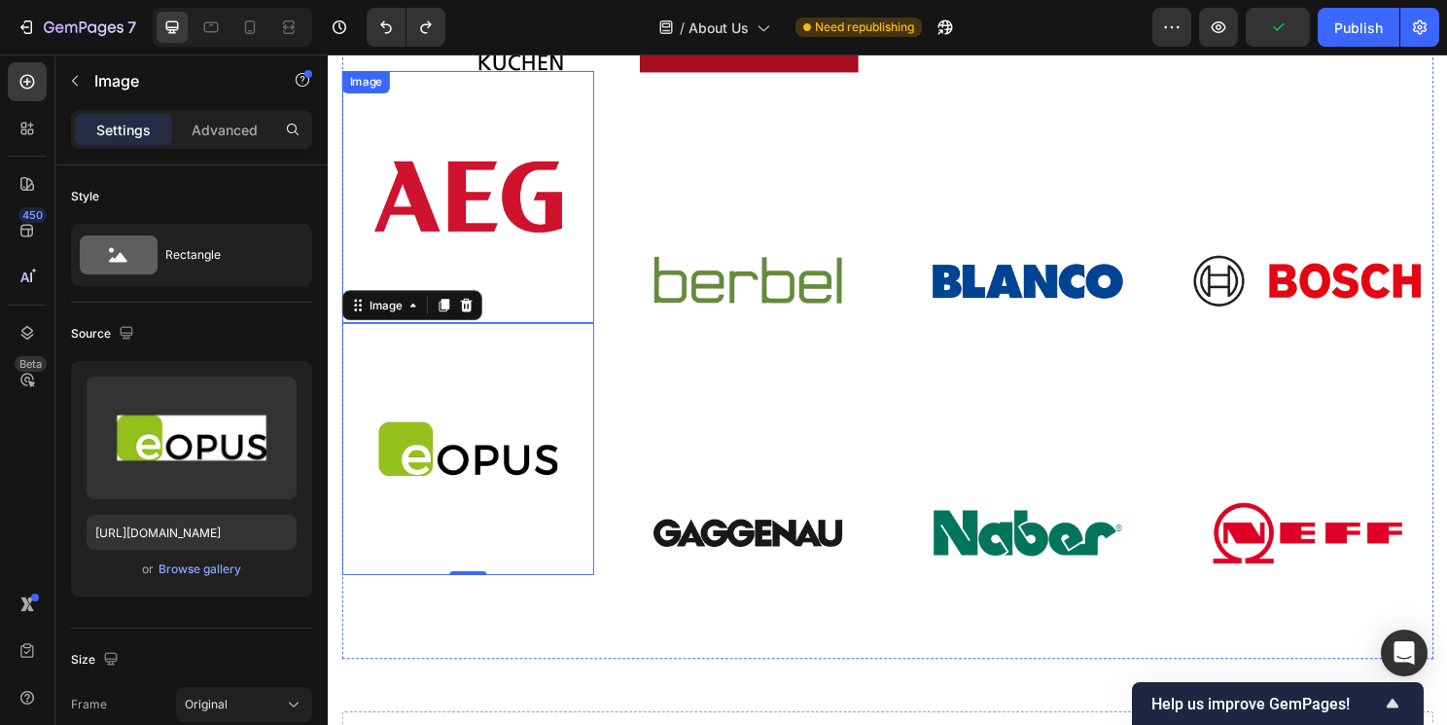
click at [449, 232] on img at bounding box center [473, 203] width 263 height 263
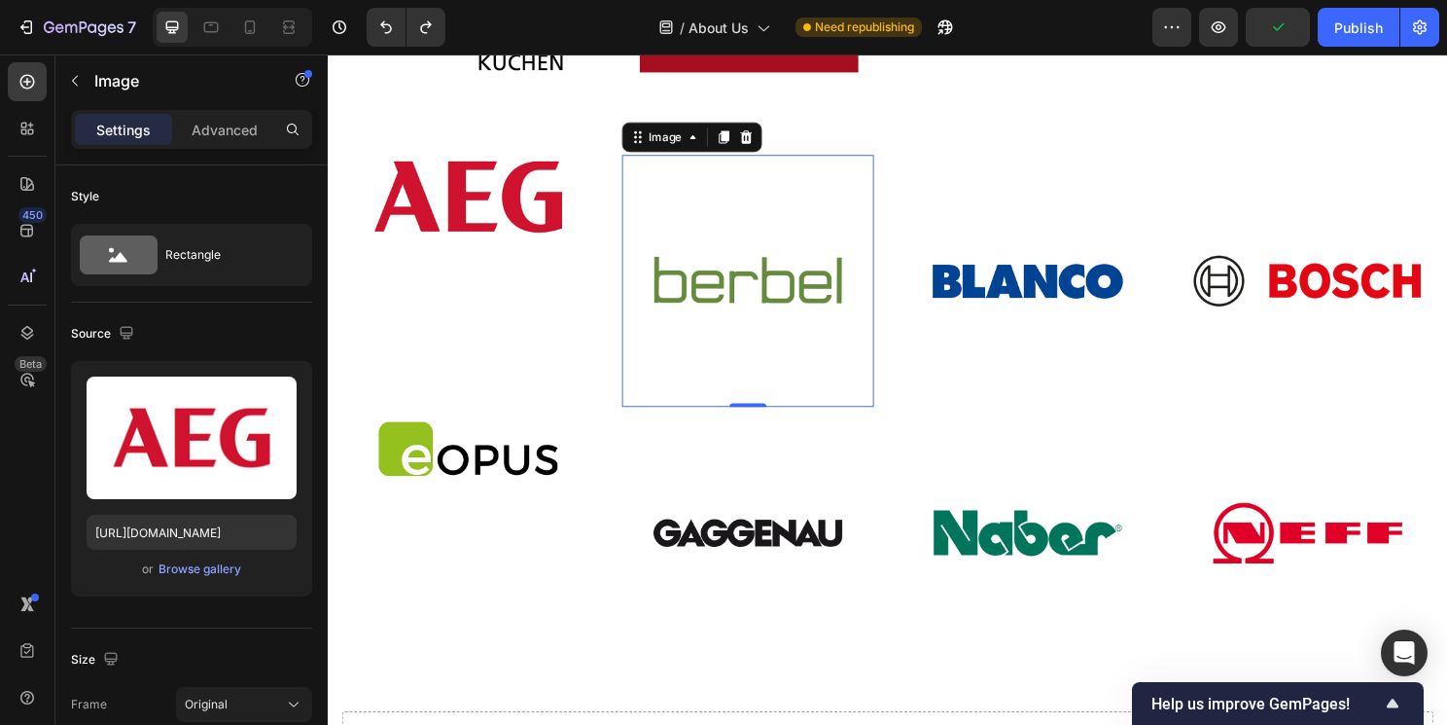
click at [743, 247] on img at bounding box center [765, 291] width 263 height 263
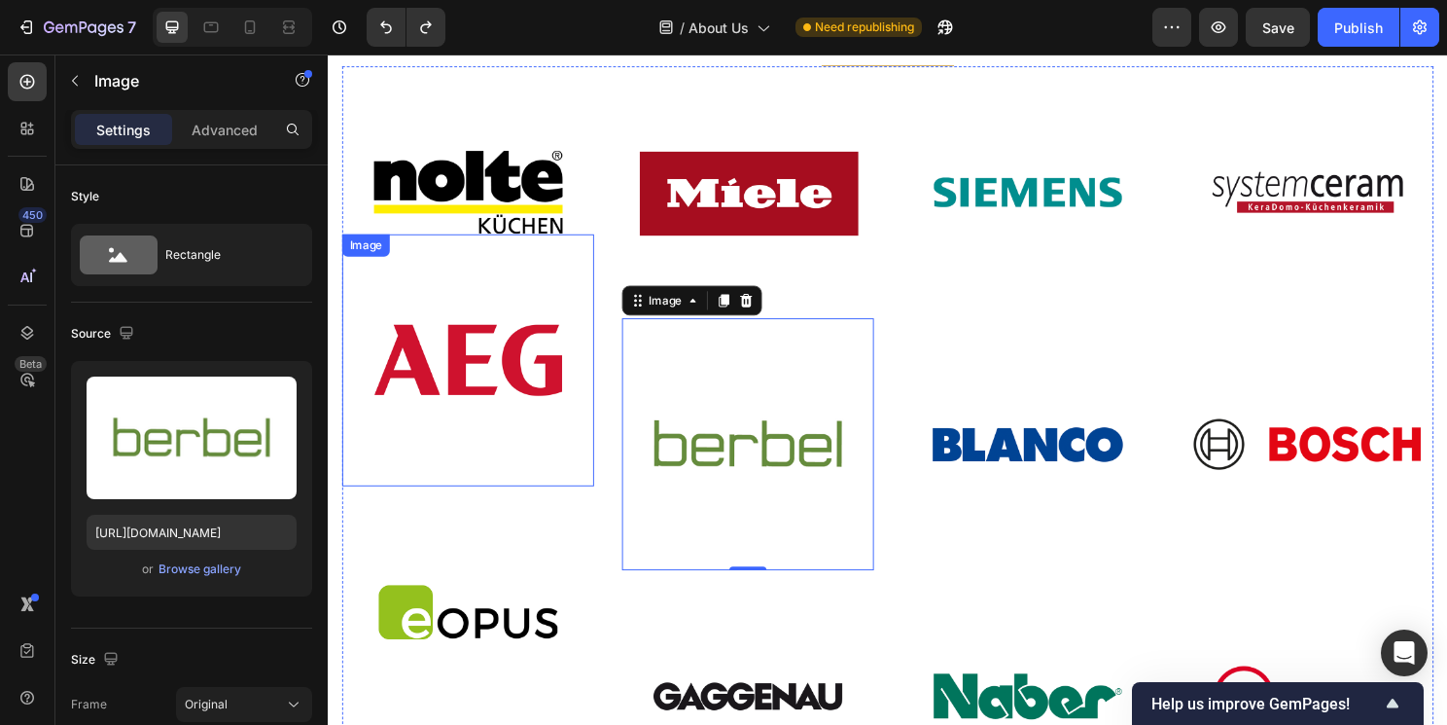
scroll to position [1859, 0]
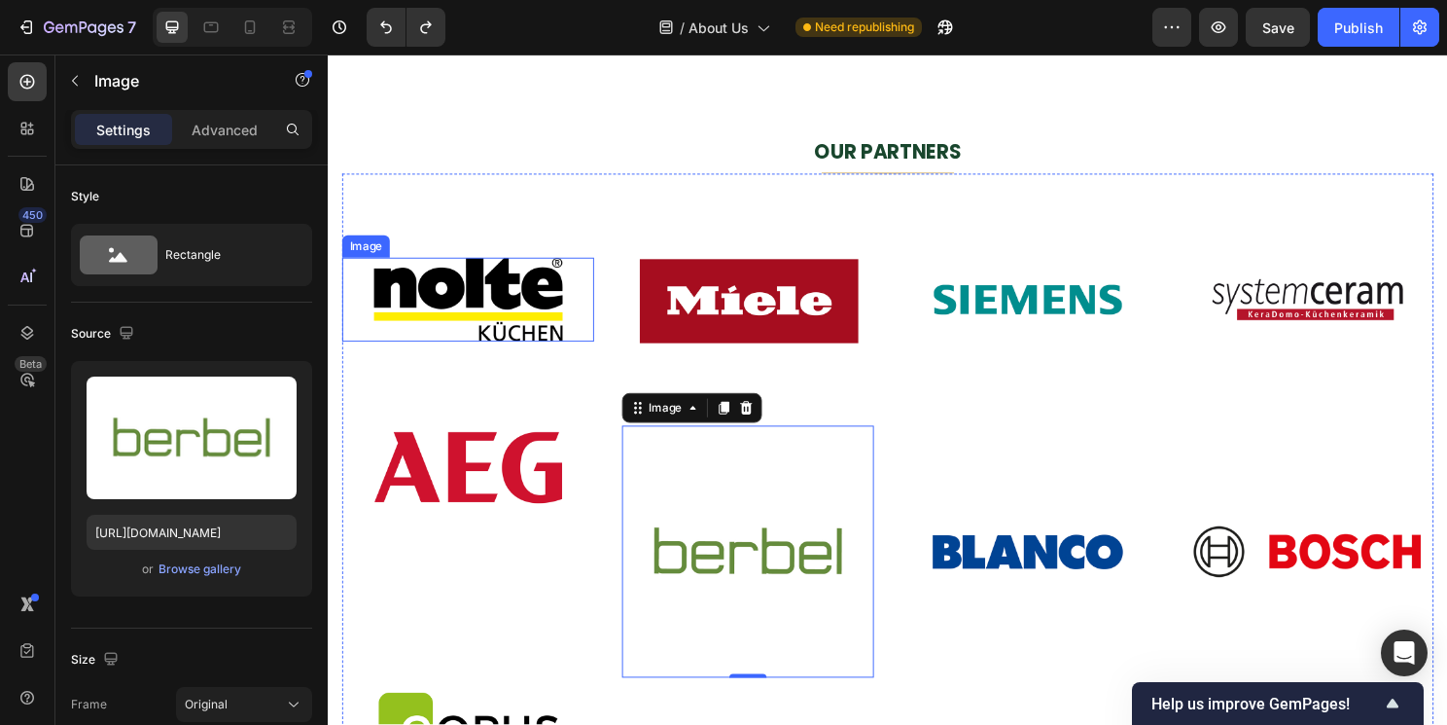
click at [501, 290] on img at bounding box center [473, 311] width 263 height 88
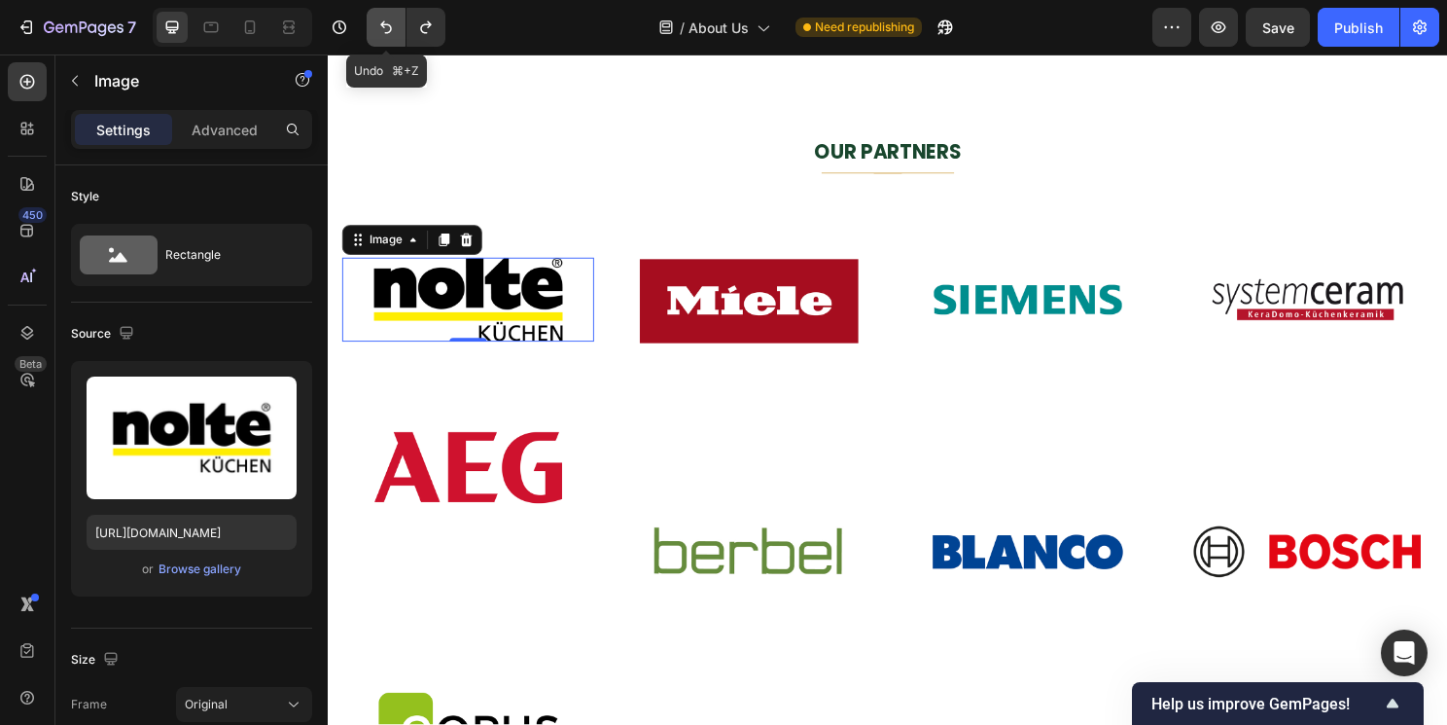
click at [383, 33] on icon "Undo/Redo" at bounding box center [385, 27] width 19 height 19
type input "90"
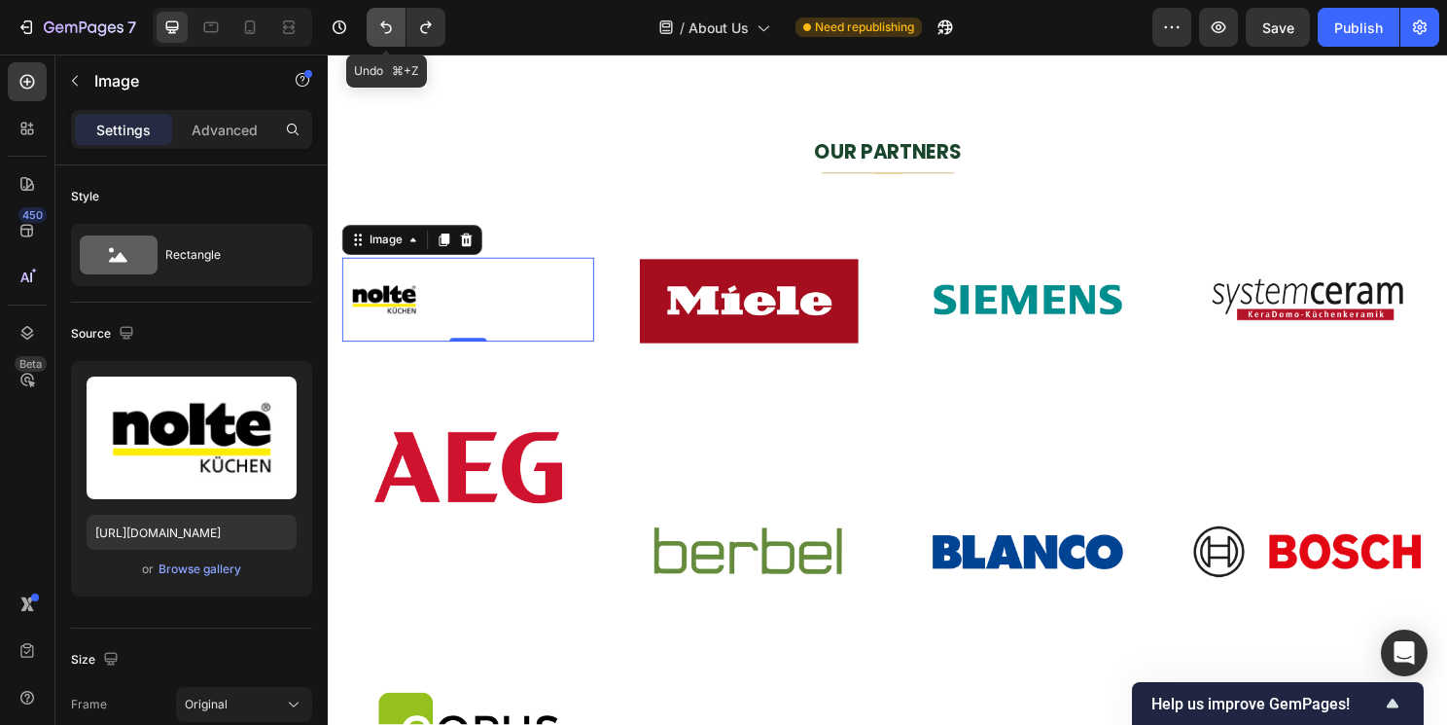
click at [383, 33] on icon "Undo/Redo" at bounding box center [385, 27] width 19 height 19
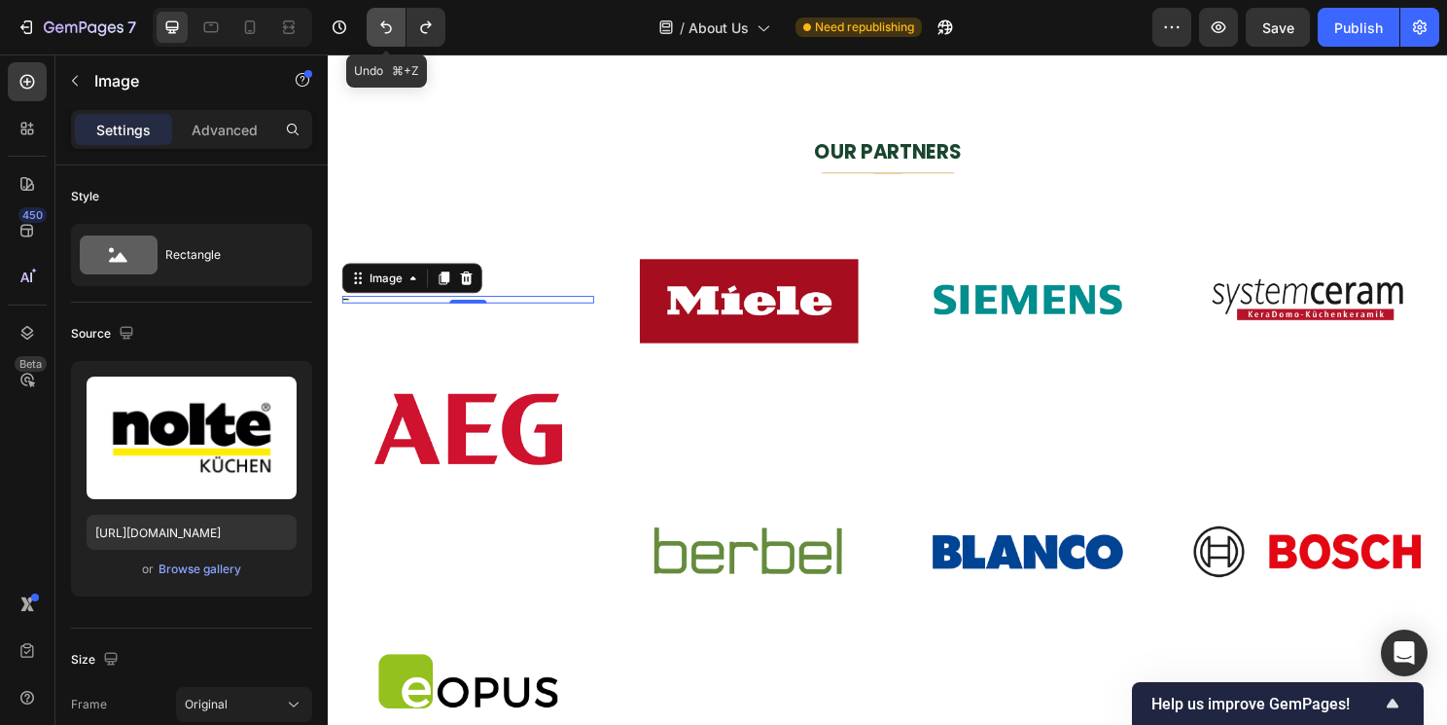
click at [383, 33] on icon "Undo/Redo" at bounding box center [385, 27] width 19 height 19
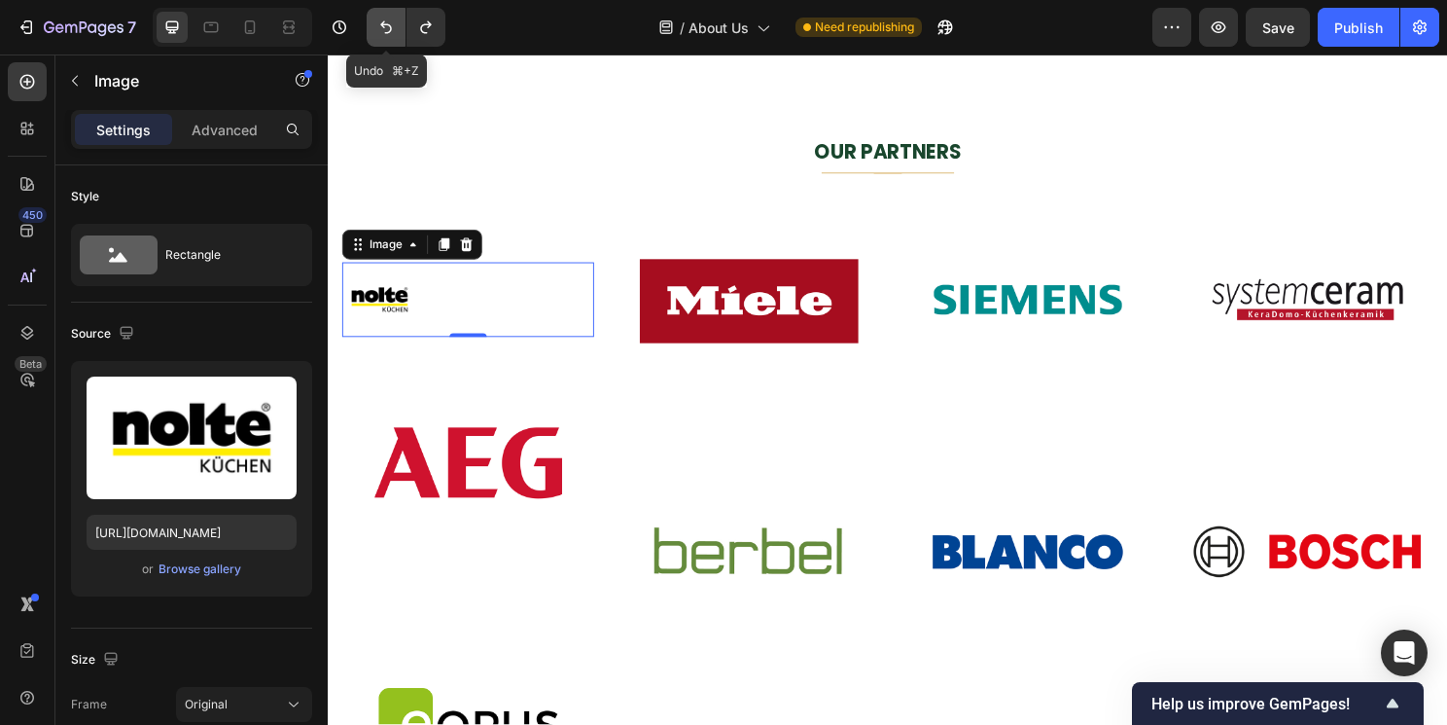
click at [383, 33] on icon "Undo/Redo" at bounding box center [385, 27] width 19 height 19
type input "580"
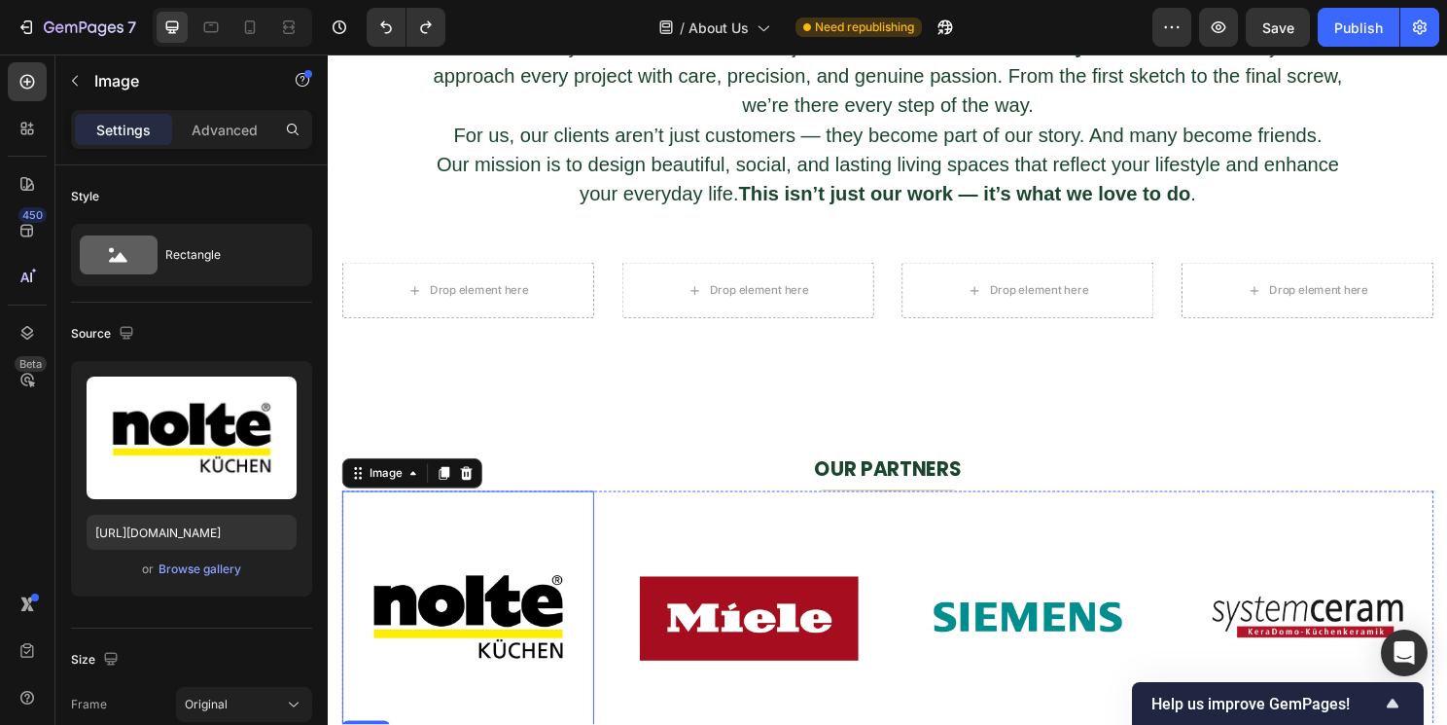
scroll to position [1499, 0]
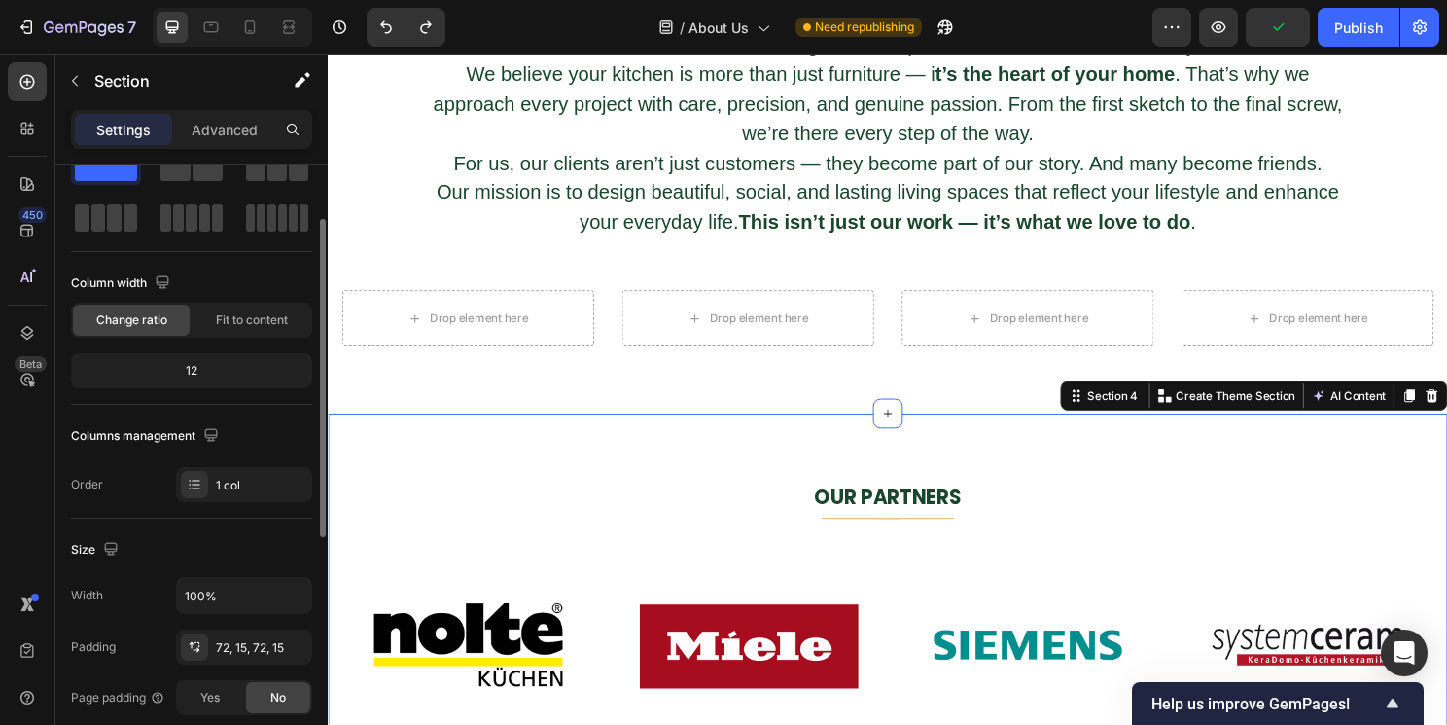
scroll to position [92, 0]
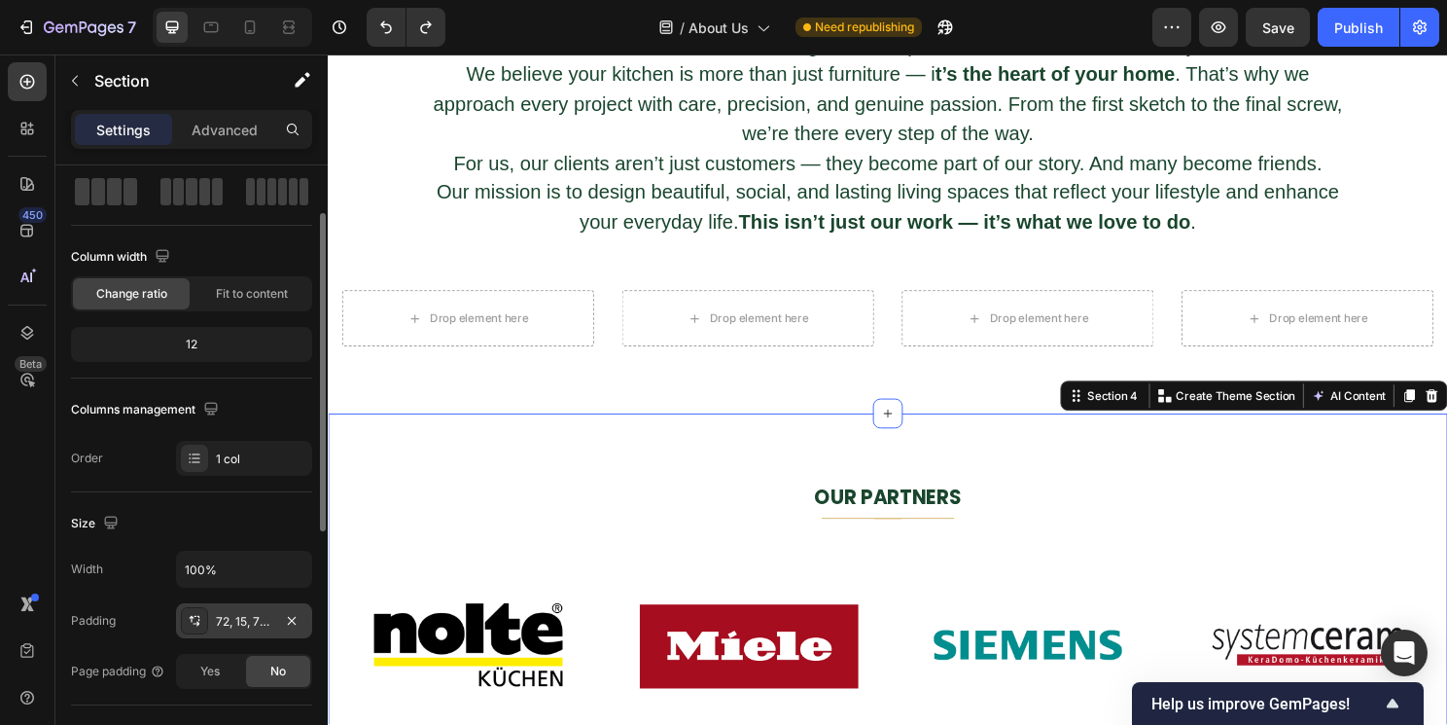
click at [239, 622] on div "72, 15, 72, 15" at bounding box center [244, 622] width 56 height 18
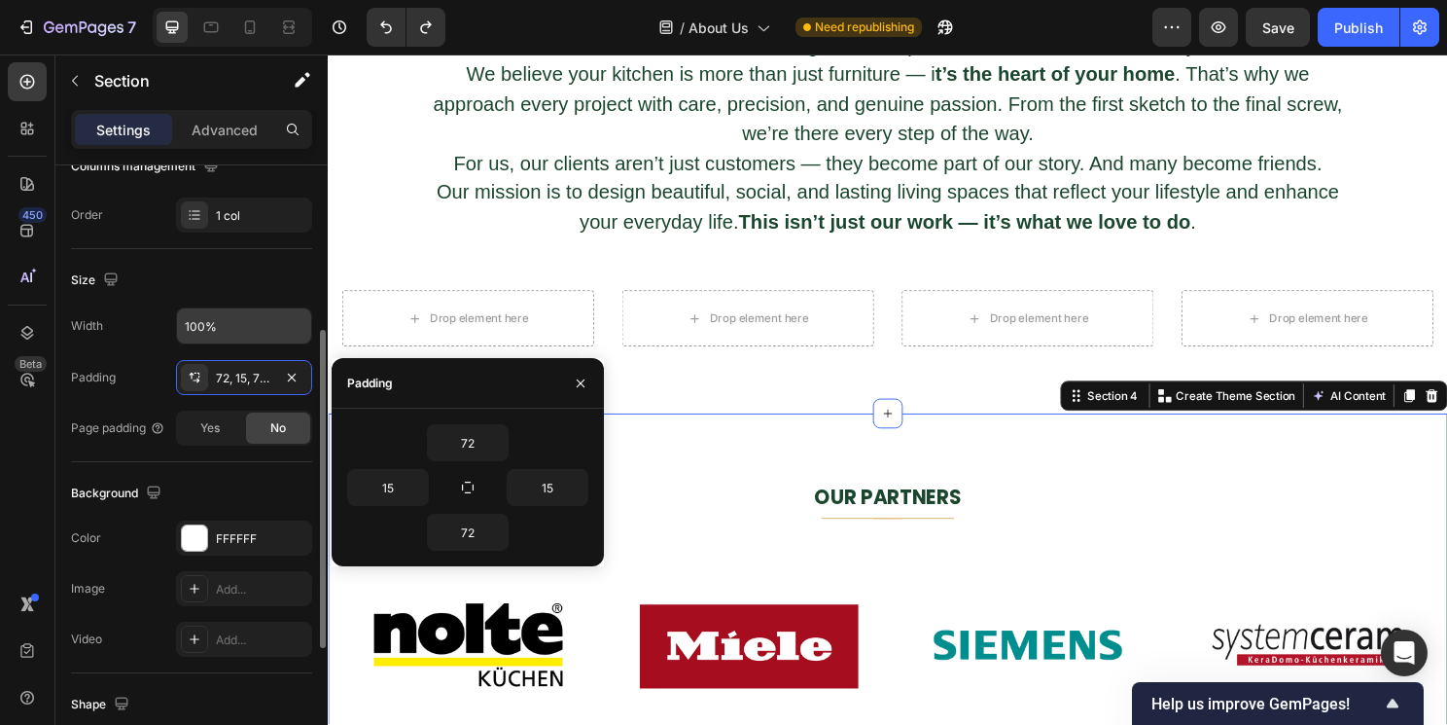
scroll to position [301, 0]
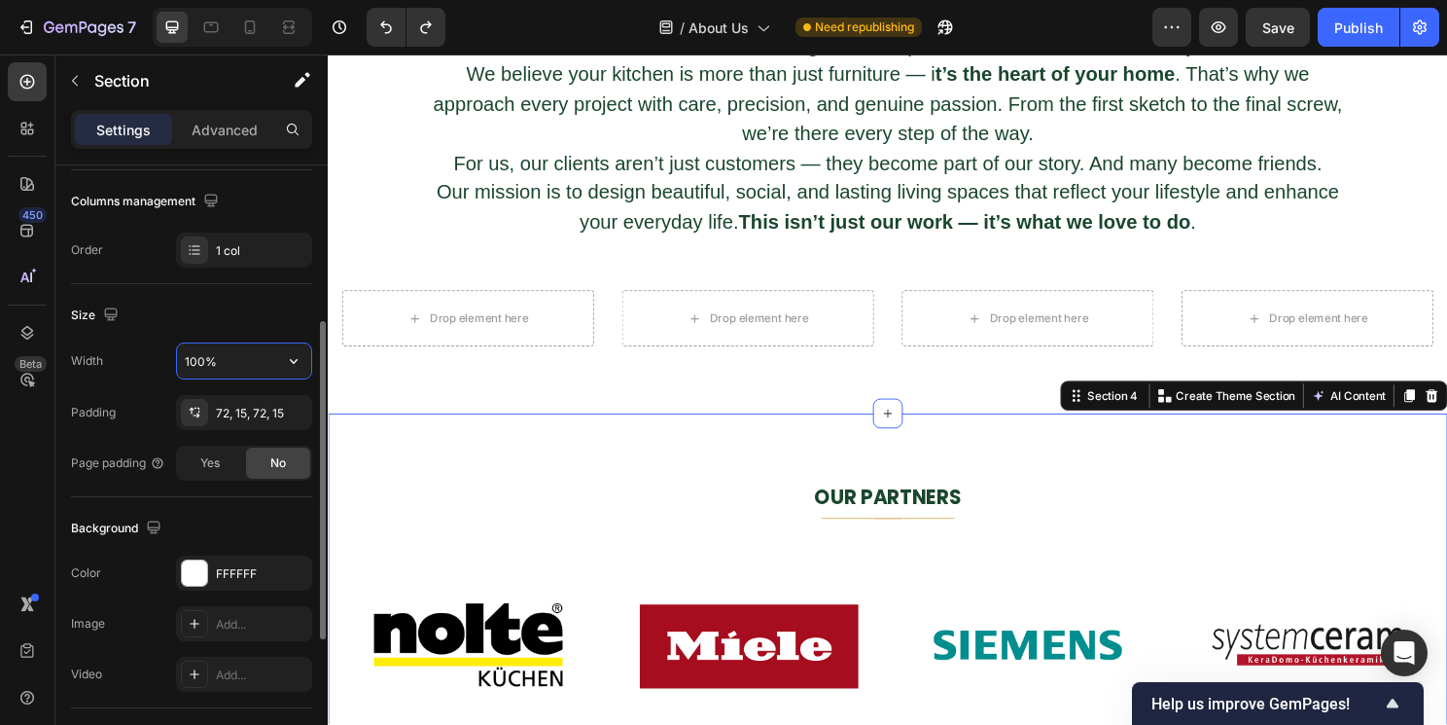
click at [231, 356] on input "100%" at bounding box center [244, 360] width 134 height 35
click at [289, 356] on icon "button" at bounding box center [293, 360] width 19 height 19
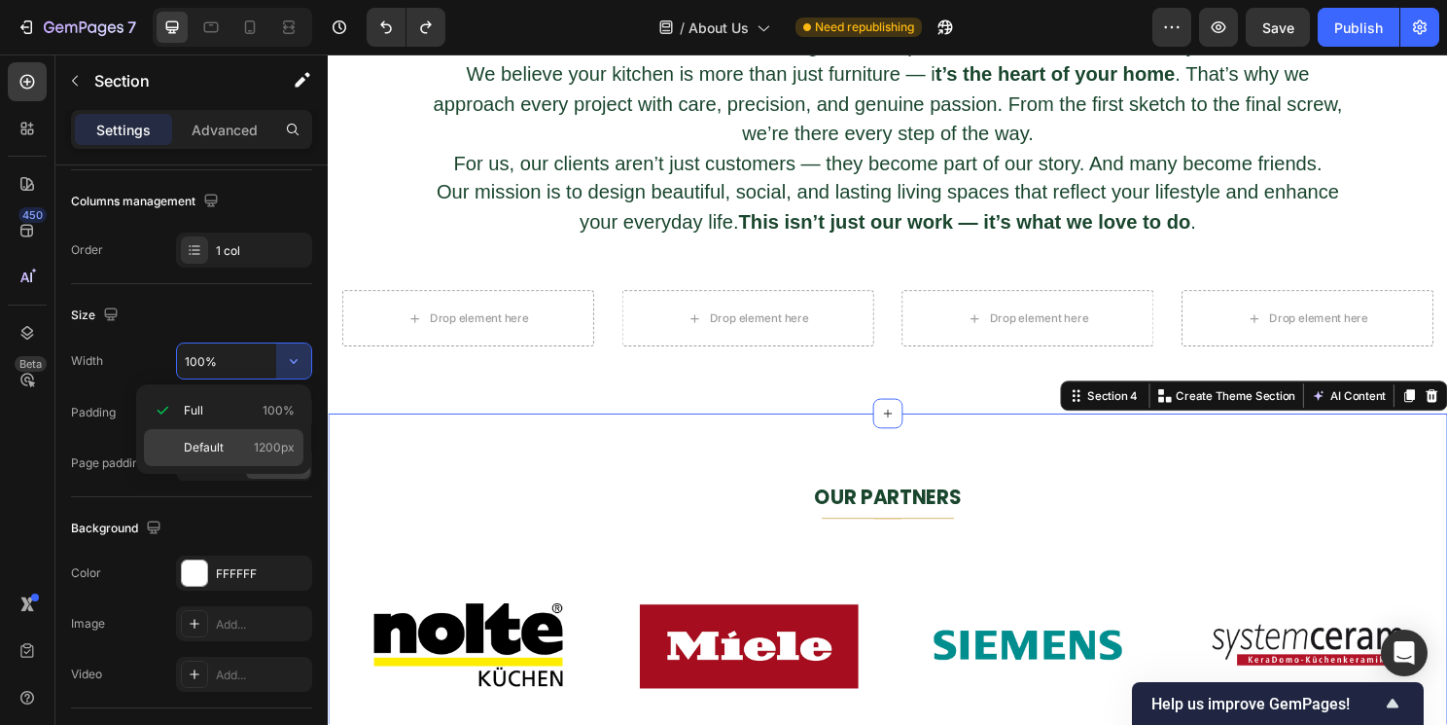
click at [244, 448] on p "Default 1200px" at bounding box center [239, 448] width 111 height 18
type input "1200"
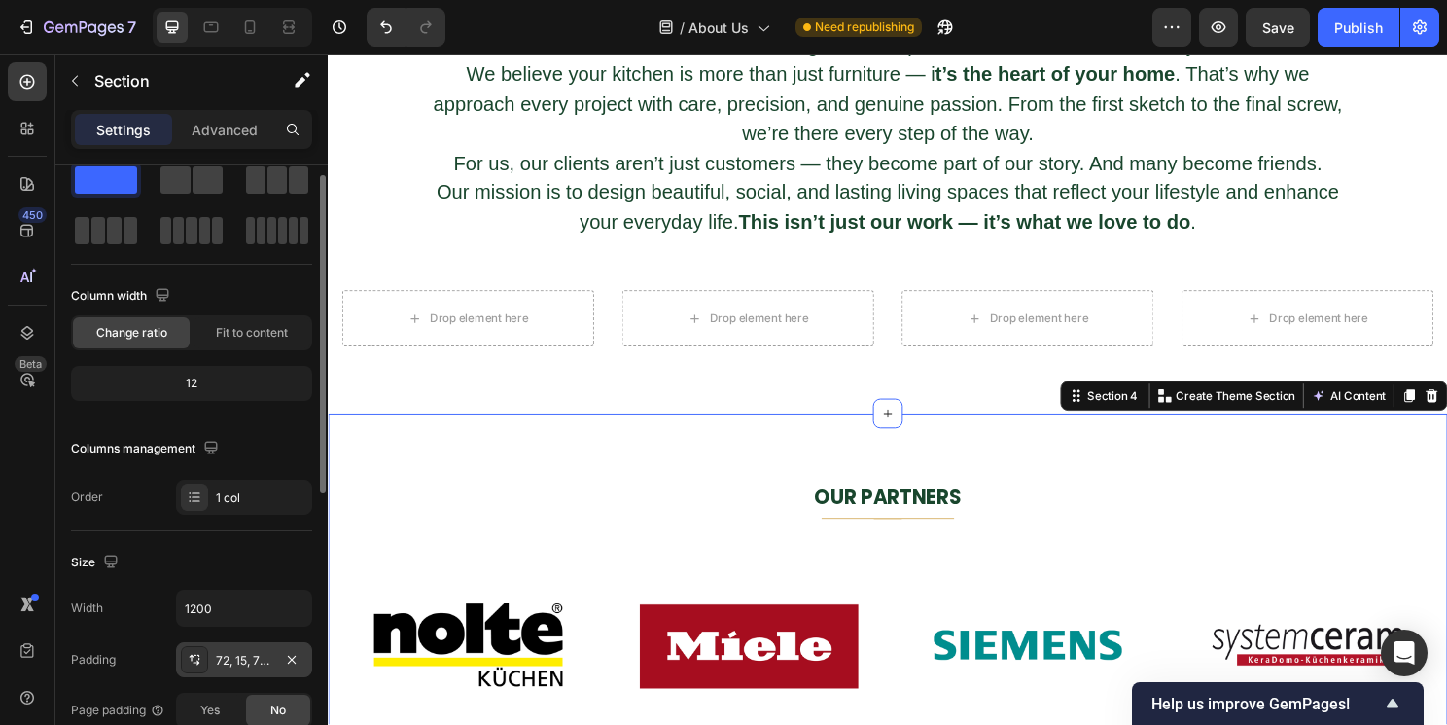
scroll to position [36, 0]
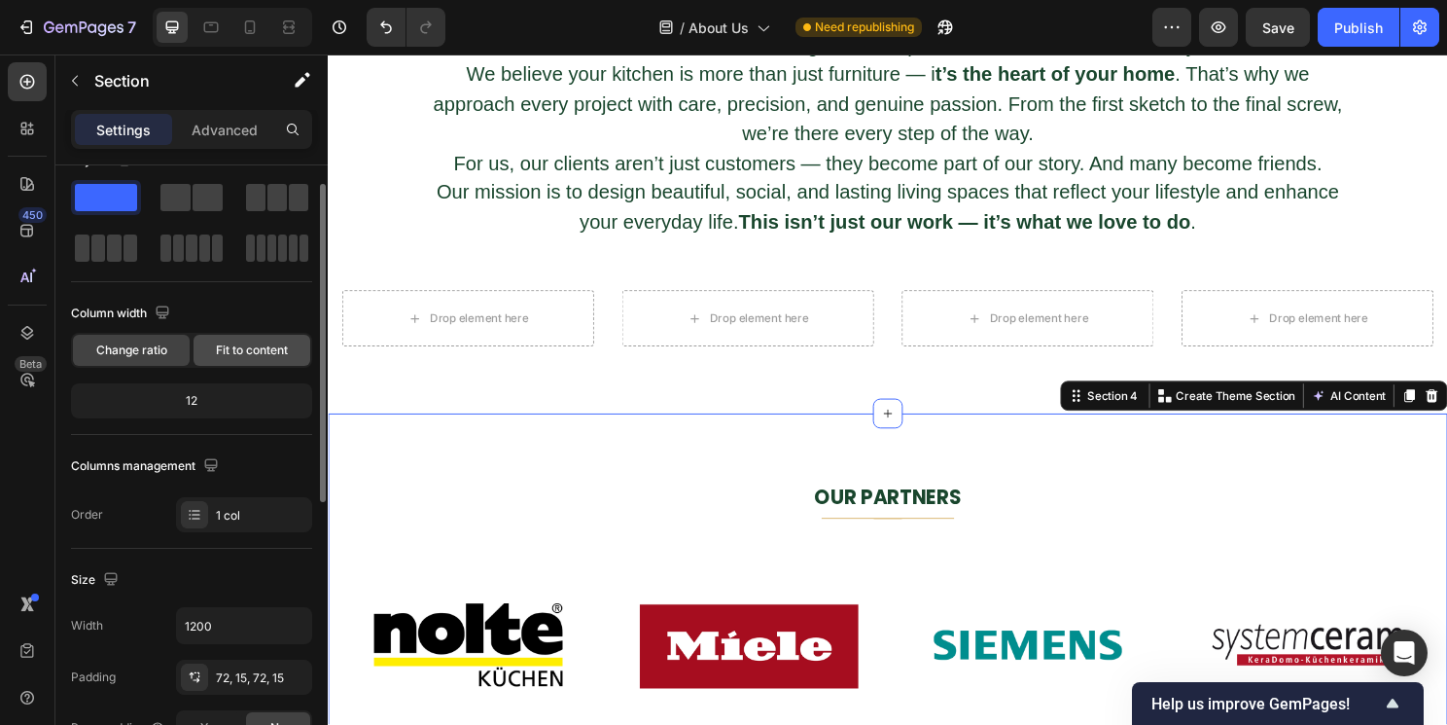
click at [232, 359] on div "Fit to content" at bounding box center [252, 350] width 117 height 31
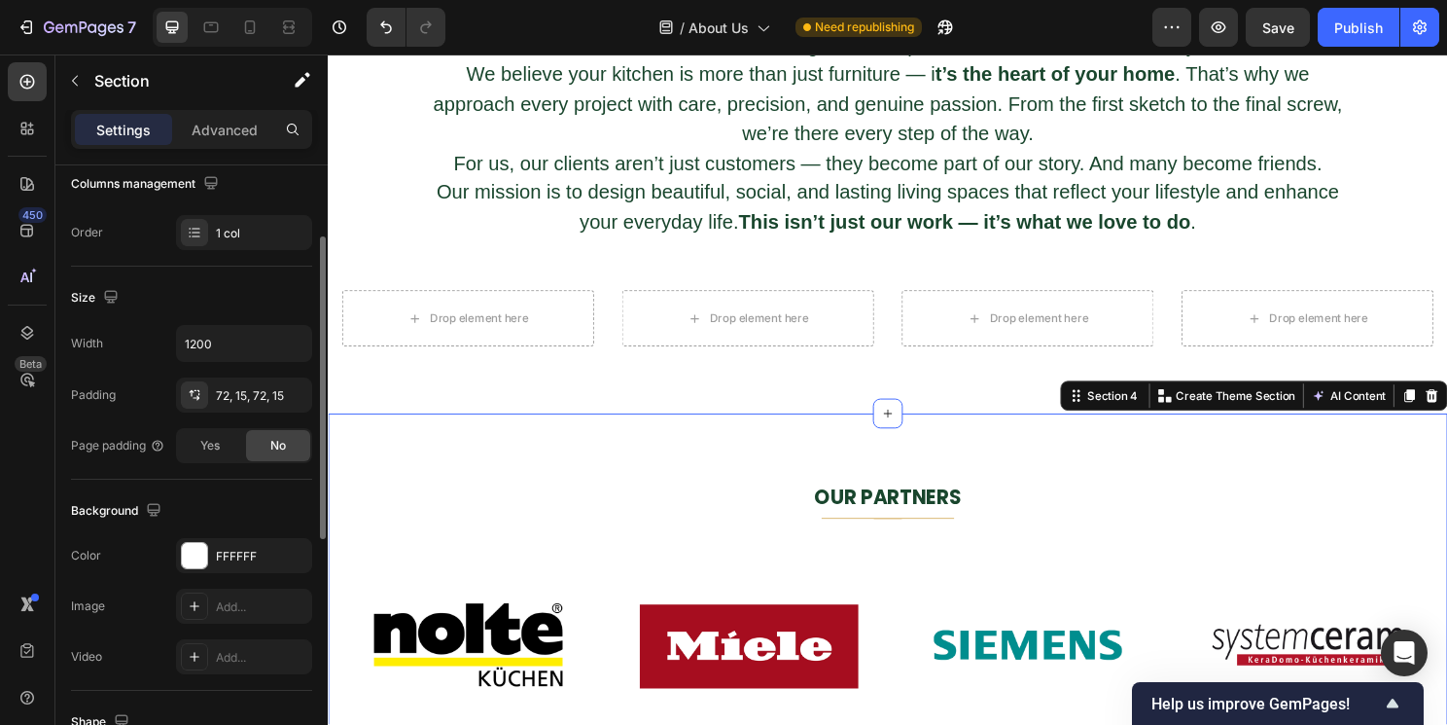
scroll to position [280, 0]
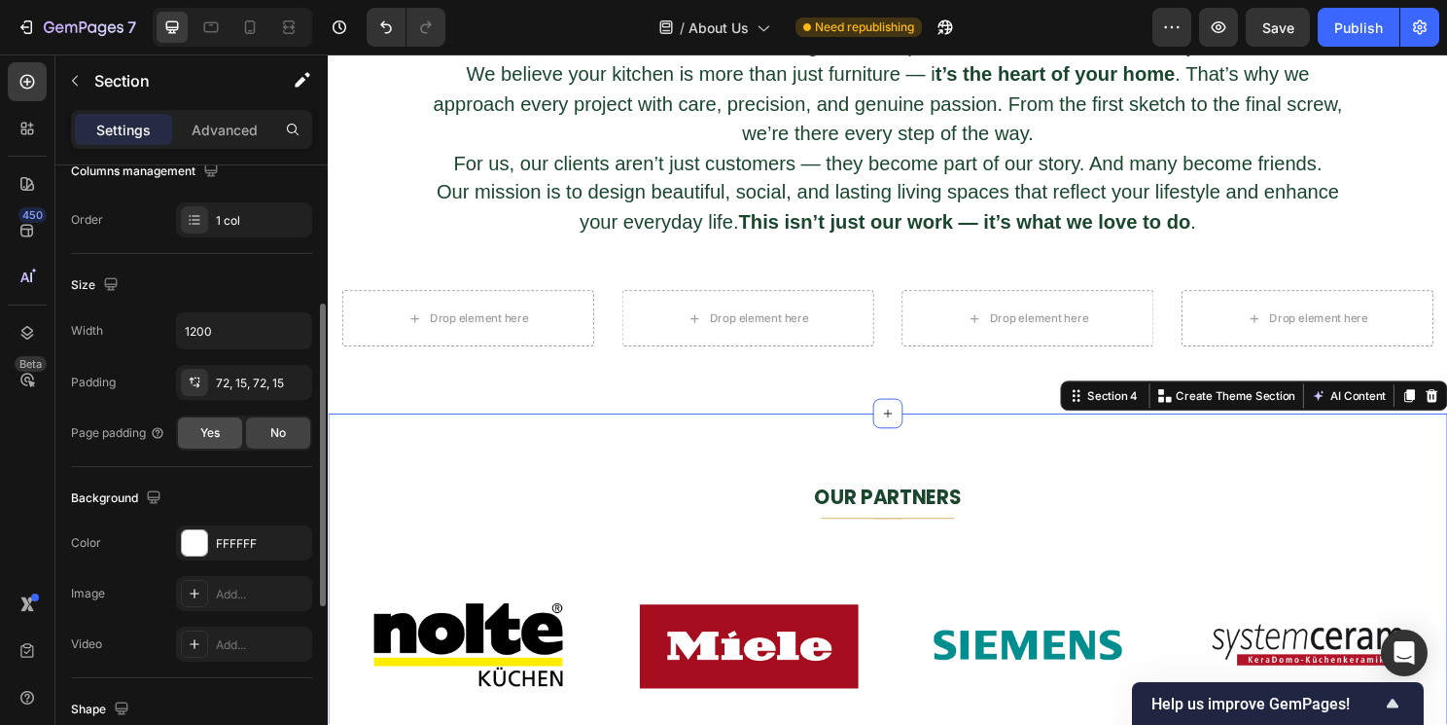
click at [200, 435] on span "Yes" at bounding box center [209, 433] width 19 height 18
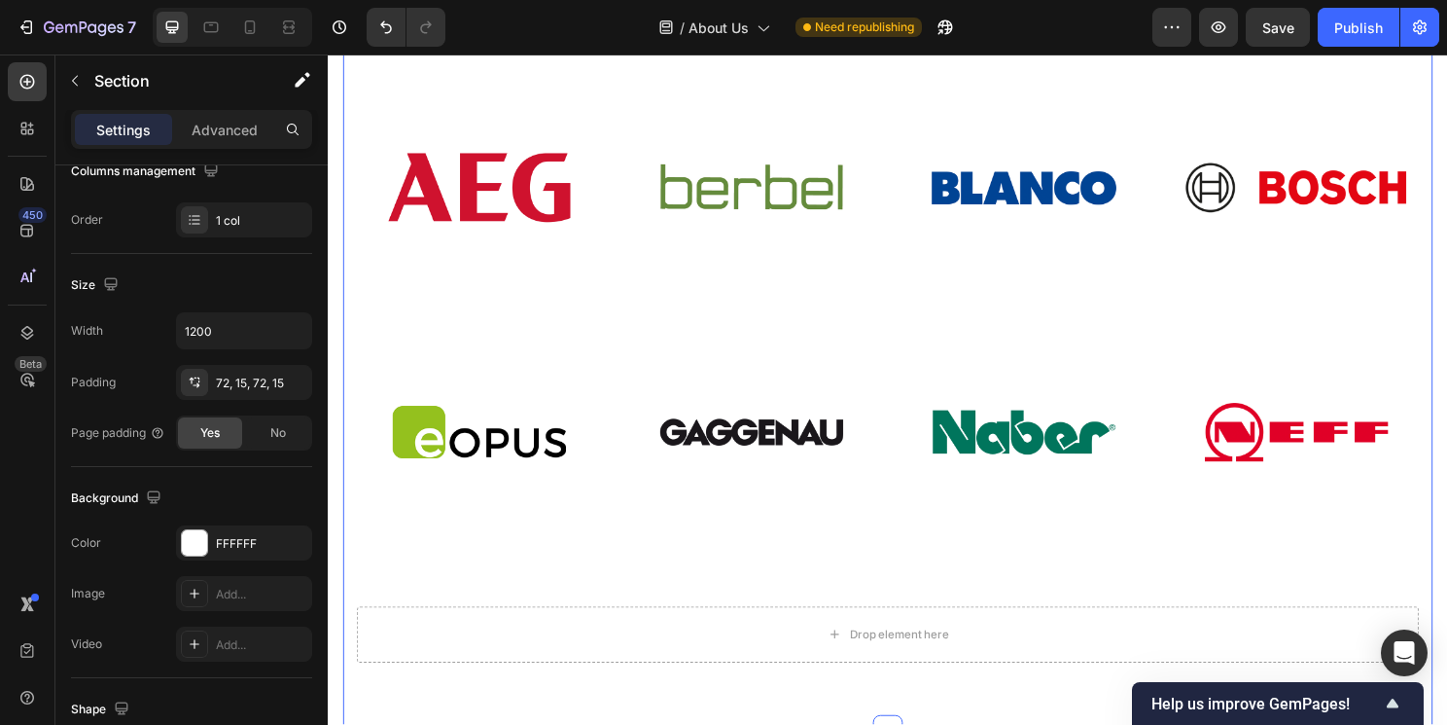
scroll to position [2246, 0]
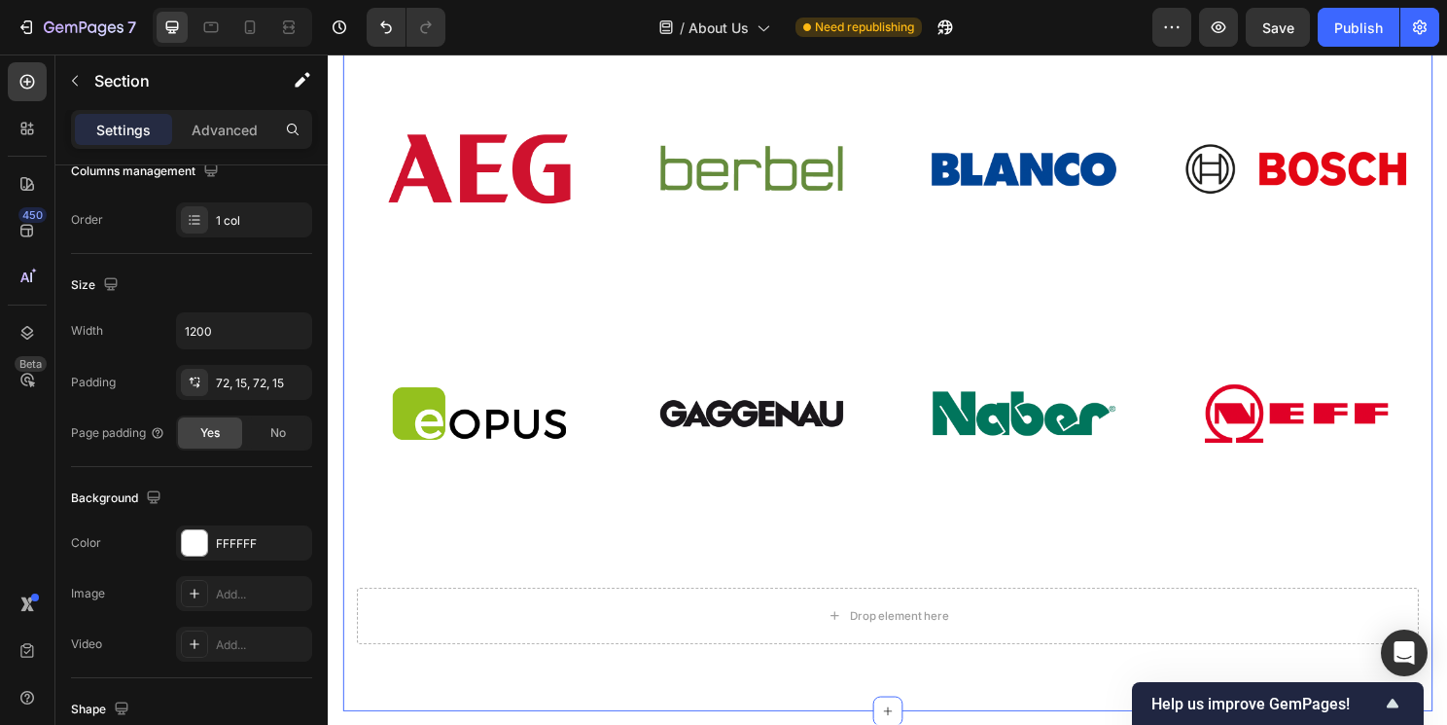
click at [657, 568] on div "OUR PARTNERS Text block Title Line Row Image Image Image Image Image Image Imag…" at bounding box center [911, 210] width 1107 height 917
drag, startPoint x: 905, startPoint y: 737, endPoint x: 890, endPoint y: 716, distance: 25.9
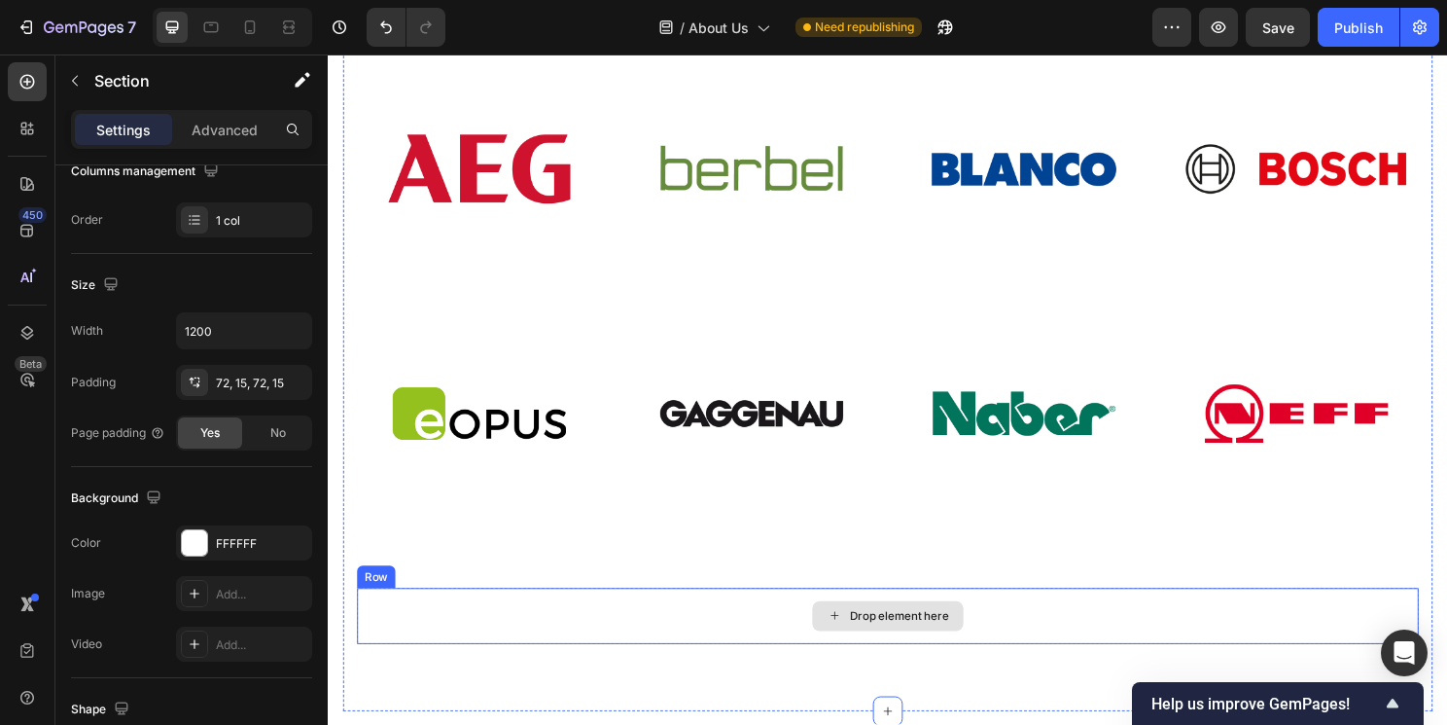
click at [811, 660] on div "Drop element here" at bounding box center [911, 640] width 1107 height 58
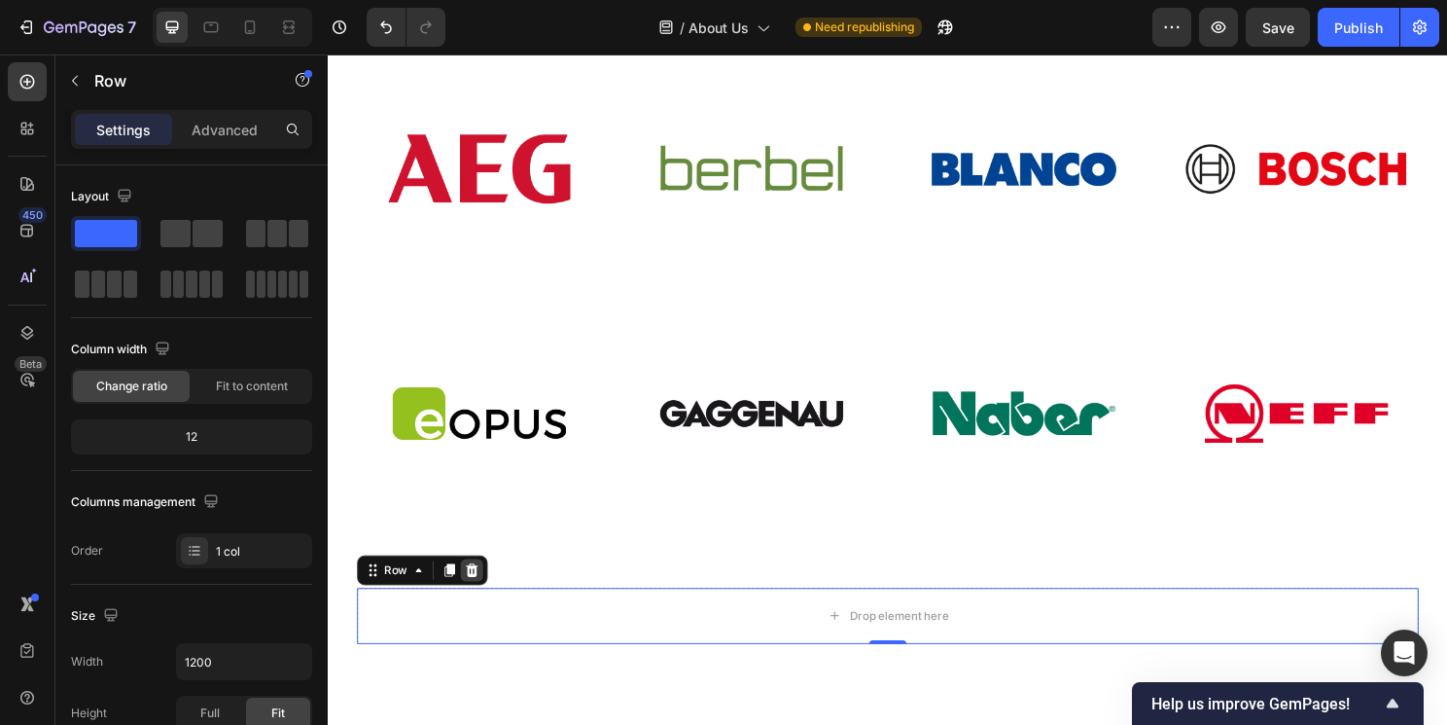
click at [482, 597] on icon at bounding box center [478, 593] width 13 height 14
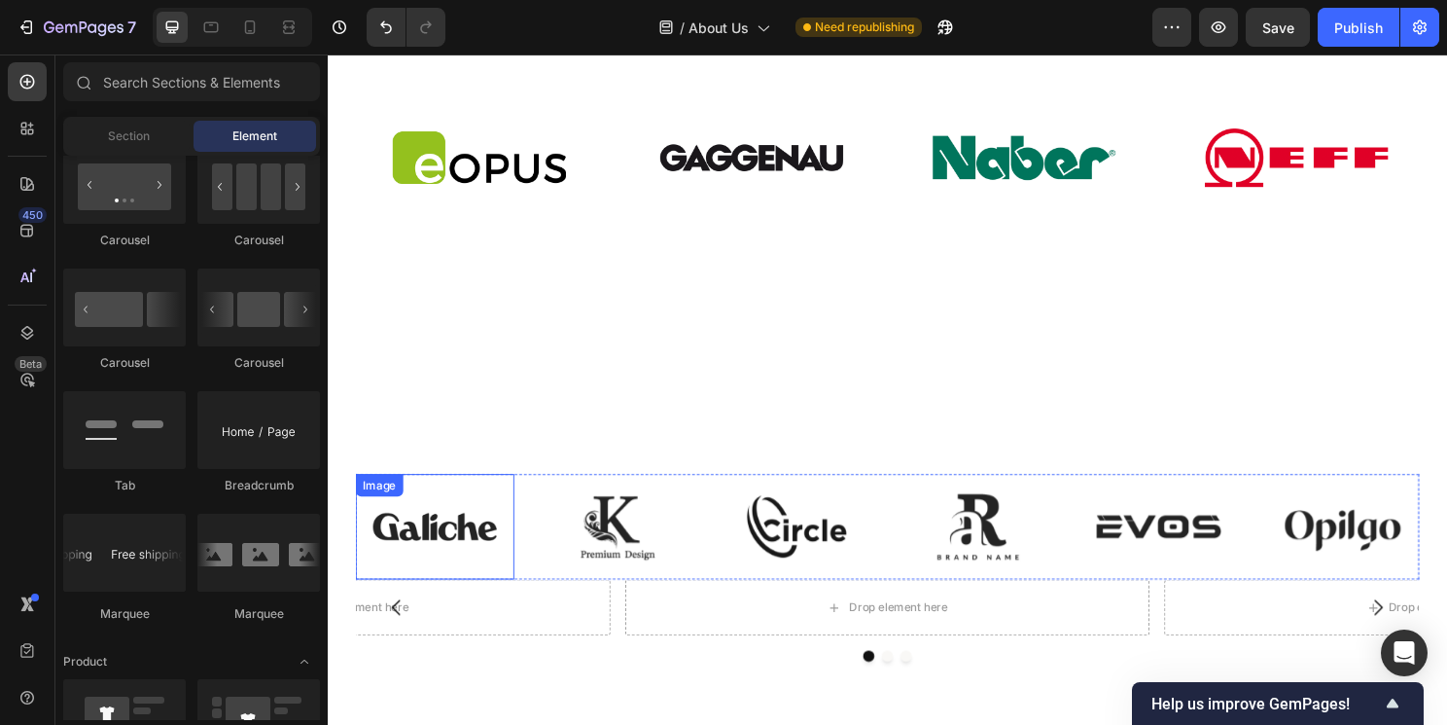
scroll to position [2528, 0]
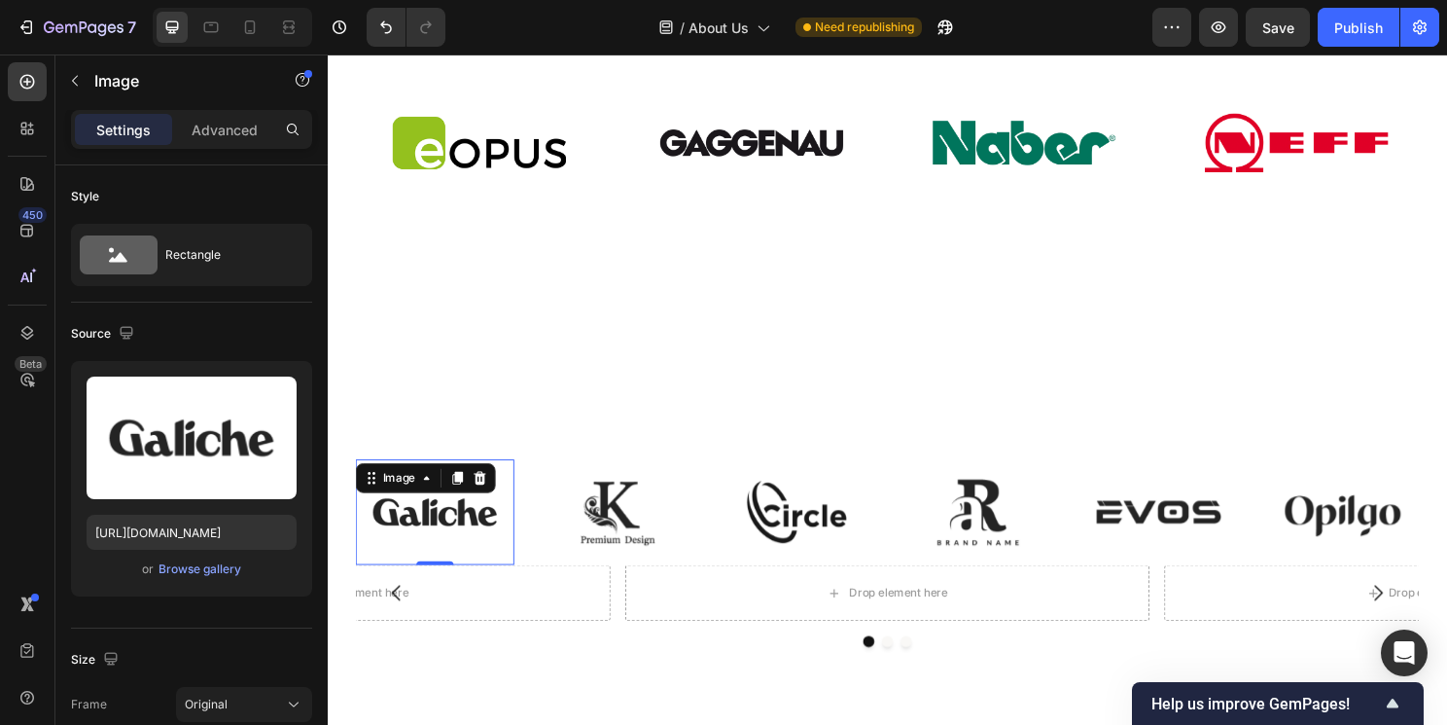
click at [462, 564] on img at bounding box center [439, 532] width 165 height 110
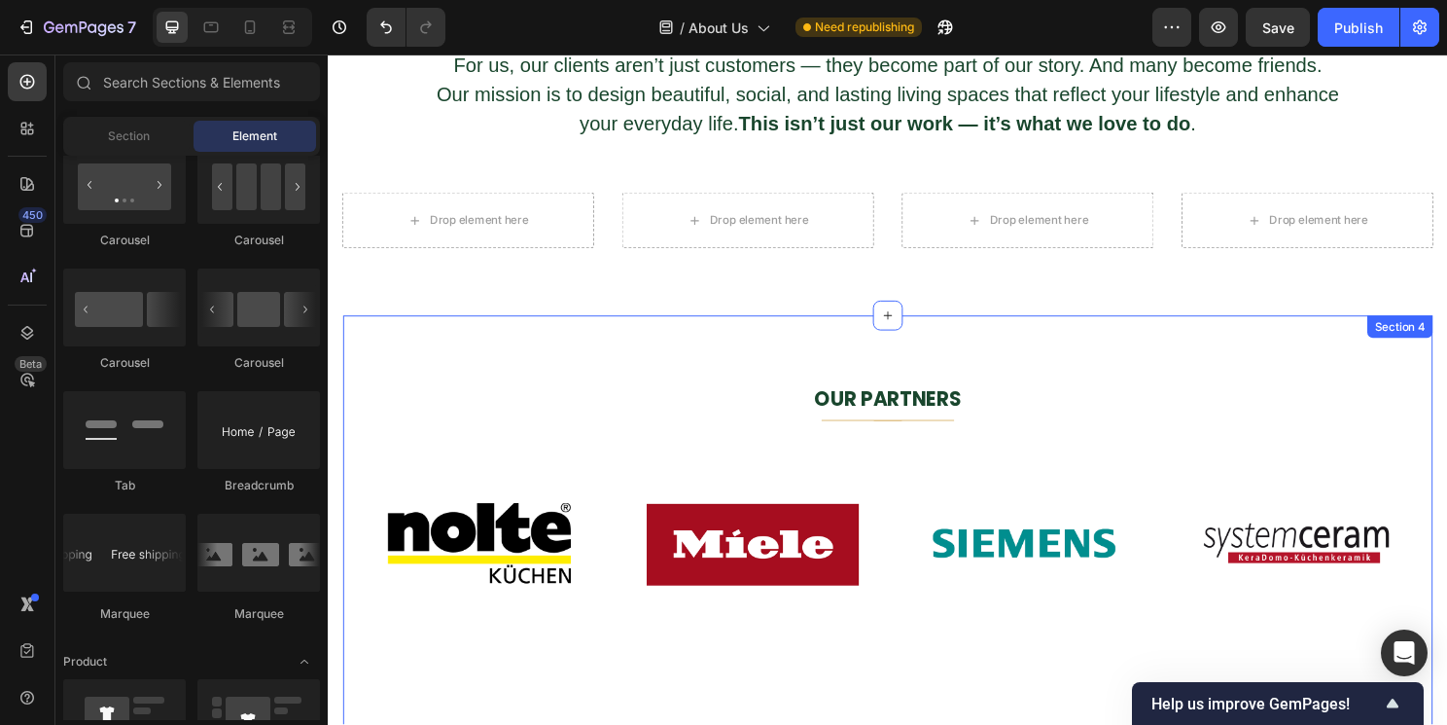
scroll to position [1572, 0]
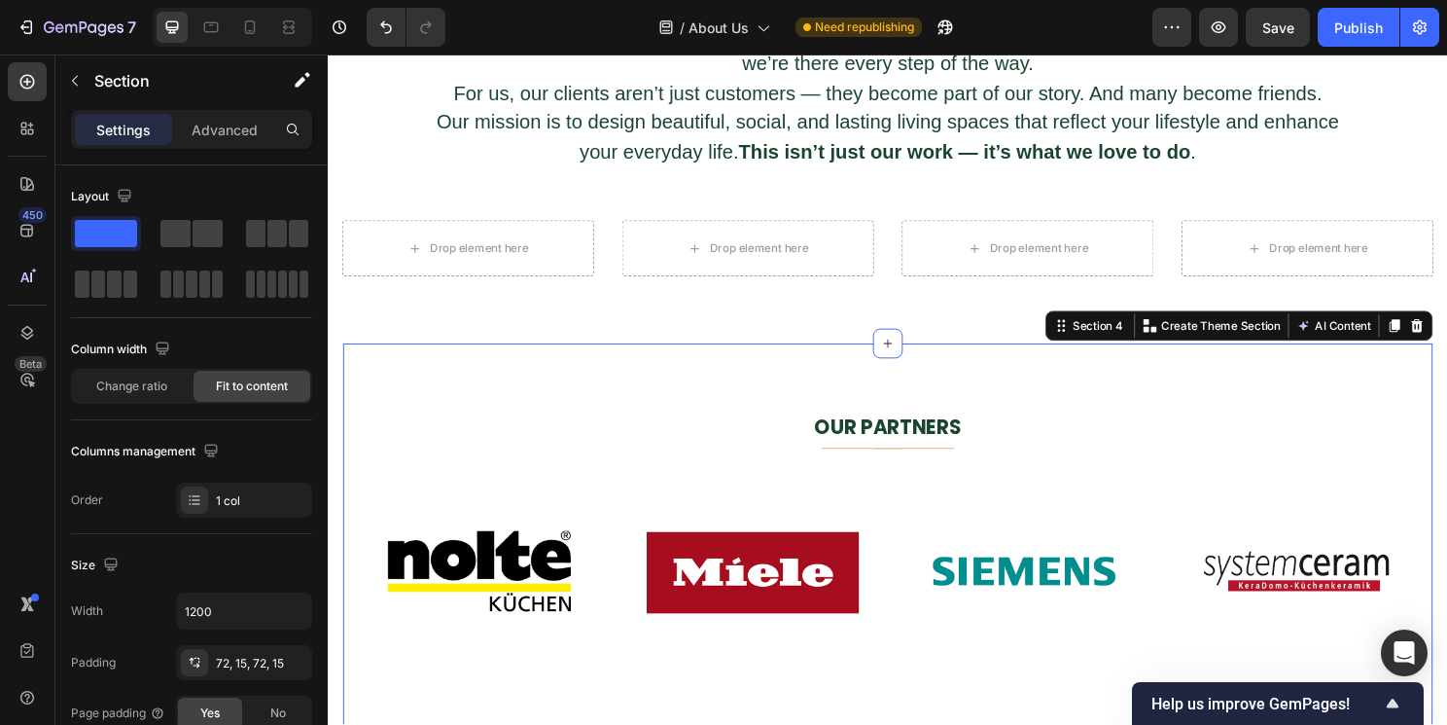
click at [117, 391] on span "Change ratio" at bounding box center [131, 386] width 71 height 18
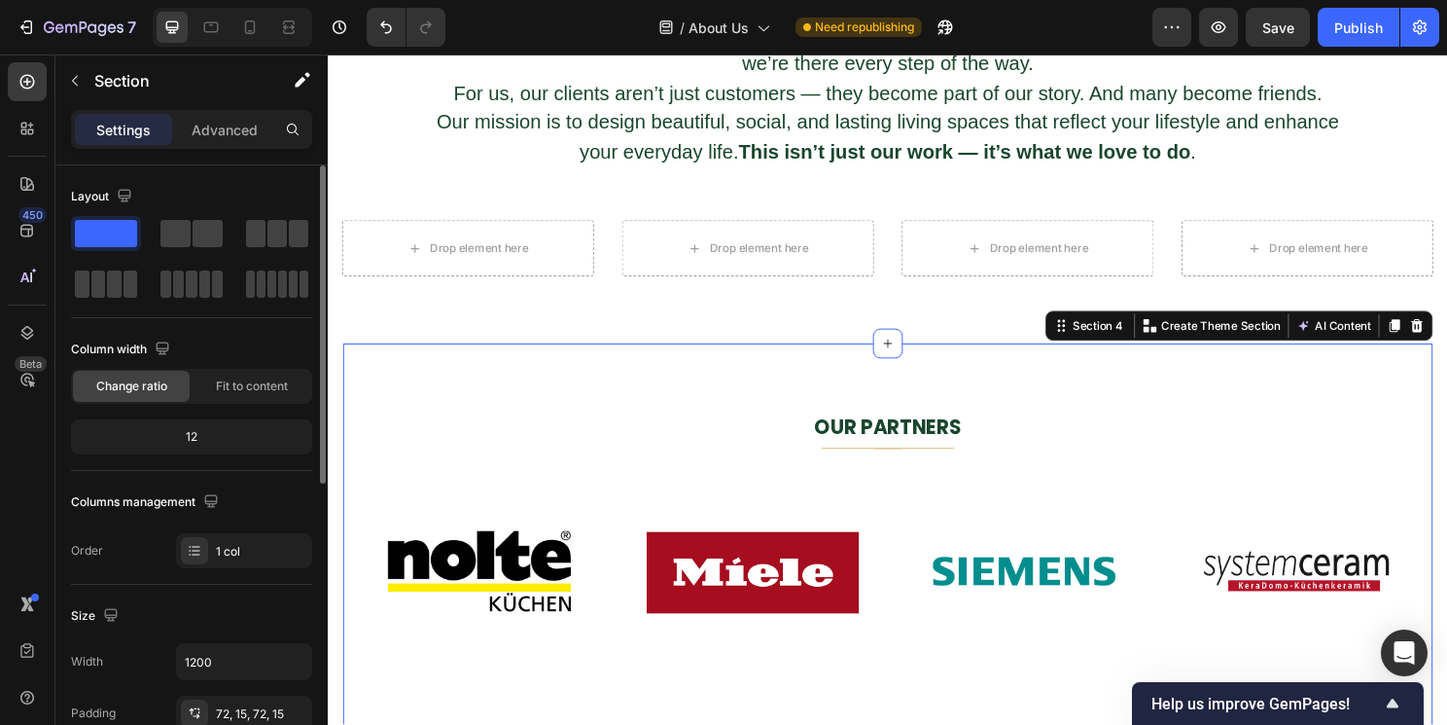
click at [196, 433] on div "12" at bounding box center [191, 436] width 233 height 27
click at [196, 445] on div "12" at bounding box center [191, 436] width 233 height 27
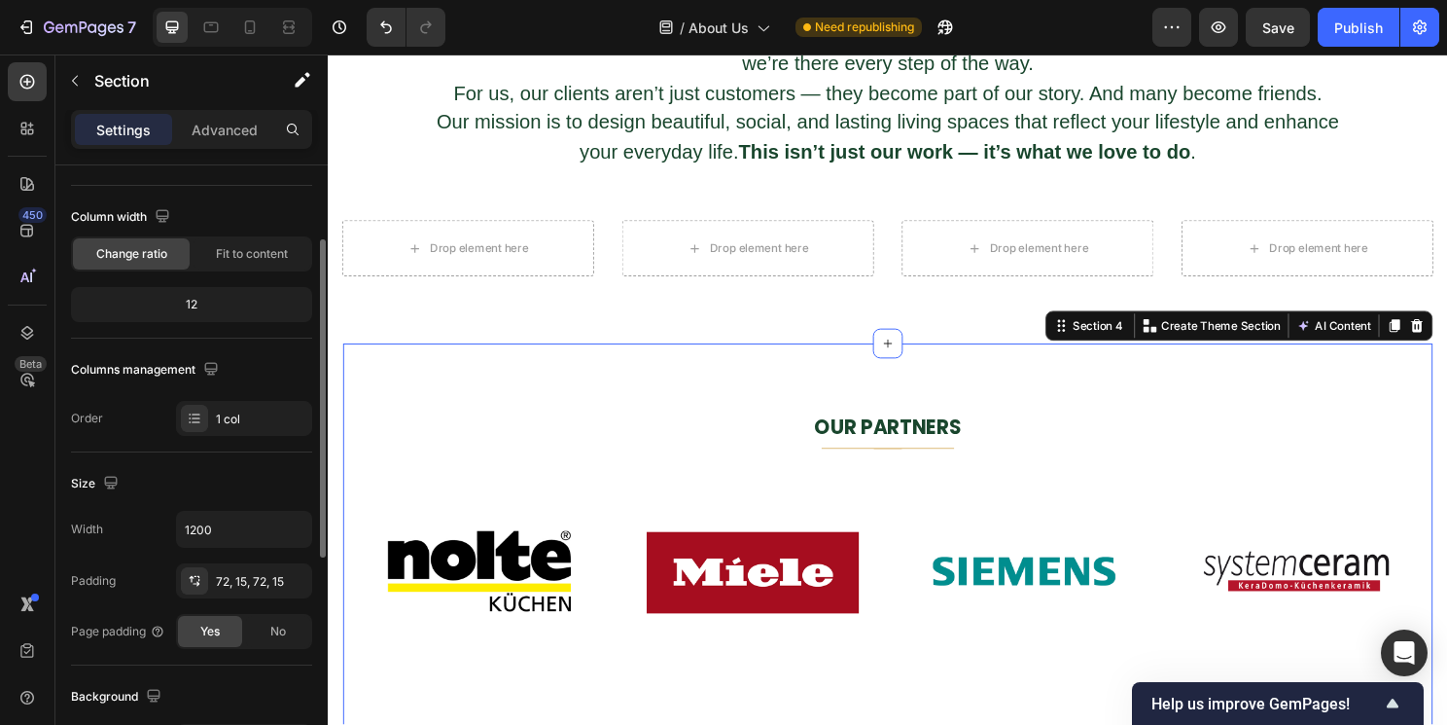
scroll to position [137, 0]
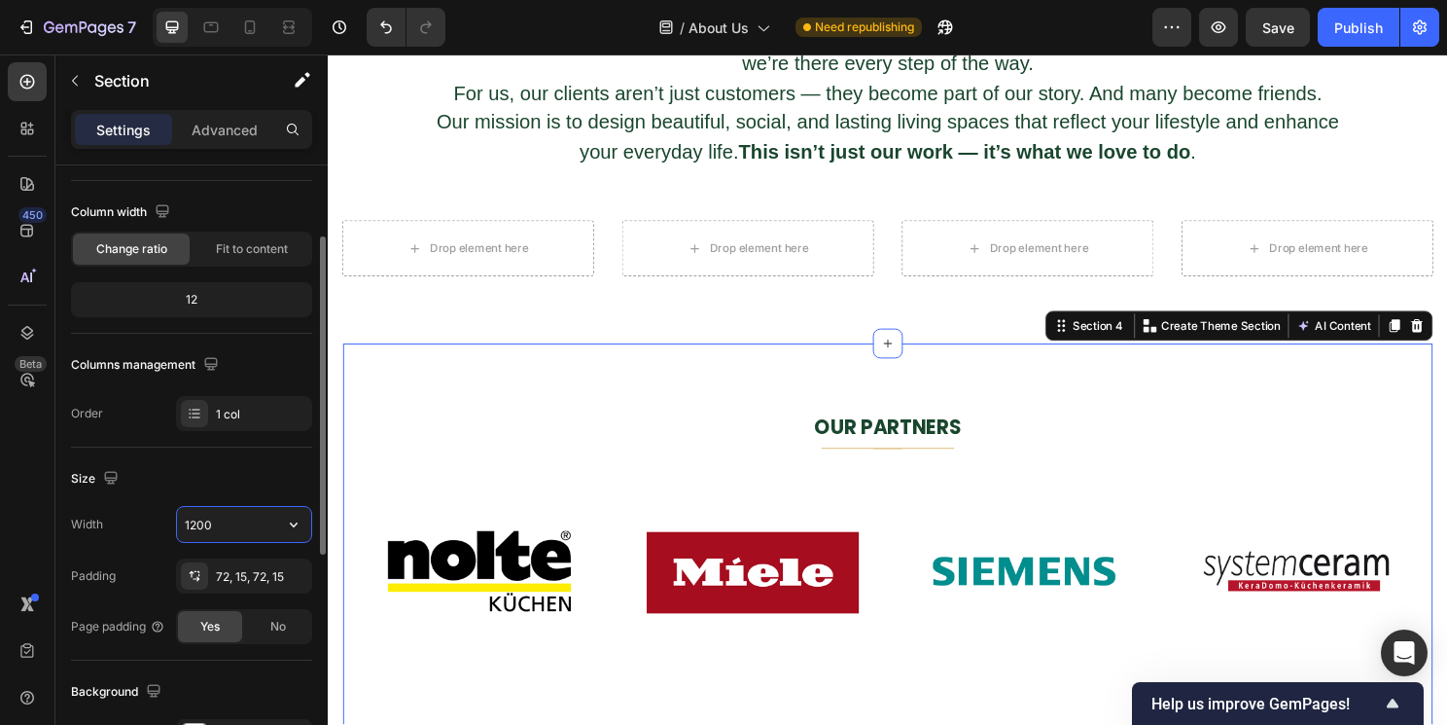
click at [233, 529] on input "1200" at bounding box center [244, 524] width 134 height 35
click at [287, 526] on icon "button" at bounding box center [293, 524] width 19 height 19
click at [194, 581] on icon at bounding box center [195, 576] width 16 height 16
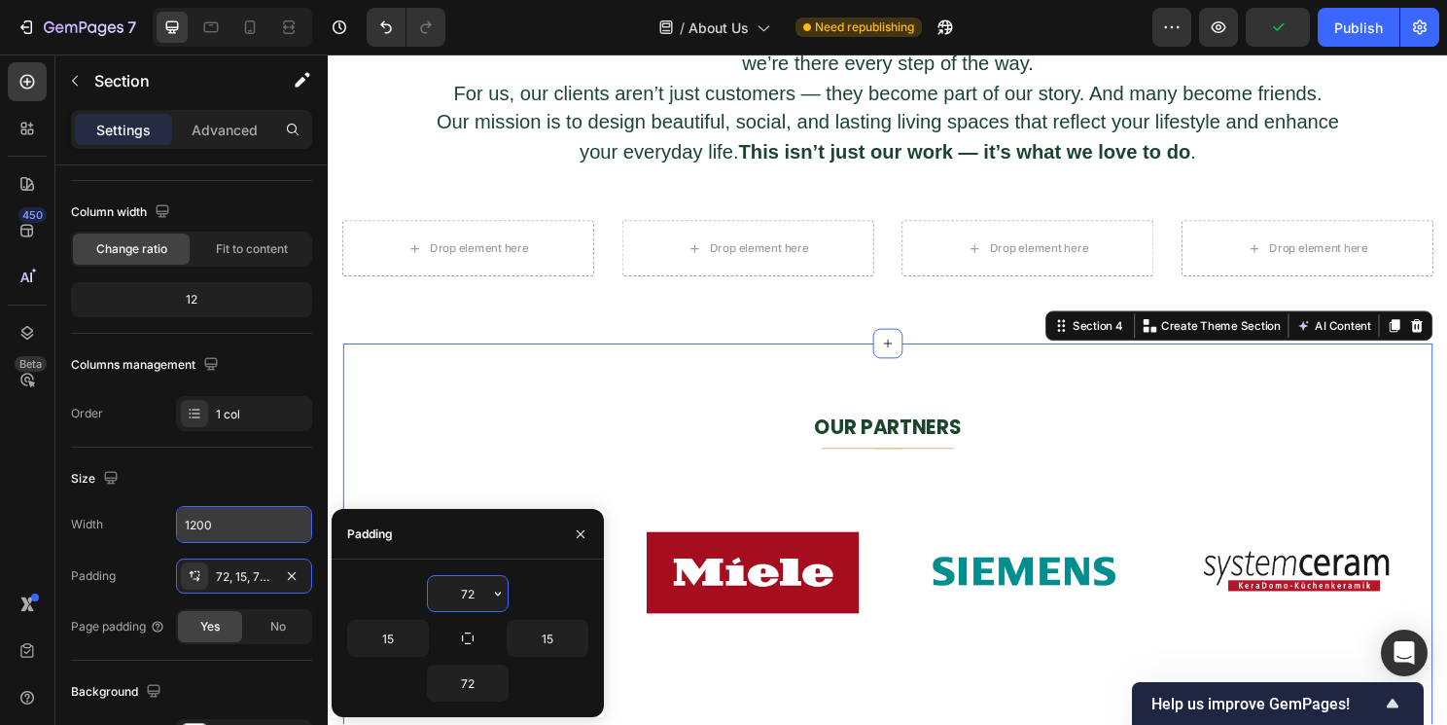
click at [459, 589] on input "72" at bounding box center [468, 593] width 80 height 35
click at [107, 514] on div "Width 1200" at bounding box center [191, 524] width 241 height 37
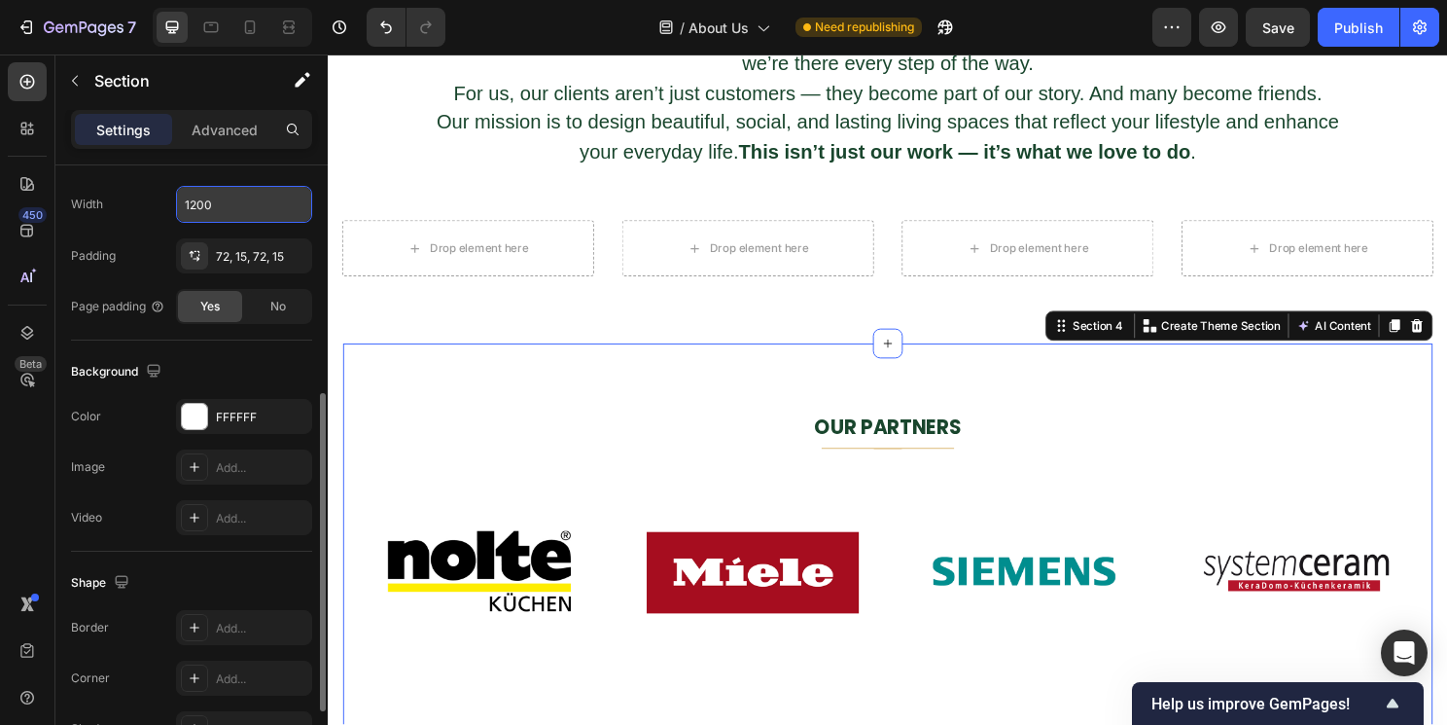
scroll to position [465, 0]
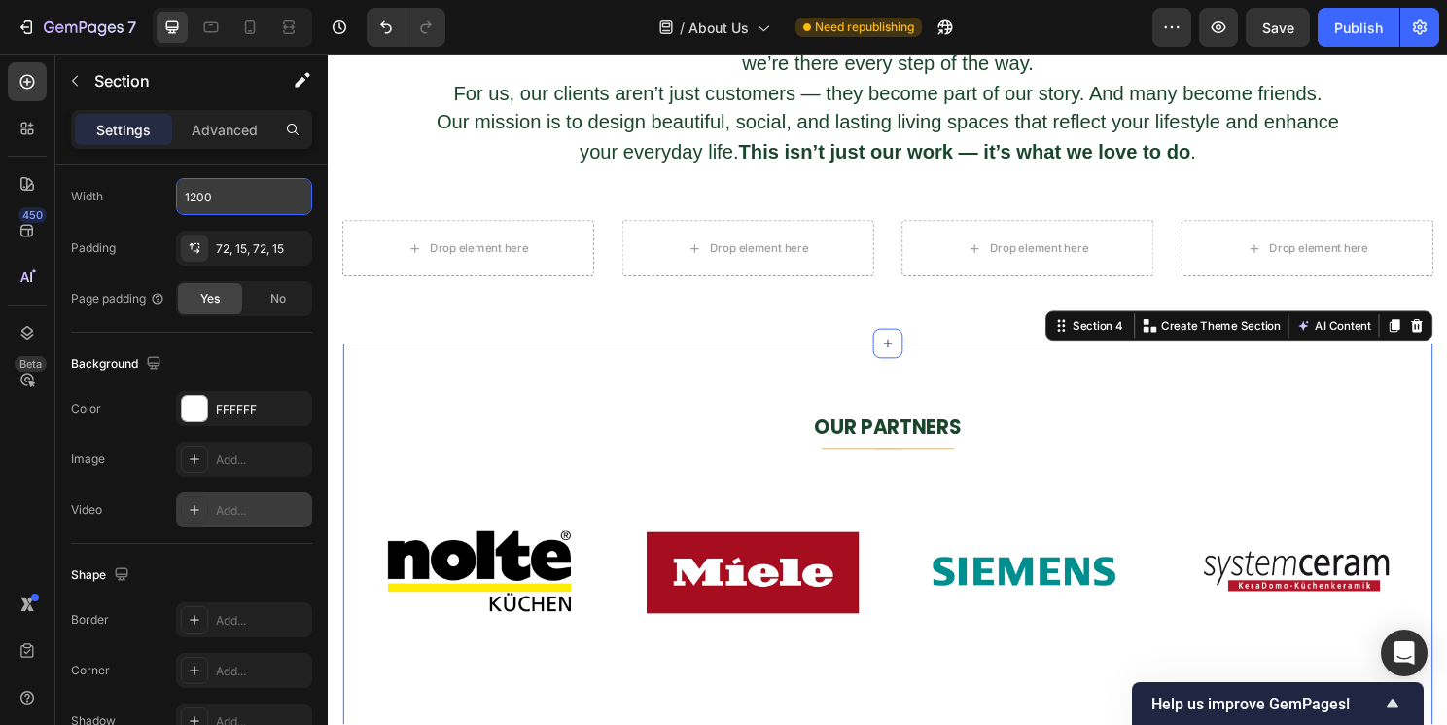
click at [190, 511] on icon at bounding box center [195, 510] width 16 height 16
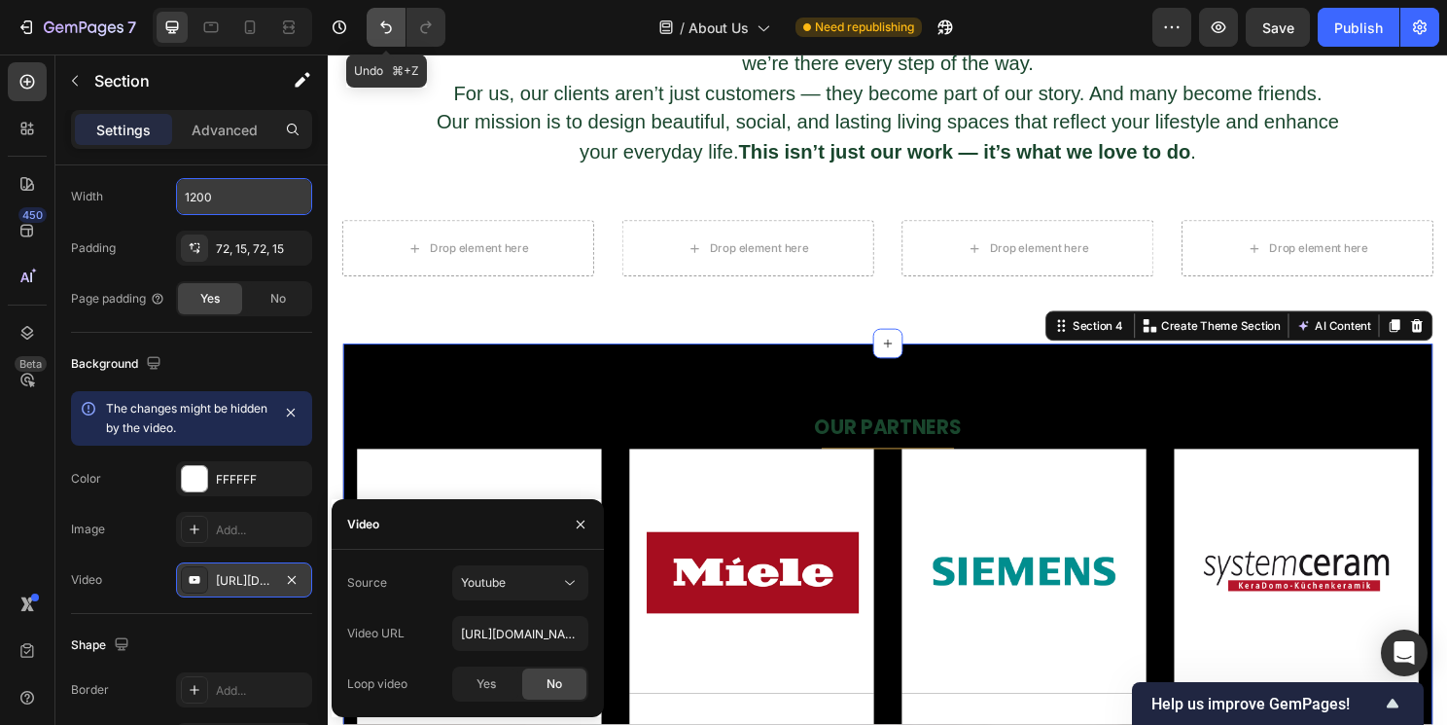
click at [383, 30] on icon "Undo/Redo" at bounding box center [385, 27] width 19 height 19
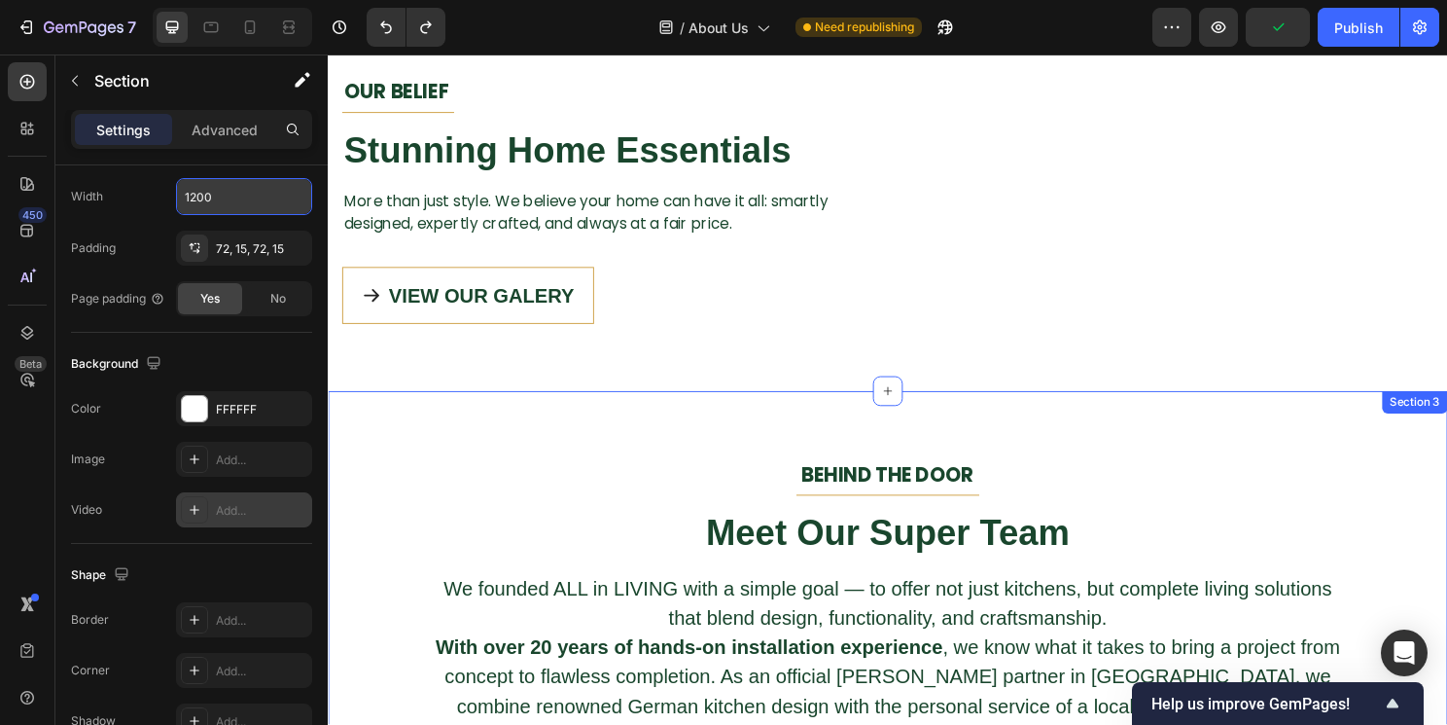
scroll to position [868, 0]
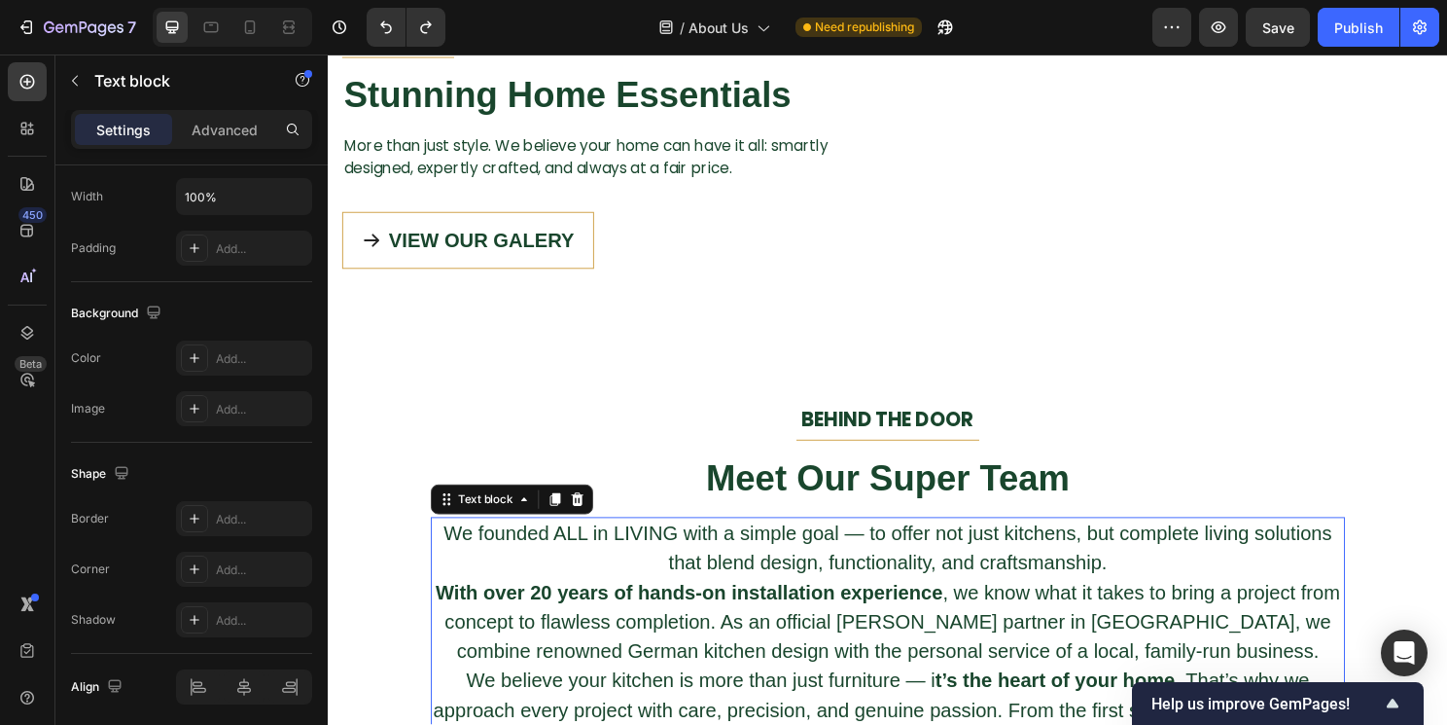
click at [690, 549] on span "We founded ALL in LIVING with a simple goal — to offer not just kitchens, but c…" at bounding box center [911, 570] width 926 height 54
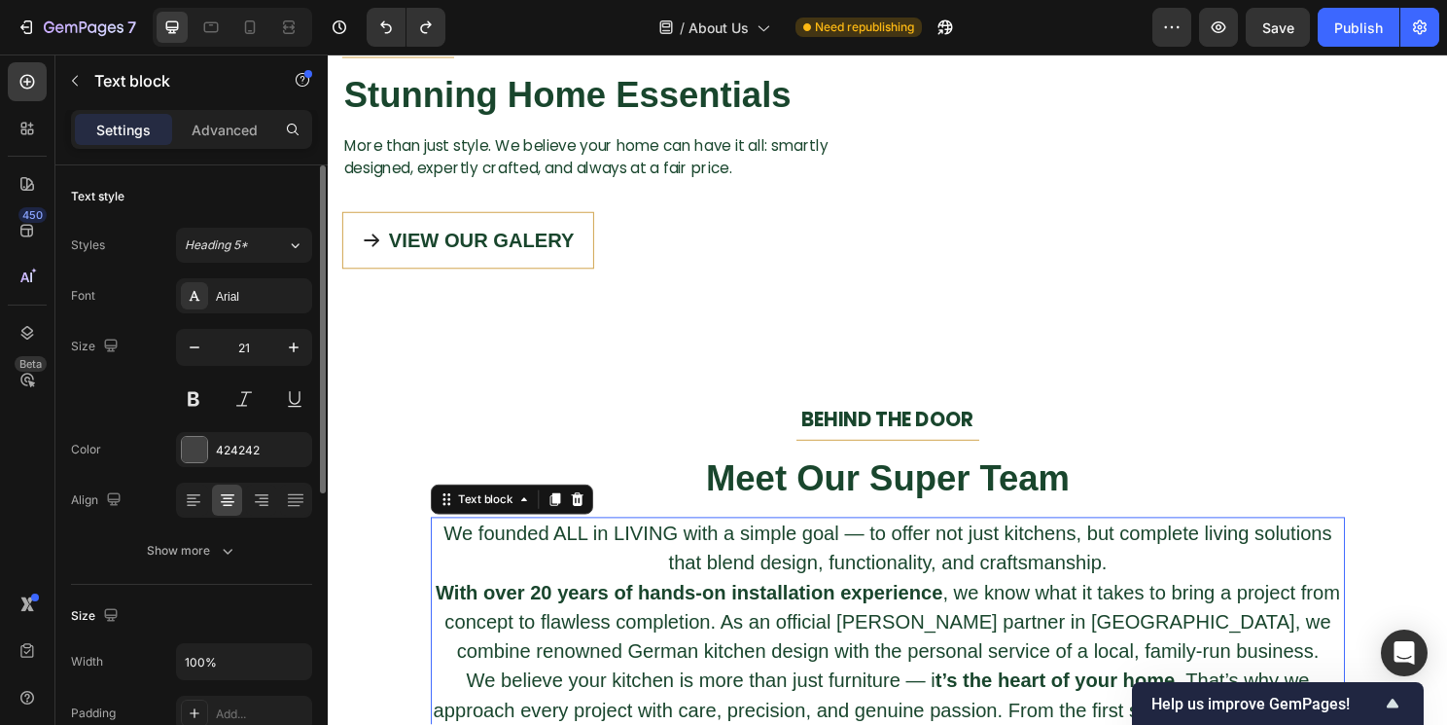
click at [687, 550] on span "We founded ALL in LIVING with a simple goal — to offer not just kitchens, but c…" at bounding box center [911, 570] width 926 height 54
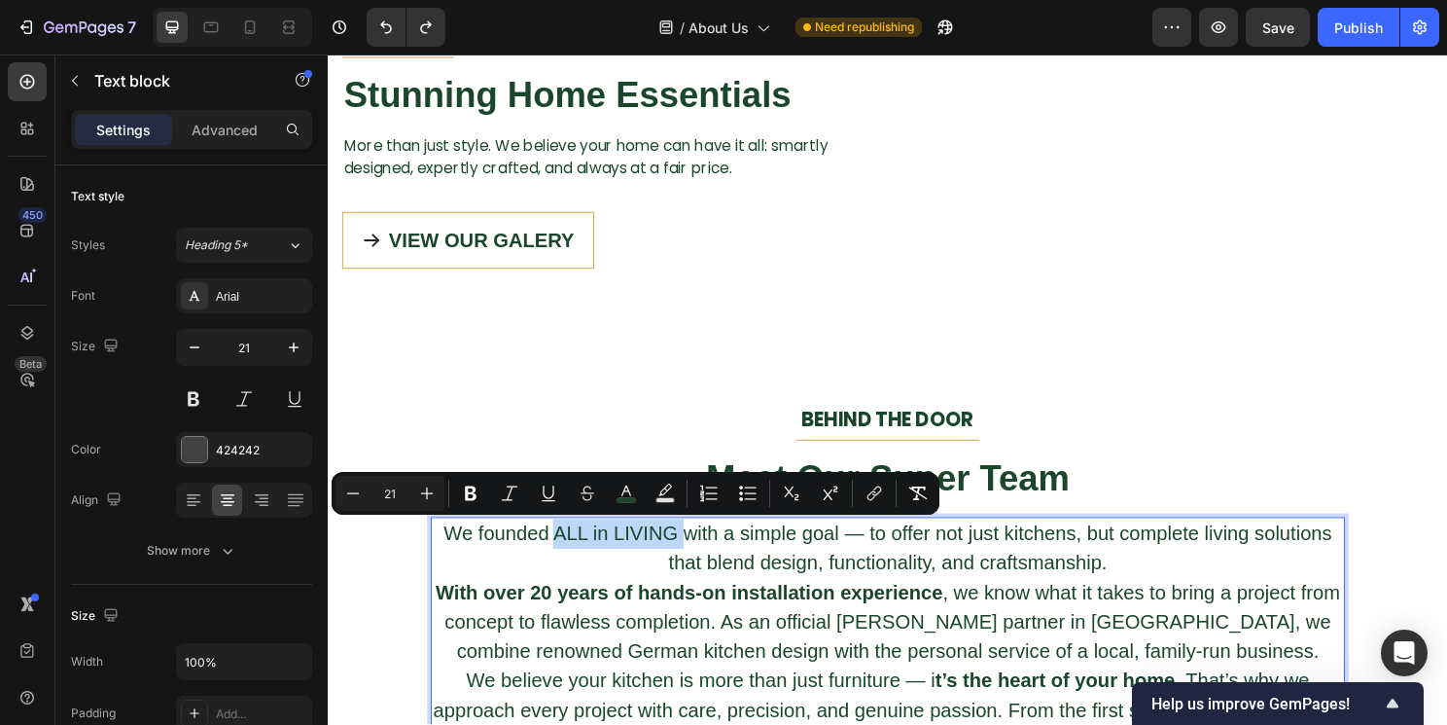
drag, startPoint x: 687, startPoint y: 550, endPoint x: 576, endPoint y: 551, distance: 110.9
click at [576, 551] on span "We founded ALL in LIVING with a simple goal — to offer not just kitchens, but c…" at bounding box center [911, 570] width 926 height 54
click at [468, 500] on icon "Editor contextual toolbar" at bounding box center [471, 493] width 12 height 15
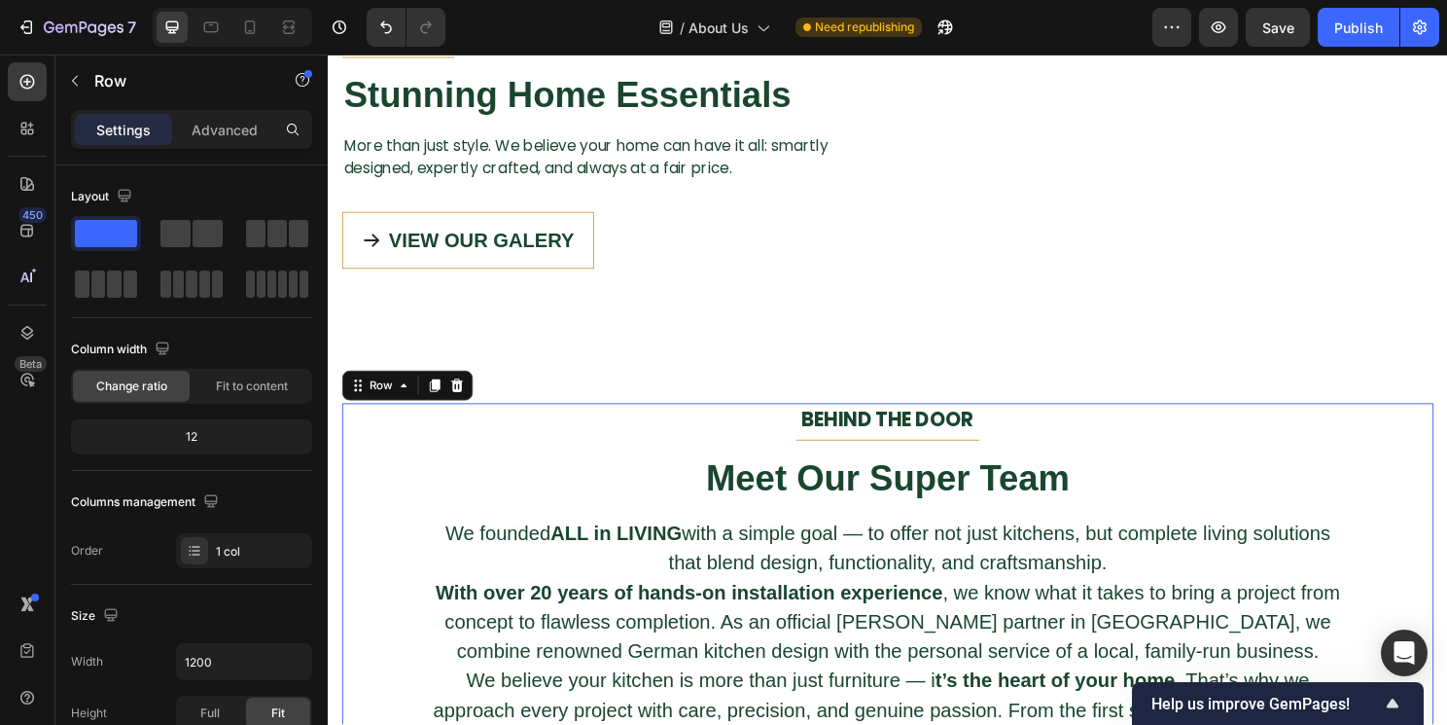
click at [384, 569] on div "BEHIND THE DOOR Text block Title Line Meet Our Super Team Heading We founded AL…" at bounding box center [911, 648] width 1138 height 460
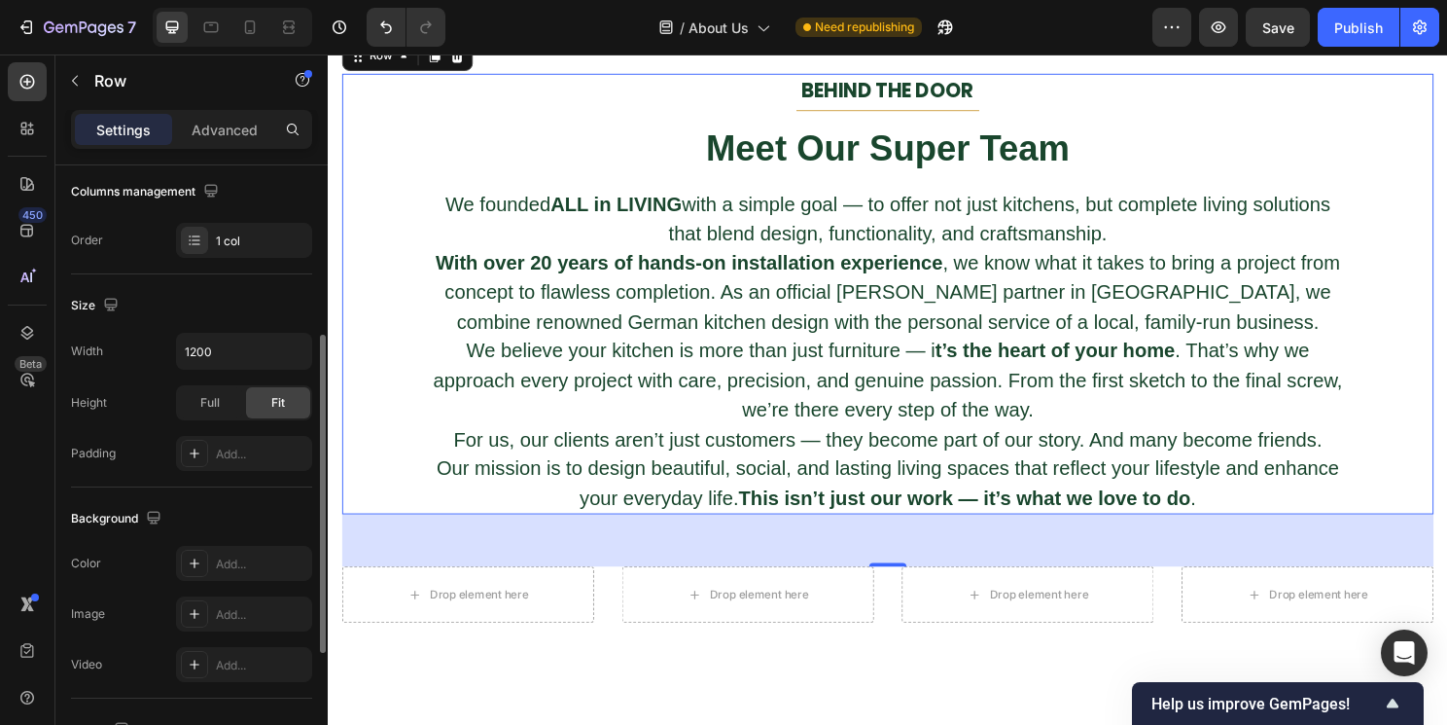
scroll to position [316, 0]
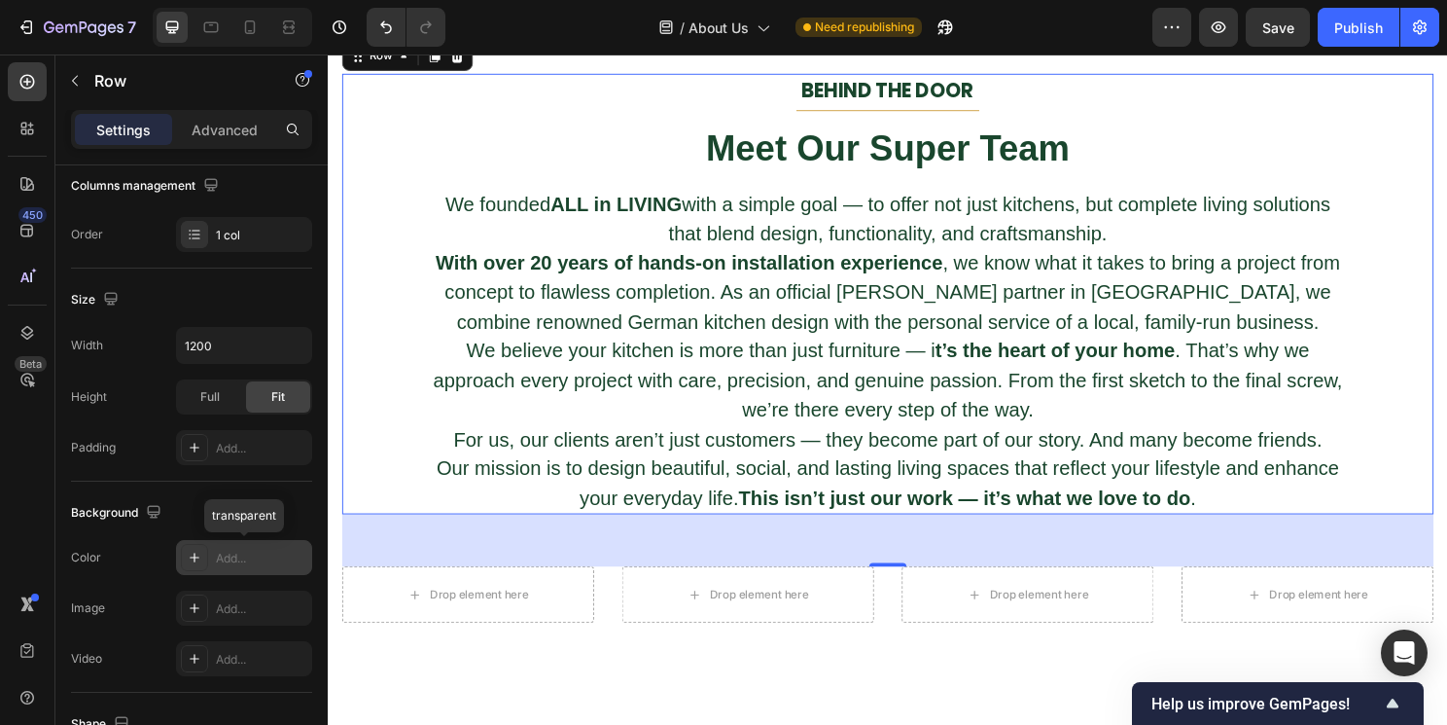
click at [189, 562] on icon at bounding box center [195, 558] width 16 height 16
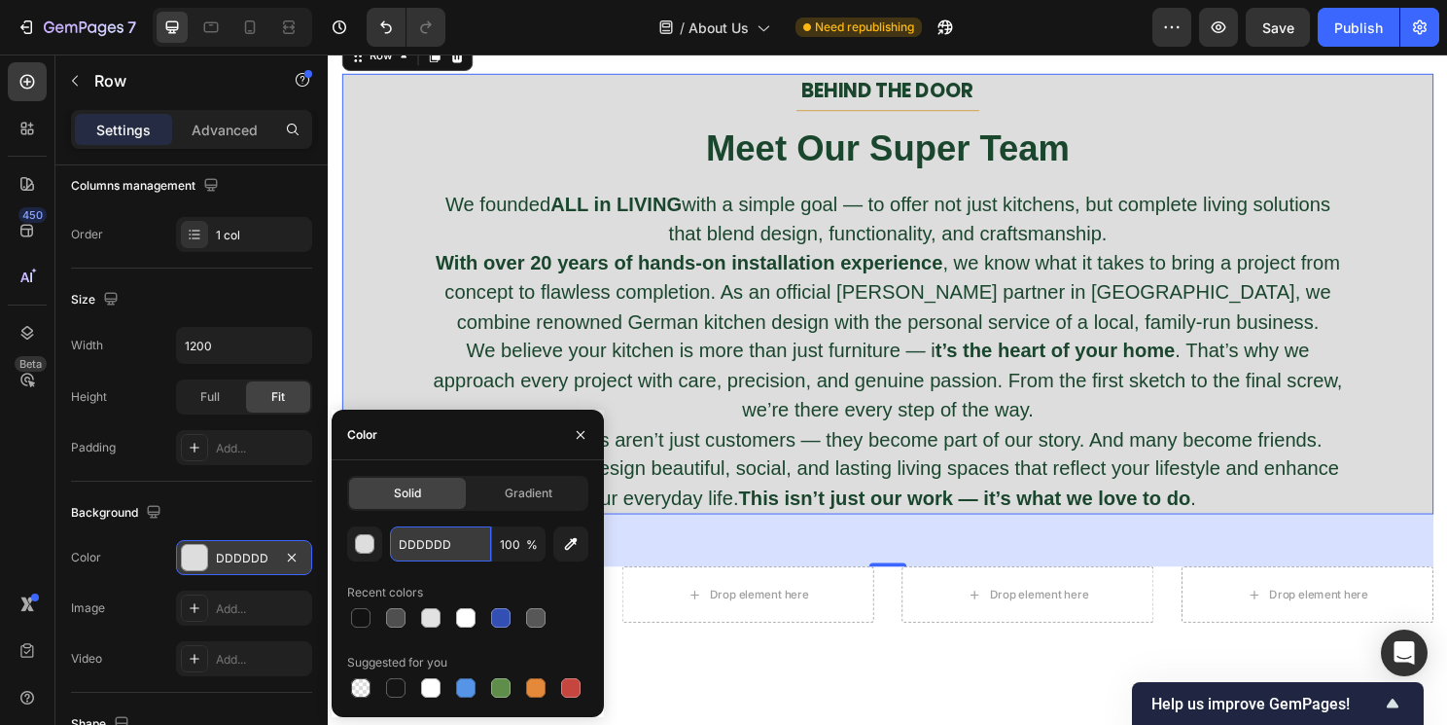
click at [442, 545] on input "DDDDDD" at bounding box center [440, 543] width 101 height 35
paste input "F9F8F6"
click at [551, 589] on div "Recent colors" at bounding box center [467, 592] width 241 height 31
click at [426, 547] on input "DDDDDD" at bounding box center [440, 543] width 101 height 35
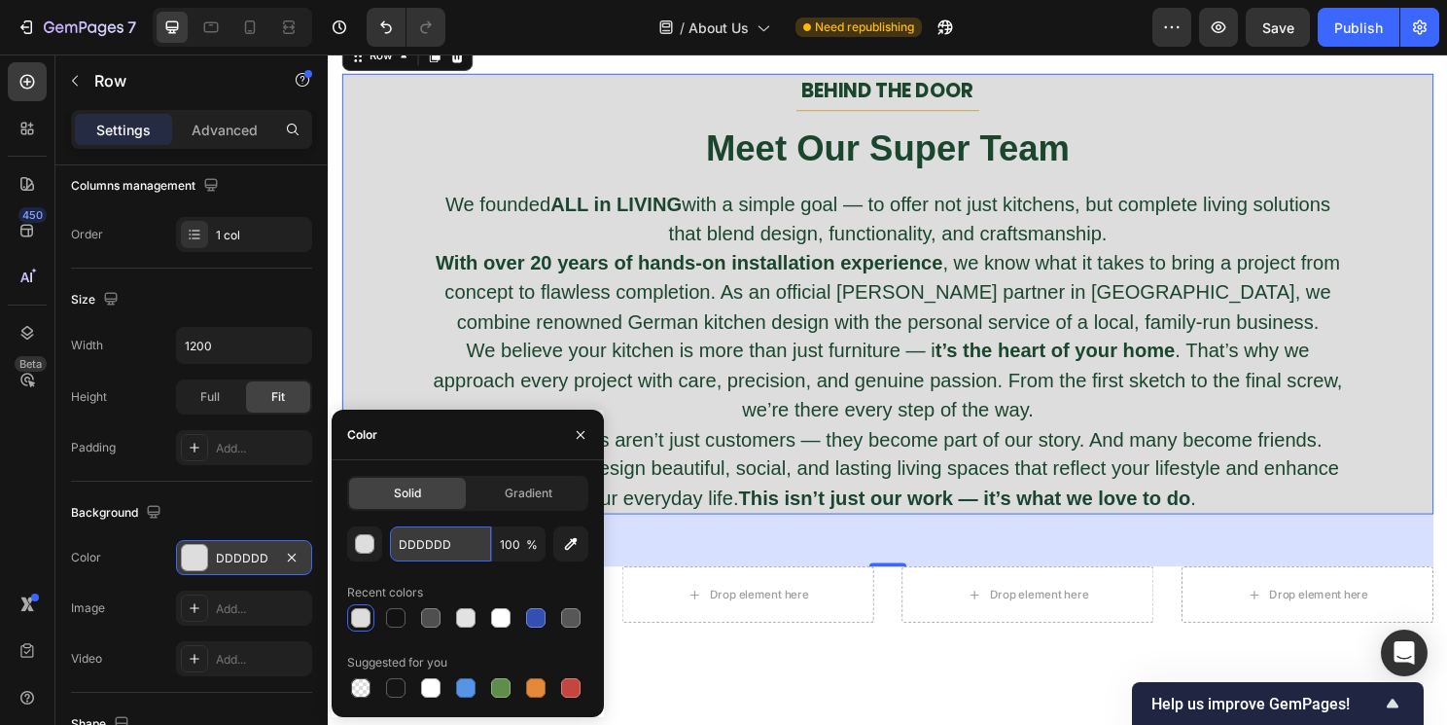
click at [426, 547] on input "DDDDDD" at bounding box center [440, 543] width 101 height 35
paste input "F9F8F6"
type input "F9F8F6"
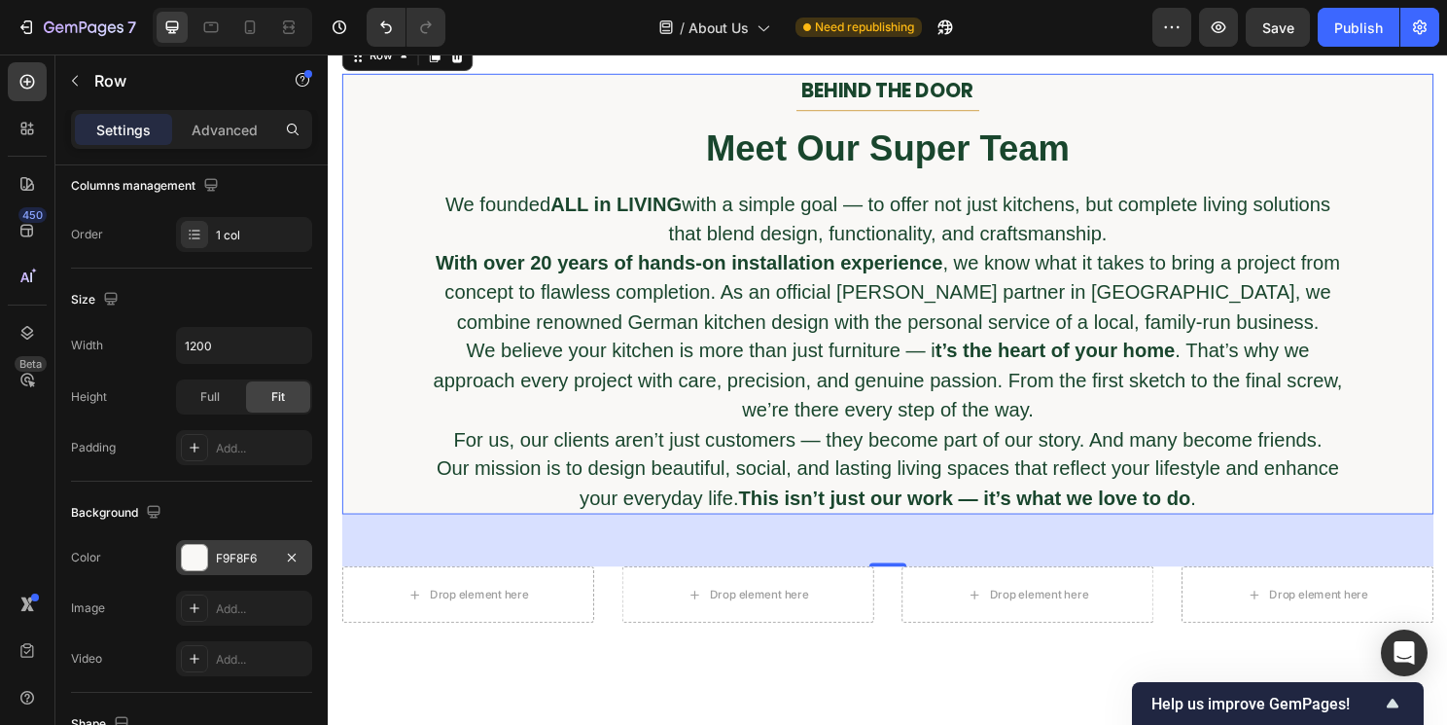
click at [416, 365] on div "BEHIND THE DOOR Text block Title Line Meet Our Super Team Heading We founded AL…" at bounding box center [911, 305] width 1138 height 460
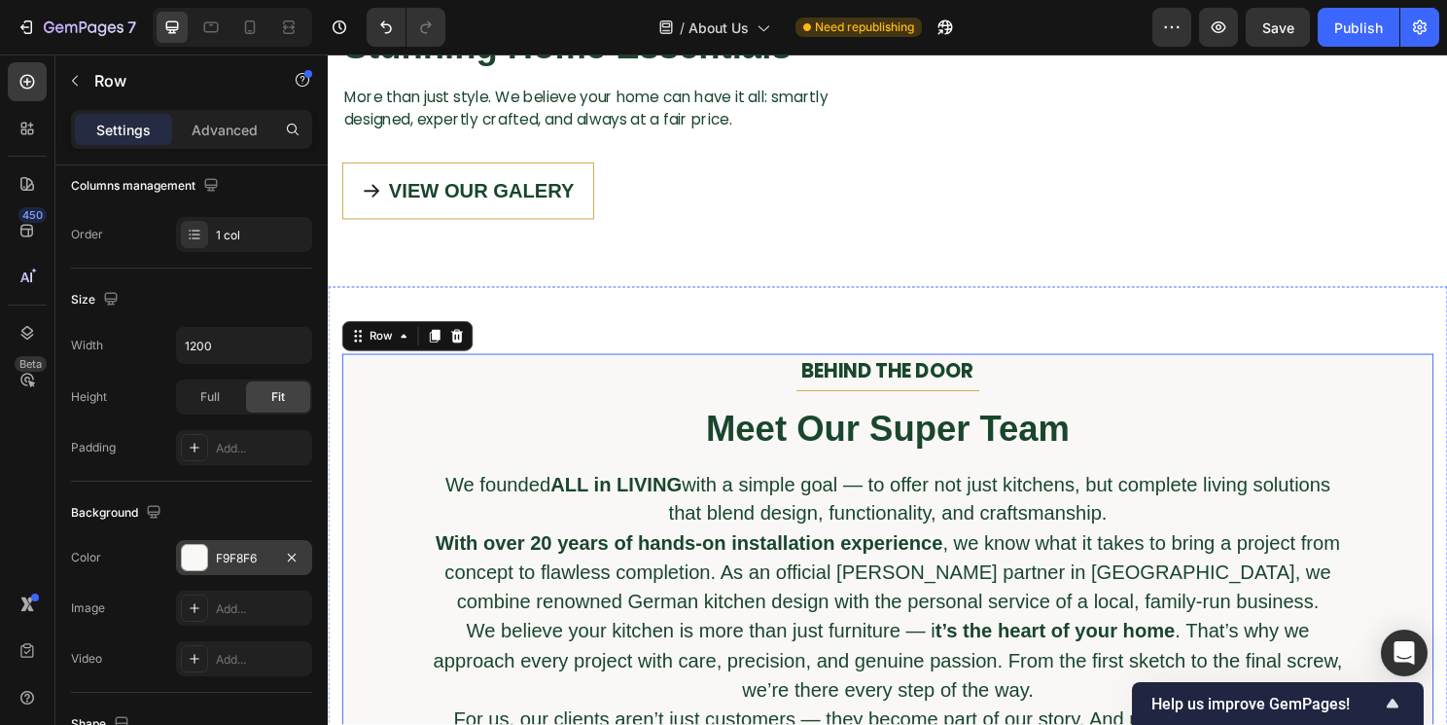
scroll to position [909, 0]
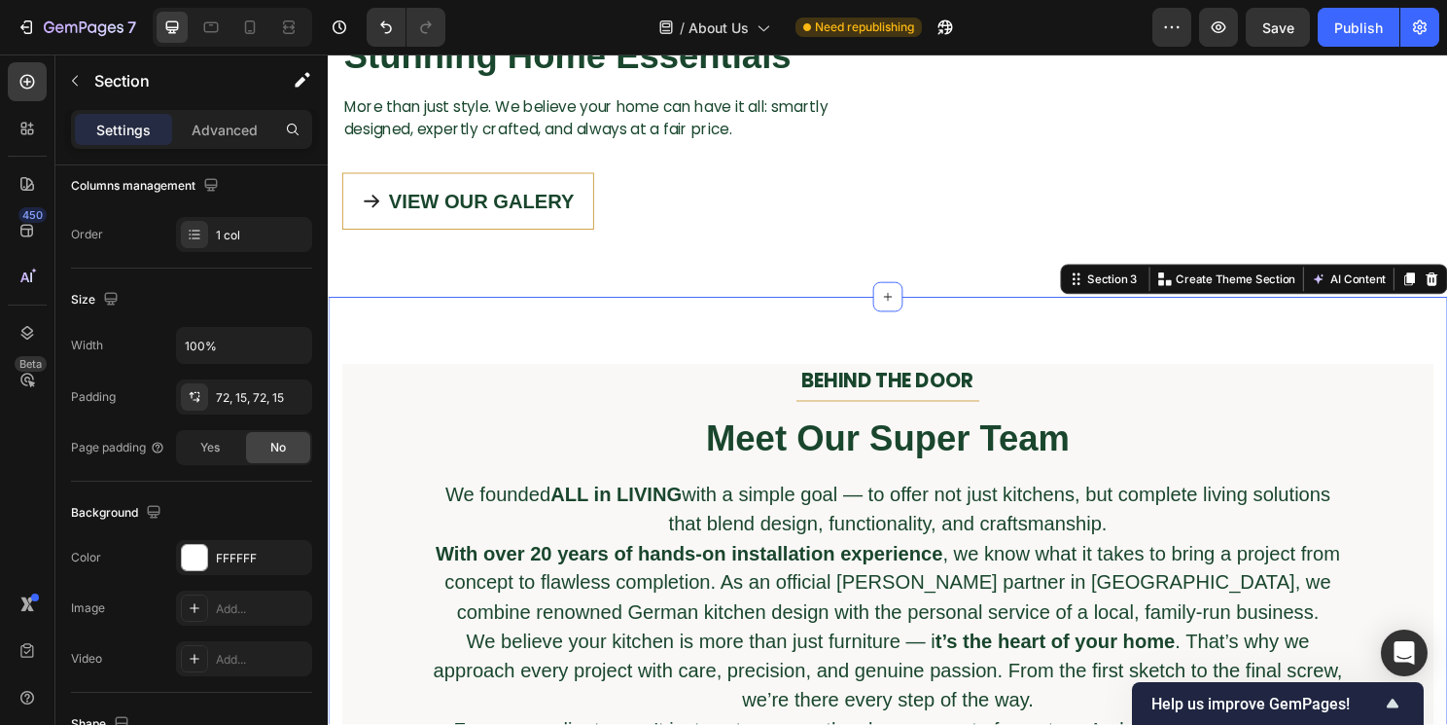
click at [619, 332] on div "BEHIND THE DOOR Text block Title Line Meet Our Super Team Heading We founded AL…" at bounding box center [911, 663] width 1167 height 713
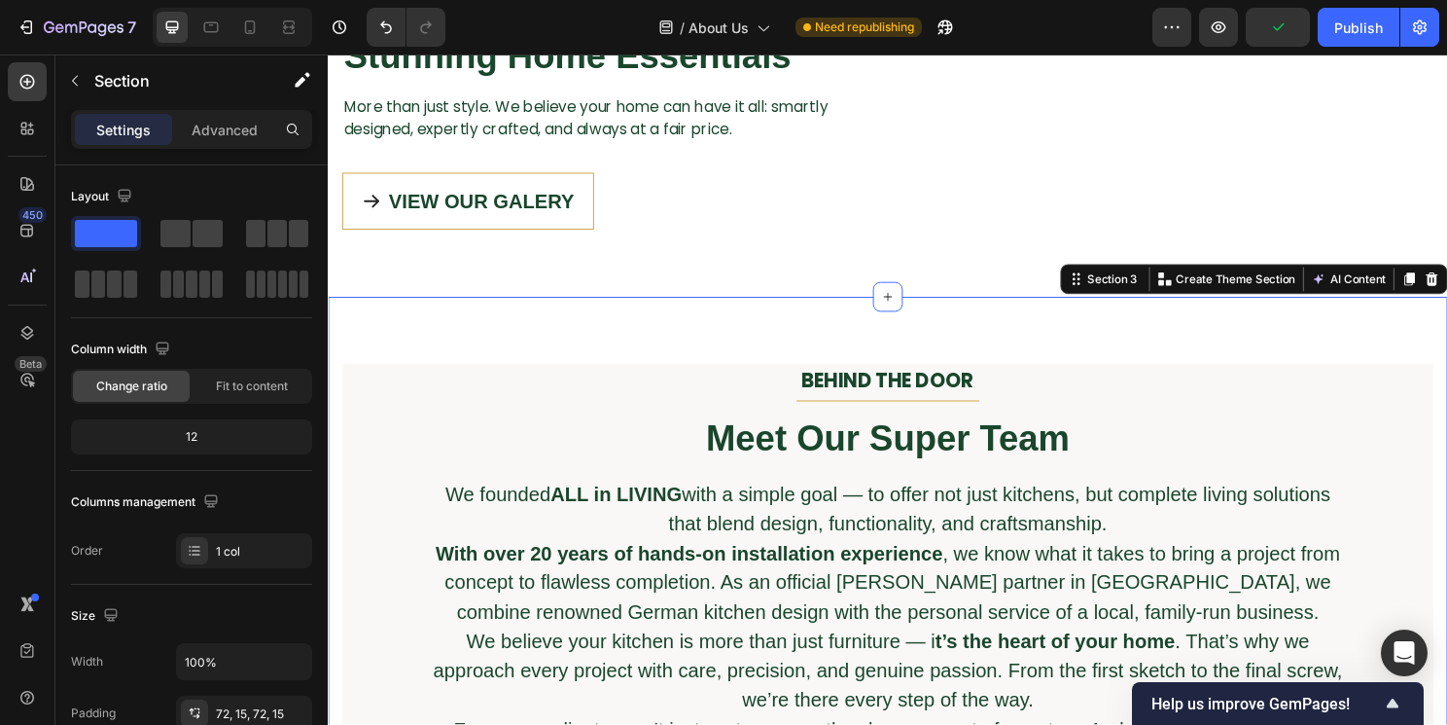
click at [651, 335] on div "BEHIND THE DOOR Text block Title Line Meet Our Super Team Heading We founded AL…" at bounding box center [911, 663] width 1167 height 713
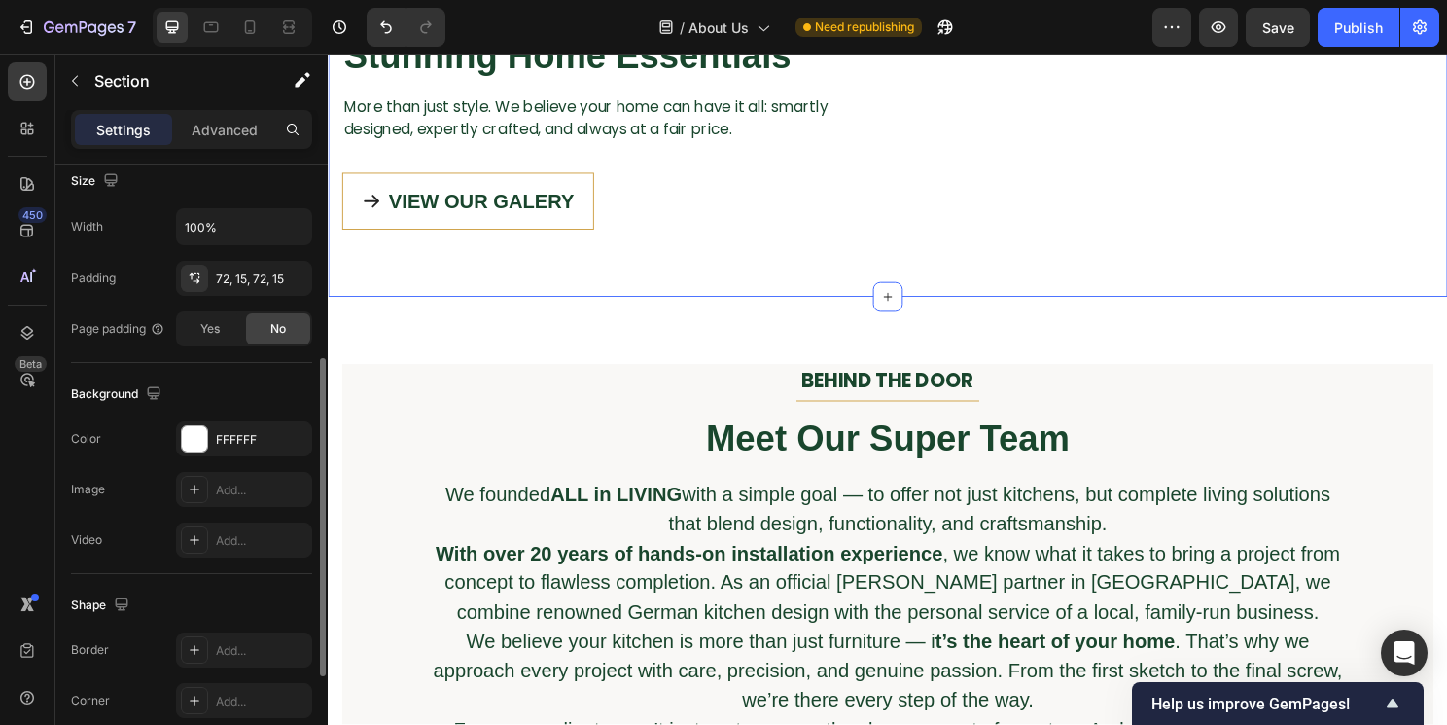
scroll to position [445, 0]
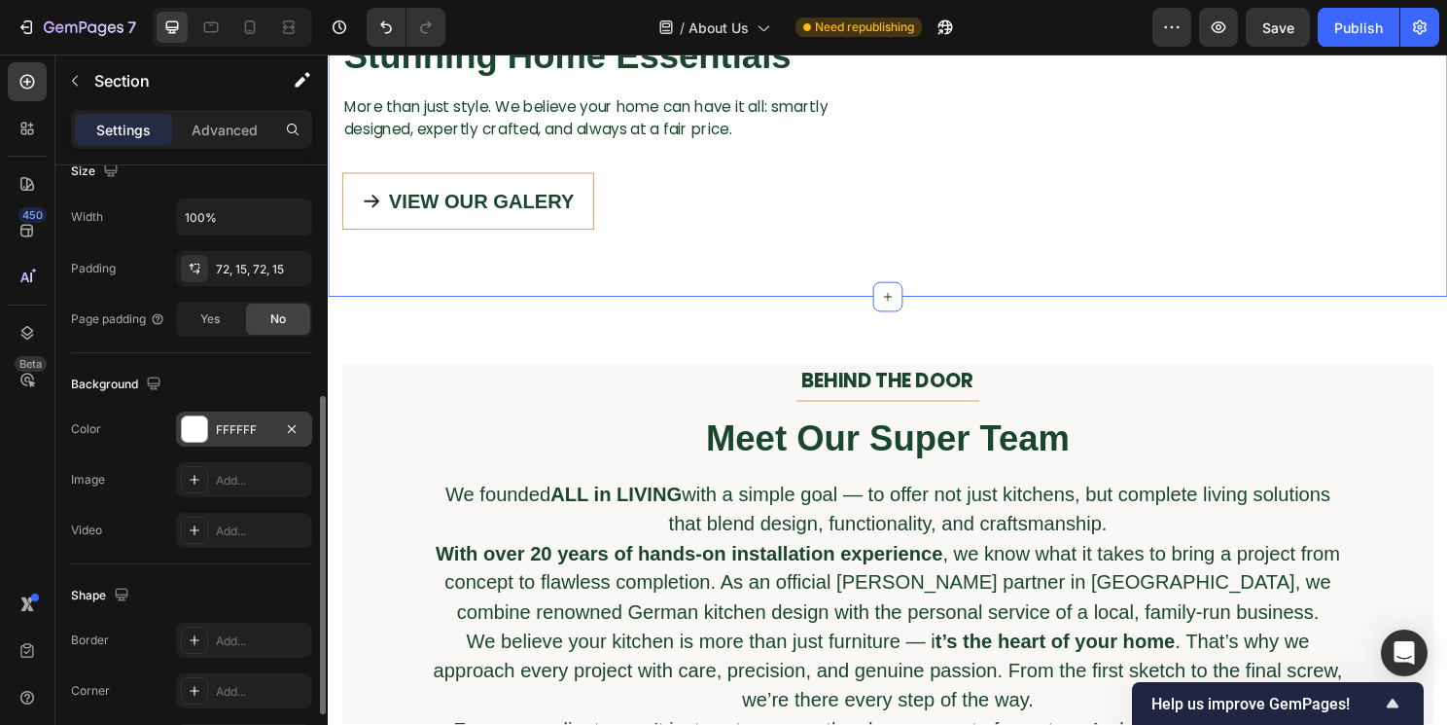
click at [221, 428] on div "FFFFFF" at bounding box center [244, 430] width 56 height 18
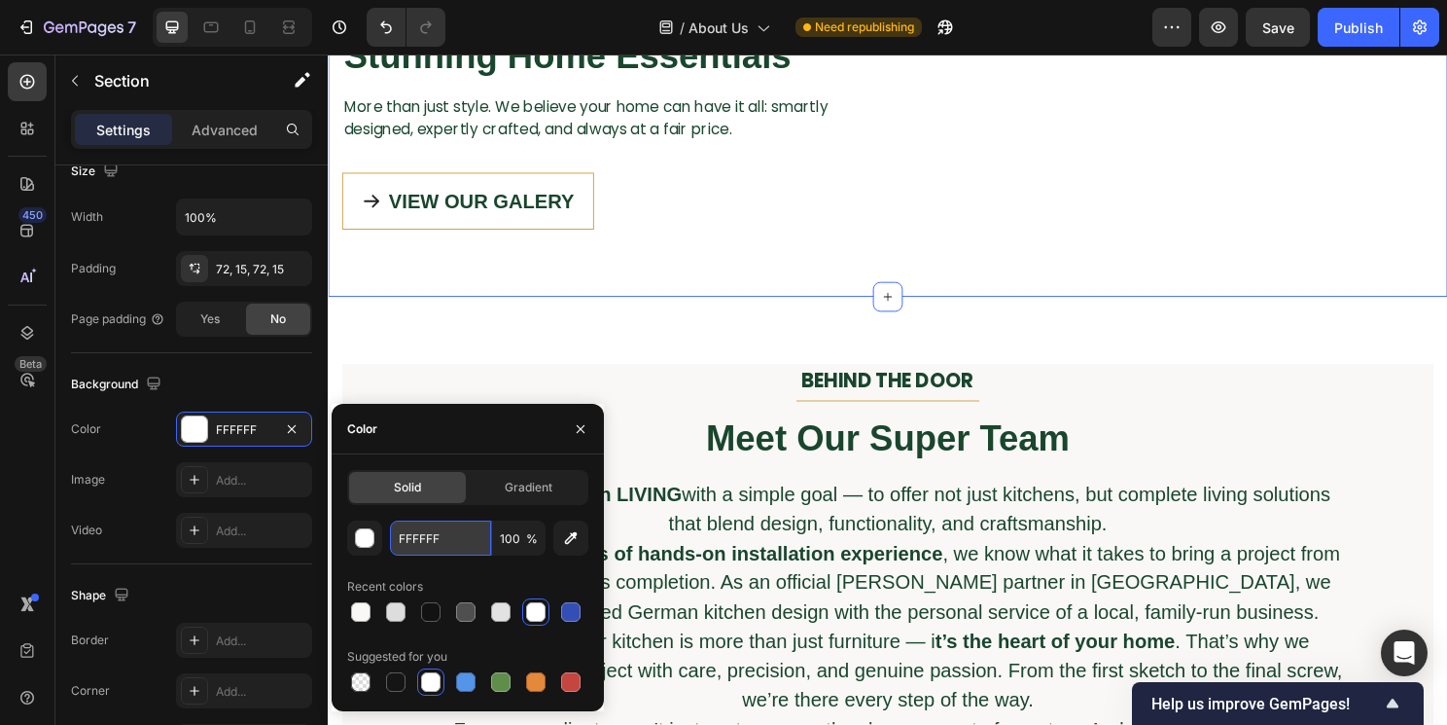
click at [446, 536] on input "FFFFFF" at bounding box center [440, 537] width 101 height 35
paste input "9F8F6"
type input "F9F8F6"
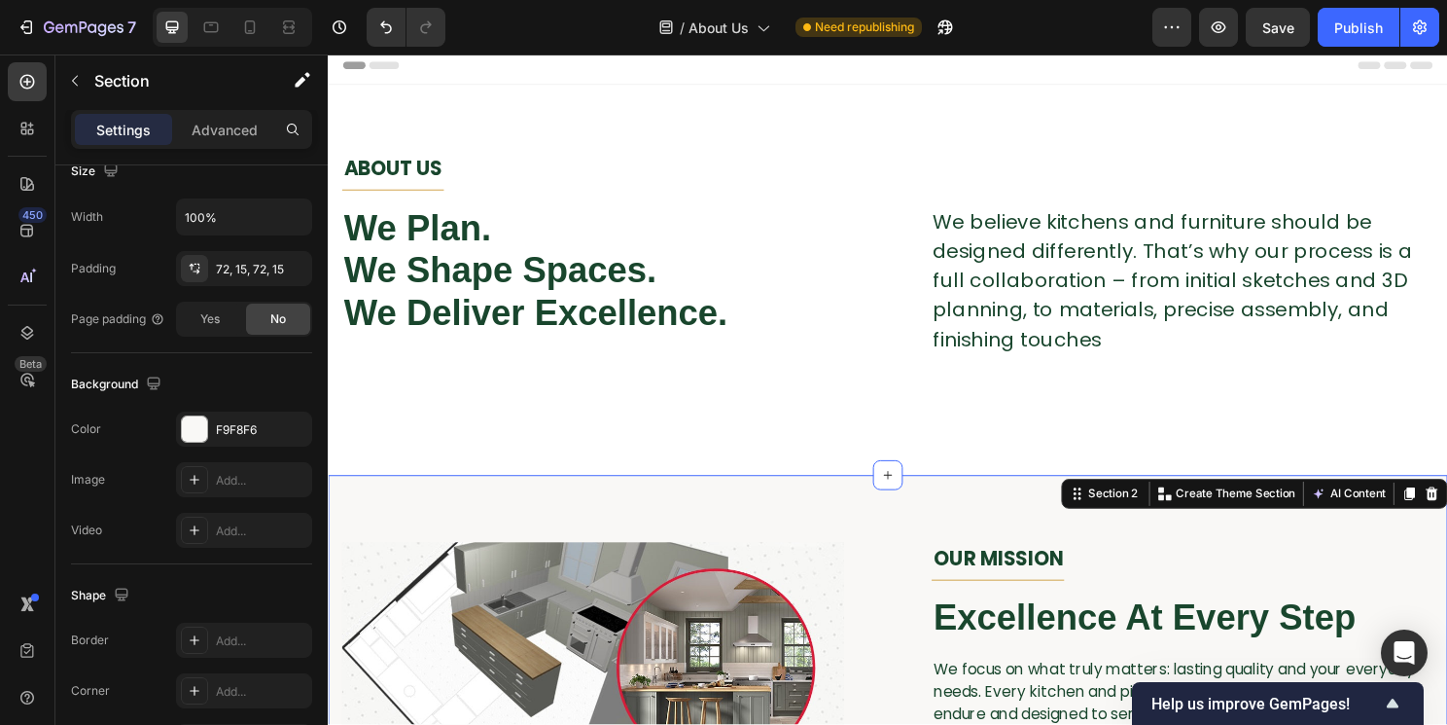
scroll to position [0, 0]
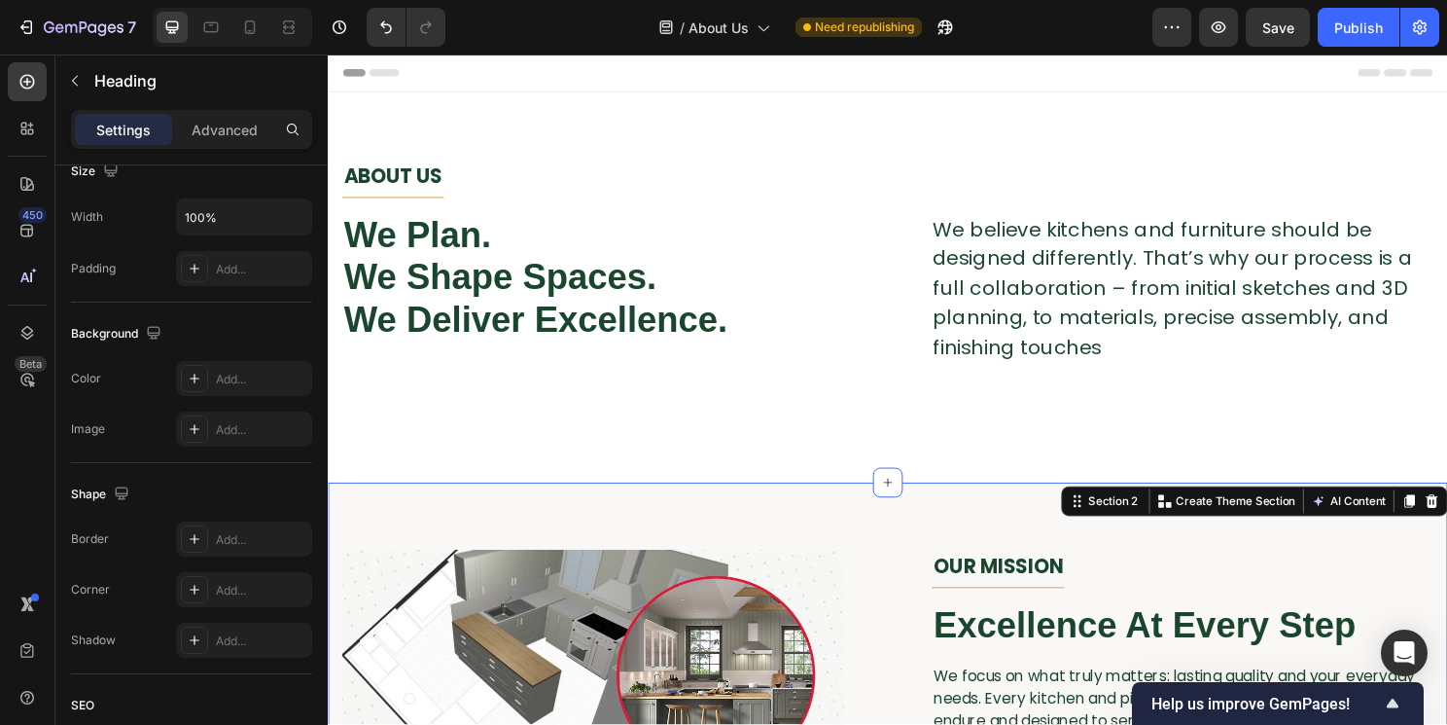
click at [683, 328] on span "We Deliver Excellence." at bounding box center [544, 331] width 400 height 41
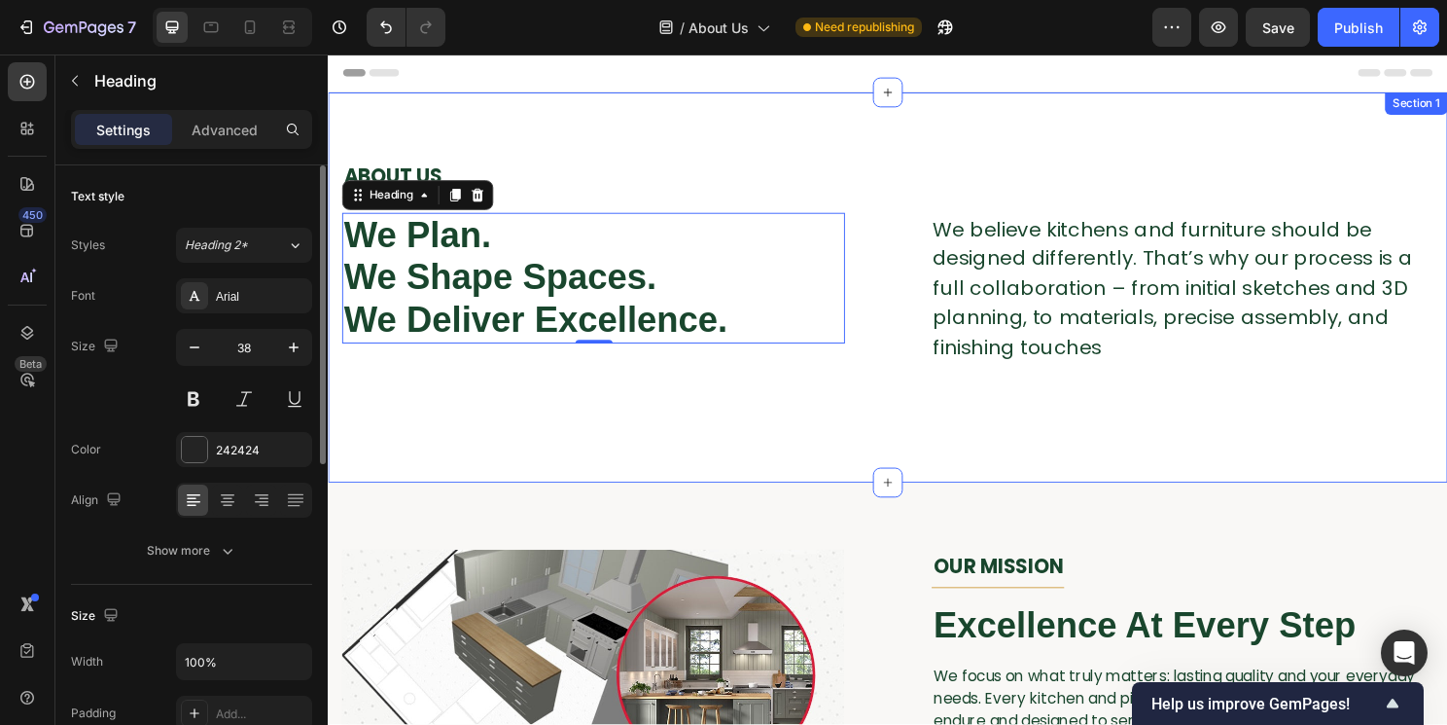
click at [749, 440] on div "ABOUT US Text block Title Line Row We Plan. We Shape Spaces. We Deliver Excelle…" at bounding box center [911, 297] width 1167 height 407
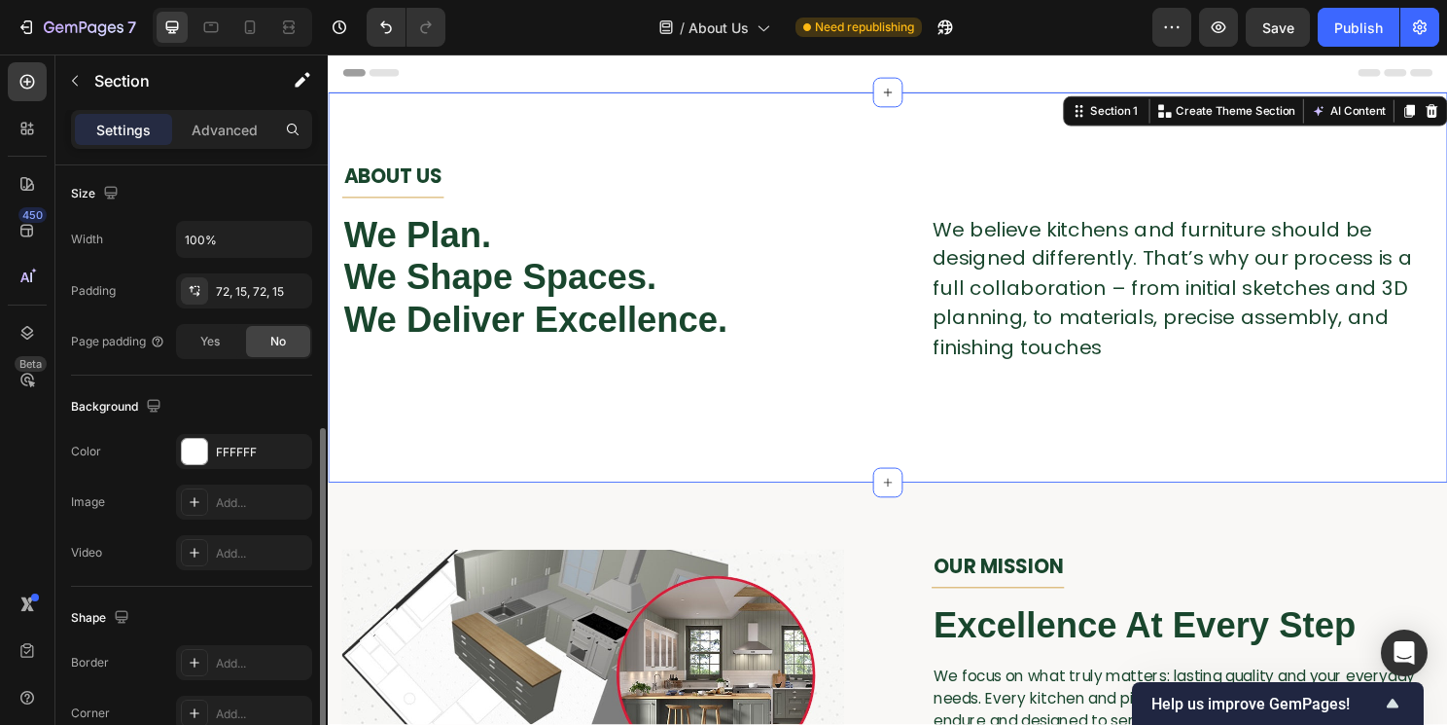
scroll to position [468, 0]
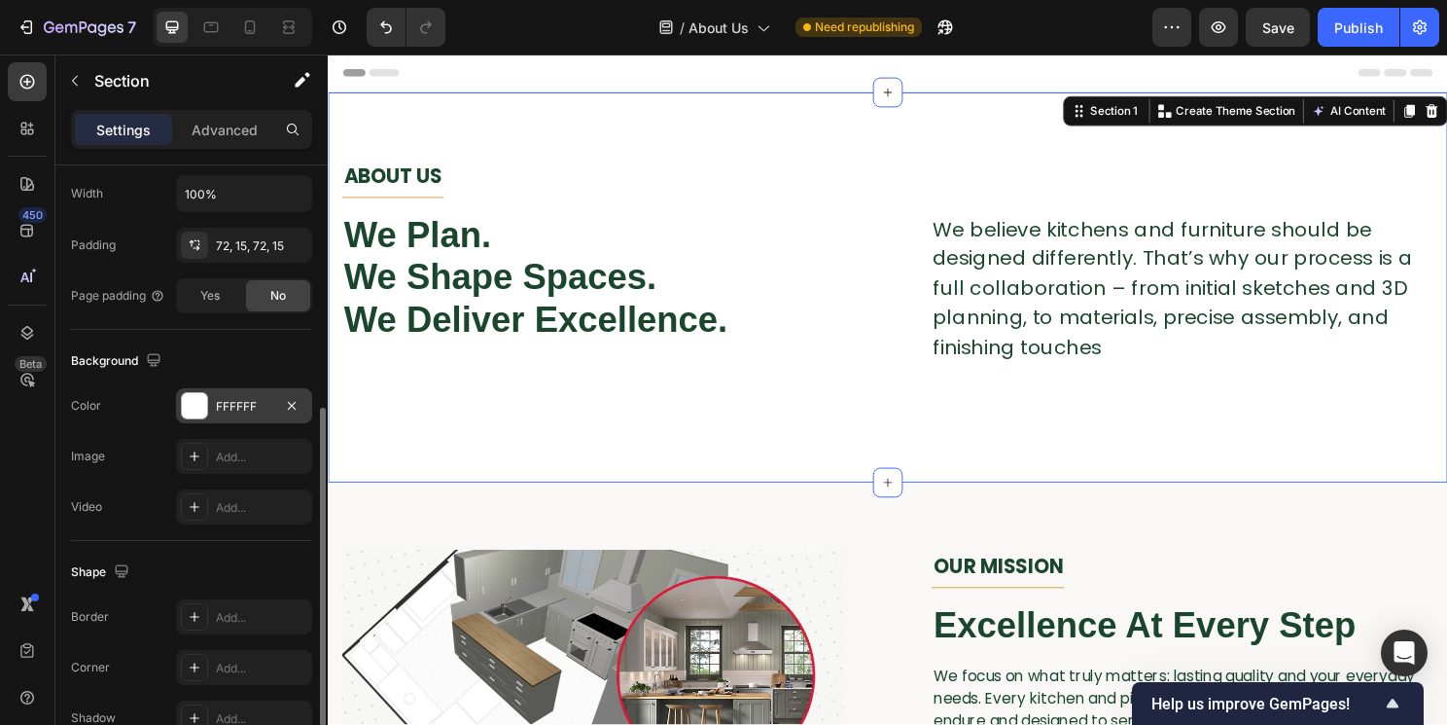
click at [261, 412] on div "FFFFFF" at bounding box center [244, 407] width 56 height 18
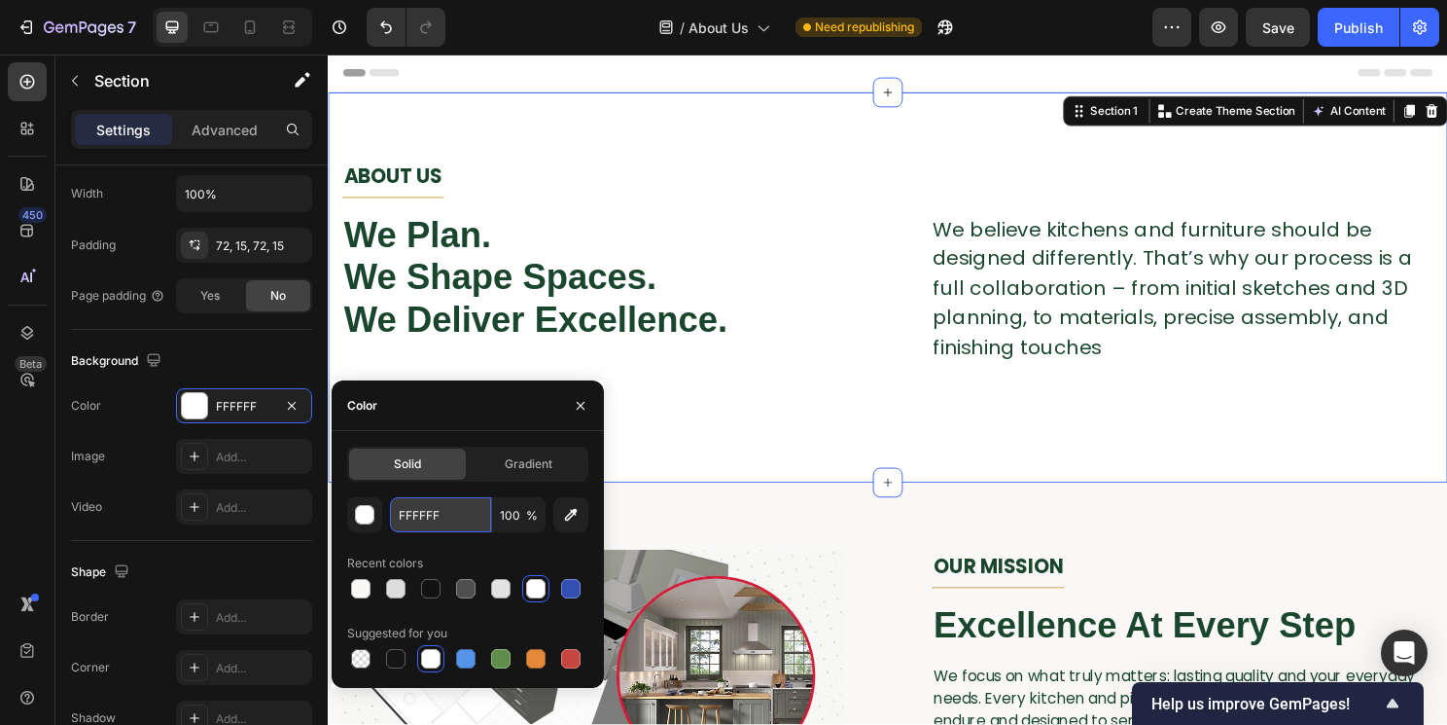
click at [435, 517] on input "FFFFFF" at bounding box center [440, 514] width 101 height 35
paste input "9F8F6"
type input "F9F8F6F"
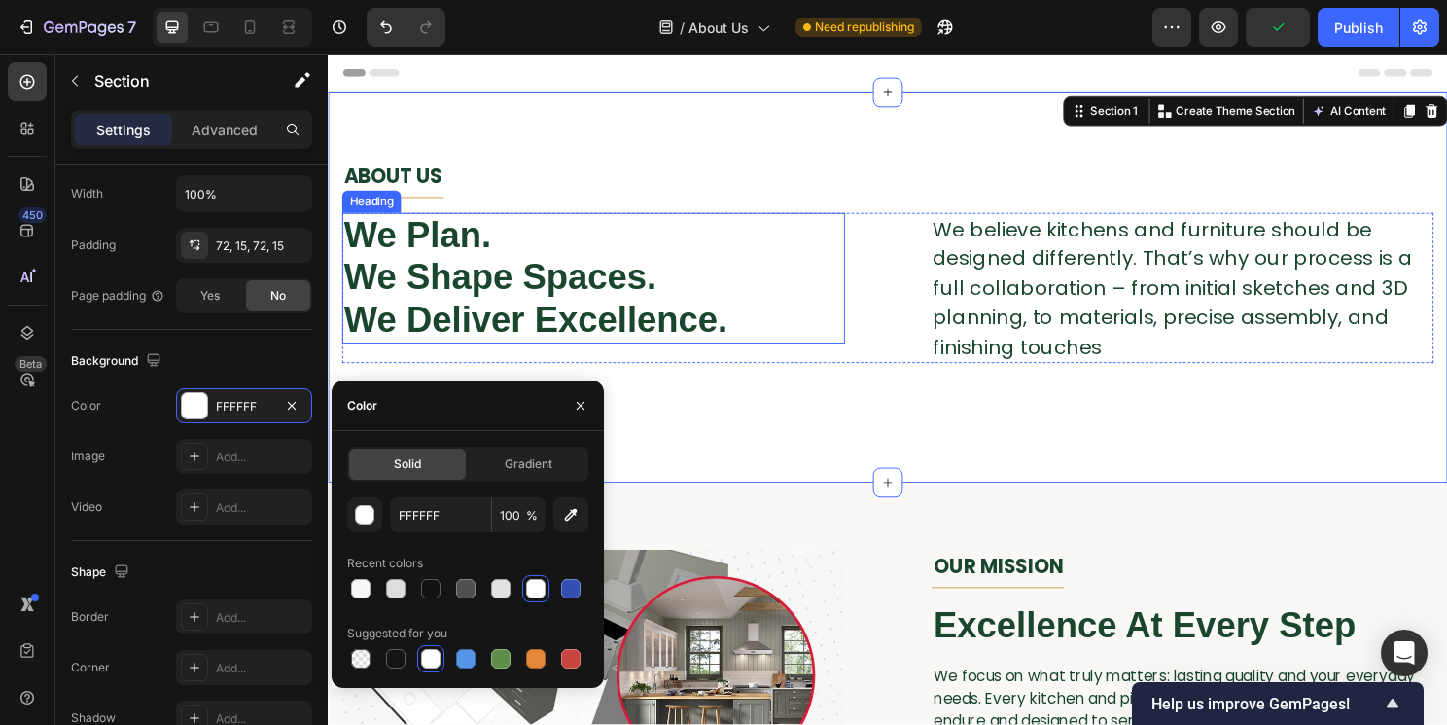
click at [702, 351] on span "We Deliver Excellence." at bounding box center [544, 331] width 400 height 41
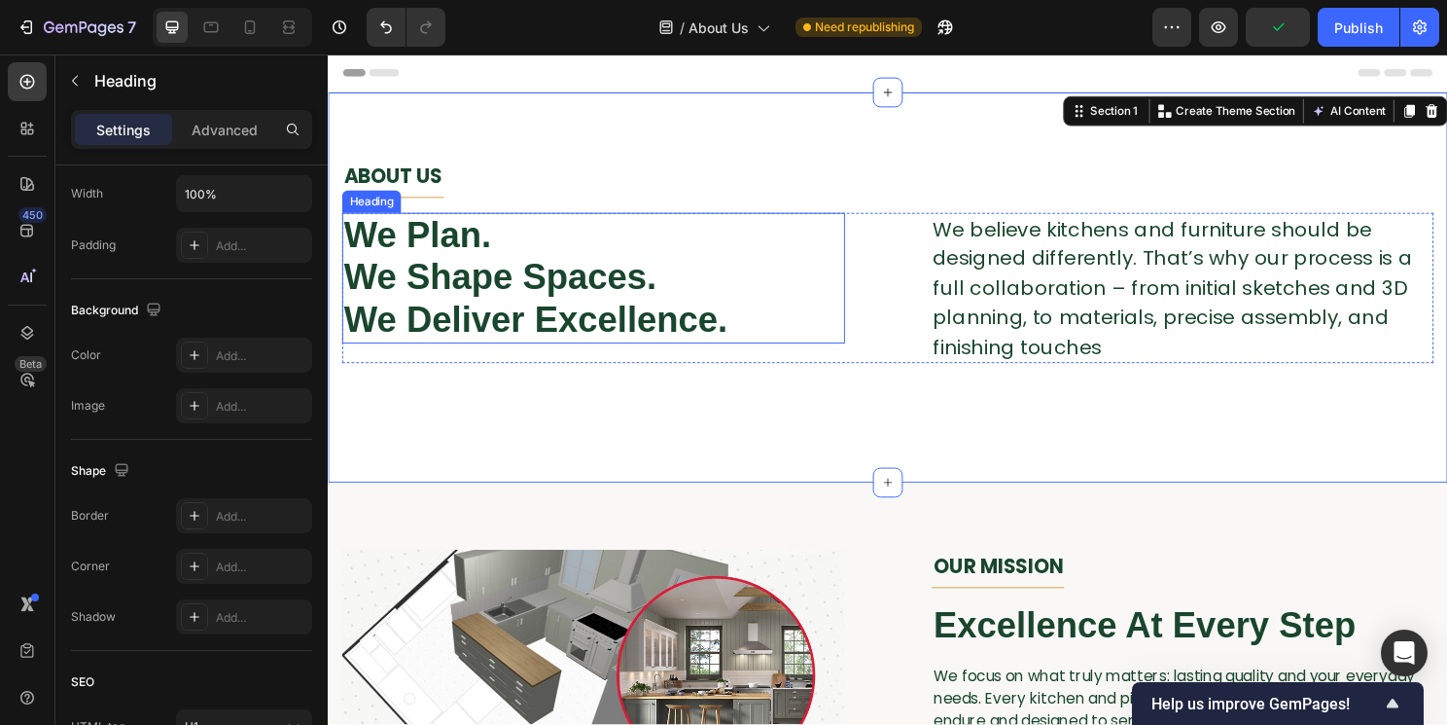
scroll to position [0, 0]
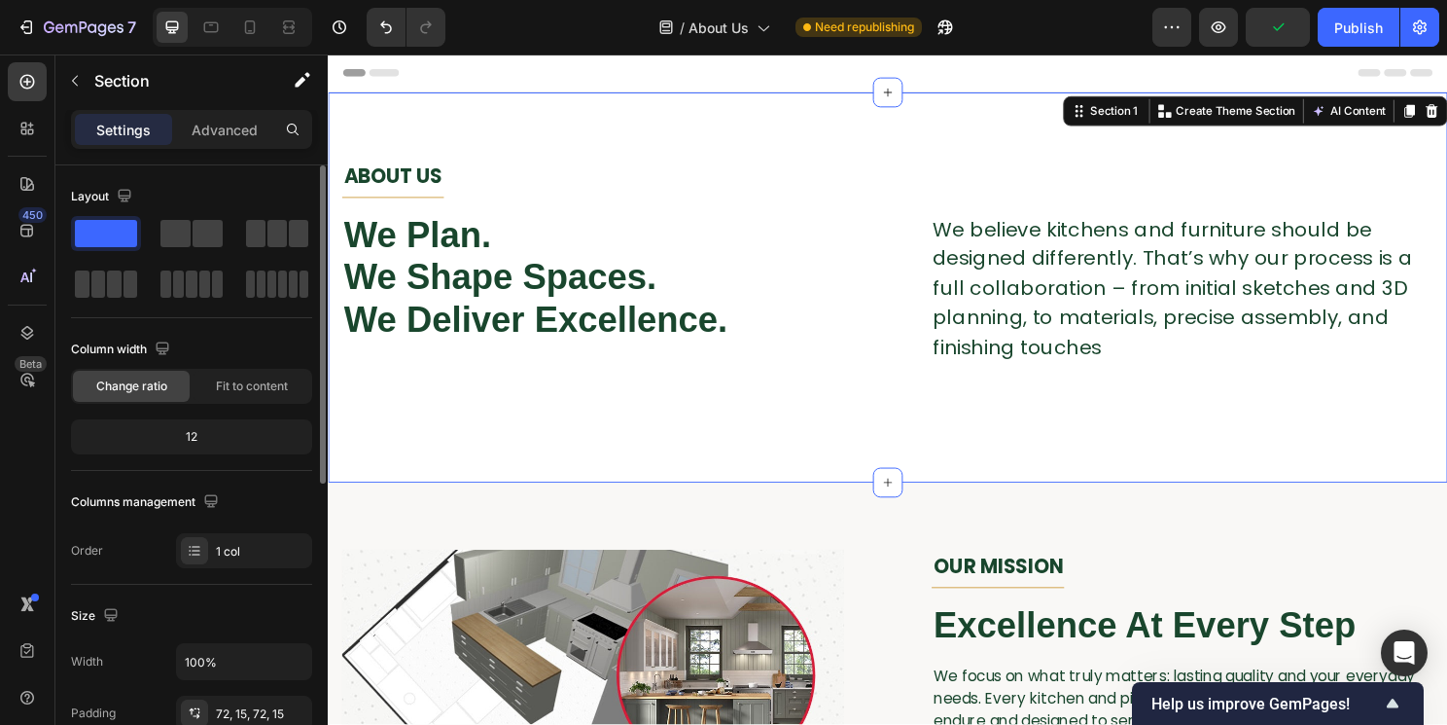
click at [687, 446] on div "ABOUT US Text block Title Line Row We Plan. We Shape Spaces. We Deliver Excelle…" at bounding box center [911, 297] width 1167 height 407
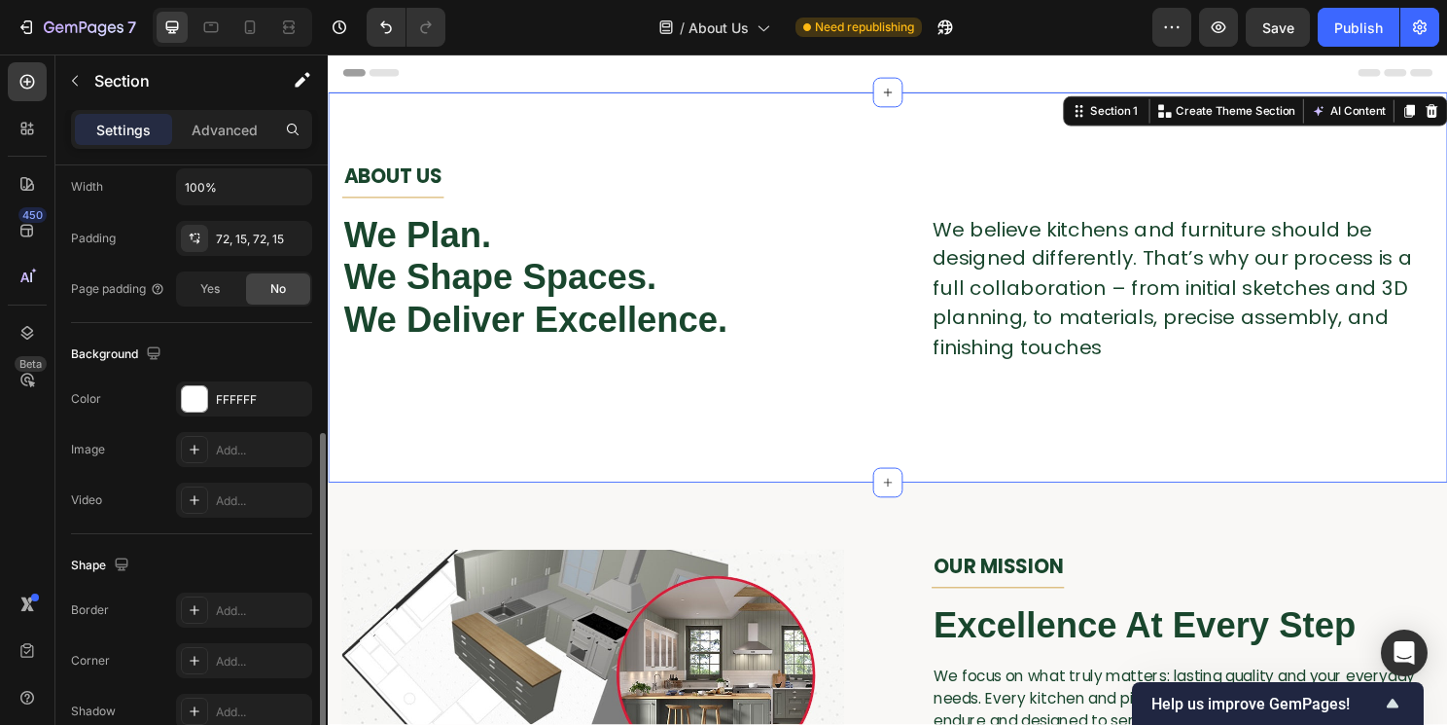
scroll to position [489, 0]
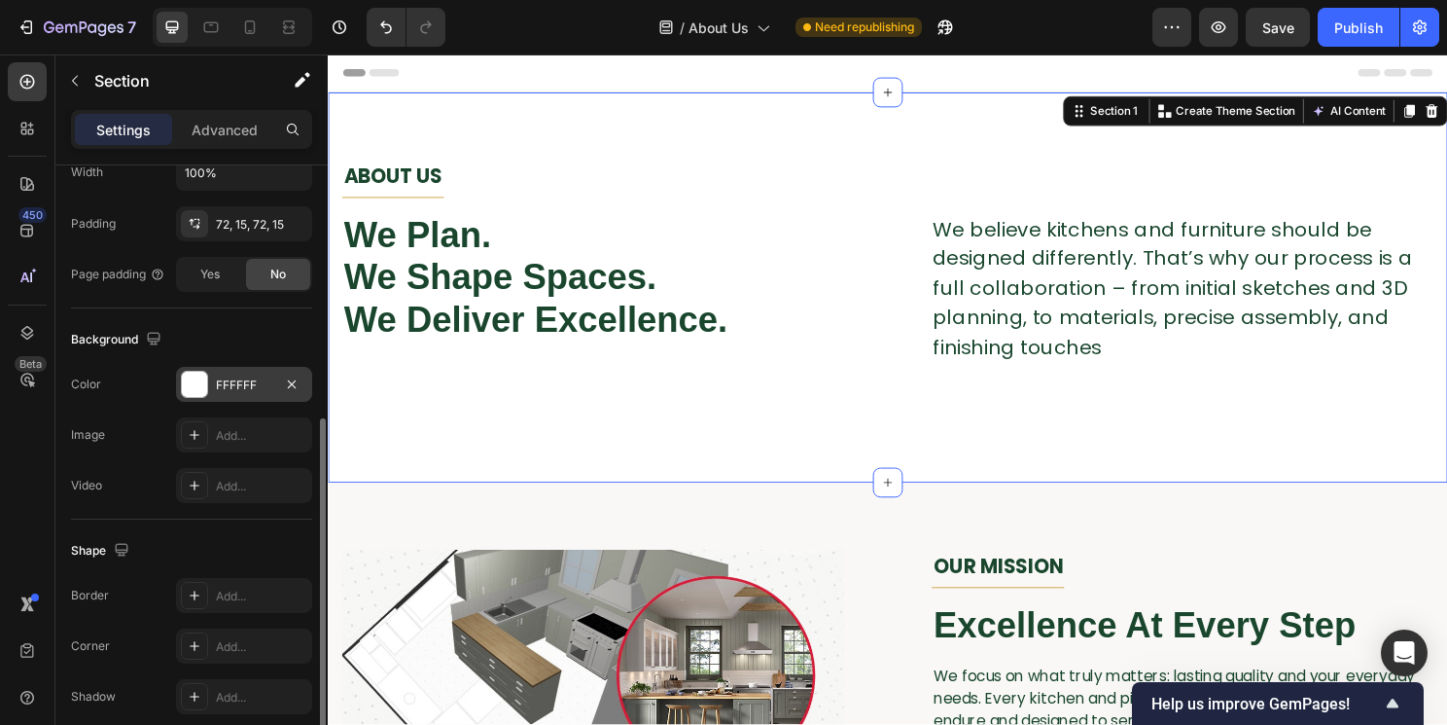
click at [252, 381] on div "FFFFFF" at bounding box center [244, 385] width 56 height 18
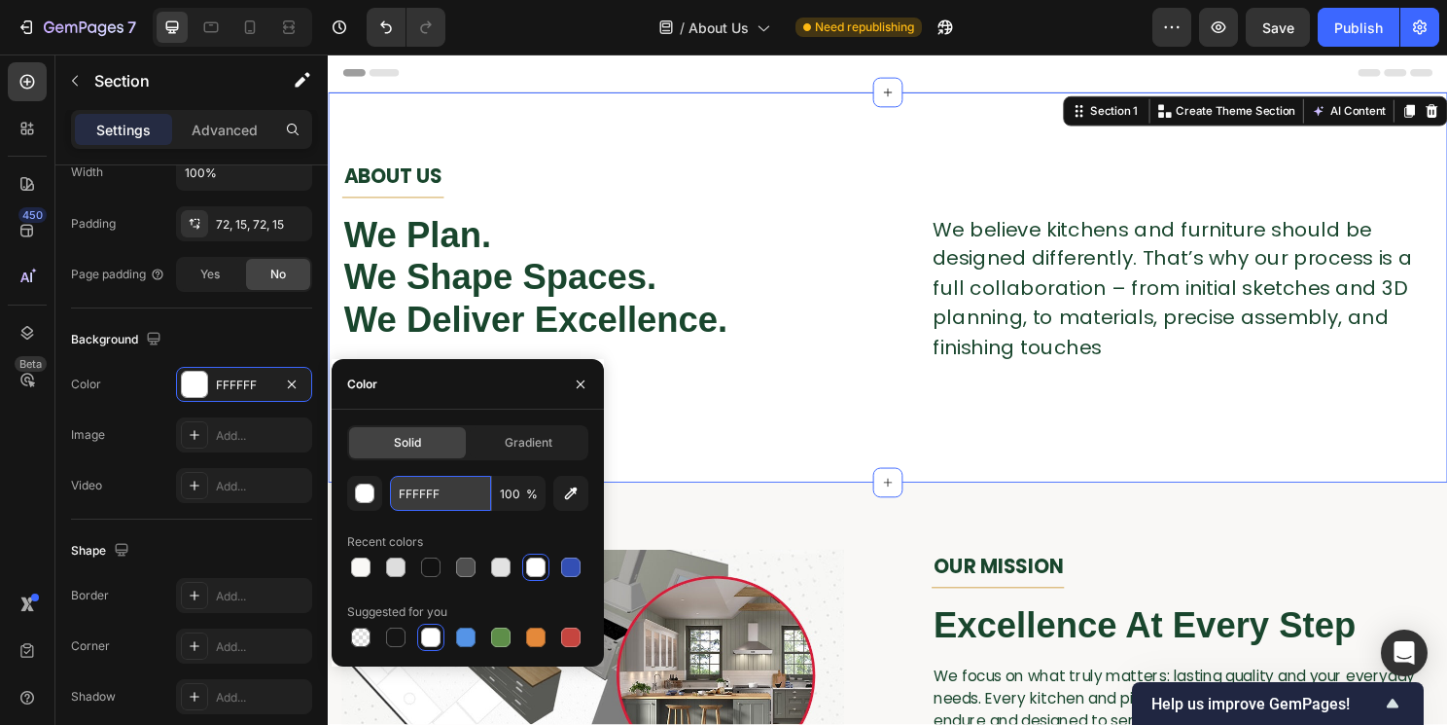
click at [446, 499] on input "FFFFFF" at bounding box center [440, 493] width 101 height 35
paste input "9F8F6"
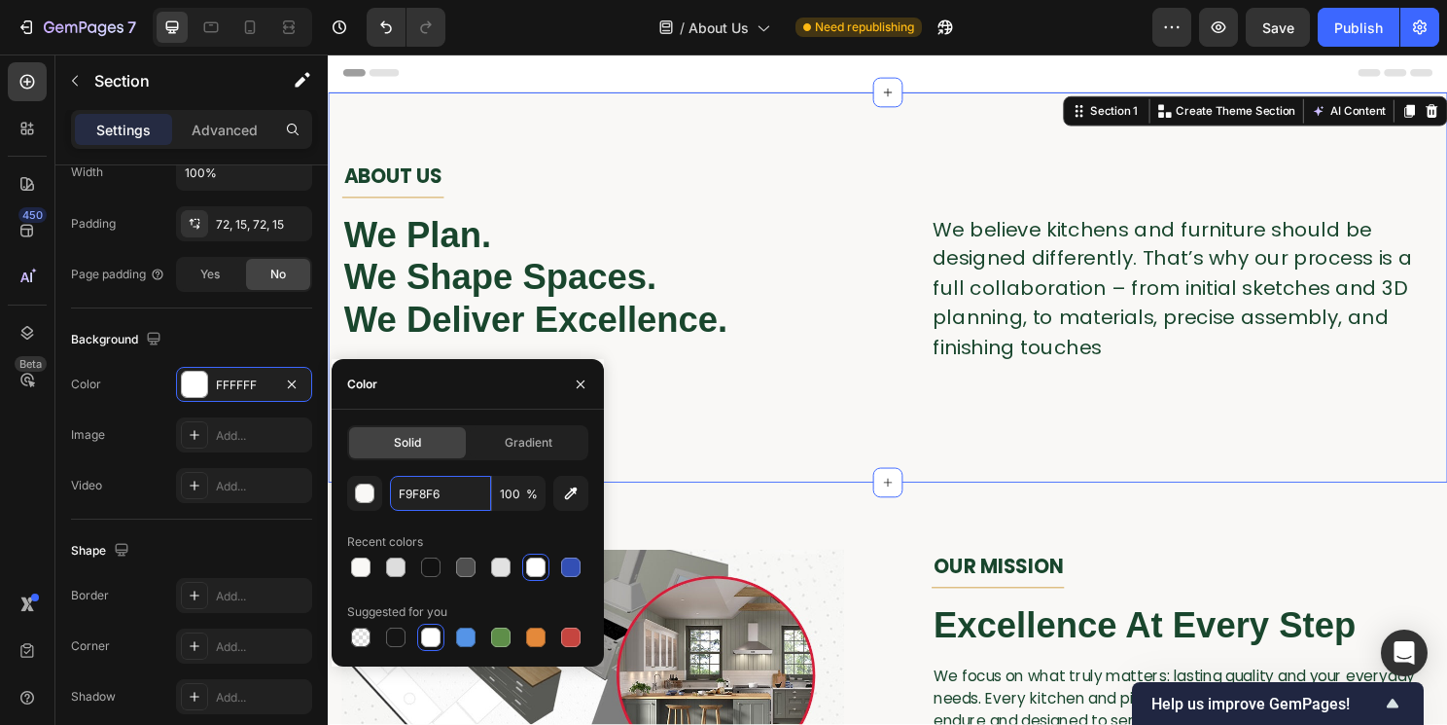
type input "F9F8F6"
click at [471, 538] on div "Recent colors" at bounding box center [467, 541] width 241 height 31
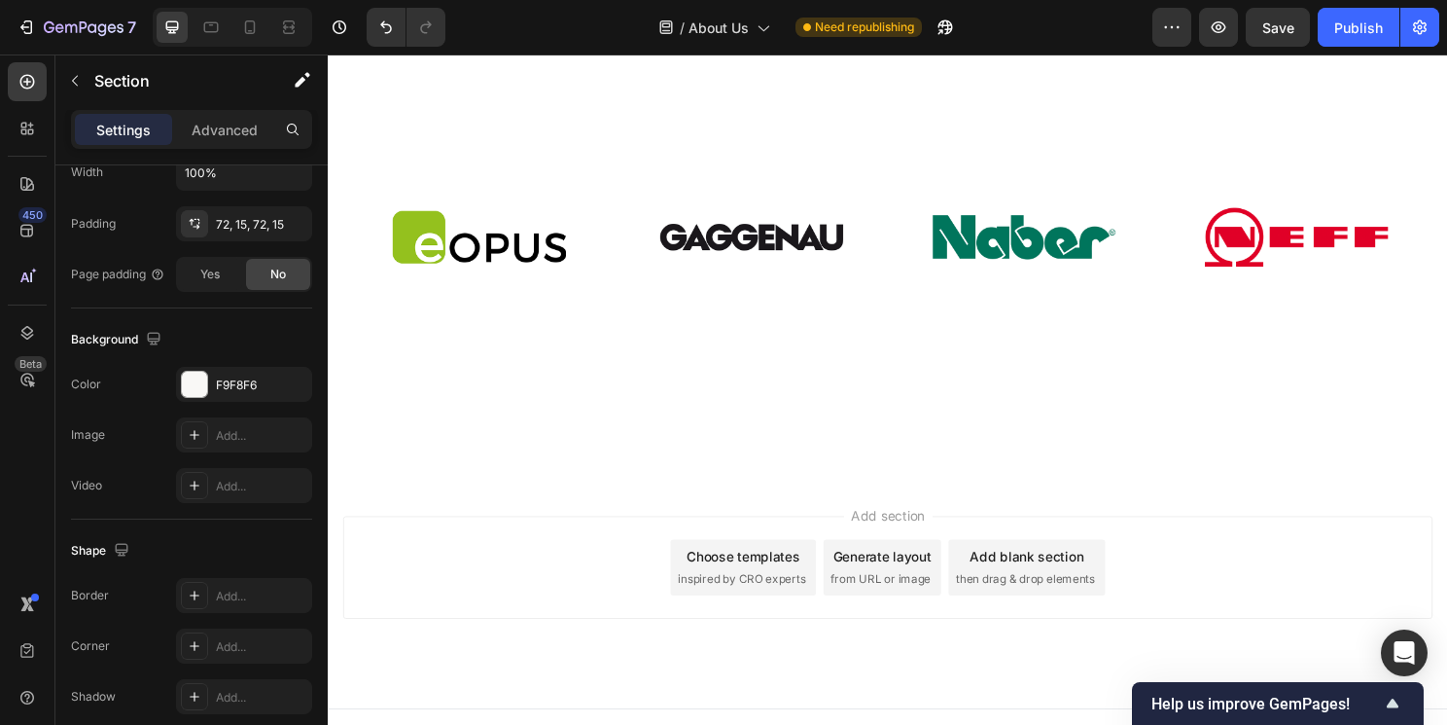
scroll to position [2453, 0]
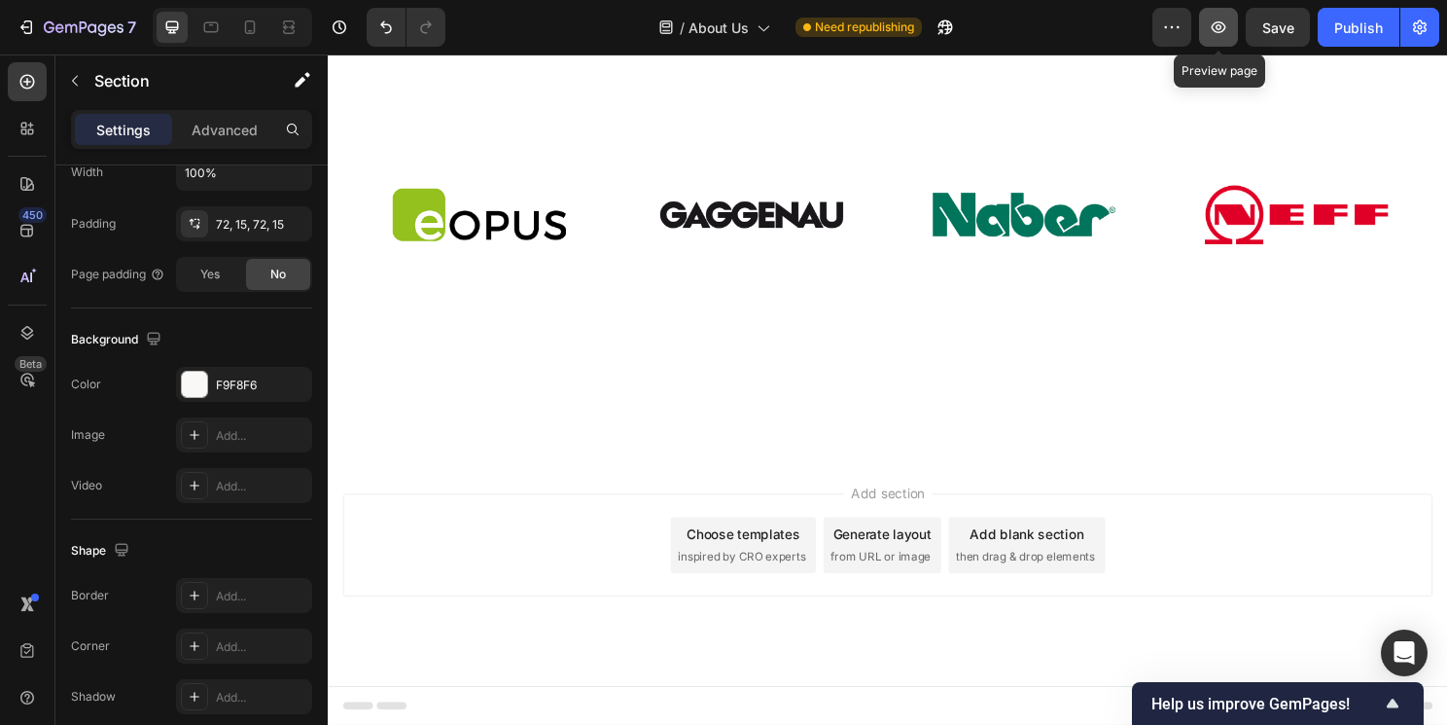
click at [1217, 36] on icon "button" at bounding box center [1218, 27] width 19 height 19
click at [765, 487] on div "Add section Choose templates inspired by CRO experts Generate layout from URL o…" at bounding box center [911, 593] width 1167 height 239
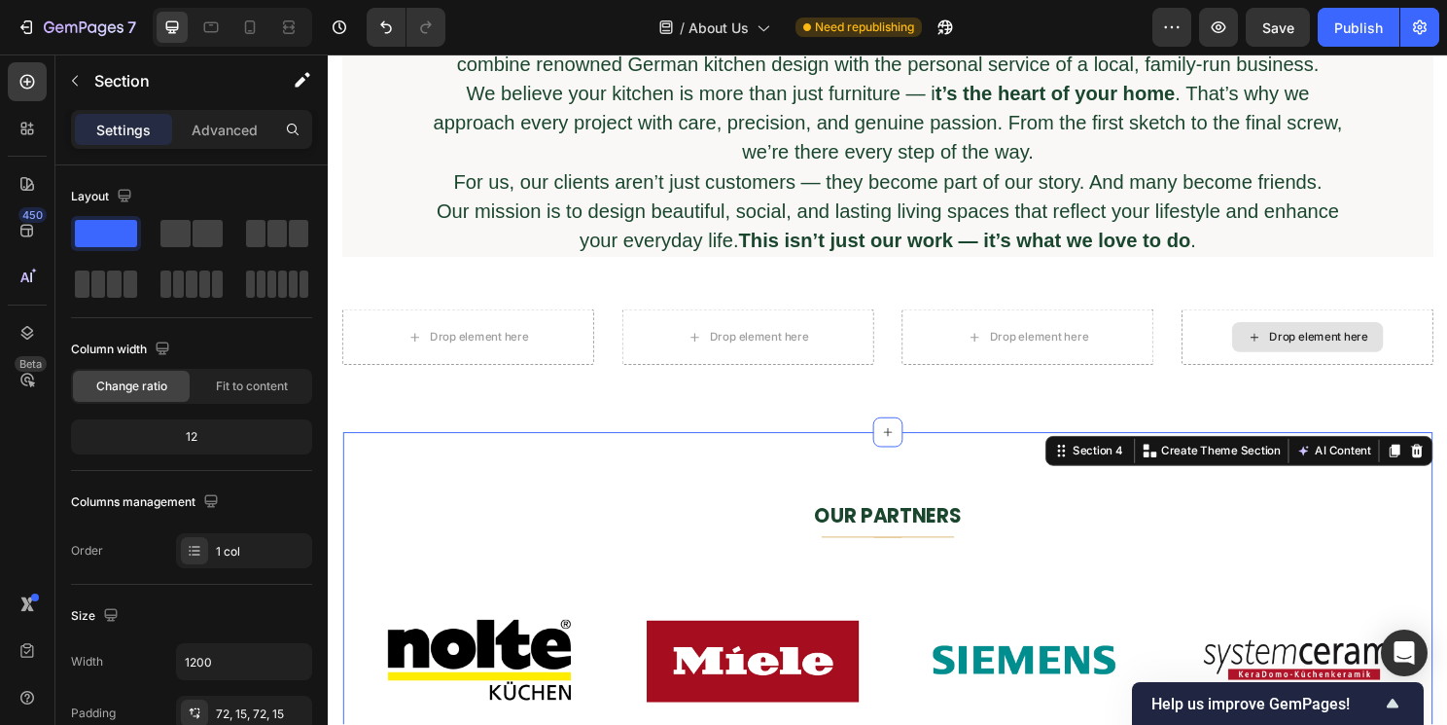
scroll to position [1485, 0]
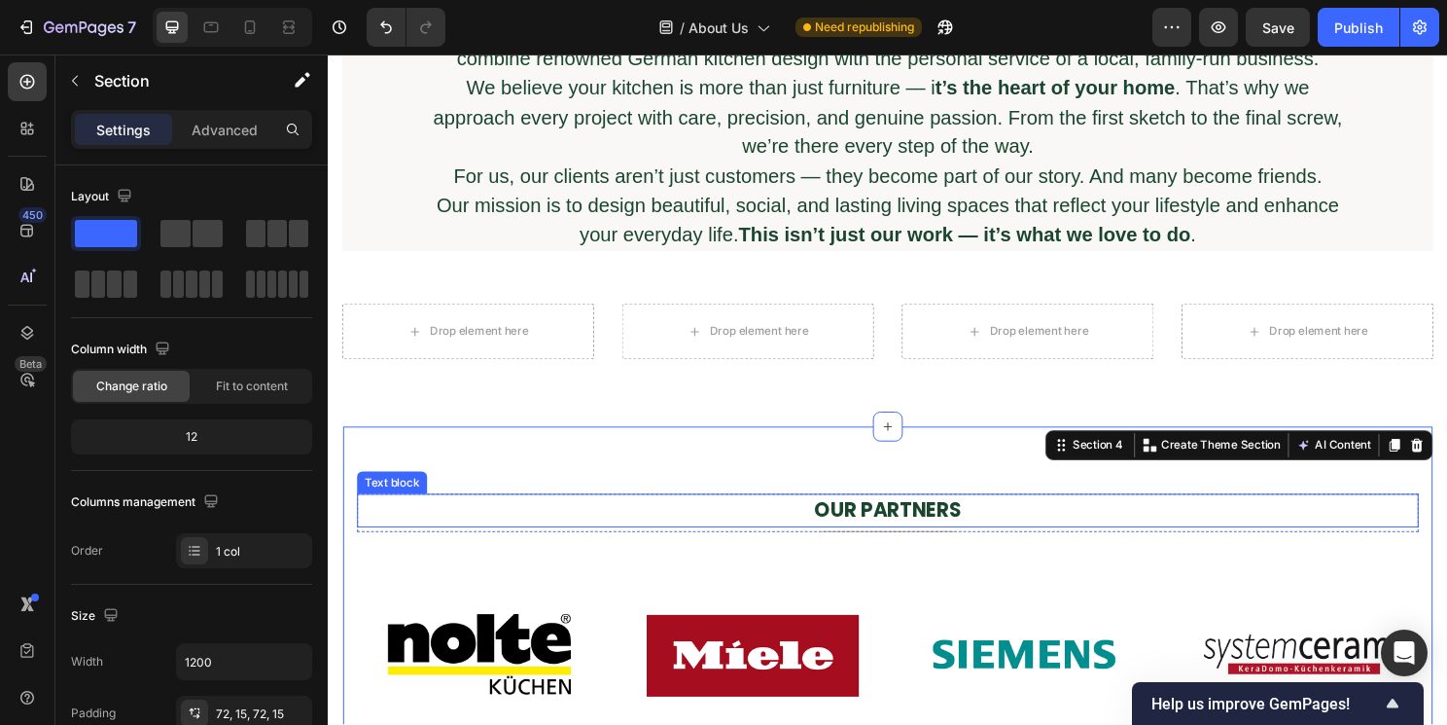
click at [896, 534] on p "OUR PARTNERS" at bounding box center [911, 530] width 1103 height 31
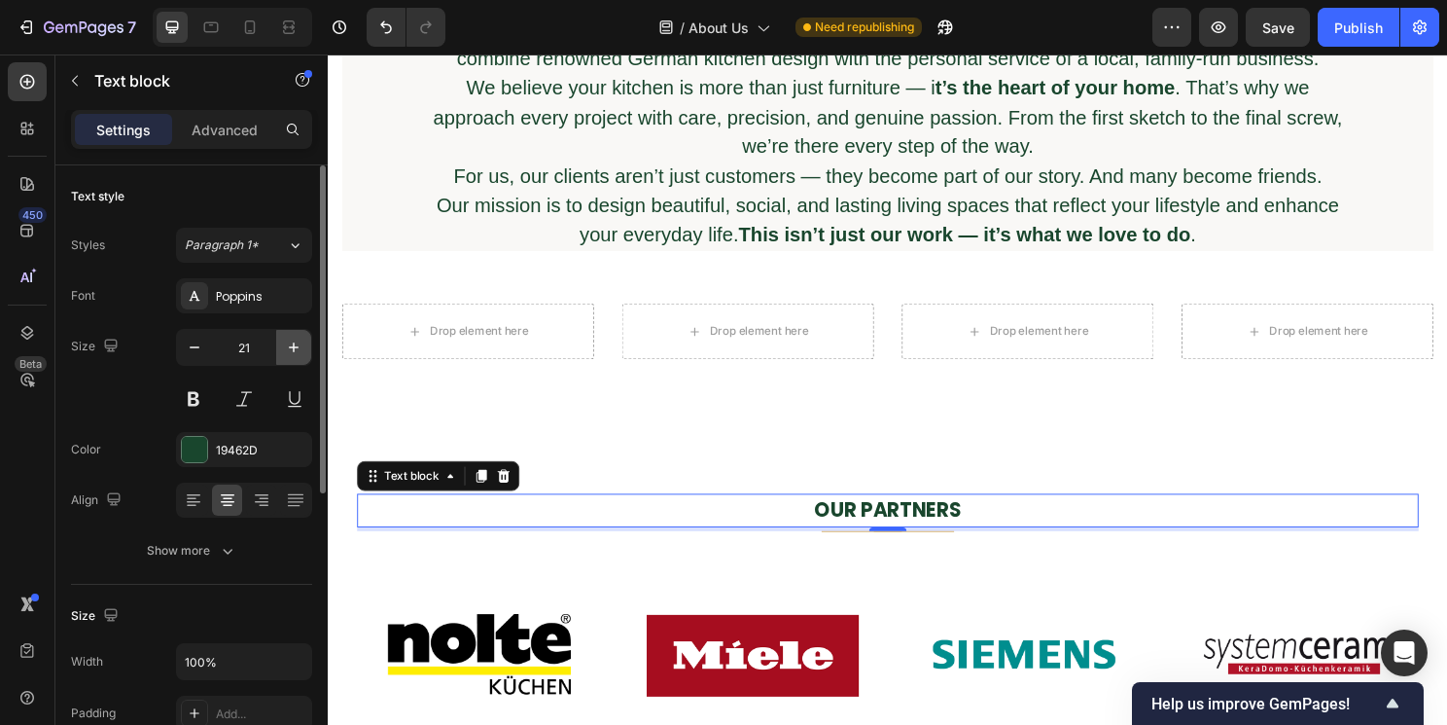
click at [293, 347] on icon "button" at bounding box center [294, 347] width 10 height 10
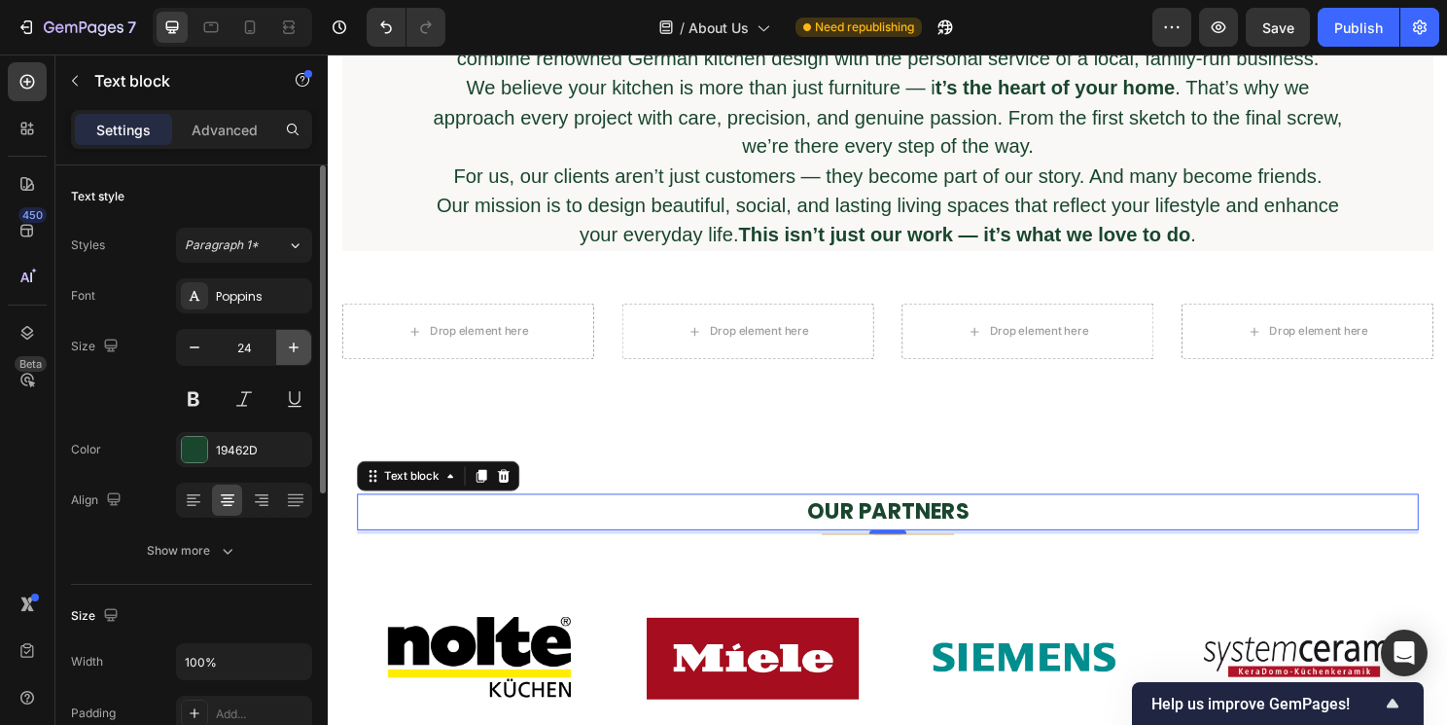
click at [293, 347] on icon "button" at bounding box center [294, 347] width 10 height 10
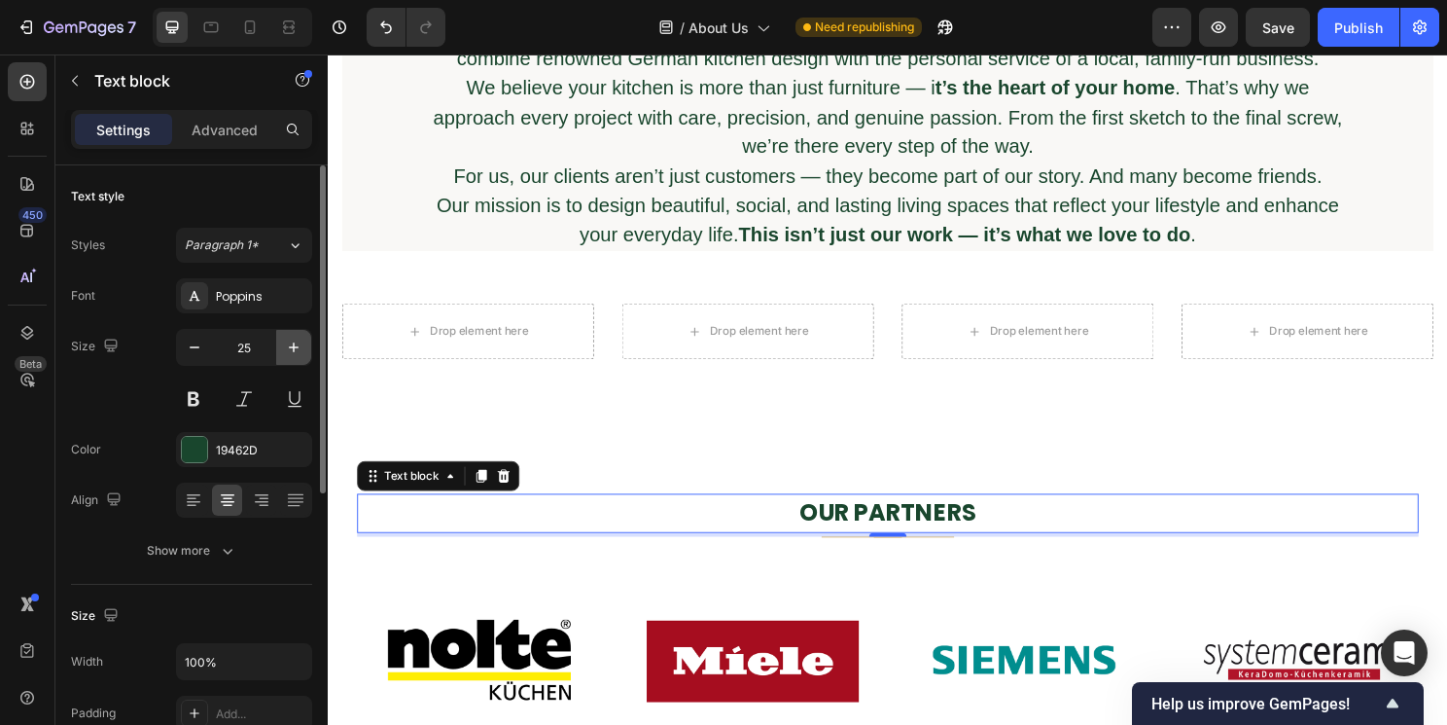
click at [293, 347] on icon "button" at bounding box center [294, 347] width 10 height 10
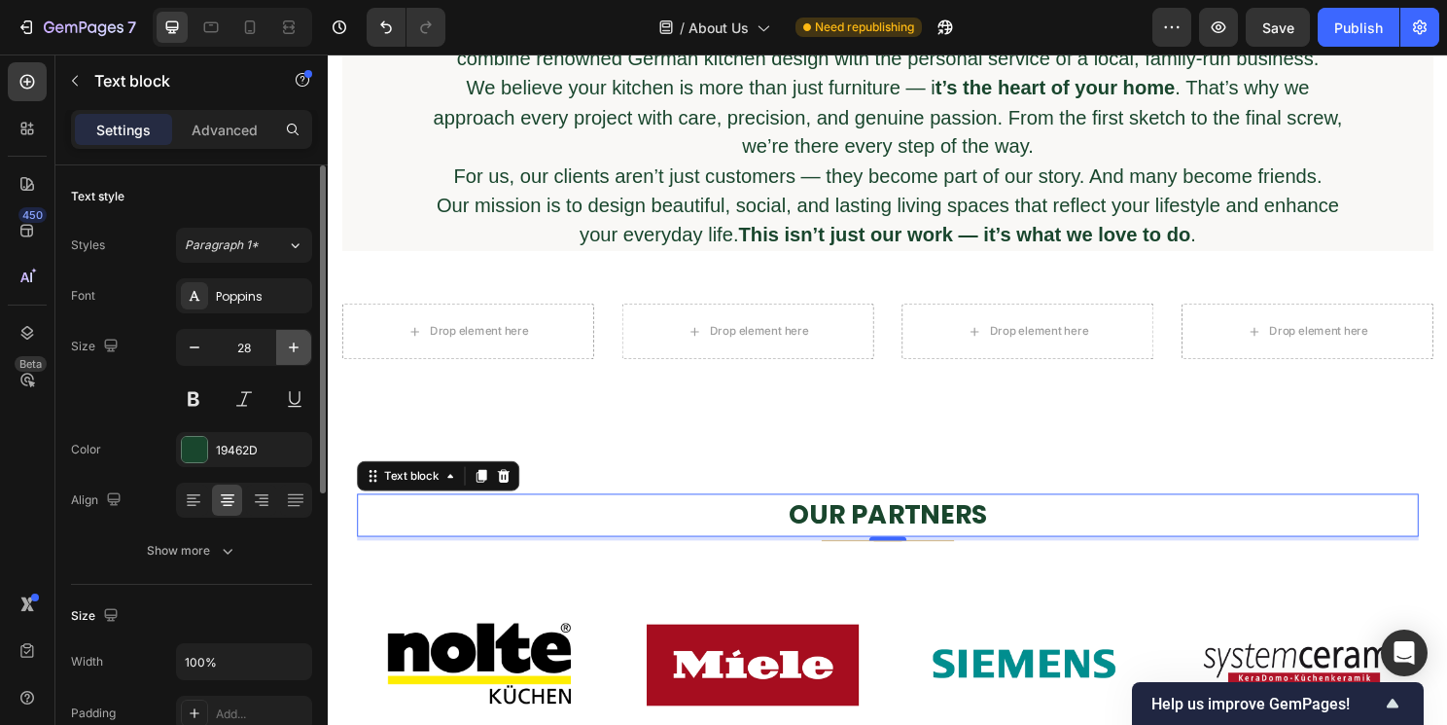
click at [293, 347] on icon "button" at bounding box center [294, 347] width 10 height 10
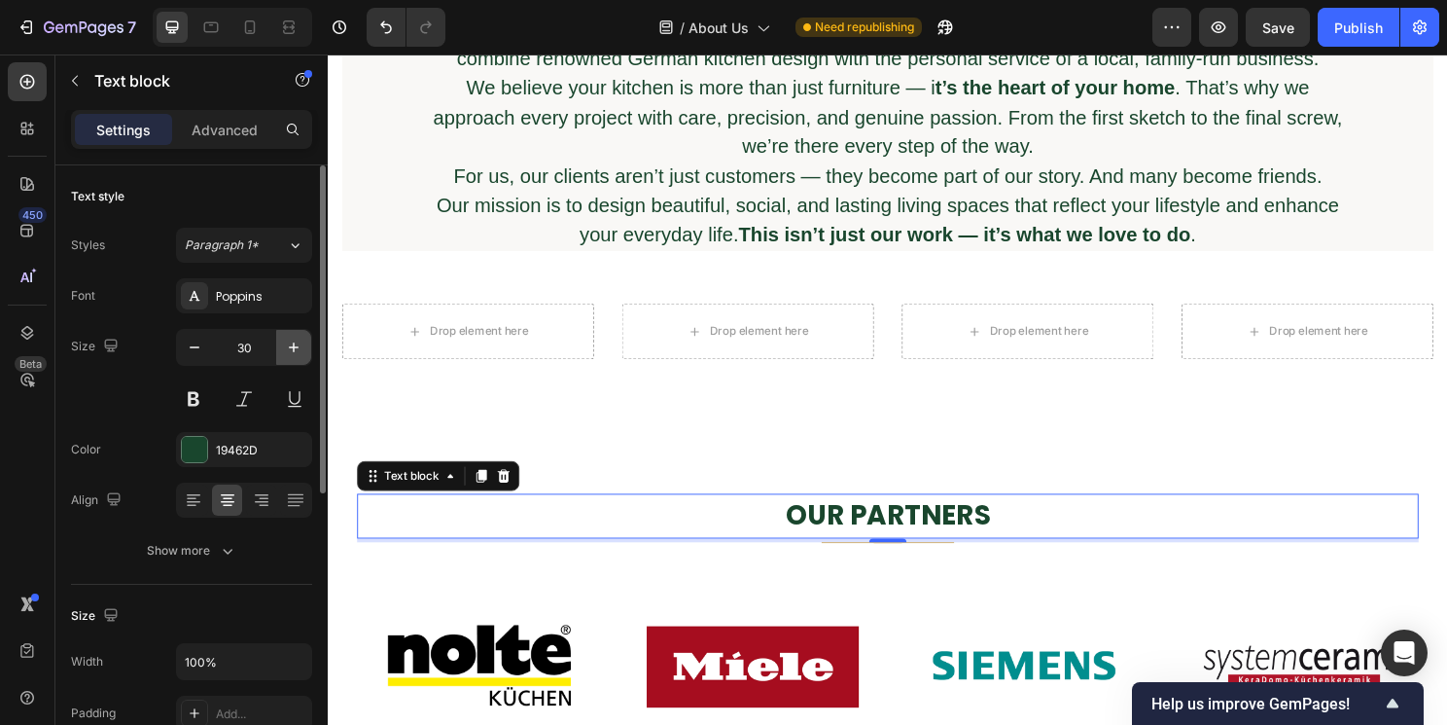
click at [293, 347] on icon "button" at bounding box center [294, 347] width 10 height 10
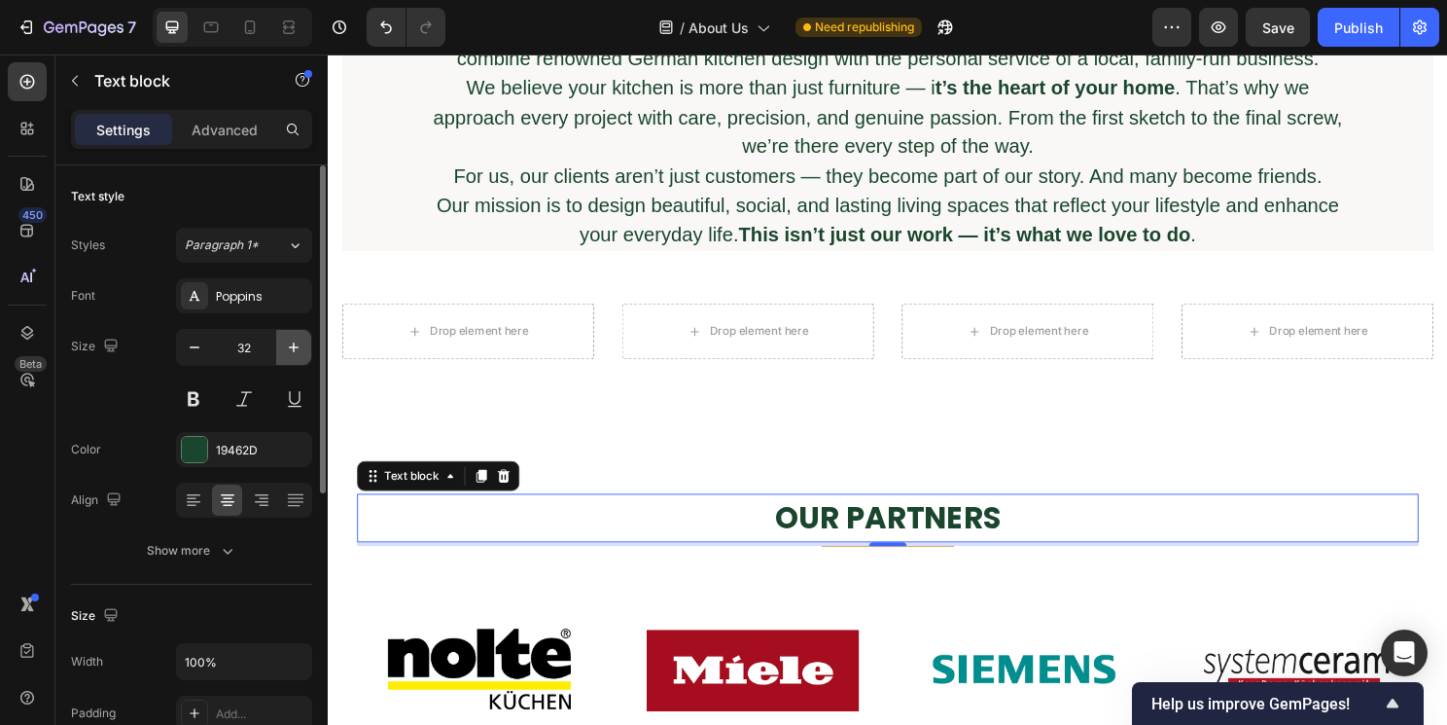
click at [293, 347] on icon "button" at bounding box center [294, 347] width 10 height 10
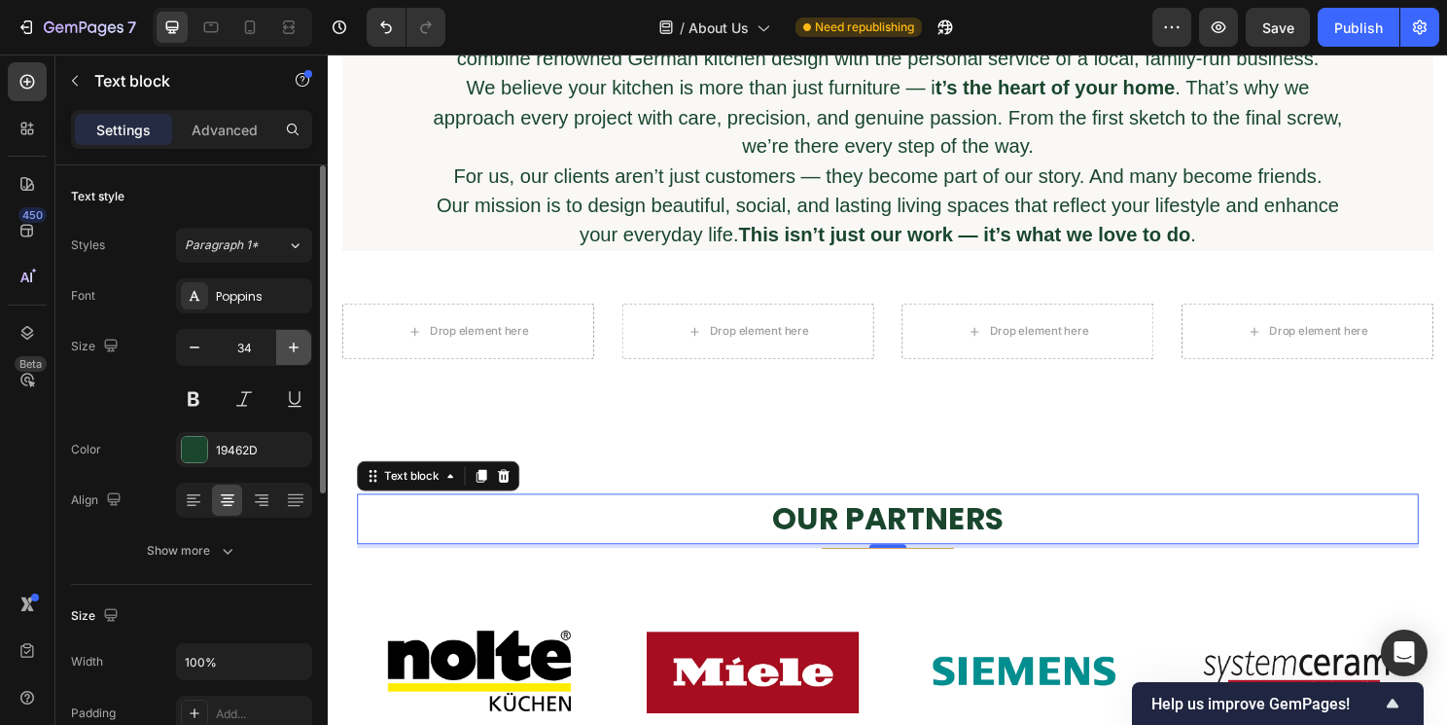
click at [293, 347] on icon "button" at bounding box center [294, 347] width 10 height 10
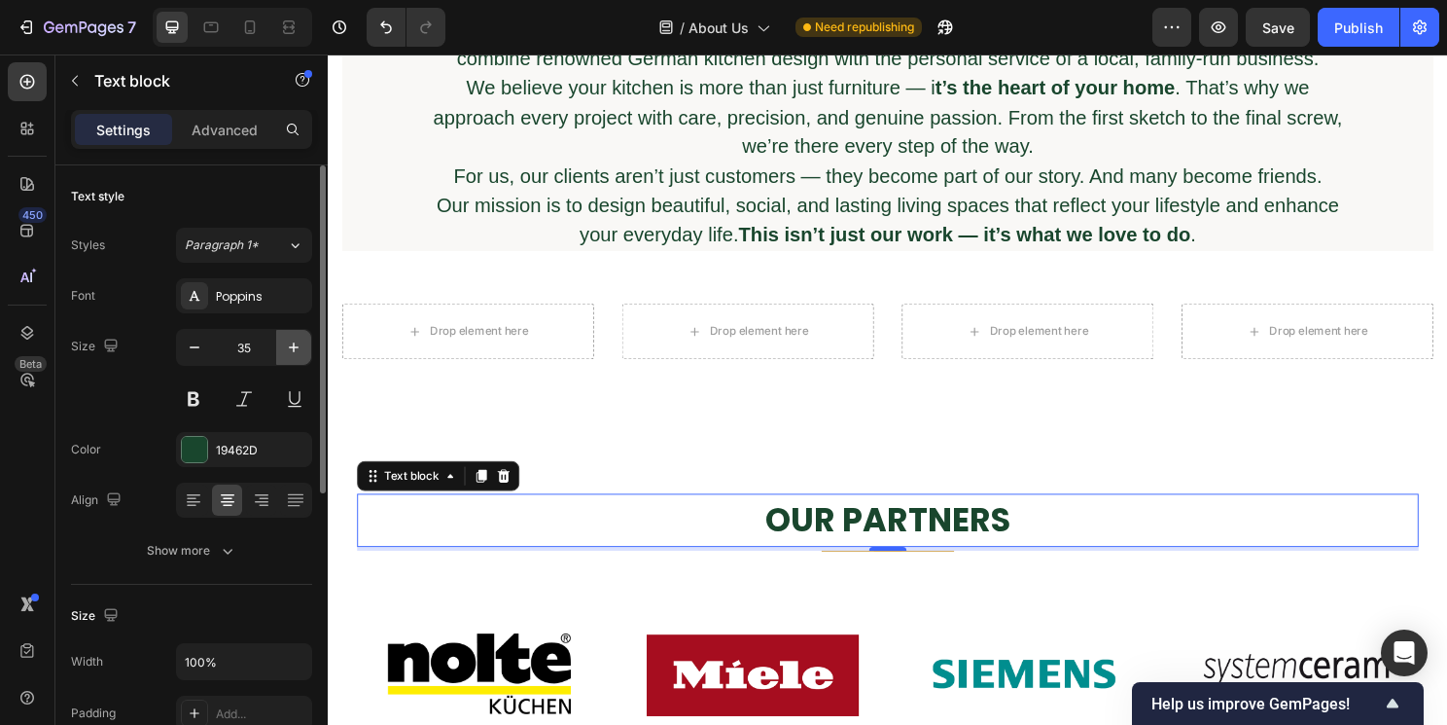
click at [293, 347] on icon "button" at bounding box center [294, 347] width 10 height 10
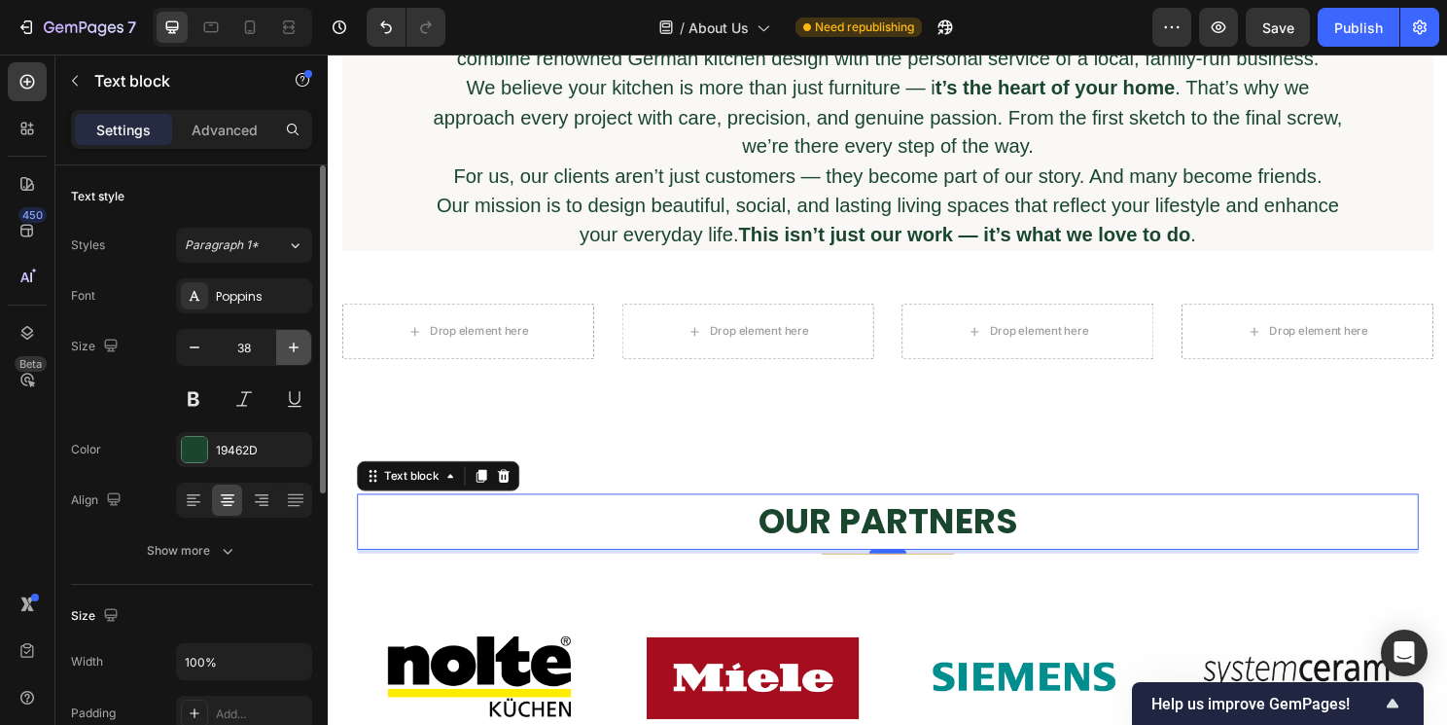
click at [293, 347] on icon "button" at bounding box center [294, 347] width 10 height 10
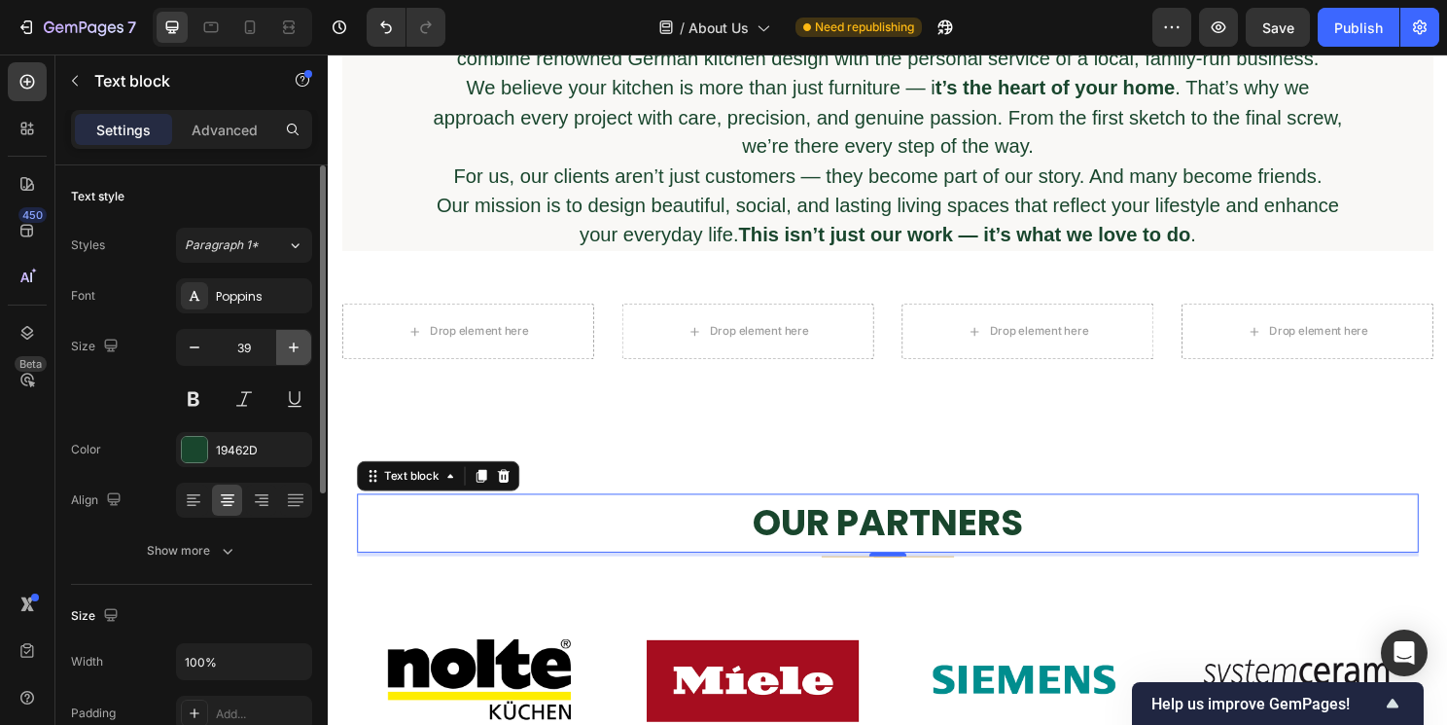
click at [293, 347] on icon "button" at bounding box center [294, 347] width 10 height 10
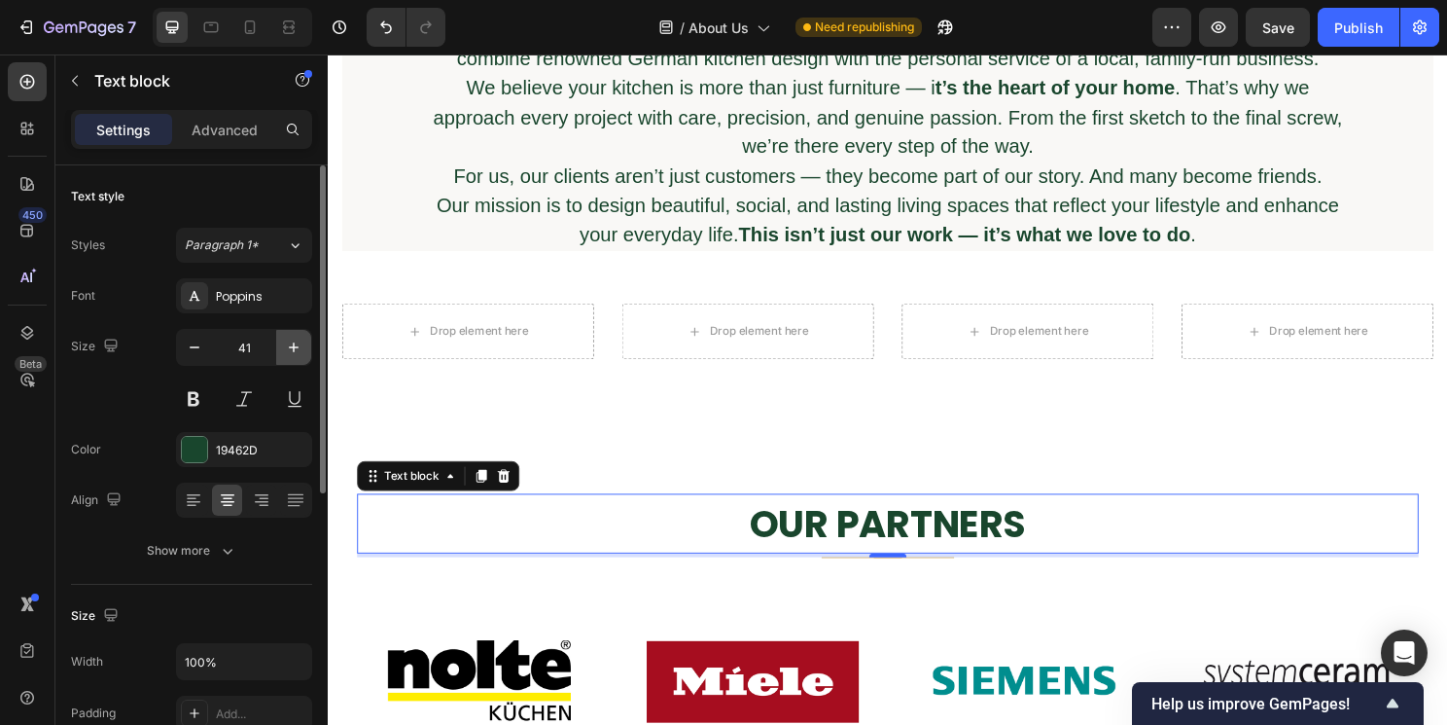
click at [293, 347] on icon "button" at bounding box center [294, 347] width 10 height 10
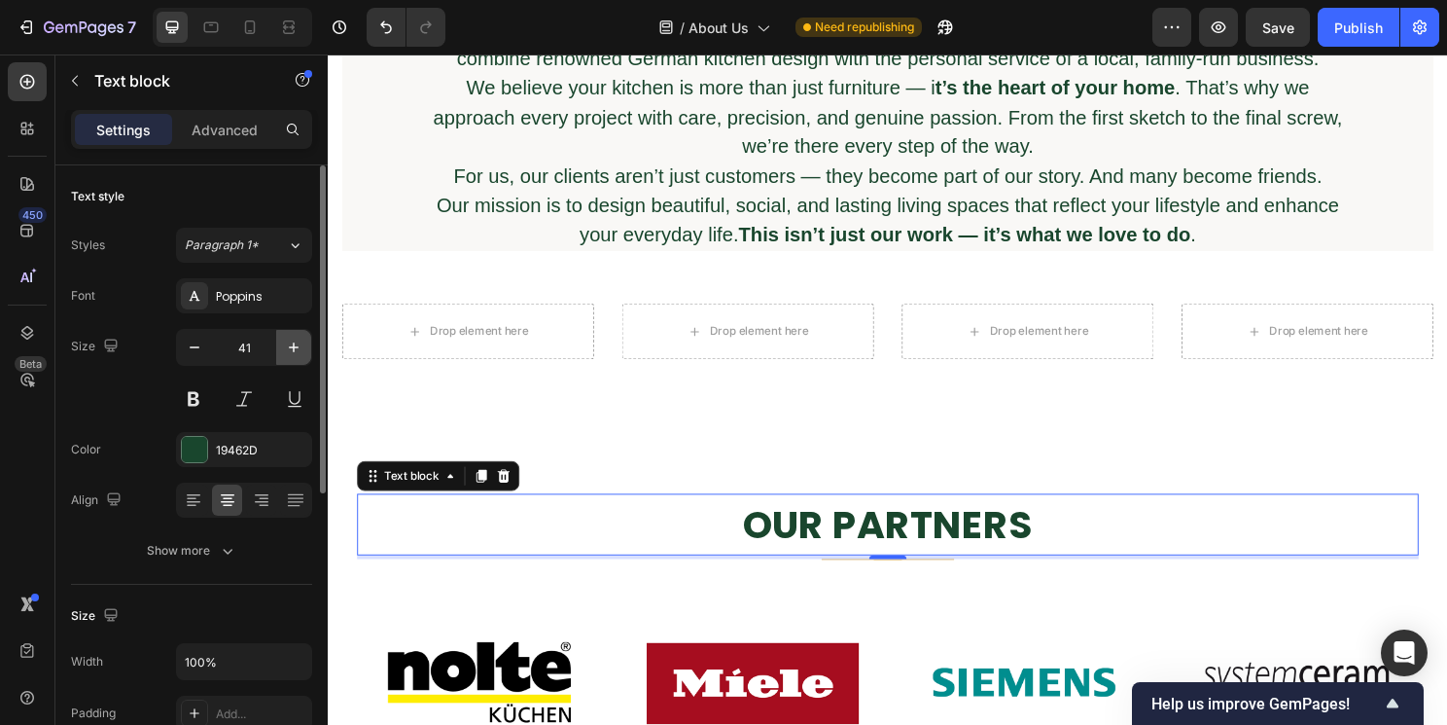
type input "42"
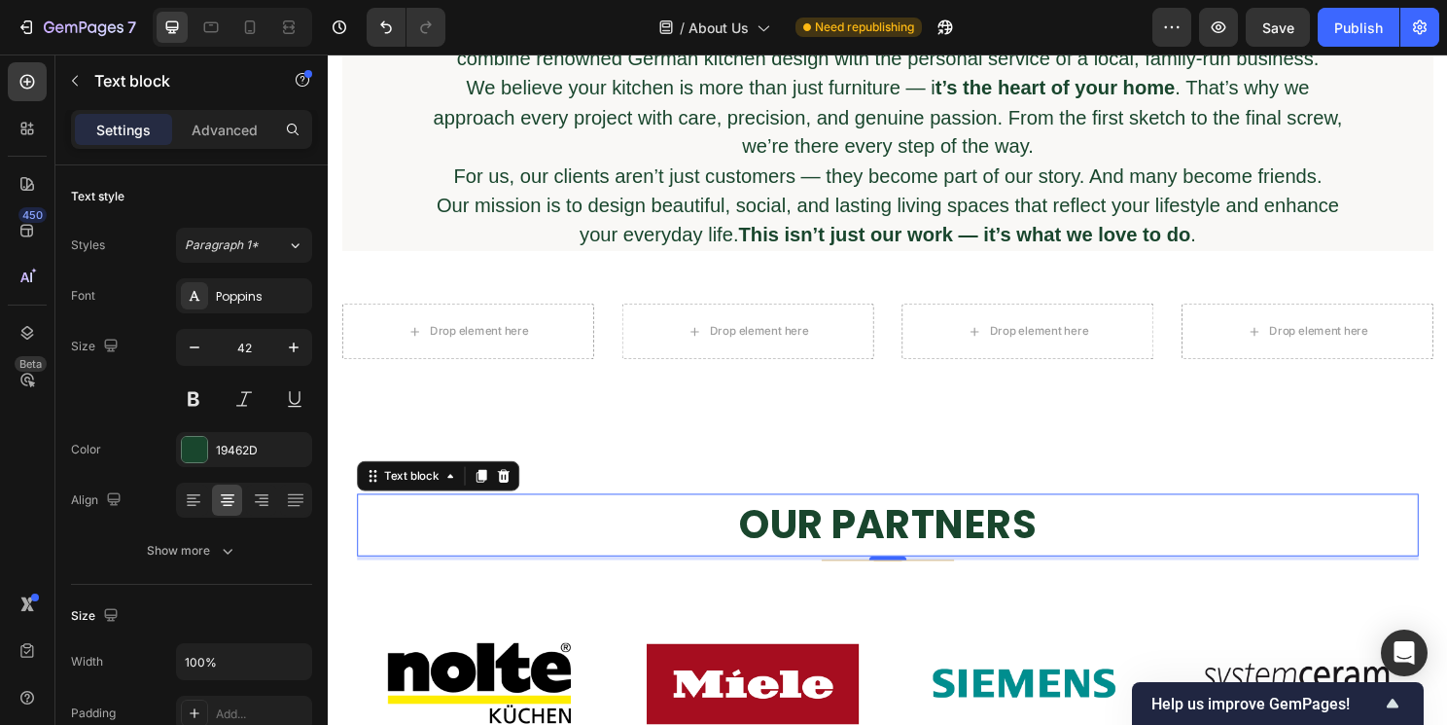
click at [883, 579] on div "4" at bounding box center [911, 580] width 1107 height 4
click at [900, 581] on div at bounding box center [911, 579] width 39 height 6
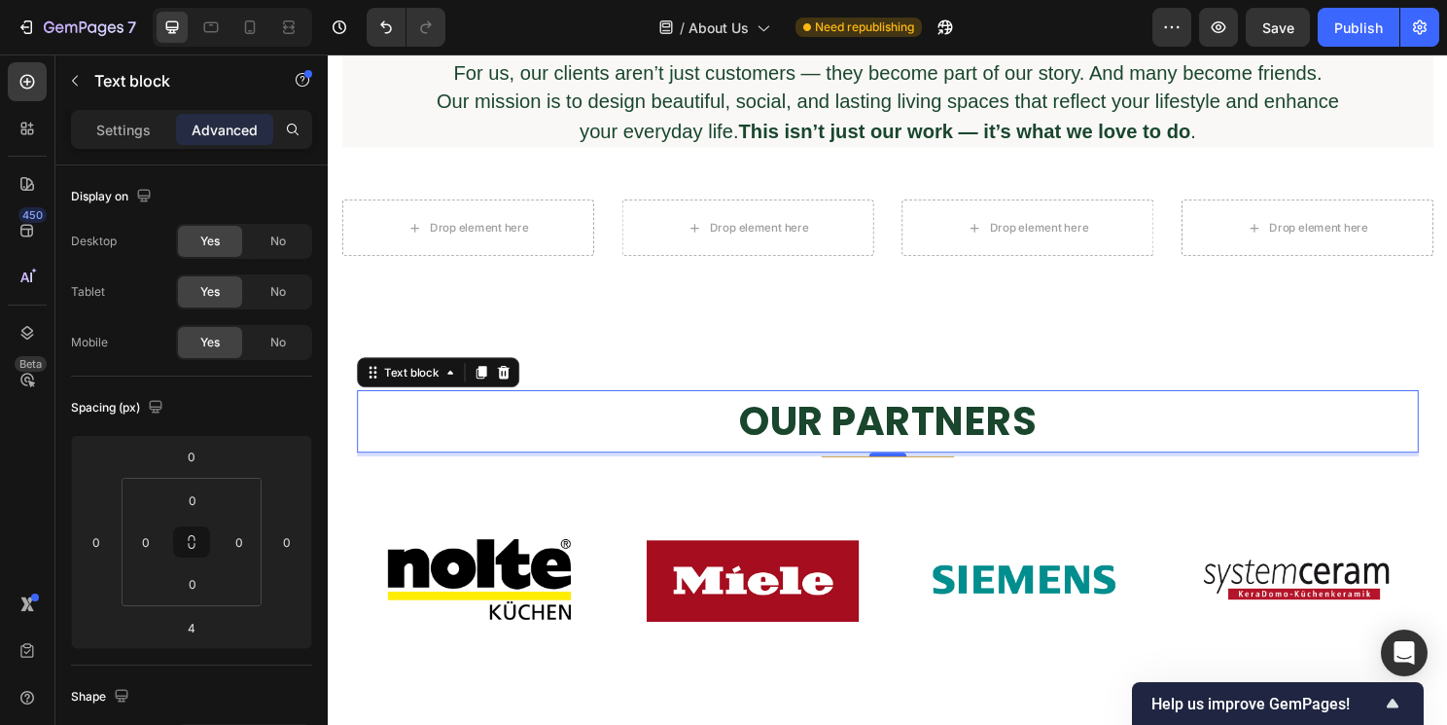
scroll to position [1609, 0]
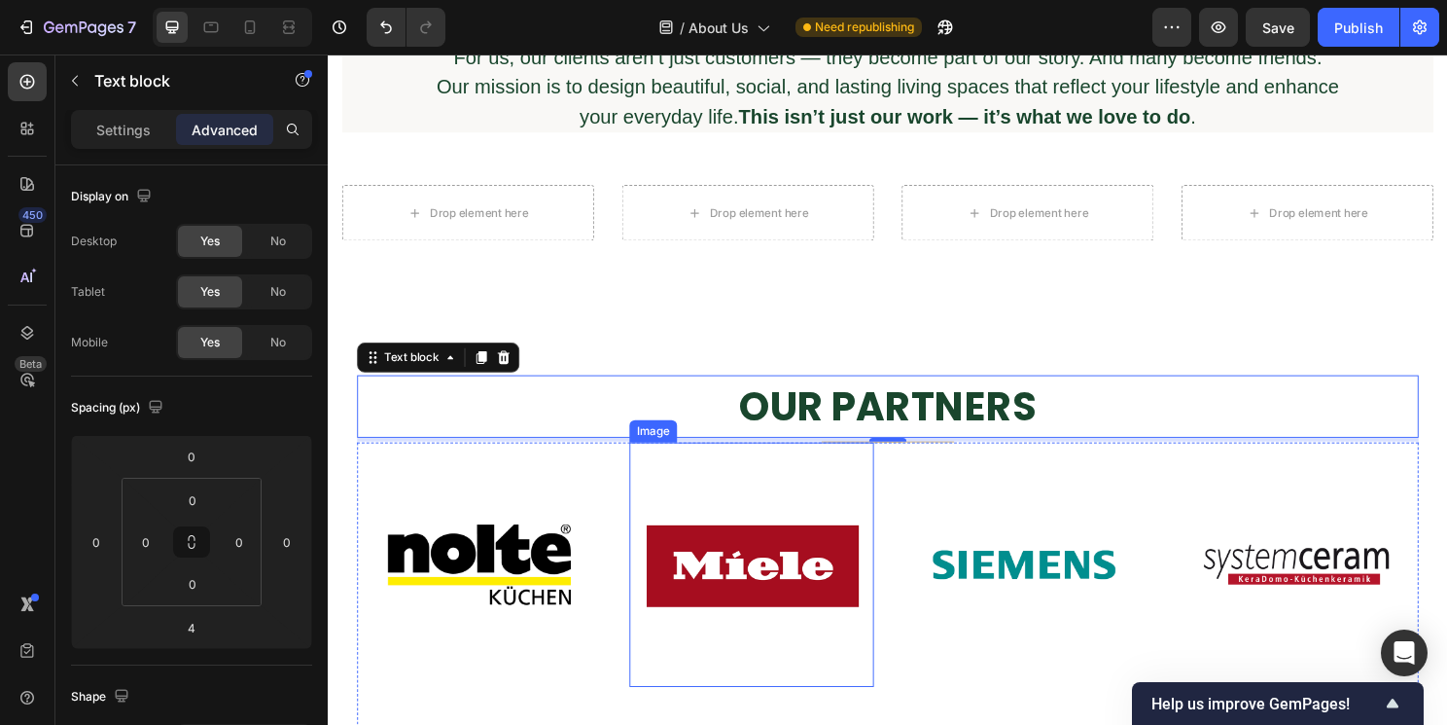
click at [803, 524] on img at bounding box center [769, 586] width 255 height 255
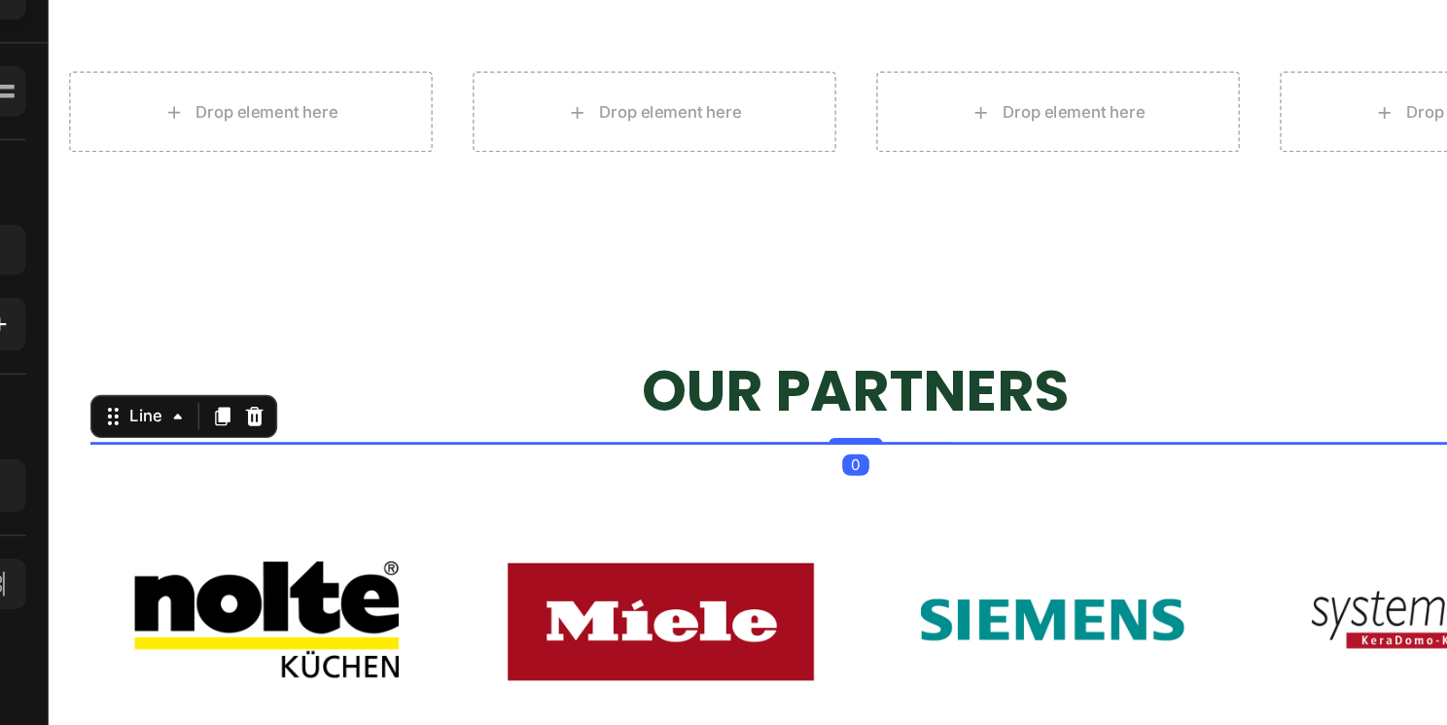
click at [643, 288] on div "Title Line 0" at bounding box center [631, 288] width 1107 height 1
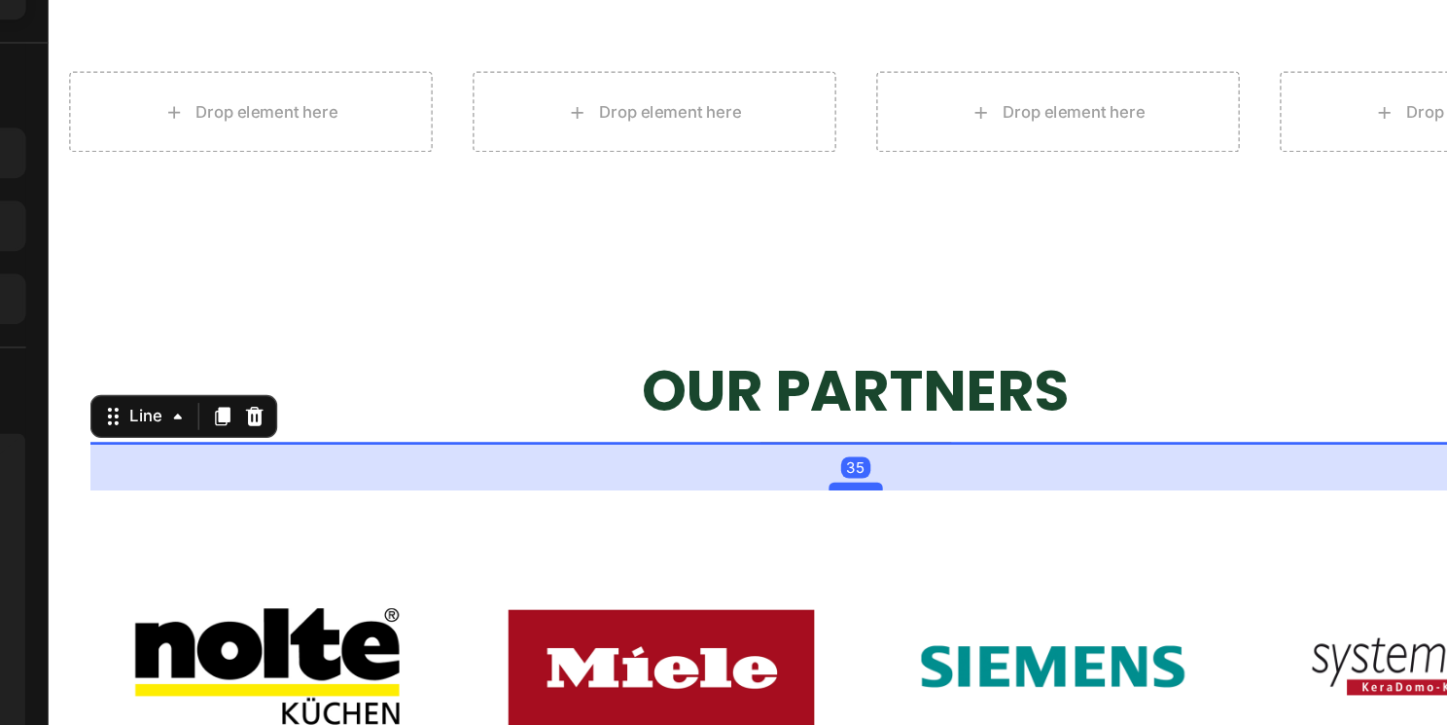
drag, startPoint x: 637, startPoint y: 287, endPoint x: 636, endPoint y: 321, distance: 34.1
click at [636, 321] on div at bounding box center [631, 320] width 39 height 6
type input "35"
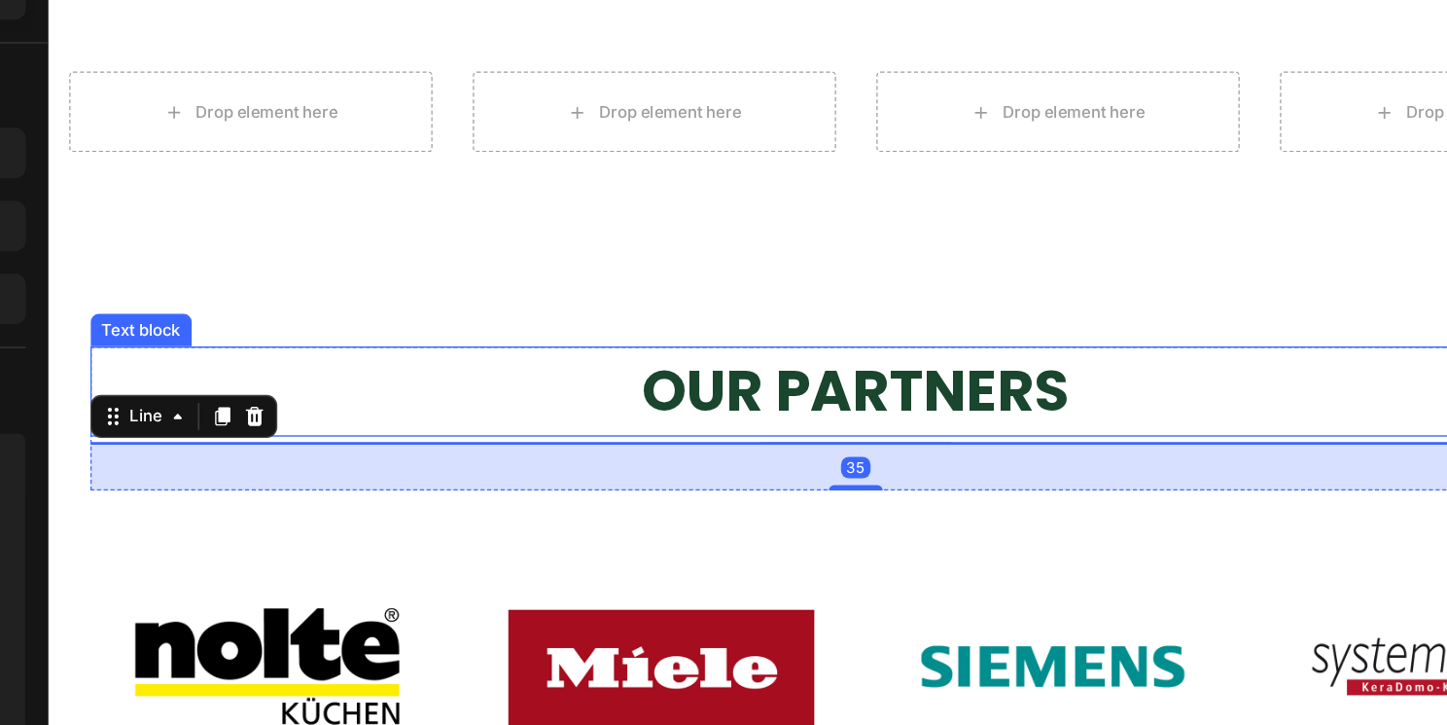
click at [532, 263] on p "OUR PARTNERS" at bounding box center [631, 251] width 1103 height 61
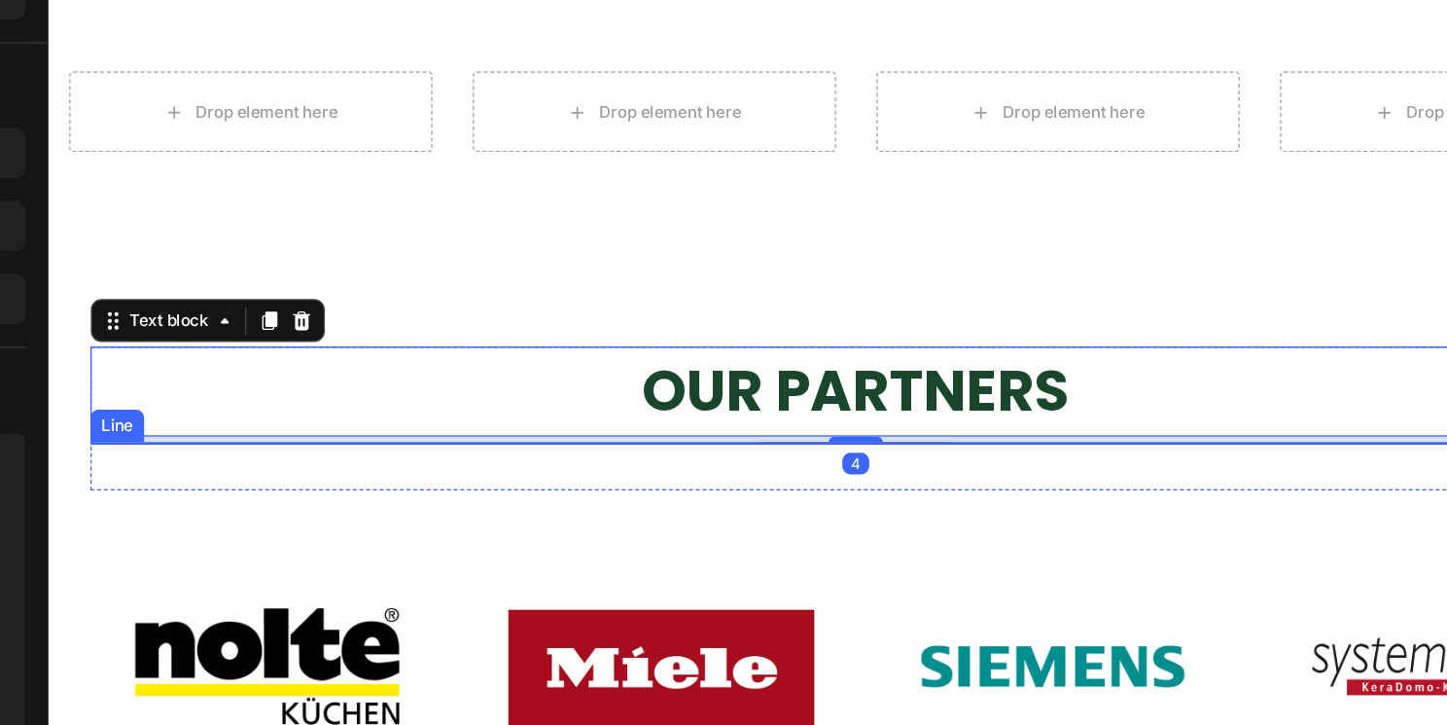
click at [585, 288] on div at bounding box center [631, 288] width 138 height 1
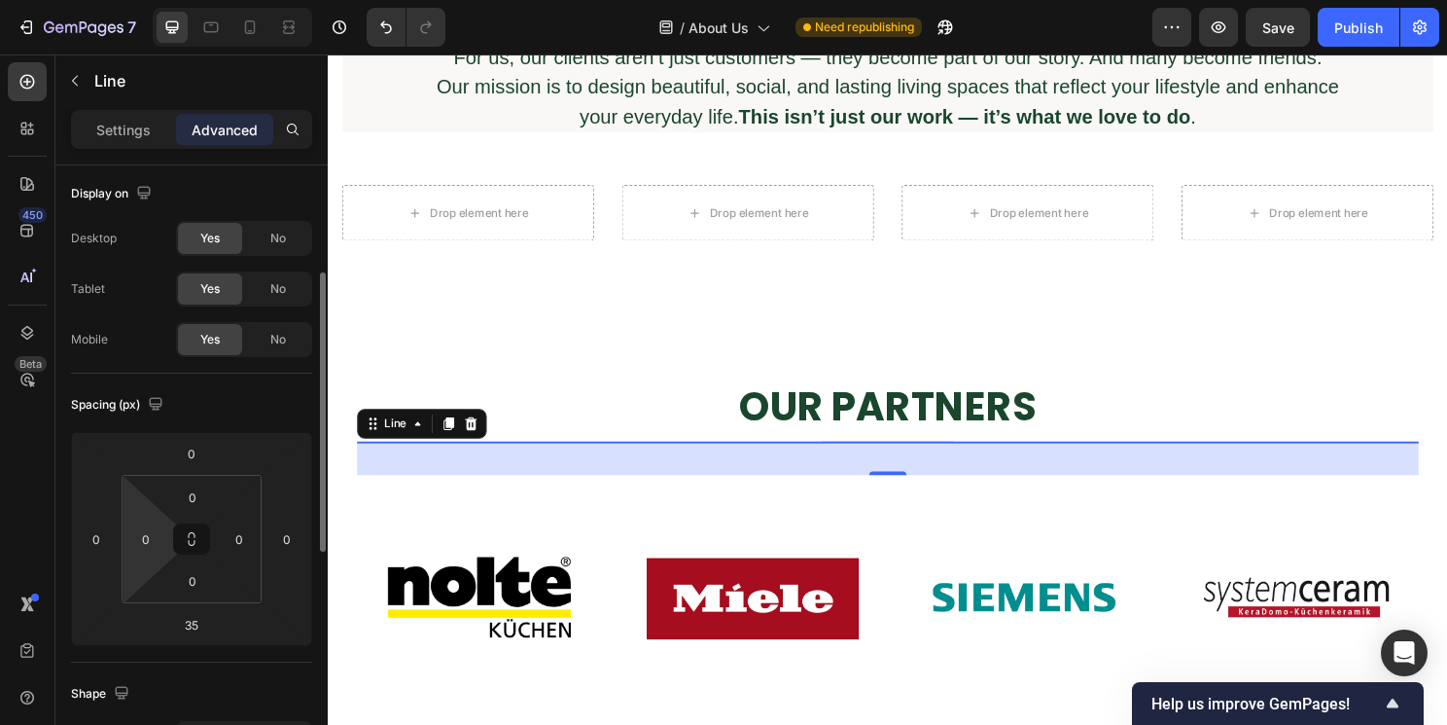
scroll to position [0, 0]
click at [100, 129] on p "Settings" at bounding box center [123, 130] width 54 height 20
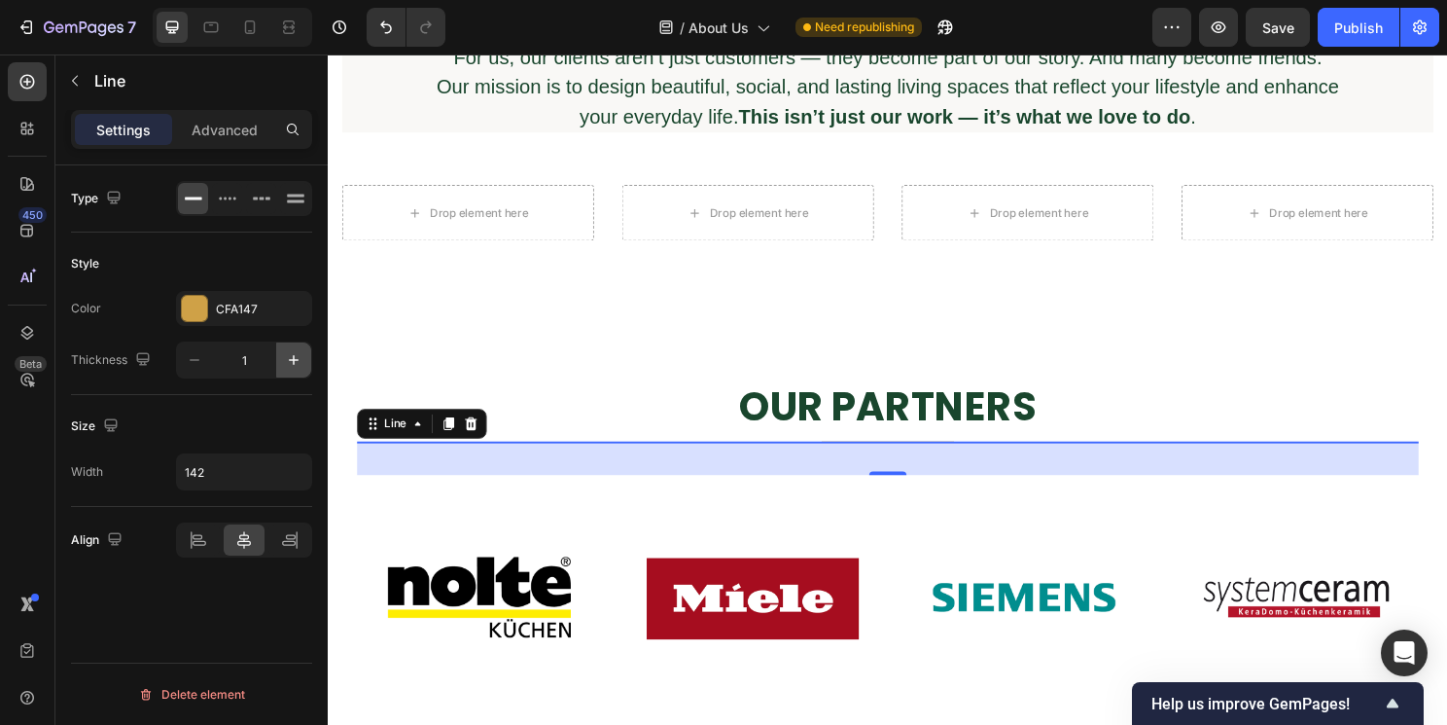
click at [296, 357] on icon "button" at bounding box center [293, 359] width 19 height 19
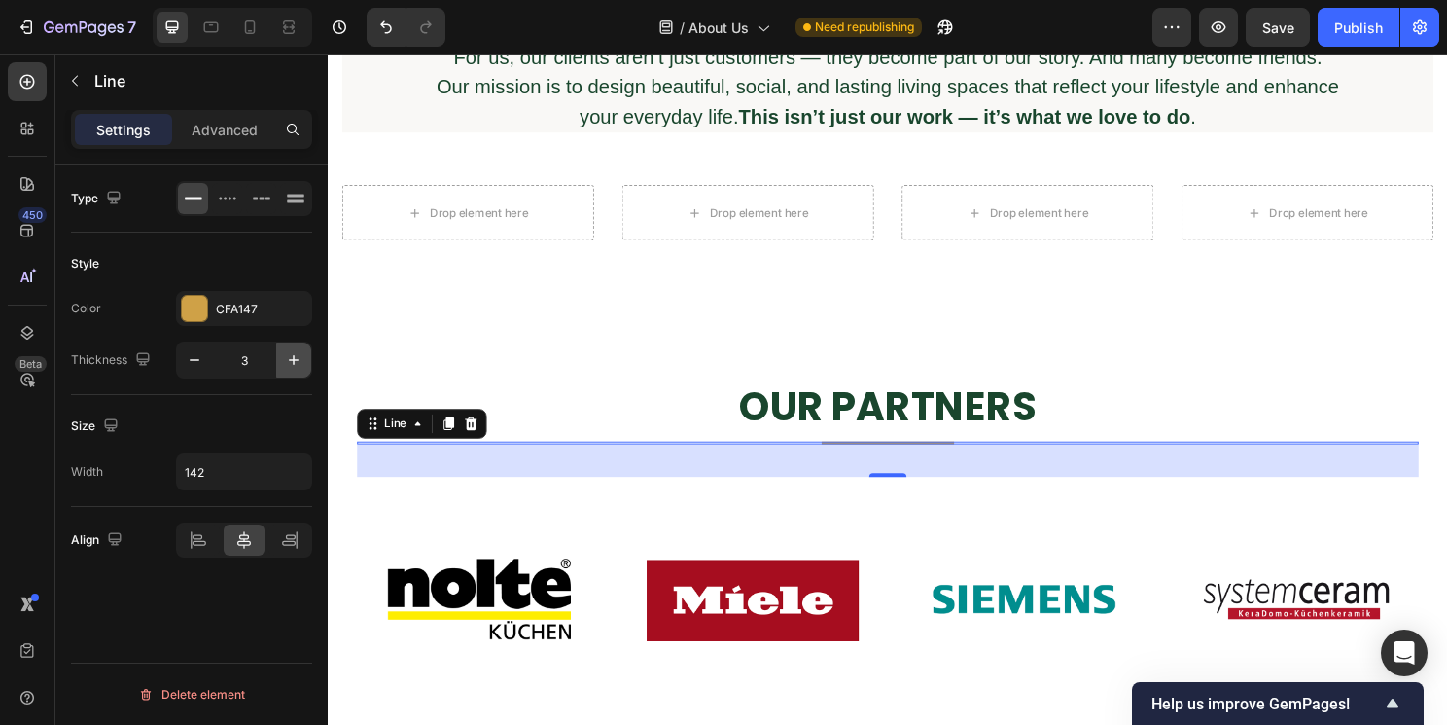
click at [296, 357] on icon "button" at bounding box center [293, 359] width 19 height 19
type input "4"
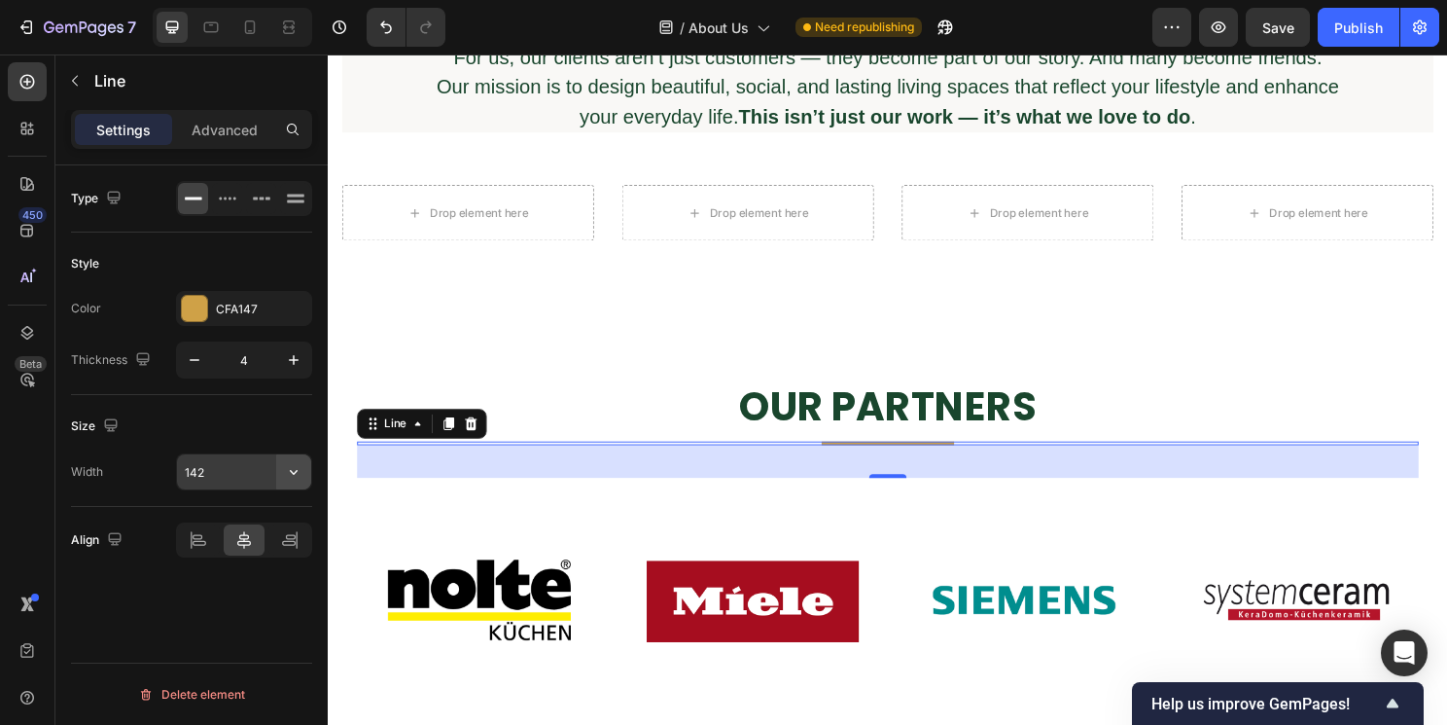
click at [302, 483] on button "button" at bounding box center [293, 471] width 35 height 35
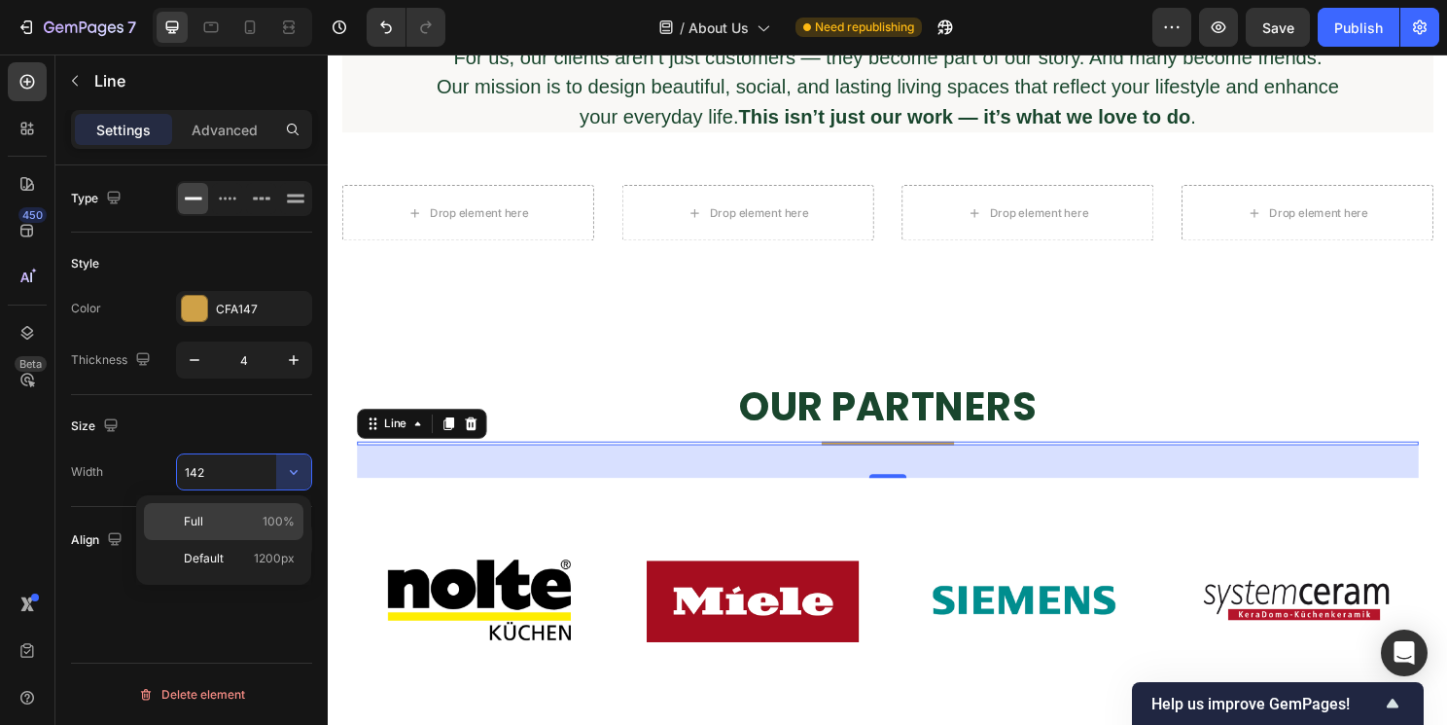
click at [268, 522] on span "100%" at bounding box center [279, 522] width 32 height 18
type input "100%"
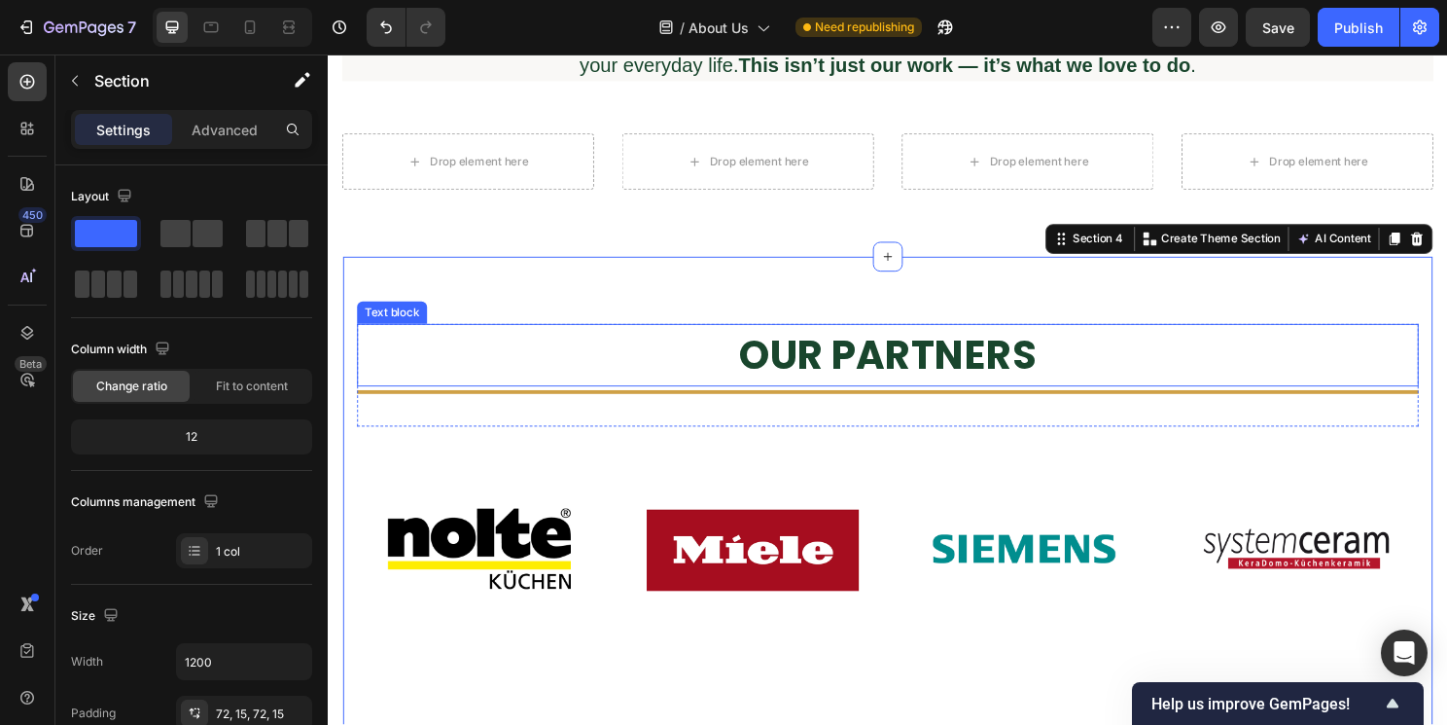
scroll to position [1671, 0]
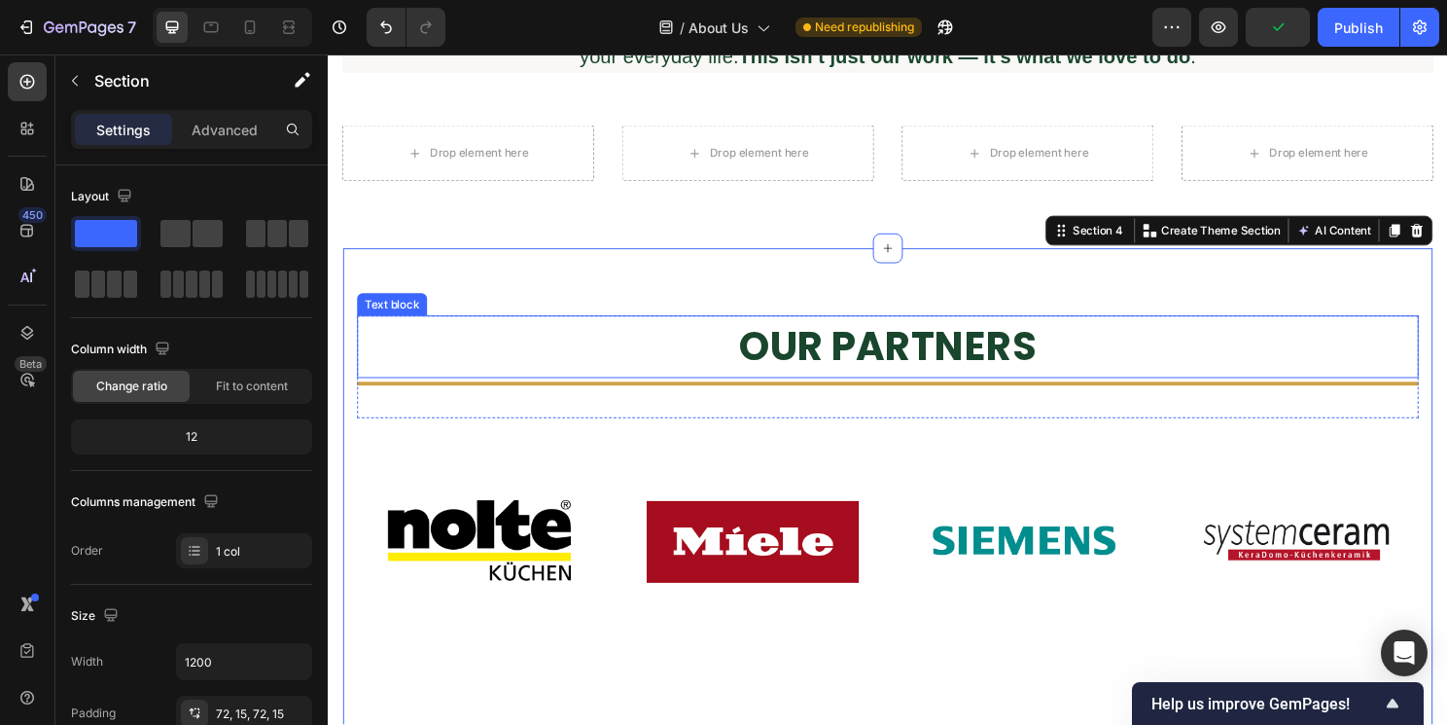
click at [825, 357] on p "OUR PARTNERS" at bounding box center [911, 359] width 1103 height 61
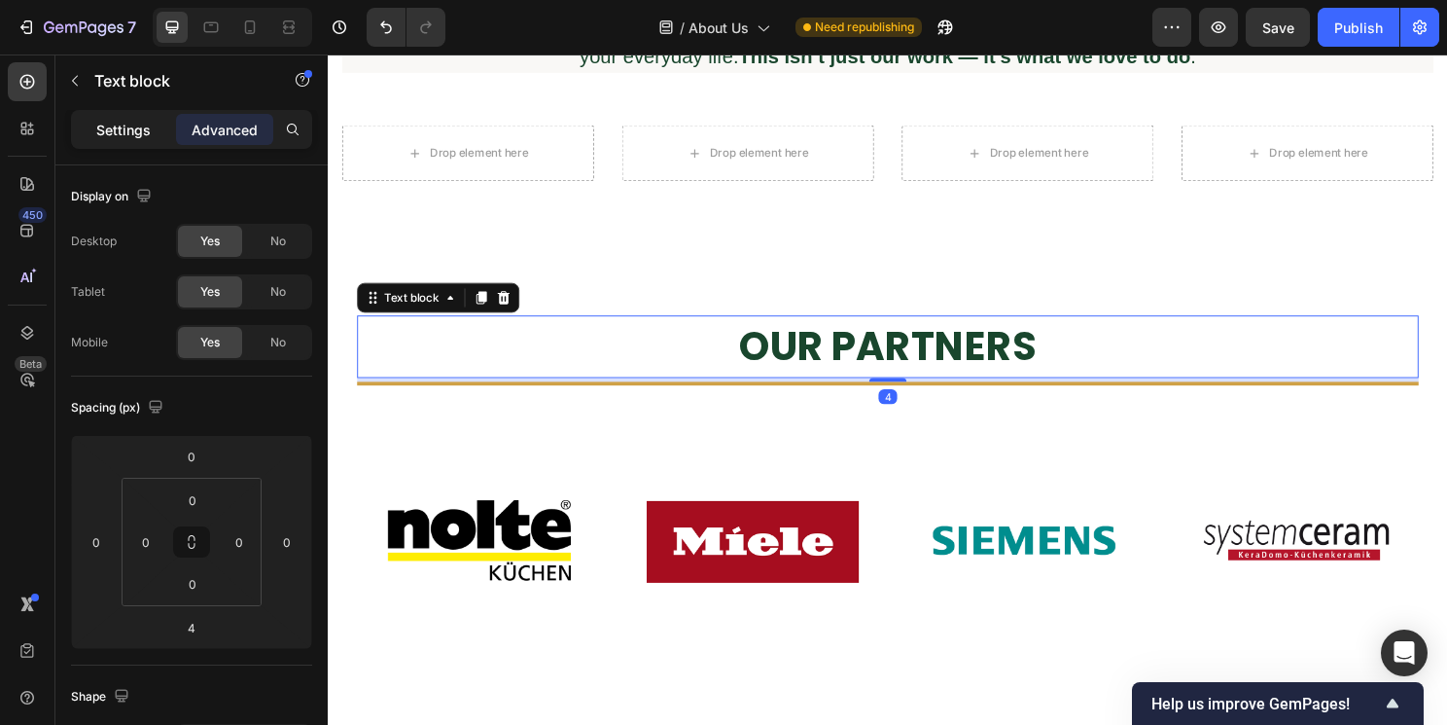
click at [143, 142] on div "Settings" at bounding box center [123, 129] width 97 height 31
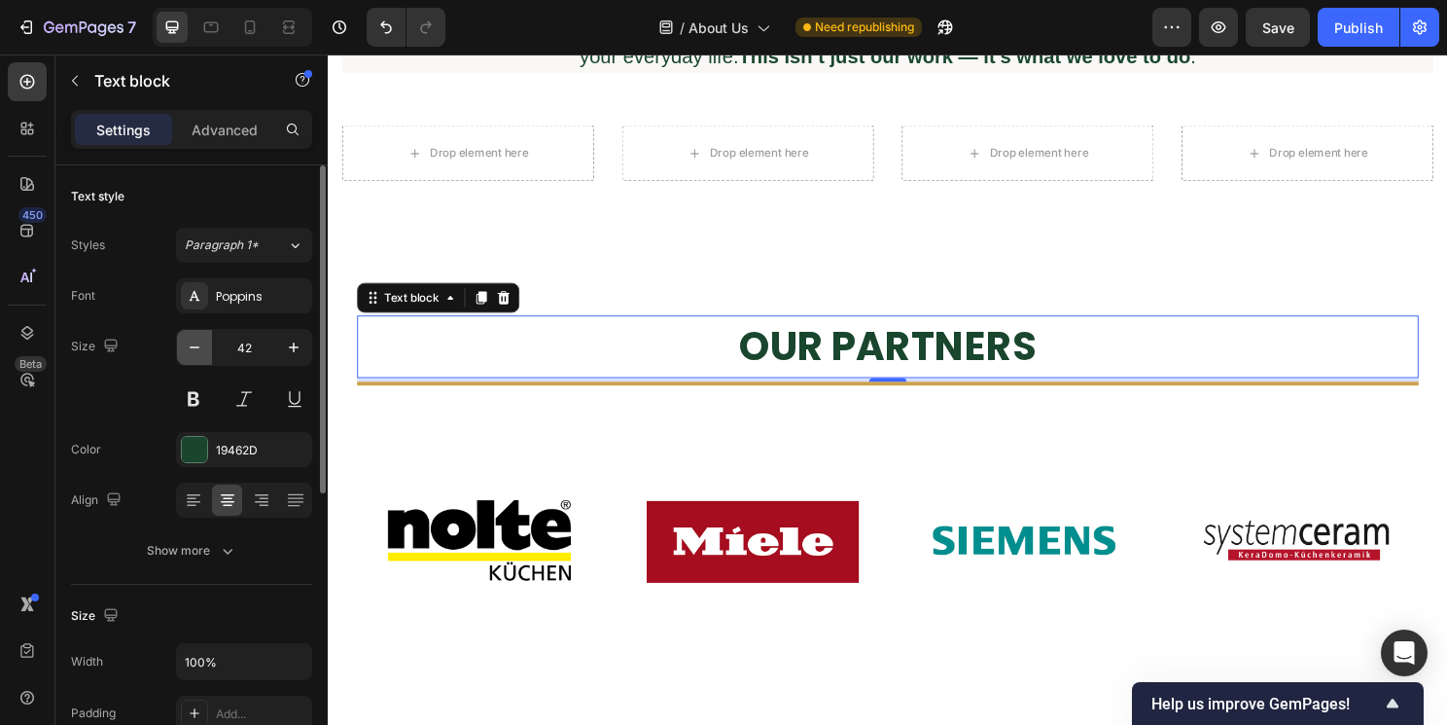
click at [197, 350] on icon "button" at bounding box center [194, 347] width 19 height 19
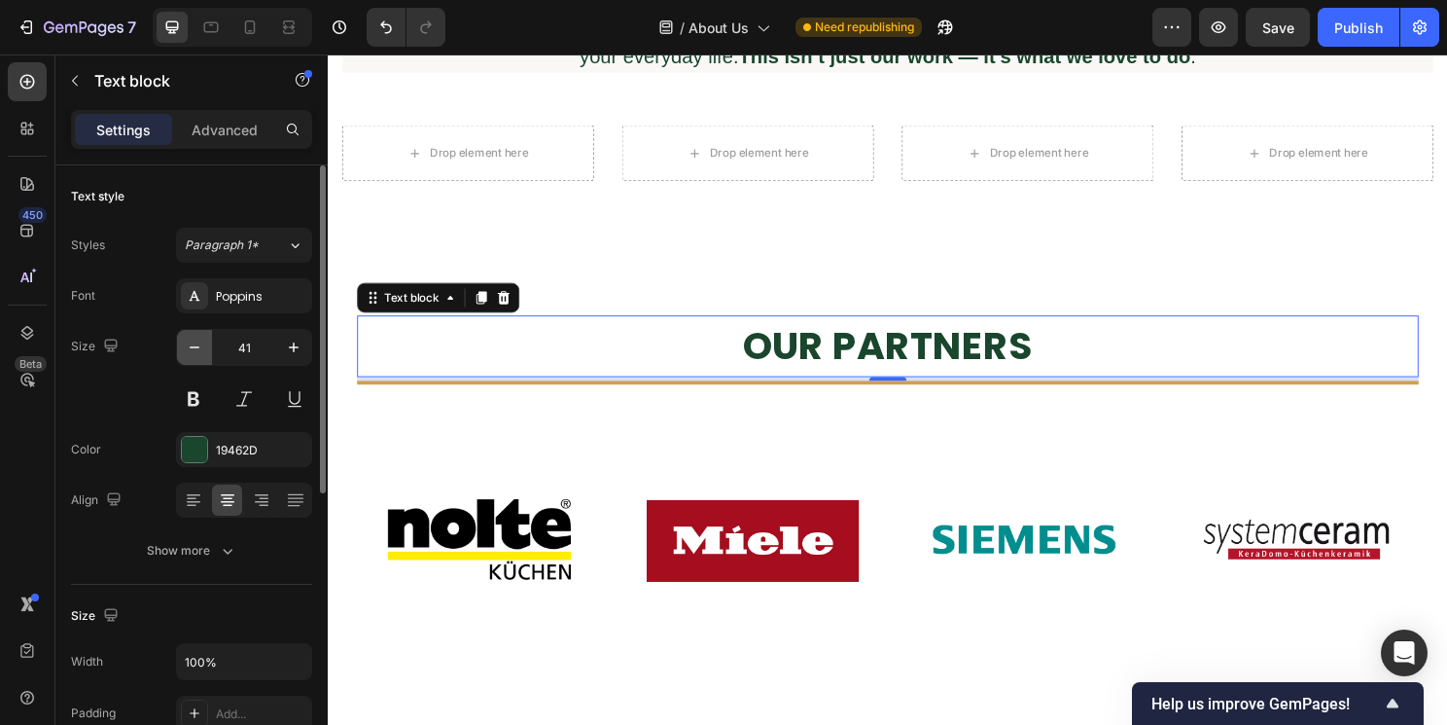
click at [197, 350] on icon "button" at bounding box center [194, 347] width 19 height 19
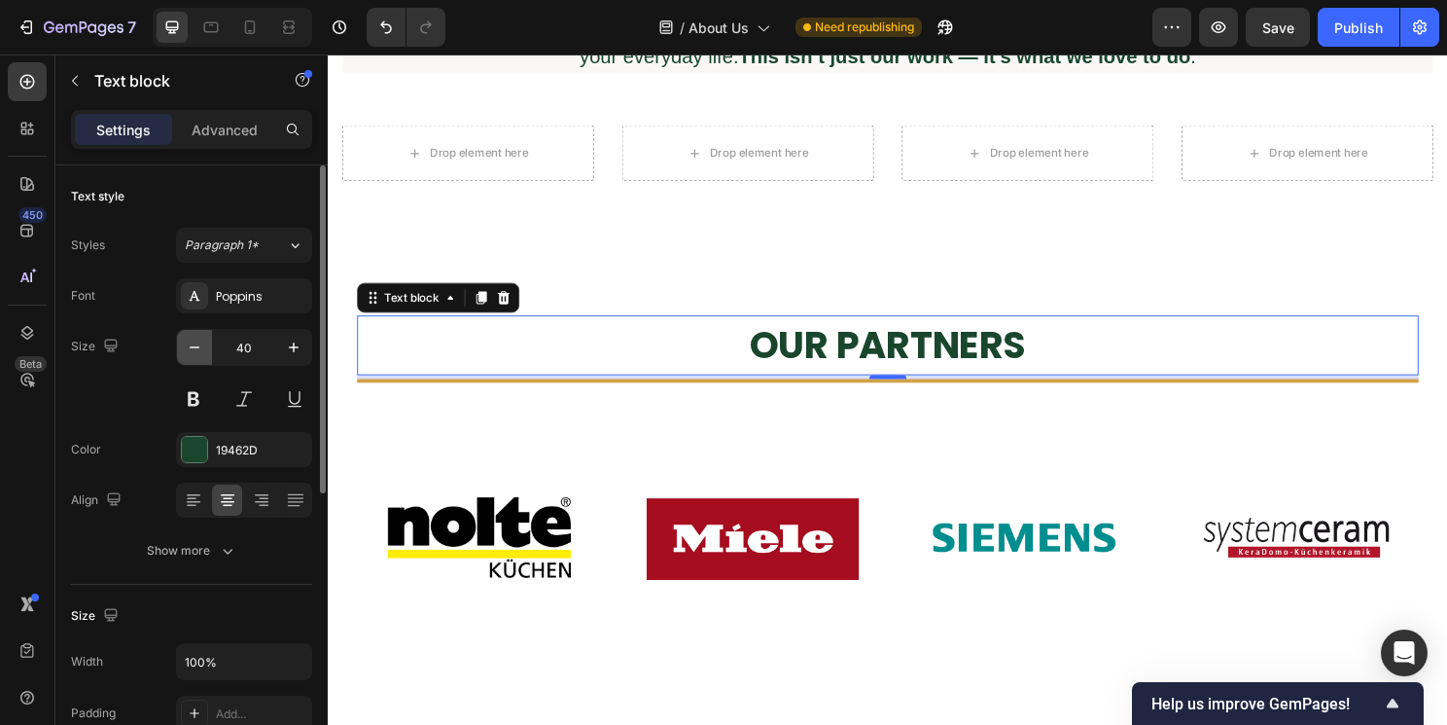
click at [197, 350] on icon "button" at bounding box center [194, 347] width 19 height 19
type input "39"
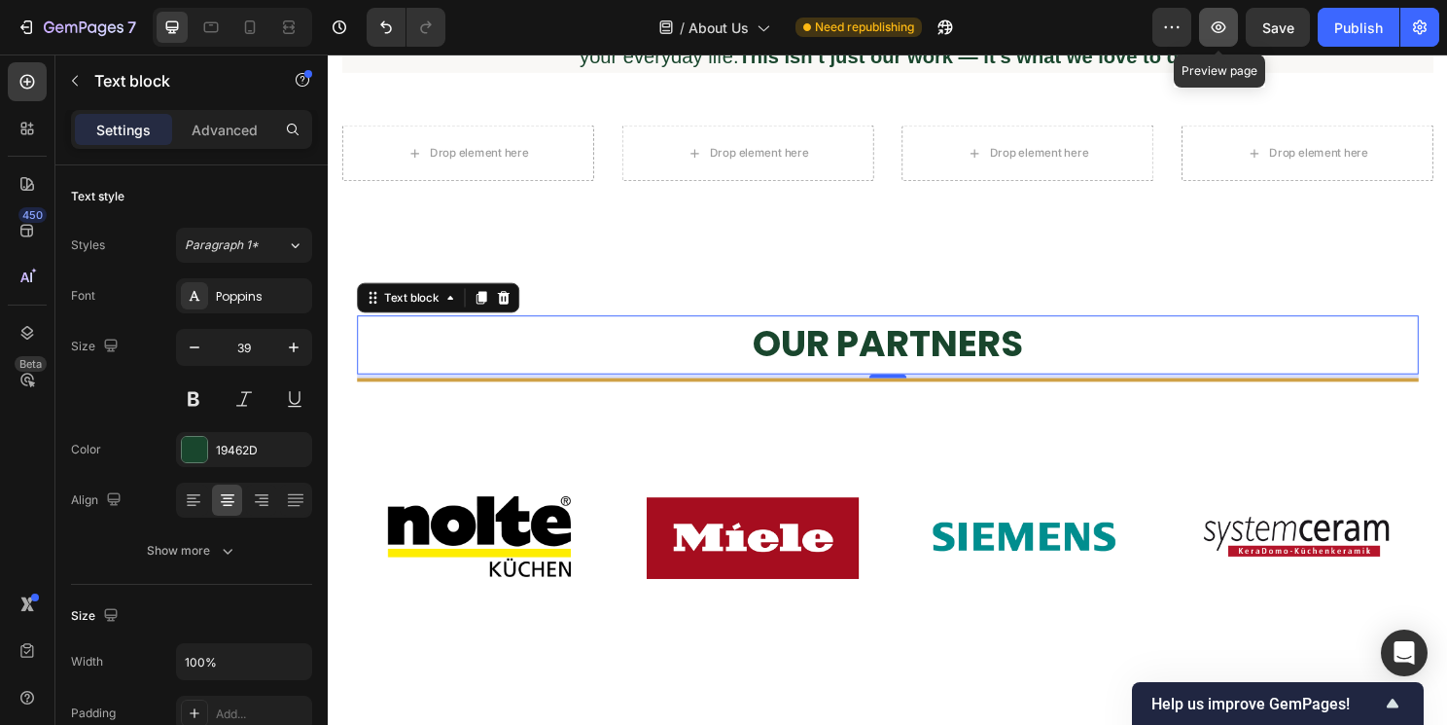
click at [1219, 34] on icon "button" at bounding box center [1218, 27] width 19 height 19
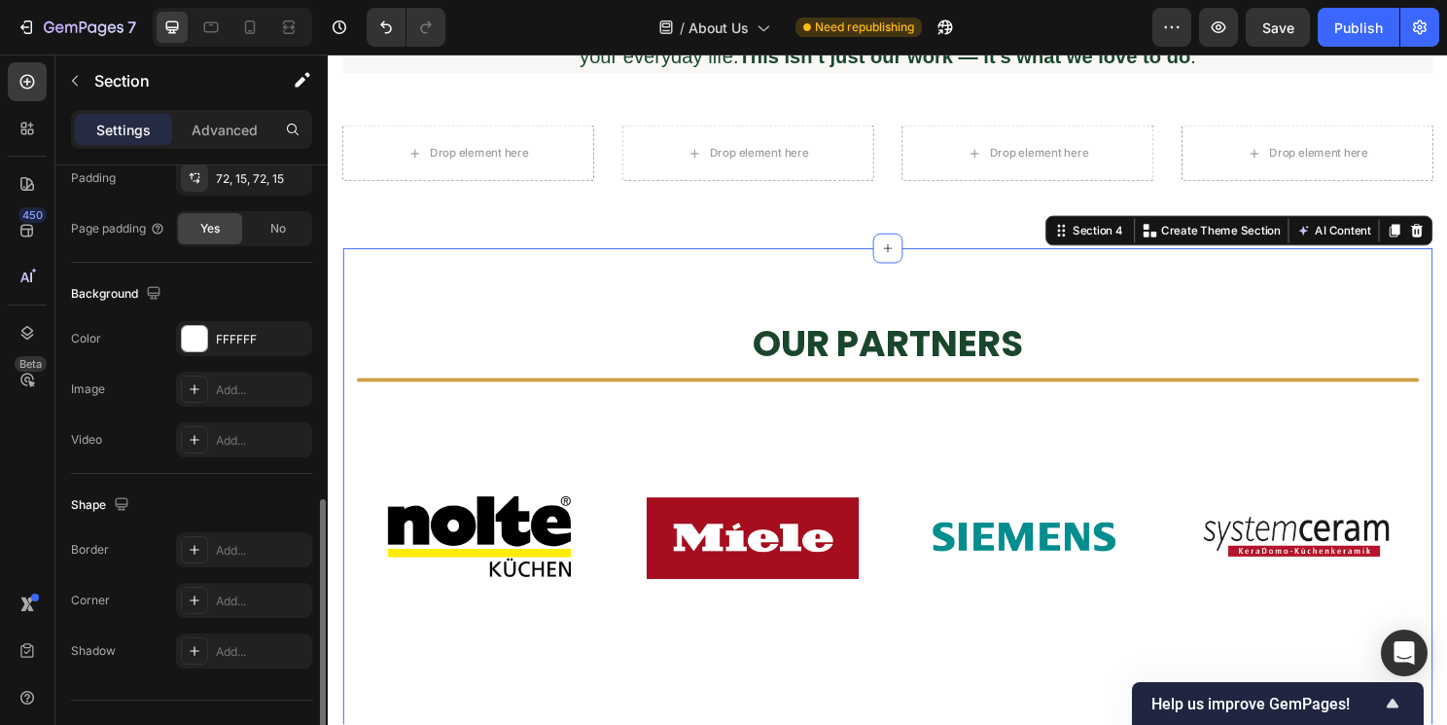
scroll to position [572, 0]
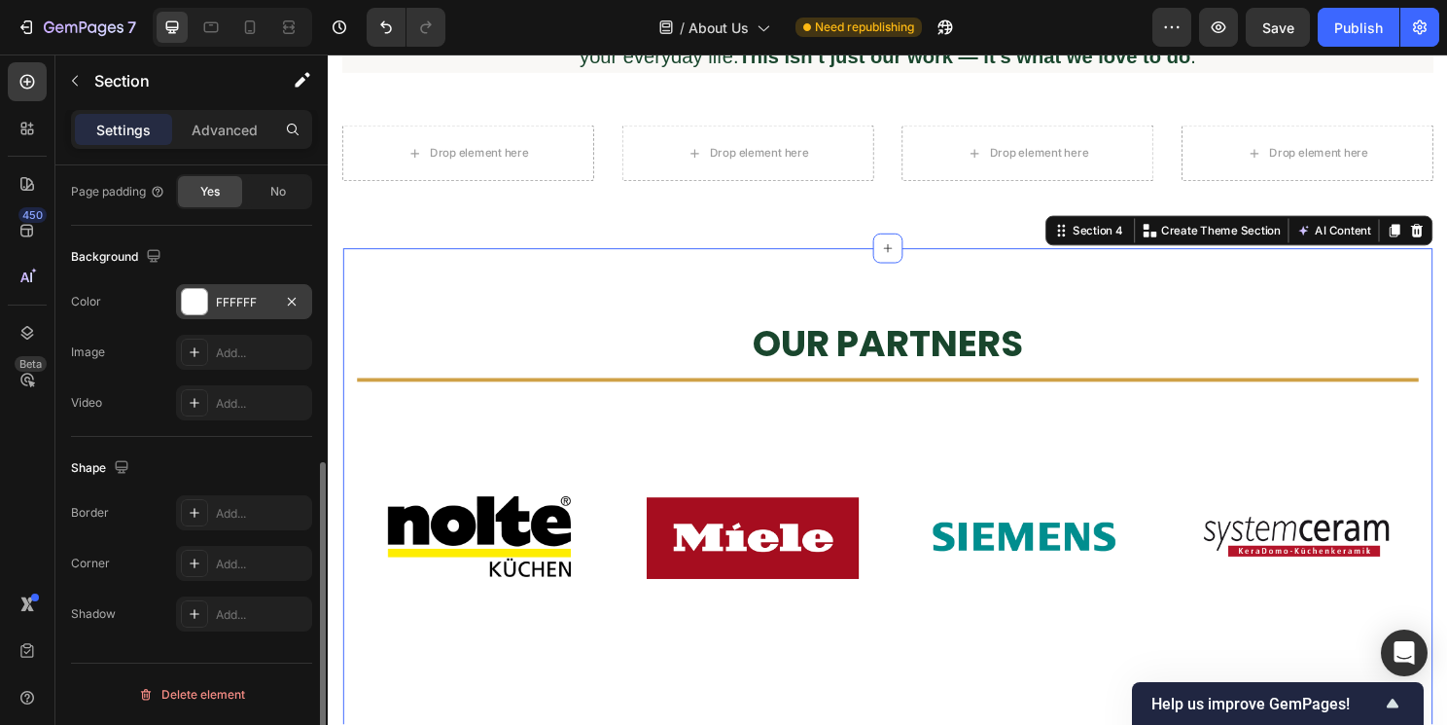
click at [244, 294] on div "FFFFFF" at bounding box center [244, 303] width 56 height 18
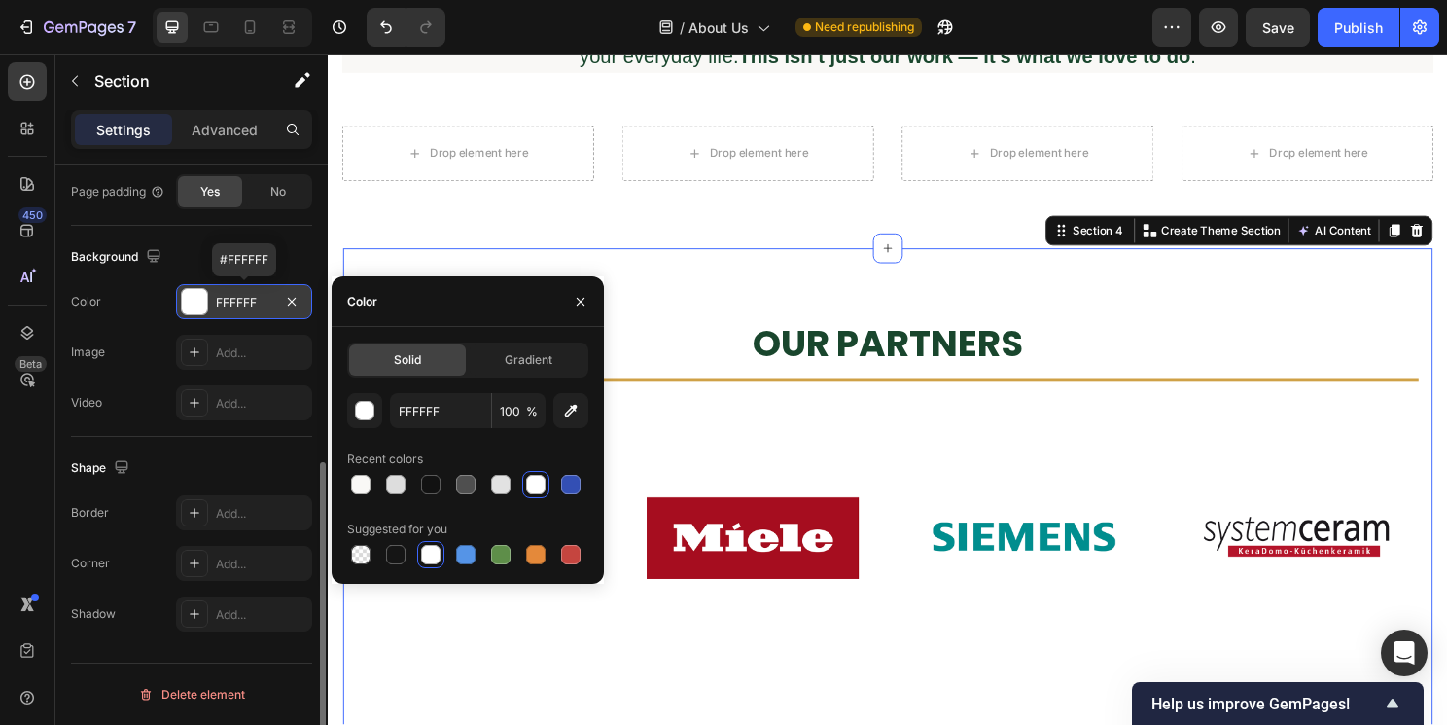
click at [236, 298] on div "FFFFFF" at bounding box center [244, 303] width 56 height 18
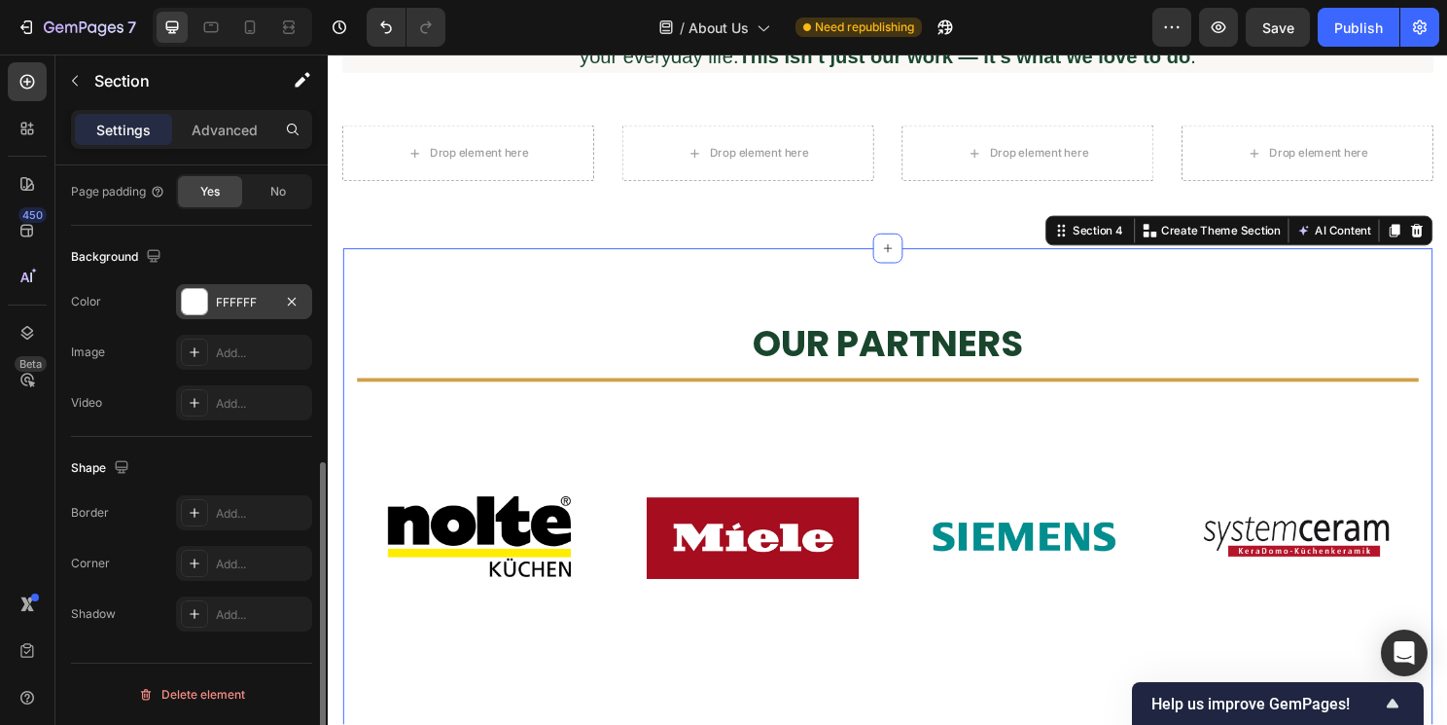
click at [217, 294] on div "FFFFFF" at bounding box center [244, 303] width 56 height 18
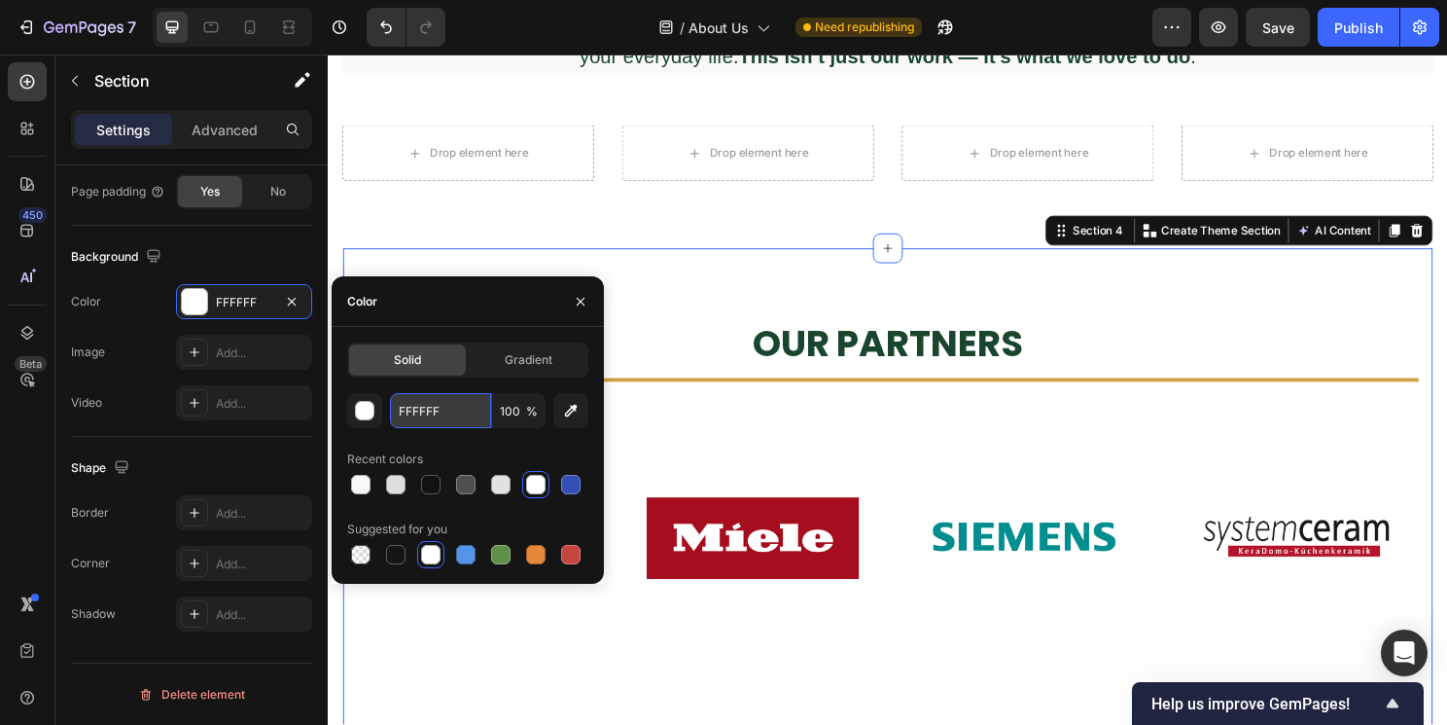
click at [431, 413] on input "FFFFFF" at bounding box center [440, 410] width 101 height 35
paste input "9F8F6"
click at [468, 443] on div "FFFFFF 100 % Recent colors Suggested for you" at bounding box center [467, 480] width 241 height 175
click at [444, 410] on input "FFFFFF" at bounding box center [440, 410] width 101 height 35
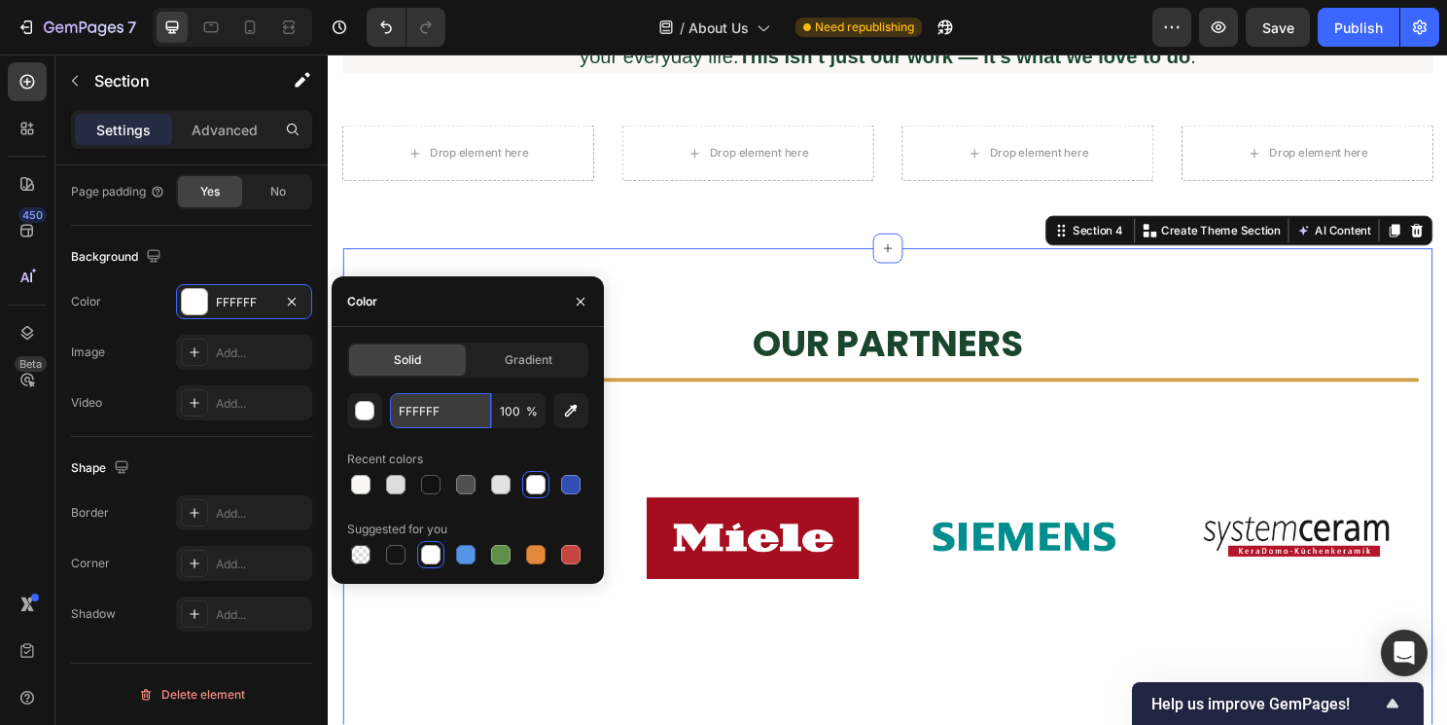
paste input "9F8F6"
type input "F9F8F6"
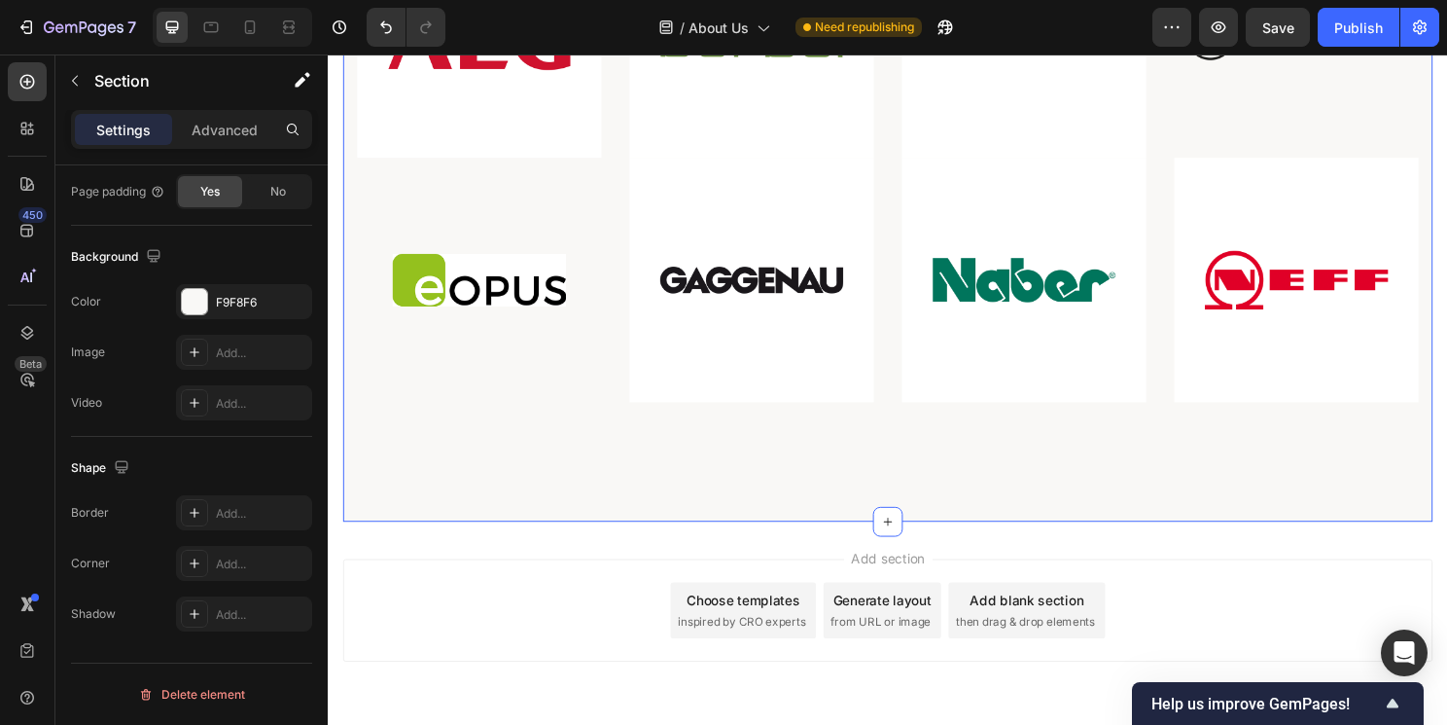
scroll to position [2476, 0]
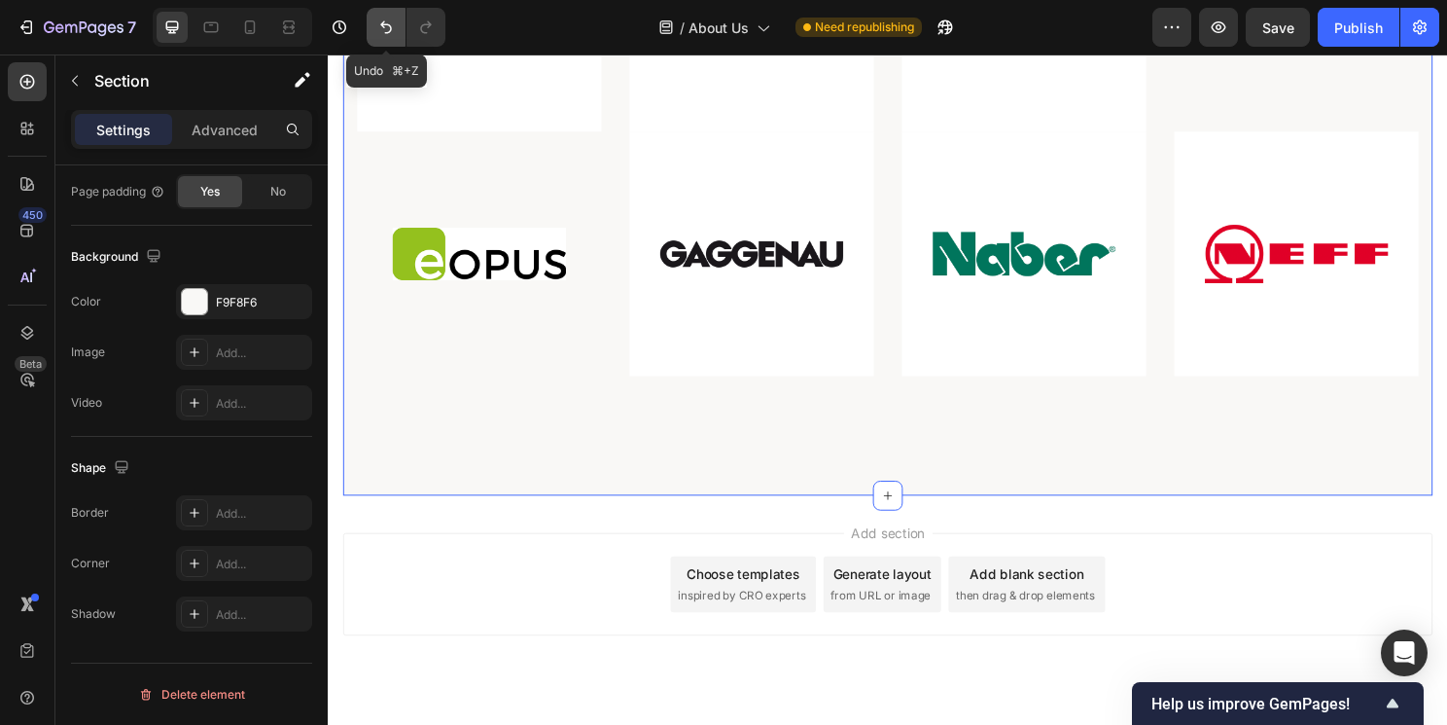
click at [380, 28] on icon "Undo/Redo" at bounding box center [385, 27] width 19 height 19
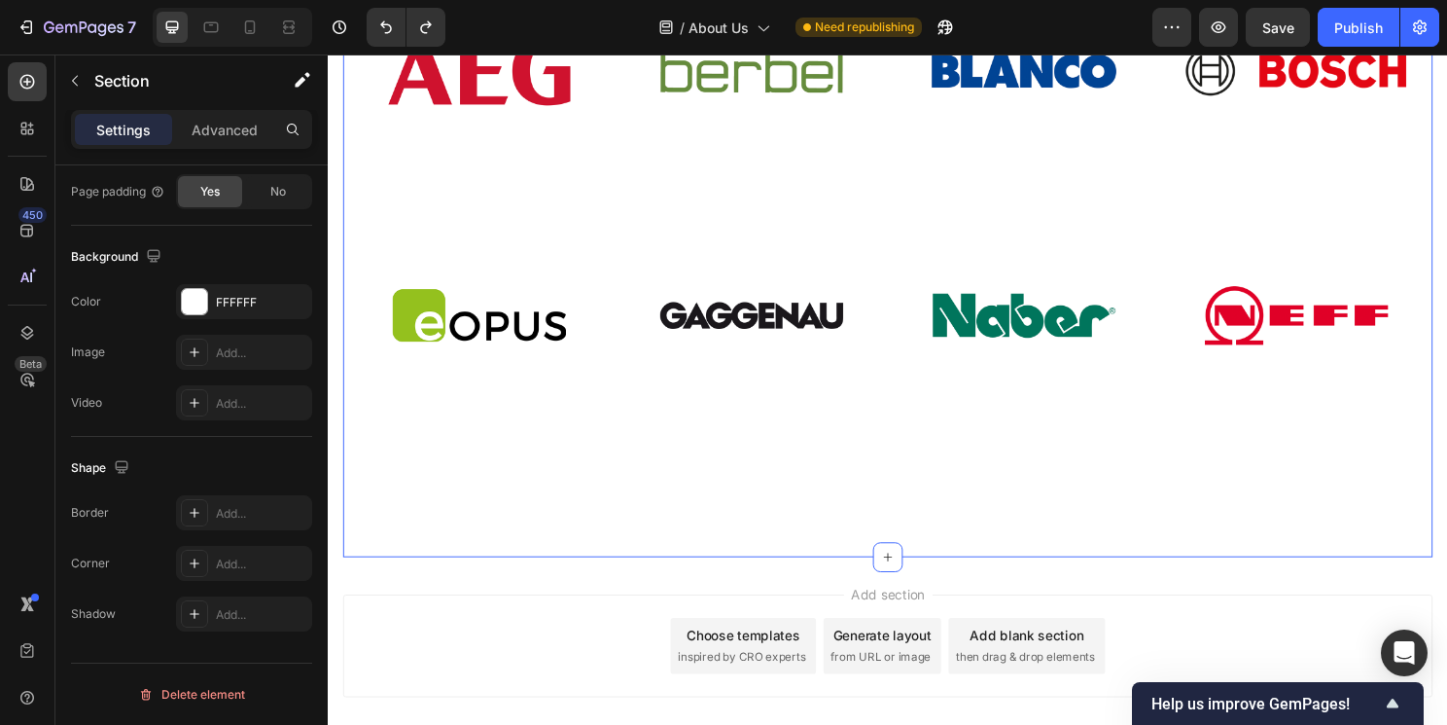
scroll to position [2410, 0]
click at [538, 524] on div "OUR PARTNERS Text block Title Line Row Image Image Image Image Image Image Imag…" at bounding box center [911, 49] width 1136 height 1062
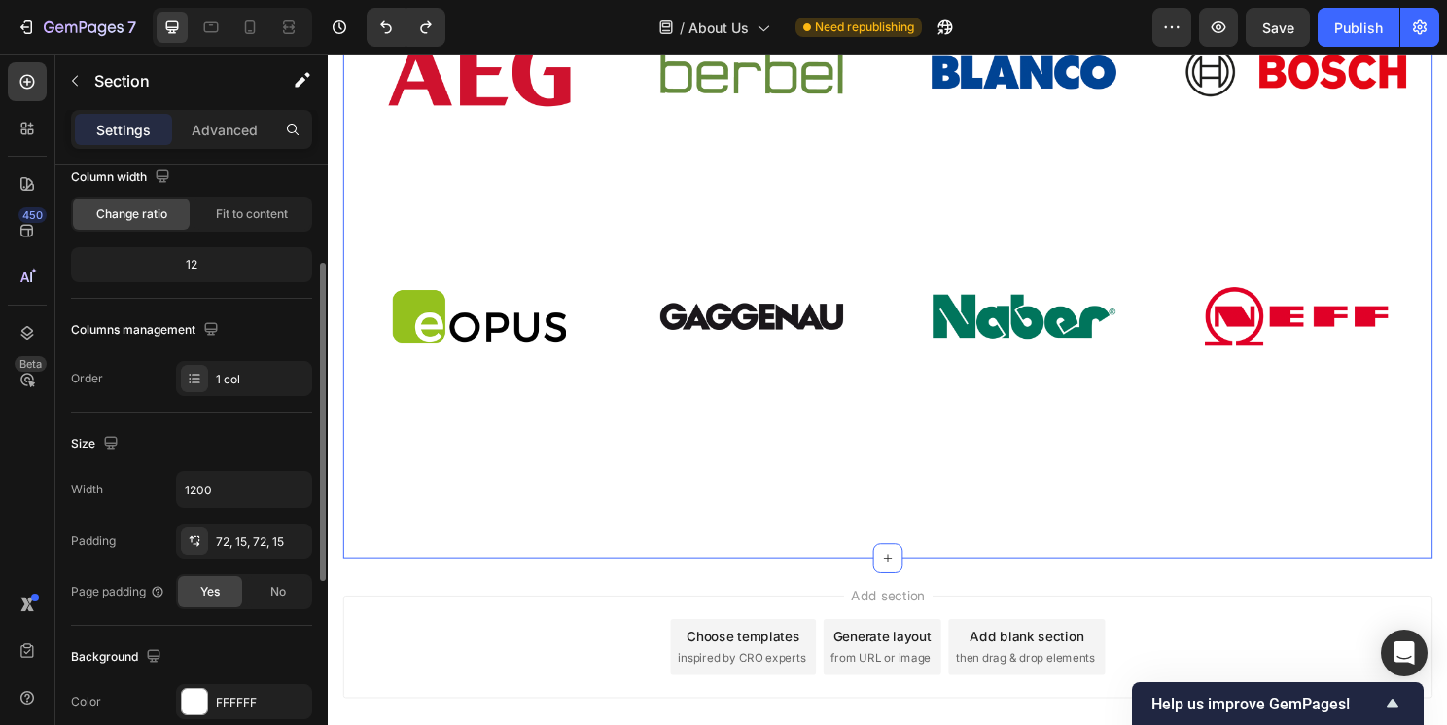
scroll to position [170, 0]
click at [223, 487] on input "1200" at bounding box center [244, 491] width 134 height 35
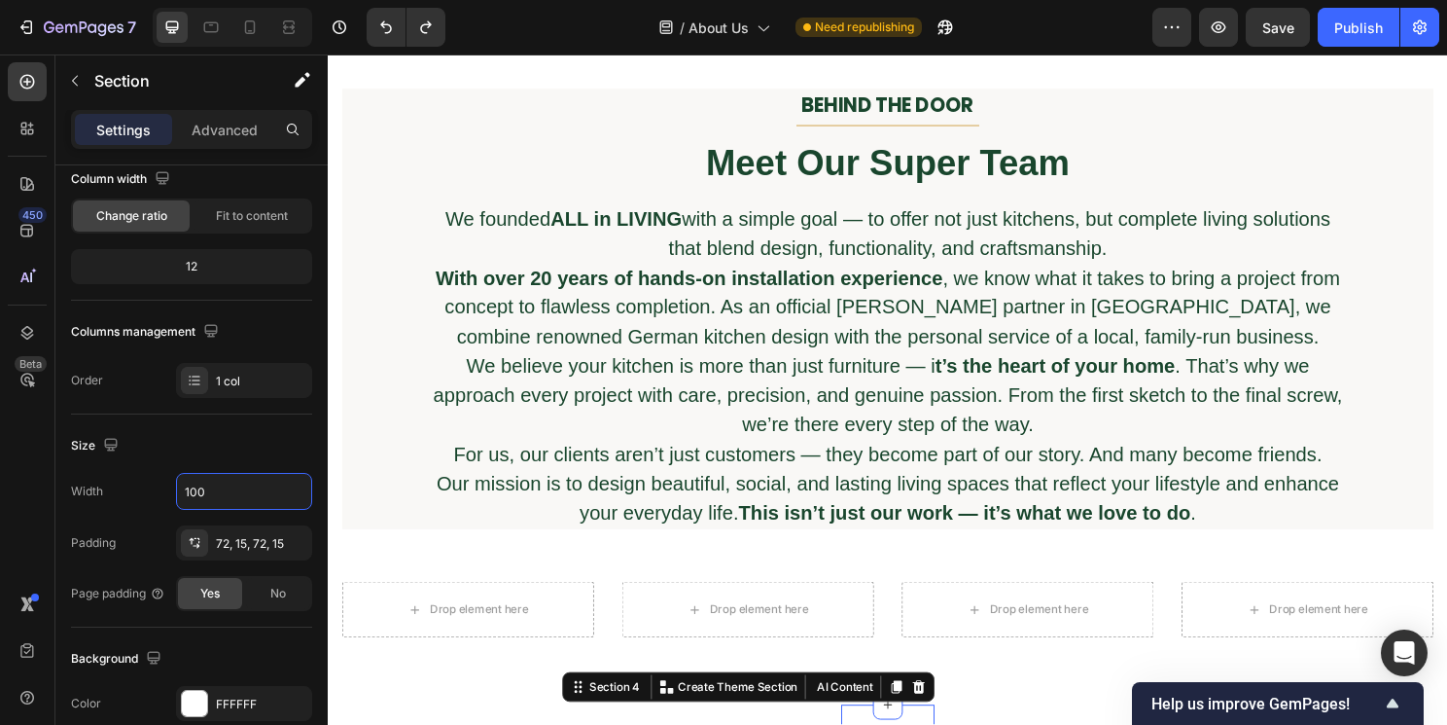
scroll to position [1192, 0]
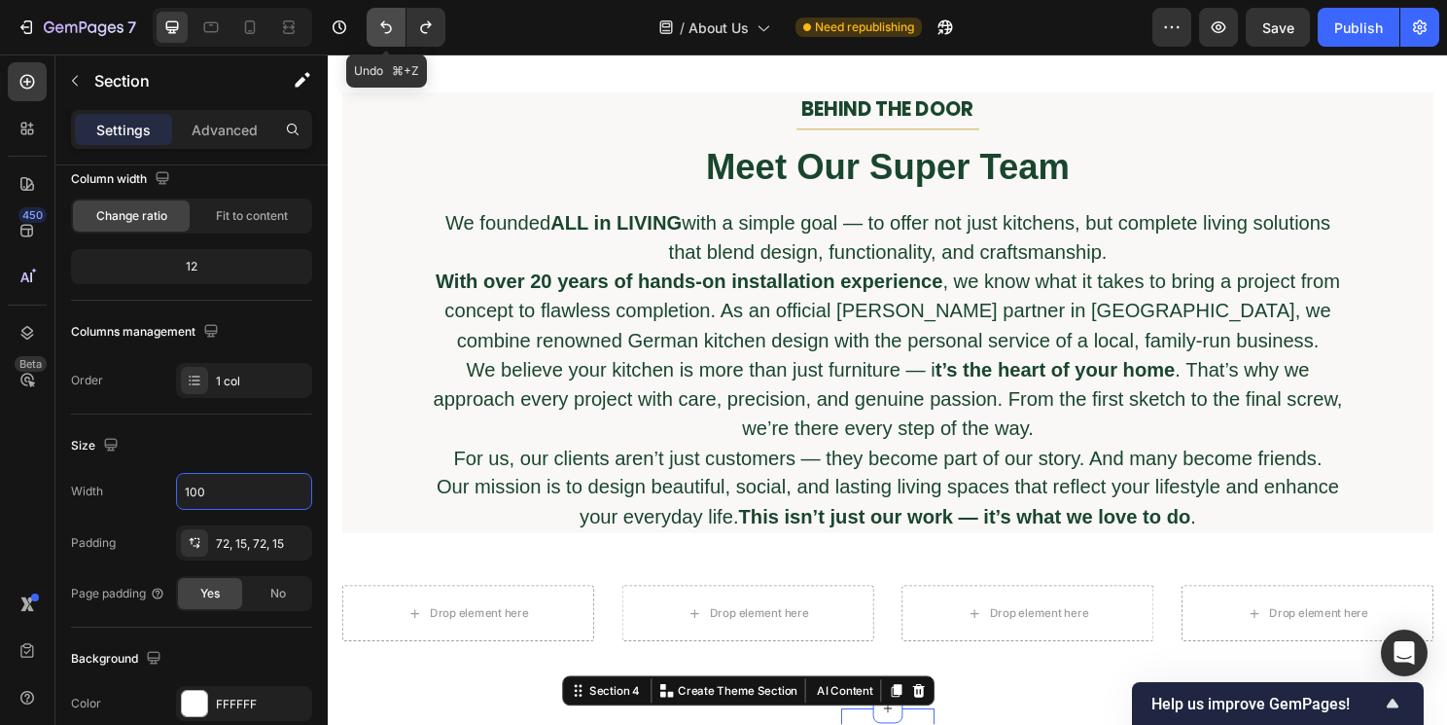
click at [380, 20] on icon "Undo/Redo" at bounding box center [385, 27] width 19 height 19
type input "1200"
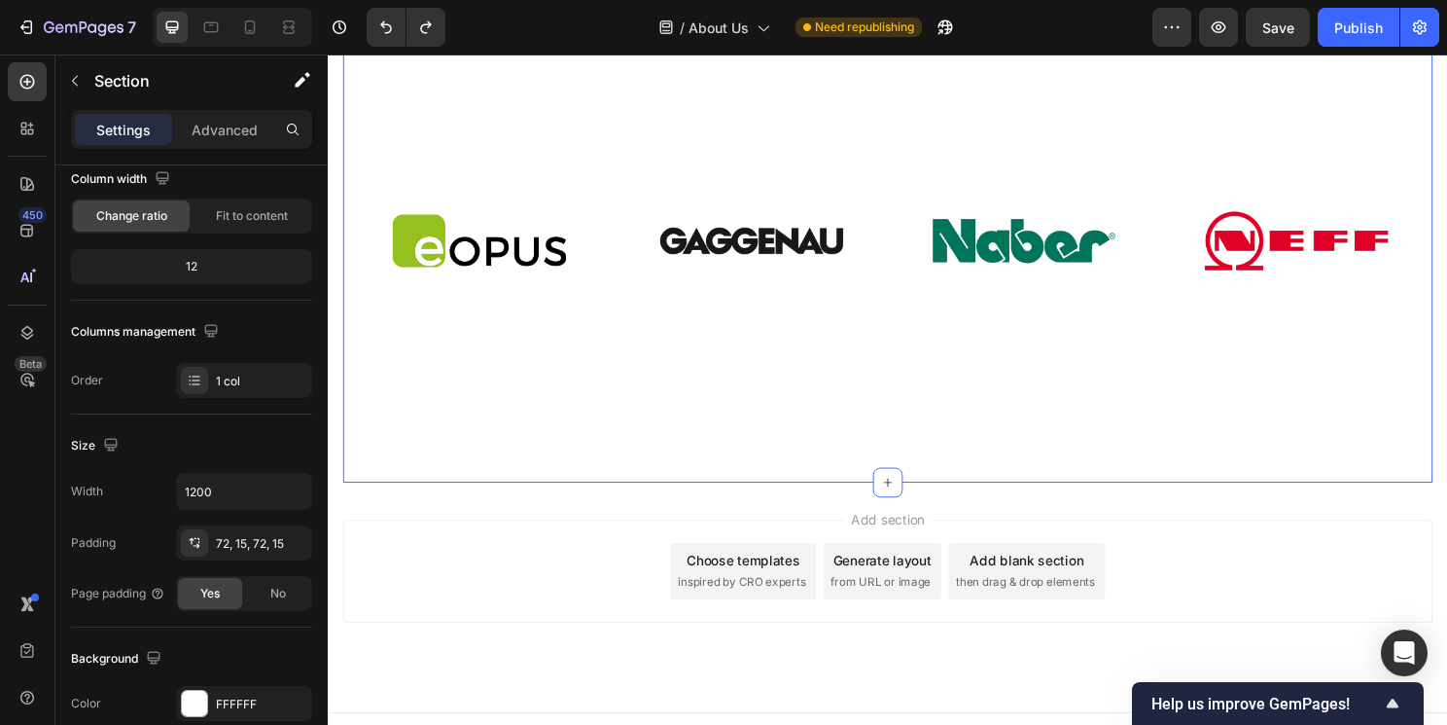
scroll to position [2517, 0]
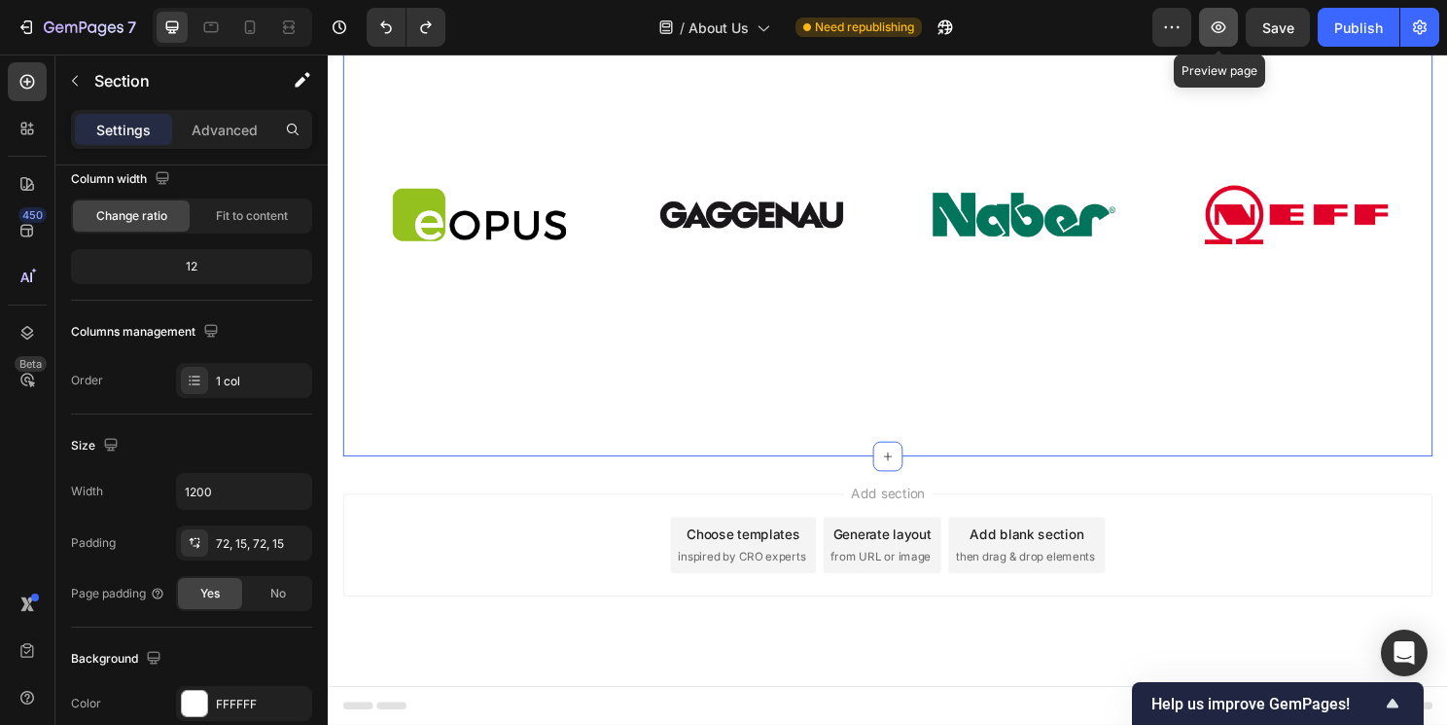
click at [1220, 23] on icon "button" at bounding box center [1218, 27] width 19 height 19
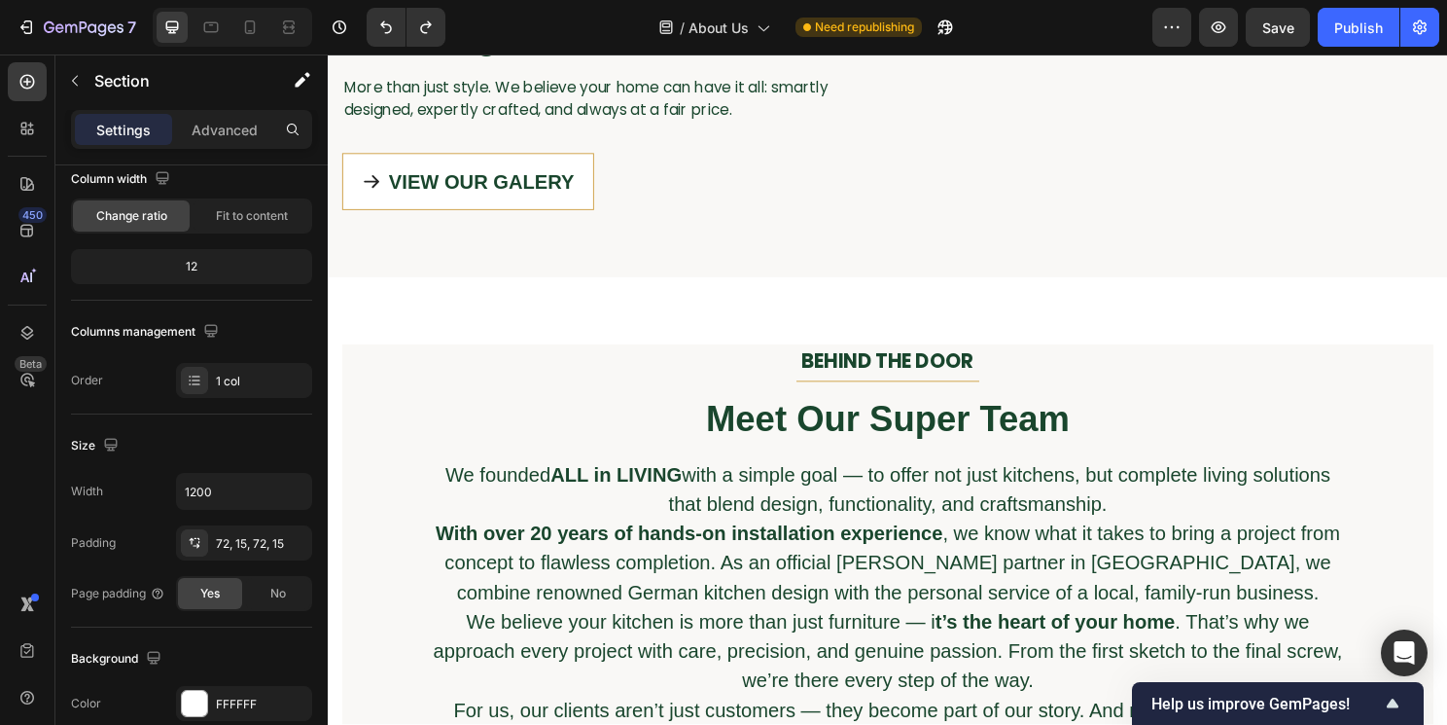
scroll to position [928, 0]
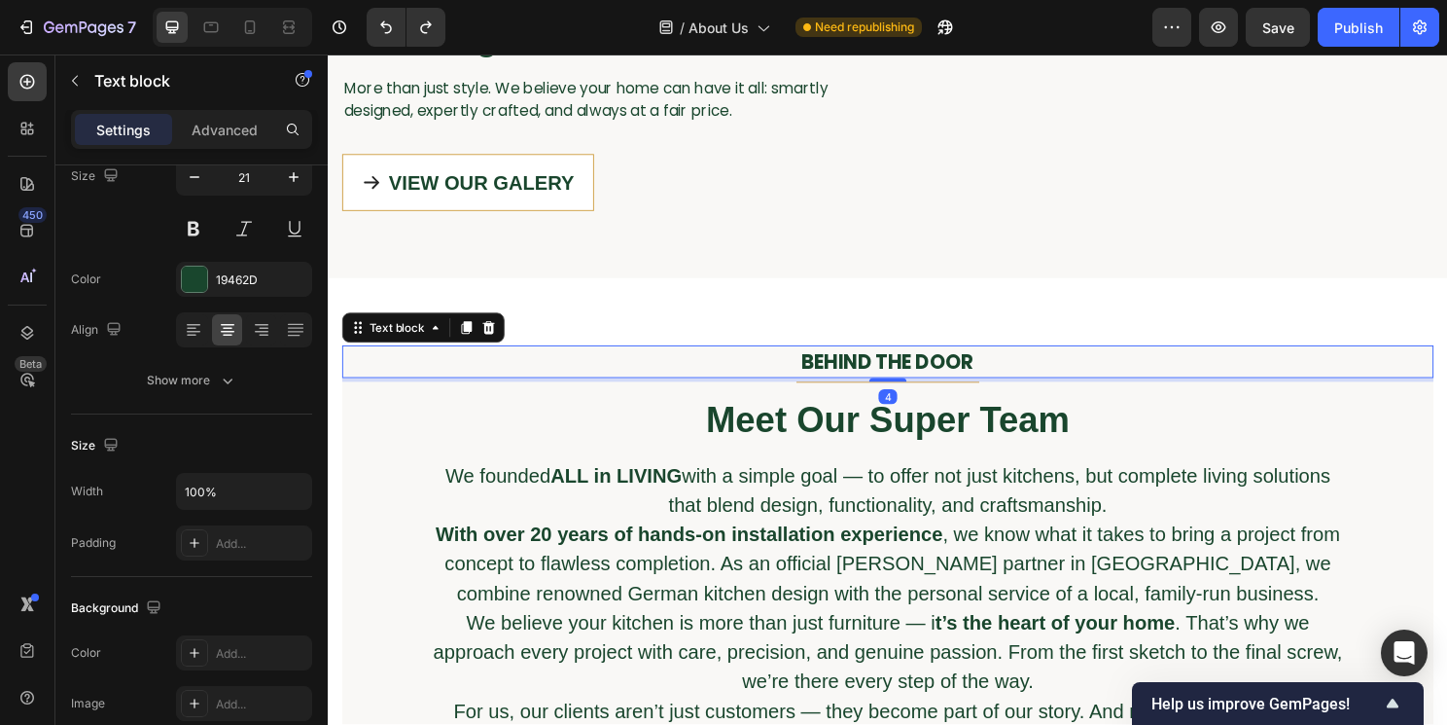
click at [777, 375] on p "BEHIND THE DOOR" at bounding box center [911, 375] width 1134 height 31
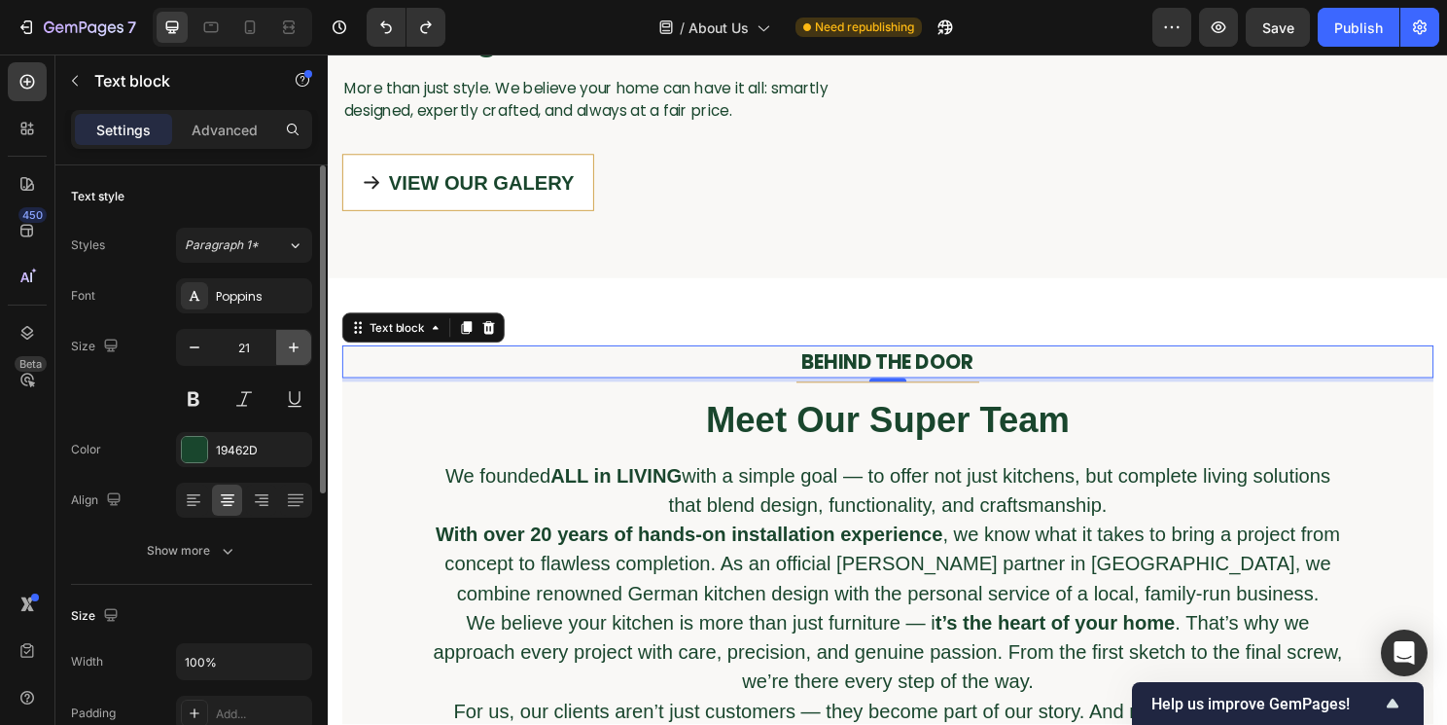
click at [302, 345] on icon "button" at bounding box center [293, 347] width 19 height 19
type input "23"
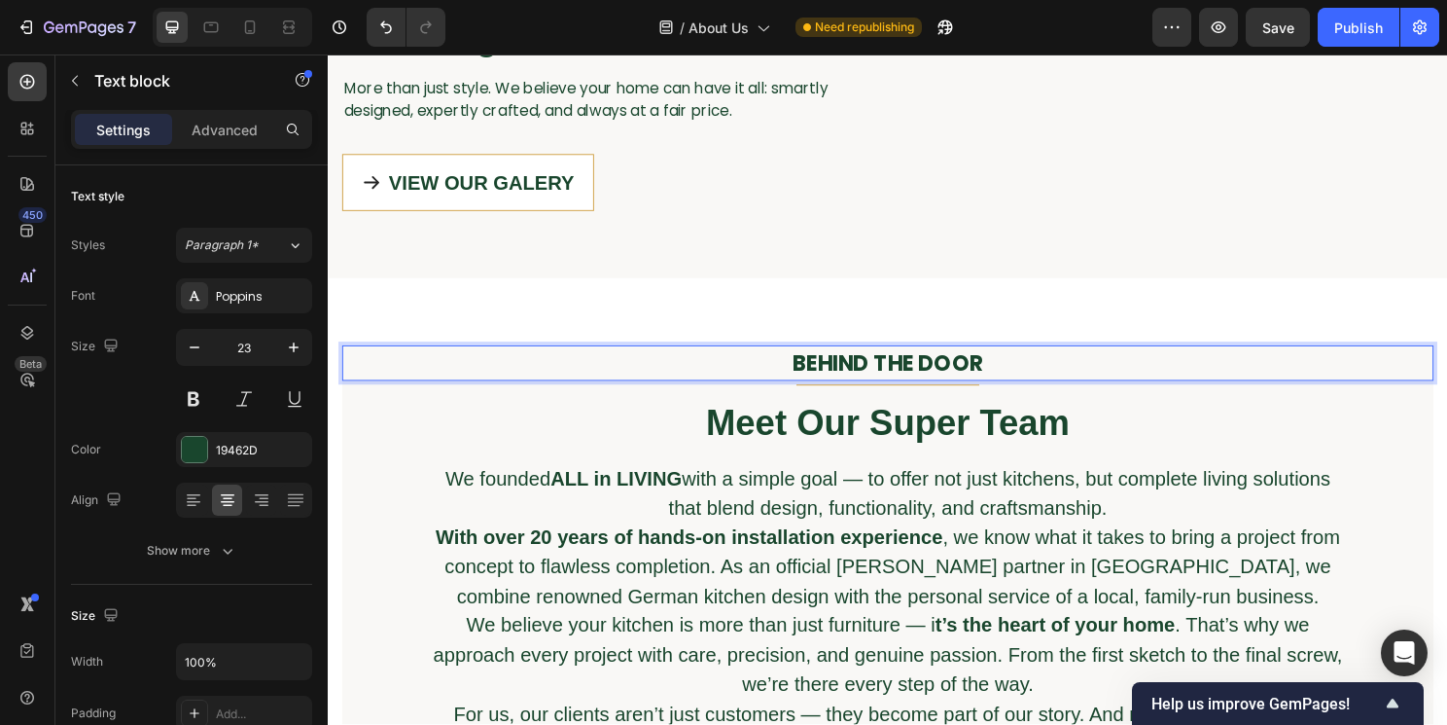
click at [443, 376] on p "BEHIND THE DOOR" at bounding box center [911, 377] width 1134 height 34
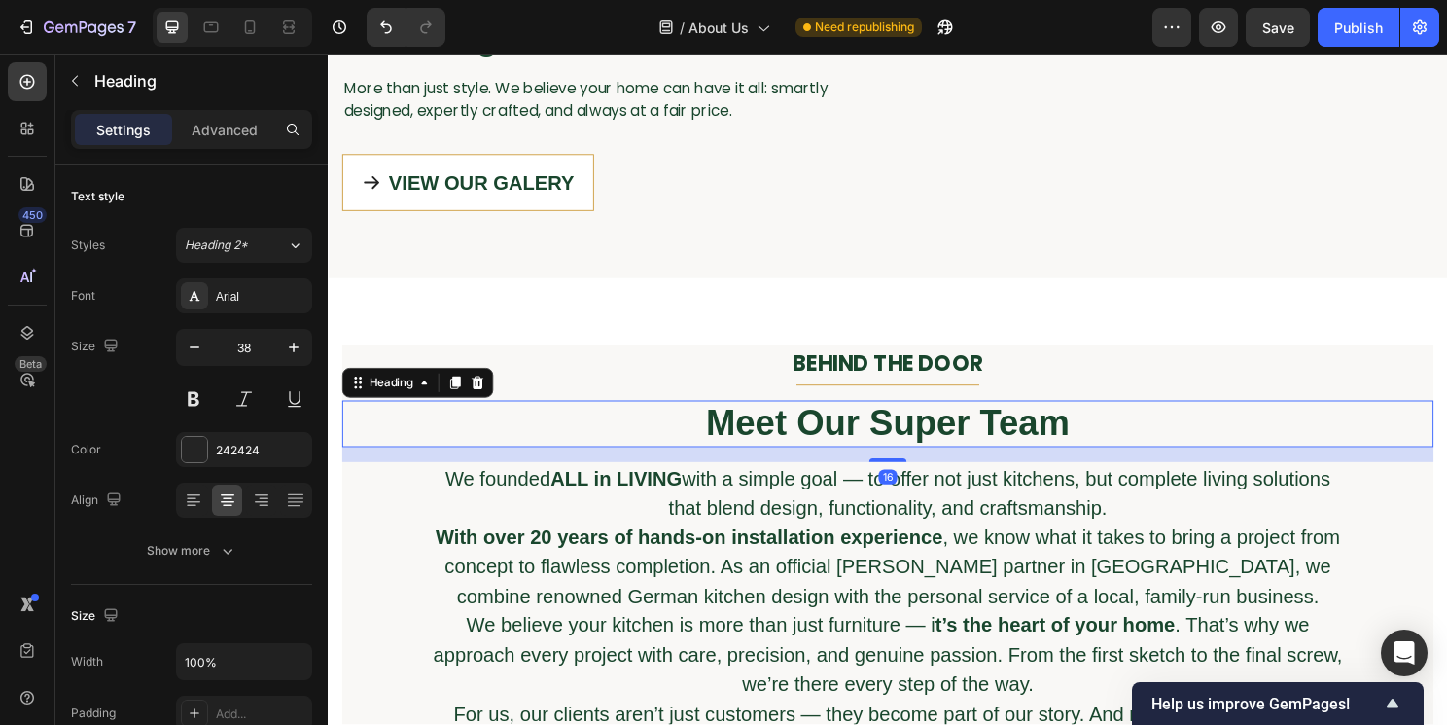
click at [557, 433] on h2 "Meet Our Super Team" at bounding box center [911, 439] width 1138 height 49
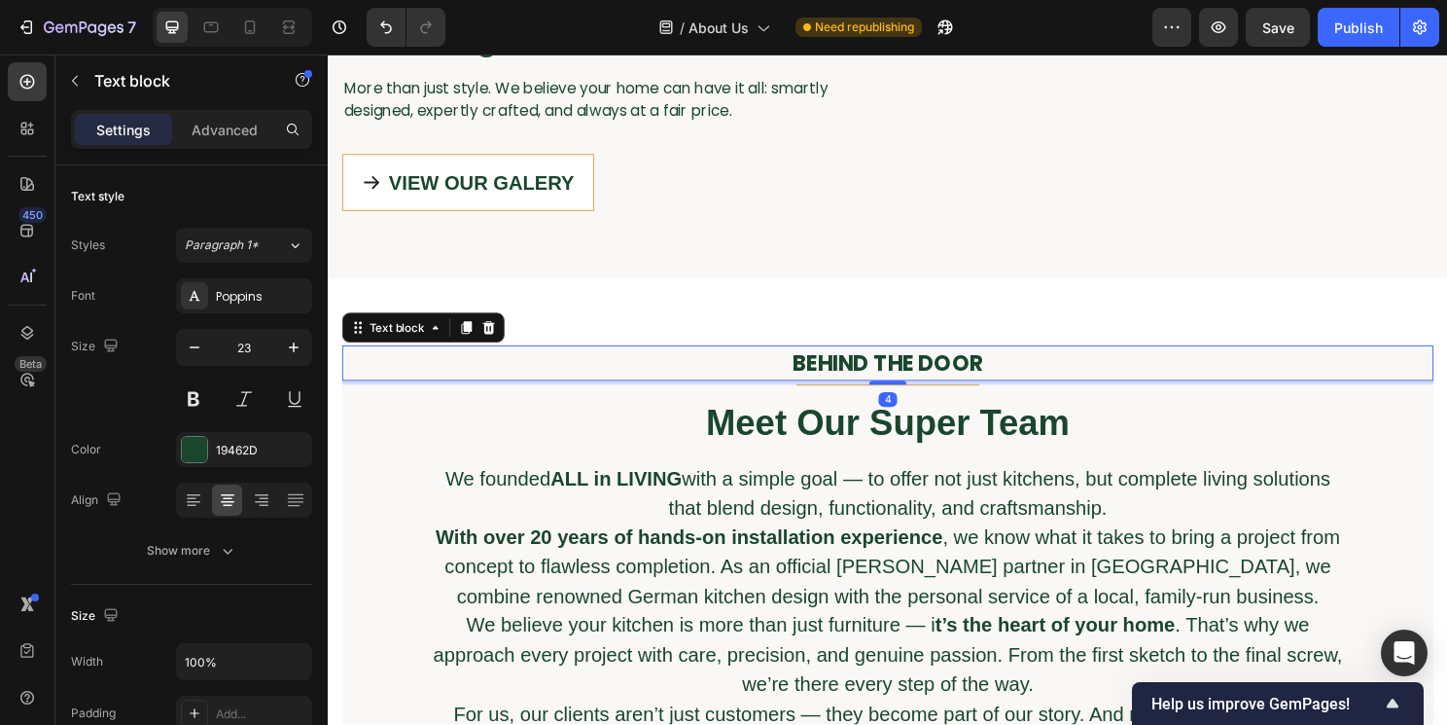
click at [573, 377] on p "BEHIND THE DOOR" at bounding box center [911, 377] width 1134 height 34
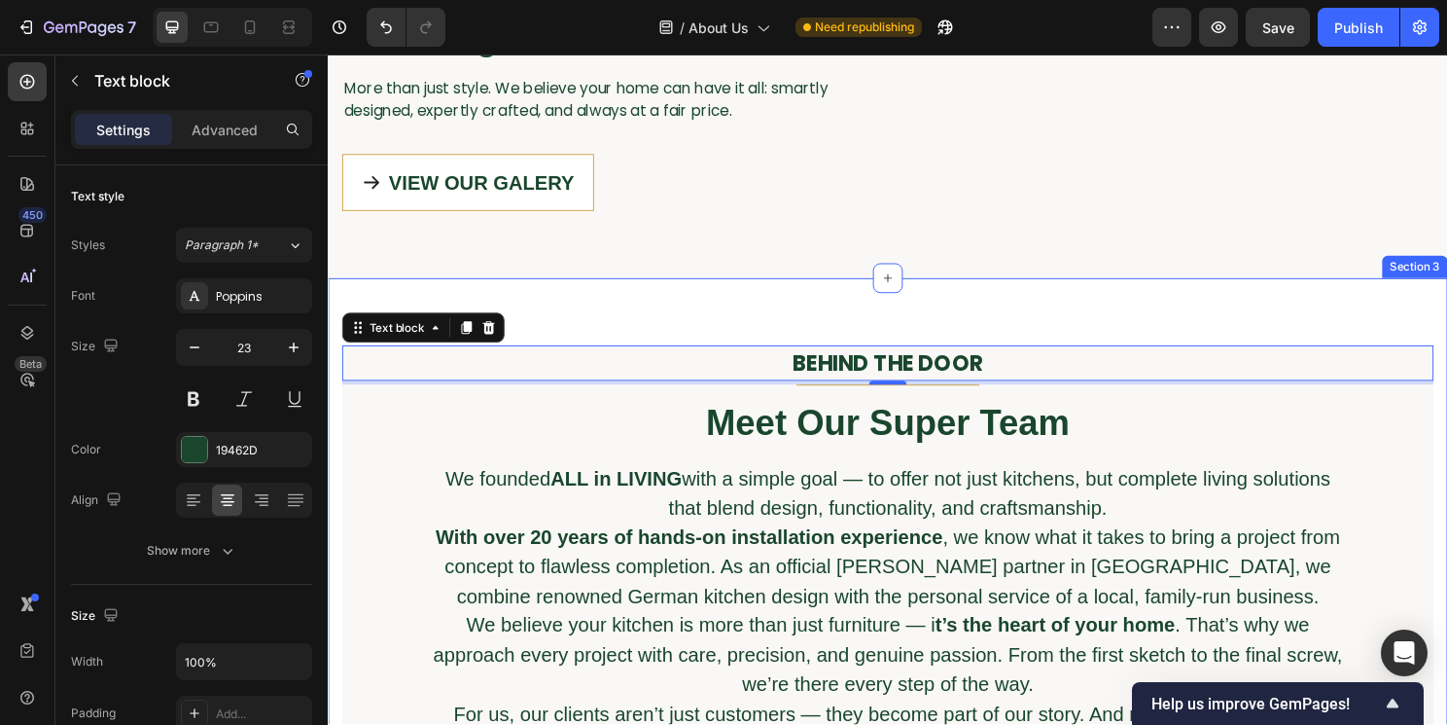
click at [620, 340] on div "BEHIND THE DOOR Text block 4 Title Line Meet Our Super Team Heading We founded …" at bounding box center [911, 646] width 1167 height 716
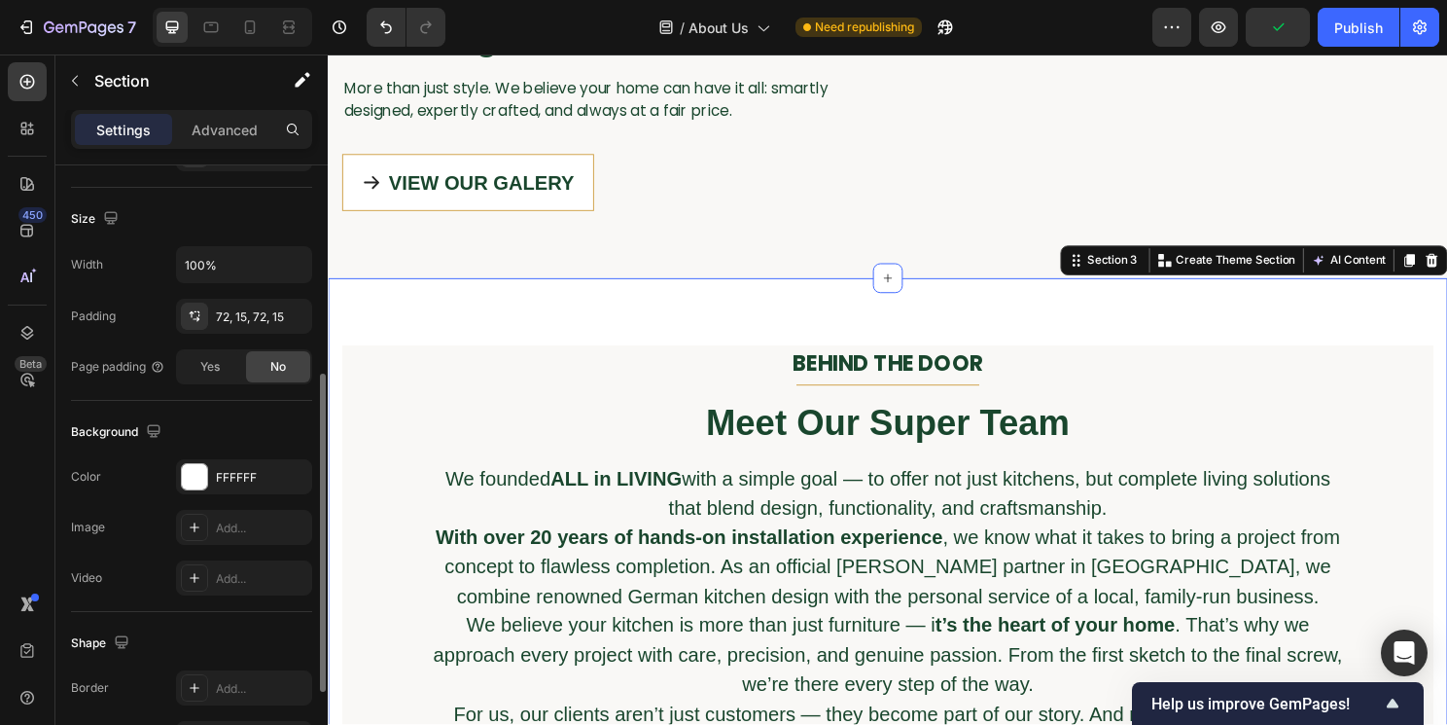
scroll to position [399, 0]
click at [247, 475] on div "FFFFFF" at bounding box center [244, 476] width 56 height 18
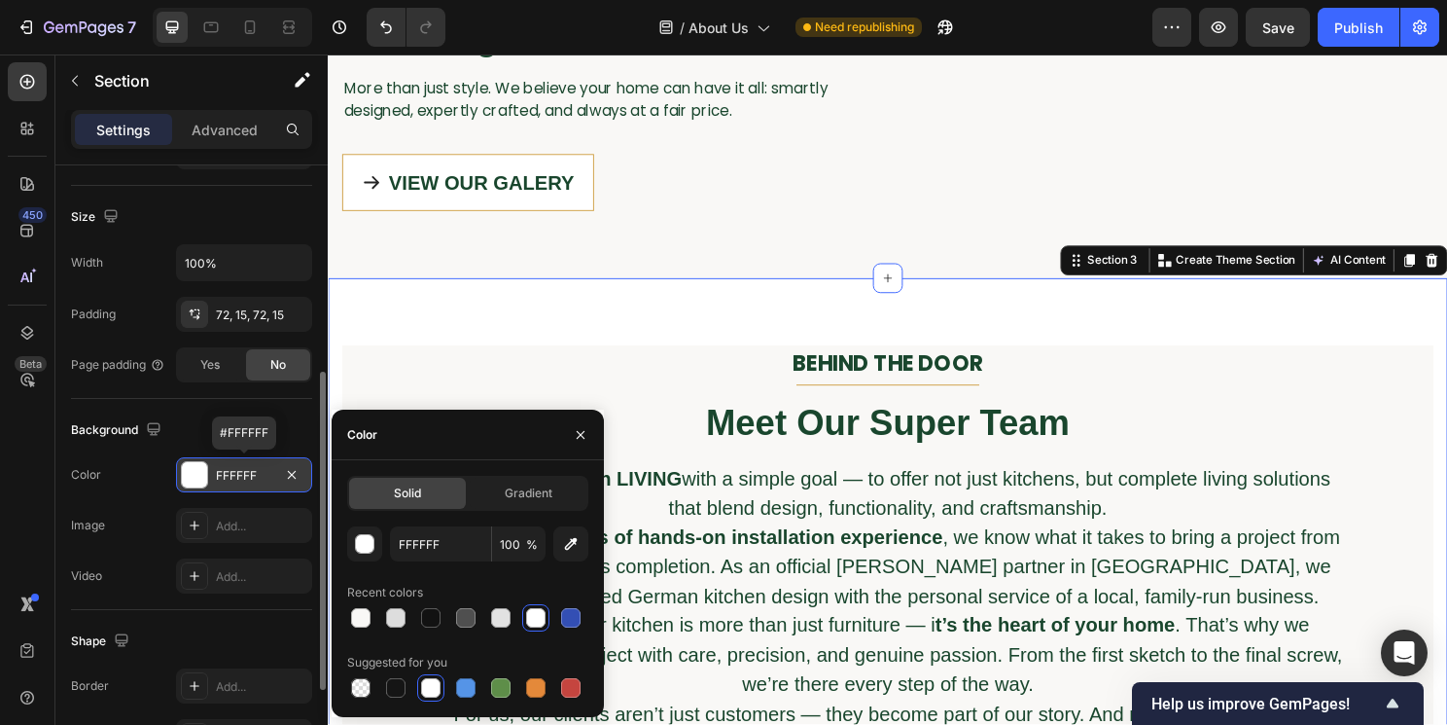
click at [247, 475] on div "FFFFFF" at bounding box center [244, 476] width 56 height 18
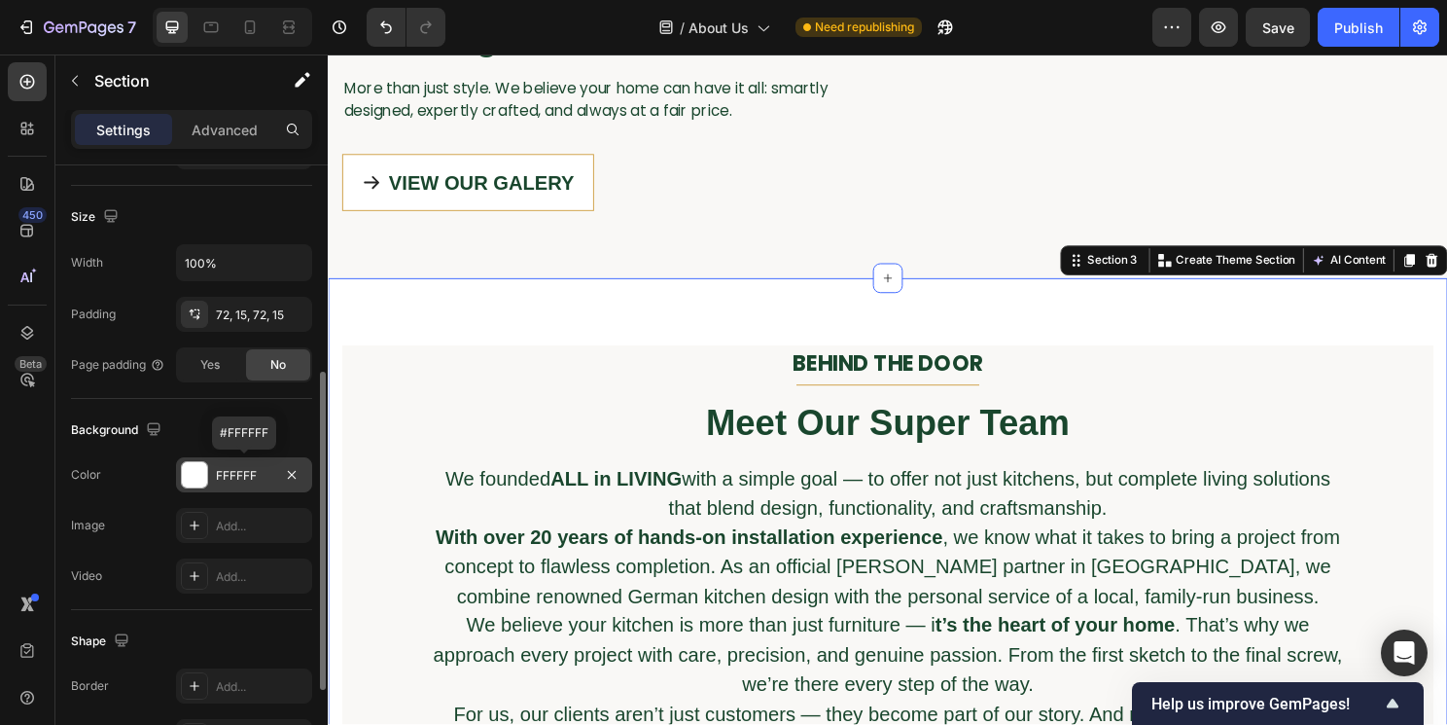
click at [247, 475] on div "FFFFFF" at bounding box center [244, 476] width 56 height 18
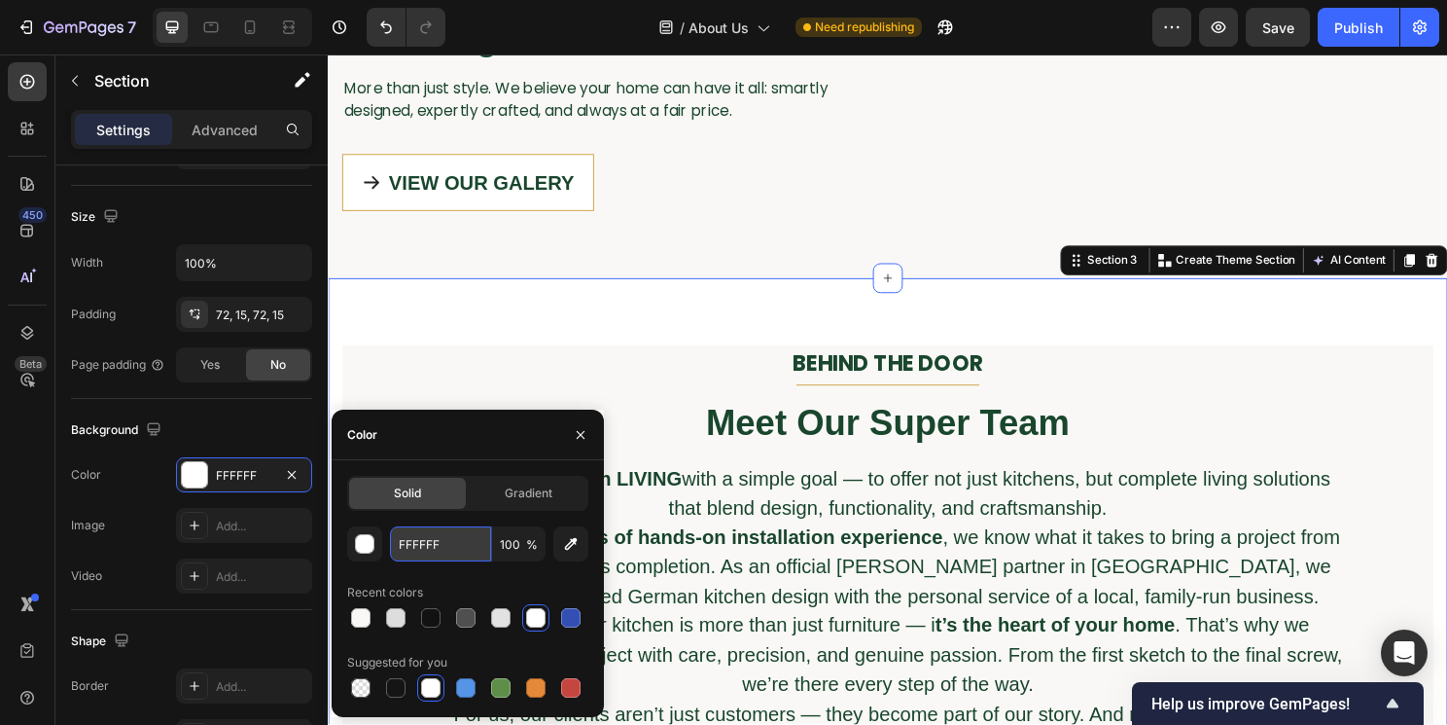
click at [459, 537] on input "FFFFFF" at bounding box center [440, 543] width 101 height 35
paste input "9F8F6"
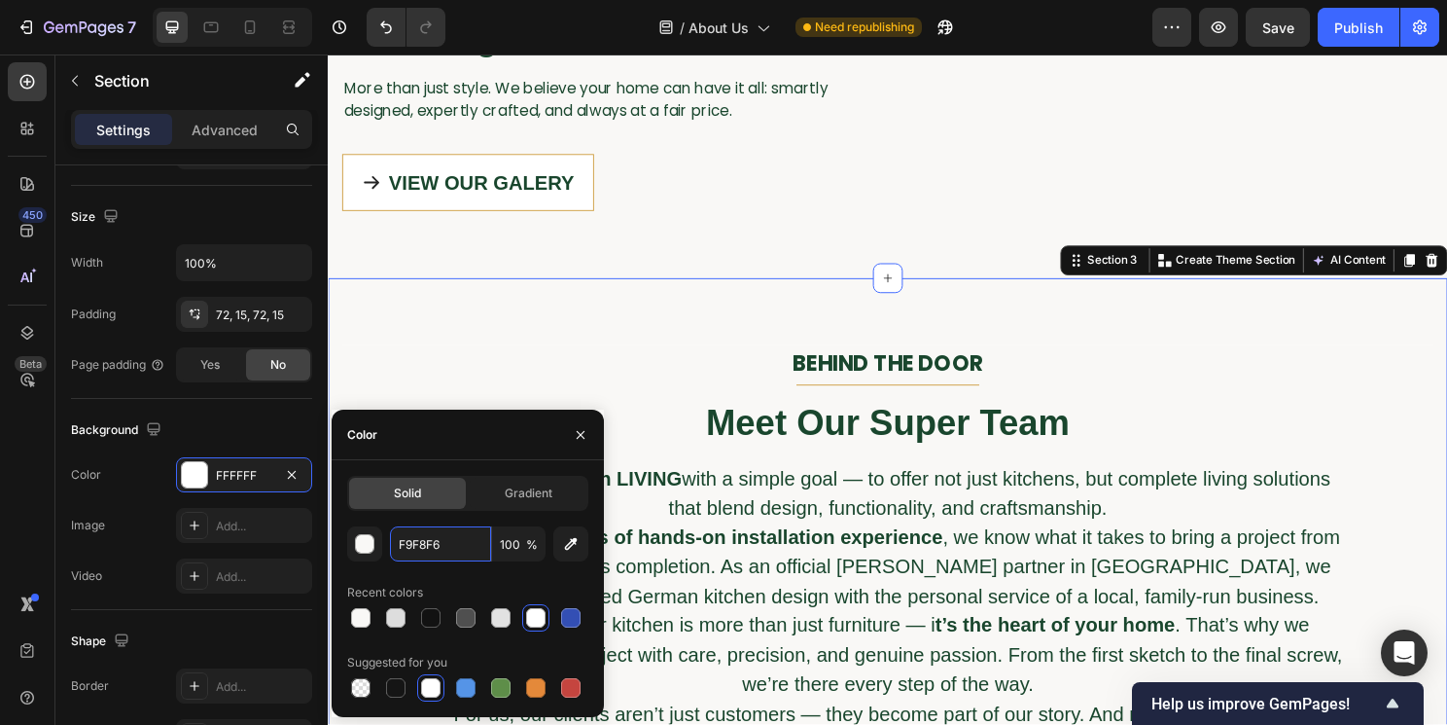
type input "F9F8F6"
click at [483, 451] on div "Color" at bounding box center [468, 435] width 272 height 51
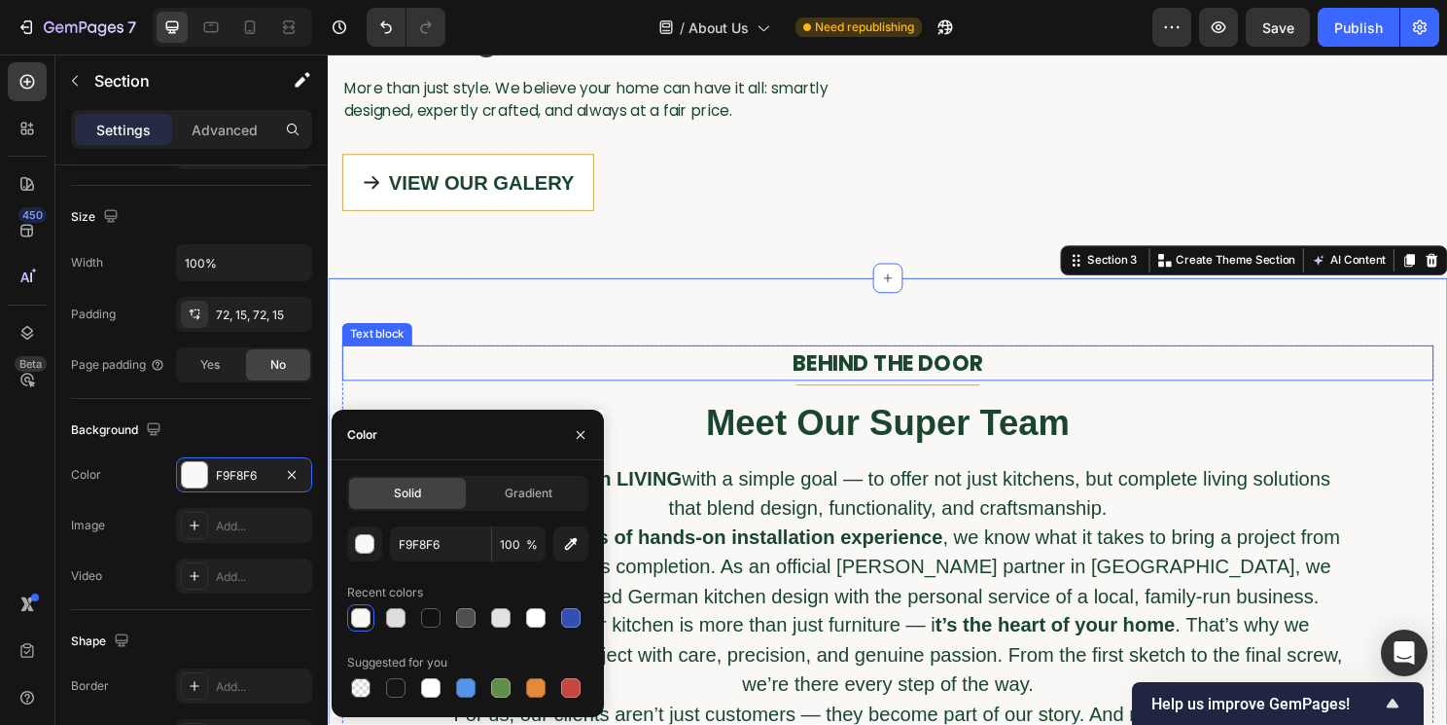
click at [539, 369] on p "BEHIND THE DOOR" at bounding box center [911, 377] width 1134 height 34
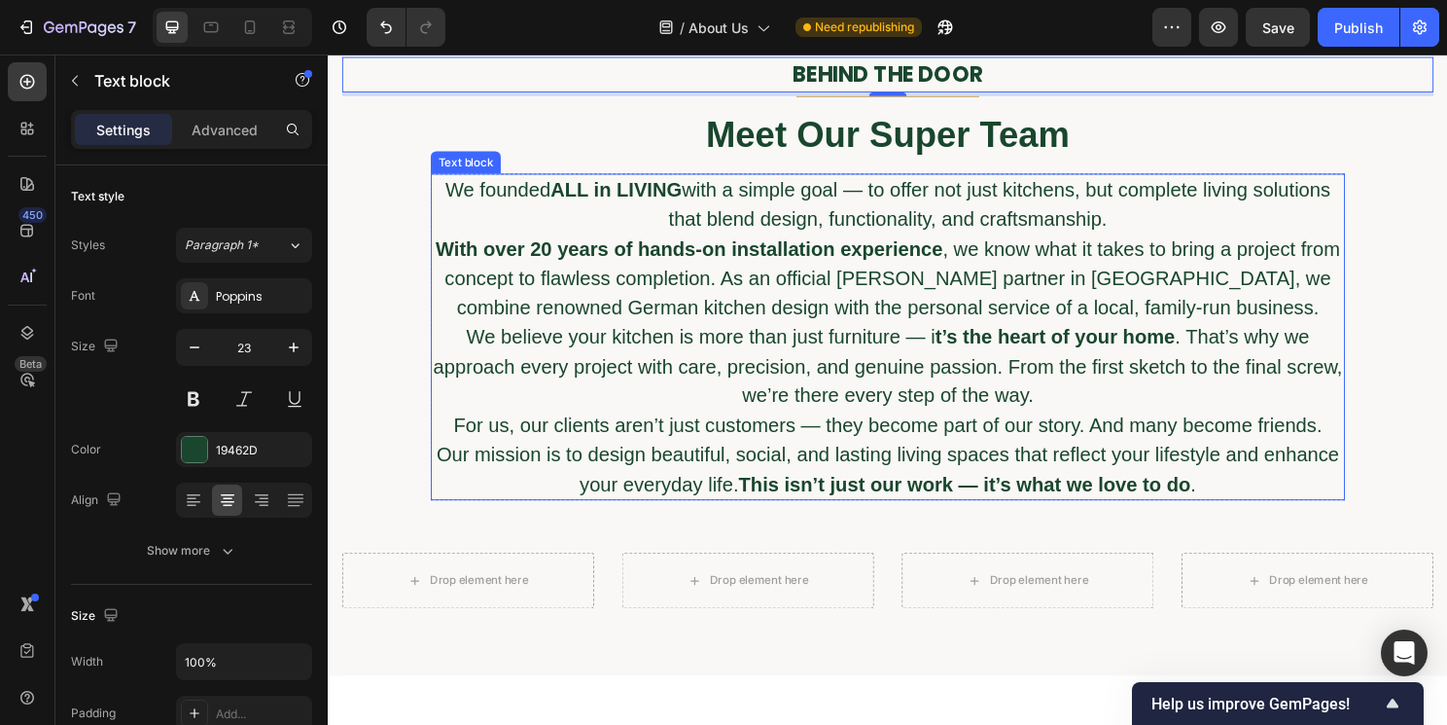
scroll to position [1237, 0]
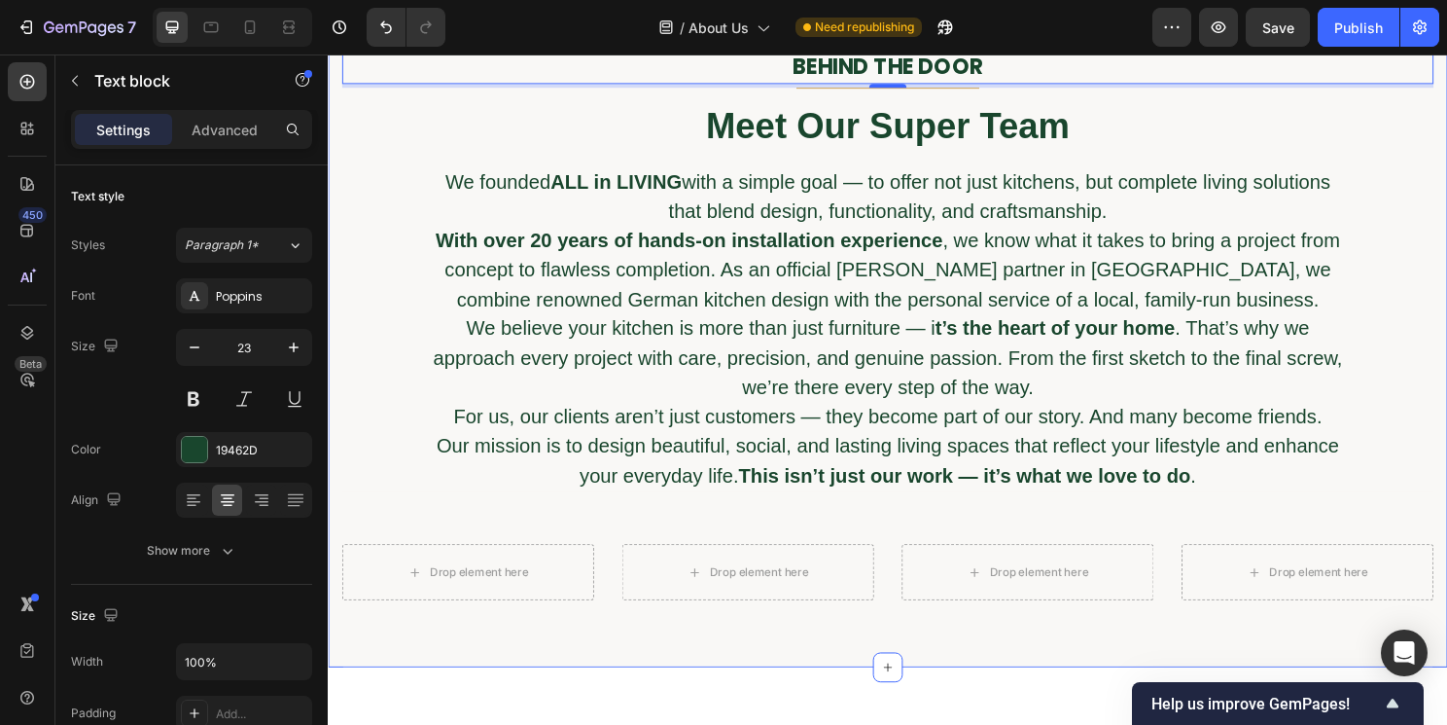
click at [696, 660] on div "BEHIND THE DOOR Text block 4 Title Line Meet Our Super Team Heading We founded …" at bounding box center [911, 337] width 1167 height 716
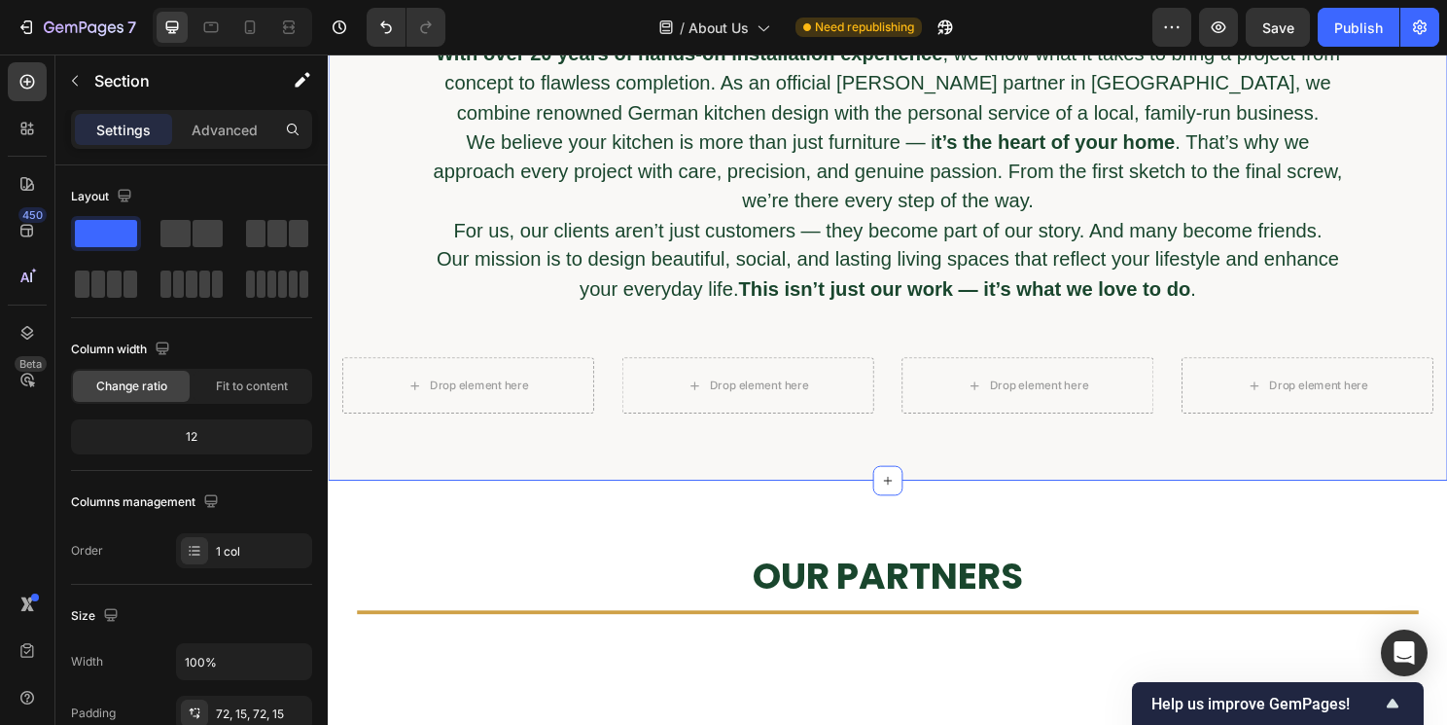
scroll to position [1458, 0]
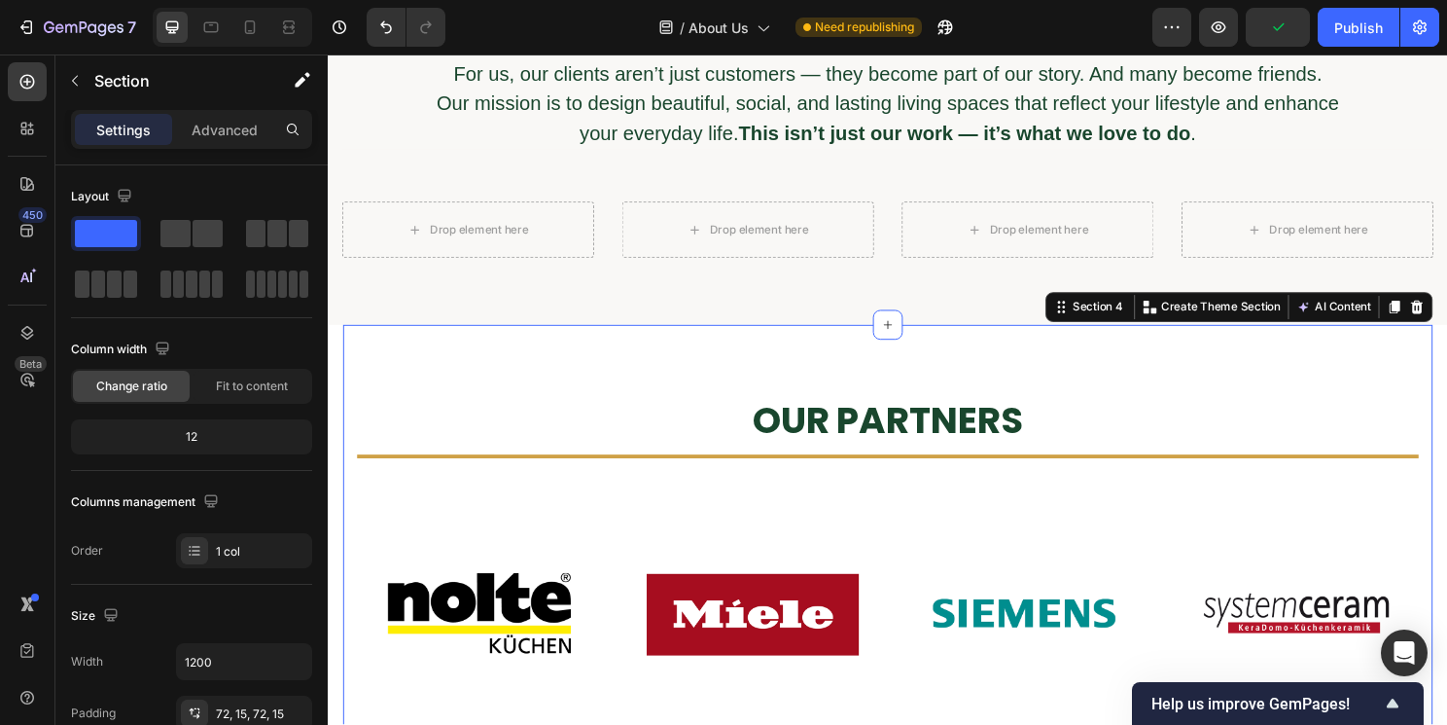
scroll to position [1596, 0]
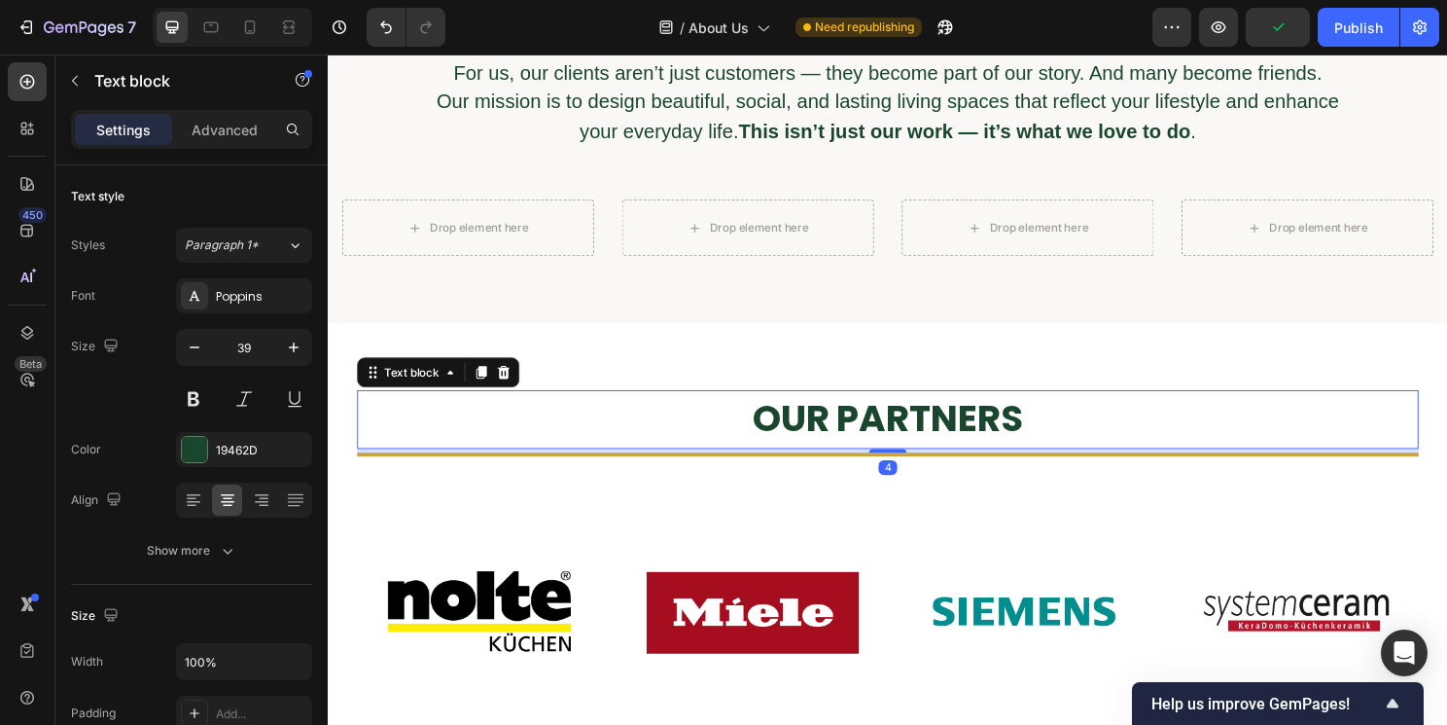
click at [579, 415] on p "OUR PARTNERS" at bounding box center [911, 435] width 1103 height 57
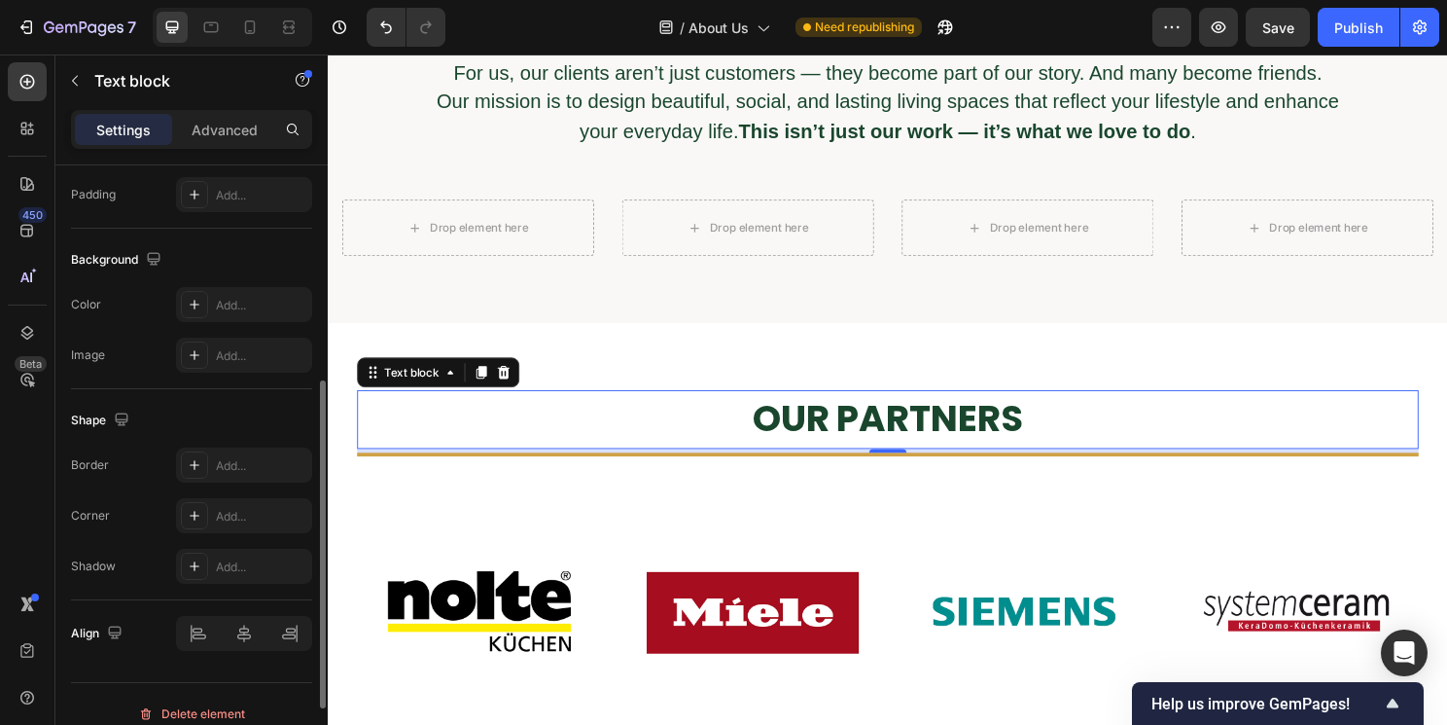
scroll to position [538, 0]
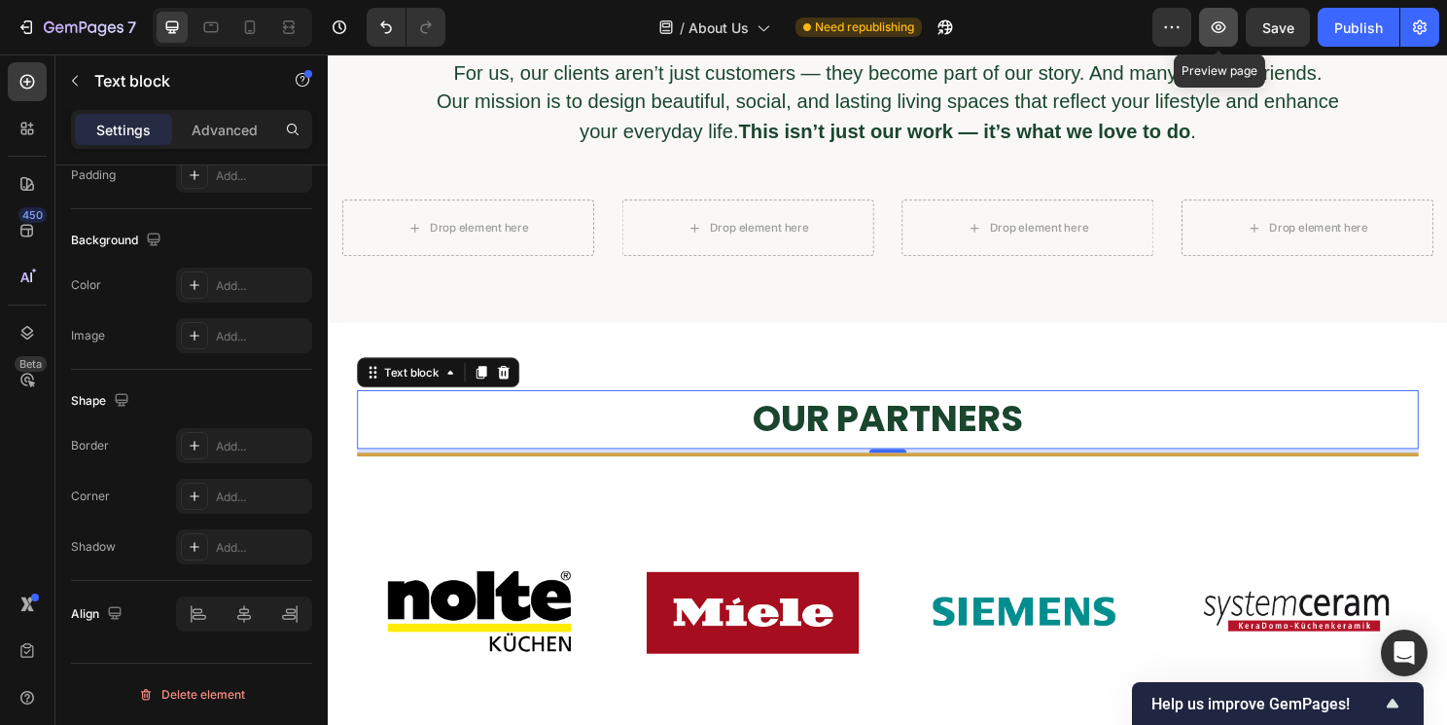
click at [1219, 27] on icon "button" at bounding box center [1218, 27] width 19 height 19
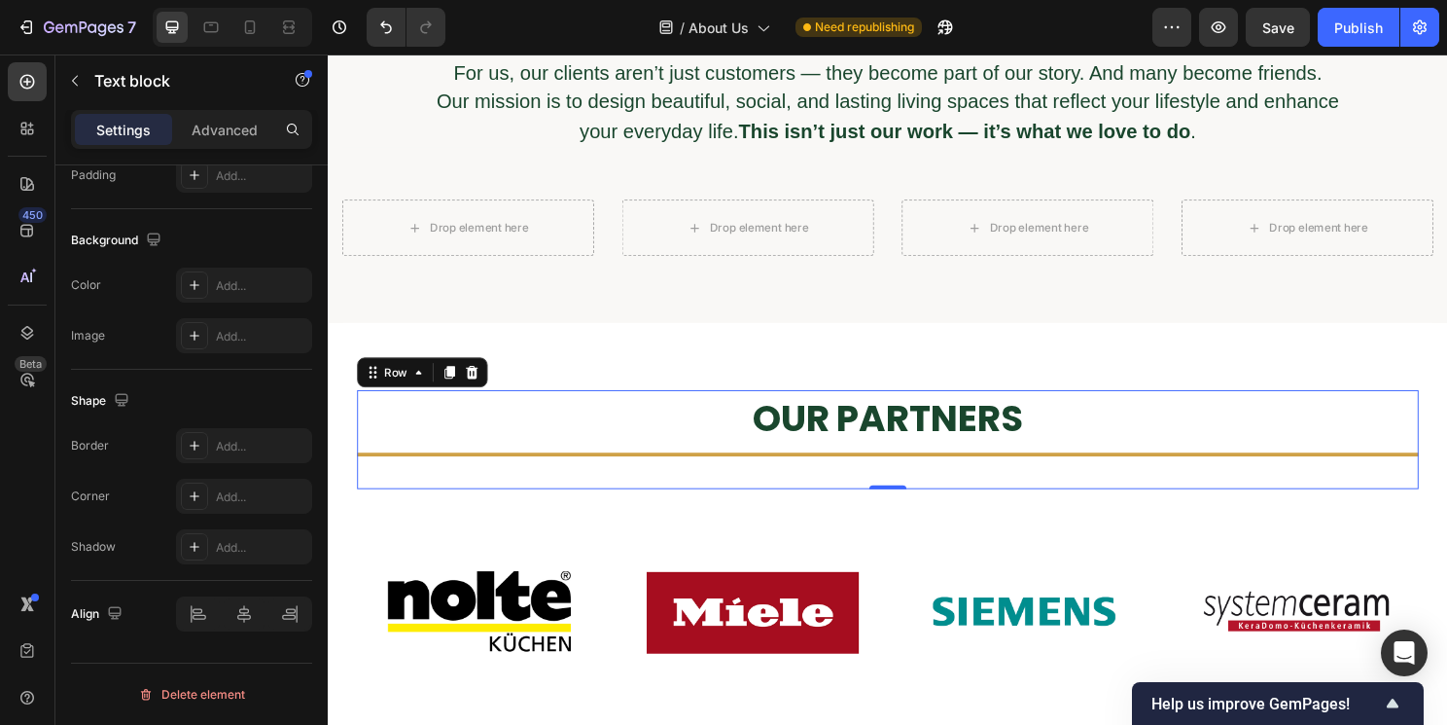
click at [664, 473] on div "OUR PARTNERS Text block Title Line" at bounding box center [911, 456] width 1107 height 103
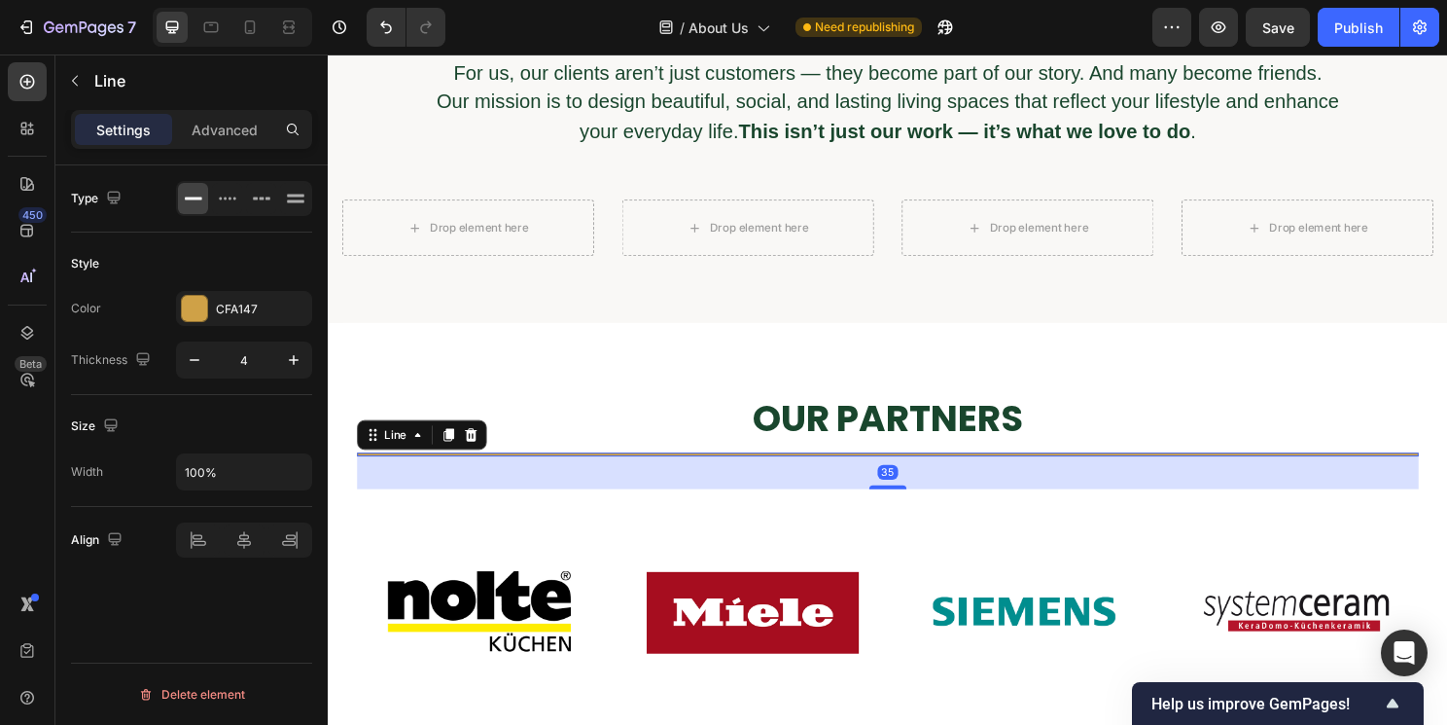
click at [667, 473] on div "Title Line 35" at bounding box center [911, 472] width 1107 height 4
click at [226, 465] on input "100%" at bounding box center [244, 471] width 134 height 35
type input "80%"
click at [149, 614] on div "Type Style Color CFA147 Thickness 4 Size Width 80% Align Delete element" at bounding box center [191, 472] width 272 height 615
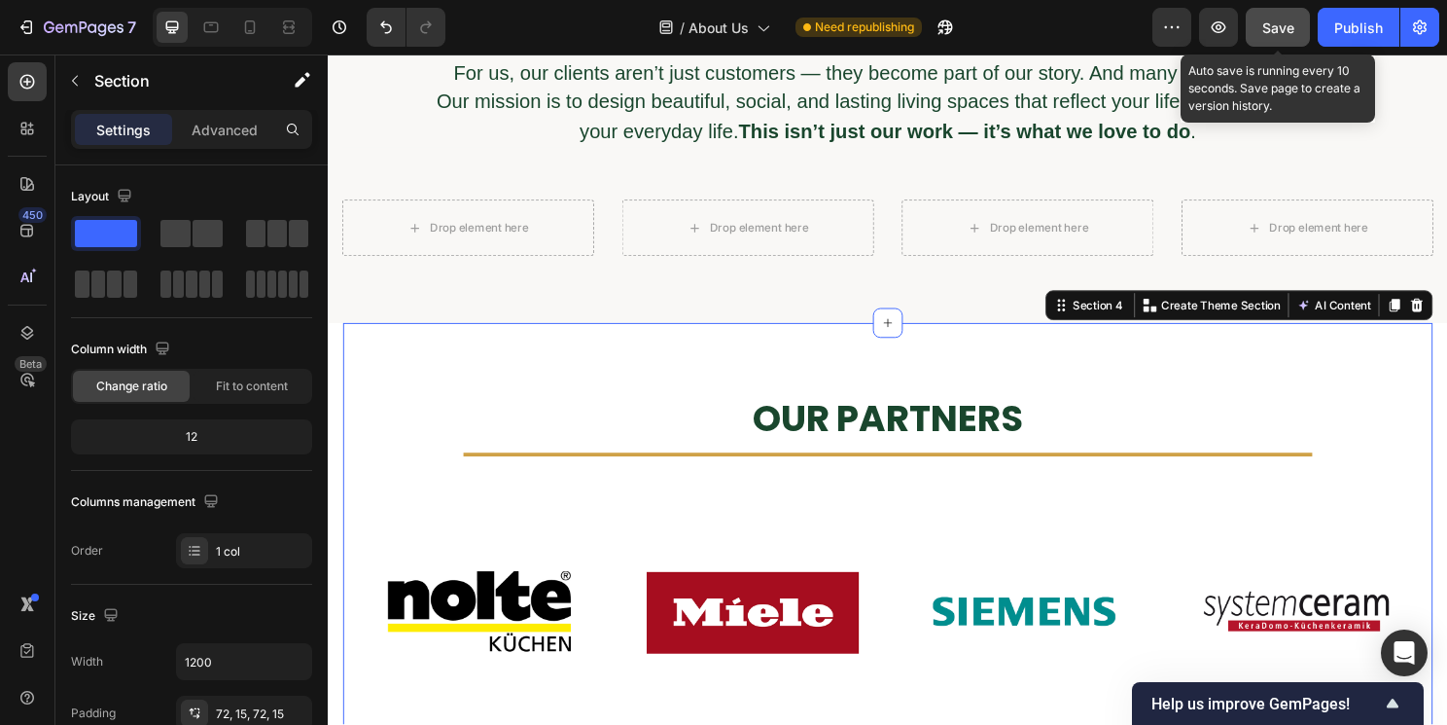
click at [1264, 19] on span "Save" at bounding box center [1279, 27] width 32 height 17
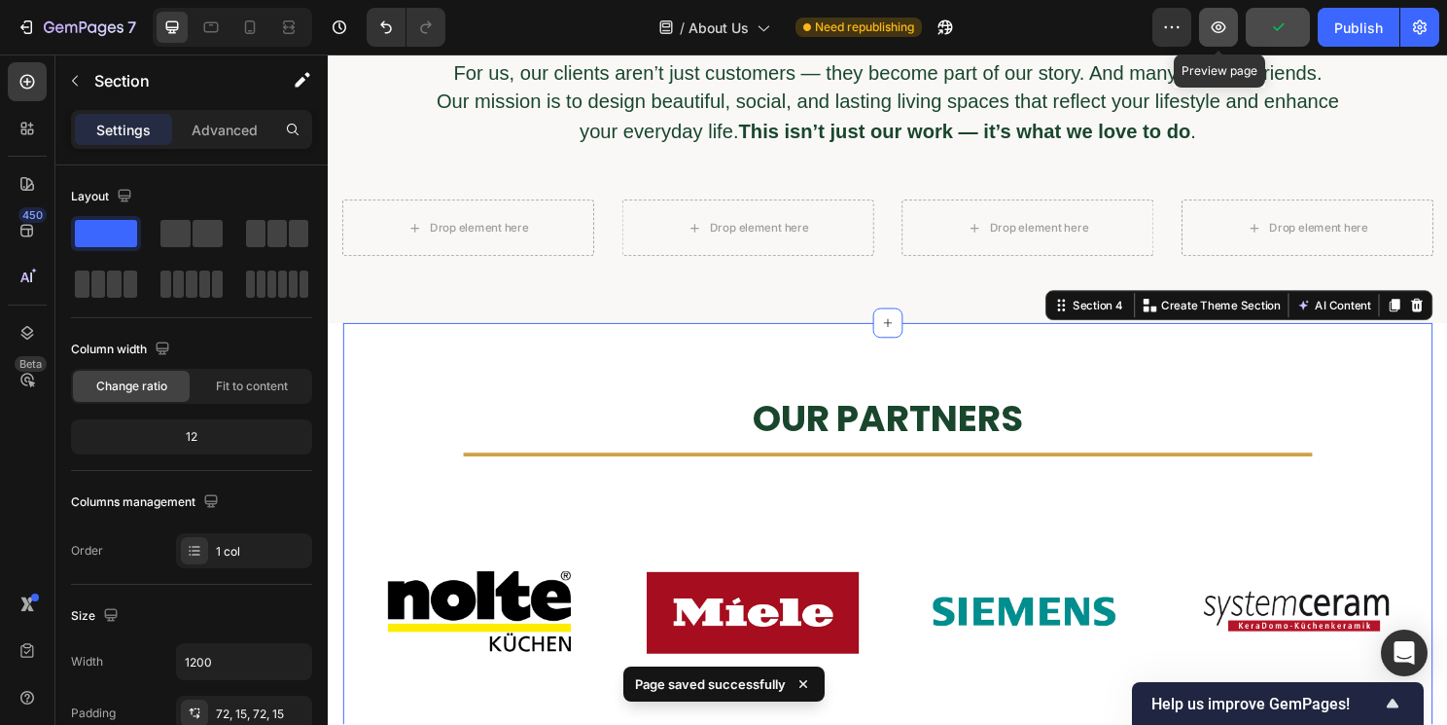
click at [1223, 23] on icon "button" at bounding box center [1219, 27] width 15 height 12
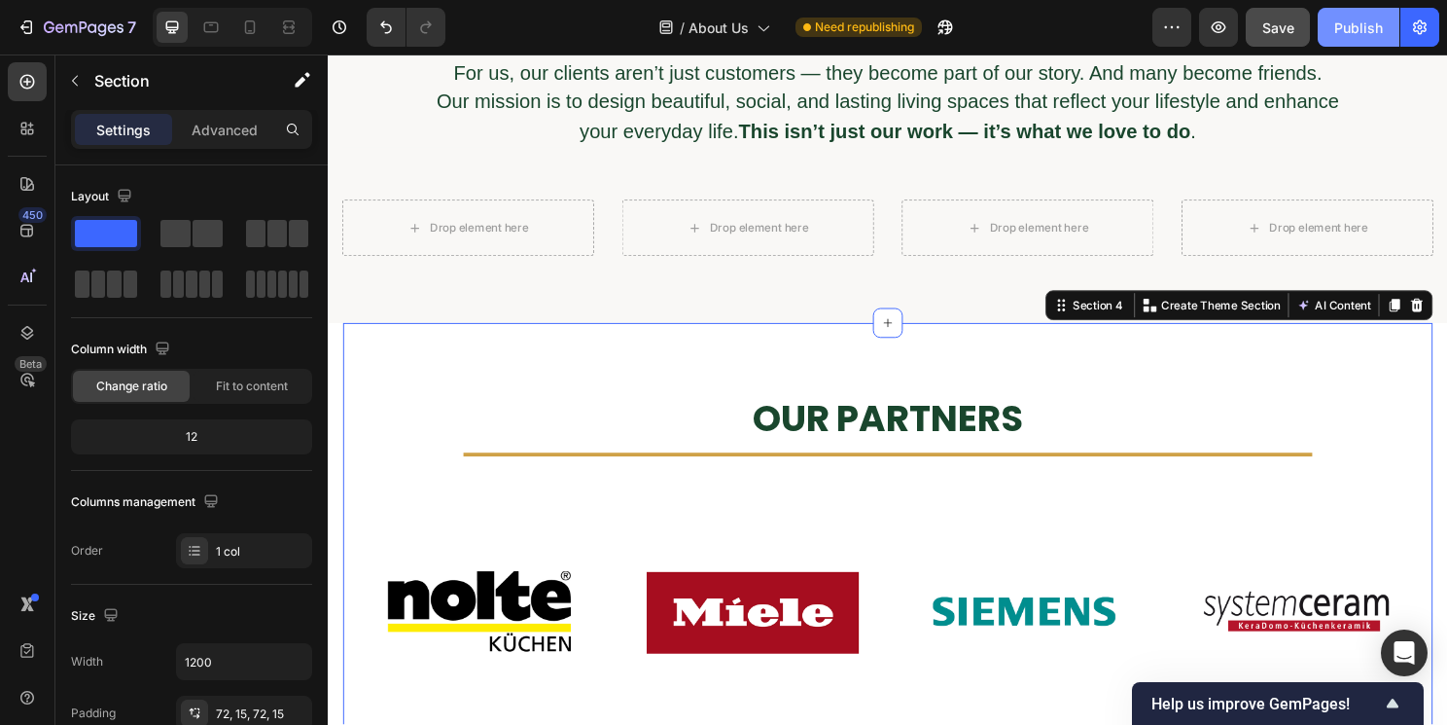
click at [1357, 33] on div "Publish" at bounding box center [1359, 28] width 49 height 20
